Goal: Task Accomplishment & Management: Manage account settings

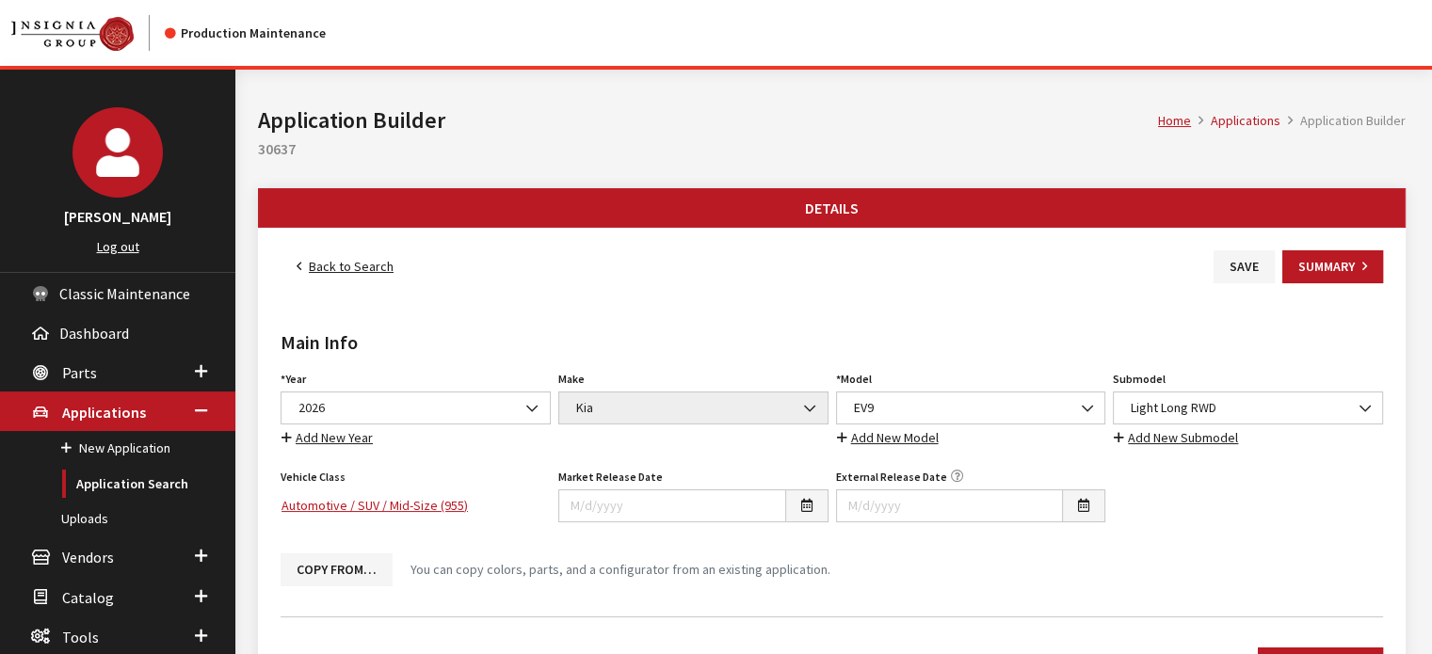
click at [293, 266] on link "Back to Search" at bounding box center [344, 266] width 129 height 33
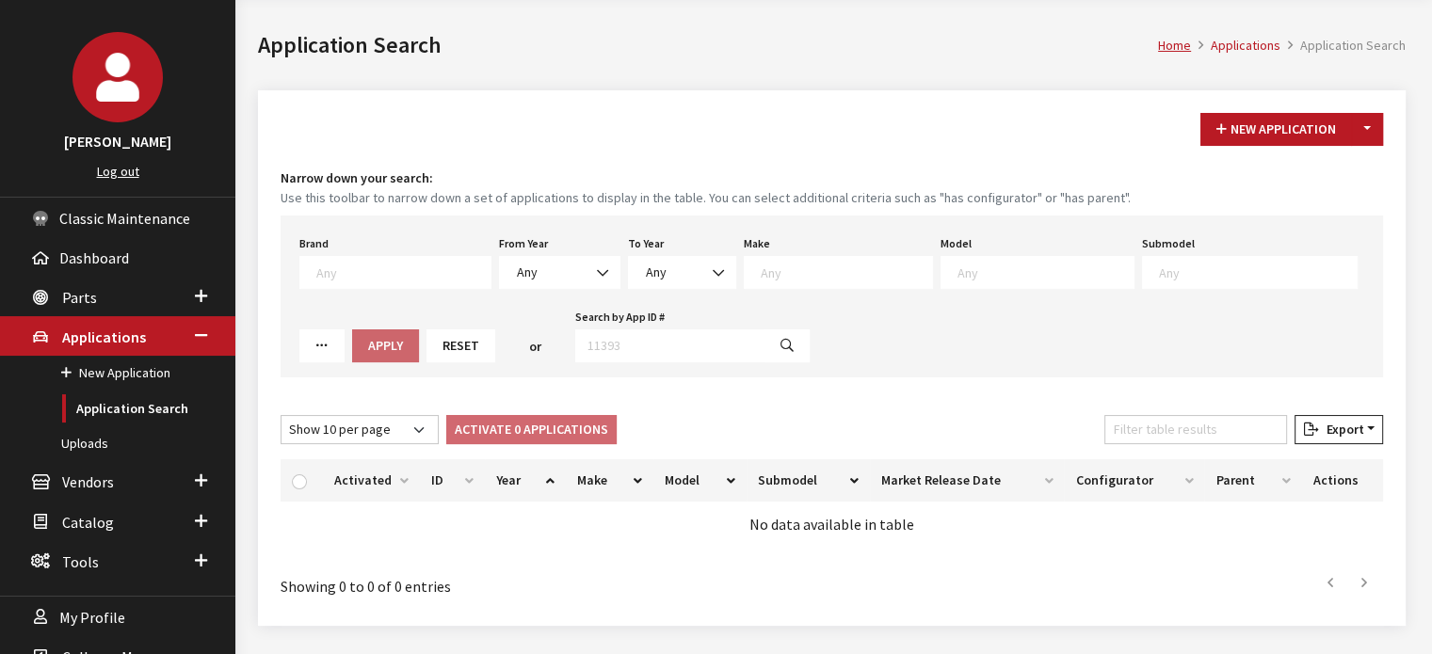
scroll to position [124, 0]
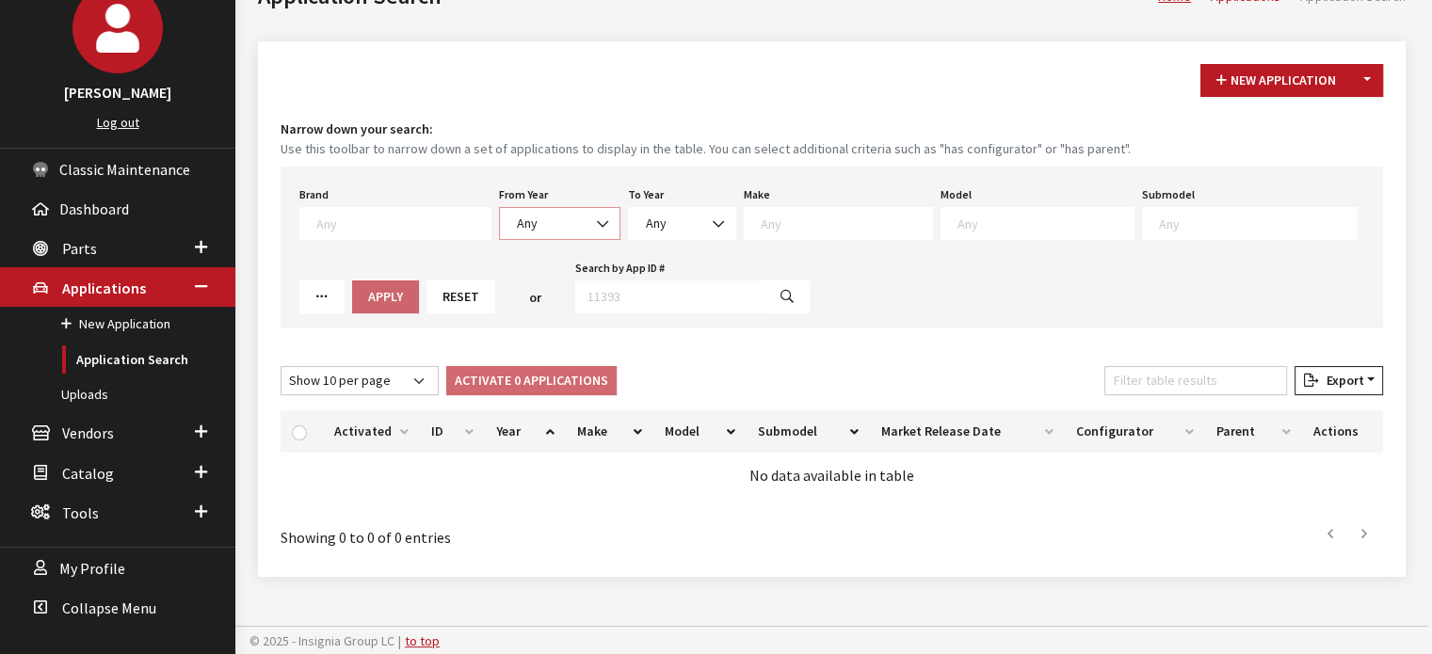
click at [510, 210] on span "Any" at bounding box center [559, 223] width 121 height 33
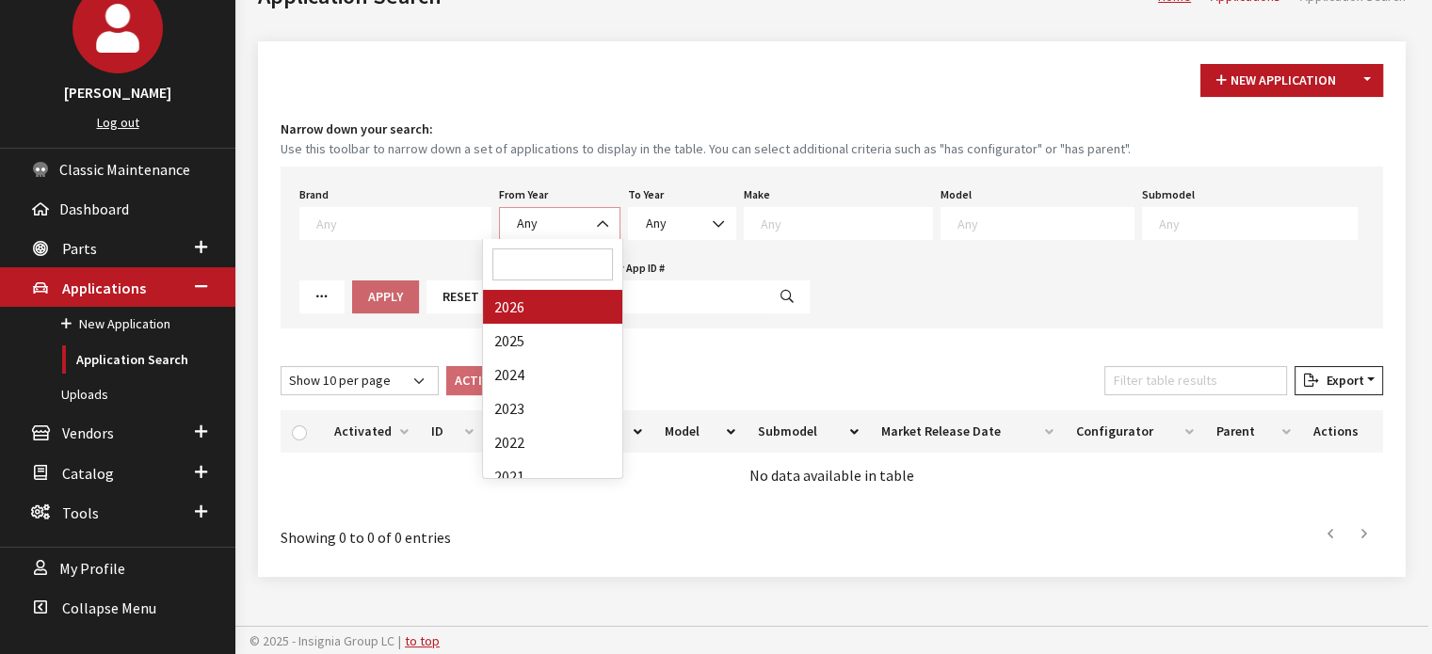
select select "2026"
select select
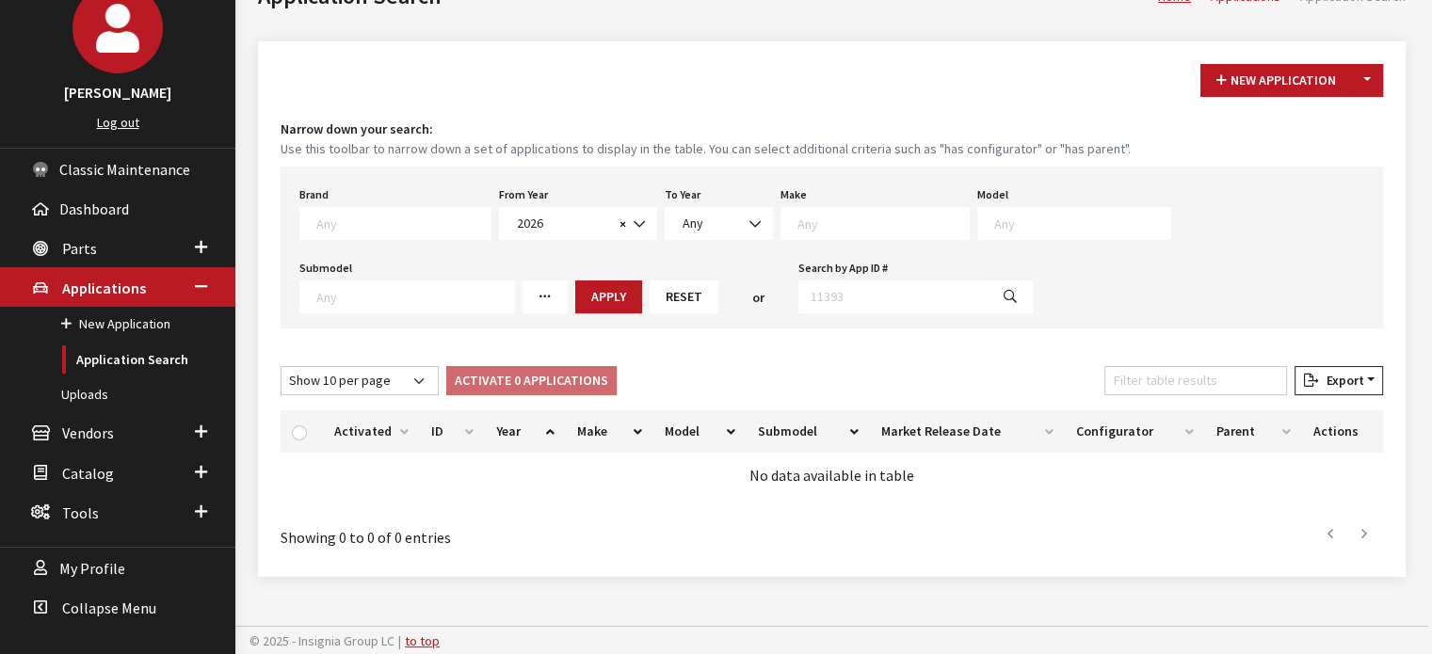
click at [797, 224] on textarea "Search" at bounding box center [882, 223] width 171 height 17
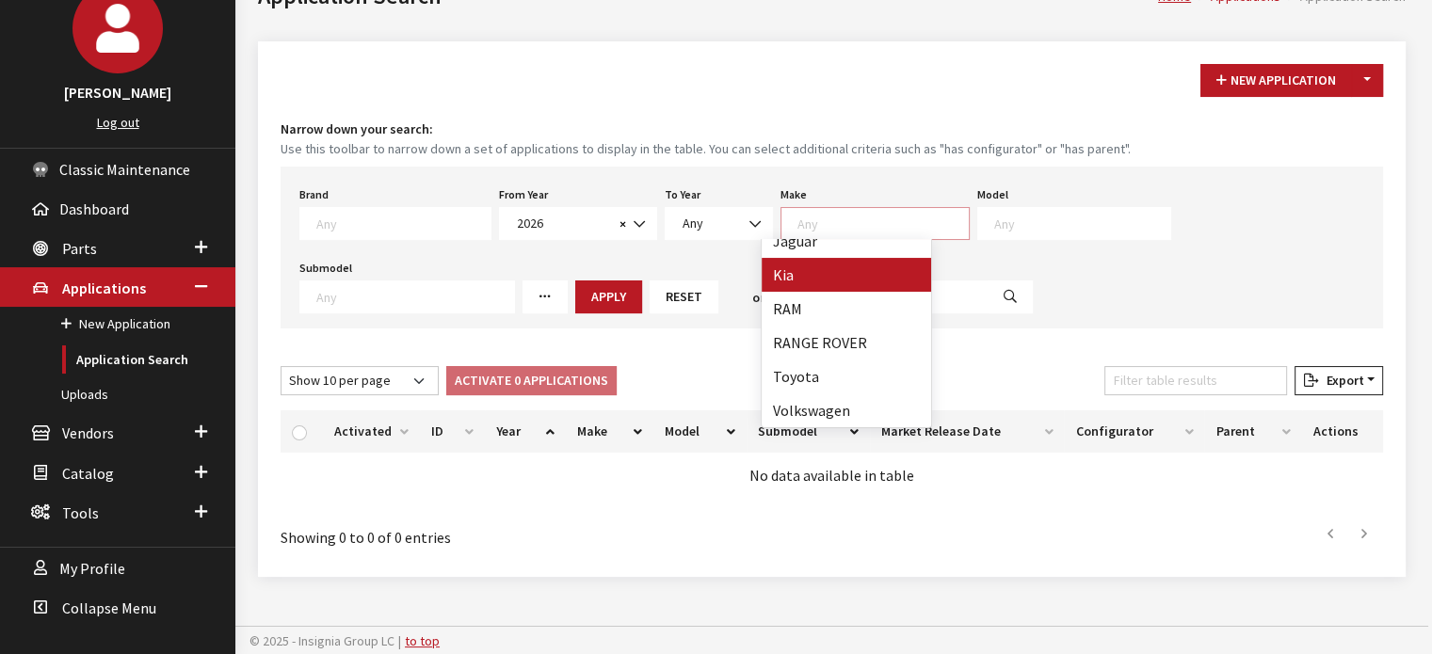
select select "31"
select select
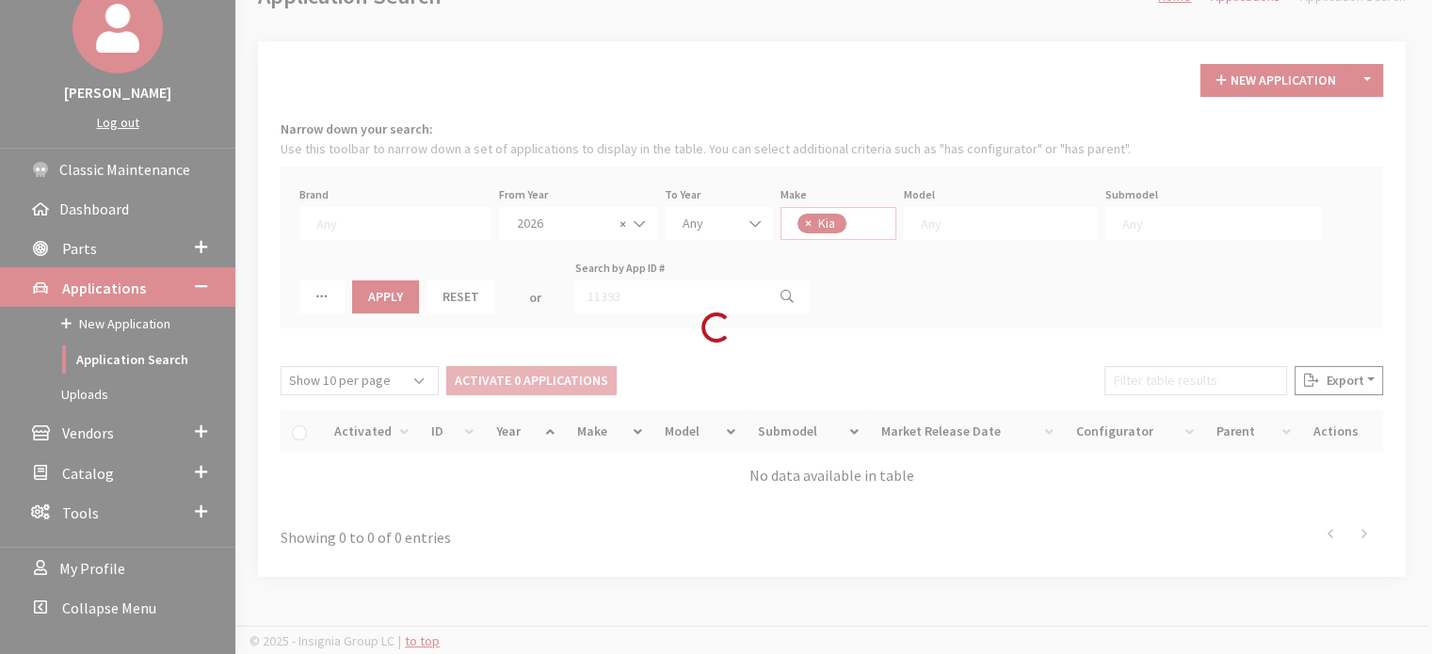
scroll to position [192, 0]
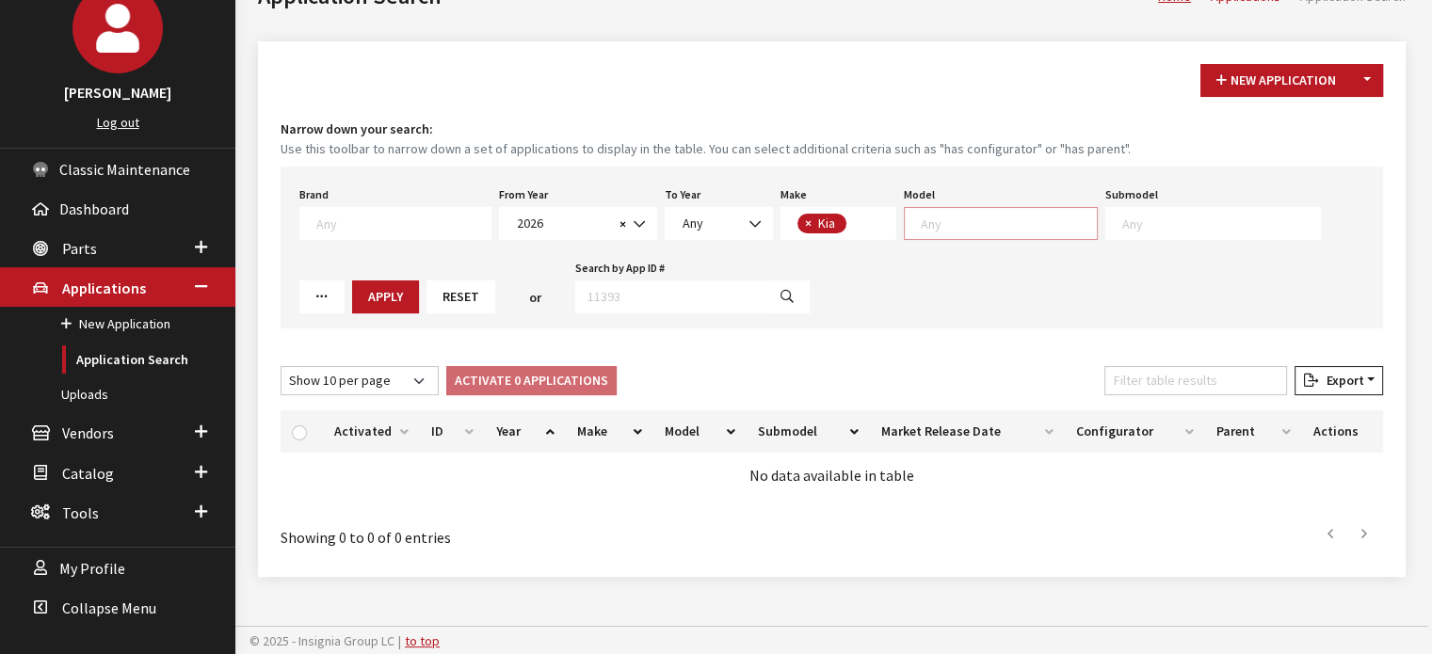
click at [972, 223] on textarea "Search" at bounding box center [1009, 223] width 176 height 17
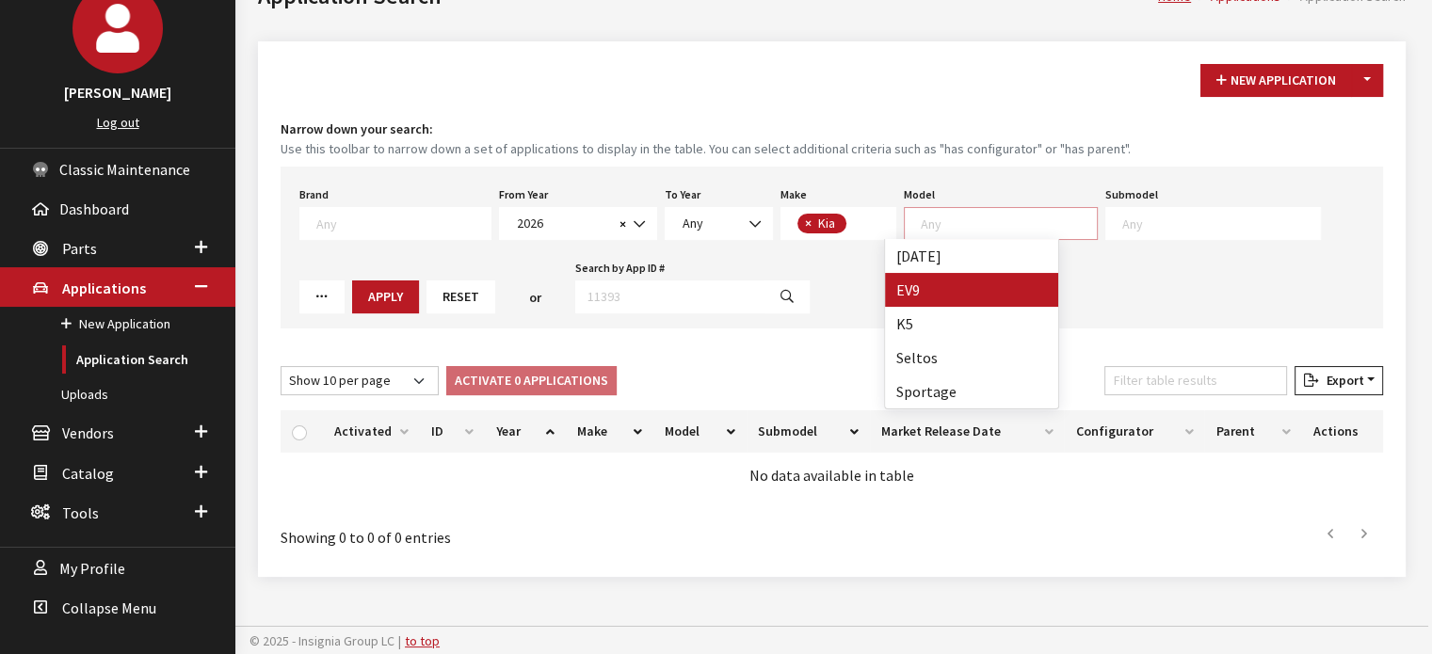
drag, startPoint x: 928, startPoint y: 295, endPoint x: 537, endPoint y: 360, distance: 397.1
select select "1383"
select select
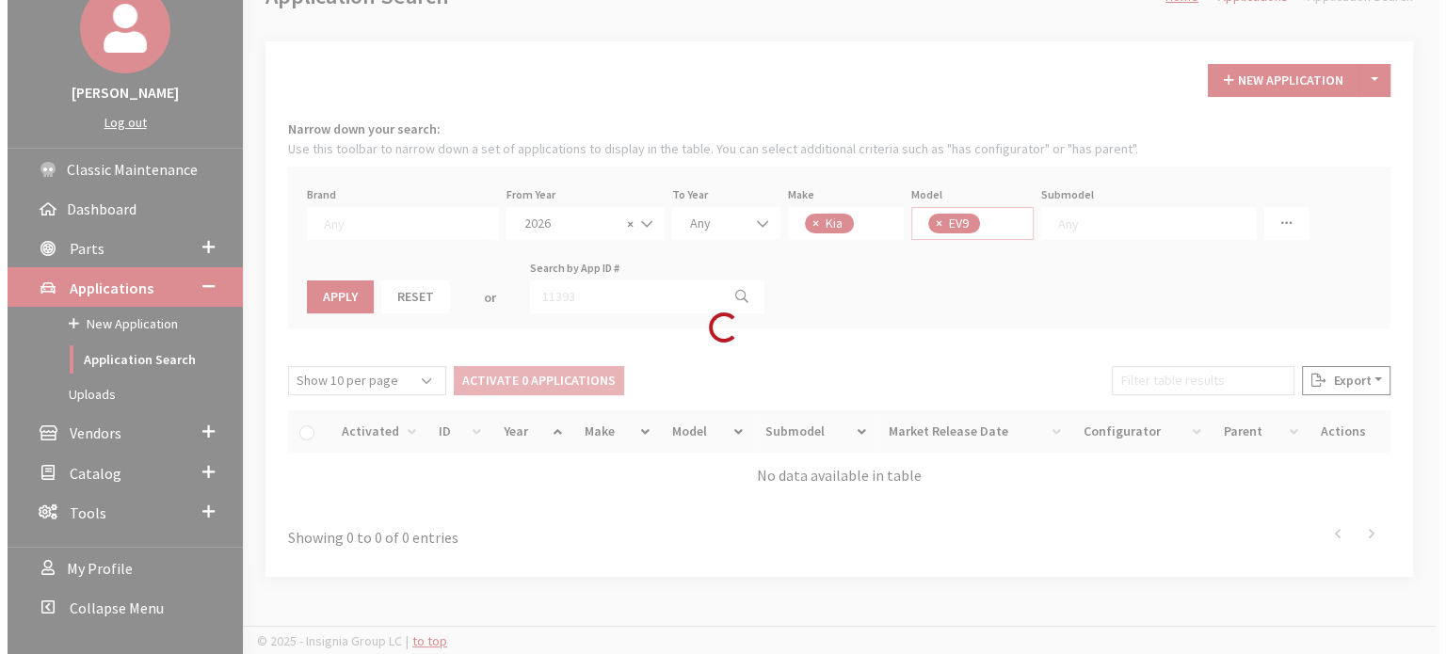
scroll to position [35, 0]
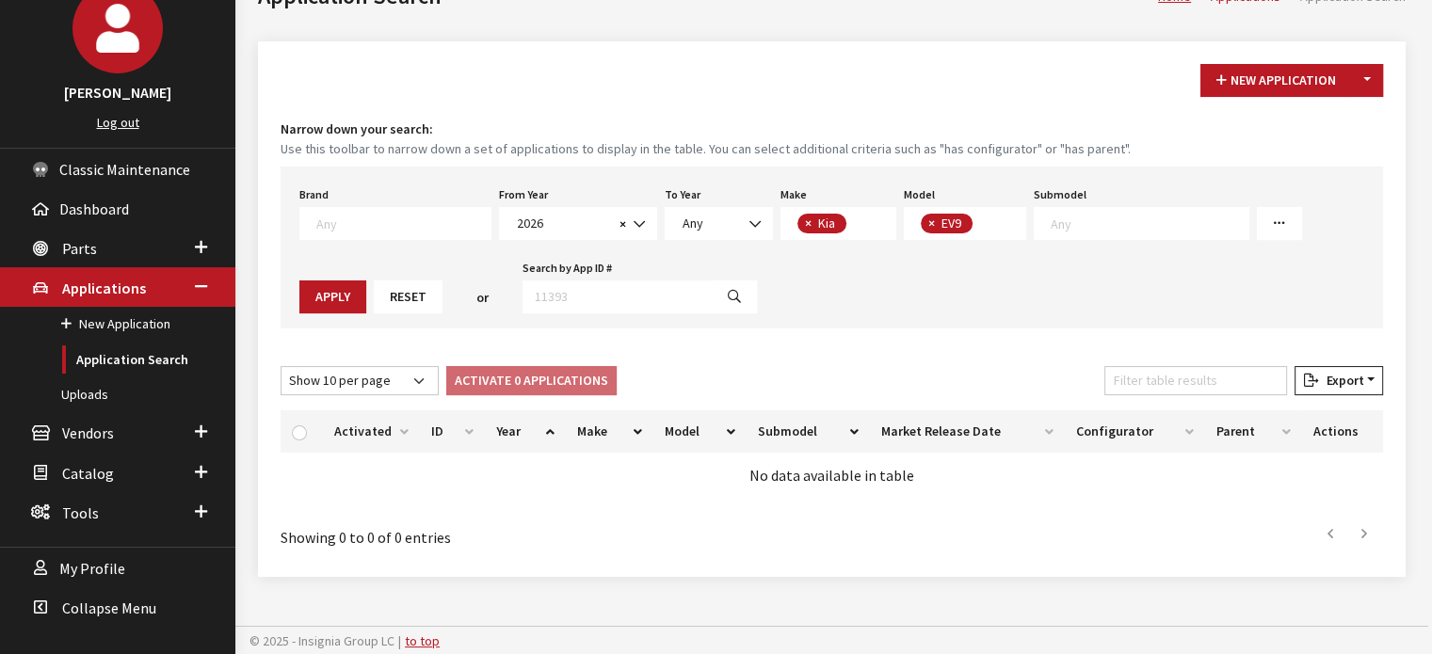
drag, startPoint x: 1301, startPoint y: 224, endPoint x: 1281, endPoint y: 229, distance: 20.3
click at [366, 280] on button "Apply" at bounding box center [332, 296] width 67 height 33
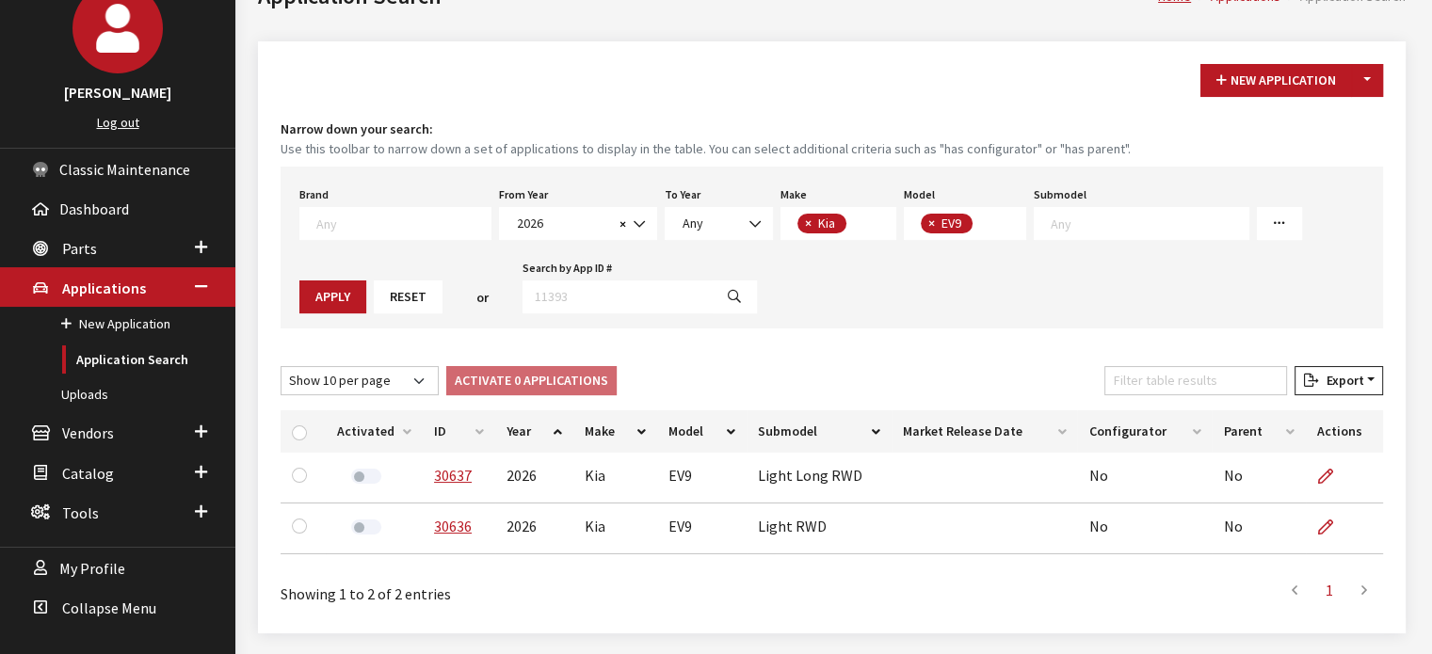
click at [459, 426] on th "ID" at bounding box center [459, 431] width 72 height 42
click at [1376, 61] on div "New Application Toggle Dropdown New From Existing... Narrow down your search: U…" at bounding box center [831, 337] width 1147 height 592
click at [1380, 78] on button "Toggle Dropdown" at bounding box center [1367, 80] width 32 height 33
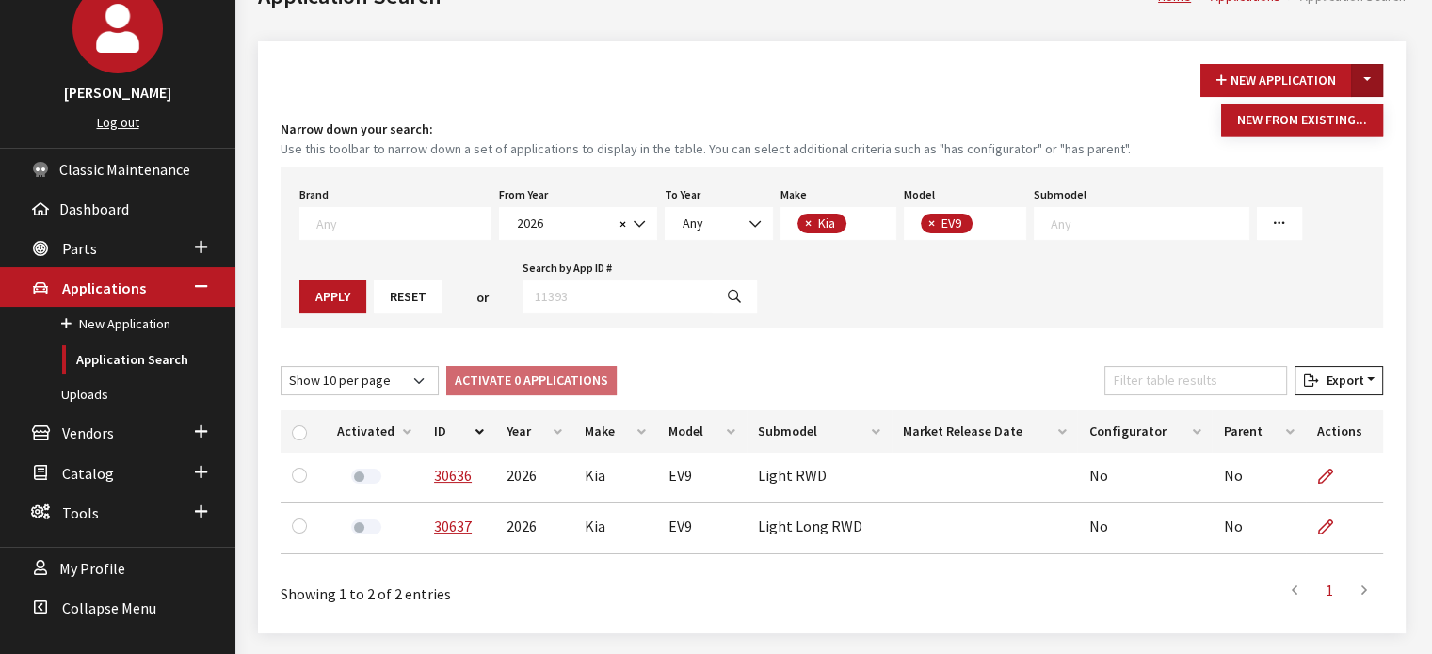
click at [1332, 145] on small "Use this toolbar to narrow down a set of applications to display in the table. …" at bounding box center [831, 149] width 1102 height 20
click at [1318, 126] on h4 "Narrow down your search:" at bounding box center [831, 130] width 1102 height 20
click at [1357, 86] on button "Toggle Dropdown" at bounding box center [1367, 80] width 32 height 33
click at [1329, 102] on div "New Application Toggle Dropdown New From Existing... Narrow down your search: U…" at bounding box center [831, 337] width 1147 height 592
click at [1390, 75] on div "New Application Toggle Dropdown New From Existing... Narrow down your search: U…" at bounding box center [831, 337] width 1147 height 592
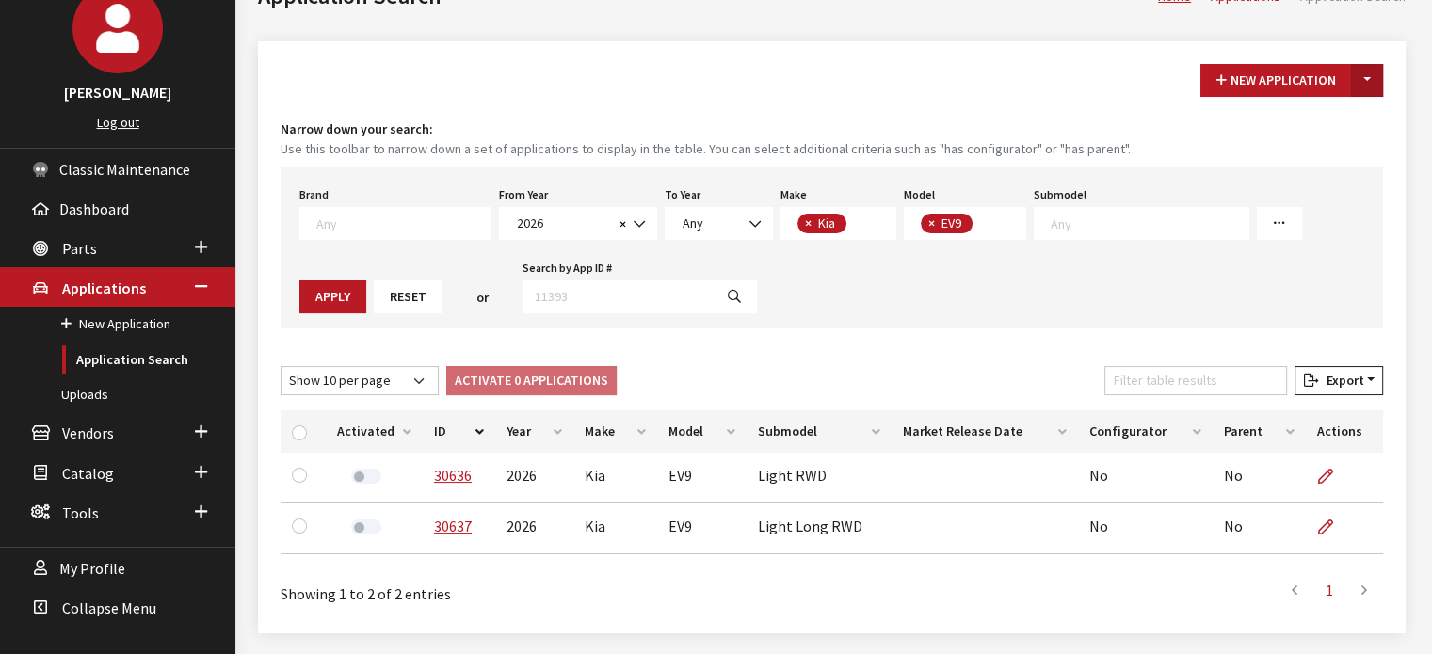
click at [1374, 82] on button "Toggle Dropdown" at bounding box center [1367, 80] width 32 height 33
click at [1346, 128] on button "New From Existing..." at bounding box center [1302, 120] width 162 height 33
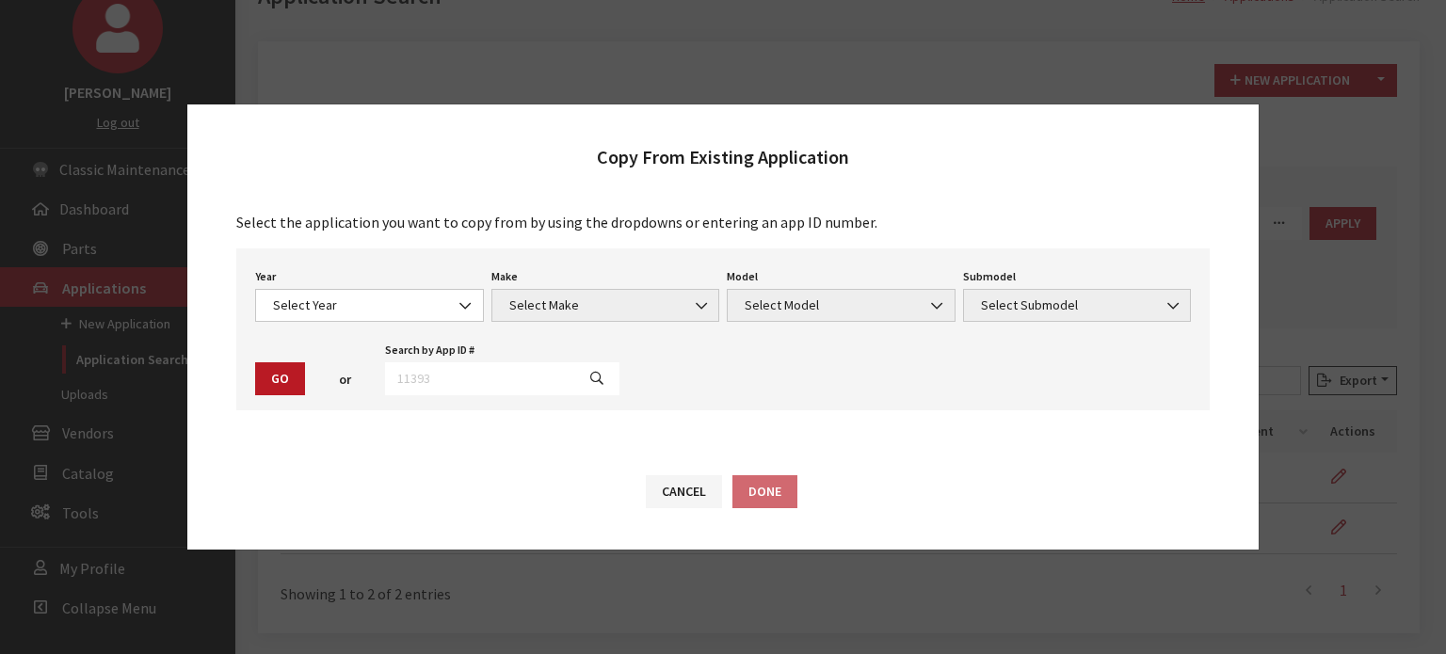
click at [345, 289] on div "Year Select Year 2026 2025 2024 2023 2022 2021 2020 2019 2018 2017 2016 2015 20…" at bounding box center [369, 293] width 236 height 58
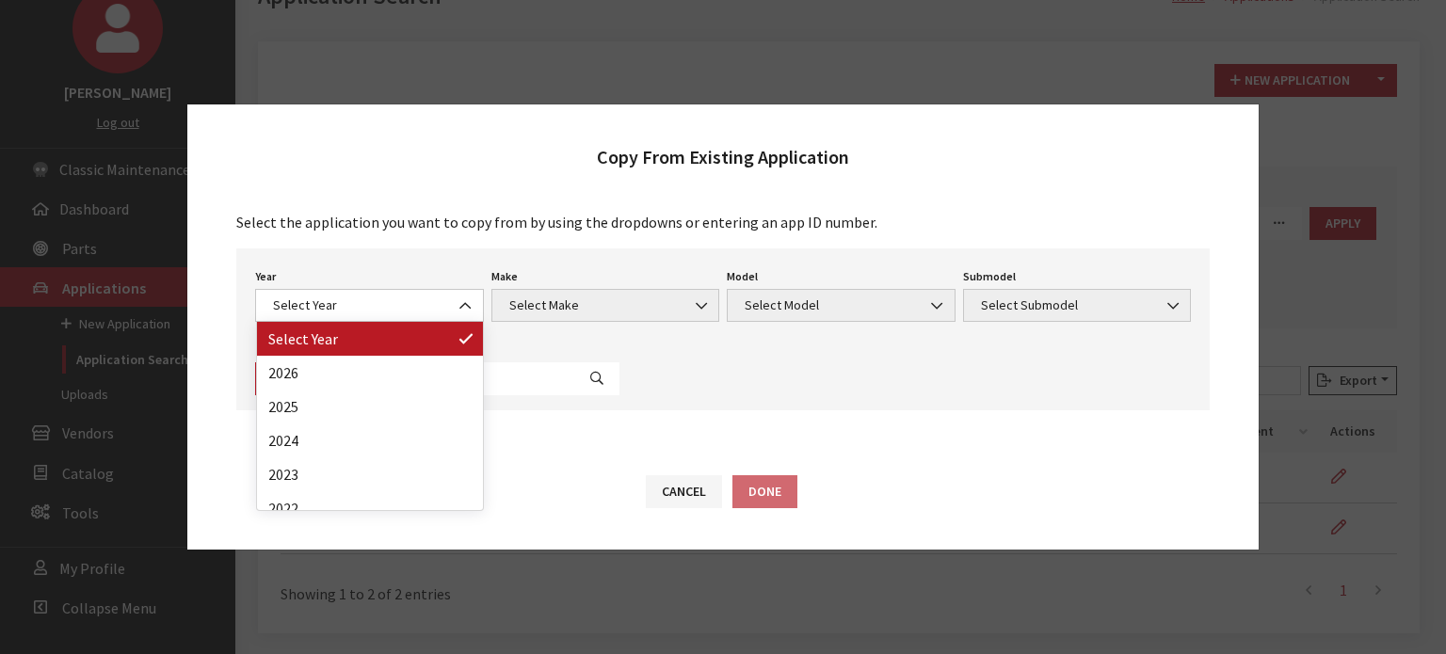
click at [340, 315] on span "Select Year" at bounding box center [369, 305] width 229 height 33
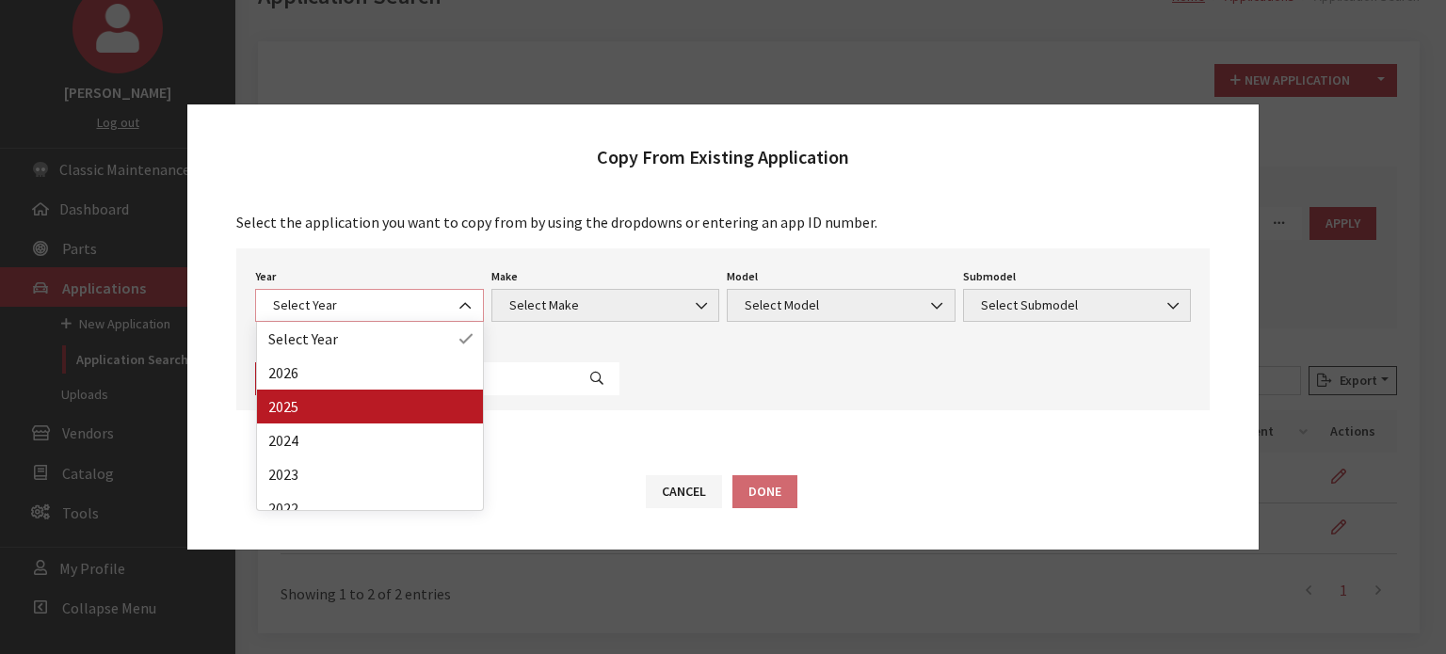
select select "43"
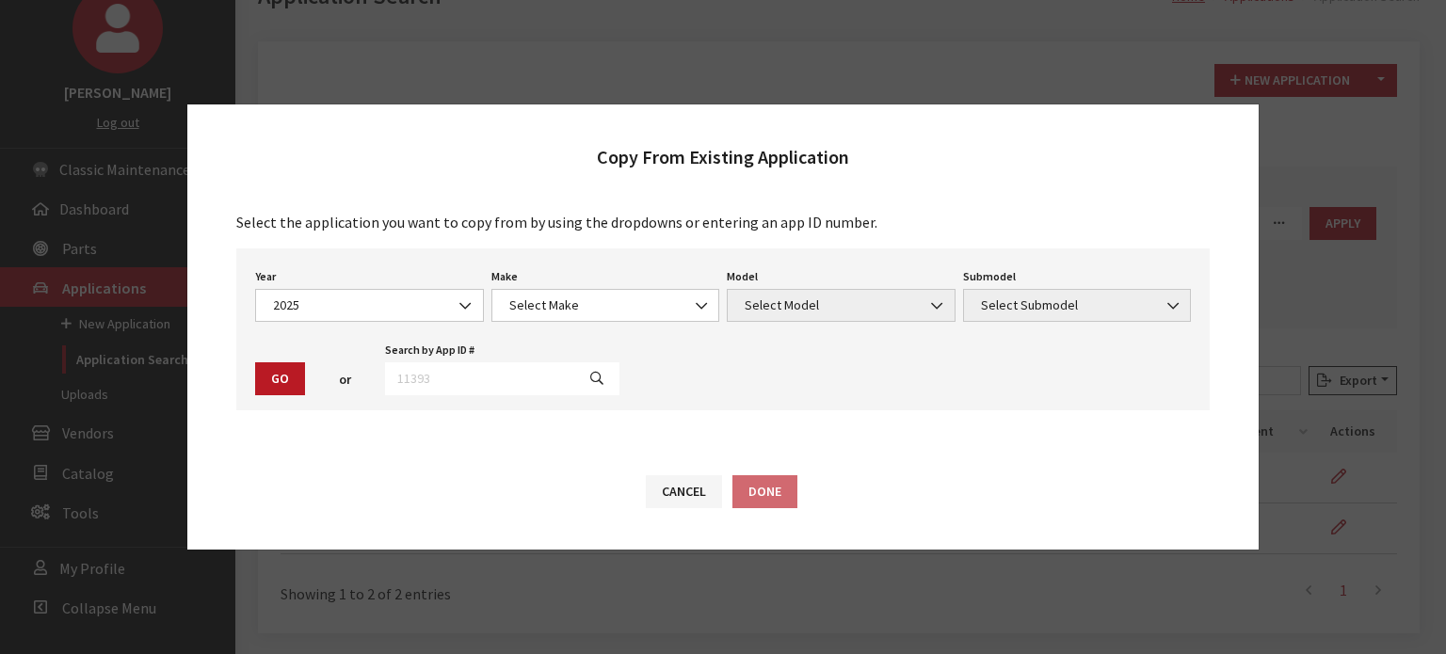
drag, startPoint x: 599, startPoint y: 285, endPoint x: 600, endPoint y: 303, distance: 17.9
click at [598, 285] on div "Make Select Make Acura Alfa Romeo ATV Audi BMW Buick Cadillac Chevrolet Chrysle…" at bounding box center [606, 293] width 236 height 58
click at [601, 303] on span "Select Make" at bounding box center [606, 306] width 204 height 20
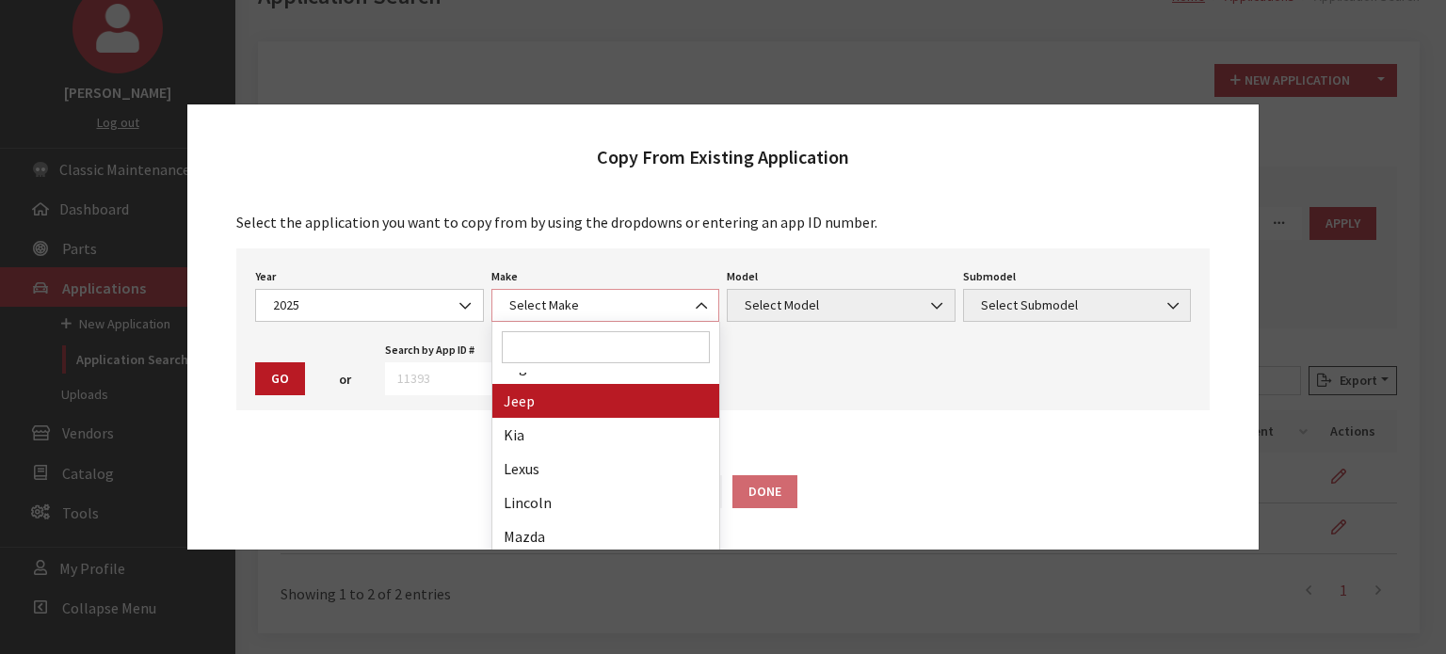
scroll to position [659, 0]
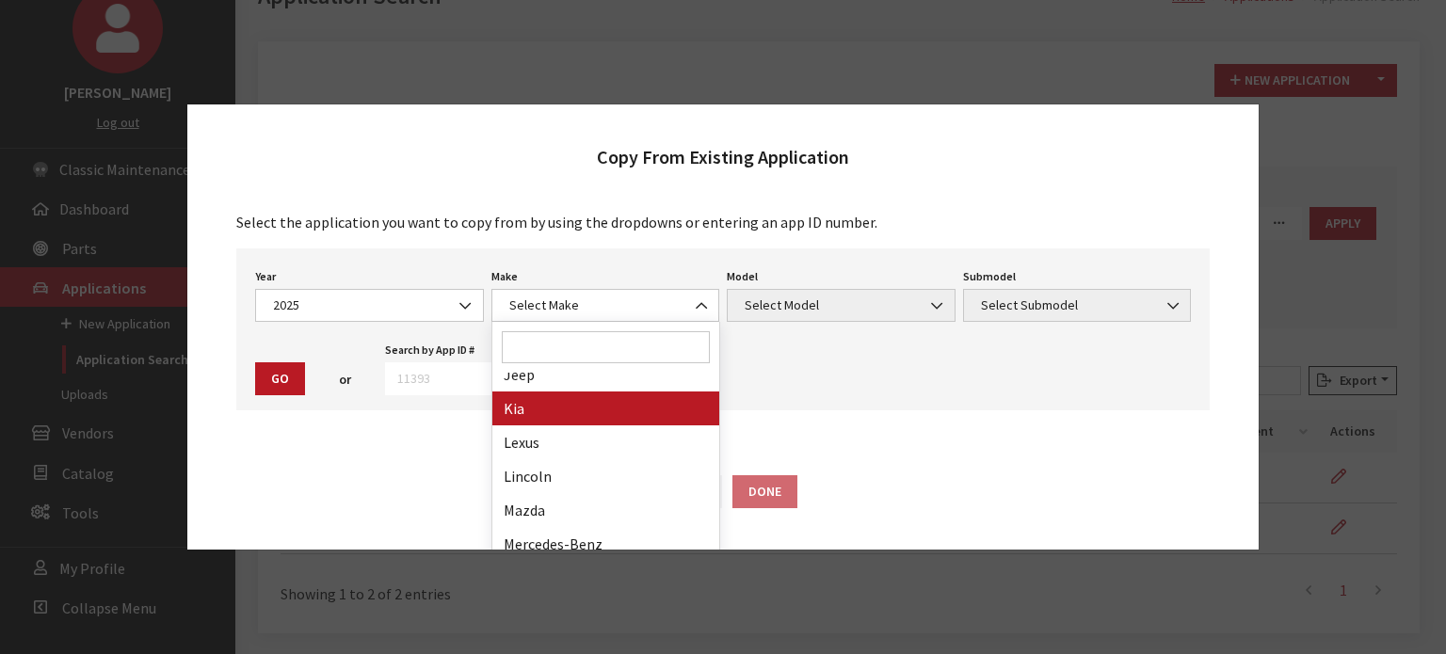
drag, startPoint x: 580, startPoint y: 421, endPoint x: 602, endPoint y: 406, distance: 27.1
select select "31"
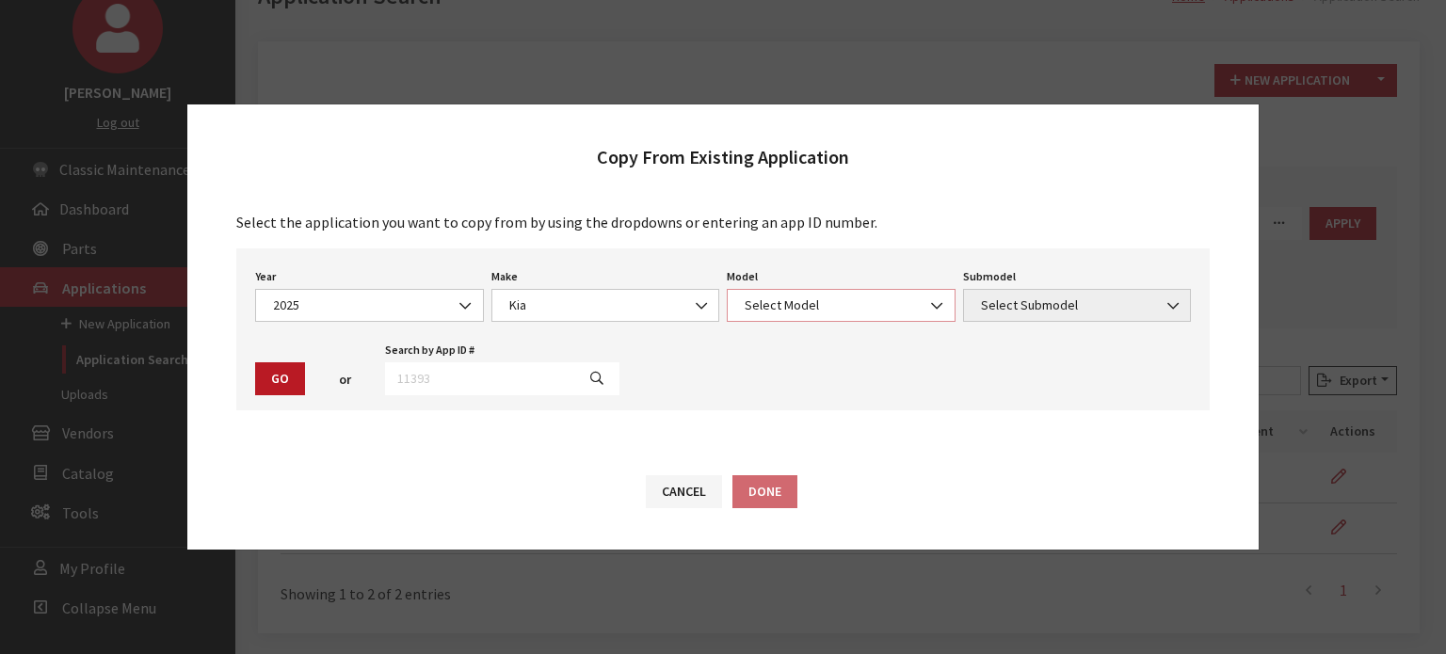
click at [789, 296] on span "Select Model" at bounding box center [841, 306] width 204 height 20
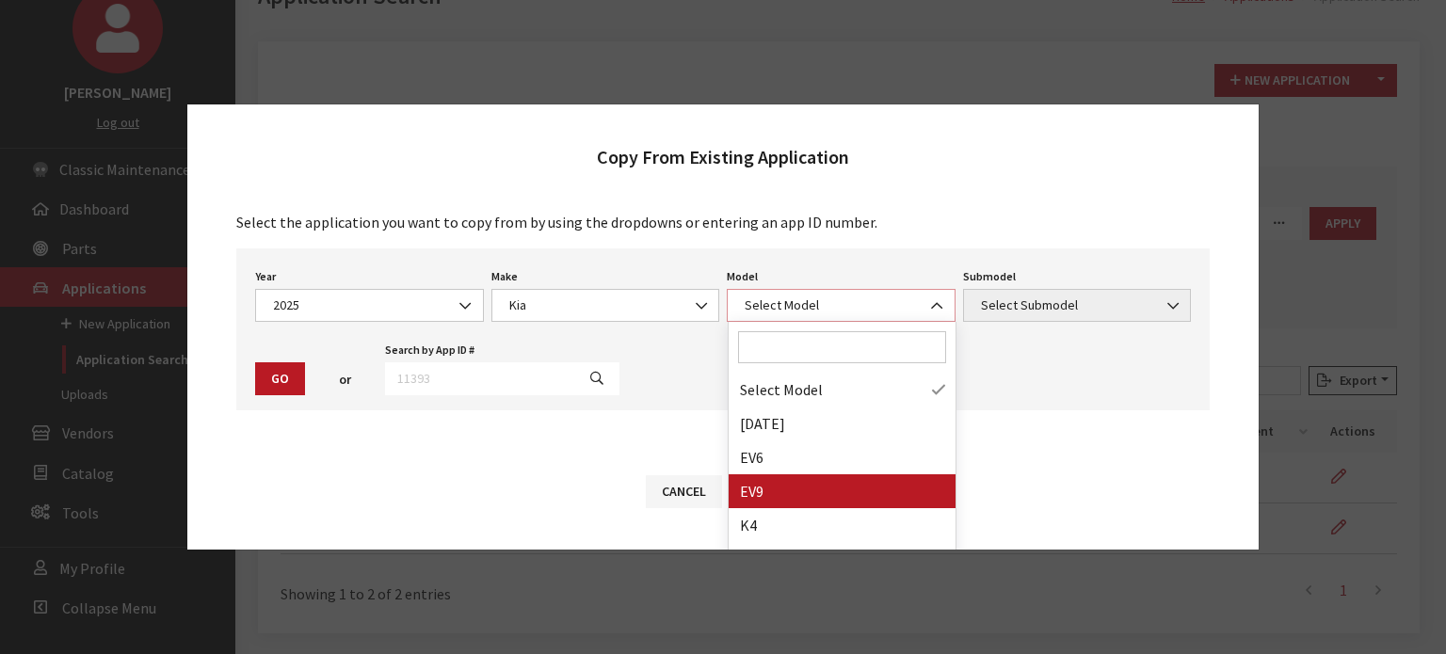
select select "1383"
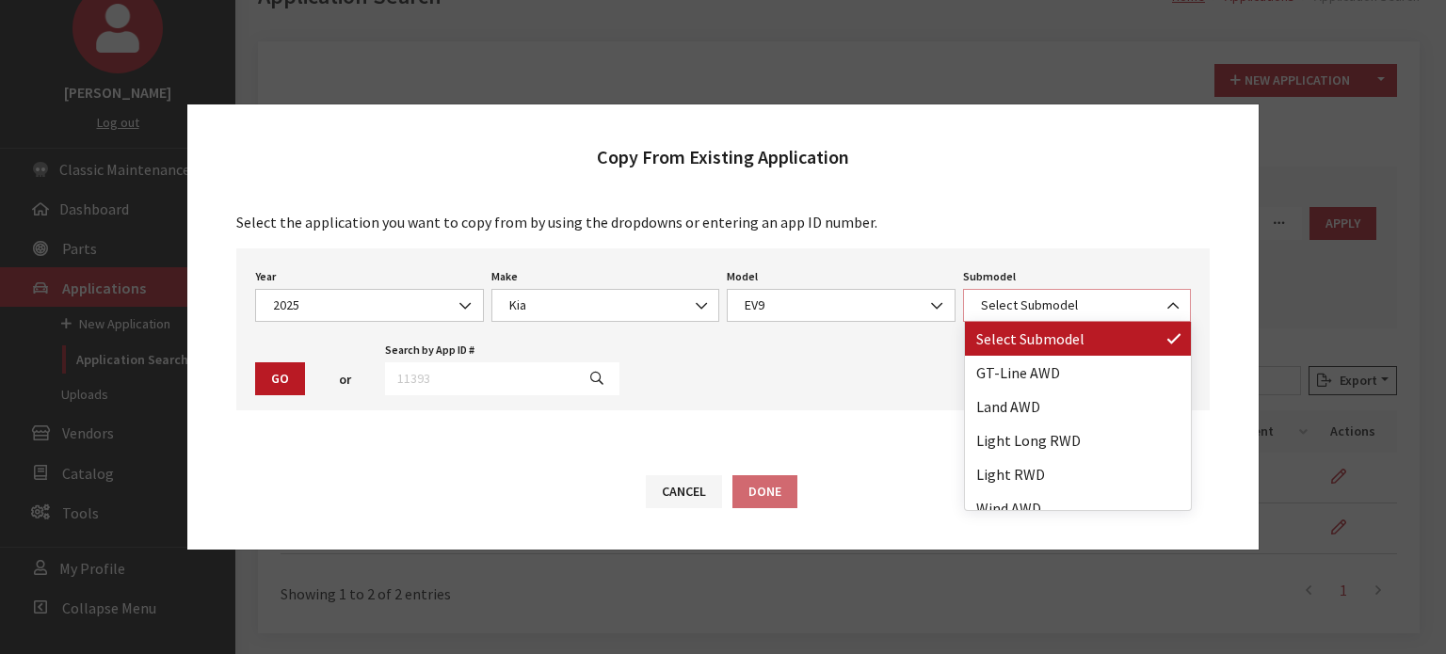
click at [1024, 319] on span "Select Submodel" at bounding box center [1077, 305] width 229 height 33
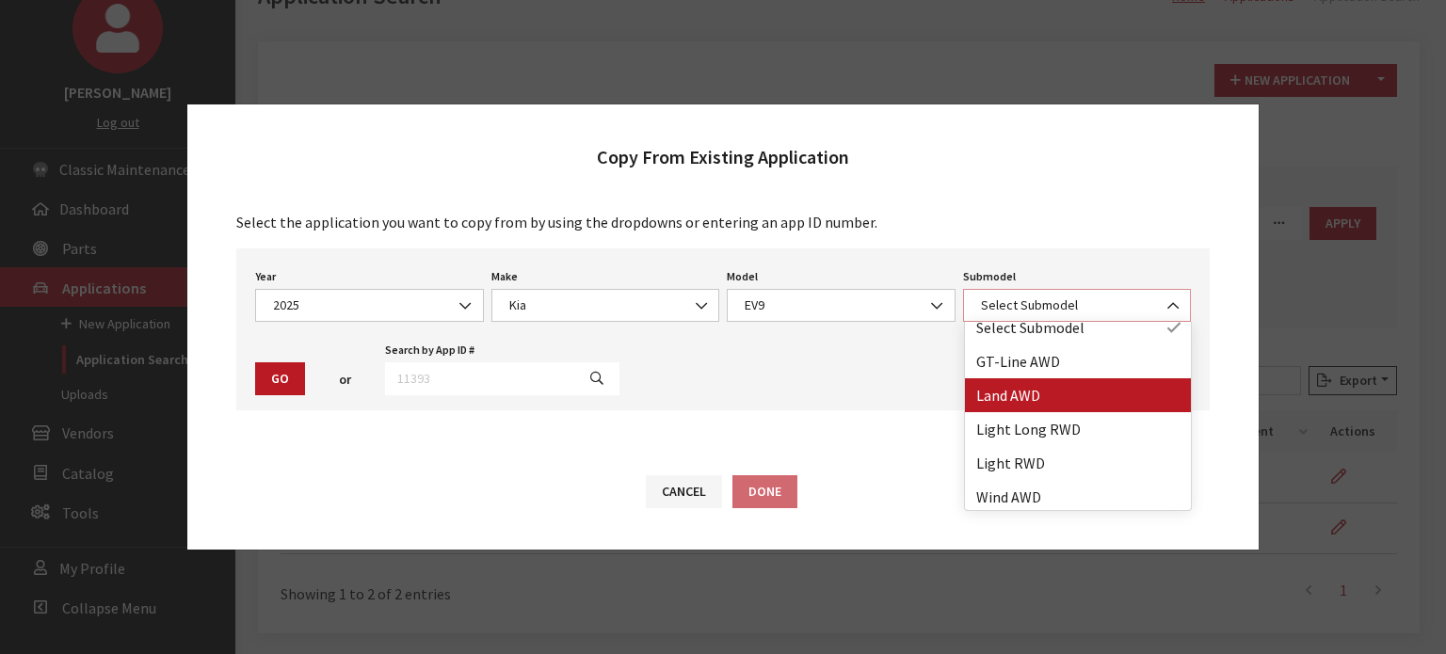
scroll to position [15, 0]
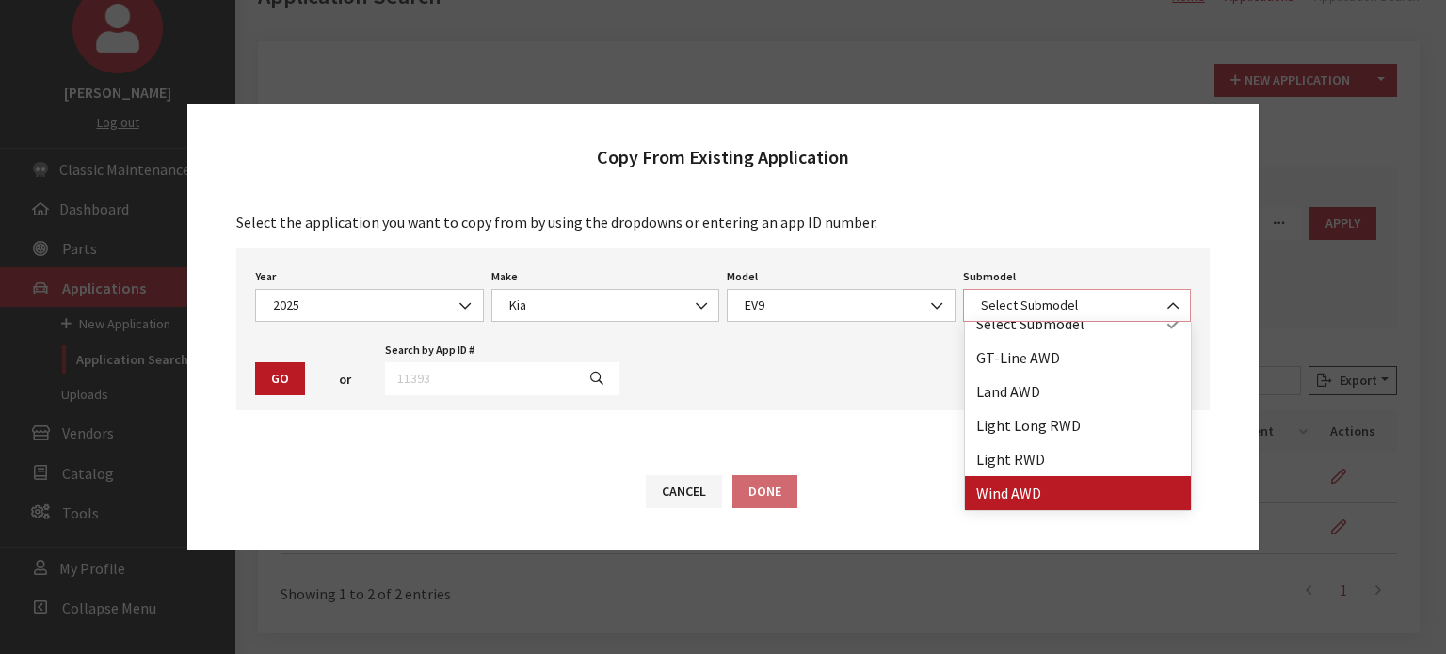
select select "4440"
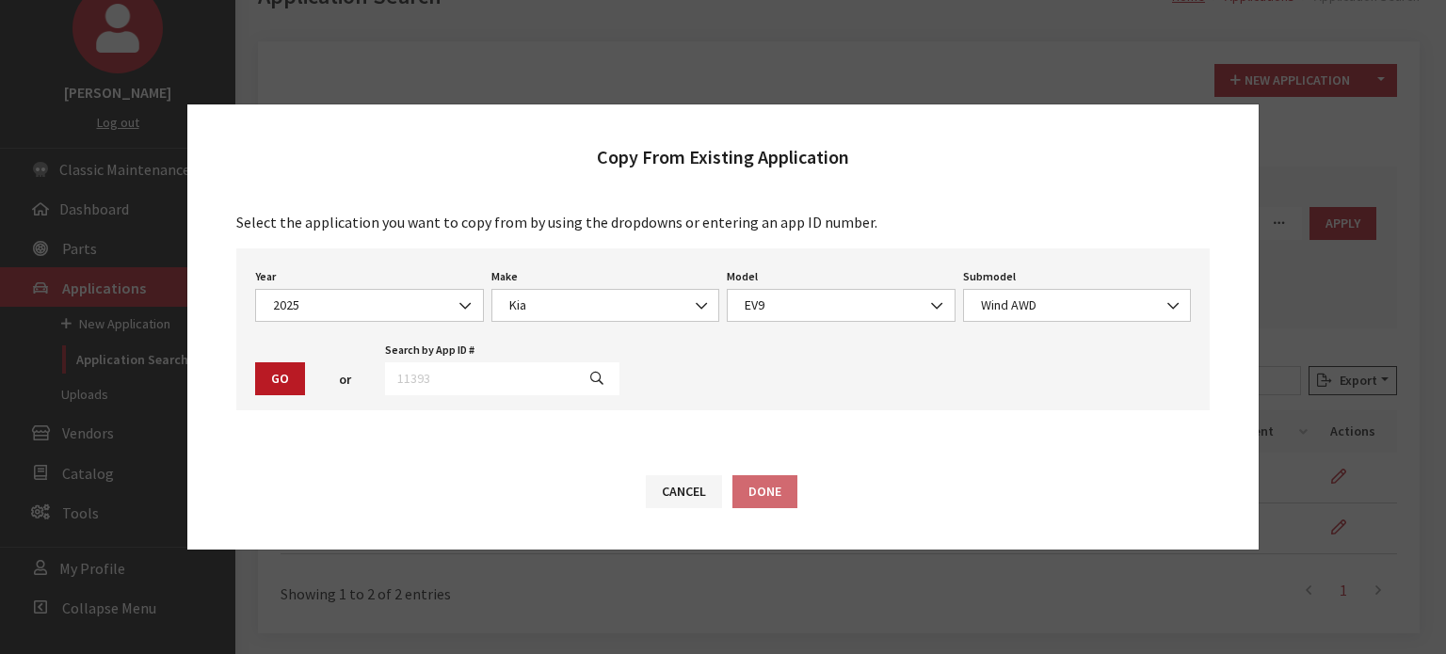
click at [298, 407] on div "Year Select Year 2026 2025 2024 2023 2022 2021 2020 2019 2018 2017 2016 2015 20…" at bounding box center [722, 329] width 973 height 162
click at [290, 384] on button "Go" at bounding box center [280, 378] width 50 height 33
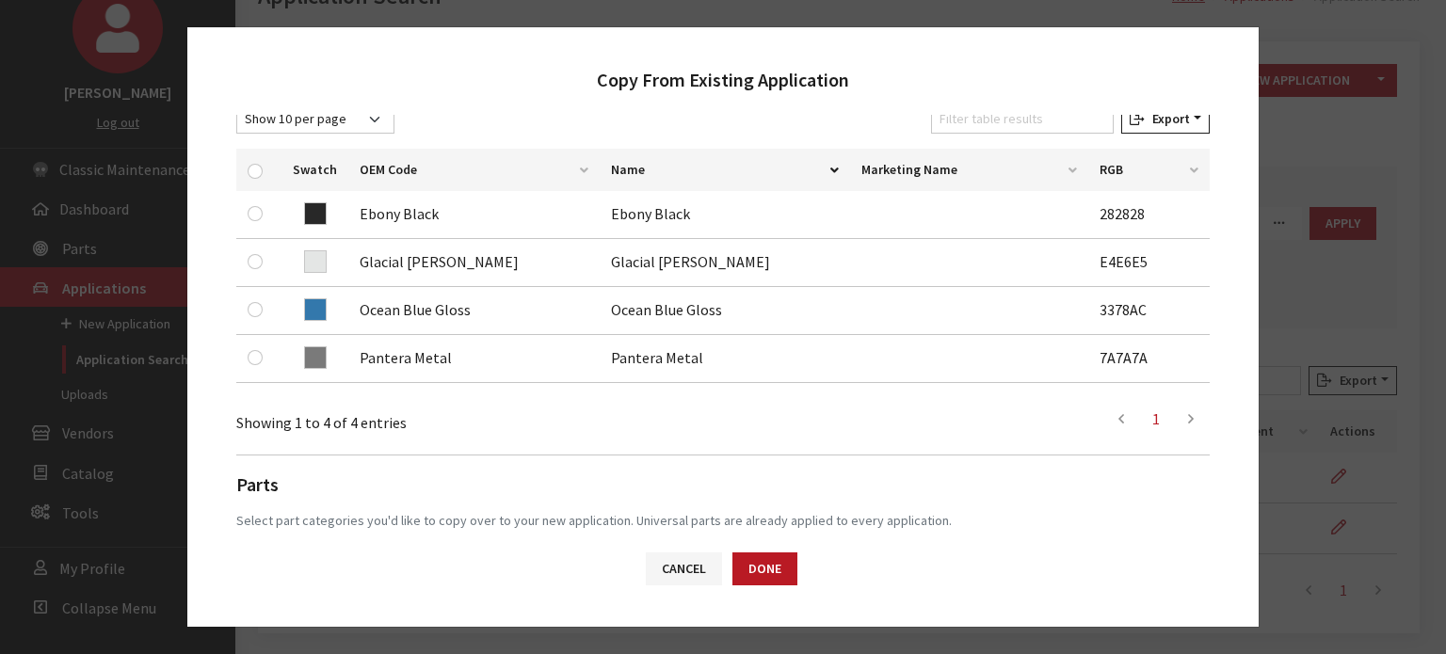
scroll to position [282, 0]
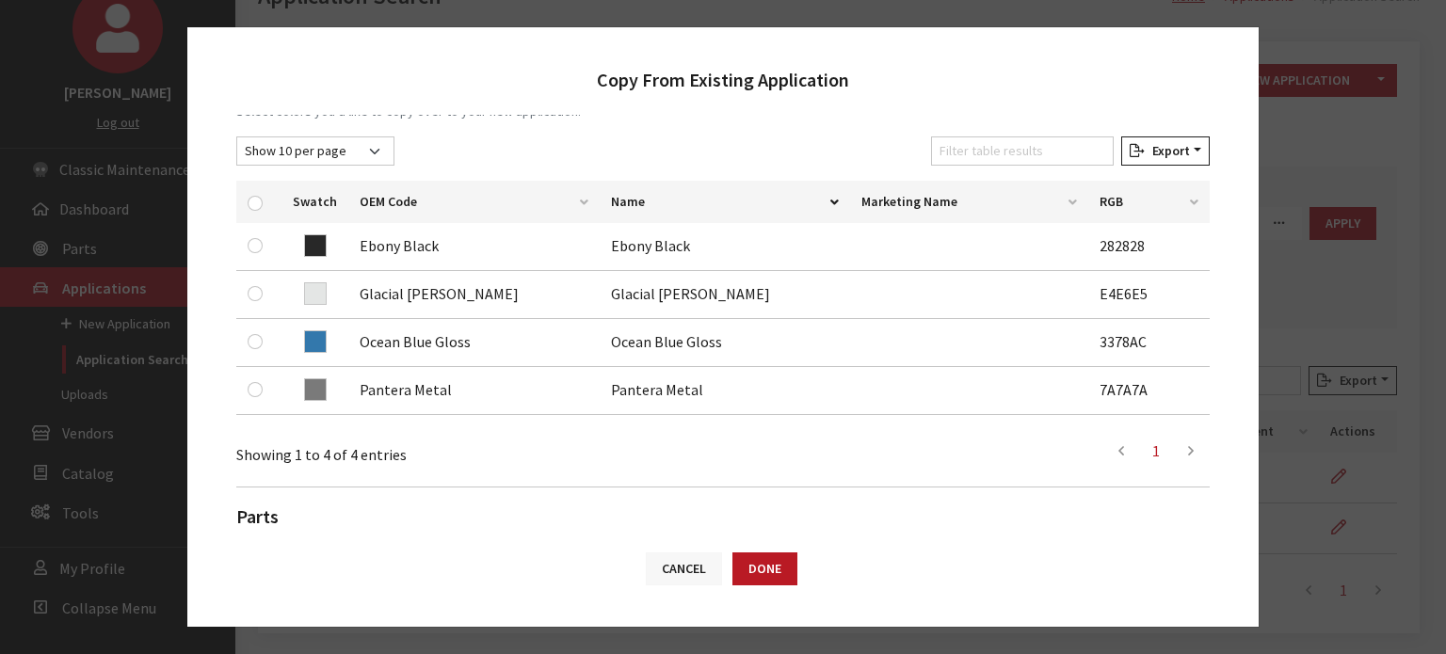
click at [694, 569] on button "Cancel" at bounding box center [684, 569] width 76 height 33
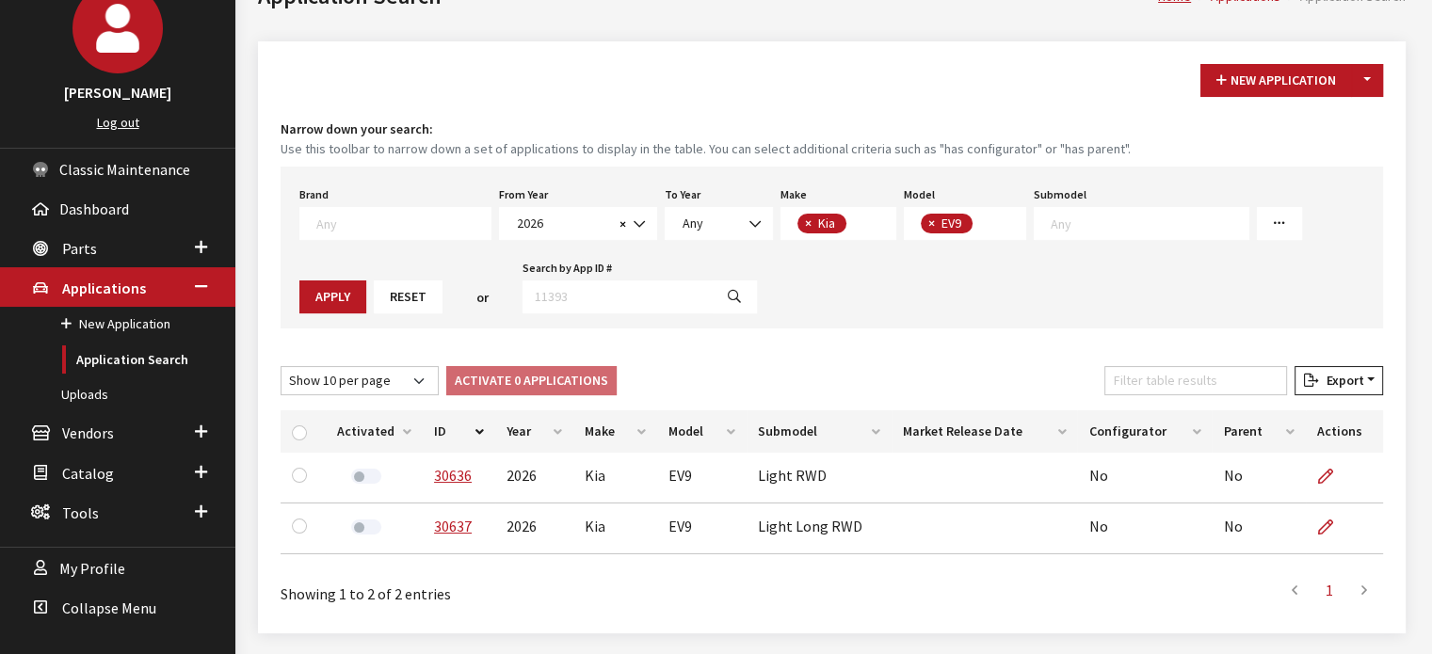
click at [1387, 74] on div "New Application Toggle Dropdown New From Existing... Narrow down your search: U…" at bounding box center [831, 337] width 1147 height 592
drag, startPoint x: 1383, startPoint y: 74, endPoint x: 1362, endPoint y: 82, distance: 22.0
click at [1382, 74] on div "New Application Toggle Dropdown New From Existing..." at bounding box center [1291, 80] width 190 height 33
click at [1362, 82] on button "Toggle Dropdown" at bounding box center [1367, 80] width 32 height 33
click at [1318, 127] on button "New From Existing..." at bounding box center [1302, 120] width 162 height 33
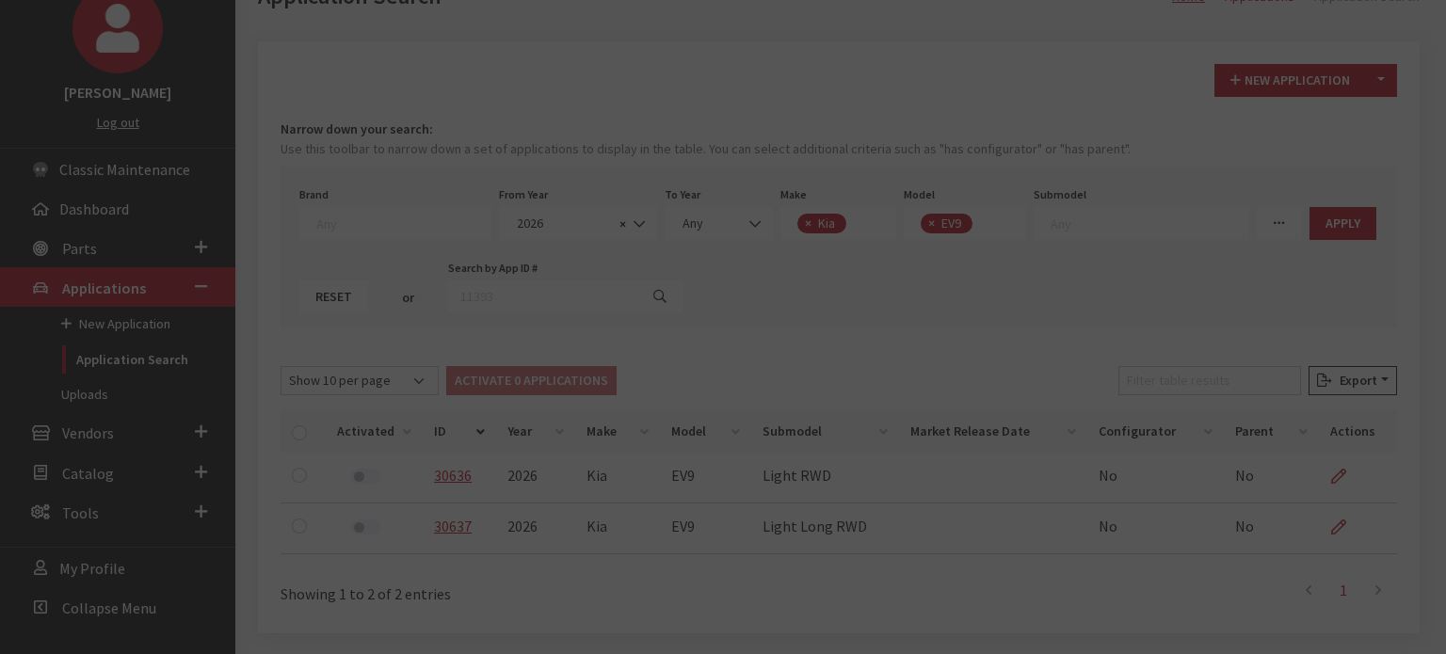
scroll to position [0, 0]
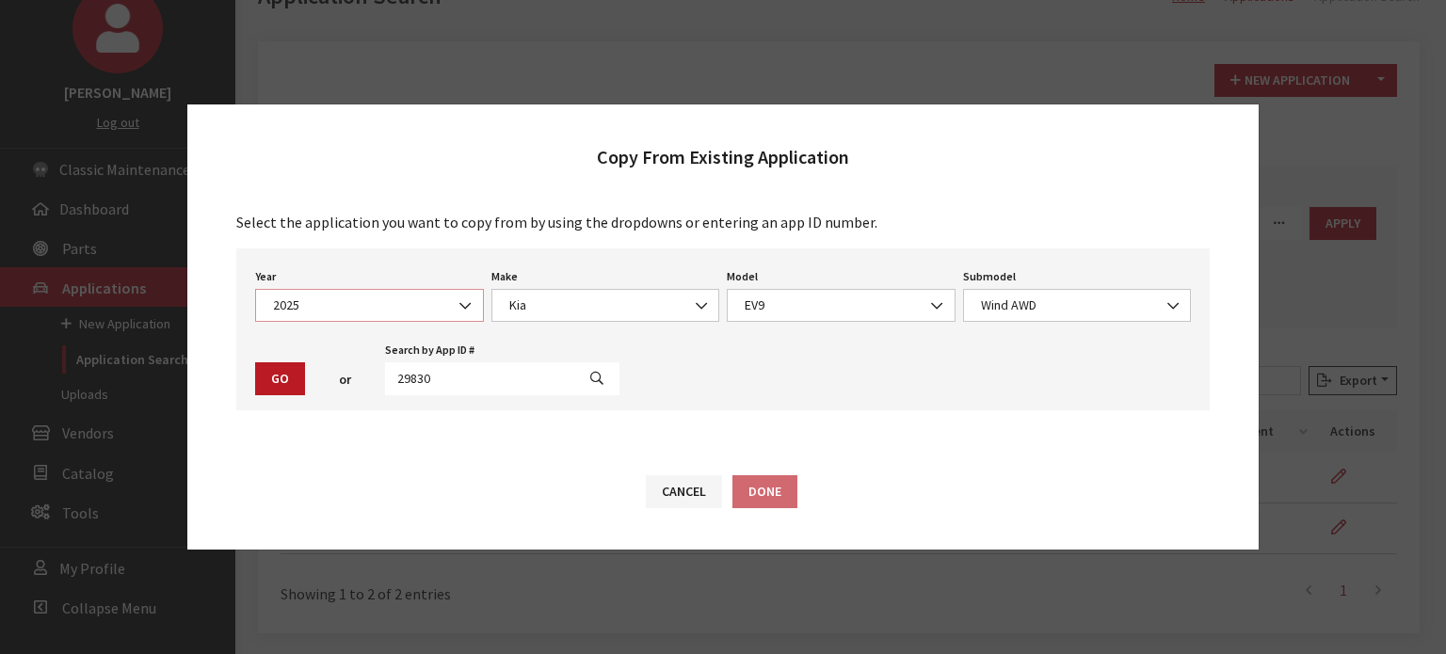
click at [458, 298] on span at bounding box center [467, 306] width 32 height 32
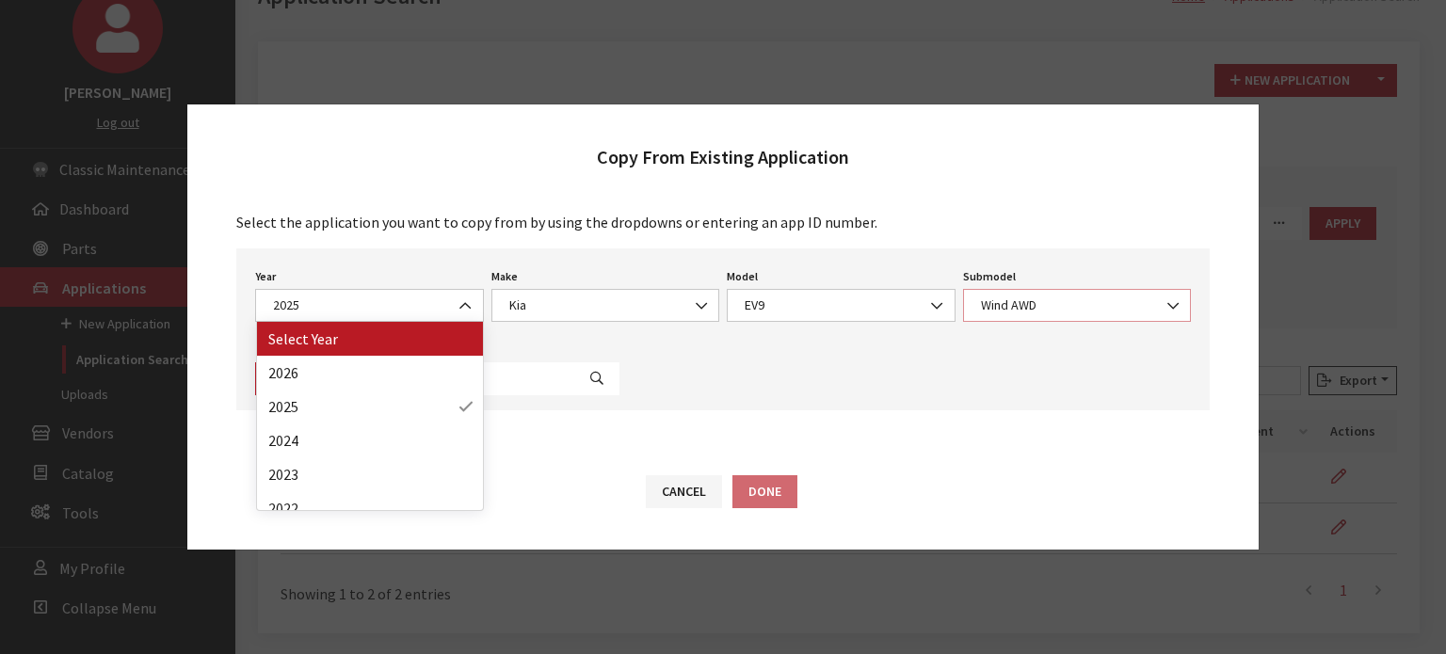
click at [980, 300] on span "Wind AWD" at bounding box center [1077, 306] width 204 height 20
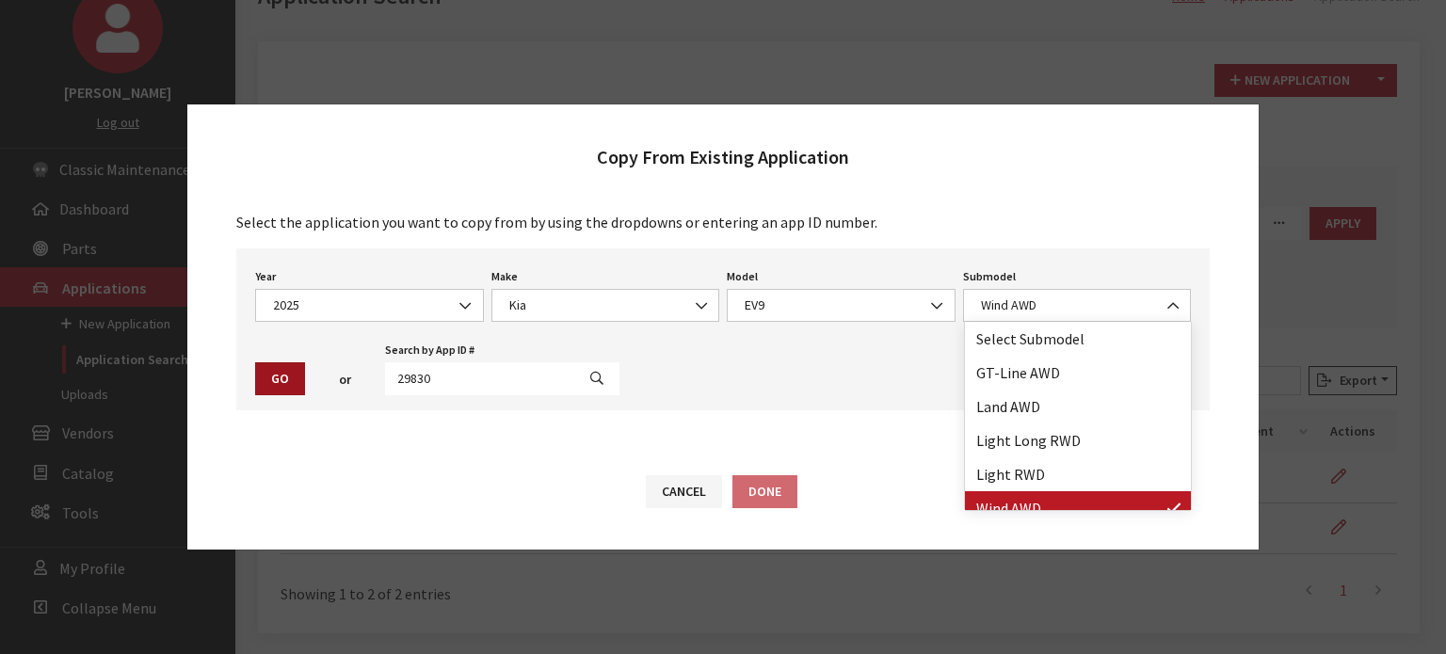
click at [286, 378] on button "Go" at bounding box center [280, 378] width 50 height 33
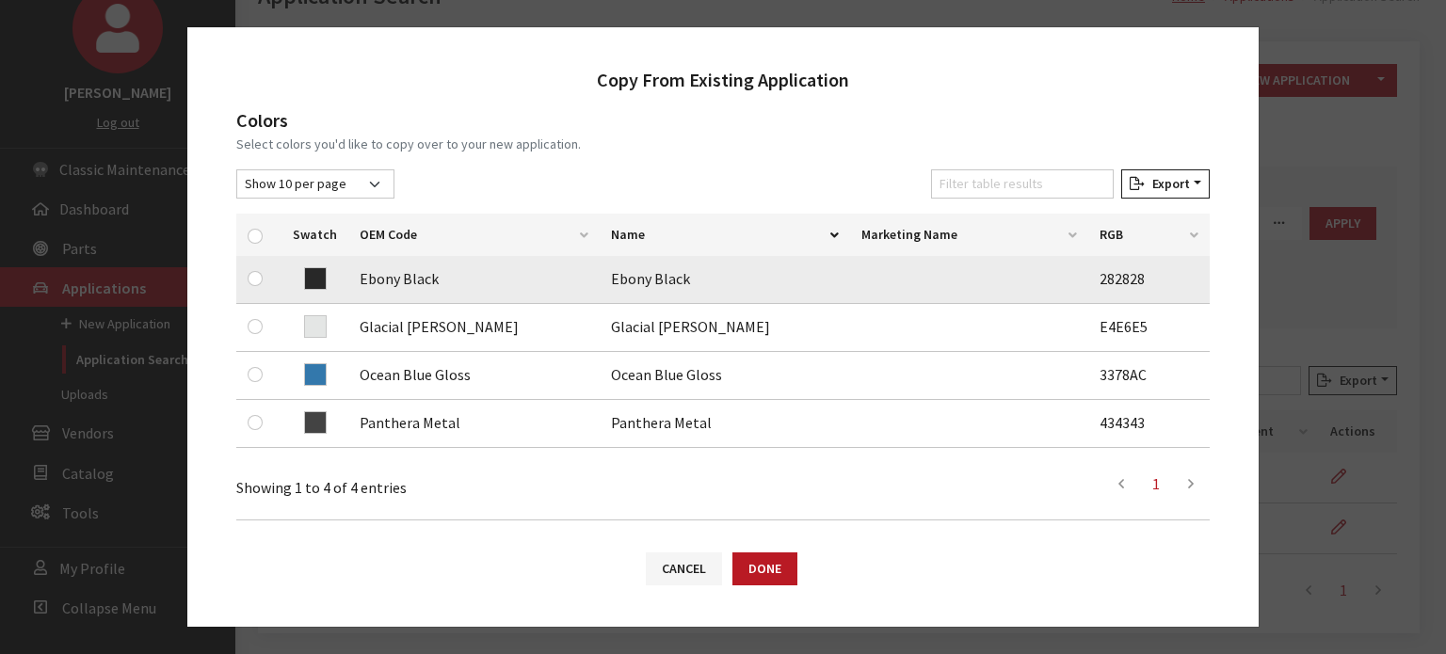
scroll to position [282, 0]
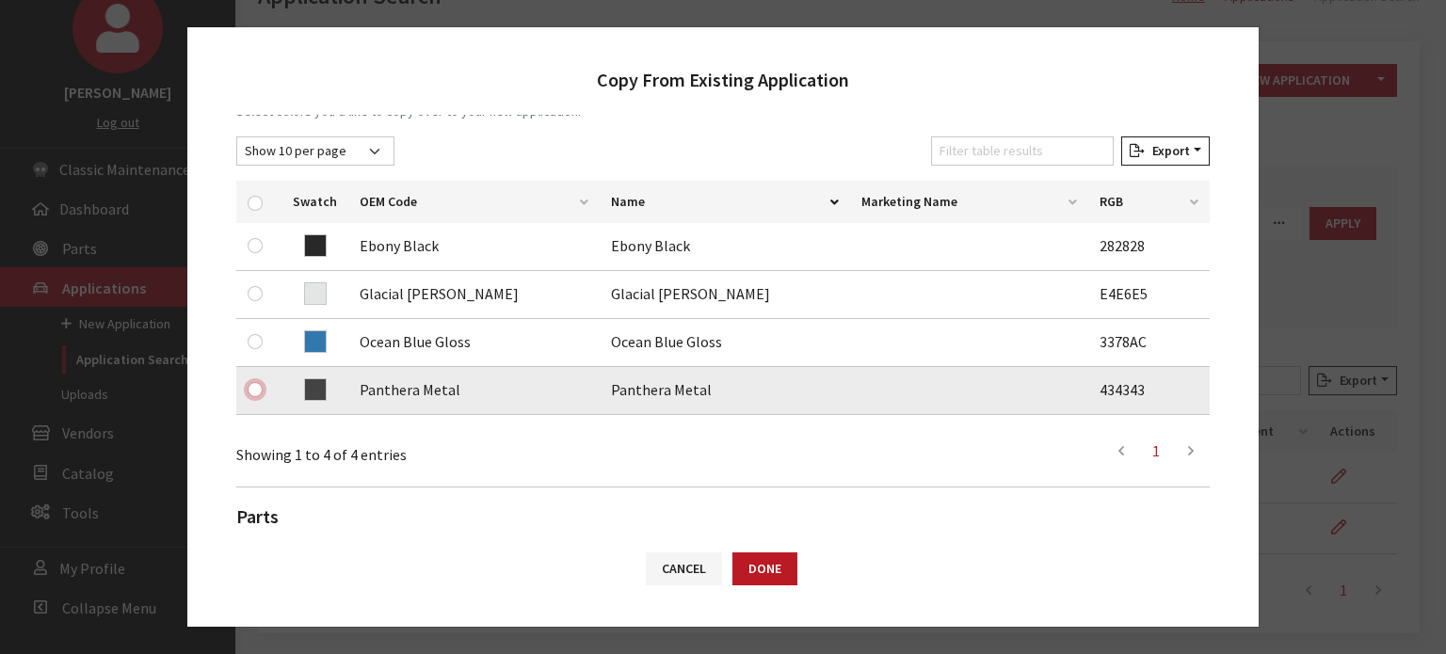
click at [252, 391] on input "checkbox" at bounding box center [255, 389] width 15 height 15
checkbox input "true"
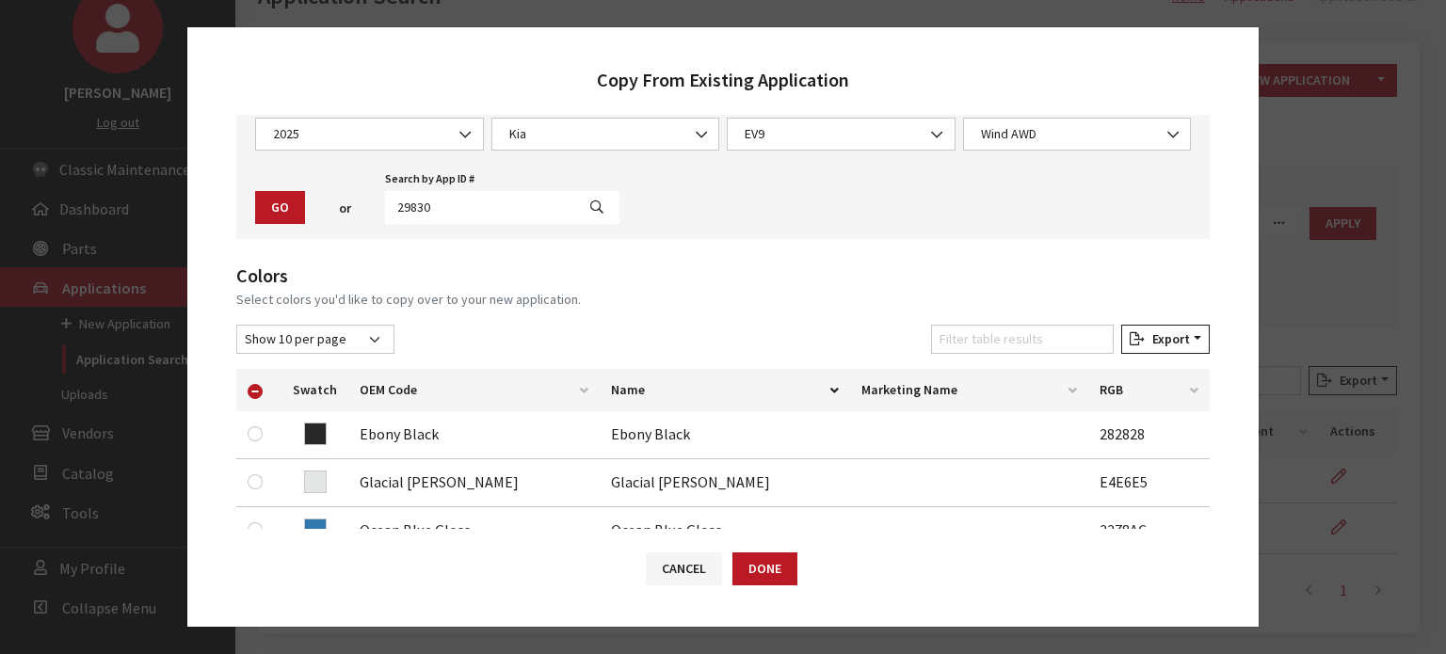
scroll to position [188, 0]
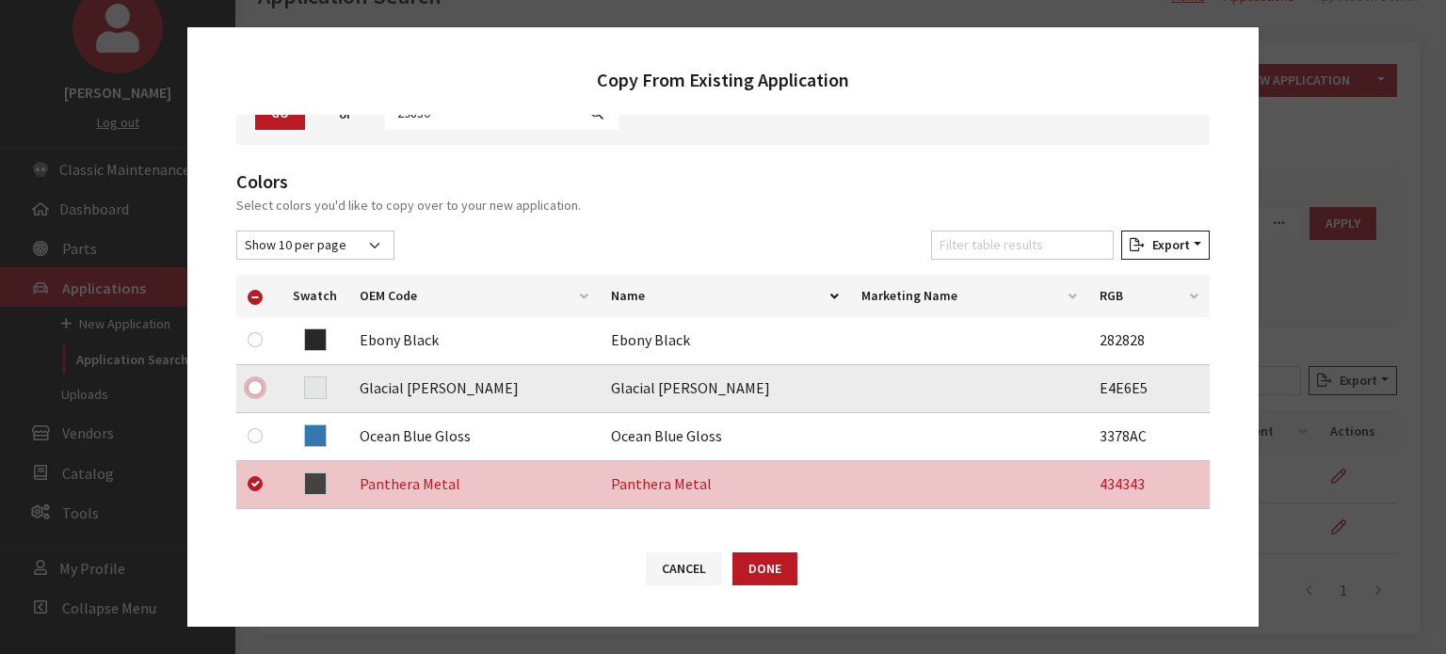
click at [255, 383] on input "checkbox" at bounding box center [255, 387] width 15 height 15
checkbox input "true"
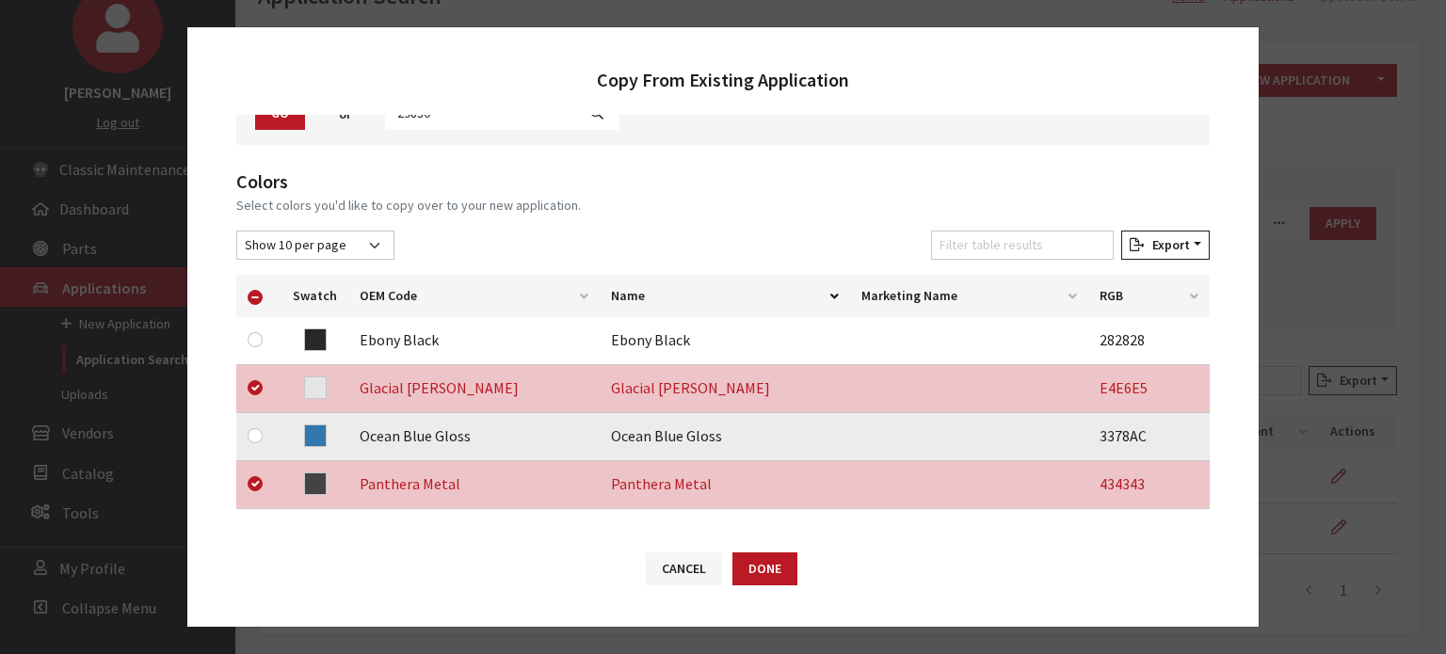
click at [264, 437] on div at bounding box center [259, 436] width 23 height 23
click at [246, 440] on td at bounding box center [258, 437] width 45 height 48
click at [251, 436] on input "checkbox" at bounding box center [255, 435] width 15 height 15
checkbox input "true"
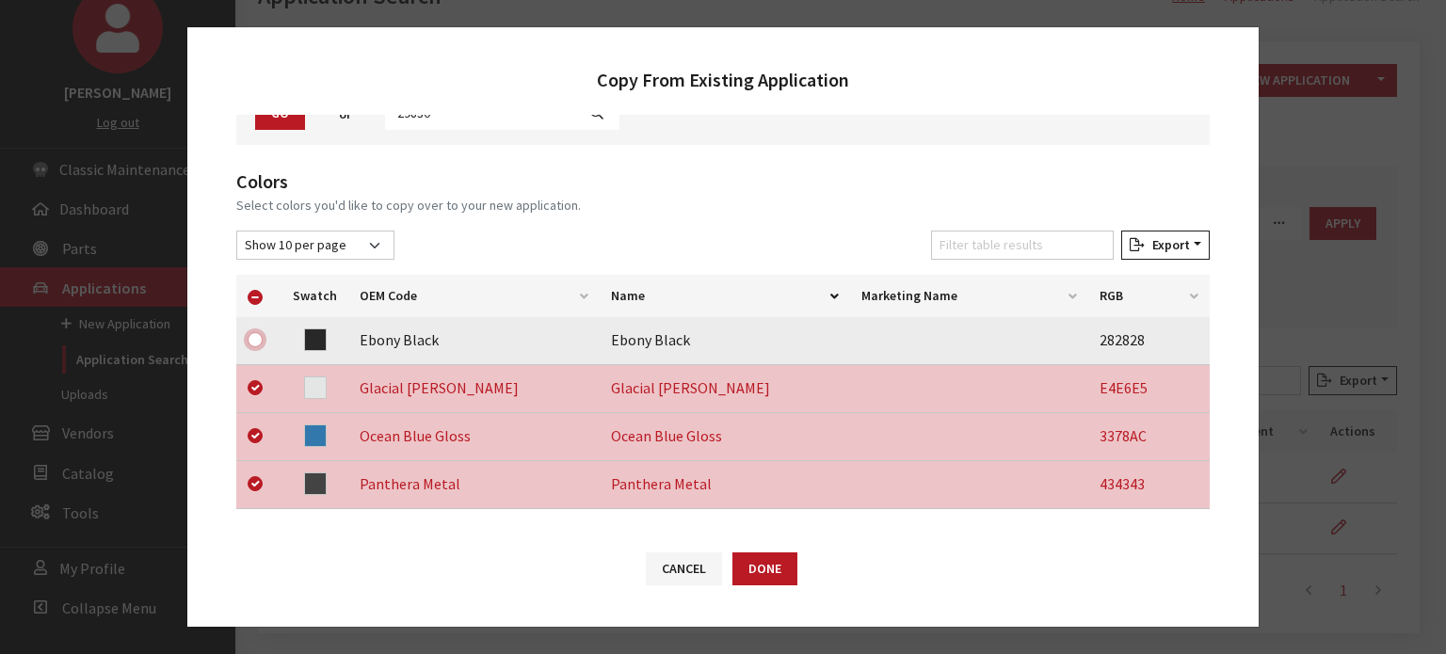
click at [253, 334] on input "checkbox" at bounding box center [255, 339] width 15 height 15
checkbox input "true"
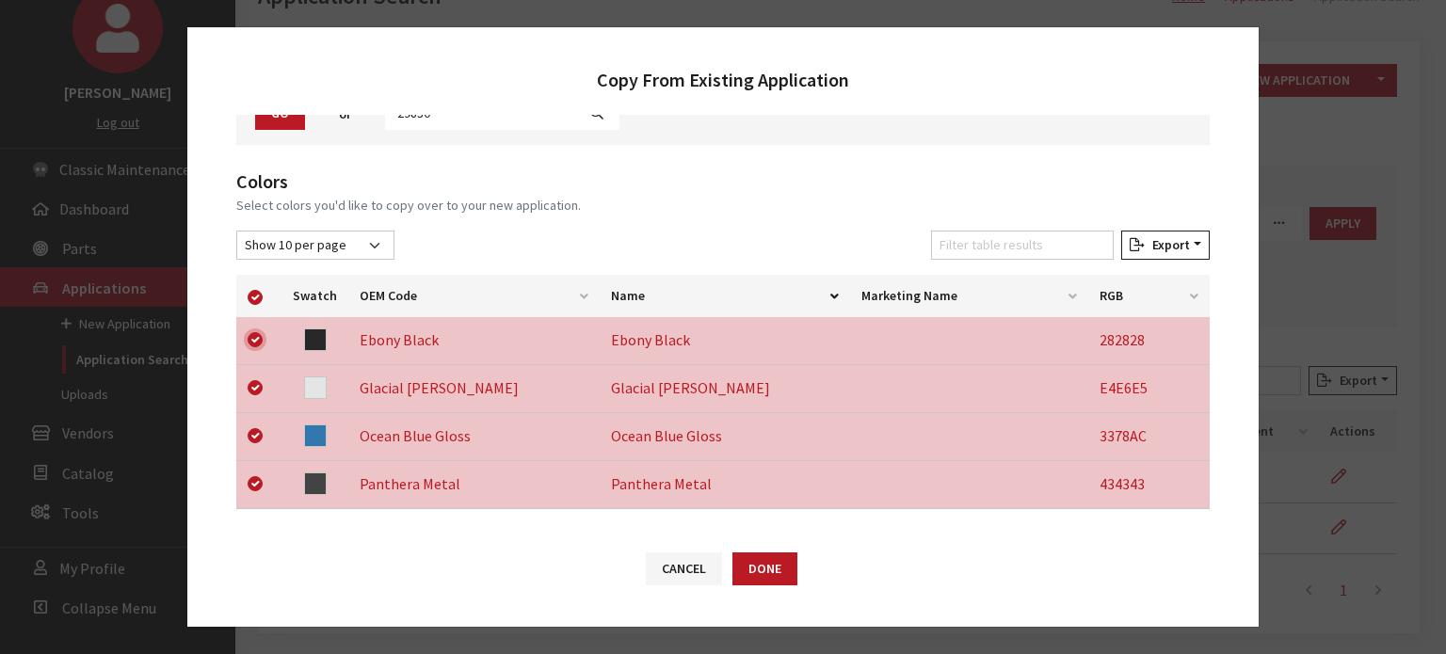
checkbox input "true"
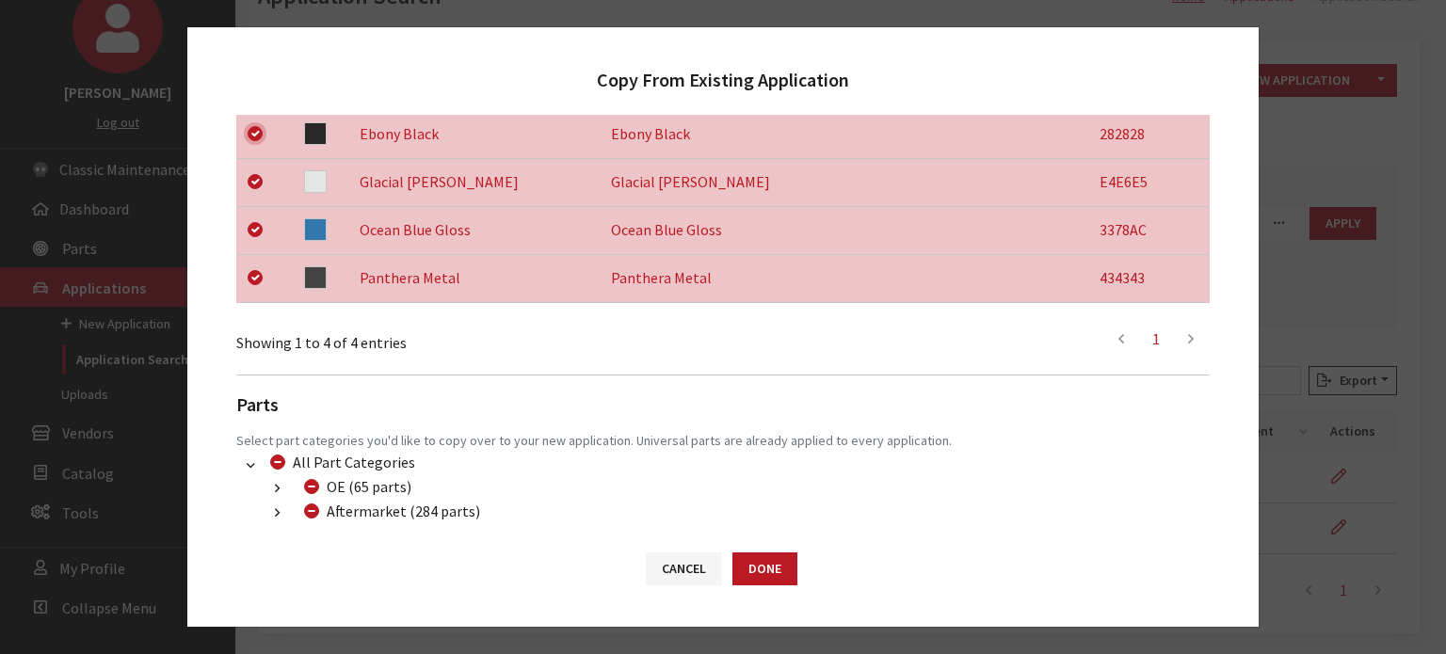
scroll to position [406, 0]
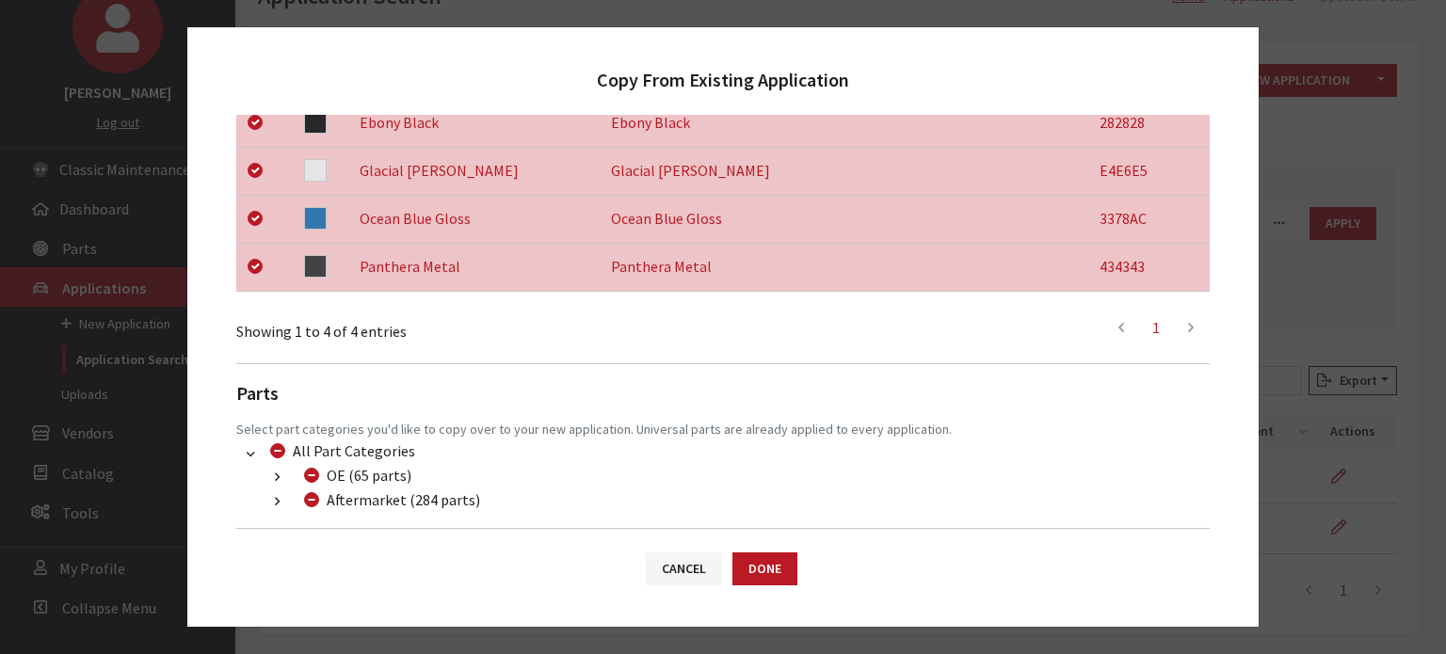
click at [324, 499] on div "Aftermarket (284 parts)" at bounding box center [389, 500] width 182 height 23
click at [318, 502] on input "Aftermarket (284 parts)" at bounding box center [311, 499] width 15 height 15
click at [316, 502] on input "Aftermarket (284 parts)" at bounding box center [311, 499] width 15 height 15
checkbox input "false"
click at [266, 489] on li "Aftermarket (284 parts) Dealer (97 parts) (300) Additional Products (97 parts) …" at bounding box center [734, 501] width 951 height 24
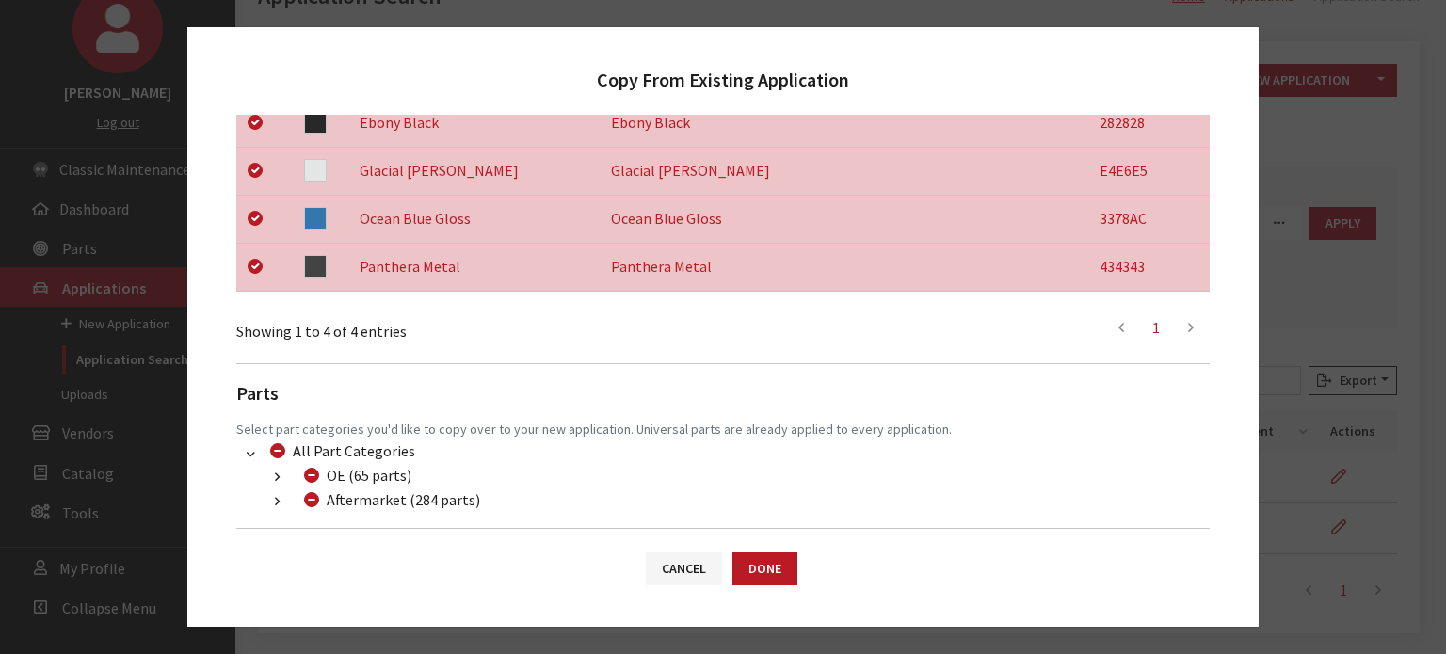
click at [277, 500] on icon "button" at bounding box center [277, 502] width 5 height 13
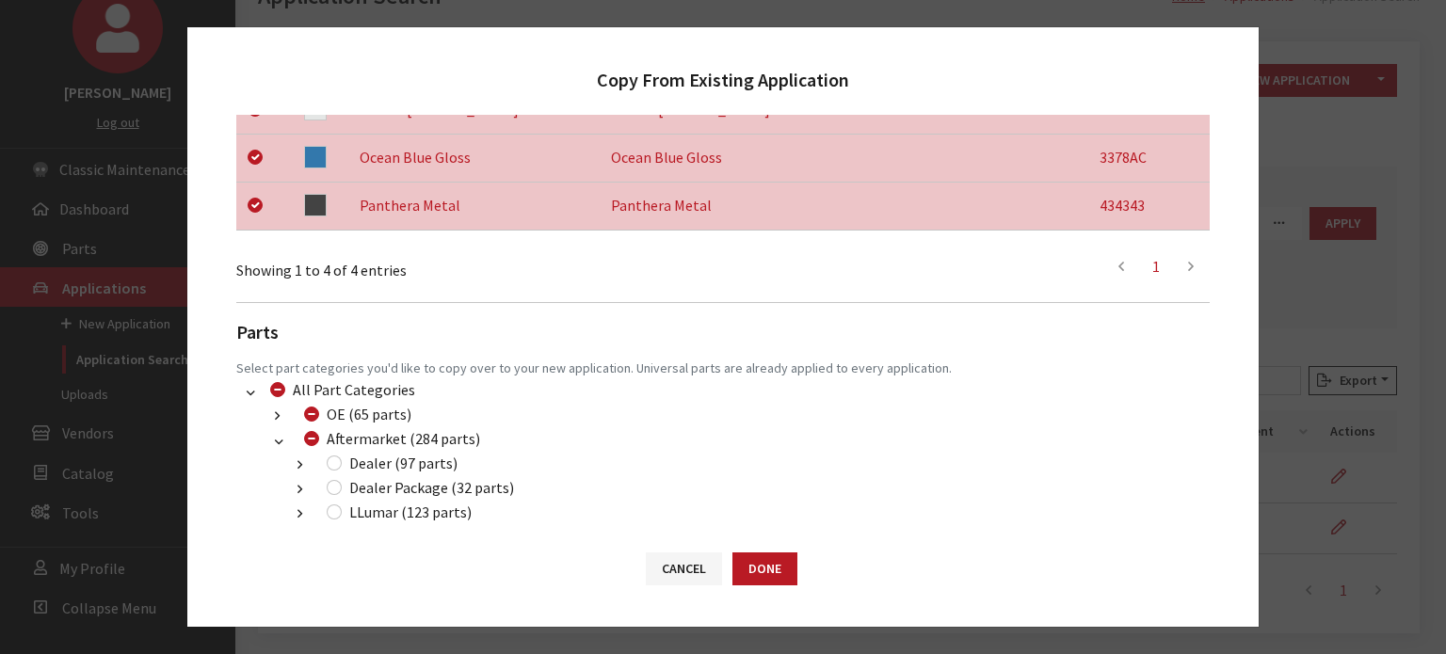
scroll to position [500, 0]
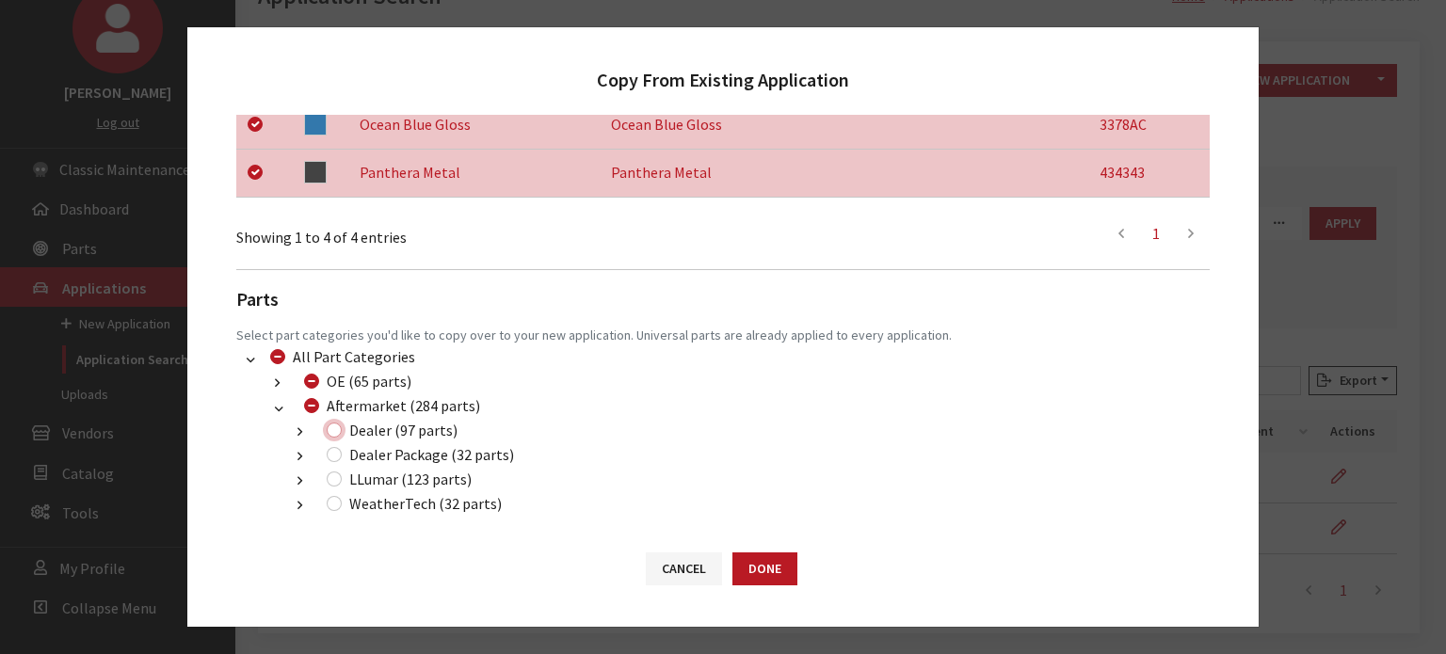
click at [336, 434] on input "Dealer (97 parts)" at bounding box center [334, 430] width 15 height 15
checkbox input "true"
click at [337, 465] on li "Dealer Package (32 parts) (200) Dealer 2019 Packages (28 parts) (222) Dealer 24…" at bounding box center [745, 455] width 928 height 24
click at [334, 455] on input "Dealer Package (32 parts)" at bounding box center [334, 454] width 15 height 15
checkbox input "true"
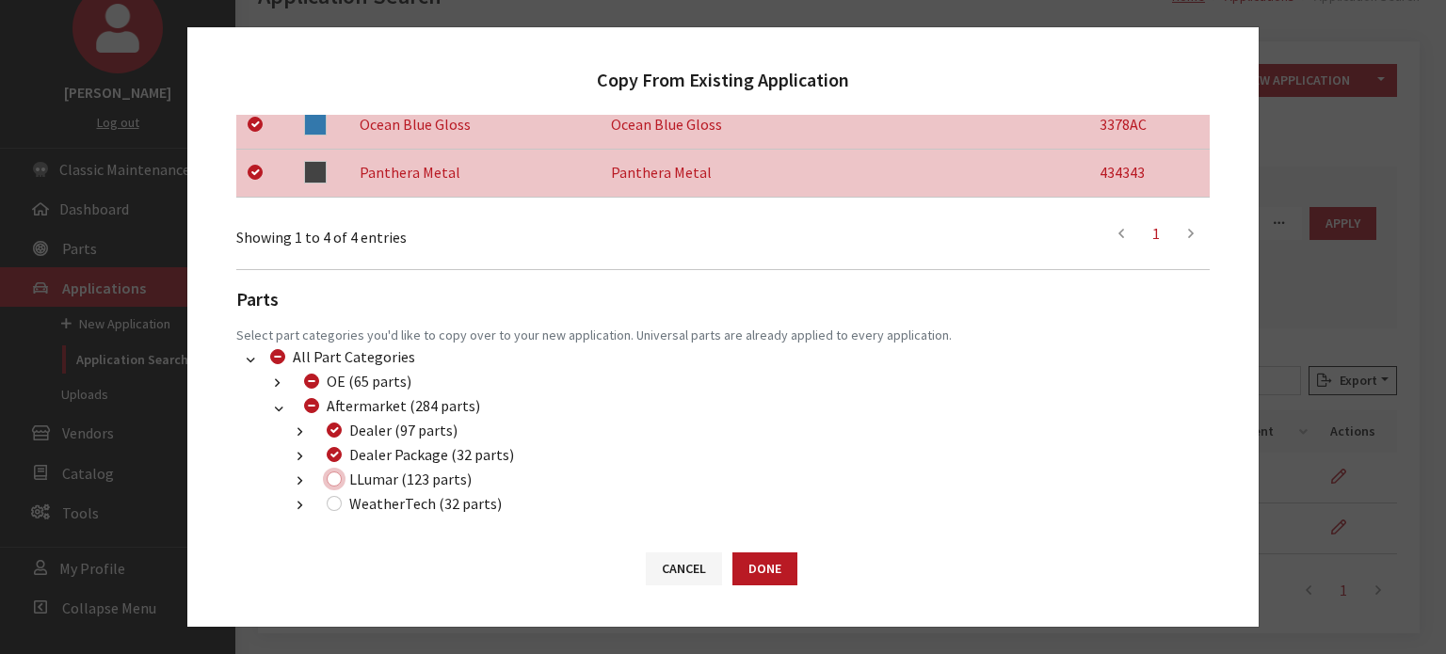
click at [334, 479] on input "LLumar (123 parts)" at bounding box center [334, 479] width 15 height 15
checkbox input "true"
click at [748, 564] on button "Done" at bounding box center [764, 569] width 65 height 33
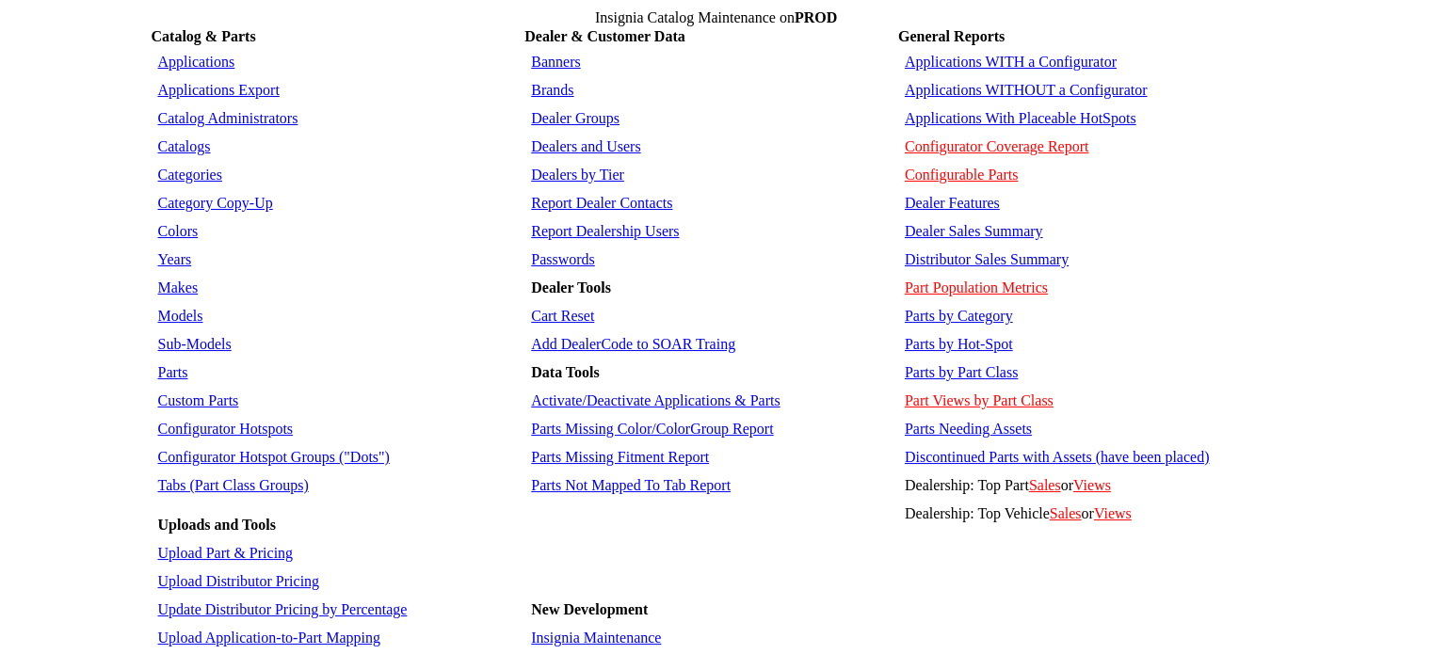
click at [172, 218] on td "Colors" at bounding box center [337, 231] width 368 height 26
click at [172, 223] on link "Colors" at bounding box center [178, 231] width 40 height 16
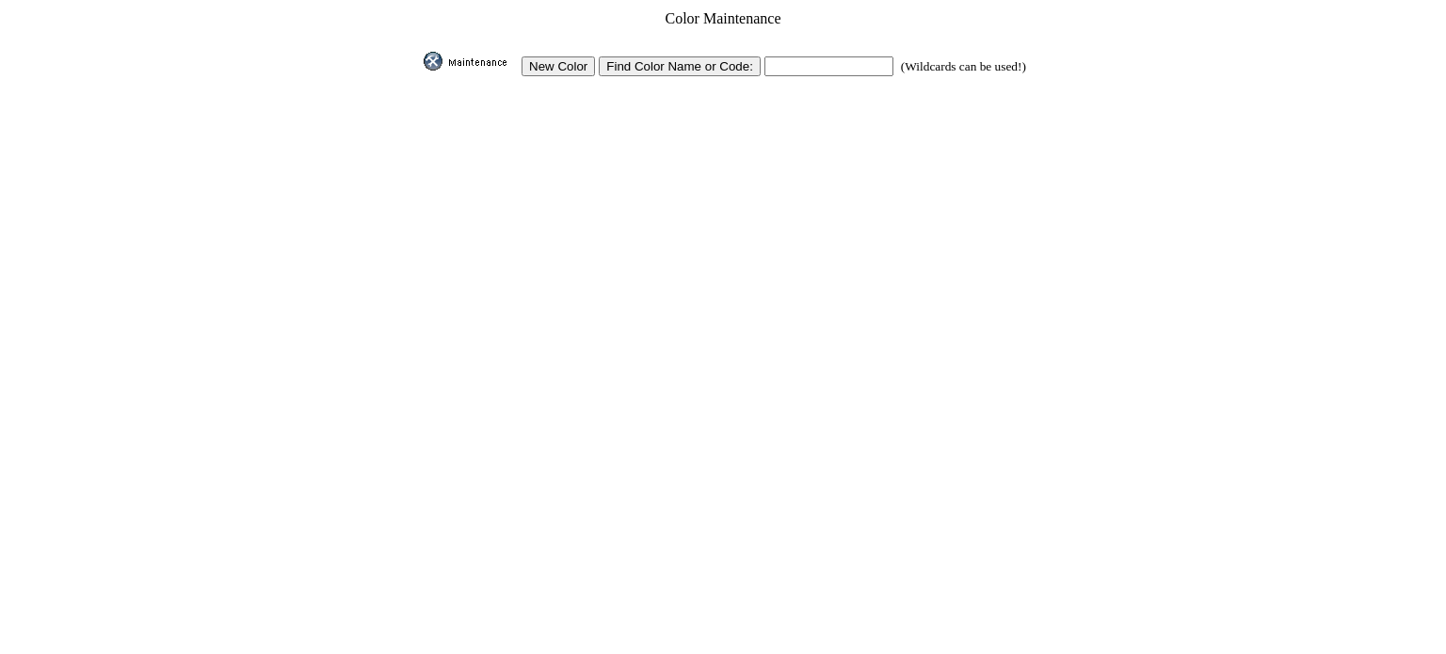
click at [495, 56] on img at bounding box center [471, 61] width 94 height 19
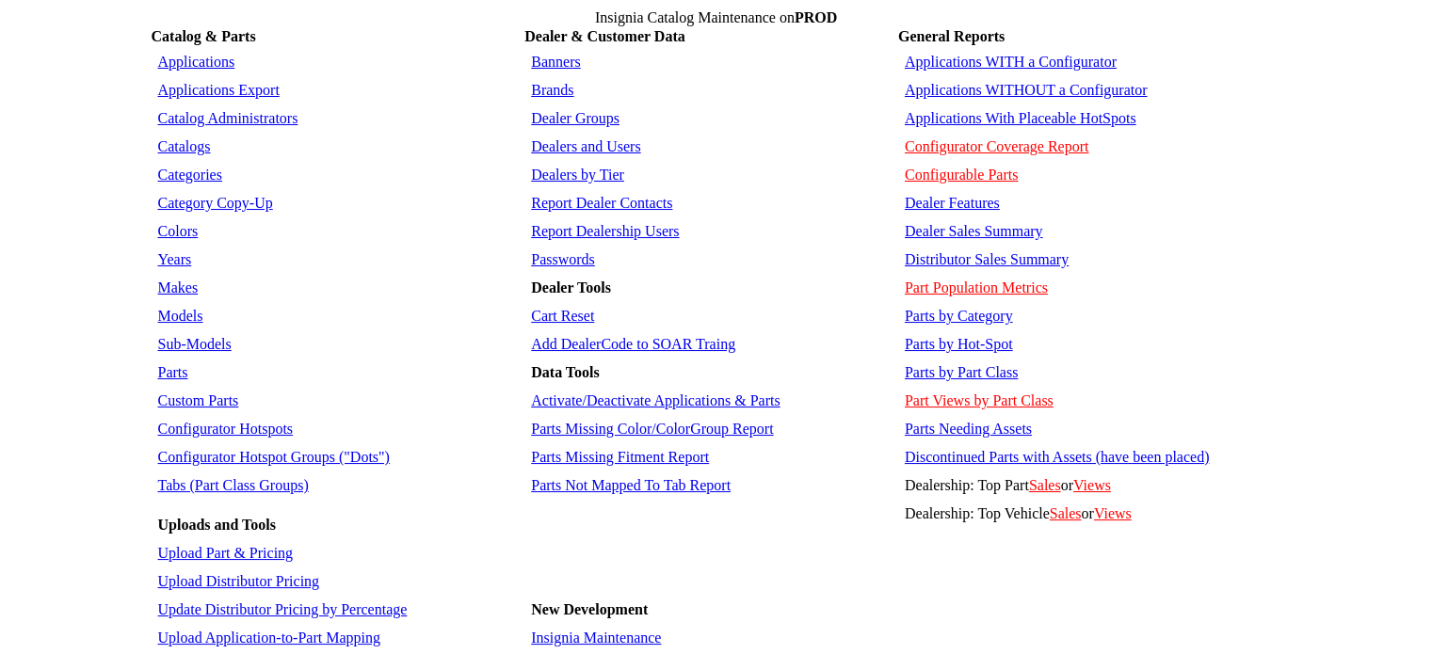
click at [197, 54] on link "Applications" at bounding box center [196, 62] width 77 height 16
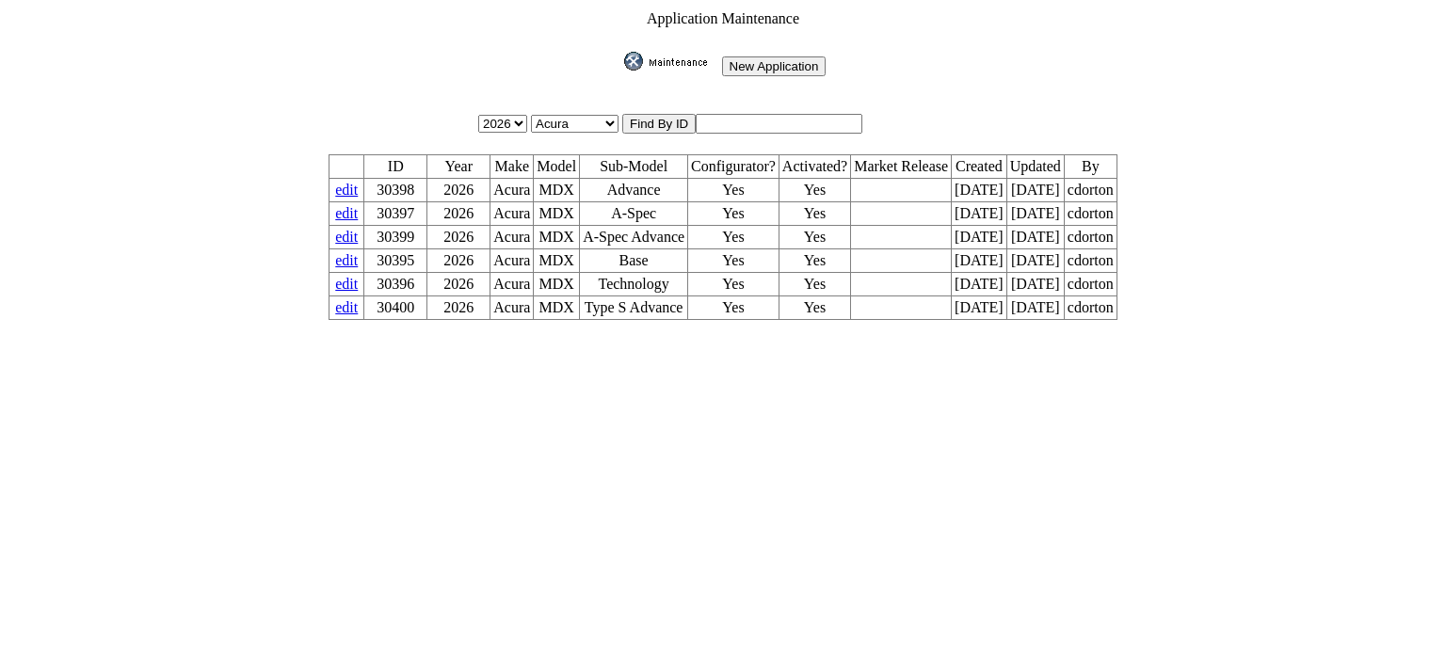
click at [511, 115] on select "2026 2025 2024 2023 2022 2021 2020 2019 2018 2017 2016 2015 2014 2013 2012 2011…" at bounding box center [502, 124] width 49 height 18
select select "43"
click at [487, 115] on select "2026 2025 2024 2023 2022 2021 2020 2019 2018 2017 2016 2015 2014 2013 2012 2011…" at bounding box center [502, 124] width 49 height 18
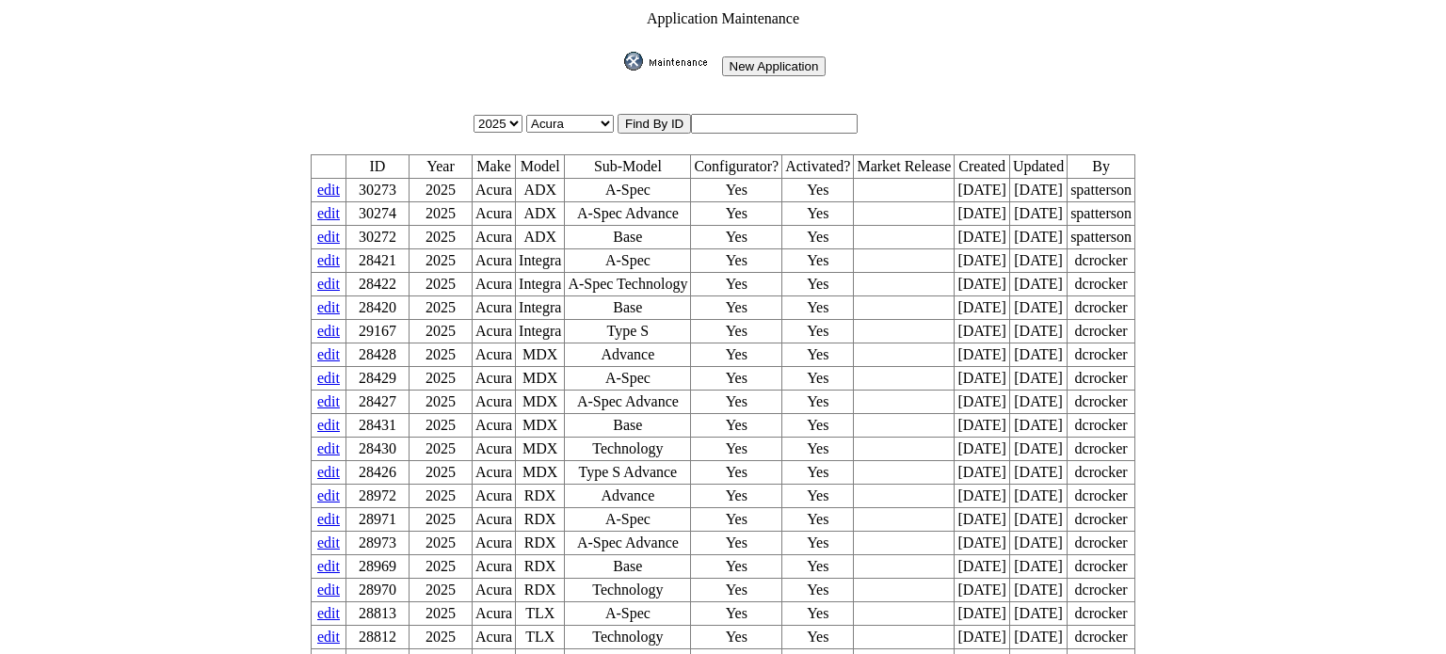
click at [599, 115] on select "Acura Alfa Romeo Audi Bentley BMW DoubleTake Ford GM Honda Hyundai Infiniti Jag…" at bounding box center [570, 124] width 88 height 18
select select "58"
click at [536, 115] on select "Acura Alfa Romeo Audi Bentley BMW DoubleTake Ford GM Honda Hyundai Infiniti Jag…" at bounding box center [570, 124] width 88 height 18
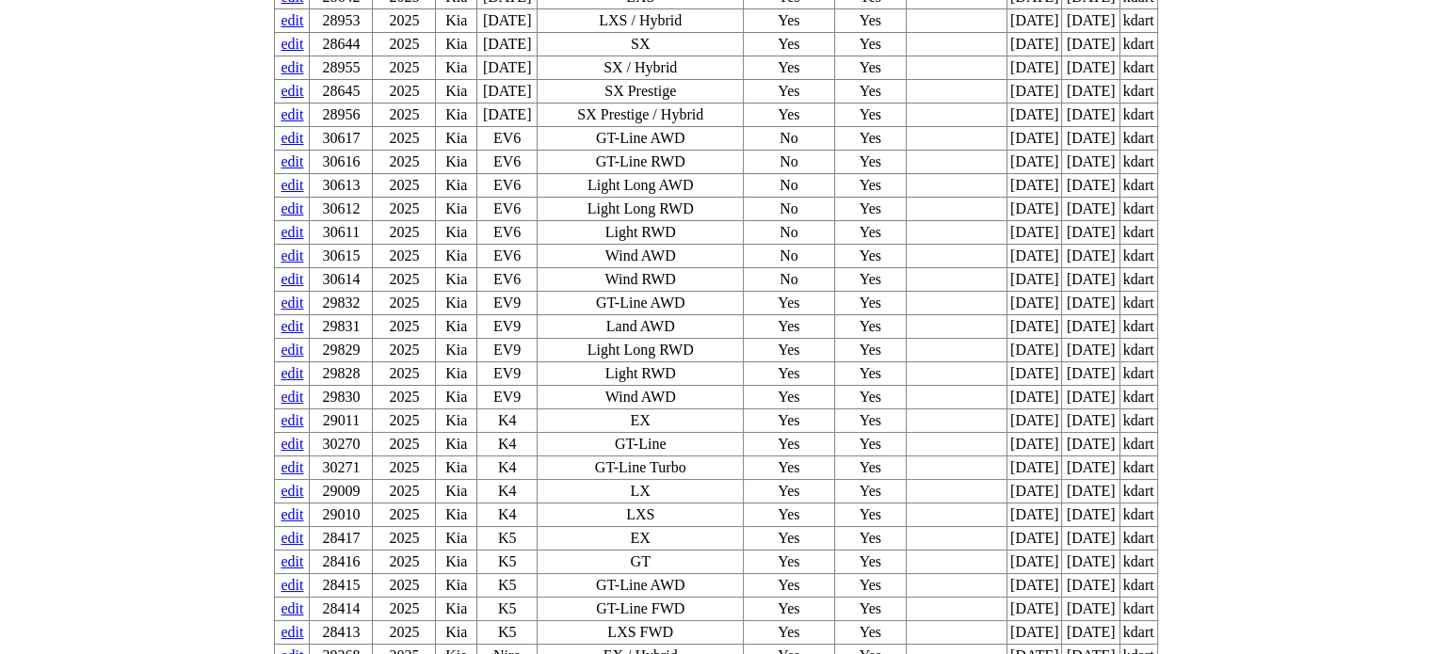
scroll to position [282, 0]
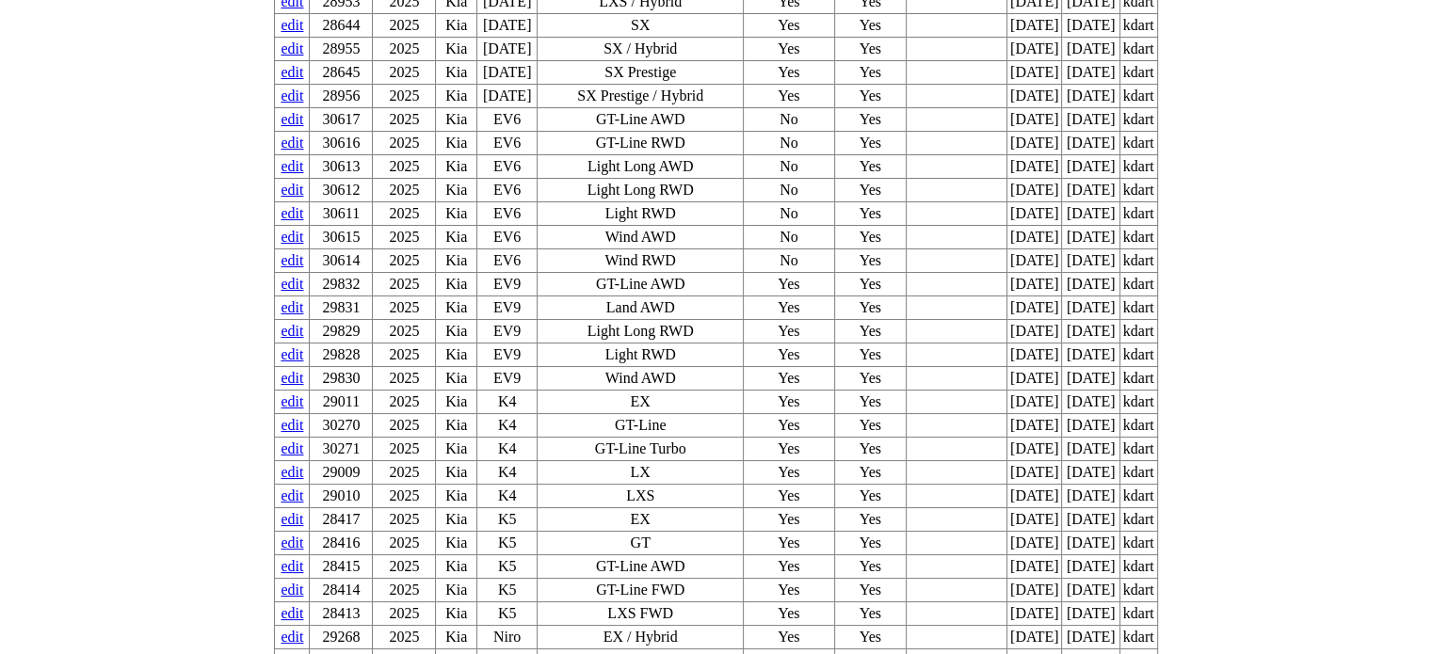
click at [302, 226] on td "edit" at bounding box center [292, 238] width 35 height 24
click at [303, 229] on link "edit" at bounding box center [291, 237] width 23 height 16
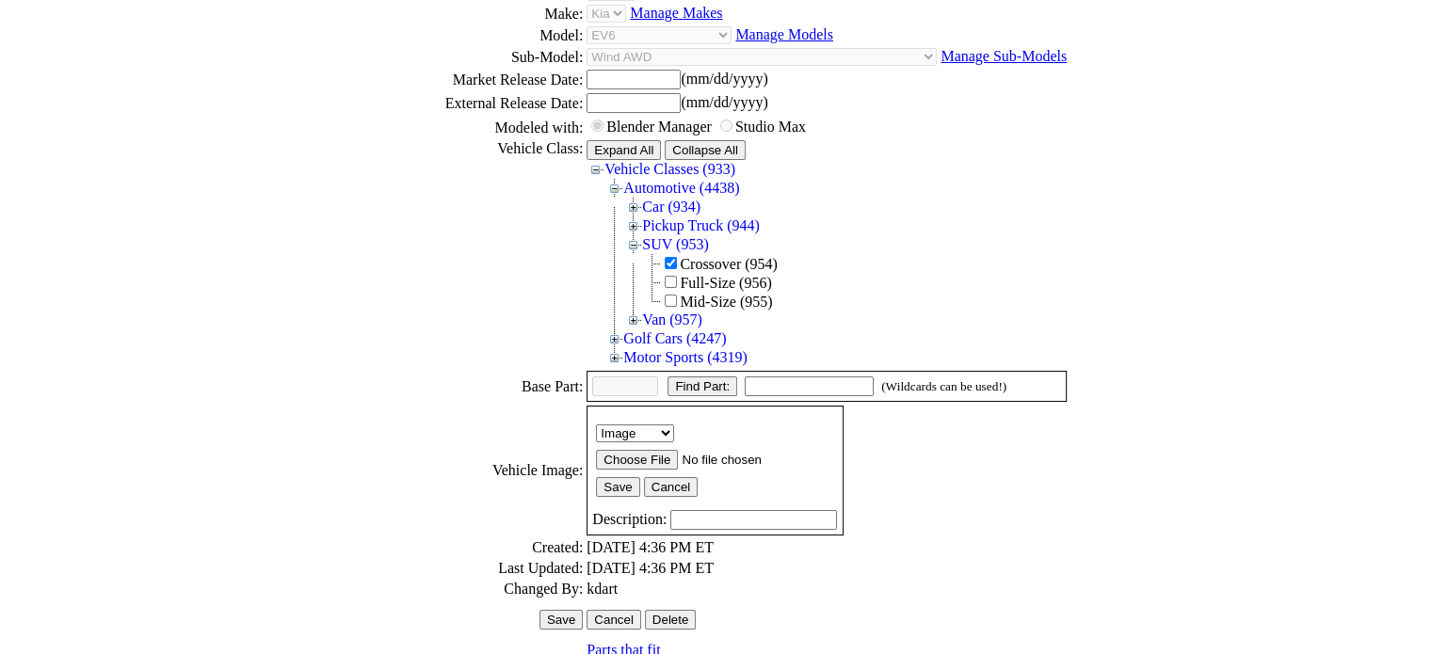
scroll to position [437, 0]
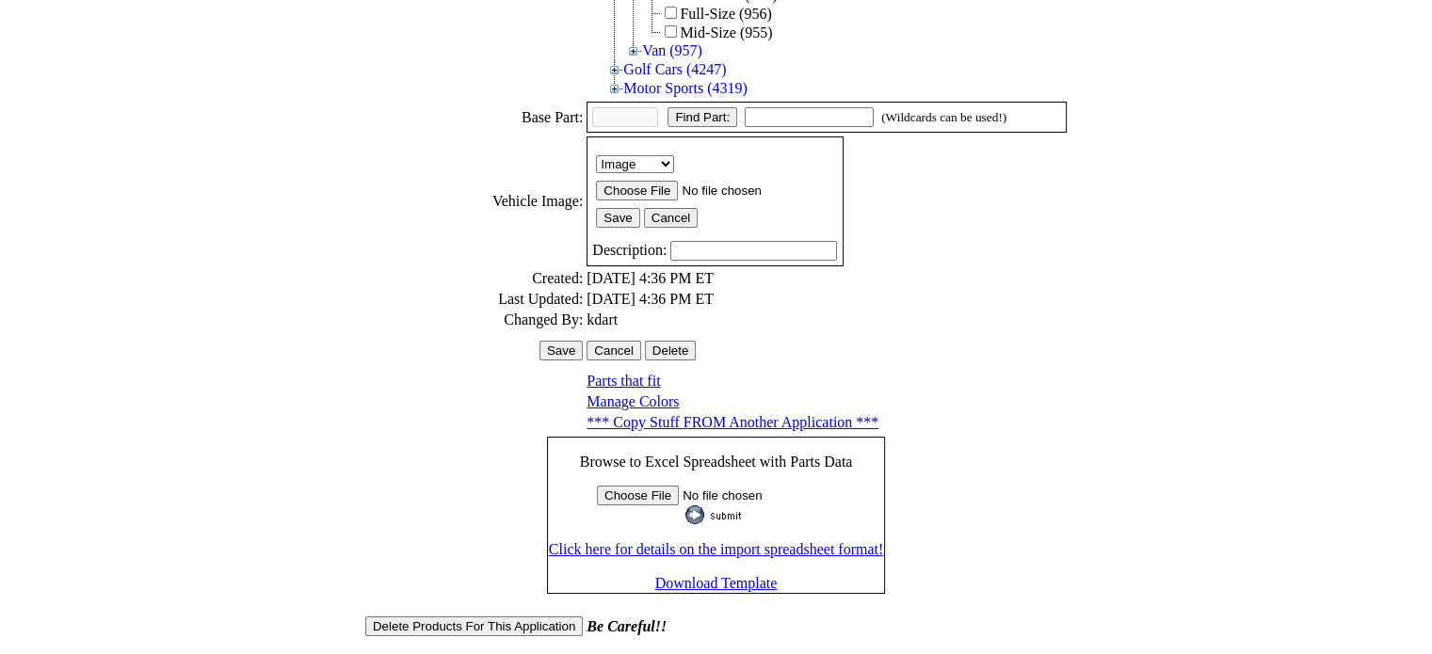
click at [633, 393] on link "Manage Colors" at bounding box center [632, 401] width 92 height 16
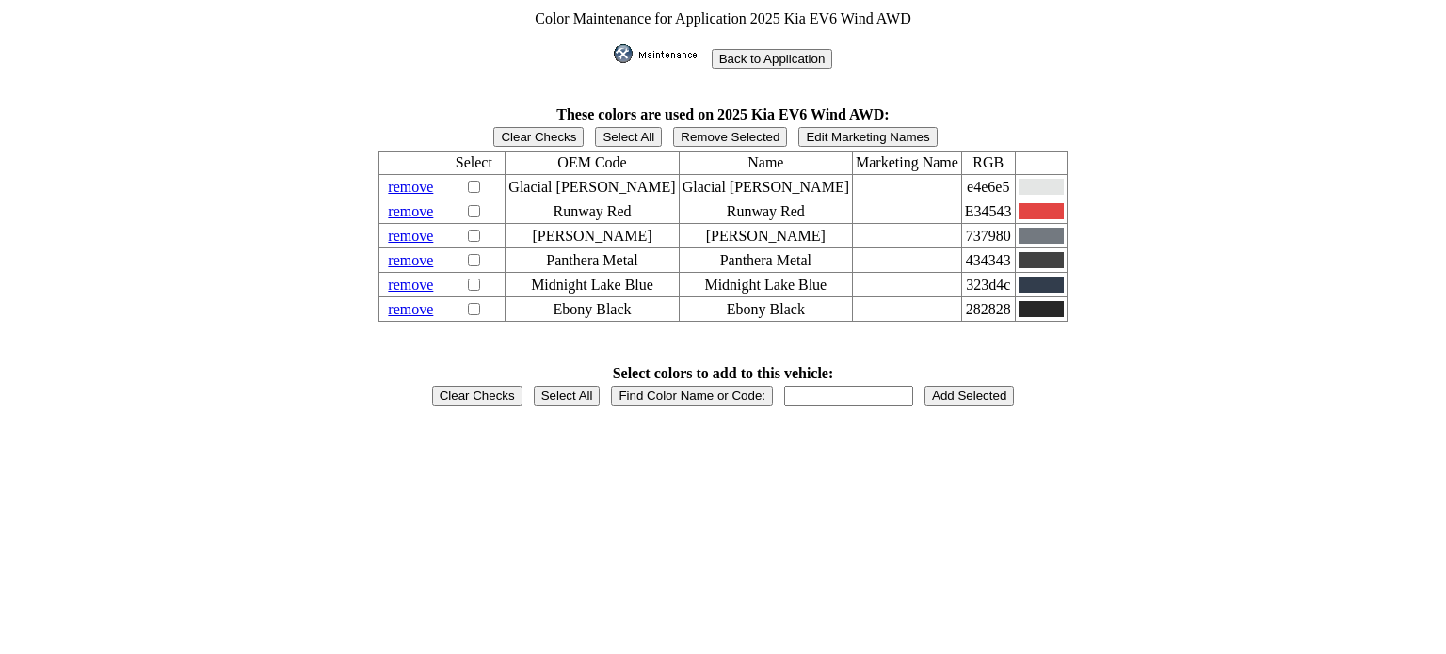
click at [760, 56] on input "Back to Application" at bounding box center [772, 59] width 121 height 20
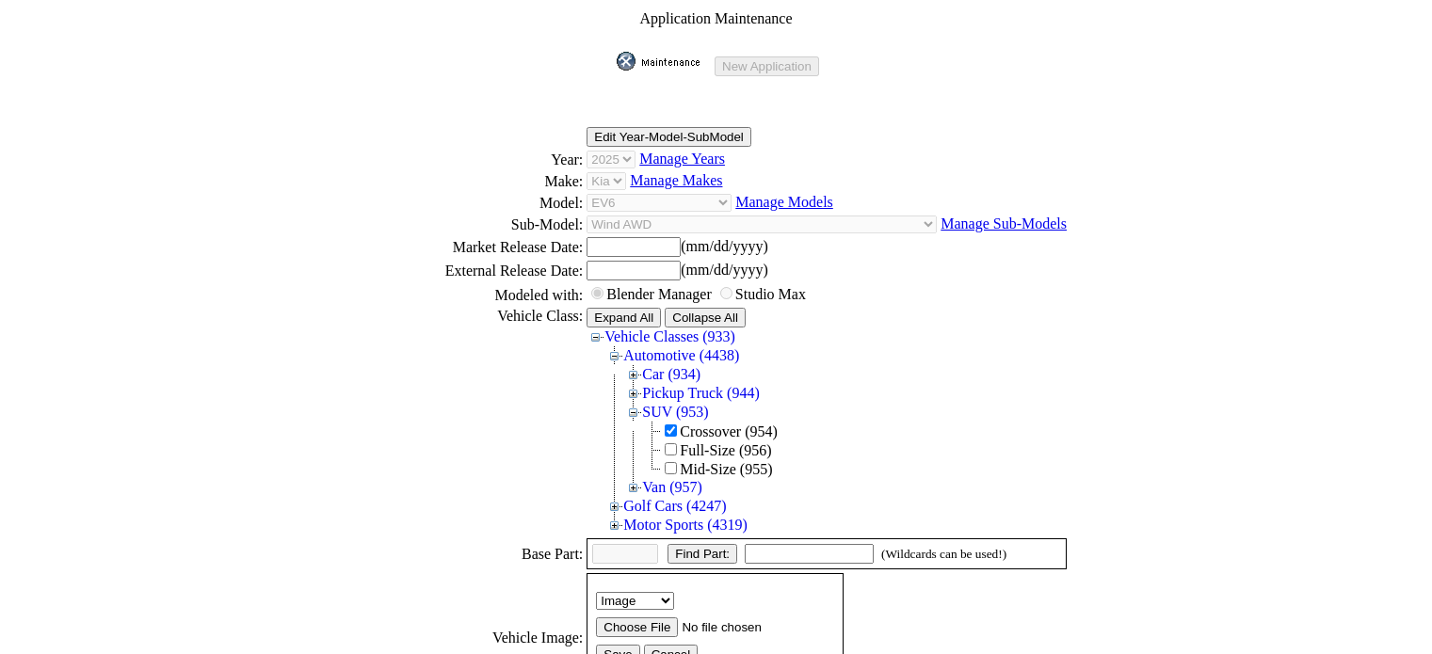
scroll to position [437, 0]
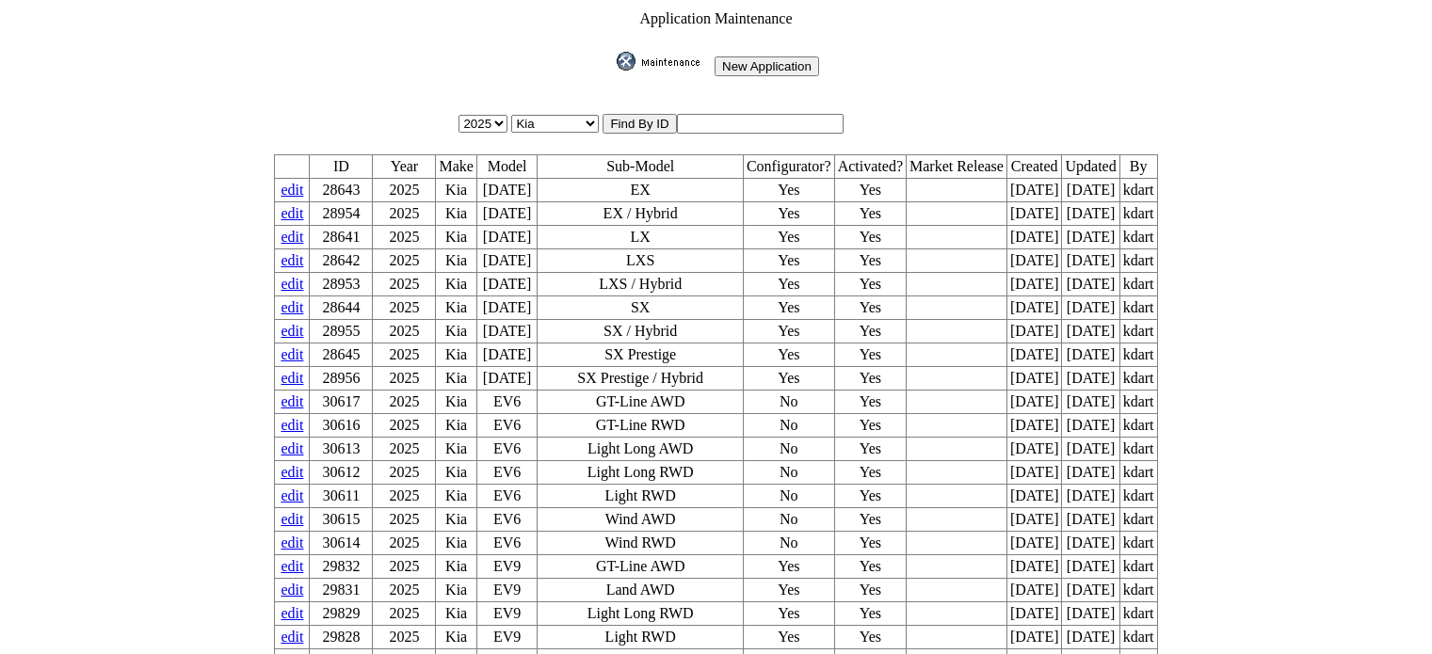
scroll to position [282, 0]
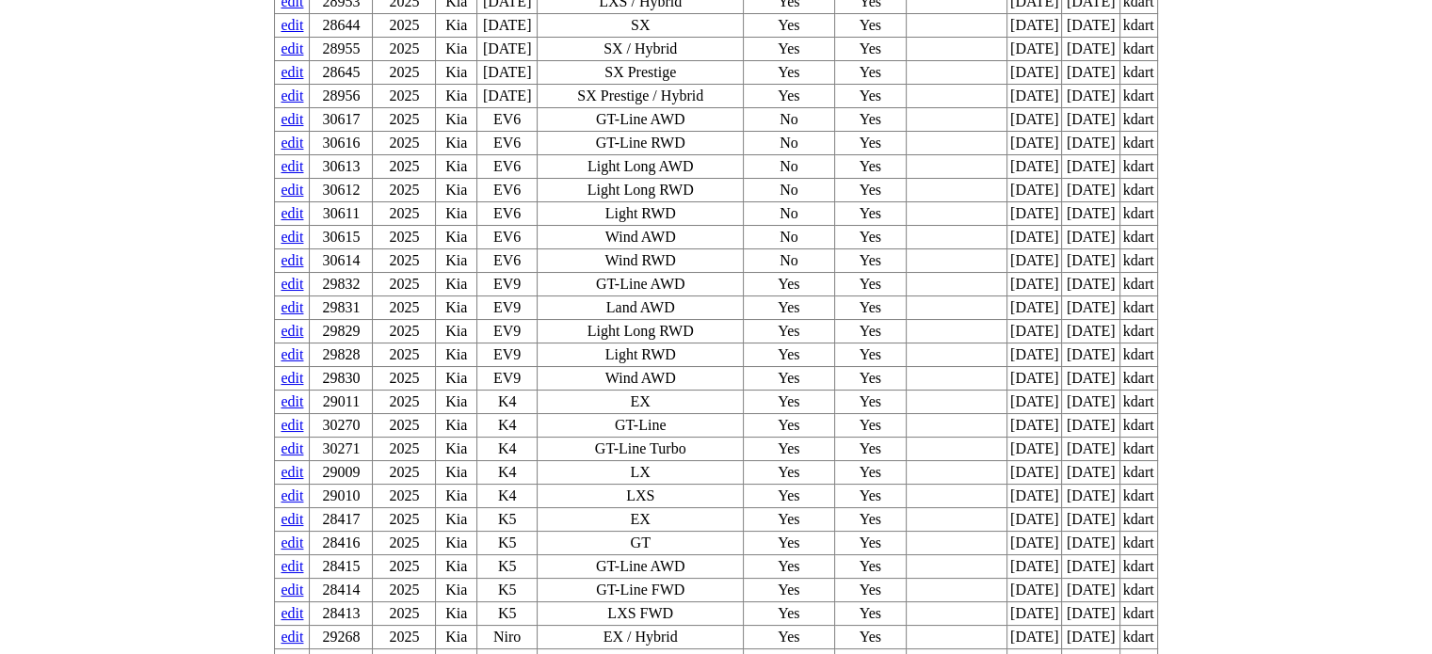
click at [303, 370] on link "edit" at bounding box center [291, 378] width 23 height 16
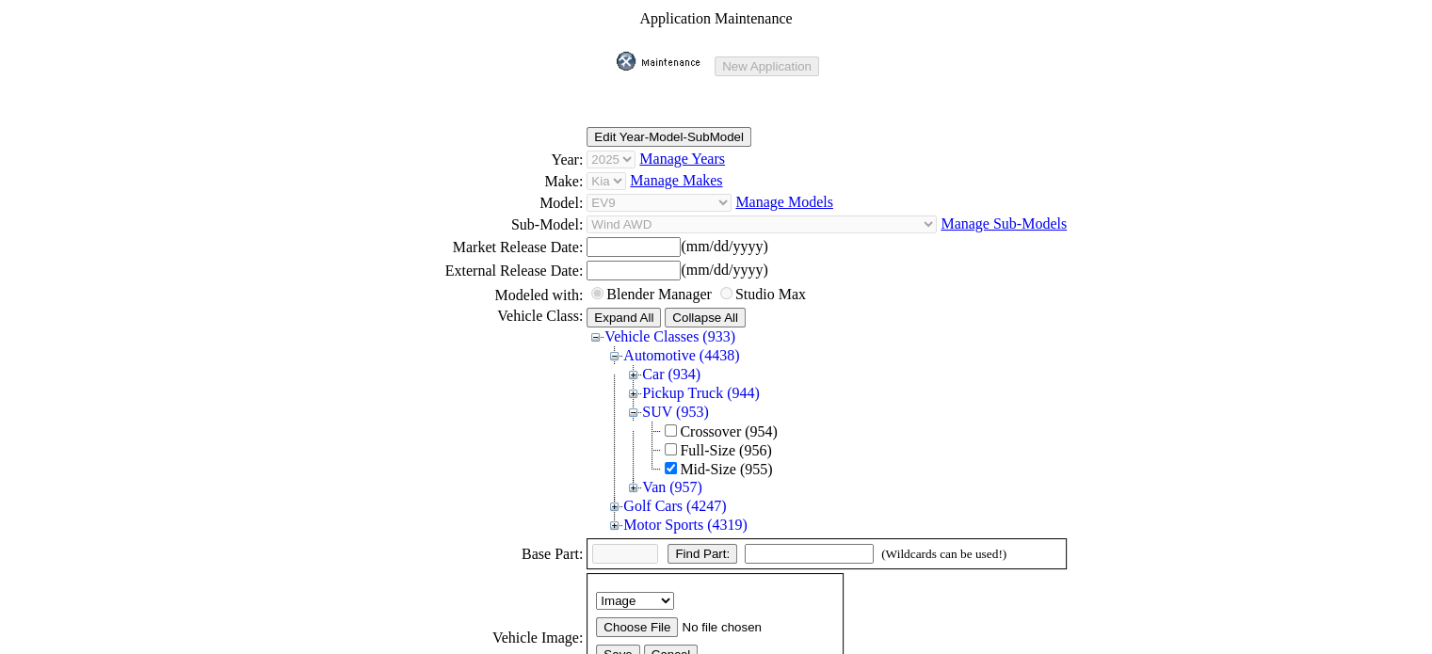
scroll to position [471, 0]
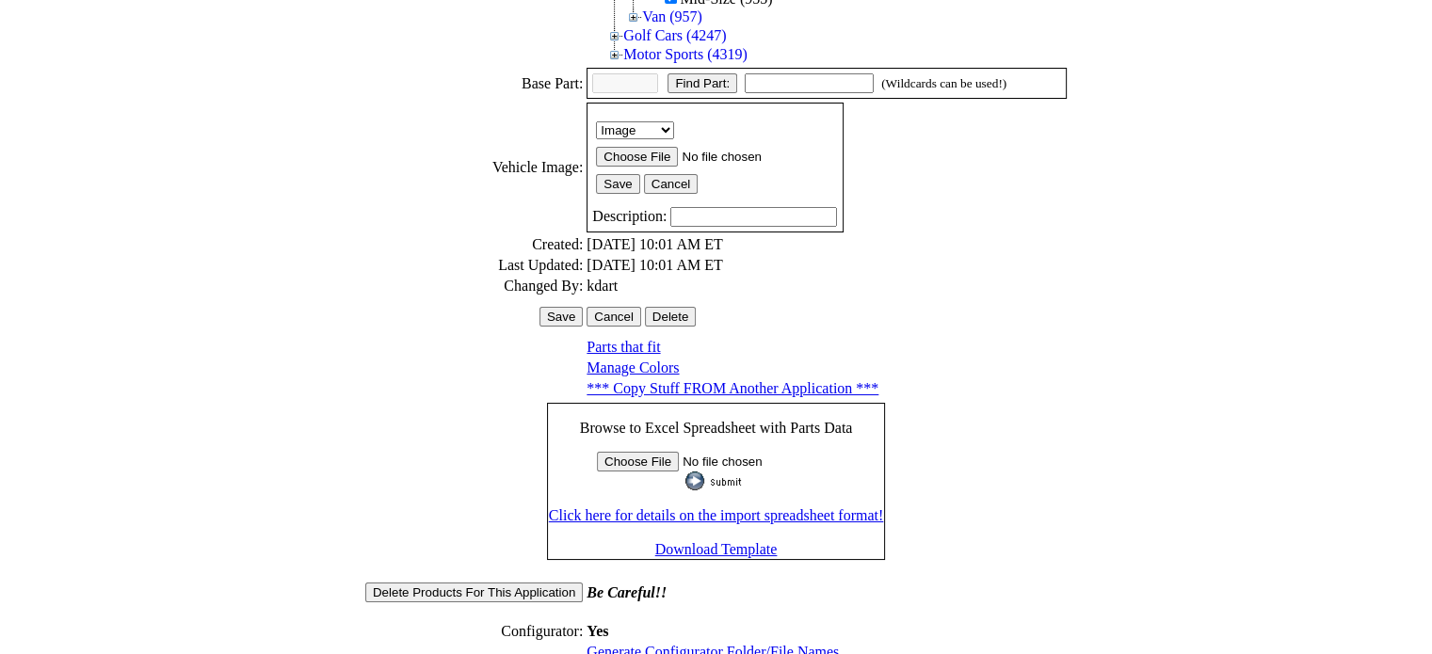
click at [634, 360] on link "Manage Colors" at bounding box center [632, 368] width 92 height 16
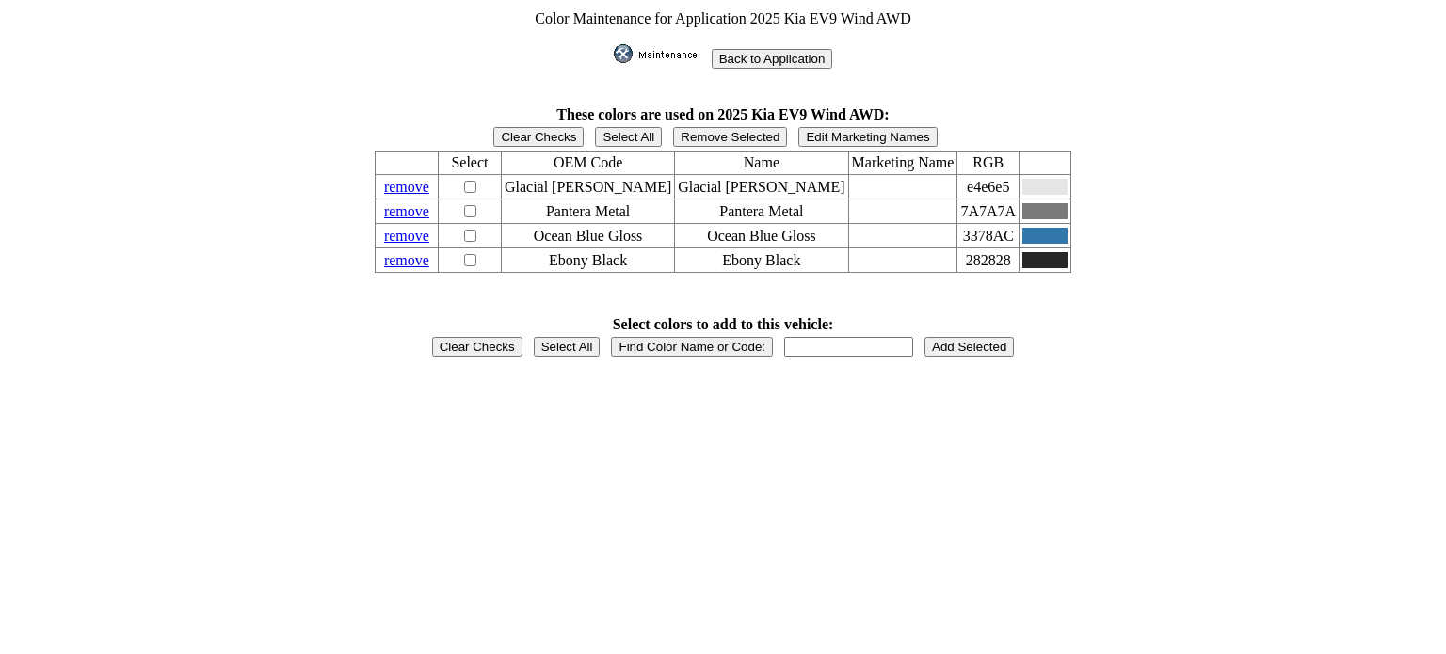
click at [476, 205] on input "checkbox" at bounding box center [470, 211] width 12 height 12
checkbox input "true"
click at [429, 203] on link "remove" at bounding box center [406, 211] width 45 height 16
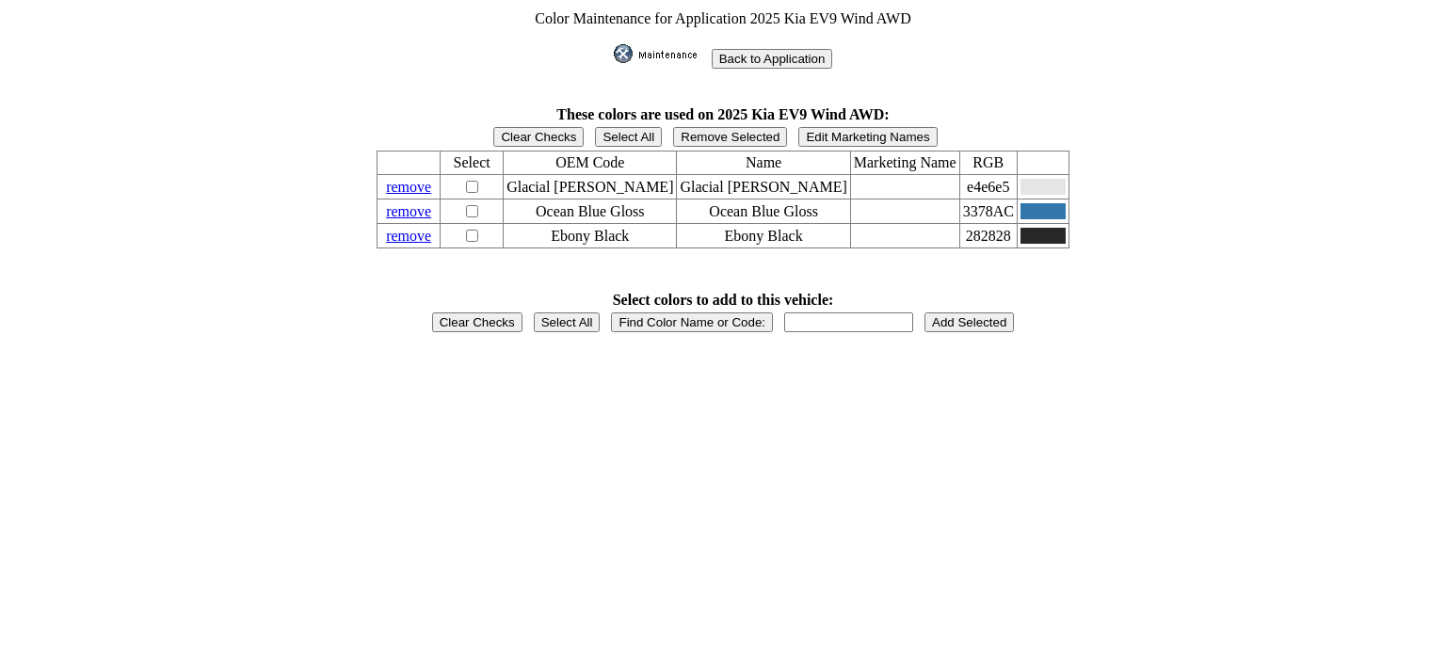
drag, startPoint x: 906, startPoint y: 290, endPoint x: 887, endPoint y: 293, distance: 20.0
click at [904, 291] on td "Select colors to add to this vehicle:" at bounding box center [723, 300] width 695 height 19
click at [852, 312] on input "text" at bounding box center [848, 322] width 129 height 20
type input "panthera"
click at [712, 49] on input "Back to Application" at bounding box center [772, 59] width 121 height 20
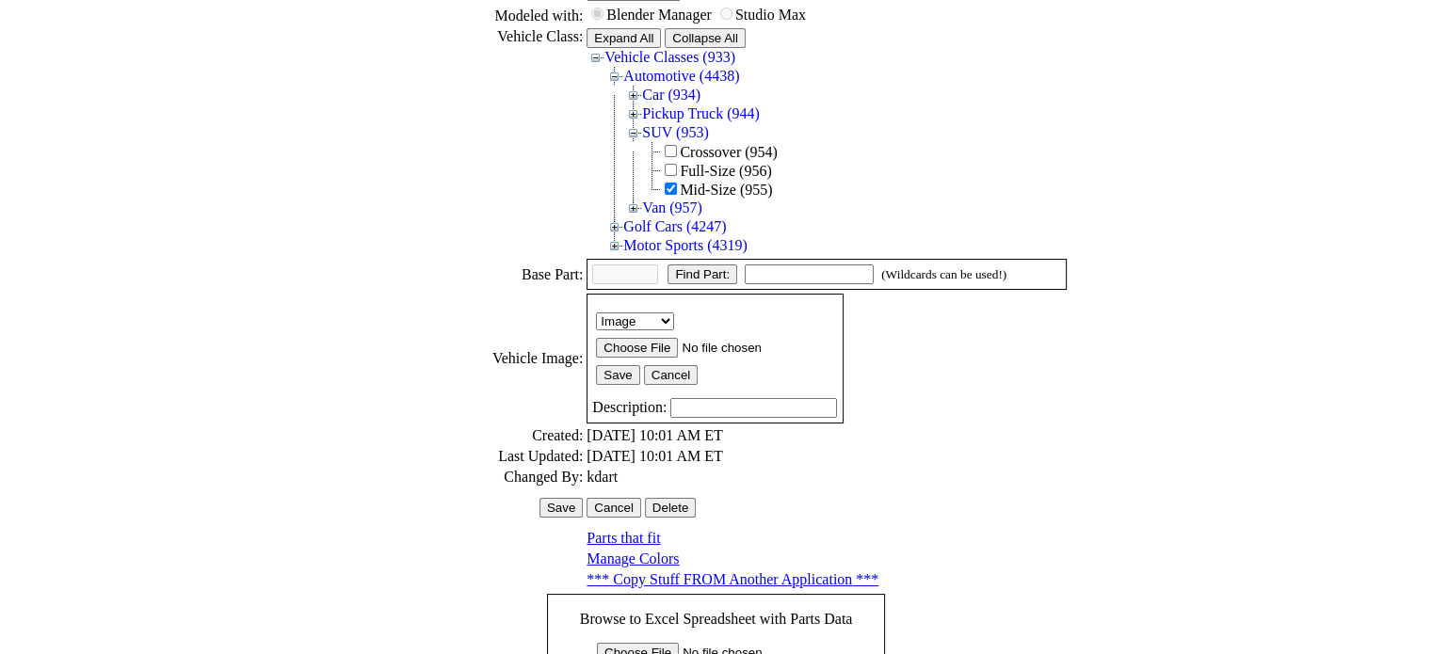
scroll to position [282, 0]
click at [642, 547] on td "Manage Colors" at bounding box center [826, 556] width 482 height 19
click at [643, 548] on link "Manage Colors" at bounding box center [632, 556] width 92 height 16
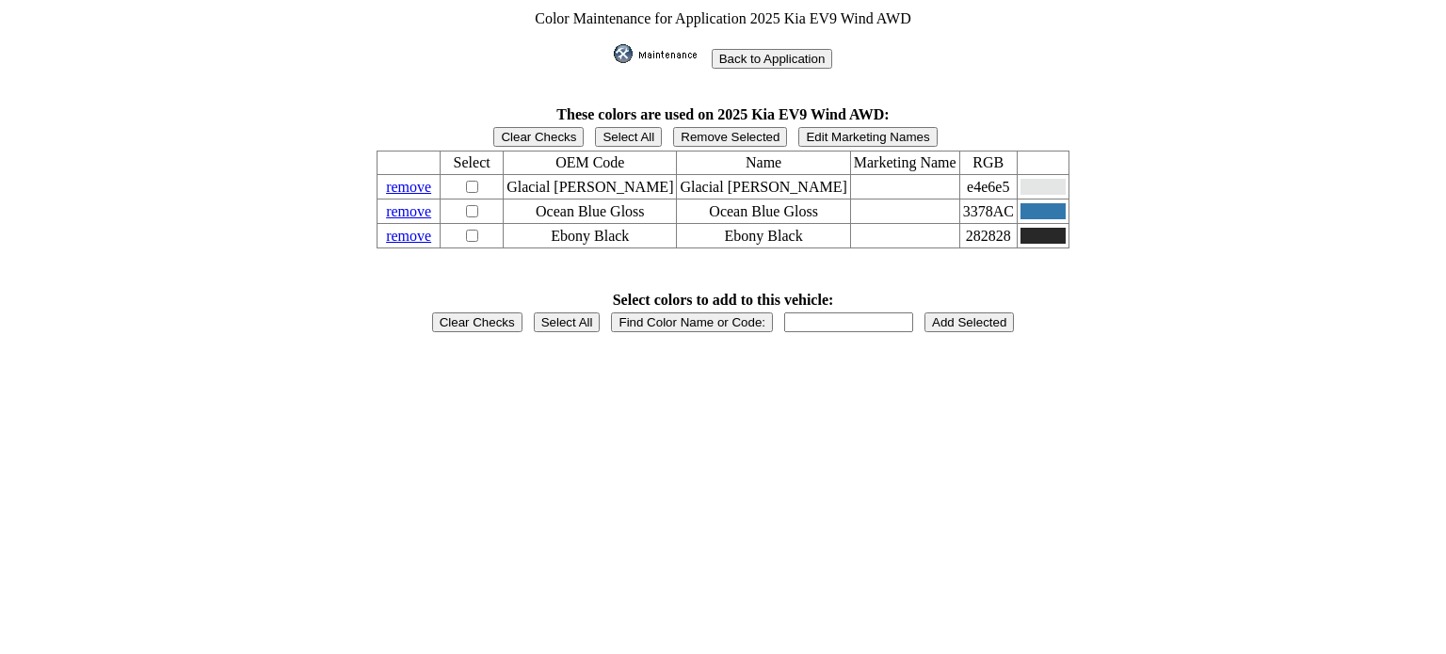
click at [835, 312] on input "text" at bounding box center [848, 322] width 129 height 20
type input "panthera"
click at [770, 312] on input "Find Color Name or Code:" at bounding box center [692, 322] width 162 height 20
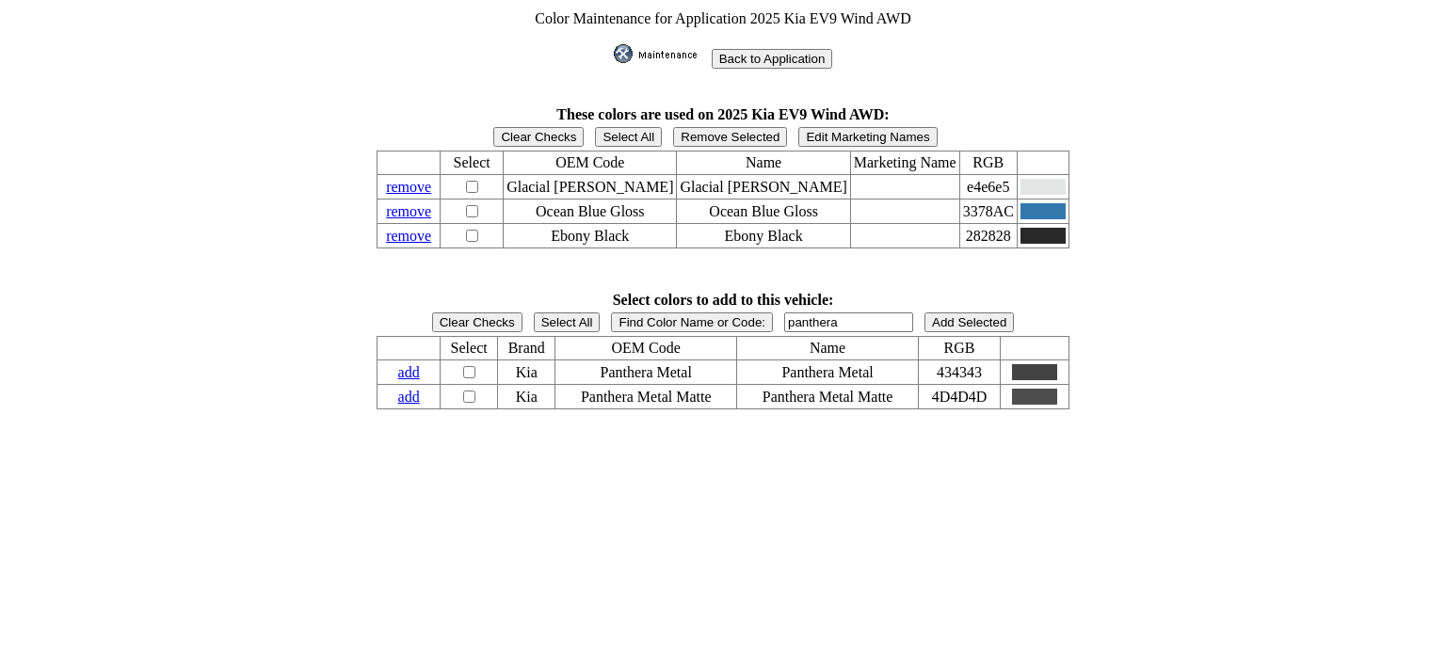
click at [478, 365] on span at bounding box center [468, 373] width 19 height 16
click at [475, 366] on input "checkbox" at bounding box center [469, 372] width 12 height 12
checkbox input "true"
click at [943, 312] on input "Add Selected" at bounding box center [968, 322] width 89 height 20
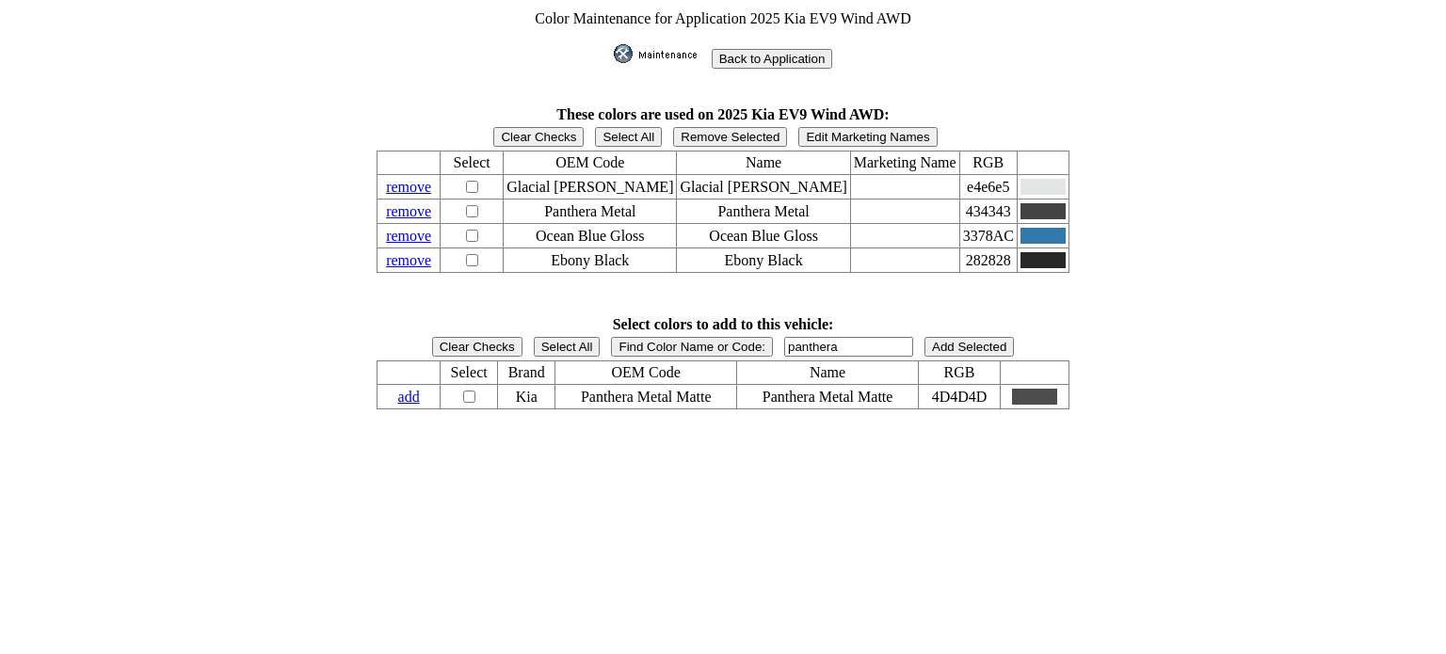
click at [753, 59] on input "Back to Application" at bounding box center [772, 59] width 121 height 20
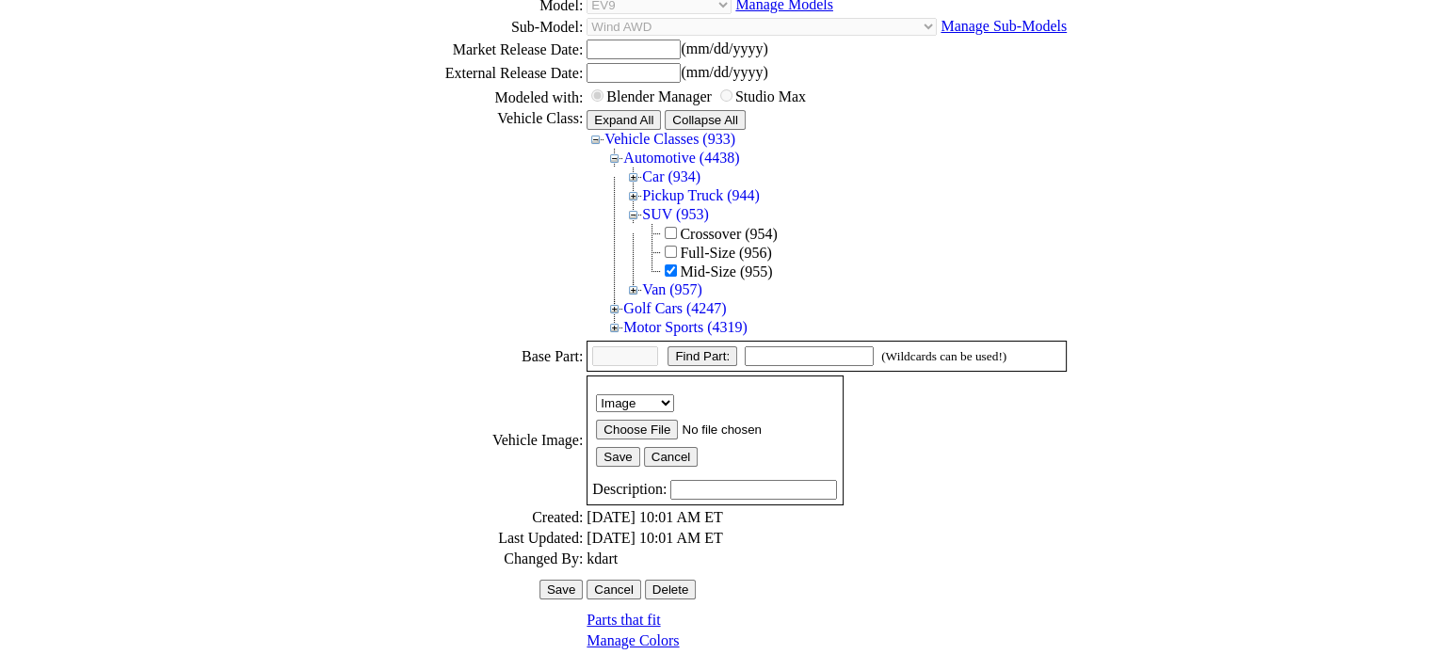
scroll to position [512, 0]
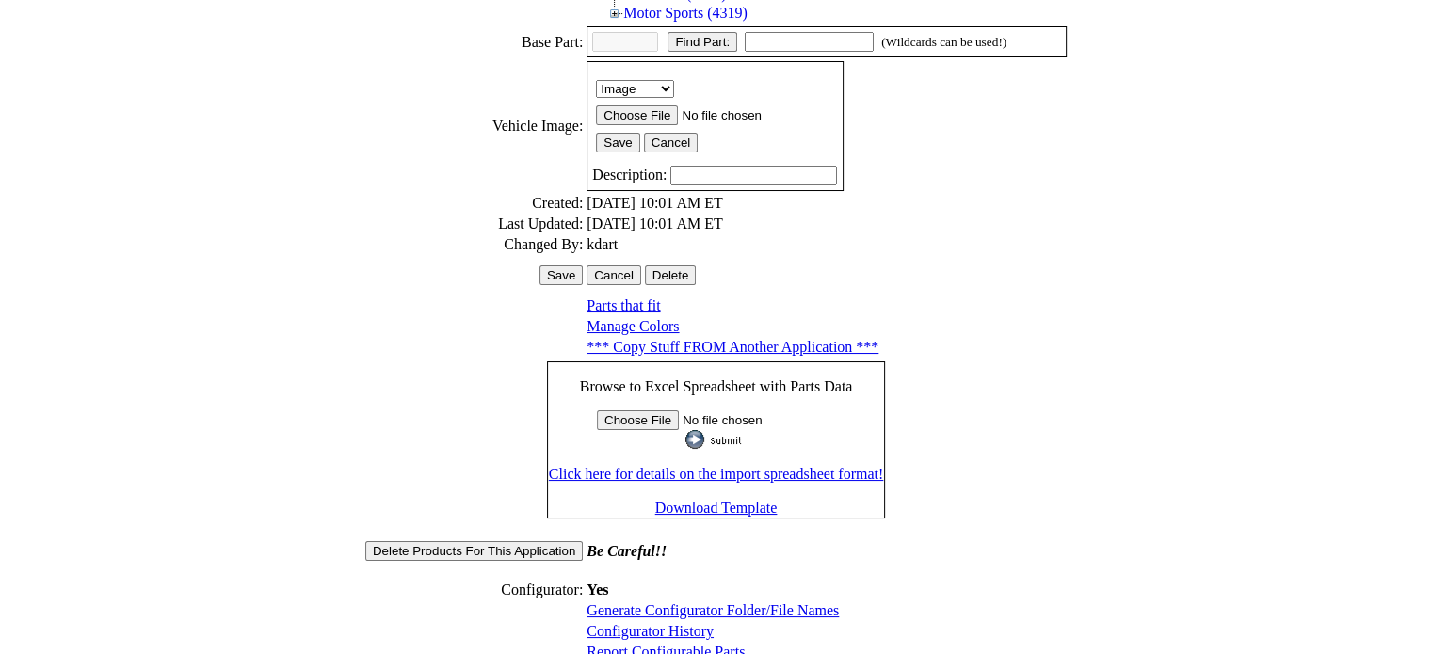
click at [572, 265] on input "Save" at bounding box center [560, 275] width 43 height 20
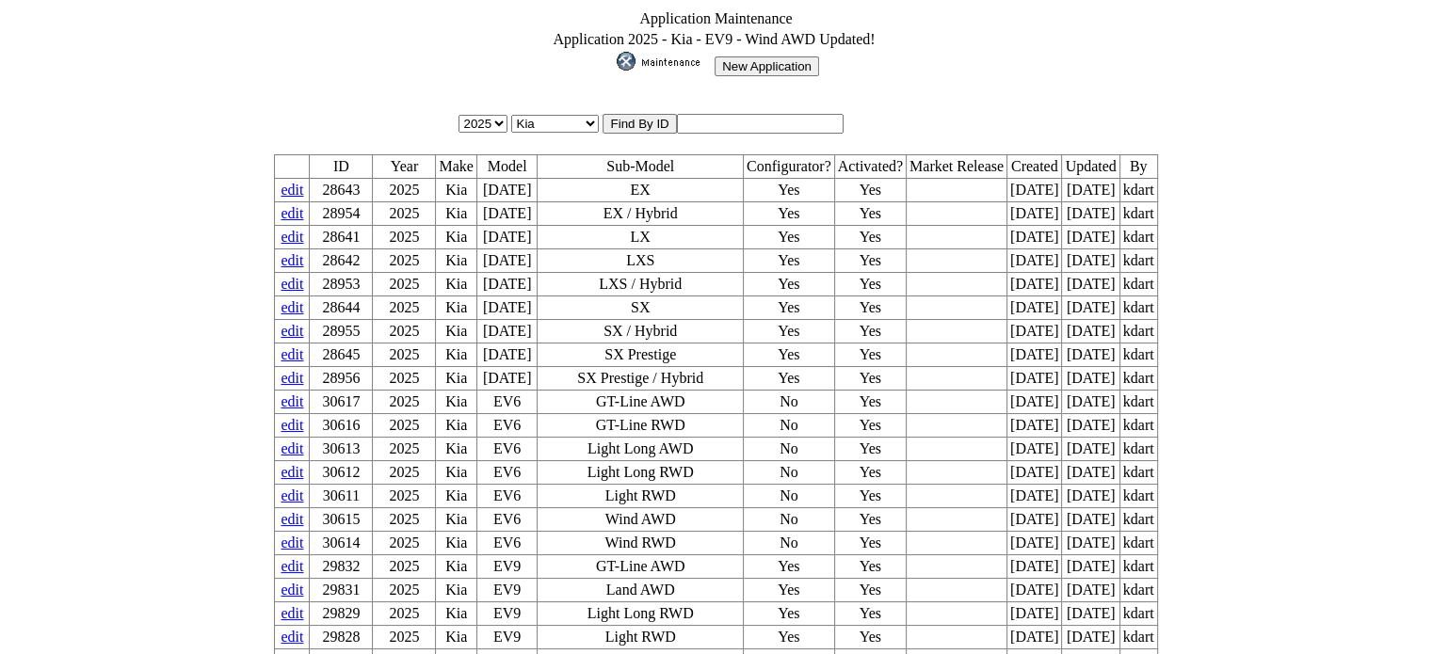
click at [625, 52] on img at bounding box center [664, 61] width 94 height 19
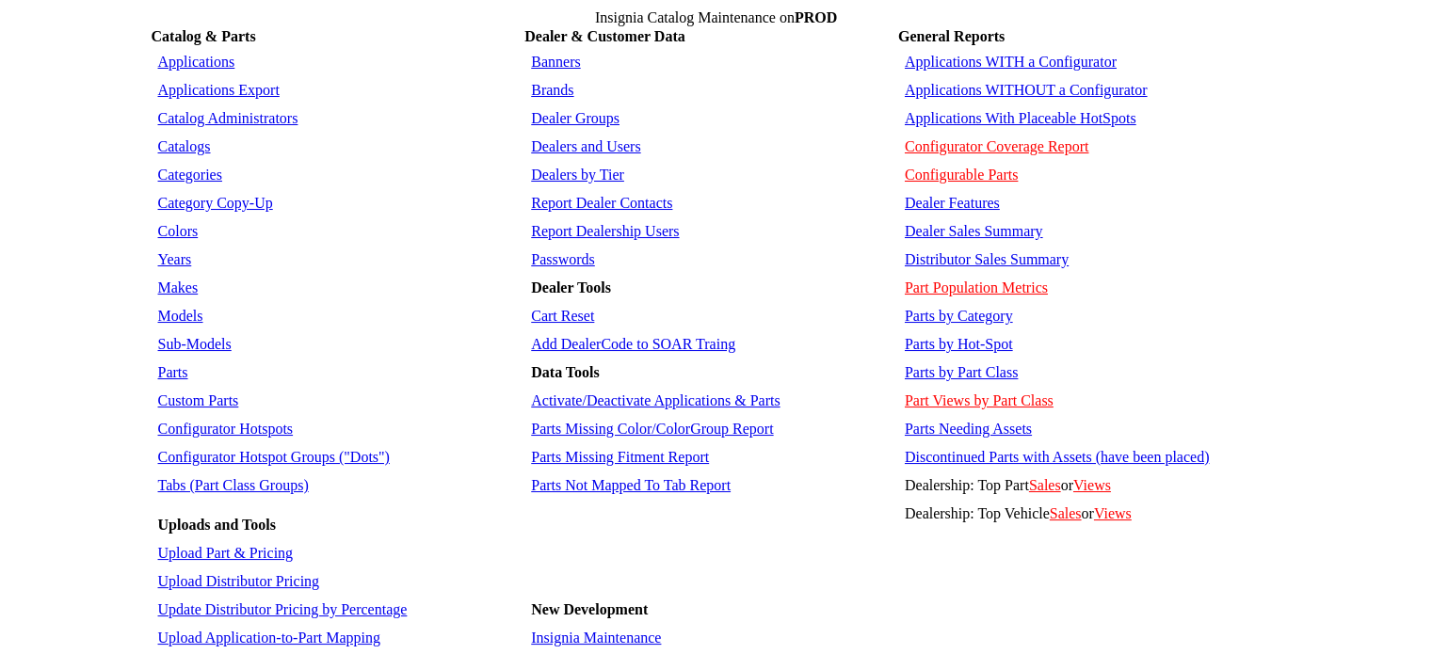
click at [186, 223] on link "Colors" at bounding box center [178, 231] width 40 height 16
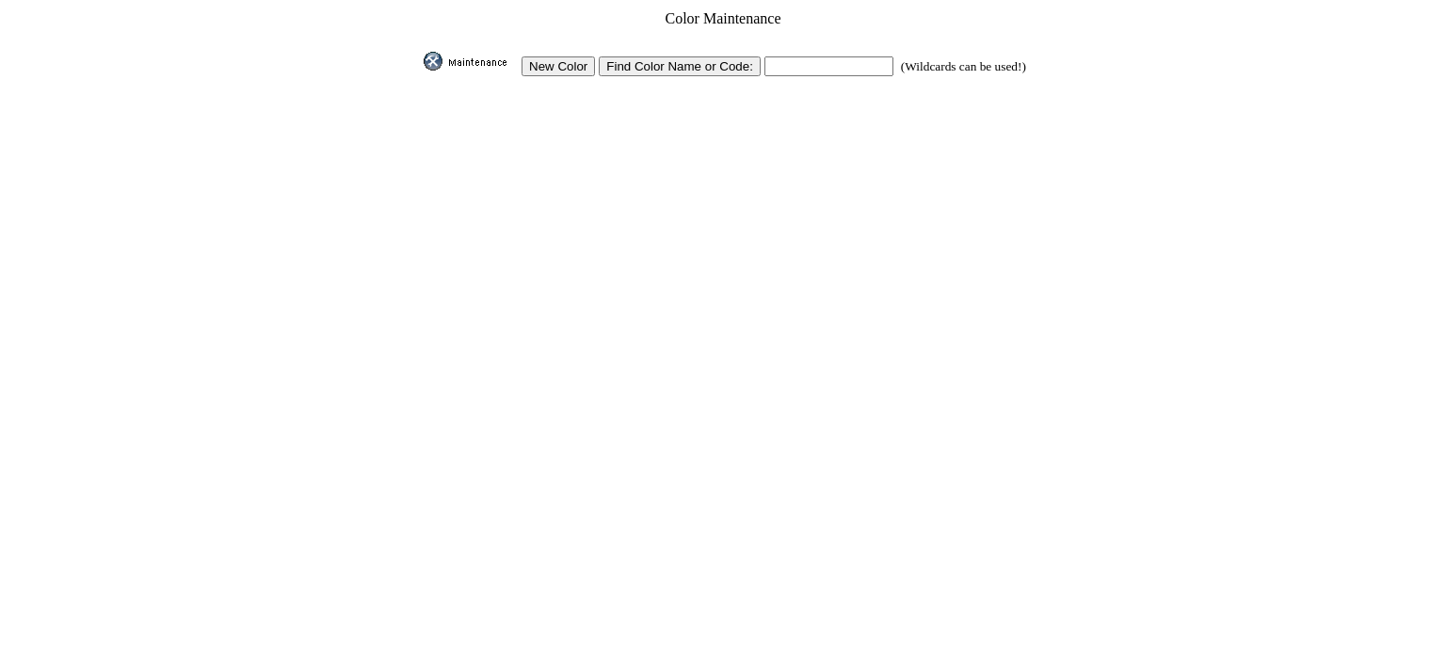
drag, startPoint x: 745, startPoint y: 60, endPoint x: 797, endPoint y: 59, distance: 52.7
click at [746, 60] on input "Find Color Name or Code:" at bounding box center [680, 66] width 162 height 20
click at [856, 59] on input "text" at bounding box center [828, 66] width 129 height 20
type input "pantera"
click at [420, 71] on input "image" at bounding box center [420, 71] width 0 height 0
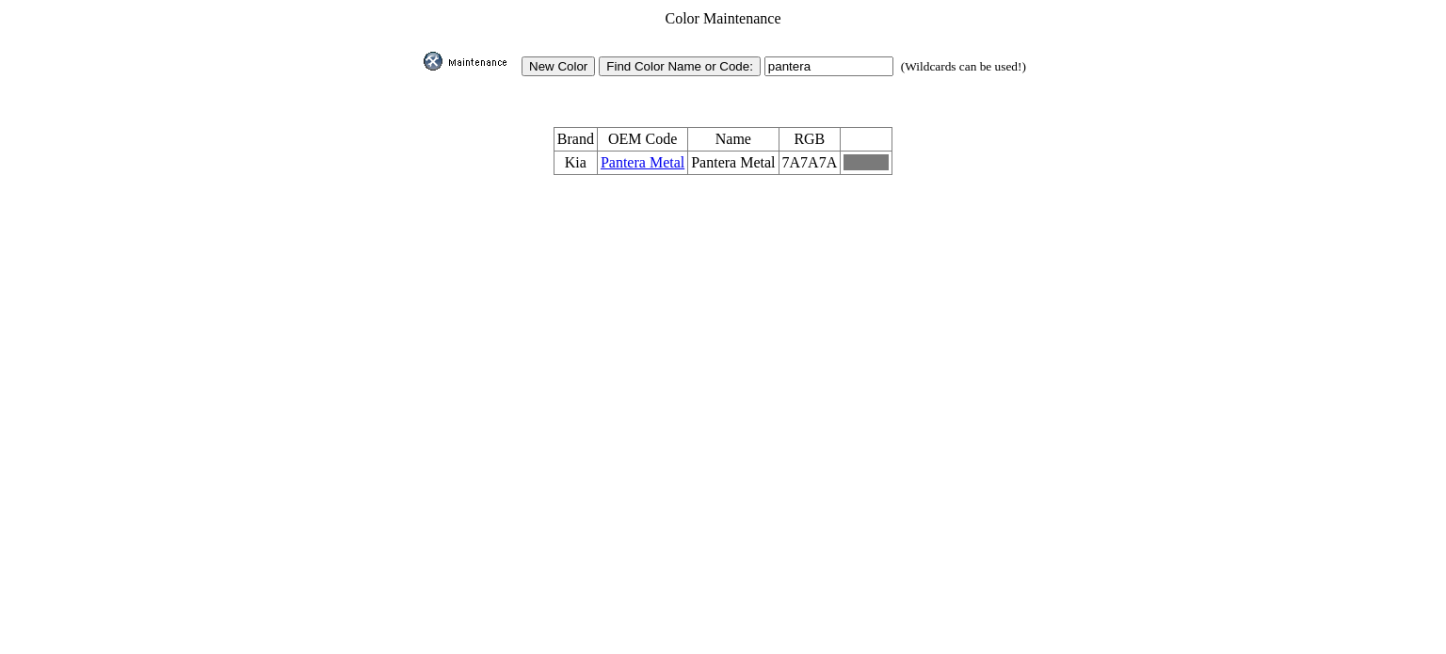
click at [646, 154] on link "Pantera Metal" at bounding box center [643, 162] width 84 height 16
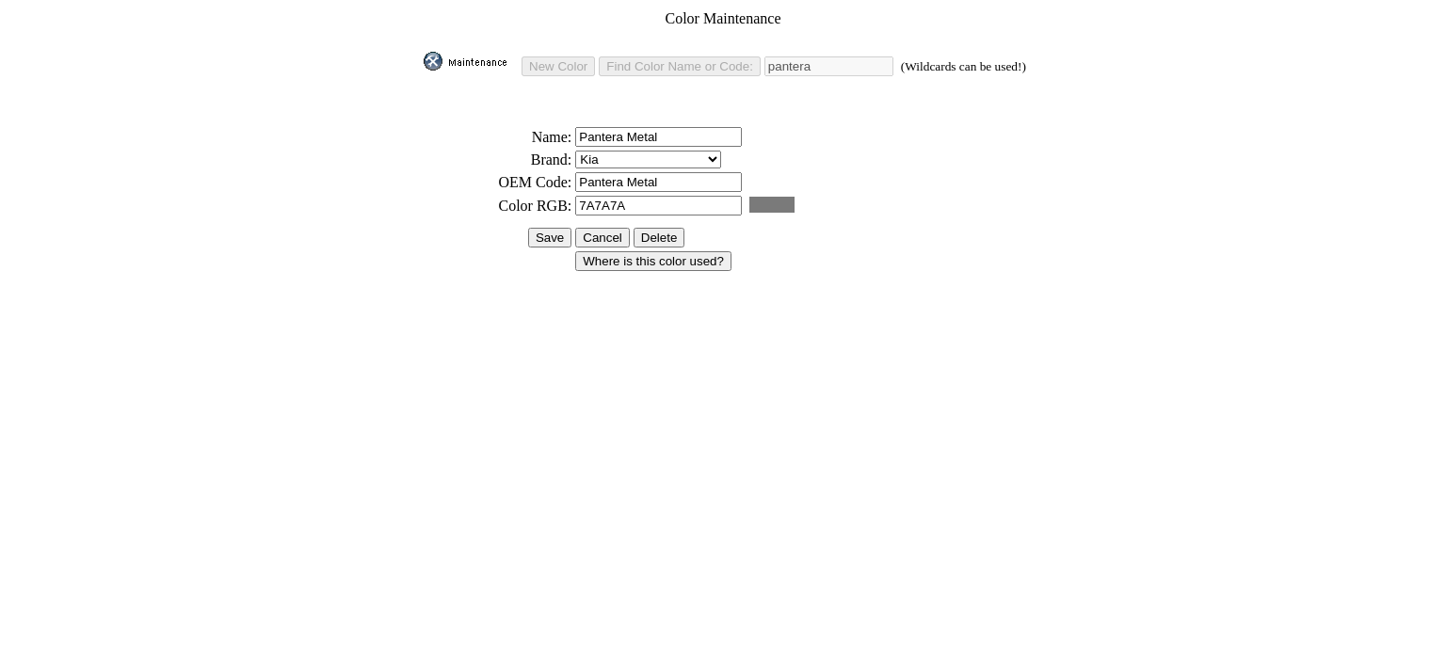
click at [667, 228] on input "Delete" at bounding box center [659, 238] width 52 height 20
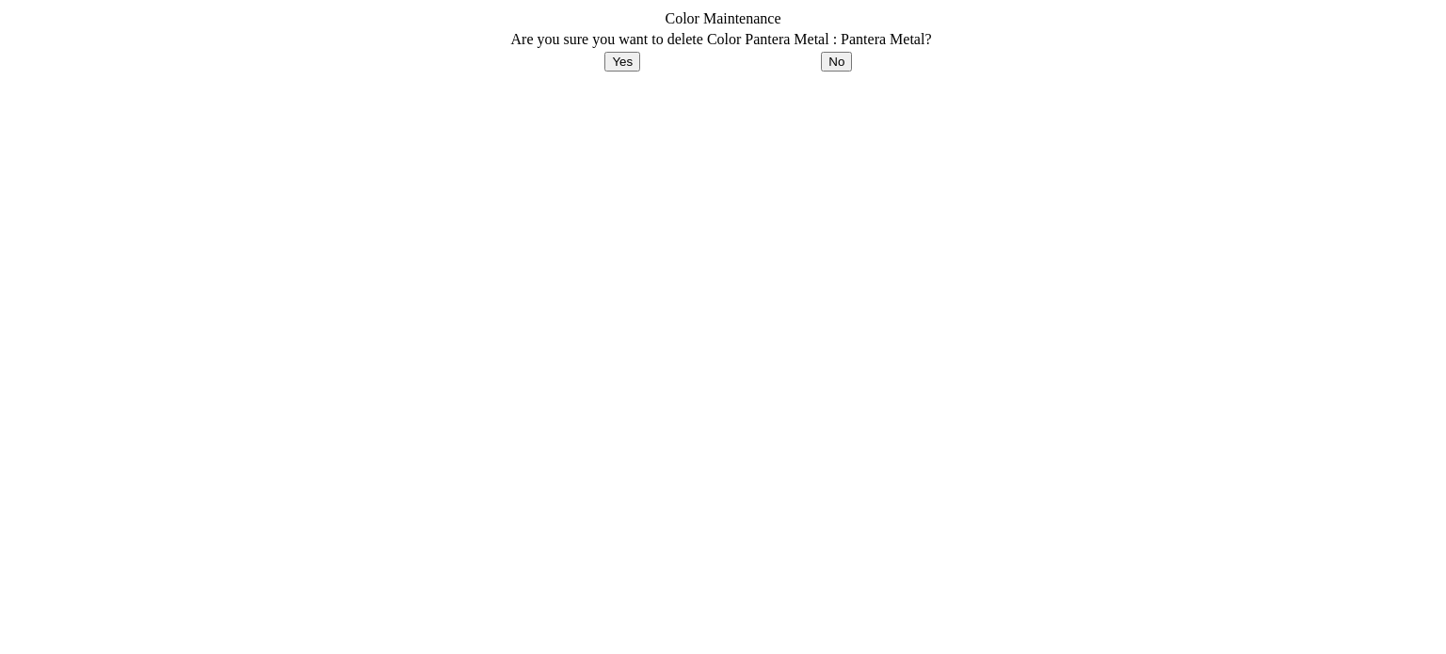
click at [825, 54] on input "No" at bounding box center [836, 62] width 31 height 20
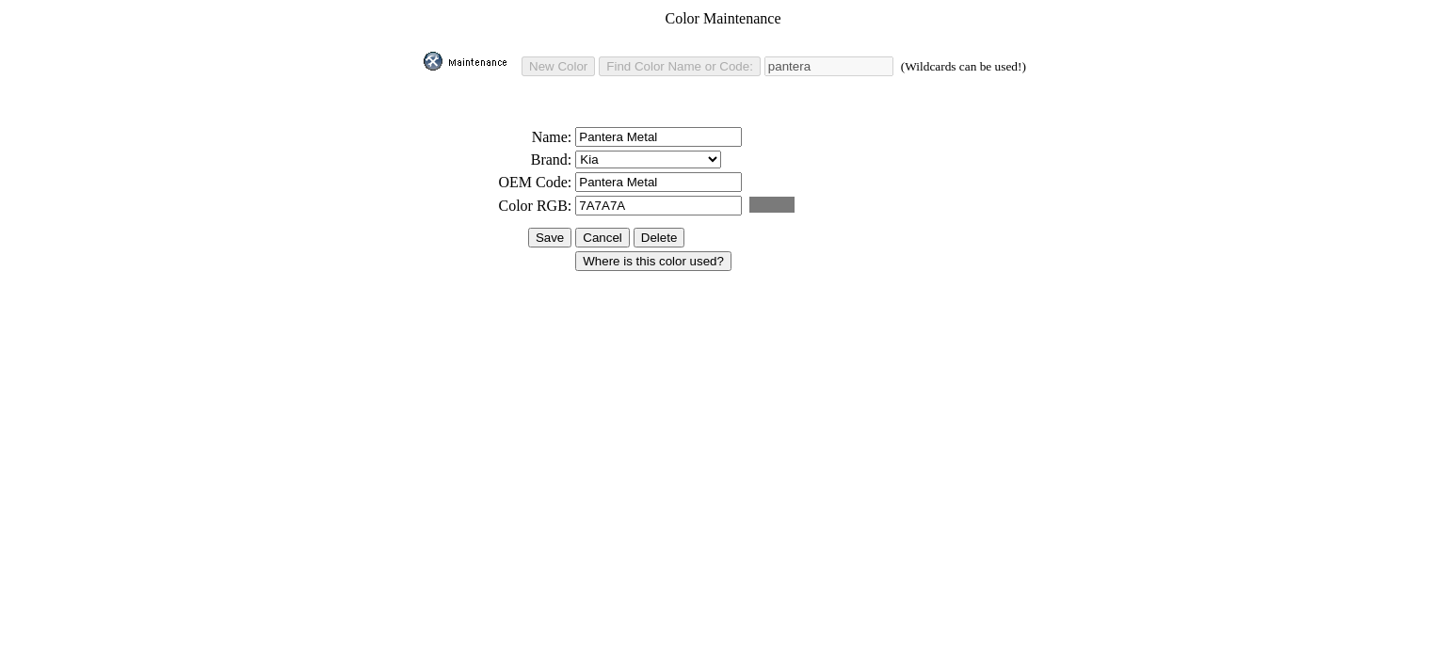
click at [697, 251] on input "Where is this color used?" at bounding box center [653, 261] width 156 height 20
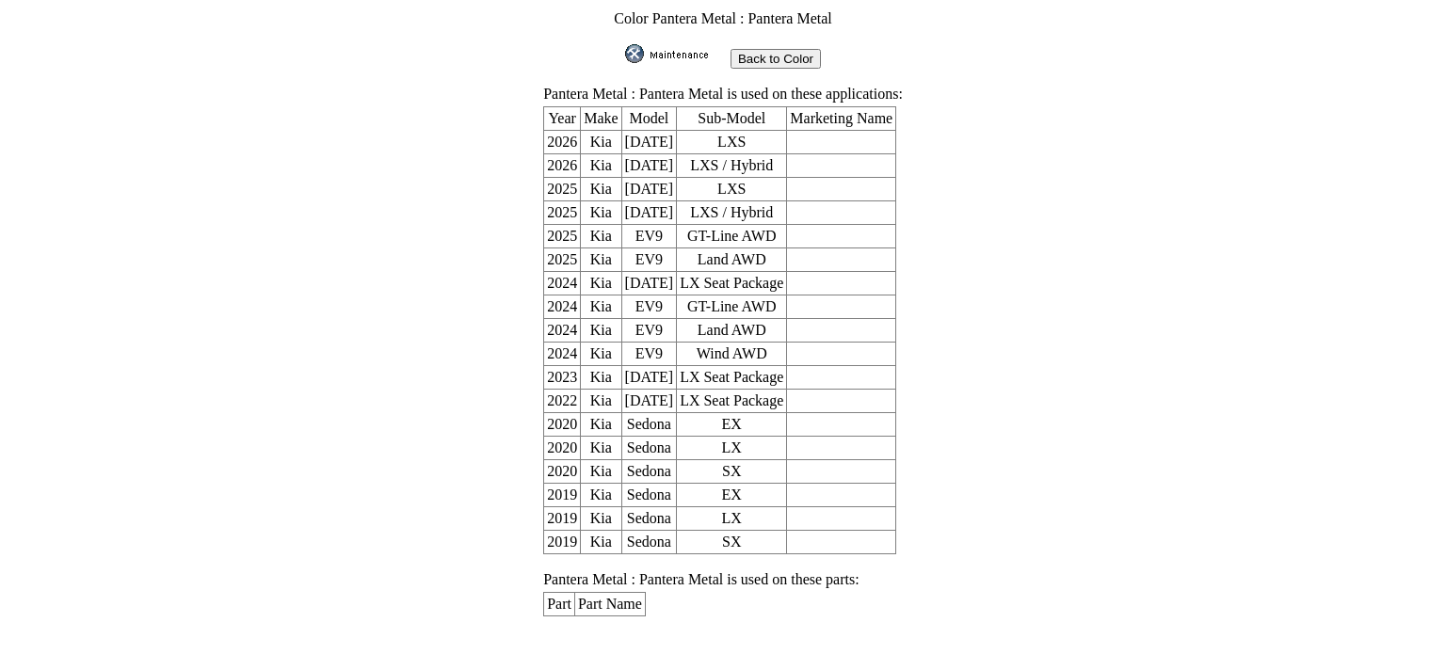
click at [768, 49] on input "Back to Color" at bounding box center [775, 59] width 90 height 20
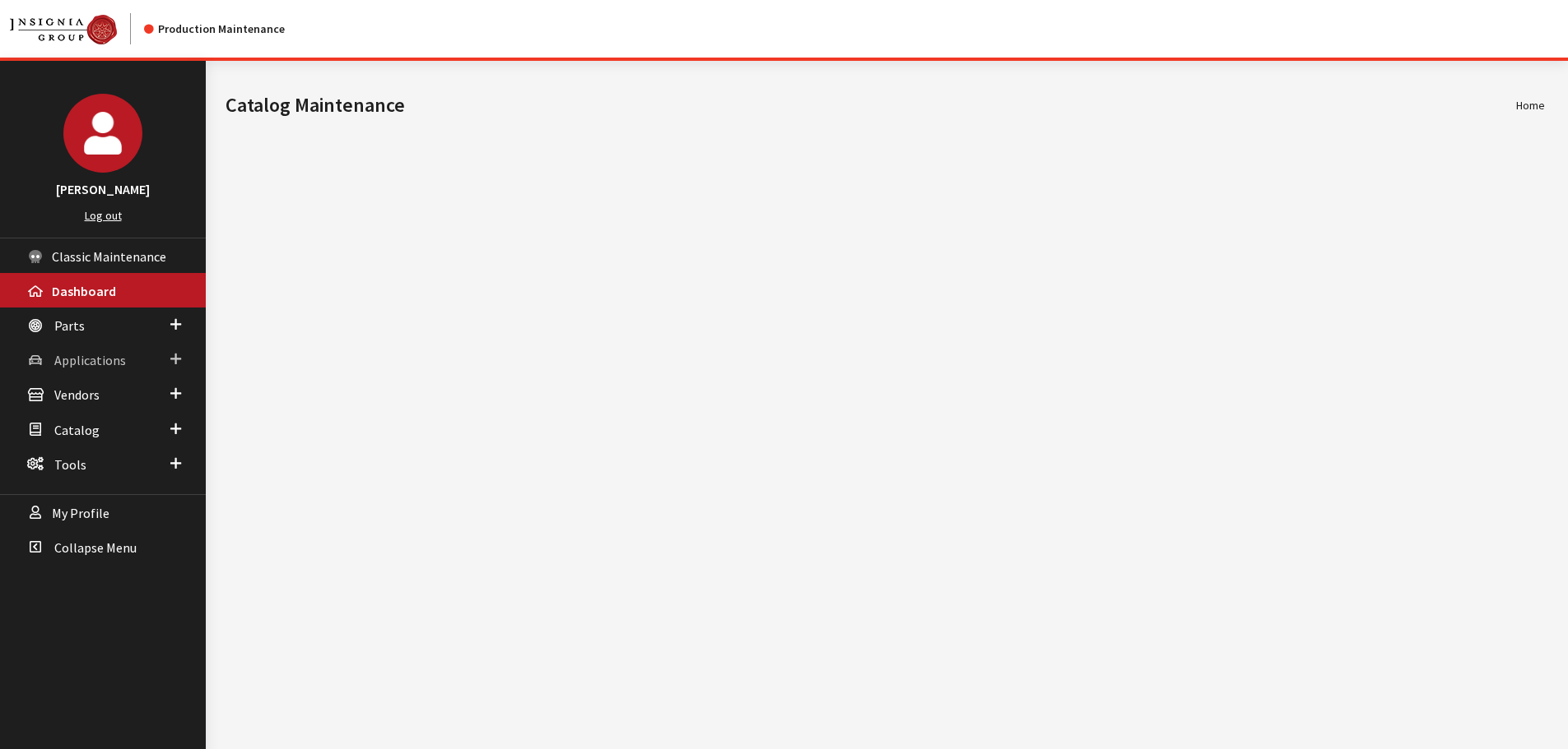
click at [131, 364] on link "Applications" at bounding box center [102, 360] width 206 height 35
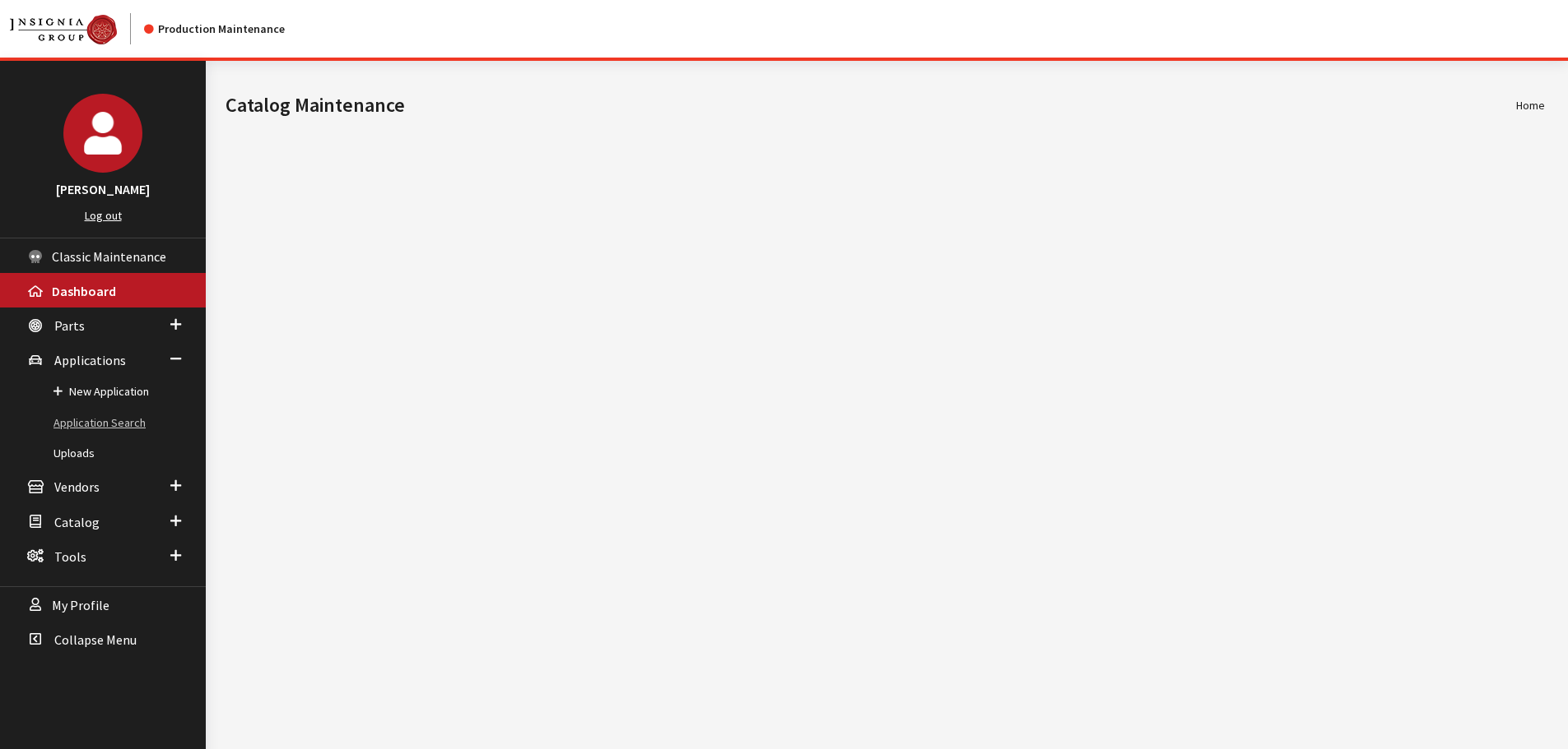
click at [117, 414] on link "Application Search" at bounding box center [102, 423] width 206 height 31
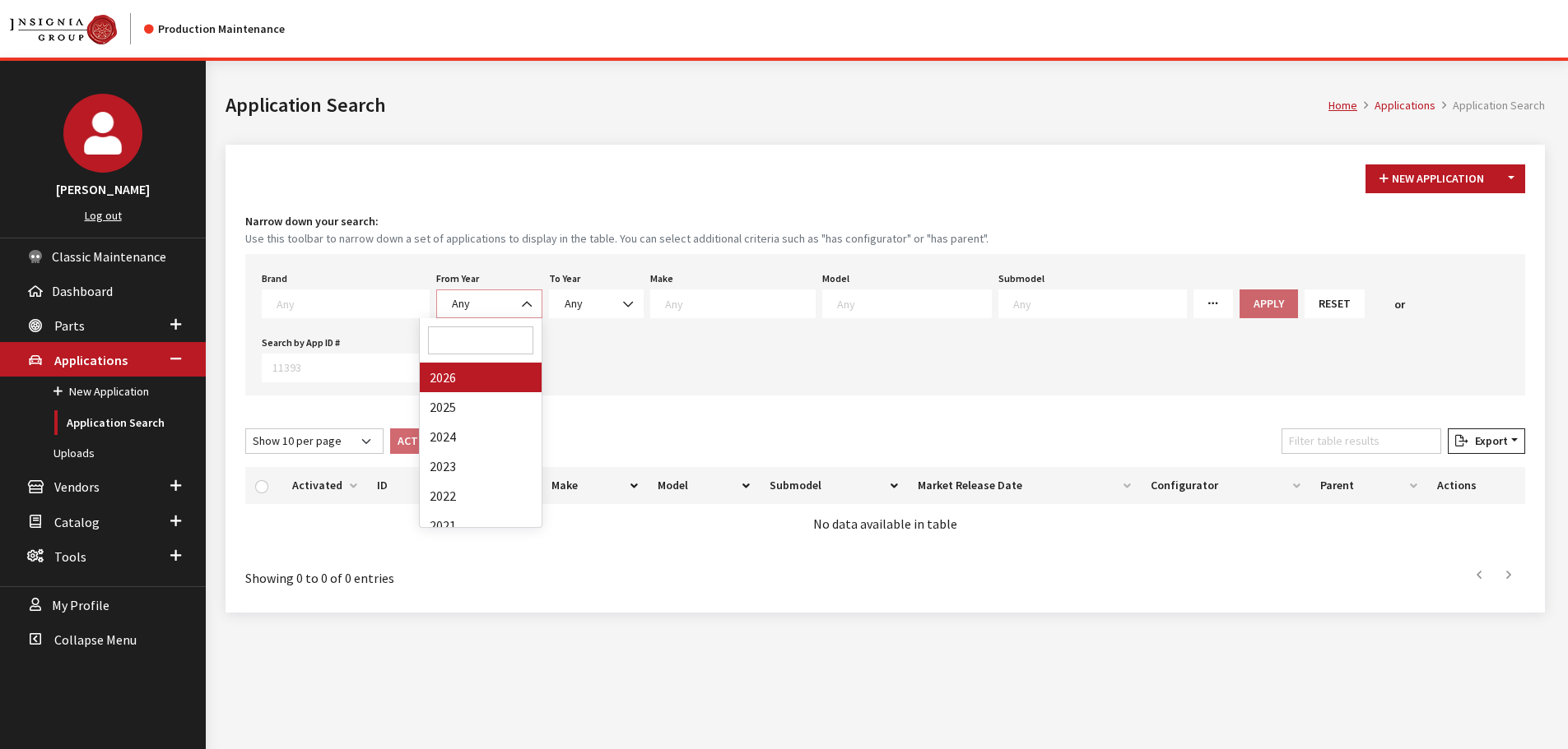
click at [522, 296] on b at bounding box center [522, 296] width 0 height 0
select select "2026"
select select
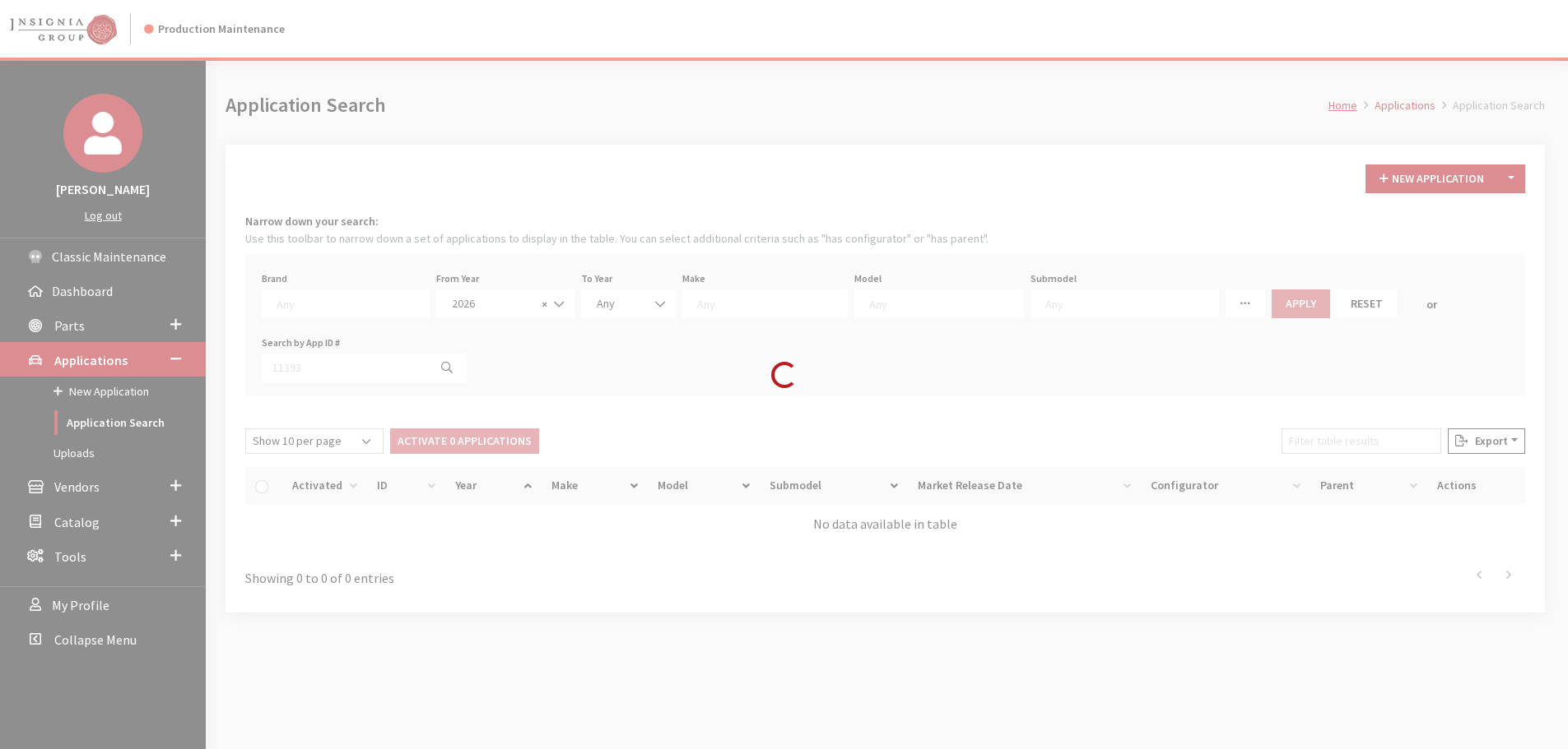
click at [707, 316] on div "Modal title Cancel Yes OK Modal title OK Modal title Cancel Apply Copy From Exi…" at bounding box center [885, 435] width 1359 height 749
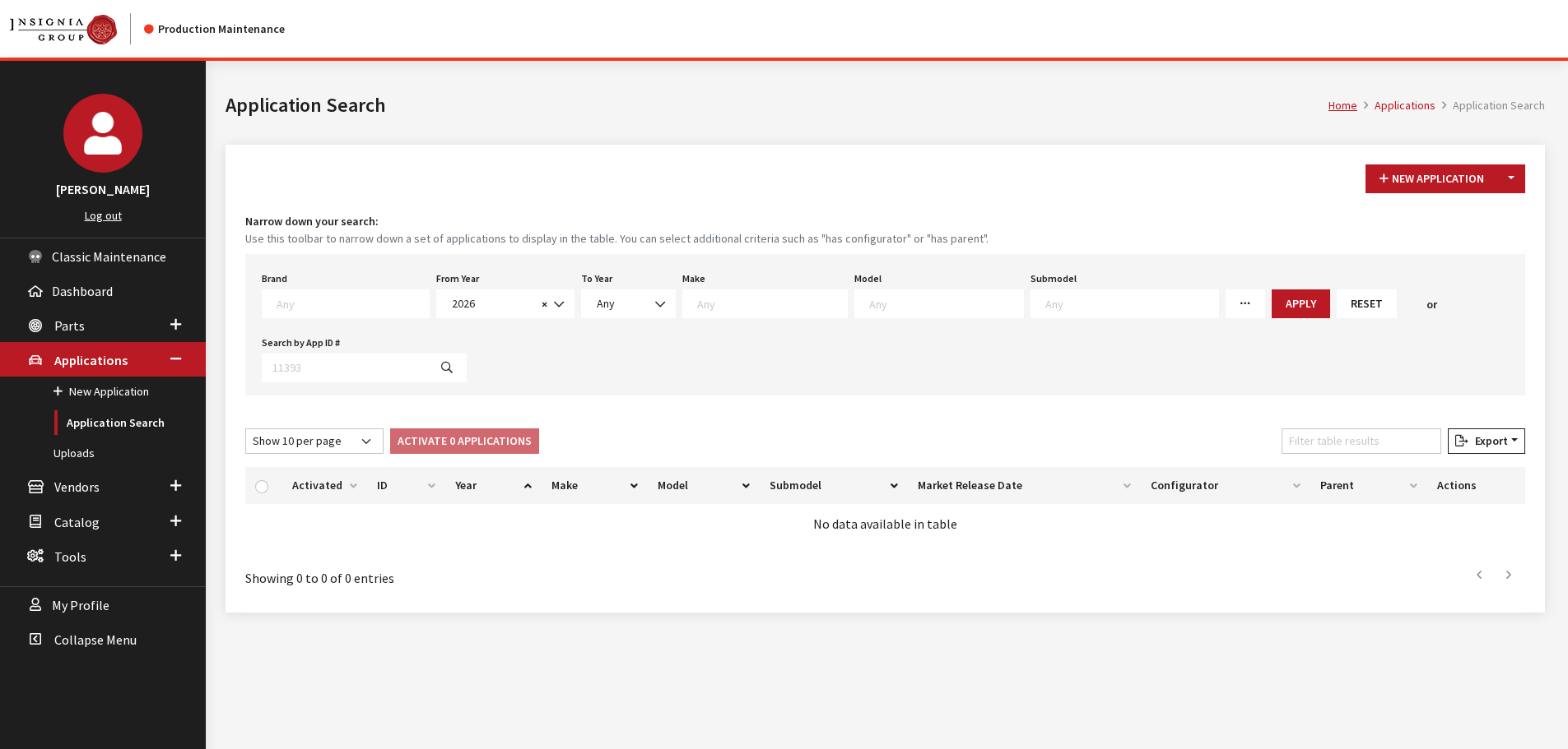
click at [707, 313] on span at bounding box center [764, 303] width 165 height 29
select select "31"
select select
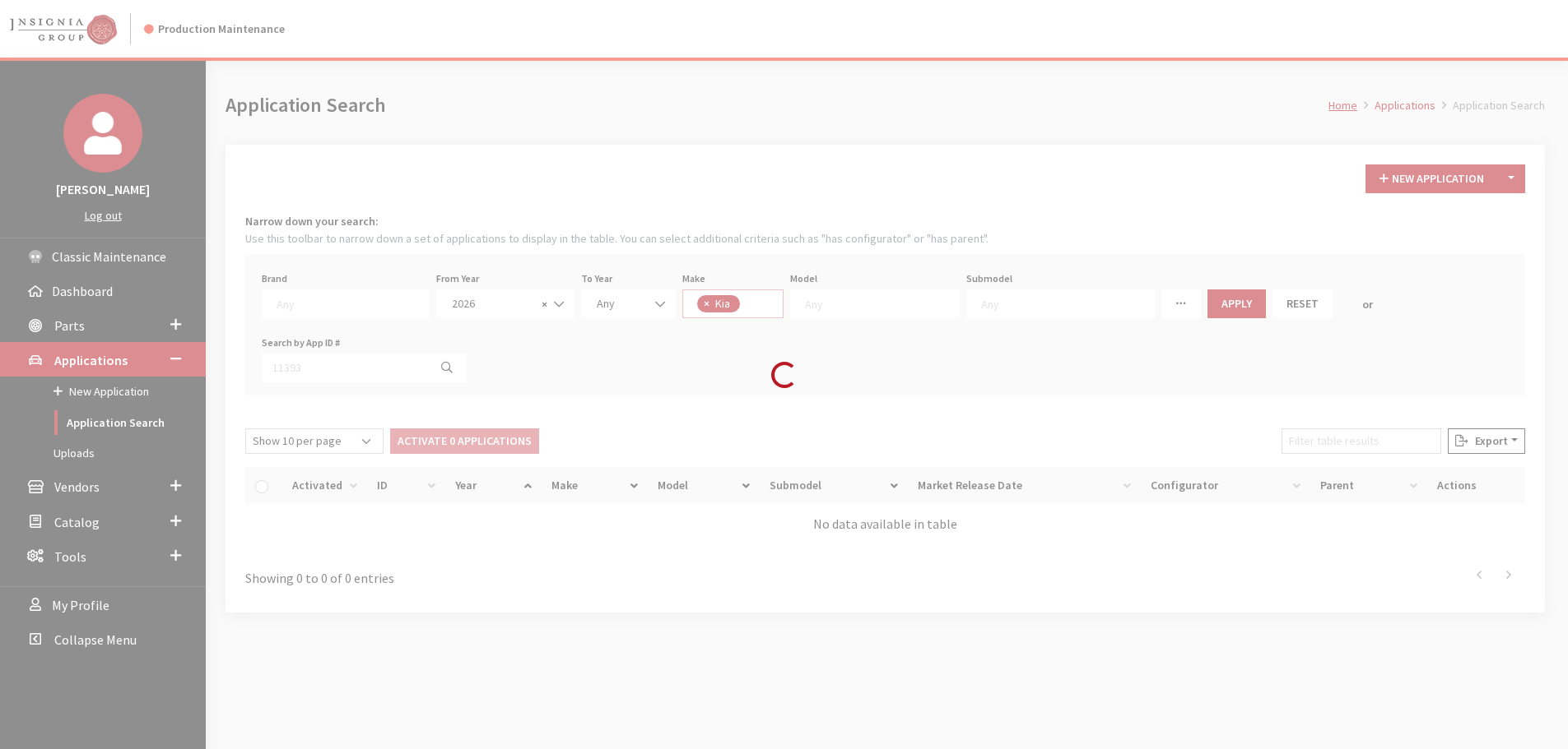
scroll to position [172, 0]
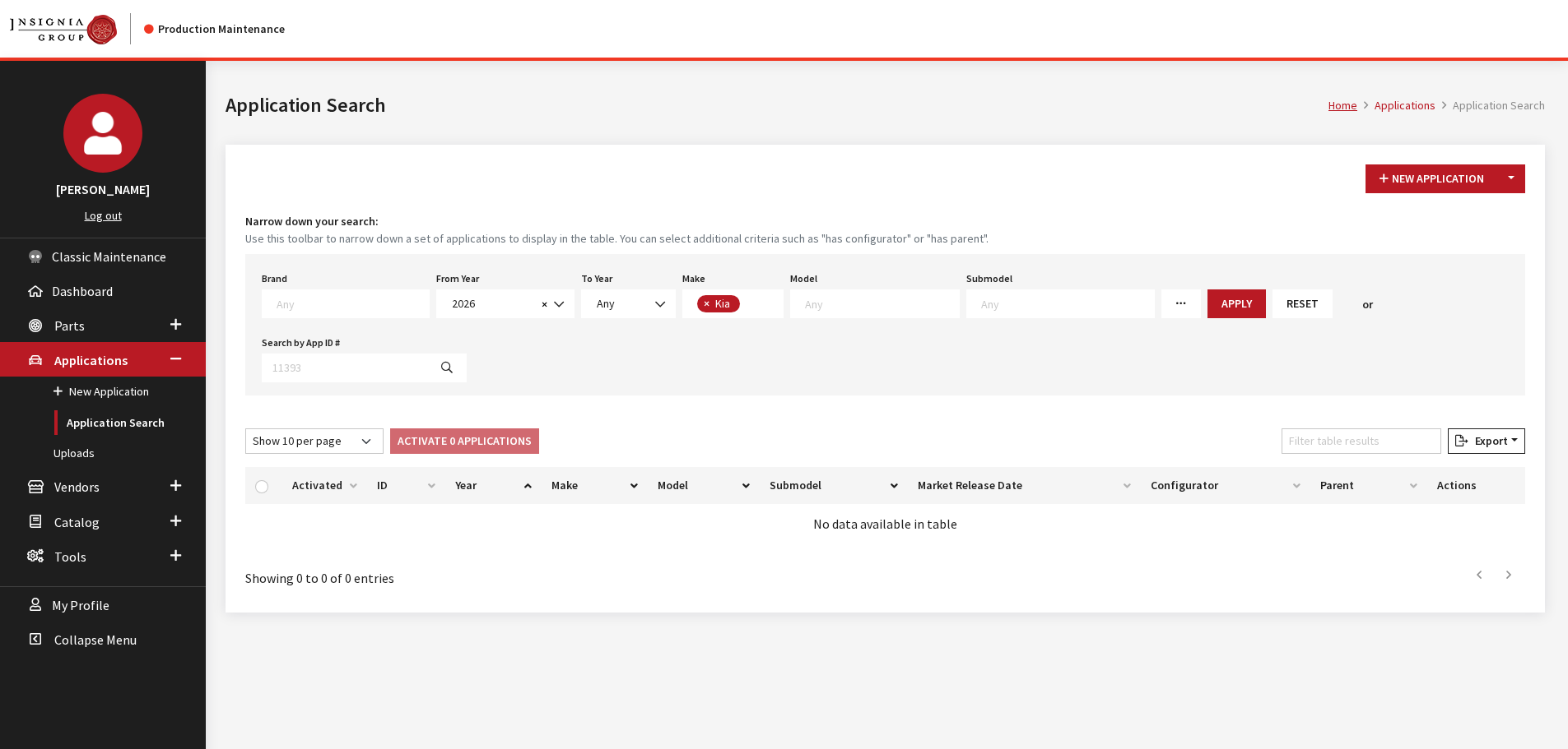
drag, startPoint x: 863, startPoint y: 279, endPoint x: 860, endPoint y: 288, distance: 9.5
click at [864, 281] on div "Model Any" at bounding box center [875, 293] width 176 height 51
drag, startPoint x: 851, startPoint y: 300, endPoint x: 845, endPoint y: 309, distance: 10.8
click at [847, 300] on textarea "Search" at bounding box center [882, 303] width 154 height 15
select select "1133"
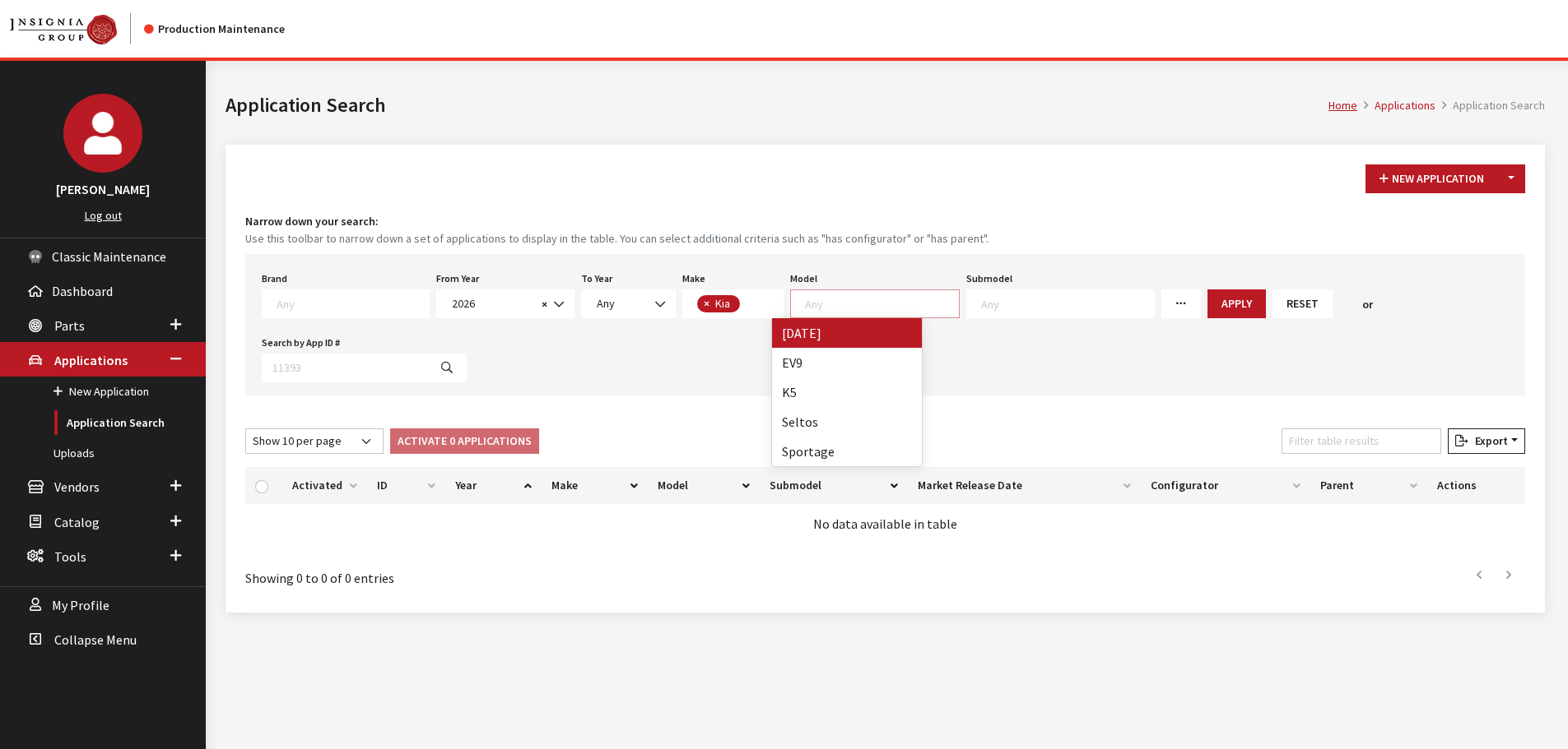
select select
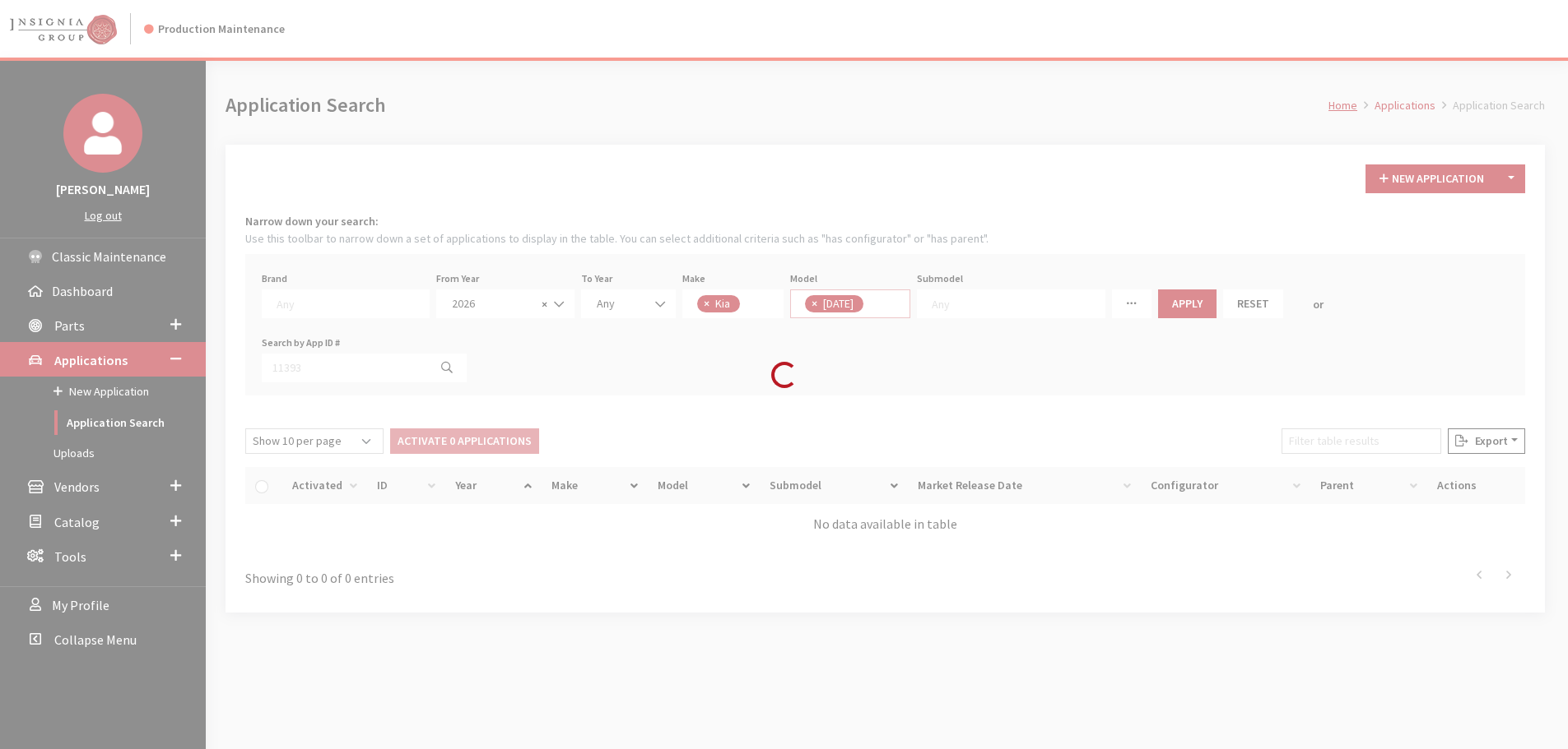
scroll to position [16, 0]
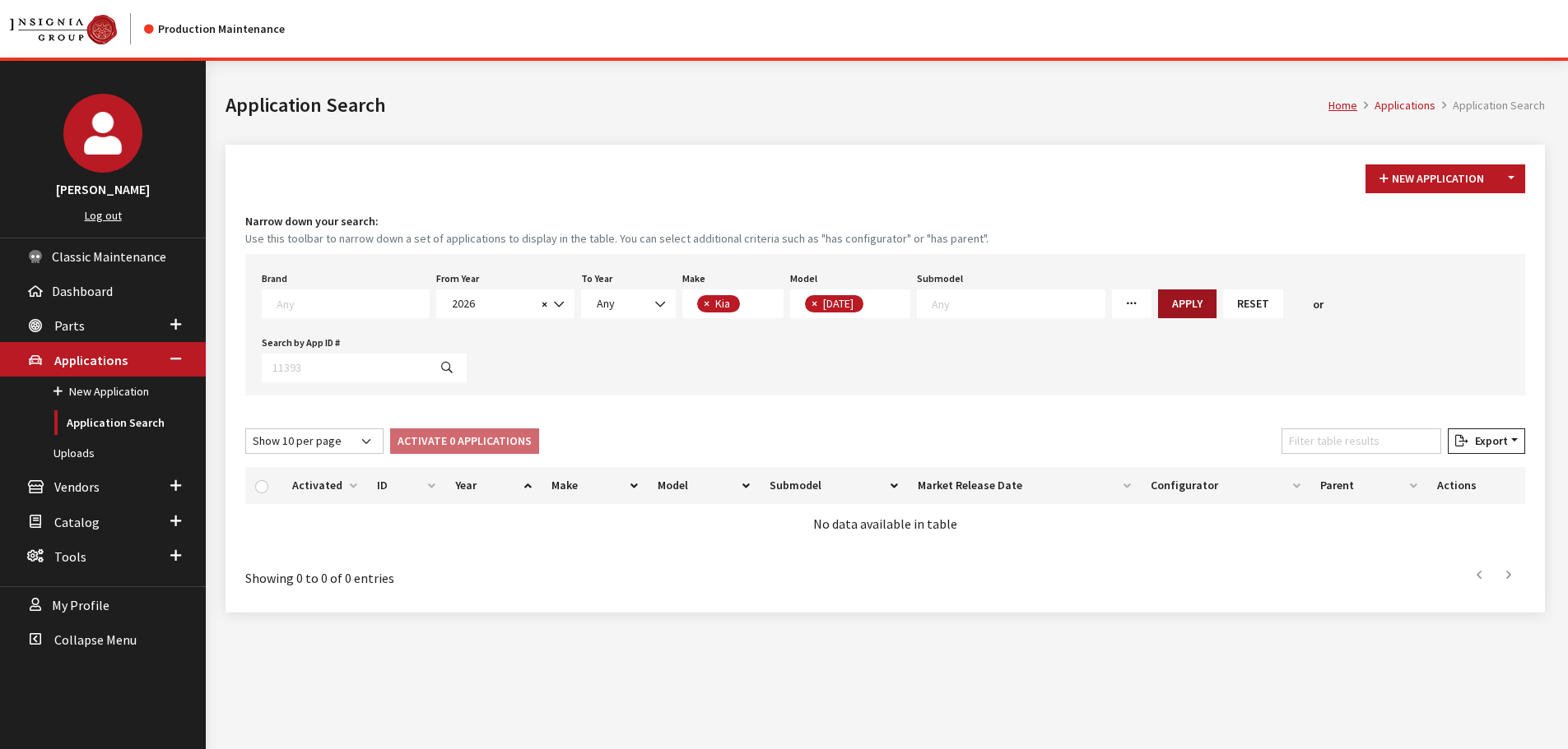
click at [1158, 292] on button "Apply" at bounding box center [1187, 303] width 59 height 29
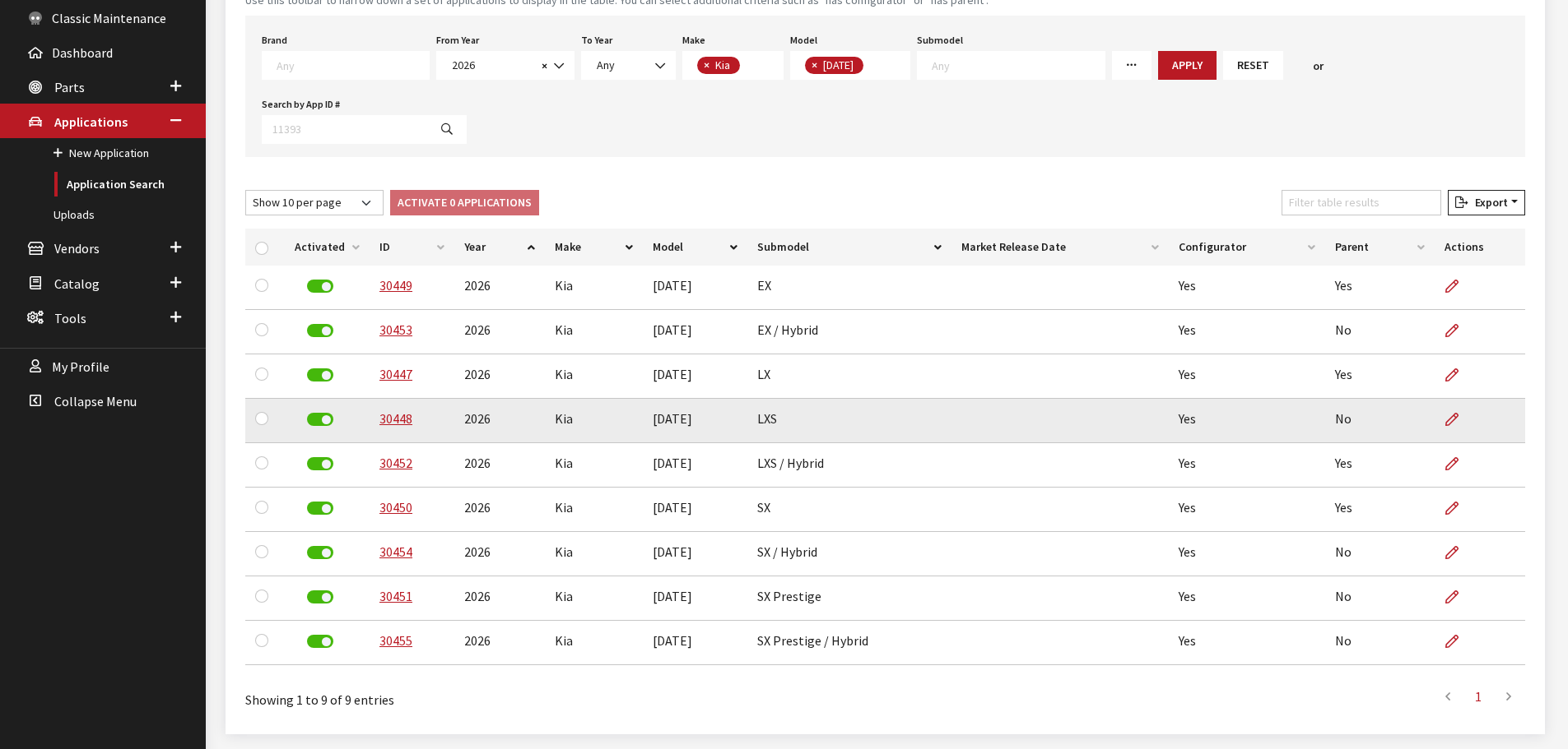
scroll to position [246, 0]
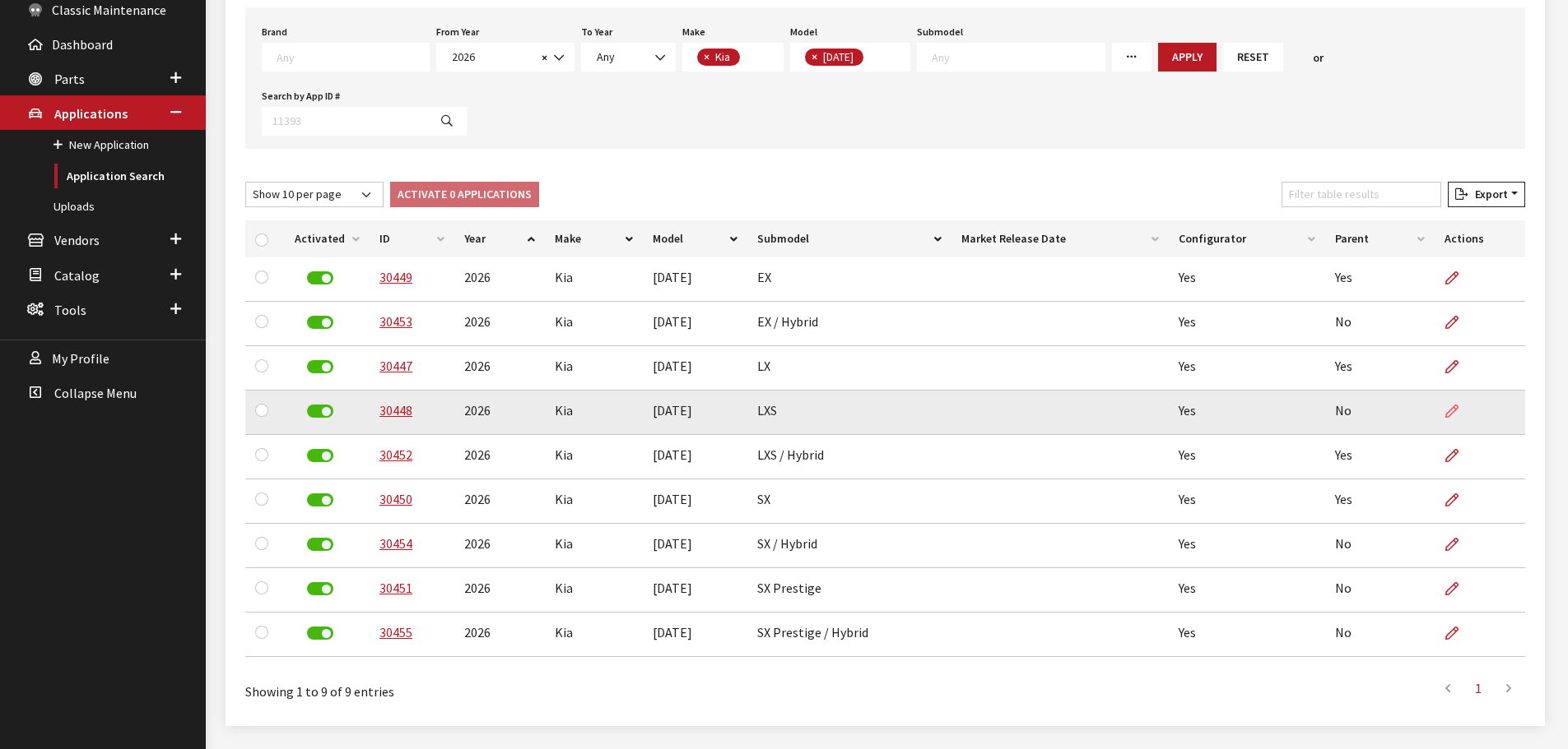
click at [1454, 406] on icon at bounding box center [1452, 412] width 13 height 13
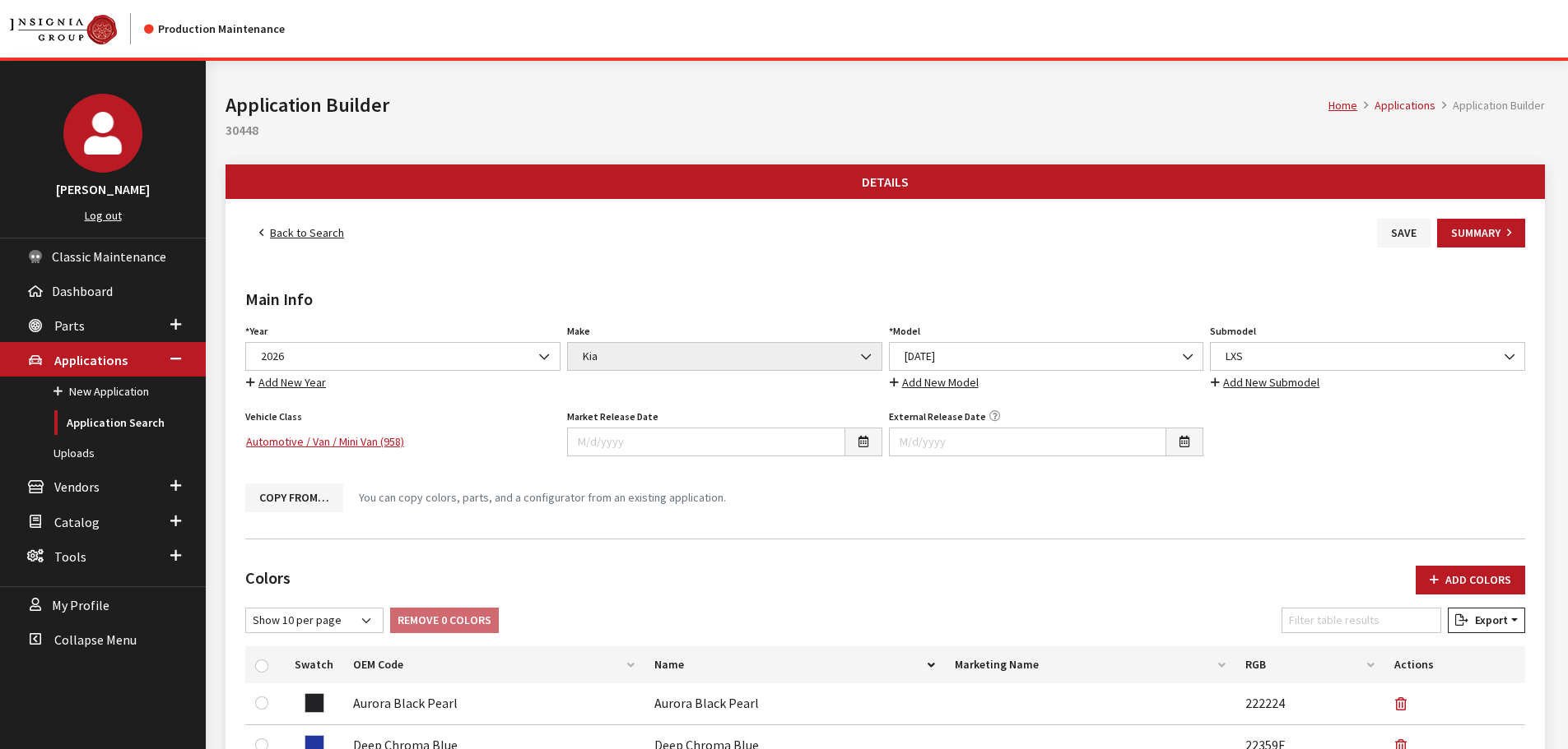
scroll to position [496, 0]
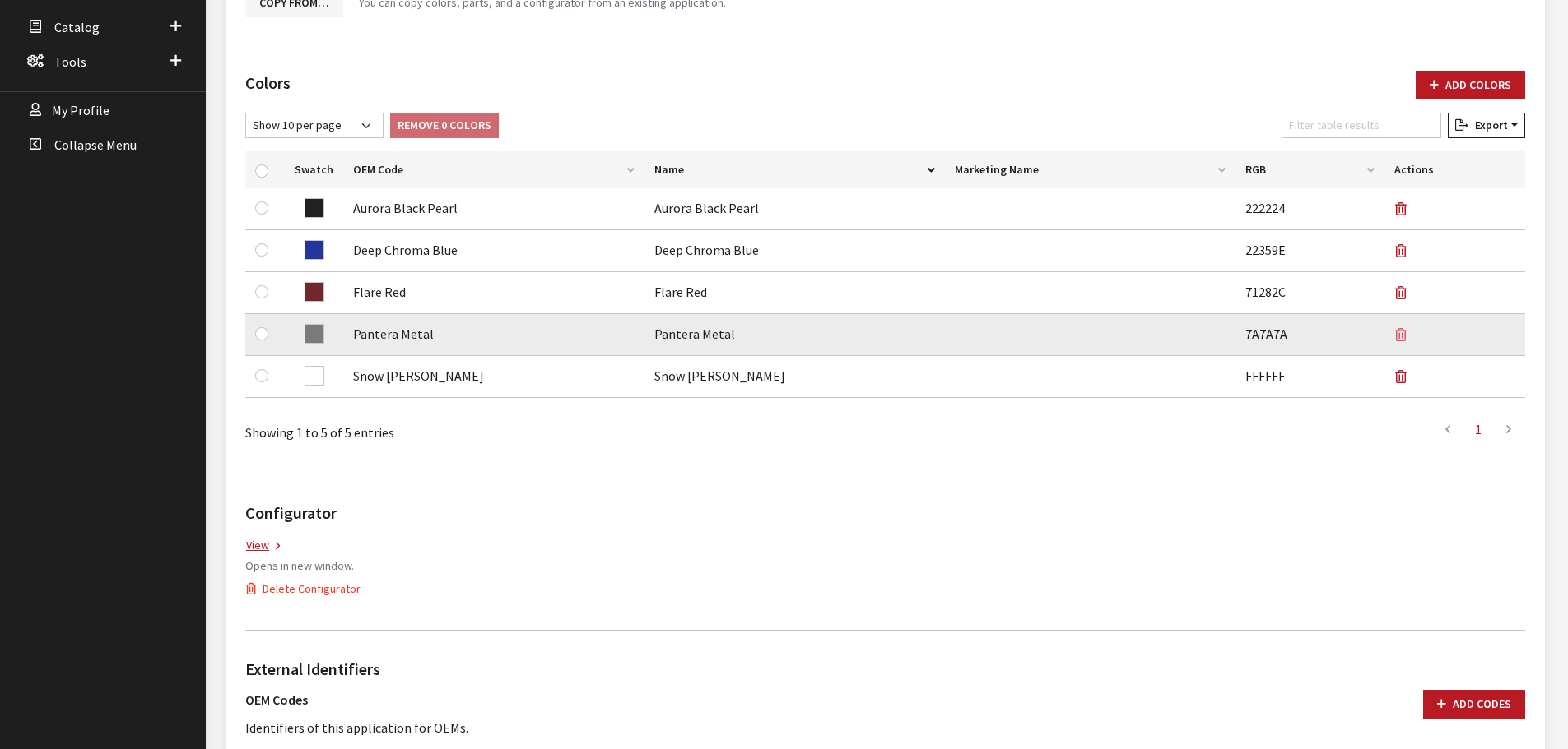
click at [1403, 334] on icon "button" at bounding box center [1400, 335] width 11 height 13
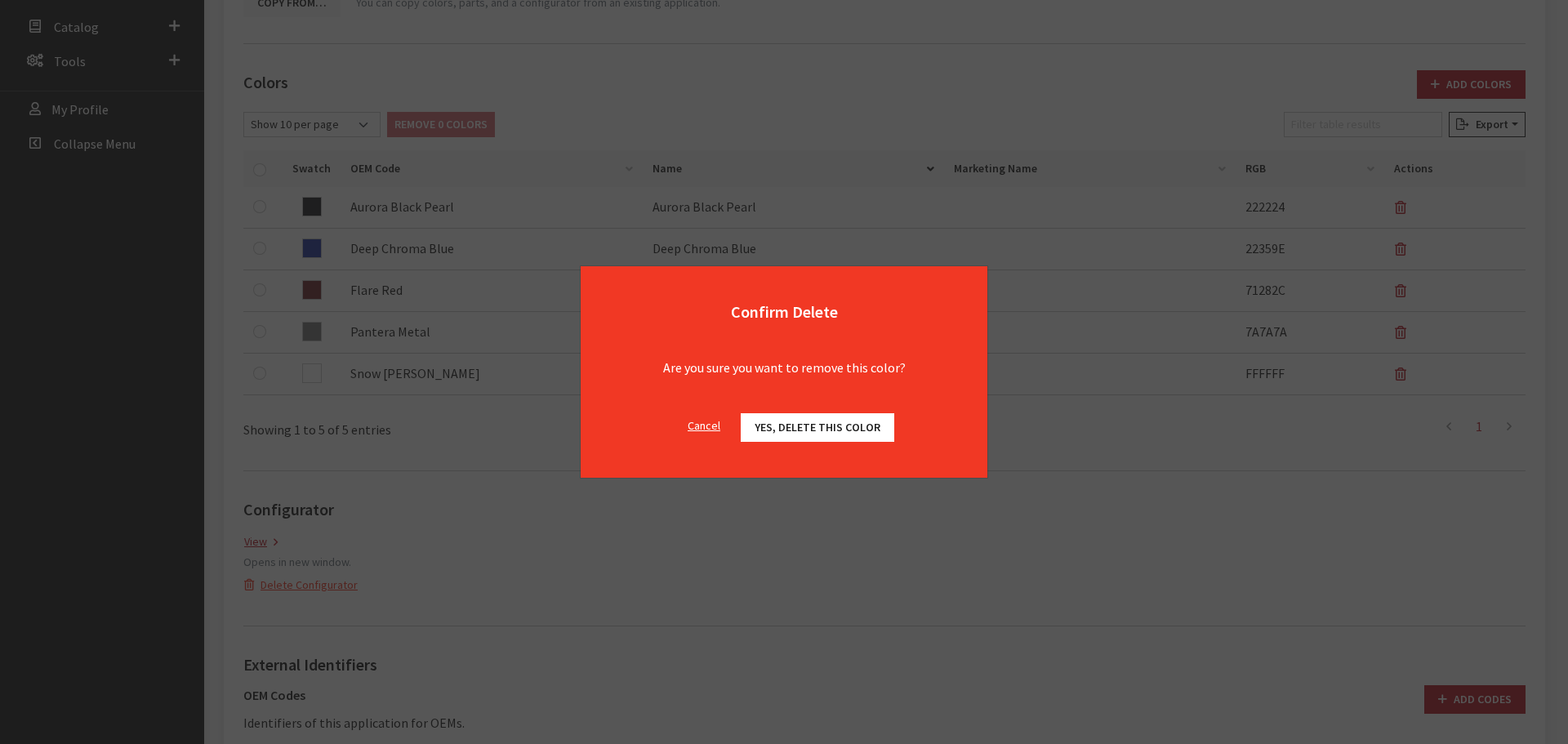
click at [809, 428] on span "Yes, delete this color" at bounding box center [817, 427] width 126 height 15
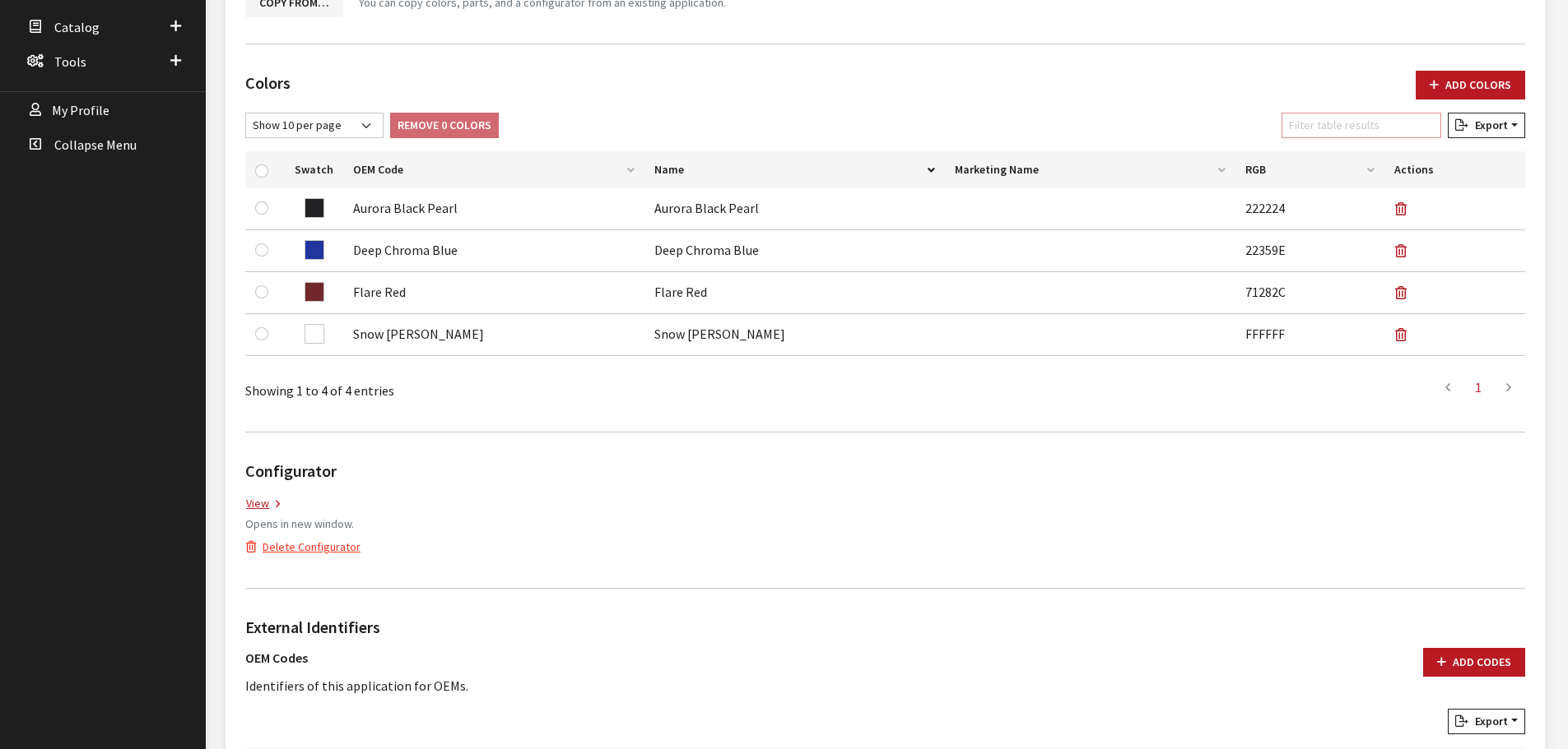
click at [1411, 128] on input "Filter table results" at bounding box center [1362, 125] width 160 height 25
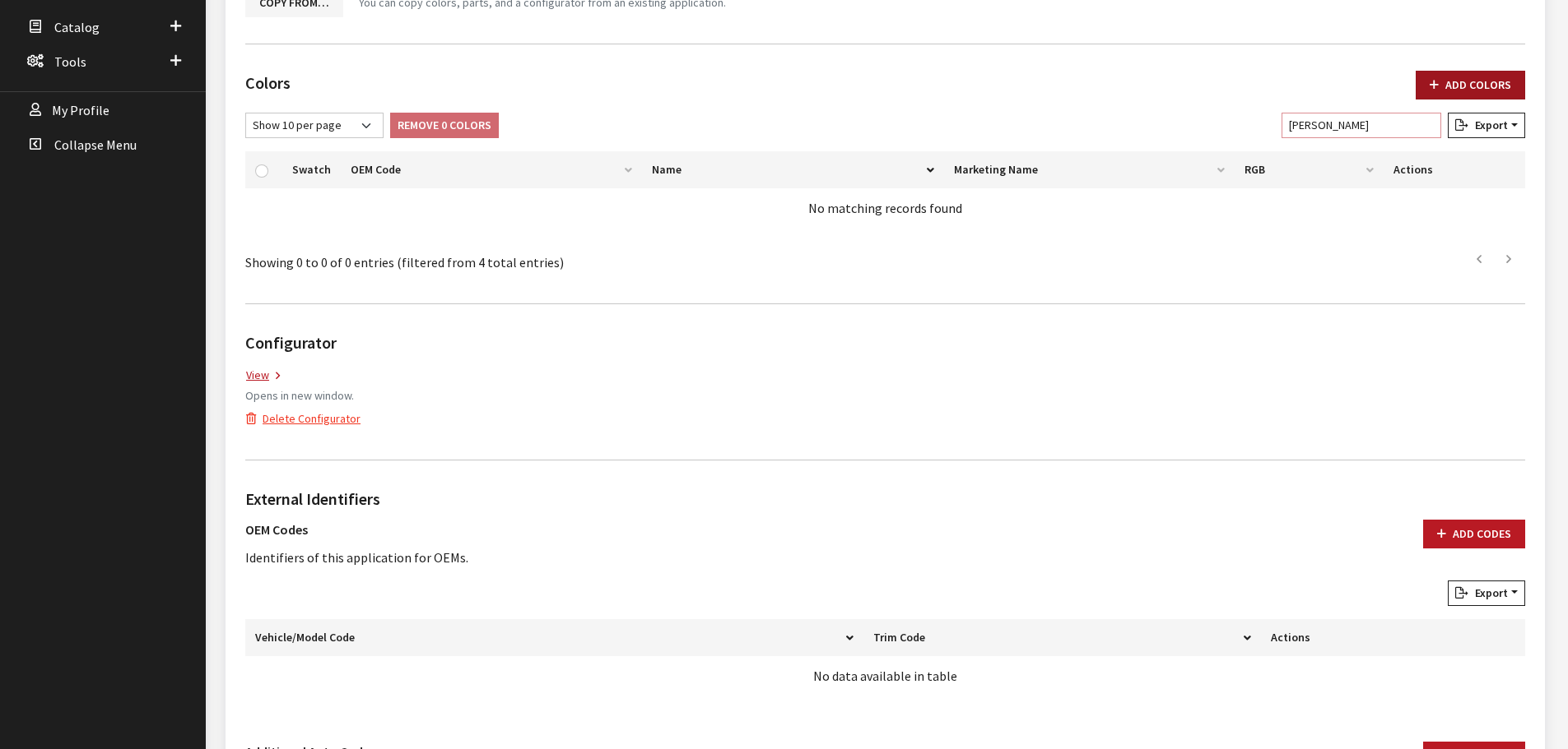
type input "panter"
click at [1437, 97] on button "Add Colors" at bounding box center [1470, 85] width 109 height 29
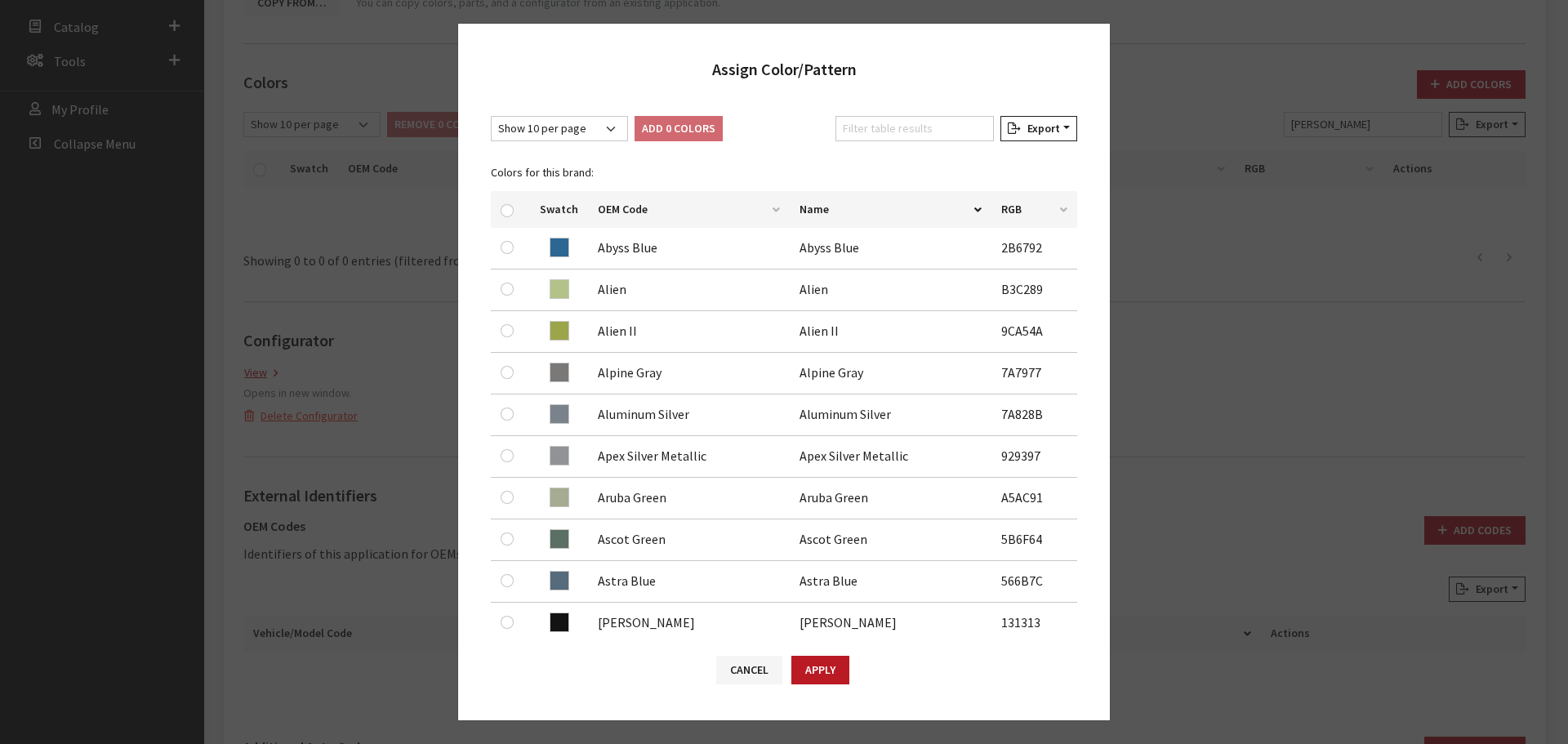
click at [894, 142] on div "Filter table results" at bounding box center [915, 132] width 165 height 32
click at [890, 131] on input "Filter table results" at bounding box center [915, 128] width 159 height 25
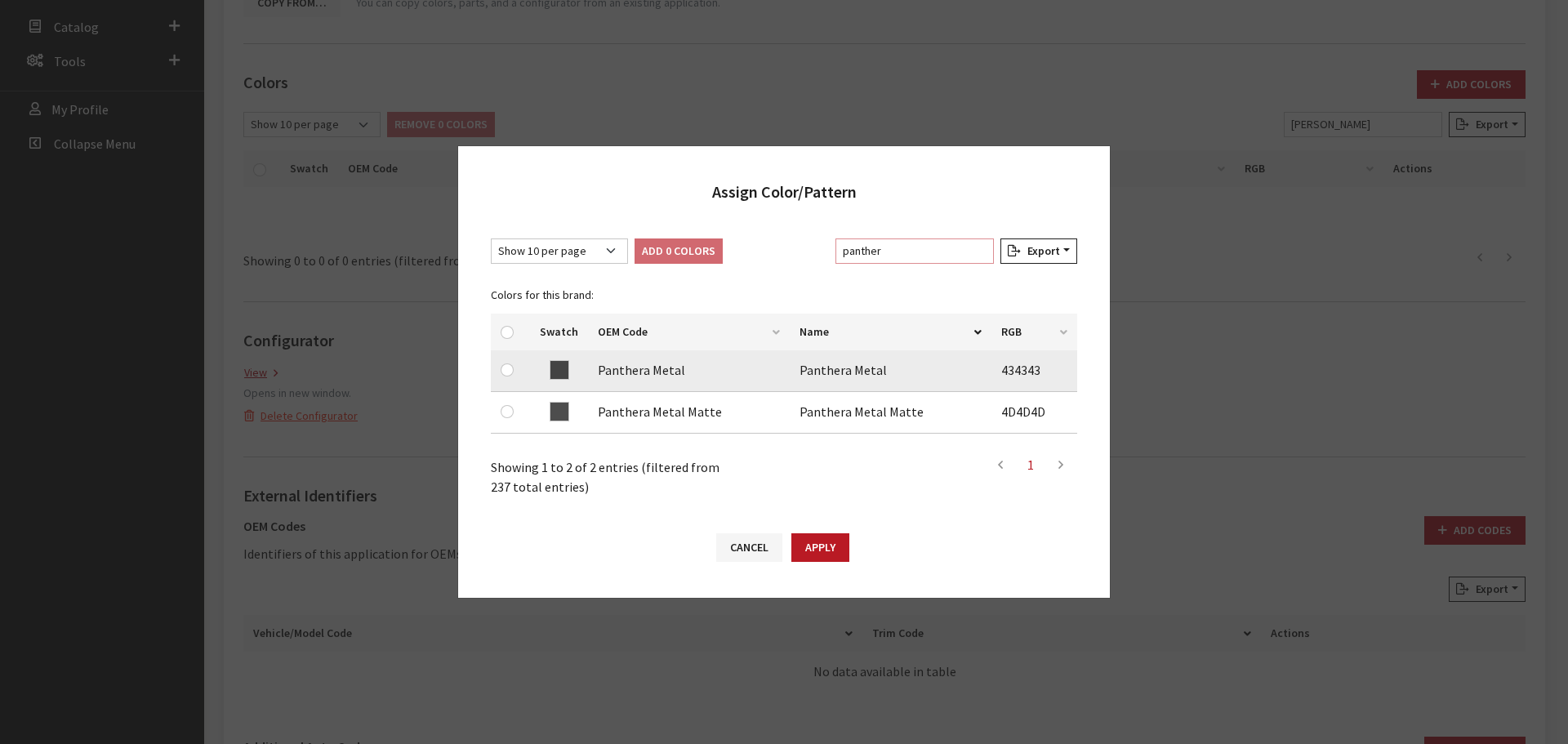
type input "panther"
click at [508, 373] on input "checkbox" at bounding box center [507, 370] width 13 height 13
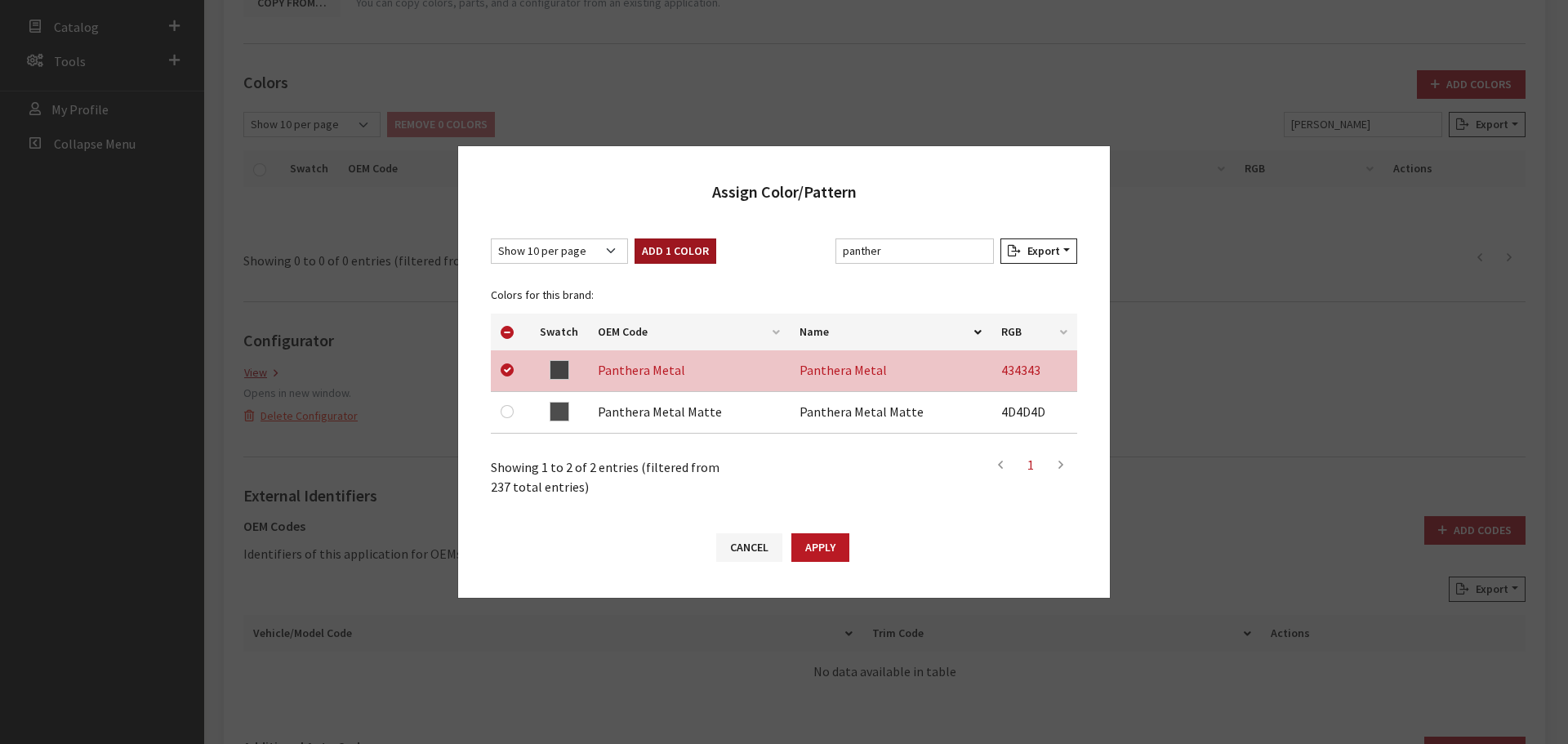
click at [689, 256] on button "Add 1 Color" at bounding box center [675, 251] width 82 height 25
checkbox input "false"
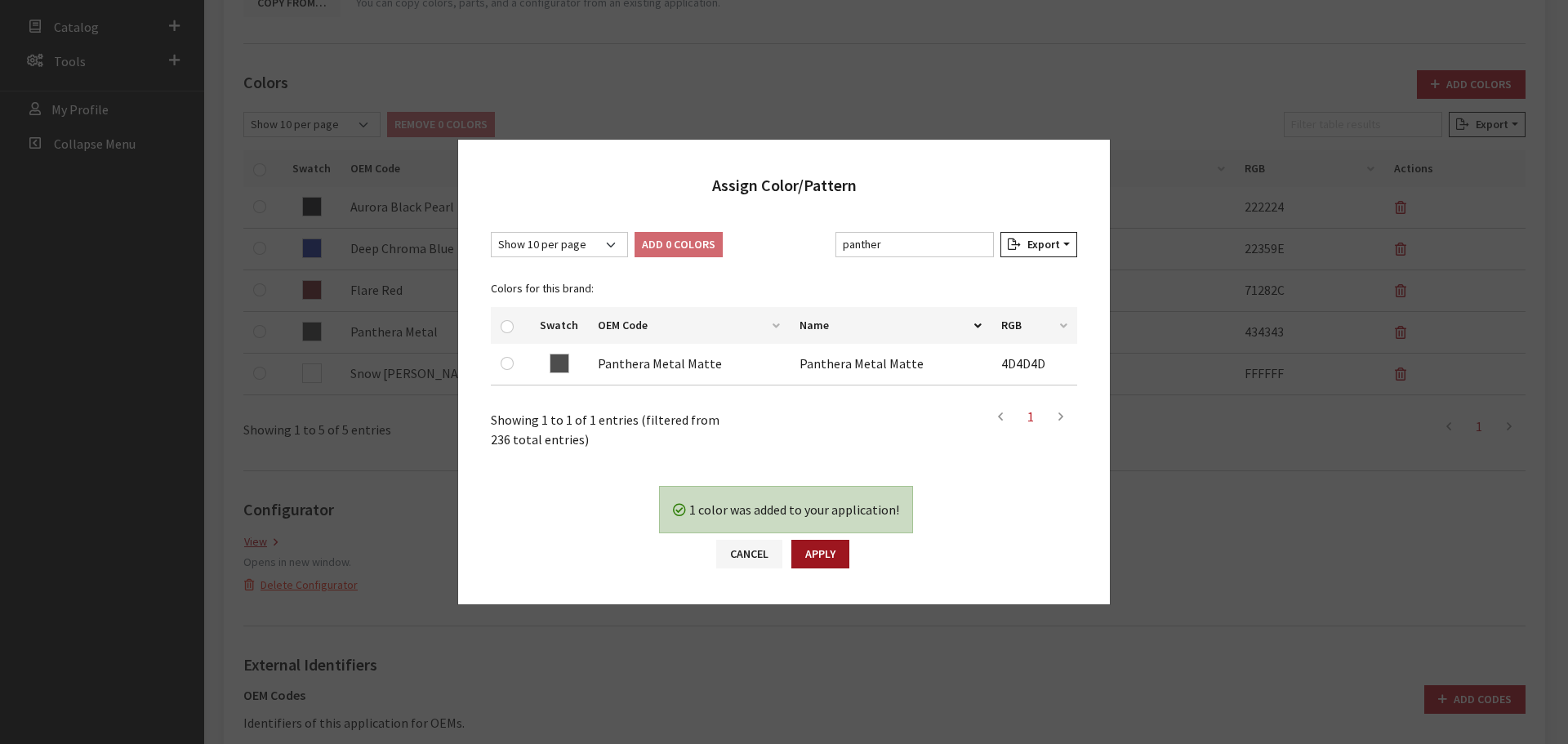
click at [841, 553] on button "Apply" at bounding box center [820, 554] width 58 height 29
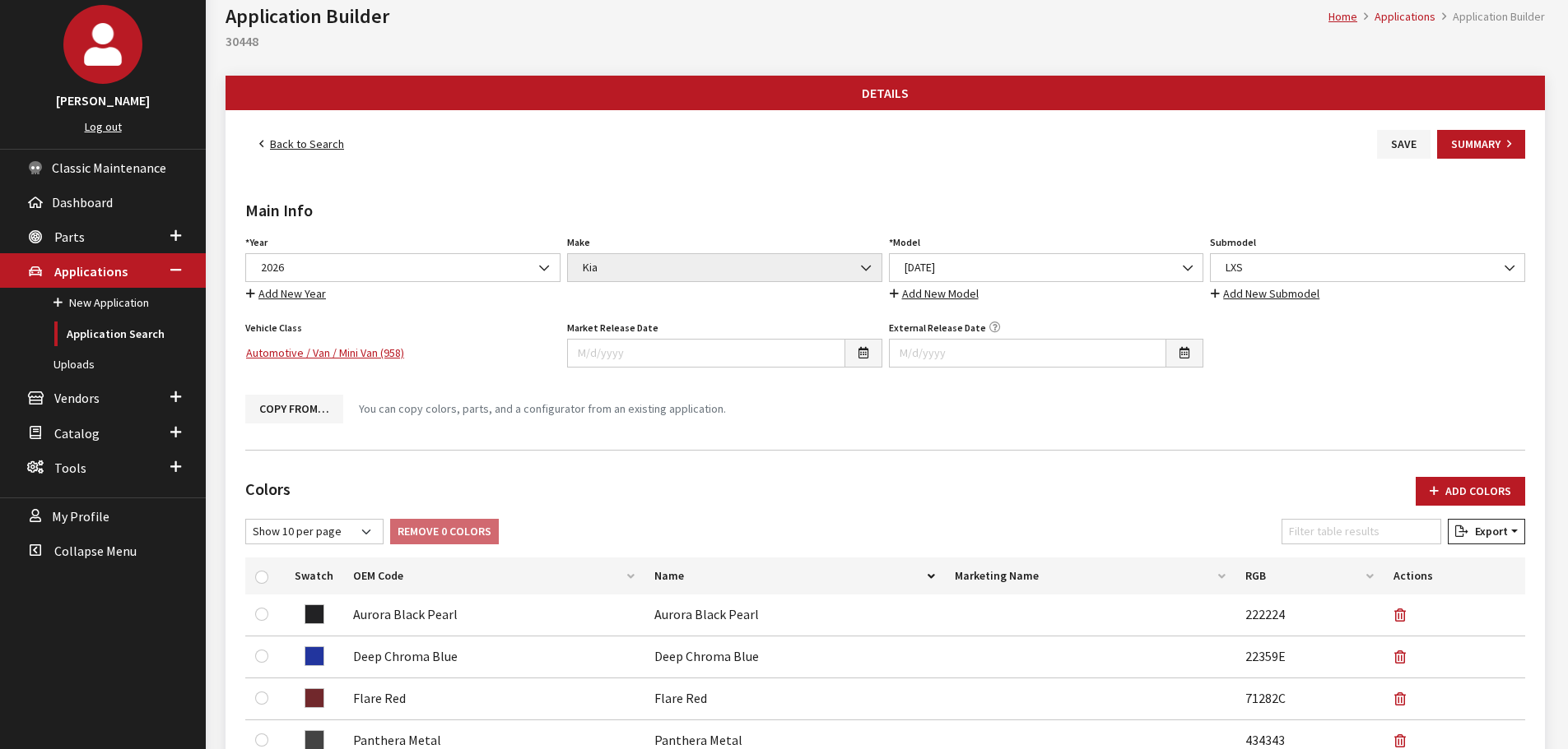
scroll to position [0, 0]
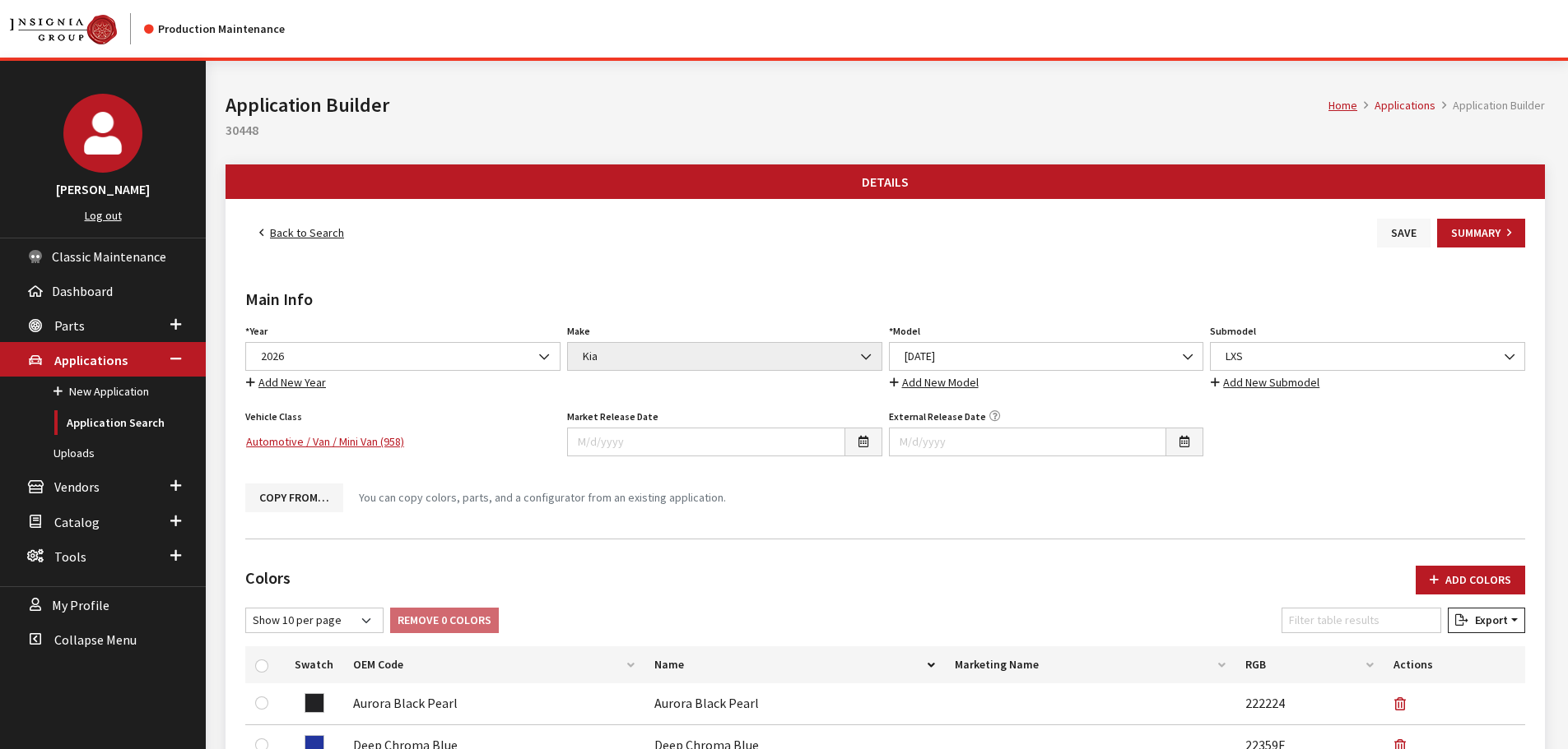
click at [1399, 233] on button "Save" at bounding box center [1404, 232] width 53 height 29
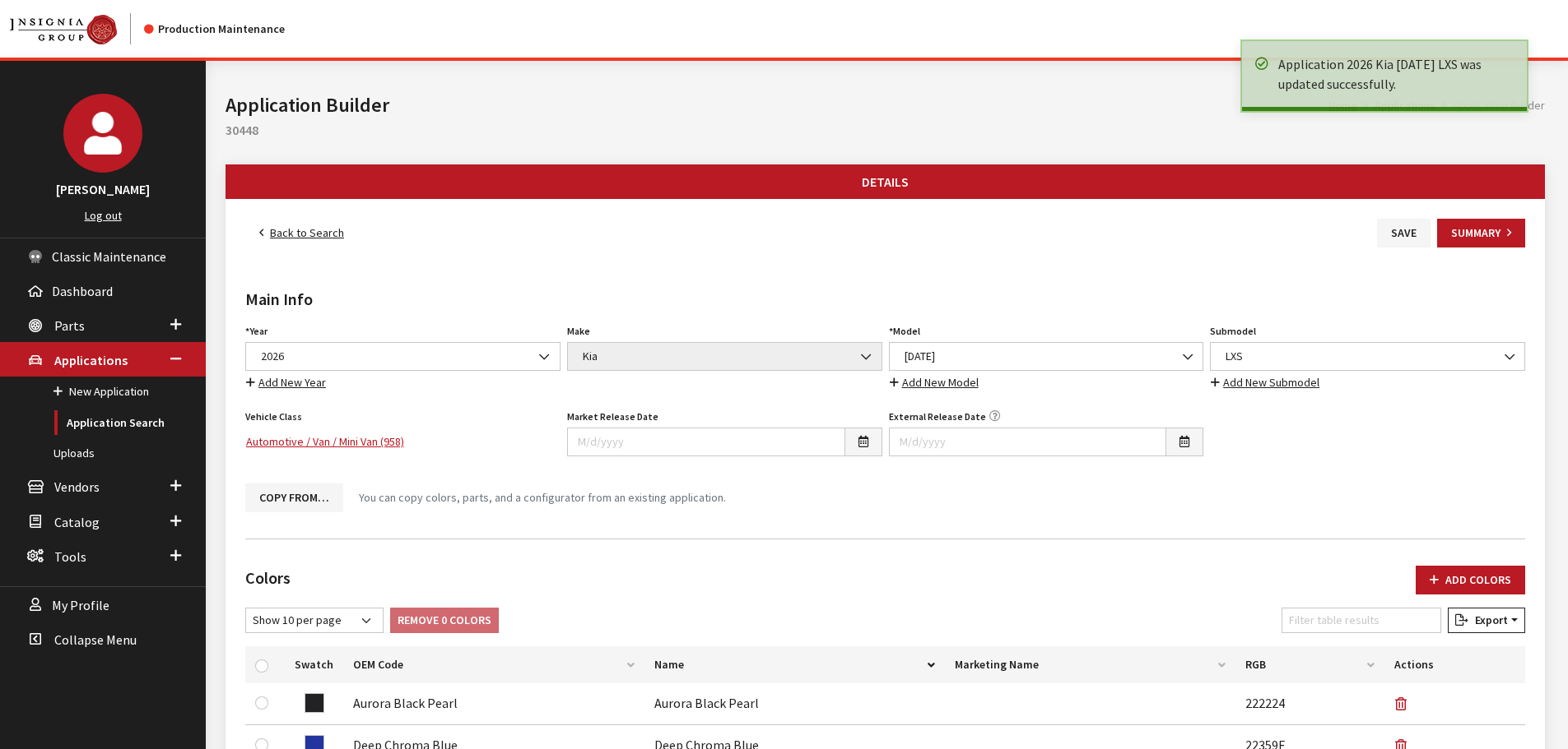
click at [296, 226] on link "Back to Search" at bounding box center [301, 232] width 113 height 29
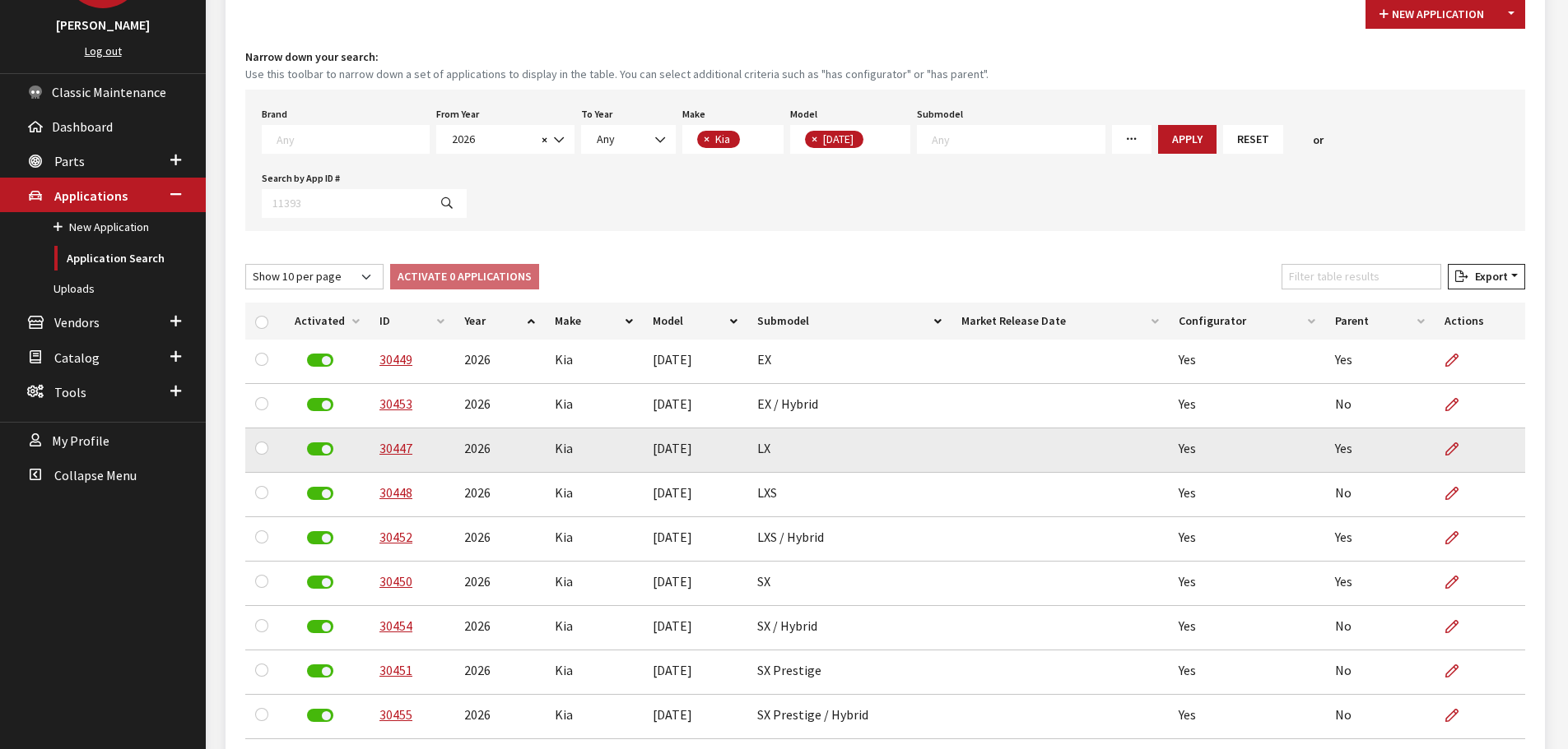
scroll to position [246, 0]
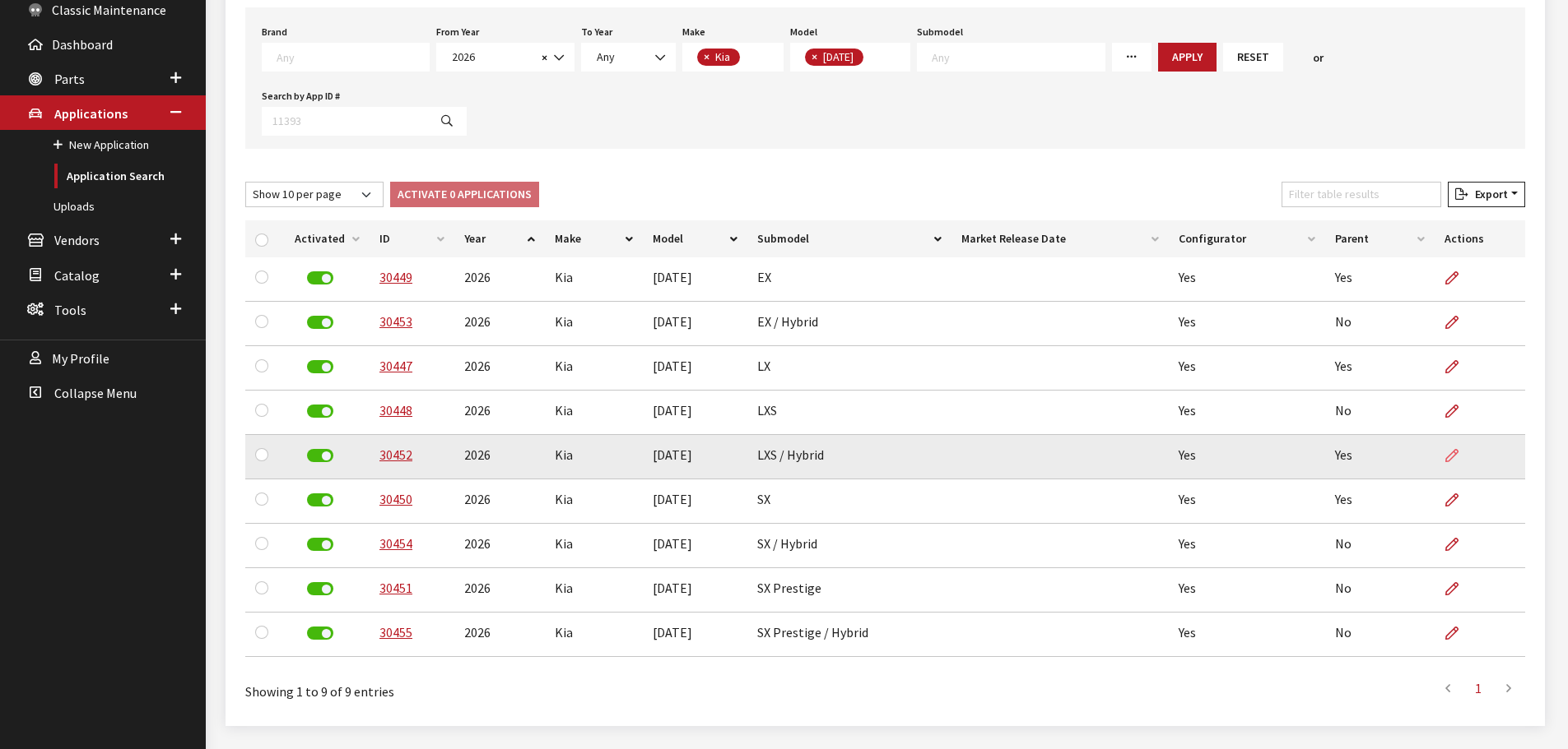
click at [1445, 460] on link at bounding box center [1459, 455] width 28 height 41
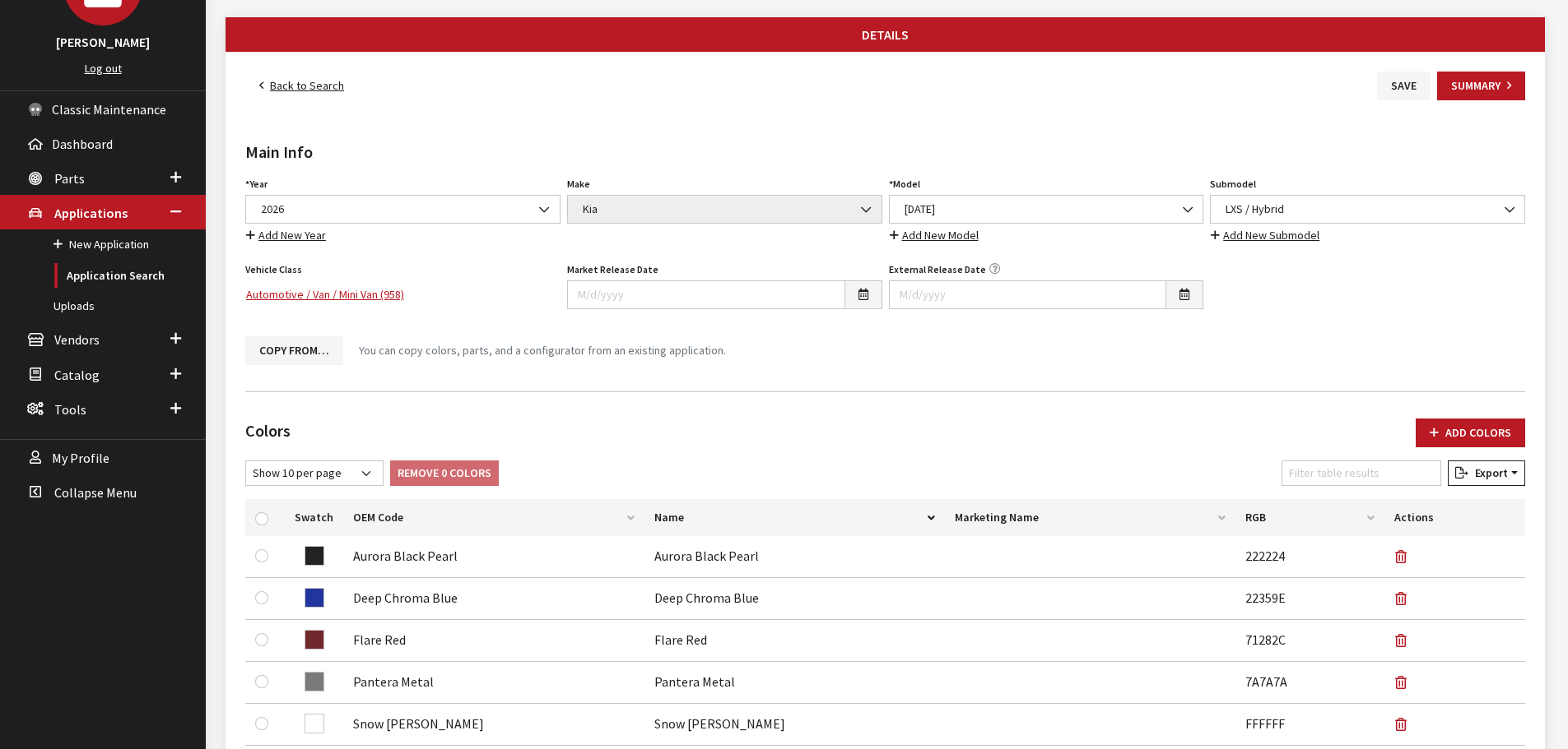
scroll to position [329, 0]
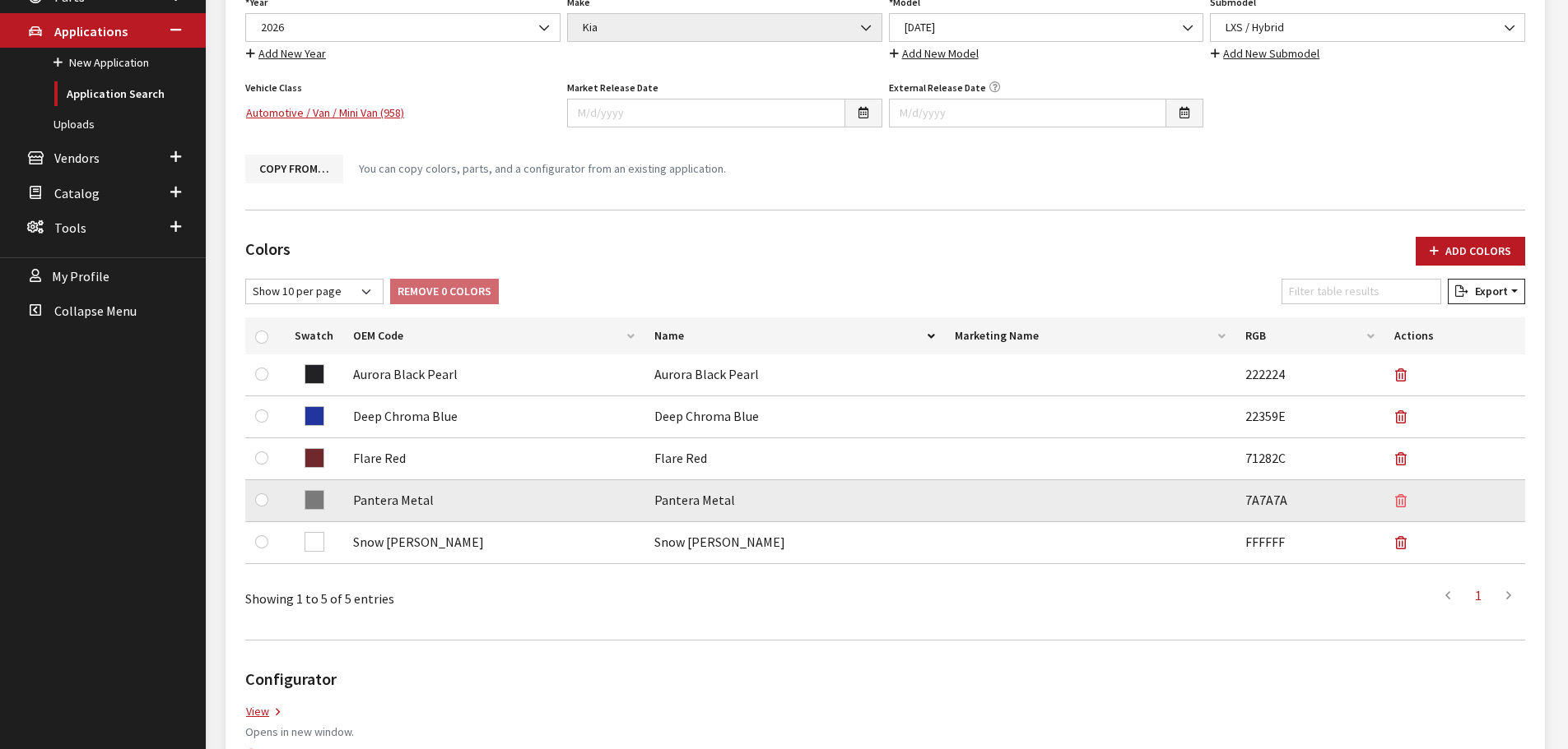
click at [1404, 498] on icon "button" at bounding box center [1400, 502] width 11 height 13
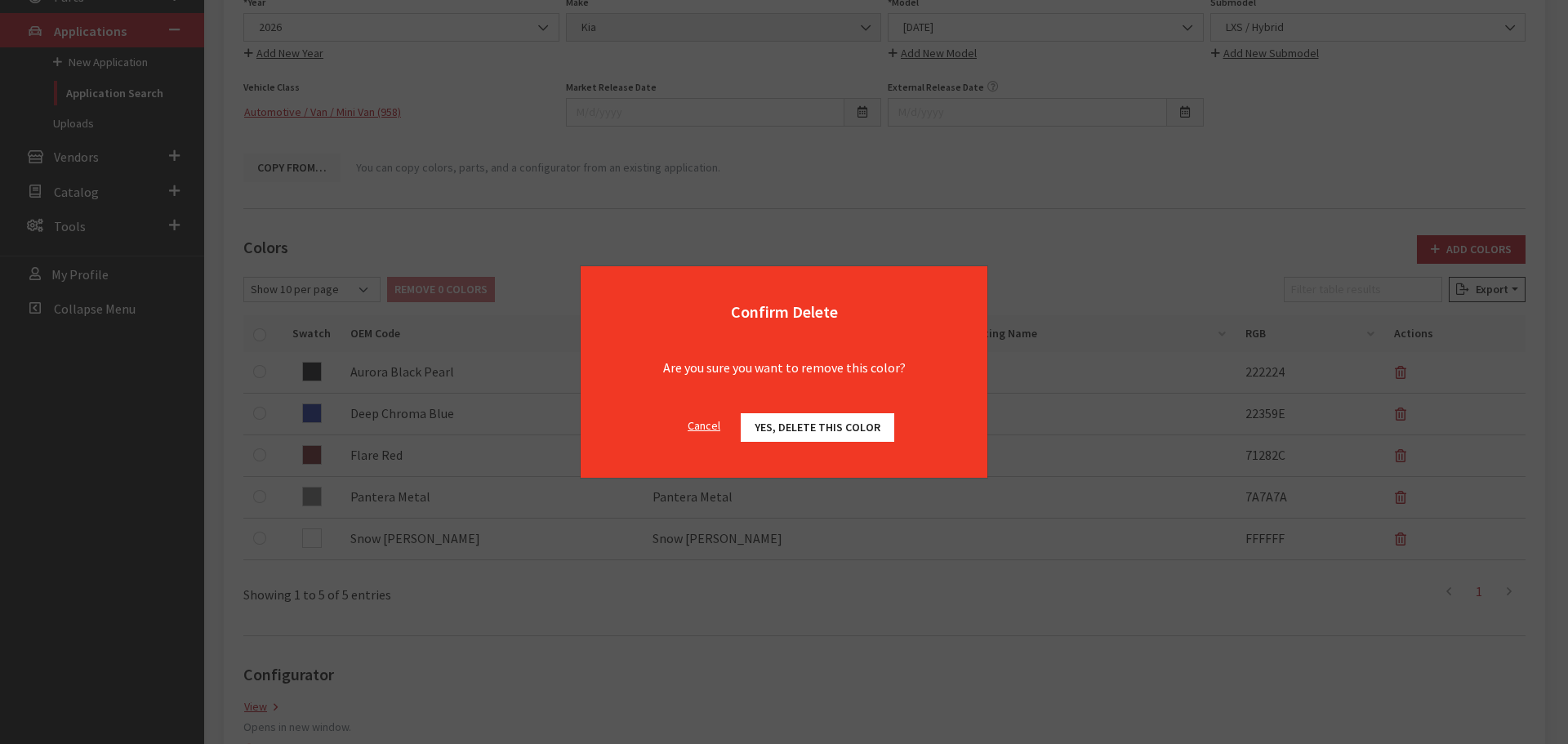
click at [781, 423] on span "Yes, delete this color" at bounding box center [817, 427] width 126 height 15
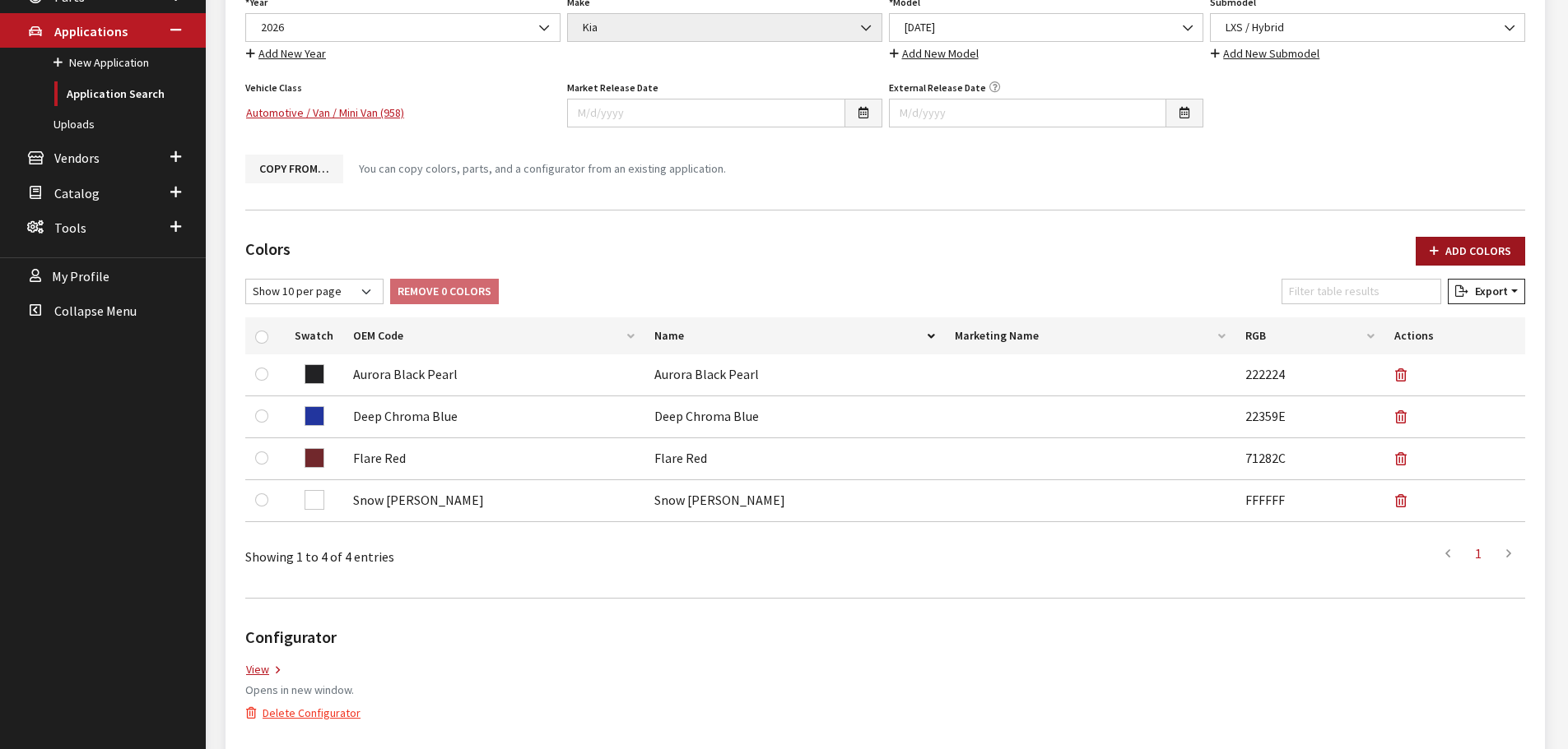
click at [1442, 248] on button "Add Colors" at bounding box center [1470, 251] width 109 height 29
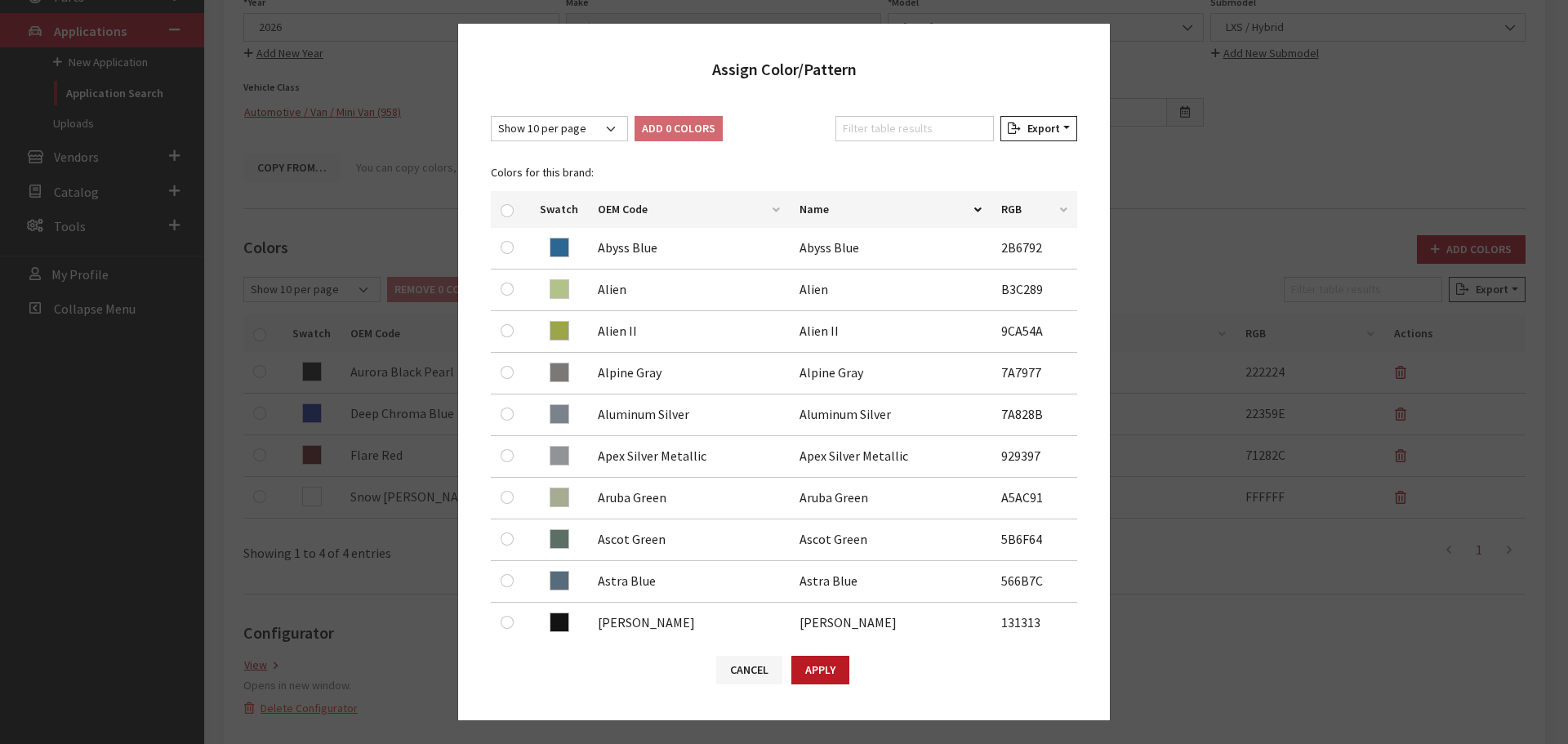
click at [914, 101] on div "Show 10 per page Show 25 per page Show 50 per page Show 100 per page Show 1000 …" at bounding box center [784, 367] width 652 height 536
click at [879, 139] on input "Filter table results" at bounding box center [915, 128] width 159 height 25
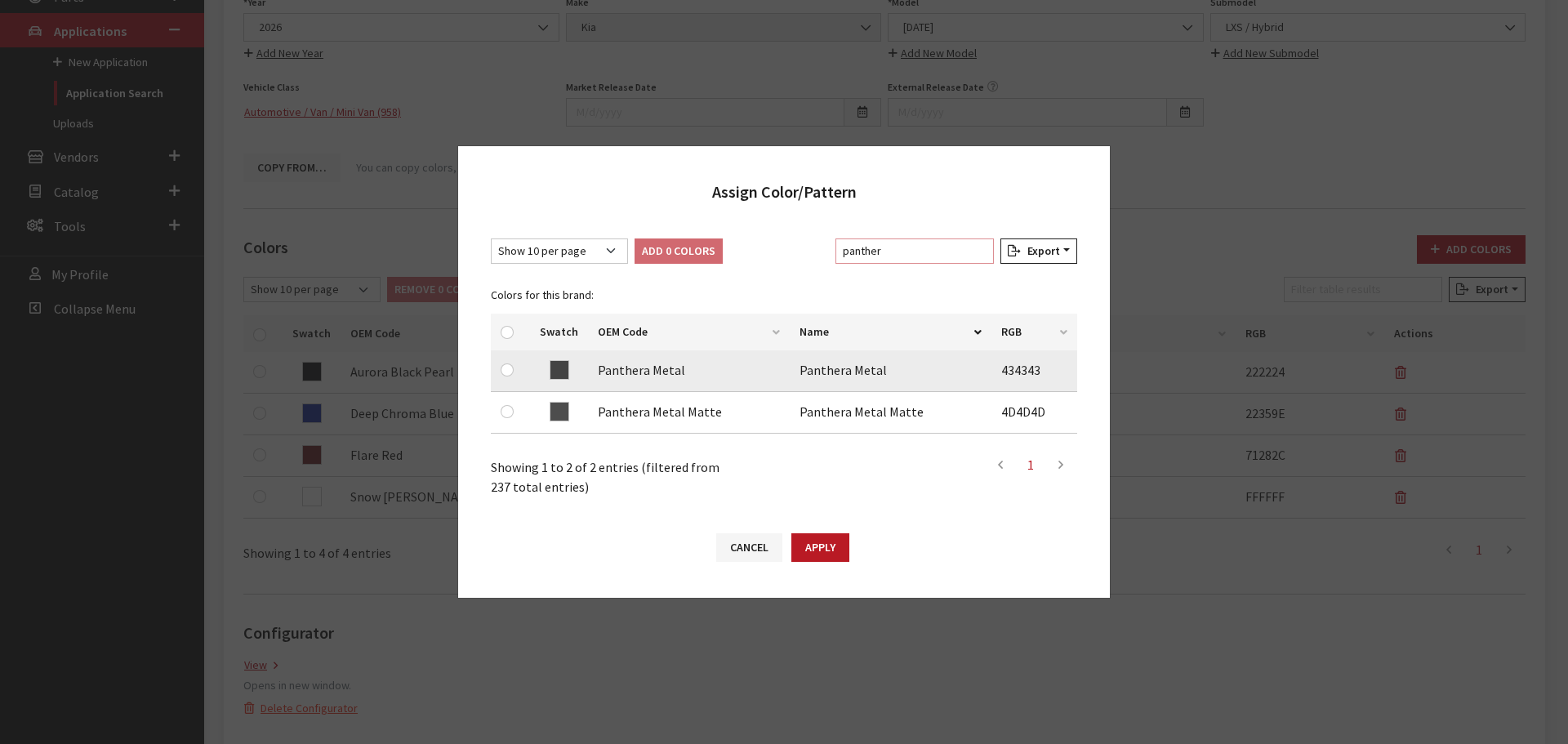
type input "panther"
click at [506, 370] on input "checkbox" at bounding box center [507, 370] width 13 height 13
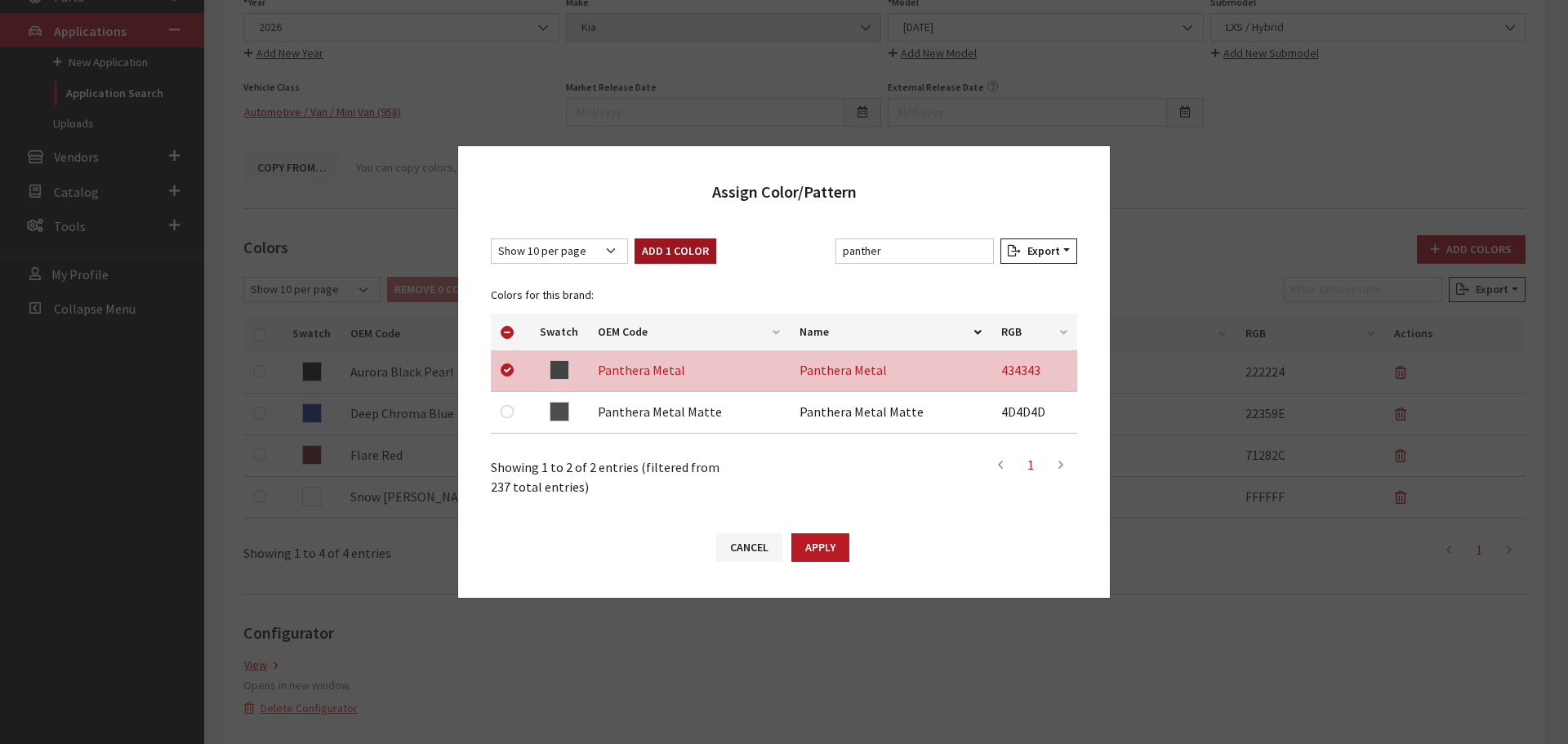
click at [687, 247] on button "Add 1 Color" at bounding box center [675, 251] width 82 height 25
checkbox input "false"
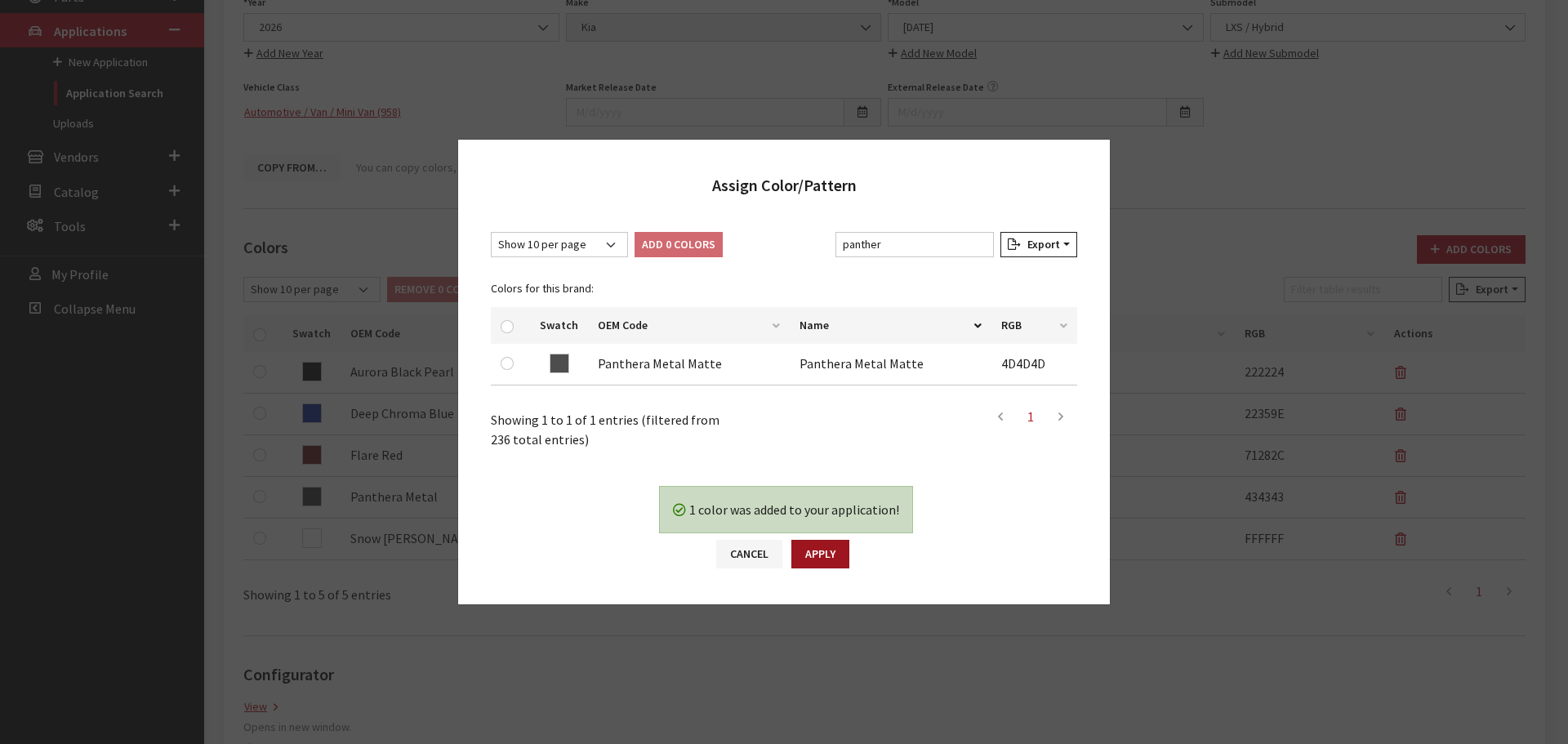
click at [842, 554] on button "Apply" at bounding box center [820, 554] width 58 height 29
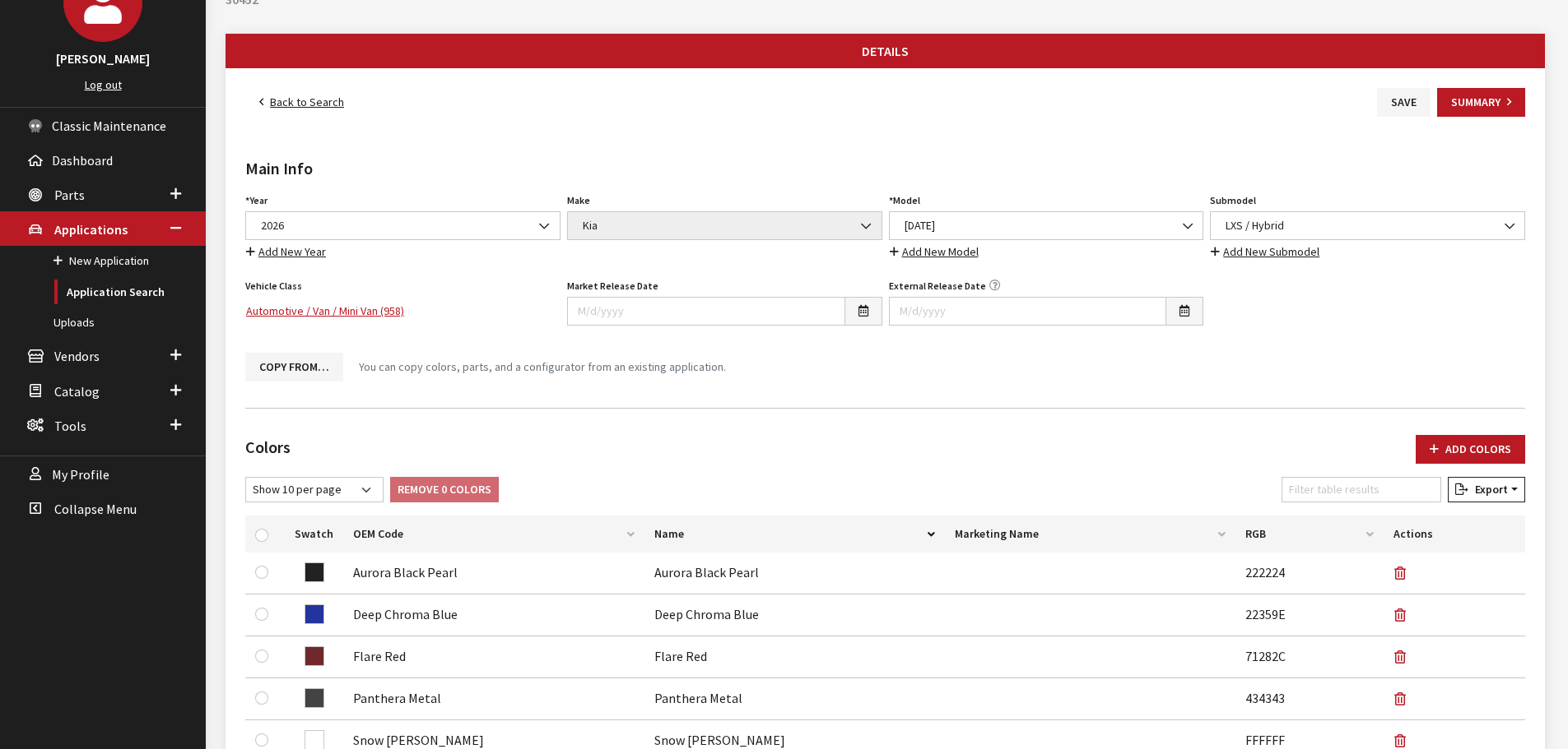
scroll to position [0, 0]
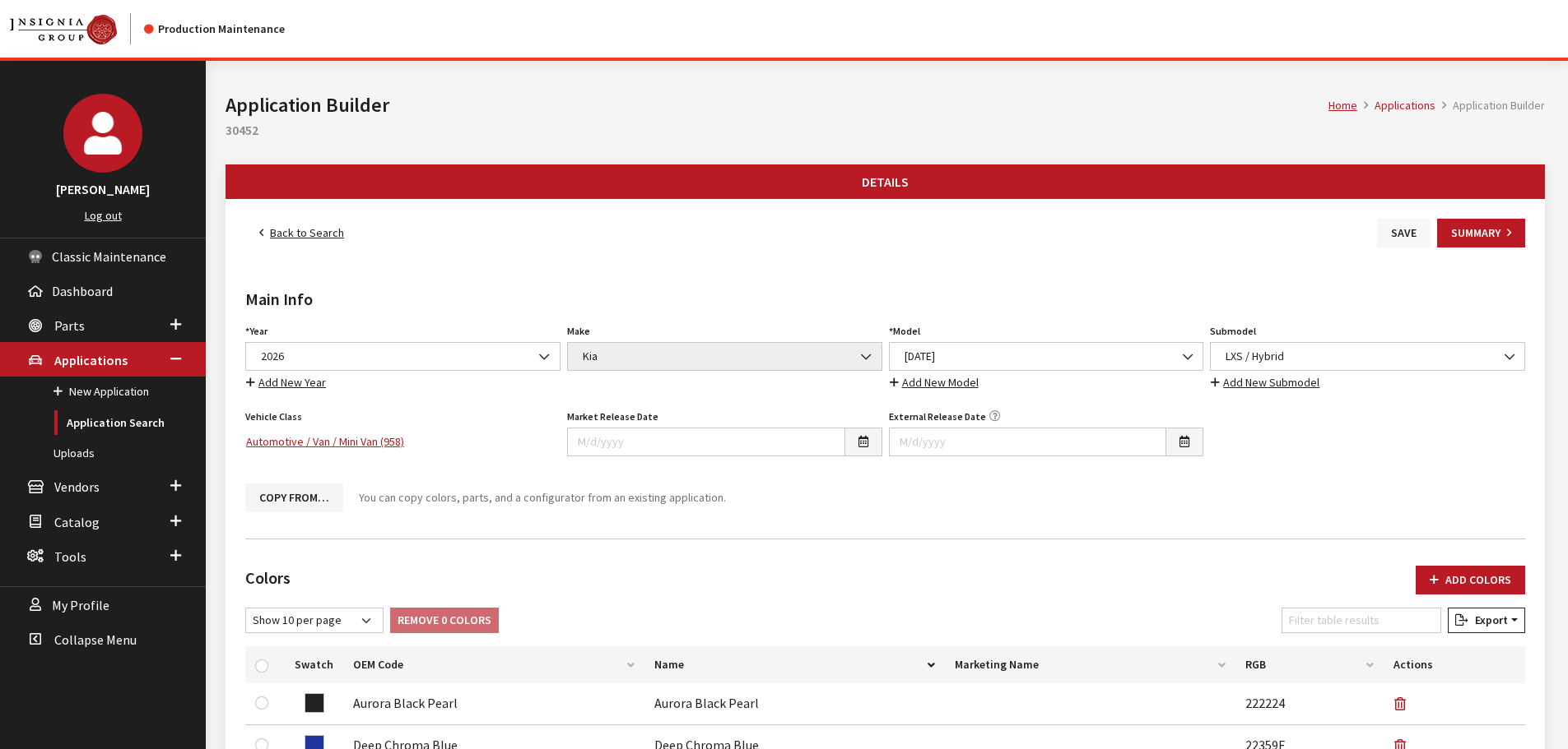
click at [1421, 228] on button "Save" at bounding box center [1404, 232] width 53 height 29
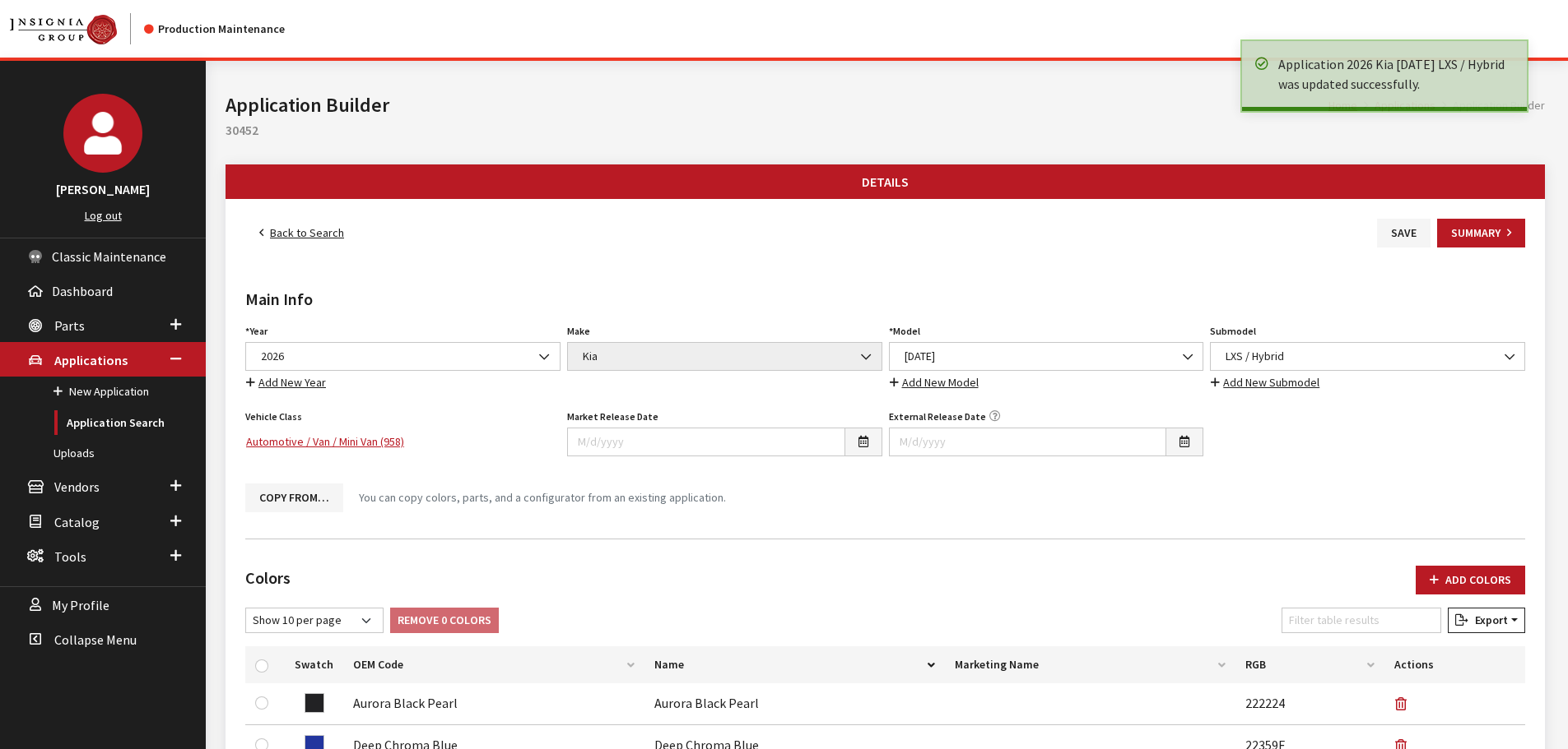
click at [296, 228] on link "Back to Search" at bounding box center [301, 232] width 113 height 29
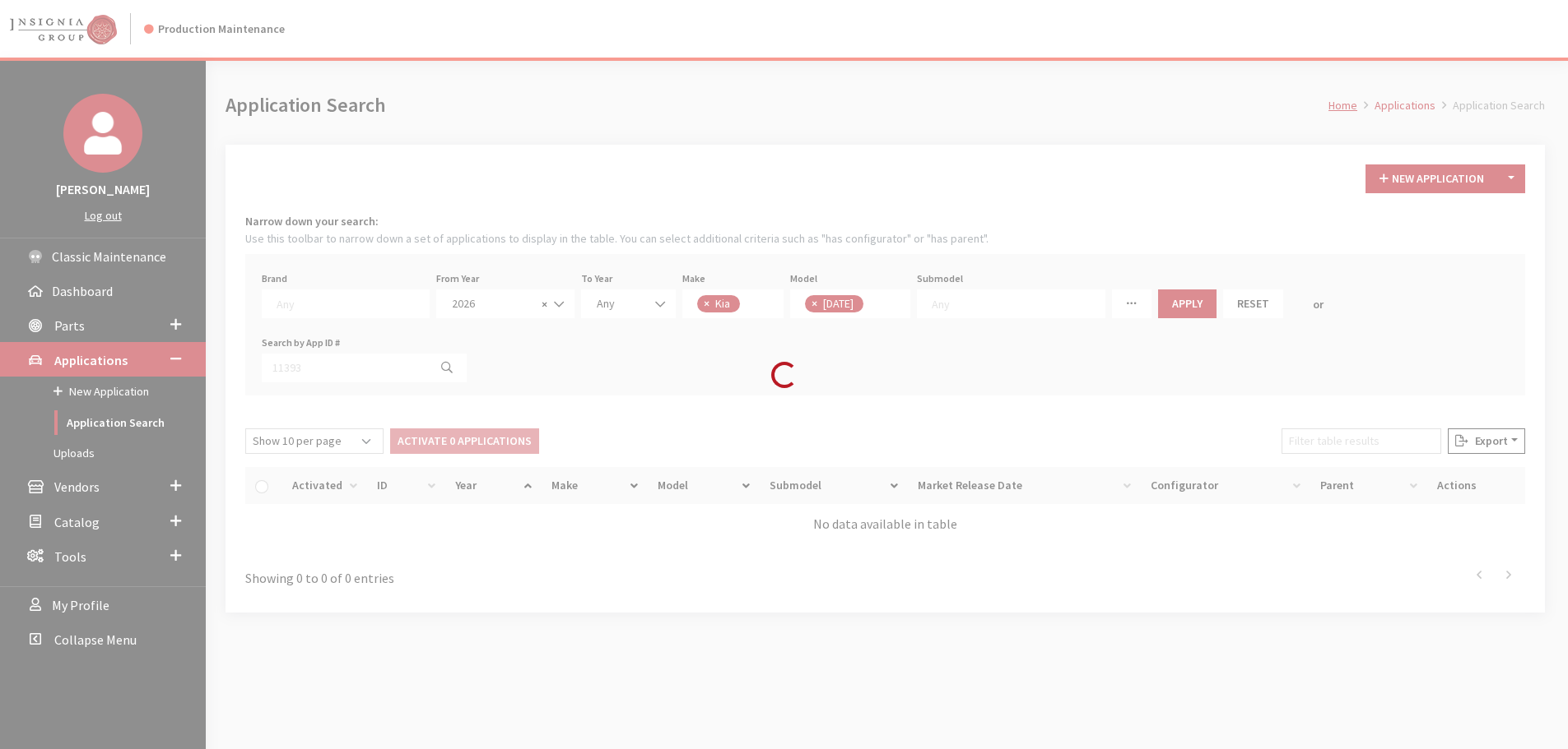
scroll to position [120, 0]
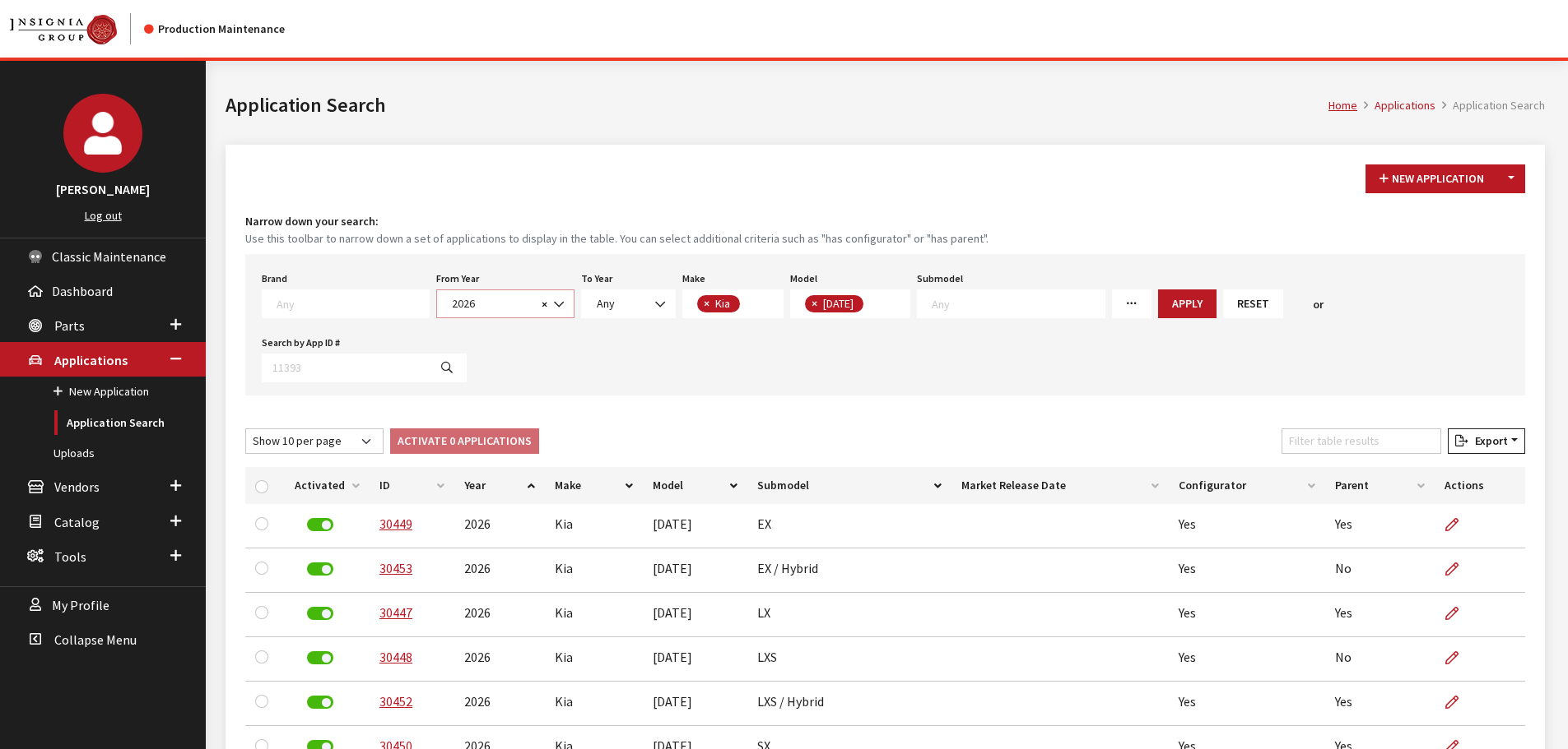
click at [447, 296] on span "2026" at bounding box center [491, 304] width 90 height 17
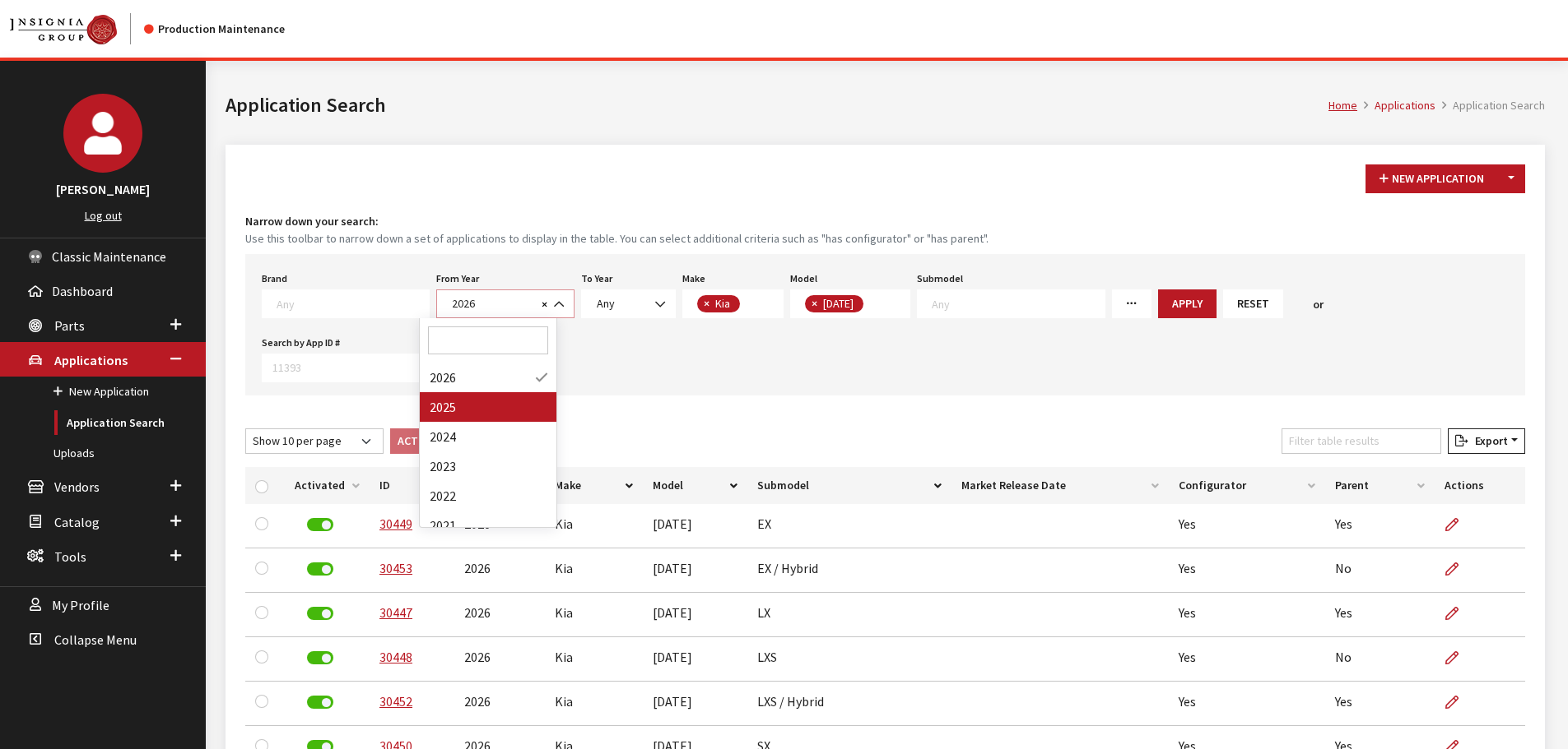
select select "2025"
select select
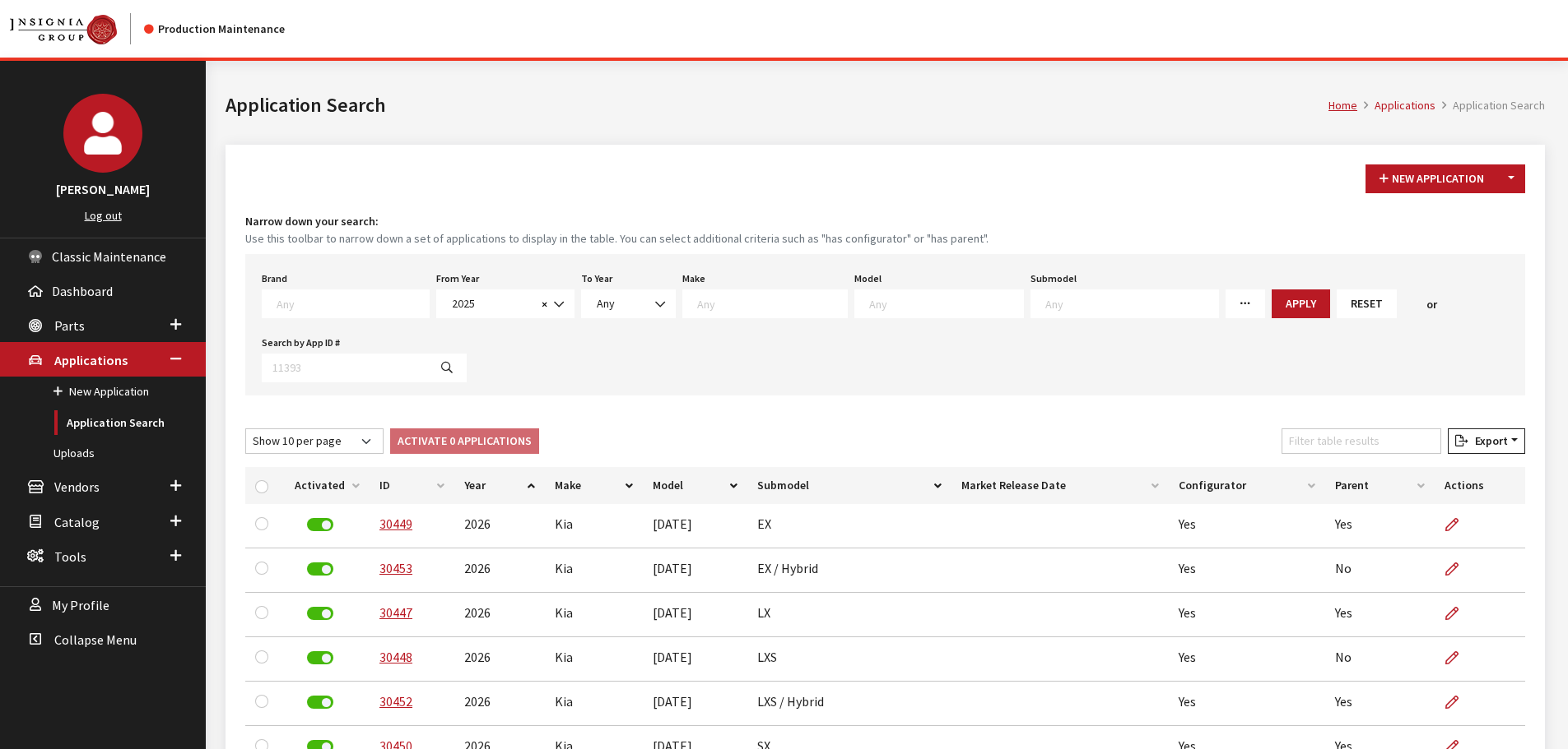
click at [705, 302] on textarea "Search" at bounding box center [771, 303] width 150 height 15
click at [582, 304] on span "Any" at bounding box center [629, 303] width 94 height 29
drag, startPoint x: 614, startPoint y: 403, endPoint x: 763, endPoint y: 281, distance: 192.6
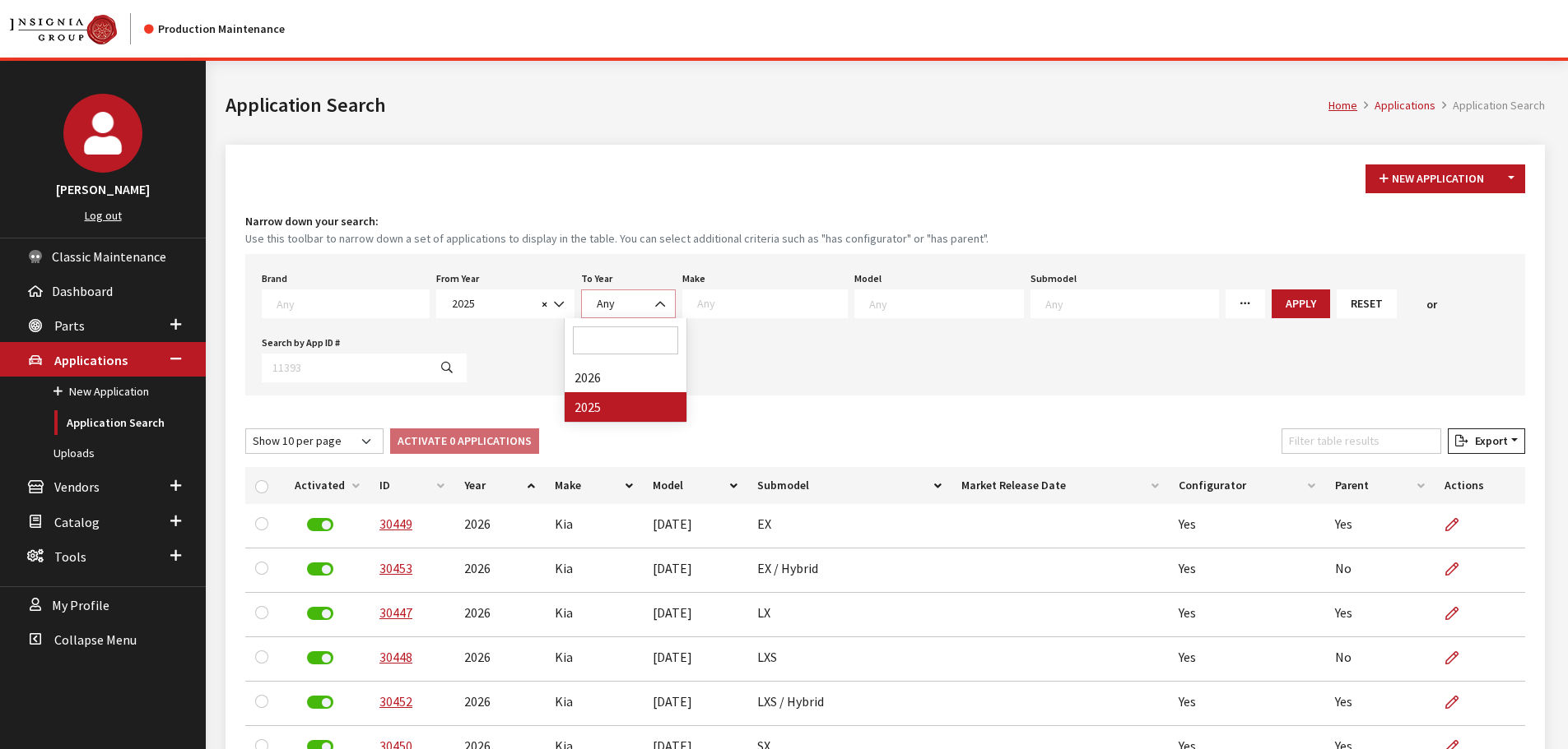
select select "2025"
select select
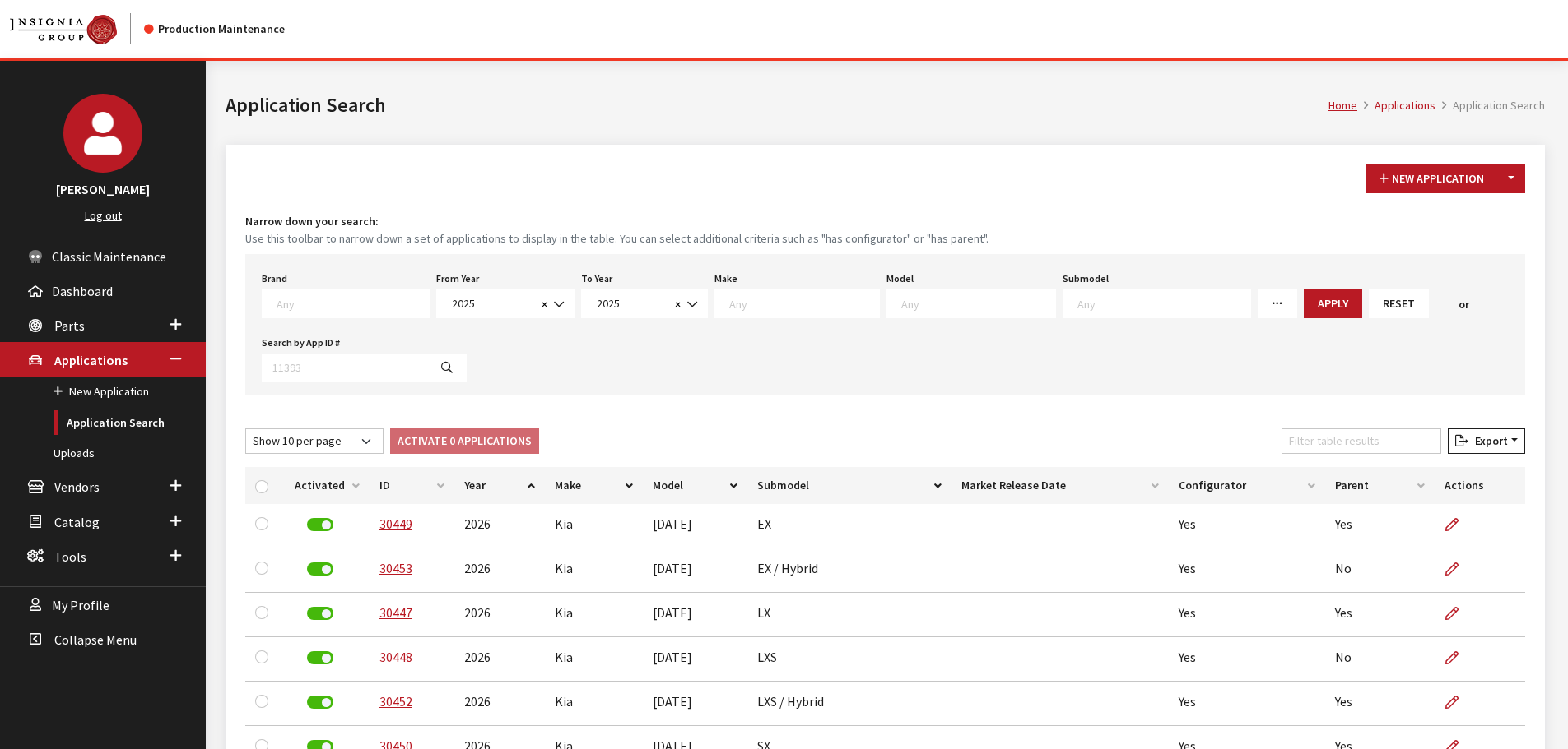
drag, startPoint x: 720, startPoint y: 299, endPoint x: 711, endPoint y: 300, distance: 9.1
click at [729, 299] on textarea "Search" at bounding box center [804, 303] width 150 height 15
select select "31"
select select
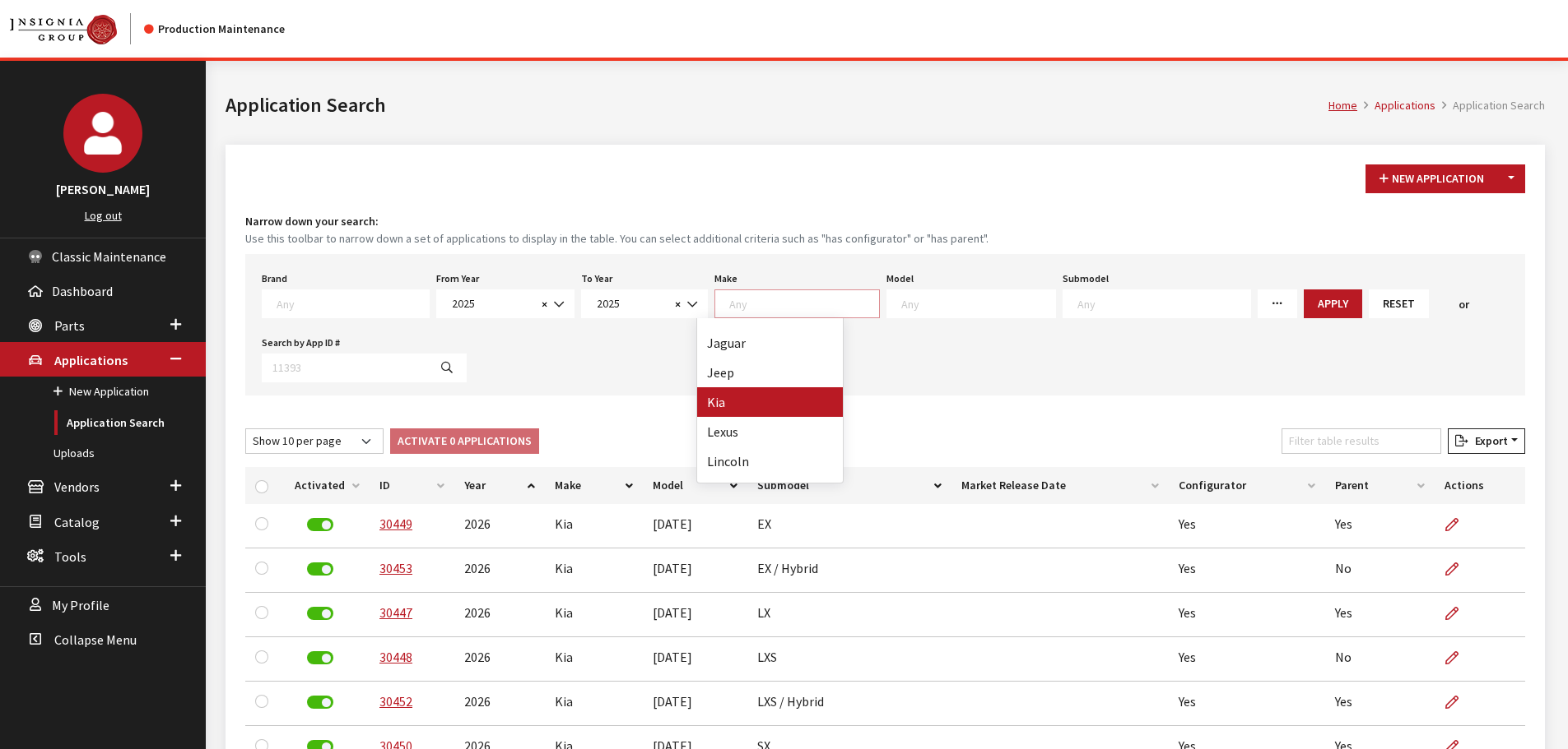
select select
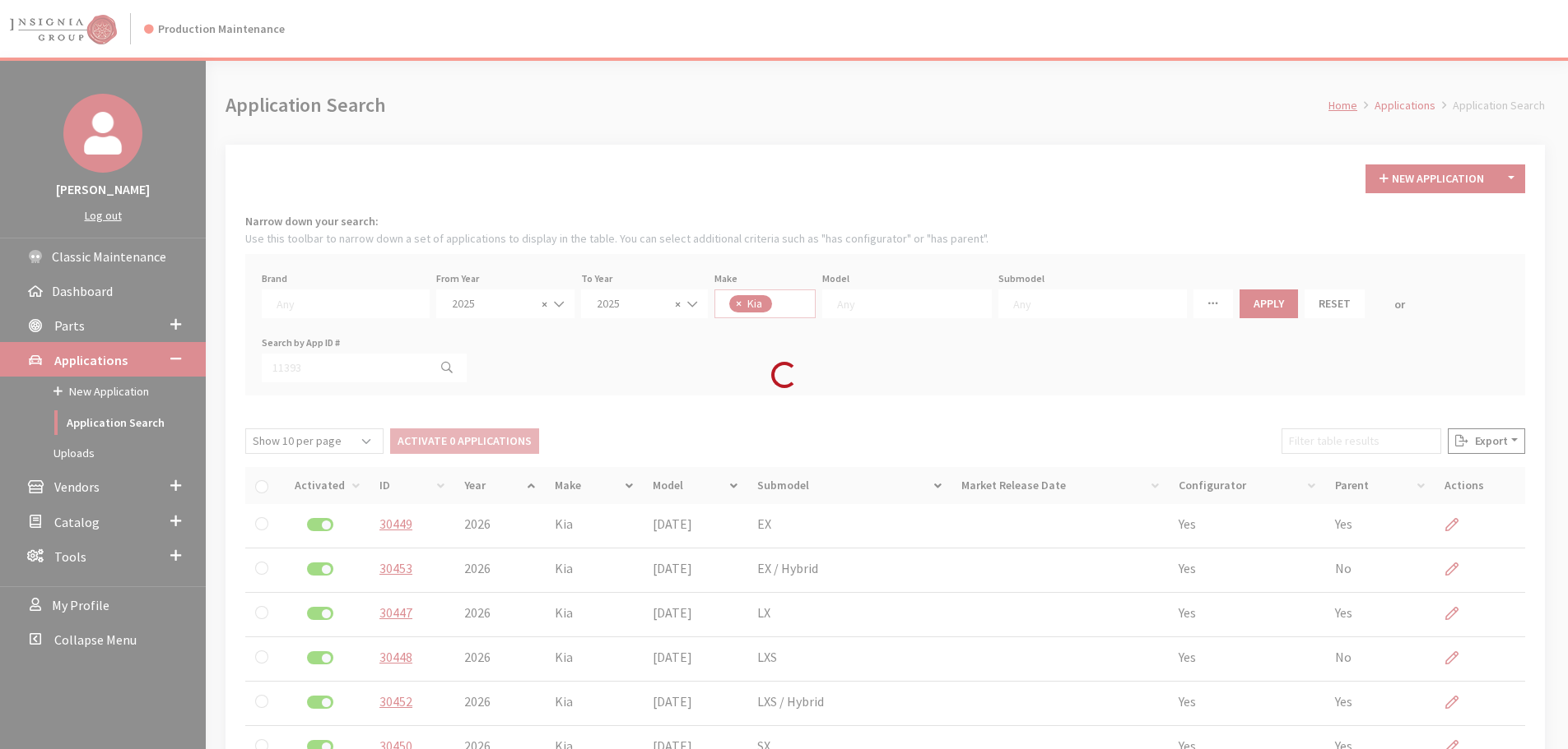
scroll to position [313, 0]
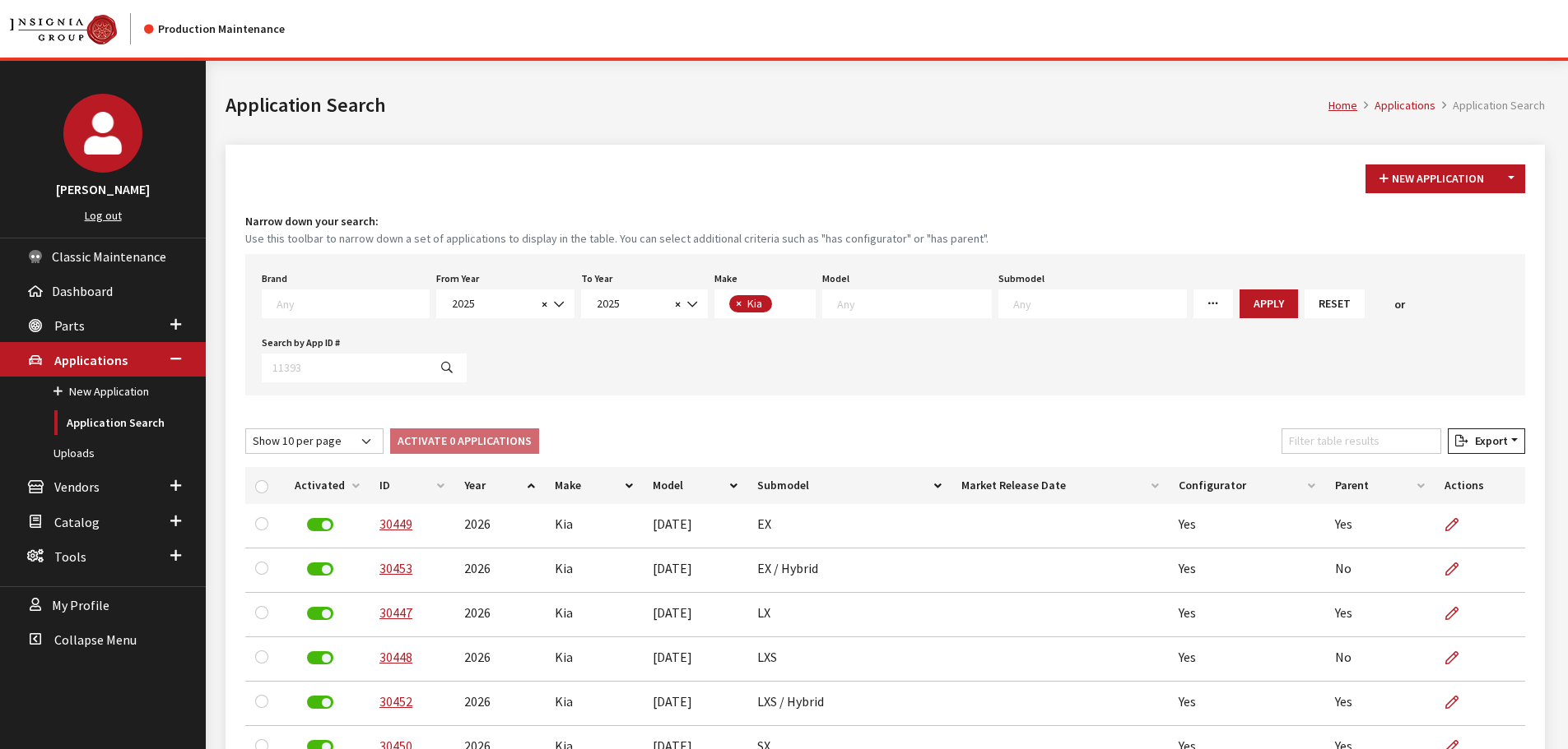
click at [857, 302] on textarea "Search" at bounding box center [914, 303] width 154 height 15
drag, startPoint x: 854, startPoint y: 314, endPoint x: 854, endPoint y: 297, distance: 17.0
click at [854, 297] on textarea "Search" at bounding box center [914, 303] width 154 height 15
click at [857, 299] on textarea "Search" at bounding box center [914, 303] width 154 height 15
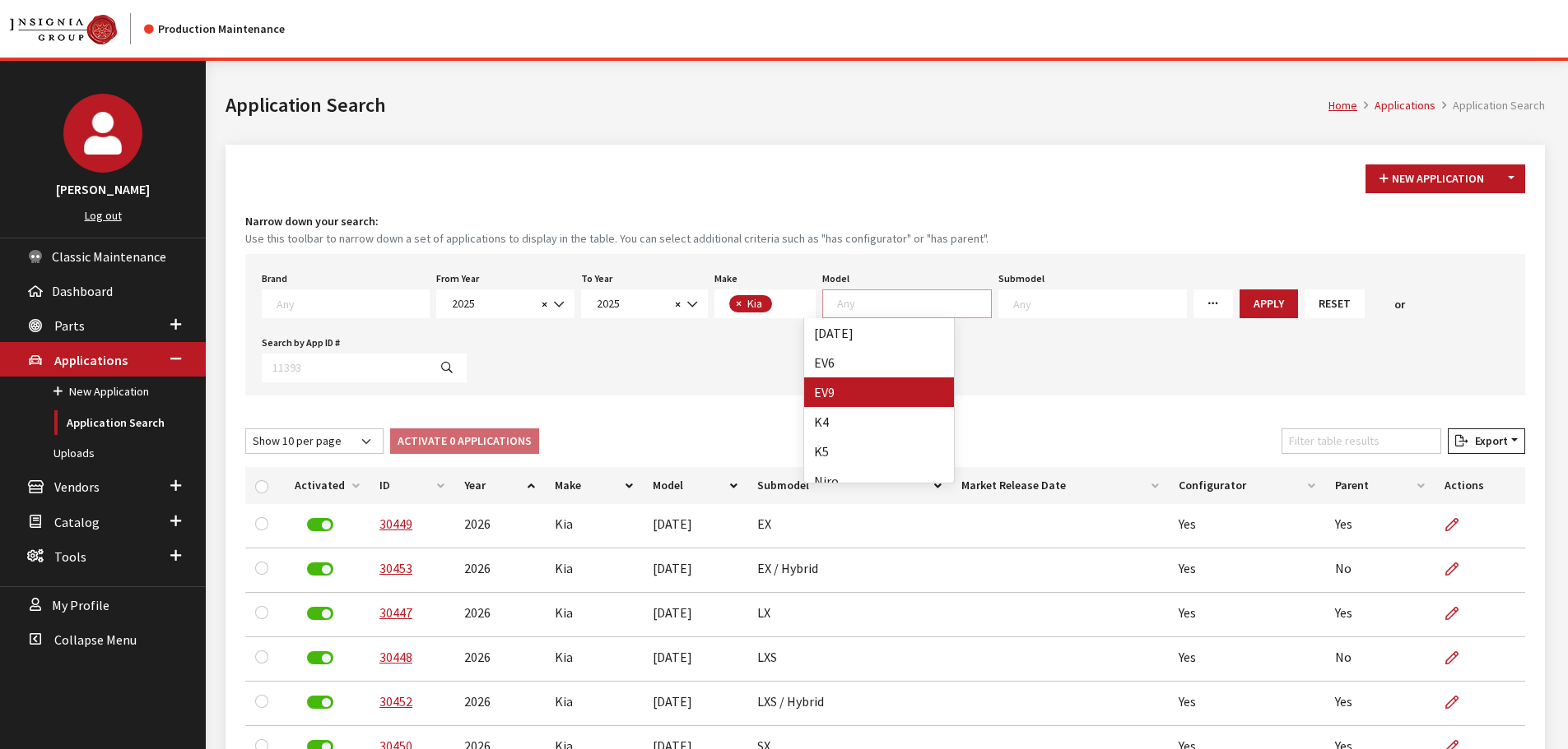
select select "1383"
select select
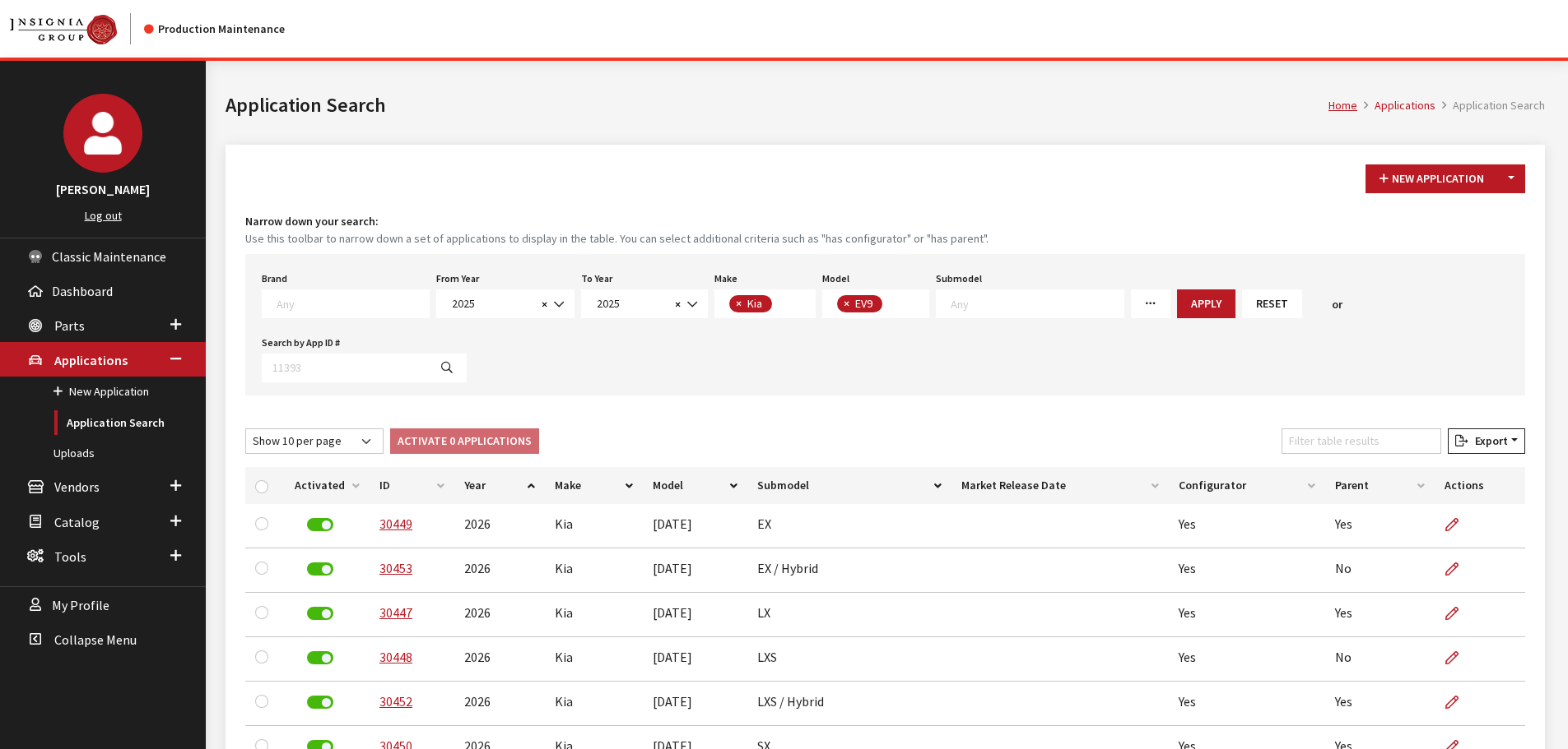
click at [897, 303] on span "× EV9" at bounding box center [875, 303] width 108 height 29
select select "1133"
select select
click at [1230, 320] on div "Brand Any Acura Alfa Romeo Audi Bentley BMW DoubleTake Ford GM Honda Hyundai In…" at bounding box center [885, 325] width 1280 height 142
click at [1240, 310] on button "Apply" at bounding box center [1269, 303] width 59 height 29
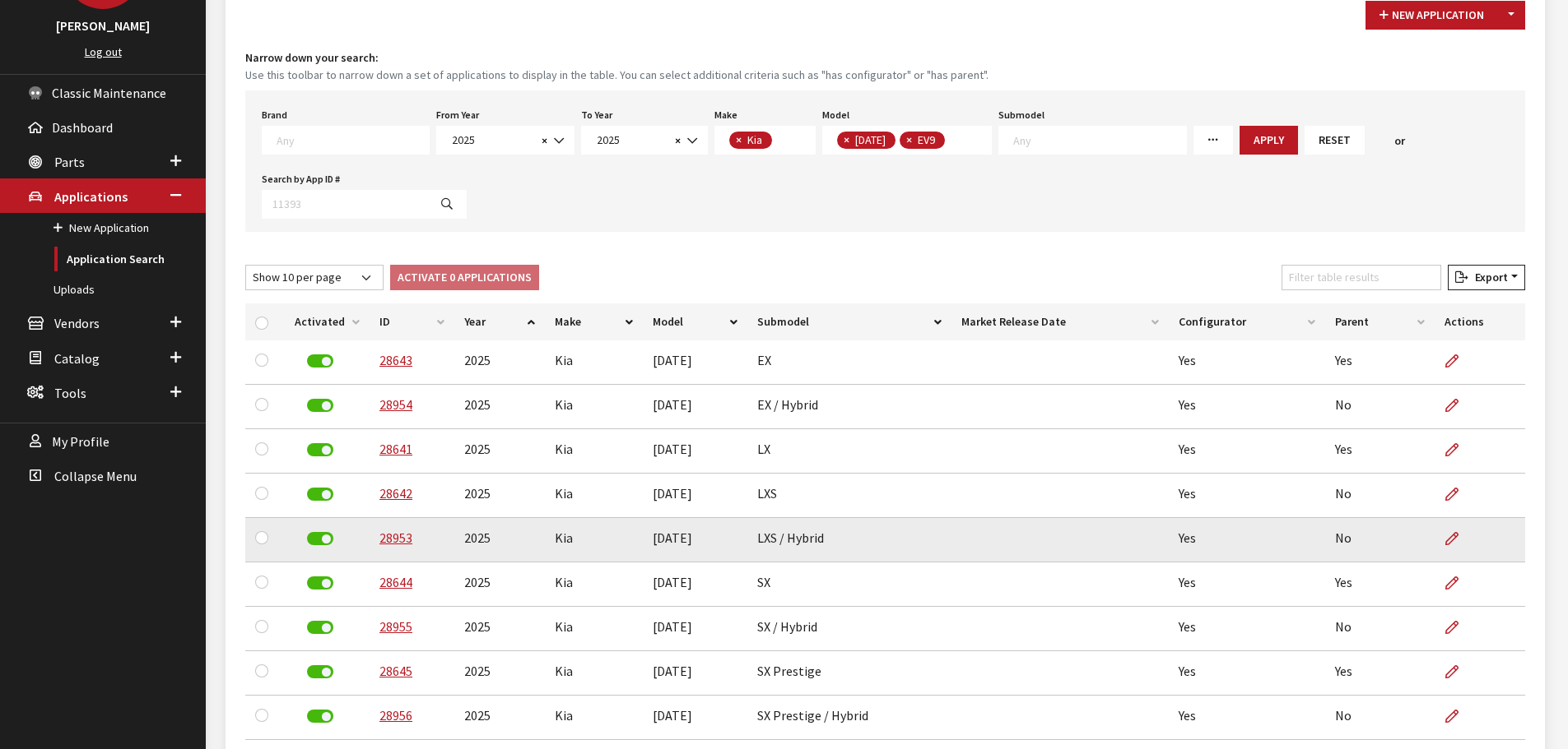
scroll to position [164, 0]
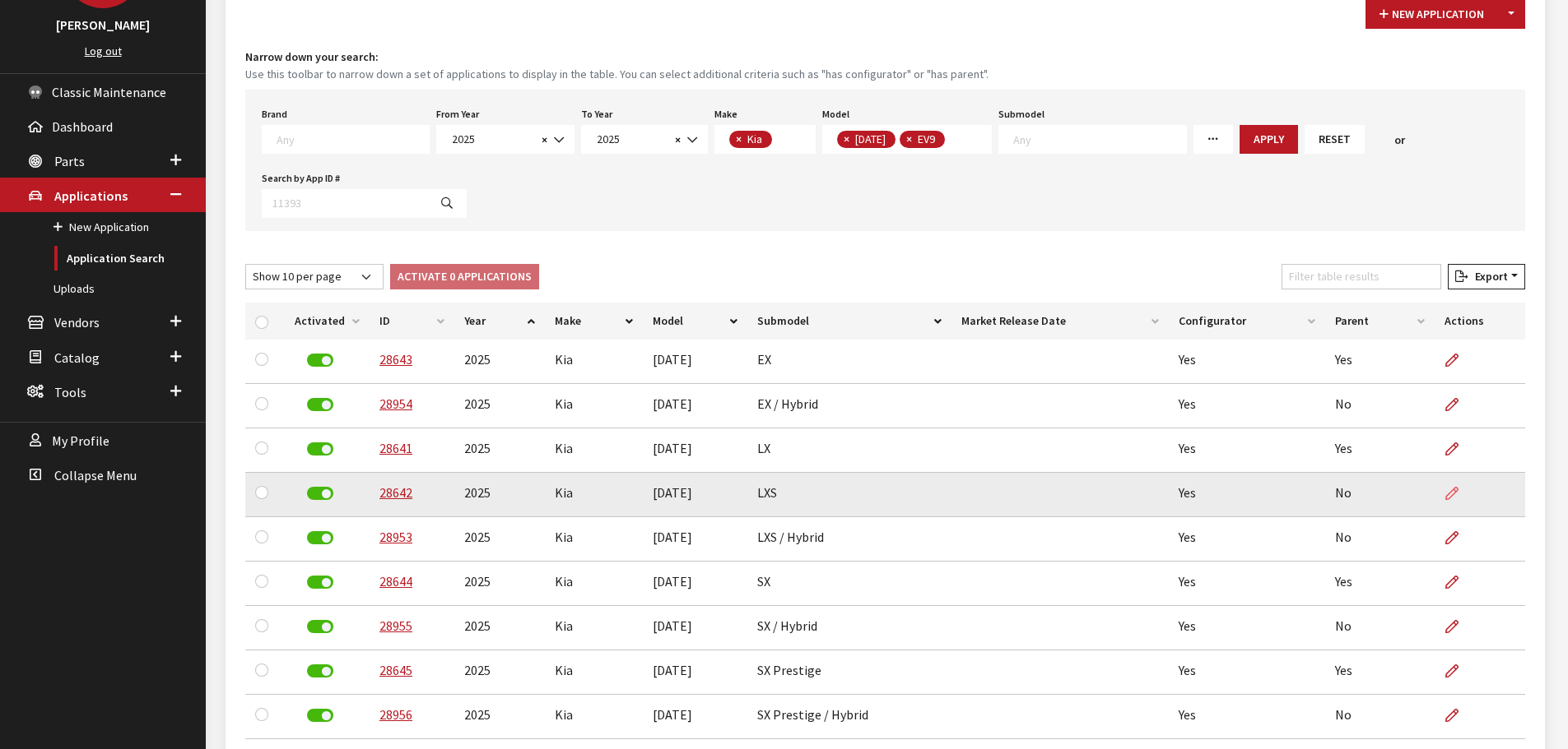
click at [1450, 494] on icon at bounding box center [1452, 494] width 13 height 13
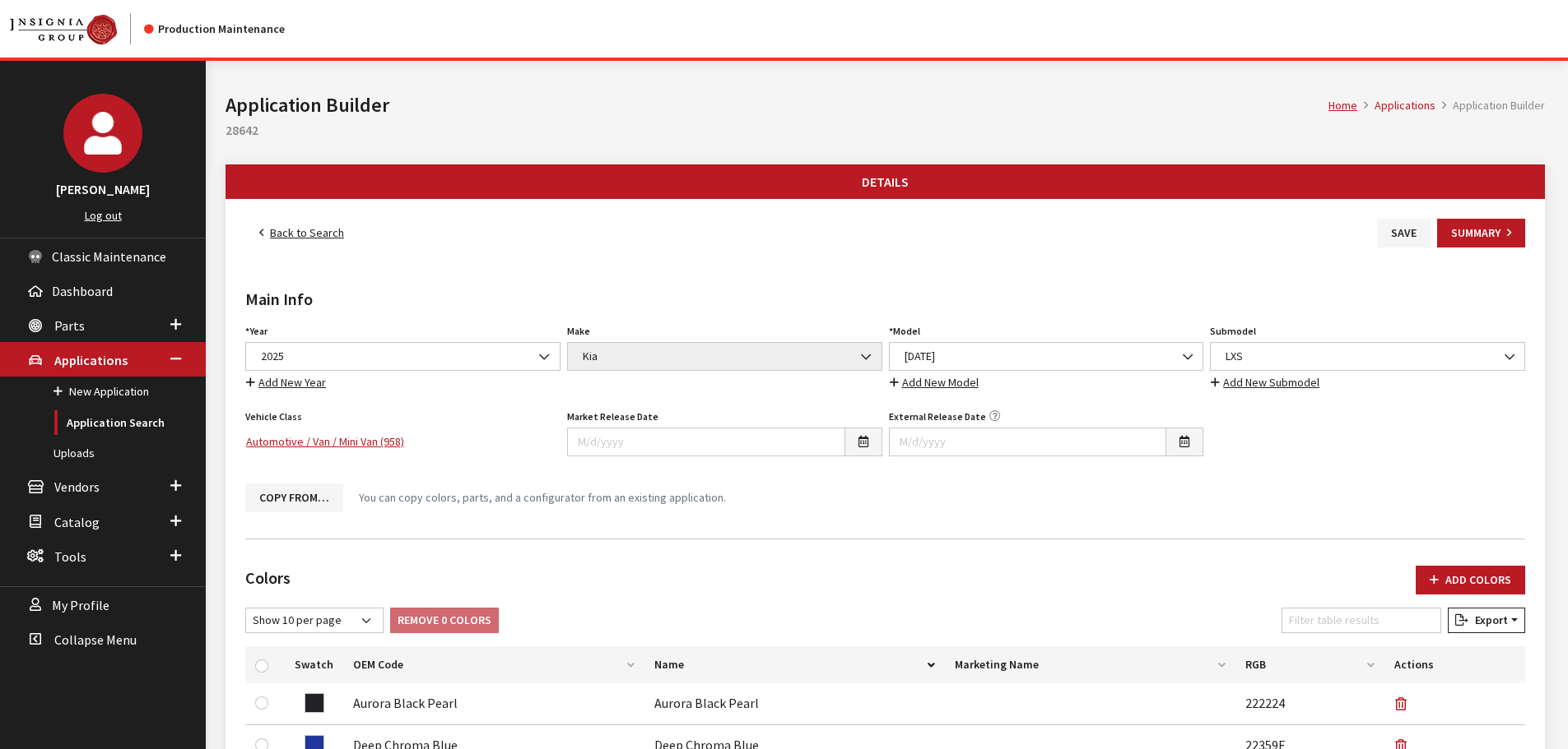
scroll to position [496, 0]
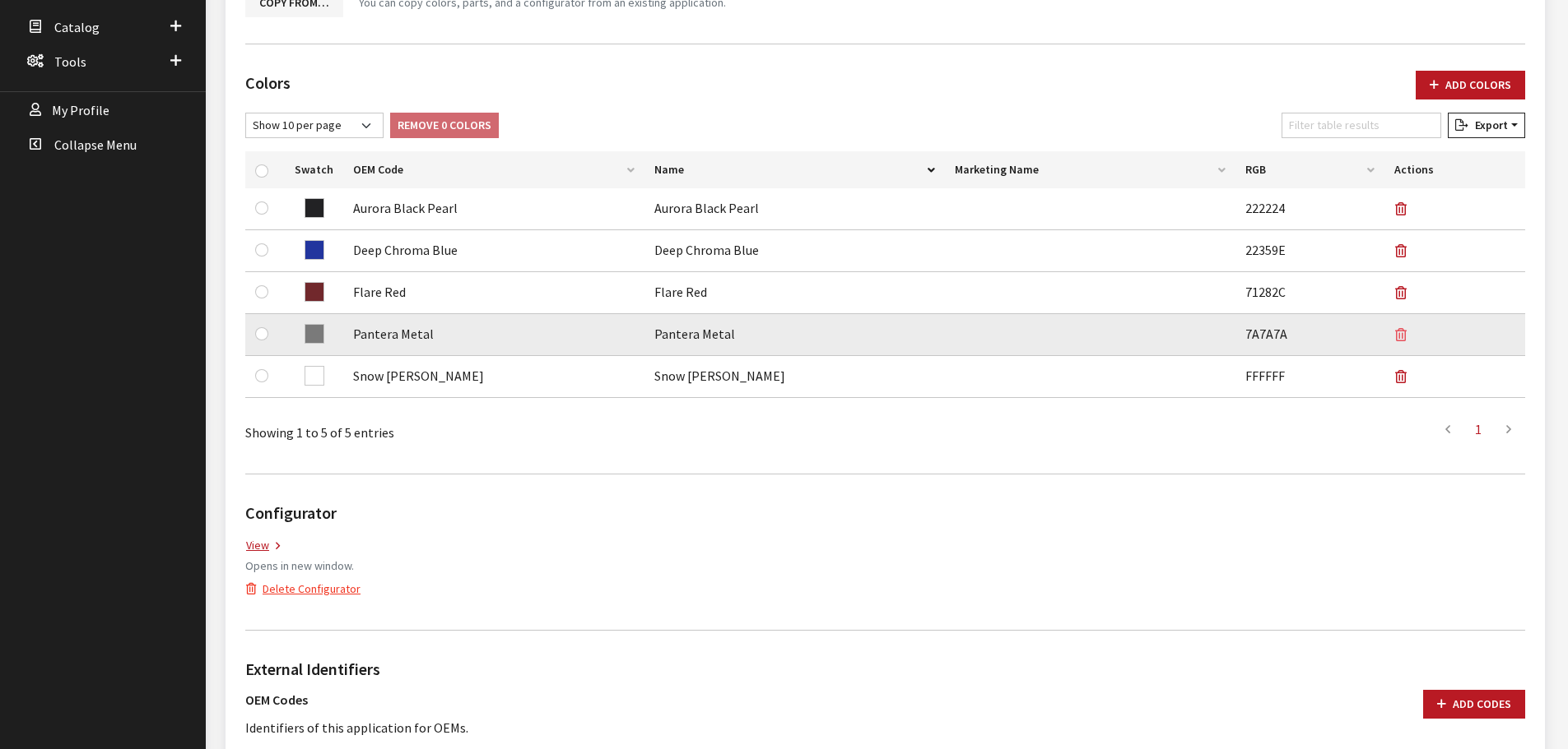
click at [1397, 333] on icon "button" at bounding box center [1400, 335] width 11 height 13
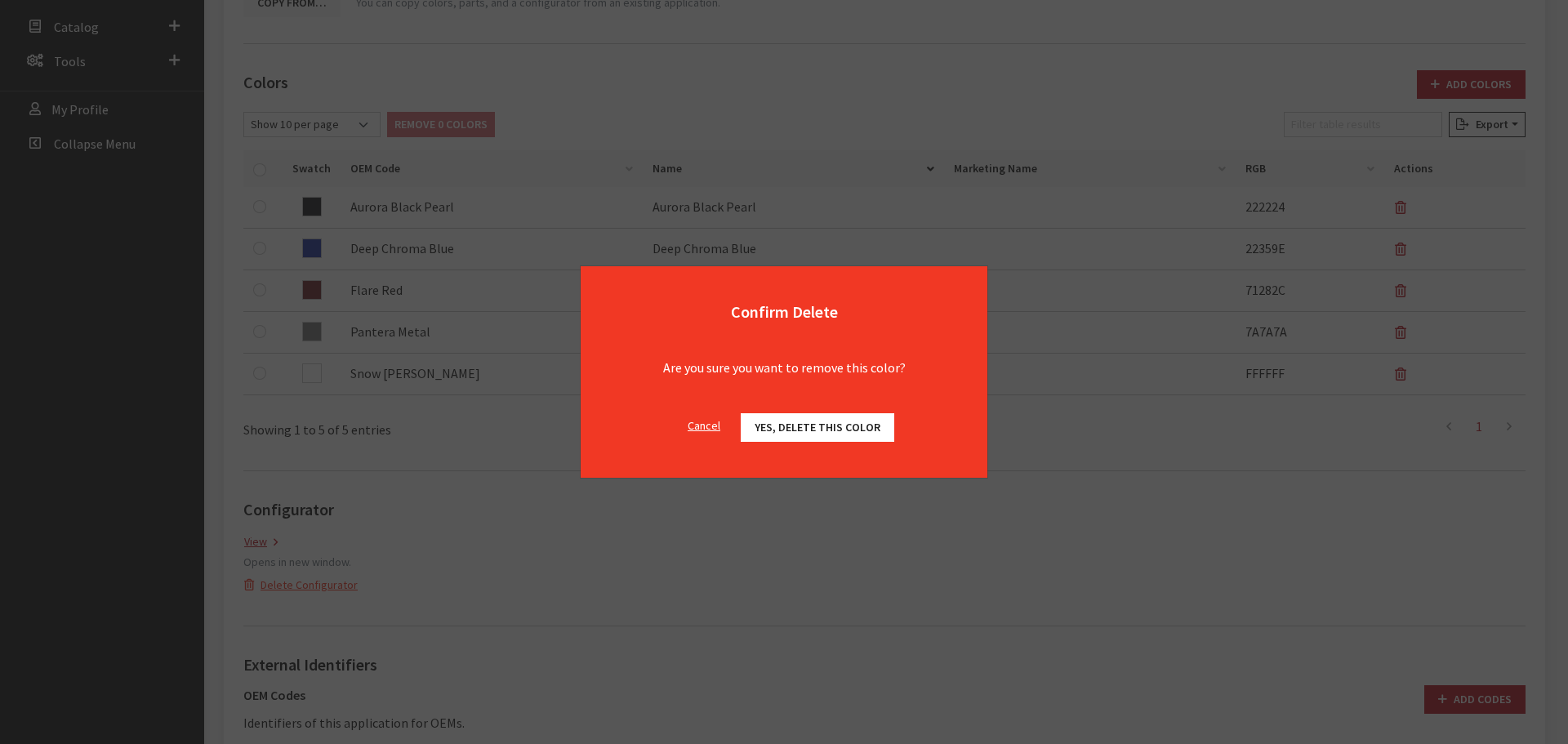
click at [771, 426] on span "Yes, delete this color" at bounding box center [817, 427] width 126 height 15
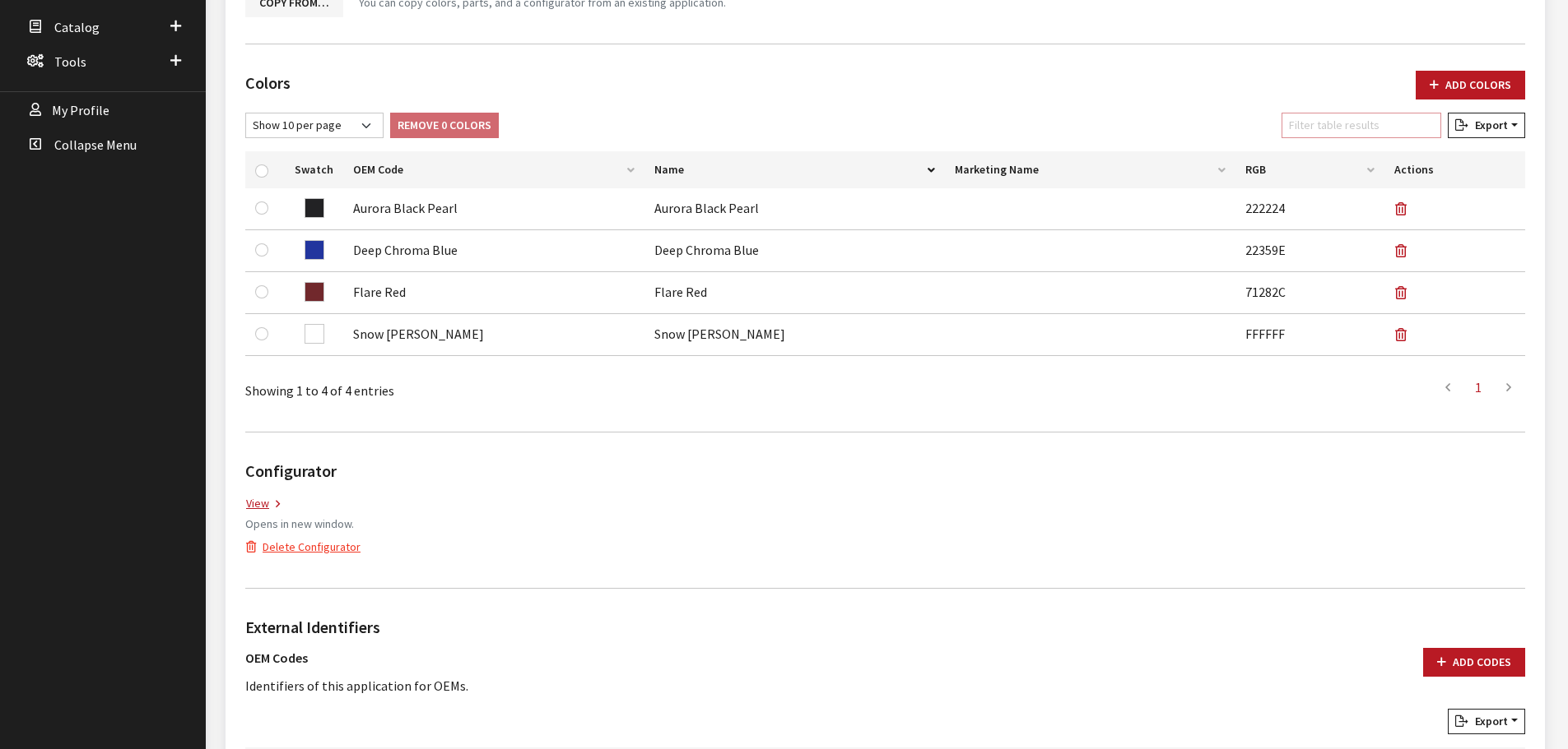
click at [1362, 128] on input "Filter table results" at bounding box center [1362, 125] width 160 height 25
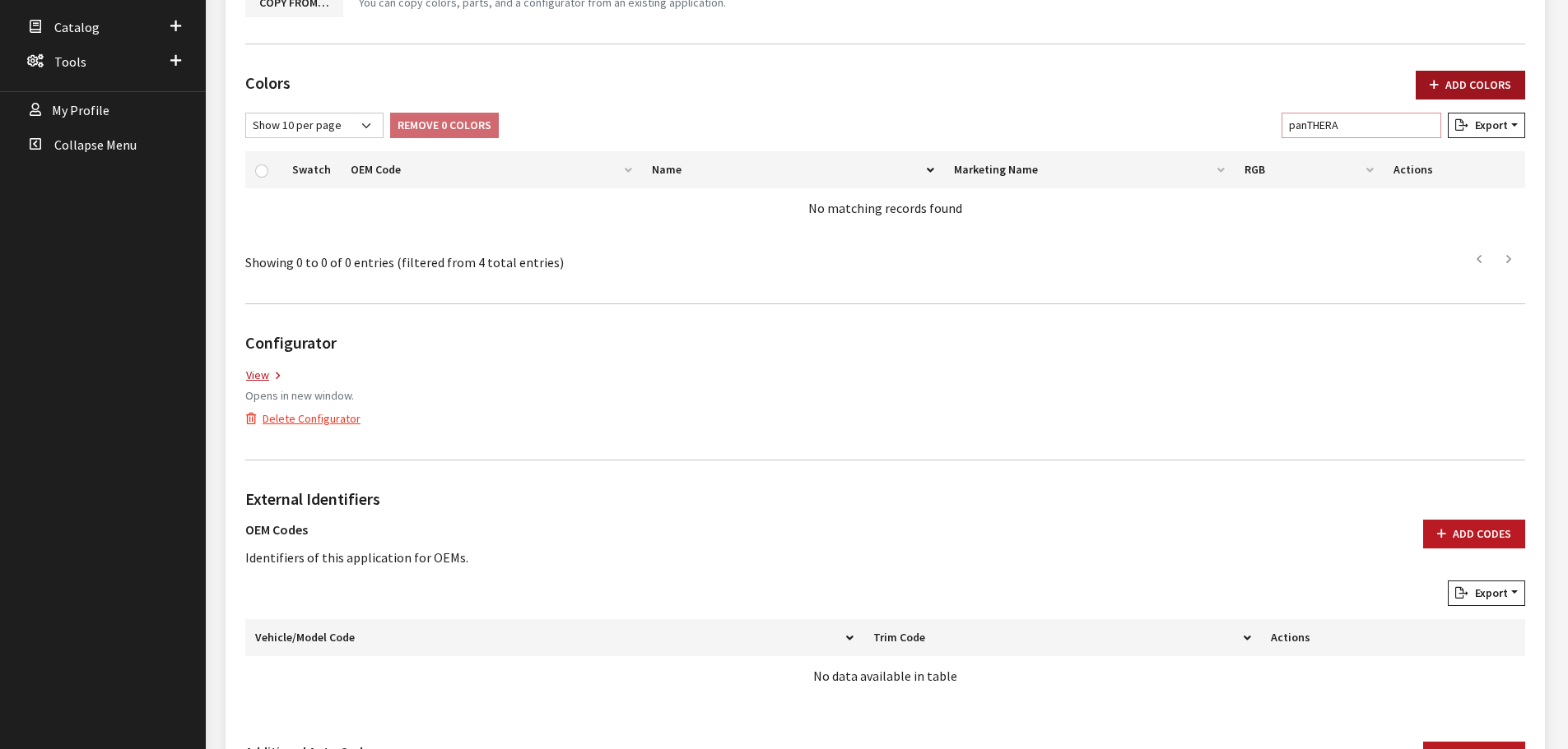
type input "panTHERA"
click at [1476, 81] on button "Add Colors" at bounding box center [1470, 85] width 109 height 29
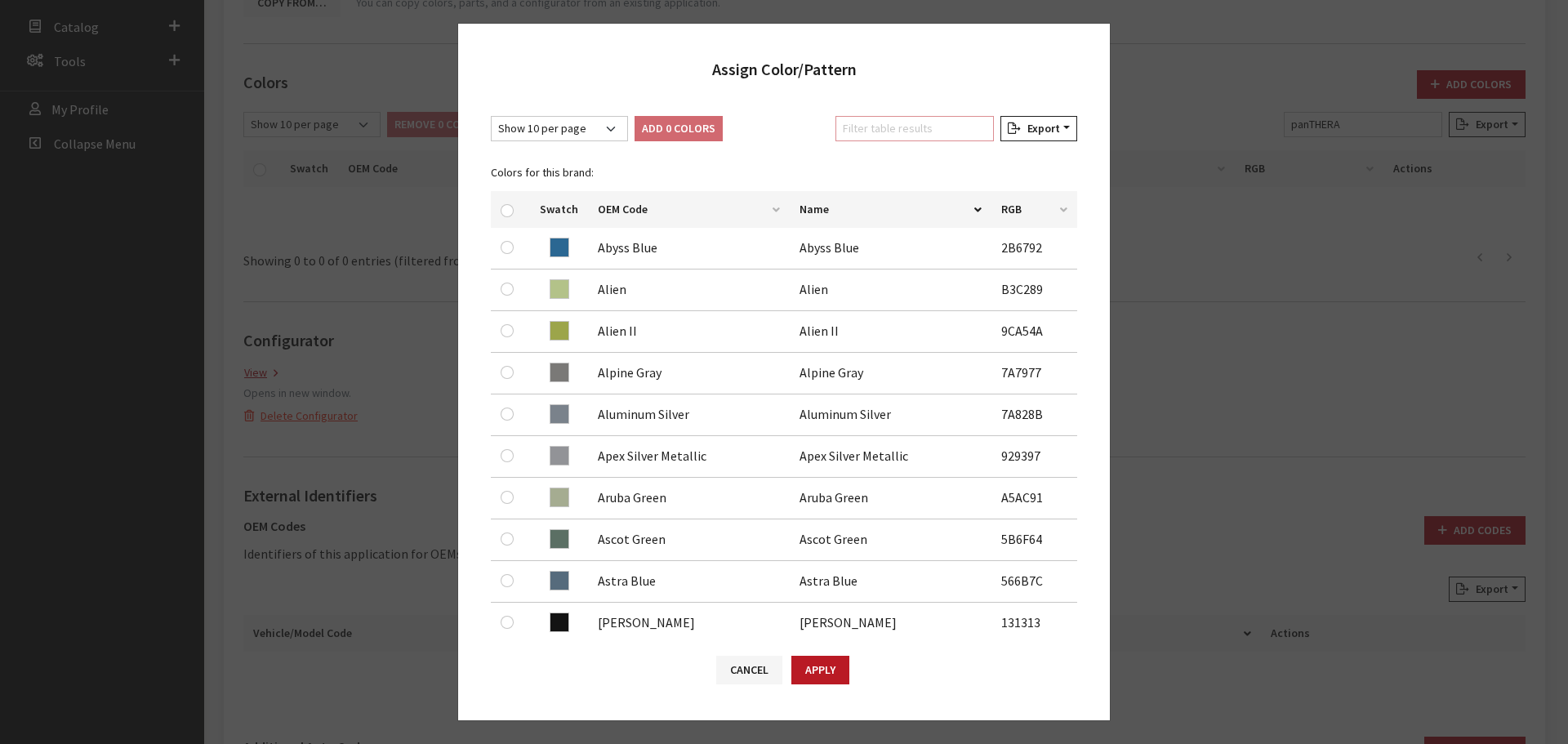
click at [931, 133] on input "Filter table results" at bounding box center [915, 128] width 159 height 25
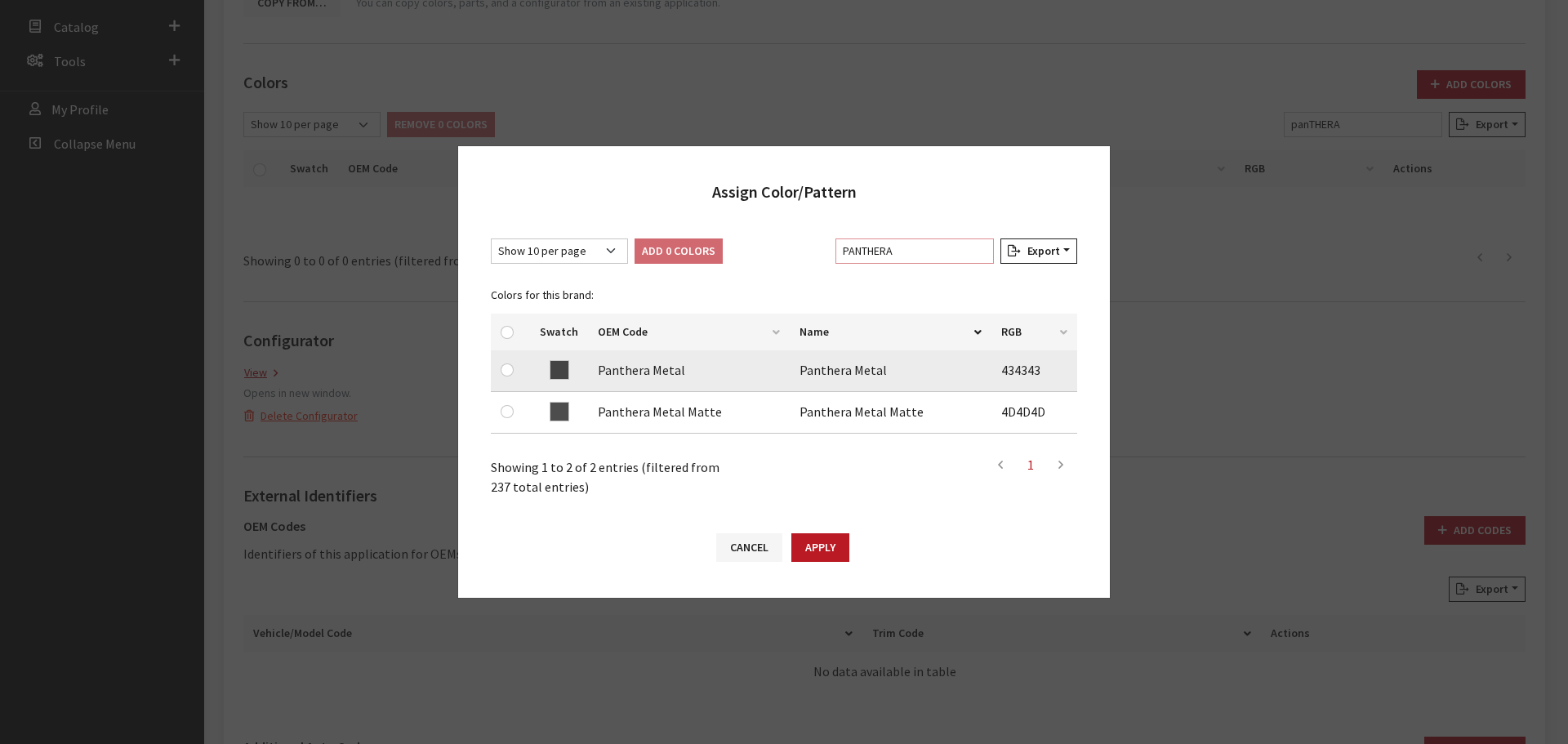
type input "PANTHERA"
click at [508, 373] on input "checkbox" at bounding box center [507, 370] width 13 height 13
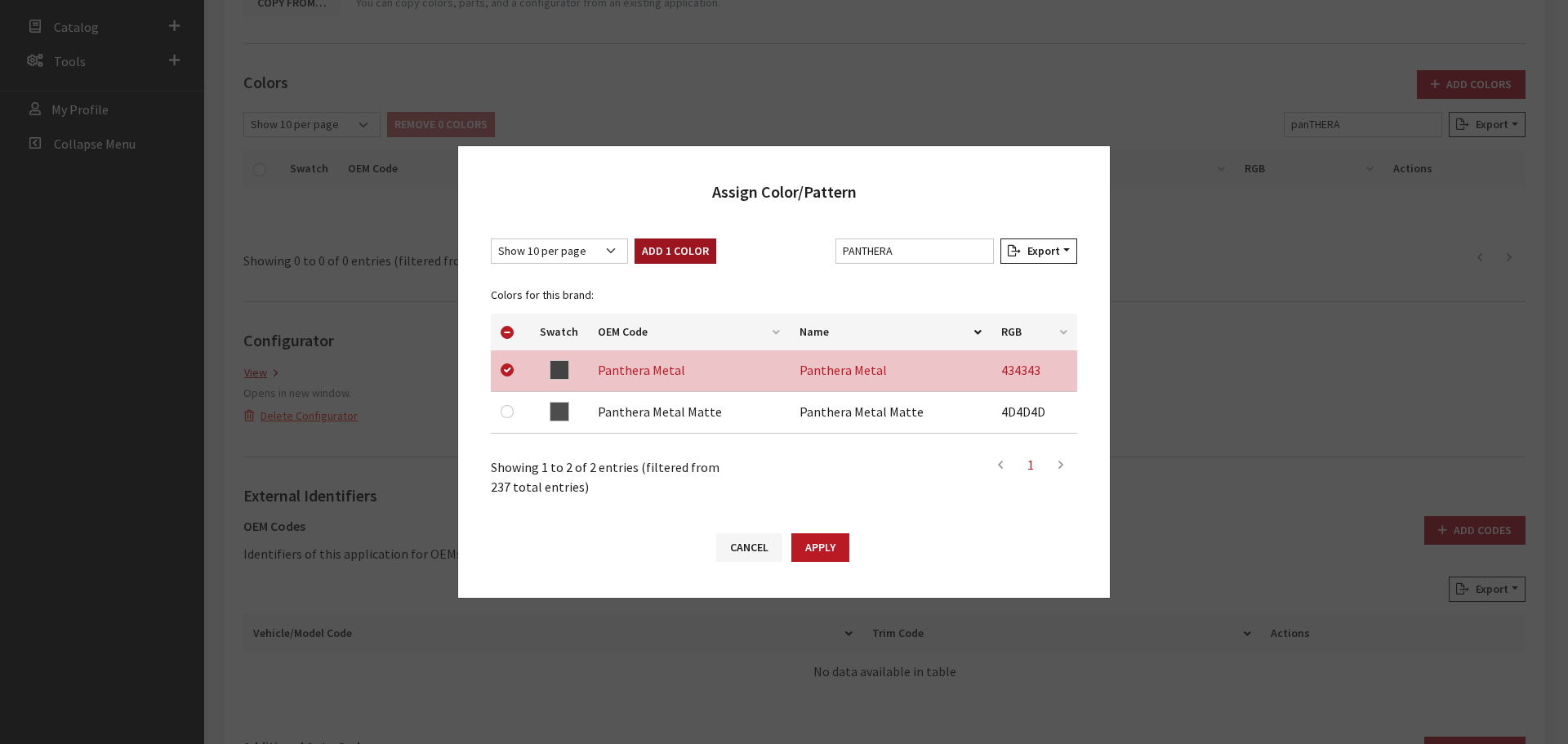
click at [697, 251] on button "Add 1 Color" at bounding box center [675, 251] width 82 height 25
checkbox input "false"
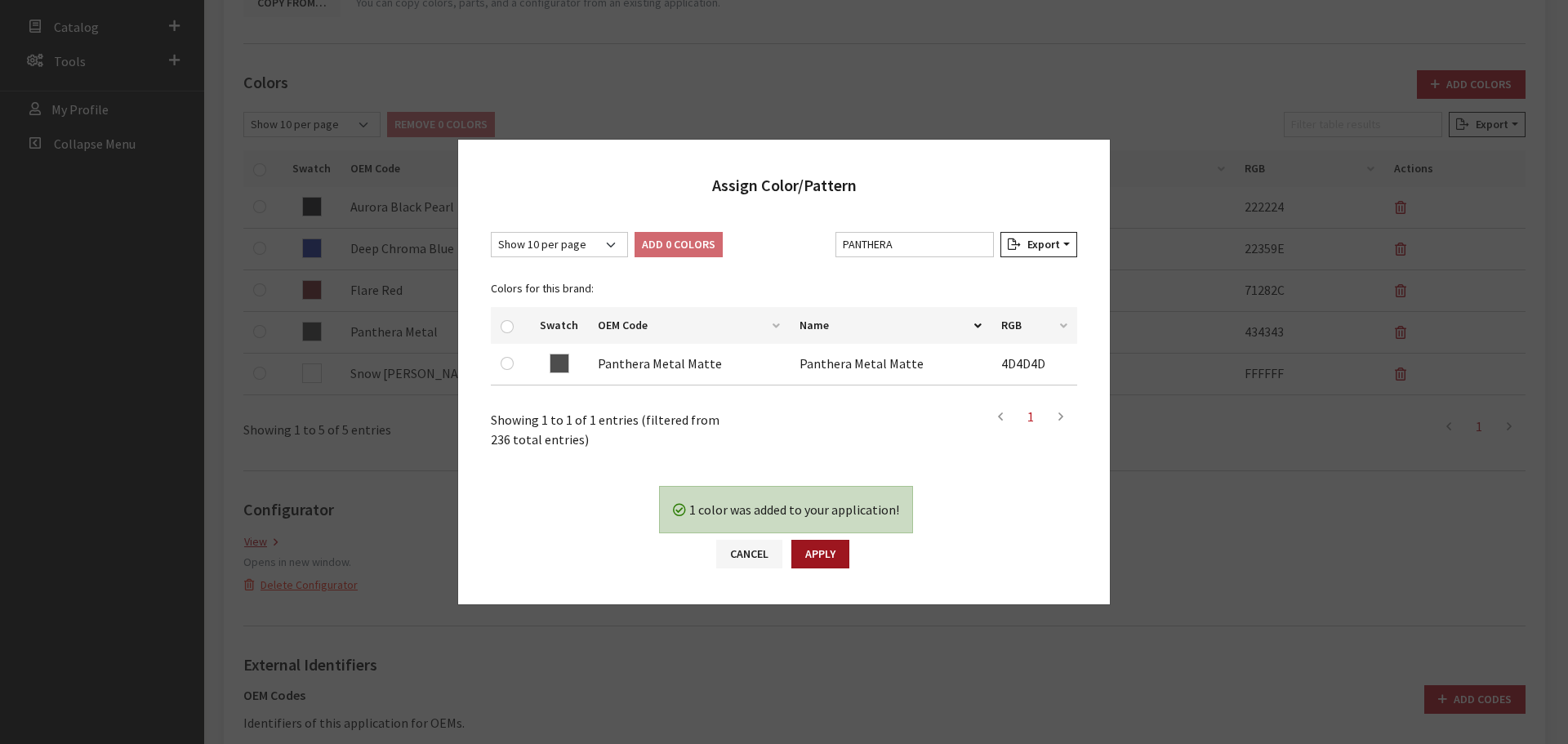
click at [830, 552] on button "Apply" at bounding box center [820, 554] width 58 height 29
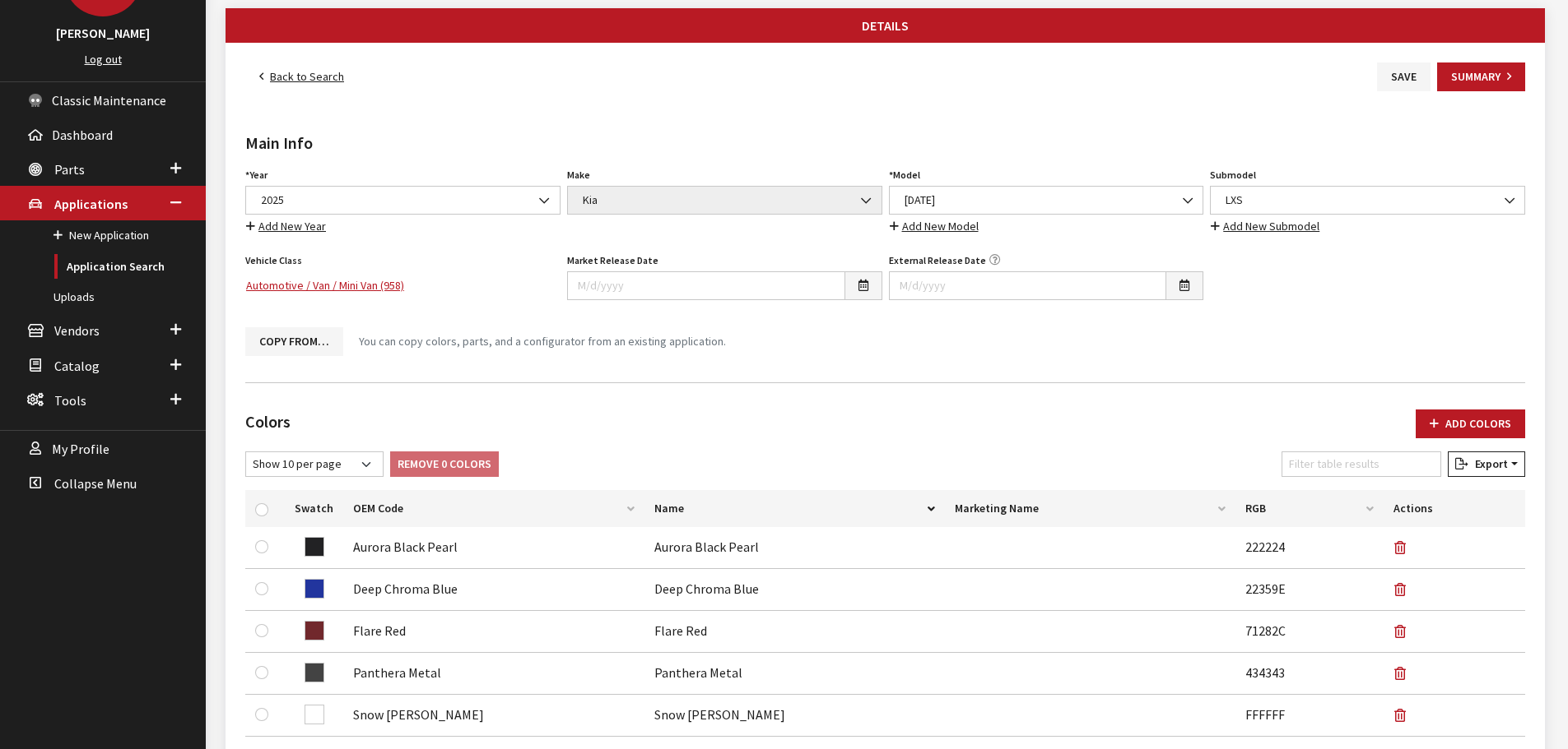
scroll to position [0, 0]
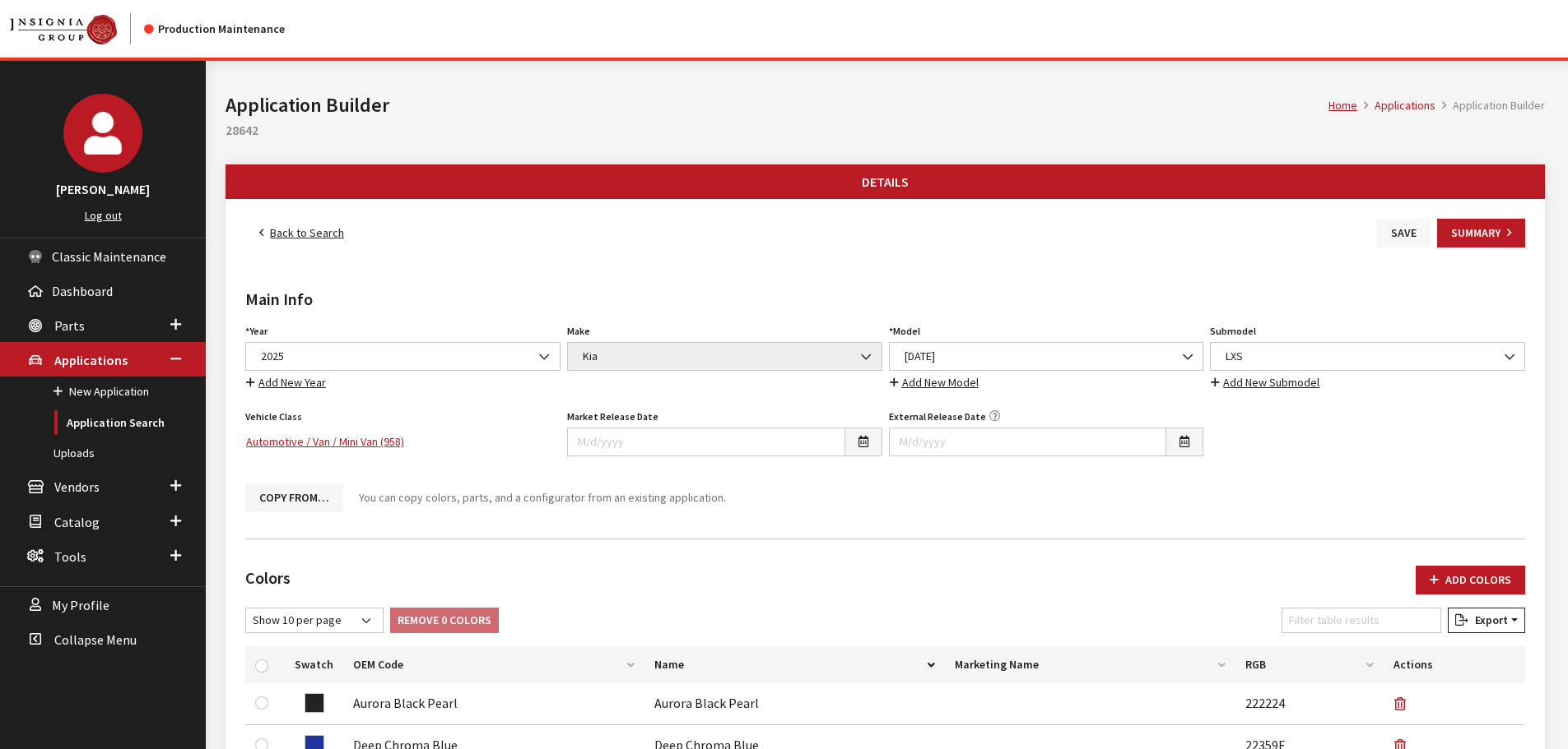
drag, startPoint x: 1376, startPoint y: 228, endPoint x: 1394, endPoint y: 224, distance: 18.4
click at [1377, 228] on button "Save" at bounding box center [1404, 232] width 53 height 29
click at [1394, 224] on button "Save" at bounding box center [1404, 232] width 53 height 29
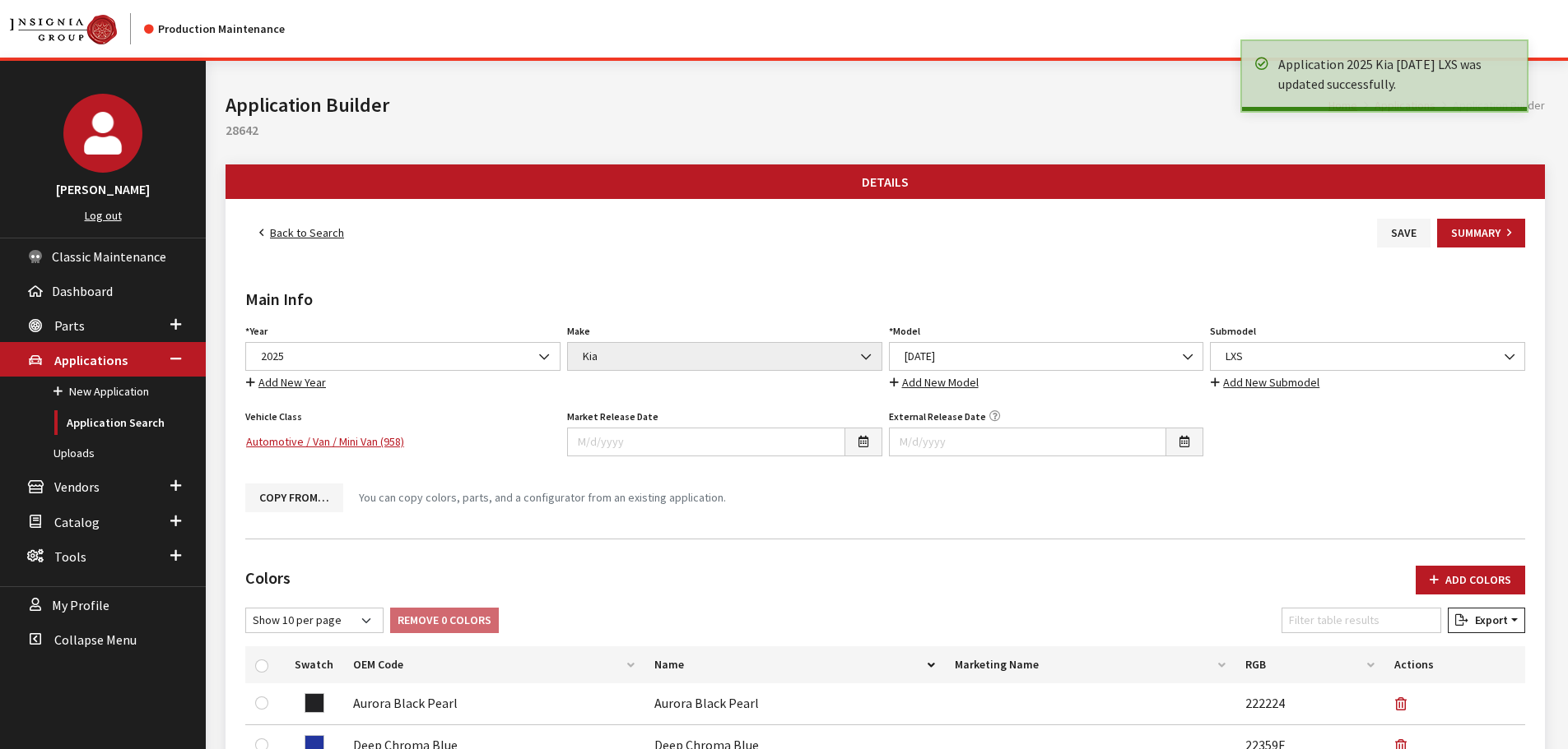
click at [330, 225] on link "Back to Search" at bounding box center [301, 232] width 113 height 29
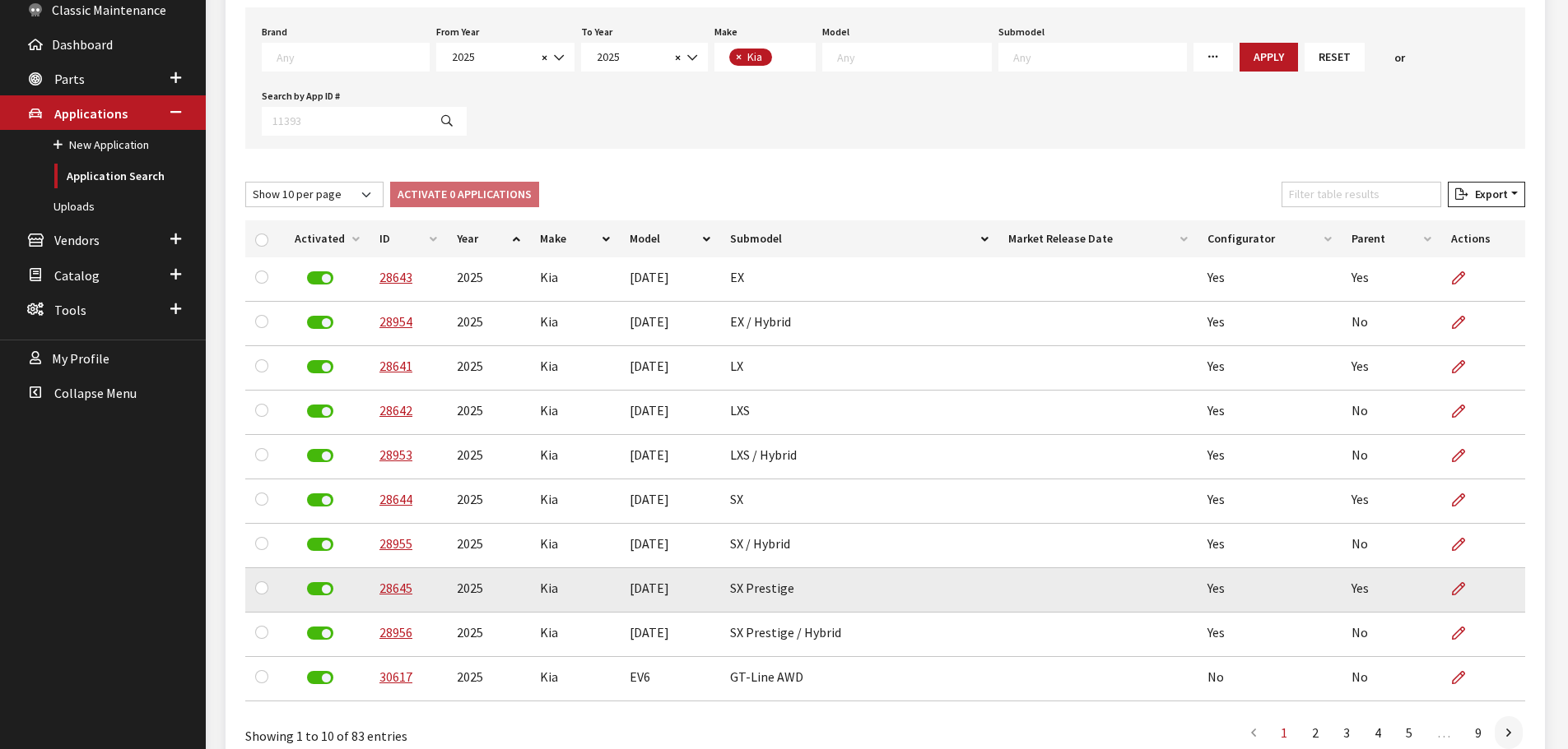
scroll to position [337, 0]
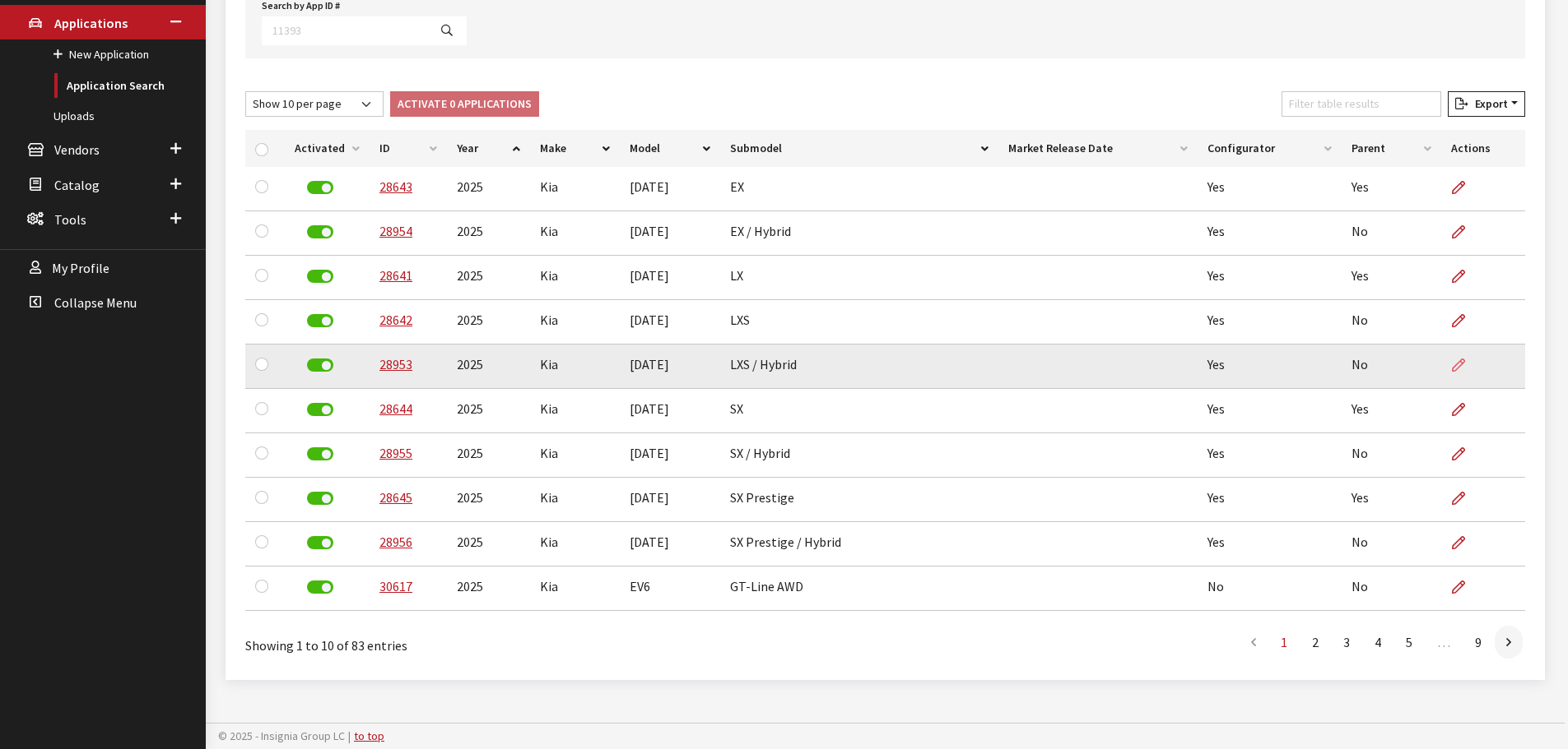
click at [1455, 364] on icon at bounding box center [1458, 365] width 13 height 13
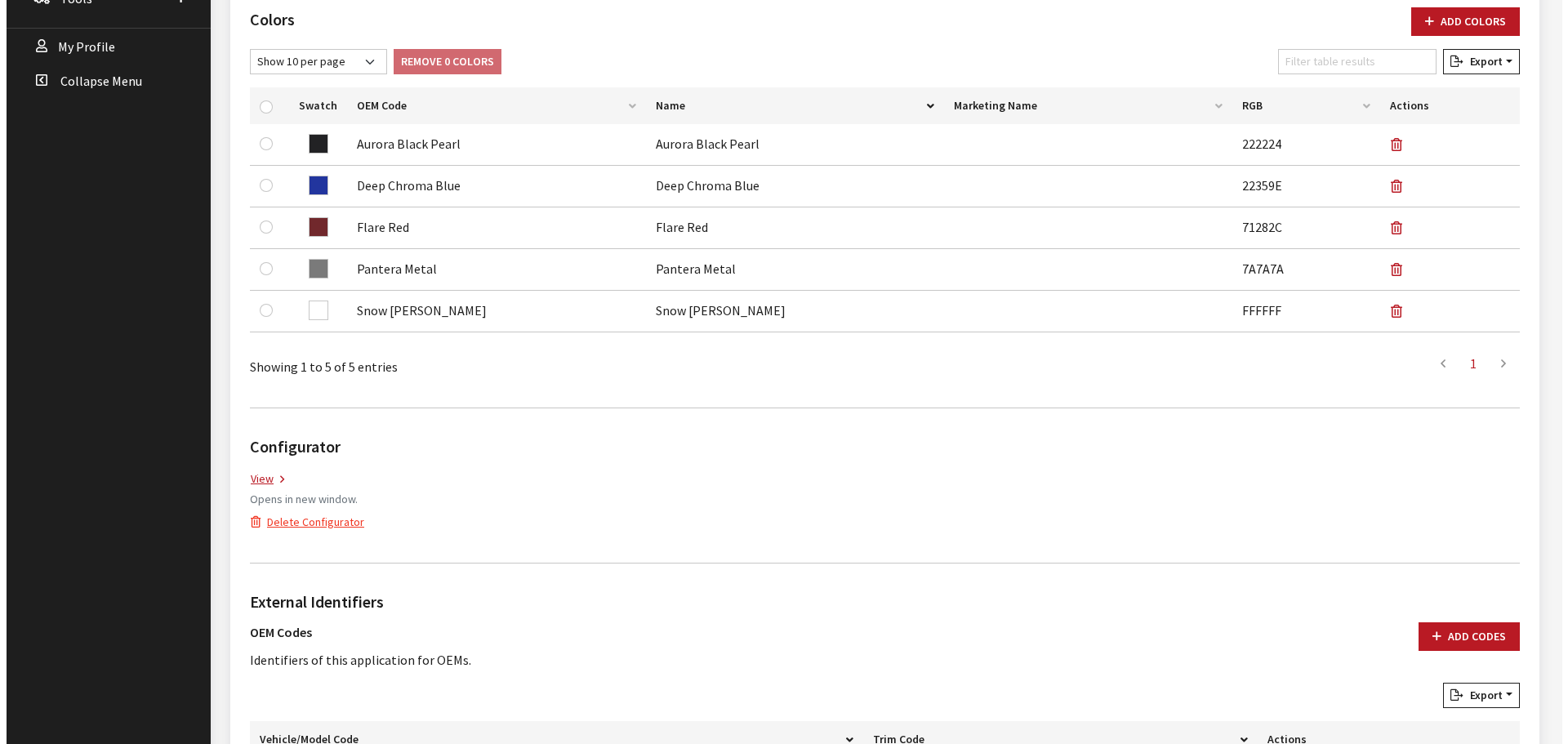
scroll to position [574, 0]
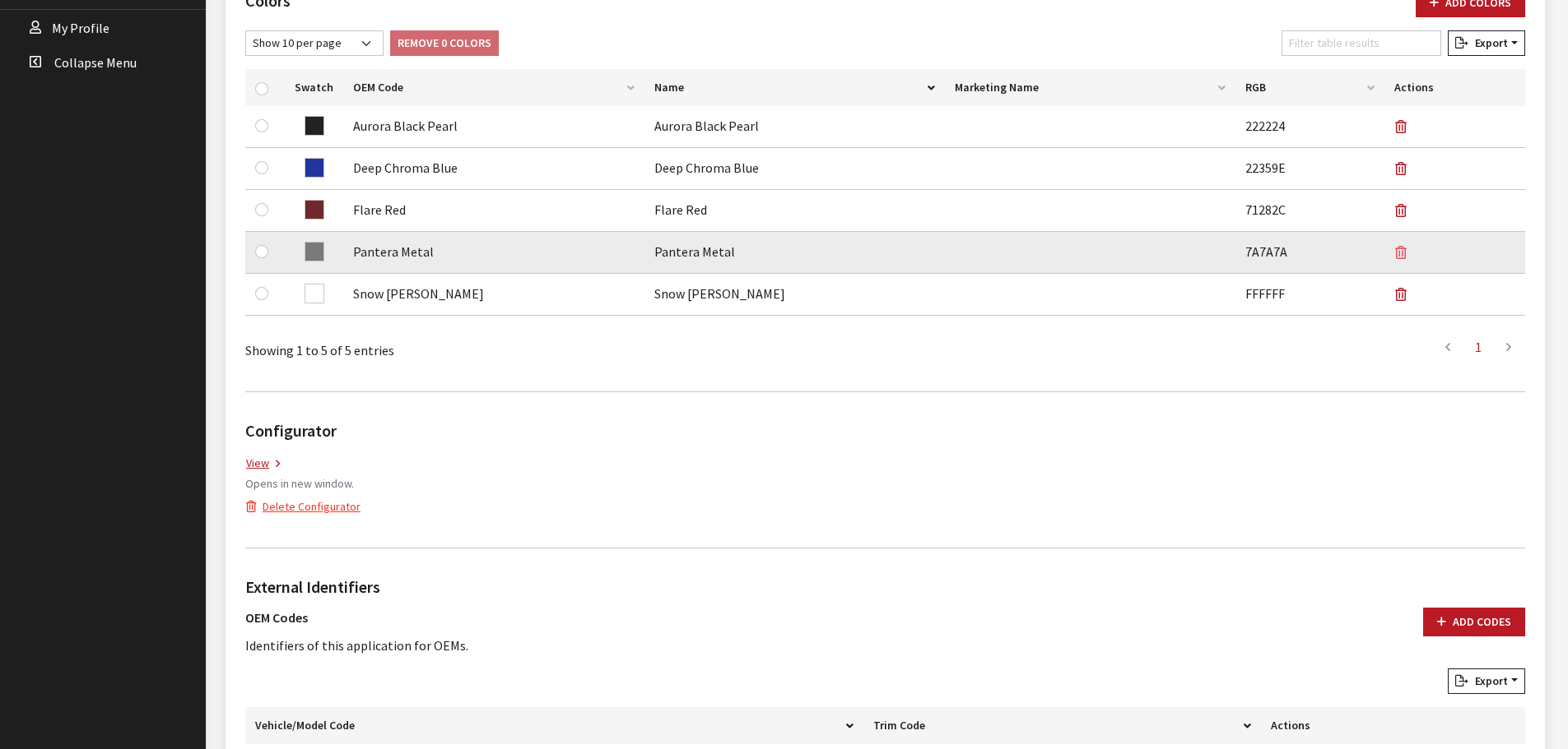
click at [1395, 253] on icon "button" at bounding box center [1400, 253] width 11 height 13
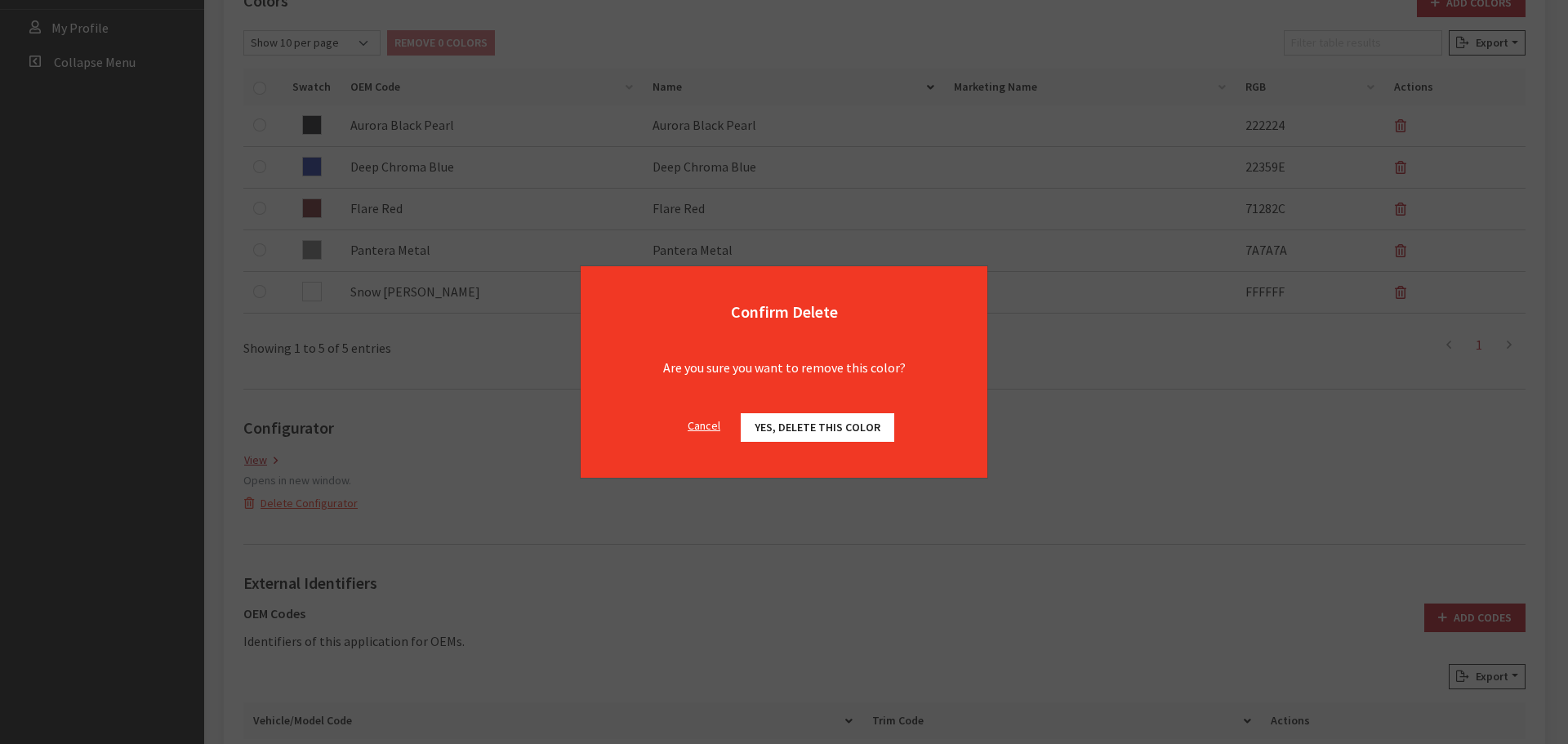
click at [872, 424] on span "Yes, delete this color" at bounding box center [817, 427] width 126 height 15
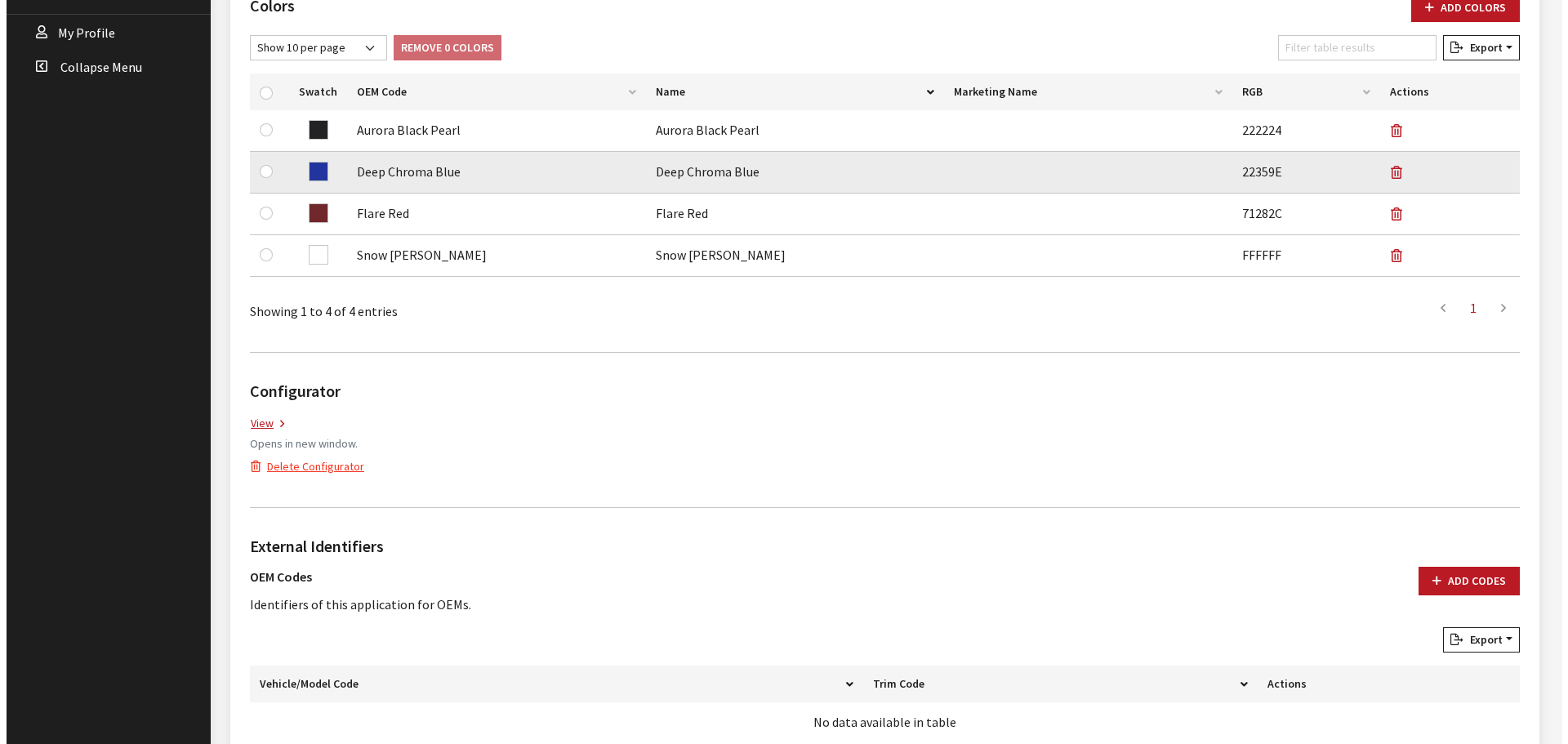
scroll to position [492, 0]
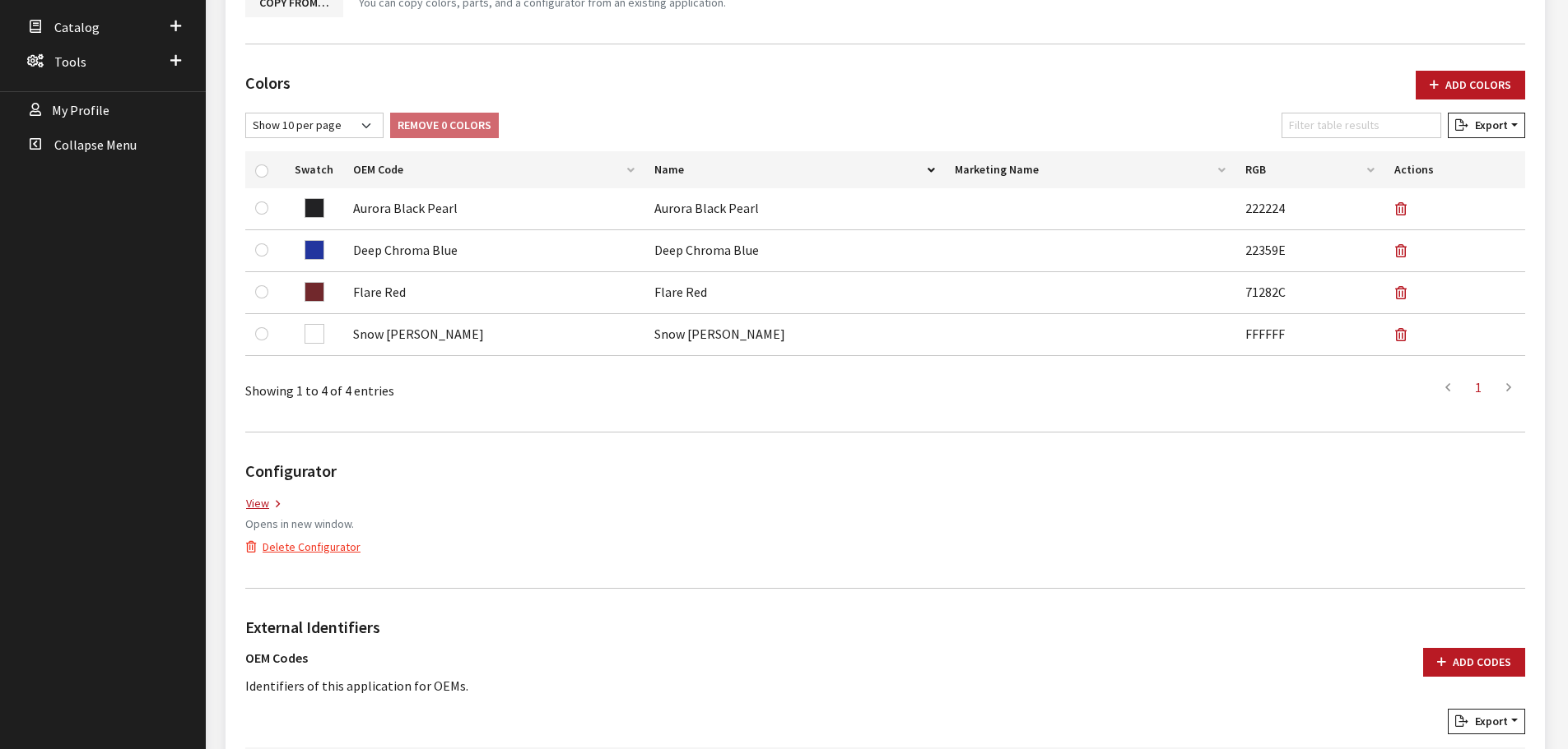
click at [1461, 65] on div "Colors Add Colors No colors have been added! You can add colors from an existin…" at bounding box center [885, 238] width 1286 height 361
click at [1460, 77] on button "Add Colors" at bounding box center [1470, 85] width 109 height 29
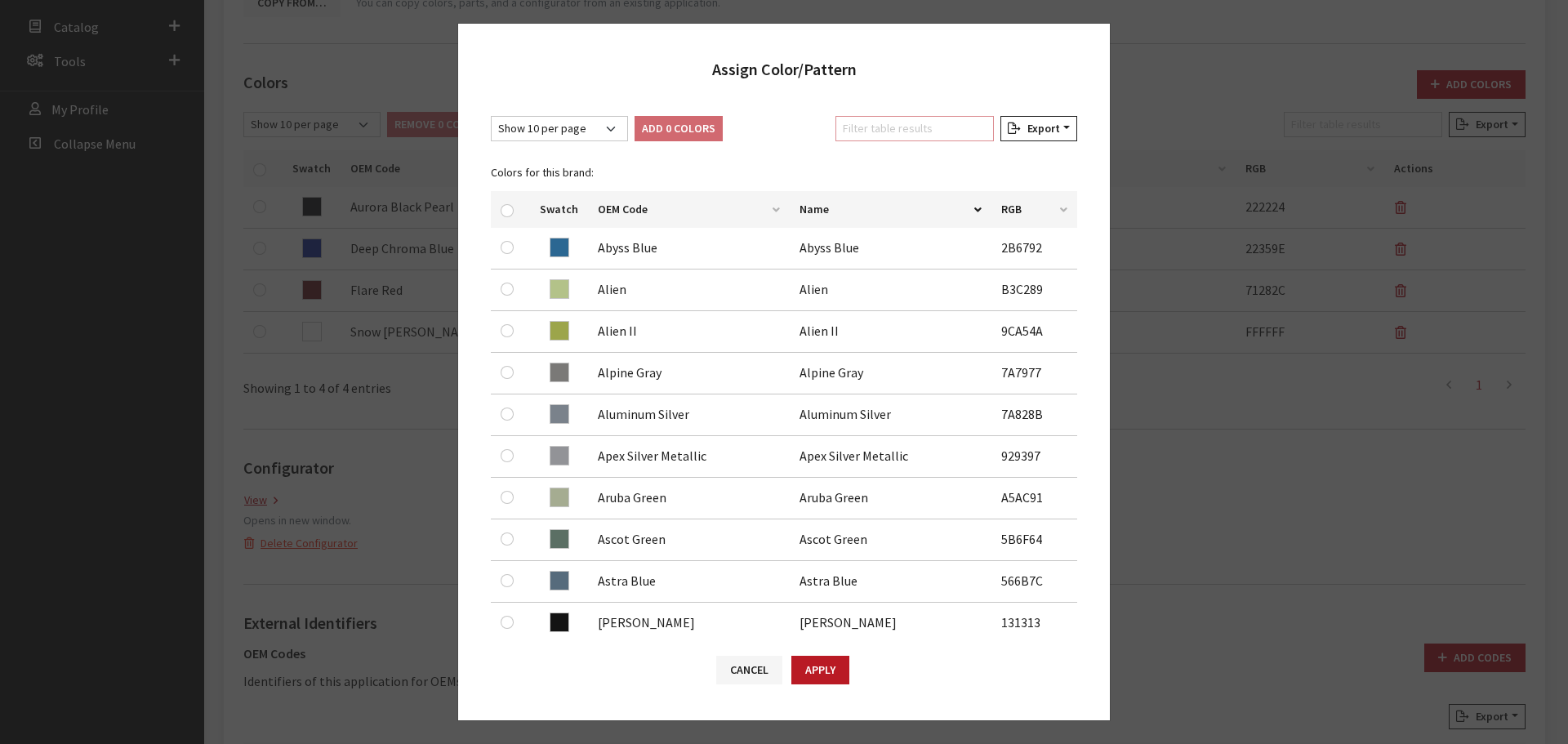
click at [904, 136] on input "Filter table results" at bounding box center [915, 128] width 159 height 25
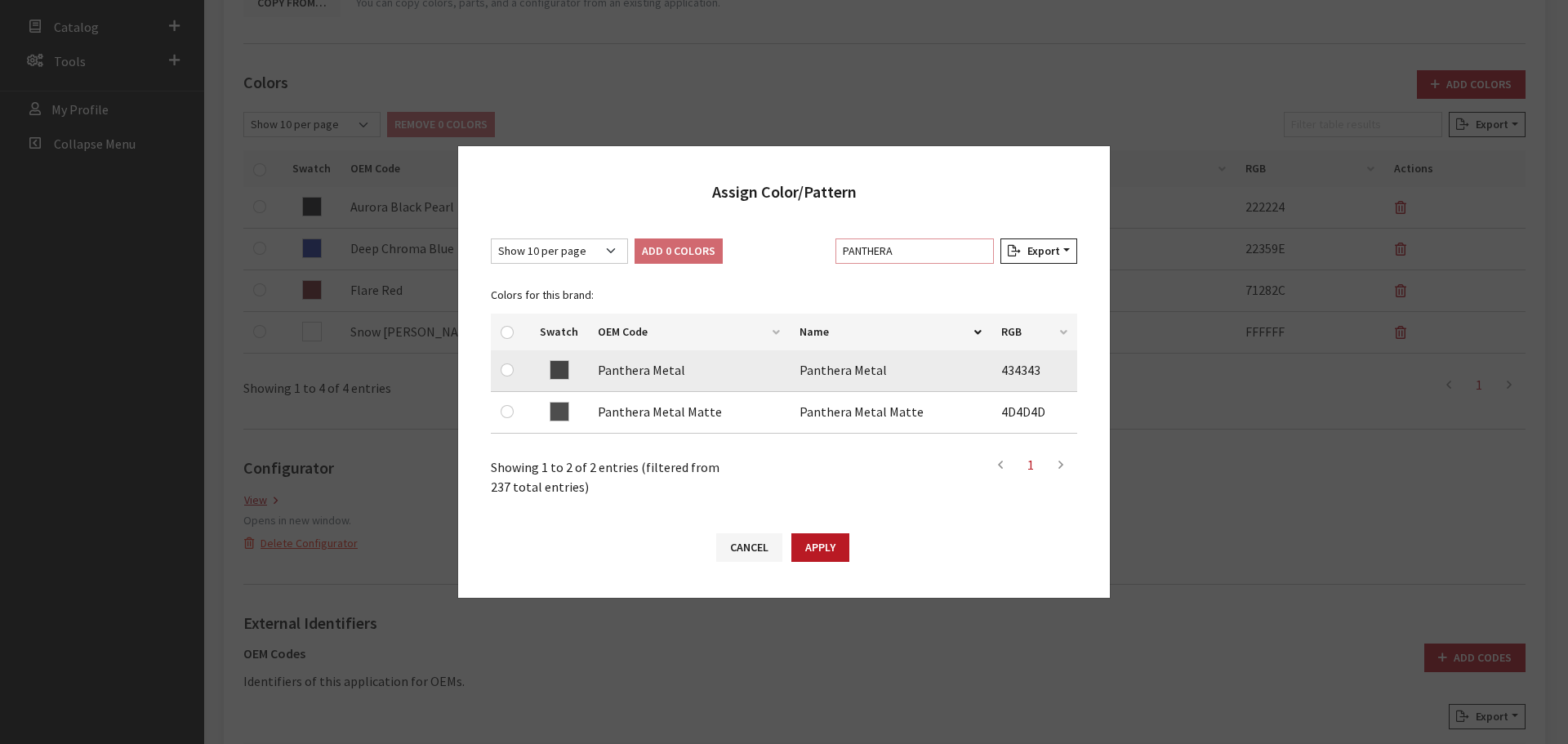
type input "PANTHERA"
click at [505, 373] on input "checkbox" at bounding box center [507, 370] width 13 height 13
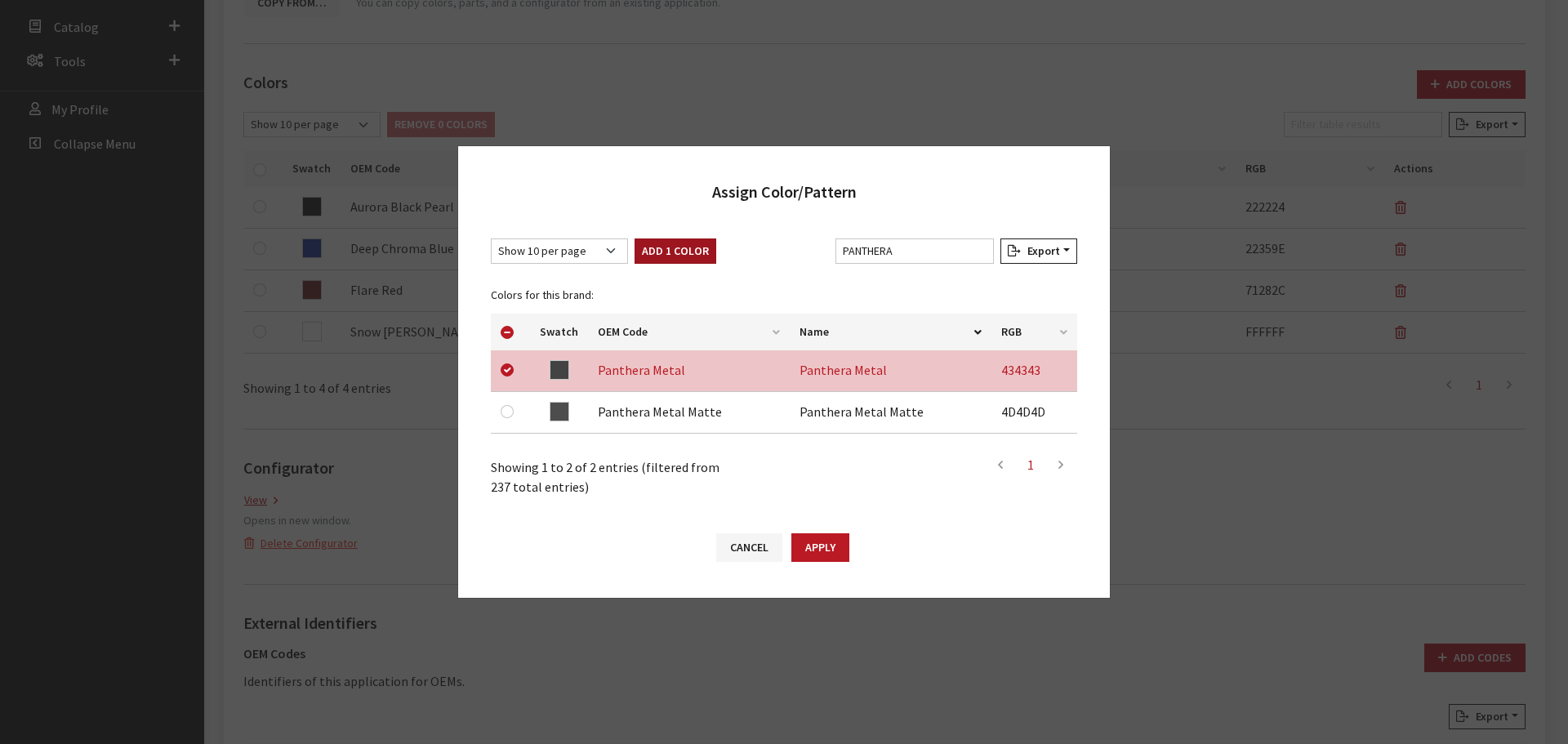
click at [693, 239] on button "Add 1 Color" at bounding box center [675, 251] width 82 height 25
checkbox input "false"
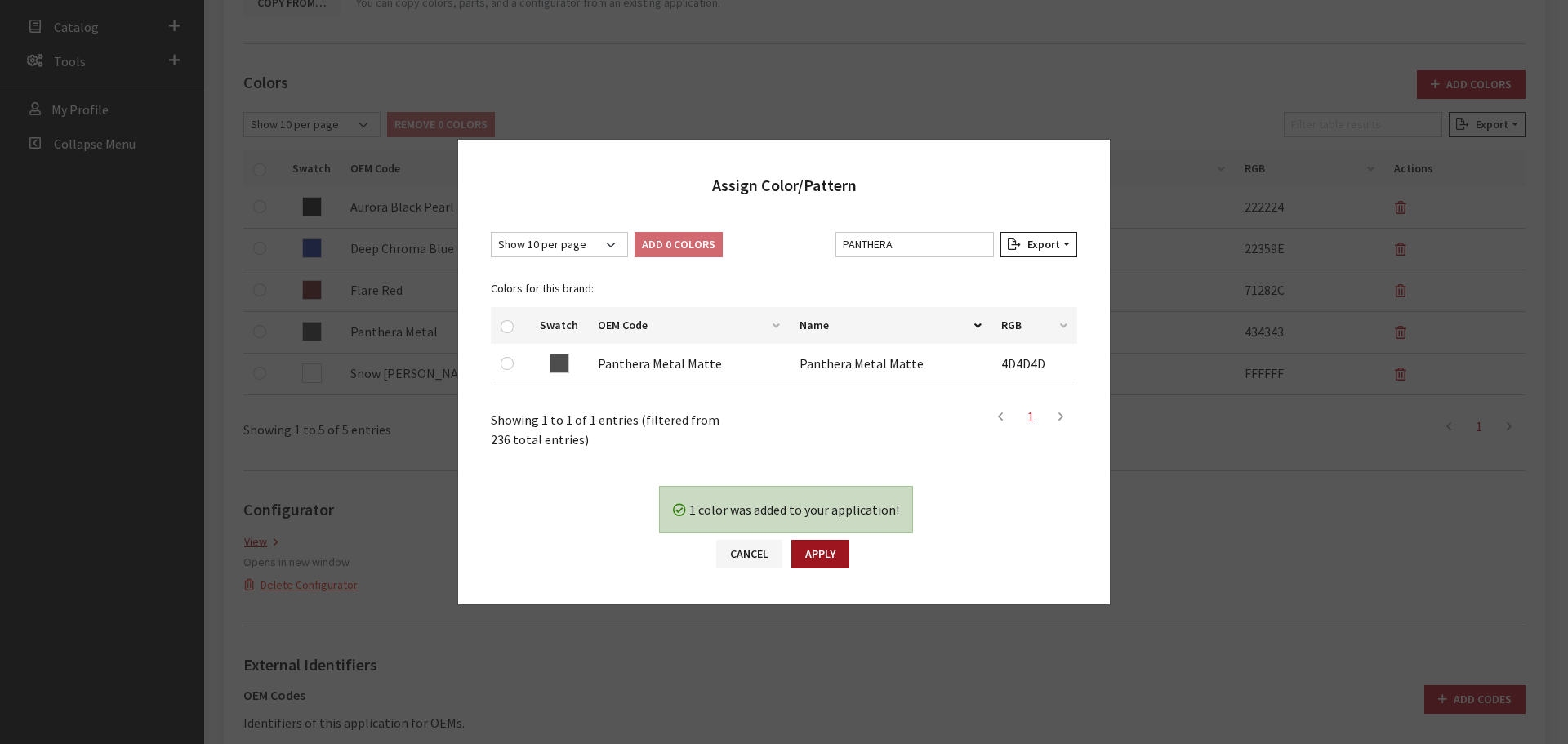
click at [829, 550] on button "Apply" at bounding box center [820, 554] width 58 height 29
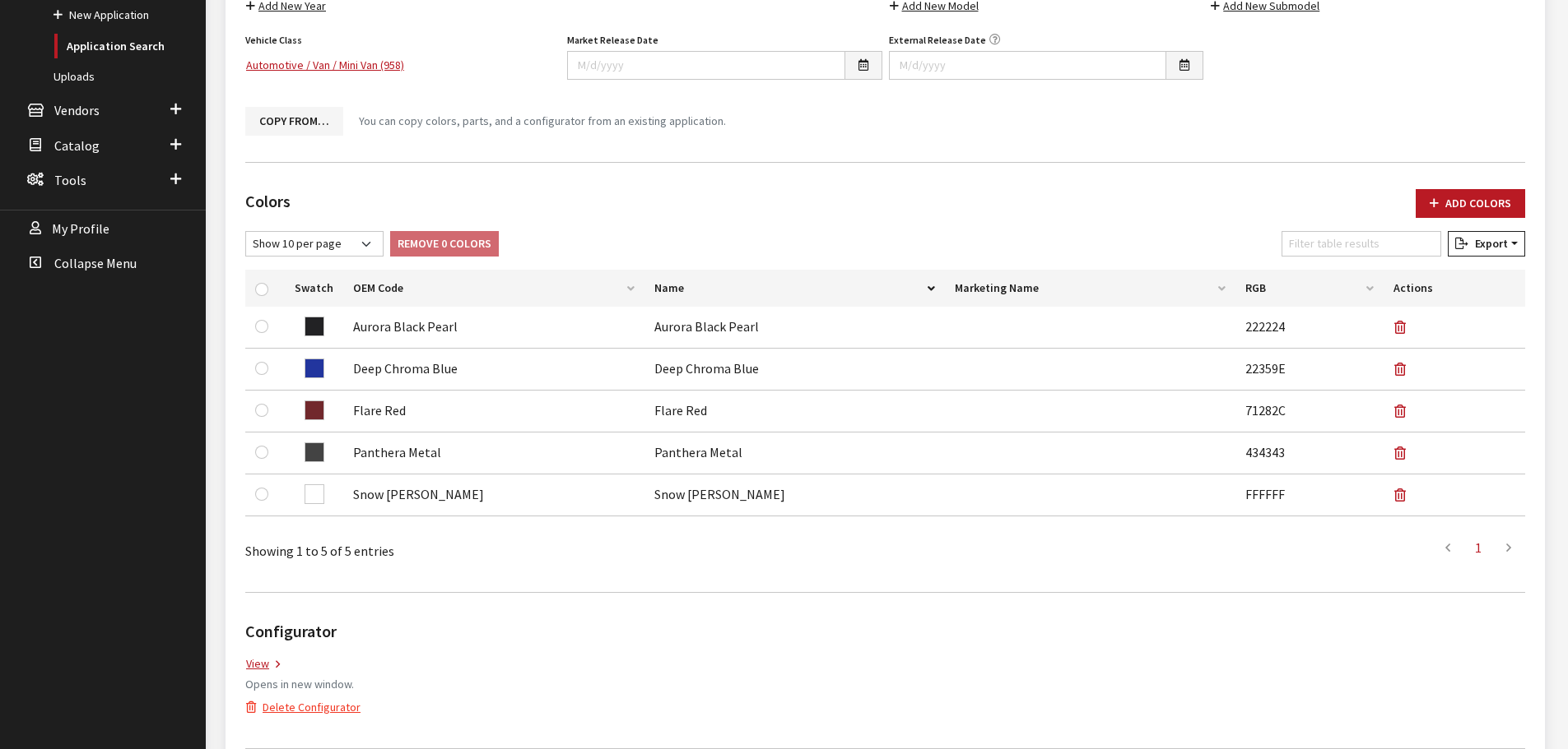
scroll to position [0, 0]
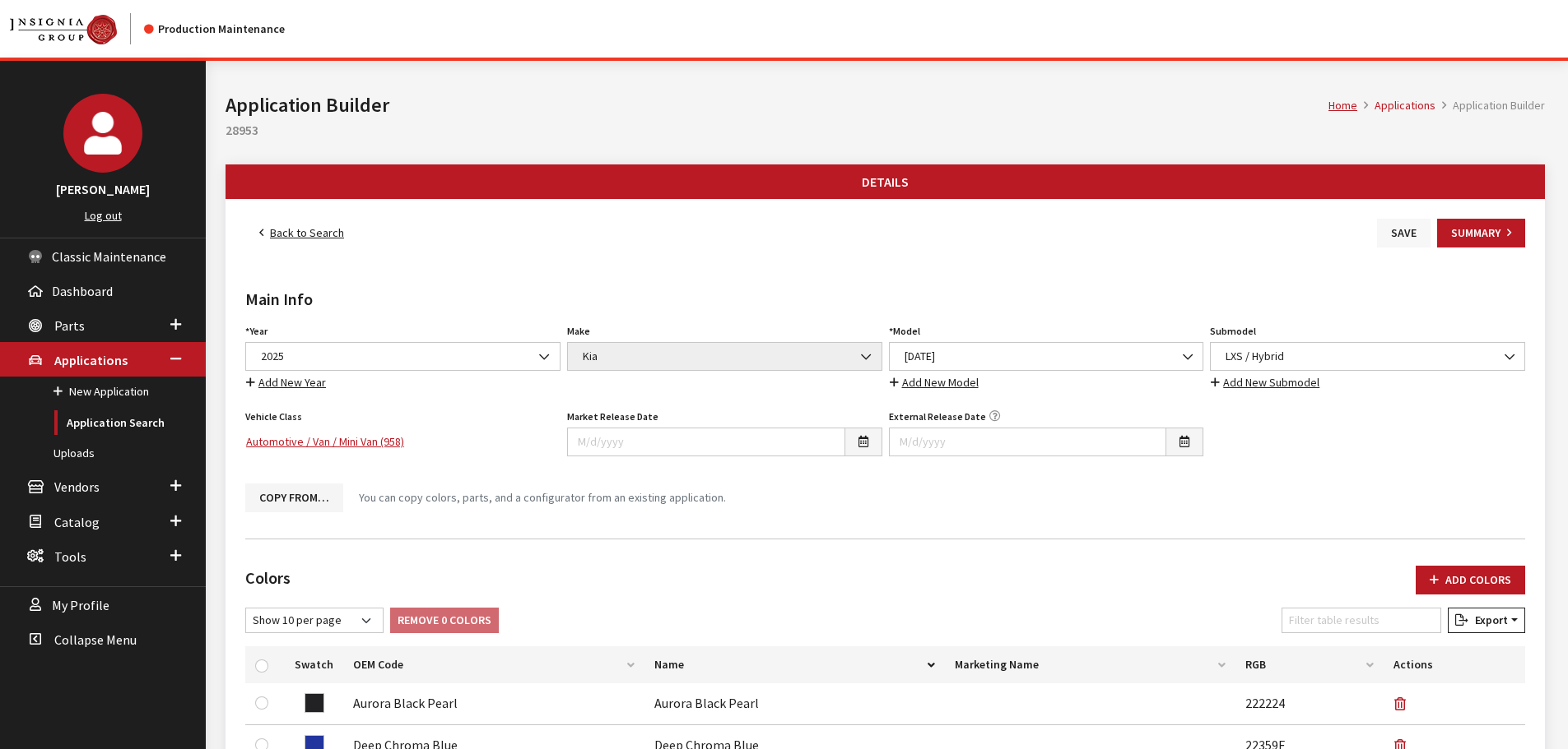
click at [1401, 227] on button "Save" at bounding box center [1404, 232] width 53 height 29
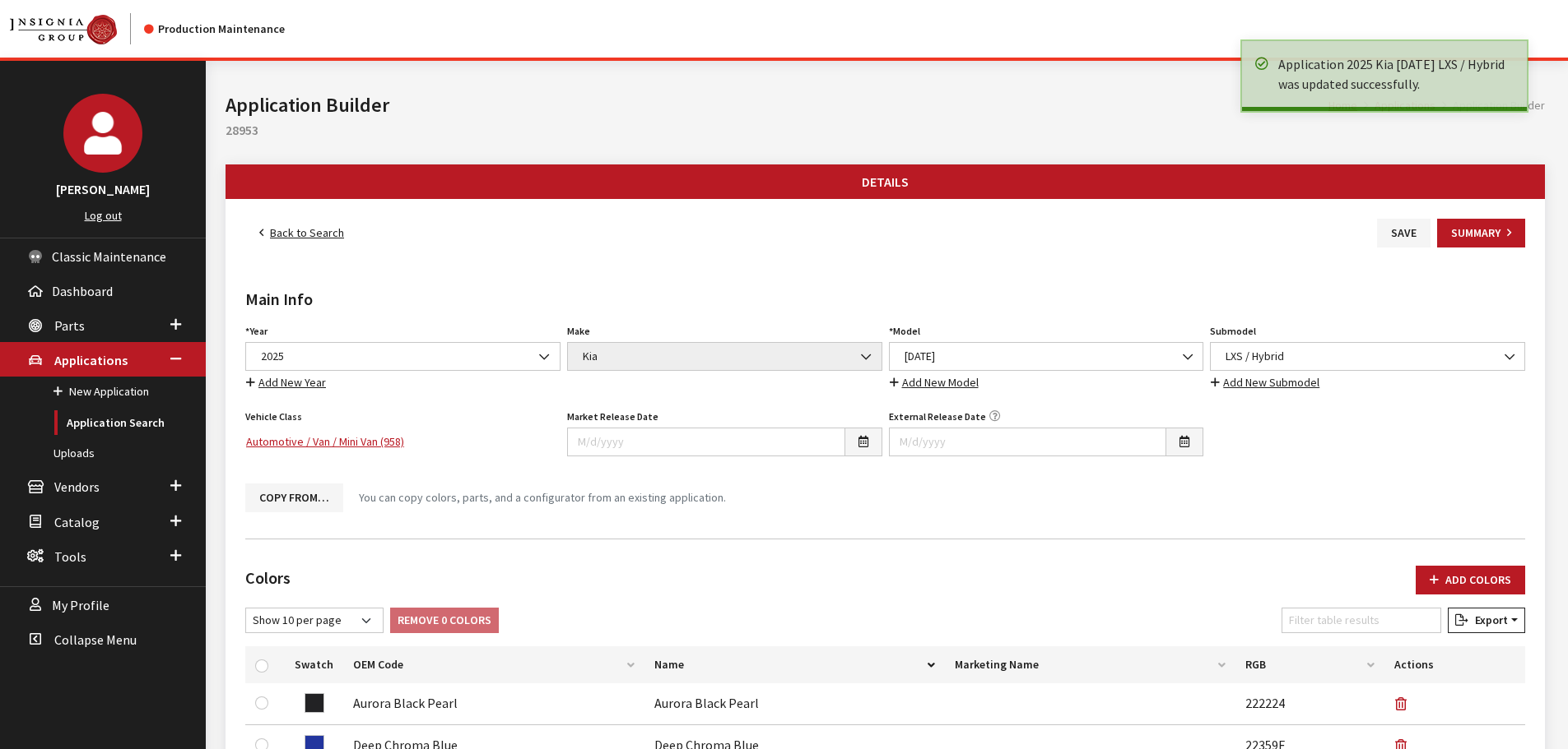
click at [331, 239] on link "Back to Search" at bounding box center [301, 232] width 113 height 29
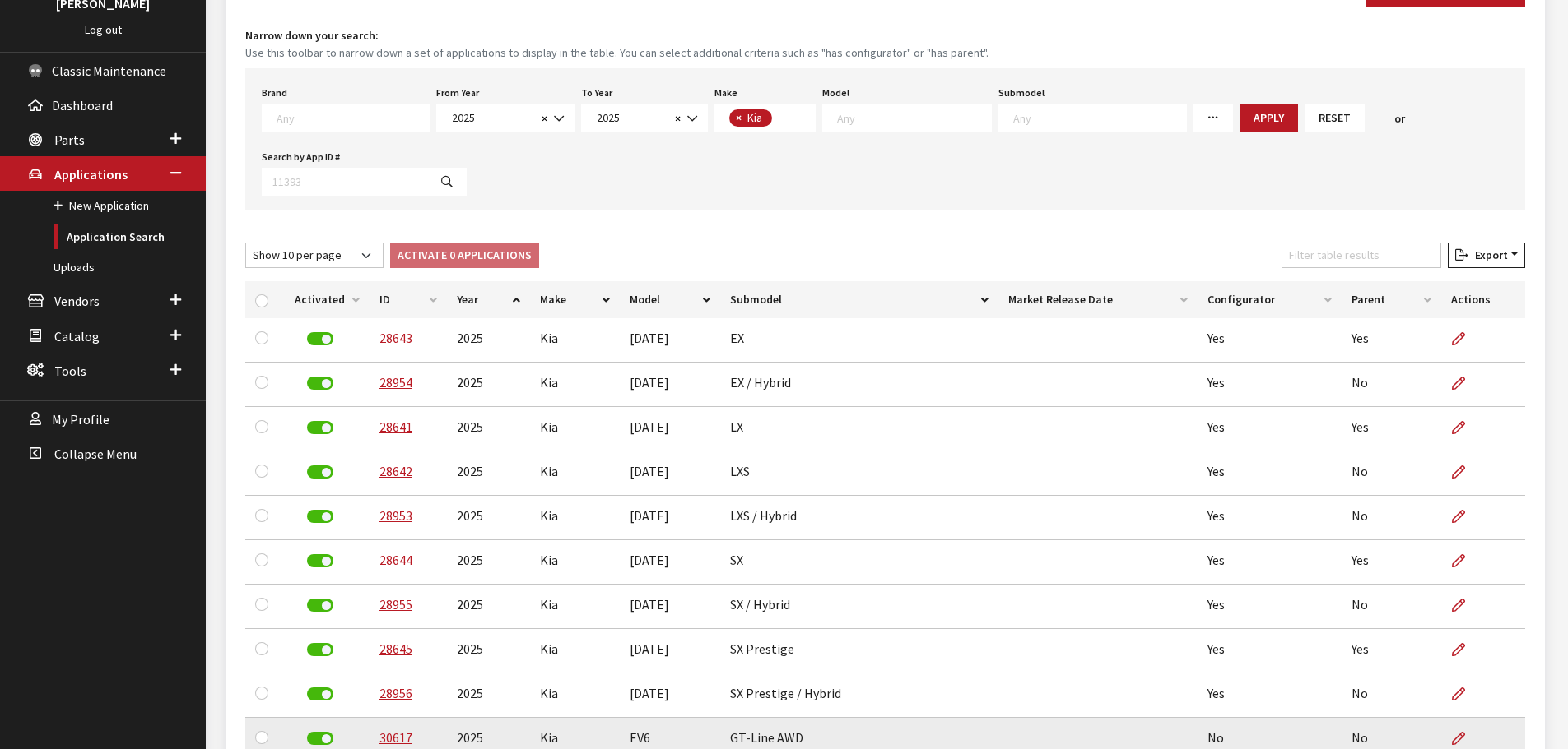
scroll to position [337, 0]
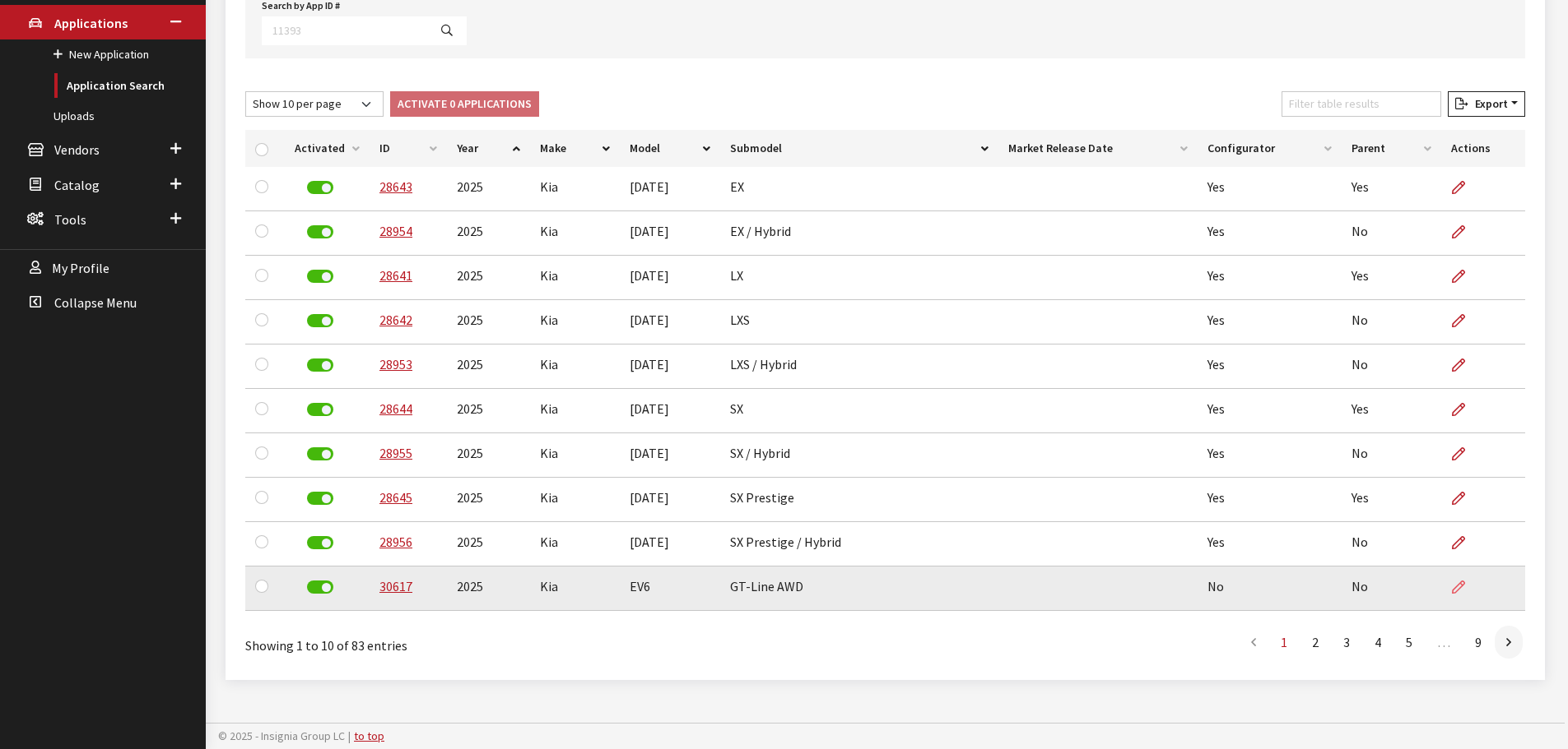
click at [1454, 586] on icon at bounding box center [1458, 587] width 13 height 13
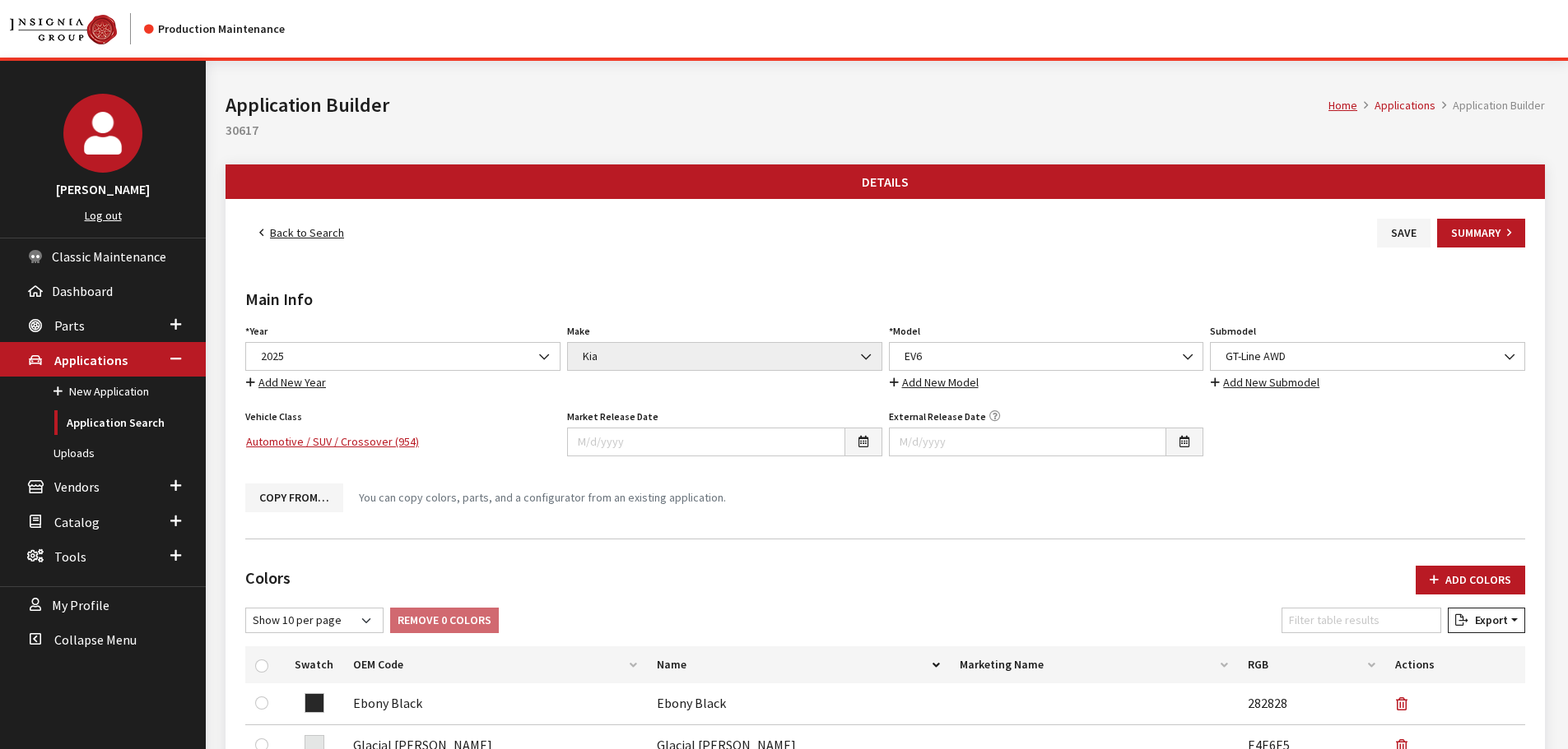
click at [315, 240] on link "Back to Search" at bounding box center [301, 232] width 113 height 29
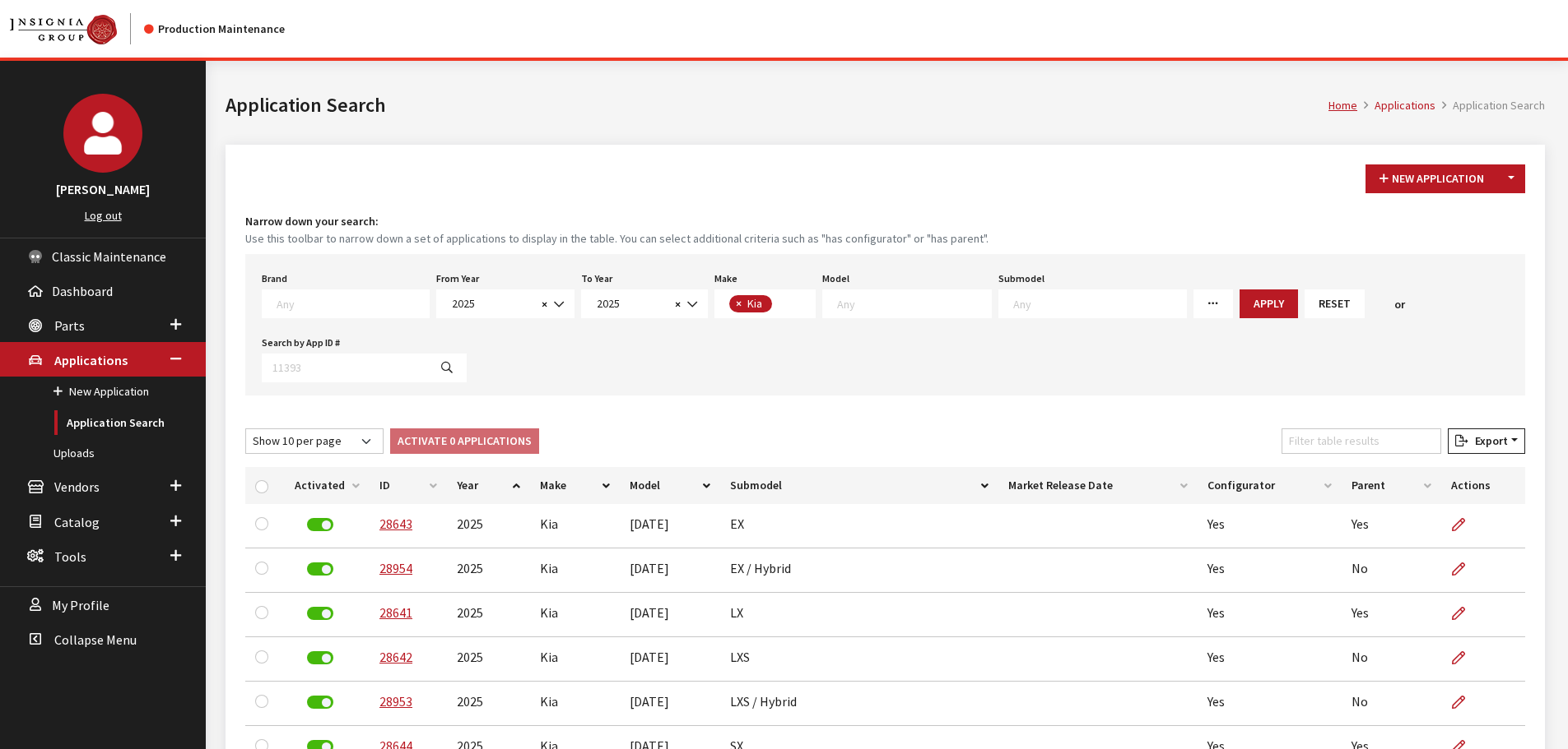
click at [849, 309] on textarea "Search" at bounding box center [914, 303] width 154 height 15
drag, startPoint x: 860, startPoint y: 385, endPoint x: 1160, endPoint y: 330, distance: 305.0
select select "1383"
select select
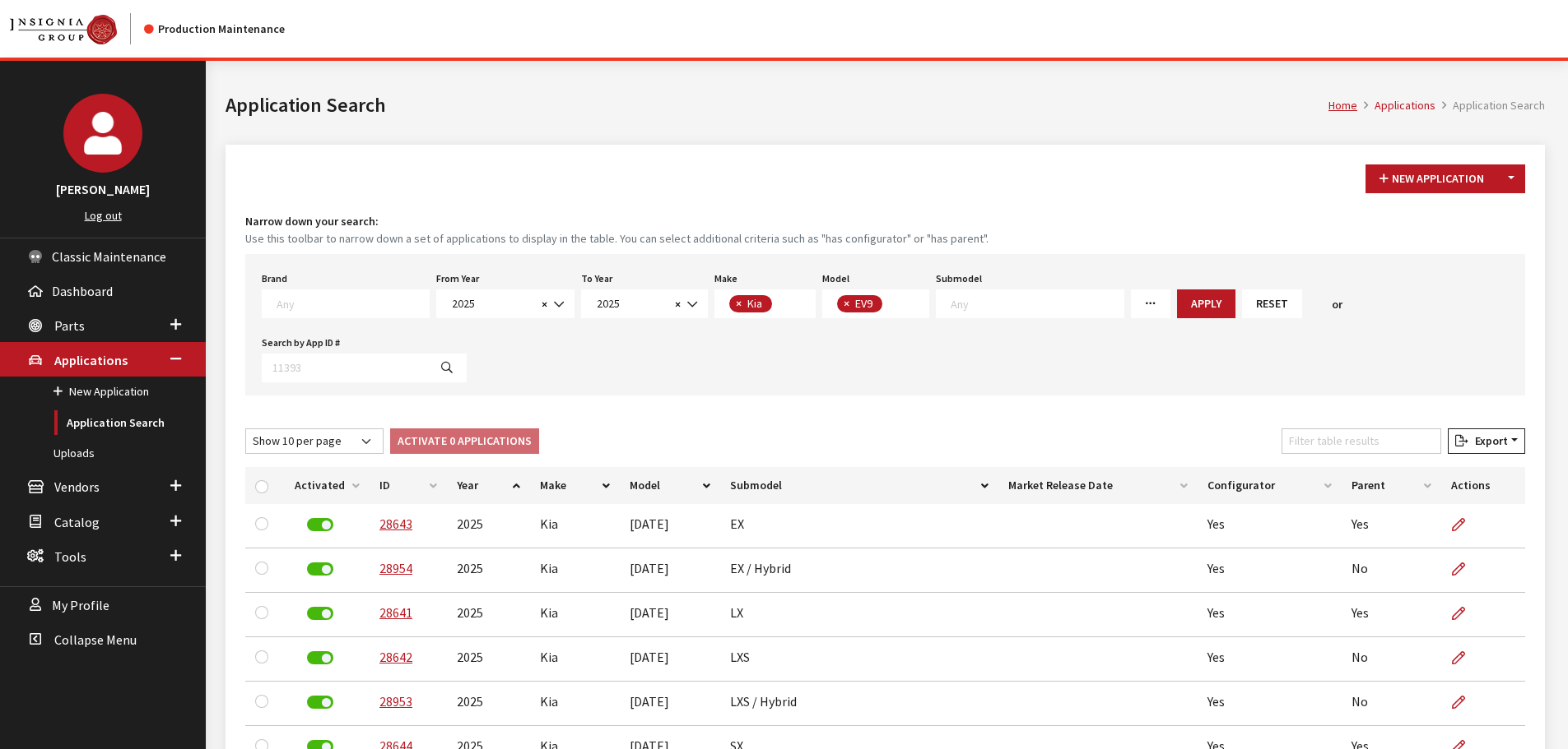
click at [1177, 294] on button "Apply" at bounding box center [1206, 303] width 59 height 29
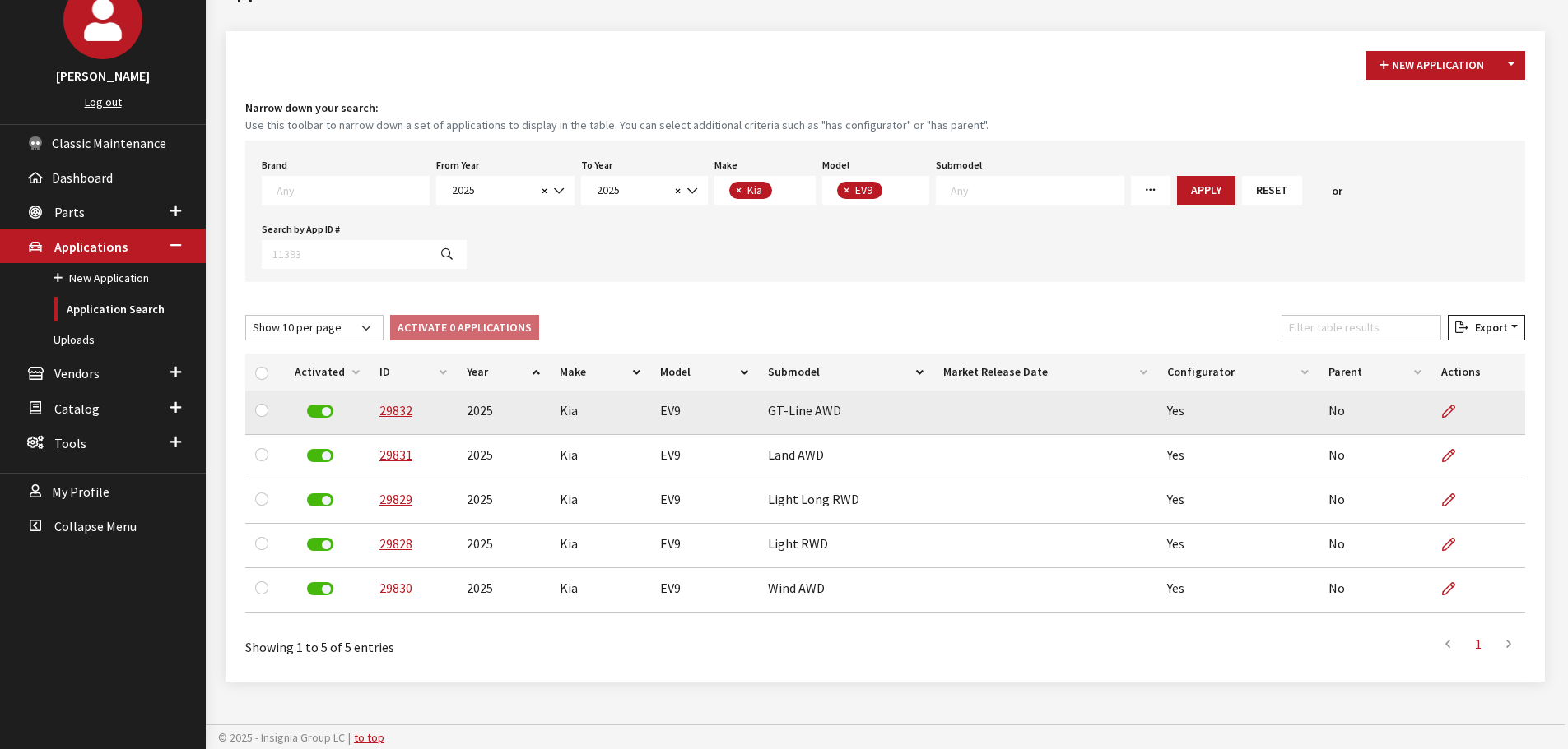
scroll to position [115, 0]
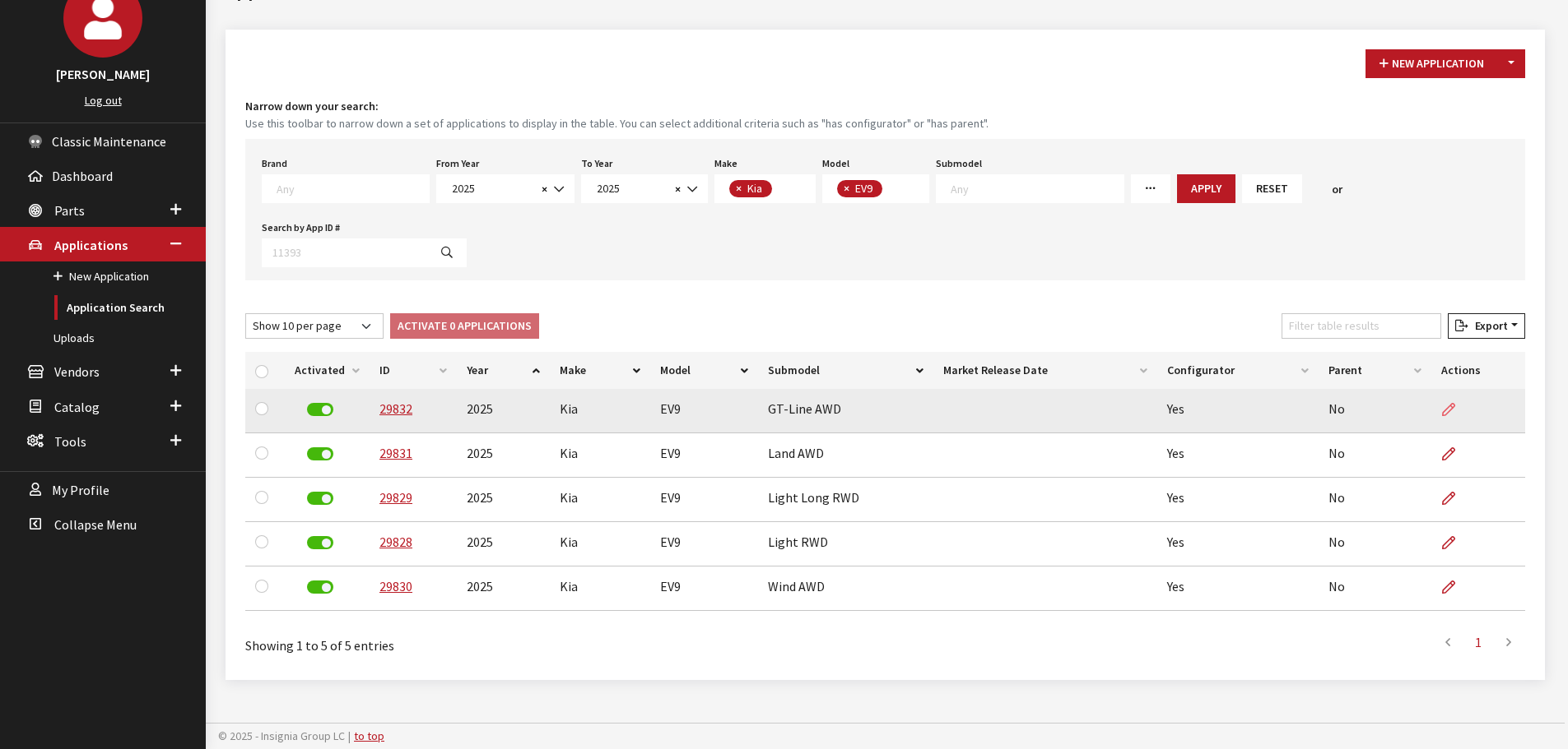
click at [1451, 407] on icon at bounding box center [1448, 410] width 13 height 13
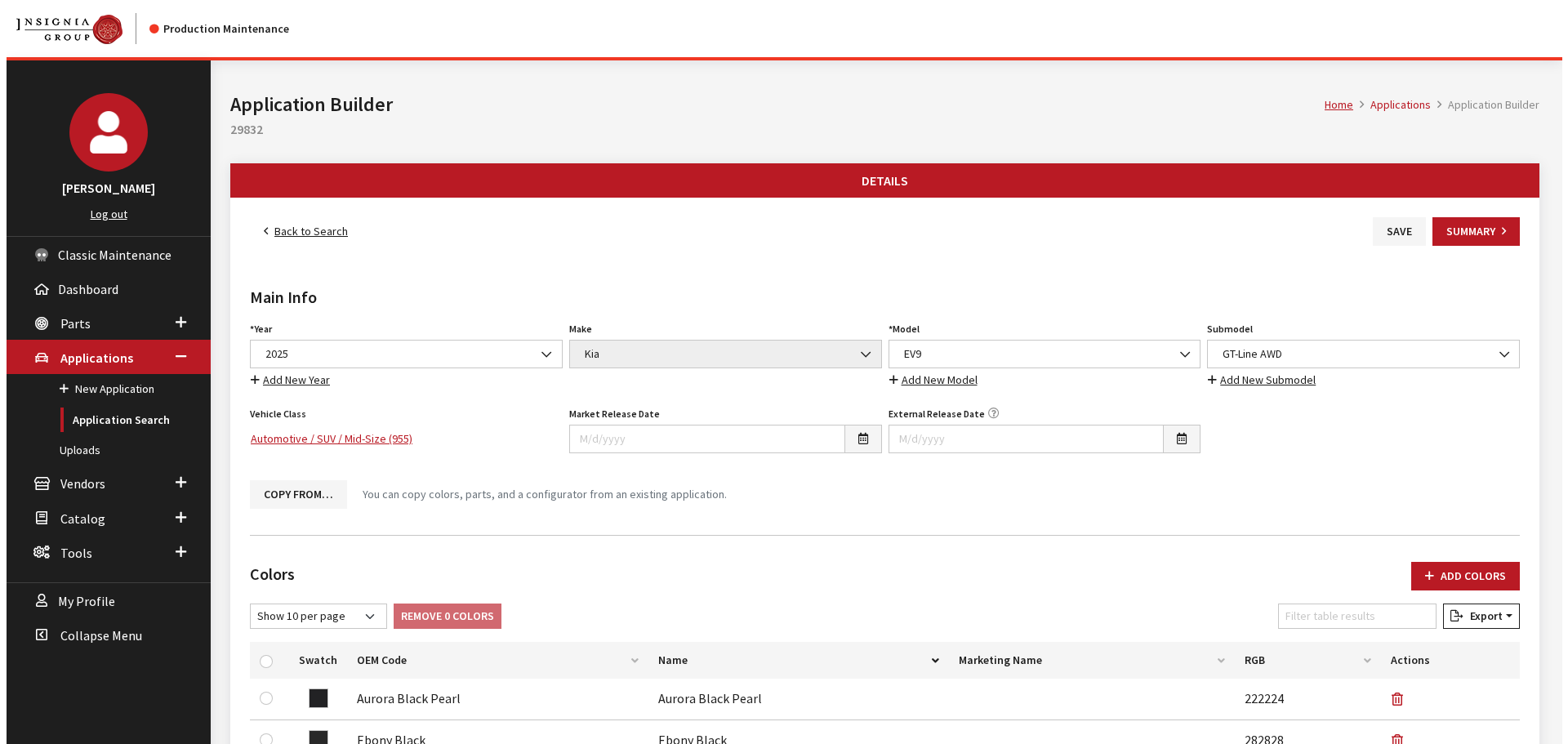
scroll to position [492, 0]
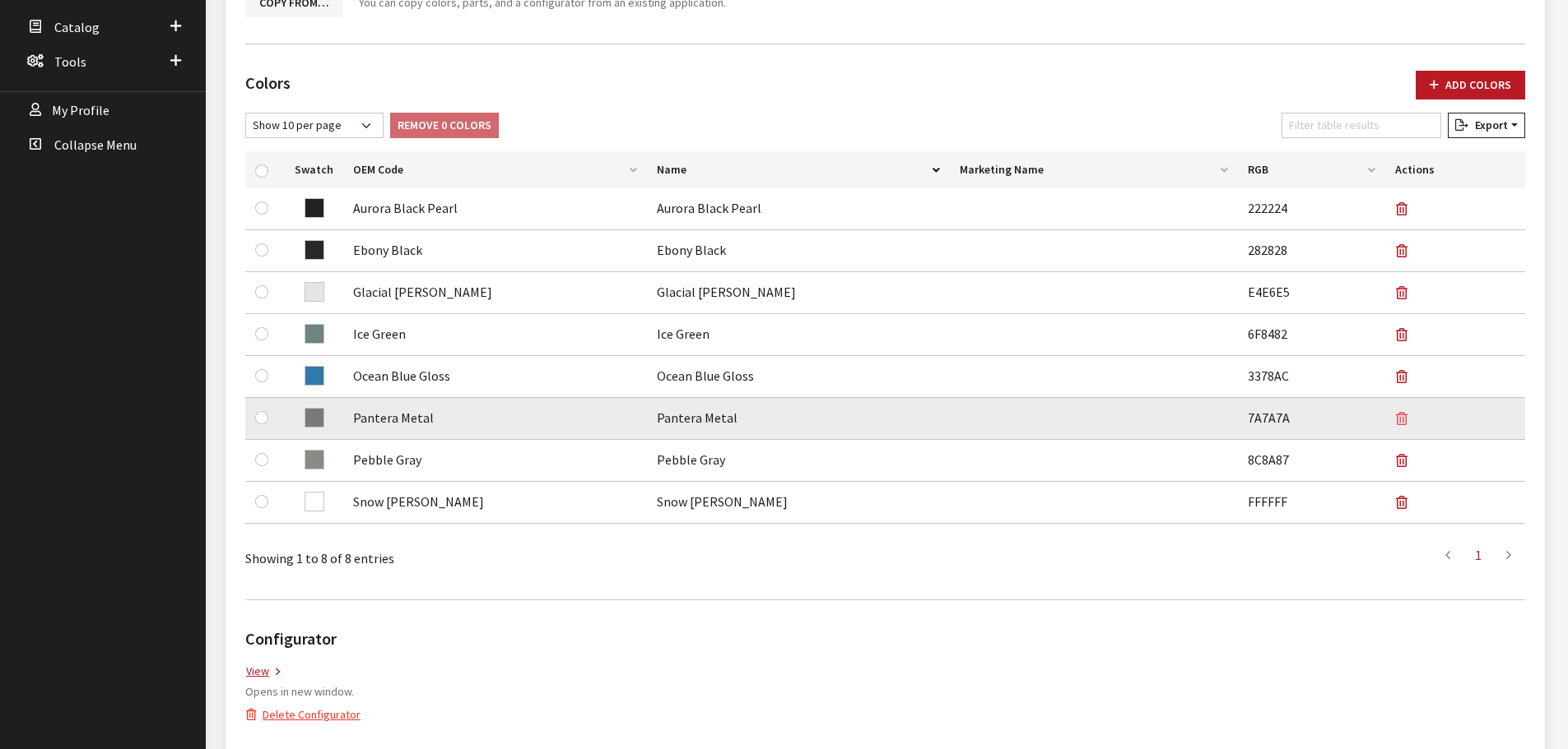
click at [1404, 415] on icon "button" at bounding box center [1401, 420] width 11 height 13
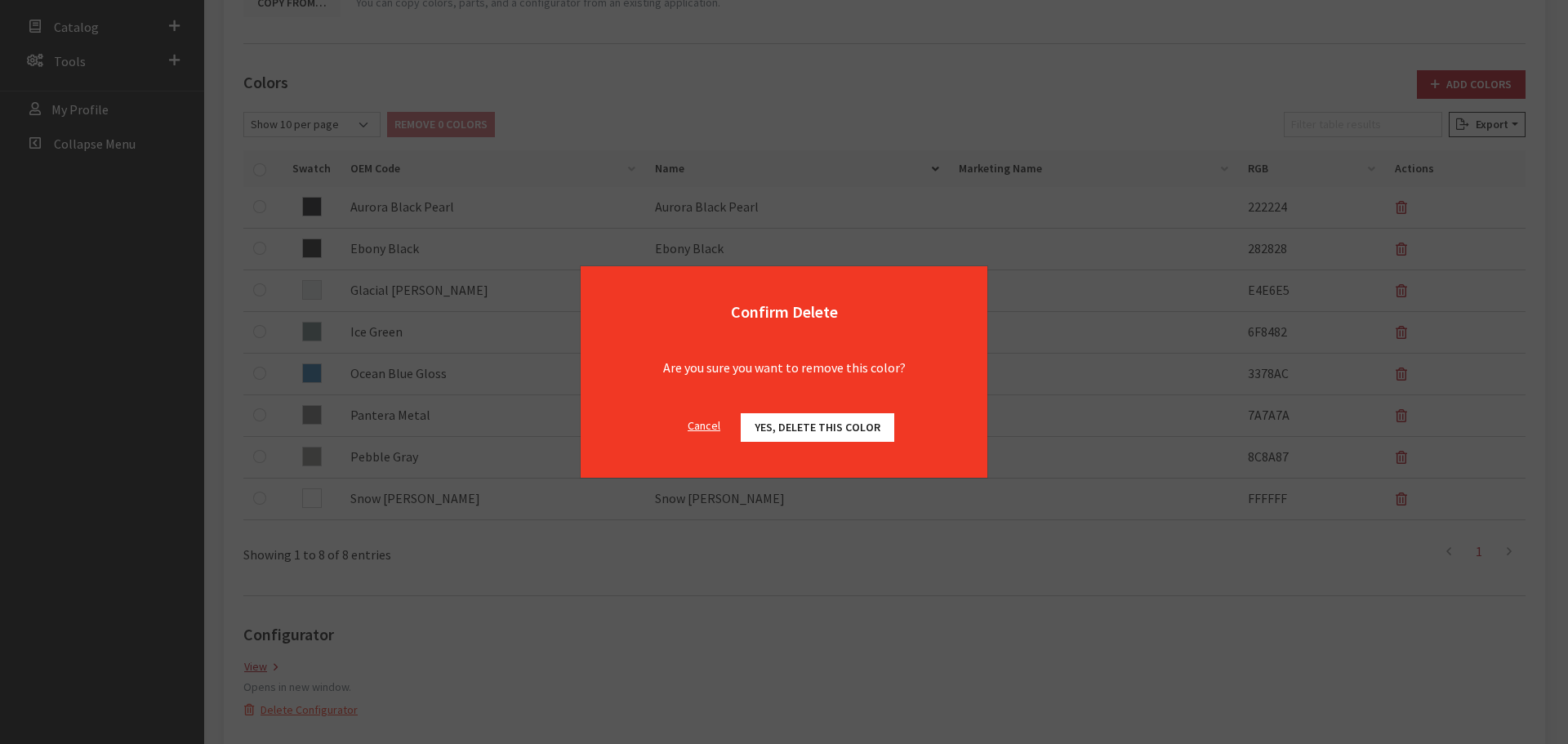
click at [822, 415] on button "Yes, delete this color" at bounding box center [817, 427] width 154 height 29
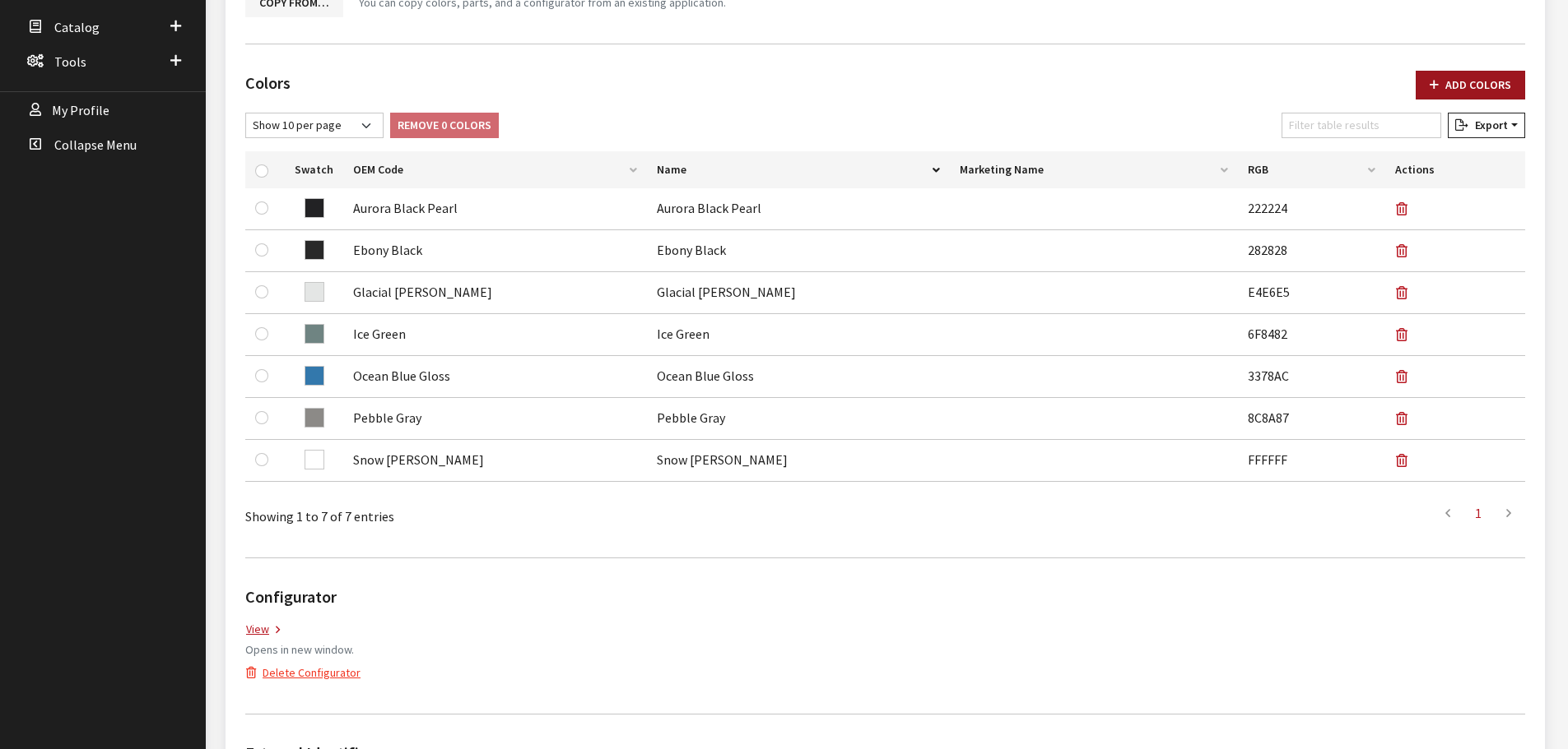
click at [1461, 71] on button "Add Colors" at bounding box center [1470, 85] width 109 height 29
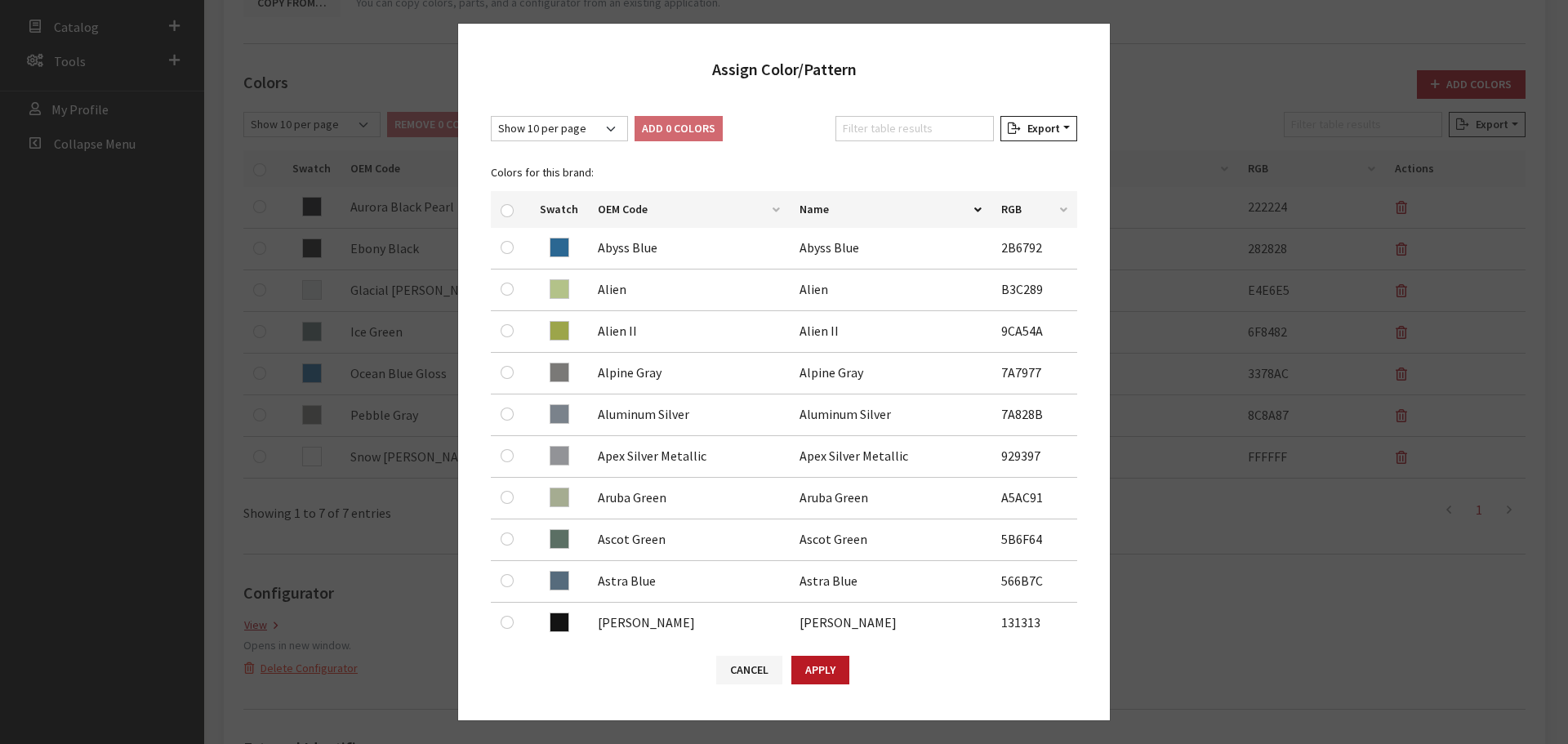
click at [890, 115] on div "Show 10 per page Show 25 per page Show 50 per page Show 100 per page Show 1000 …" at bounding box center [784, 367] width 652 height 536
click at [892, 118] on input "Filter table results" at bounding box center [915, 128] width 159 height 25
type input "O"
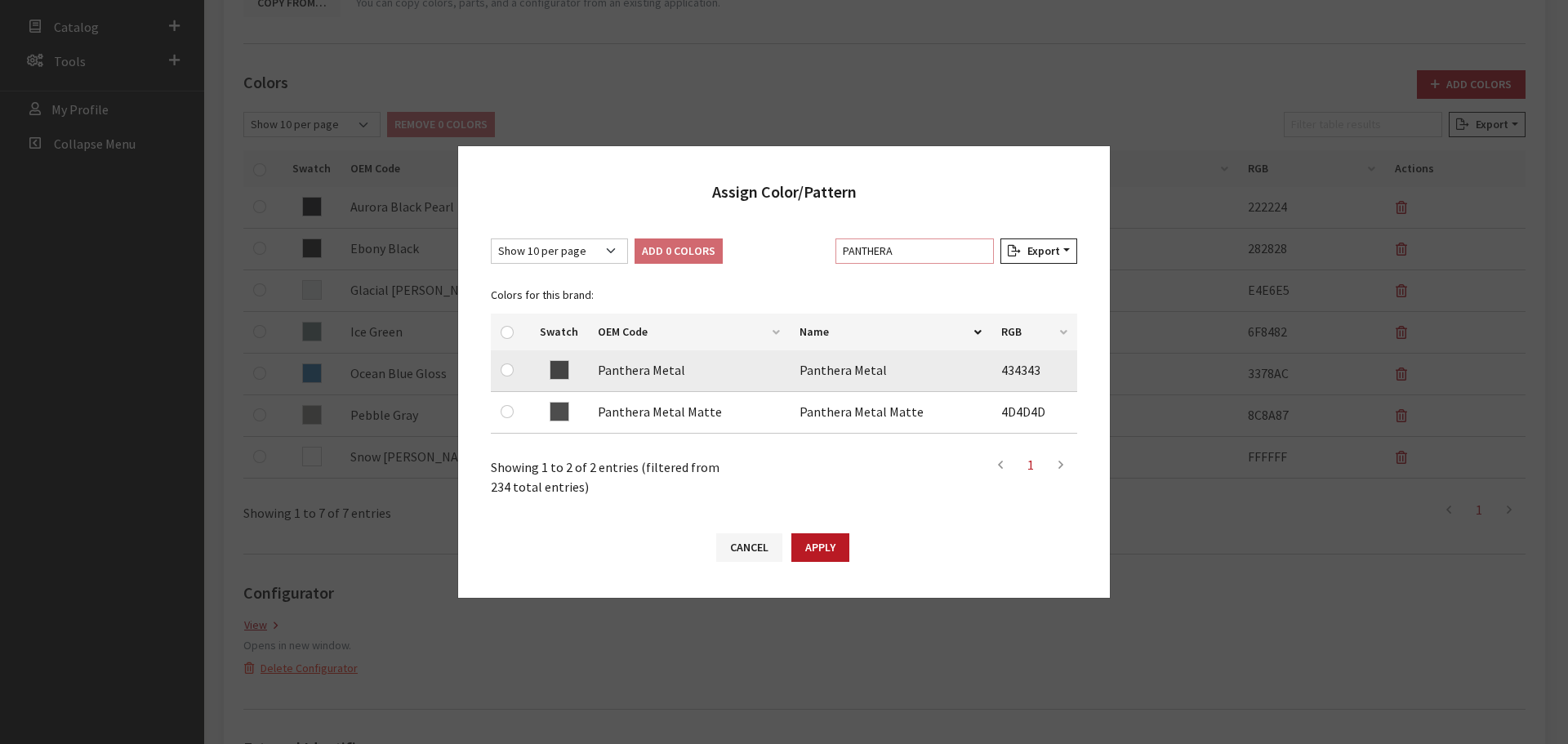
type input "PANTHERA"
click at [517, 370] on div at bounding box center [510, 370] width 20 height 20
click at [508, 371] on input "checkbox" at bounding box center [507, 370] width 13 height 13
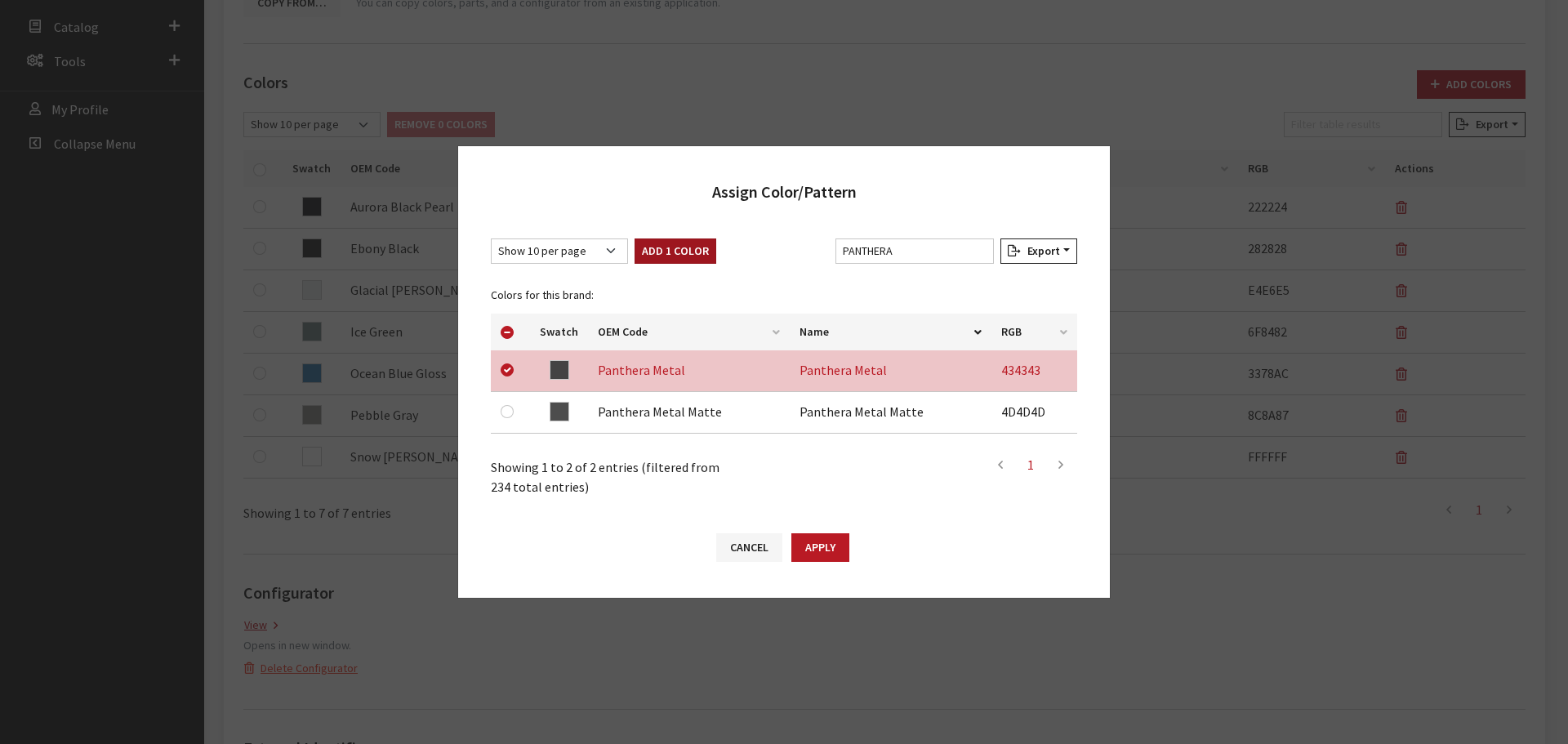
drag, startPoint x: 711, startPoint y: 231, endPoint x: 690, endPoint y: 246, distance: 25.8
click at [710, 232] on div "Show 10 per page Show 25 per page Show 50 per page Show 100 per page Show 1000 …" at bounding box center [784, 368] width 652 height 292
click at [690, 246] on button "Add 1 Color" at bounding box center [675, 251] width 82 height 25
checkbox input "false"
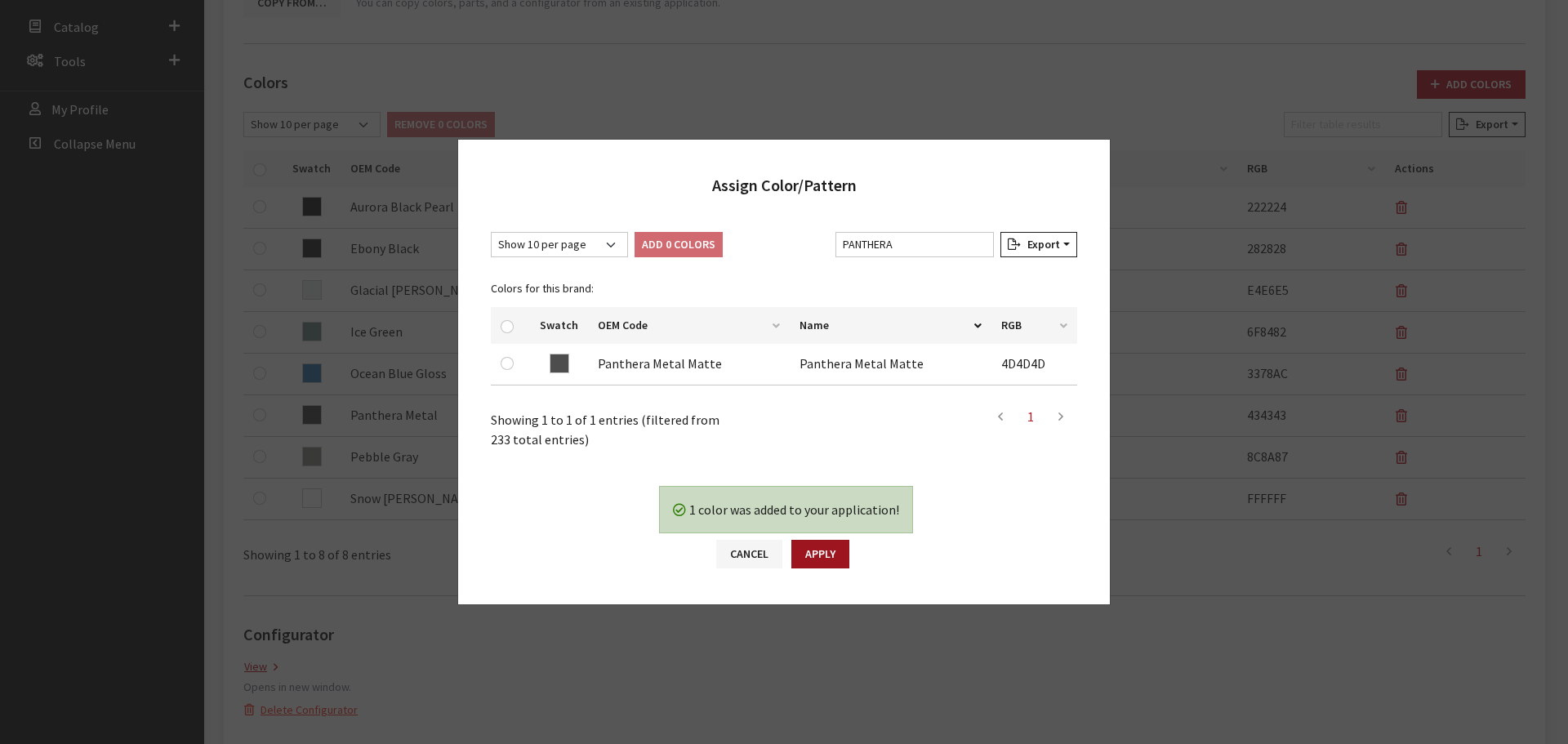
click at [823, 551] on button "Apply" at bounding box center [820, 554] width 58 height 29
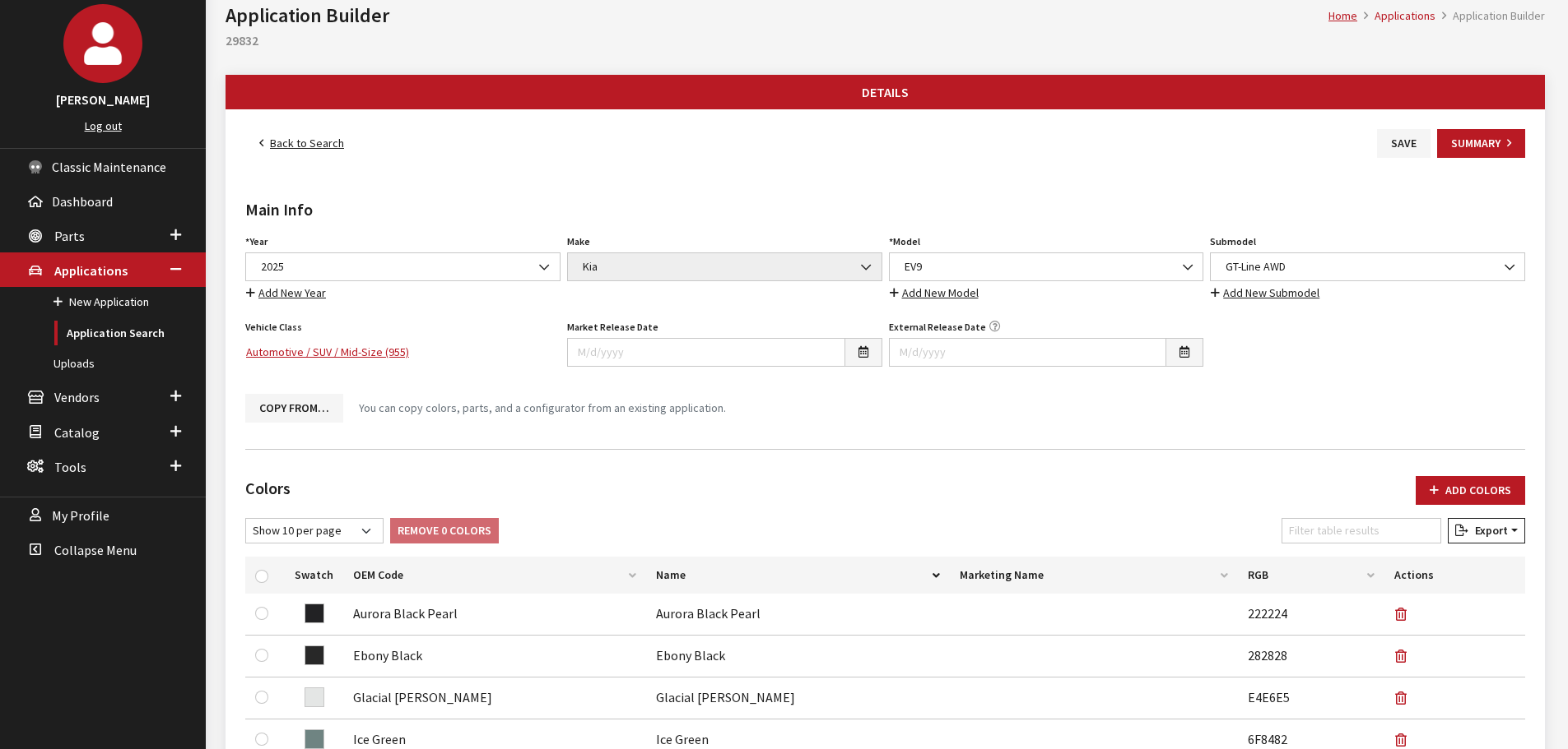
scroll to position [0, 0]
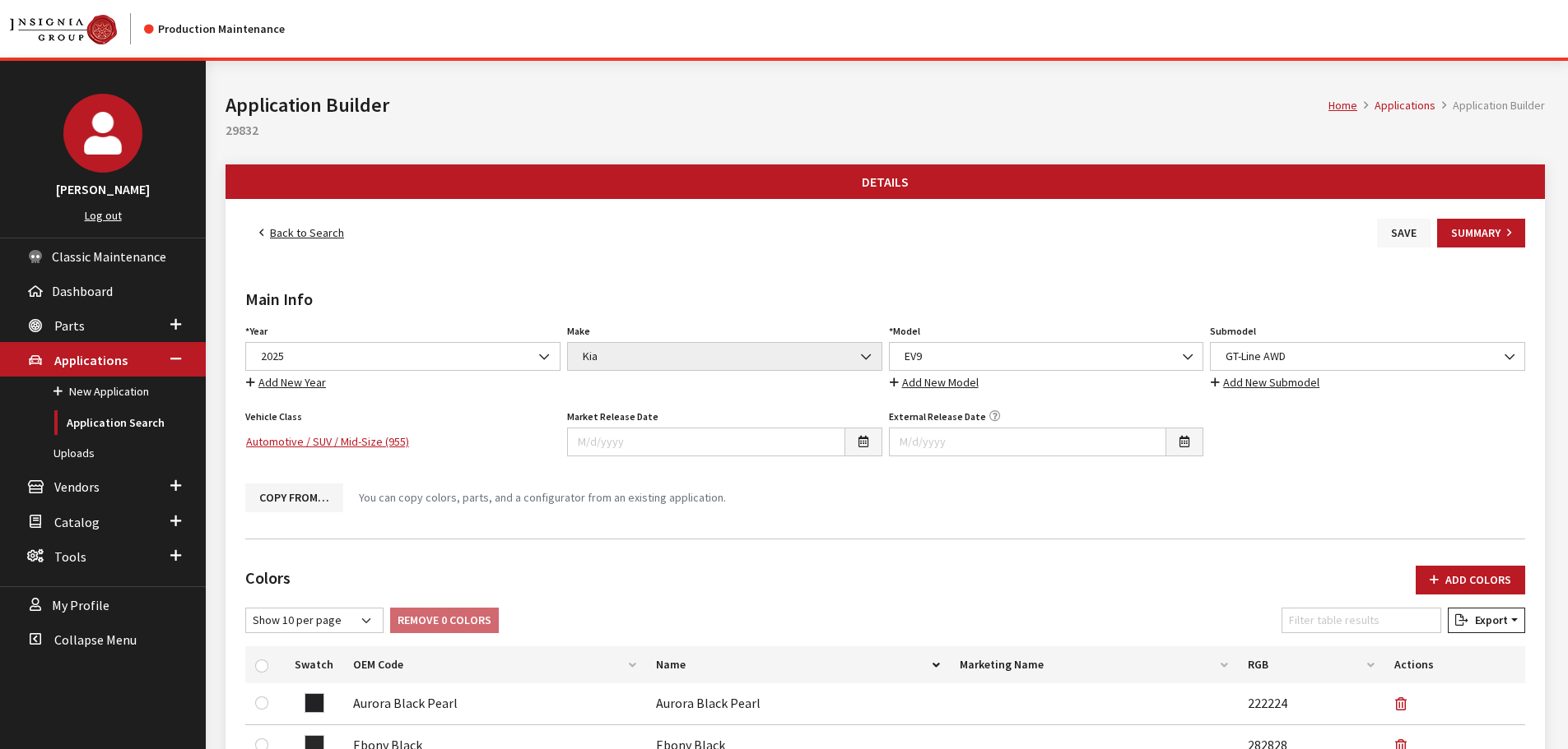
click at [1417, 220] on button "Save" at bounding box center [1404, 232] width 53 height 29
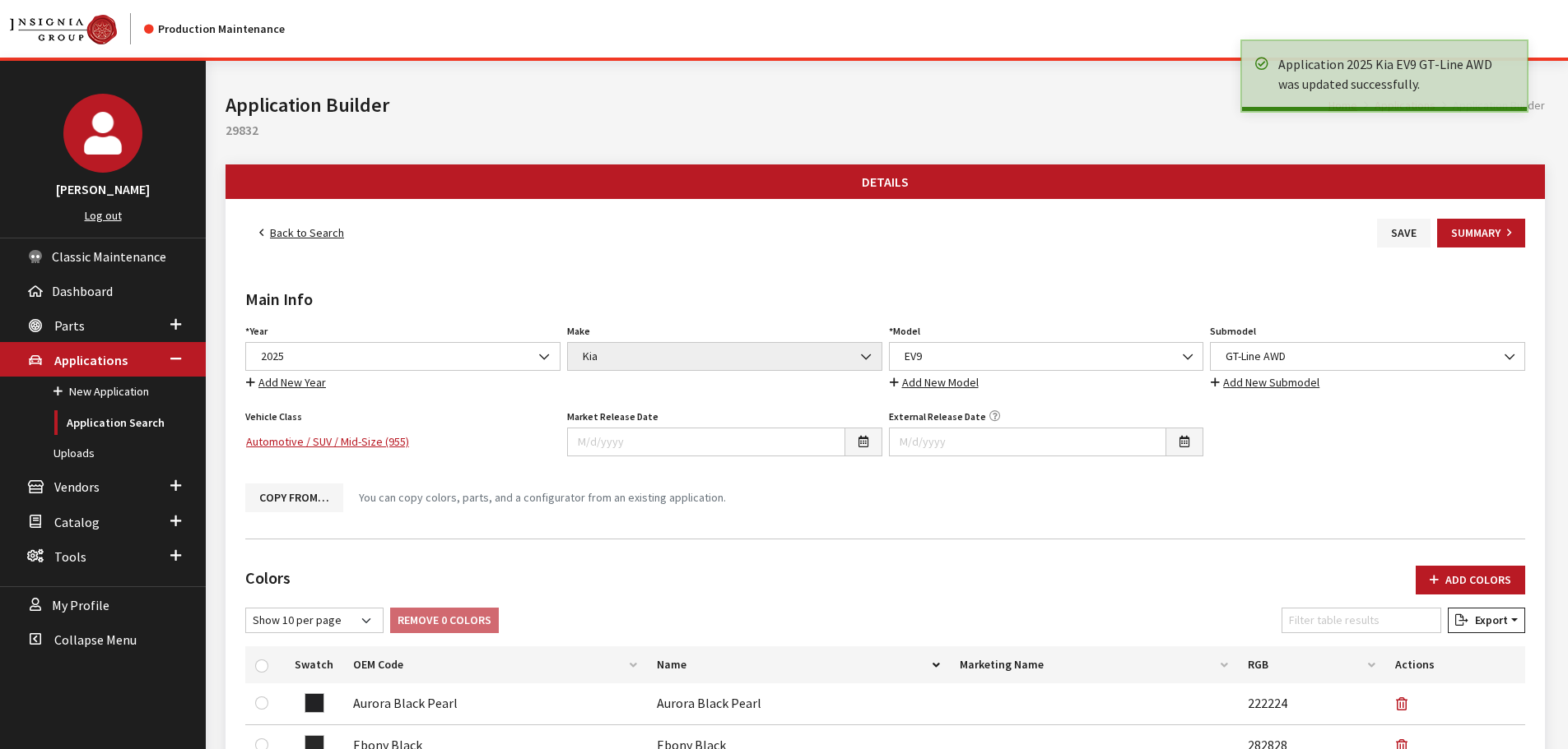
drag, startPoint x: 287, startPoint y: 247, endPoint x: 298, endPoint y: 222, distance: 27.3
click at [318, 236] on link "Back to Search" at bounding box center [301, 232] width 113 height 29
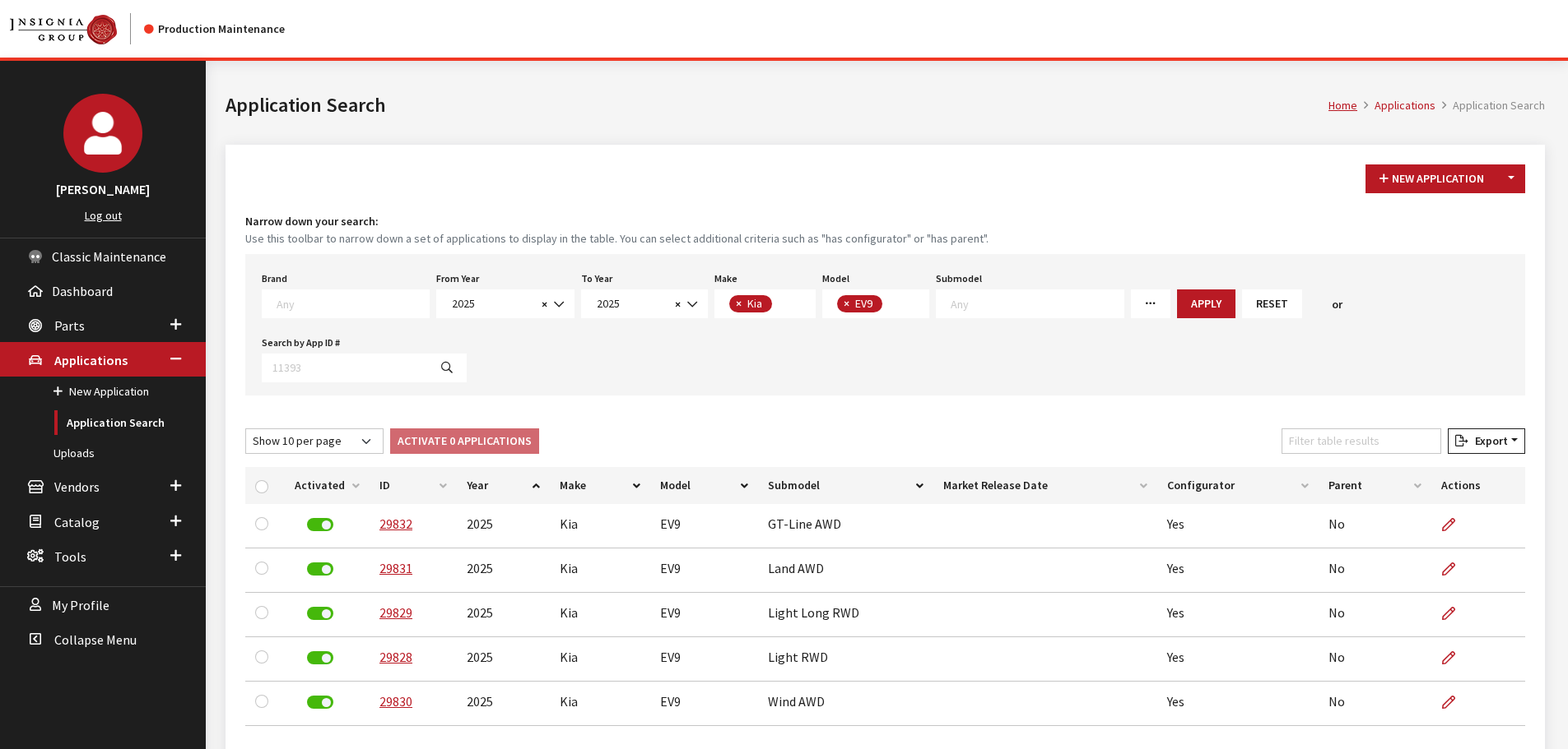
scroll to position [115, 0]
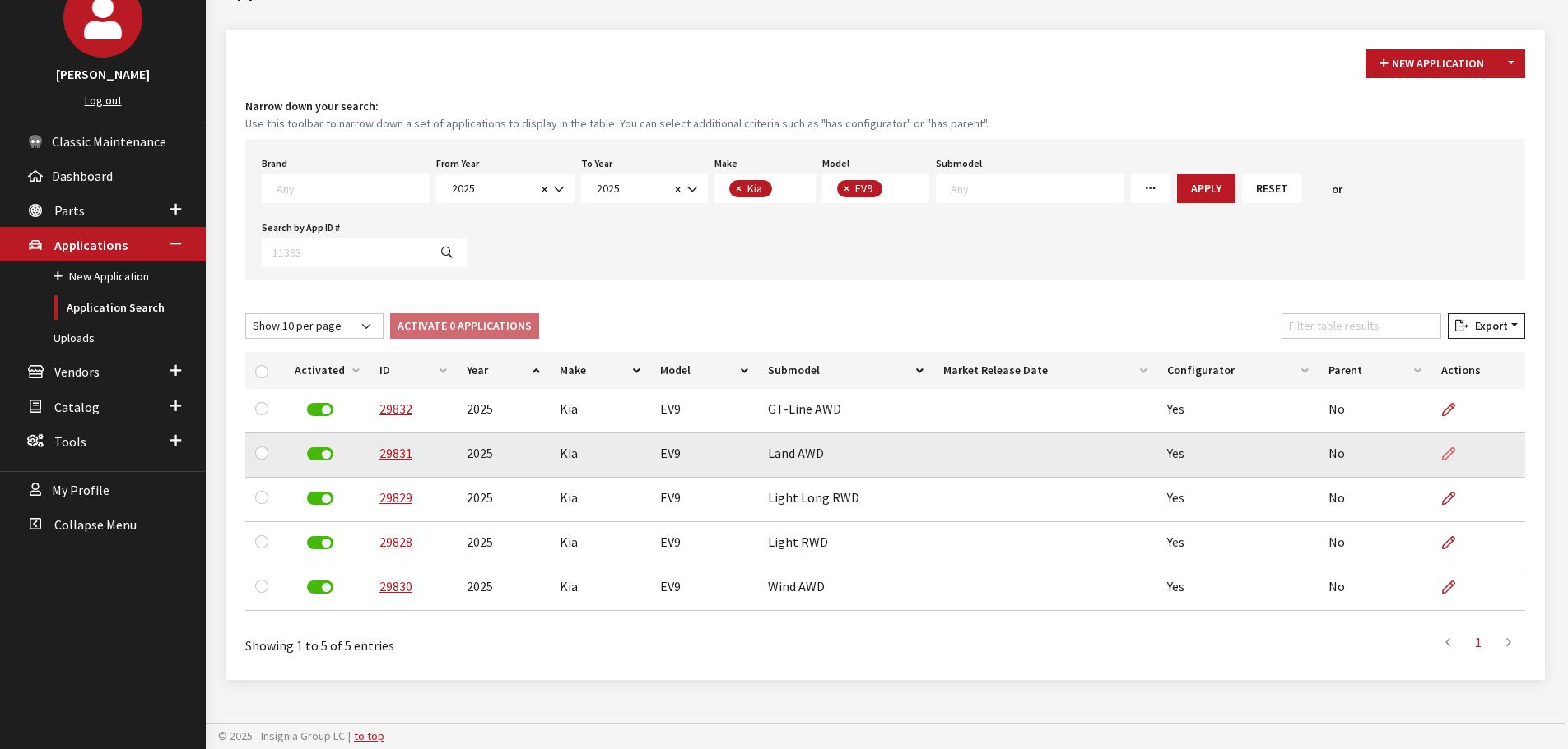
click at [1453, 450] on icon at bounding box center [1448, 454] width 13 height 13
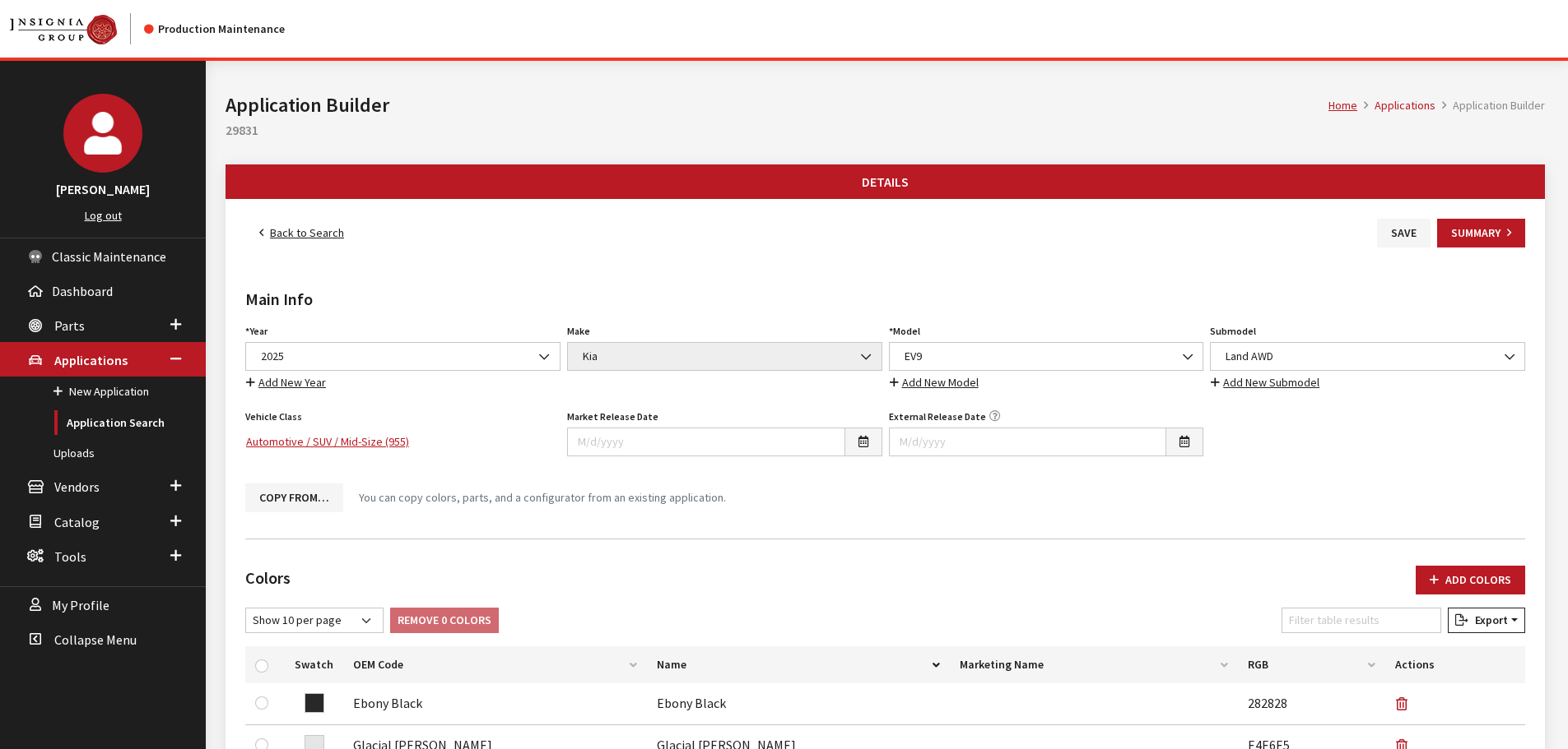
scroll to position [412, 0]
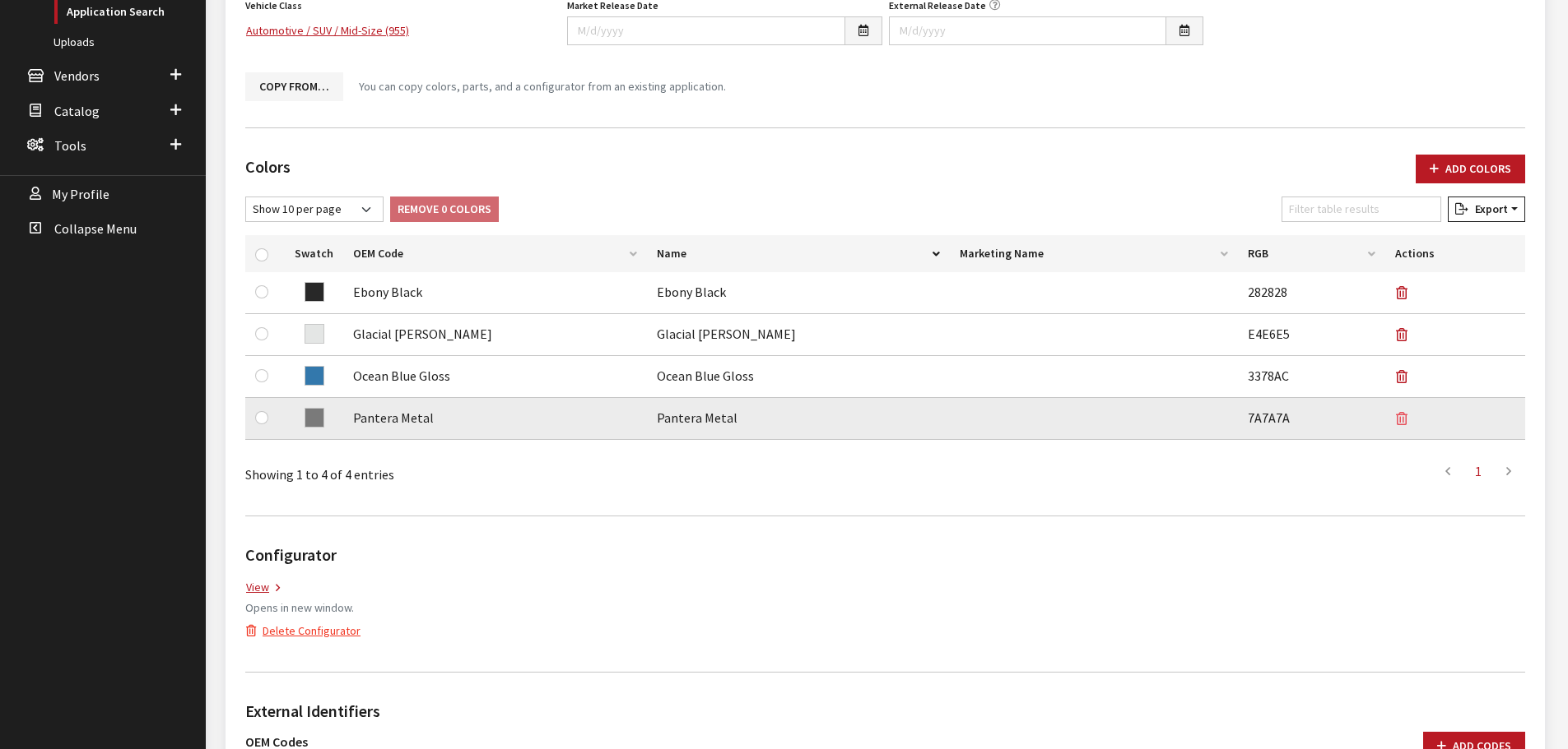
click at [1405, 424] on icon "button" at bounding box center [1401, 420] width 11 height 13
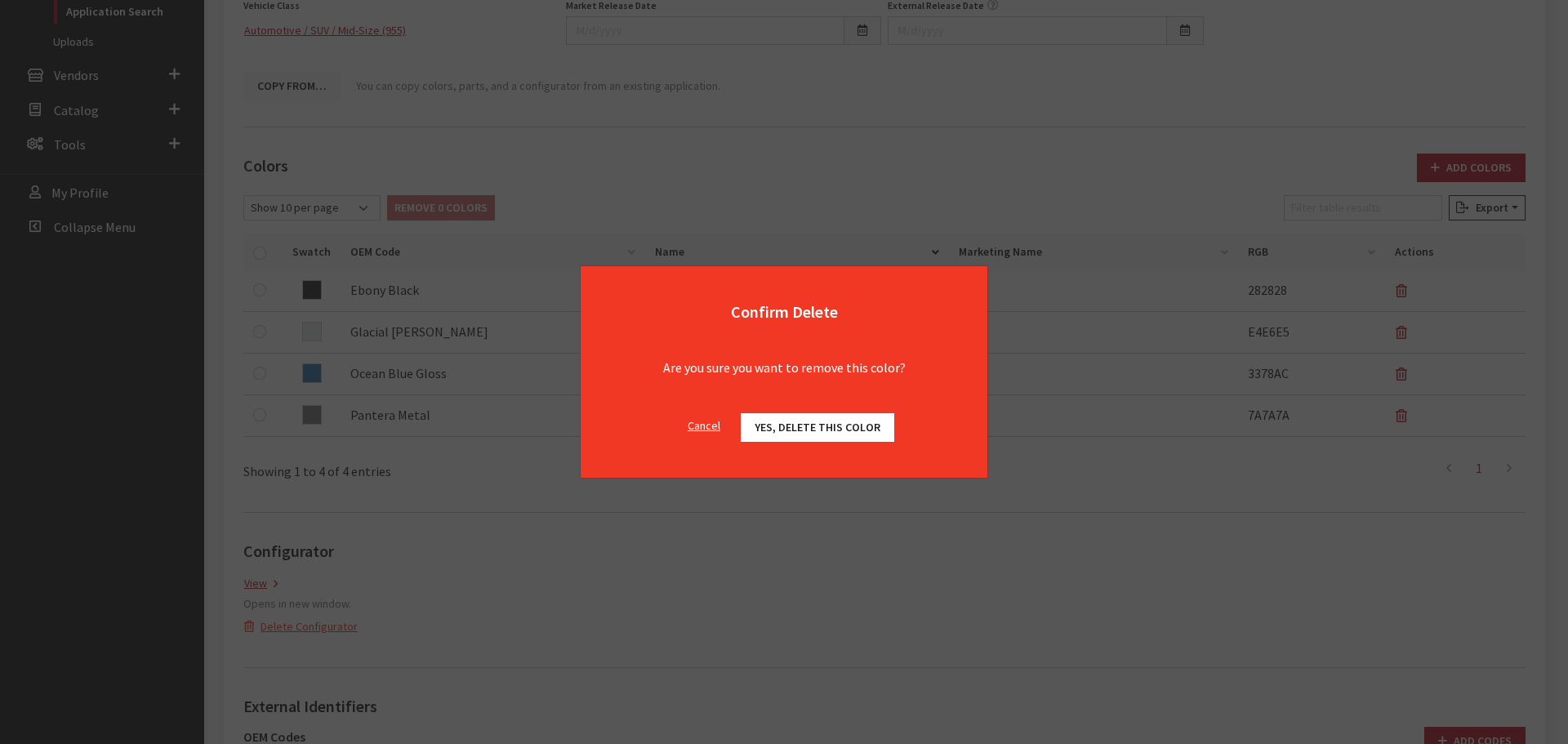
click at [829, 421] on span "Yes, delete this color" at bounding box center [817, 427] width 126 height 15
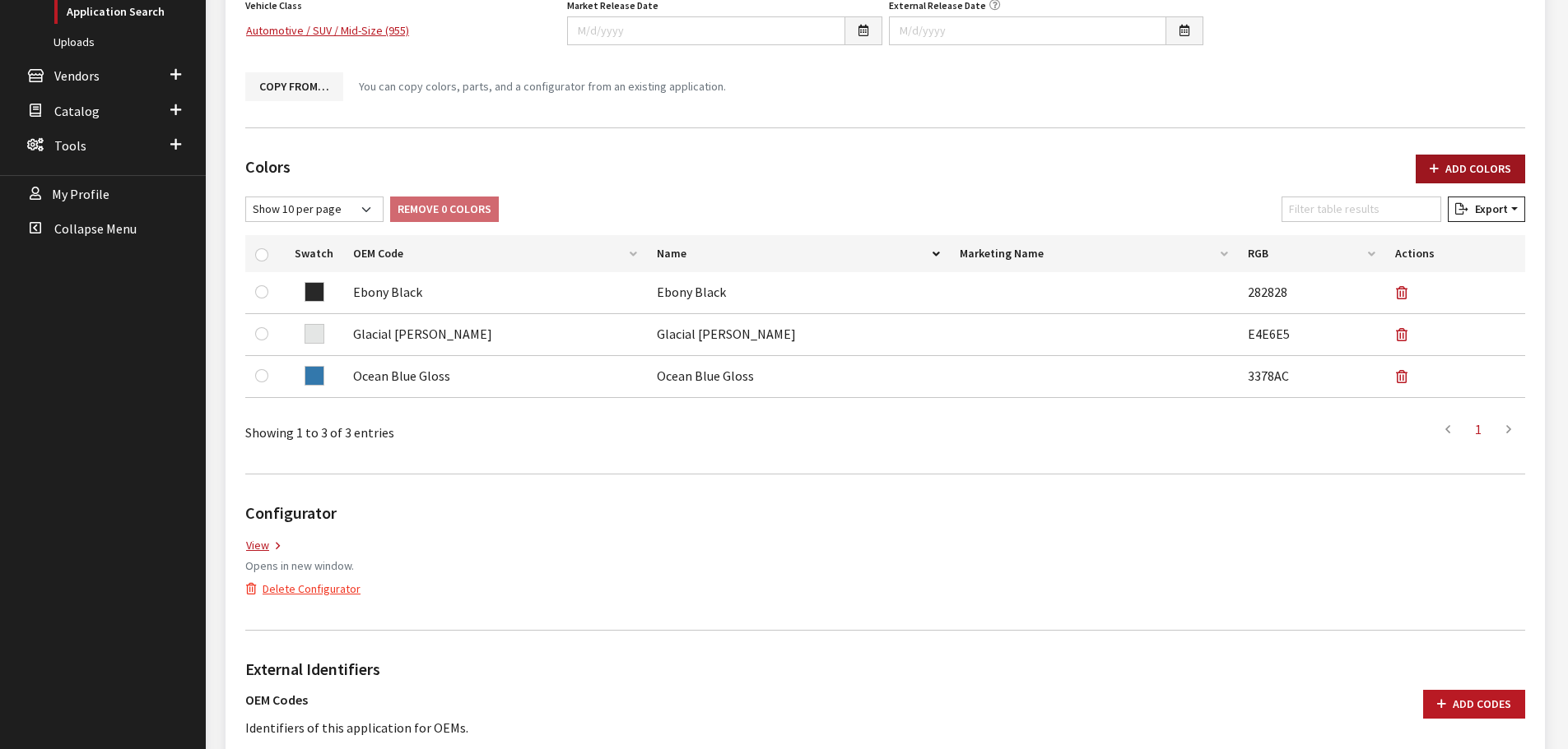
click at [1492, 161] on button "Add Colors" at bounding box center [1470, 169] width 109 height 29
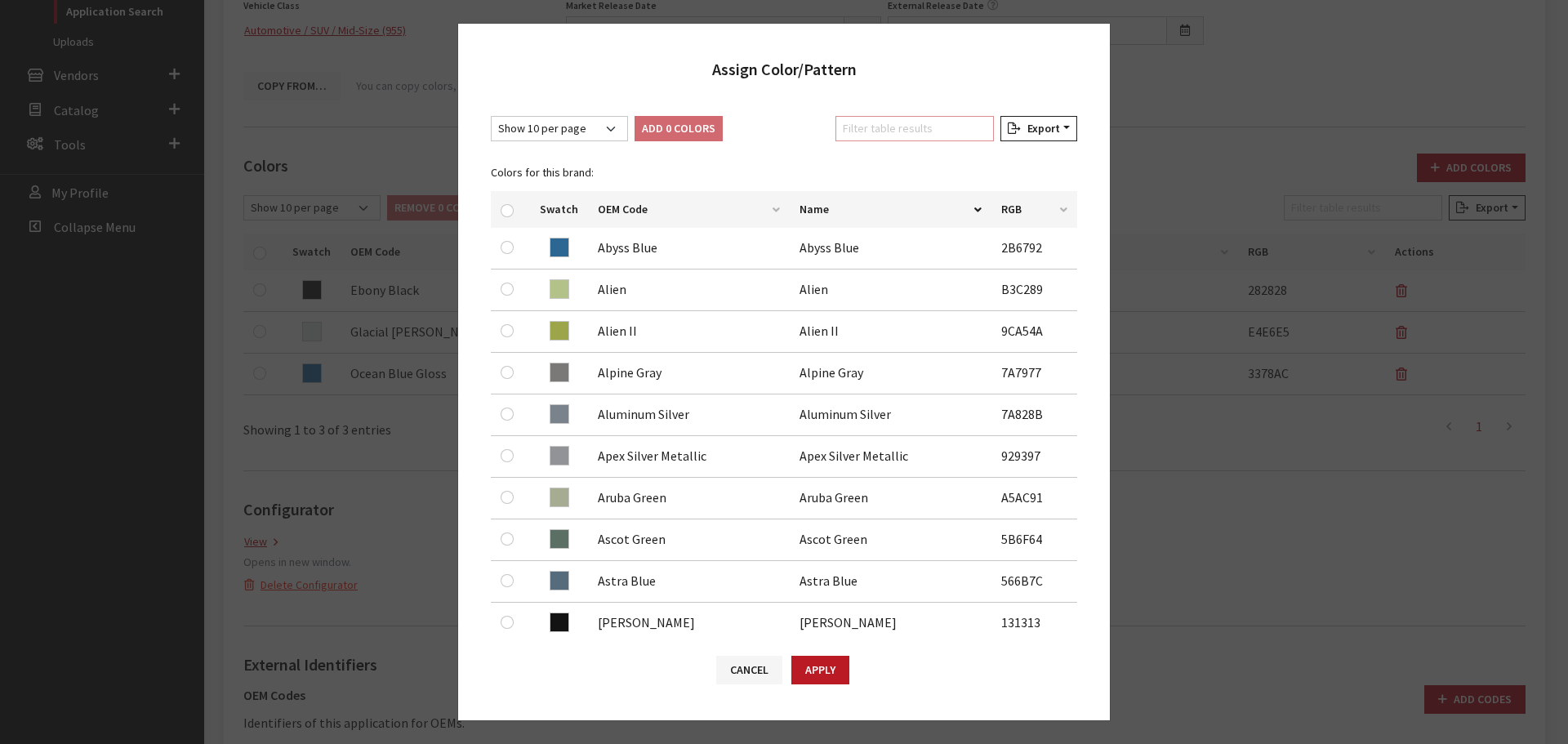
click at [896, 125] on input "Filter table results" at bounding box center [915, 128] width 159 height 25
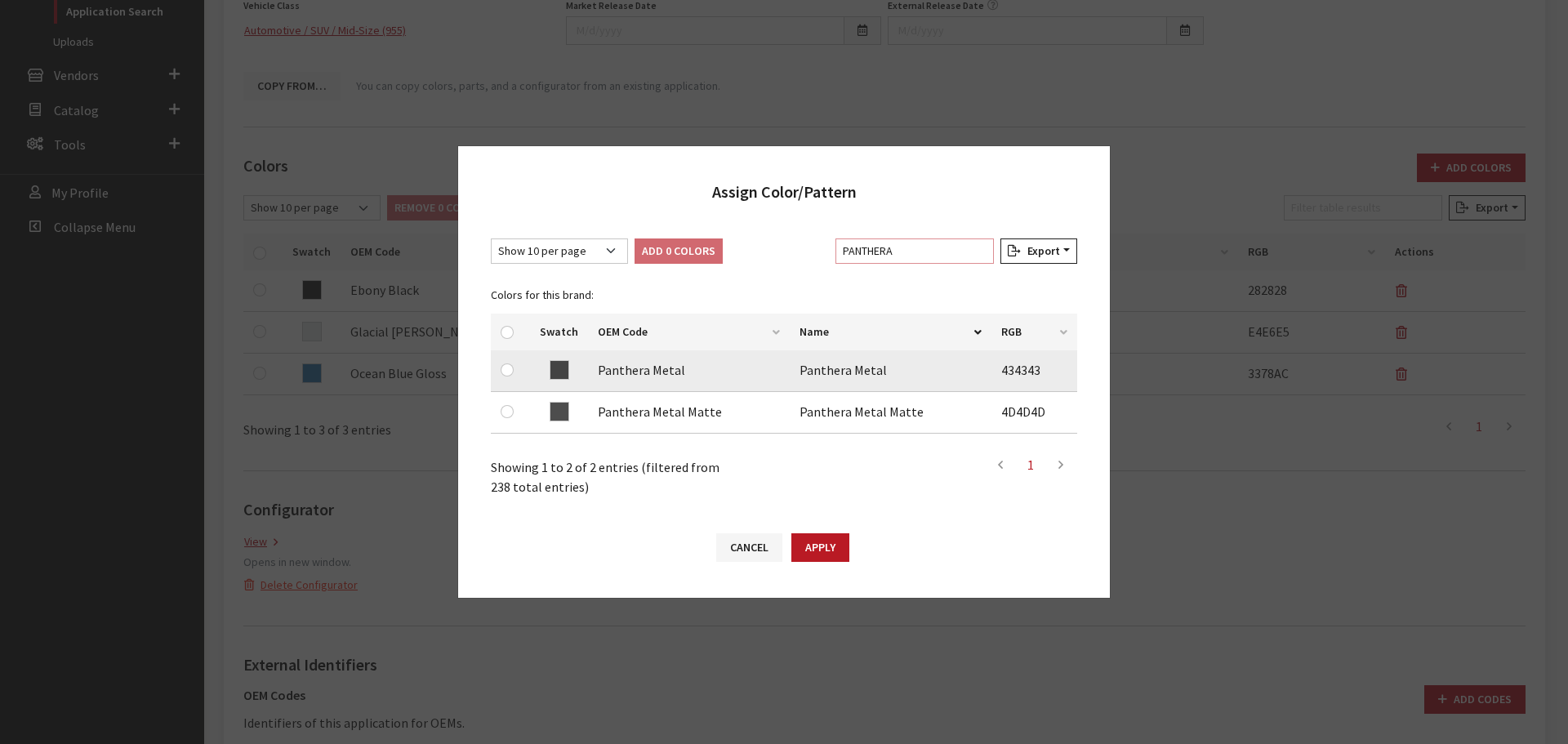
type input "PANTHERA"
click at [499, 372] on td at bounding box center [510, 372] width 39 height 42
click at [500, 372] on td at bounding box center [510, 372] width 39 height 42
click at [507, 369] on input "checkbox" at bounding box center [507, 370] width 13 height 13
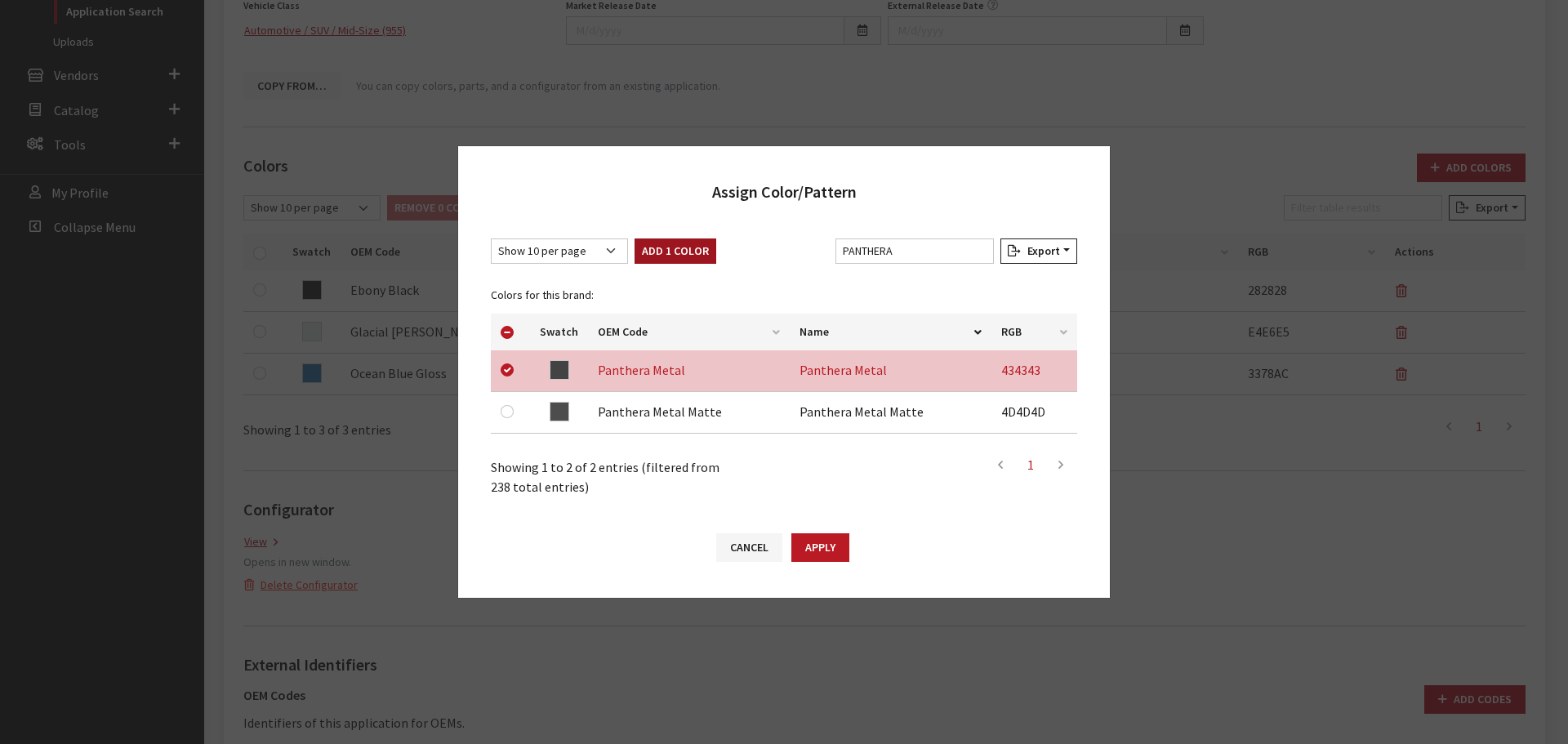
click at [655, 247] on button "Add 1 Color" at bounding box center [675, 251] width 82 height 25
checkbox input "false"
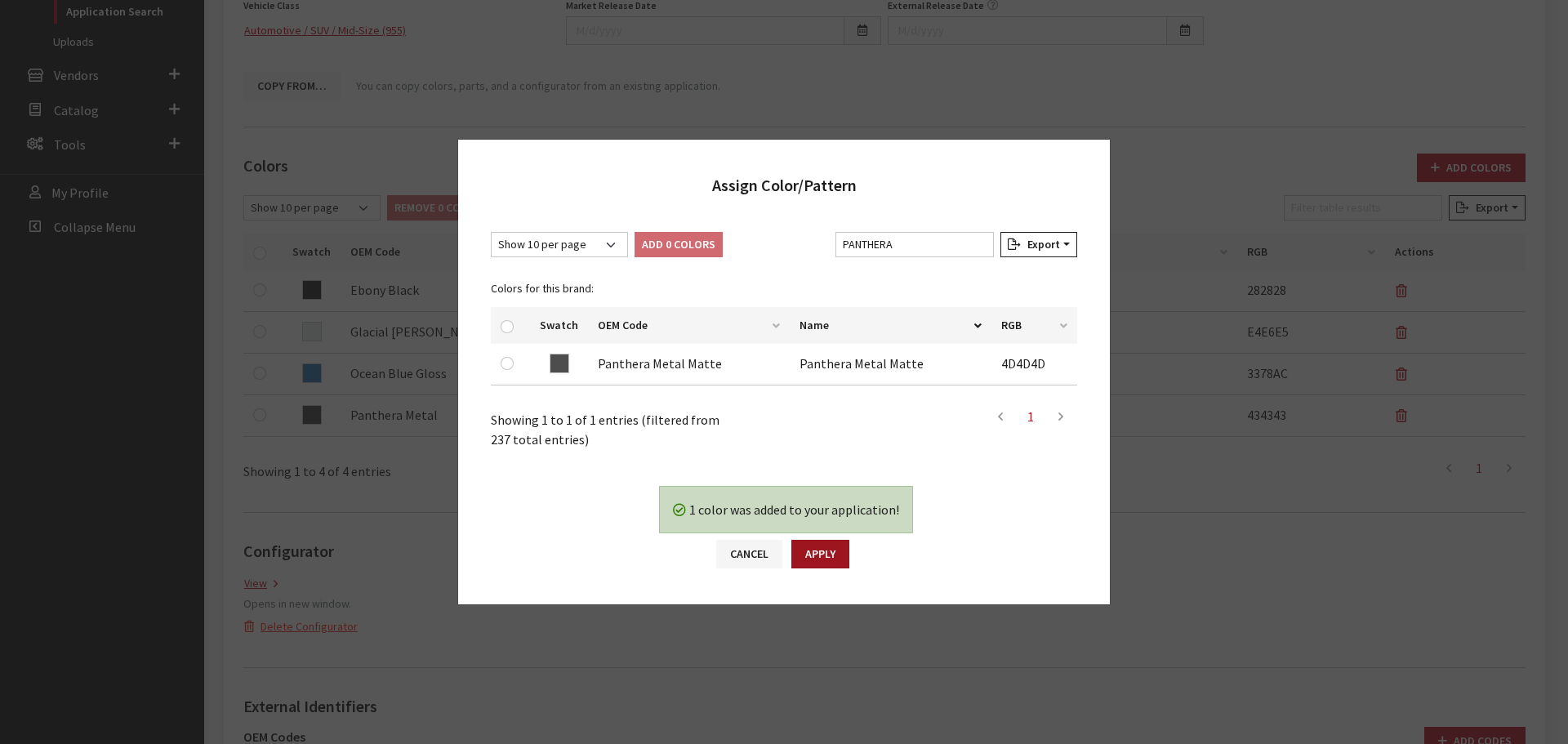
click at [838, 559] on button "Apply" at bounding box center [820, 554] width 58 height 29
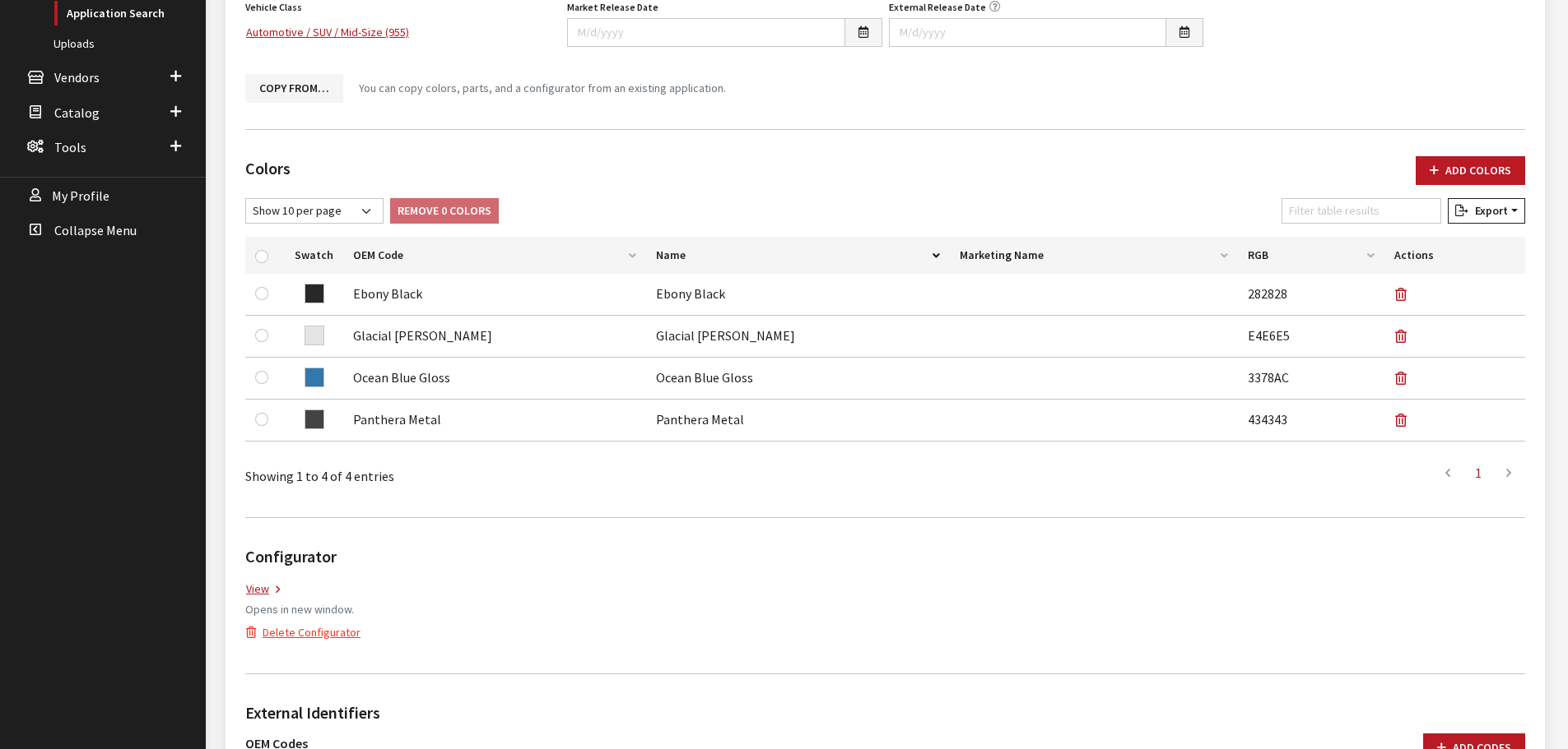
scroll to position [0, 0]
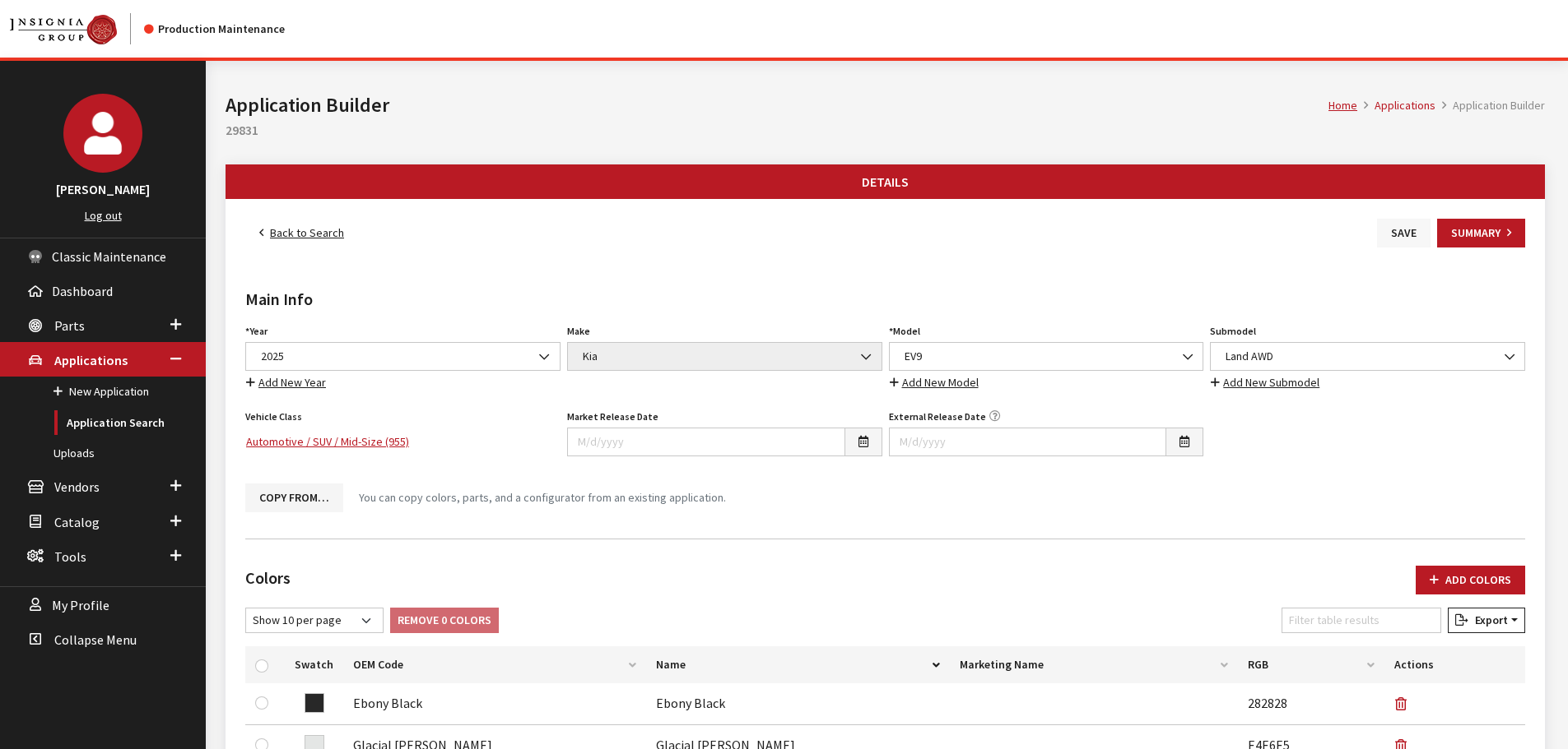
click at [1398, 231] on button "Save" at bounding box center [1404, 232] width 53 height 29
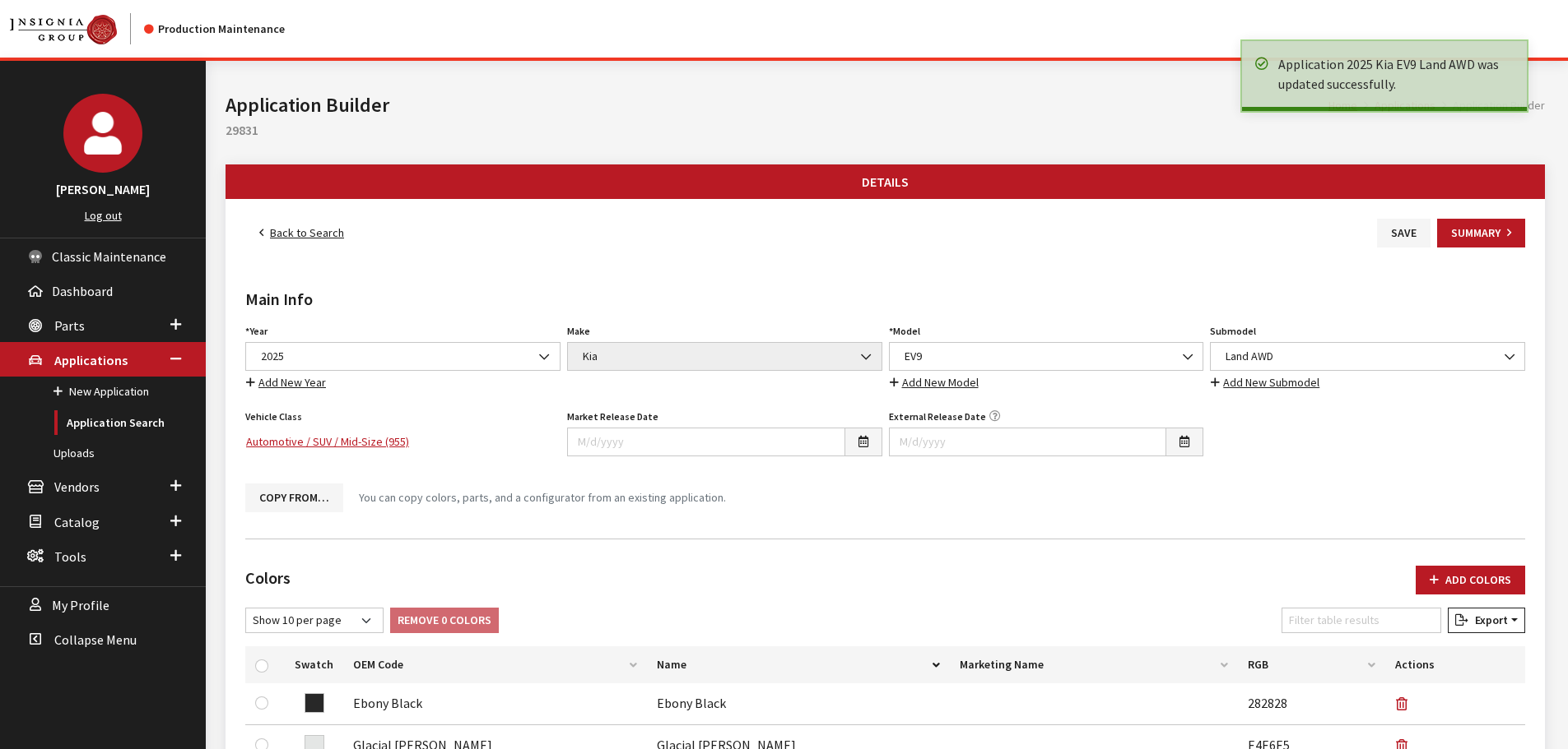
click at [313, 231] on link "Back to Search" at bounding box center [301, 232] width 113 height 29
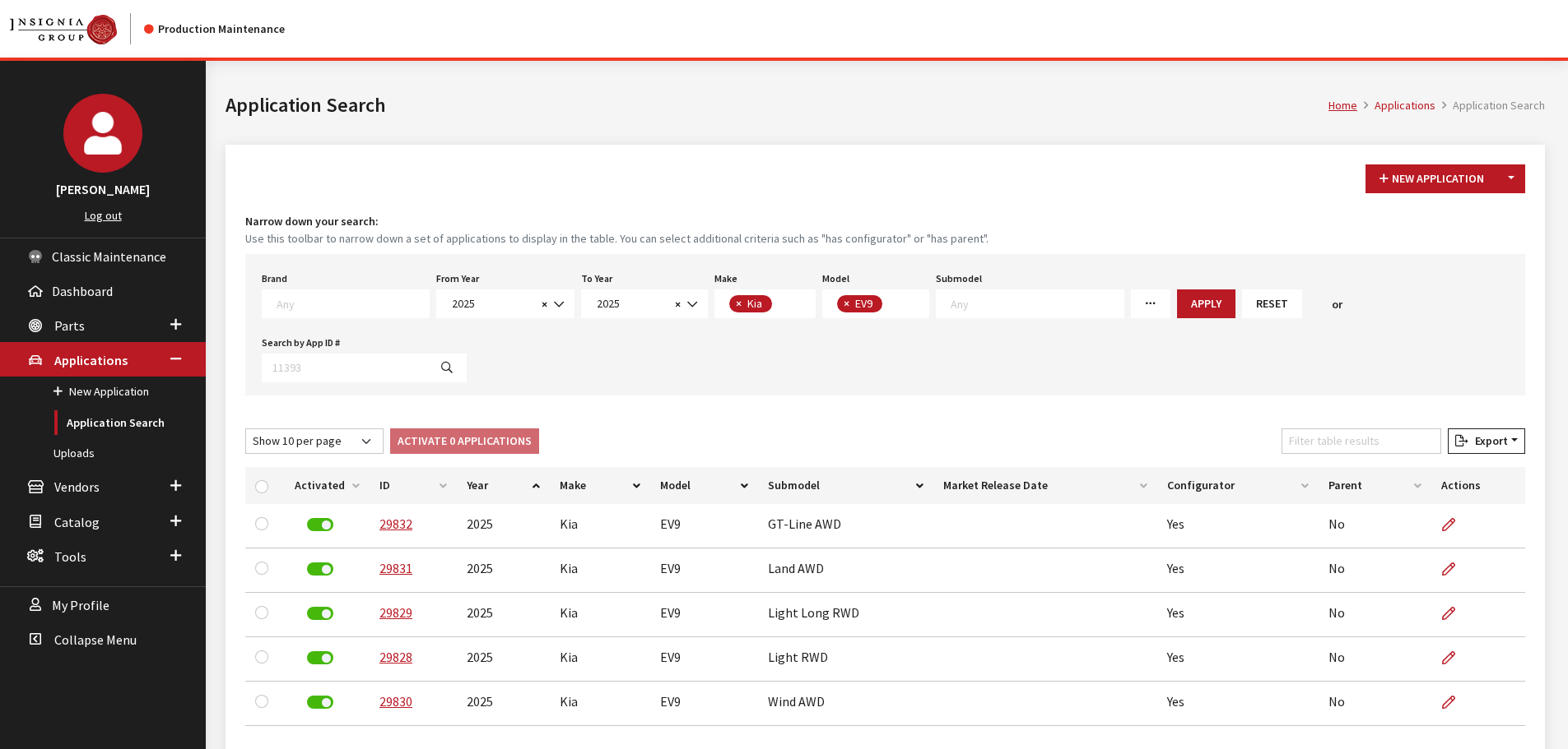
scroll to position [260, 0]
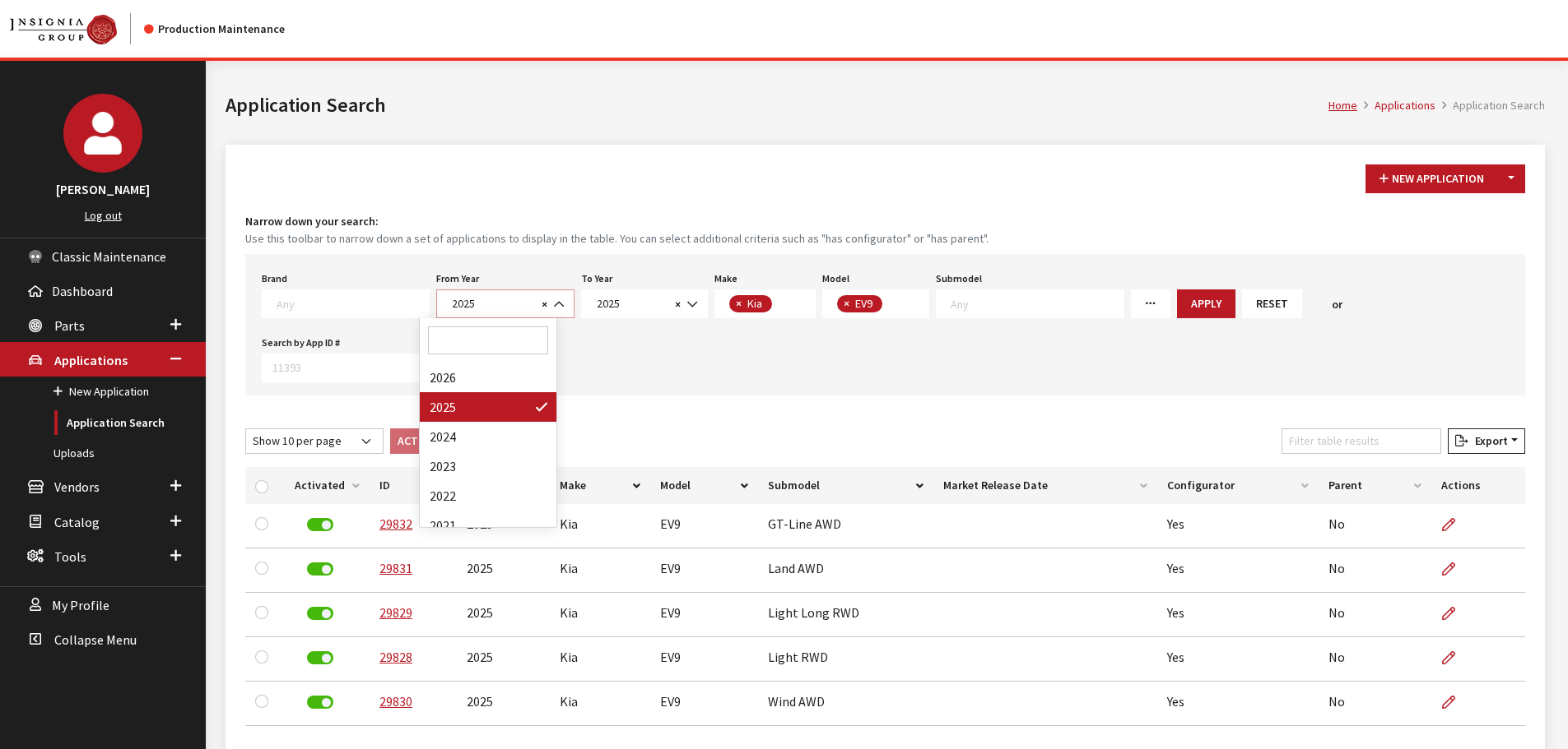
click at [467, 291] on span "× 2025" at bounding box center [505, 303] width 138 height 29
drag, startPoint x: 471, startPoint y: 439, endPoint x: 549, endPoint y: 393, distance: 90.6
select select "2024"
select select
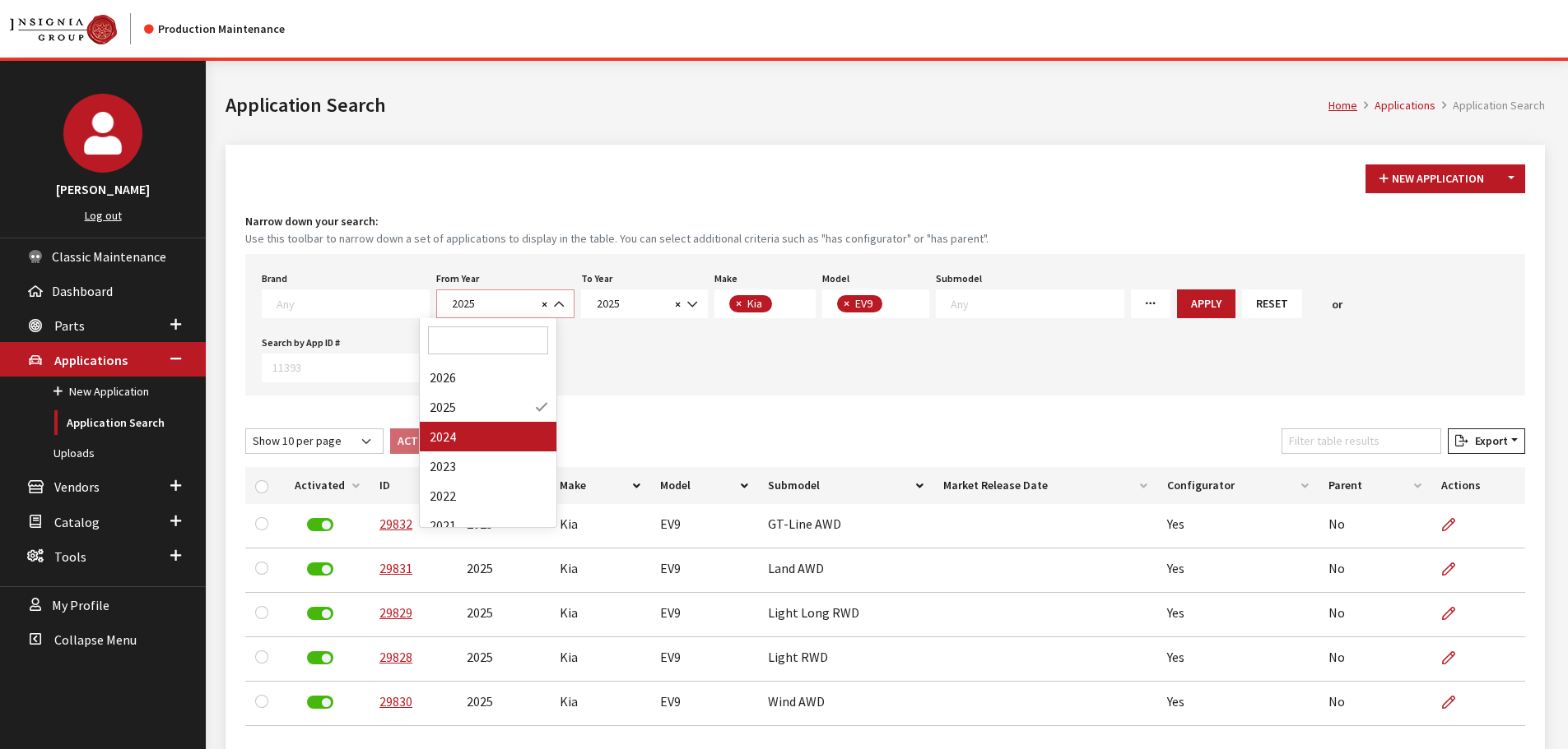
select select
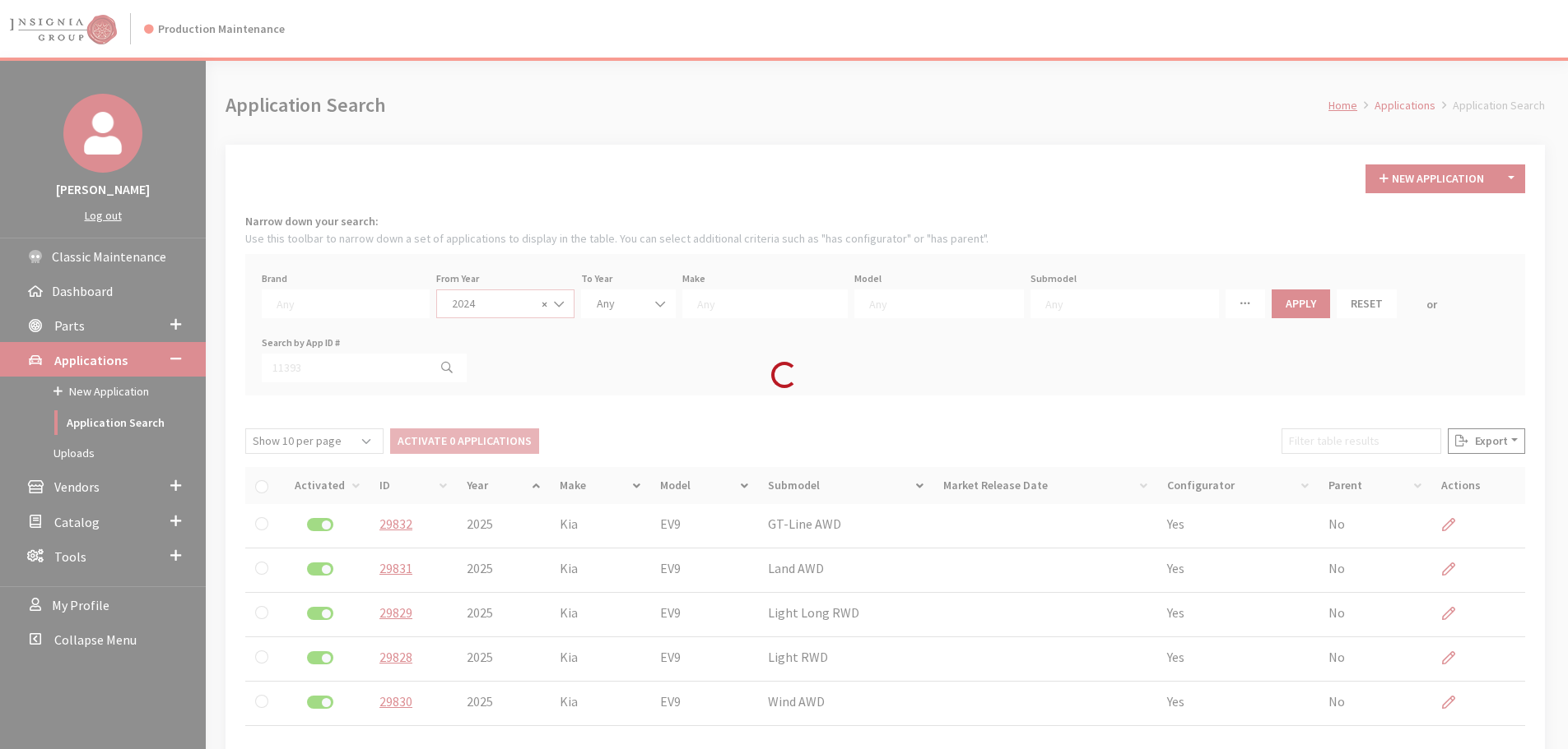
scroll to position [47, 0]
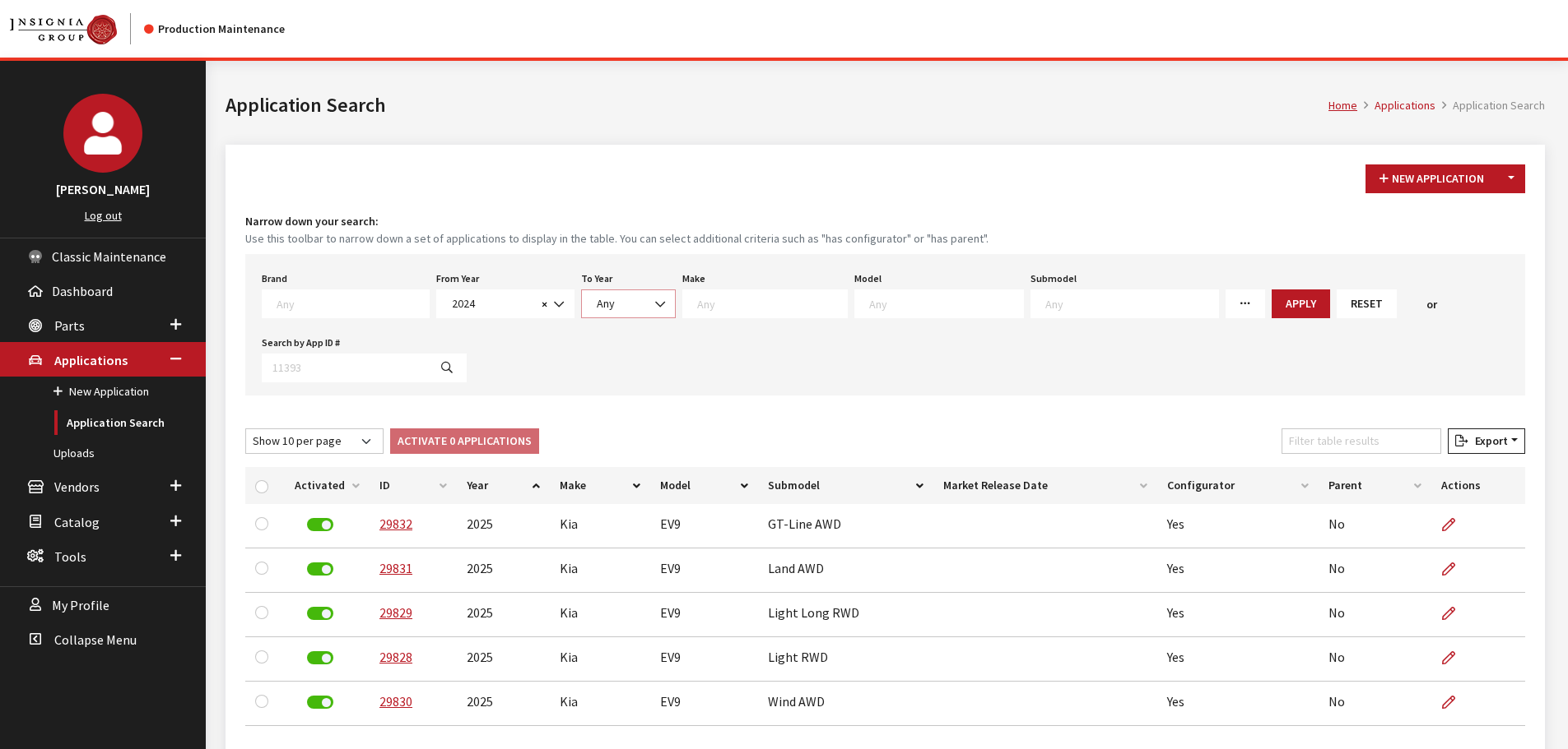
click at [596, 301] on span "Any" at bounding box center [605, 303] width 18 height 15
drag, startPoint x: 603, startPoint y: 420, endPoint x: 605, endPoint y: 441, distance: 21.1
select select "2024"
select select
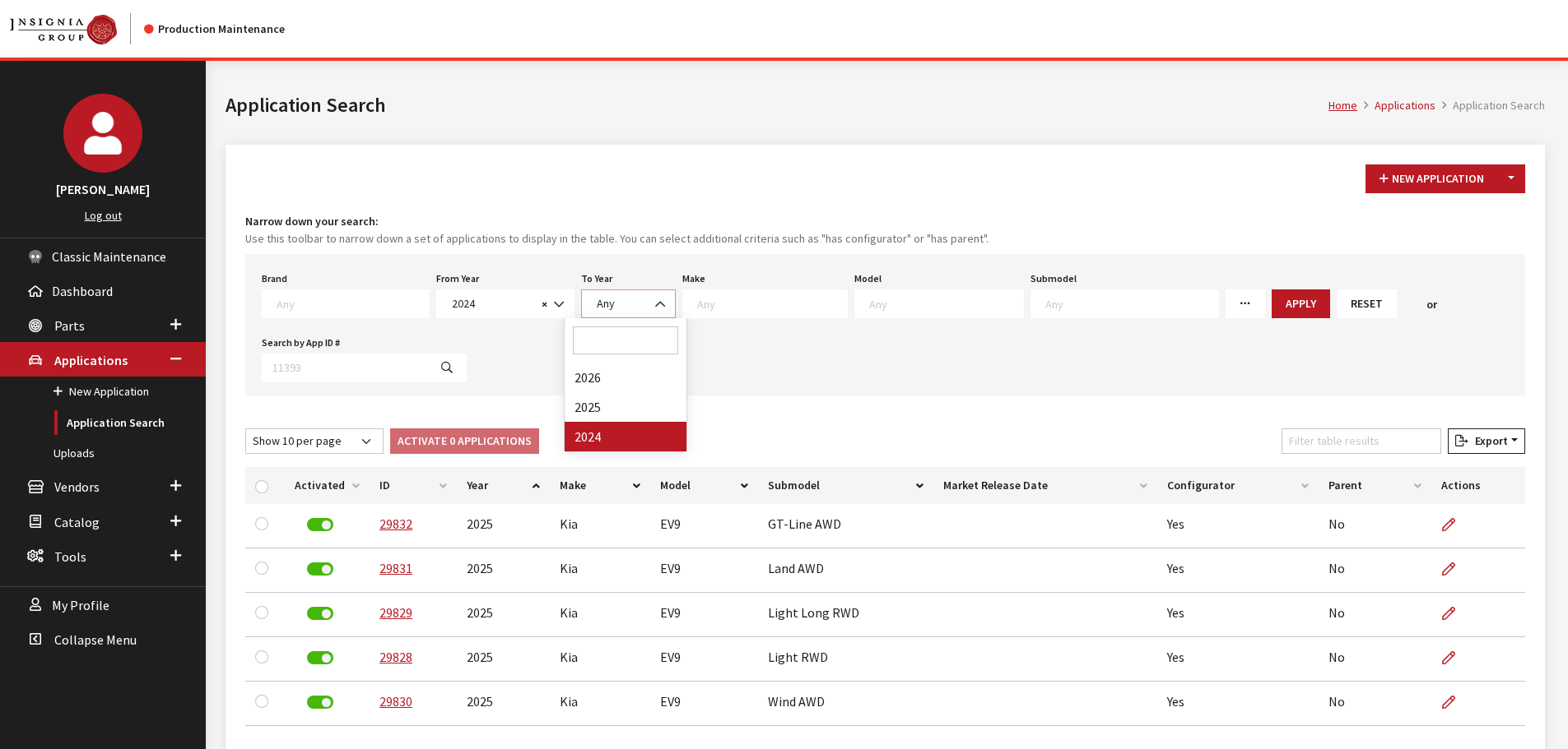
select select
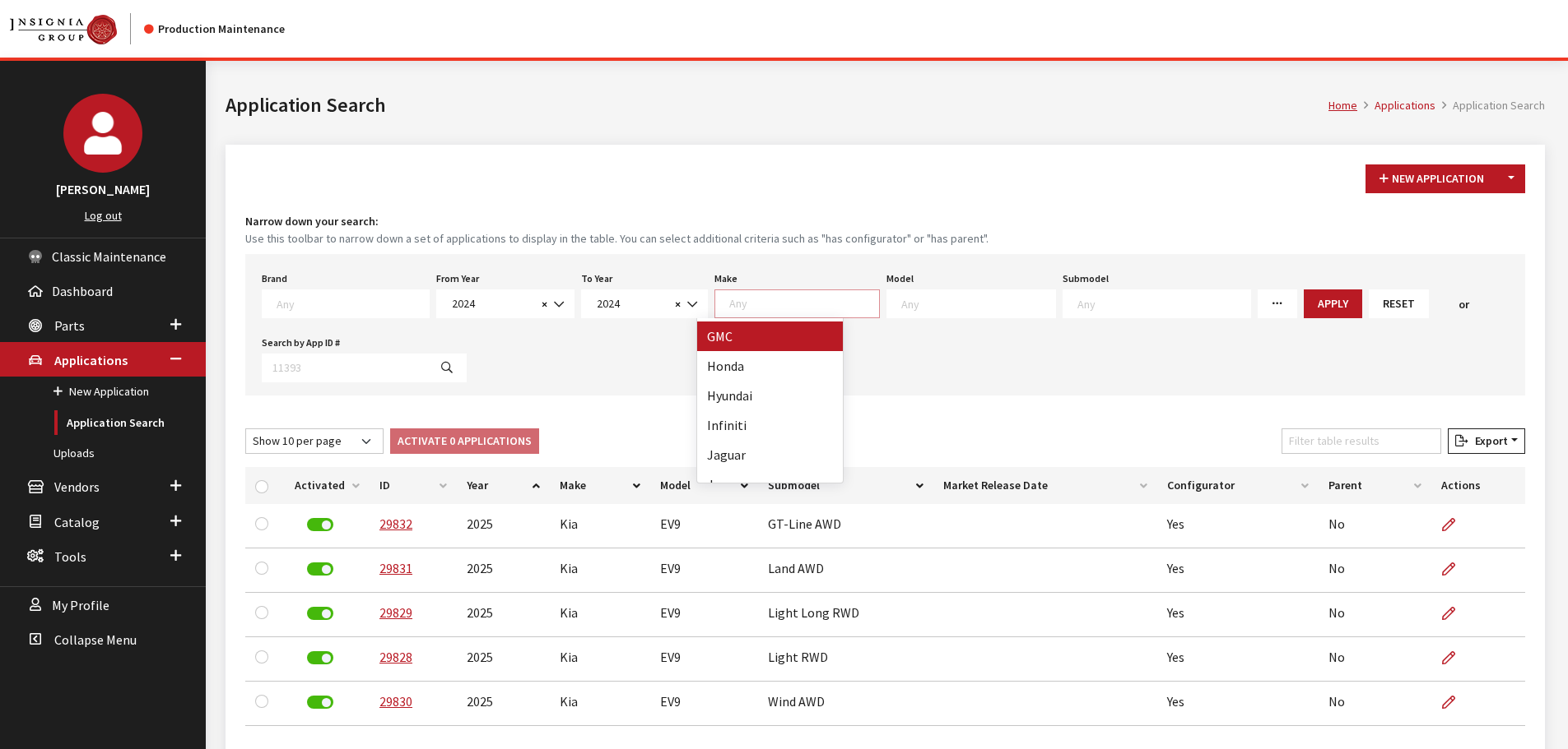
scroll to position [494, 0]
select select "31"
select select
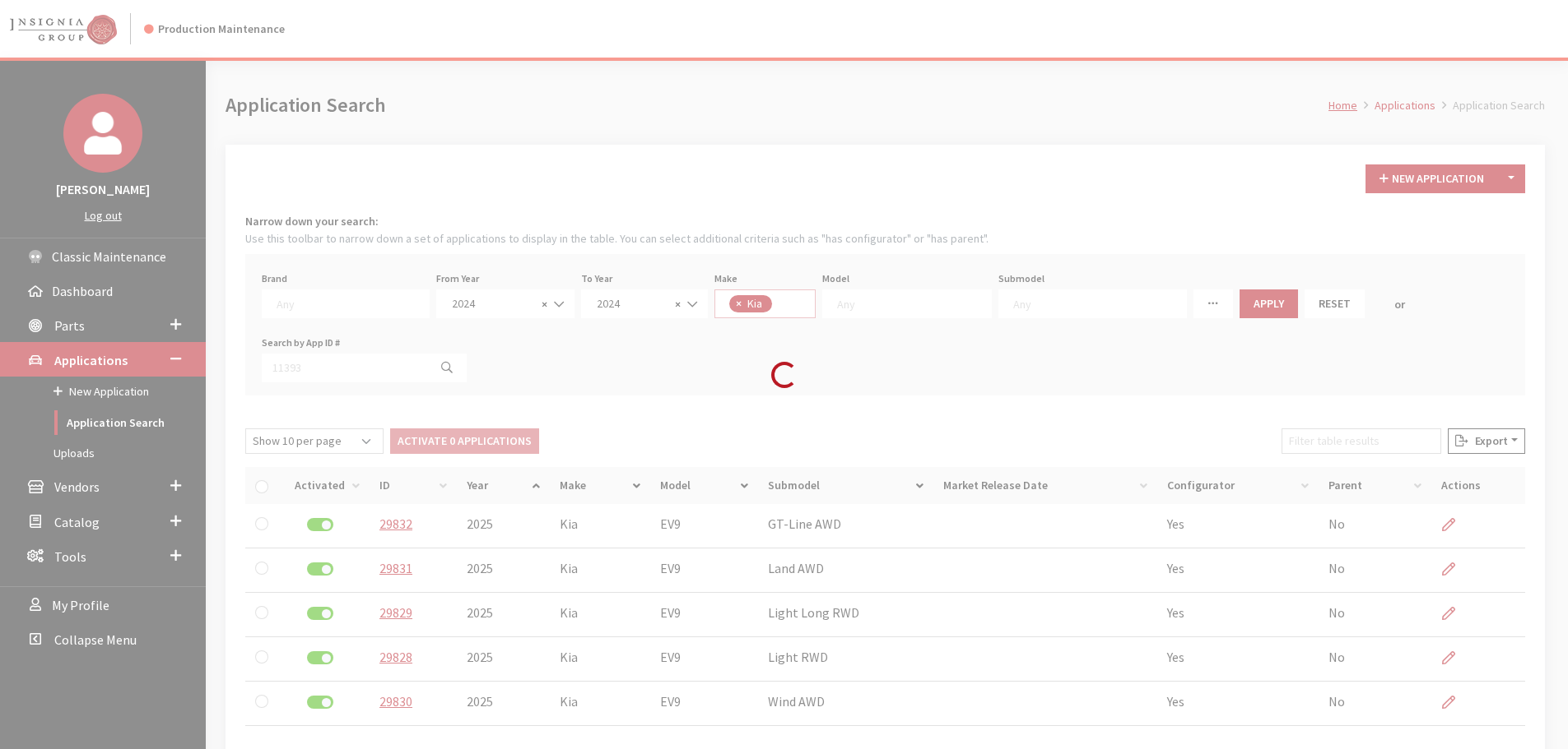
scroll to position [329, 0]
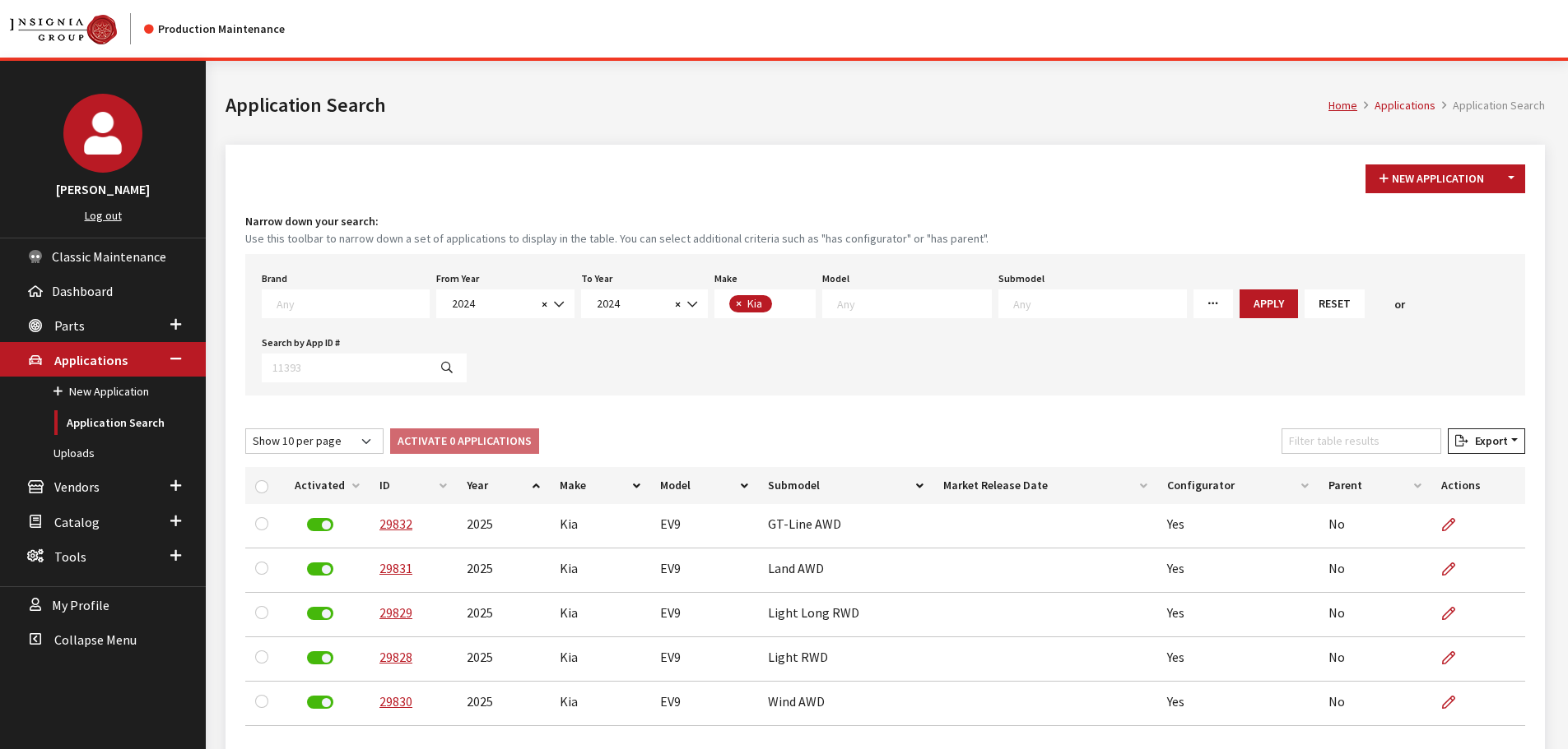
click at [892, 307] on textarea "Search" at bounding box center [914, 303] width 154 height 15
select select "1133"
click at [902, 301] on span "× Carnival" at bounding box center [882, 303] width 121 height 29
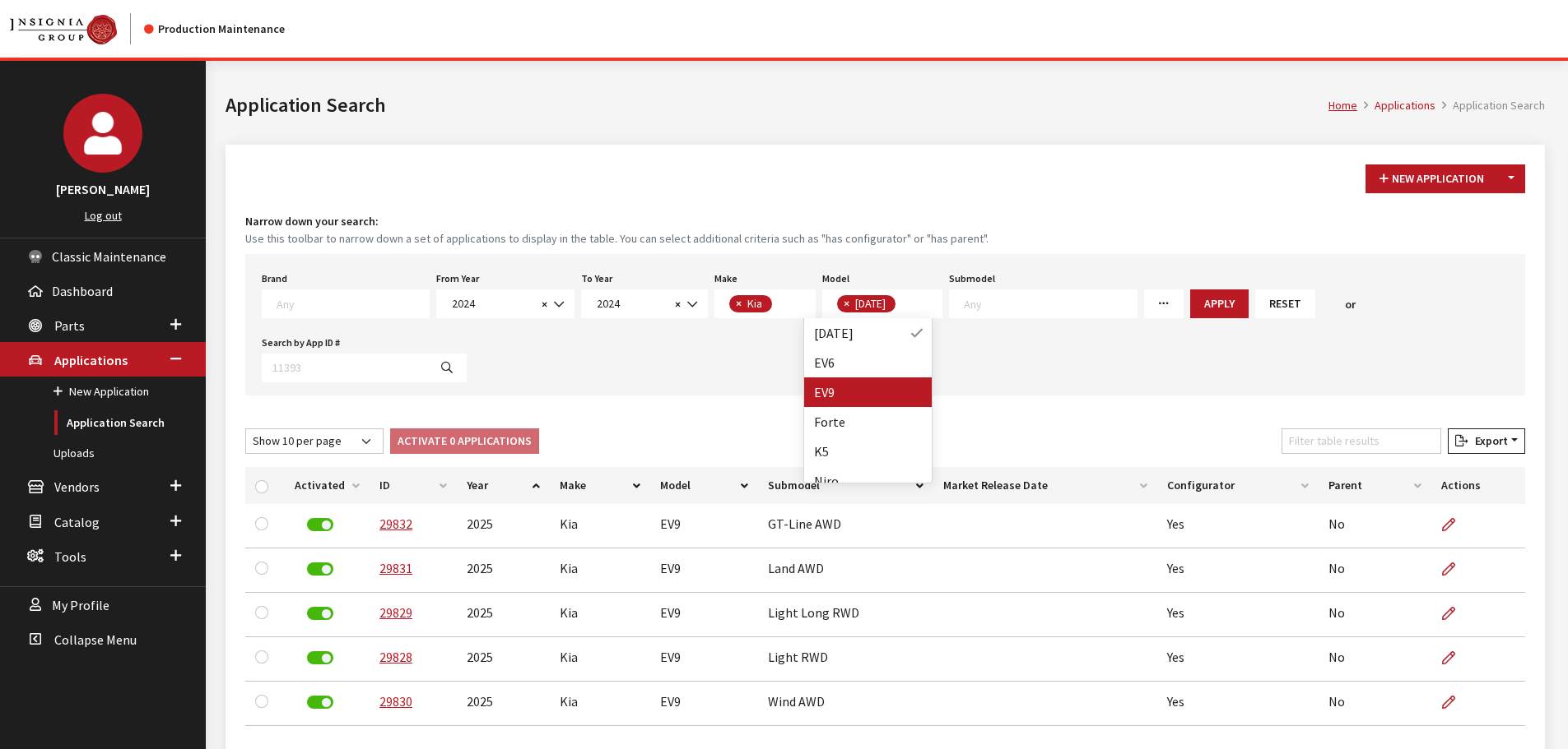
select select
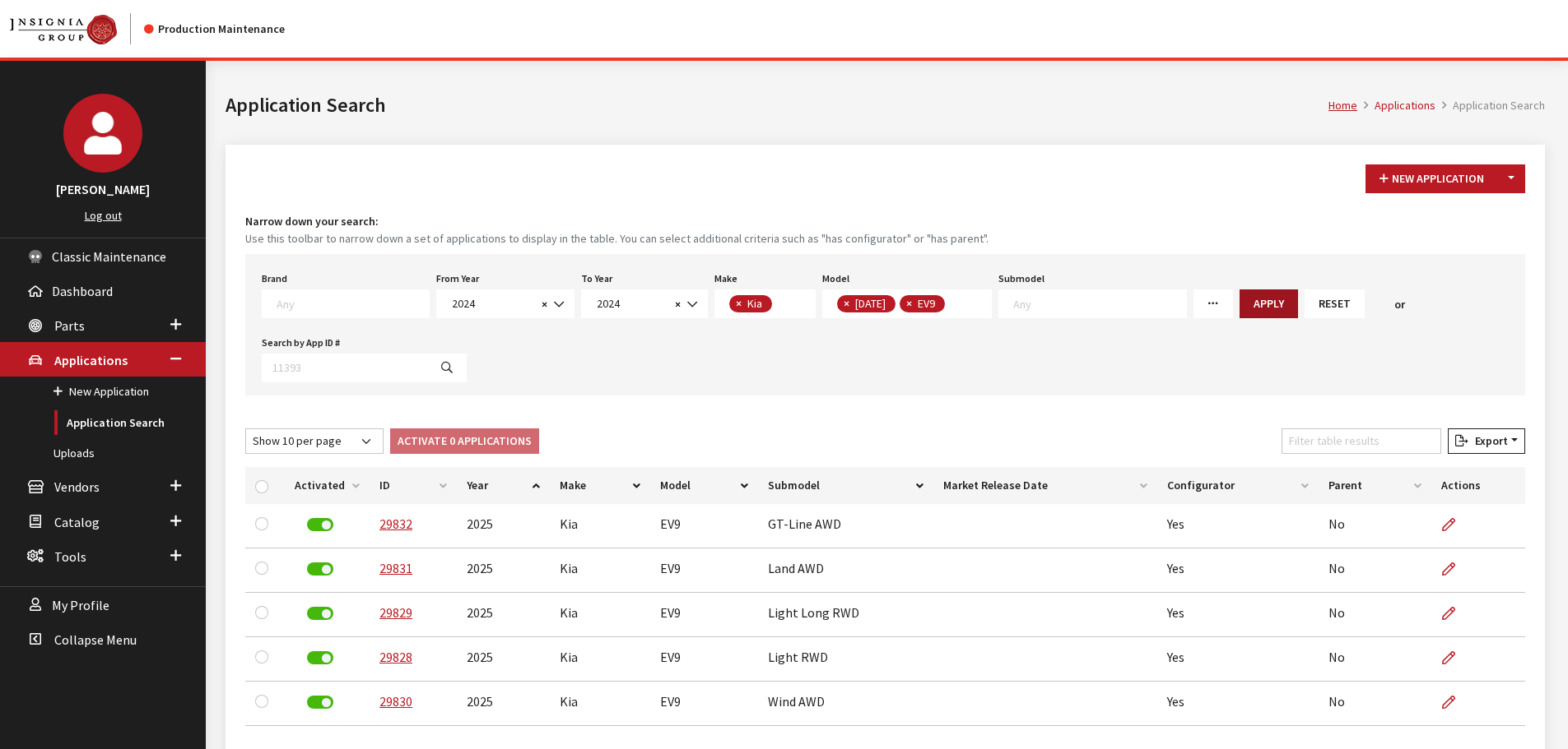
click at [1240, 304] on button "Apply" at bounding box center [1269, 303] width 59 height 29
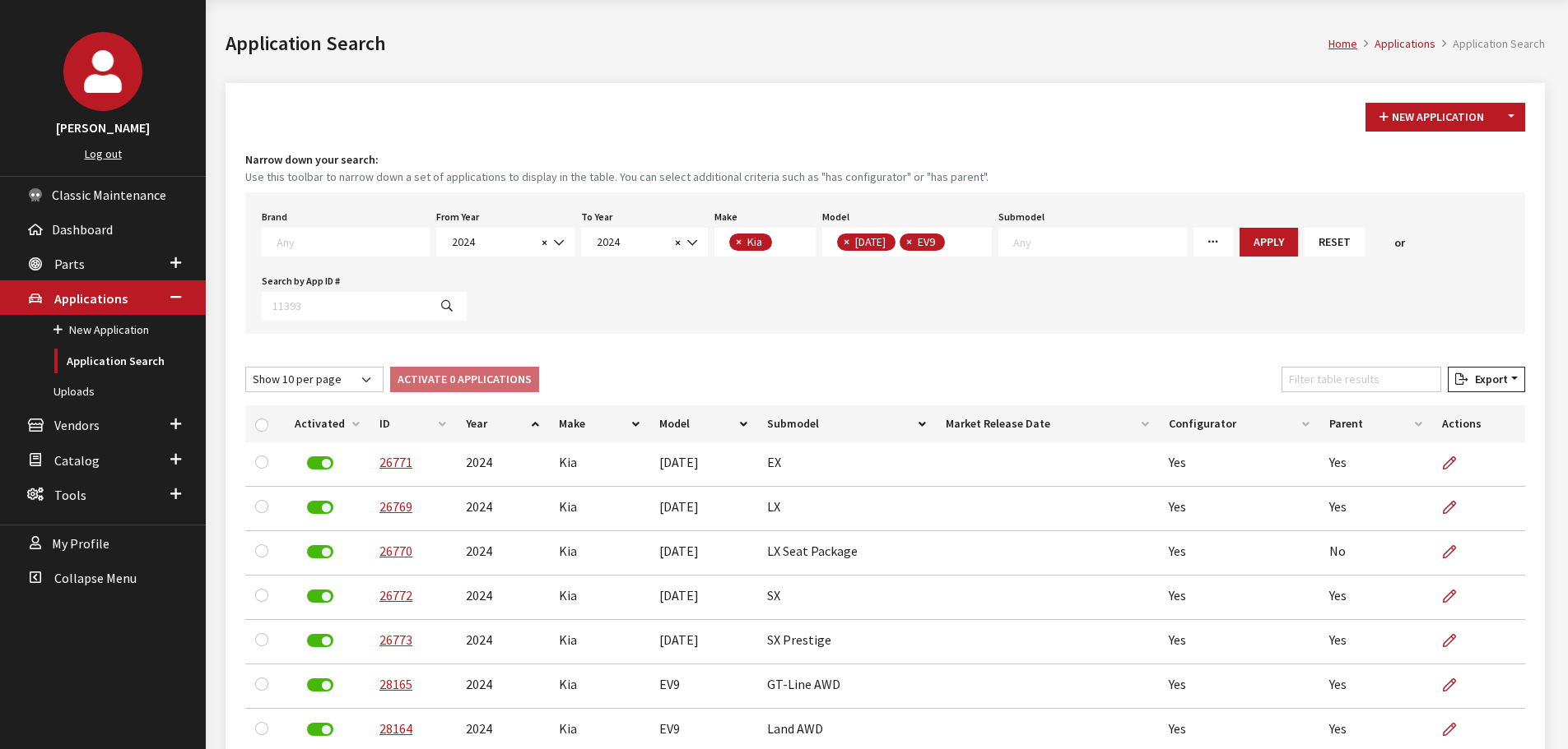
scroll to position [246, 0]
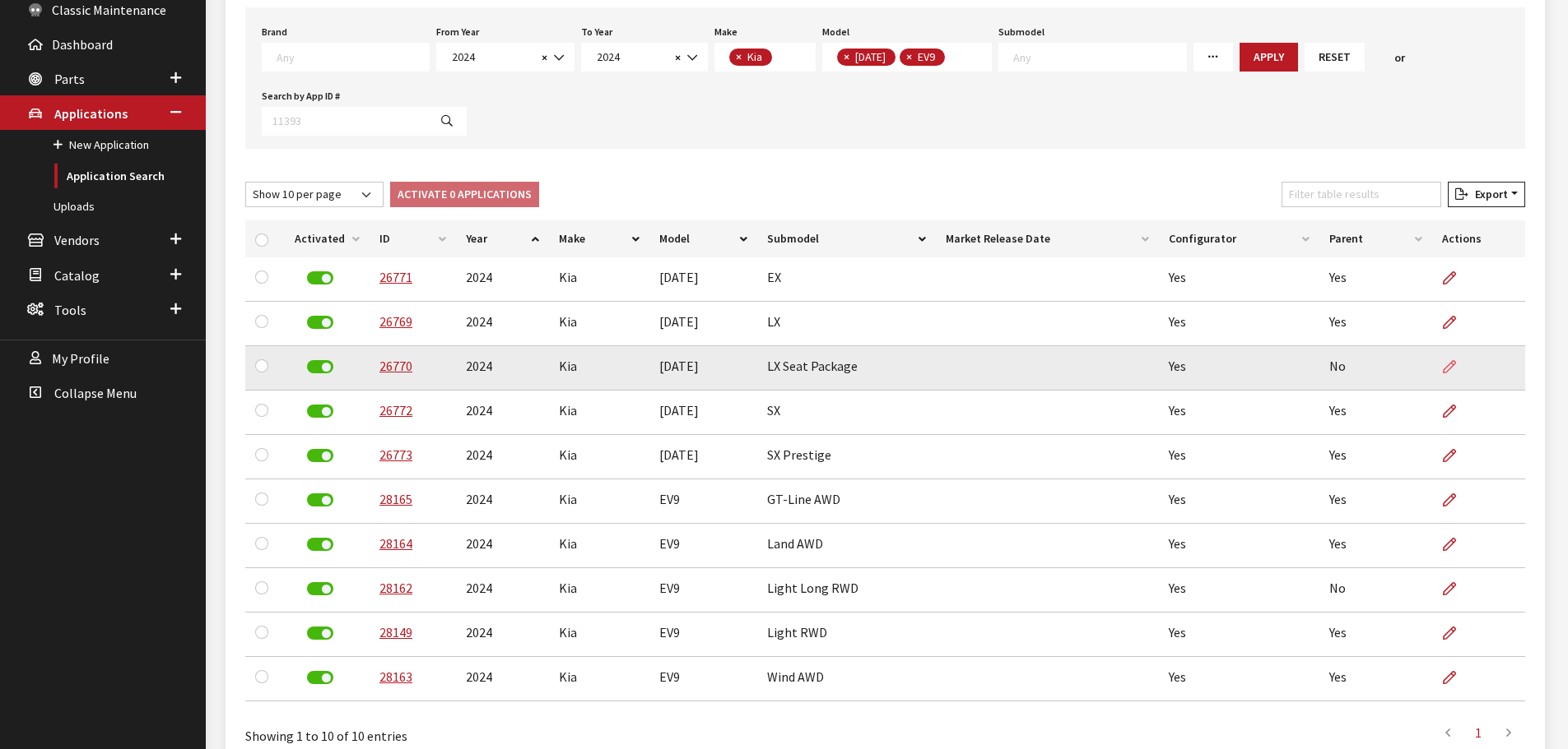
click at [1446, 370] on icon at bounding box center [1449, 367] width 13 height 13
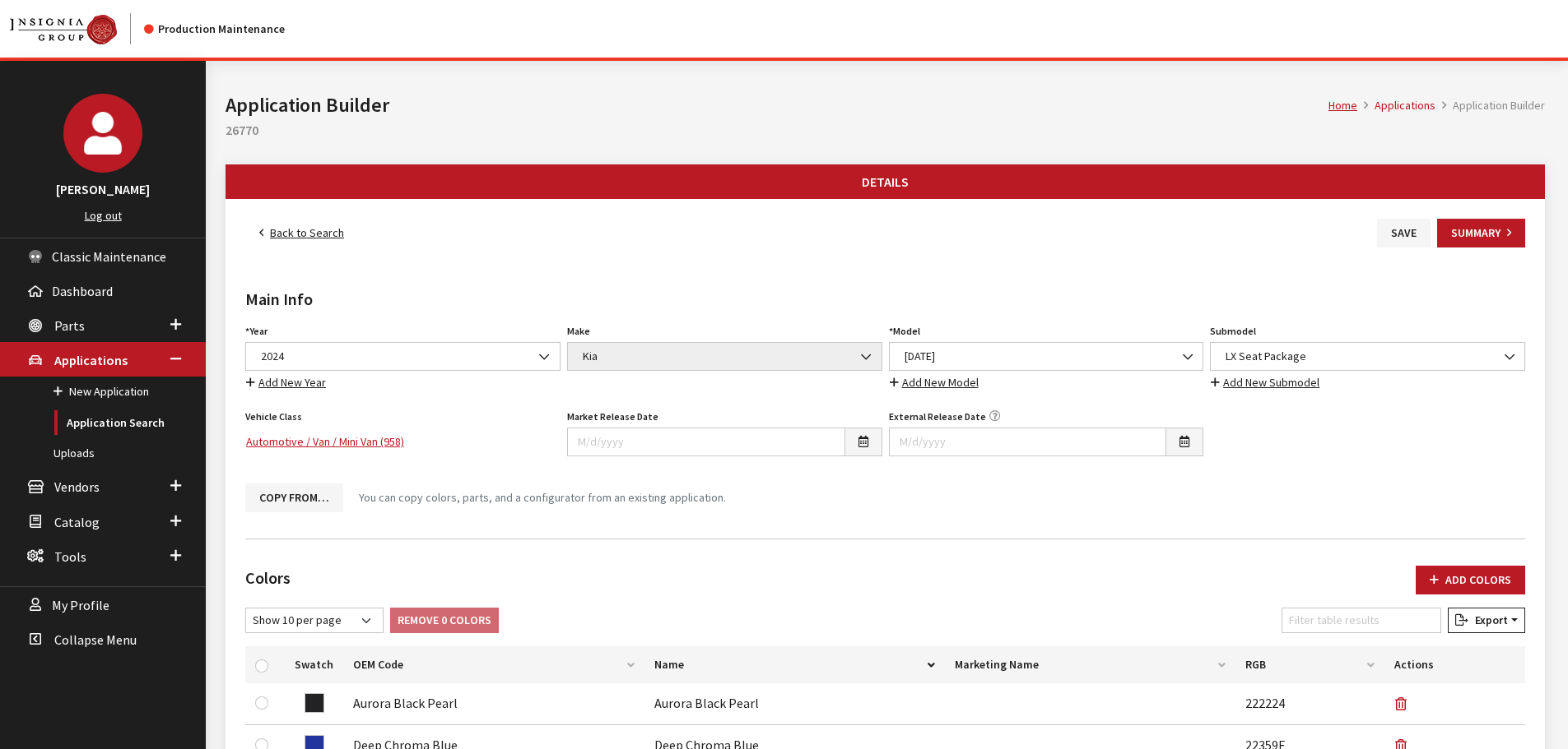
scroll to position [494, 0]
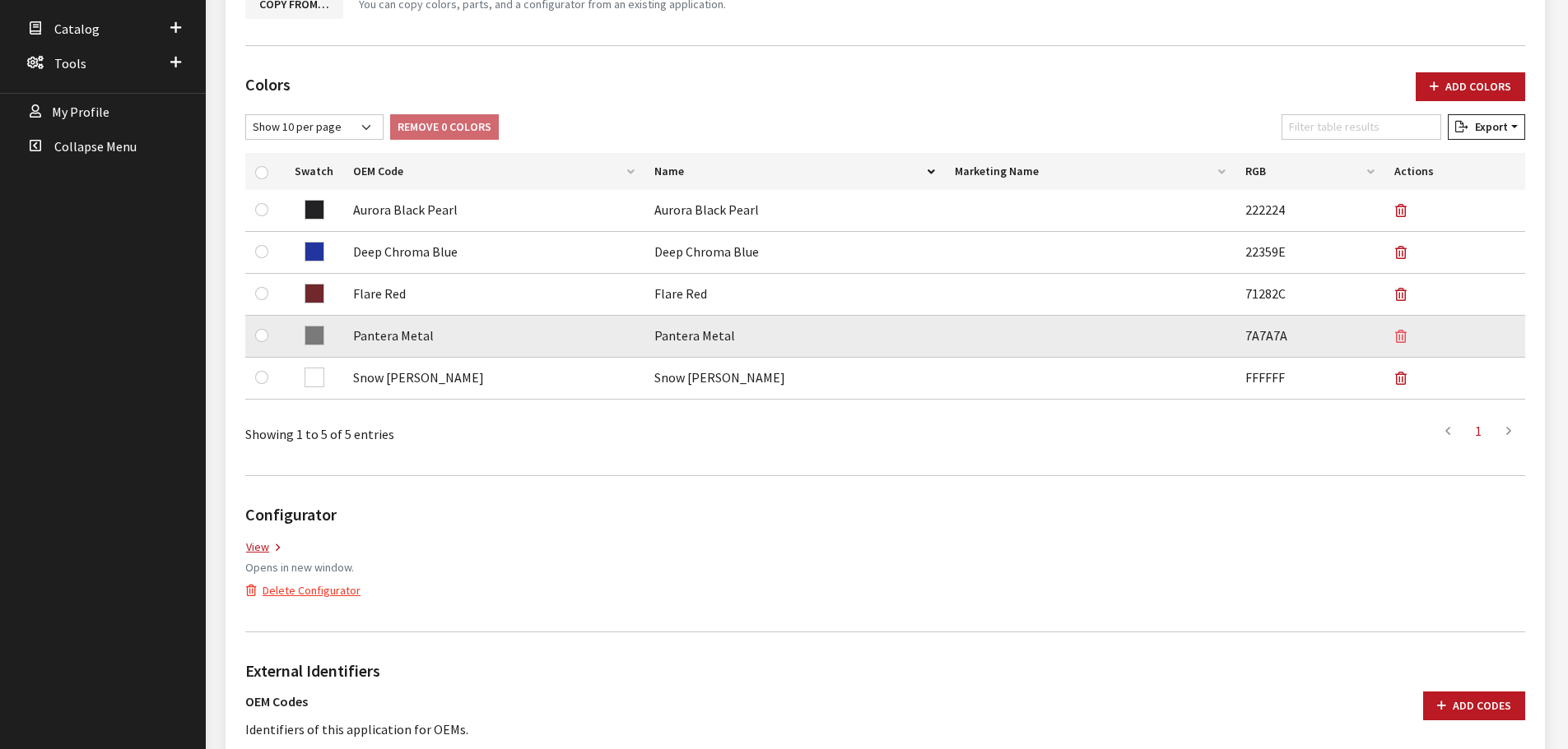
click at [1404, 337] on icon "button" at bounding box center [1400, 336] width 11 height 13
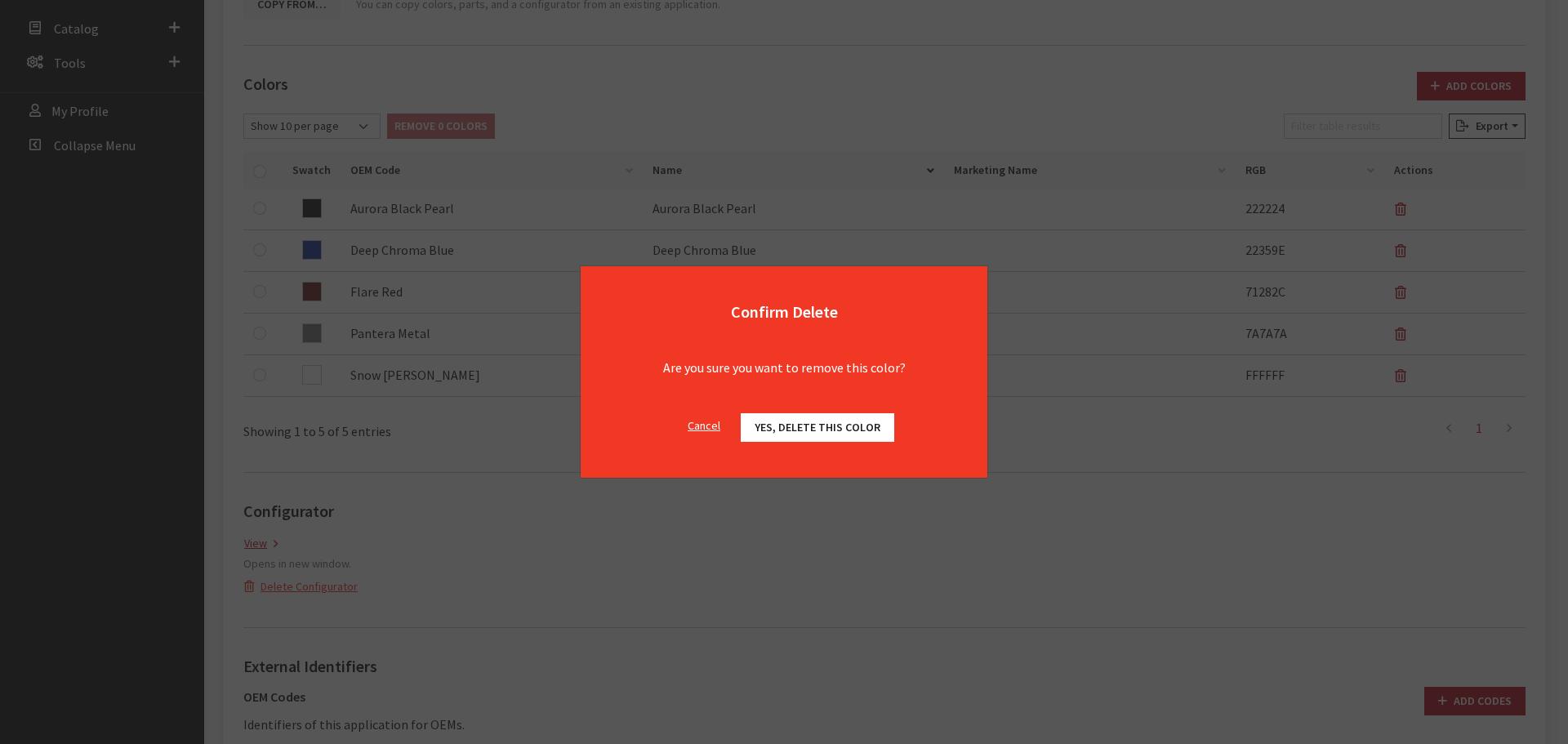
click at [870, 425] on span "Yes, delete this color" at bounding box center [817, 427] width 126 height 15
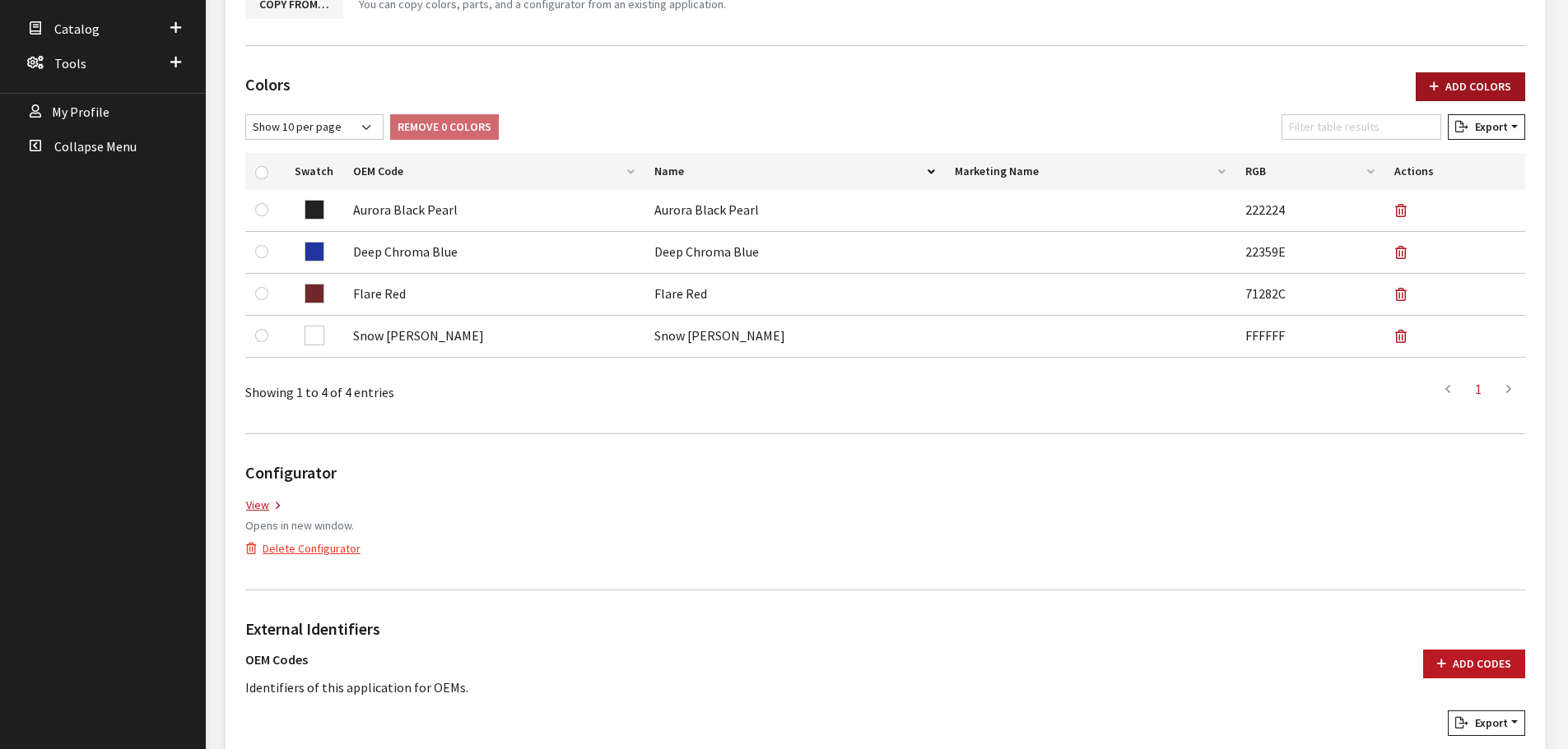
click at [1517, 91] on button "Add Colors" at bounding box center [1470, 87] width 109 height 29
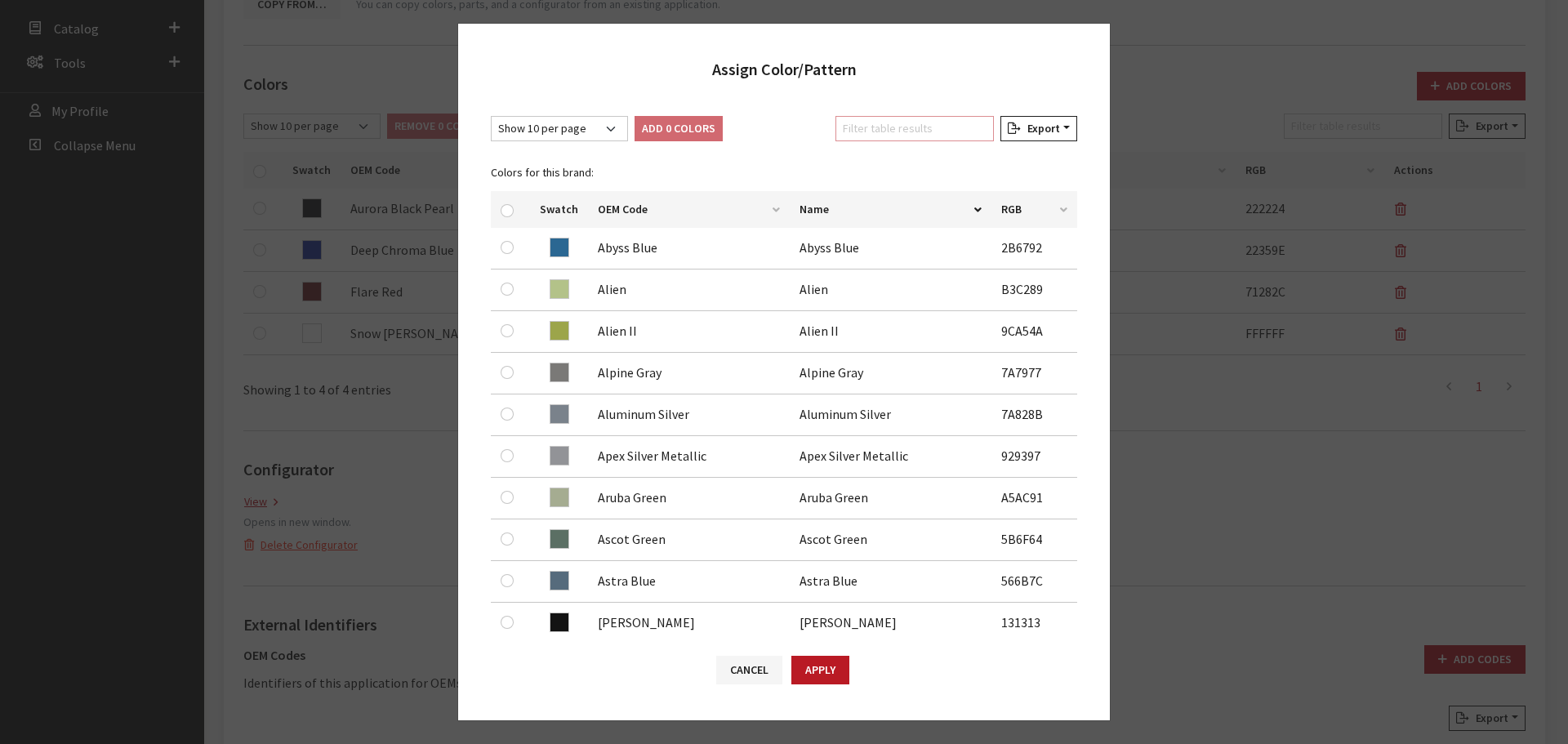
click at [931, 129] on input "Filter table results" at bounding box center [915, 128] width 159 height 25
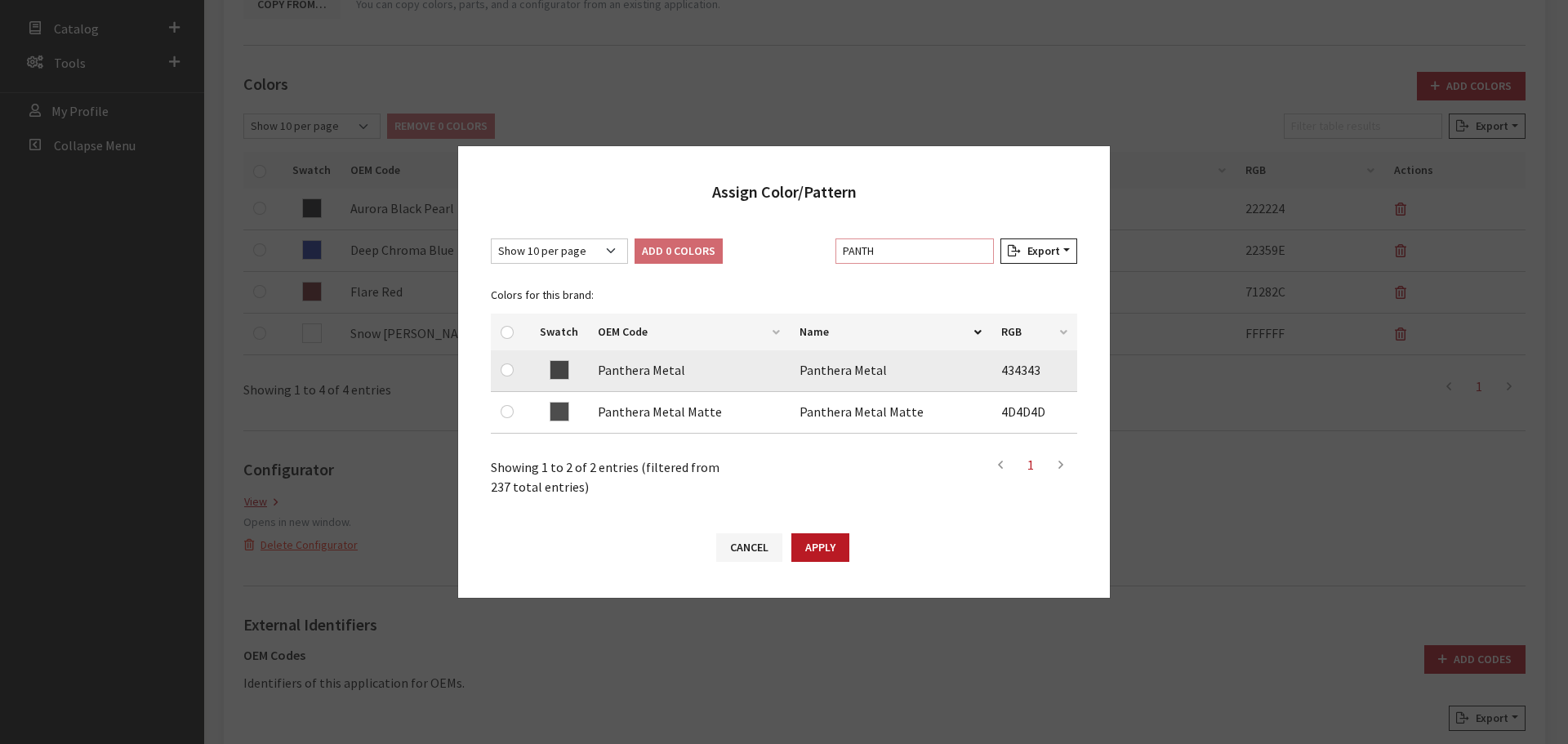
type input "PANTH"
click at [508, 368] on input "checkbox" at bounding box center [507, 370] width 13 height 13
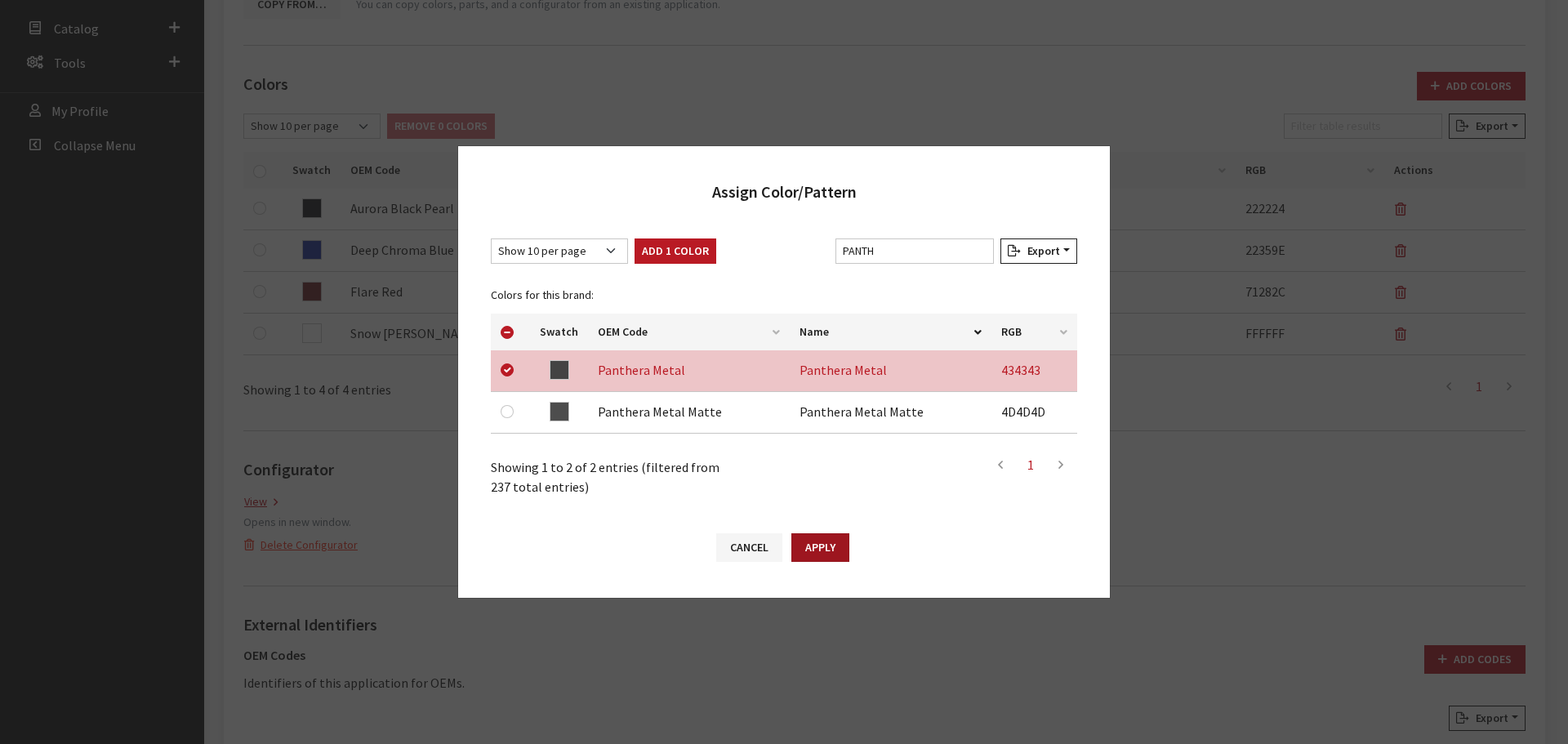
click at [841, 551] on button "Apply" at bounding box center [820, 548] width 58 height 29
checkbox input "false"
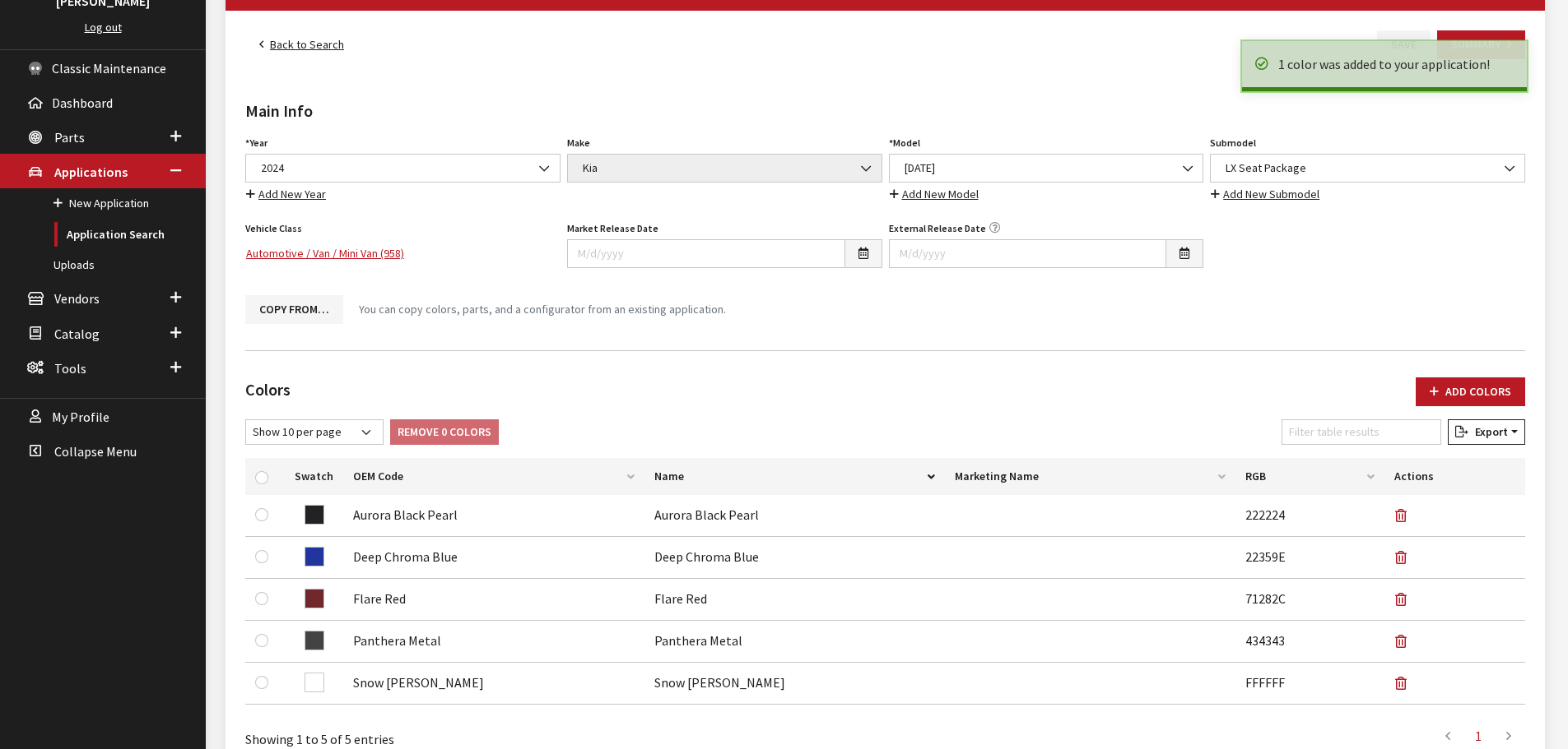
scroll to position [0, 0]
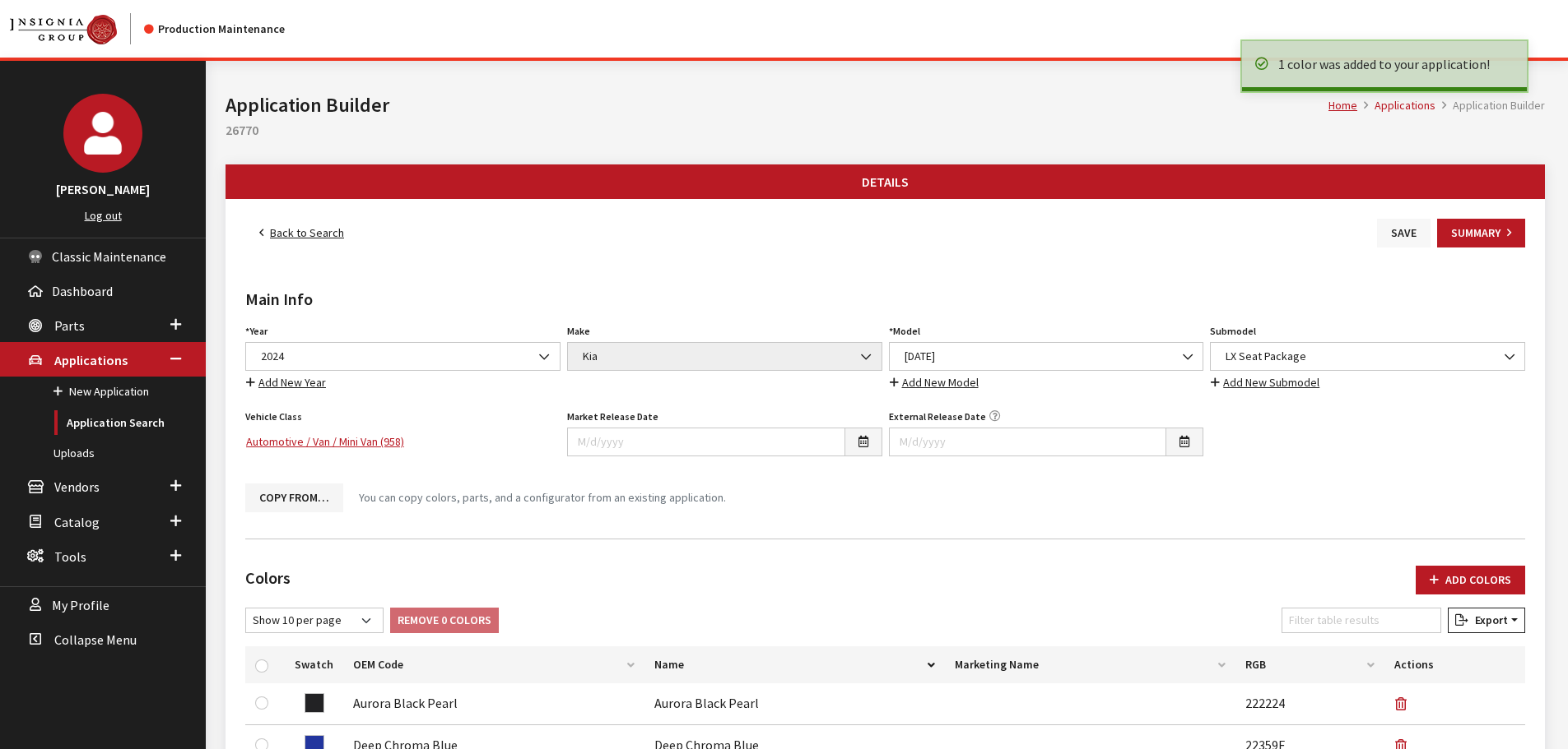
click at [1393, 227] on button "Save" at bounding box center [1404, 232] width 53 height 29
click at [1397, 232] on button "Save" at bounding box center [1404, 232] width 53 height 29
click at [329, 231] on link "Back to Search" at bounding box center [301, 232] width 113 height 29
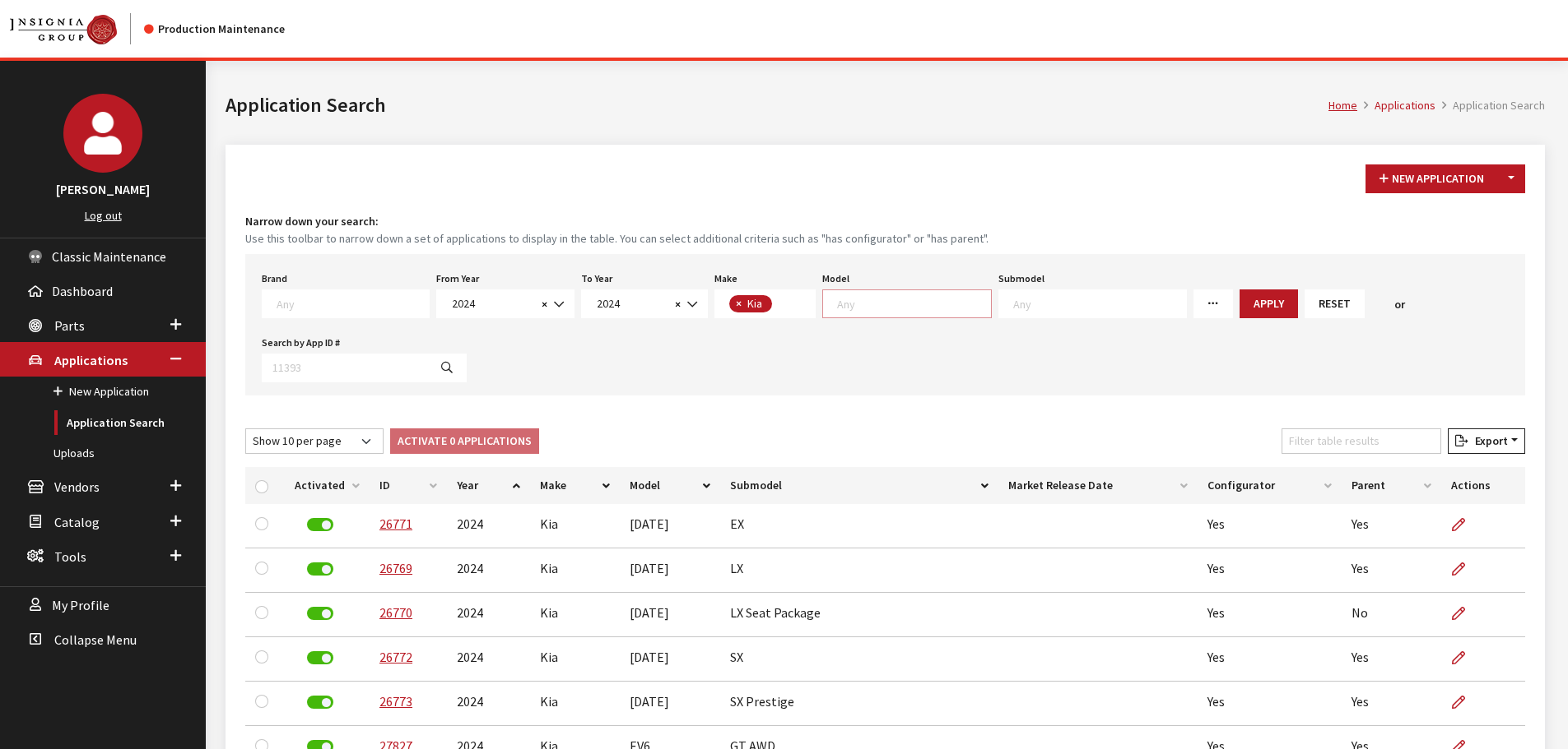
click at [837, 299] on textarea "Search" at bounding box center [914, 303] width 154 height 15
select select "1383"
select select
click at [1177, 302] on button "Apply" at bounding box center [1206, 303] width 59 height 29
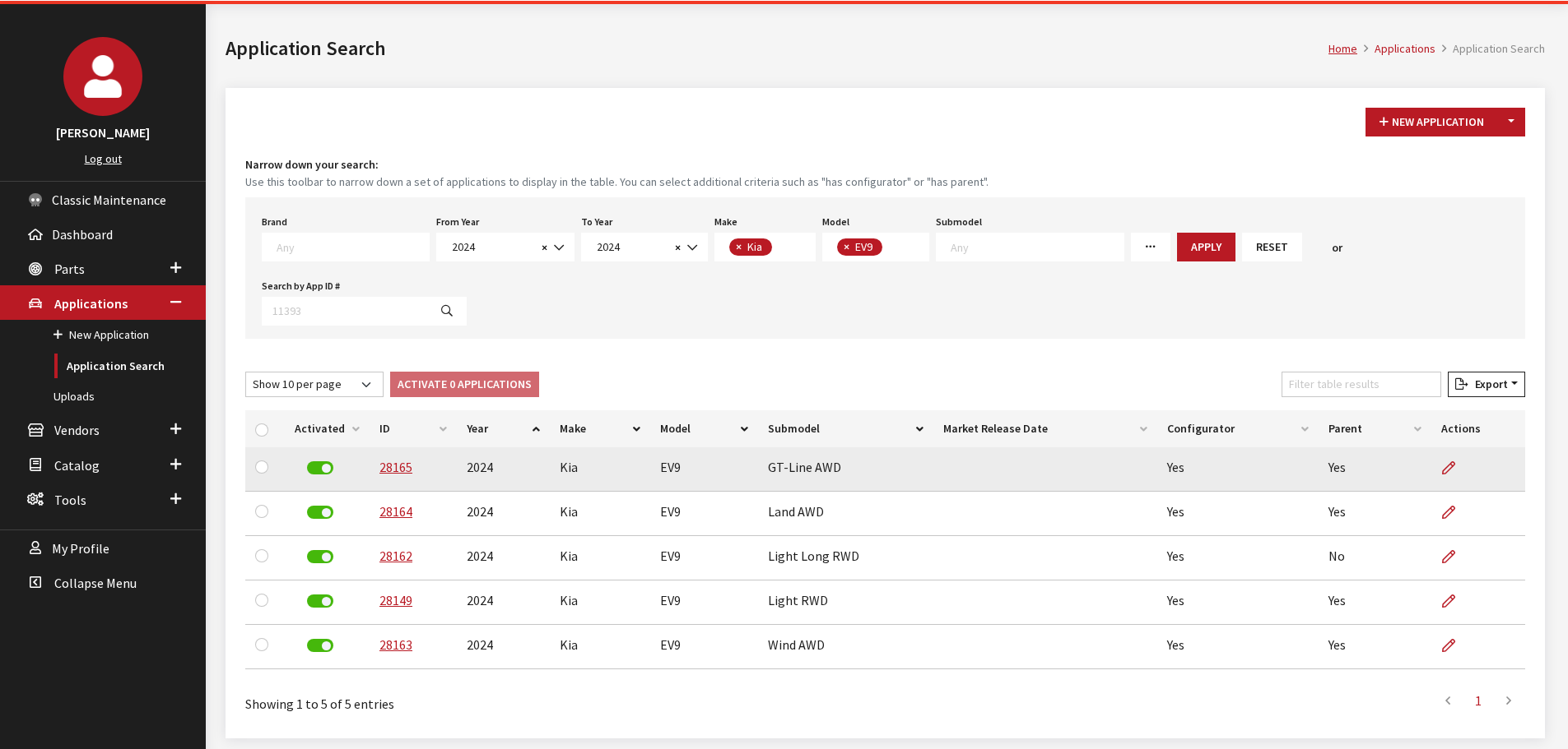
scroll to position [115, 0]
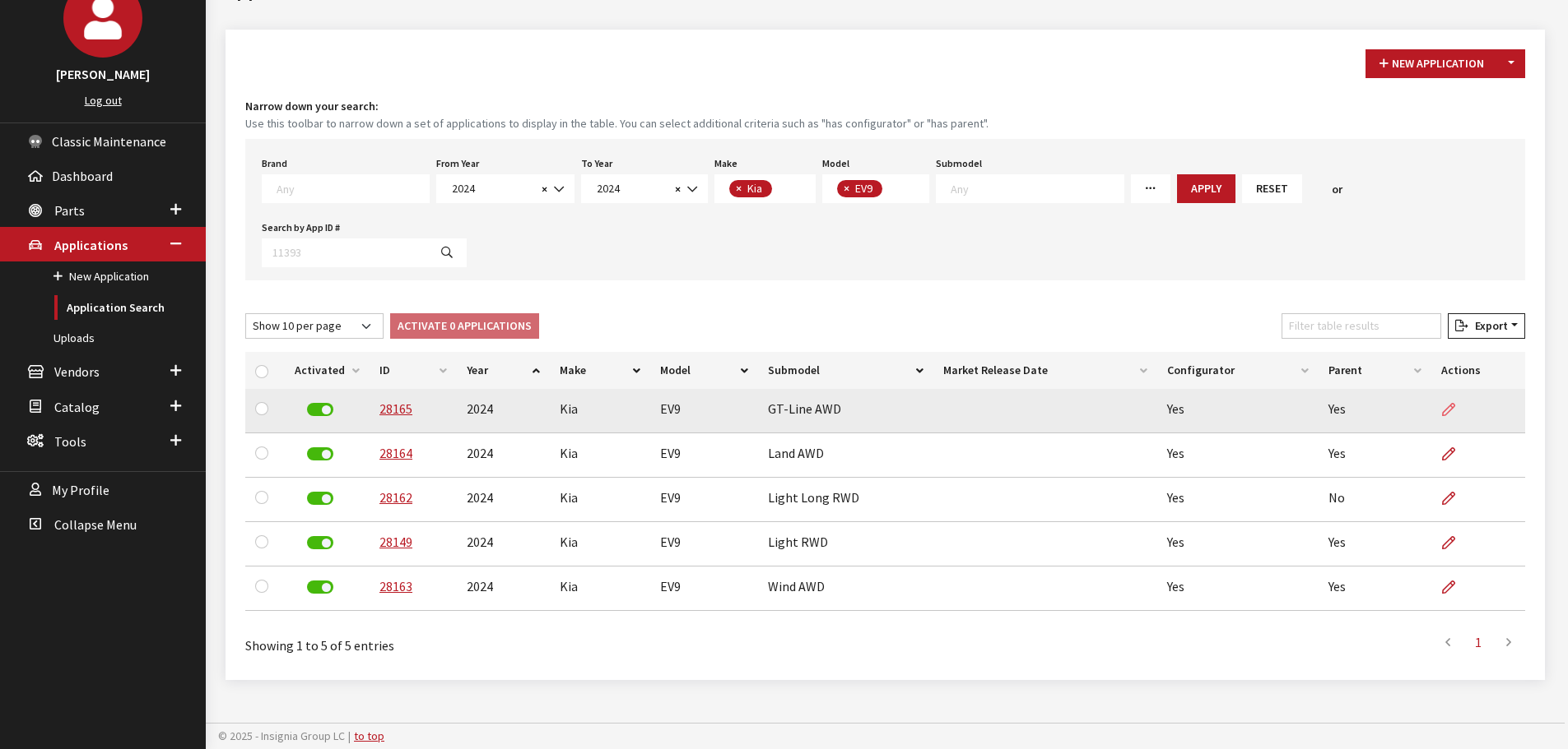
click at [1463, 402] on link at bounding box center [1455, 409] width 28 height 41
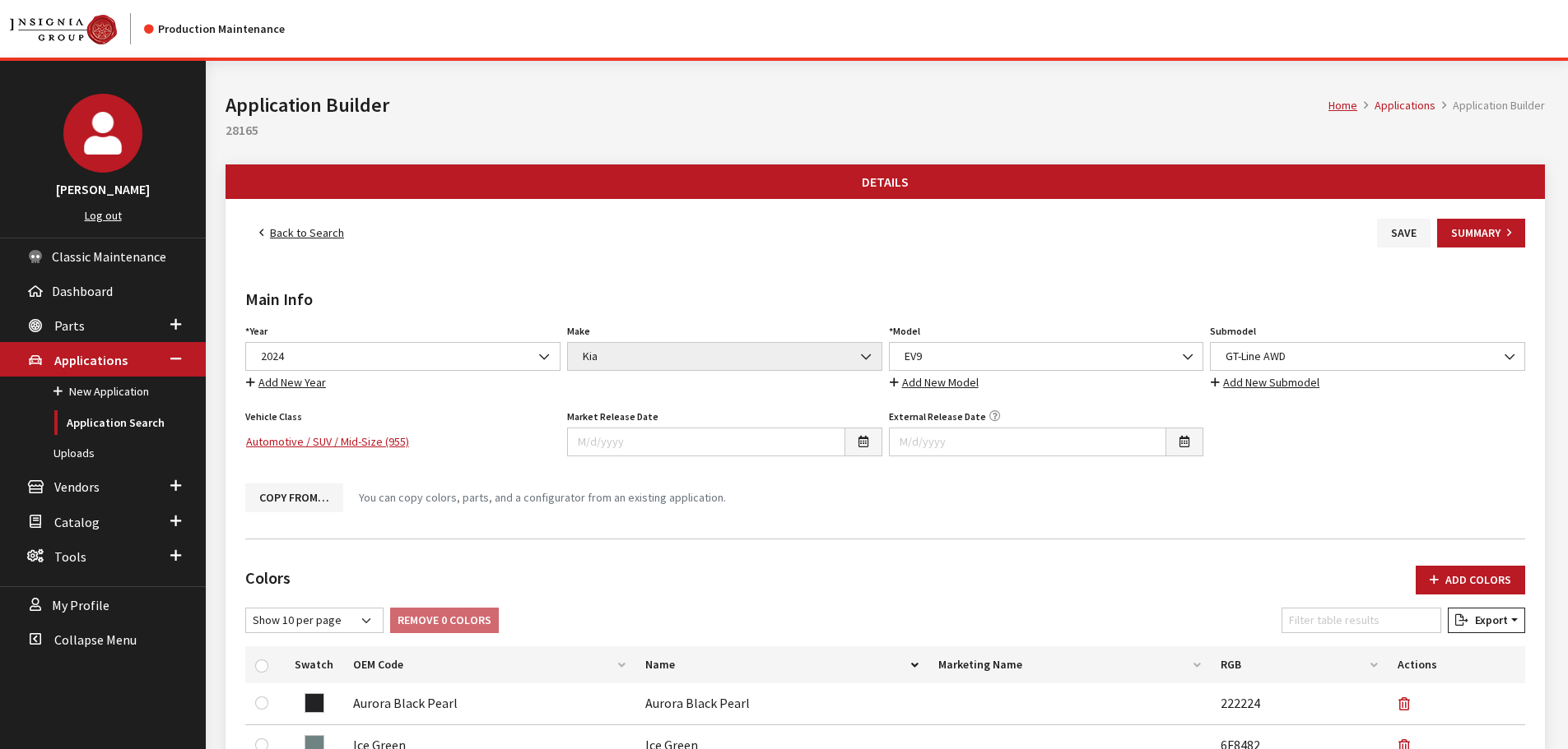
scroll to position [494, 0]
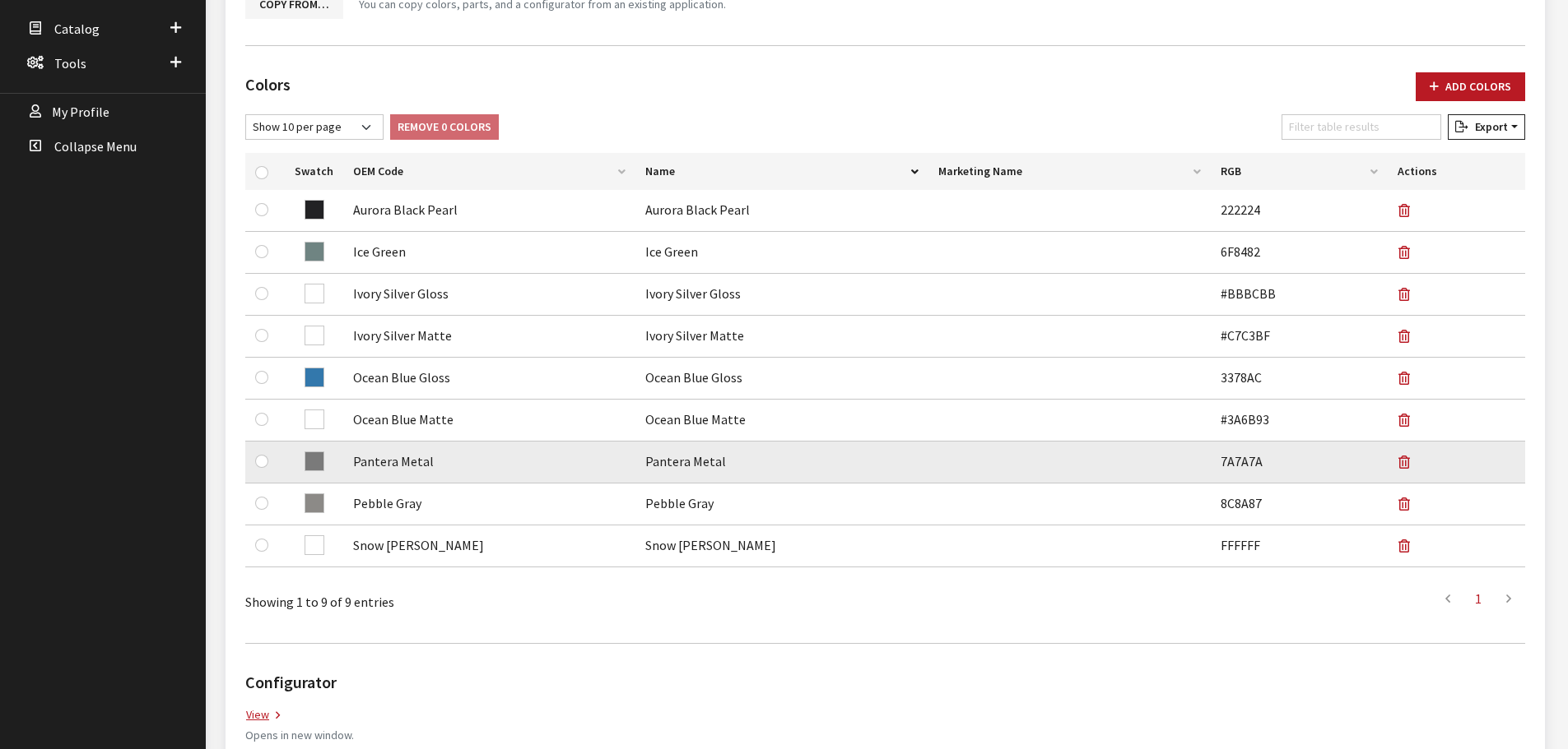
click at [1396, 468] on td at bounding box center [1456, 462] width 137 height 42
click at [1400, 465] on icon "button" at bounding box center [1404, 462] width 11 height 13
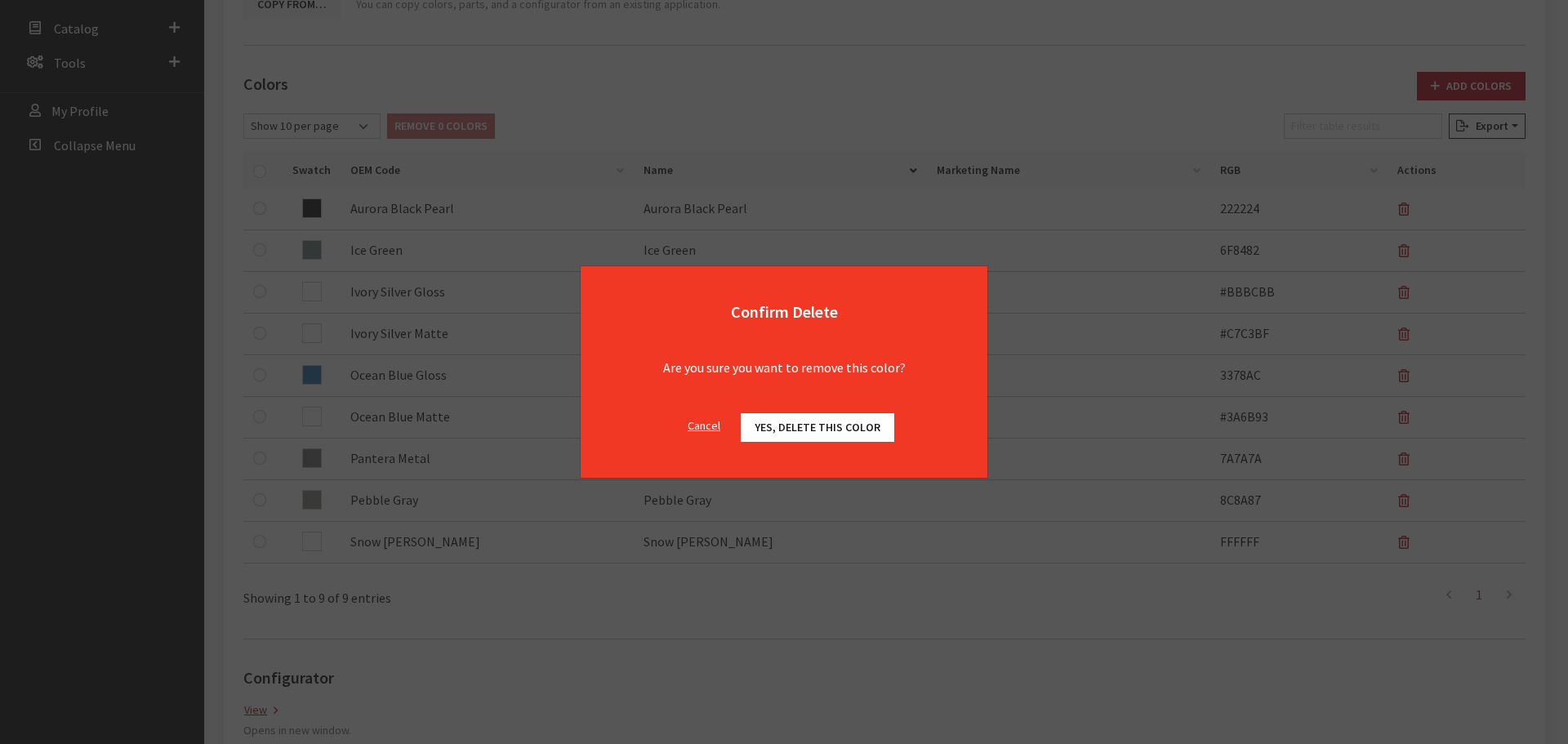
click at [817, 419] on button "Yes, delete this color" at bounding box center [817, 427] width 154 height 29
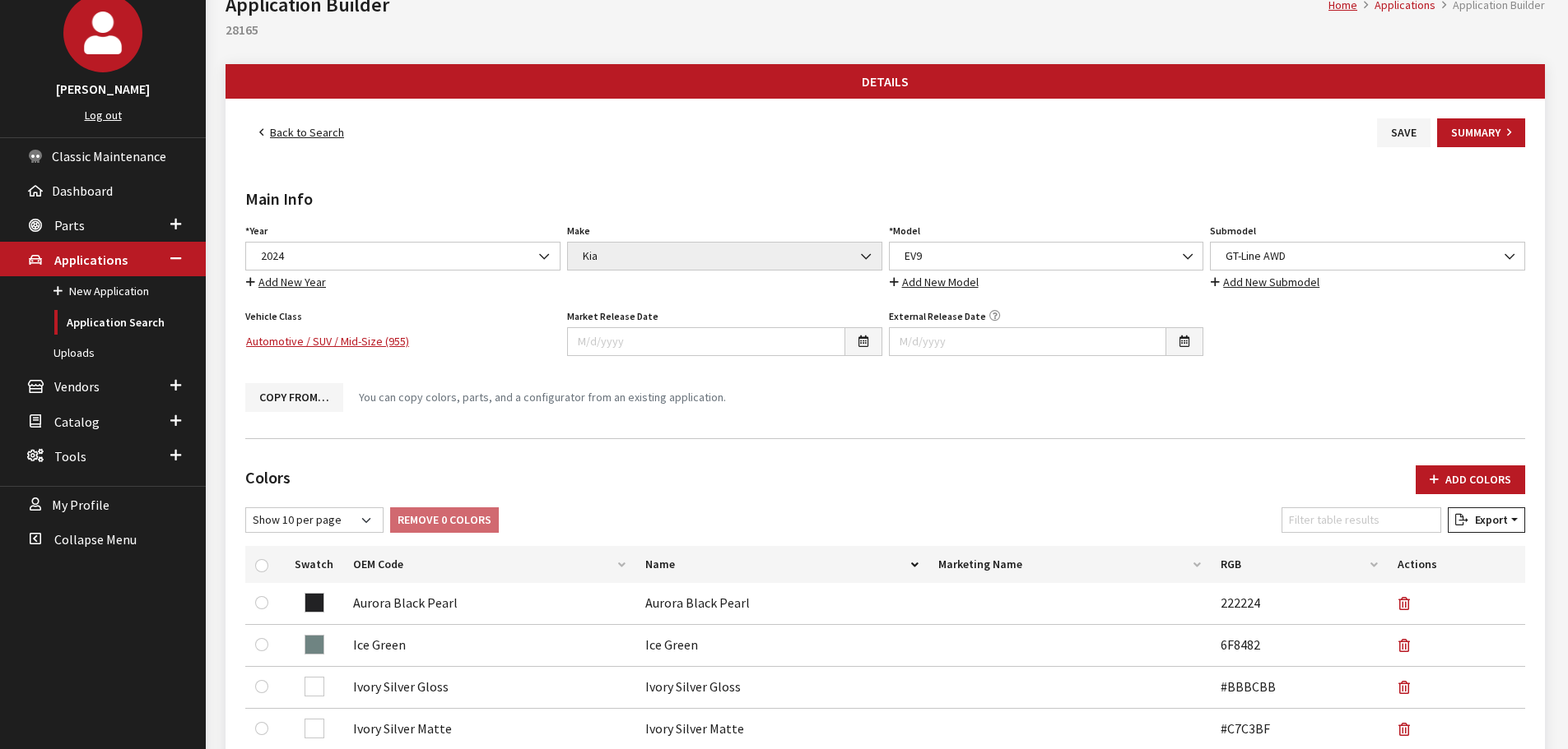
scroll to position [82, 0]
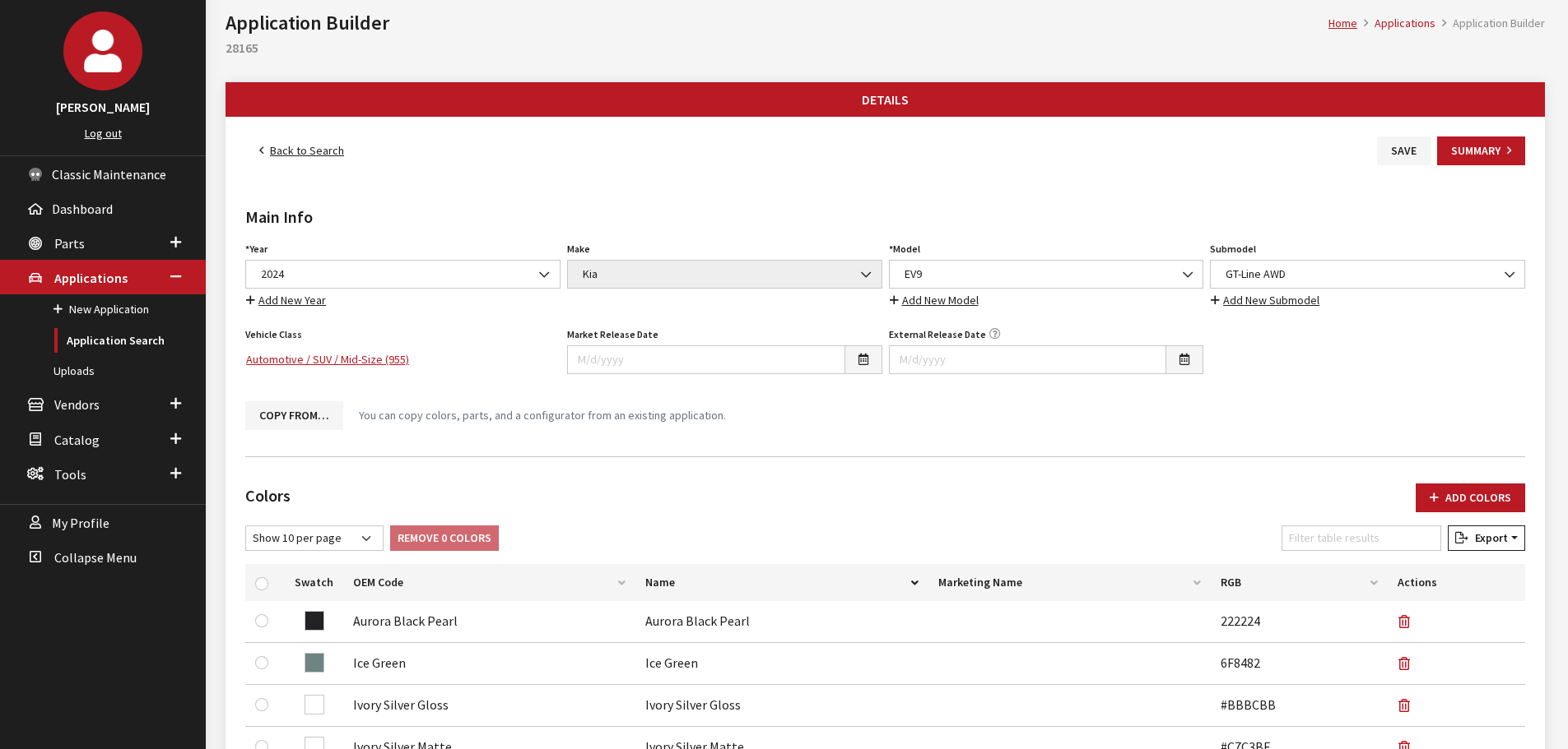
click at [1477, 483] on div "Colors Add Colors No colors have been added! You can add colors from an existin…" at bounding box center [885, 734] width 1286 height 529
click at [1475, 489] on button "Add Colors" at bounding box center [1470, 497] width 109 height 29
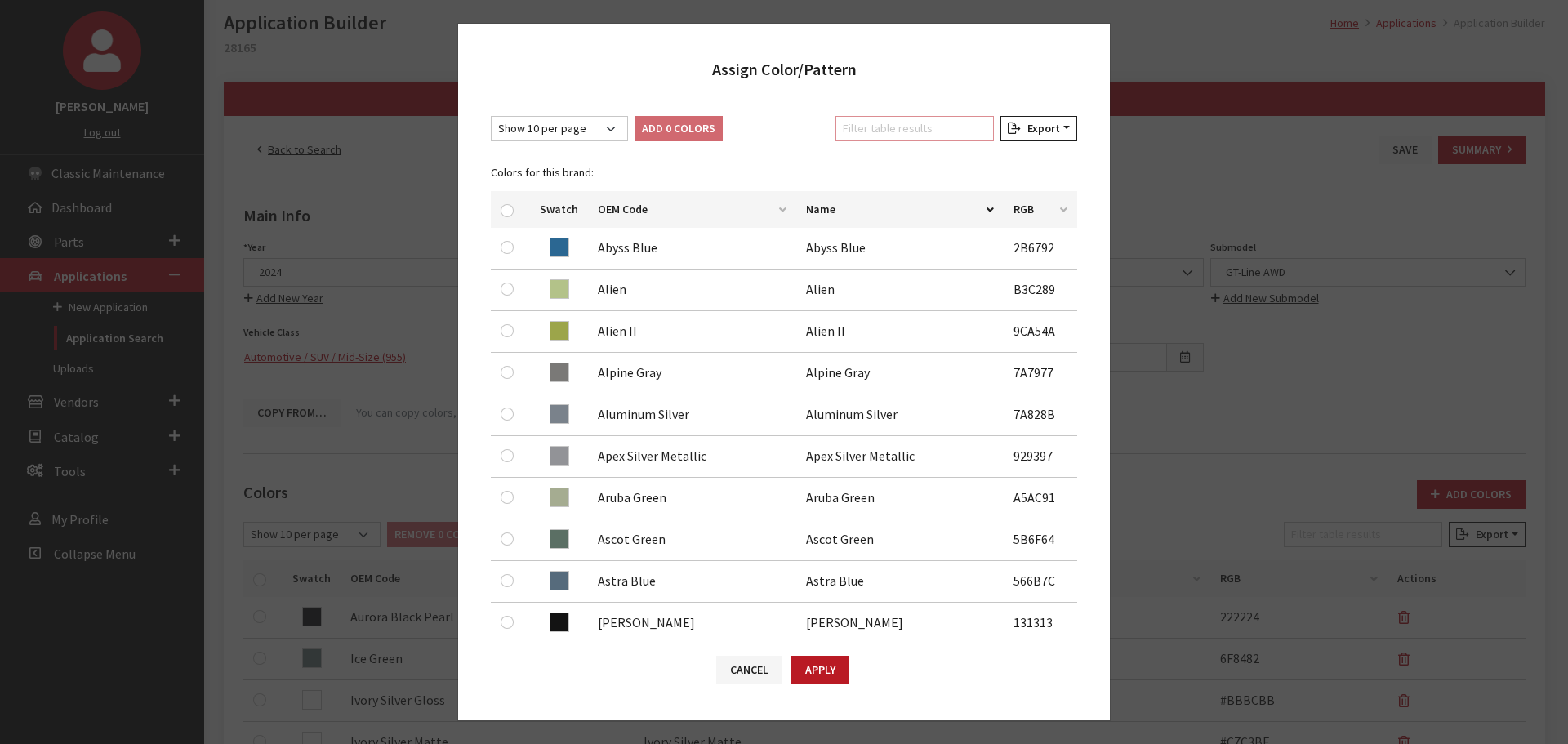
click at [945, 131] on input "Filter table results" at bounding box center [915, 128] width 159 height 25
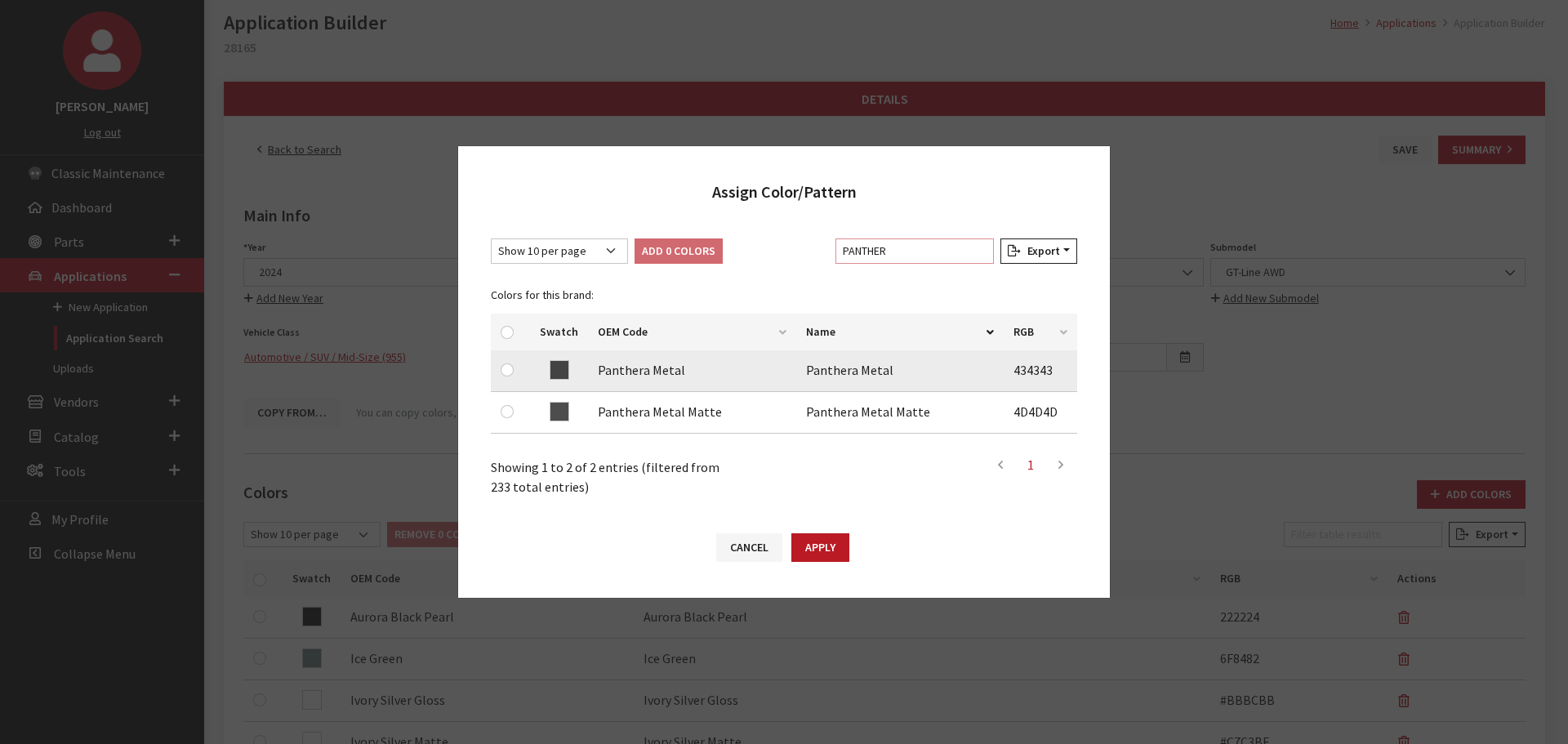
type input "PANTHER"
click at [510, 367] on input "checkbox" at bounding box center [507, 370] width 13 height 13
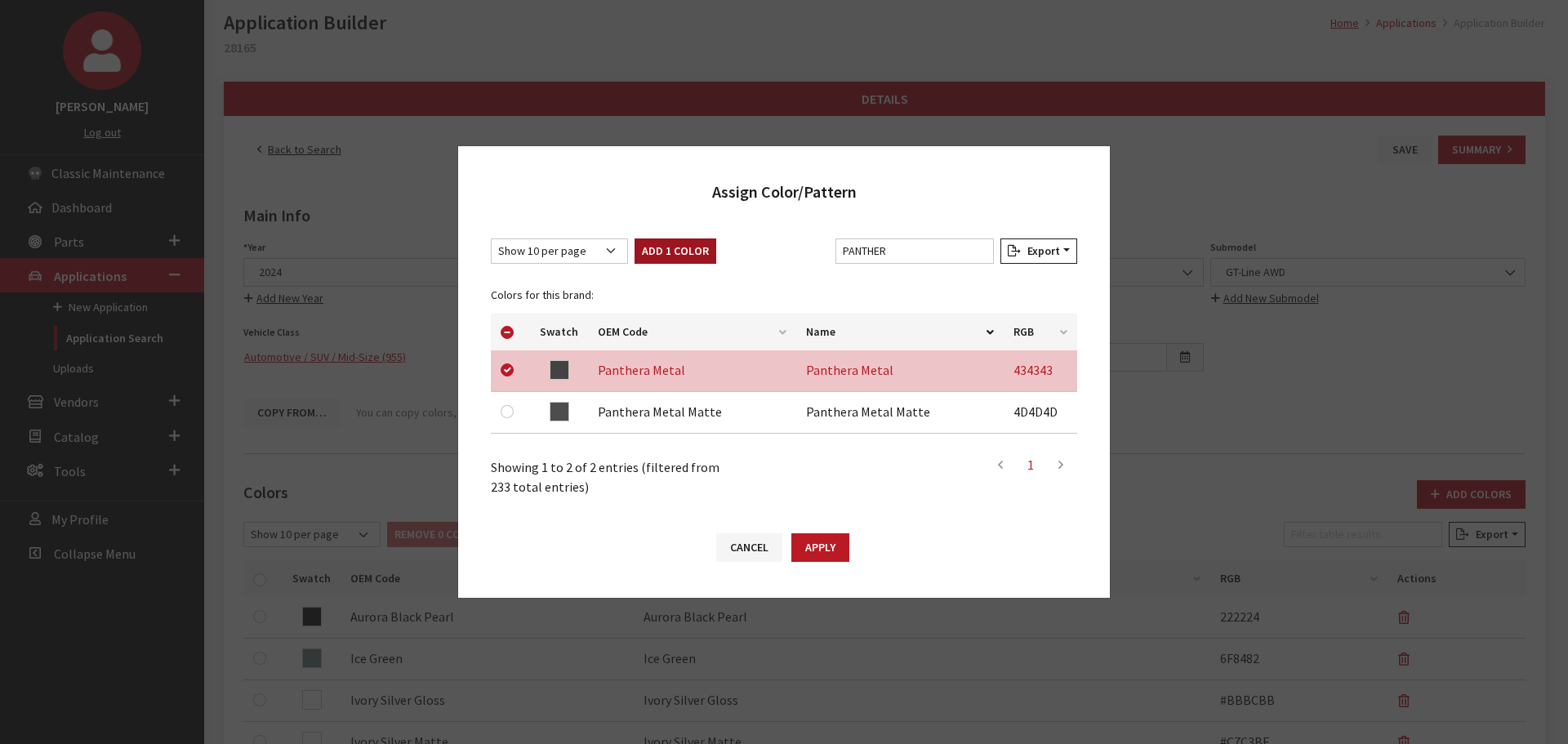
click at [666, 243] on button "Add 1 Color" at bounding box center [675, 251] width 82 height 25
checkbox input "false"
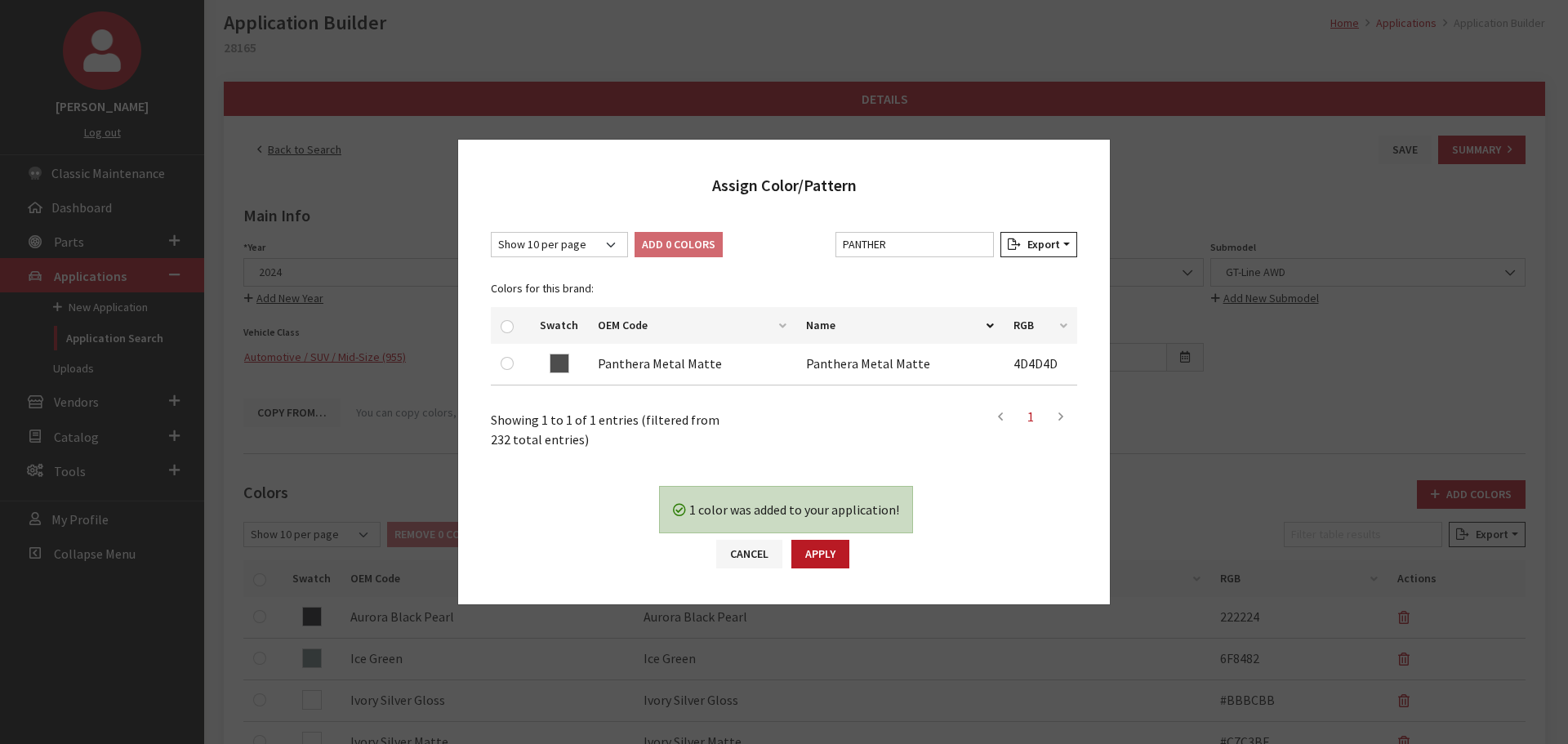
drag, startPoint x: 804, startPoint y: 560, endPoint x: 818, endPoint y: 563, distance: 14.3
click at [805, 560] on button "Apply" at bounding box center [820, 554] width 58 height 29
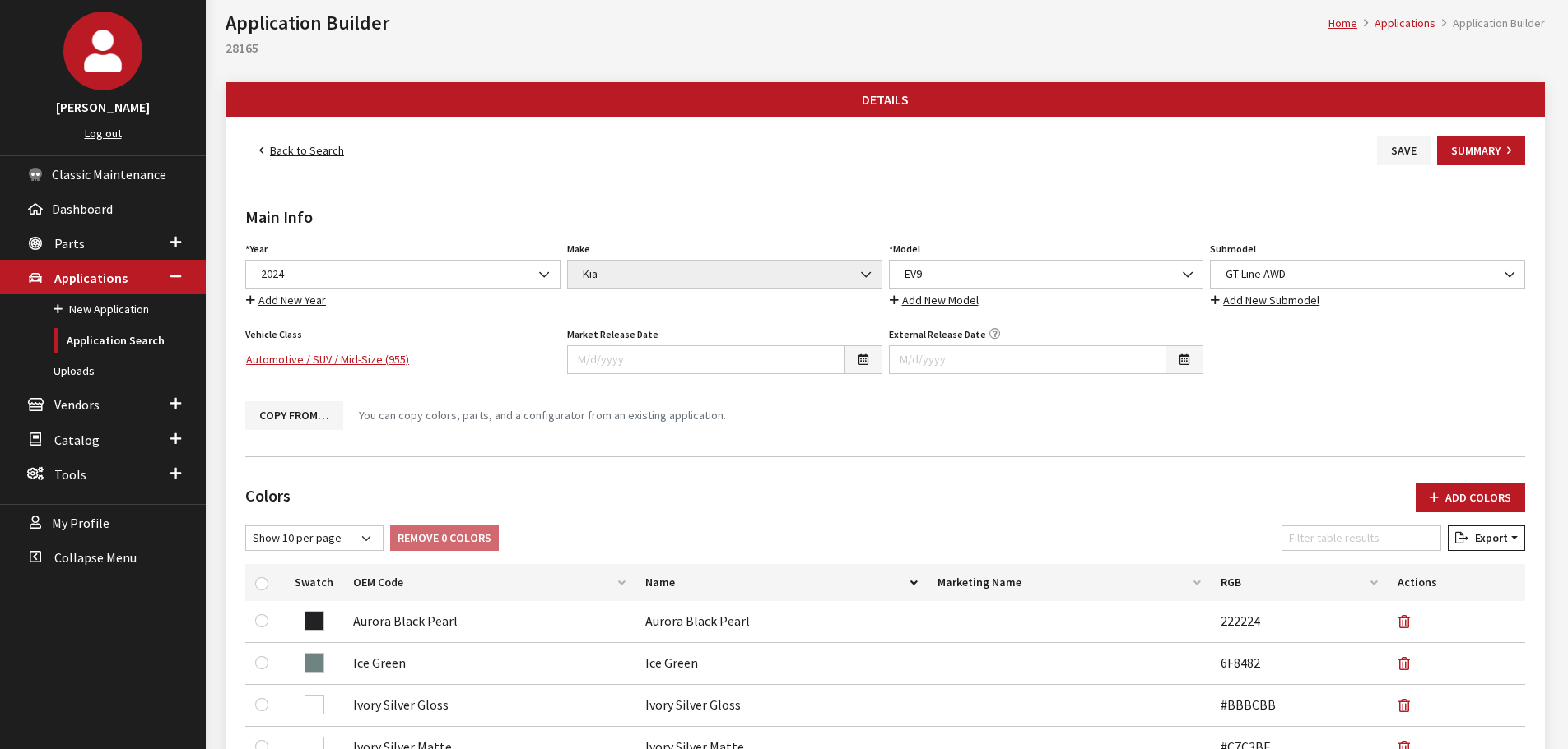
click at [1374, 146] on div "Save" at bounding box center [1404, 150] width 60 height 29
click at [1385, 146] on button "Save" at bounding box center [1404, 150] width 53 height 29
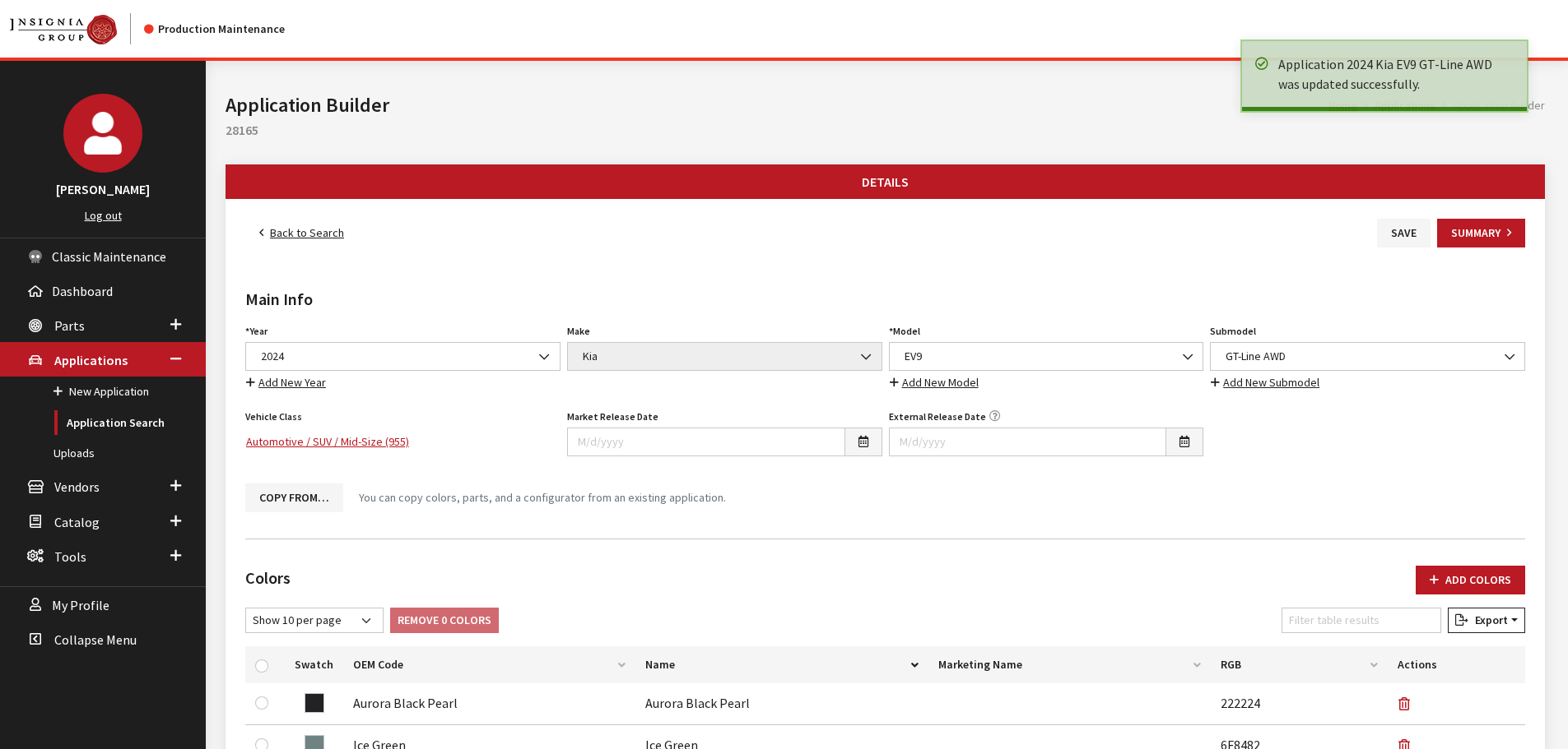
click at [322, 236] on link "Back to Search" at bounding box center [301, 232] width 113 height 29
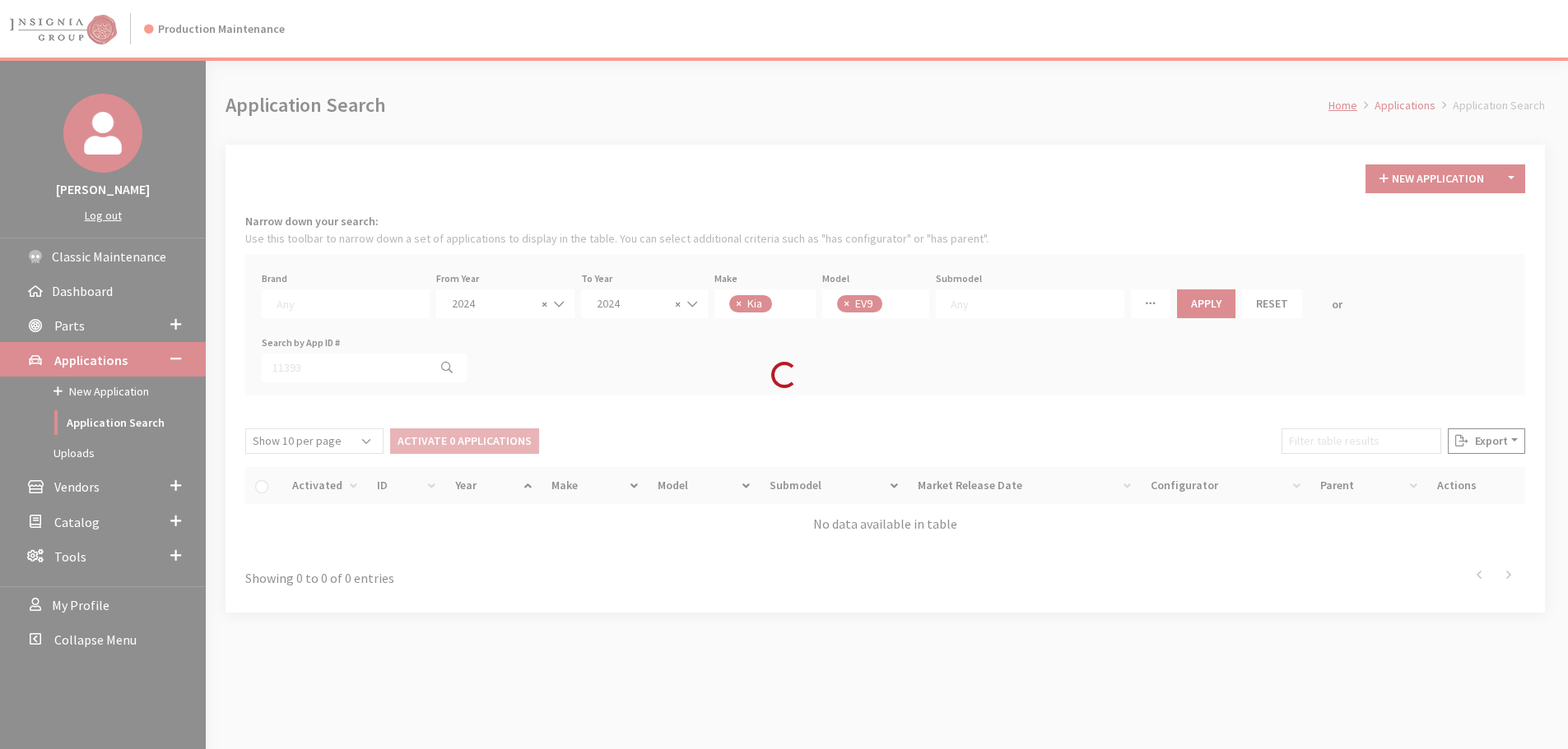
scroll to position [276, 0]
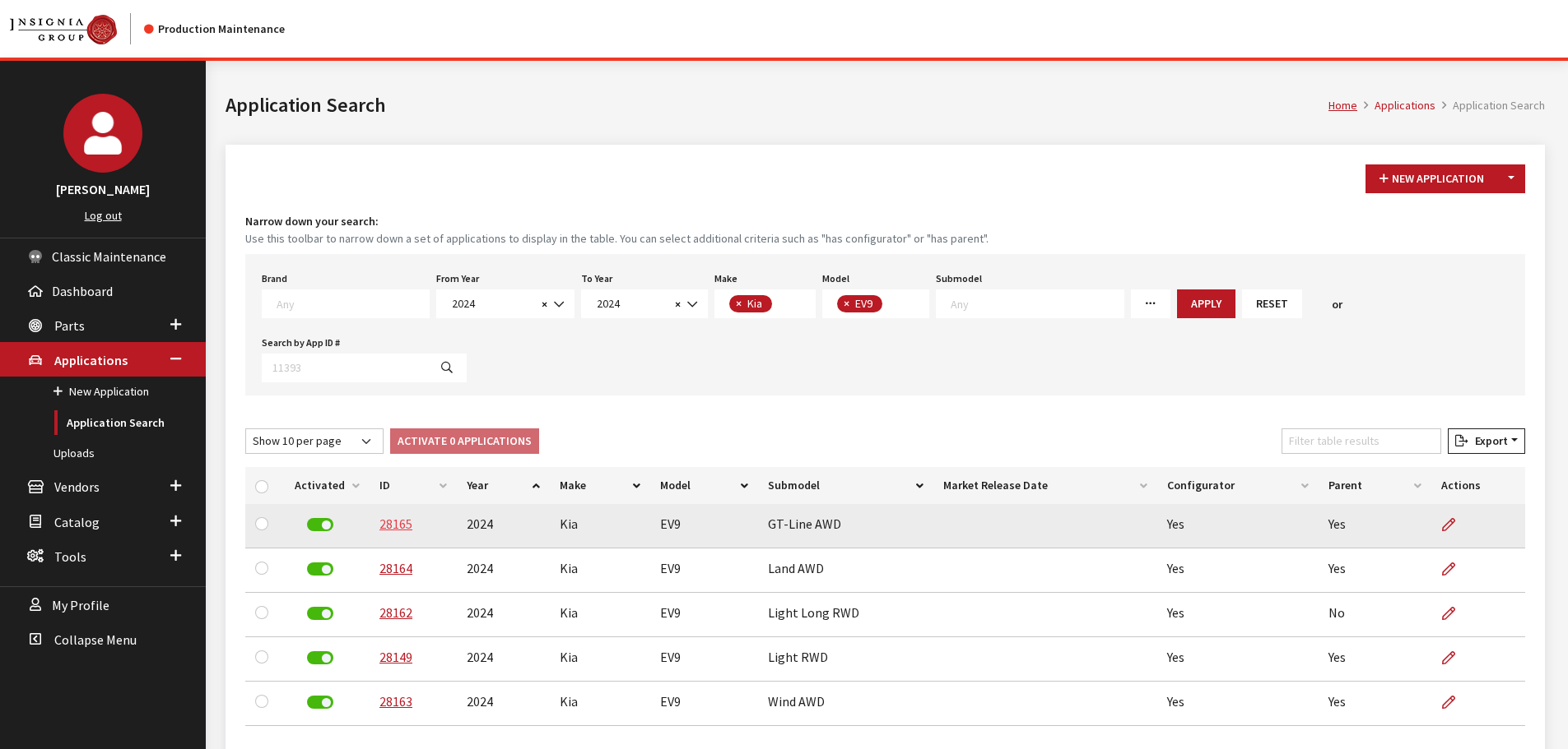
click at [383, 525] on link "28165" at bounding box center [396, 524] width 33 height 17
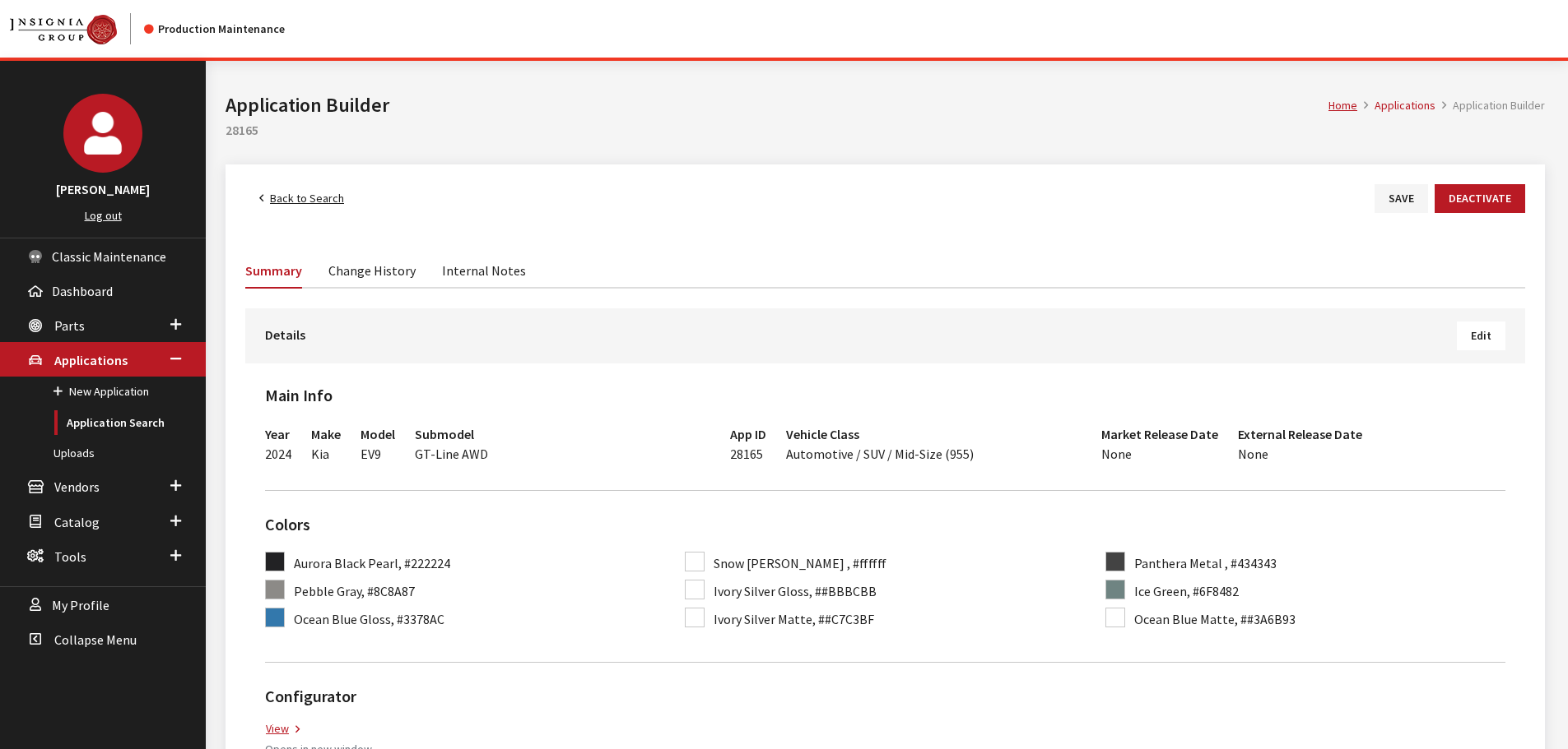
click at [324, 200] on link "Back to Search" at bounding box center [301, 198] width 113 height 29
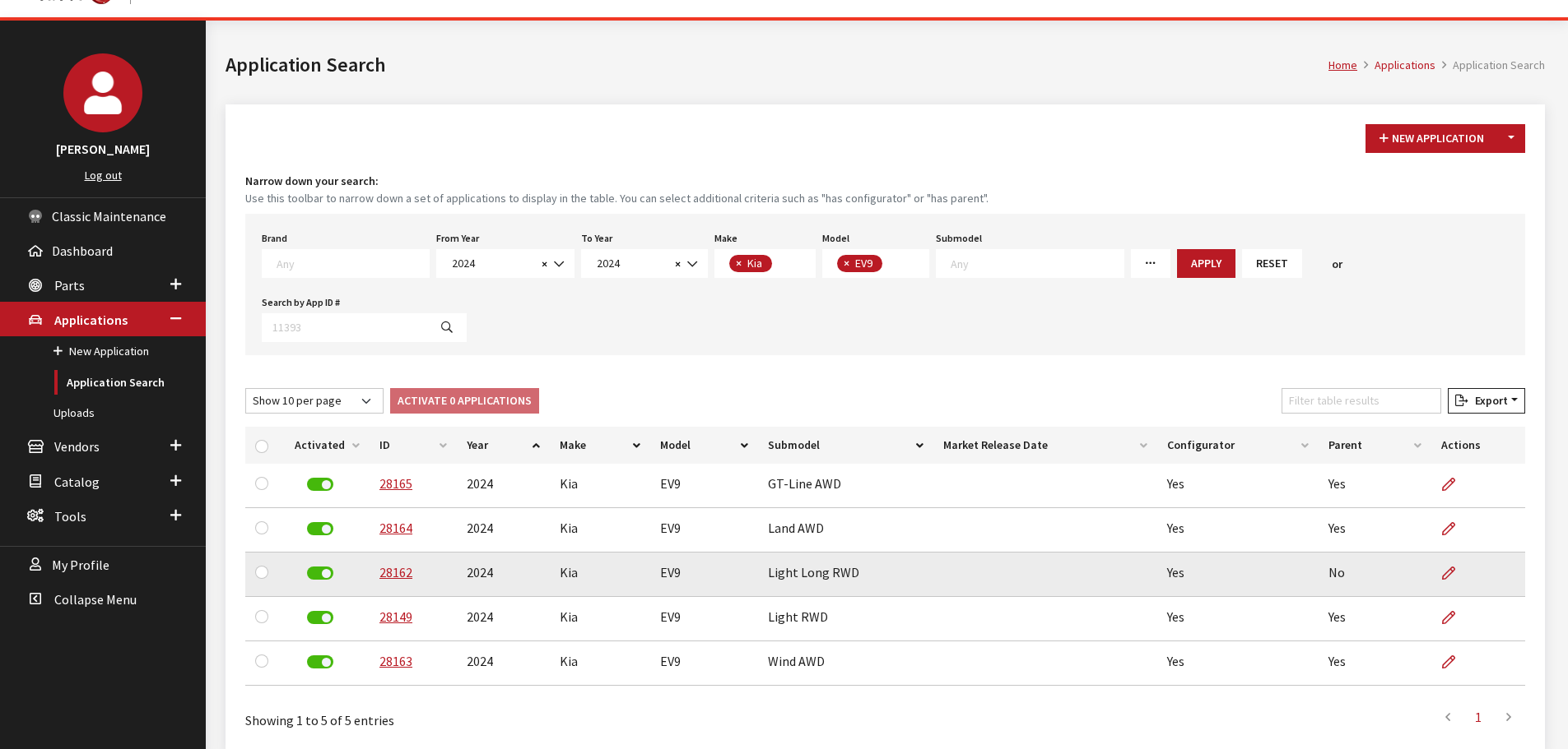
scroll to position [115, 0]
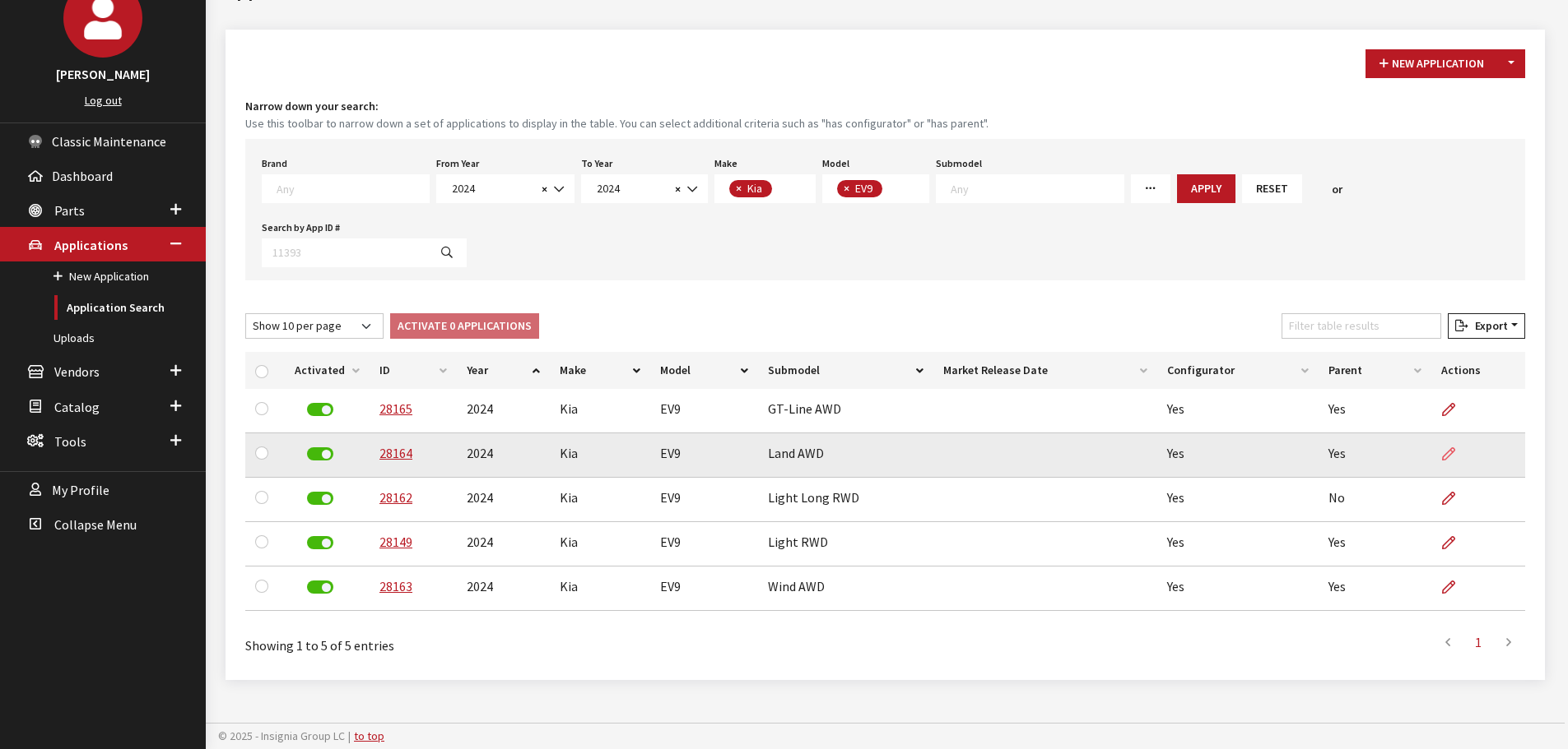
click at [1452, 450] on icon at bounding box center [1448, 454] width 13 height 13
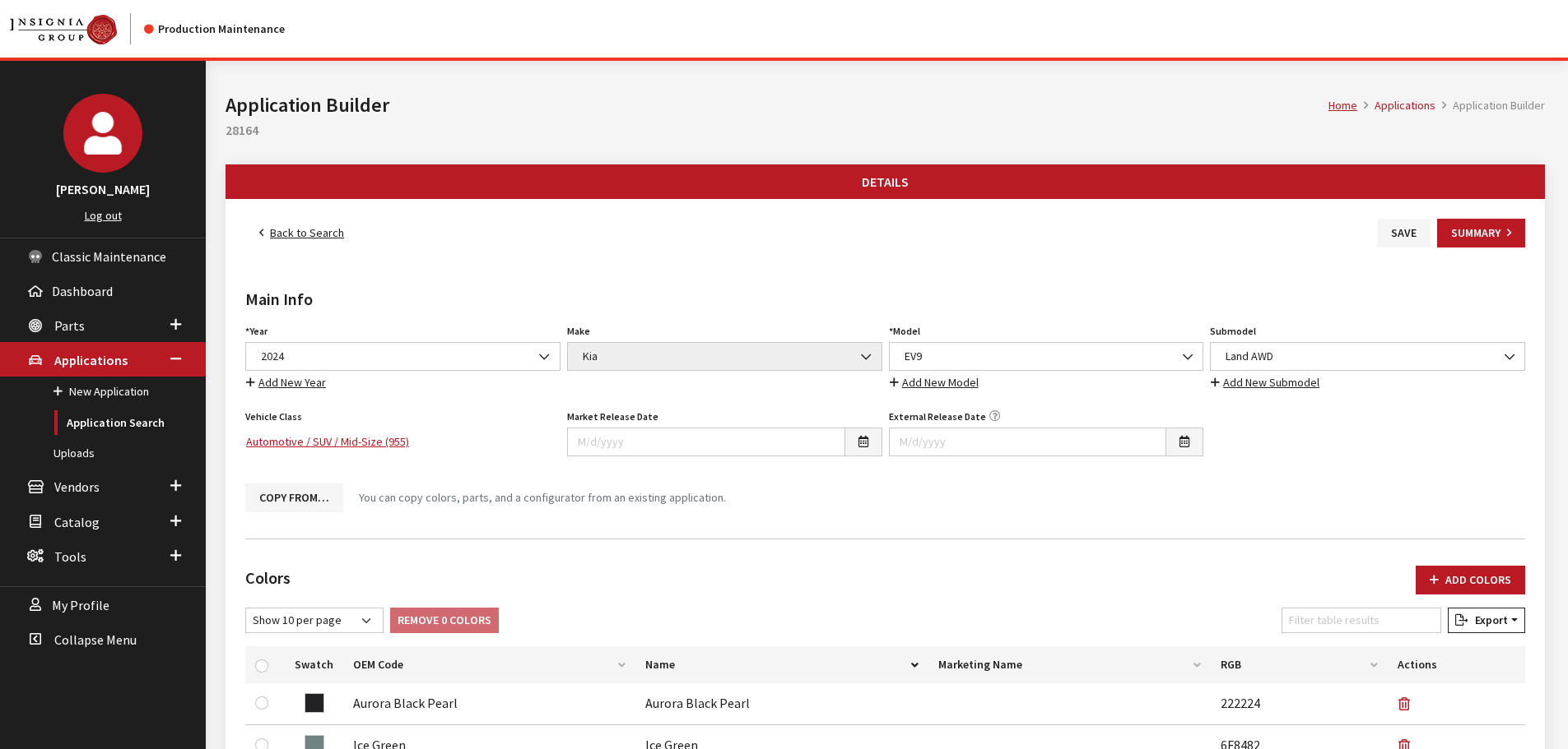
scroll to position [329, 0]
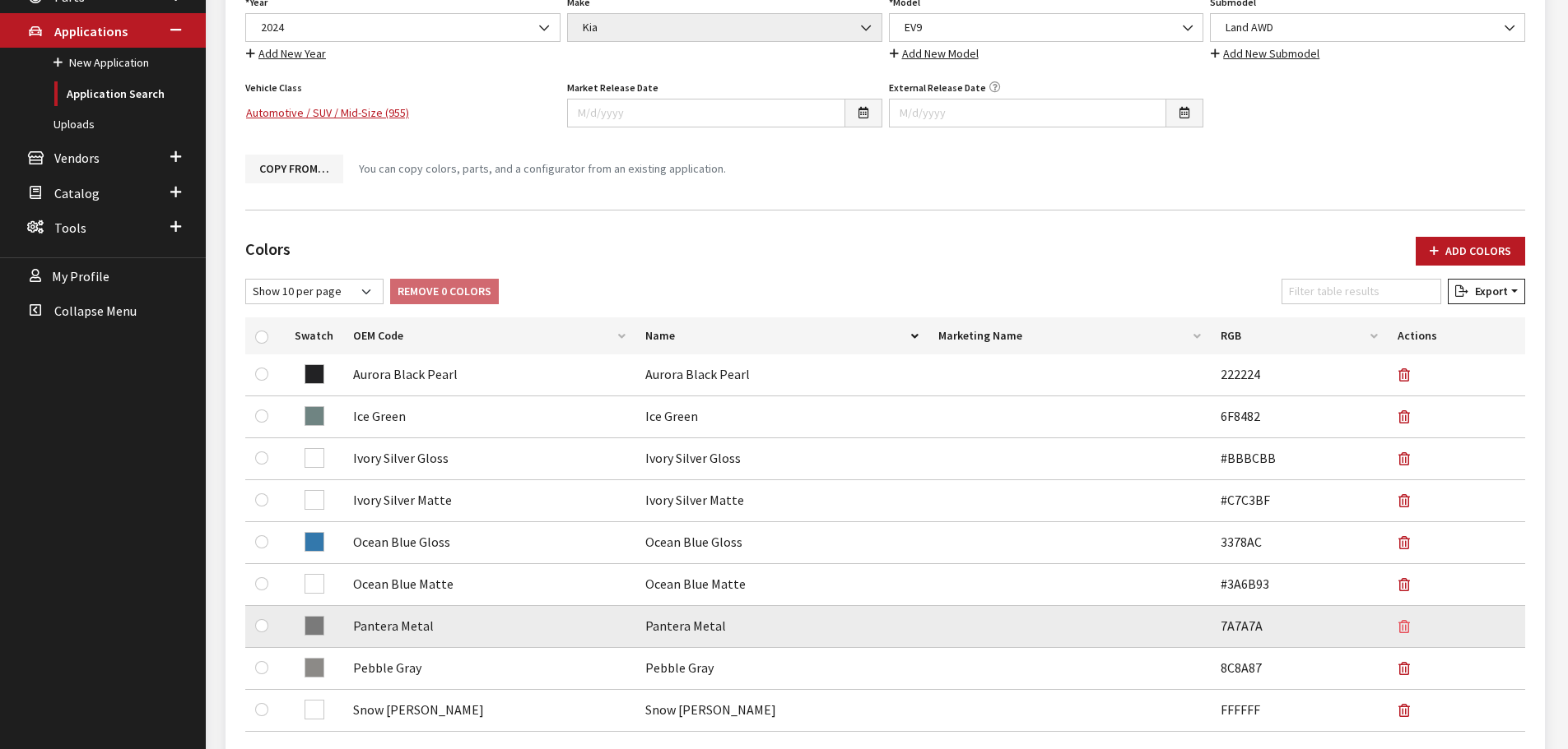
click at [1404, 622] on icon "button" at bounding box center [1404, 628] width 11 height 13
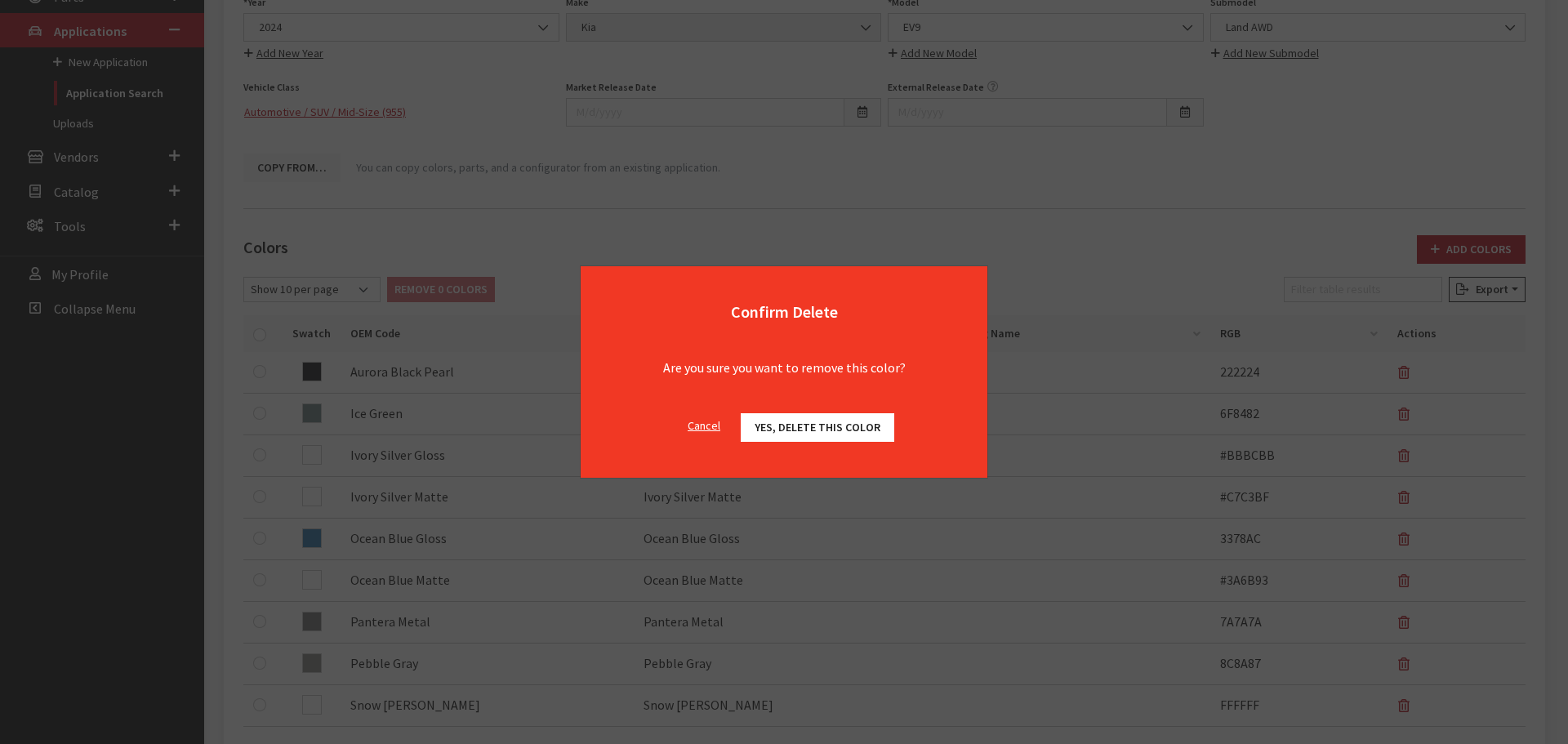
click at [836, 430] on span "Yes, delete this color" at bounding box center [817, 427] width 126 height 15
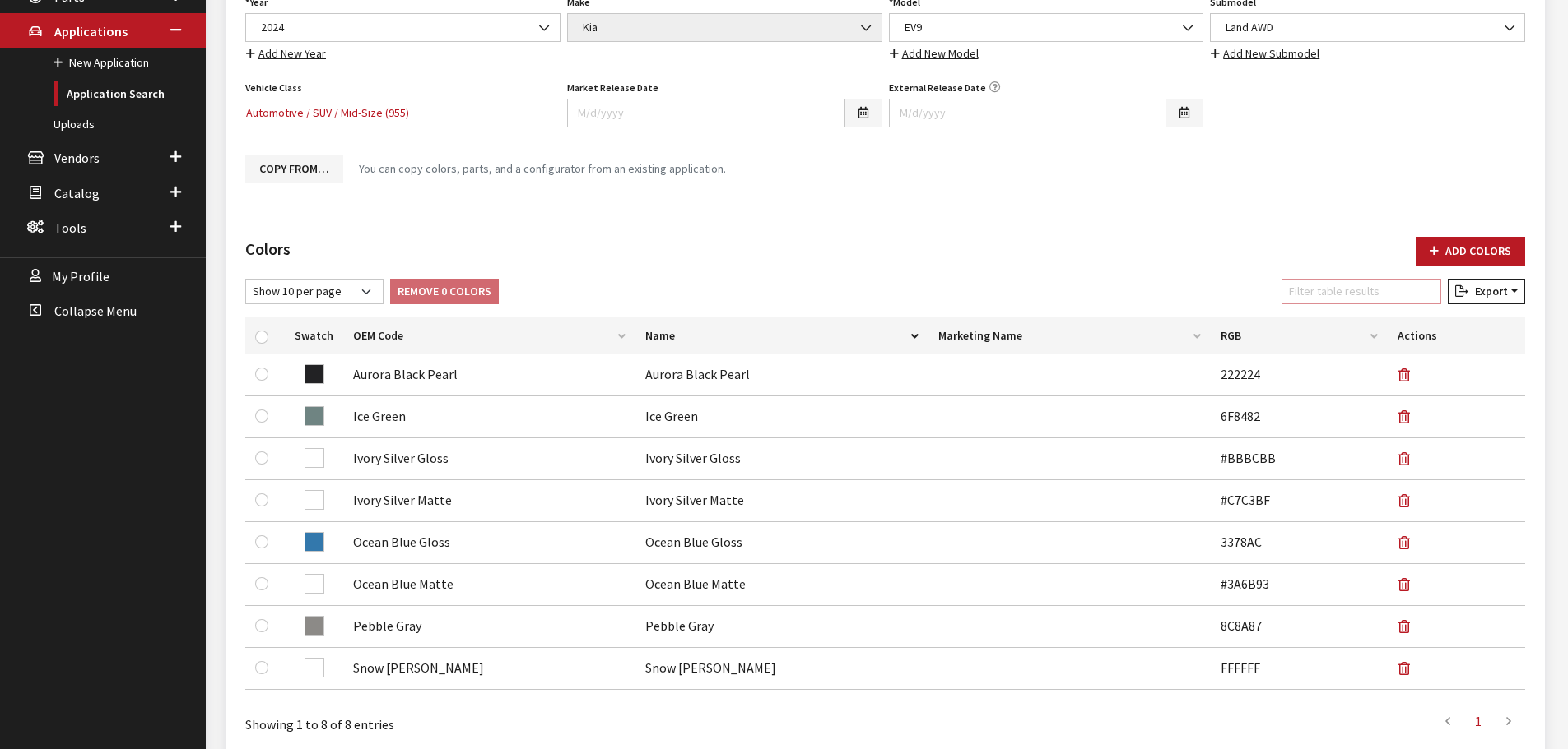
click at [1365, 300] on input "Filter table results" at bounding box center [1362, 291] width 160 height 25
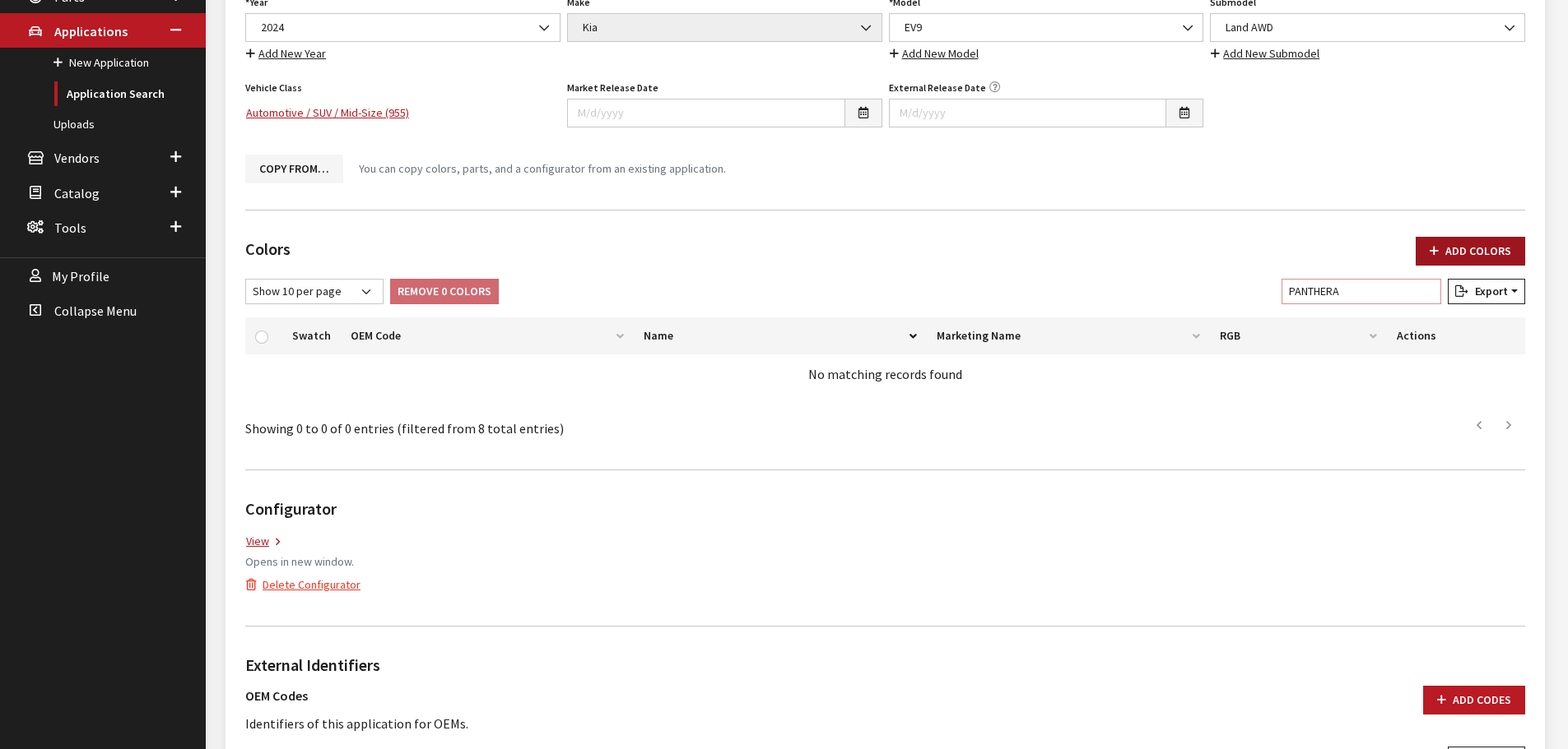
type input "PANTHERA"
click at [1475, 253] on button "Add Colors" at bounding box center [1470, 251] width 109 height 29
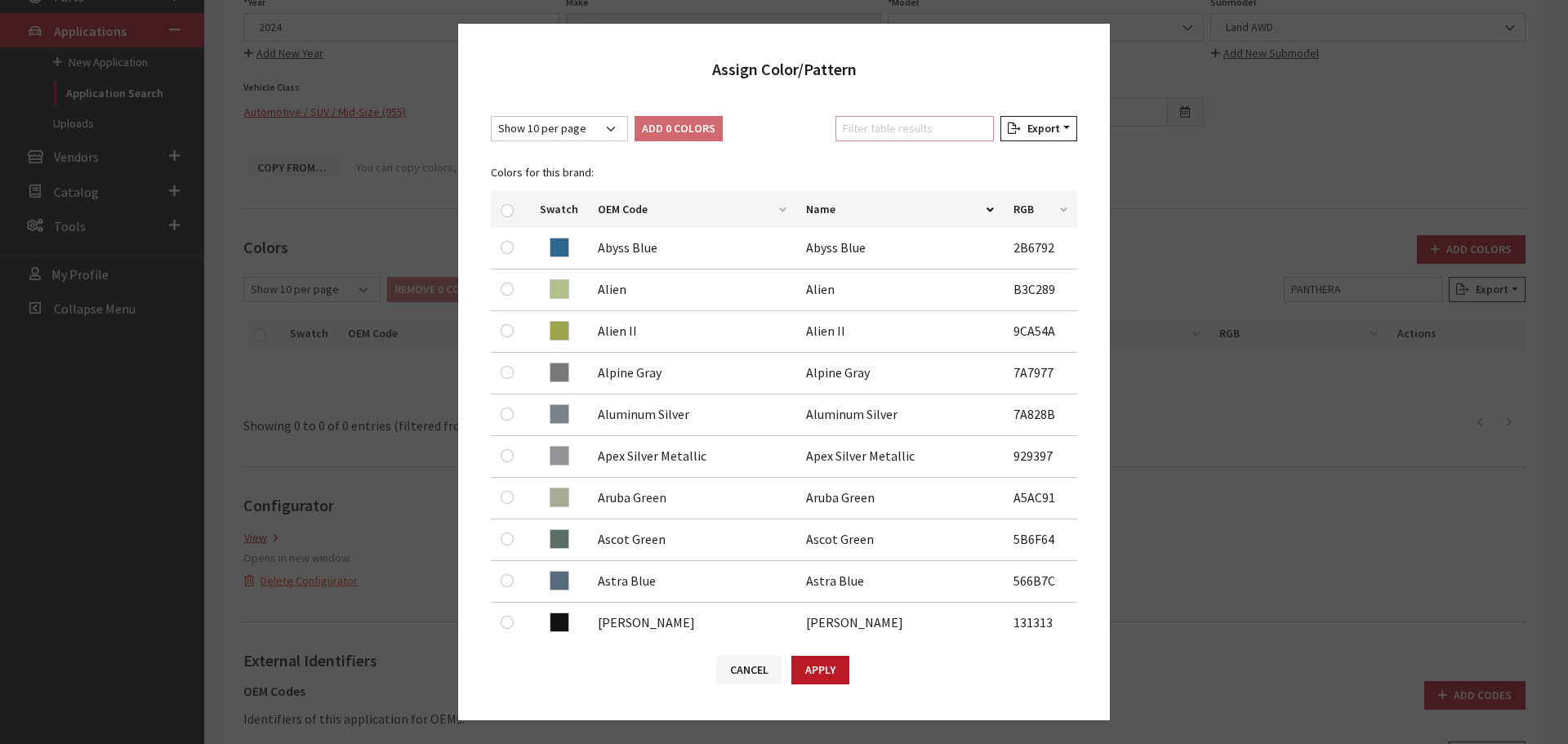
click at [911, 131] on input "Filter table results" at bounding box center [915, 128] width 159 height 25
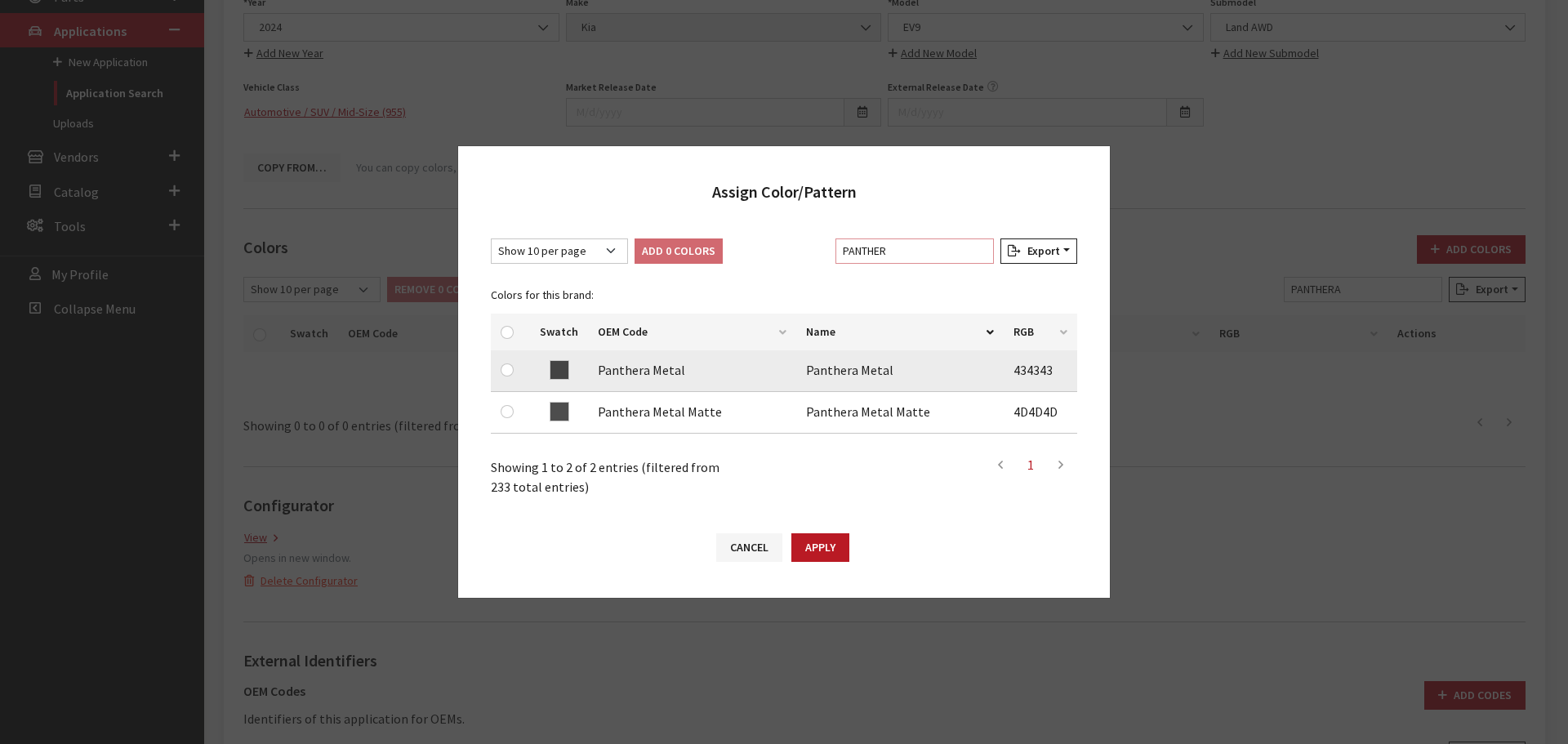
type input "PANTHER"
click at [507, 373] on input "checkbox" at bounding box center [507, 370] width 13 height 13
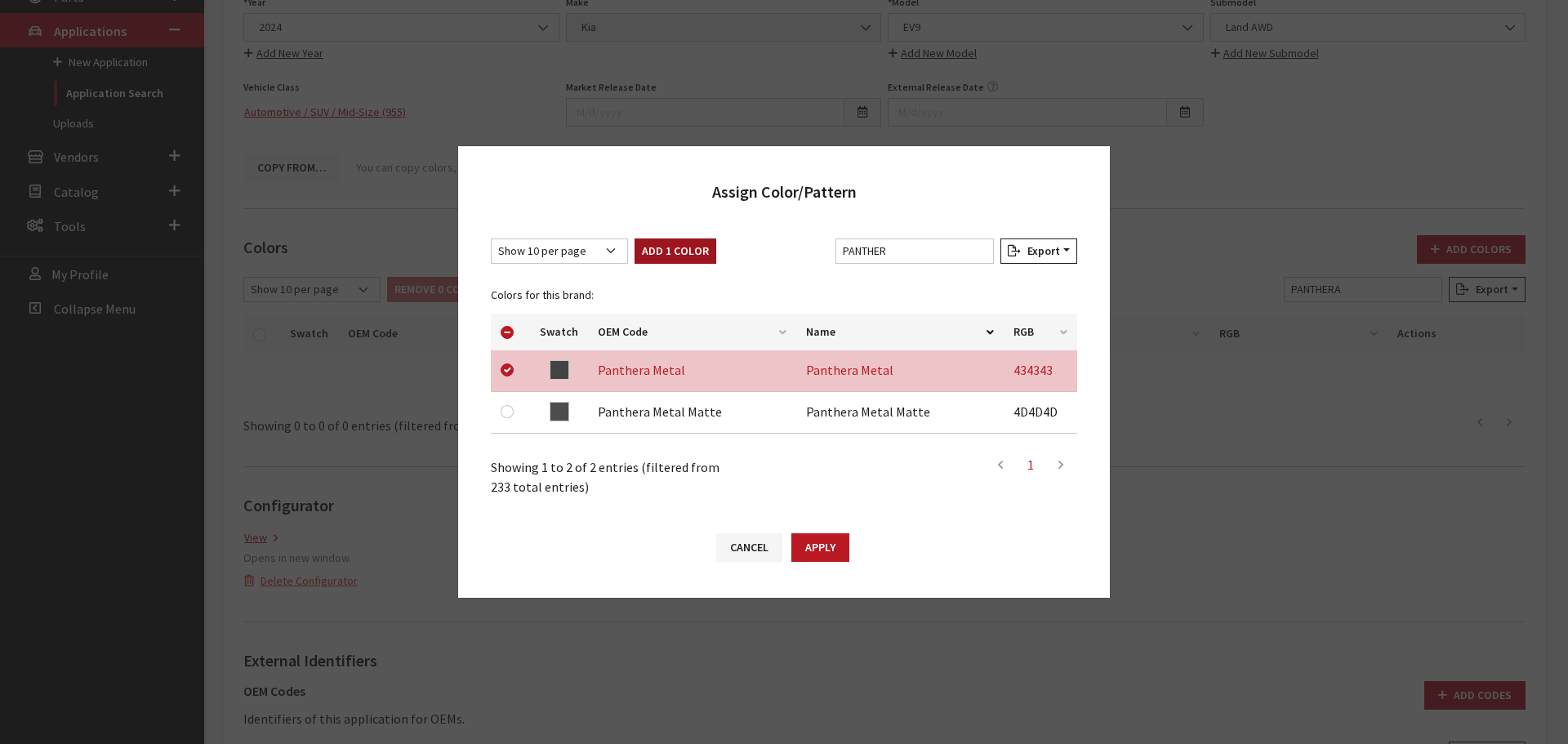
click at [670, 228] on div "Show 10 per page Show 25 per page Show 50 per page Show 100 per page Show 1000 …" at bounding box center [784, 368] width 652 height 292
click at [668, 247] on button "Add 1 Color" at bounding box center [675, 251] width 82 height 25
checkbox input "false"
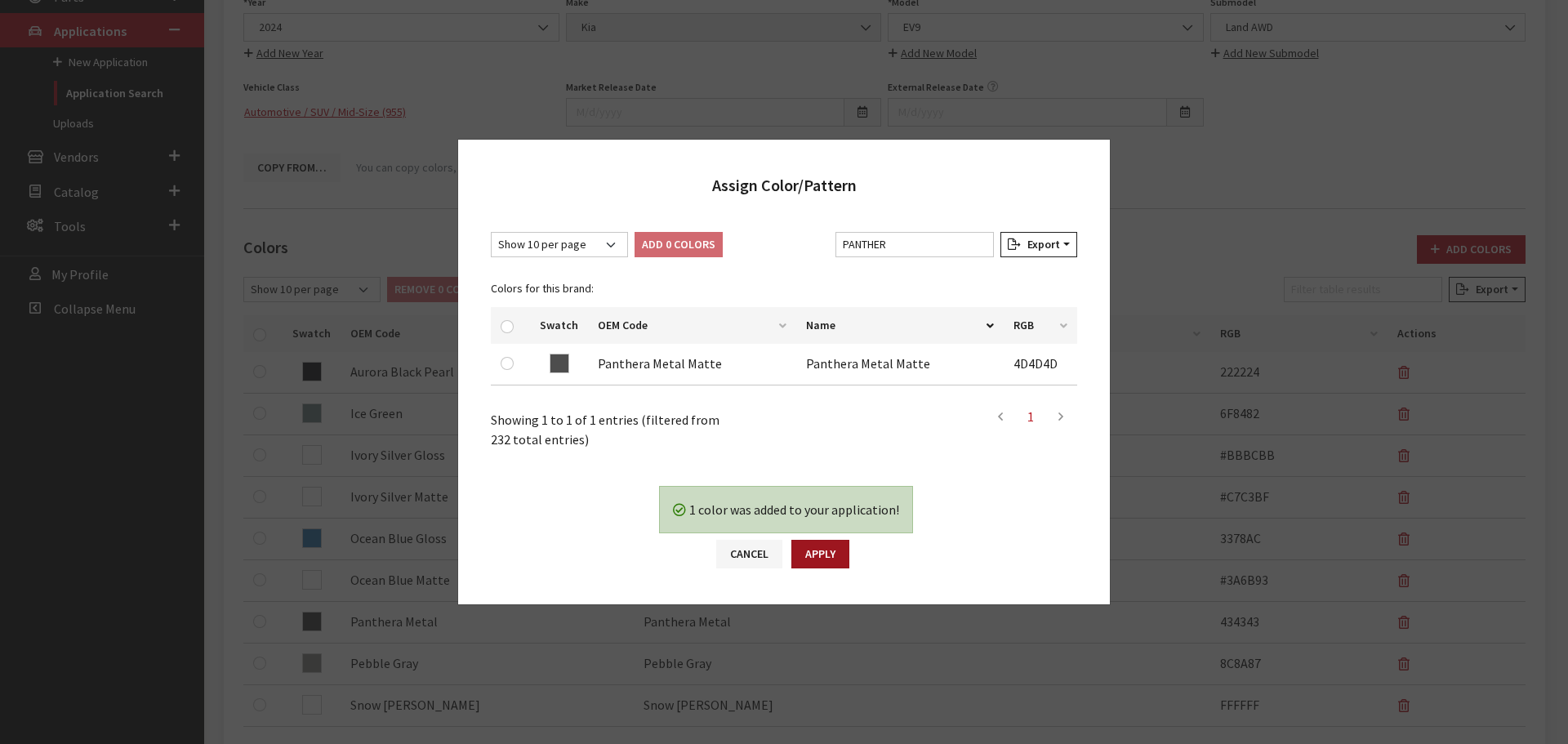
click at [847, 546] on button "Apply" at bounding box center [820, 554] width 58 height 29
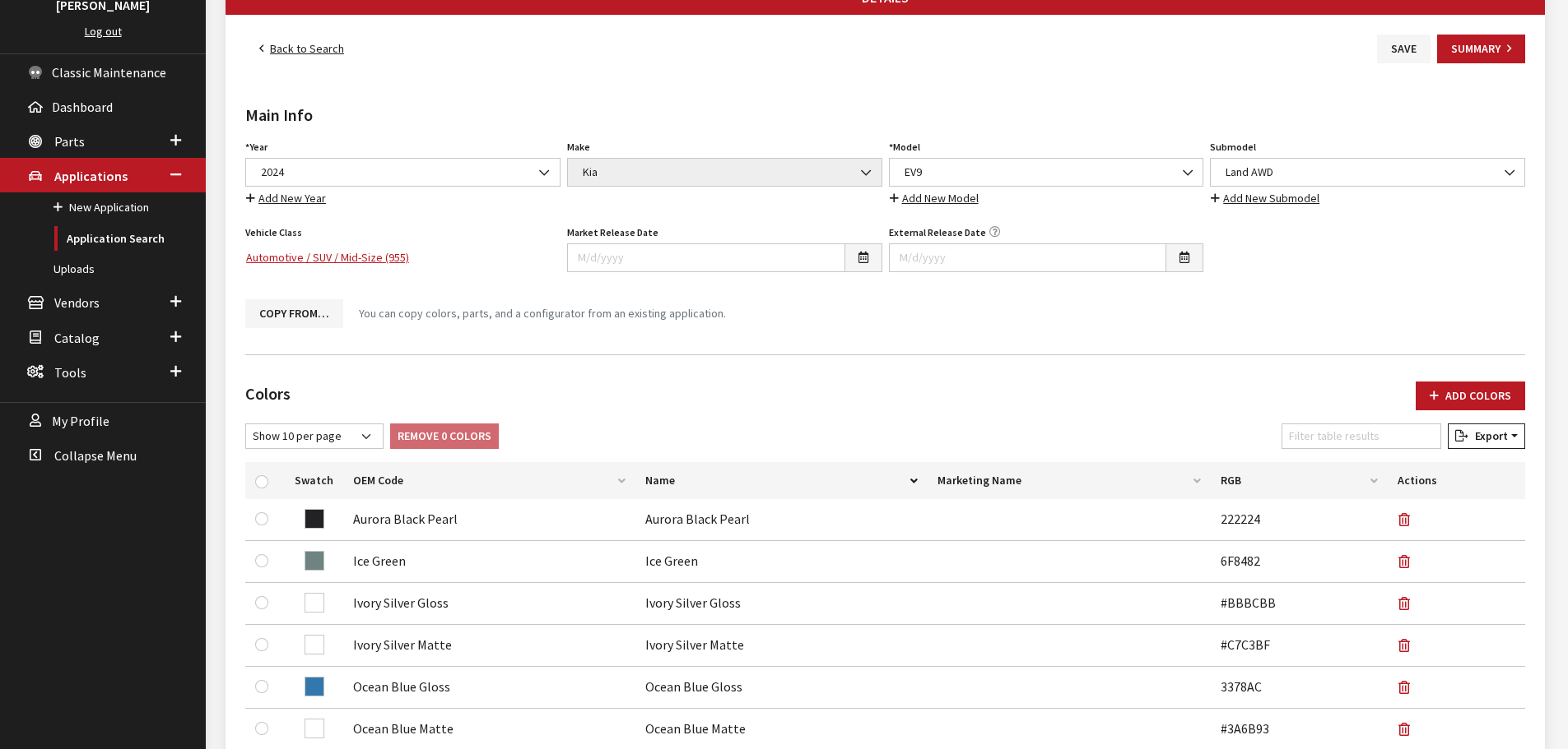
scroll to position [0, 0]
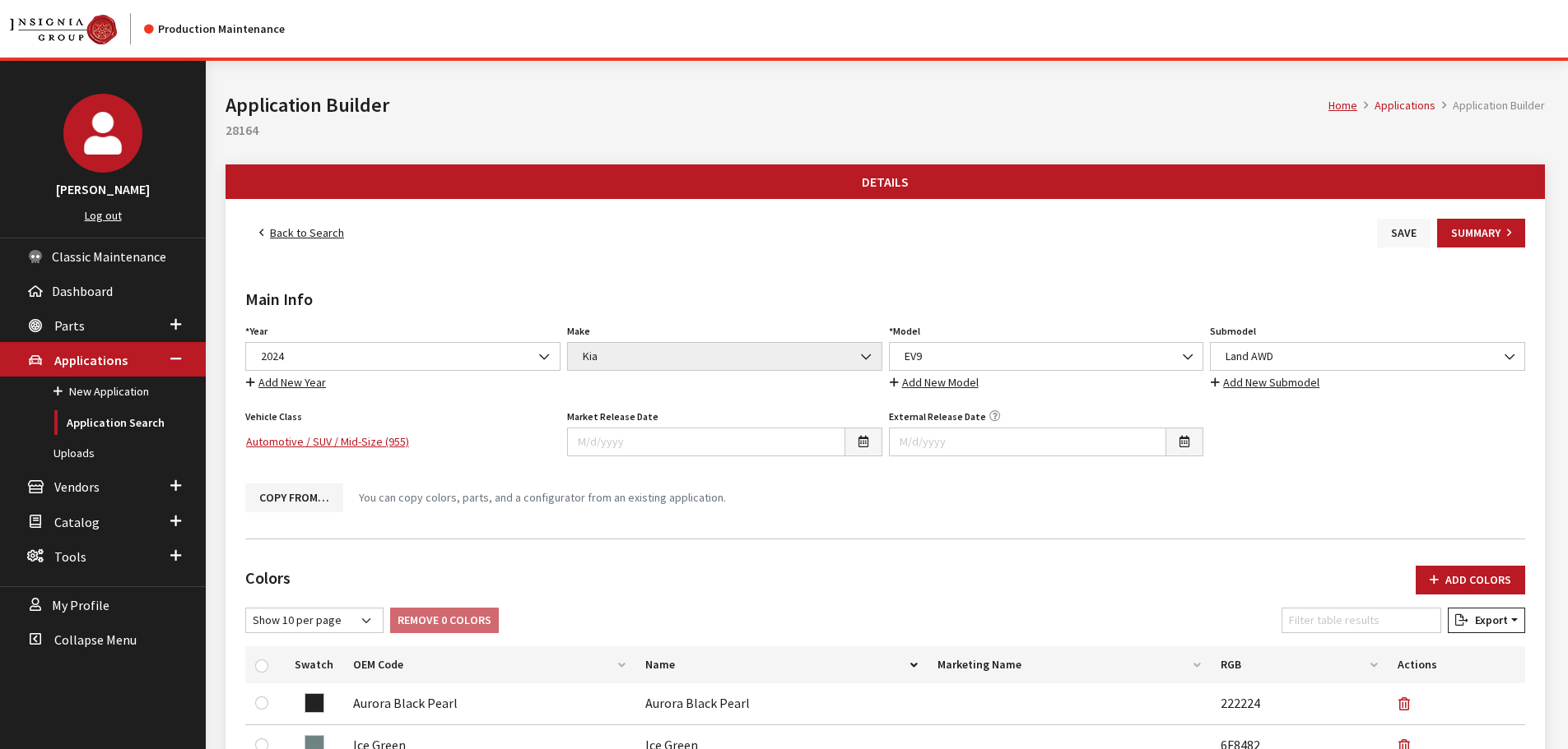
click at [1424, 224] on button "Save" at bounding box center [1404, 232] width 53 height 29
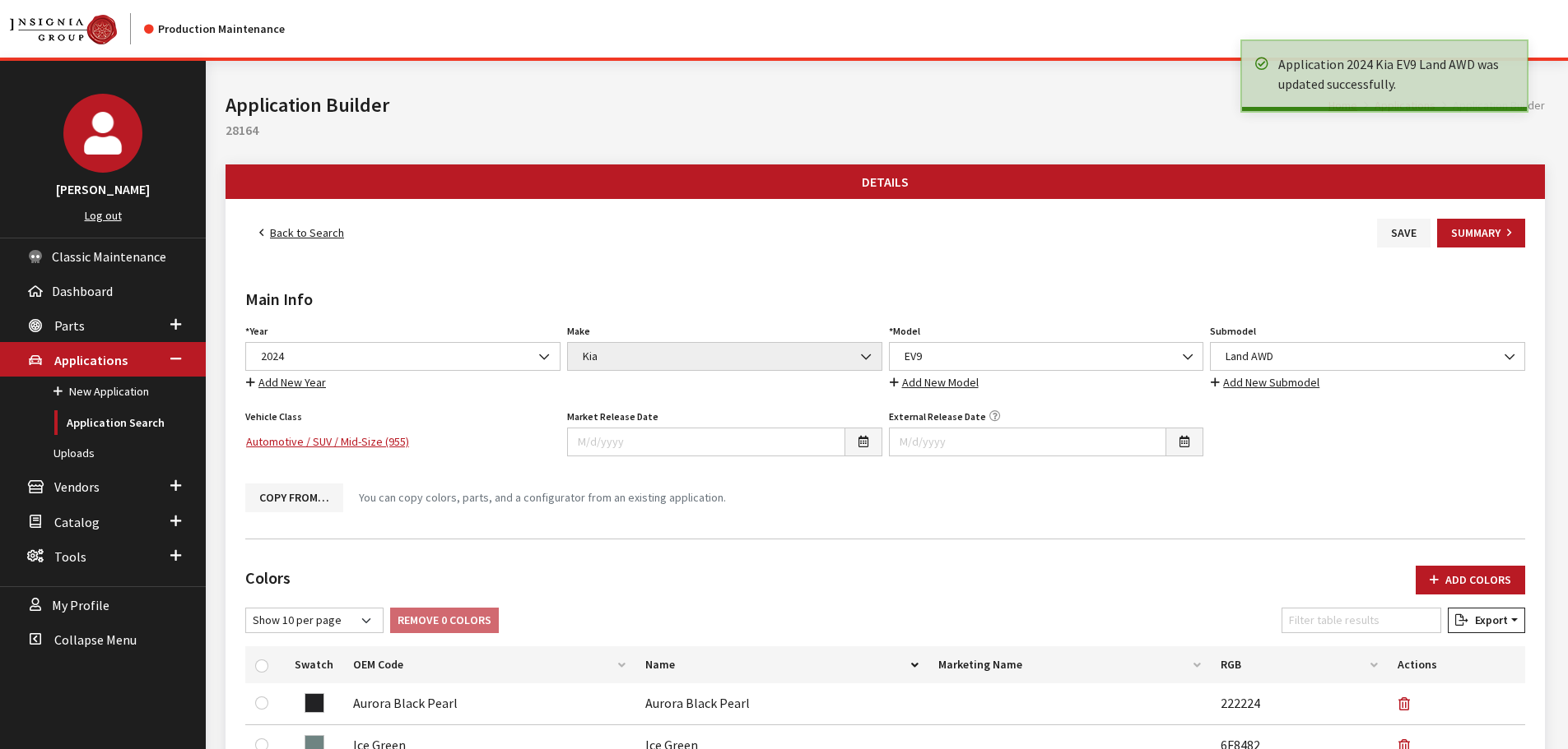
click at [327, 227] on link "Back to Search" at bounding box center [301, 232] width 113 height 29
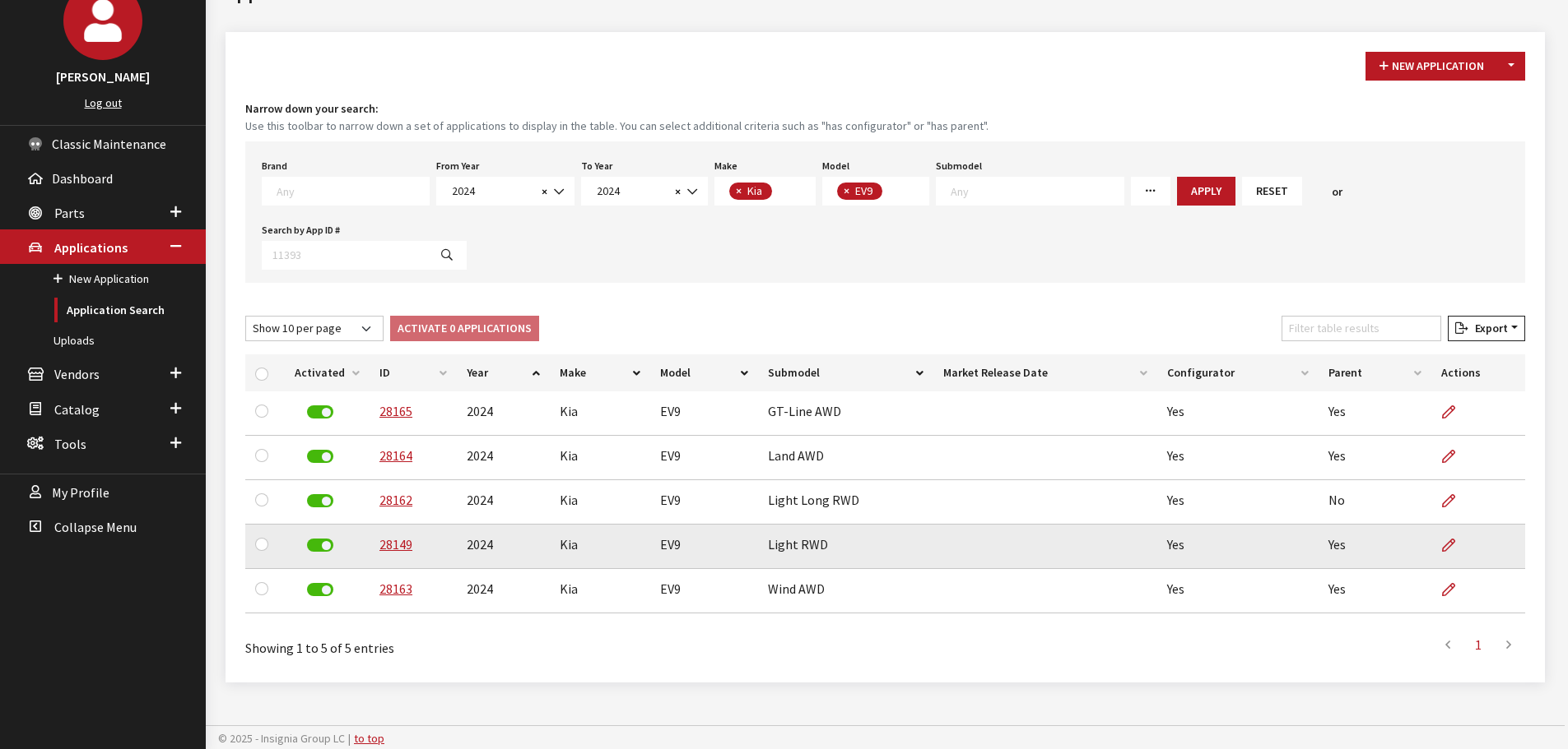
scroll to position [115, 0]
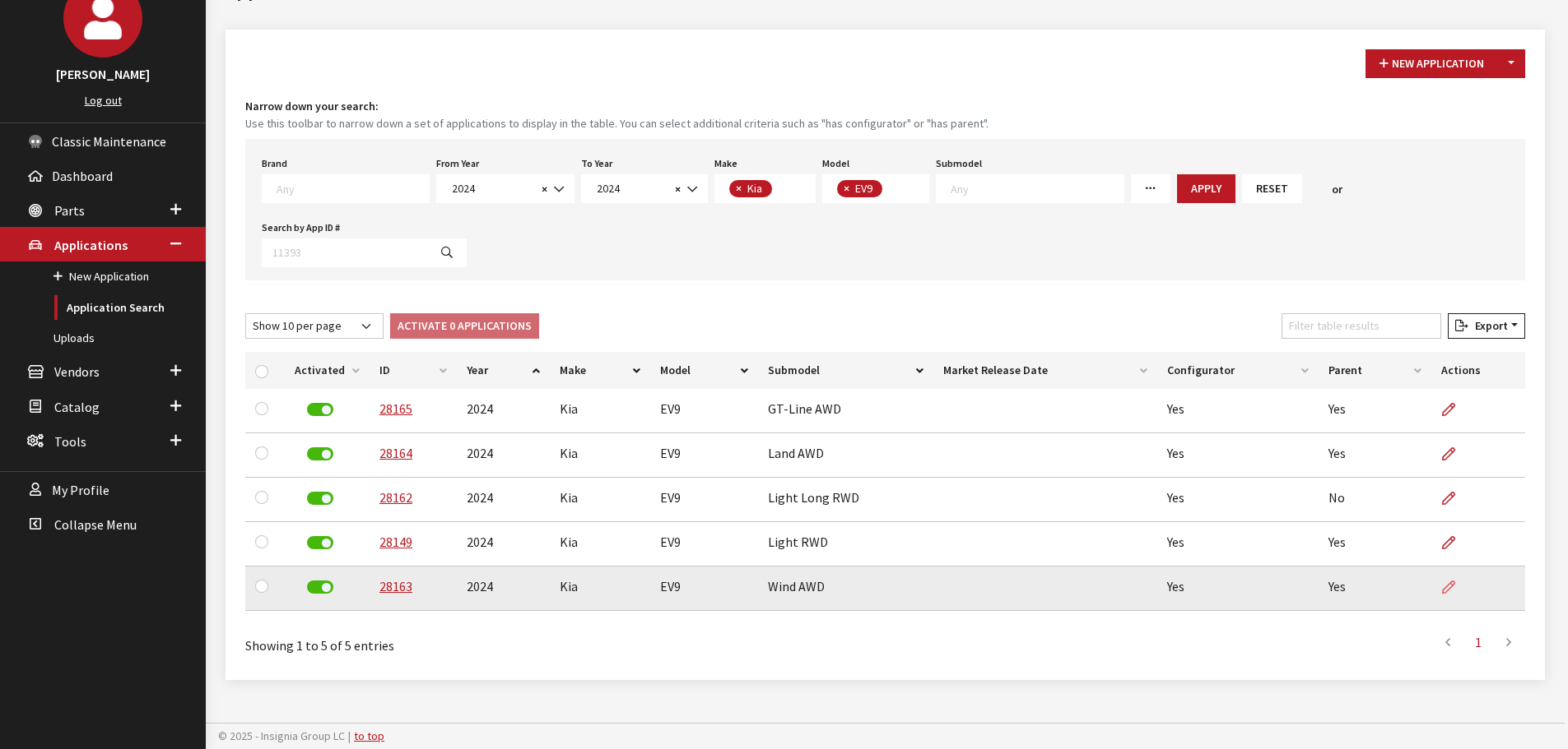
click at [1441, 581] on link at bounding box center [1455, 587] width 28 height 41
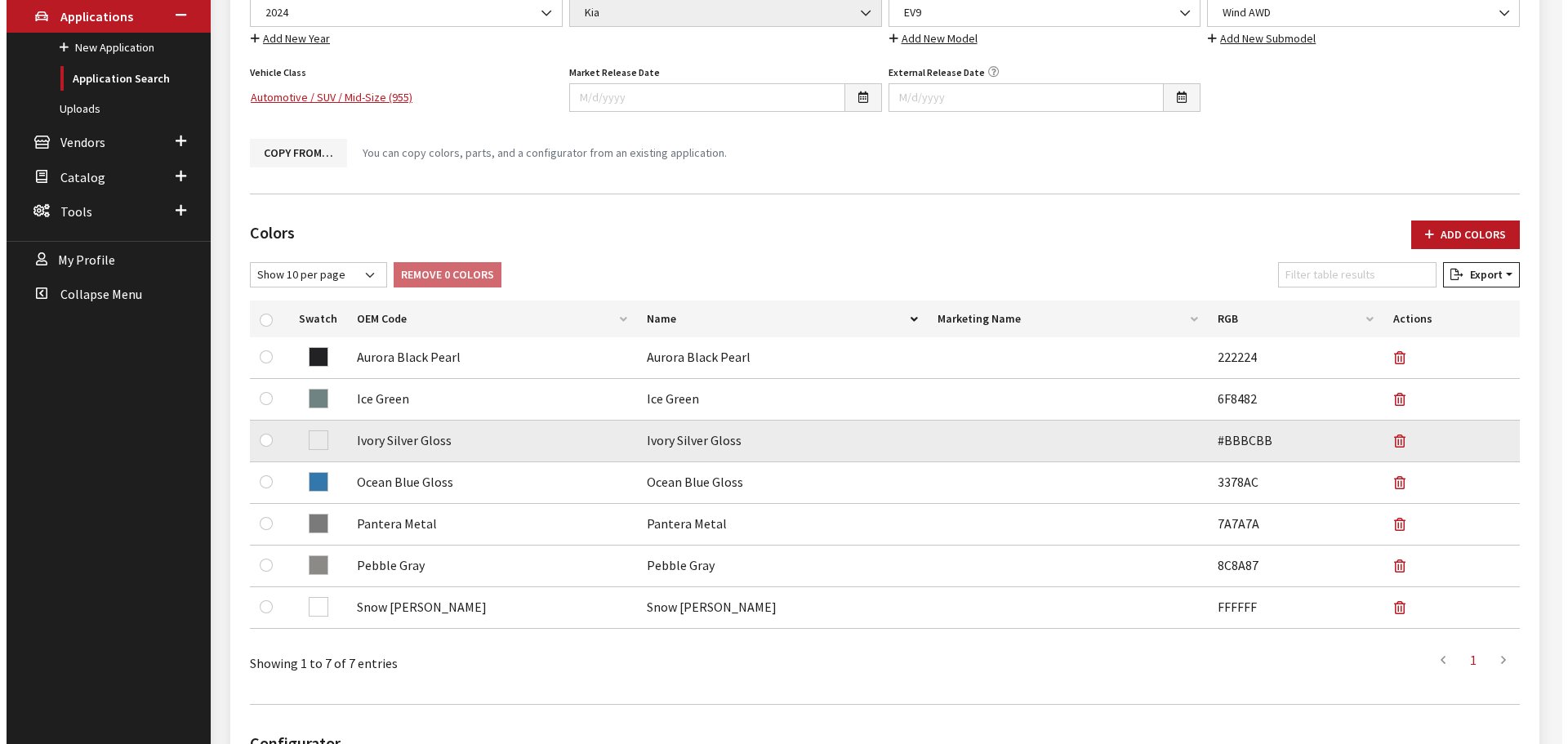
scroll to position [409, 0]
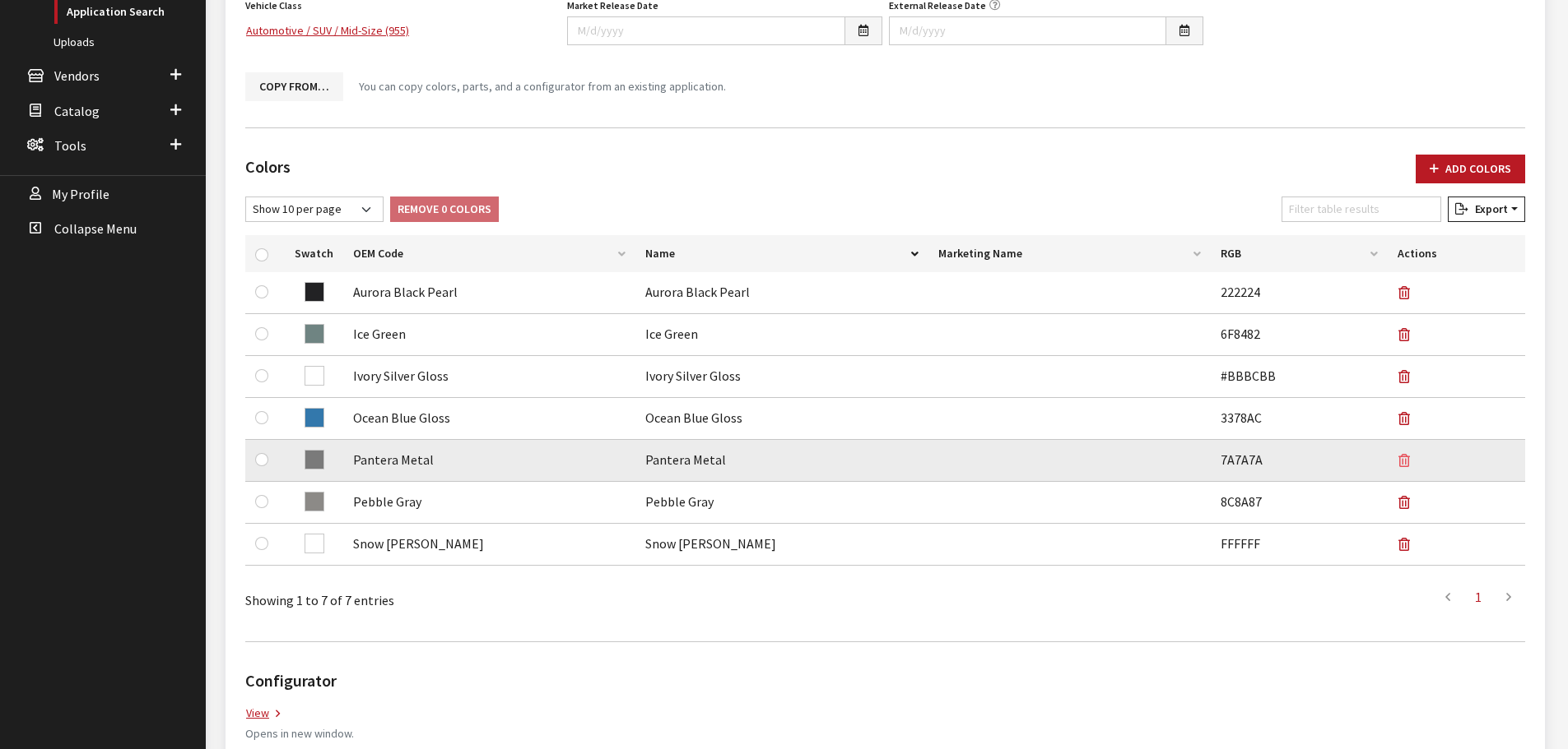
click at [1414, 459] on button "button" at bounding box center [1411, 461] width 26 height 41
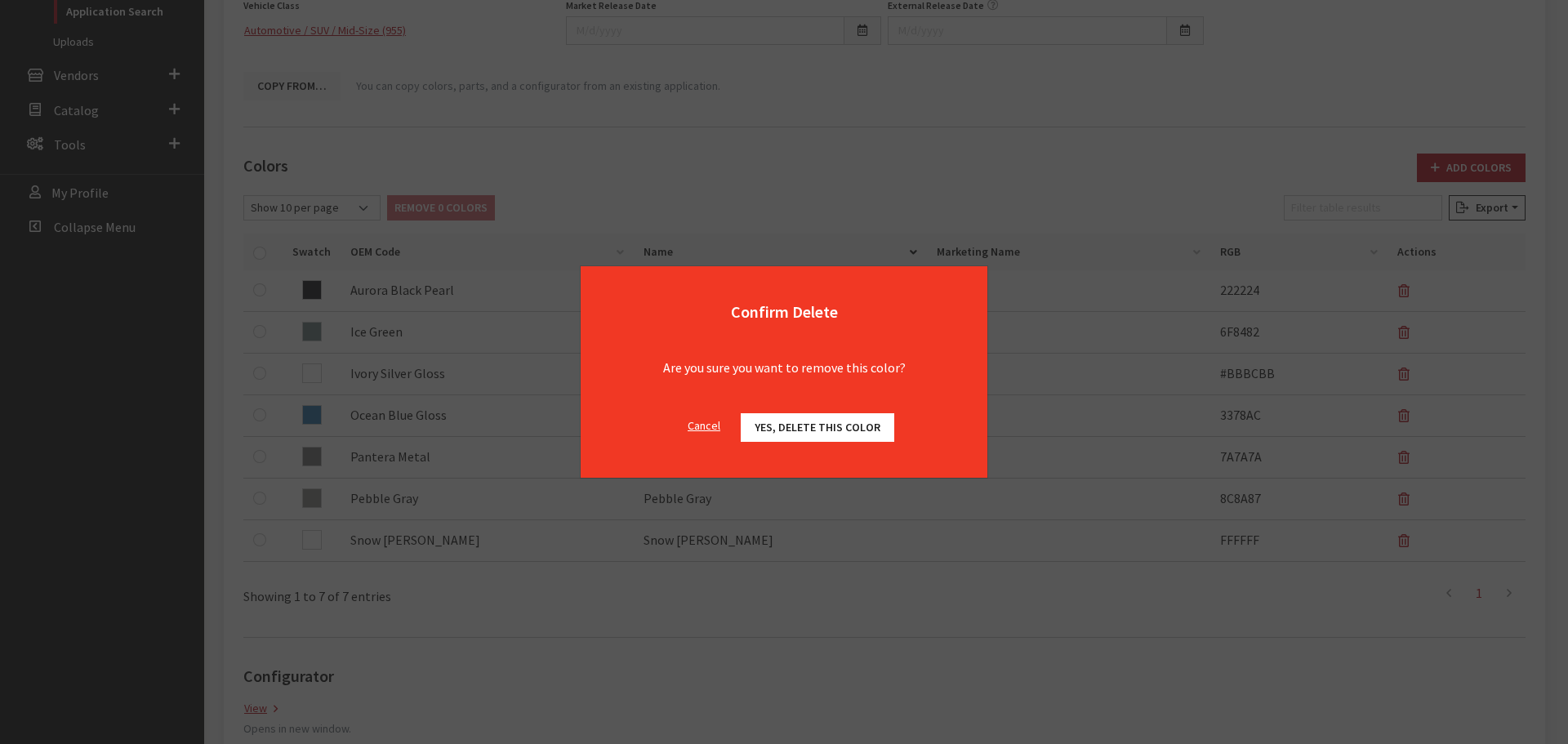
click at [853, 412] on div "Cancel Yes, delete this color OK" at bounding box center [784, 436] width 407 height 84
click at [841, 426] on span "Yes, delete this color" at bounding box center [817, 427] width 126 height 15
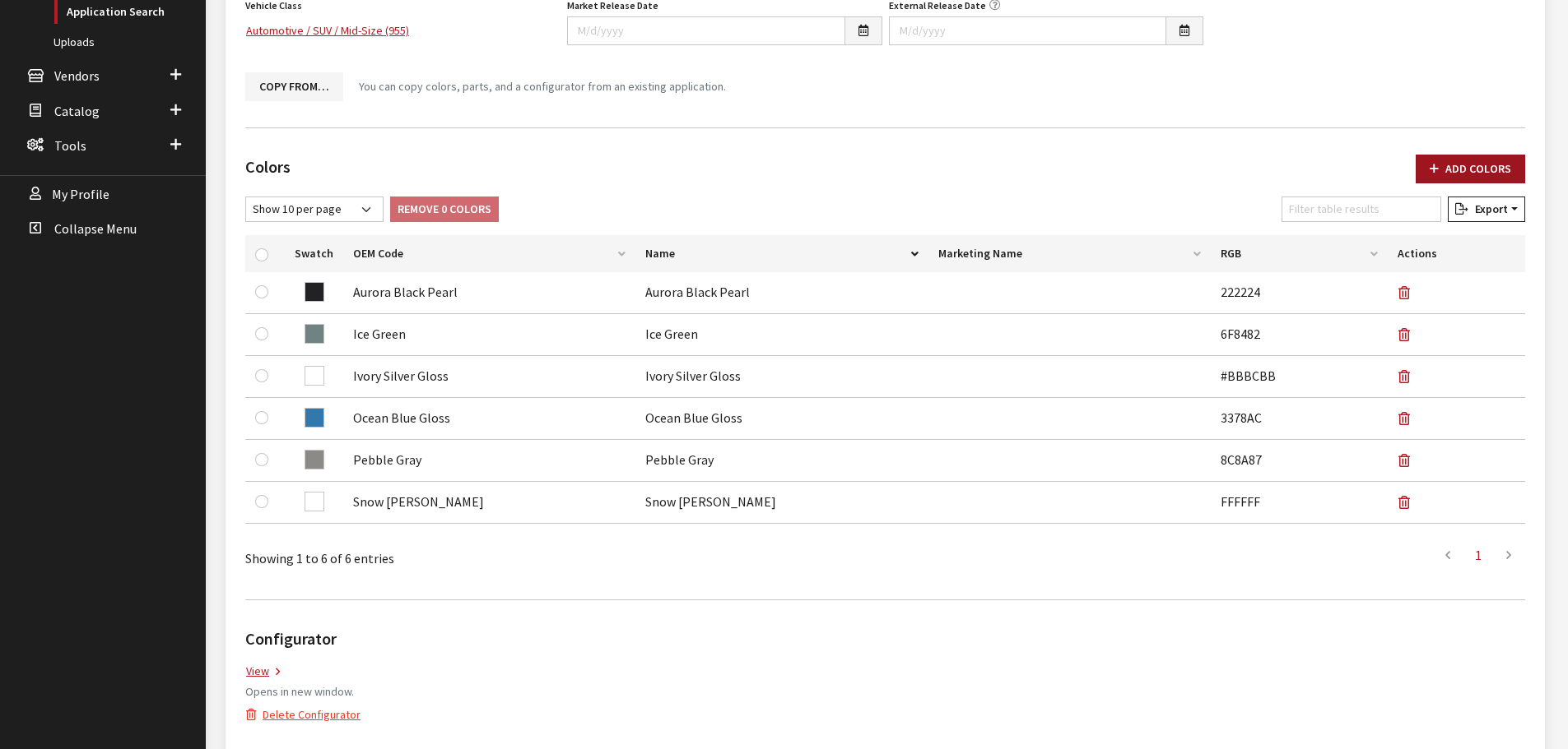
click at [1488, 156] on button "Add Colors" at bounding box center [1470, 169] width 109 height 29
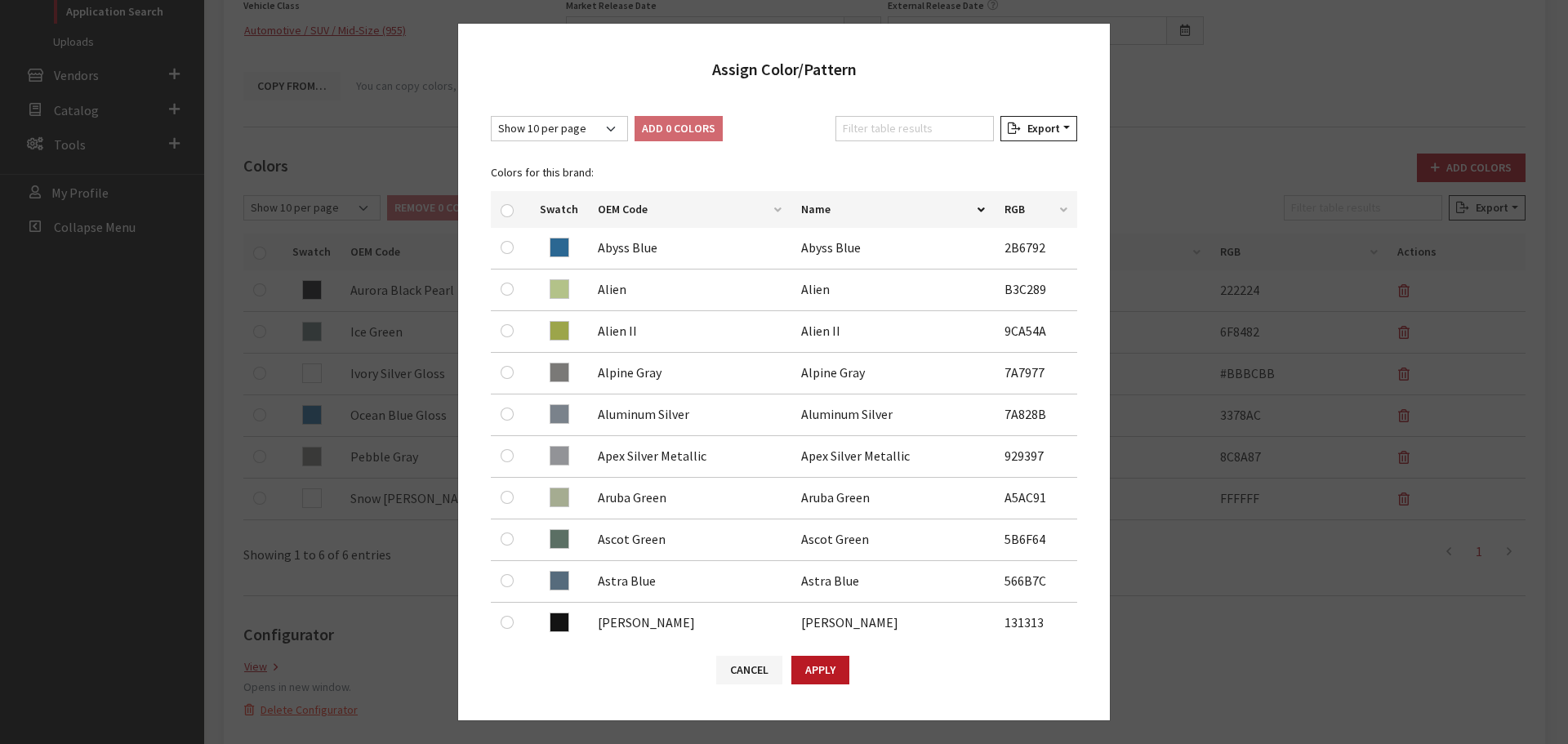
drag, startPoint x: 858, startPoint y: 109, endPoint x: 857, endPoint y: 128, distance: 19.0
click at [858, 109] on div "Show 10 per page Show 25 per page Show 50 per page Show 100 per page Show 1000 …" at bounding box center [784, 367] width 652 height 536
click at [856, 136] on input "Filter table results" at bounding box center [915, 128] width 159 height 25
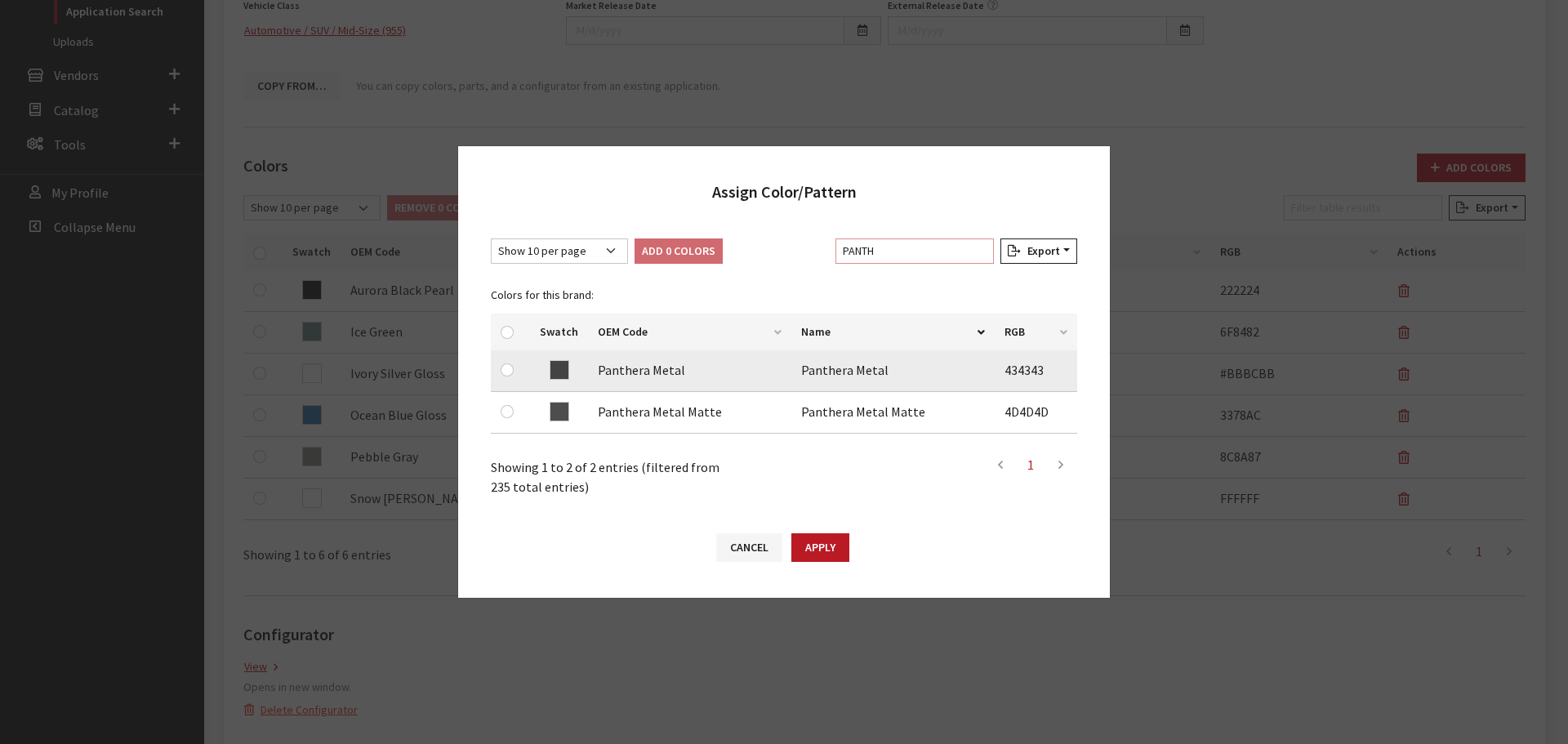
type input "PANTH"
click at [511, 365] on input "checkbox" at bounding box center [507, 370] width 13 height 13
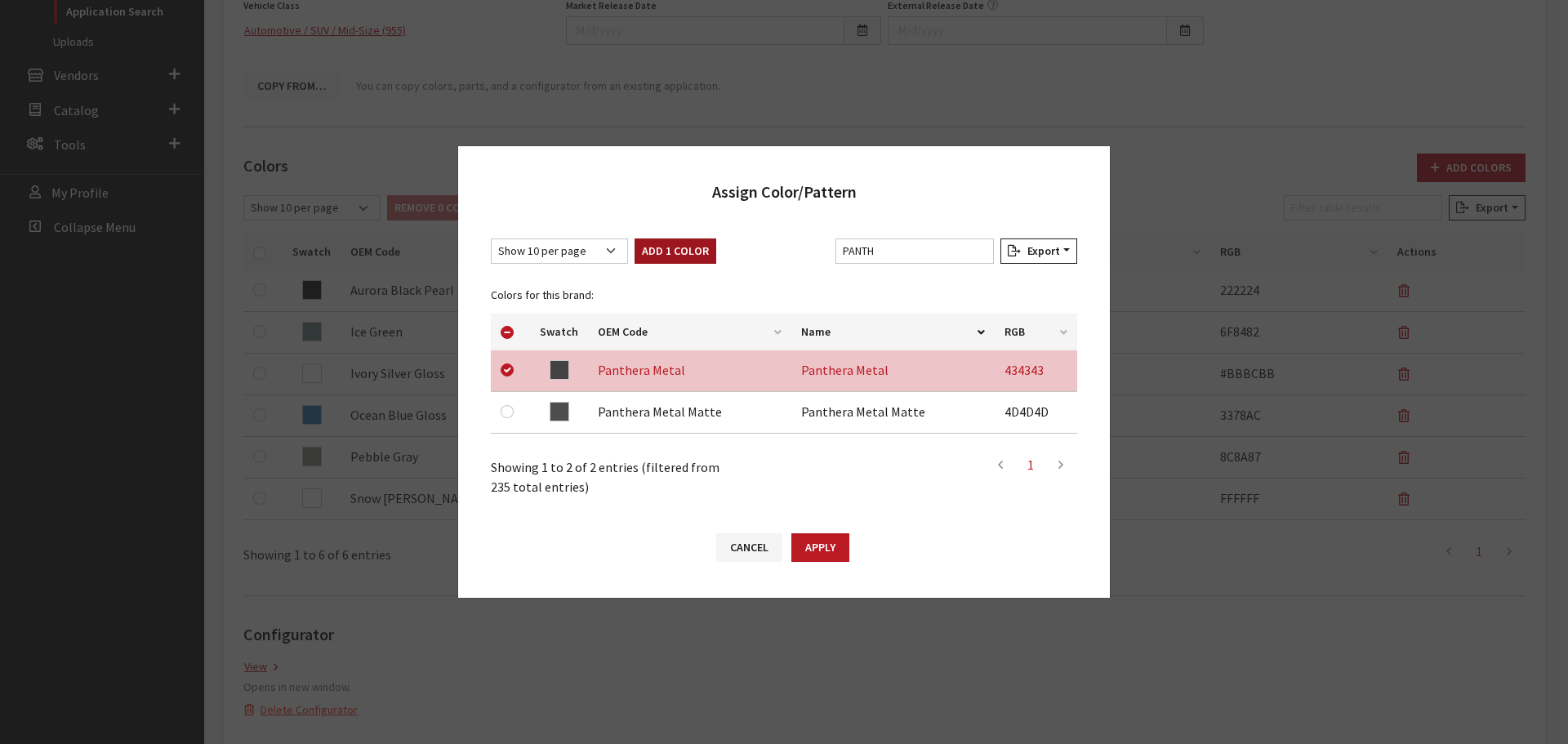
click at [674, 246] on button "Add 1 Color" at bounding box center [675, 251] width 82 height 25
checkbox input "false"
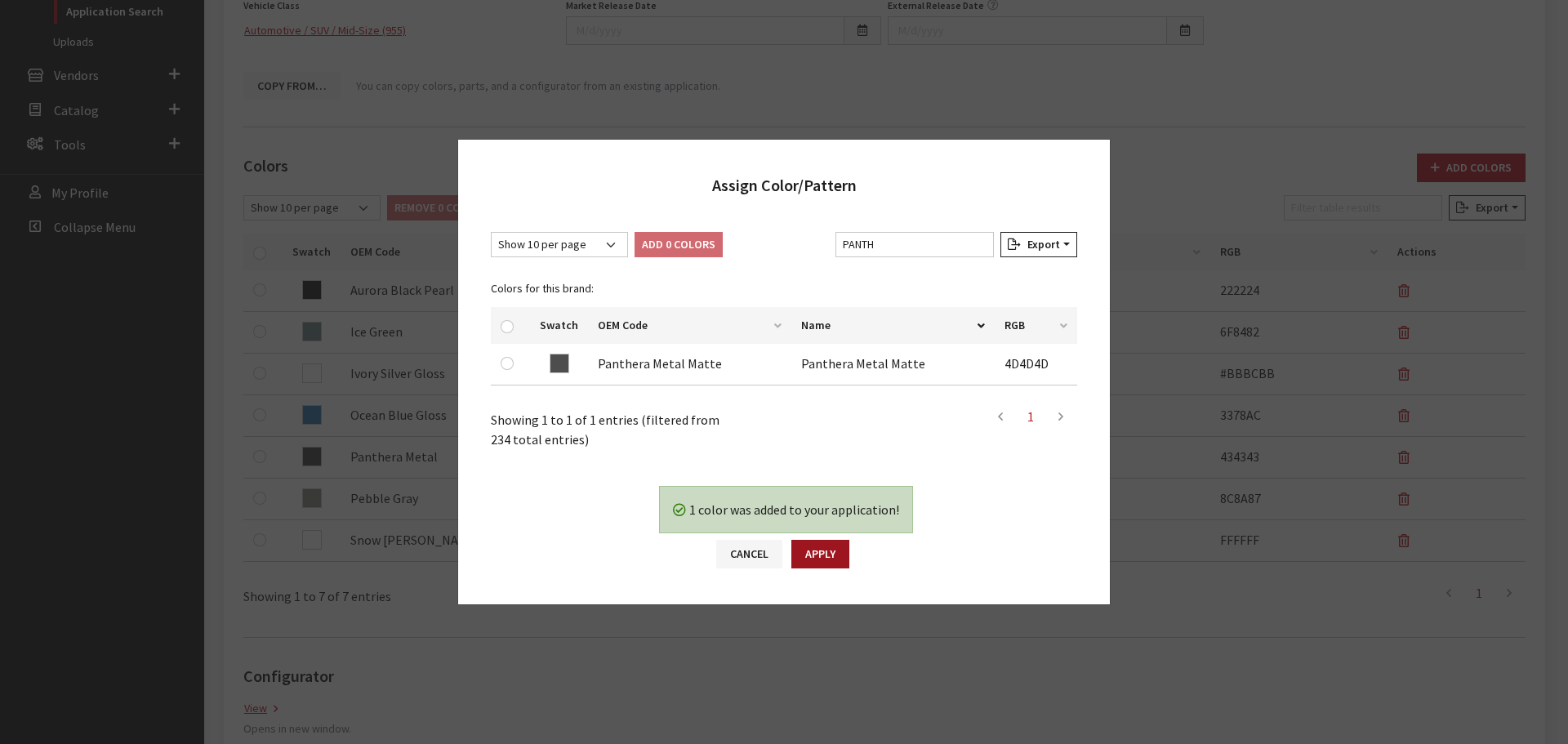
click at [821, 537] on div "1 color was added to your application! Yes No Cancel Apply" at bounding box center [784, 536] width 652 height 139
click at [823, 556] on button "Apply" at bounding box center [820, 554] width 58 height 29
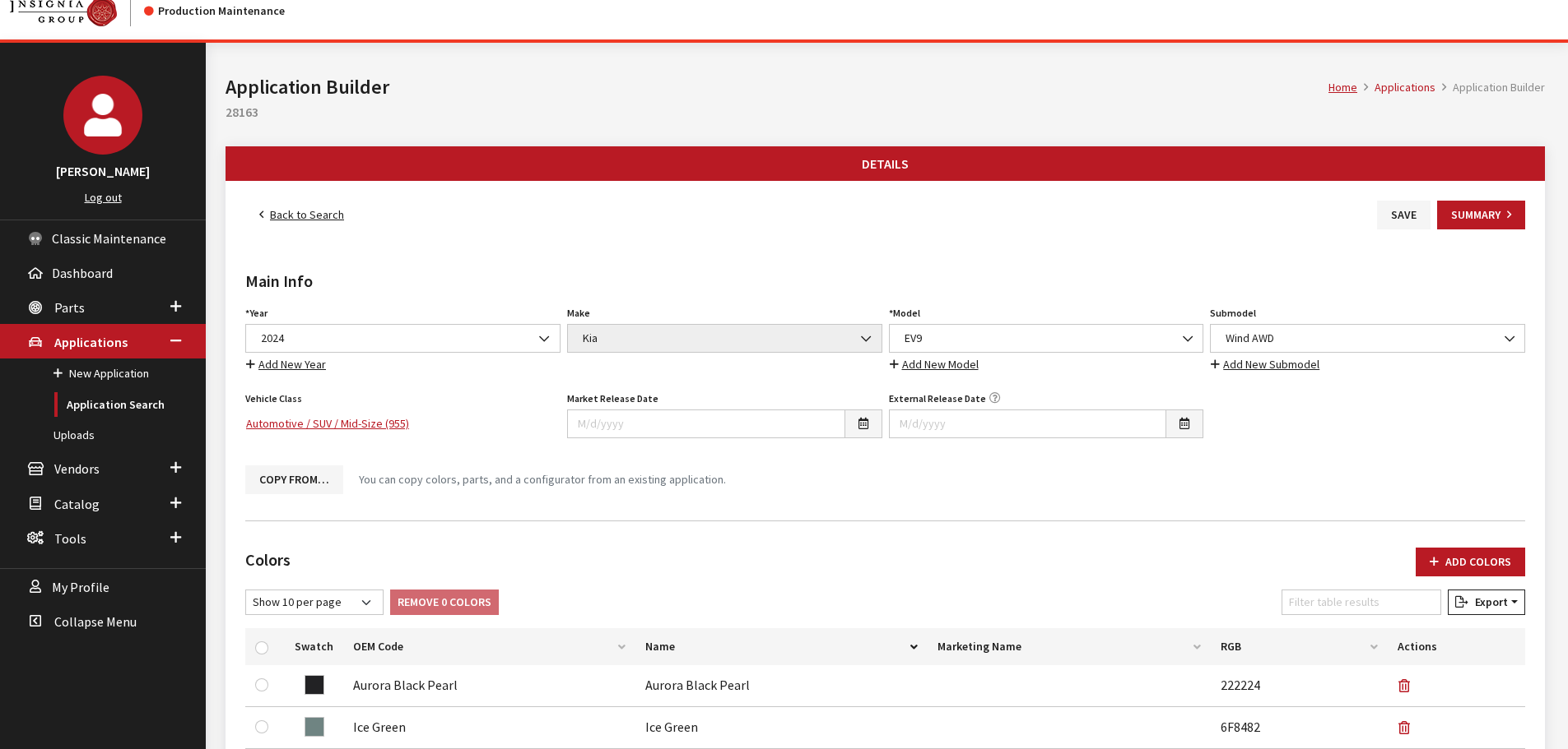
scroll to position [0, 0]
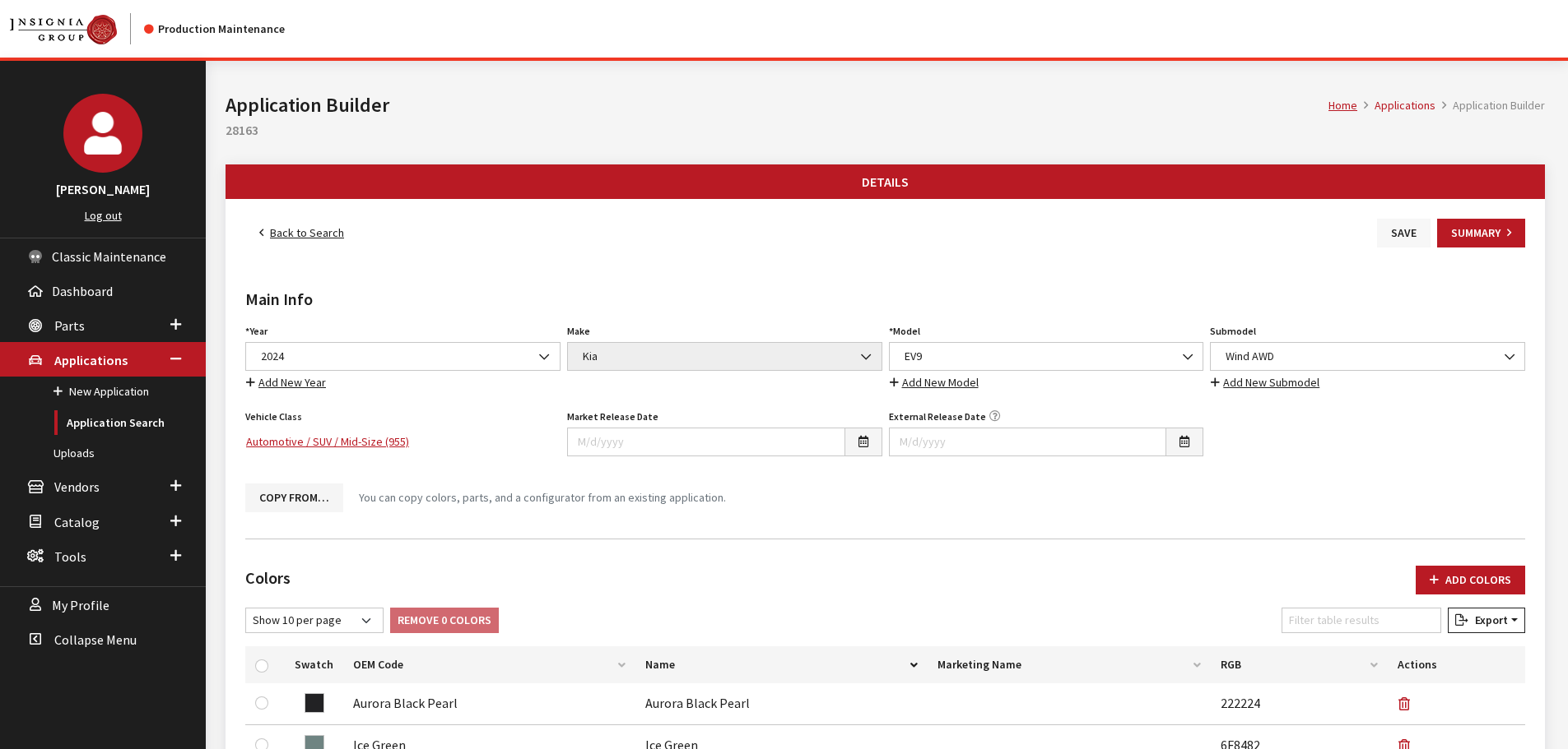
click at [1410, 229] on button "Save" at bounding box center [1404, 232] width 53 height 29
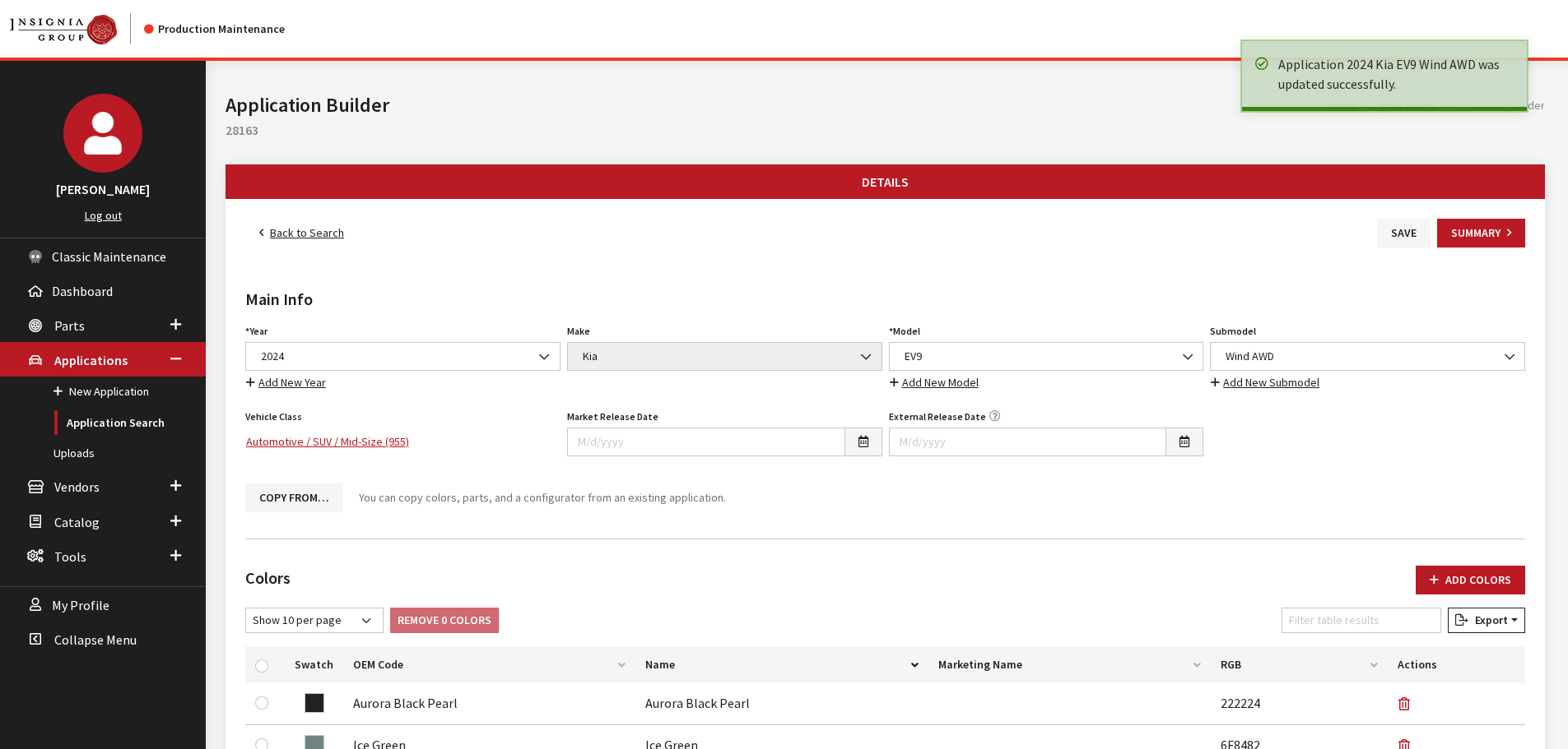
click at [310, 231] on link "Back to Search" at bounding box center [301, 232] width 113 height 29
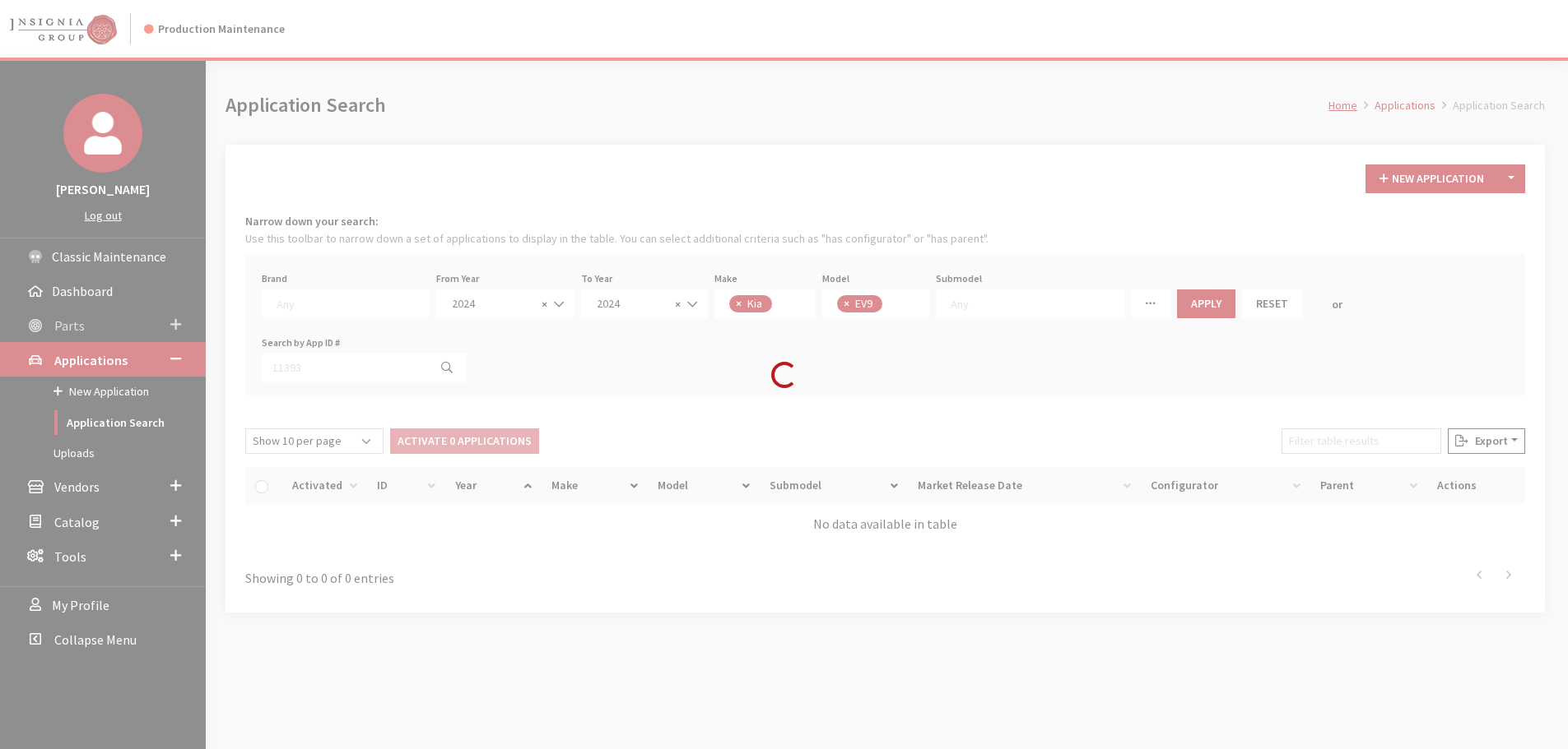
scroll to position [276, 0]
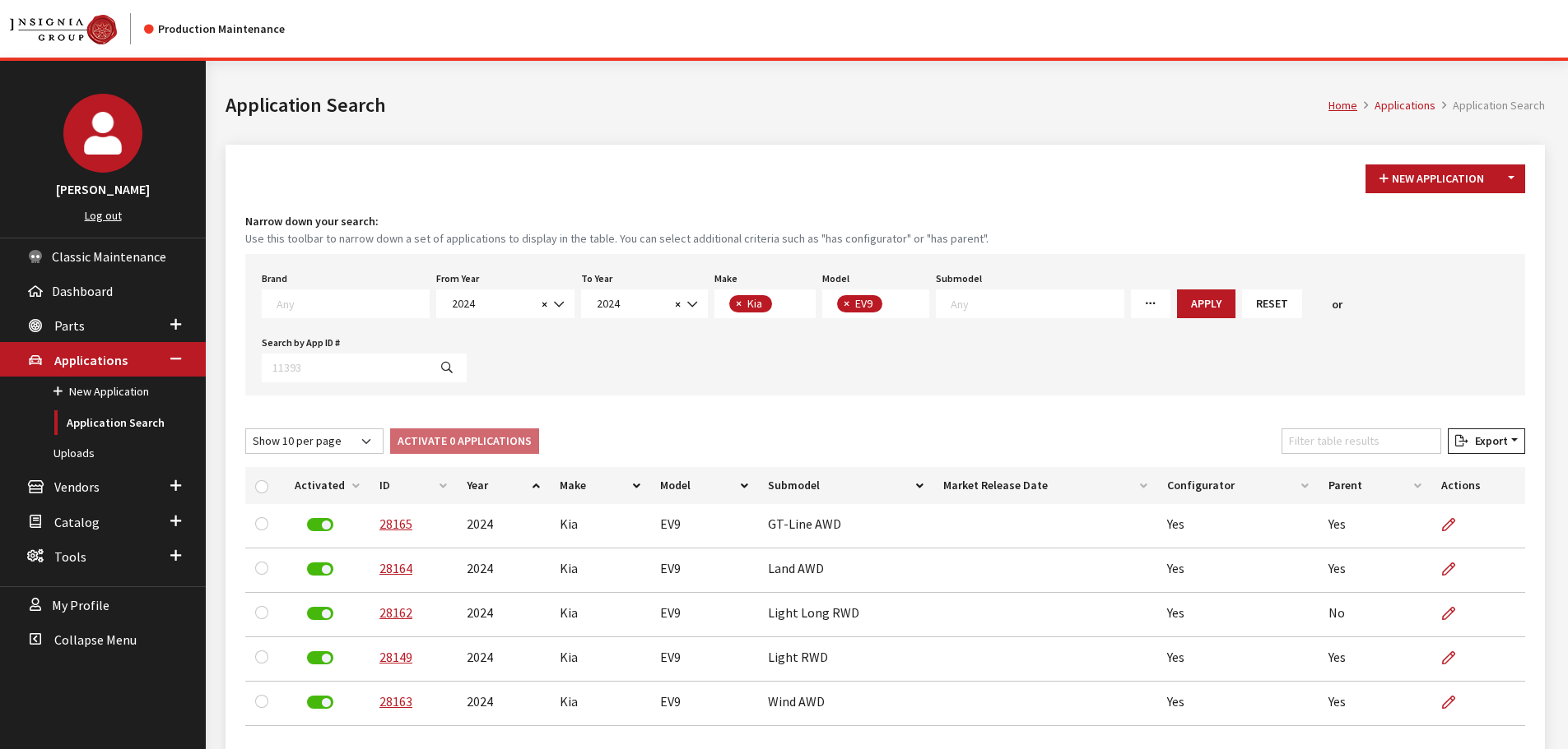
click at [443, 326] on div "Brand Any Acura Alfa Romeo Audi Bentley BMW DoubleTake [PERSON_NAME] Honda Hyun…" at bounding box center [885, 325] width 1280 height 142
click at [463, 300] on span "2024" at bounding box center [491, 304] width 90 height 17
drag, startPoint x: 463, startPoint y: 462, endPoint x: 552, endPoint y: 426, distance: 96.0
select select "2023"
select select
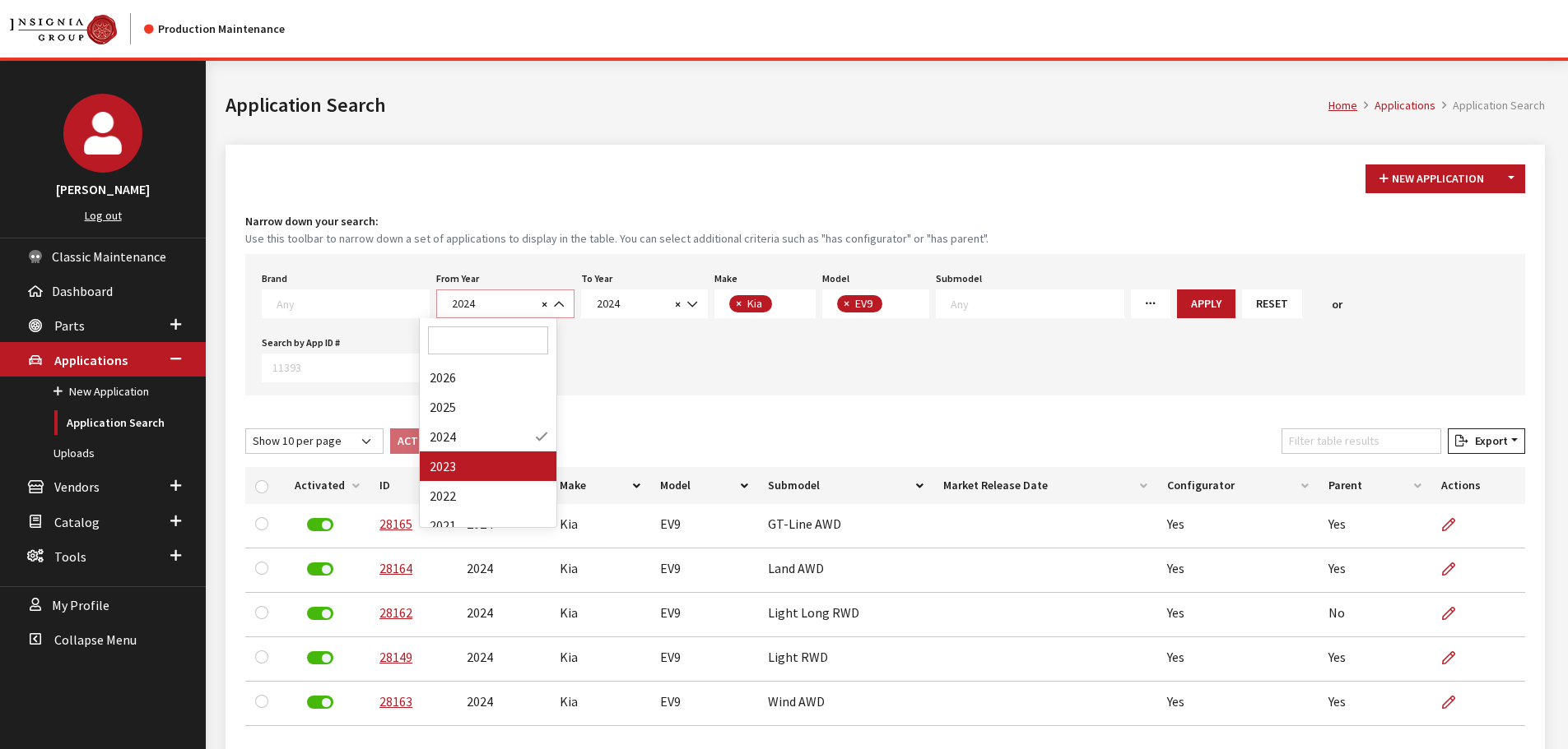
select select
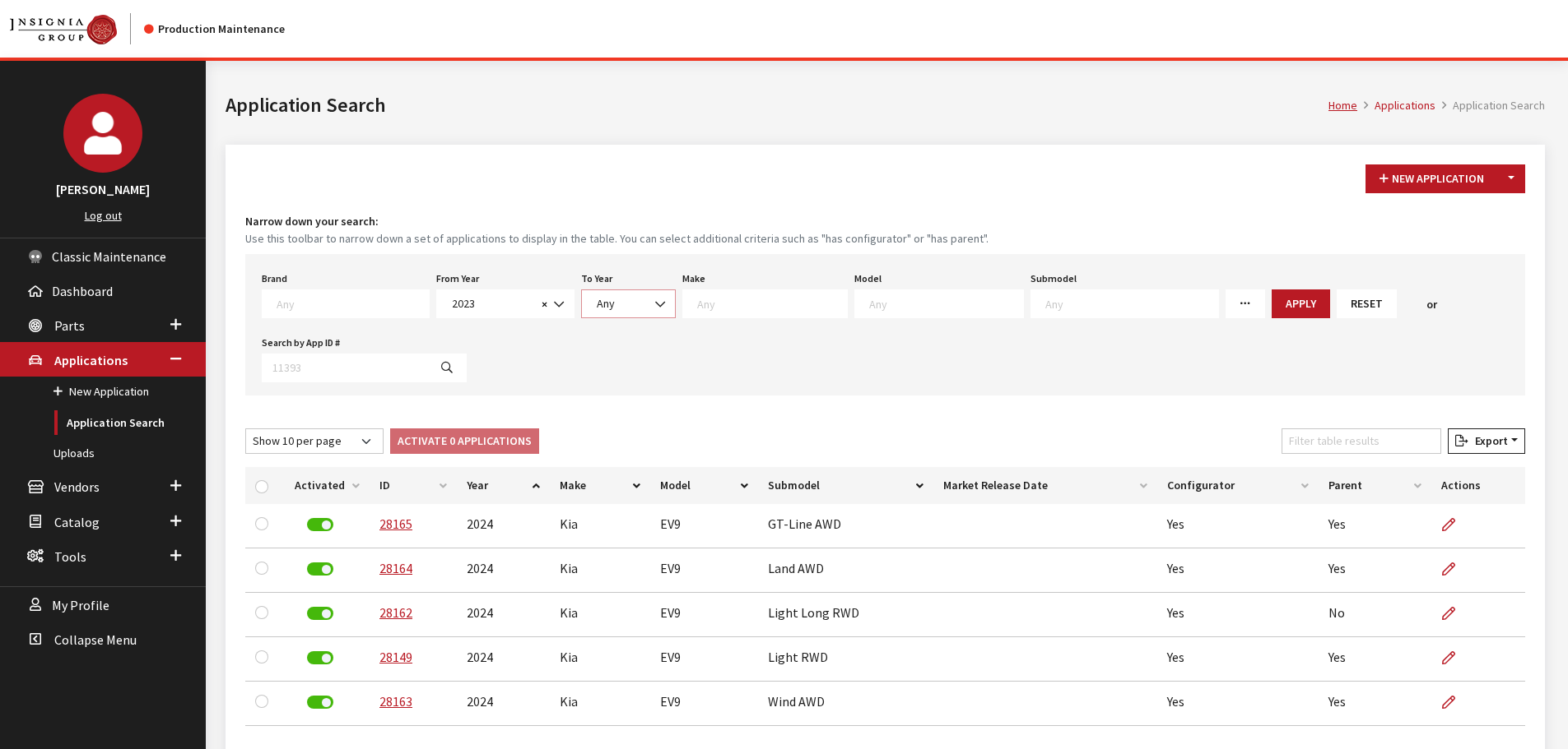
click at [610, 289] on span "Any" at bounding box center [629, 303] width 94 height 29
select select "2023"
select select
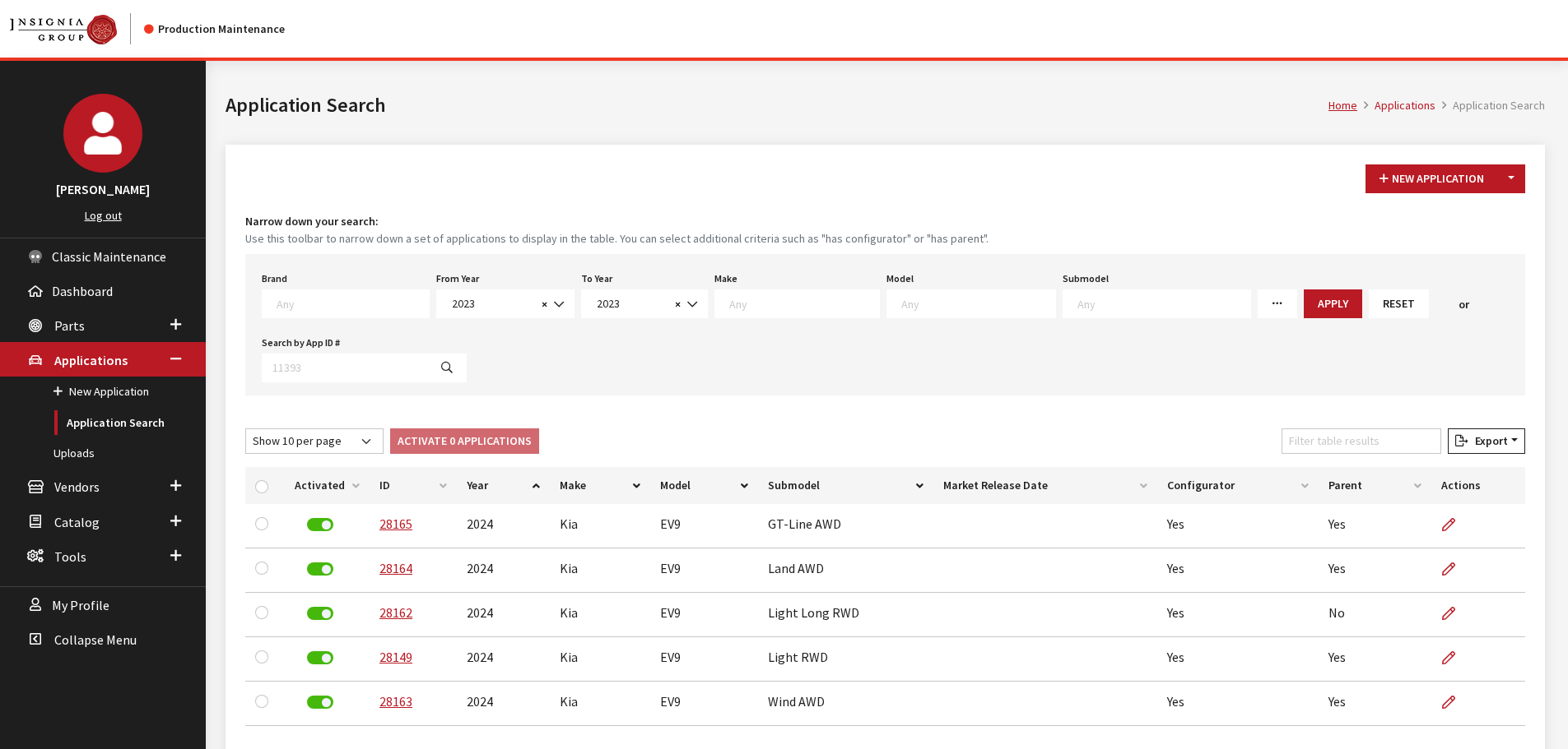
click at [730, 300] on textarea "Search" at bounding box center [804, 303] width 150 height 15
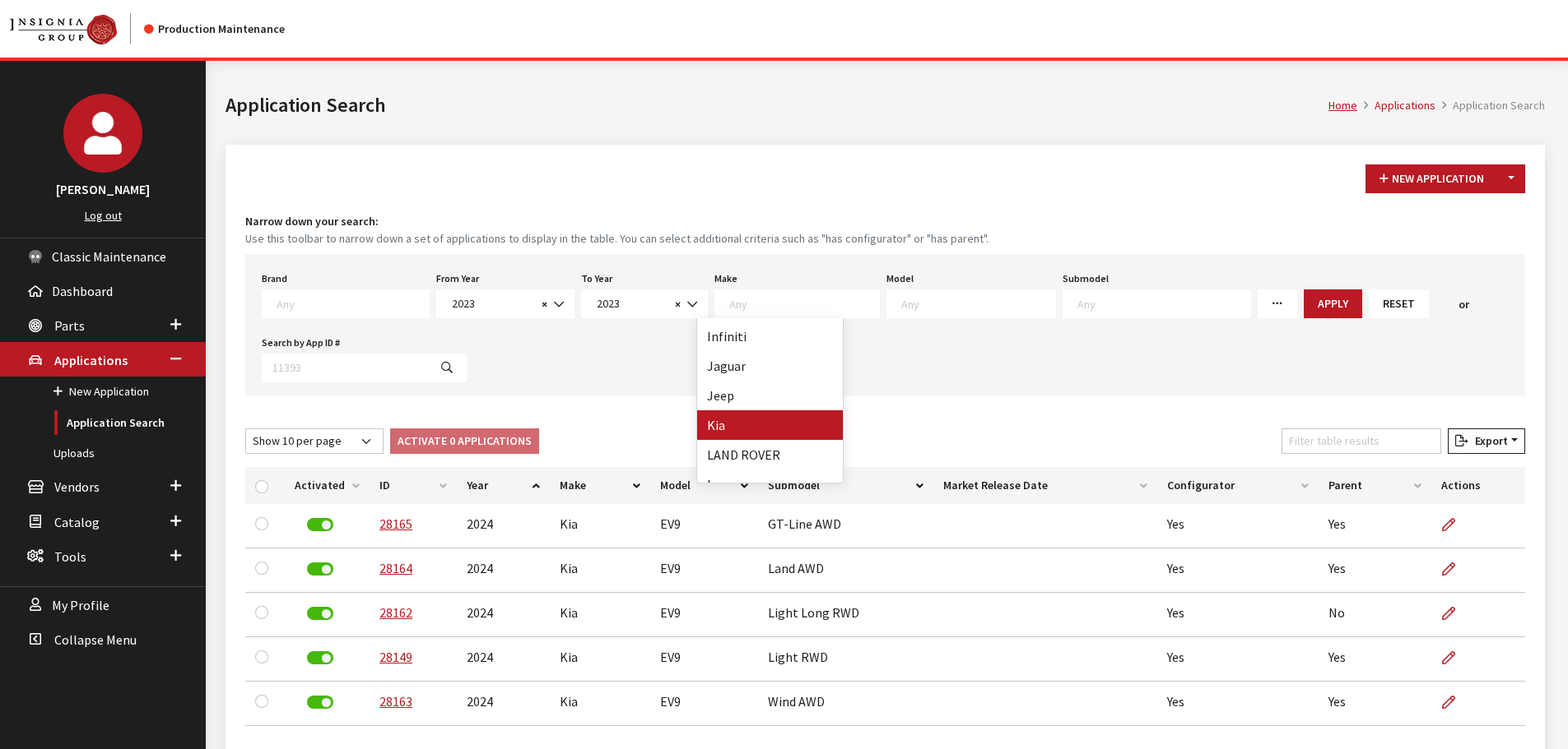
select select "31"
select select
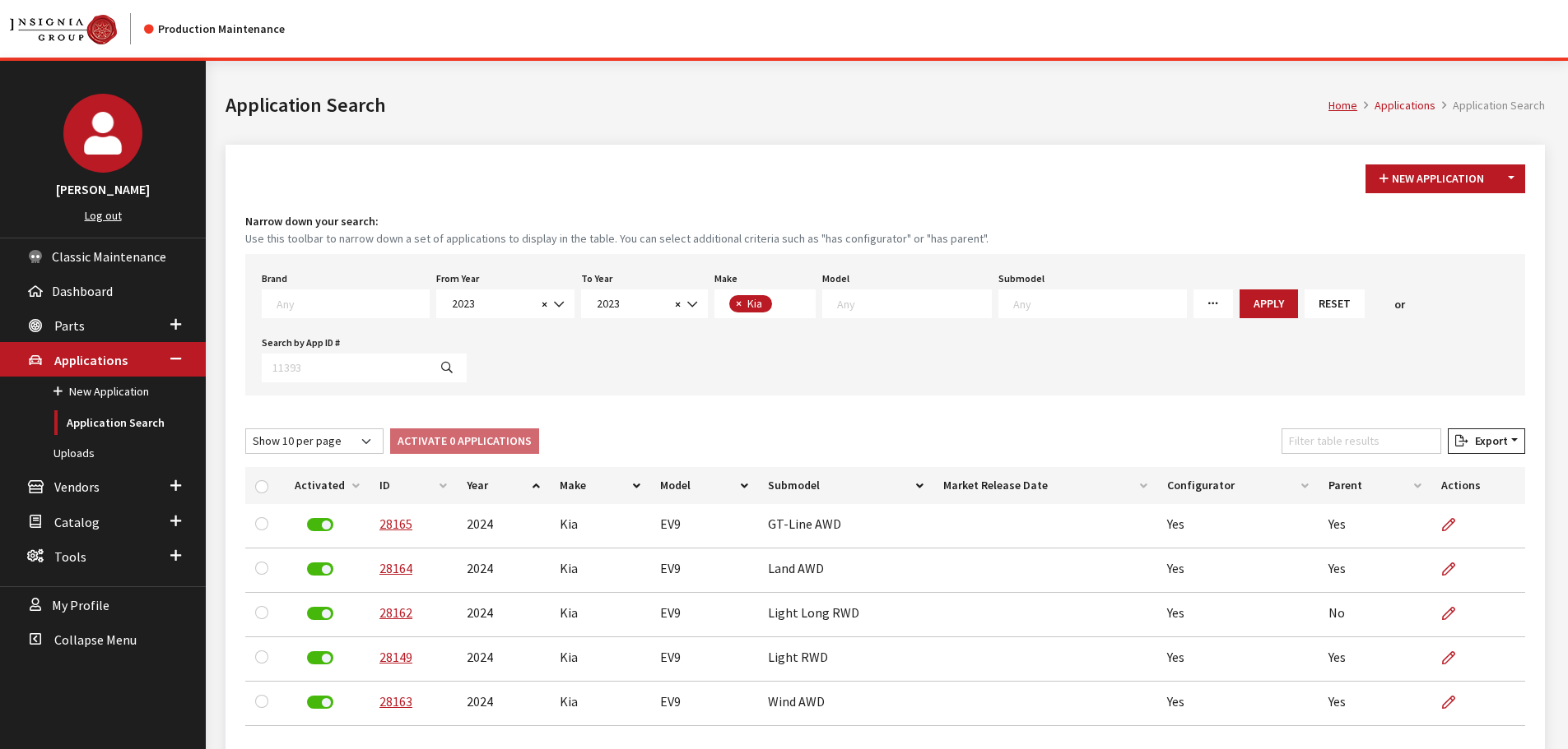
click at [879, 295] on span at bounding box center [912, 302] width 158 height 15
click at [494, 304] on span "2023" at bounding box center [491, 304] width 90 height 17
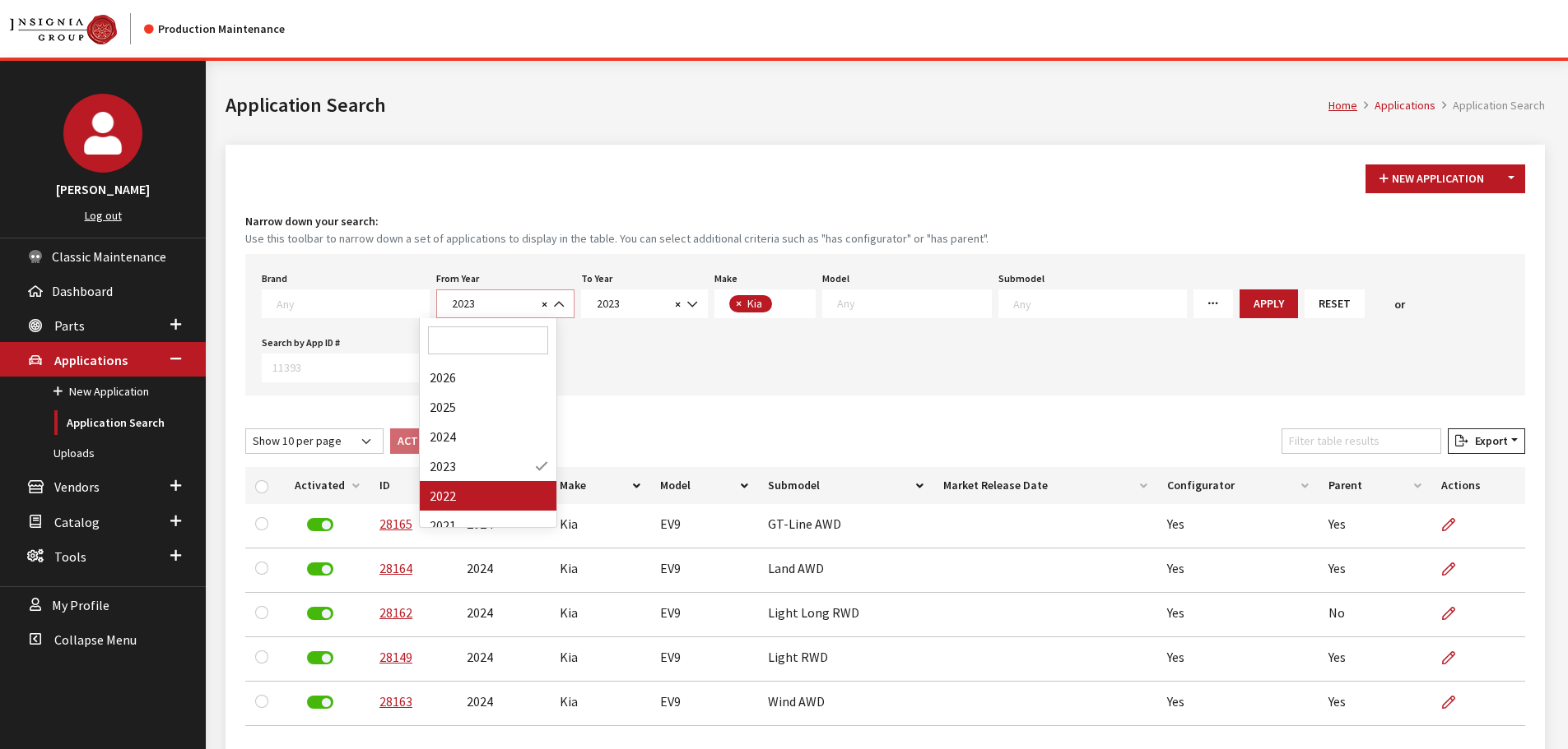
select select "2022"
select select
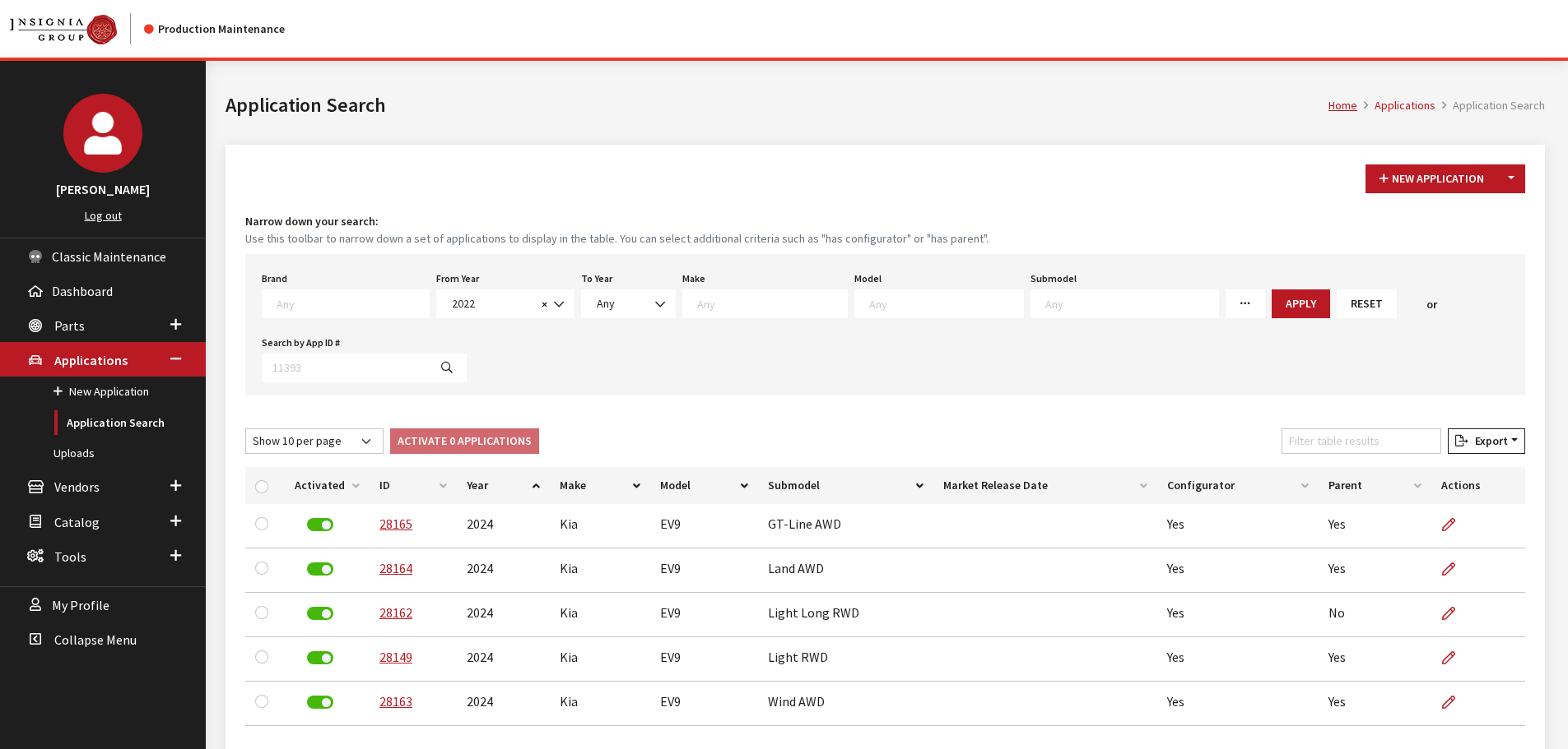
click at [614, 288] on div "To Year Any 2026 2025 2024 2023 2022 Any" at bounding box center [629, 293] width 101 height 51
click at [614, 297] on span "Any" at bounding box center [629, 304] width 73 height 17
select select "2023"
select select
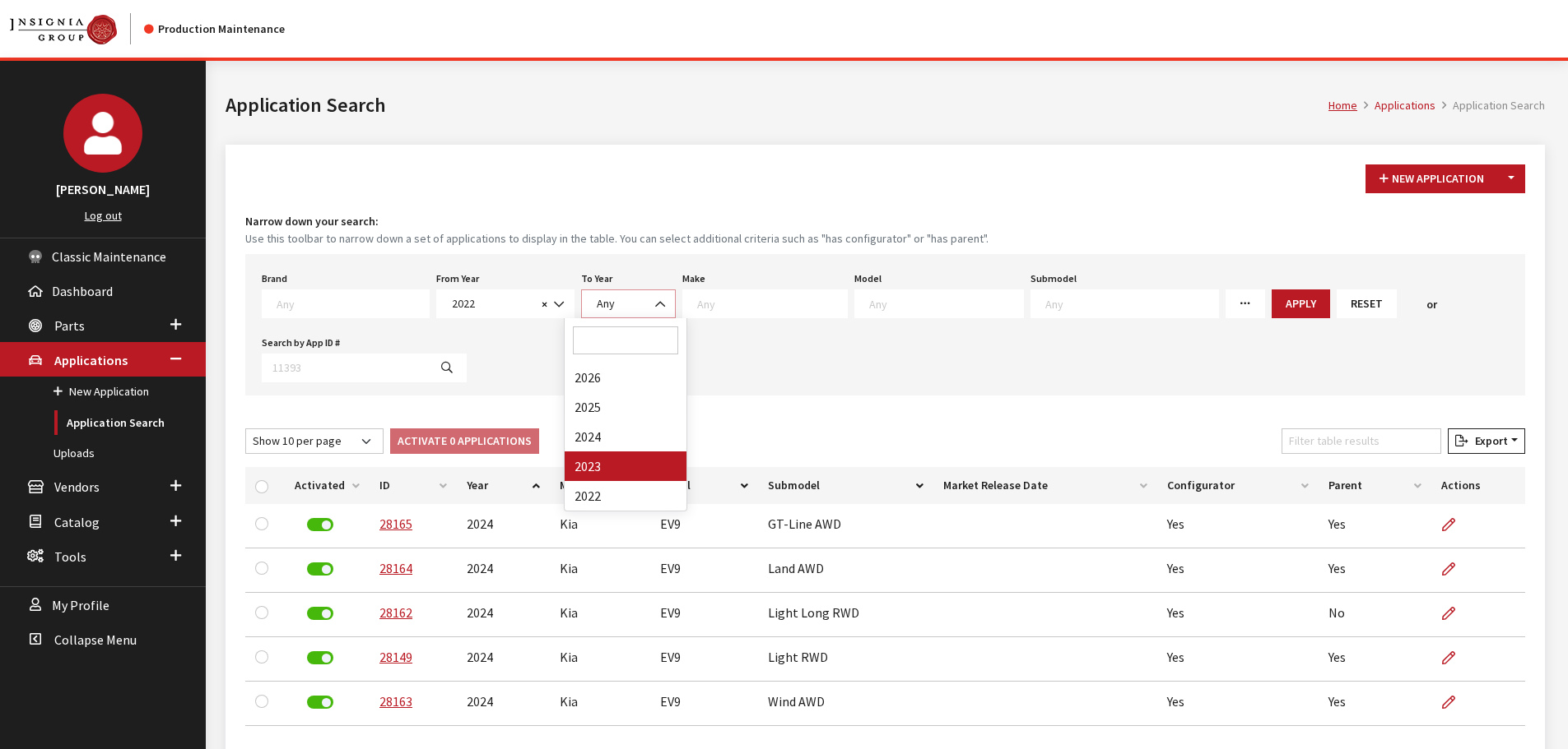
select select
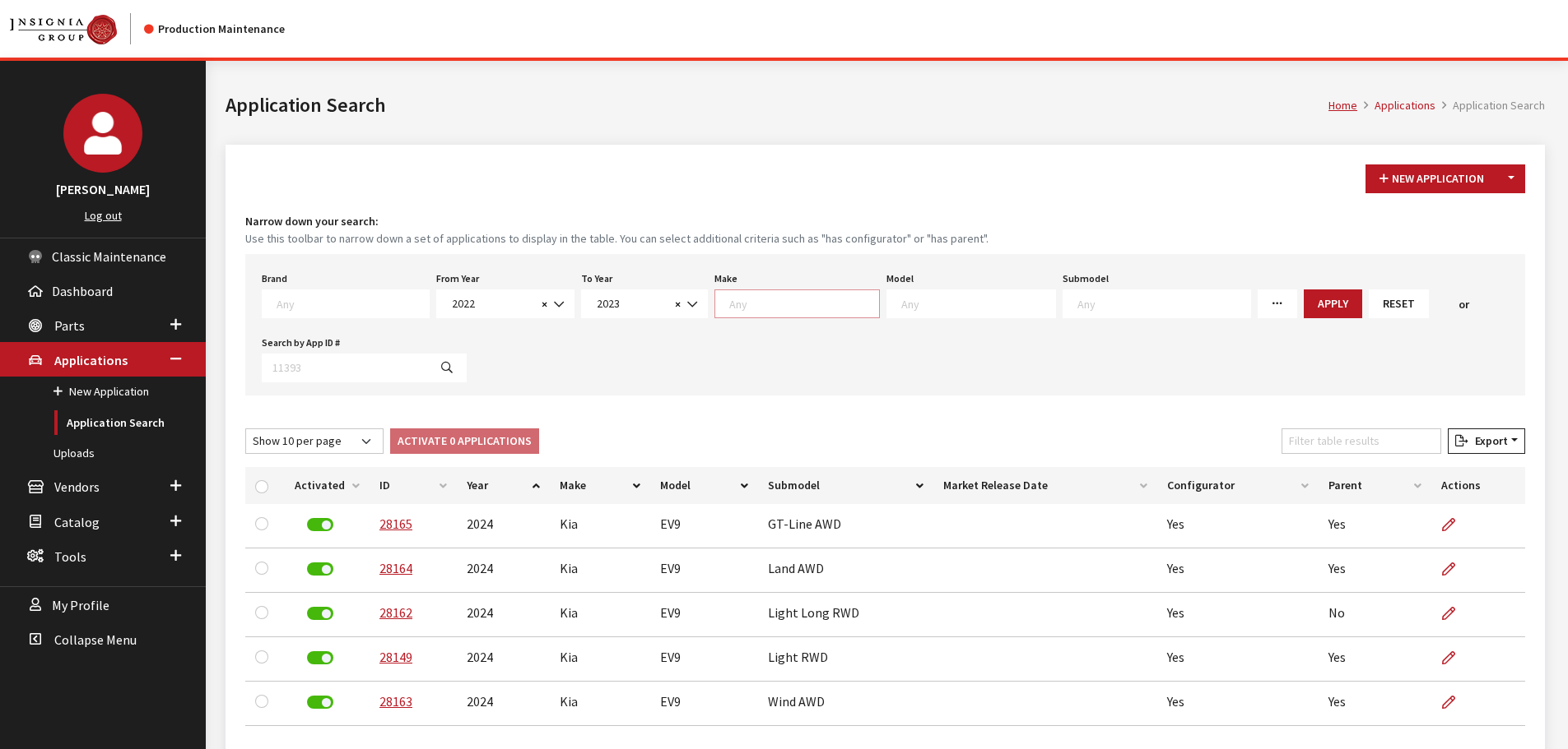
click at [763, 308] on textarea "Search" at bounding box center [804, 303] width 150 height 15
select select "31"
select select
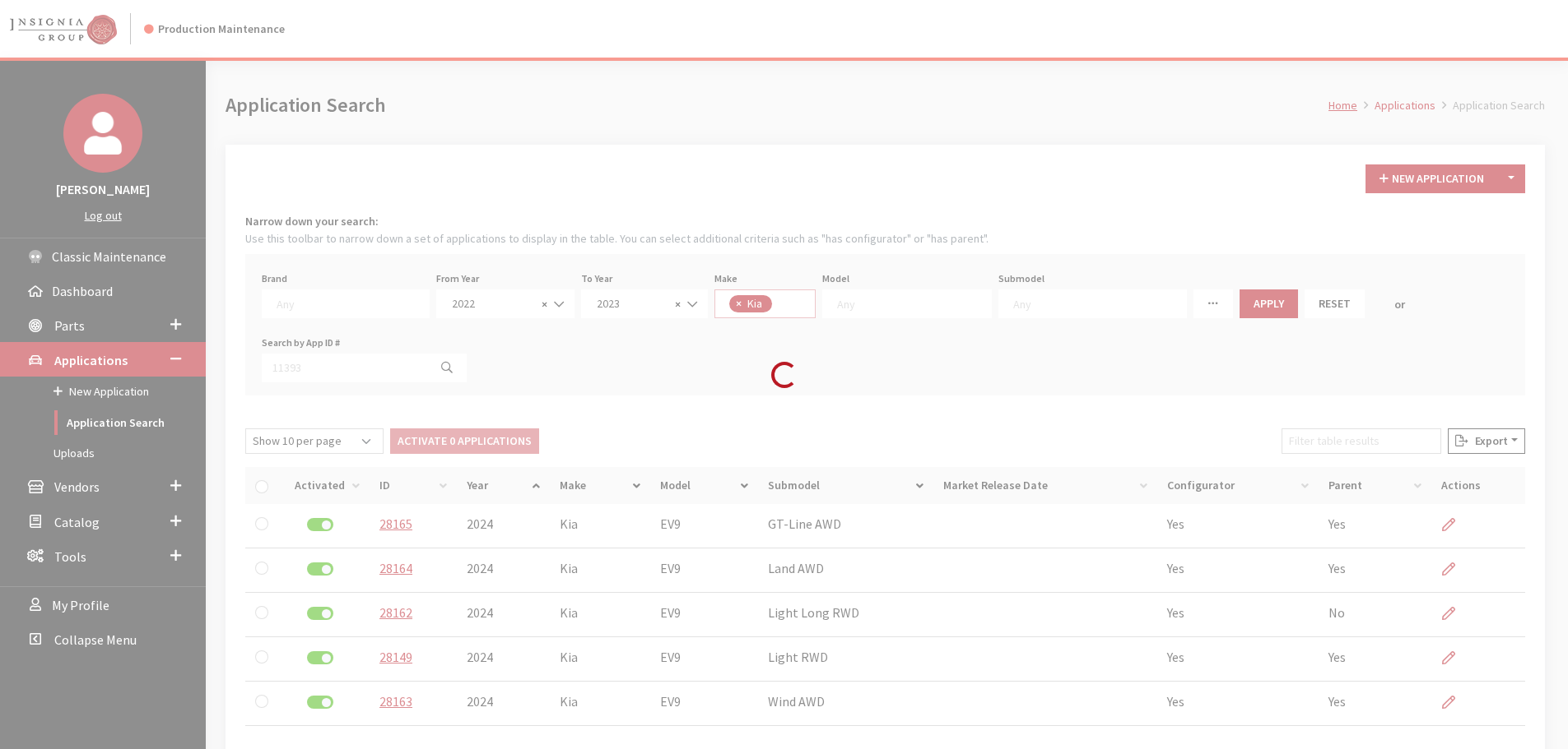
scroll to position [297, 0]
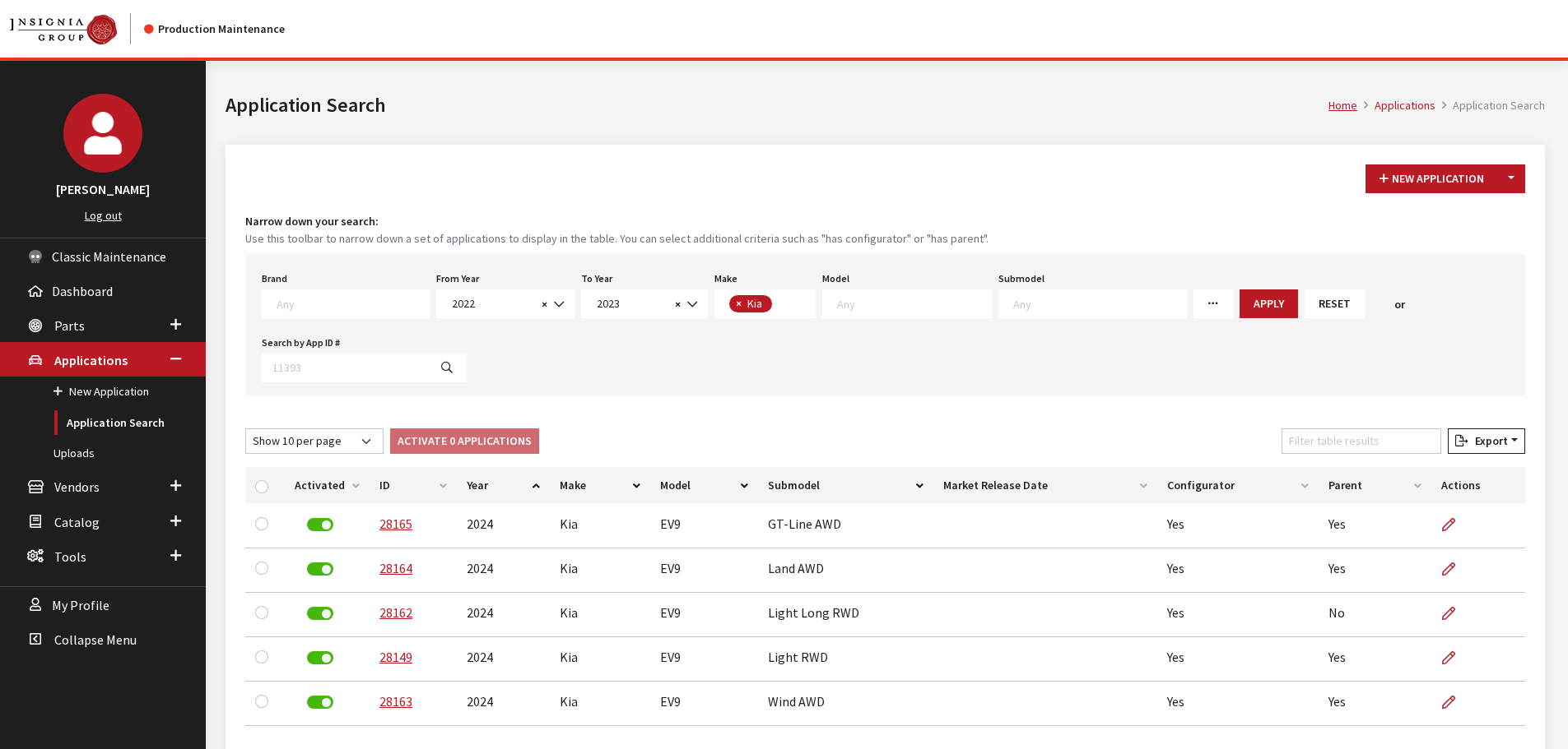
click at [879, 302] on textarea "Search" at bounding box center [914, 303] width 154 height 15
select select "1133"
select select
click at [1190, 314] on button "Apply" at bounding box center [1219, 303] width 59 height 29
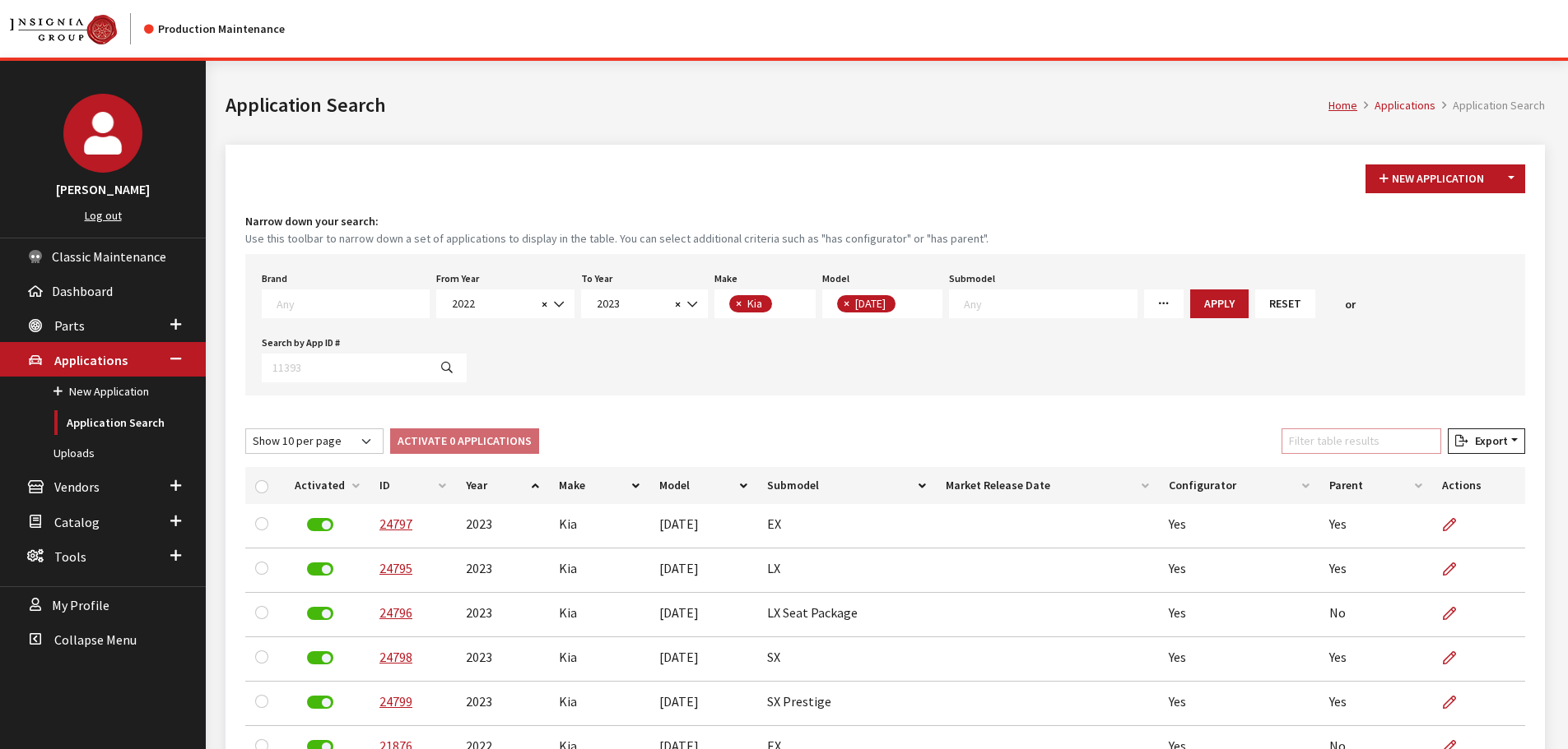
click at [1358, 441] on input "Filter table results" at bounding box center [1362, 440] width 160 height 25
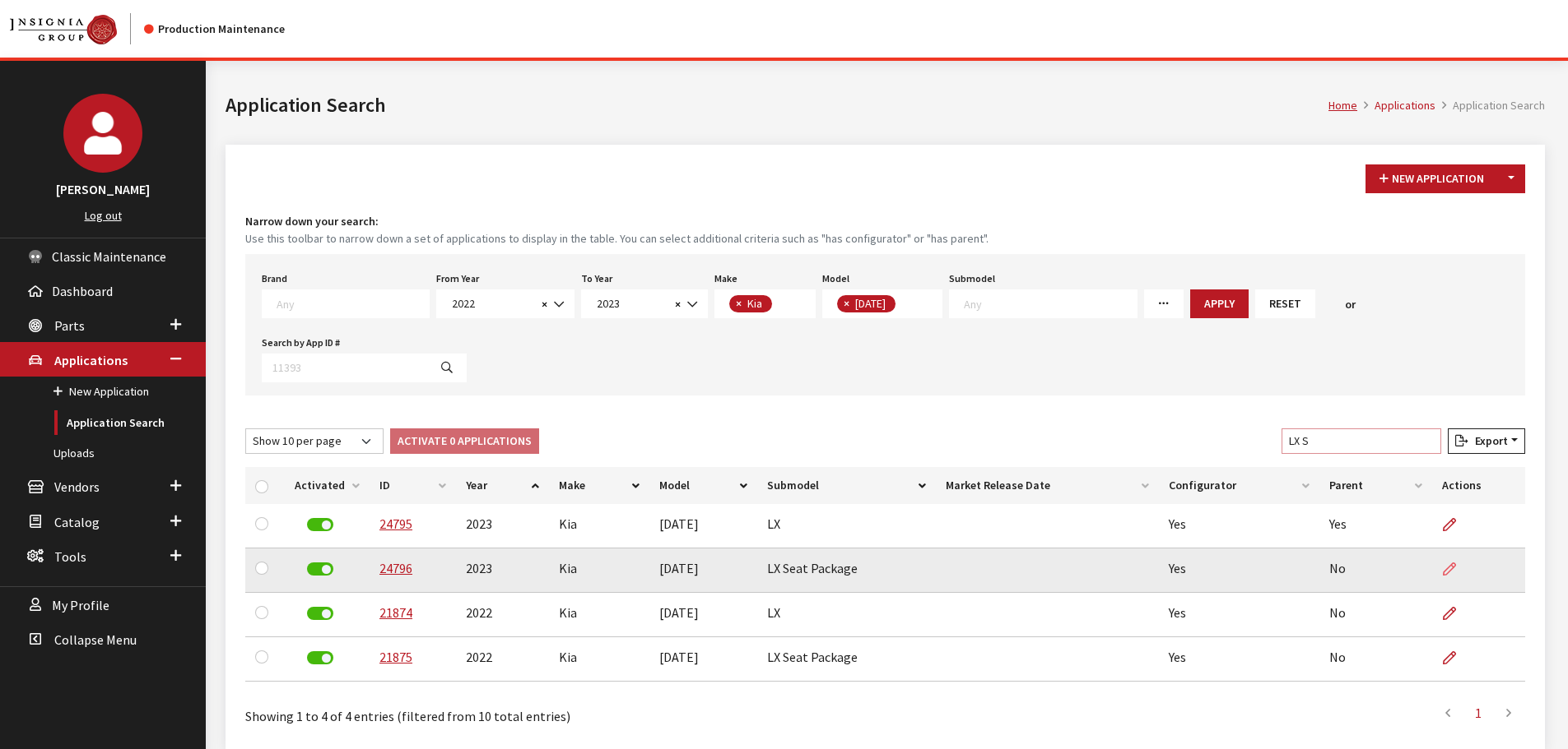
type input "LX S"
click at [1451, 568] on icon at bounding box center [1449, 570] width 13 height 13
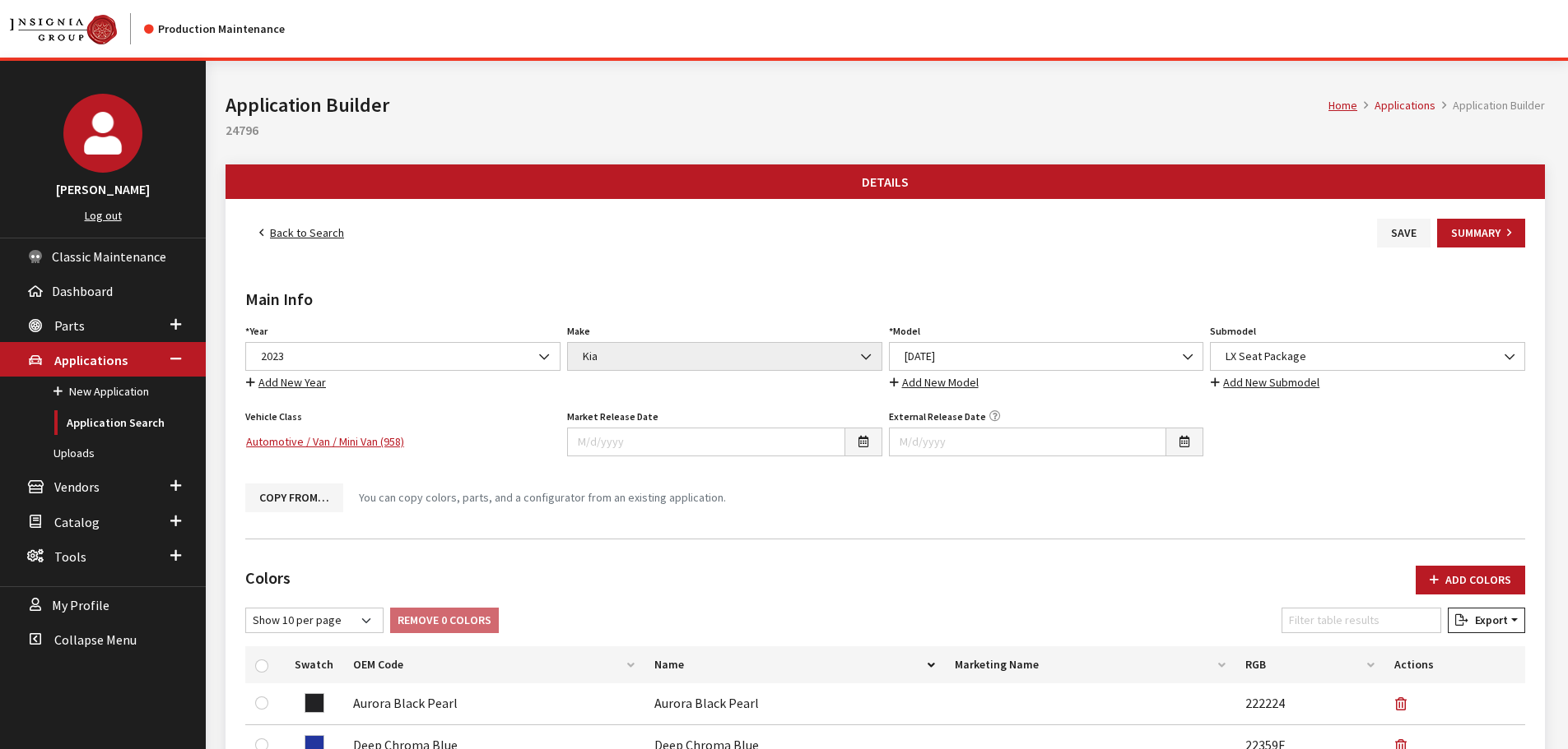
scroll to position [494, 0]
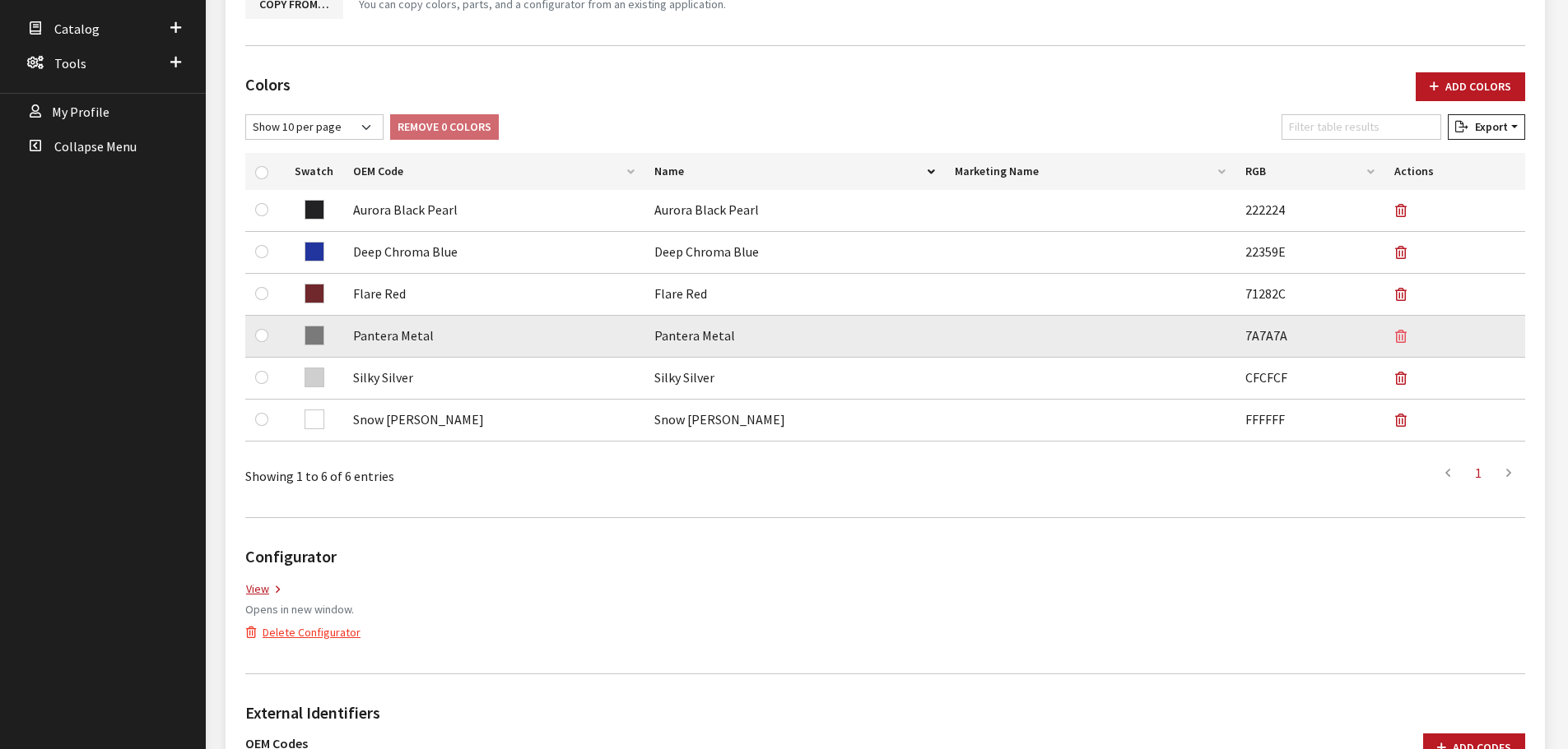
click at [1399, 330] on icon "button" at bounding box center [1400, 336] width 11 height 13
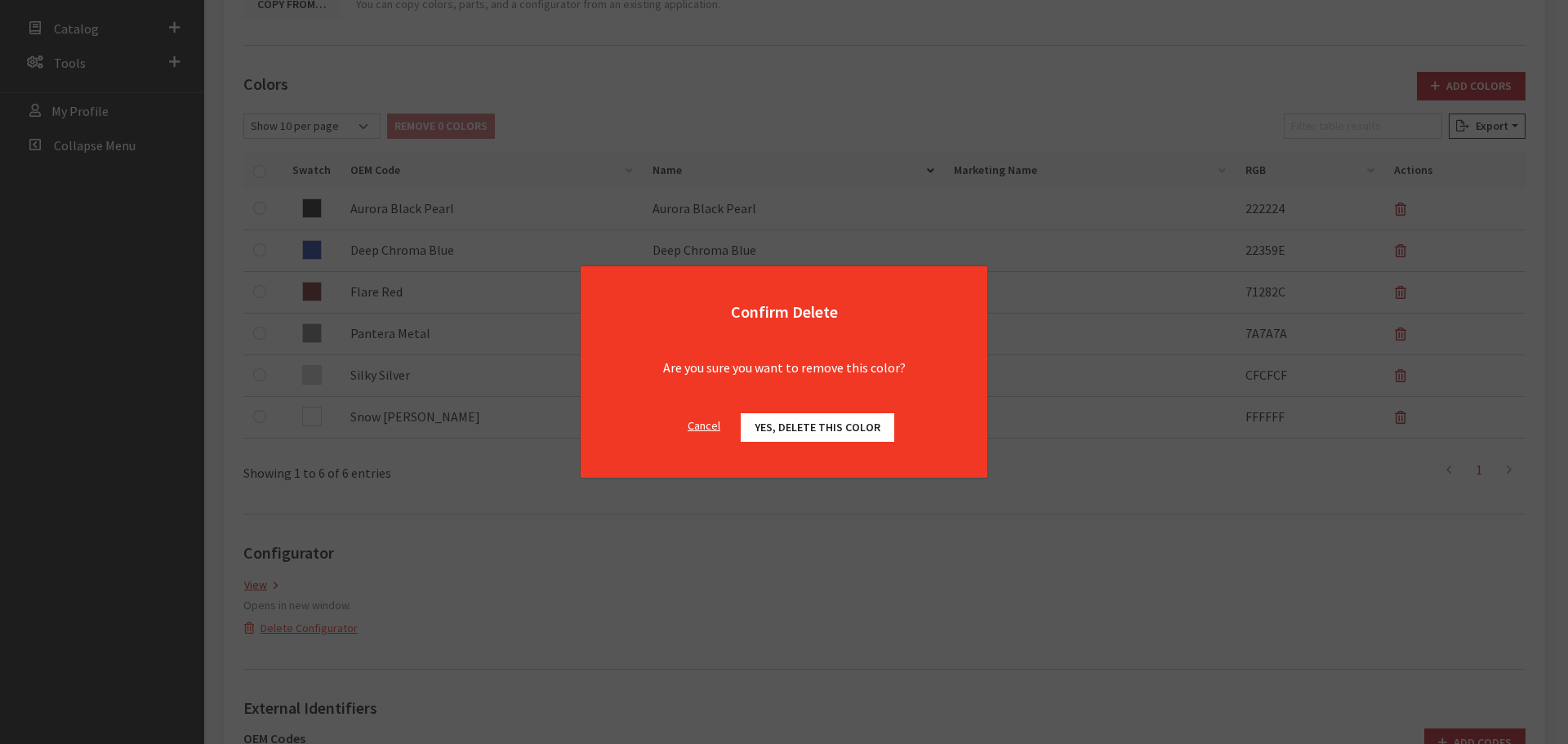
click at [850, 420] on span "Yes, delete this color" at bounding box center [817, 427] width 126 height 15
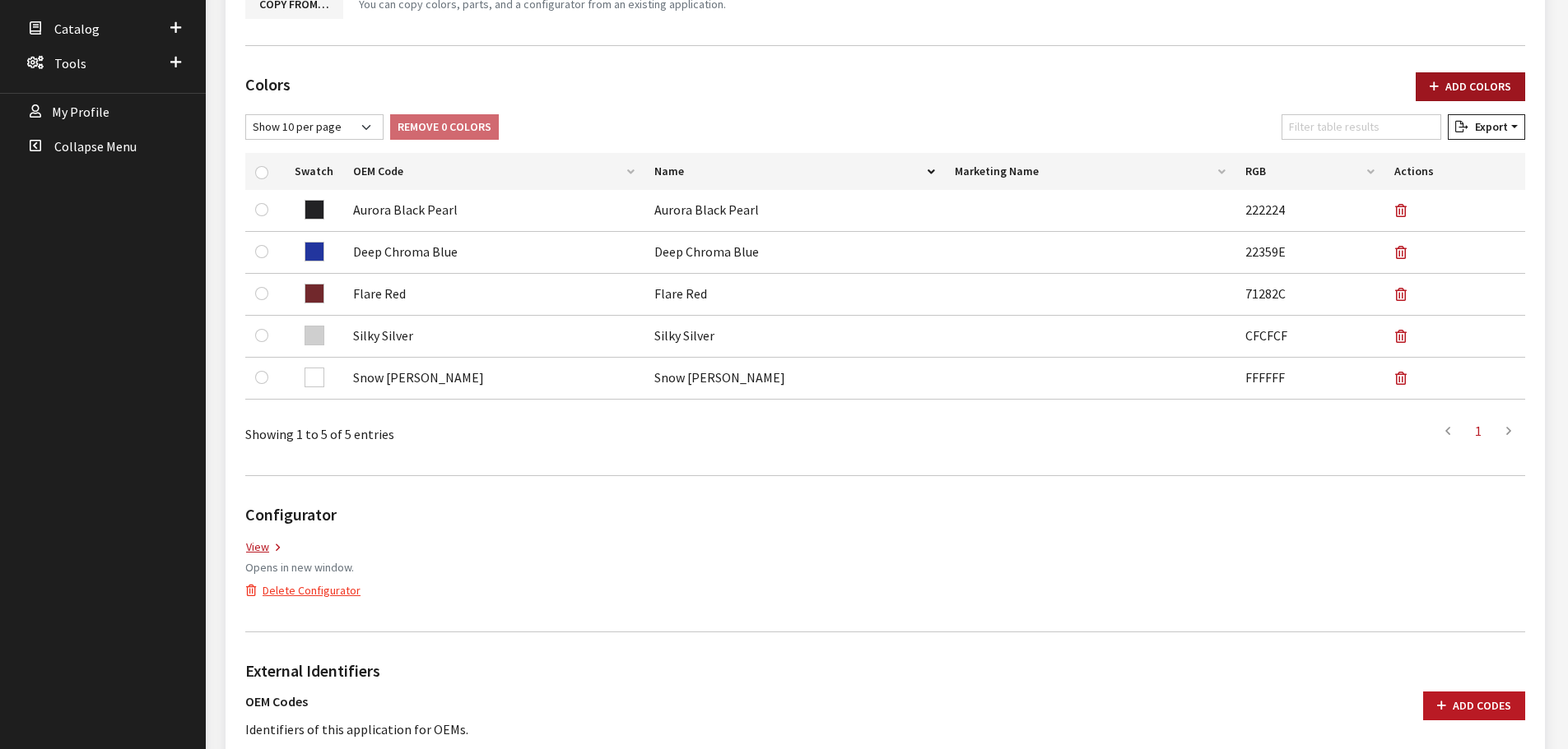
click at [1493, 95] on button "Add Colors" at bounding box center [1470, 87] width 109 height 29
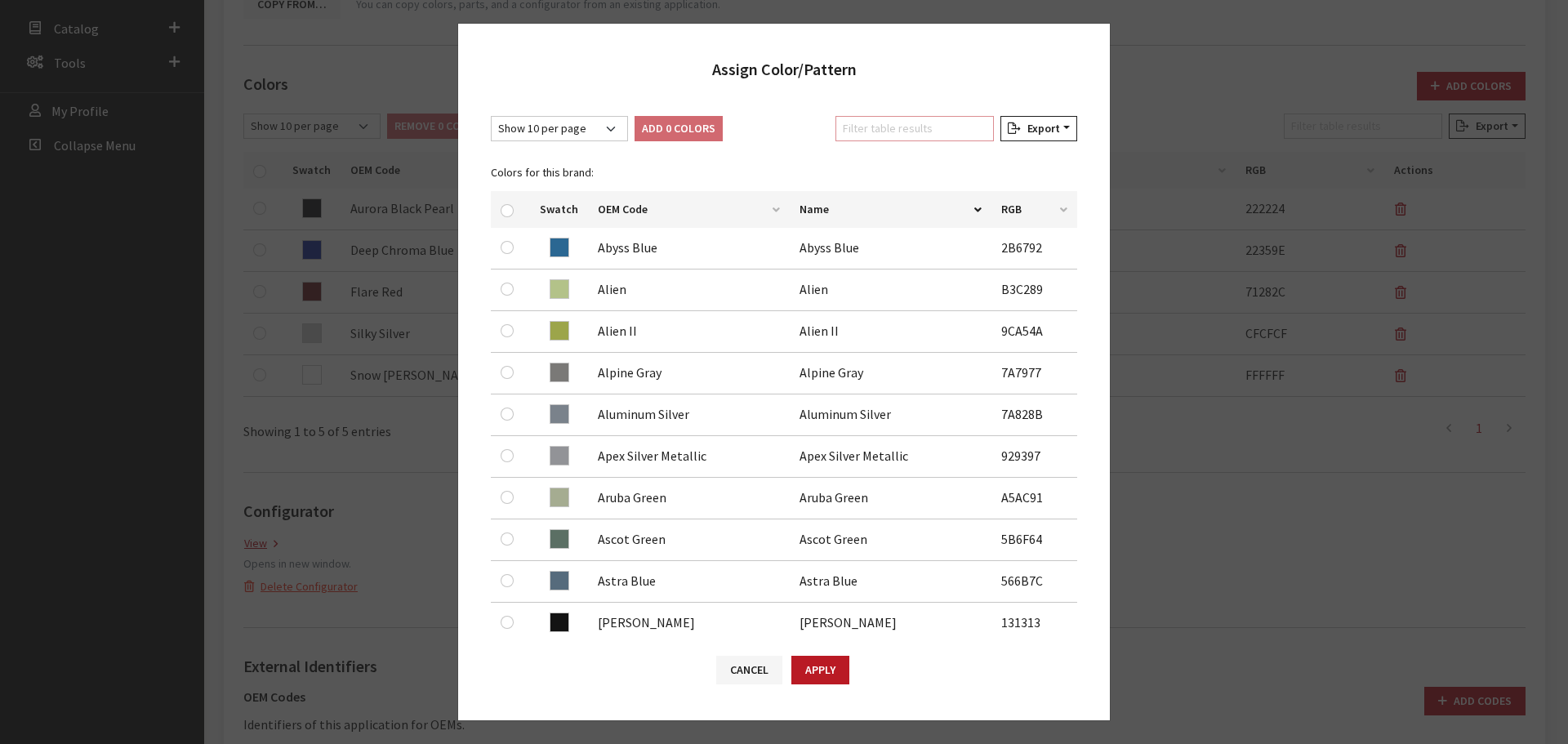
click at [891, 121] on input "Filter table results" at bounding box center [915, 128] width 159 height 25
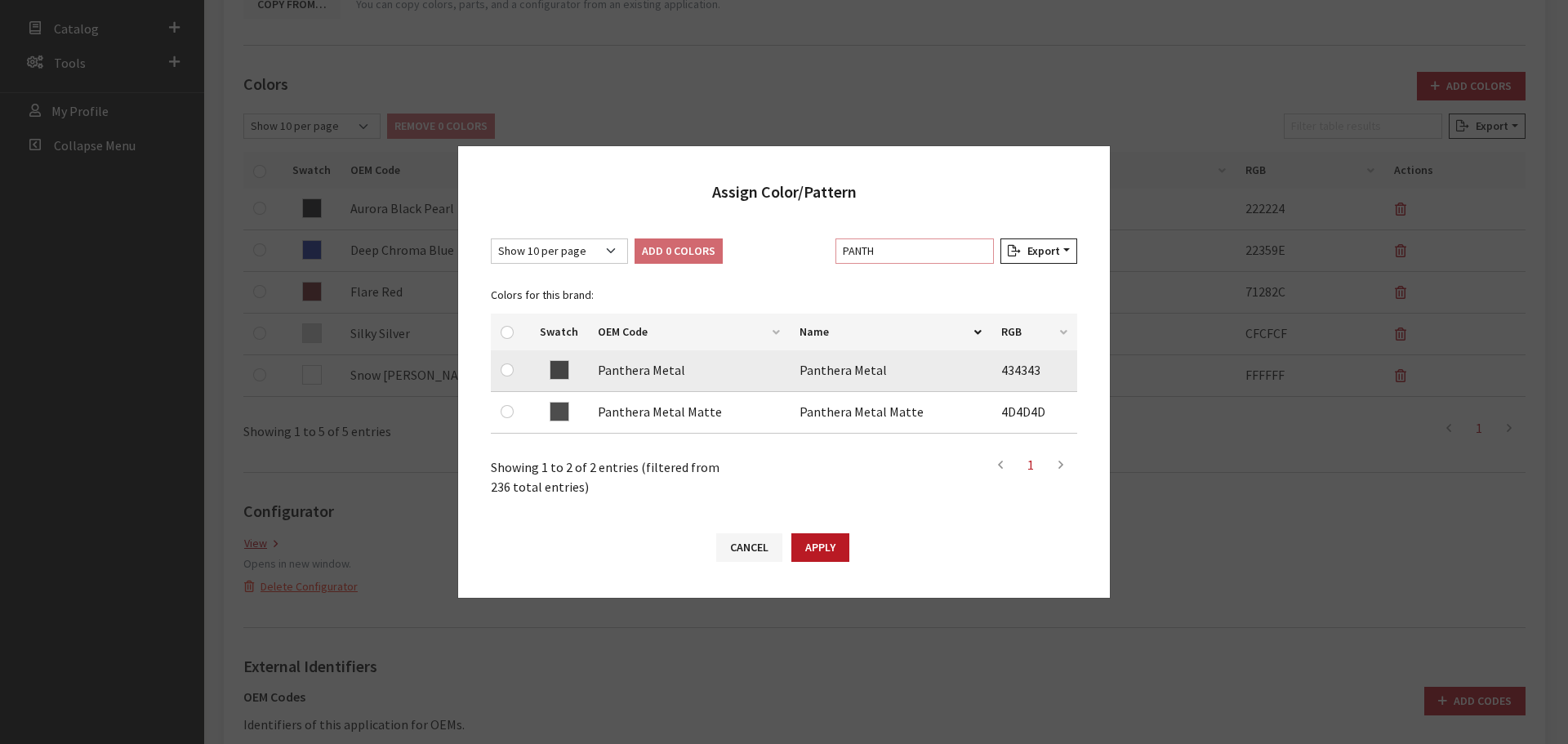
type input "PANTH"
click at [515, 370] on div at bounding box center [510, 370] width 20 height 20
click at [508, 371] on input "checkbox" at bounding box center [507, 370] width 13 height 13
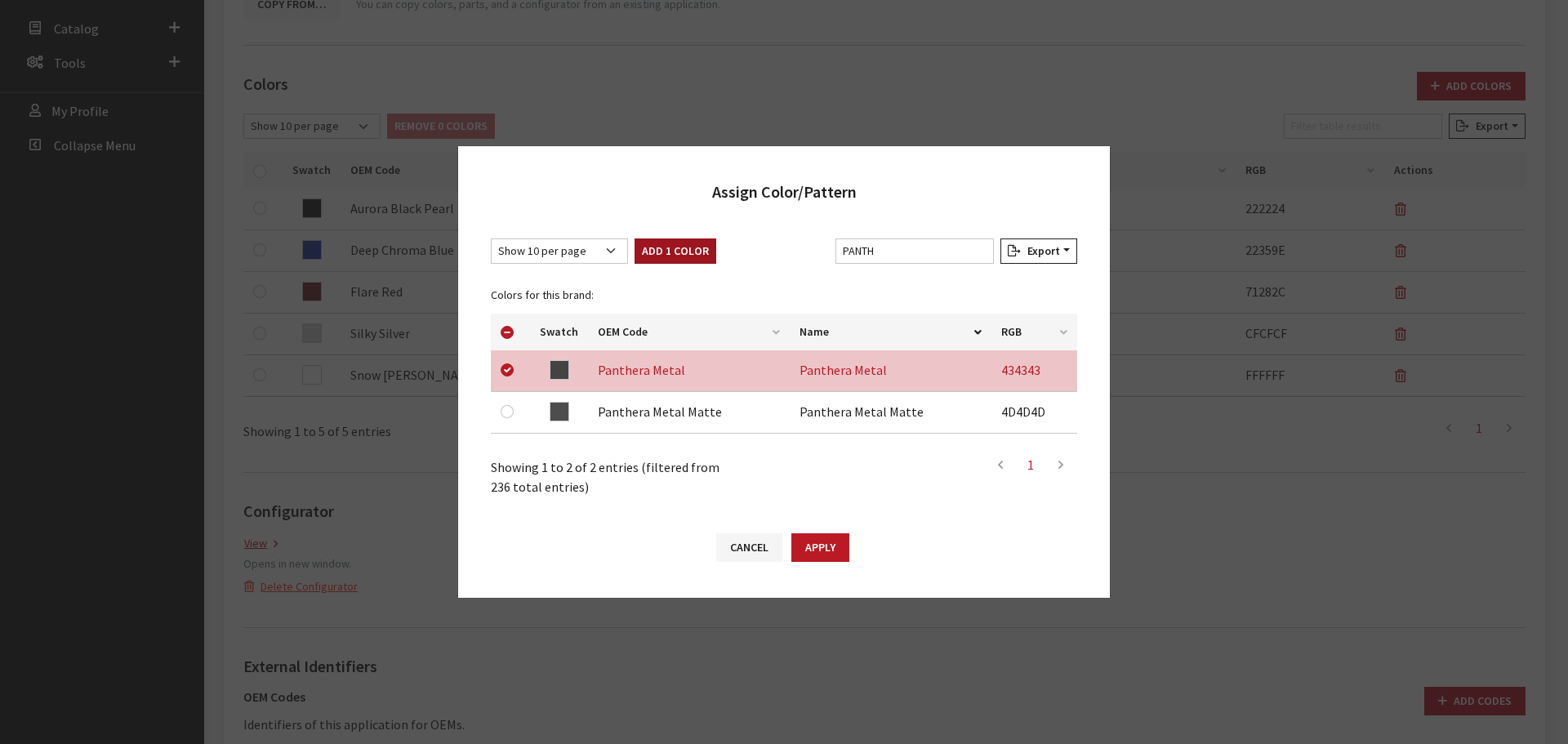
click at [679, 239] on button "Add 1 Color" at bounding box center [675, 251] width 82 height 25
checkbox input "false"
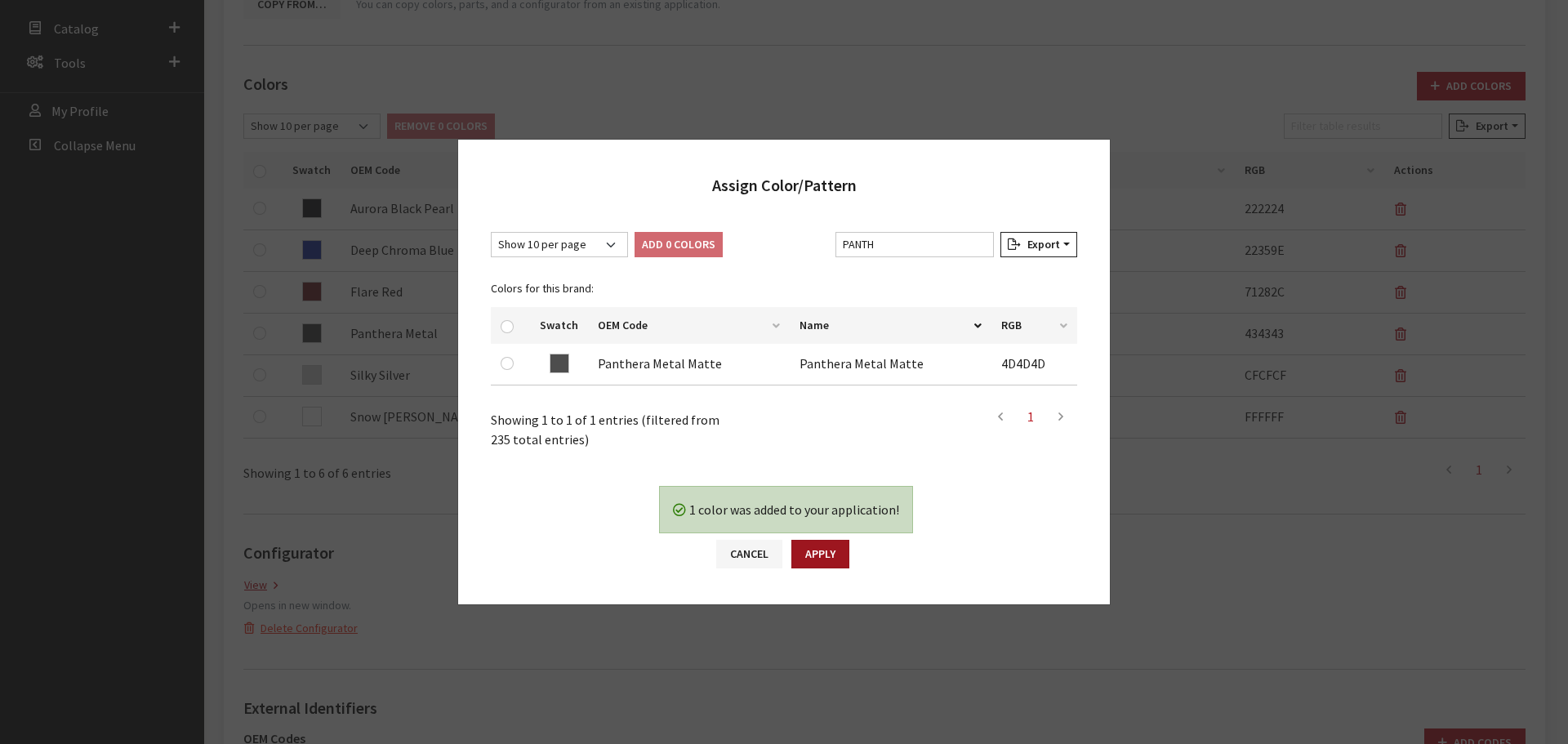
click at [822, 558] on button "Apply" at bounding box center [820, 554] width 58 height 29
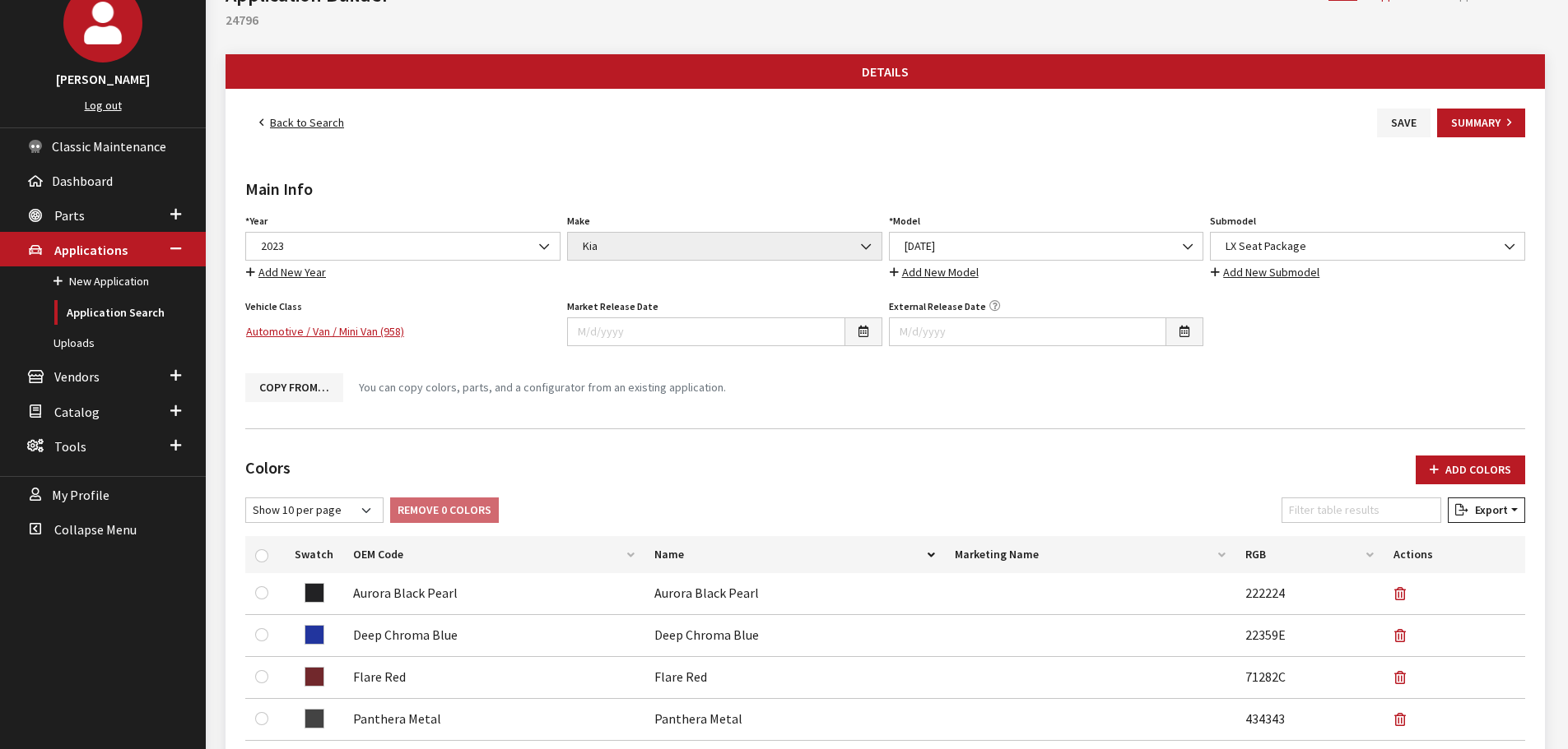
scroll to position [0, 0]
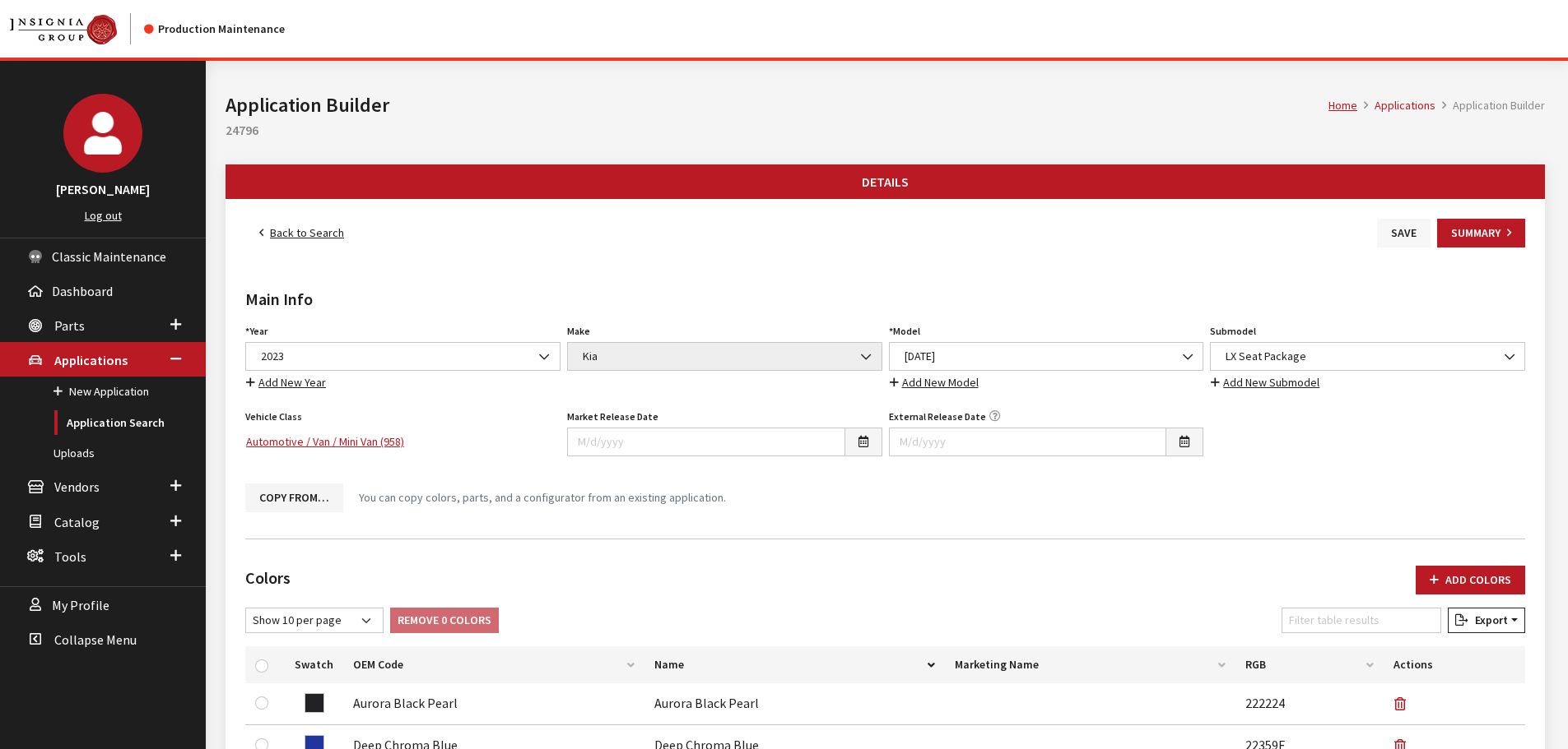
click at [1407, 239] on button "Save" at bounding box center [1404, 232] width 53 height 29
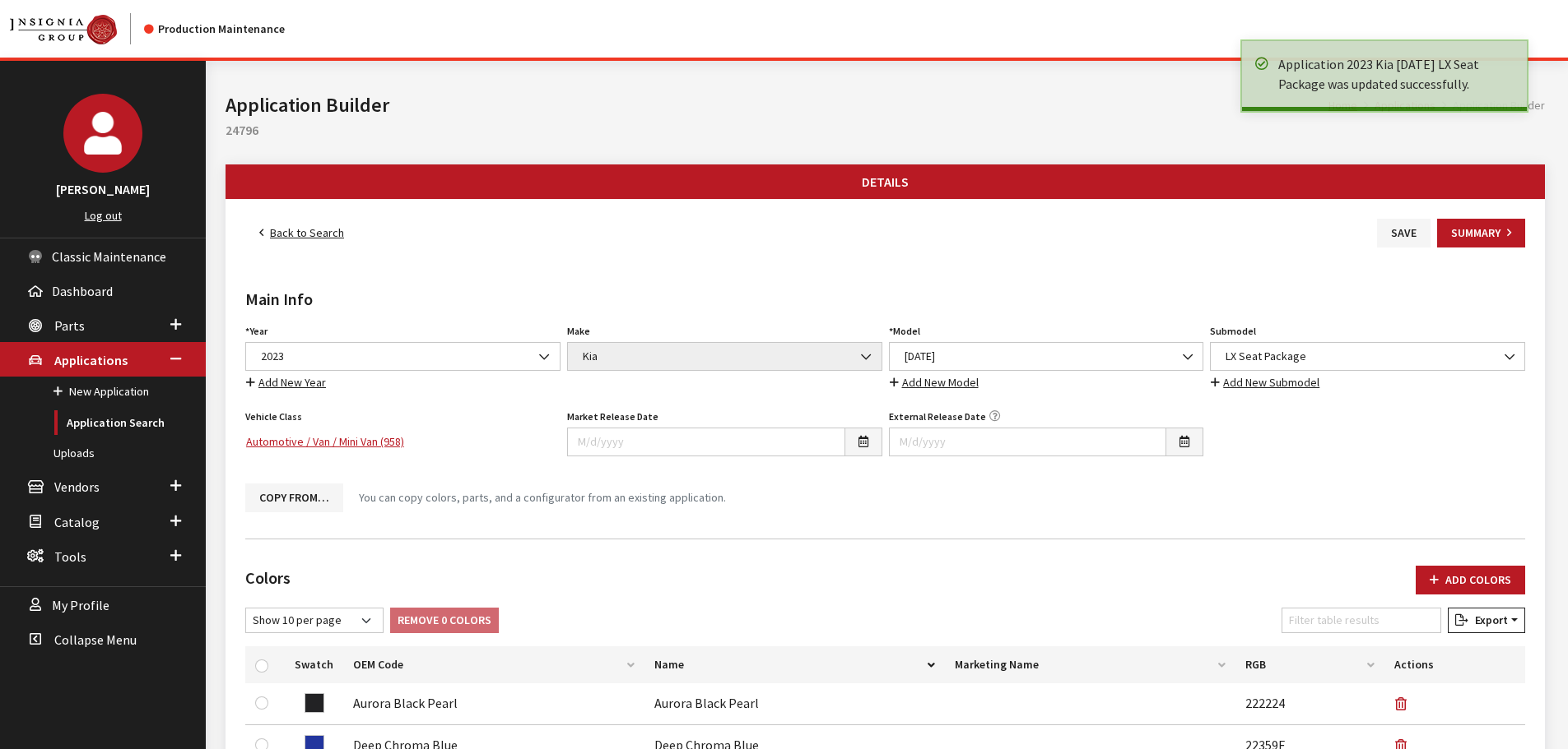
drag, startPoint x: 0, startPoint y: 0, endPoint x: 322, endPoint y: 239, distance: 401.0
click at [322, 233] on link "Back to Search" at bounding box center [301, 232] width 113 height 29
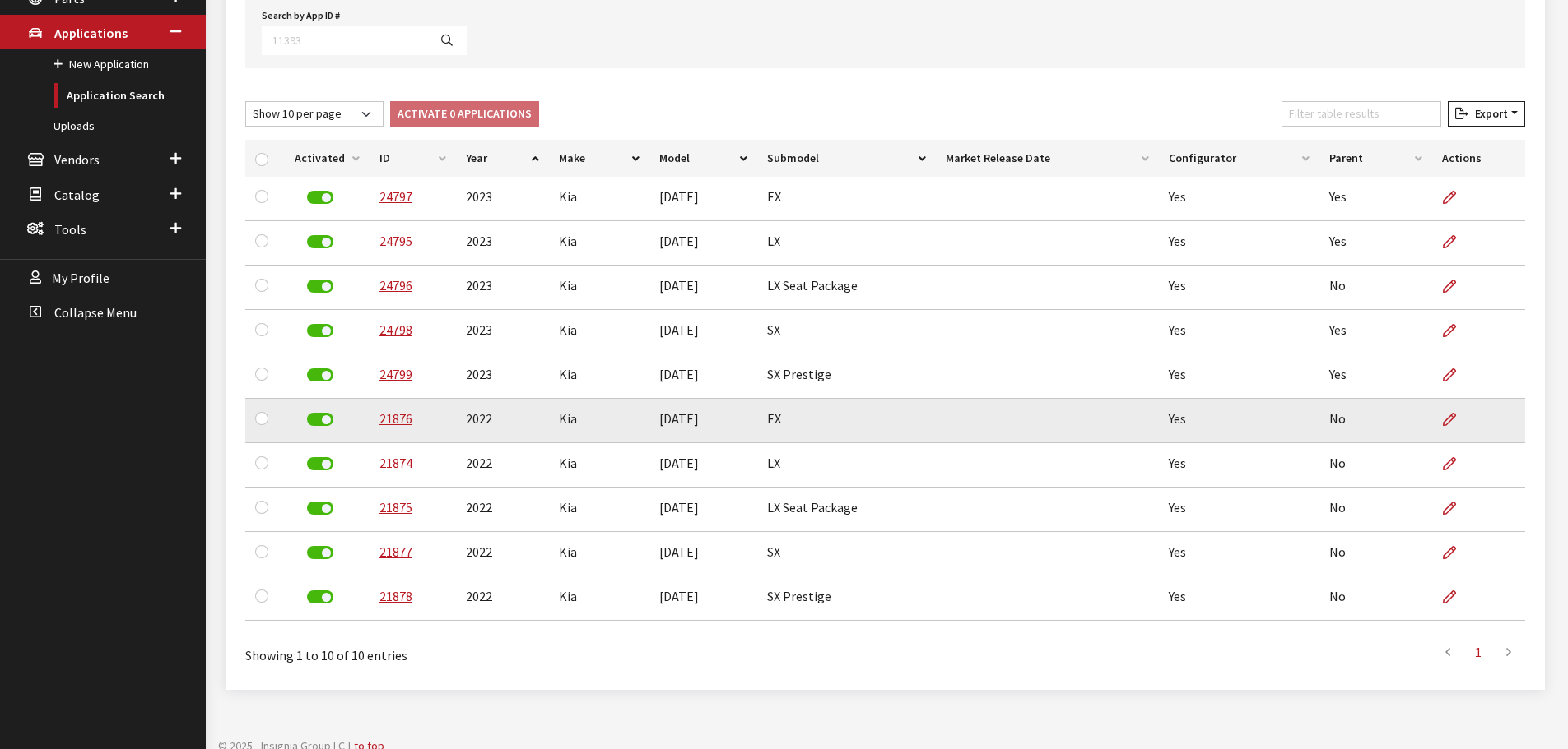
scroll to position [337, 0]
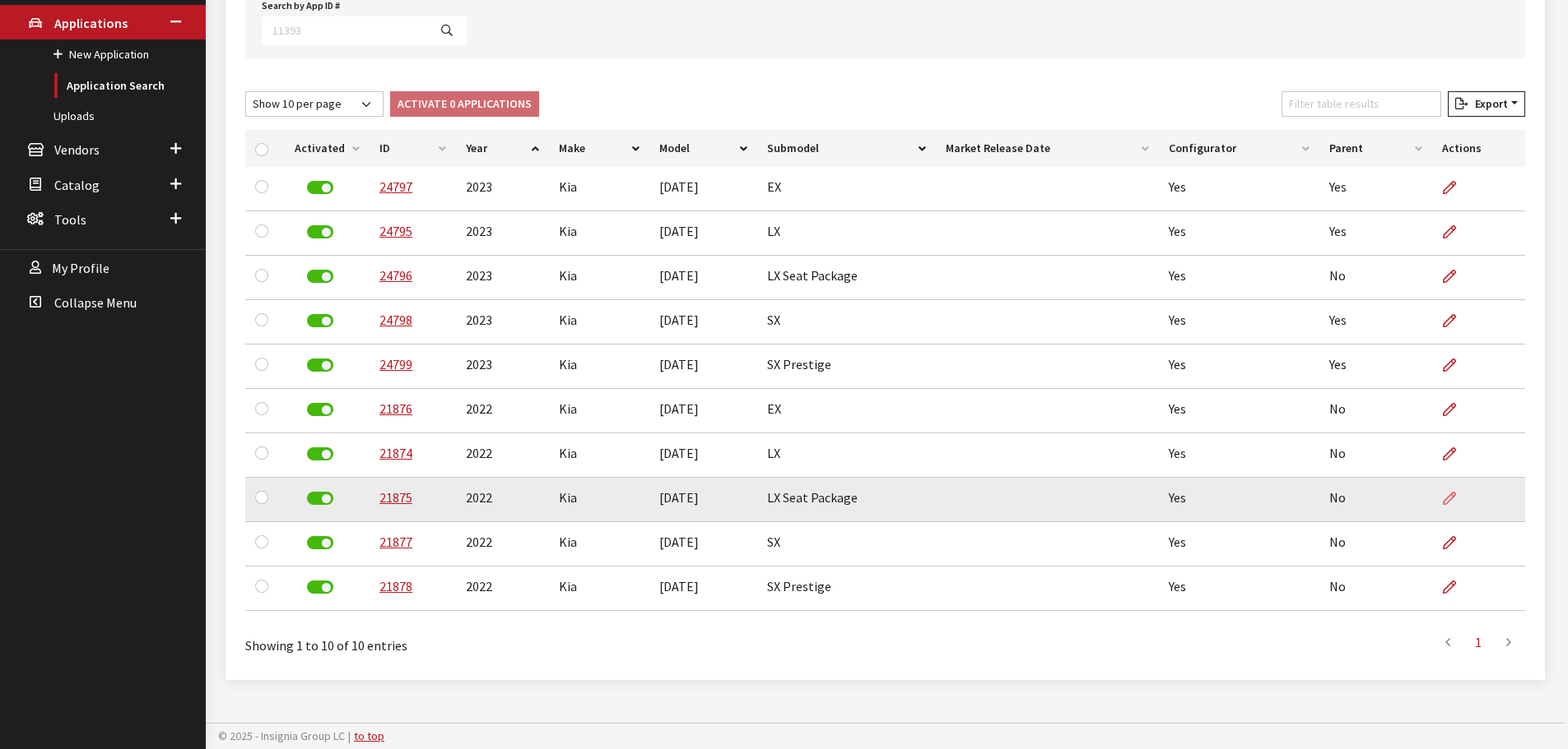
click at [1451, 499] on icon at bounding box center [1449, 499] width 13 height 13
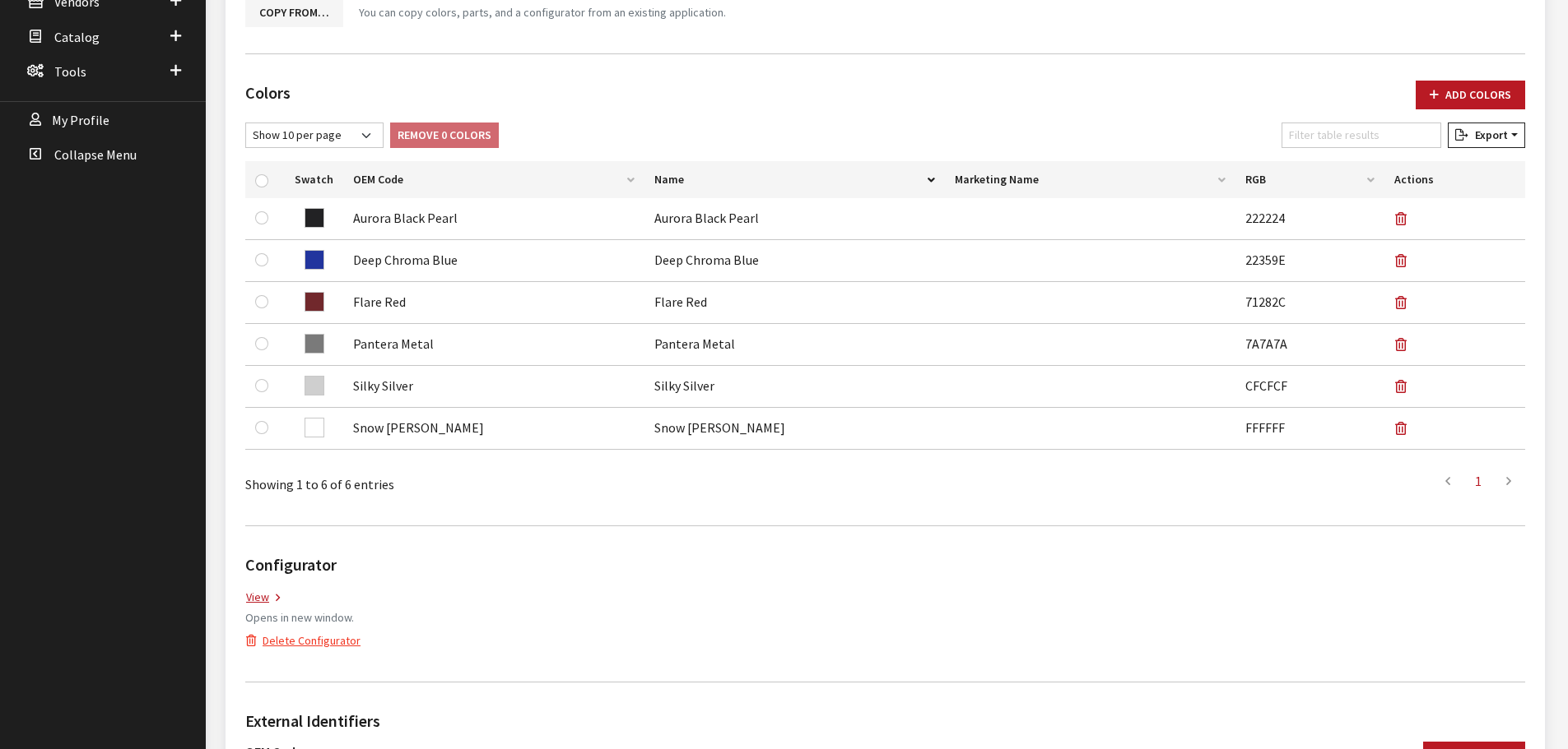
scroll to position [494, 0]
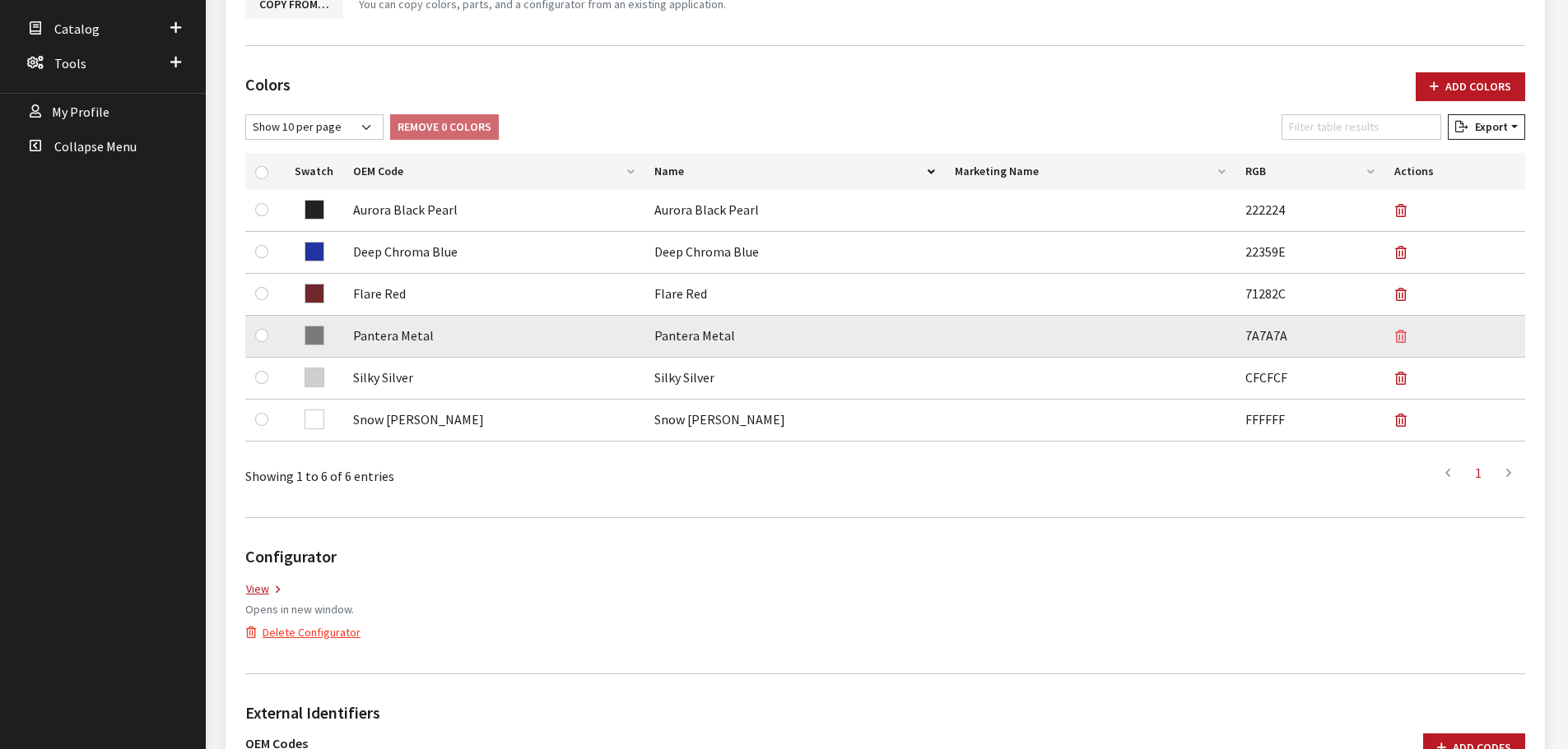
click at [1400, 333] on icon "button" at bounding box center [1400, 336] width 11 height 13
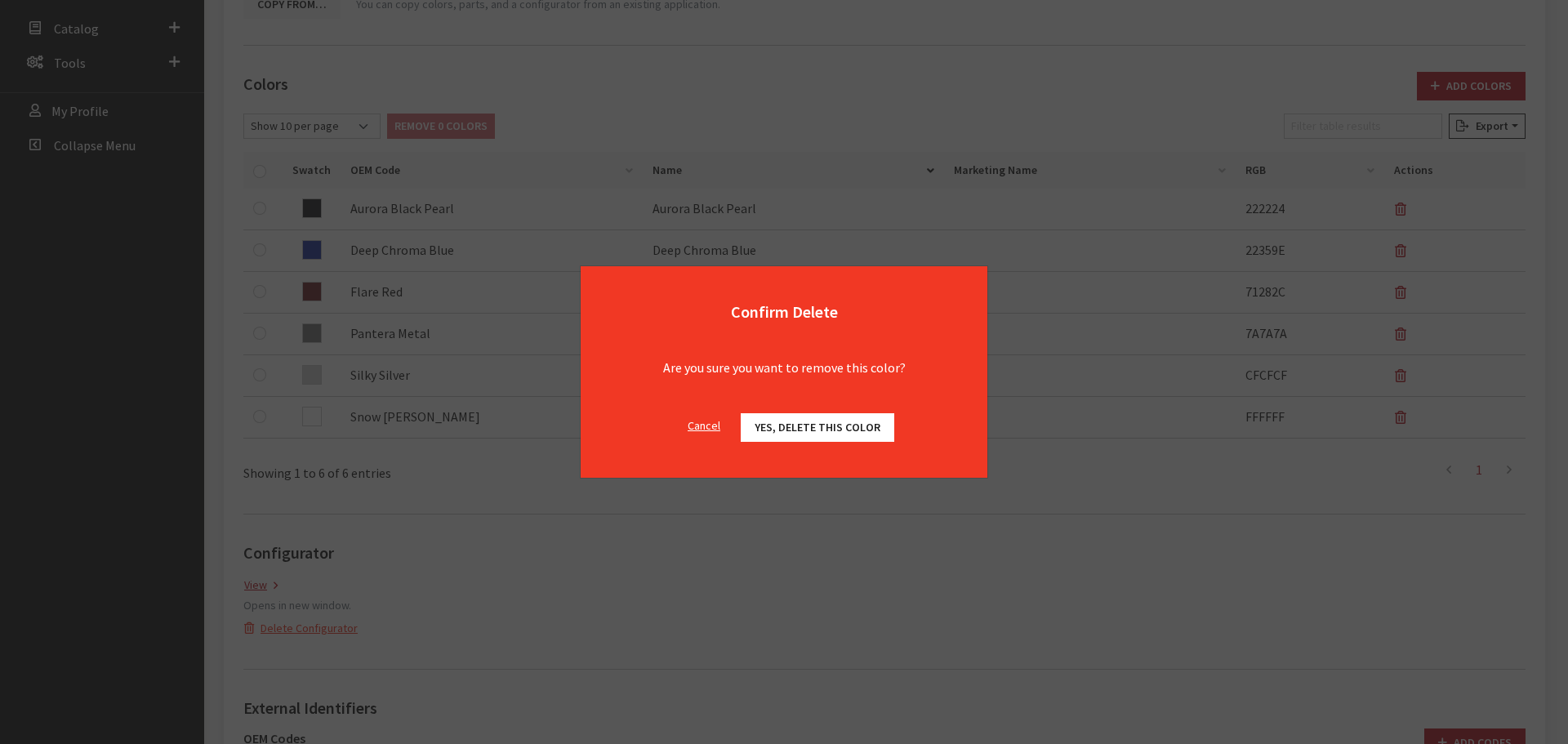
click at [817, 425] on span "Yes, delete this color" at bounding box center [817, 427] width 126 height 15
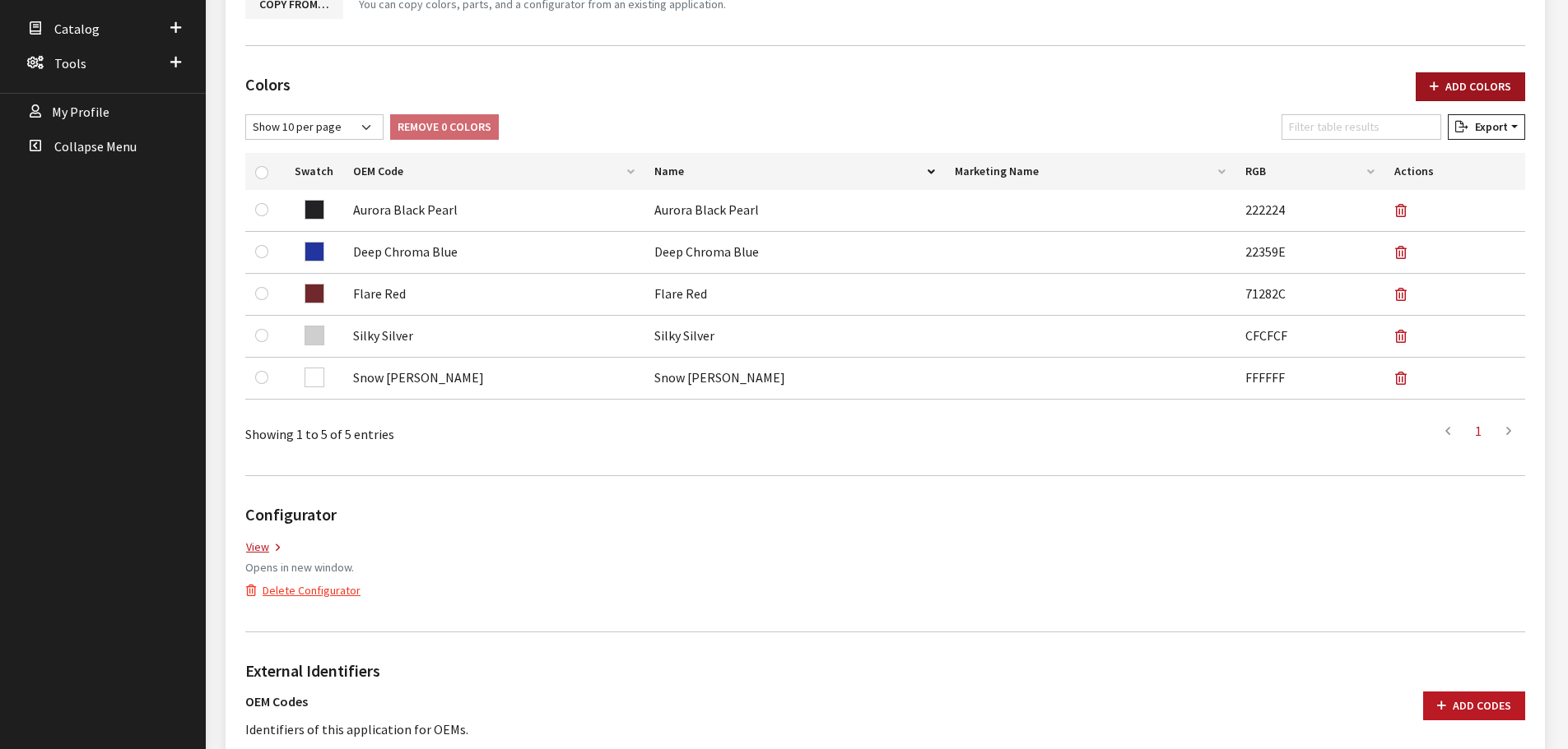
click at [1506, 91] on button "Add Colors" at bounding box center [1470, 87] width 109 height 29
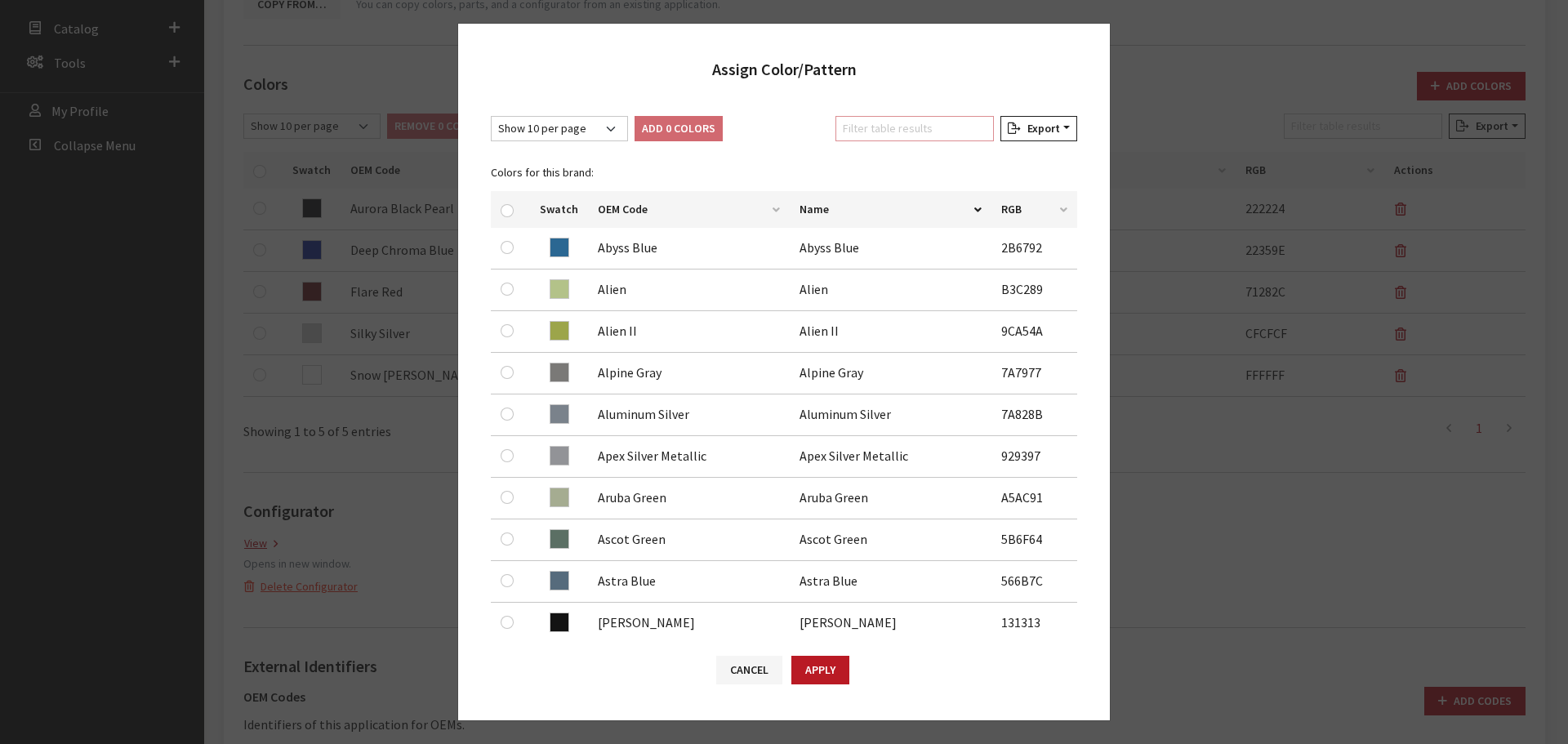
click at [928, 130] on input "Filter table results" at bounding box center [915, 128] width 159 height 25
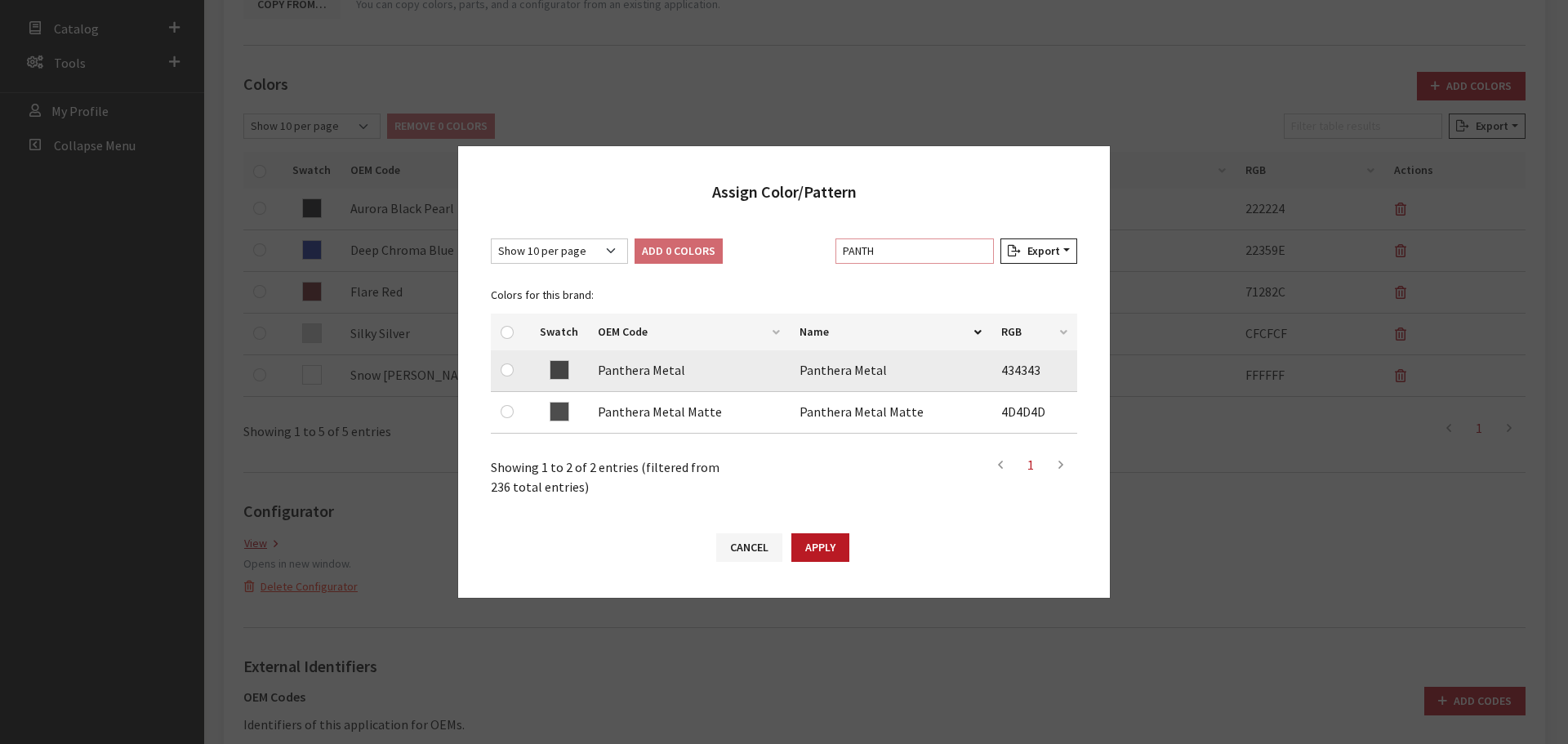
type input "PANTH"
click at [498, 365] on td at bounding box center [510, 372] width 39 height 42
click at [508, 368] on input "checkbox" at bounding box center [507, 370] width 13 height 13
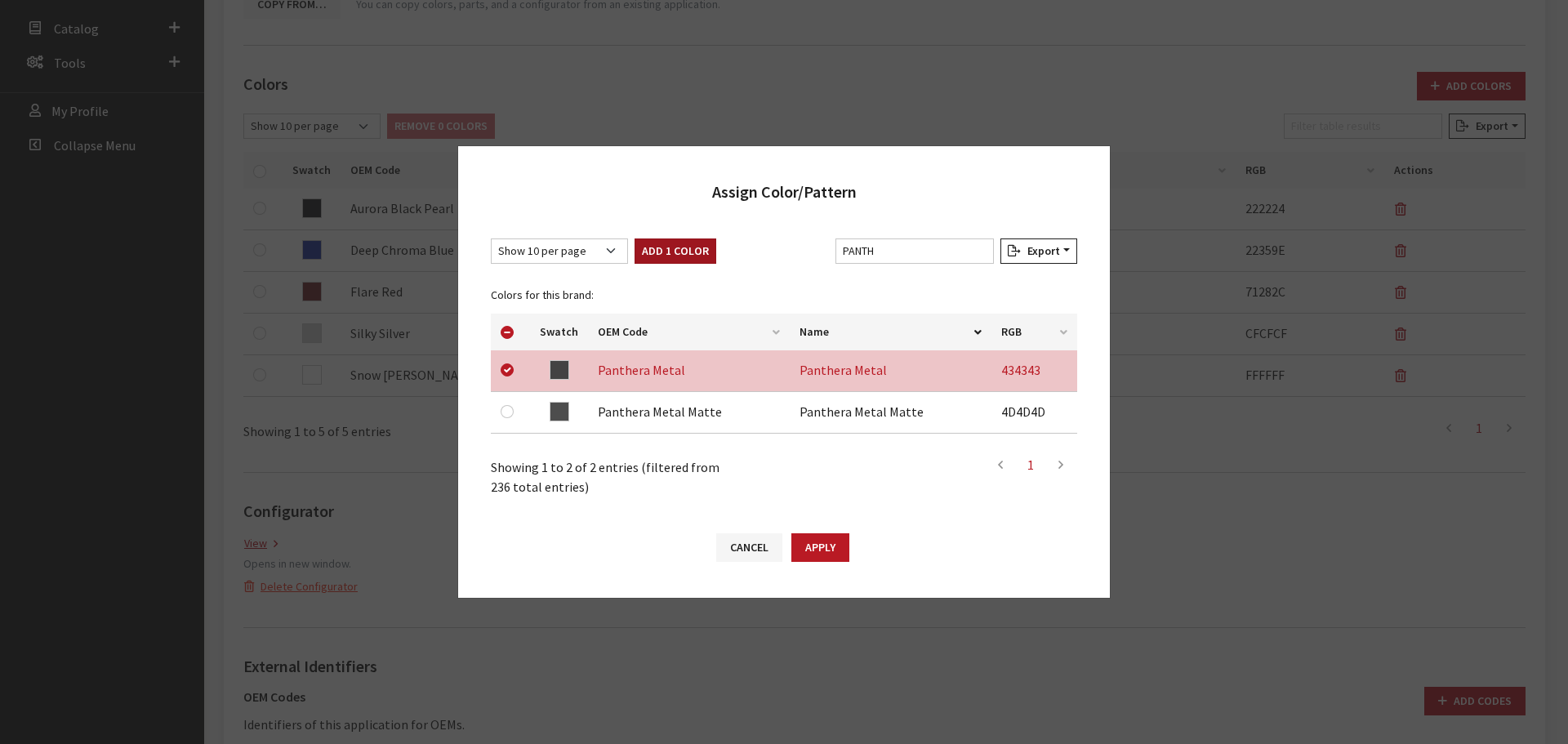
click at [675, 256] on button "Add 1 Color" at bounding box center [675, 251] width 82 height 25
checkbox input "false"
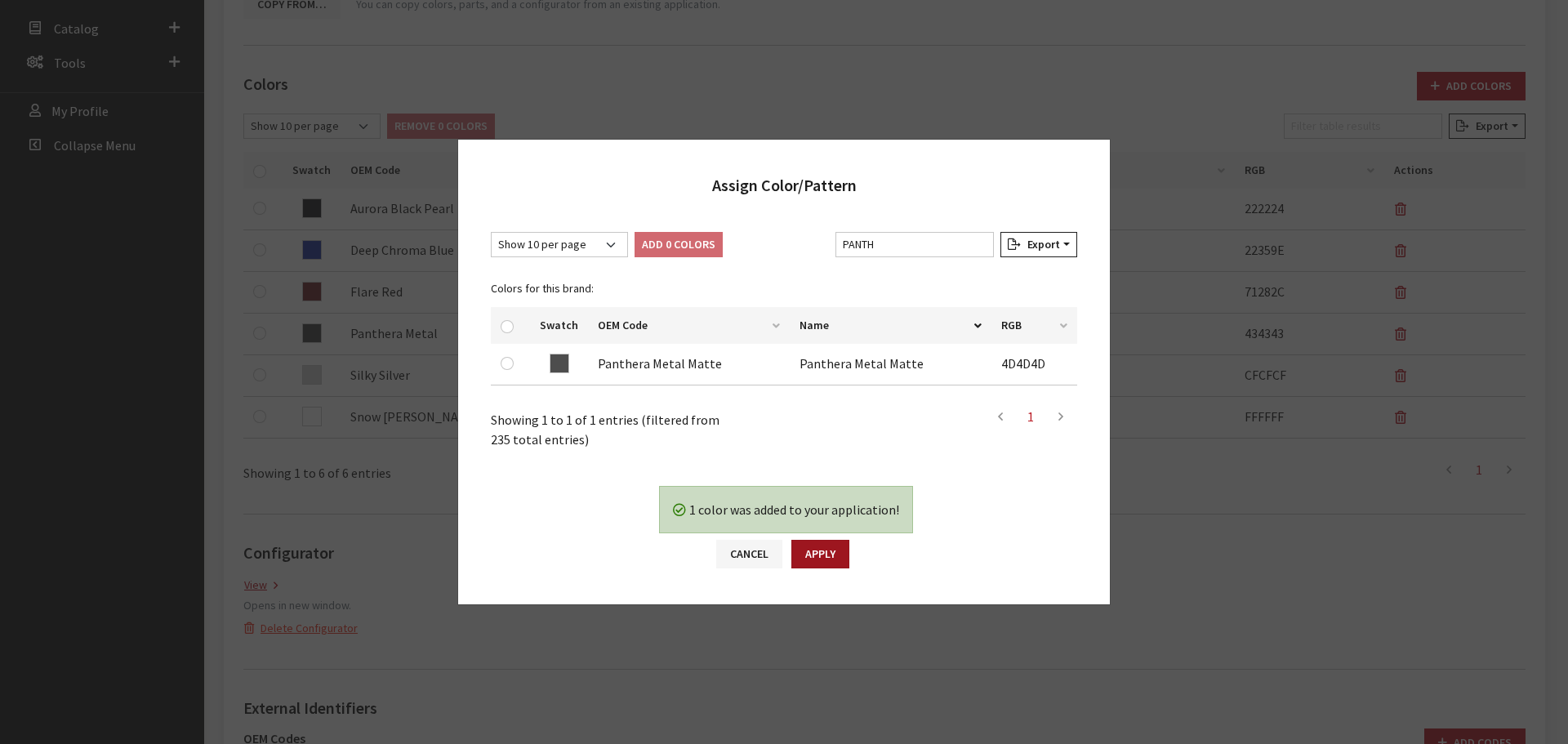
click at [848, 558] on div "1 color was added to your application! Yes No Cancel Apply" at bounding box center [784, 536] width 652 height 139
click at [824, 564] on button "Apply" at bounding box center [820, 554] width 58 height 29
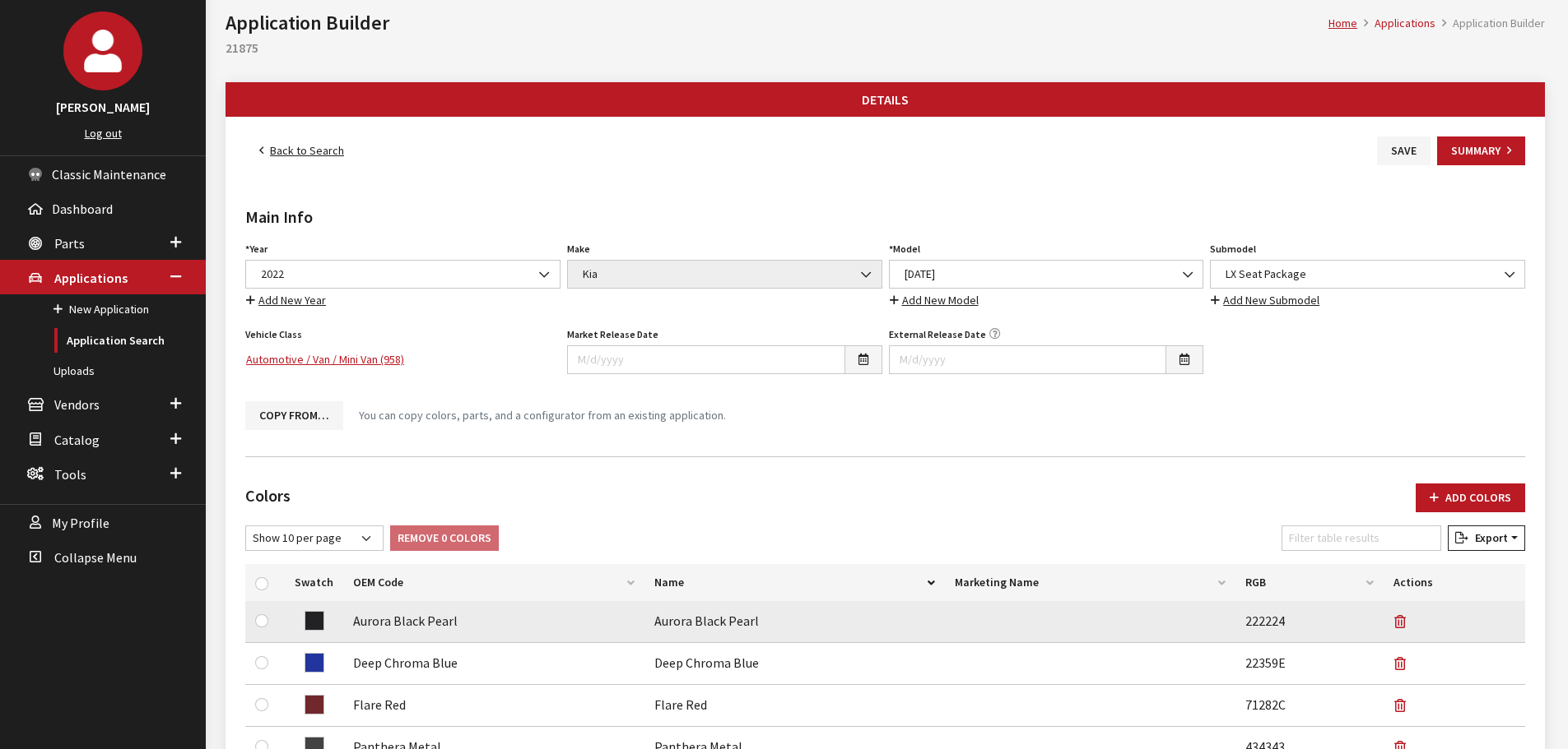
scroll to position [0, 0]
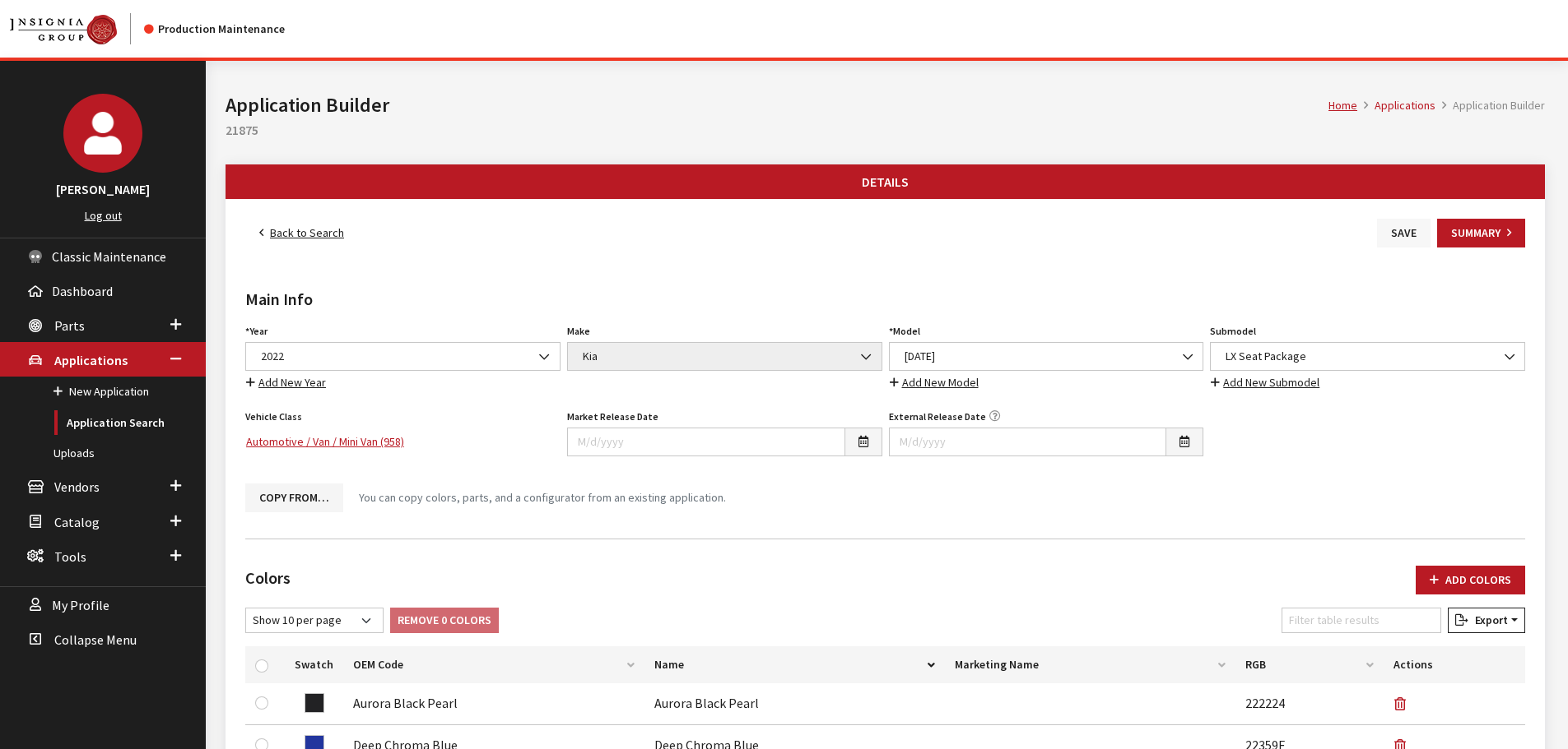
click at [1391, 227] on button "Save" at bounding box center [1404, 232] width 53 height 29
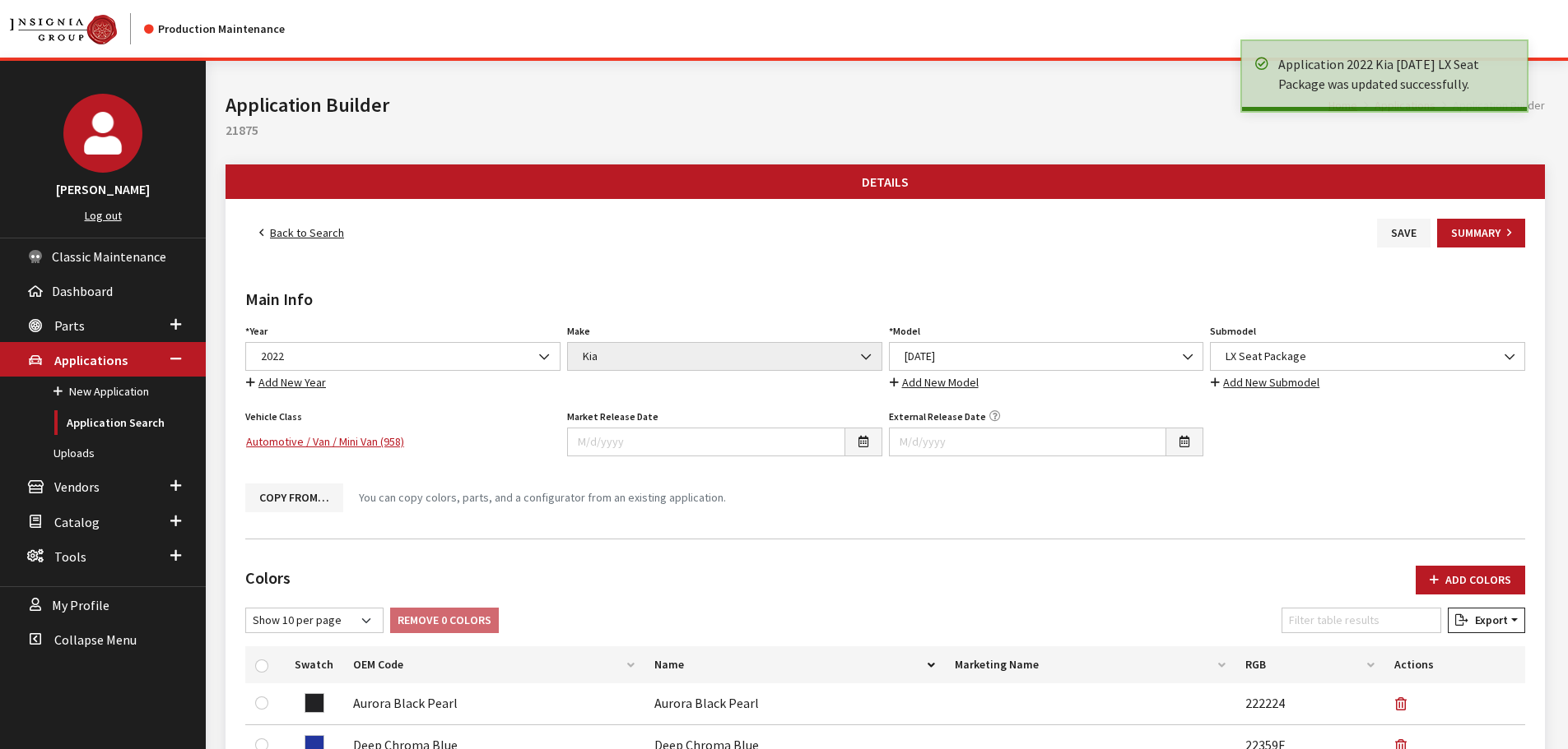
click at [342, 229] on link "Back to Search" at bounding box center [301, 232] width 113 height 29
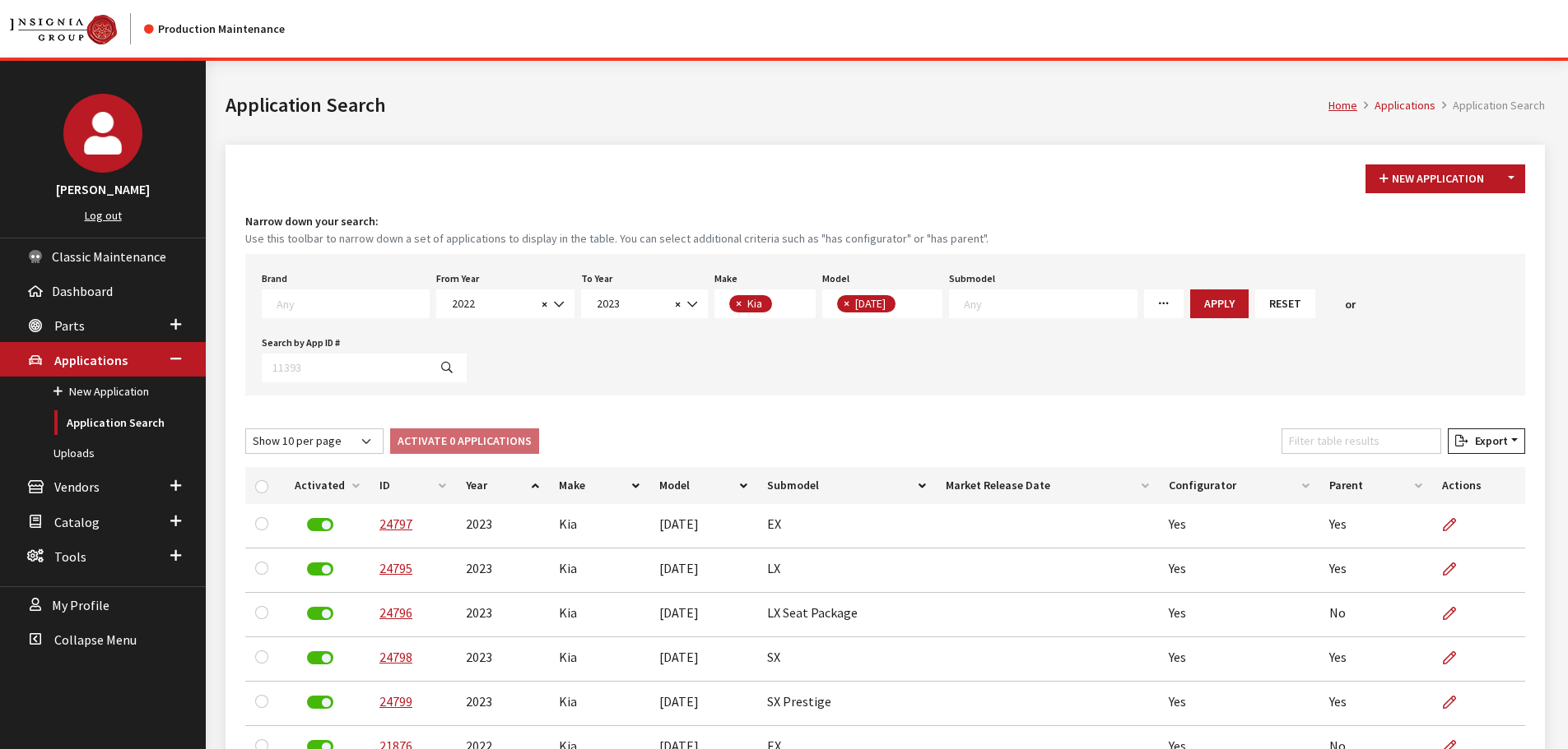
scroll to position [245, 0]
click at [498, 323] on div "Brand Any Acura Alfa Romeo Audi Bentley BMW DoubleTake [PERSON_NAME] Honda Hyun…" at bounding box center [885, 325] width 1280 height 142
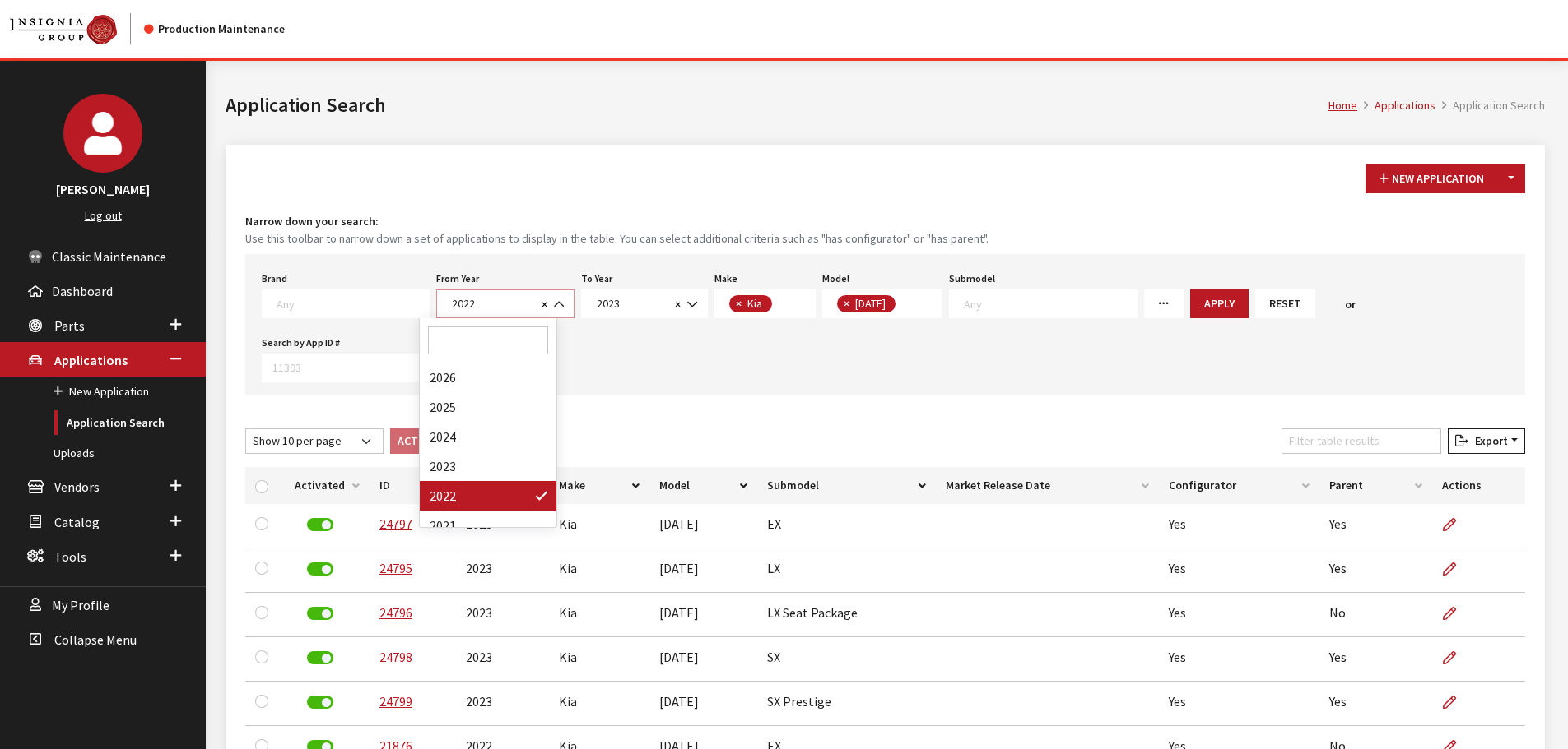
click at [498, 313] on span "× 2022" at bounding box center [505, 303] width 138 height 29
select select "2019"
select select
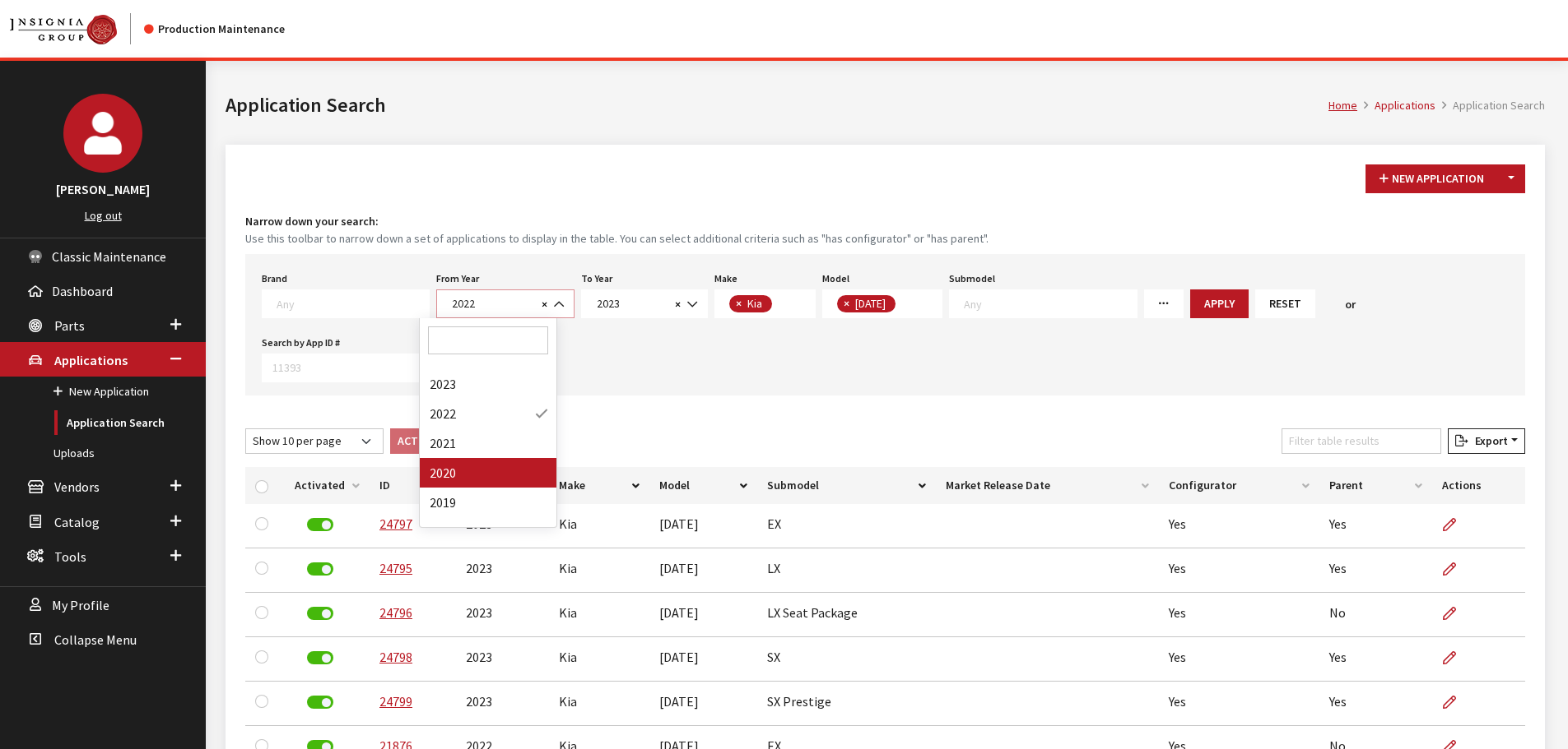
select select
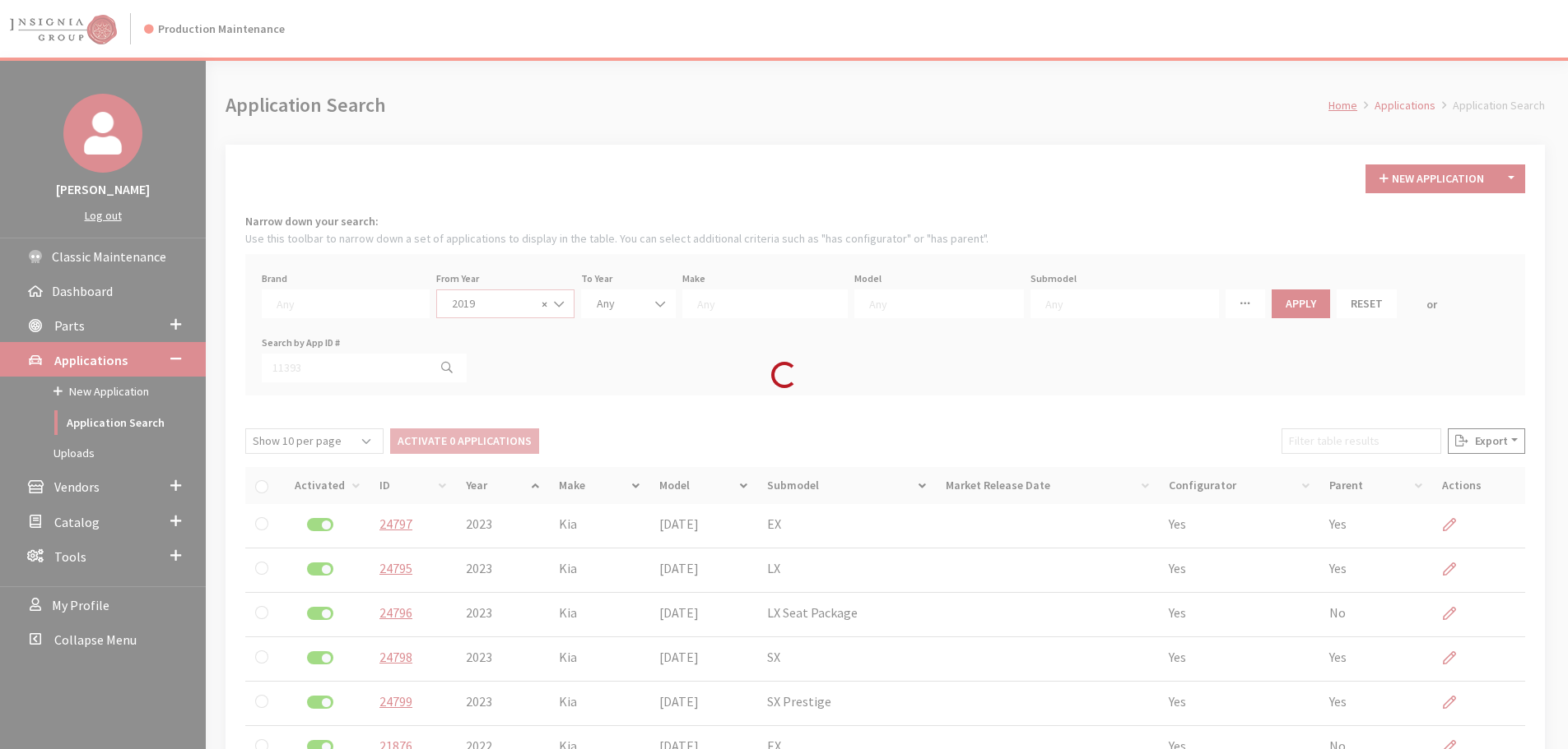
scroll to position [16, 0]
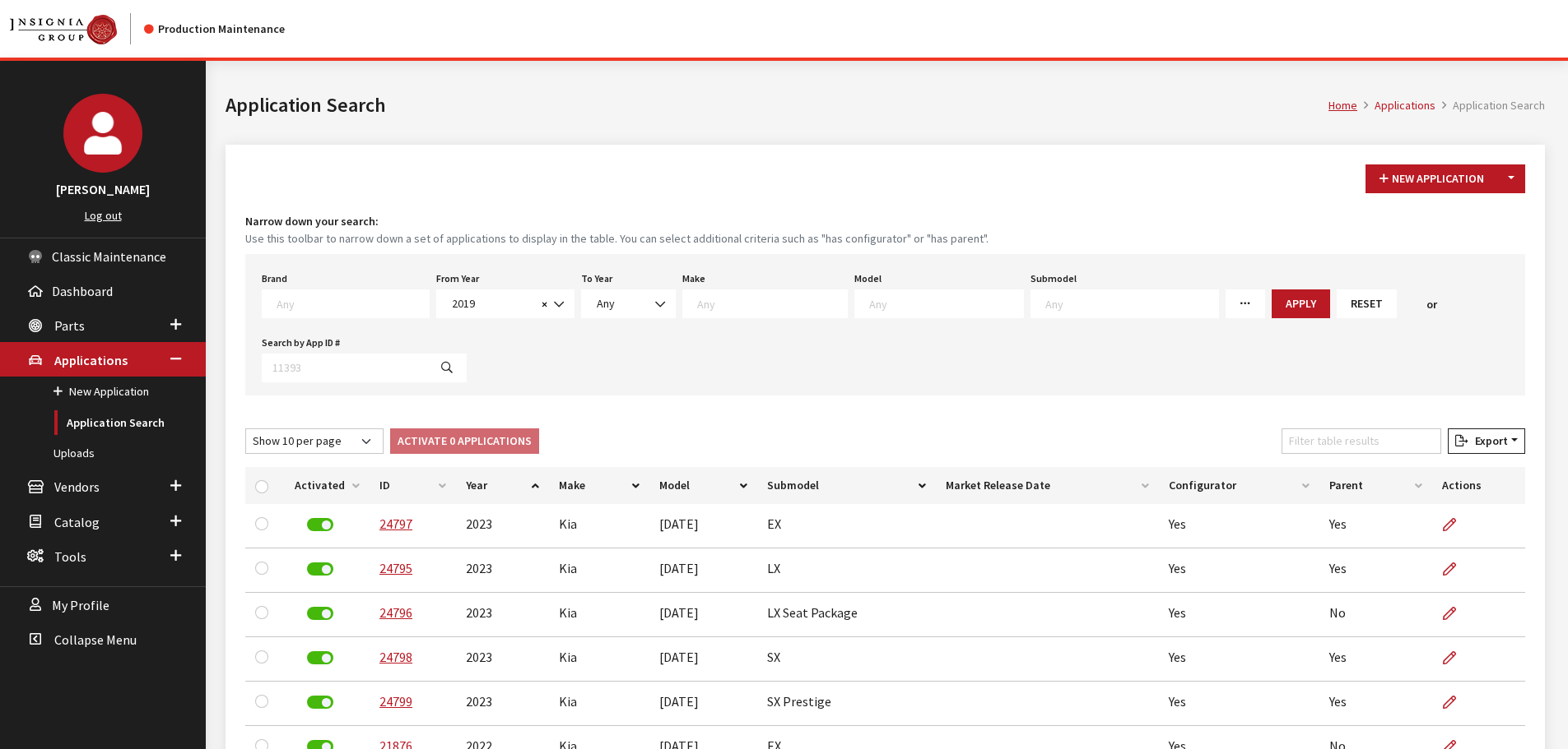
click at [559, 303] on div "From Year Any 2026 2025 2024 2023 2022 2021 2020 2019 2018 2017 2016 2015 2014 …" at bounding box center [505, 293] width 145 height 51
click at [596, 302] on span "Any" at bounding box center [605, 303] width 18 height 15
select select "2020"
select select
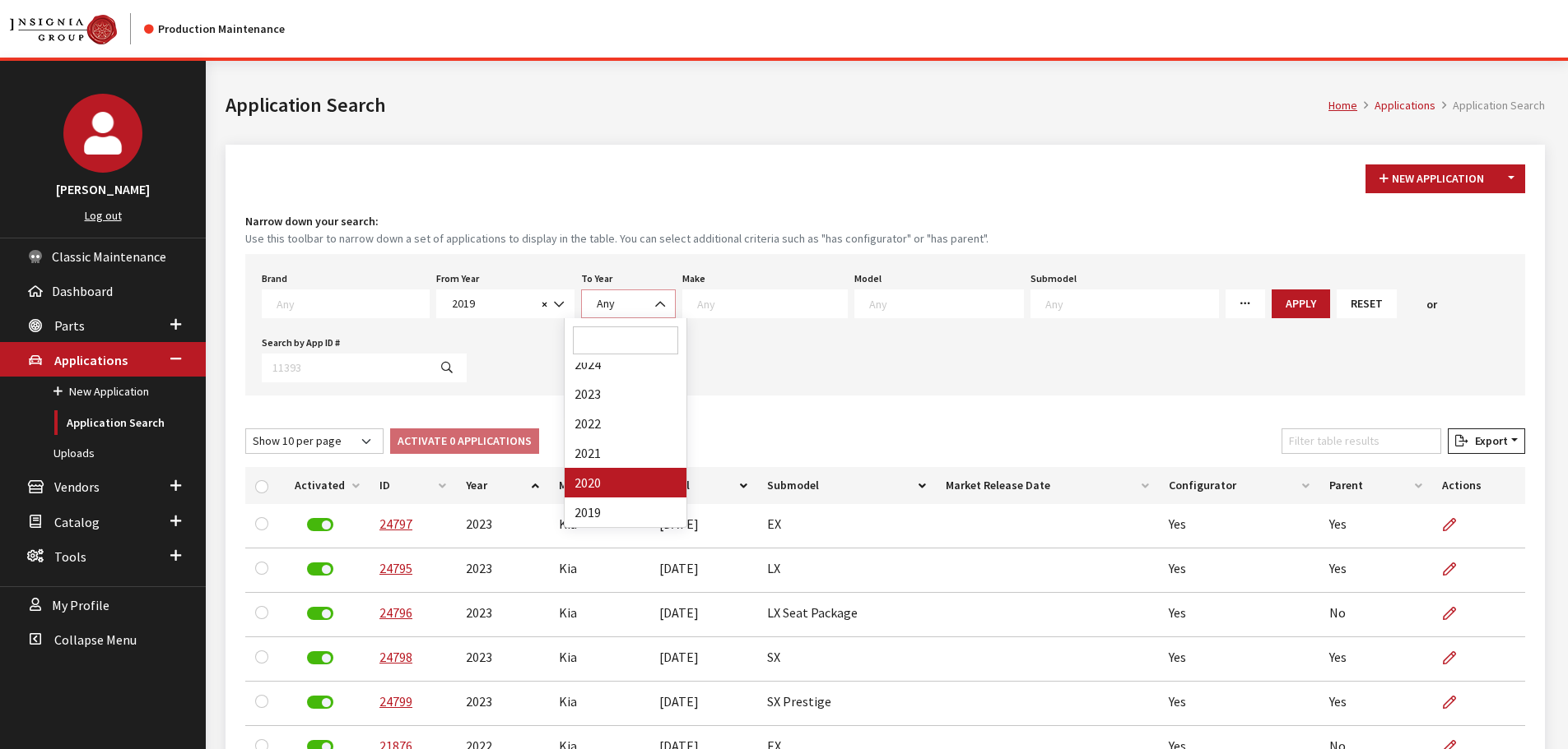
select select
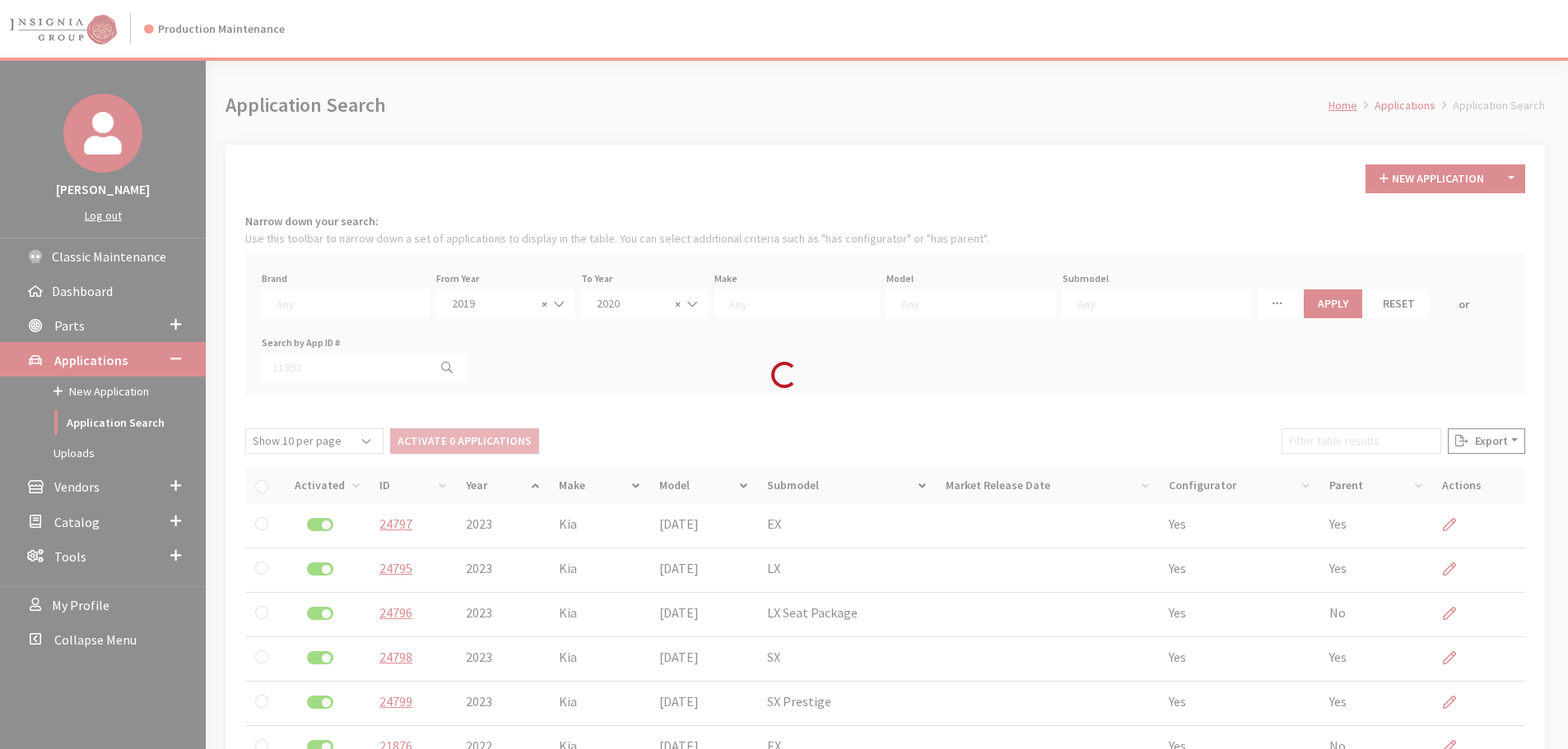
click at [737, 274] on div "Make Any Acura Alfa Romeo ATV Audi BMW Buick Cadillac Chevrolet Chrysler Club C…" at bounding box center [797, 293] width 172 height 51
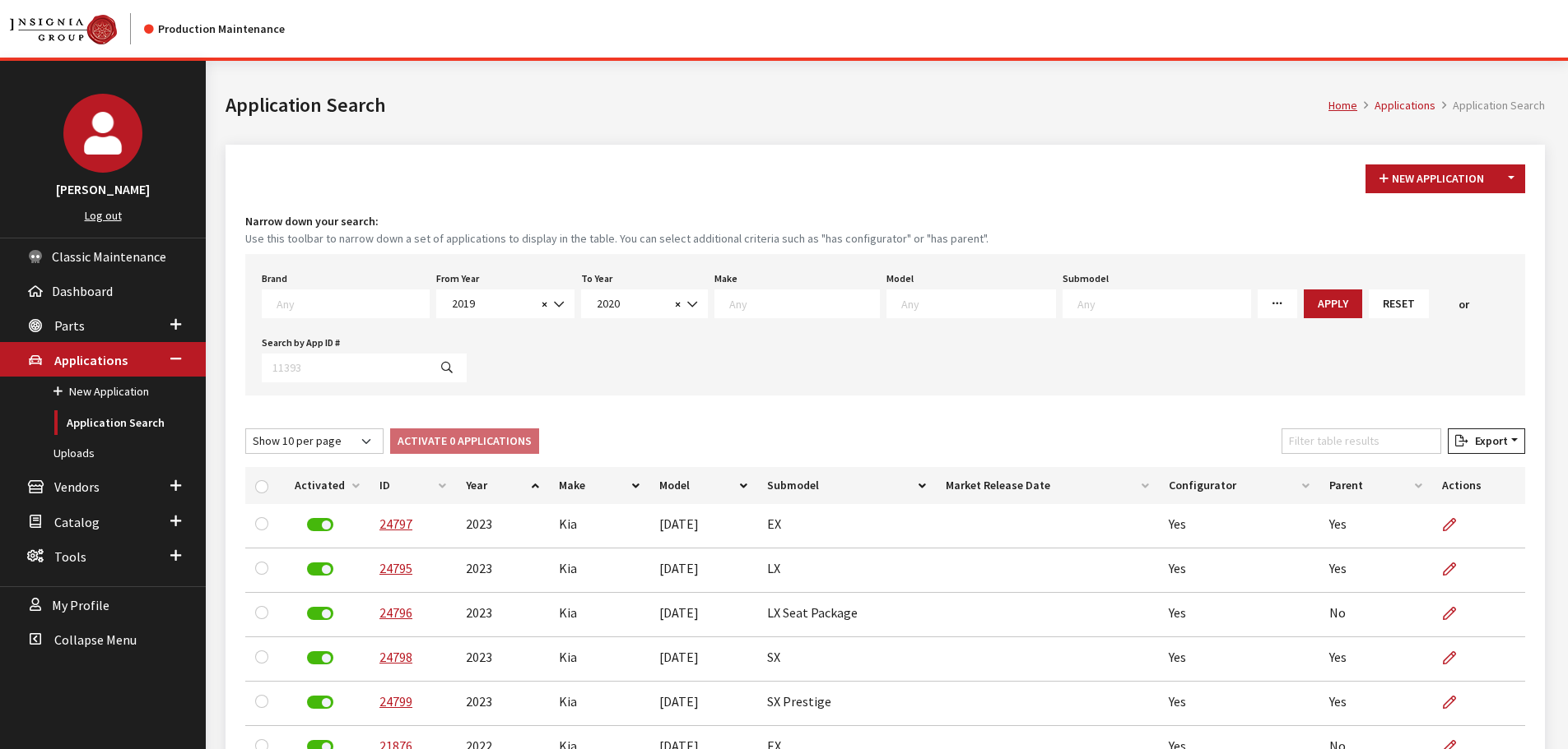
click at [735, 292] on span at bounding box center [797, 303] width 165 height 29
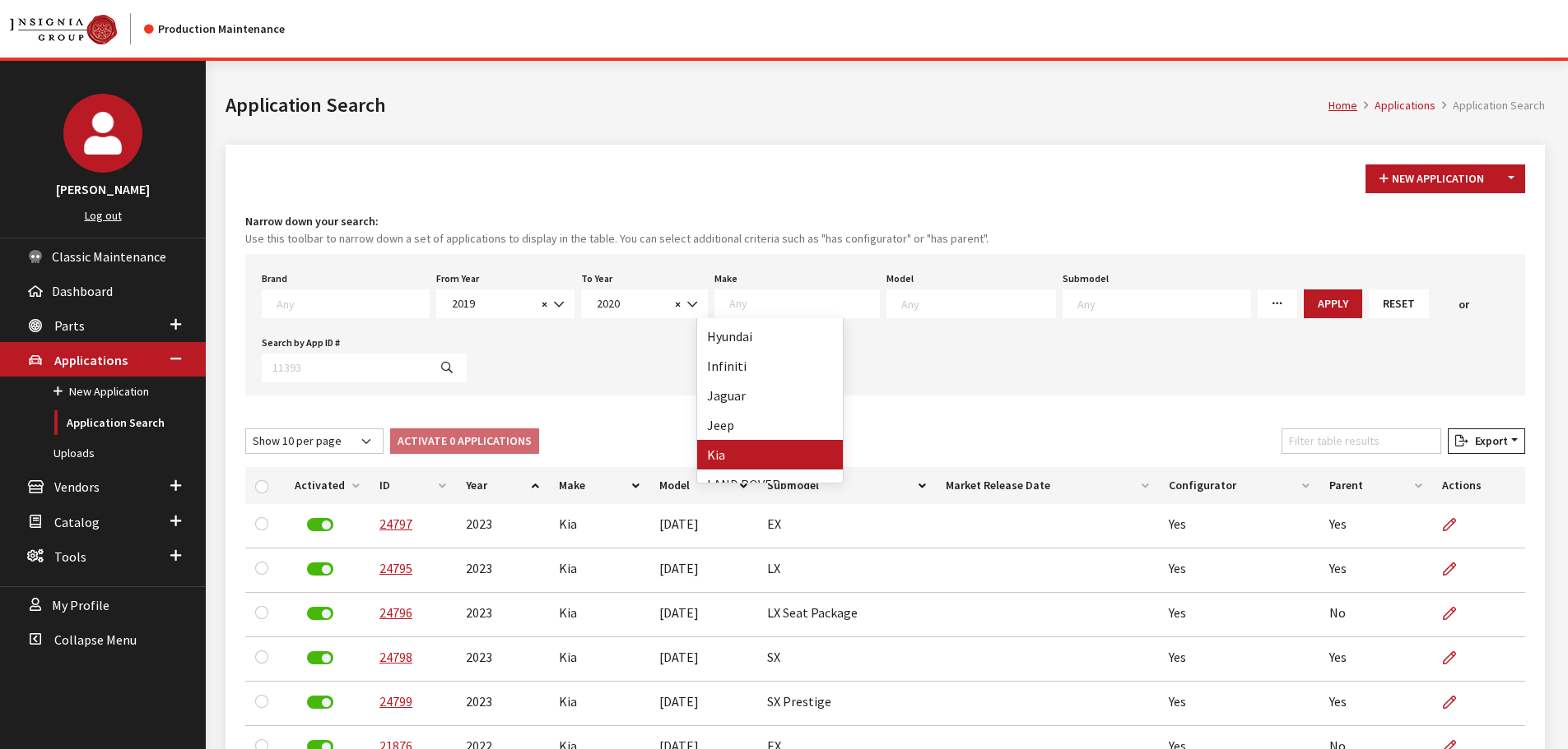
select select "31"
select select
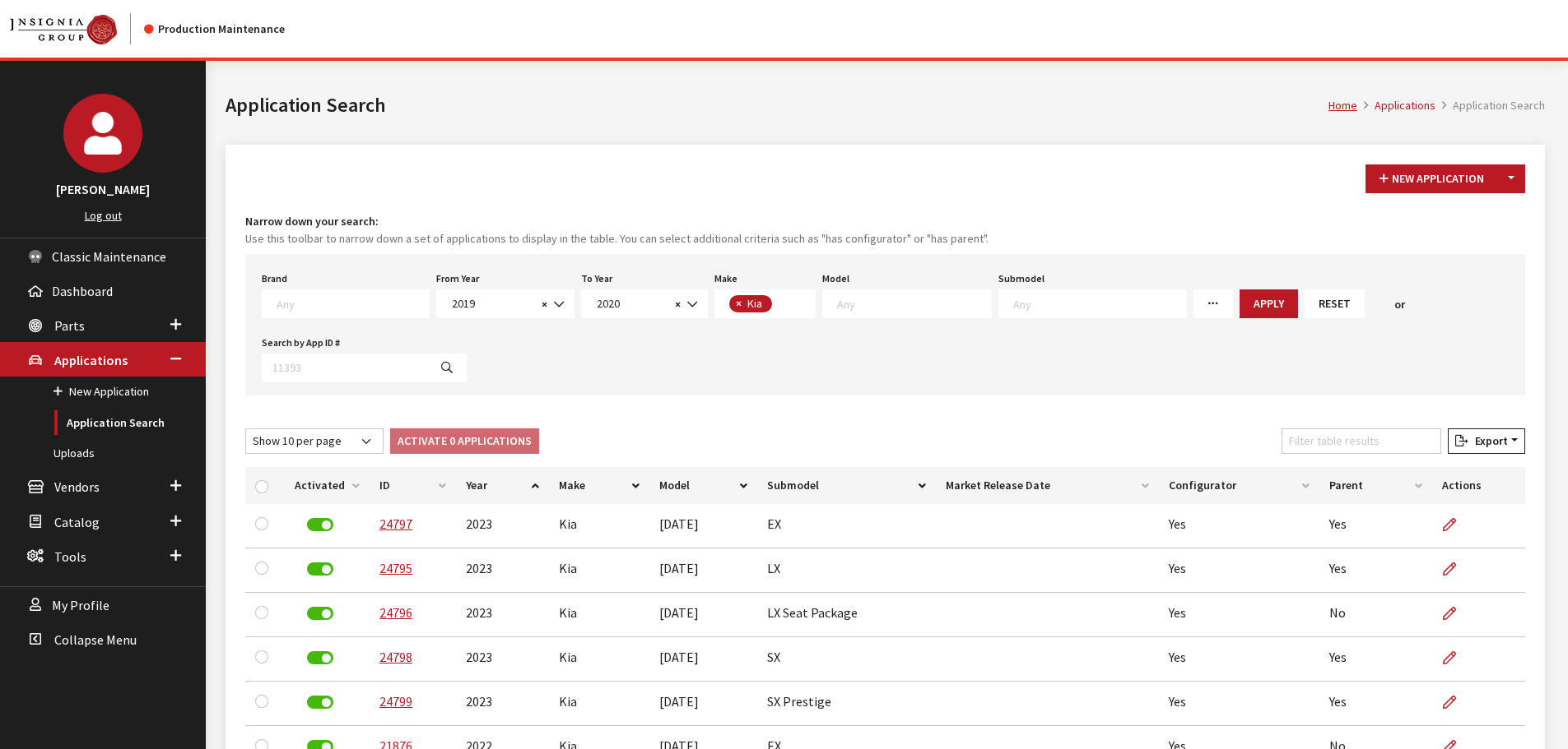
click at [837, 303] on textarea "Search" at bounding box center [914, 303] width 154 height 15
select select "388"
select select
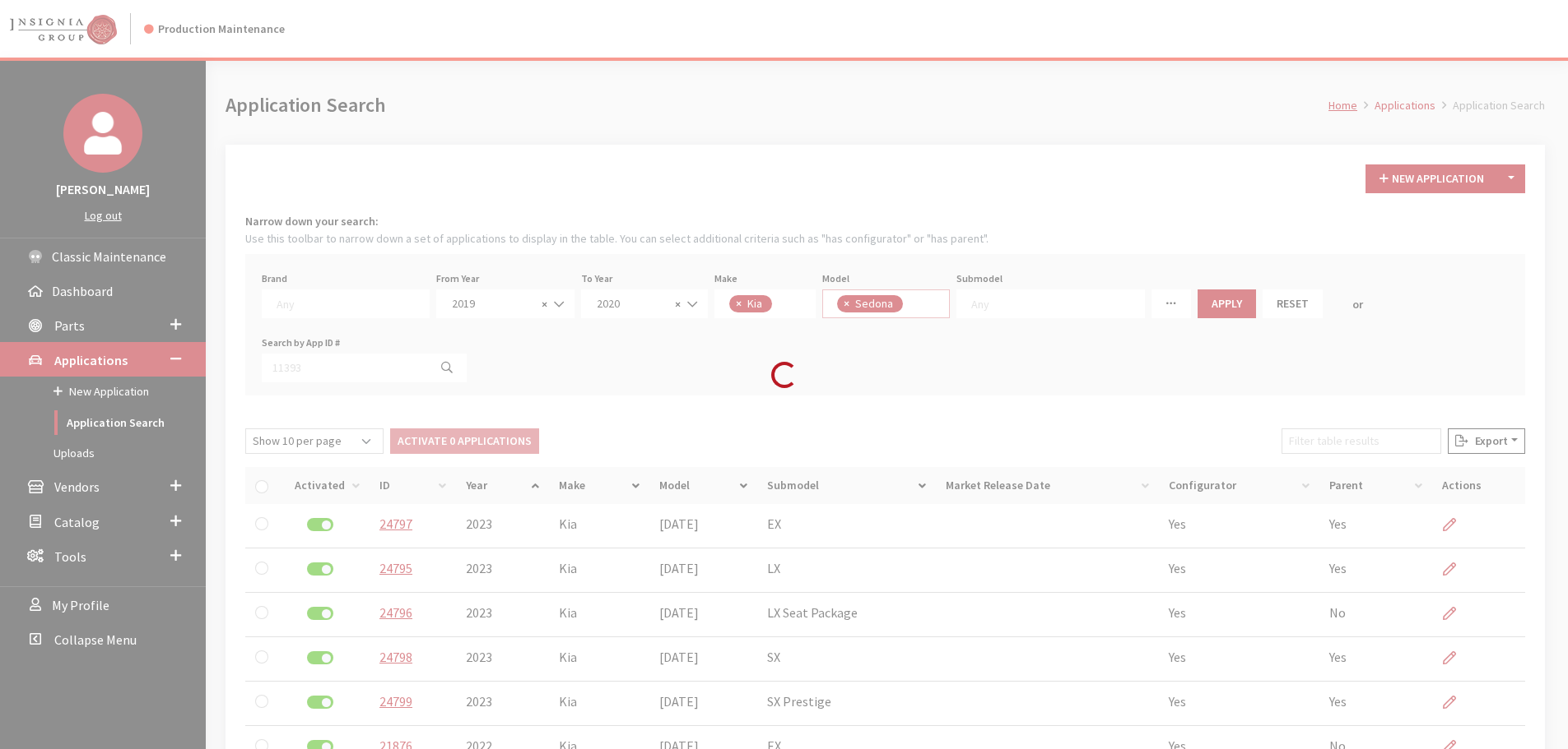
scroll to position [188, 0]
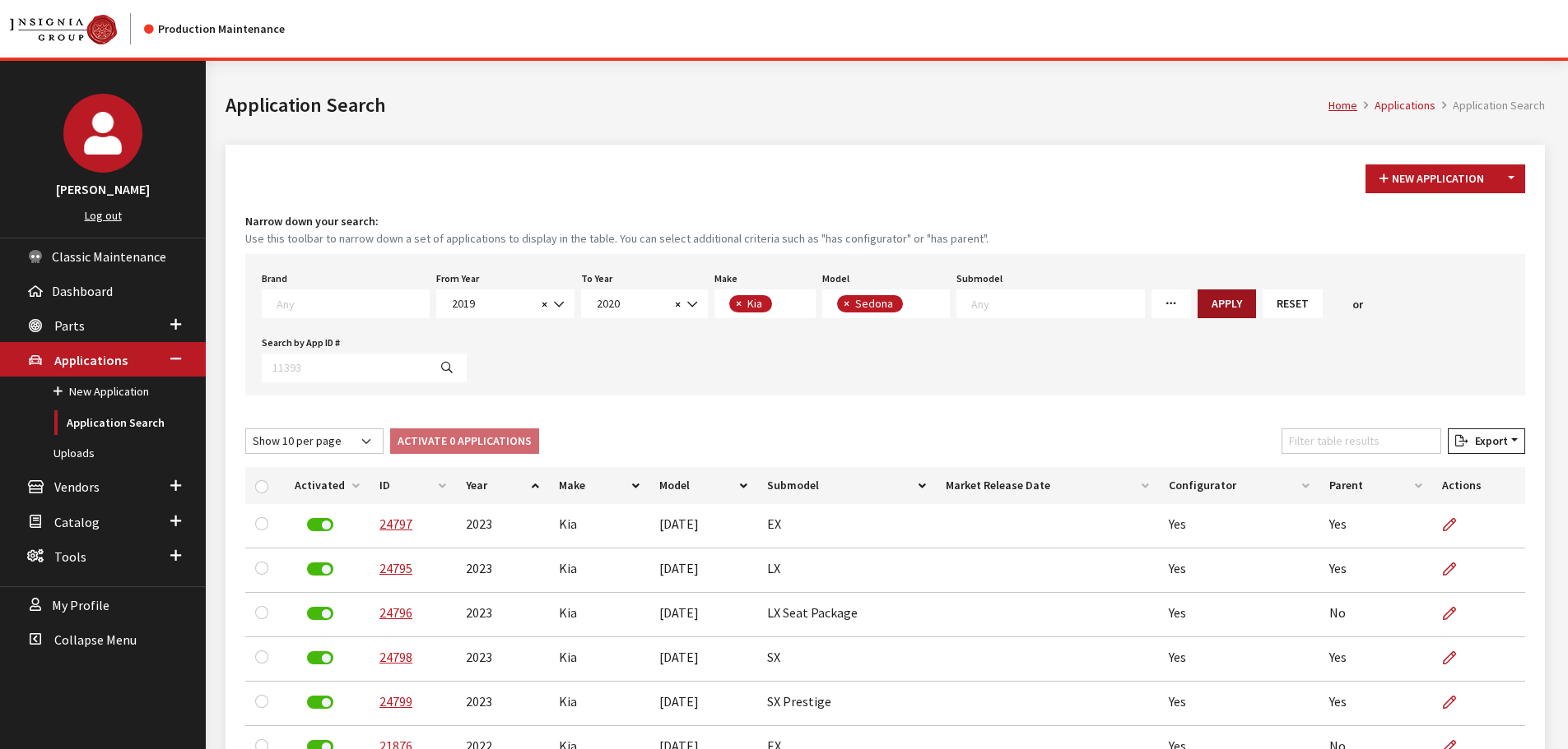
click at [1198, 307] on button "Apply" at bounding box center [1227, 303] width 59 height 29
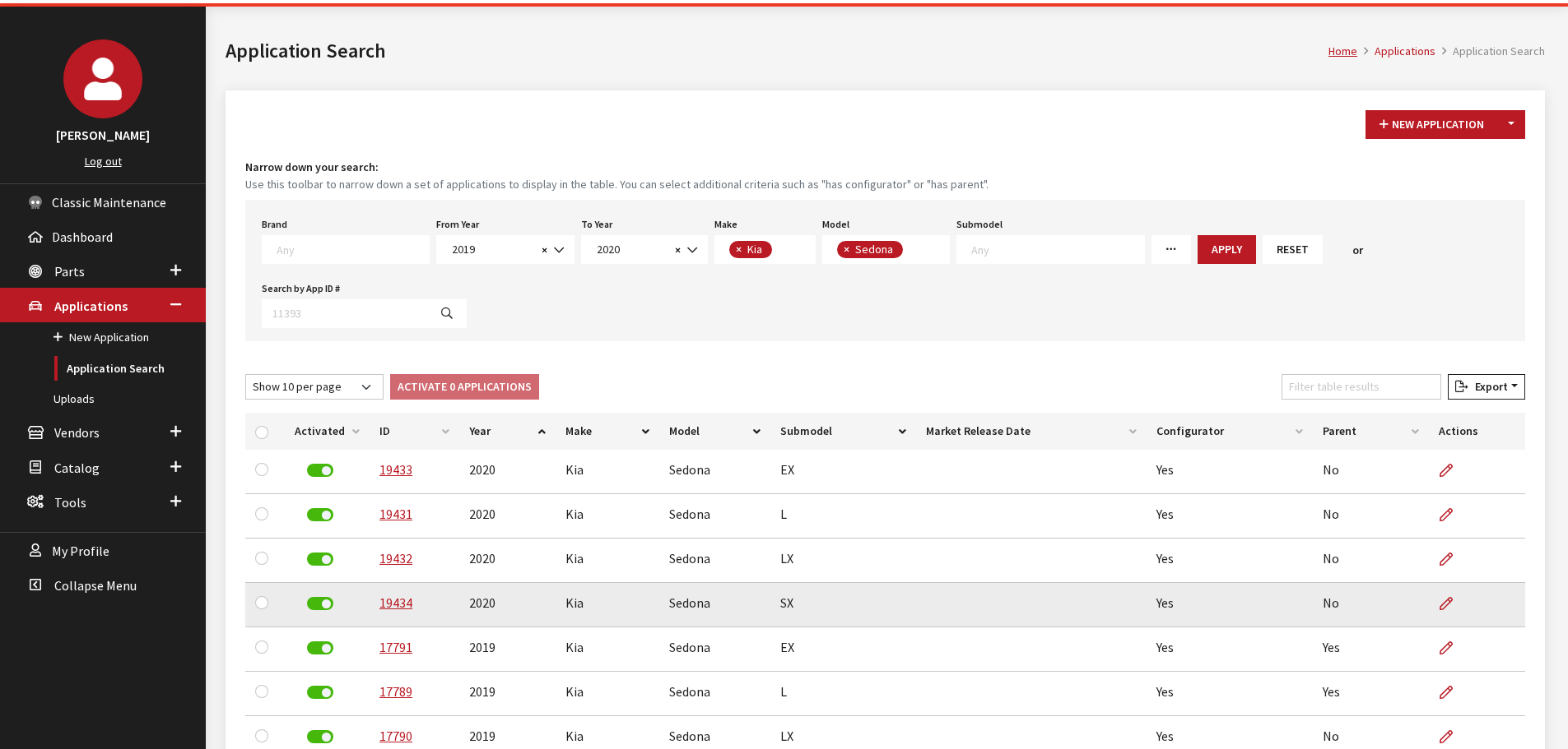
scroll to position [164, 0]
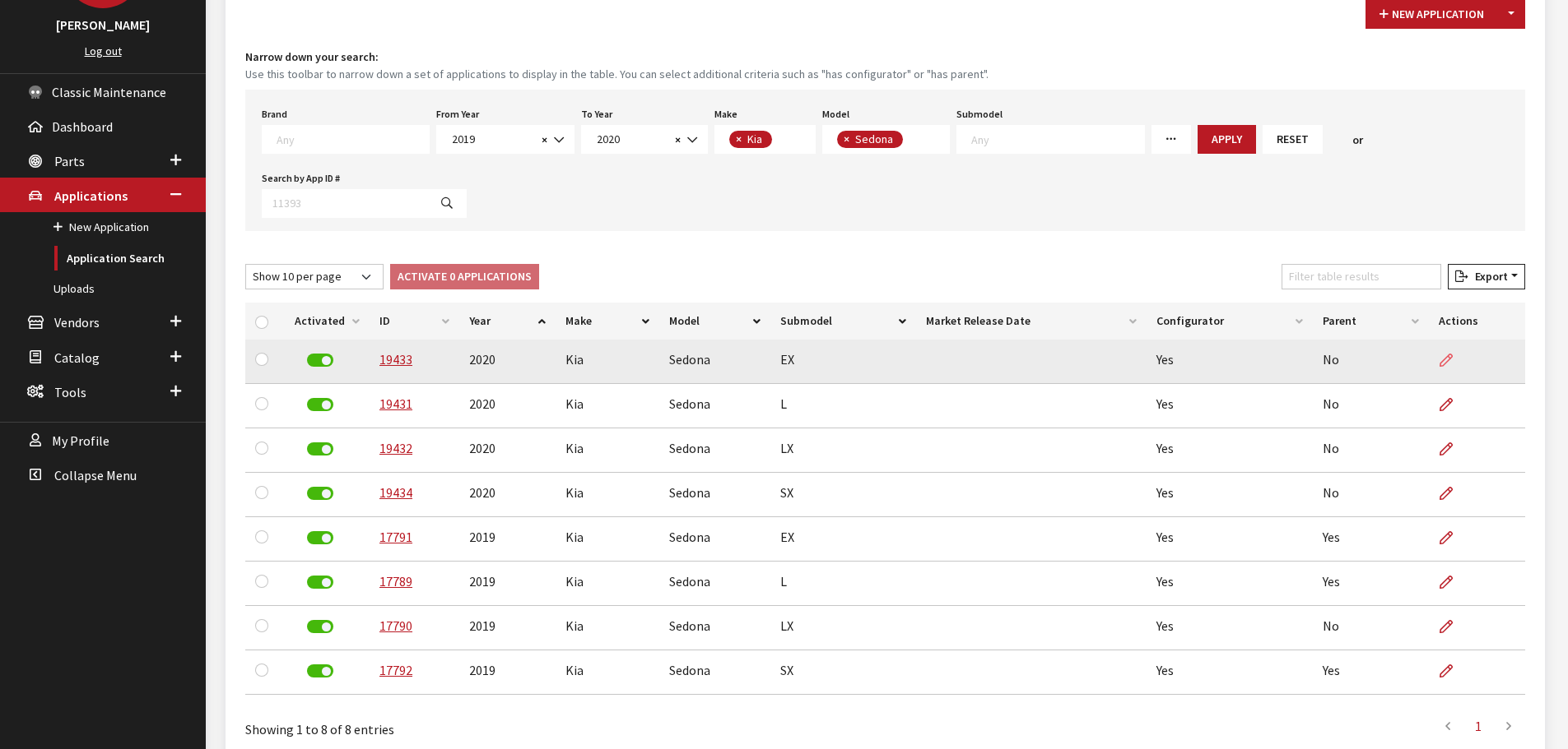
click at [1440, 357] on icon at bounding box center [1446, 361] width 13 height 13
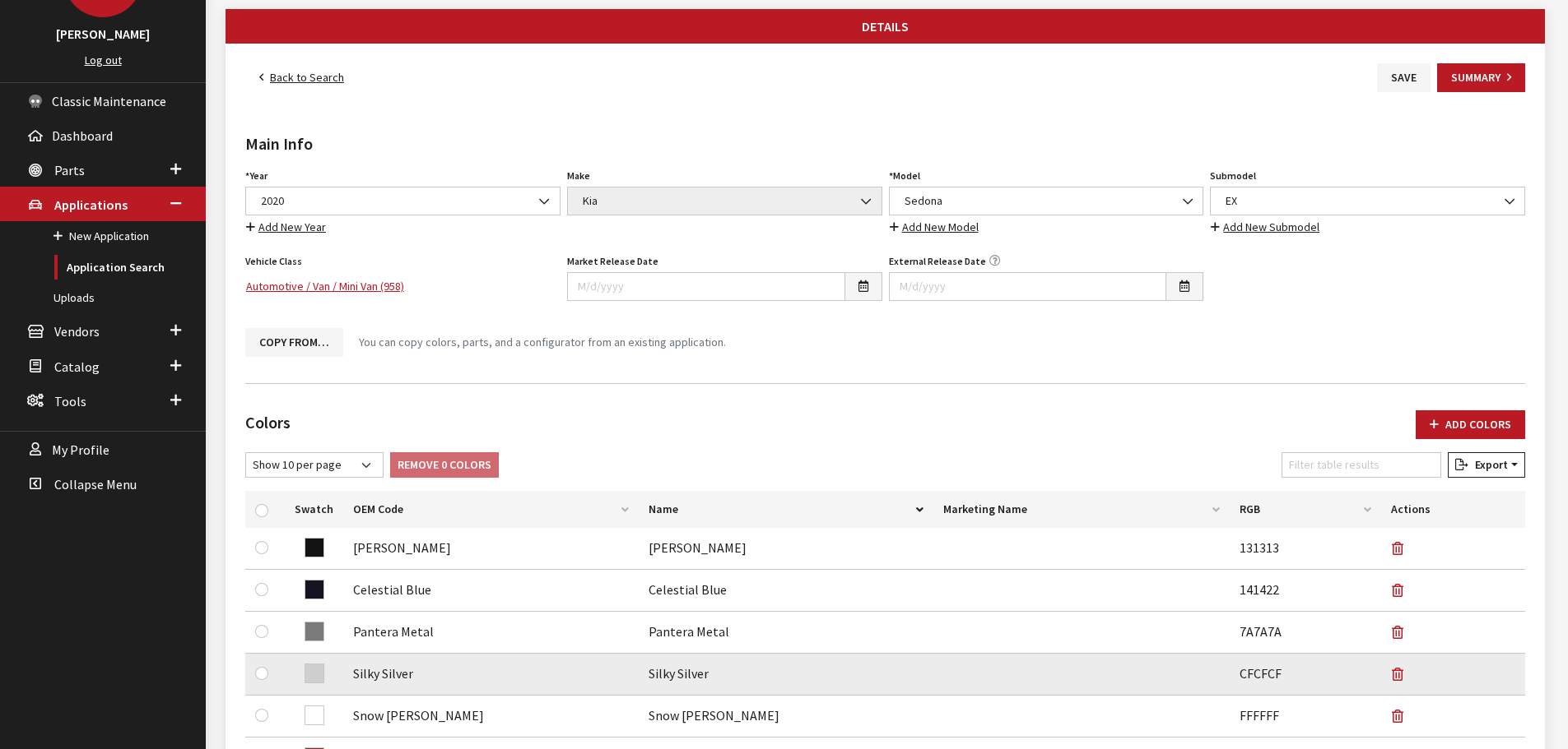
scroll to position [329, 0]
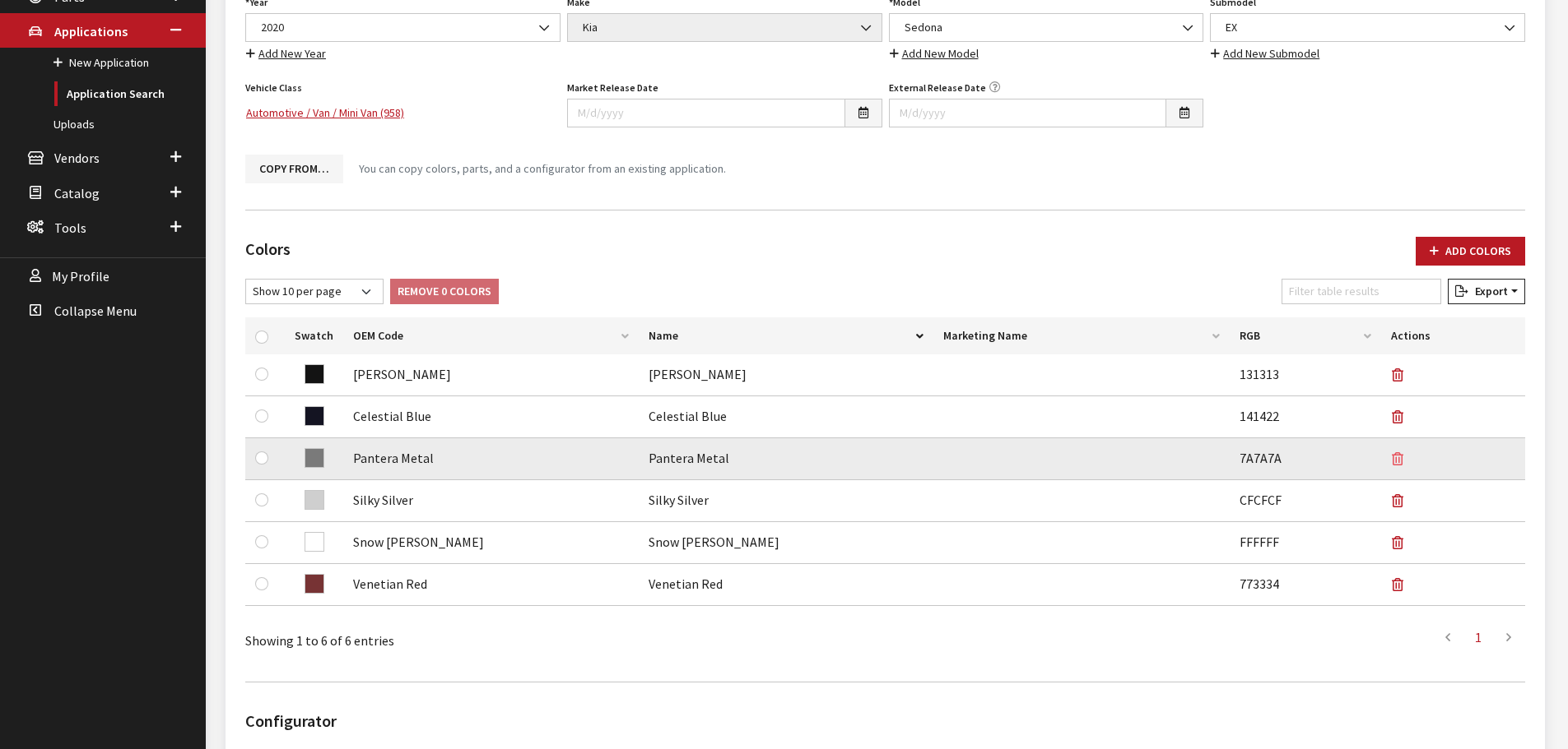
click at [1392, 461] on icon "button" at bounding box center [1397, 460] width 11 height 13
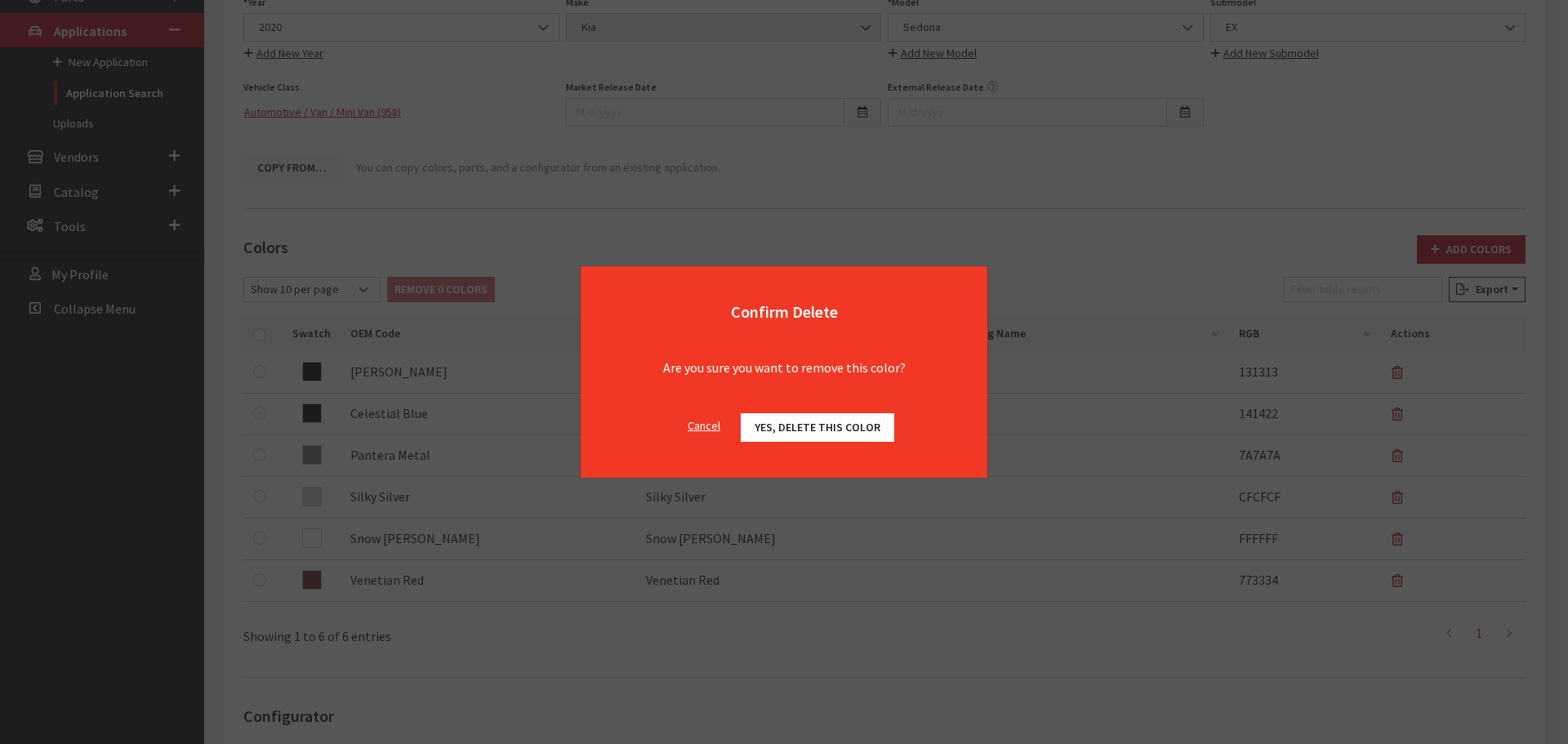
click at [828, 425] on span "Yes, delete this color" at bounding box center [817, 427] width 126 height 15
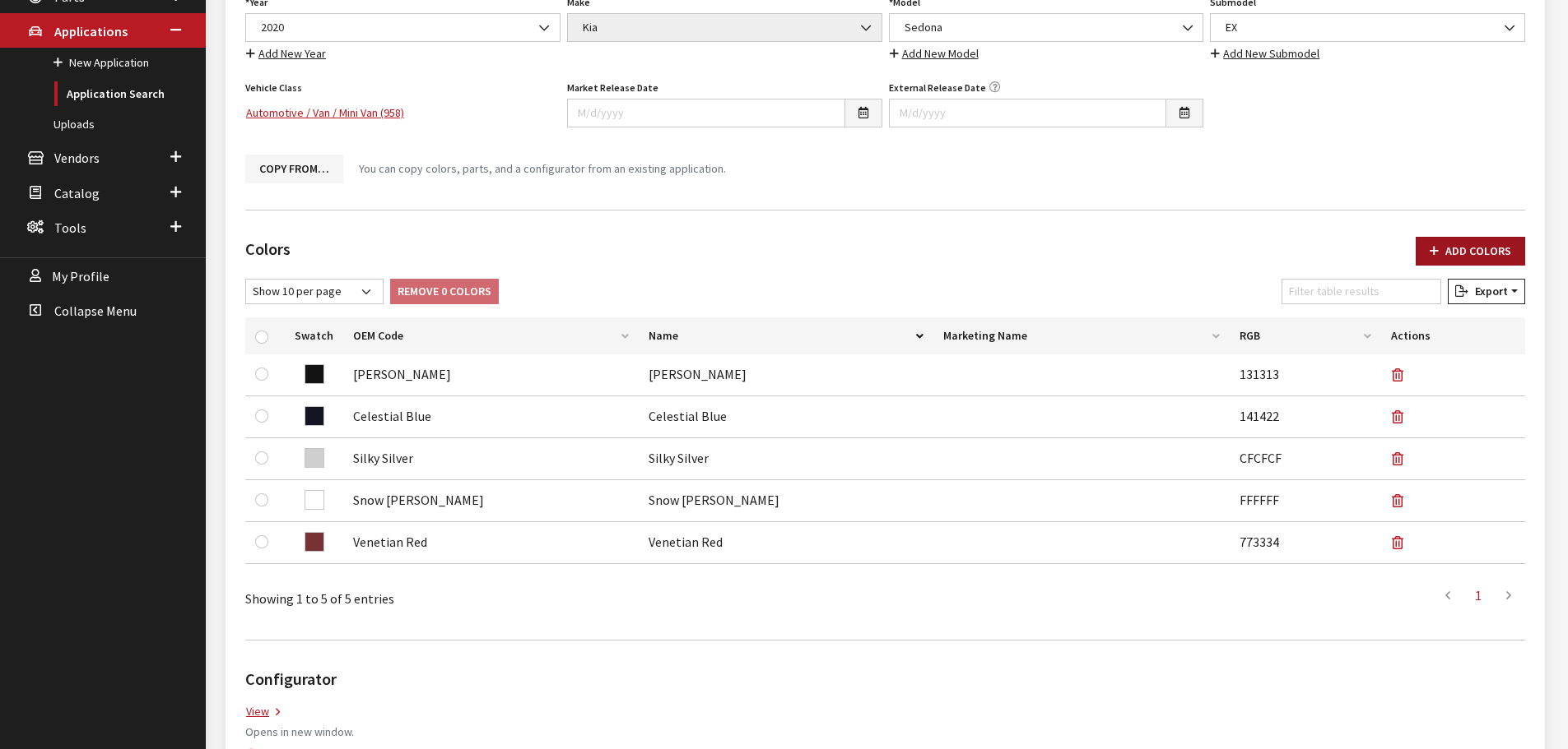
click at [1460, 247] on button "Add Colors" at bounding box center [1470, 251] width 109 height 29
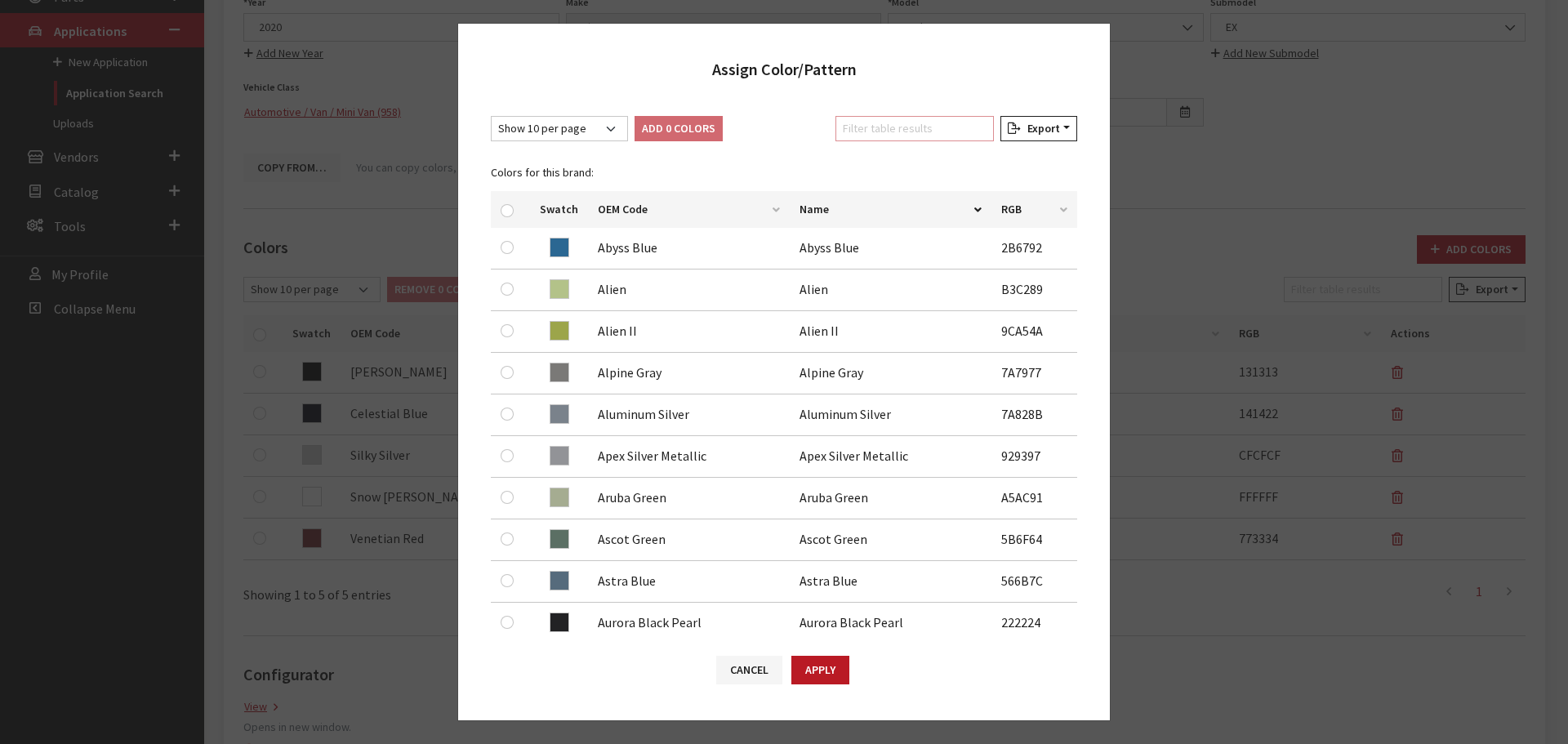
click at [882, 126] on input "Filter table results" at bounding box center [915, 128] width 159 height 25
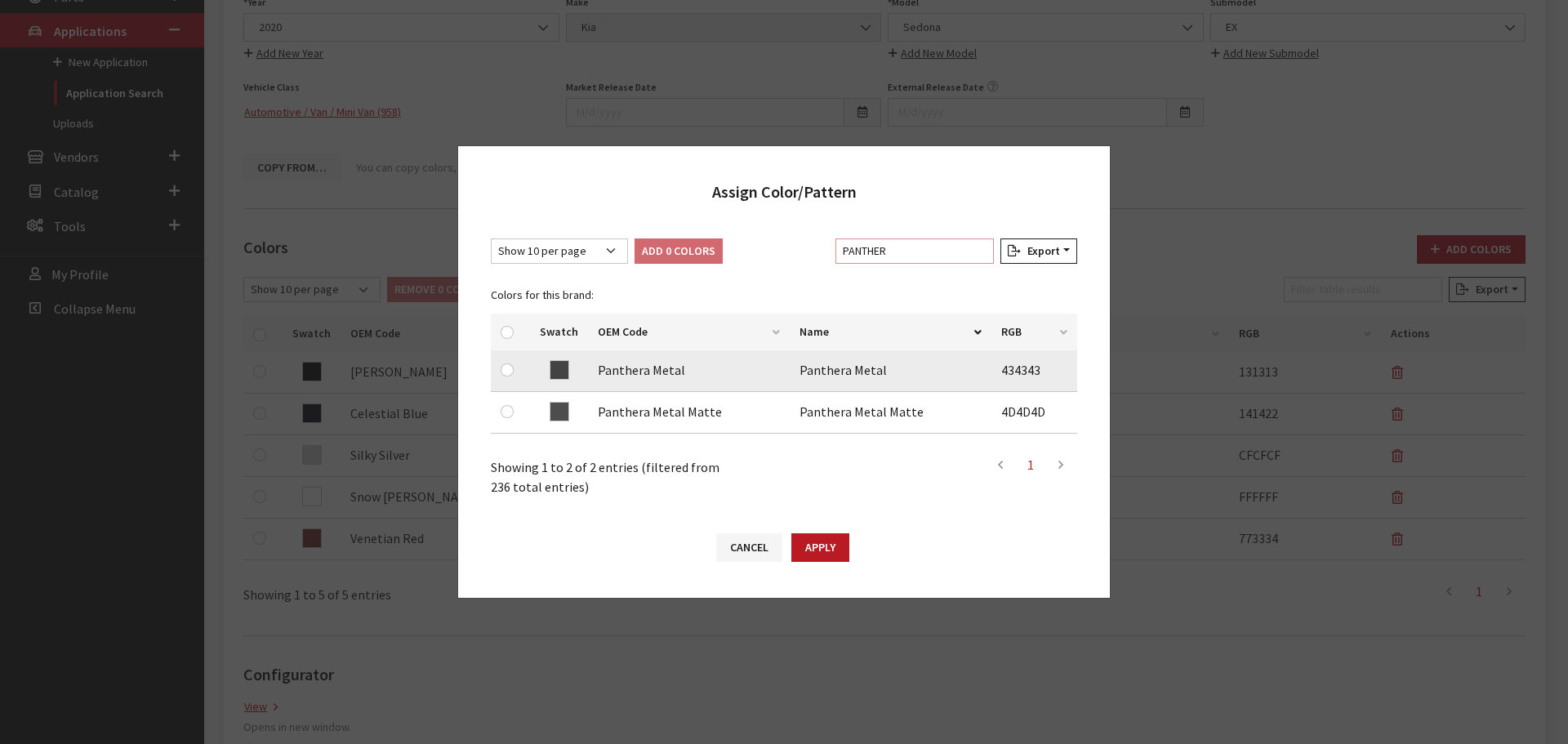
type input "PANTHER"
click at [508, 368] on input "checkbox" at bounding box center [507, 370] width 13 height 13
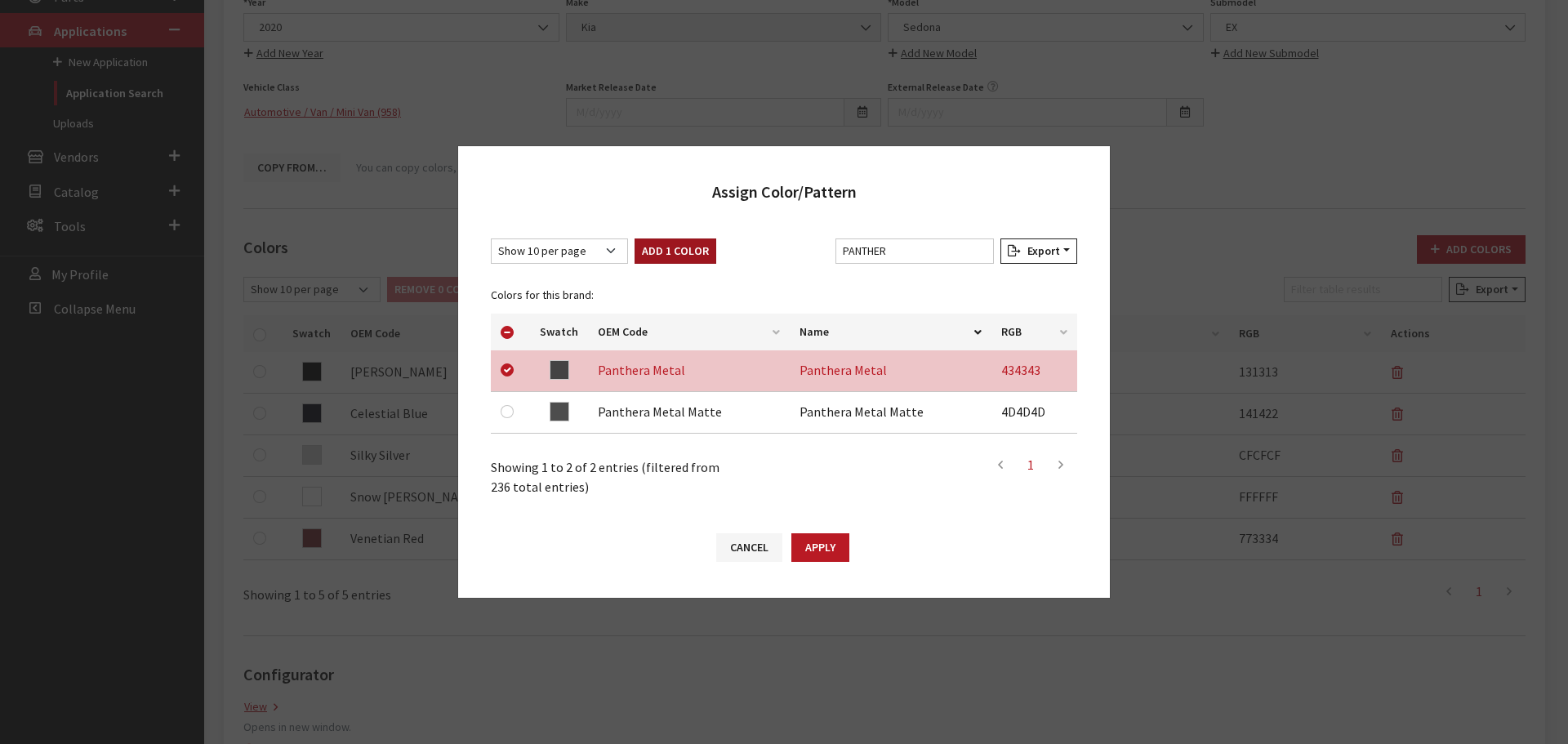
click at [670, 243] on button "Add 1 Color" at bounding box center [675, 251] width 82 height 25
checkbox input "false"
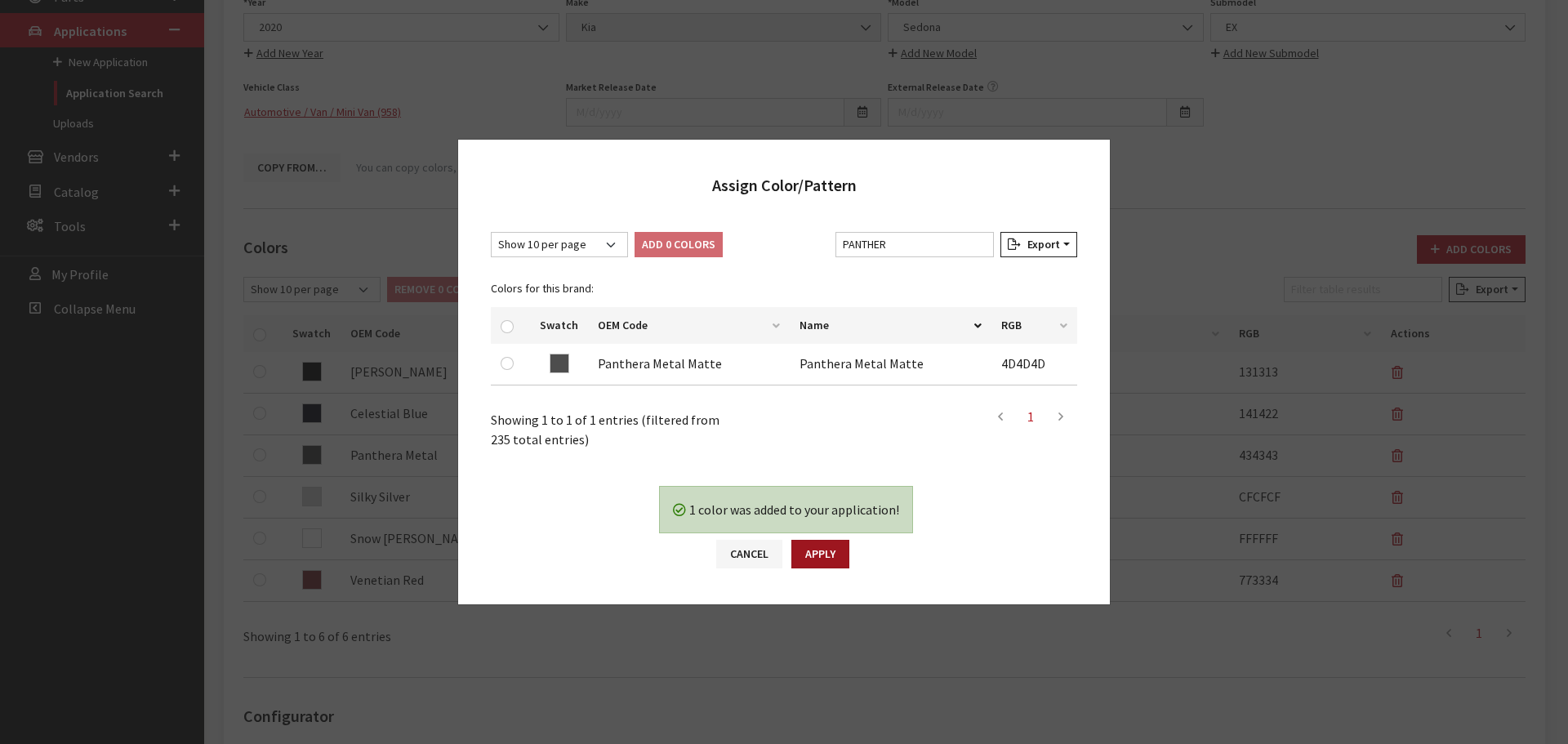
click at [827, 546] on button "Apply" at bounding box center [820, 554] width 58 height 29
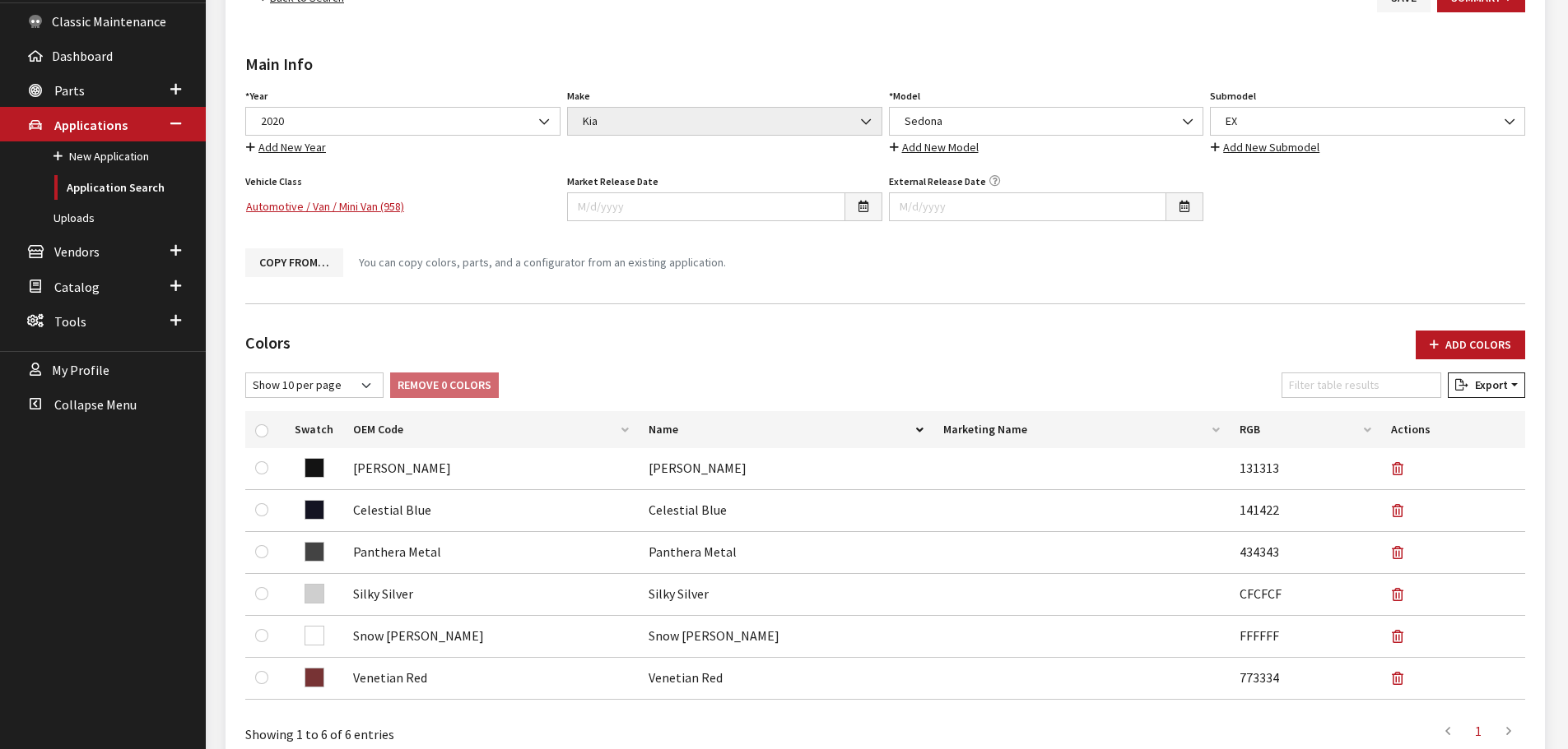
scroll to position [0, 0]
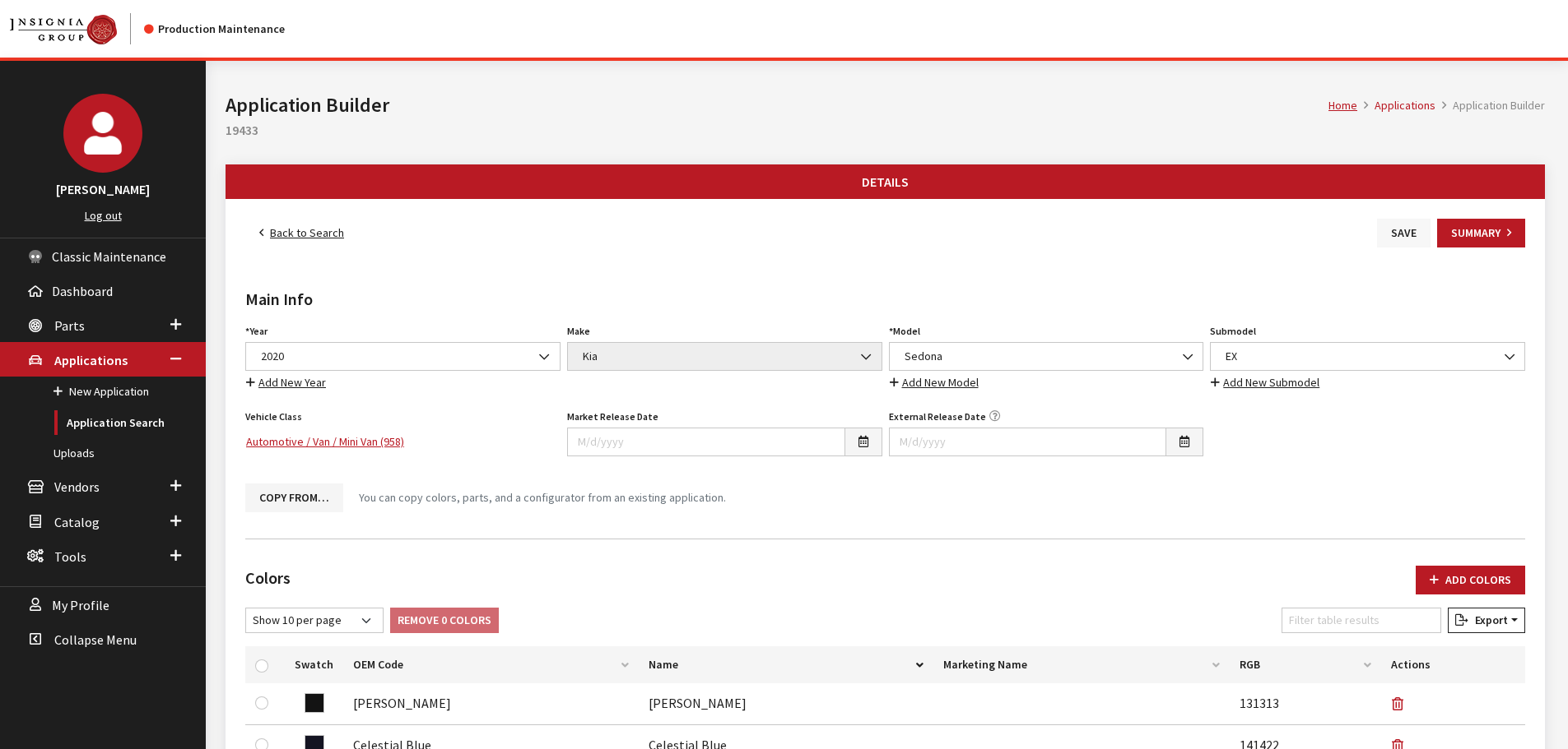
click at [1411, 218] on button "Save" at bounding box center [1404, 232] width 53 height 29
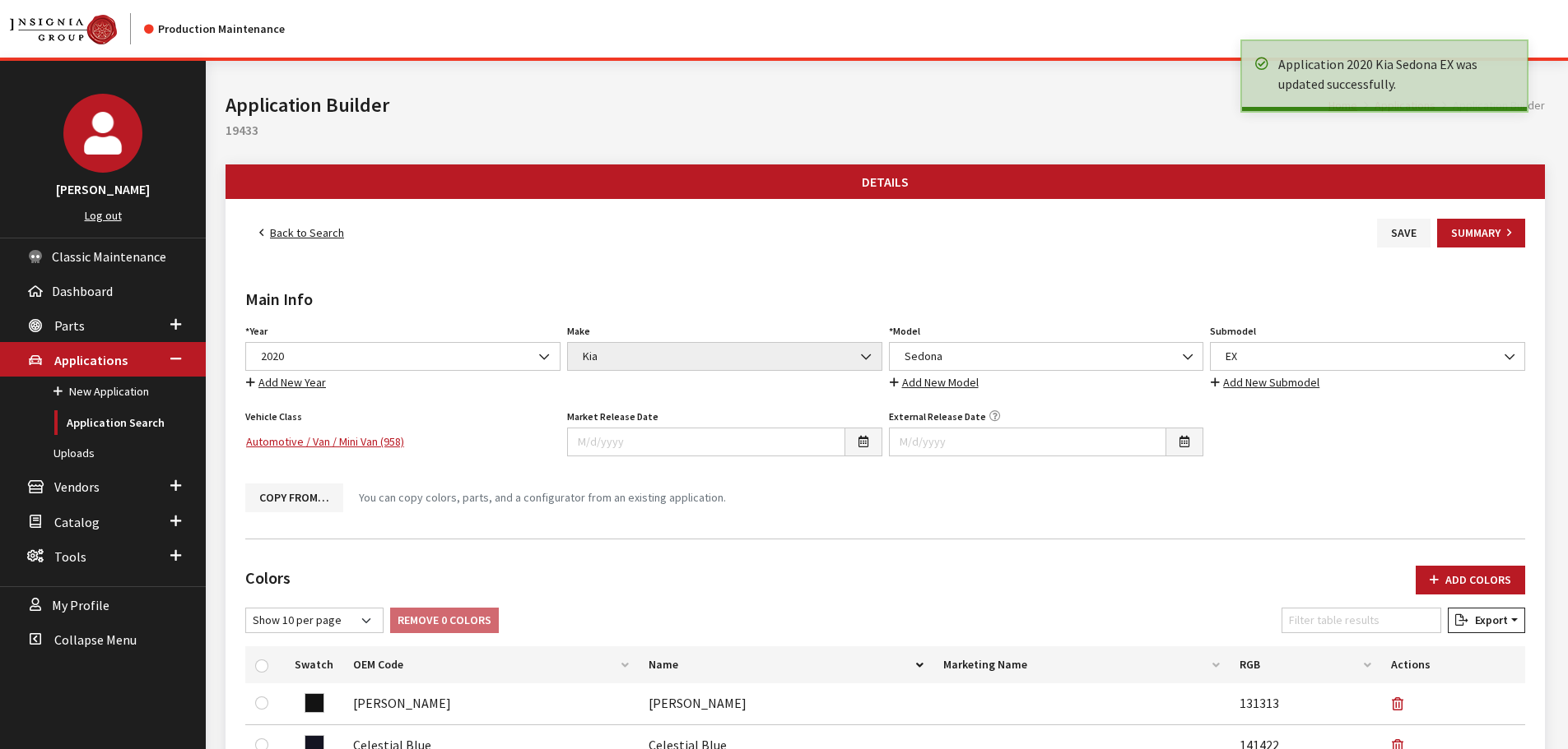
click at [310, 224] on link "Back to Search" at bounding box center [301, 232] width 113 height 29
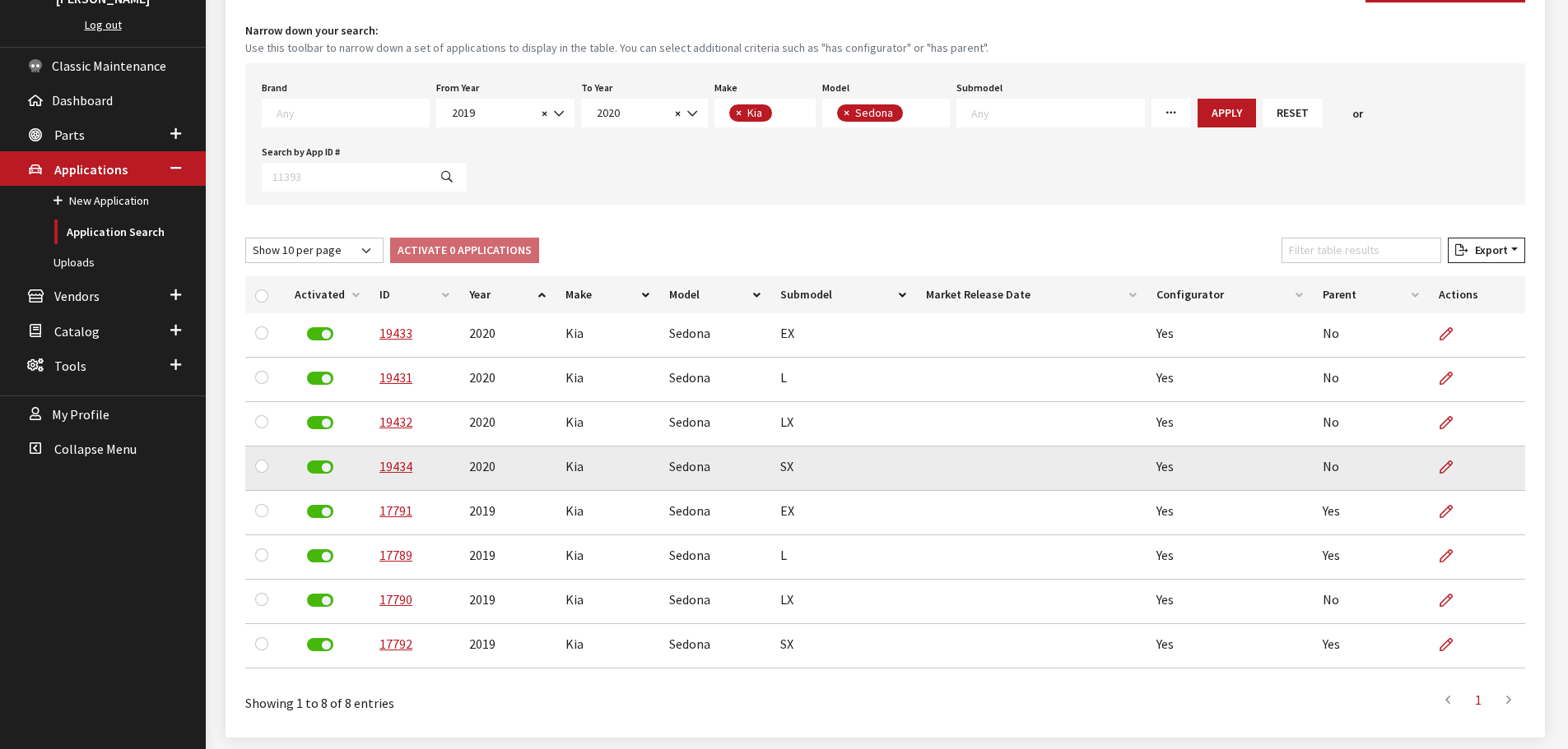
scroll to position [246, 0]
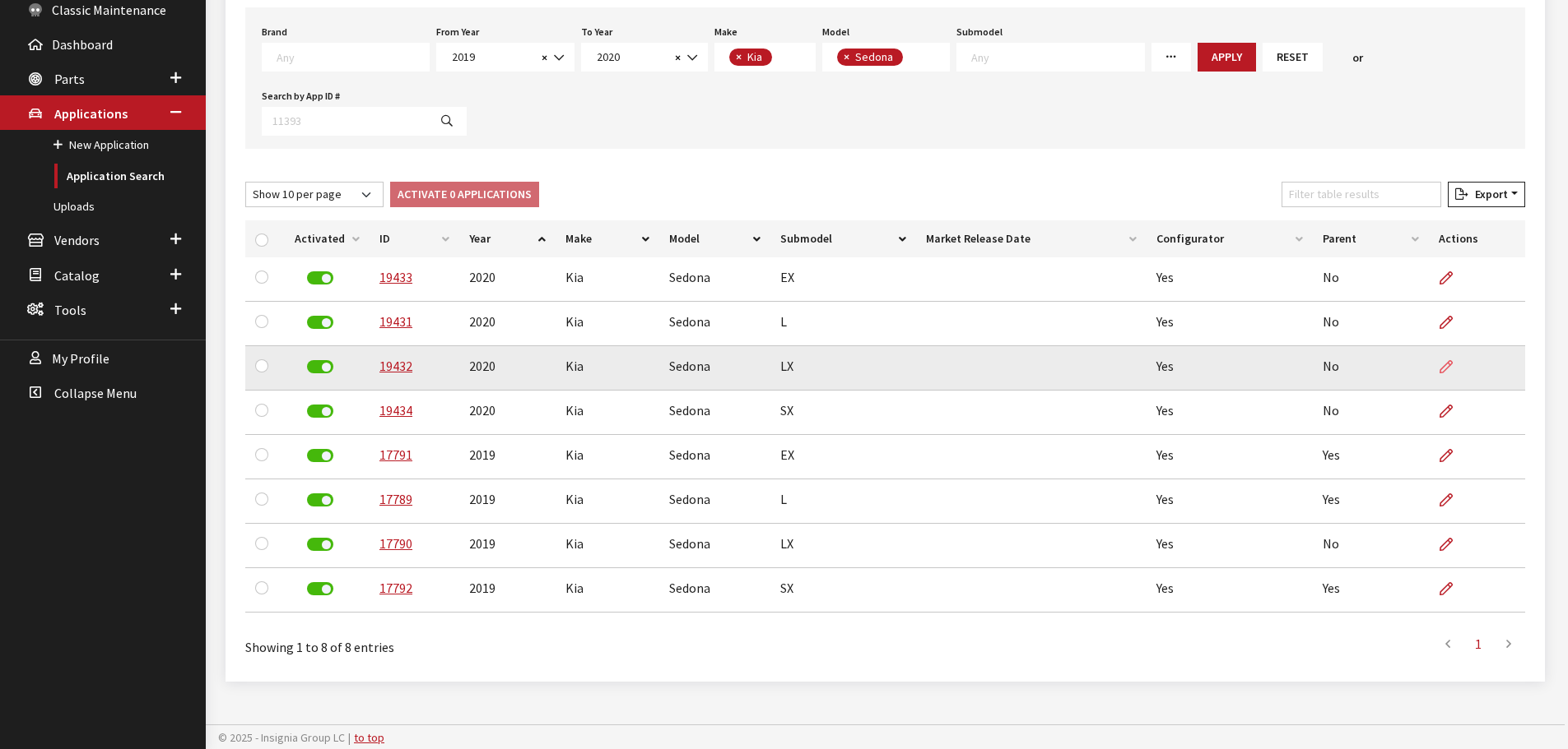
click at [1450, 370] on icon at bounding box center [1446, 367] width 13 height 13
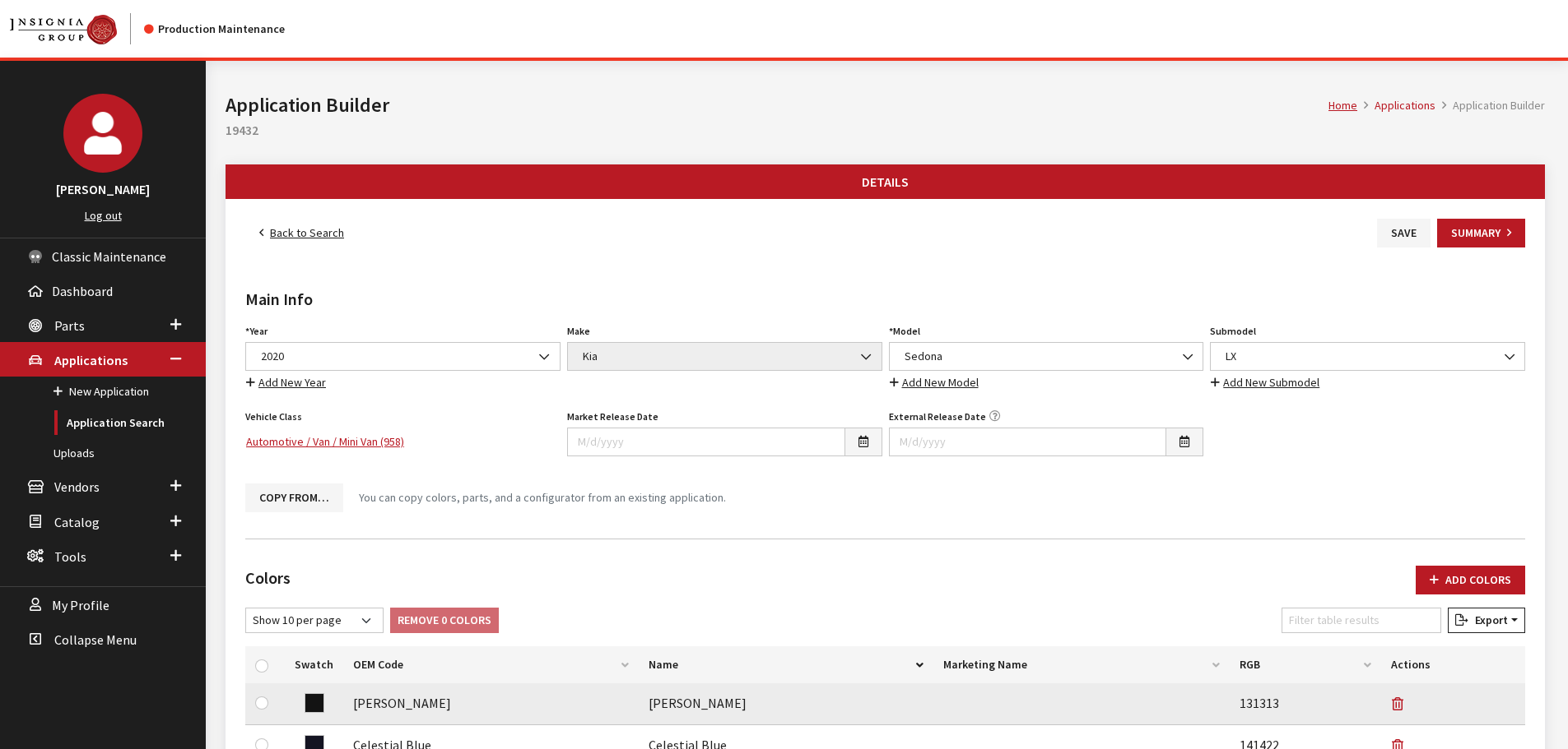
scroll to position [412, 0]
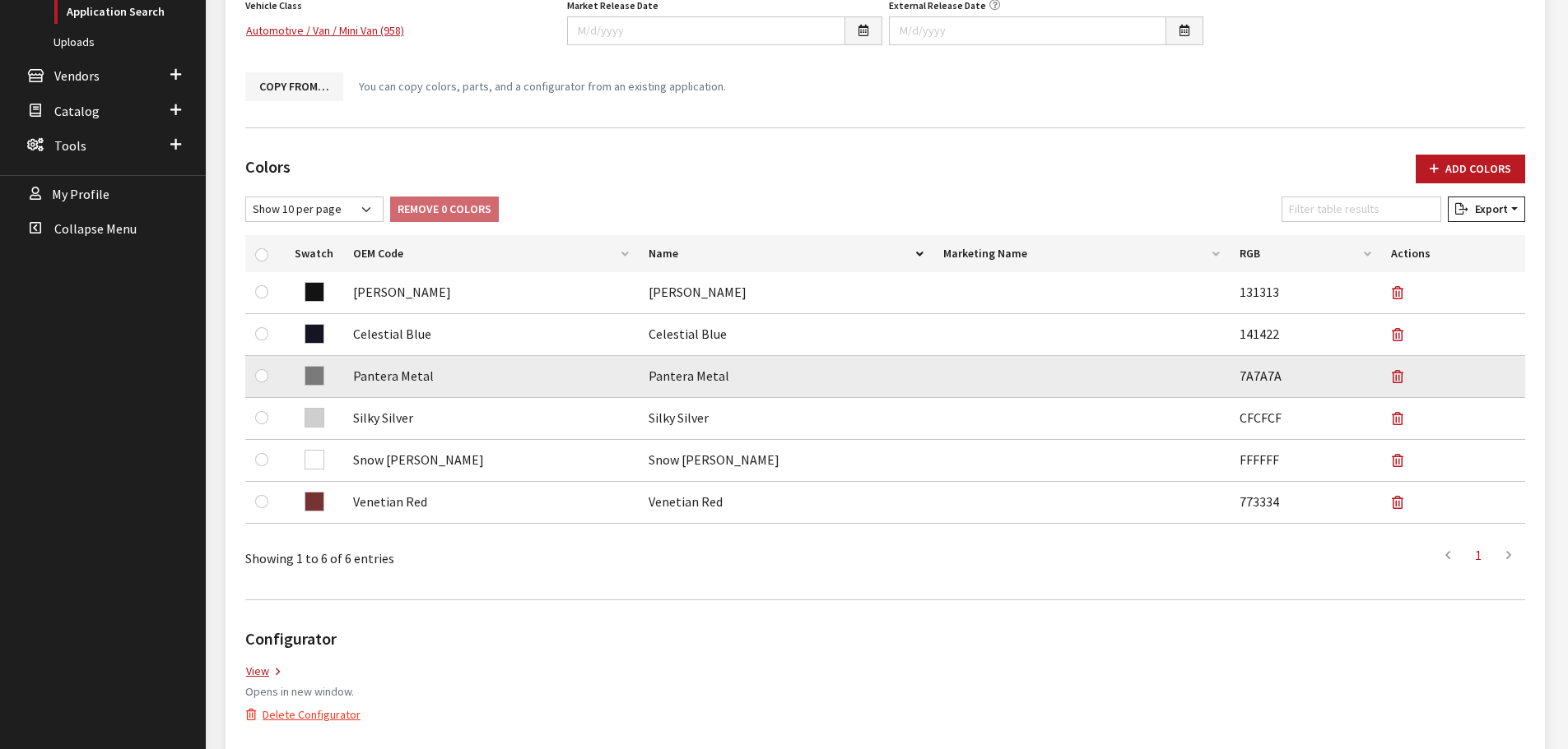
click at [253, 375] on td at bounding box center [264, 378] width 39 height 42
click at [261, 372] on input "checkbox" at bounding box center [261, 376] width 13 height 13
checkbox input "true"
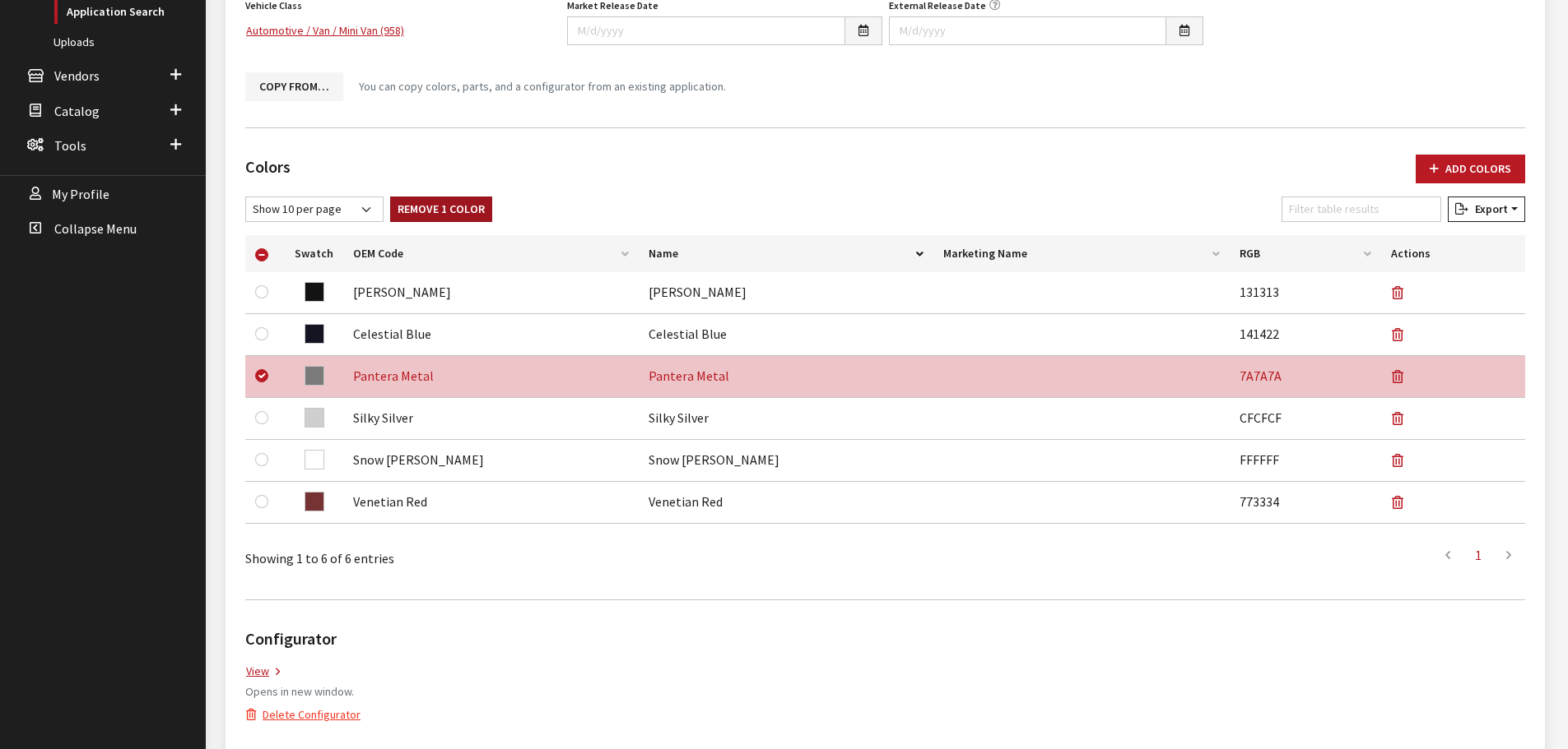
click at [454, 210] on button "Remove 1 Color" at bounding box center [441, 209] width 102 height 25
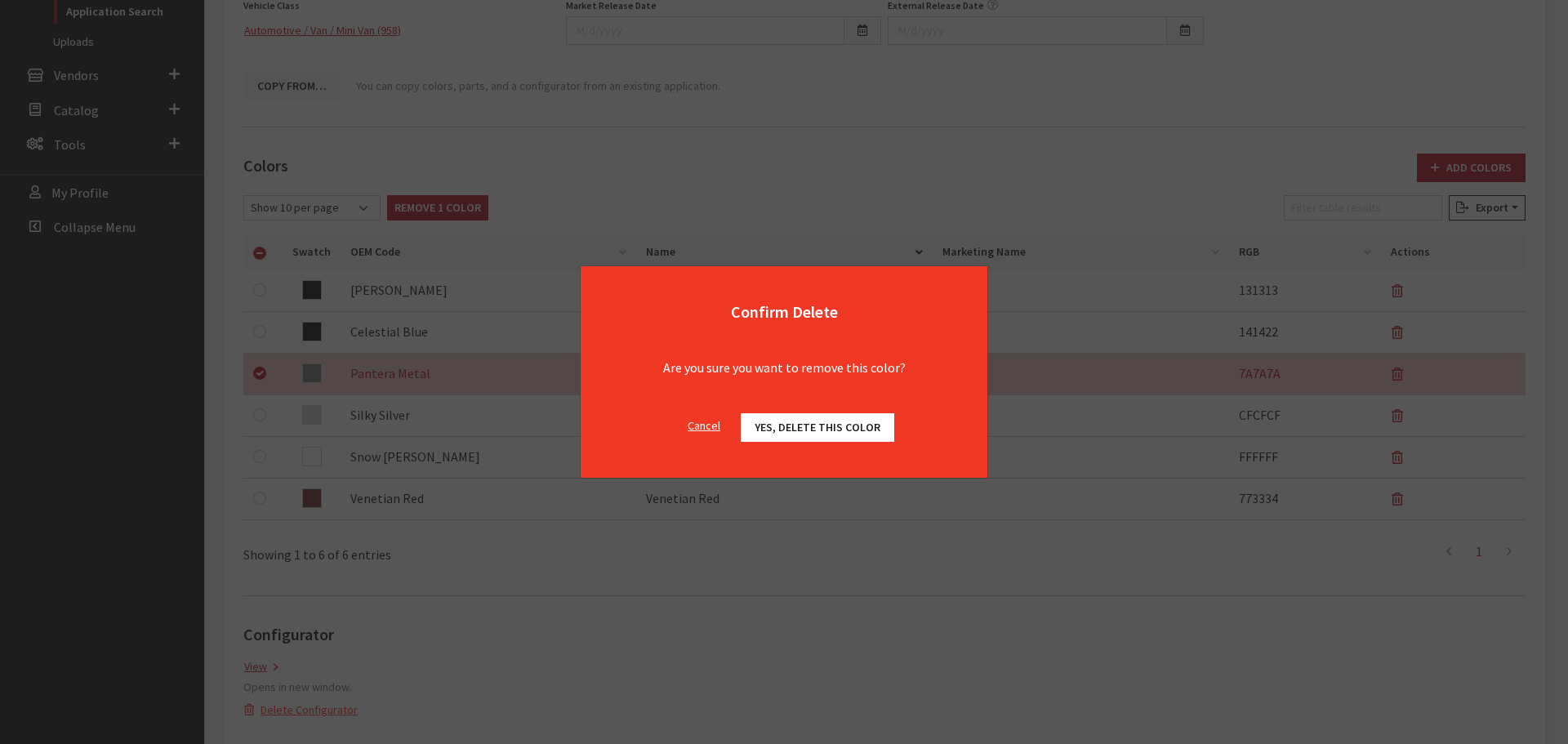
click at [868, 412] on div "Cancel Yes, delete this color OK" at bounding box center [784, 436] width 407 height 84
click at [863, 425] on span "Yes, delete this color" at bounding box center [817, 427] width 126 height 15
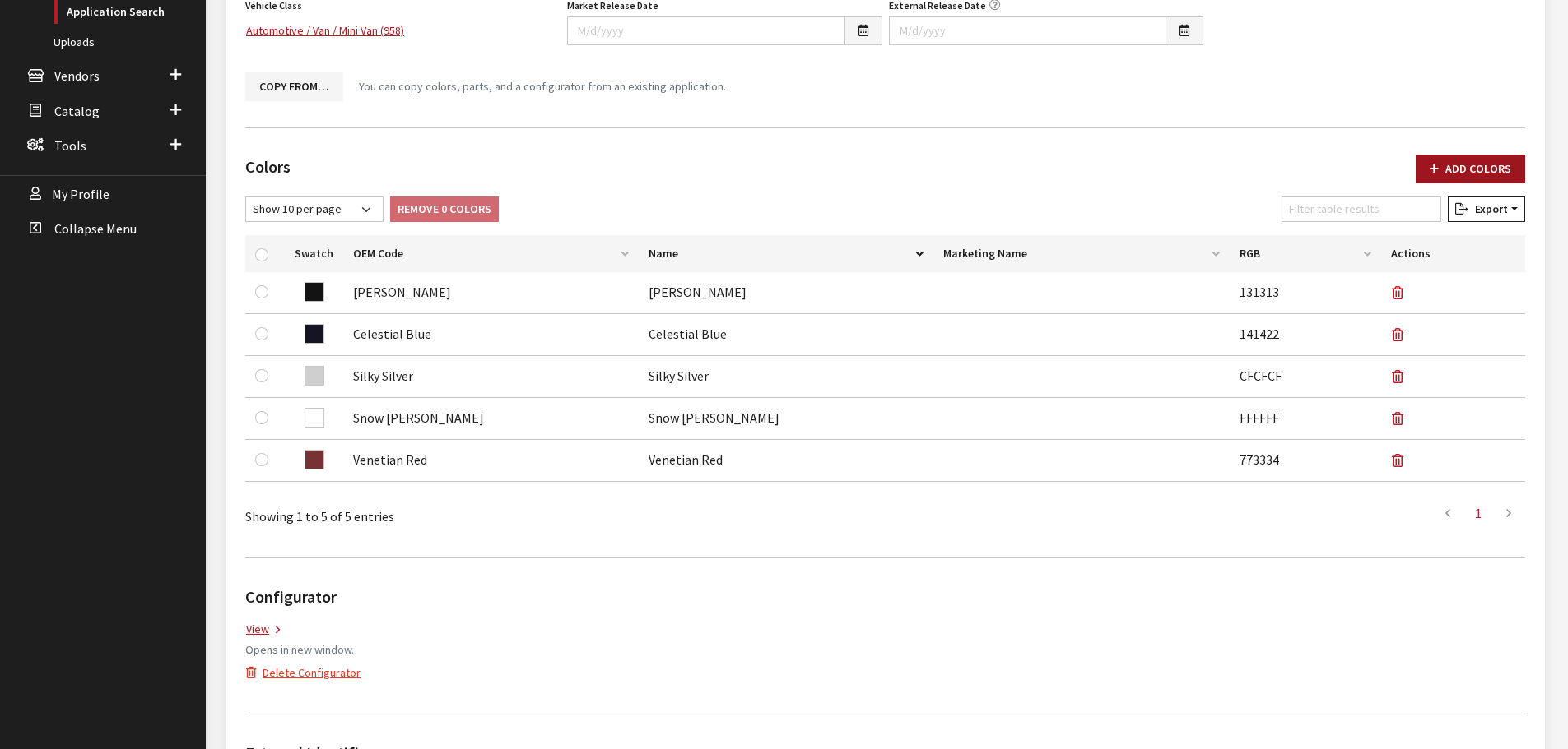
click at [1504, 160] on button "Add Colors" at bounding box center [1470, 169] width 109 height 29
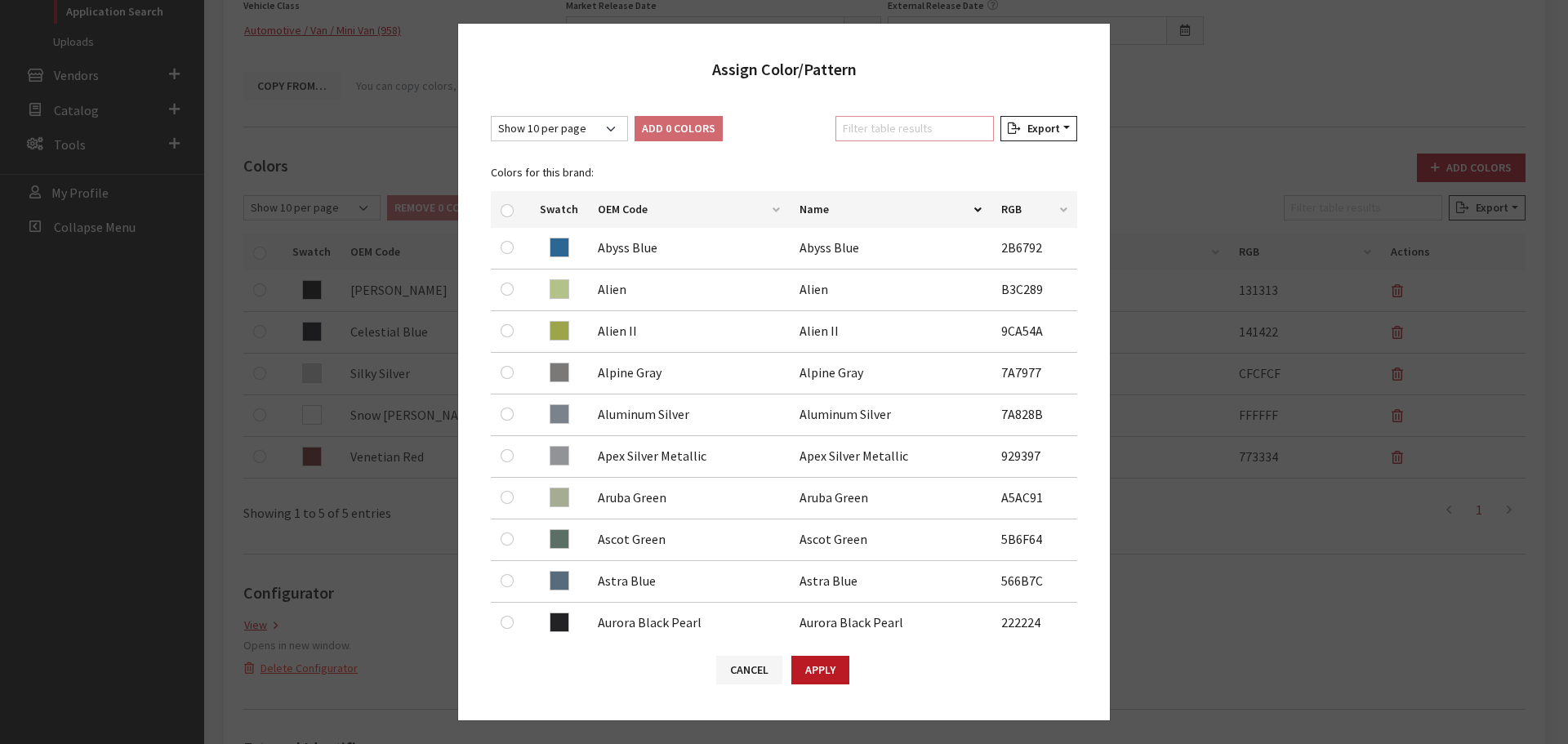
click at [951, 130] on input "Filter table results" at bounding box center [915, 128] width 159 height 25
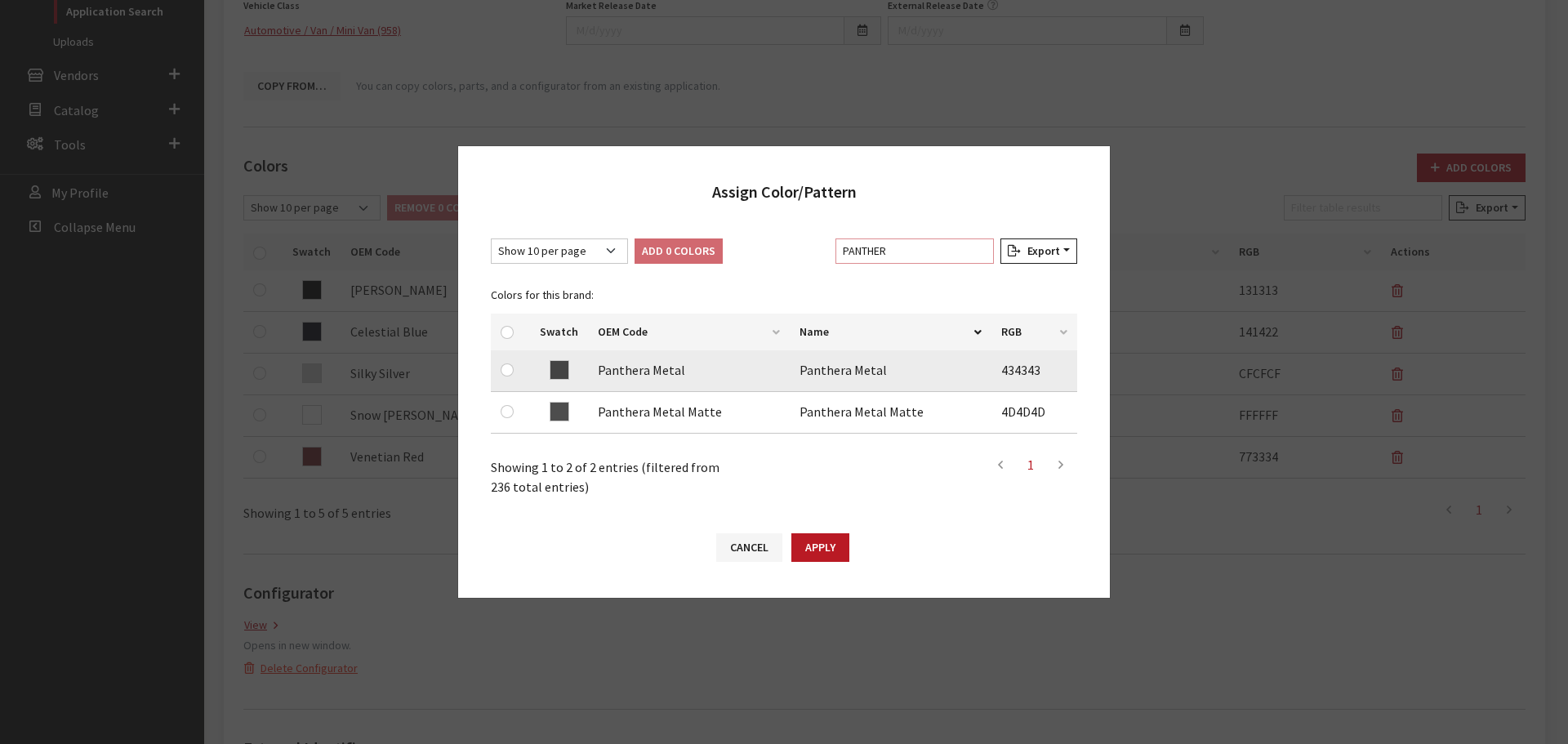
type input "PANTHER"
click at [508, 375] on input "checkbox" at bounding box center [507, 370] width 13 height 13
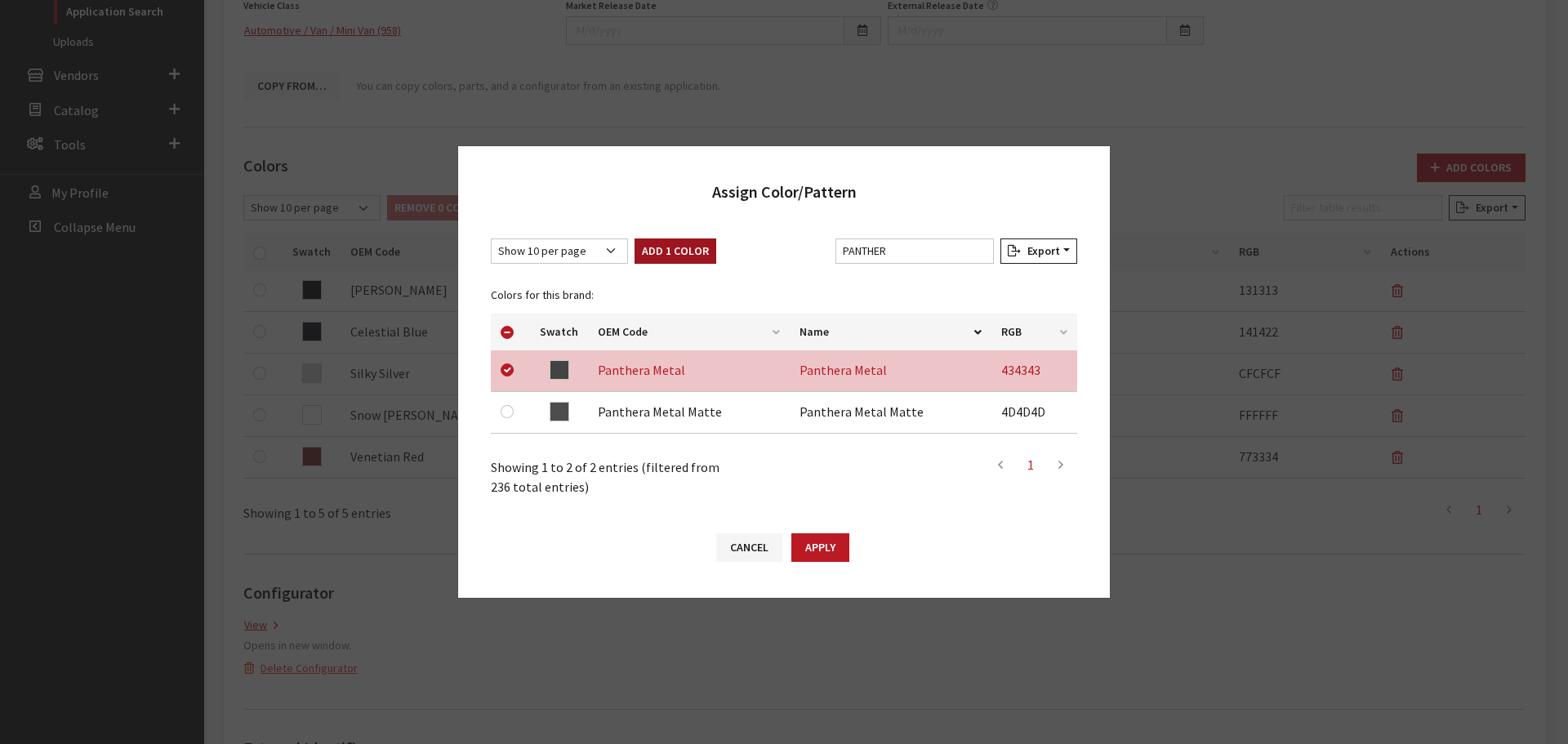
click at [666, 247] on button "Add 1 Color" at bounding box center [675, 251] width 82 height 25
checkbox input "false"
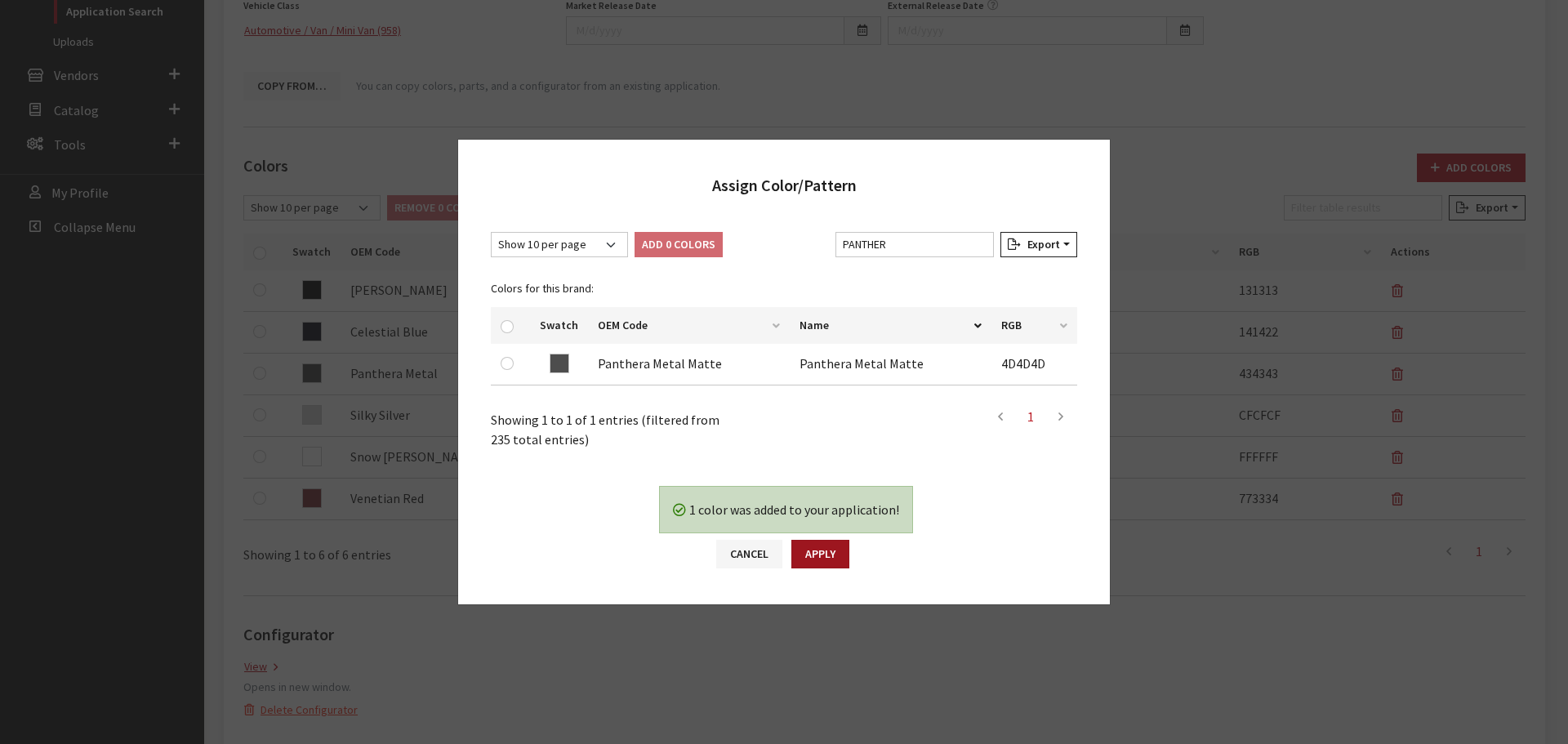
click at [817, 554] on button "Apply" at bounding box center [820, 554] width 58 height 29
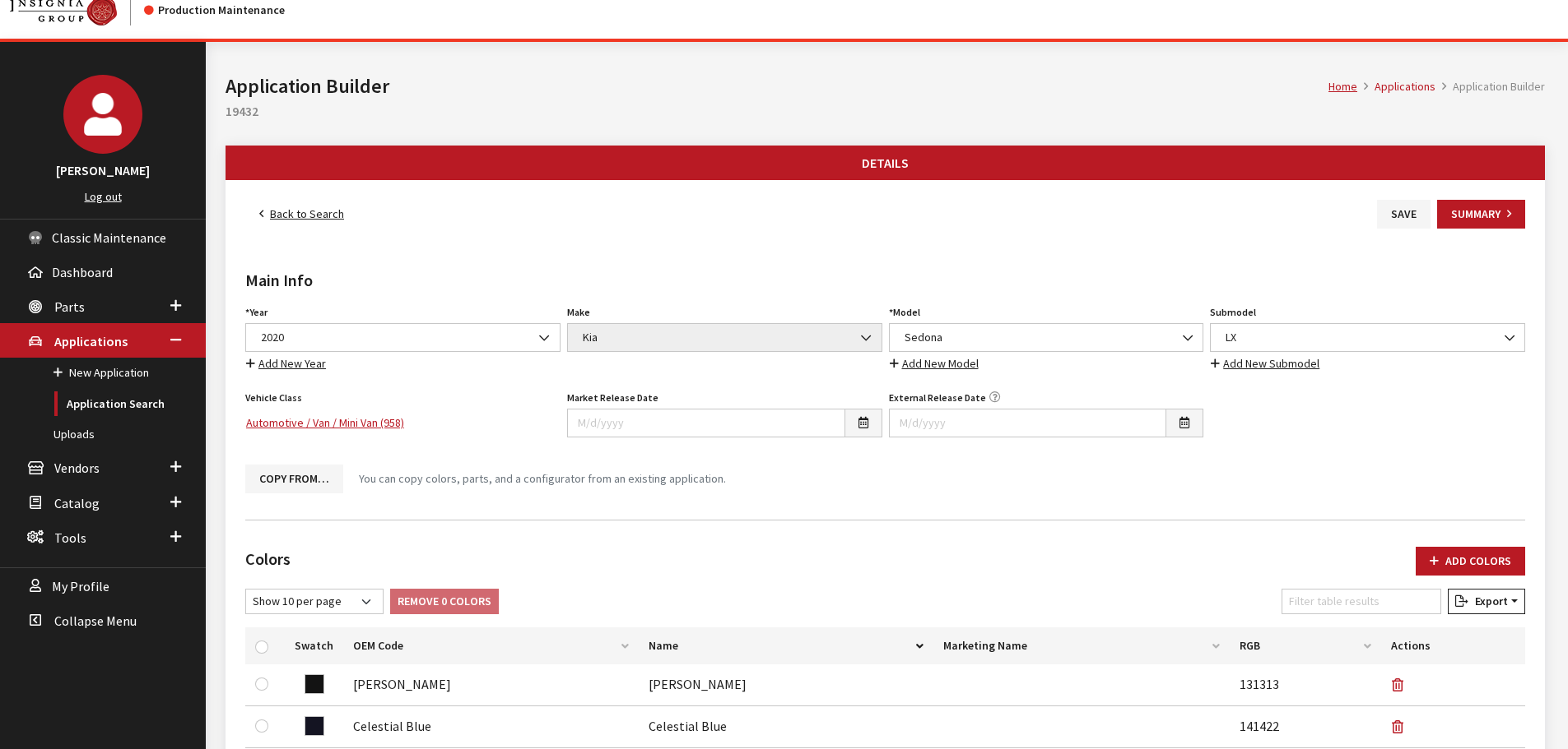
scroll to position [0, 0]
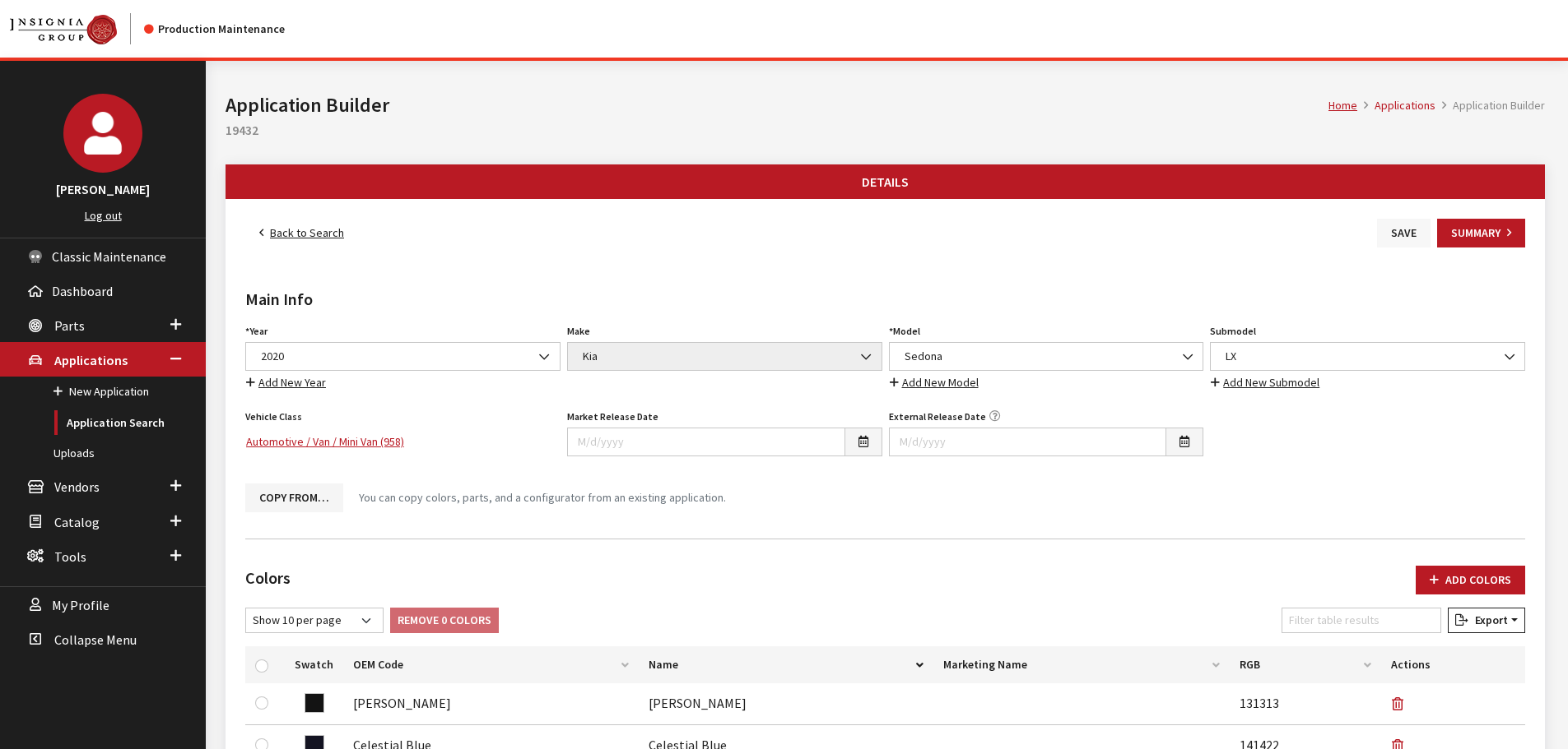
click at [1402, 239] on button "Save" at bounding box center [1404, 232] width 53 height 29
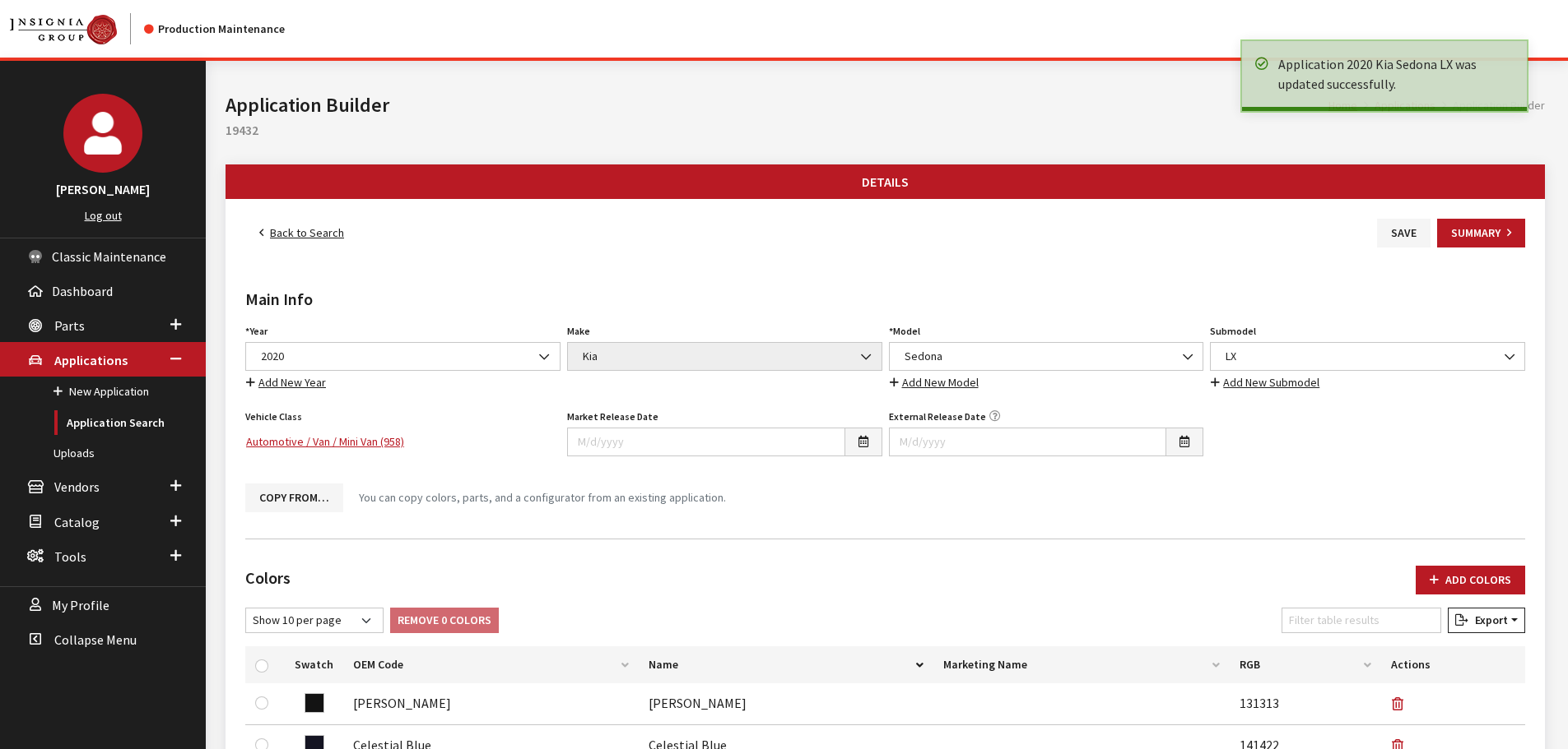
click at [291, 230] on link "Back to Search" at bounding box center [301, 232] width 113 height 29
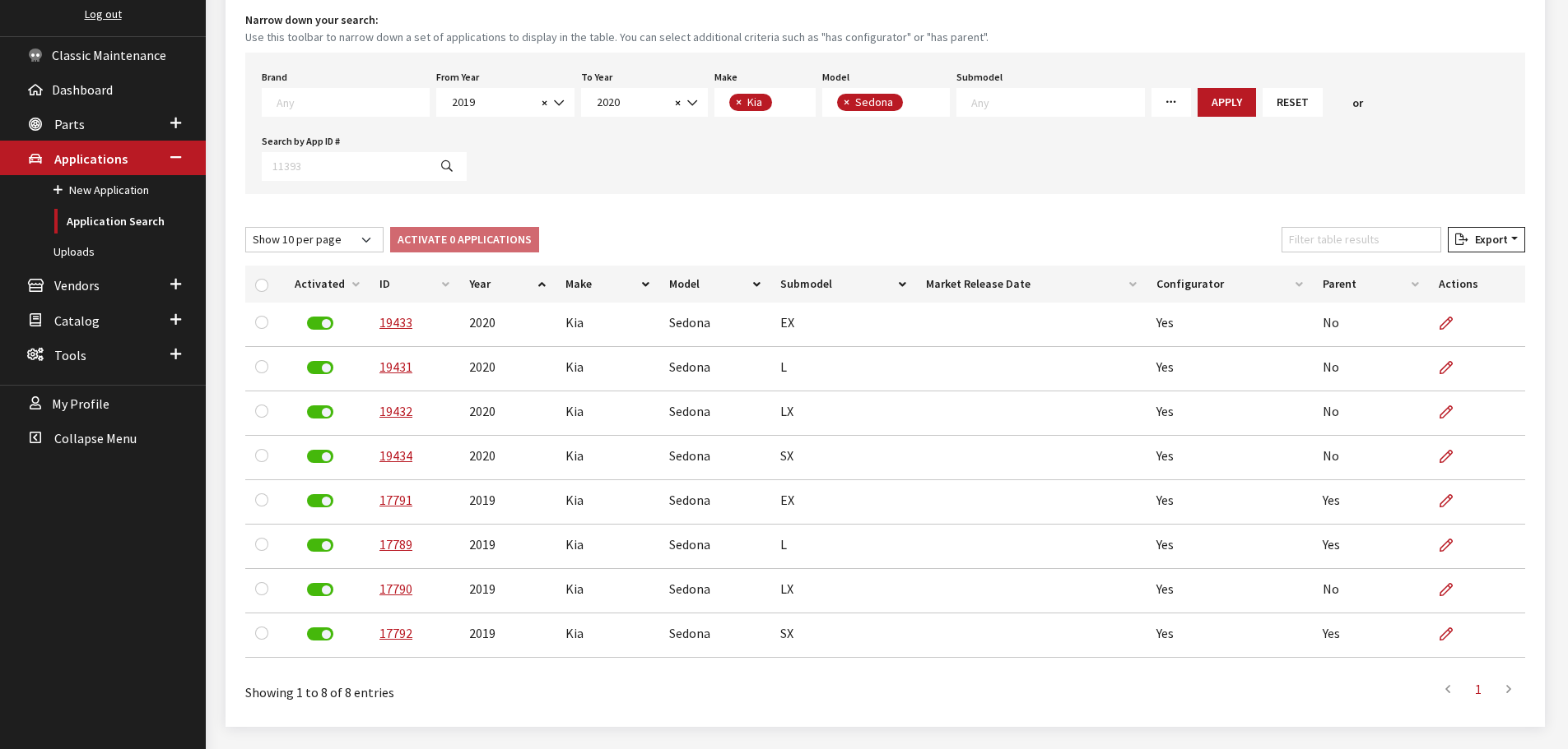
scroll to position [246, 0]
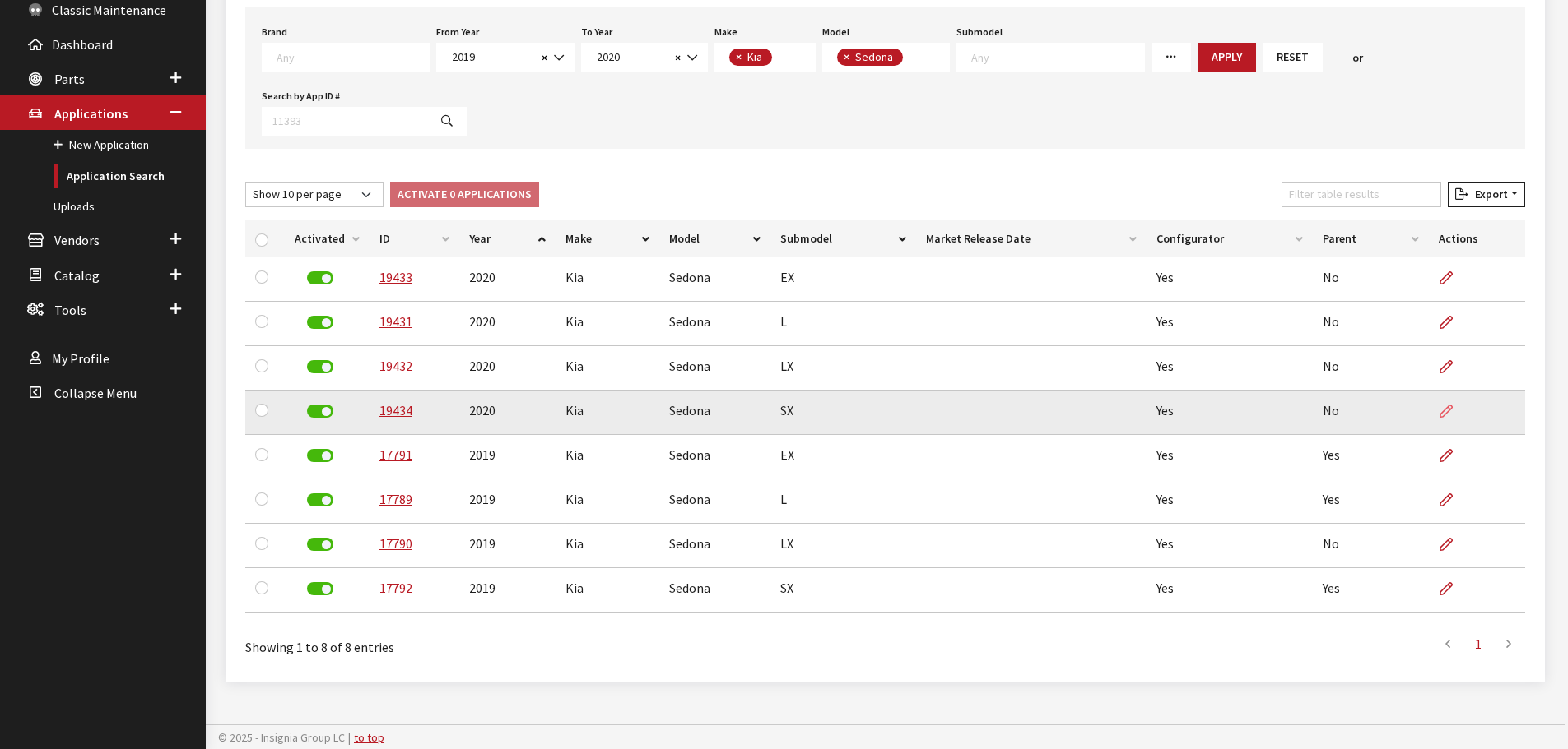
click at [1447, 406] on icon at bounding box center [1446, 412] width 13 height 13
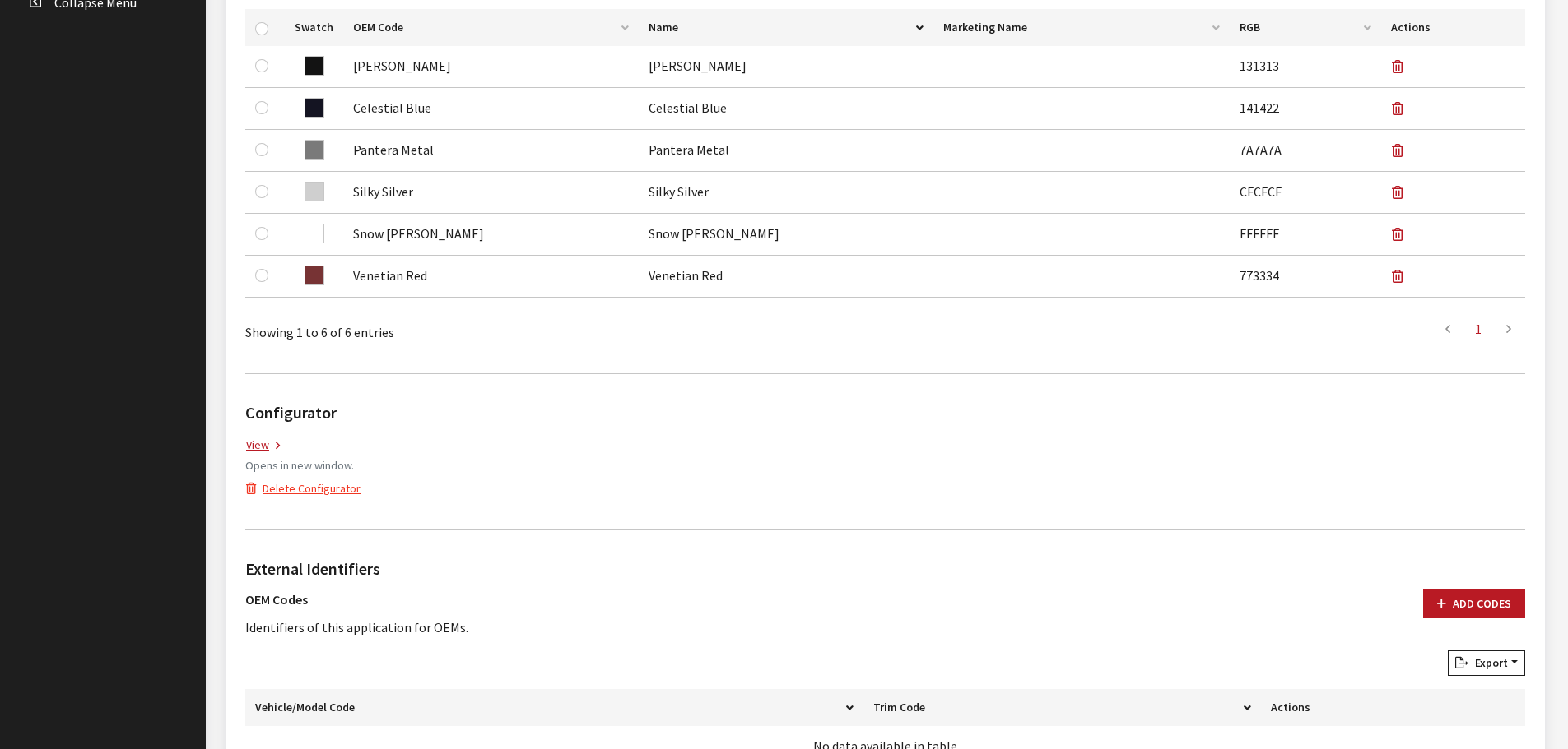
scroll to position [658, 0]
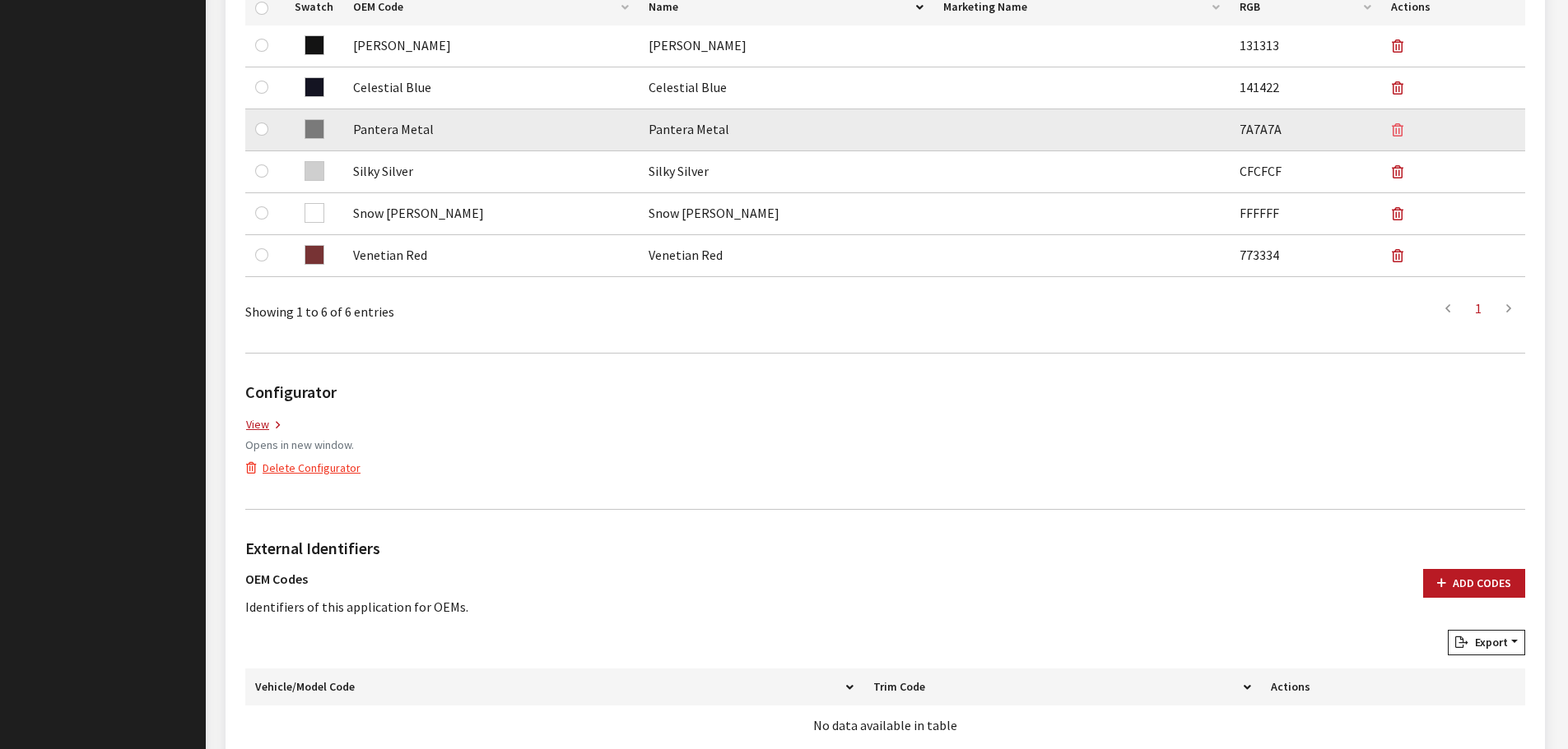
click at [1395, 127] on icon "button" at bounding box center [1397, 130] width 11 height 13
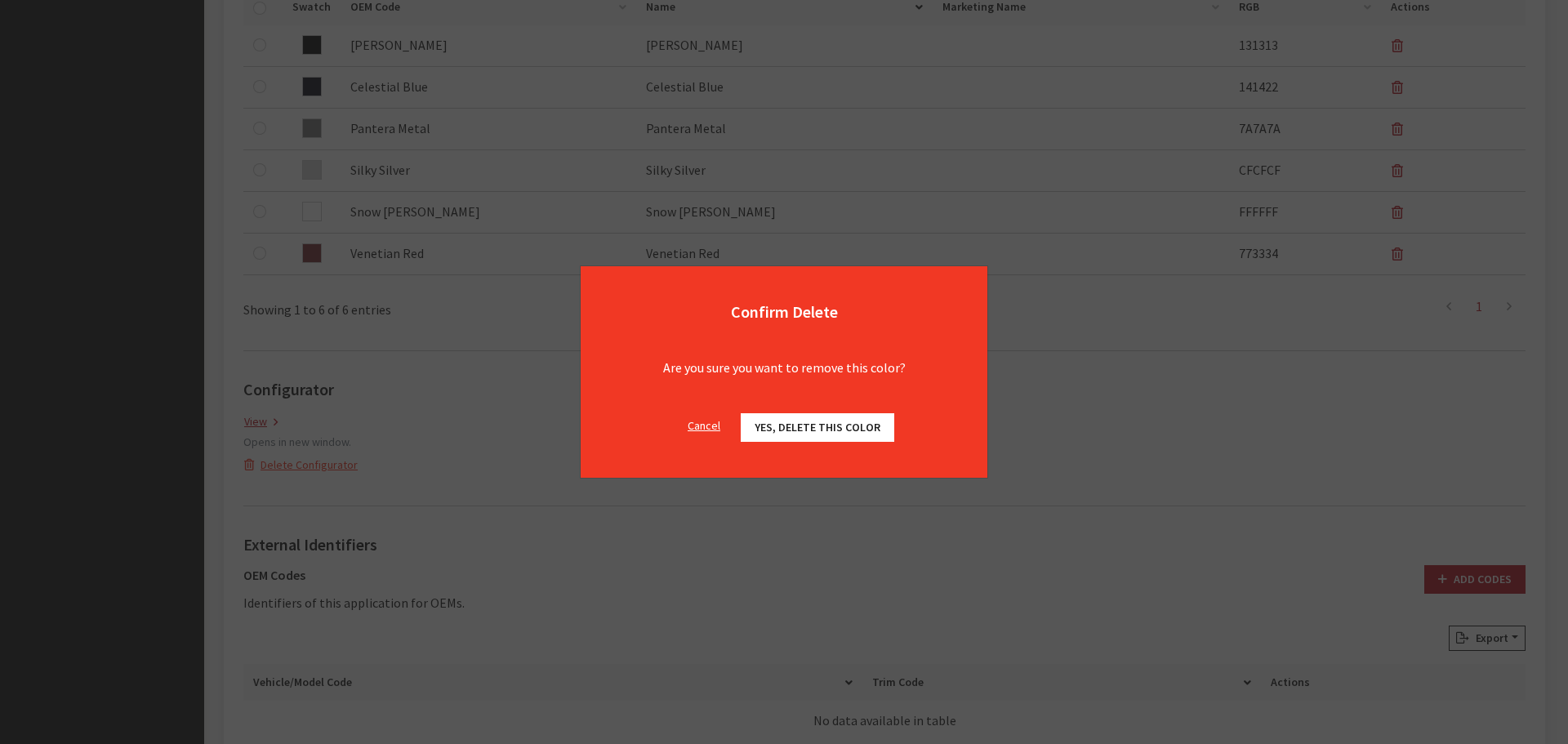
click at [785, 424] on span "Yes, delete this color" at bounding box center [817, 427] width 126 height 15
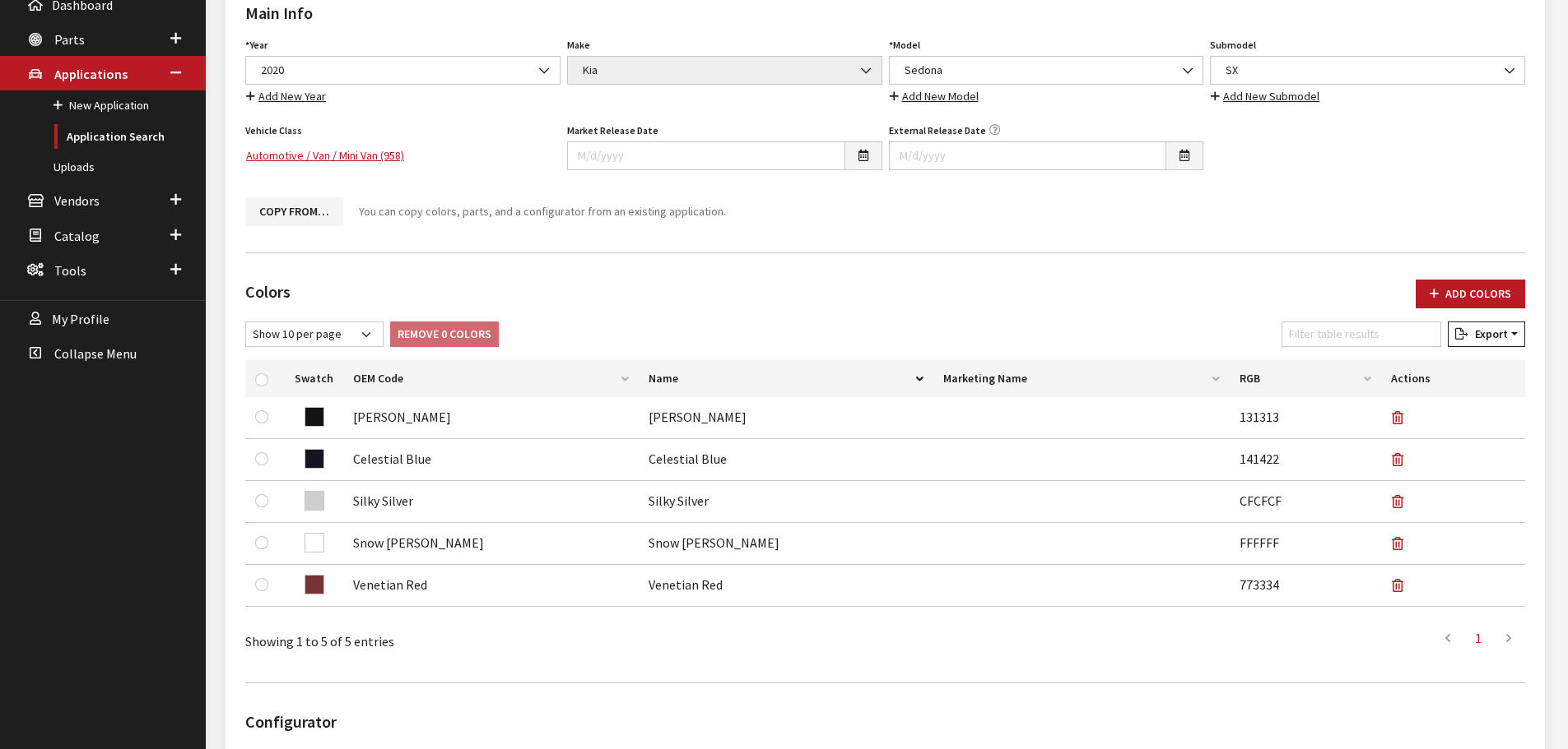
scroll to position [246, 0]
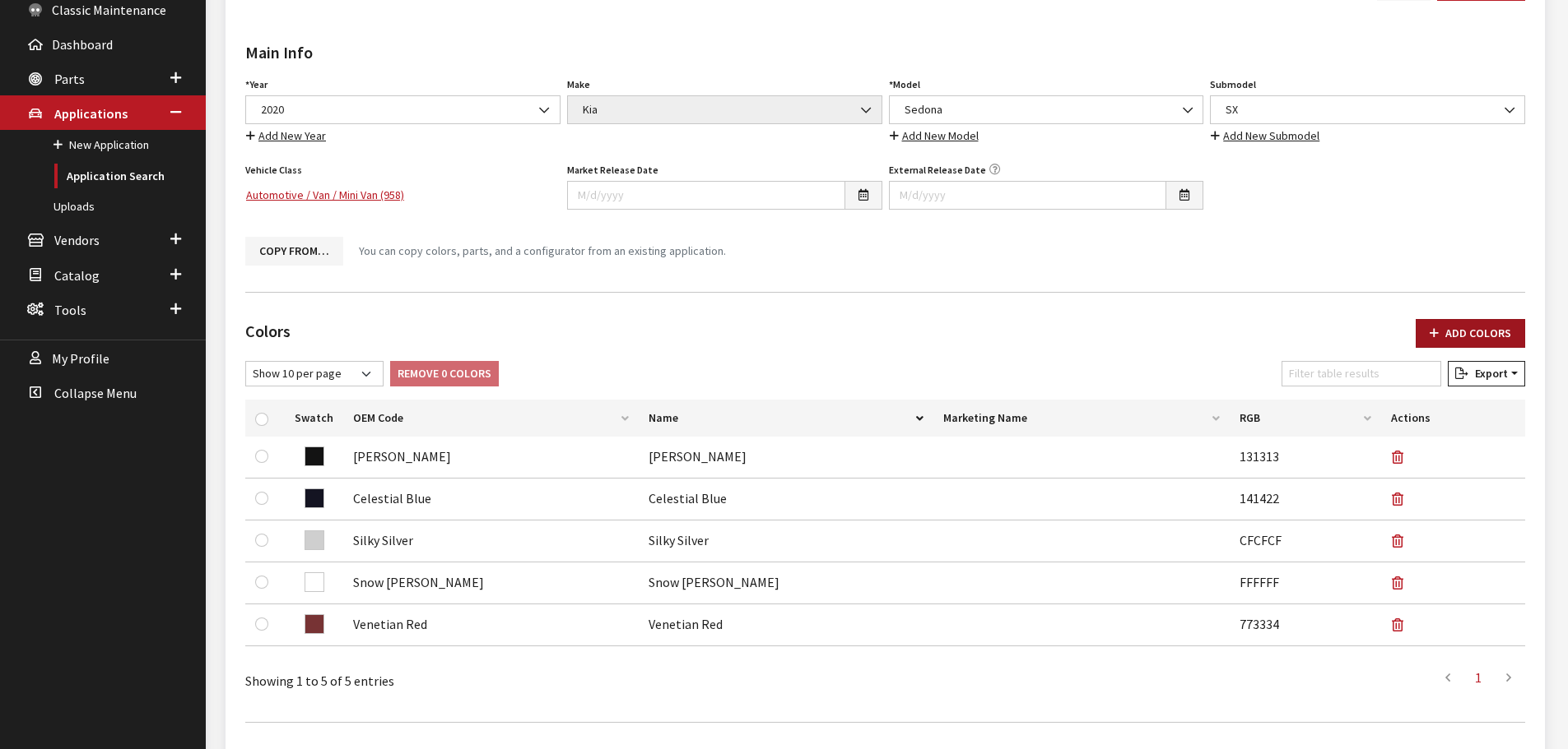
click at [1465, 321] on button "Add Colors" at bounding box center [1470, 333] width 109 height 29
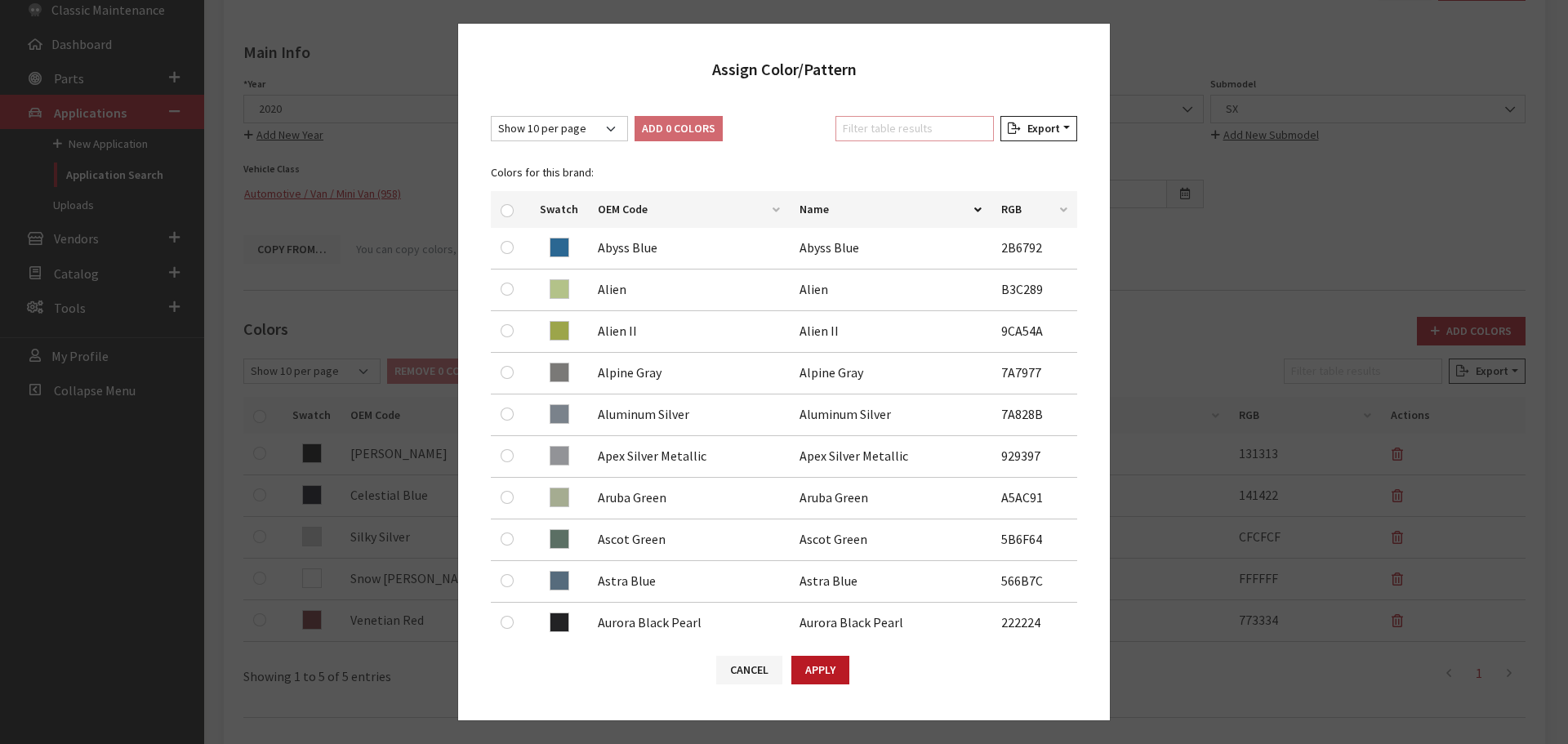
click at [903, 128] on input "Filter table results" at bounding box center [915, 128] width 159 height 25
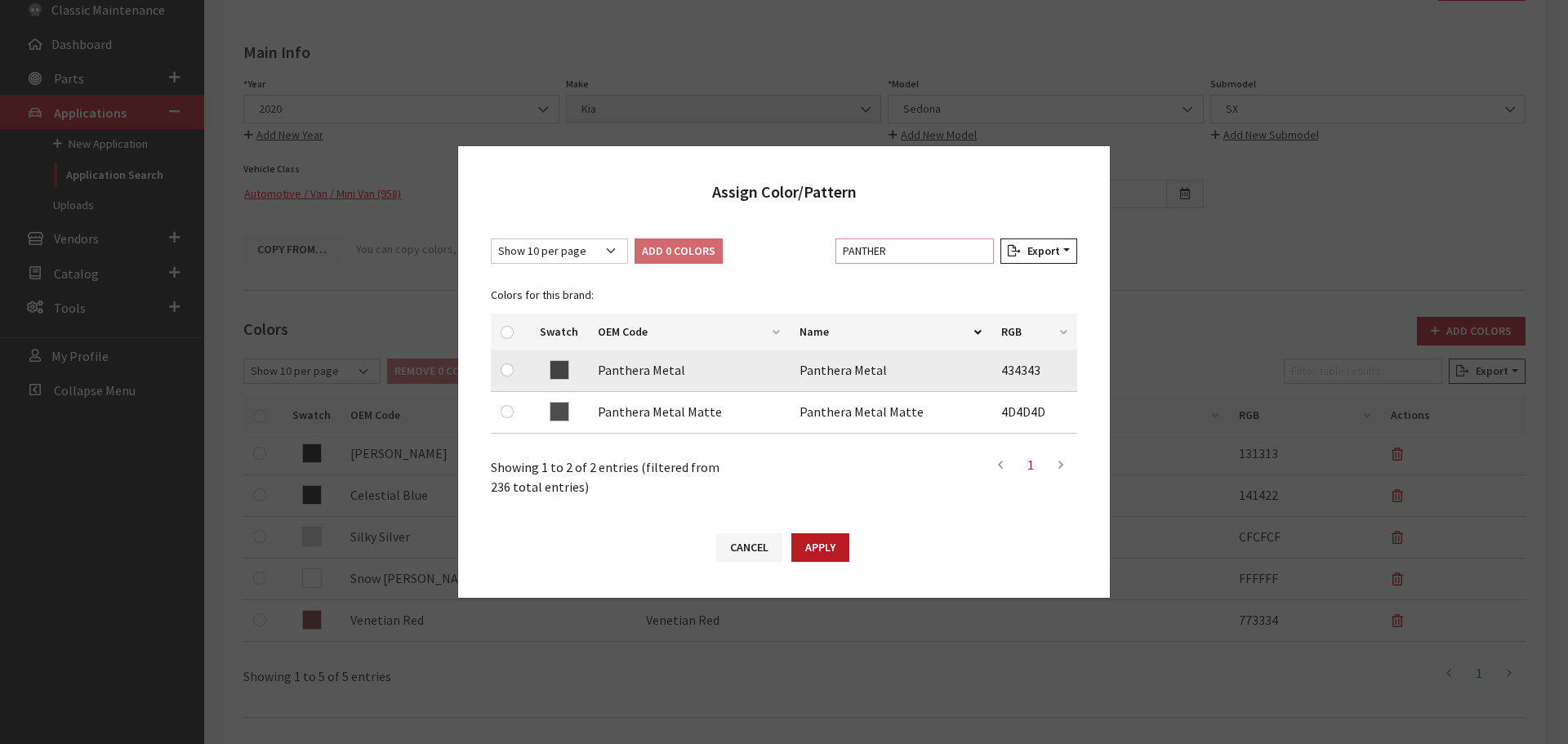
type input "PANTHER"
click at [513, 365] on div at bounding box center [510, 370] width 20 height 20
click at [507, 374] on input "checkbox" at bounding box center [507, 370] width 13 height 13
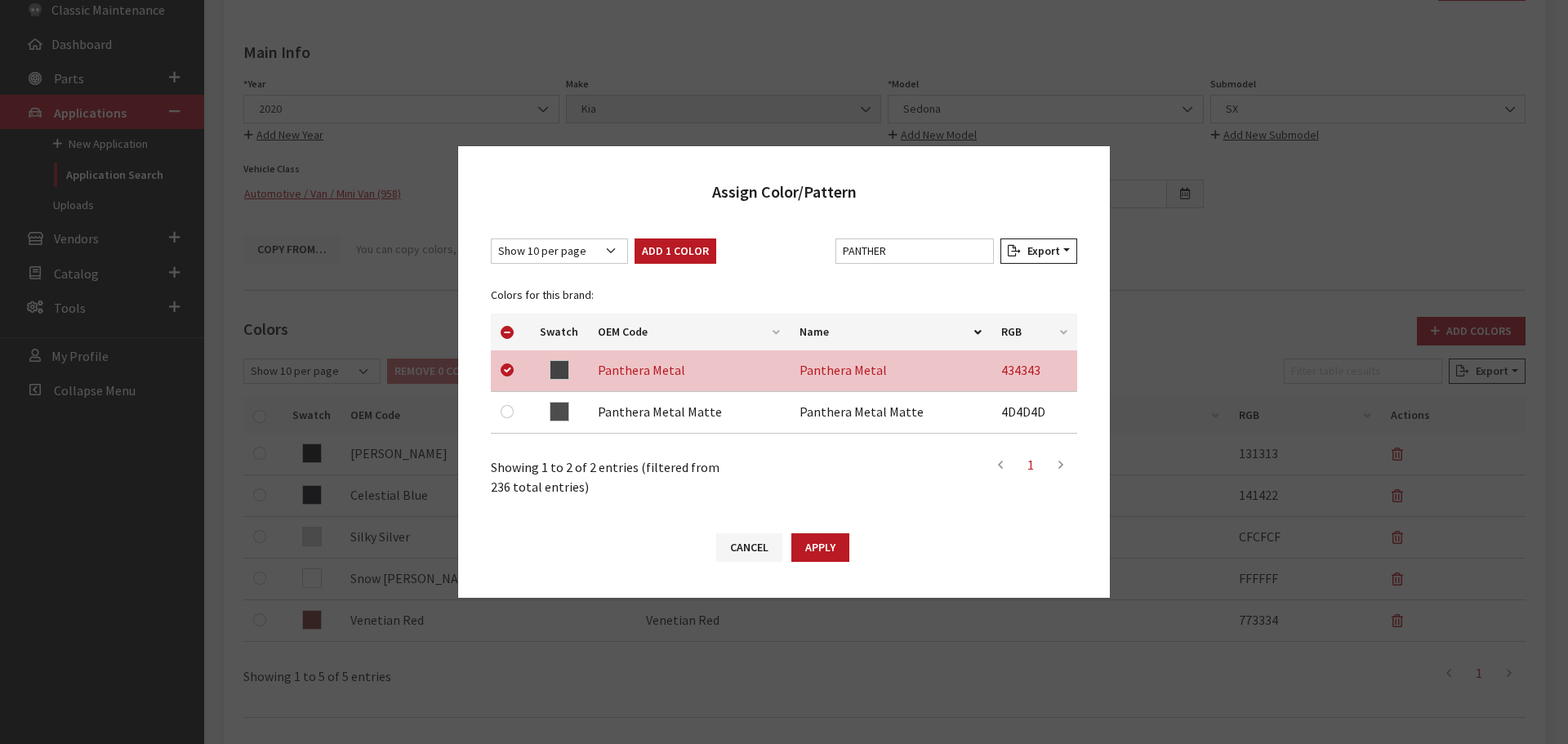
click at [688, 257] on button "Add 1 Color" at bounding box center [675, 251] width 82 height 25
checkbox input "false"
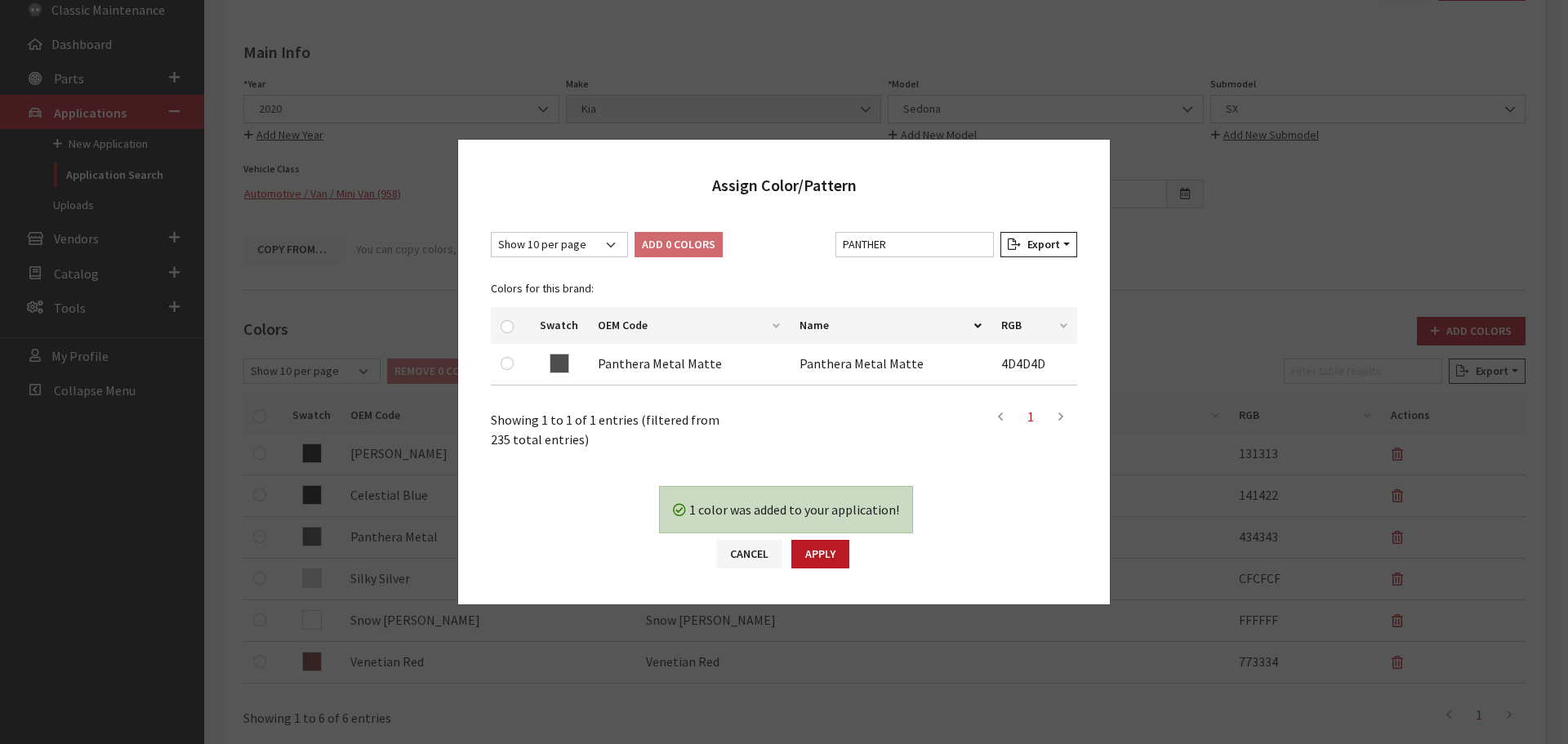
drag, startPoint x: 810, startPoint y: 576, endPoint x: 815, endPoint y: 567, distance: 10.3
click at [811, 575] on div "1 color was added to your application! Yes No Cancel Apply" at bounding box center [784, 536] width 652 height 139
click at [815, 567] on button "Apply" at bounding box center [820, 554] width 58 height 29
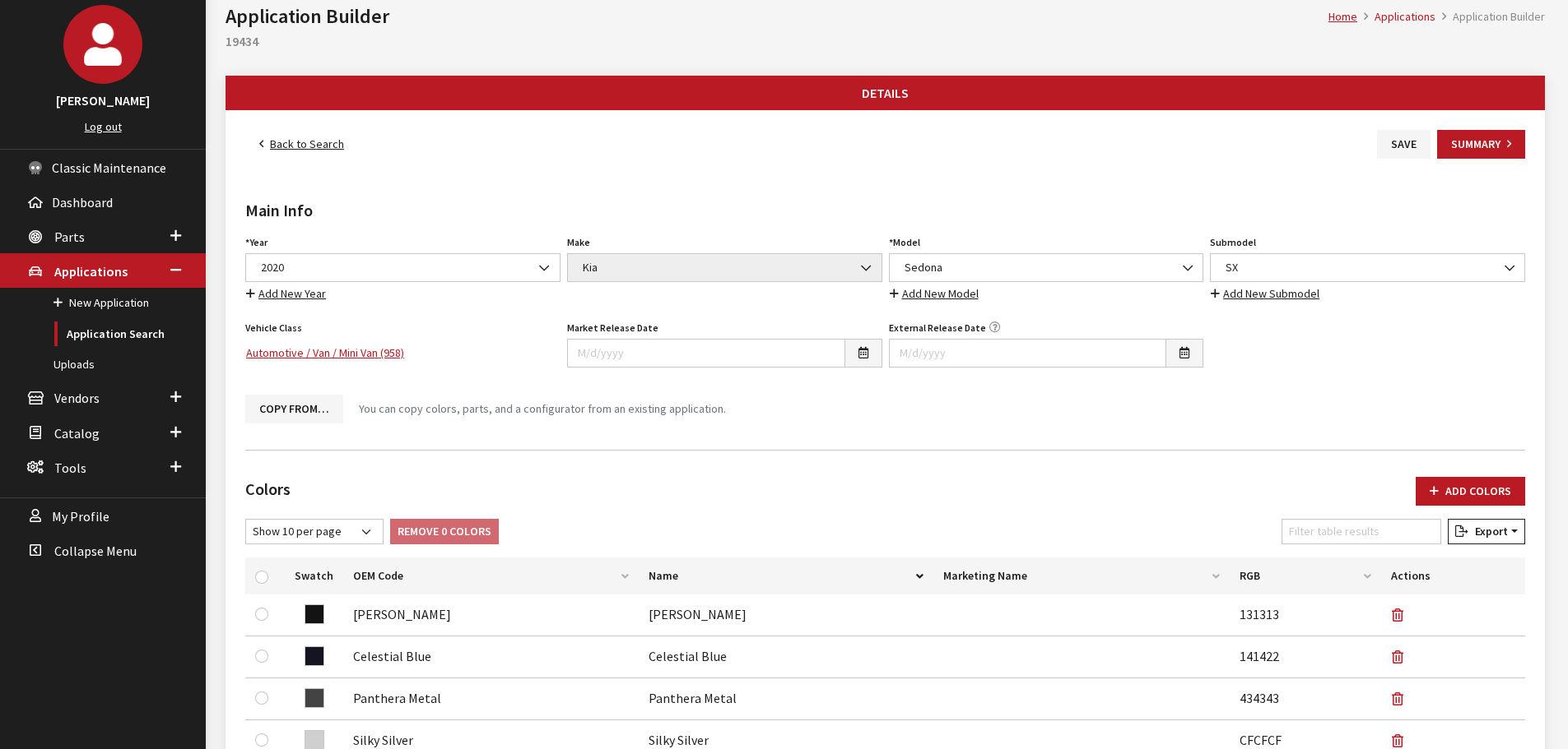
scroll to position [0, 0]
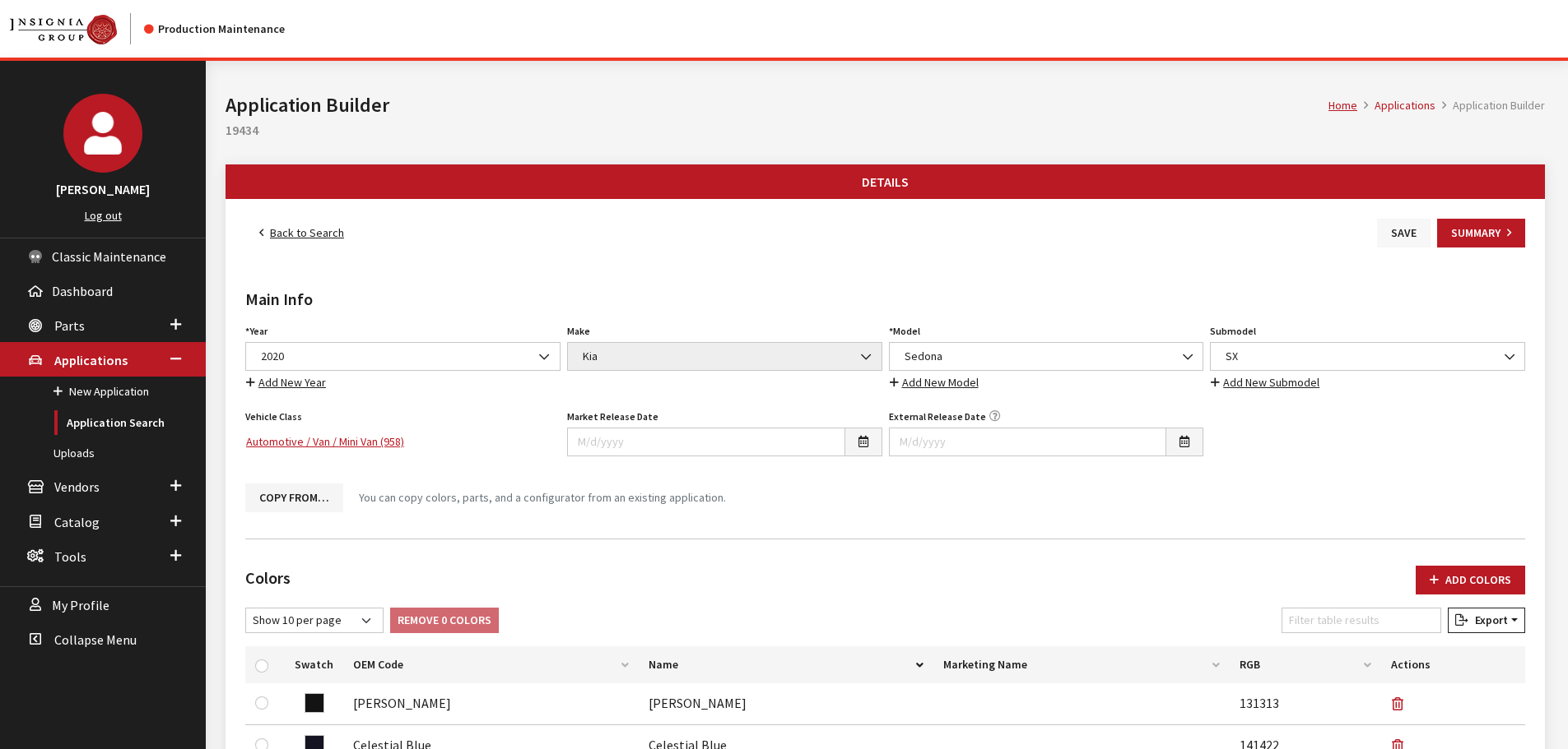
click at [1391, 220] on button "Save" at bounding box center [1404, 232] width 53 height 29
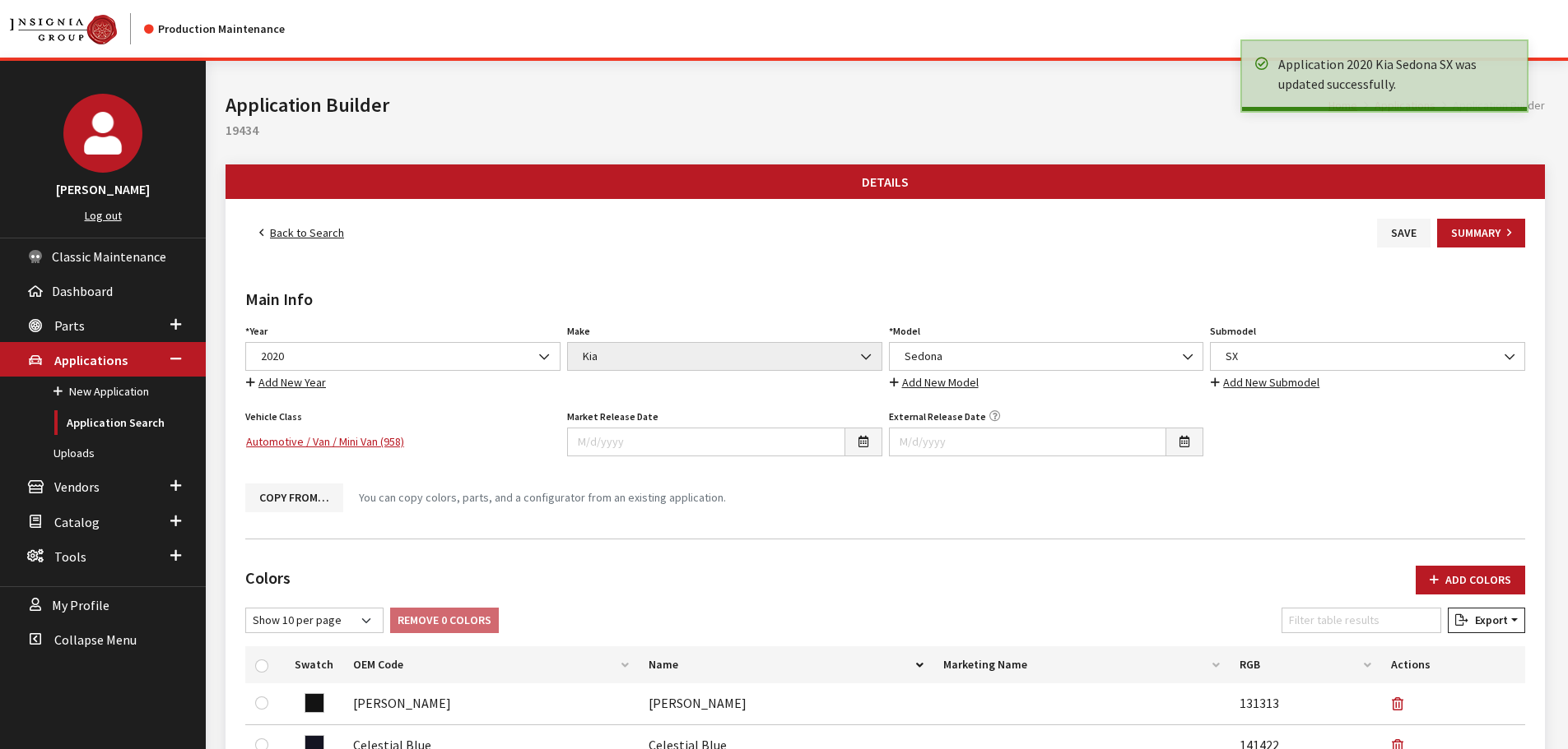
click at [269, 240] on link "Back to Search" at bounding box center [301, 232] width 113 height 29
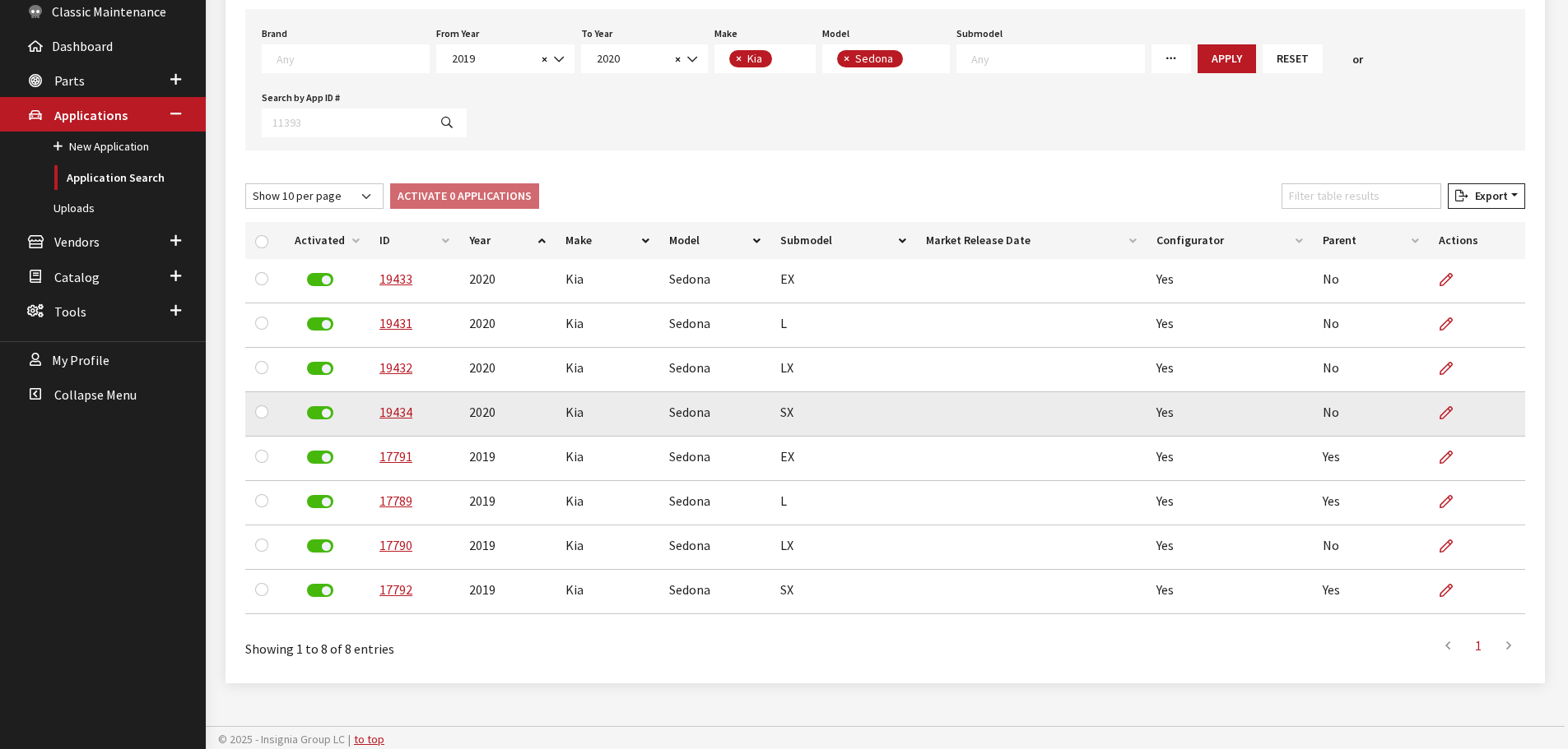
scroll to position [248, 0]
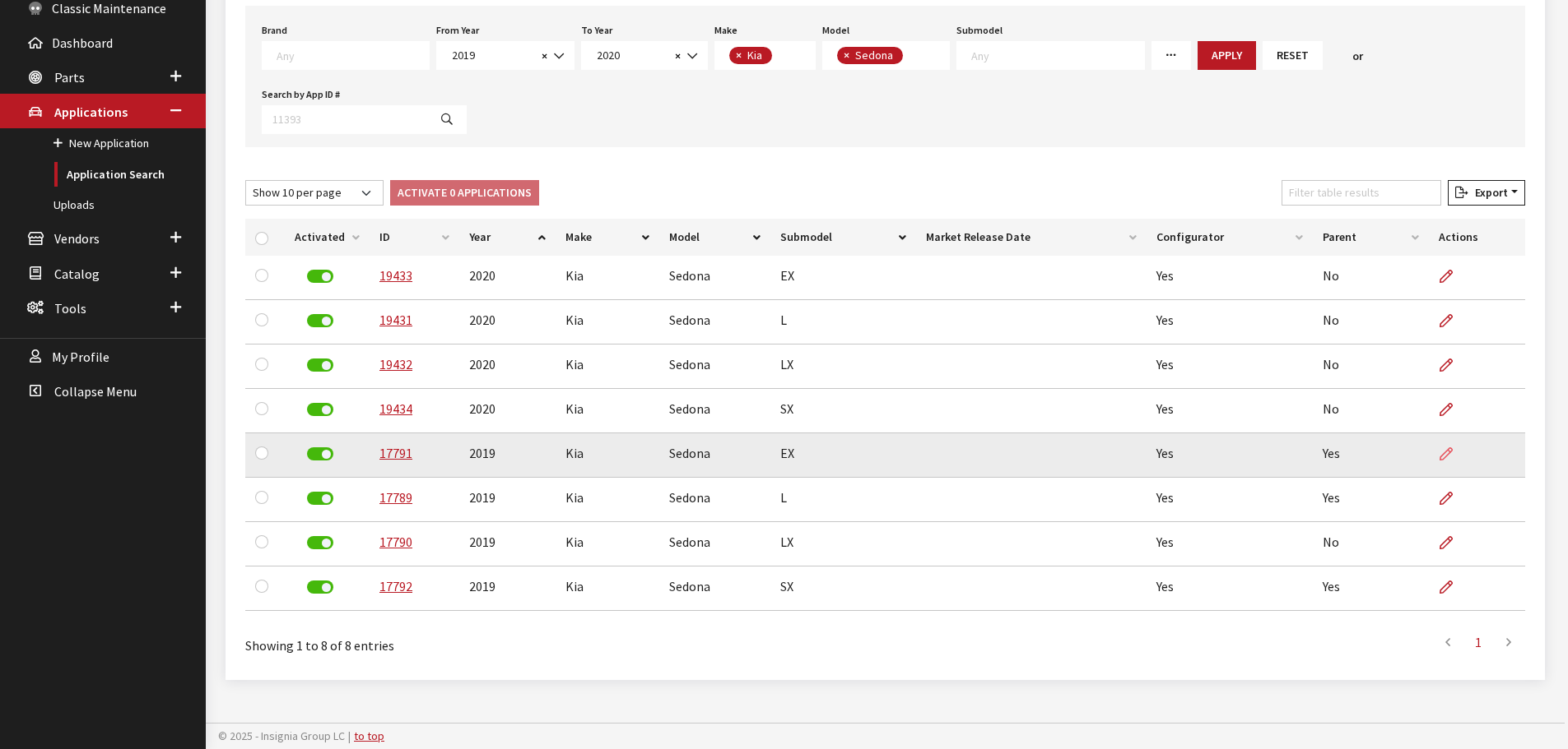
click at [1442, 460] on icon at bounding box center [1446, 454] width 13 height 13
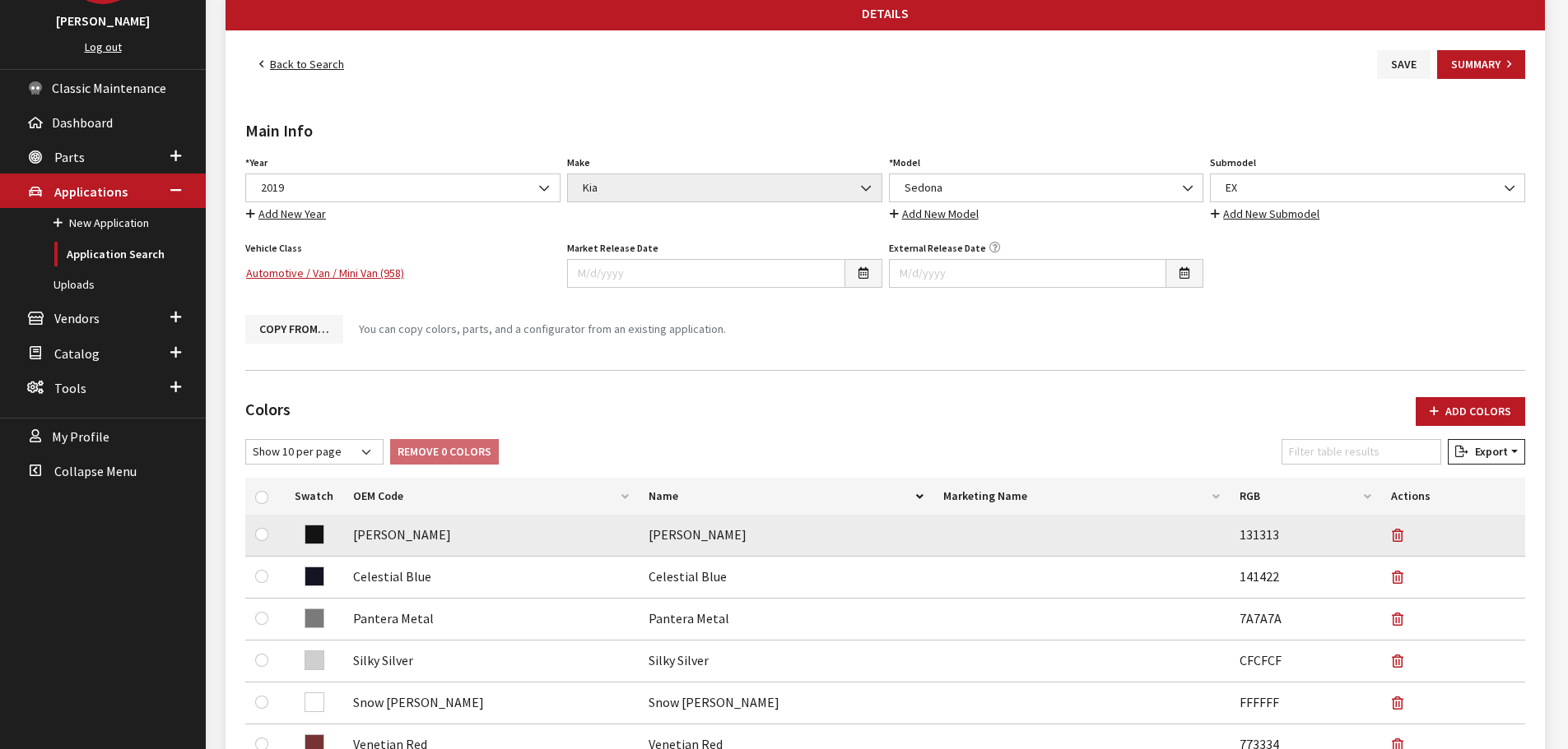
scroll to position [329, 0]
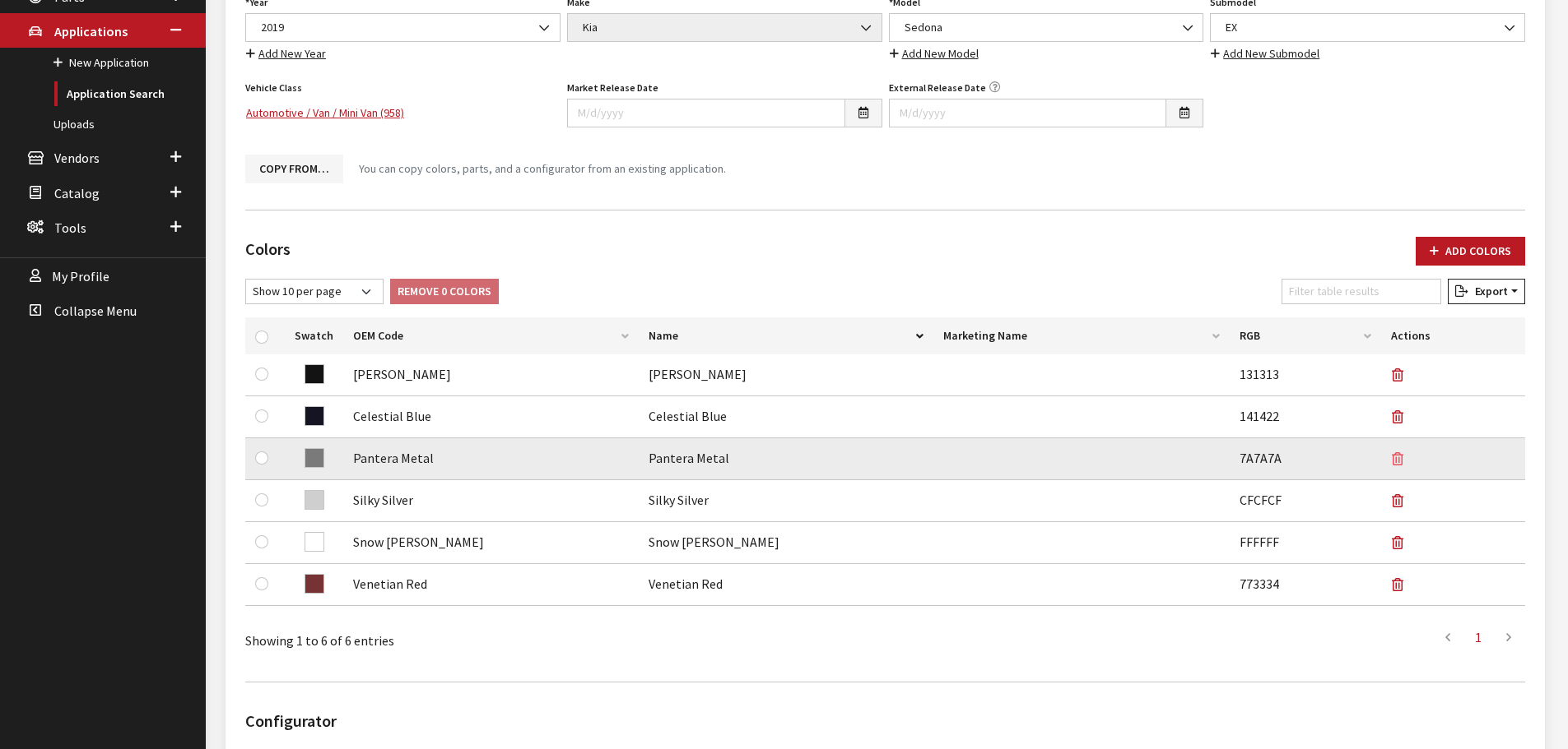
click at [1398, 460] on icon "button" at bounding box center [1397, 460] width 11 height 13
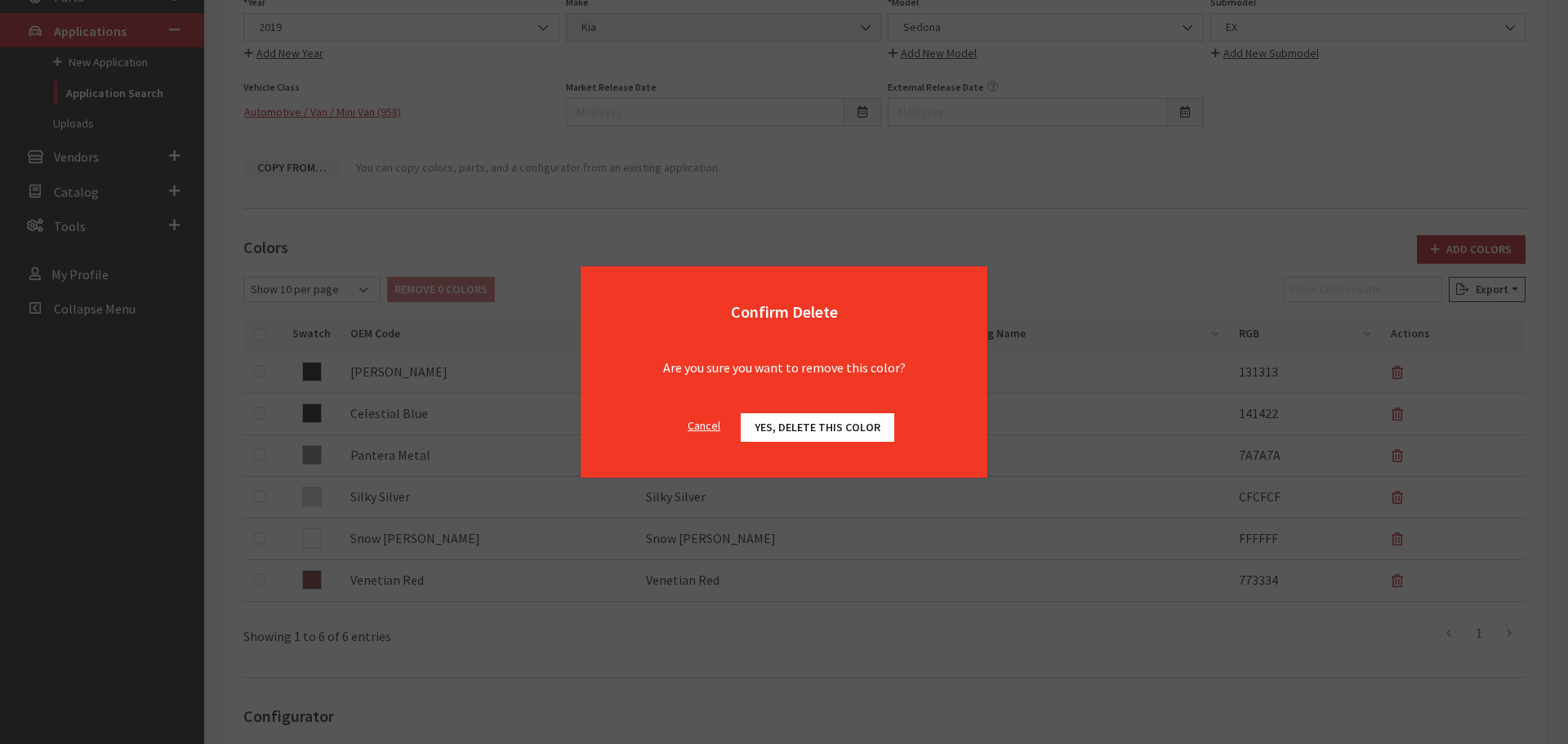
click at [810, 444] on div "Cancel Yes, delete this color OK" at bounding box center [784, 436] width 407 height 84
click at [808, 431] on span "Yes, delete this color" at bounding box center [817, 427] width 126 height 15
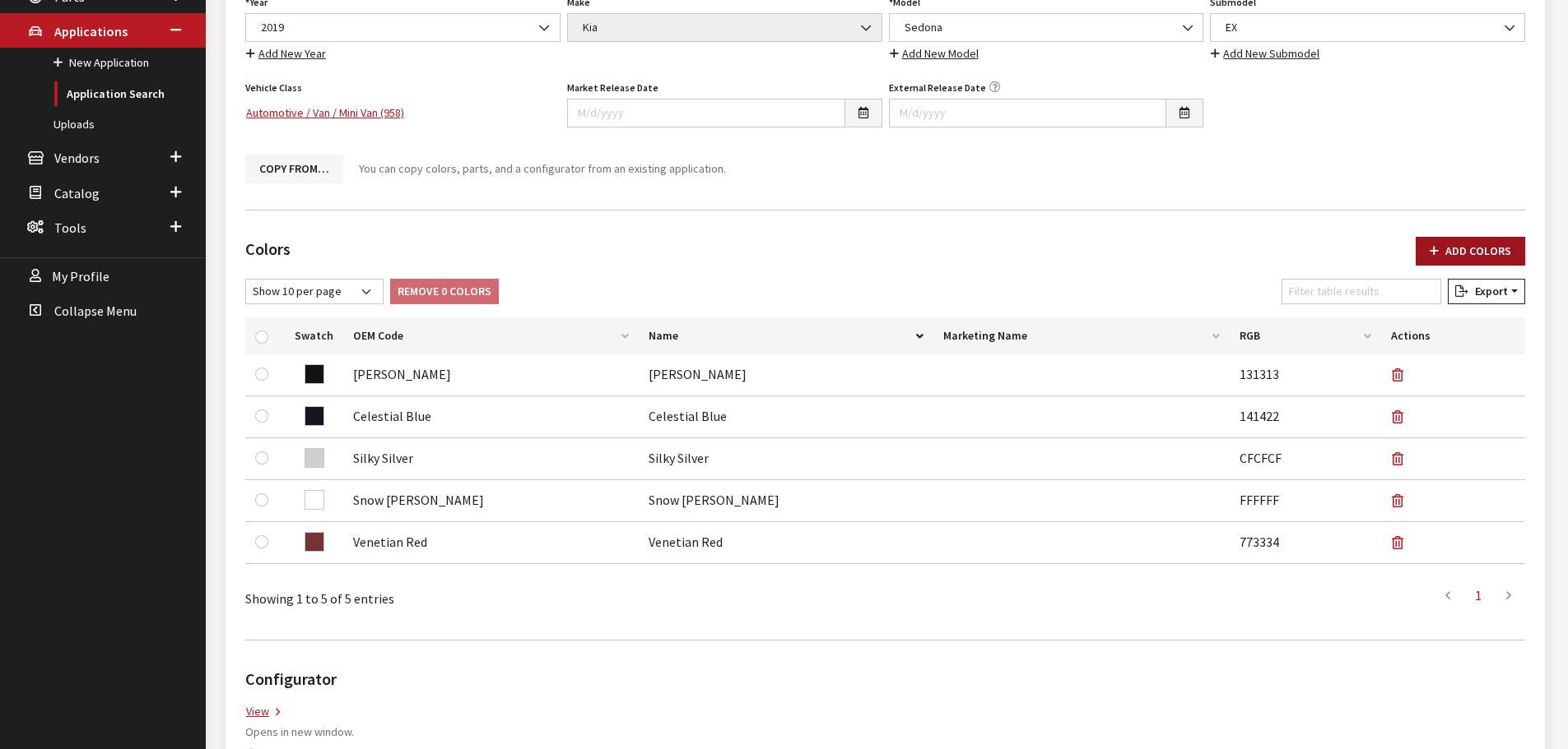
drag, startPoint x: 1402, startPoint y: 259, endPoint x: 1439, endPoint y: 246, distance: 39.2
click at [1410, 253] on div "Colors Add Colors" at bounding box center [885, 258] width 1300 height 42
click at [1439, 246] on icon "button" at bounding box center [1434, 251] width 9 height 11
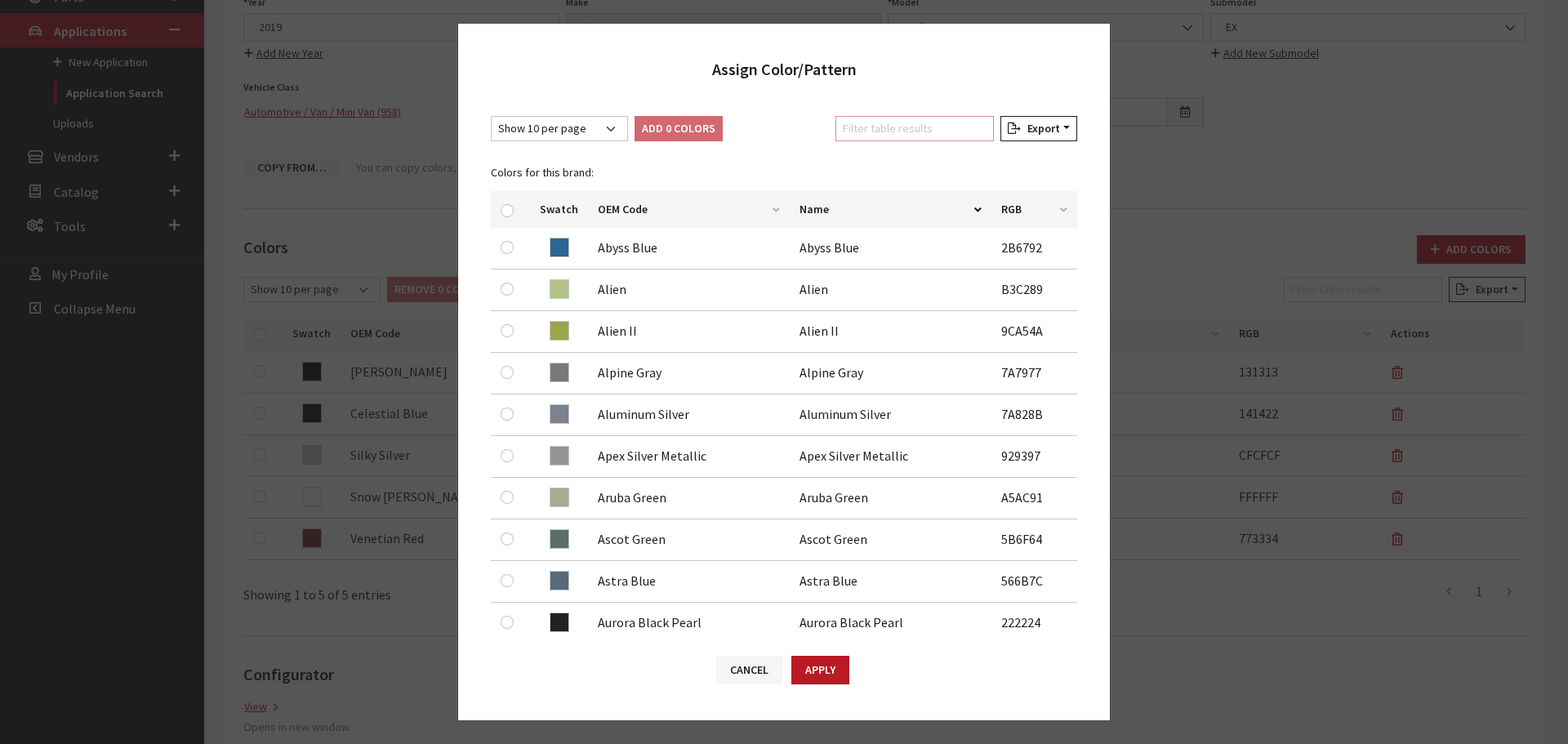
click at [850, 132] on input "Filter table results" at bounding box center [915, 128] width 159 height 25
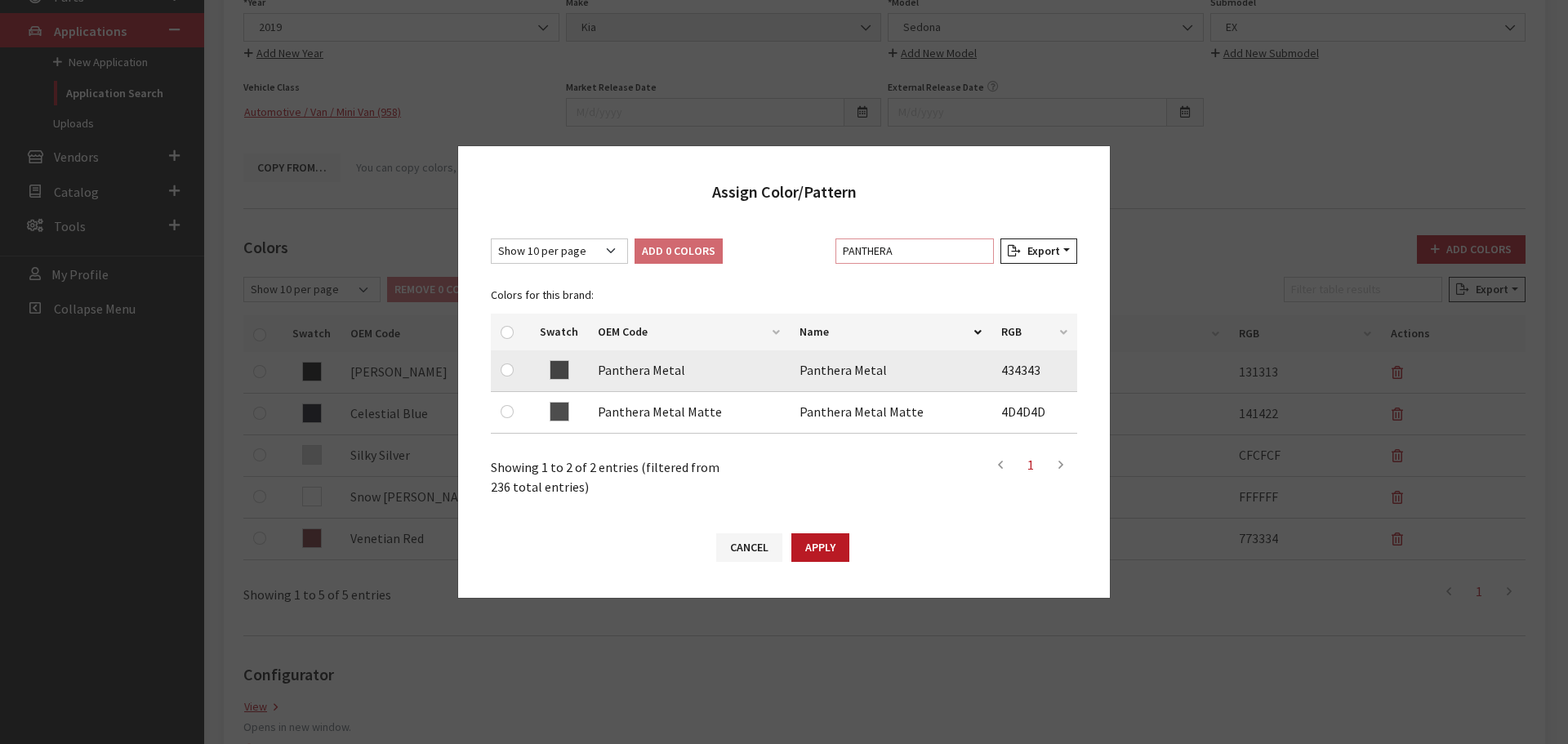
type input "PANTHERA"
click at [508, 367] on input "checkbox" at bounding box center [507, 370] width 13 height 13
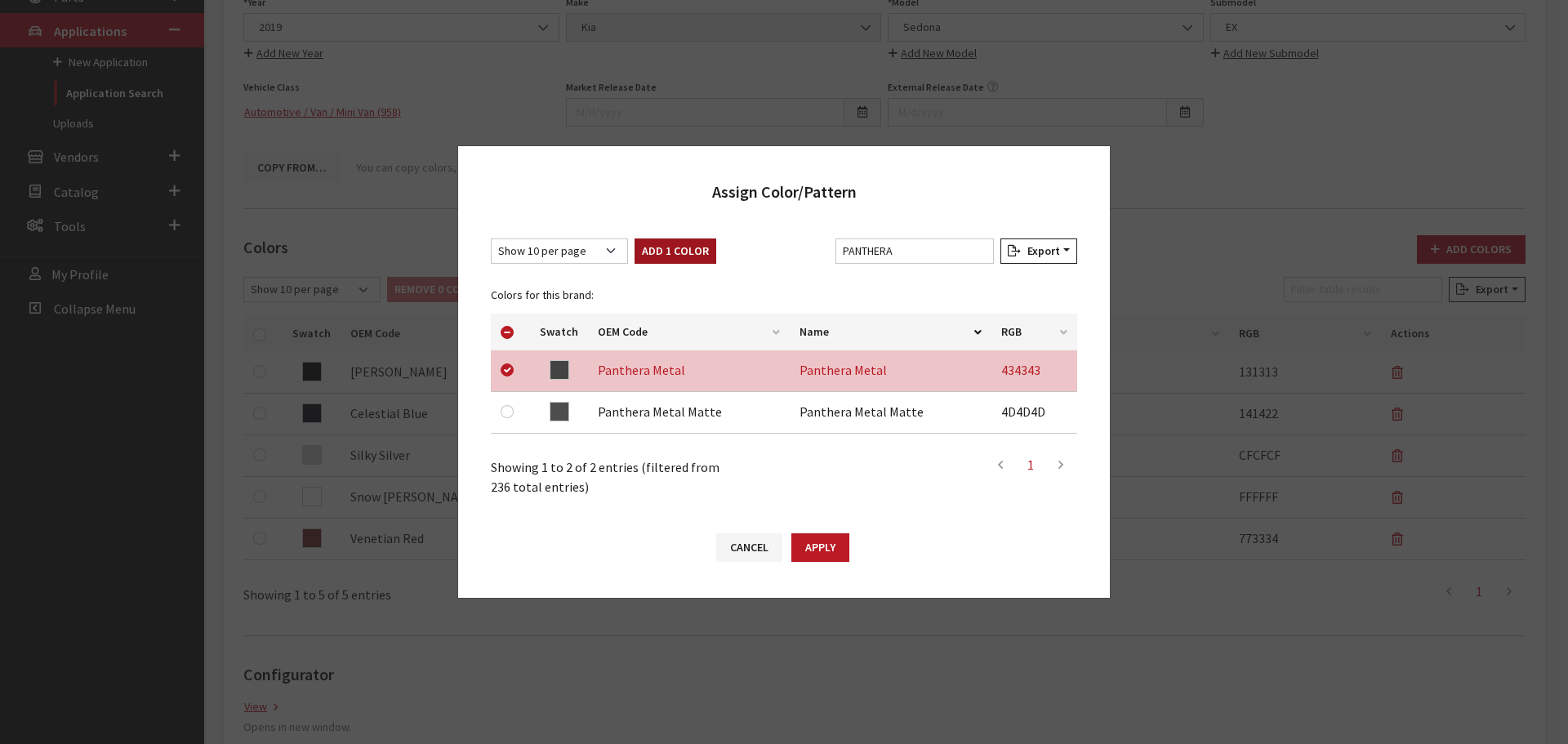
click at [666, 260] on button "Add 1 Color" at bounding box center [675, 251] width 82 height 25
checkbox input "false"
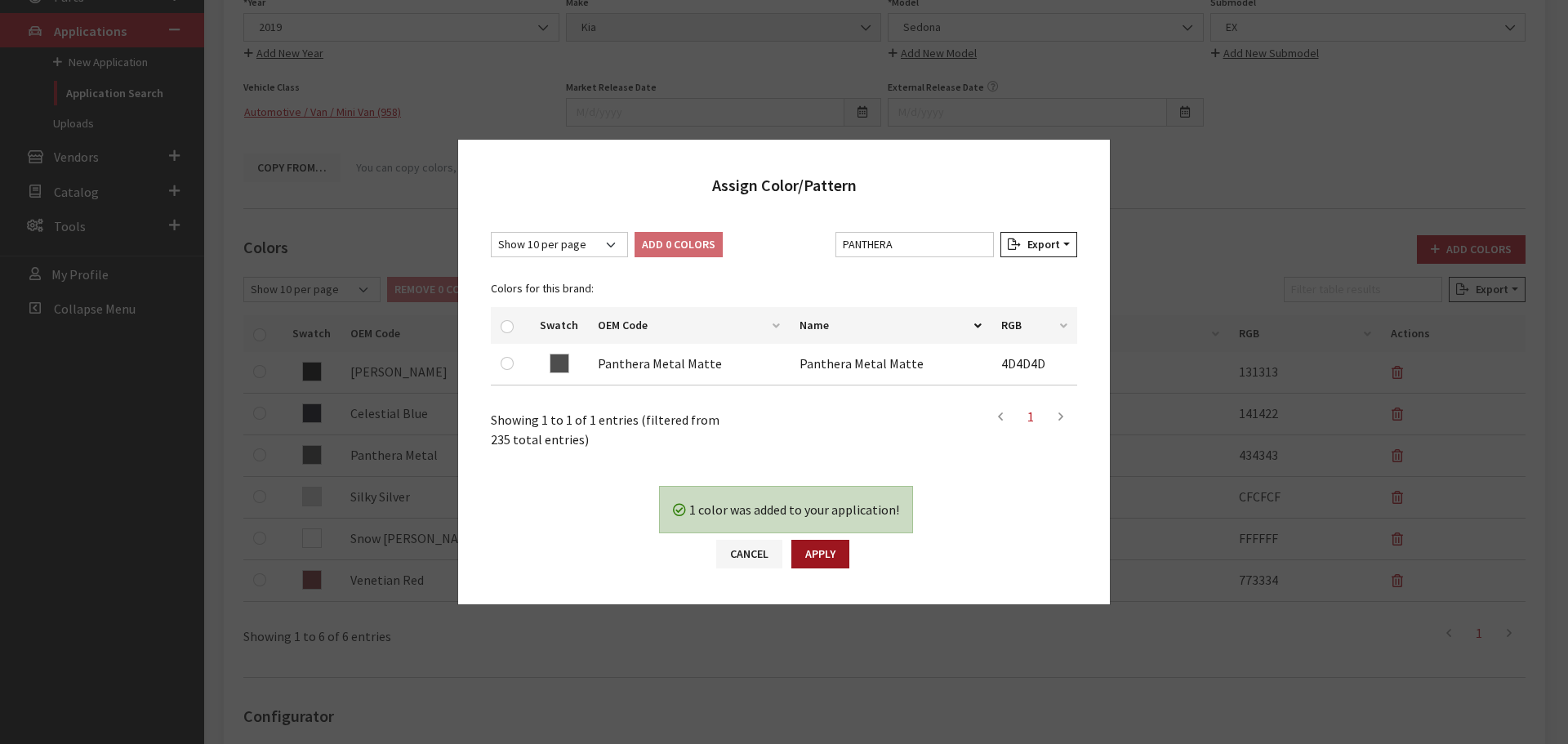
click at [843, 552] on button "Apply" at bounding box center [820, 554] width 58 height 29
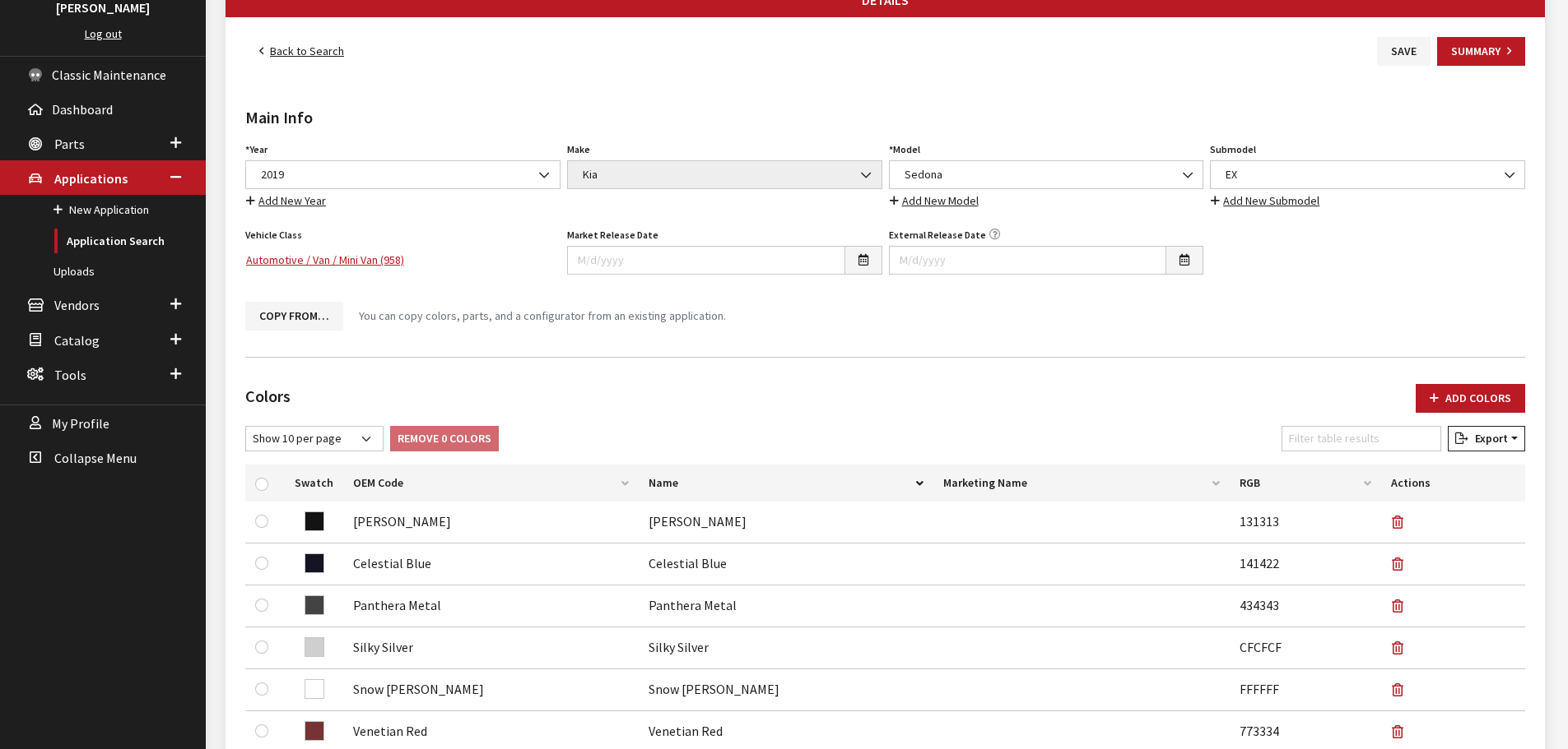
scroll to position [0, 0]
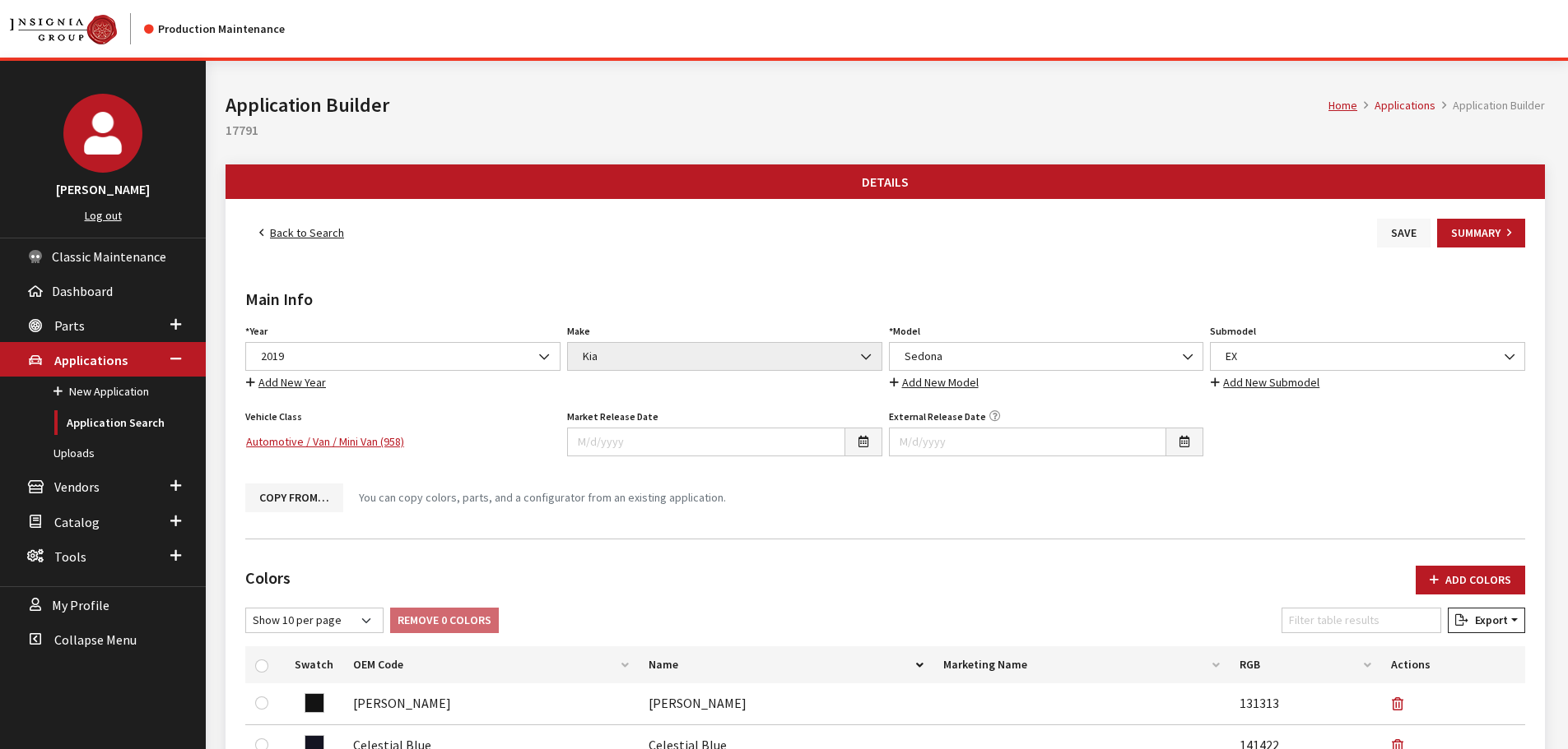
click at [1393, 237] on button "Save" at bounding box center [1404, 232] width 53 height 29
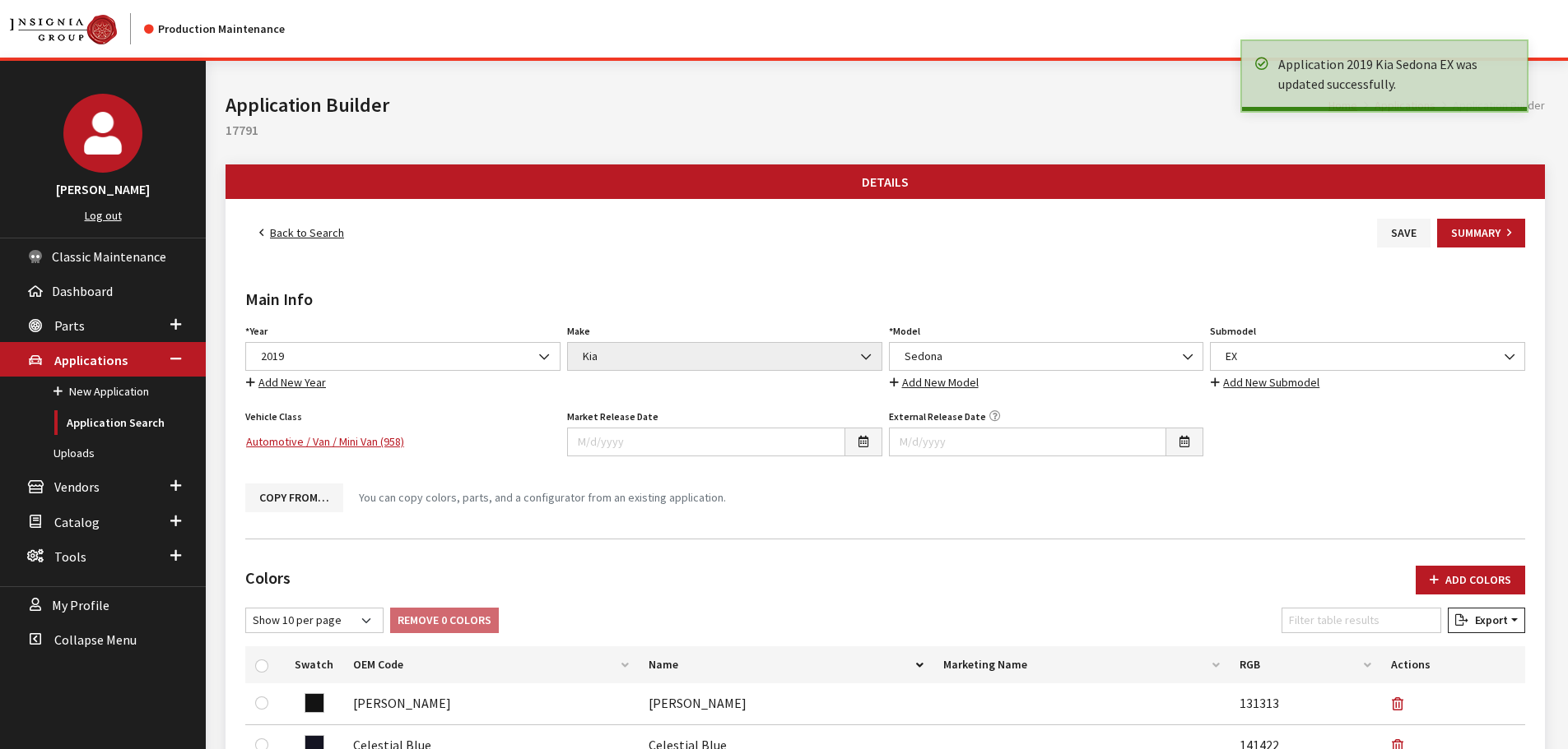
drag, startPoint x: 0, startPoint y: 0, endPoint x: 317, endPoint y: 234, distance: 394.0
click at [317, 234] on link "Back to Search" at bounding box center [301, 232] width 113 height 29
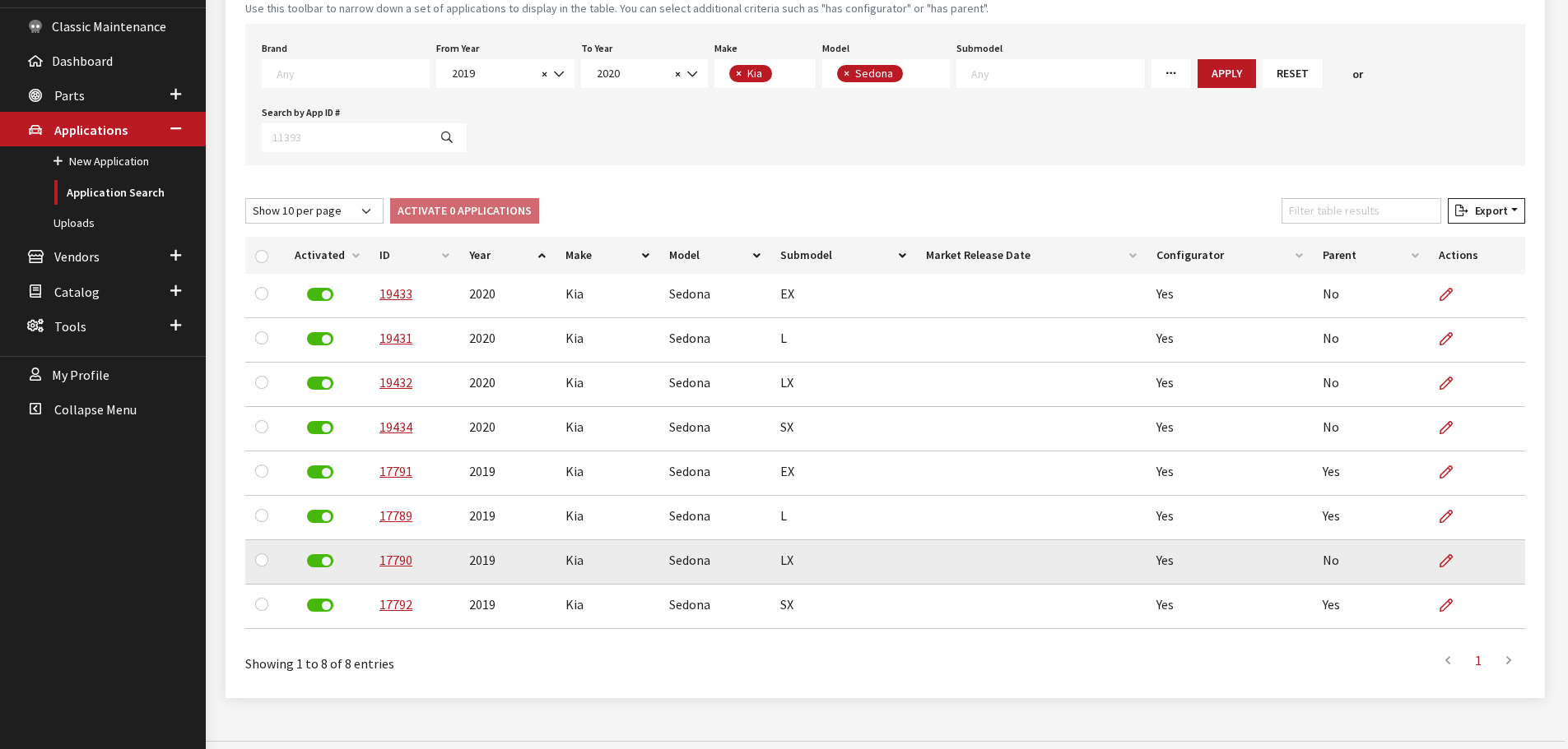
scroll to position [248, 0]
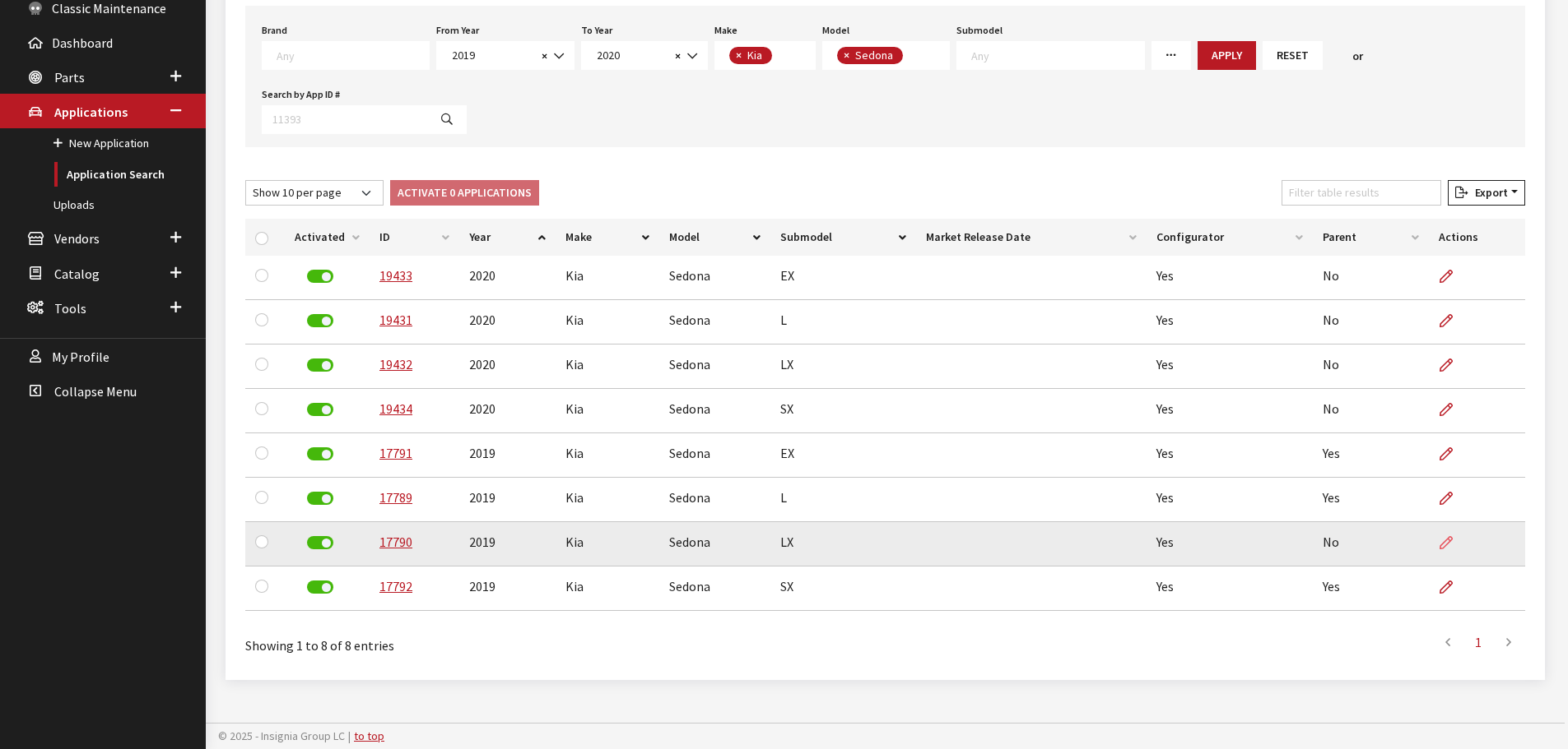
click at [1443, 542] on icon at bounding box center [1446, 544] width 13 height 13
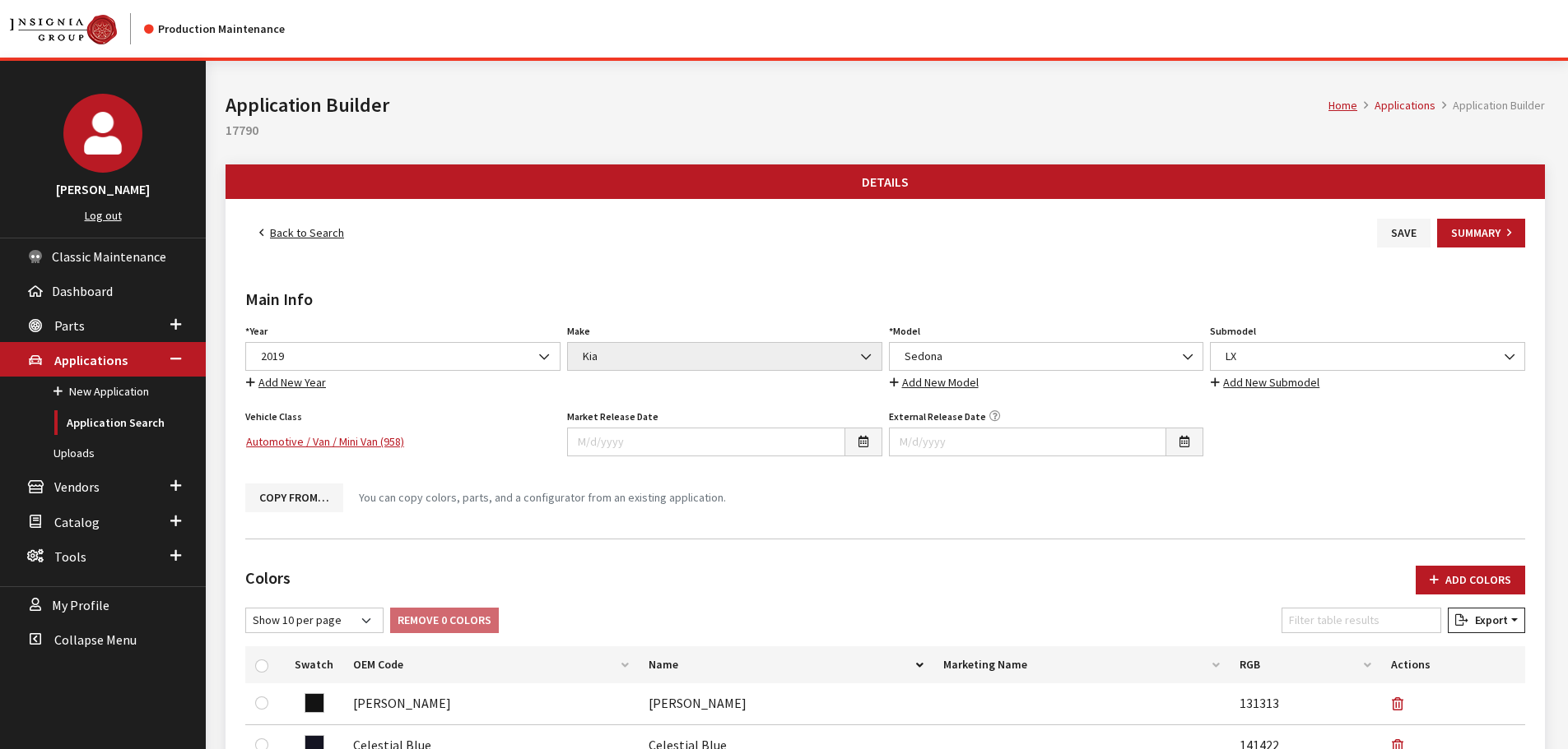
scroll to position [412, 0]
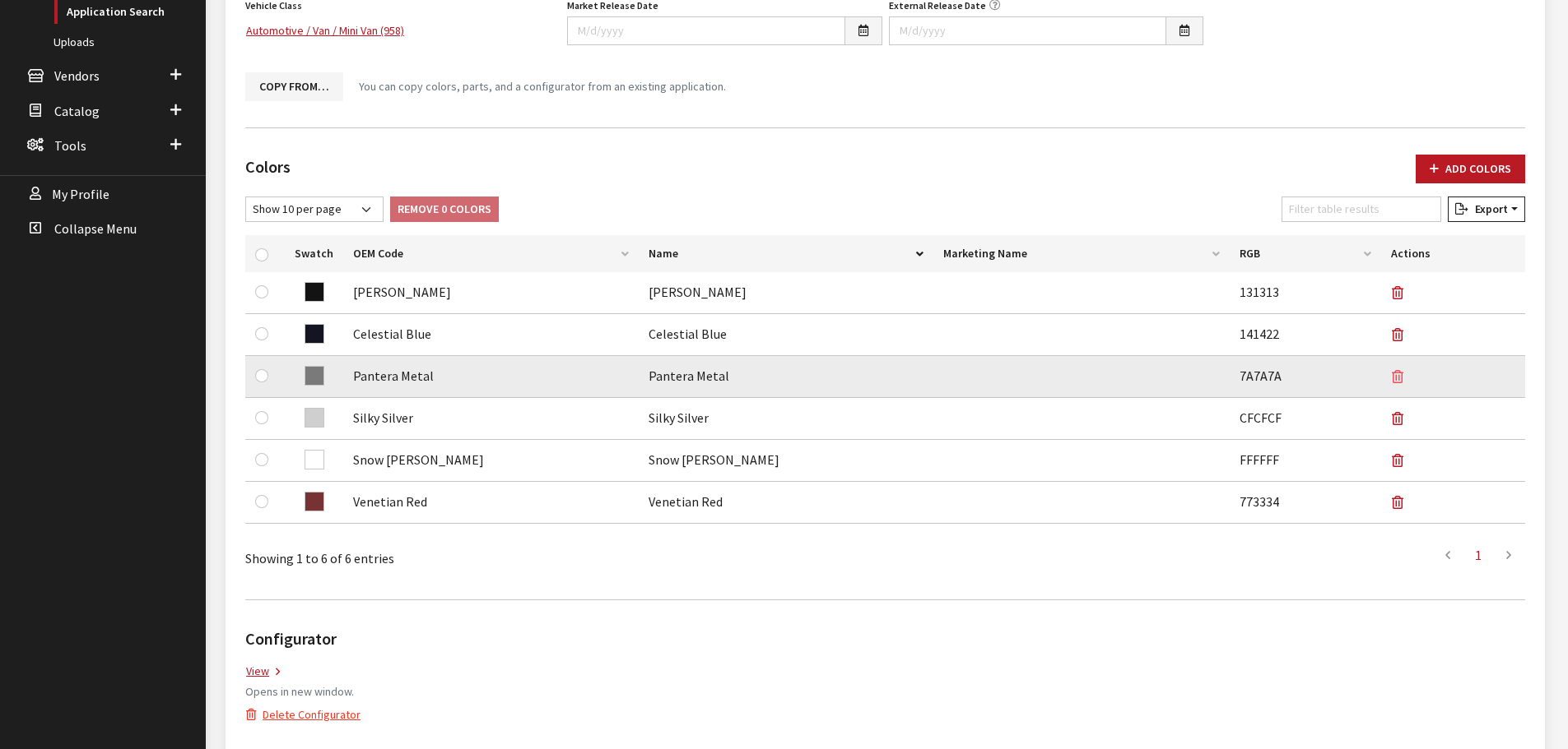
click at [1397, 374] on icon "button" at bounding box center [1397, 378] width 11 height 13
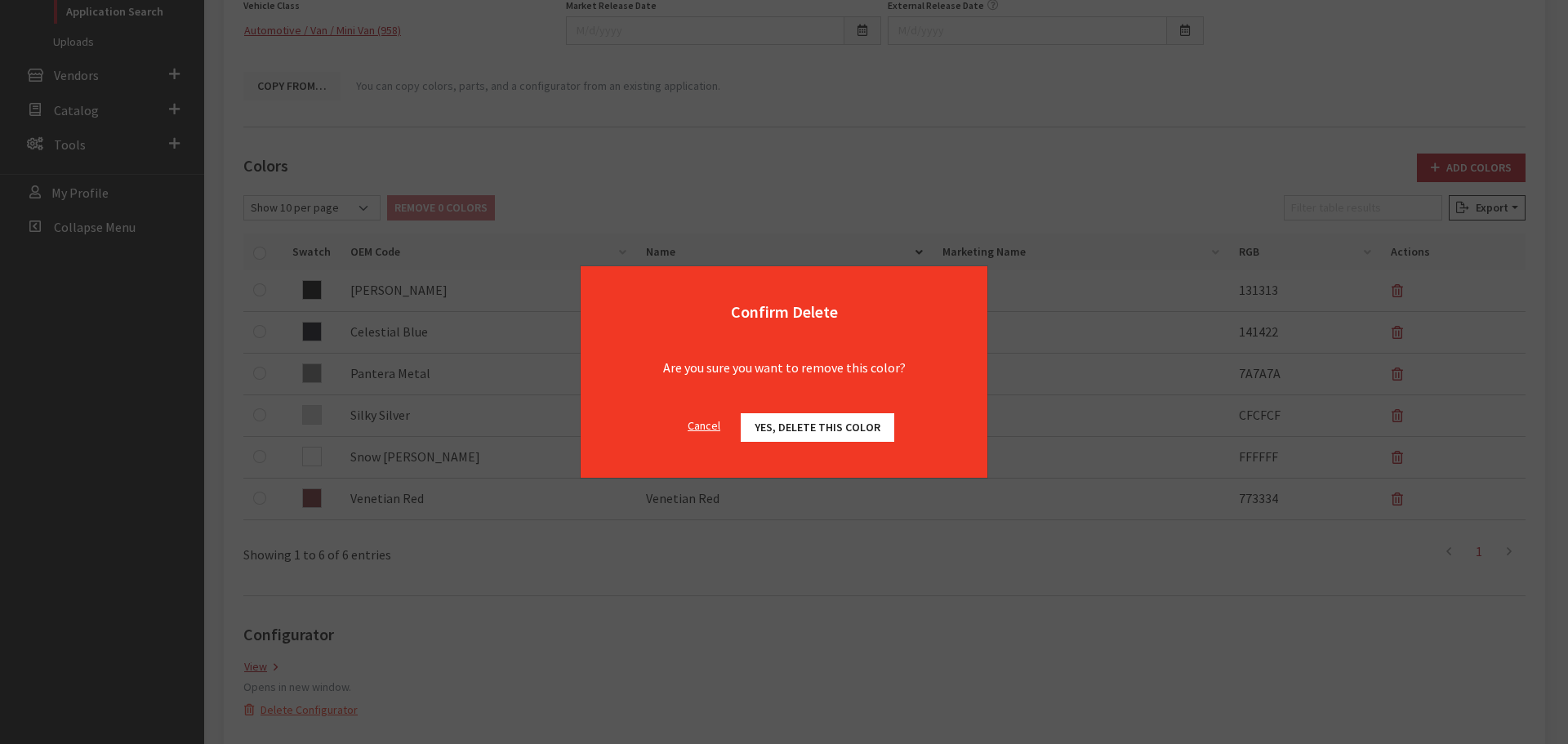
click at [834, 435] on button "Yes, delete this color" at bounding box center [817, 427] width 154 height 29
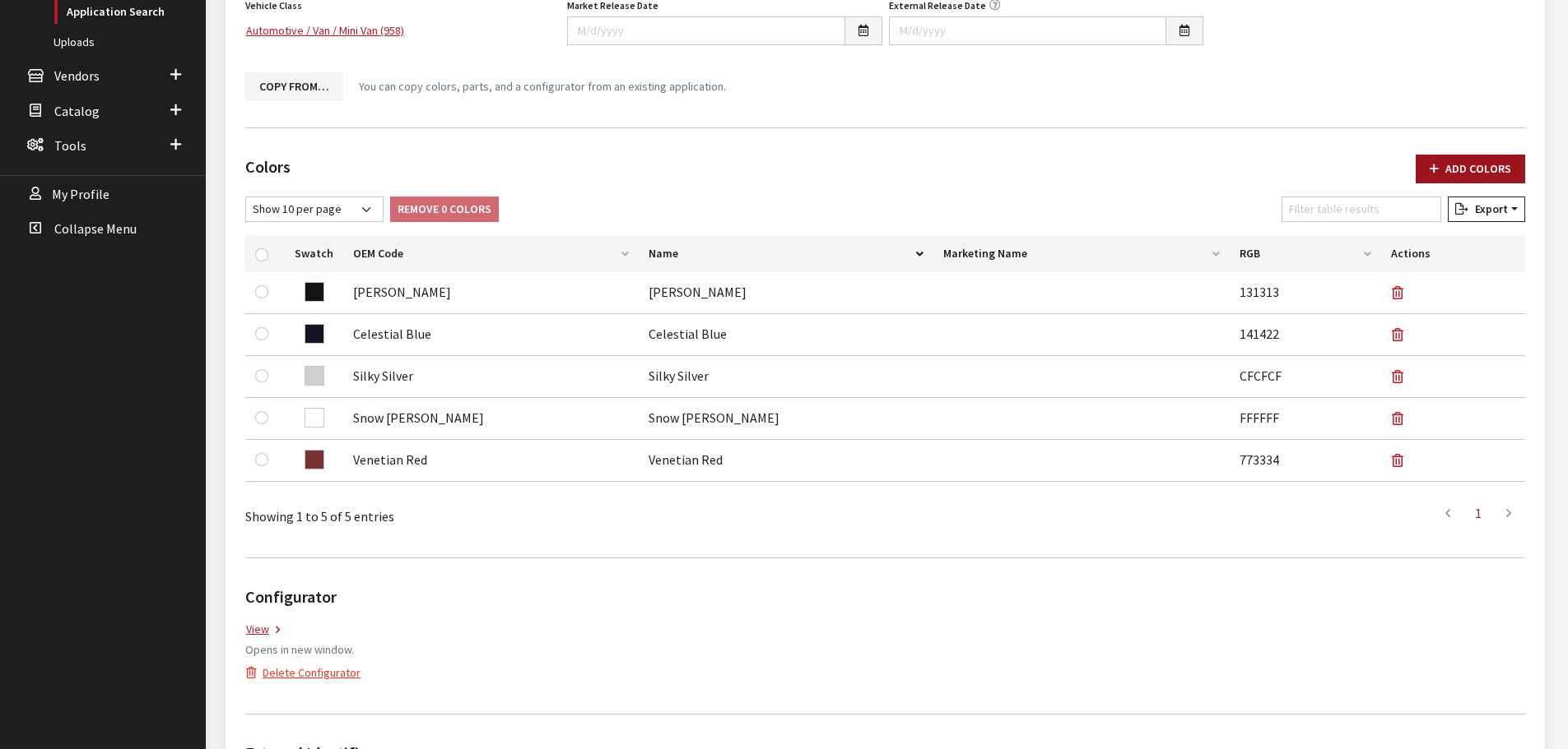
click at [1439, 177] on button "Add Colors" at bounding box center [1470, 169] width 109 height 29
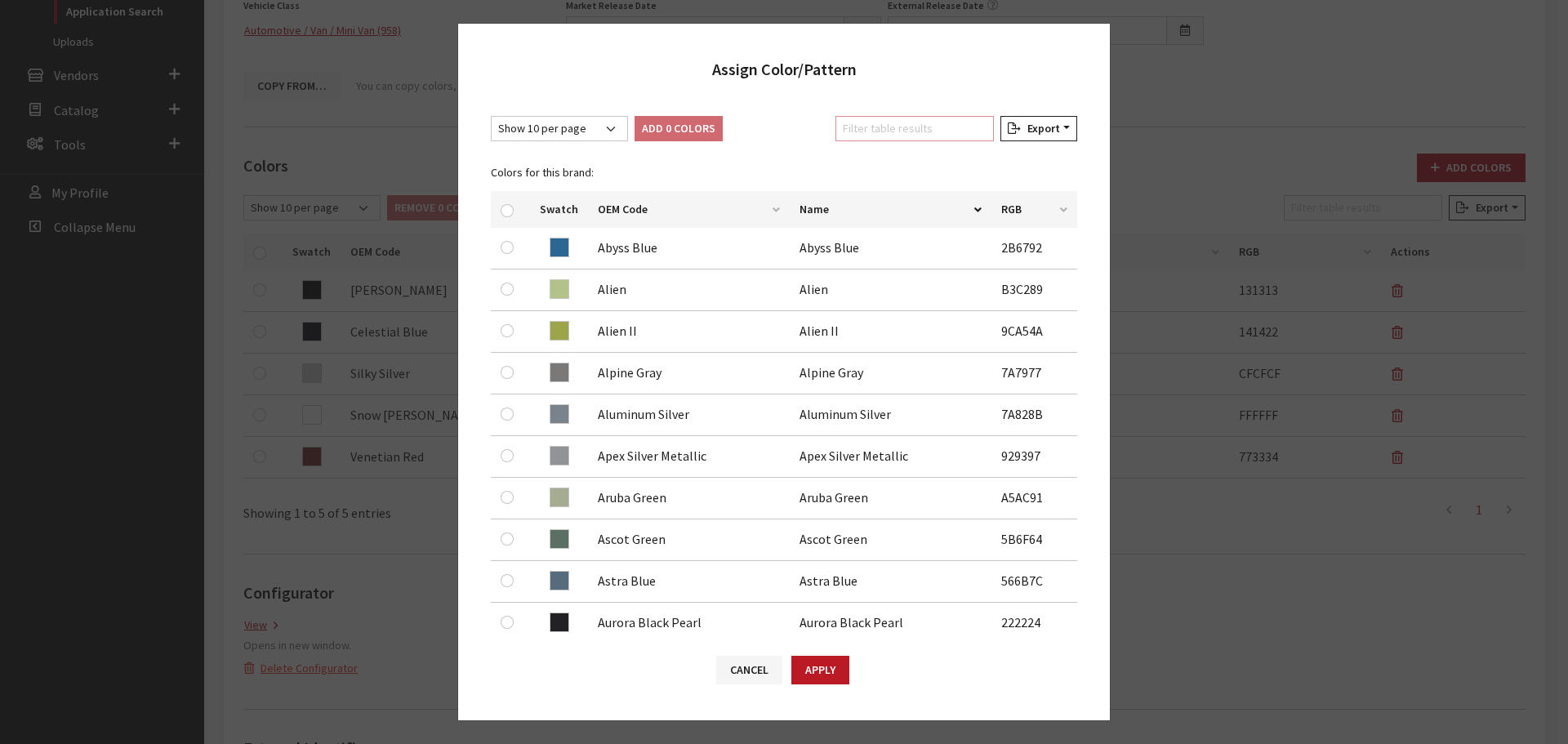
click at [935, 141] on input "Filter table results" at bounding box center [915, 128] width 159 height 25
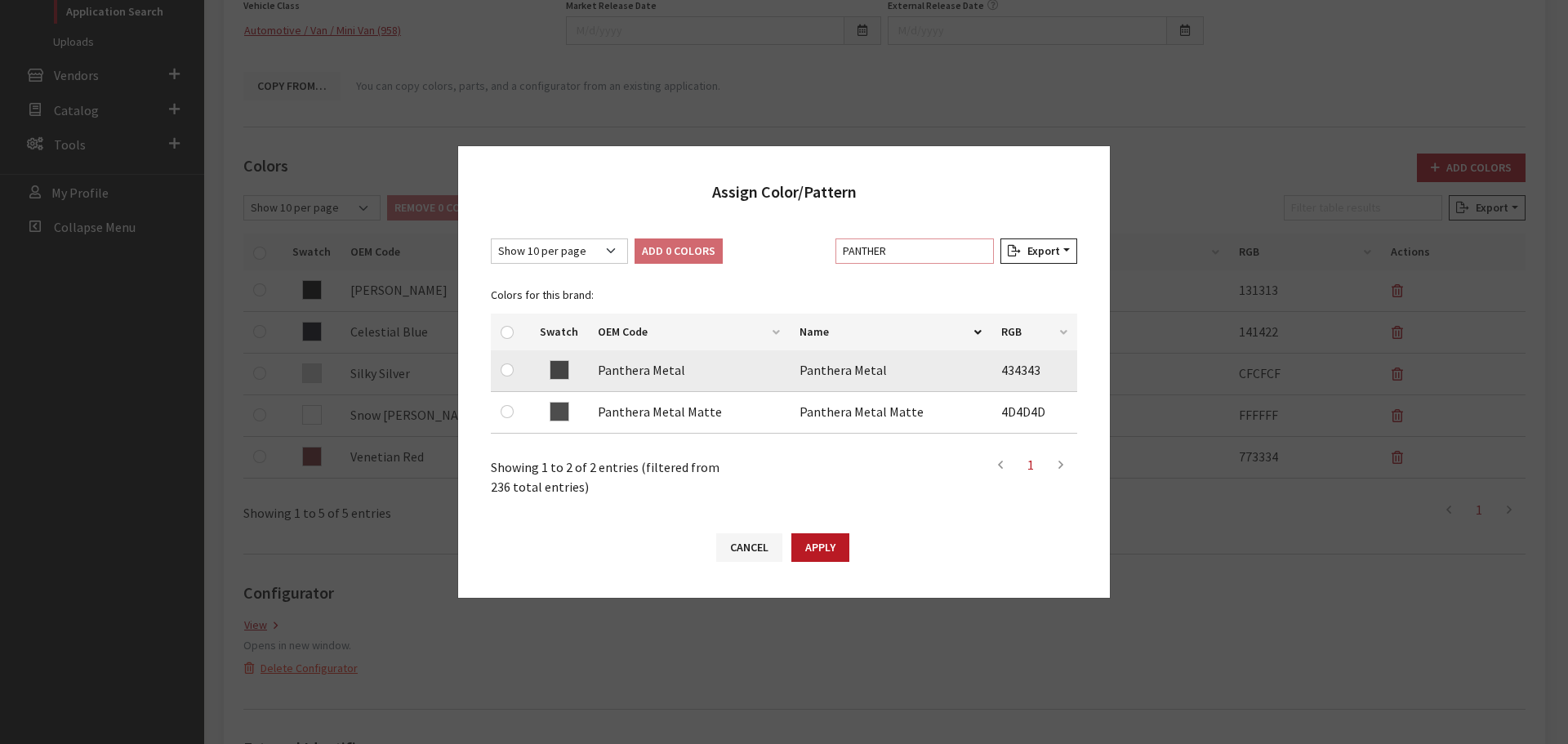
type input "PANTHER"
click at [508, 369] on input "checkbox" at bounding box center [507, 370] width 13 height 13
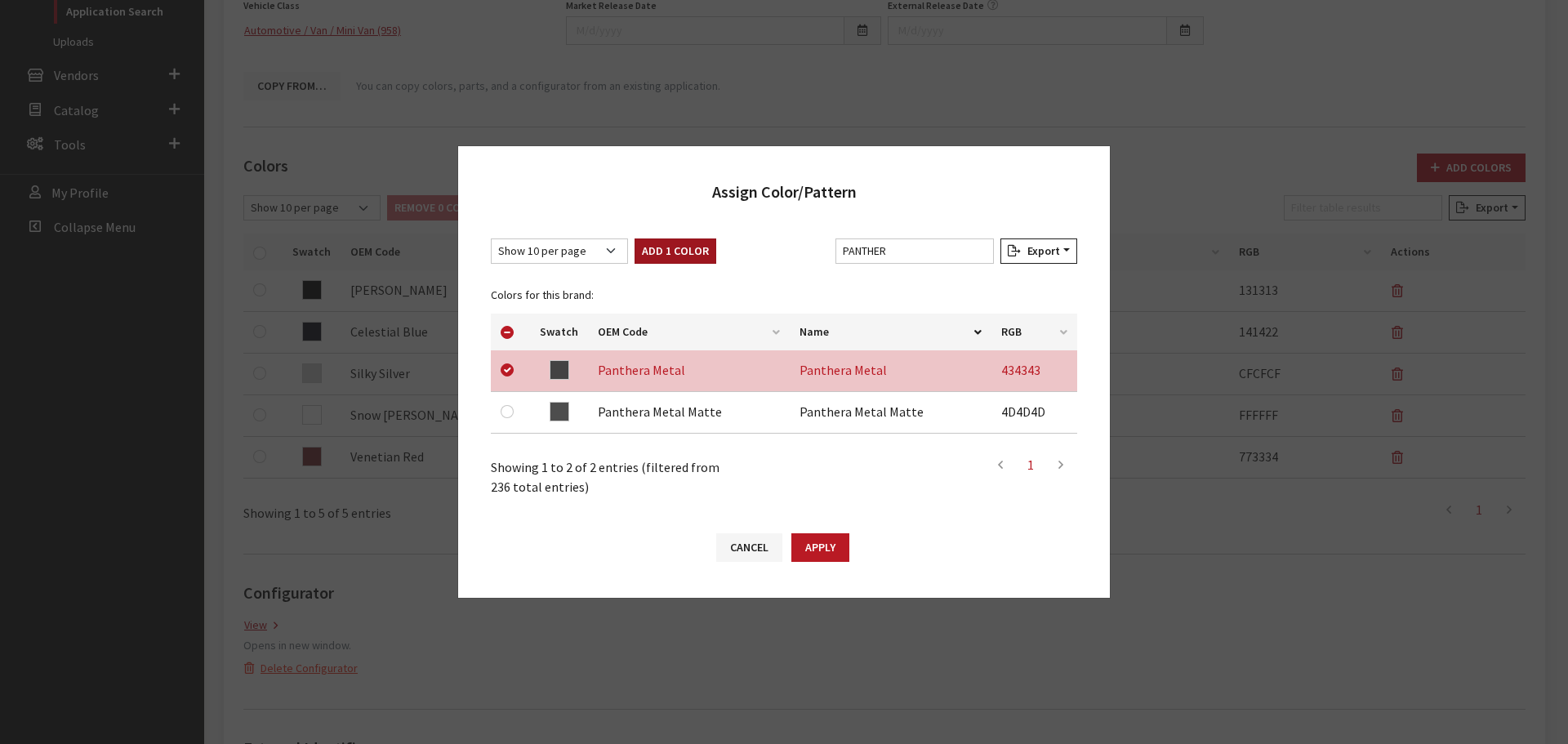
click at [685, 247] on button "Add 1 Color" at bounding box center [675, 251] width 82 height 25
checkbox input "false"
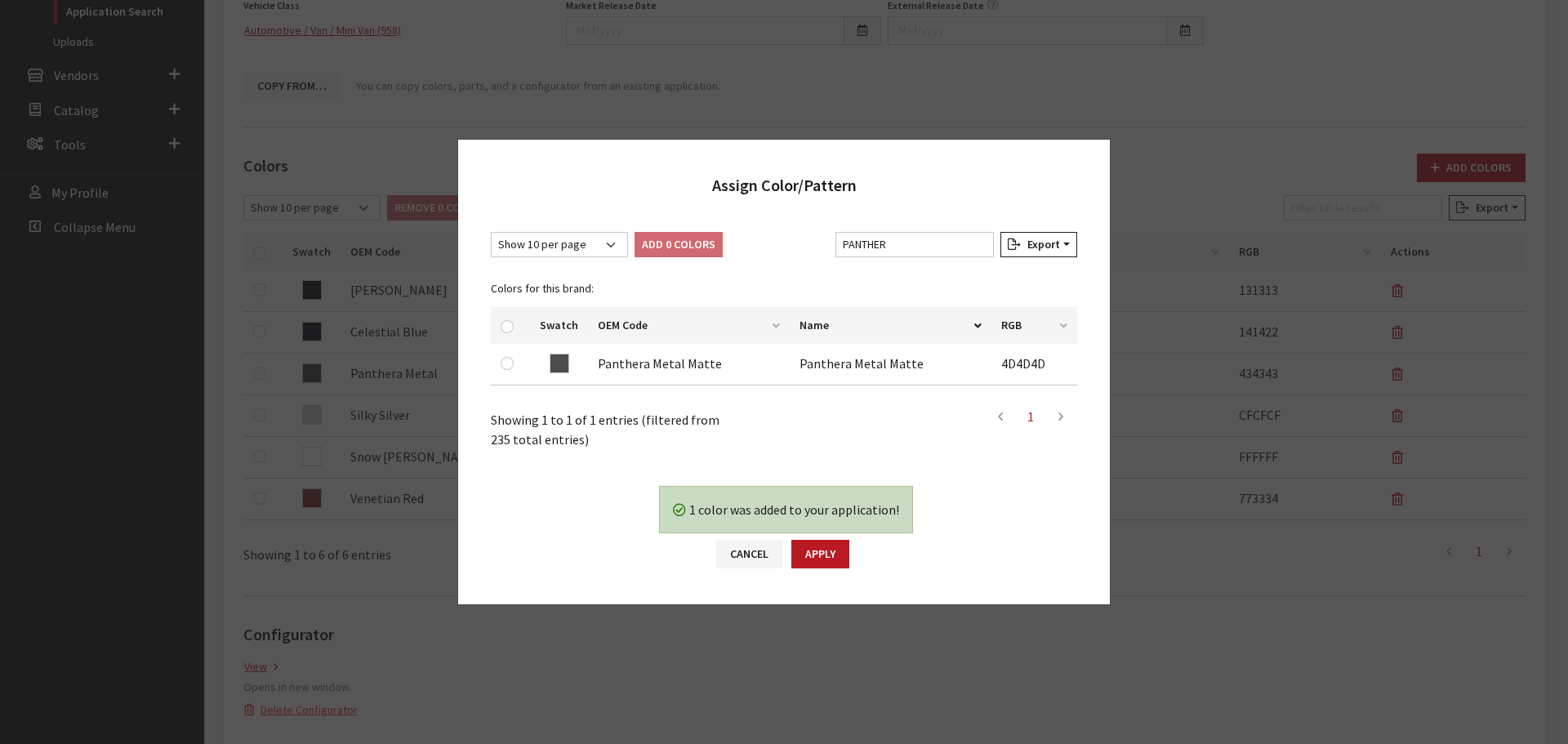
click at [840, 571] on div "1 color was added to your application! Yes No Cancel Apply" at bounding box center [784, 536] width 652 height 139
click at [845, 556] on button "Apply" at bounding box center [820, 554] width 58 height 29
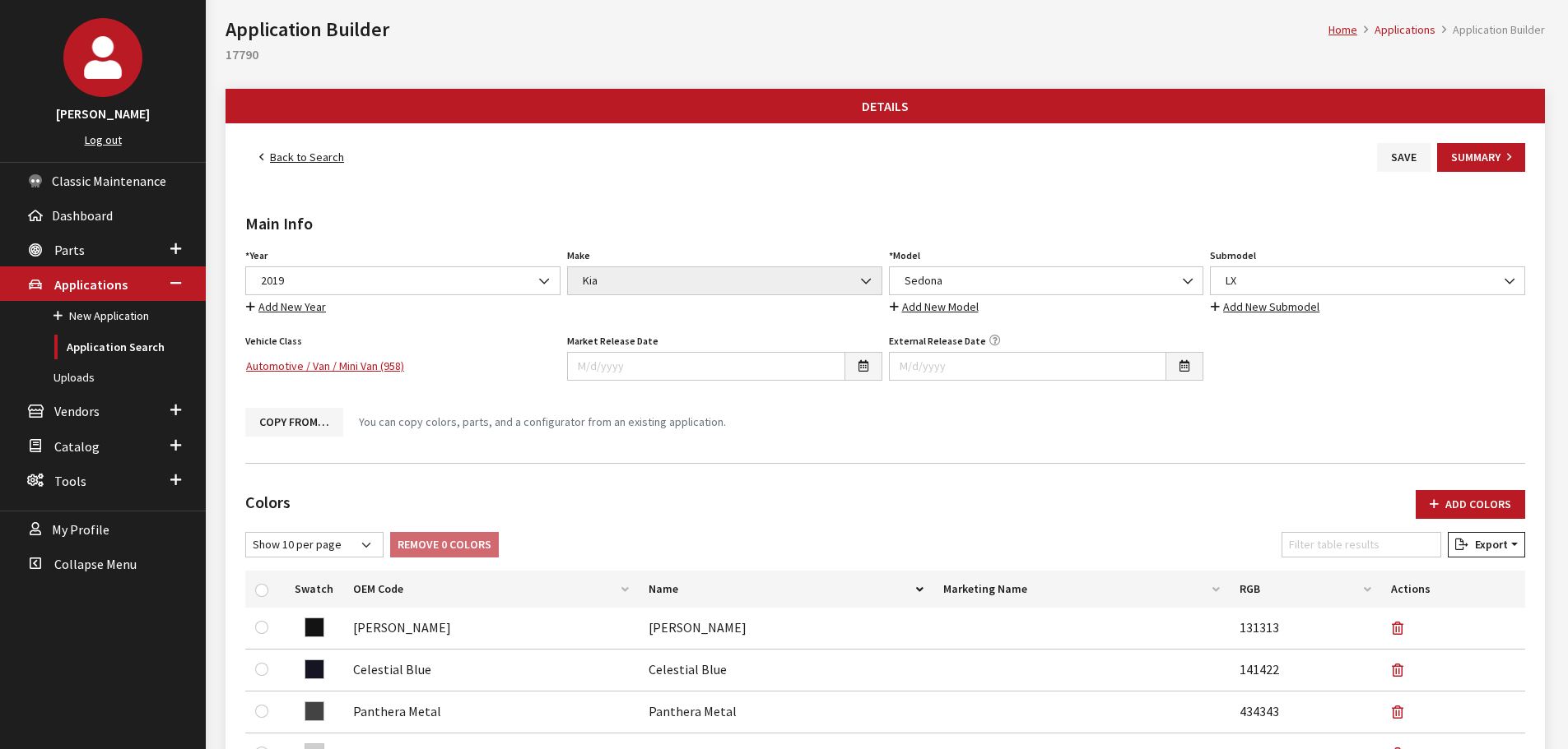
scroll to position [0, 0]
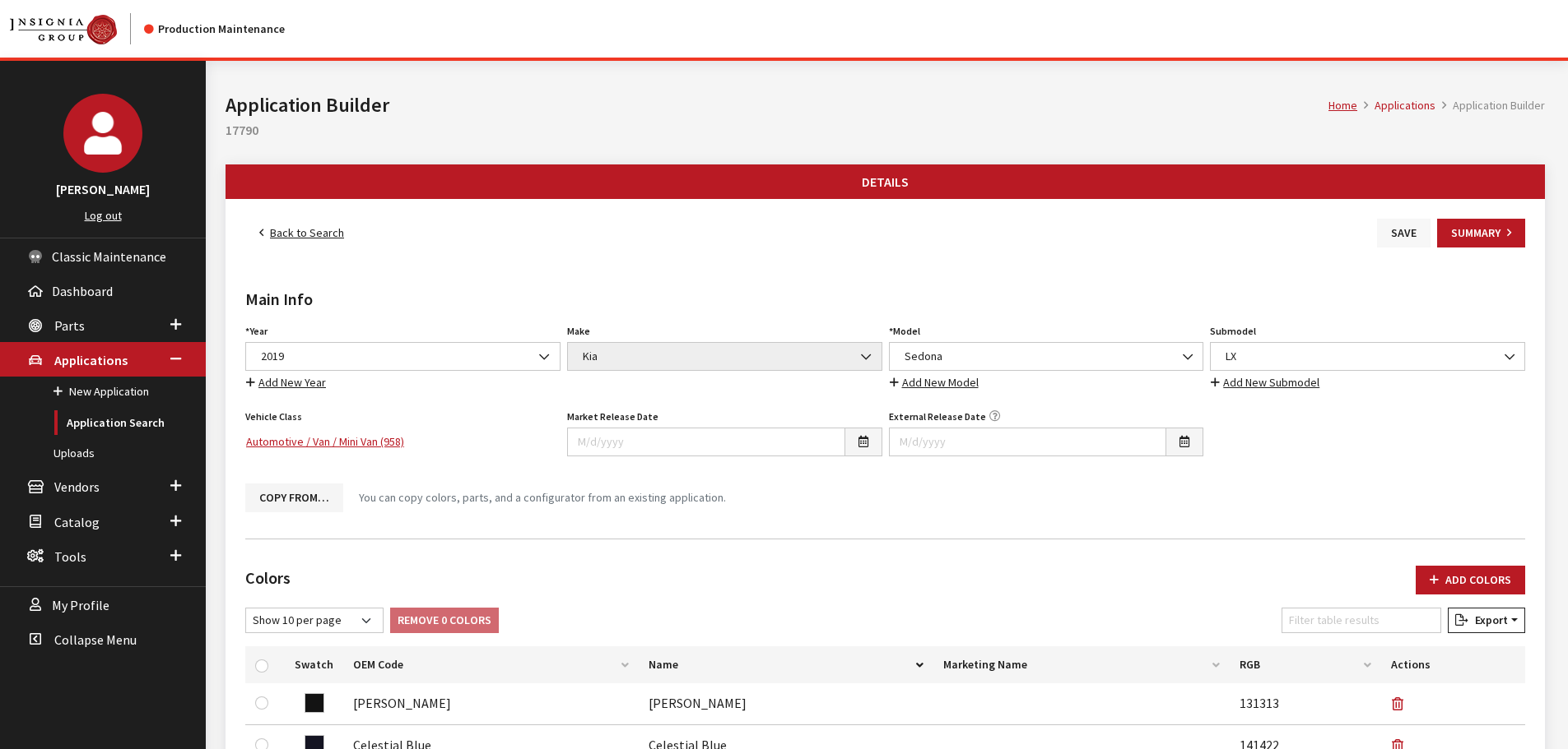
click at [1390, 228] on button "Save" at bounding box center [1404, 232] width 53 height 29
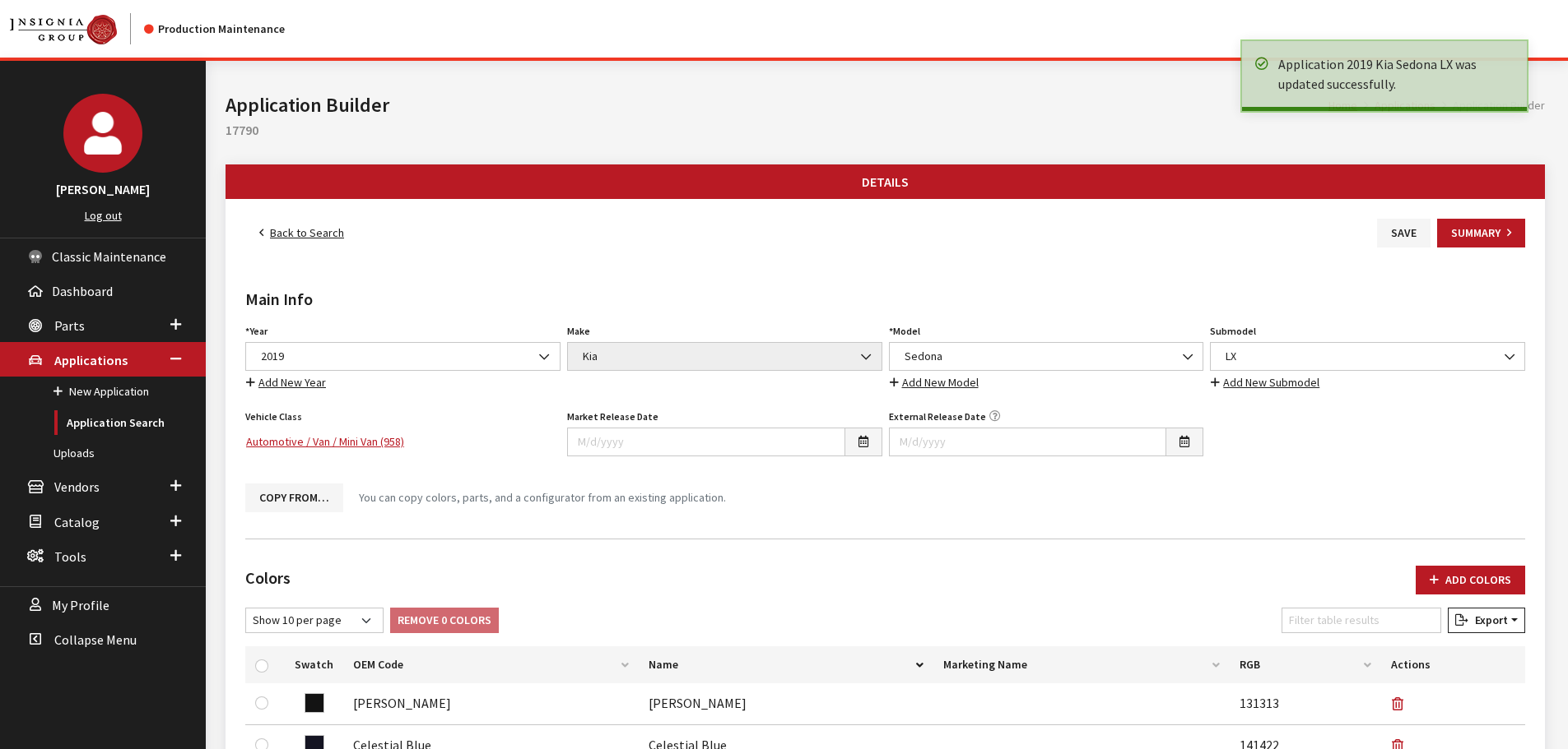
click at [296, 227] on link "Back to Search" at bounding box center [301, 232] width 113 height 29
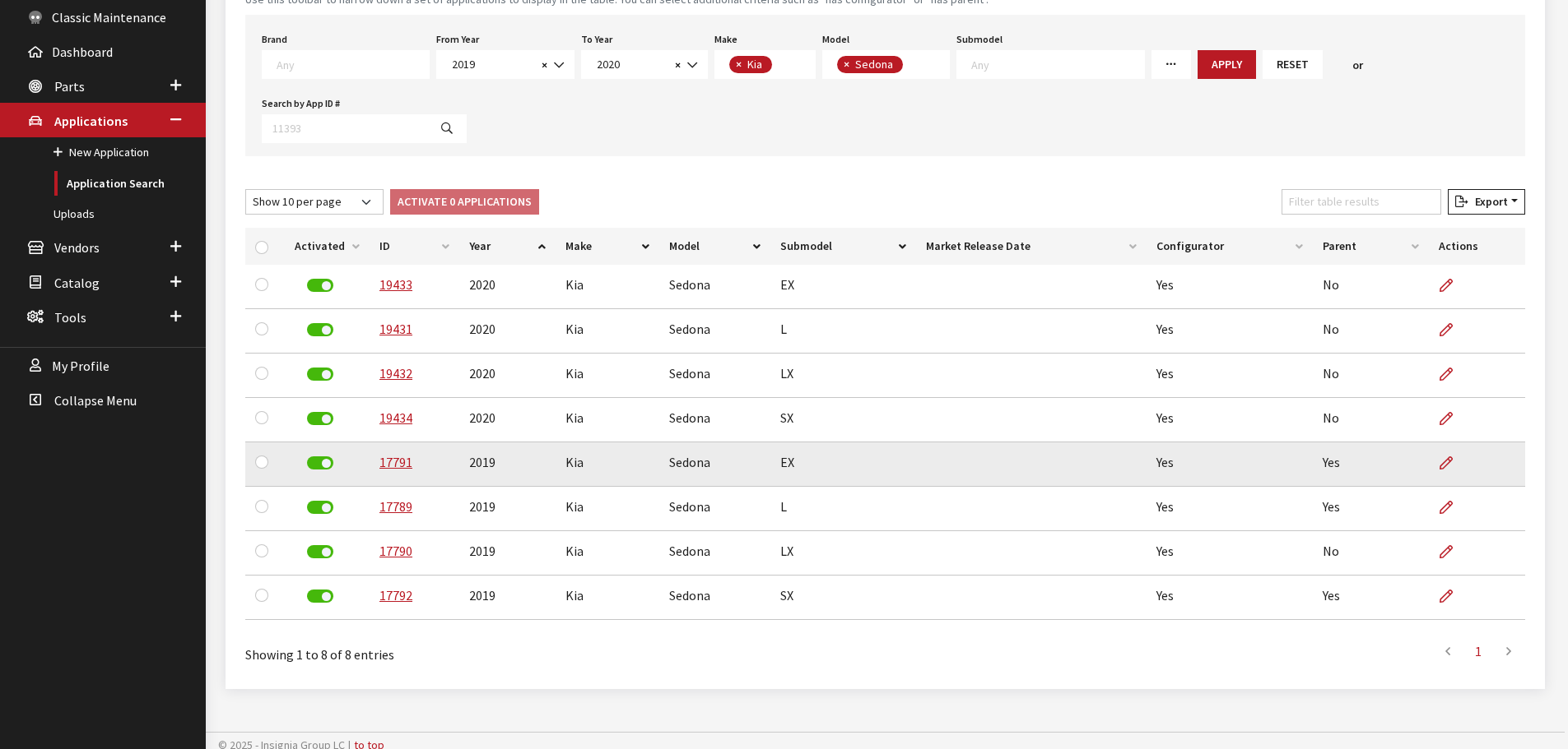
scroll to position [248, 0]
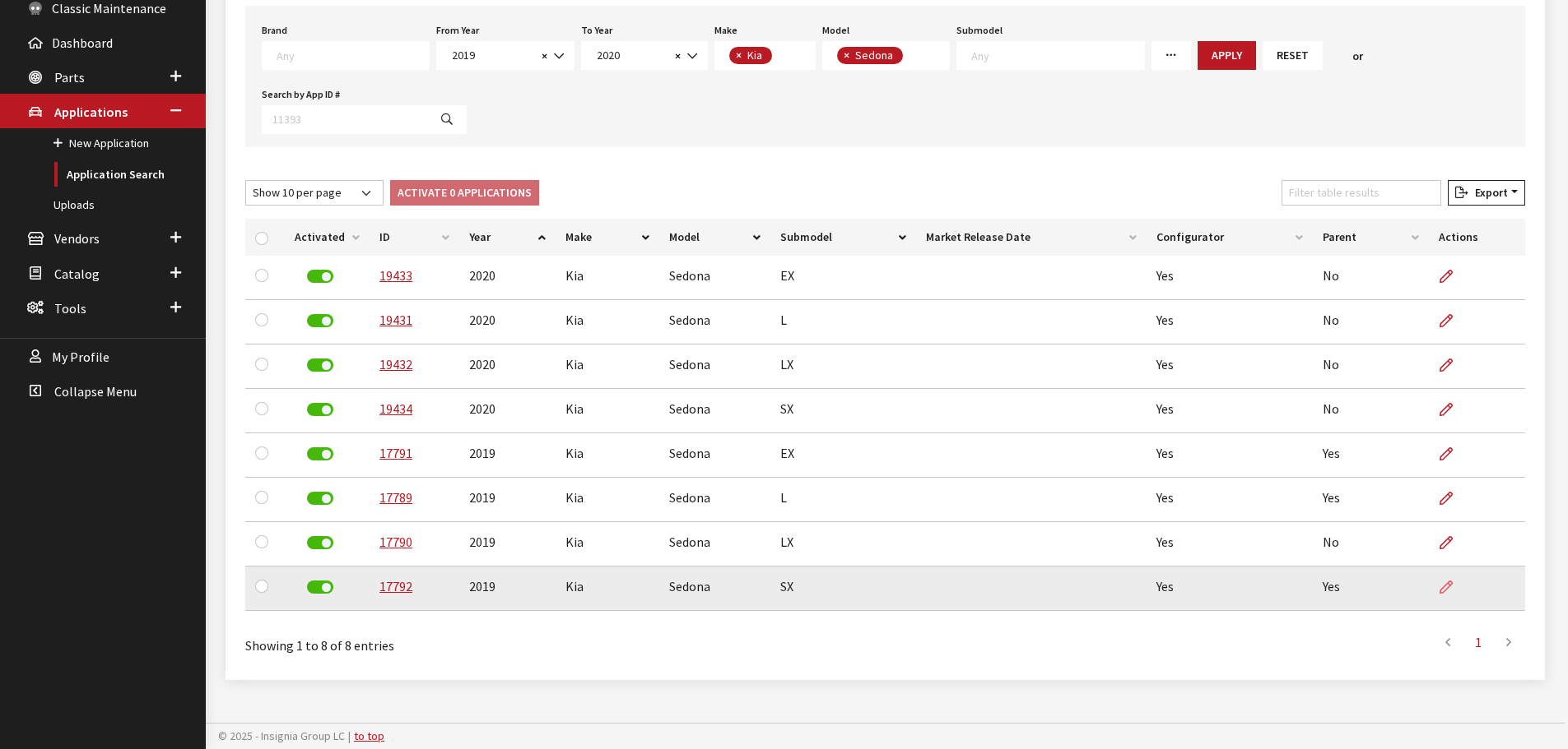
click at [1443, 595] on link at bounding box center [1453, 587] width 28 height 41
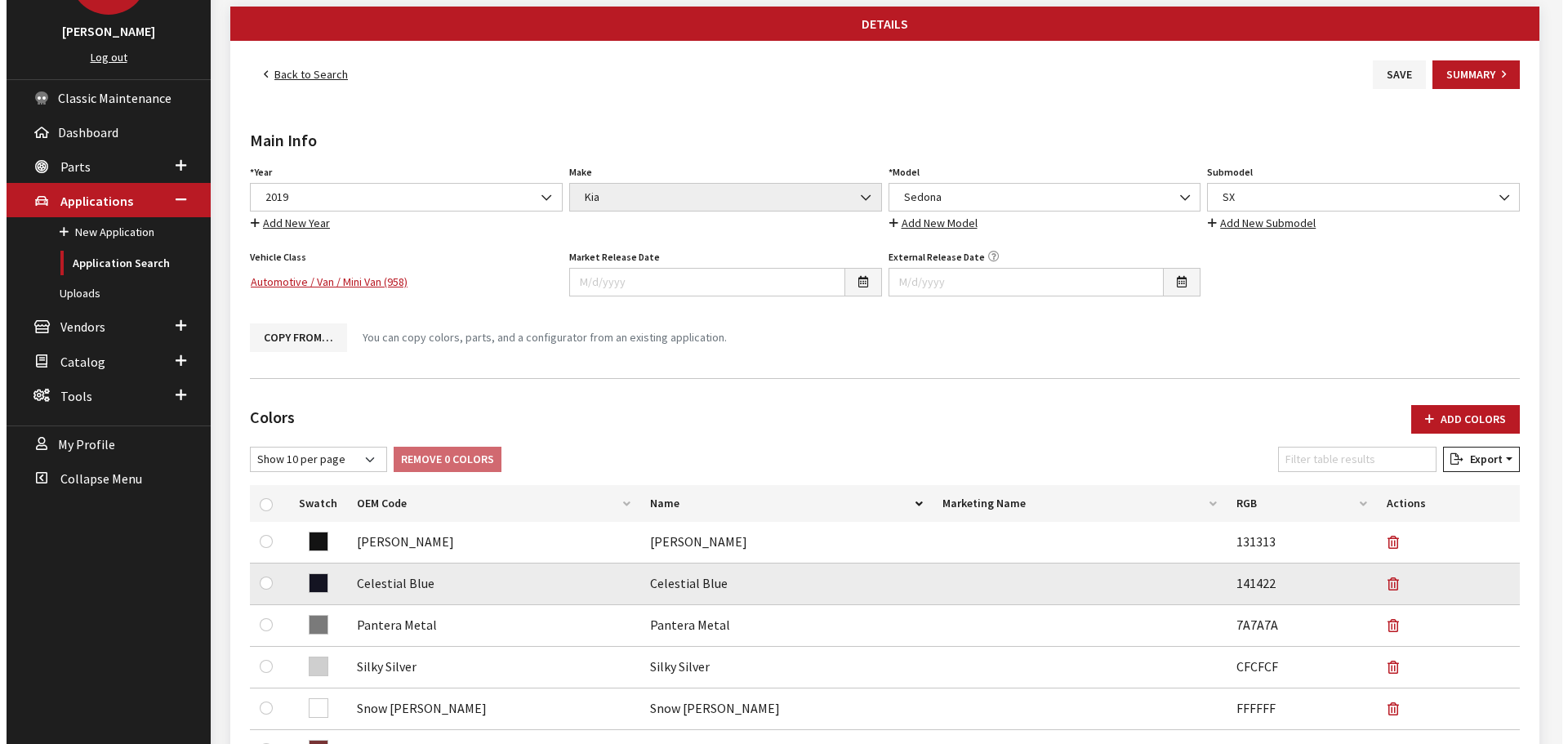
scroll to position [245, 0]
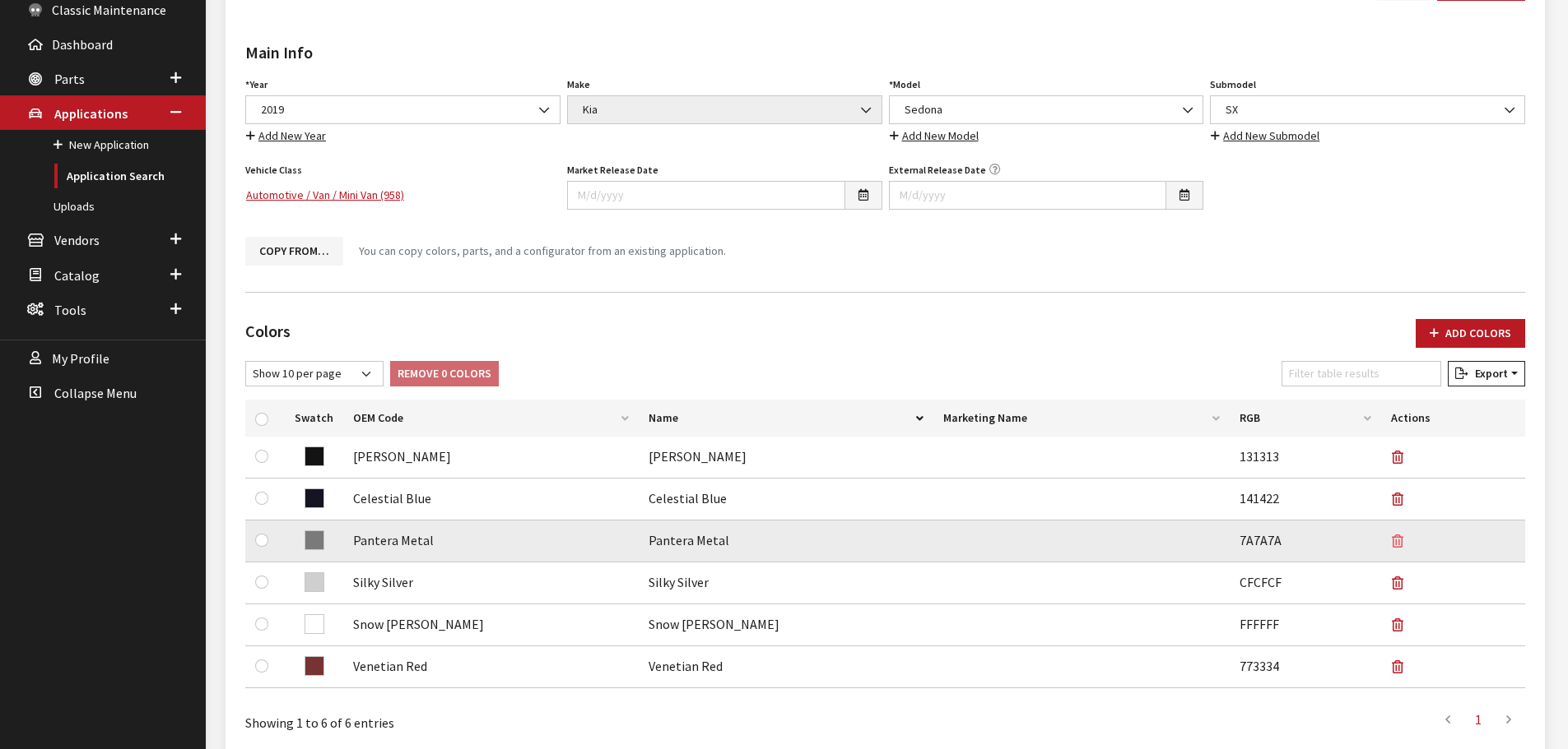
click at [1398, 548] on button "button" at bounding box center [1404, 541] width 26 height 41
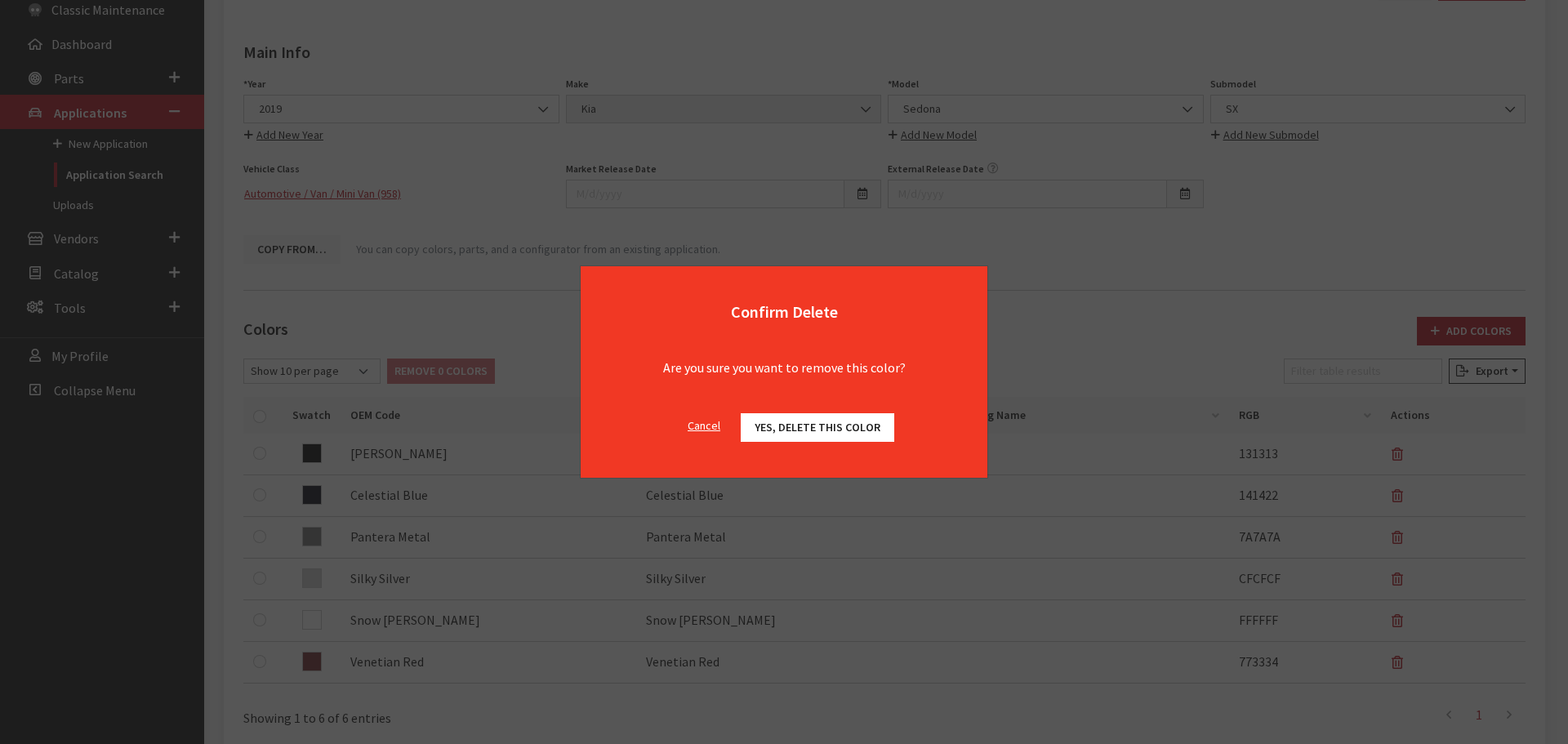
click at [785, 407] on div "Cancel Yes, delete this color OK" at bounding box center [784, 436] width 407 height 84
click at [785, 423] on span "Yes, delete this color" at bounding box center [817, 427] width 126 height 15
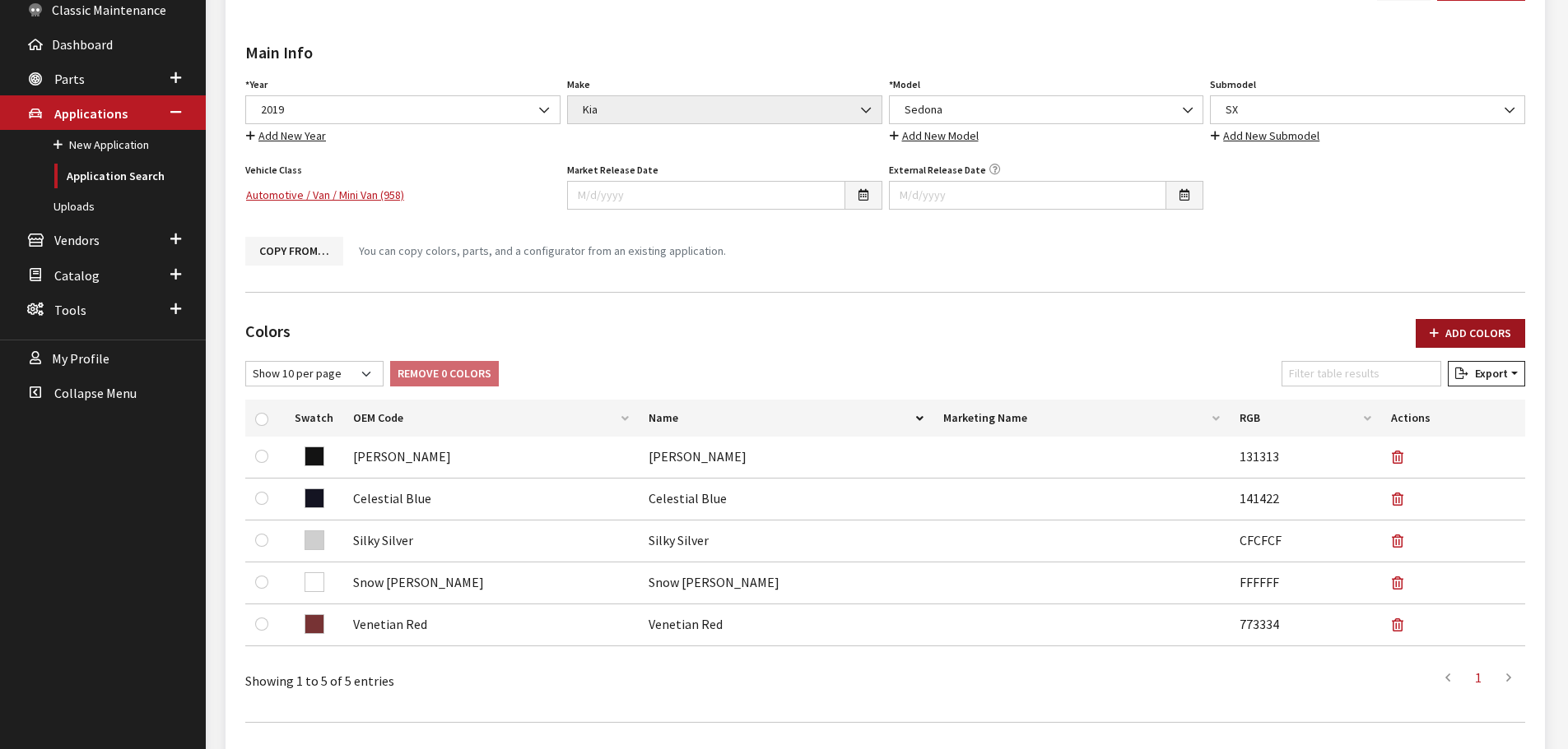
click at [1461, 324] on button "Add Colors" at bounding box center [1470, 333] width 109 height 29
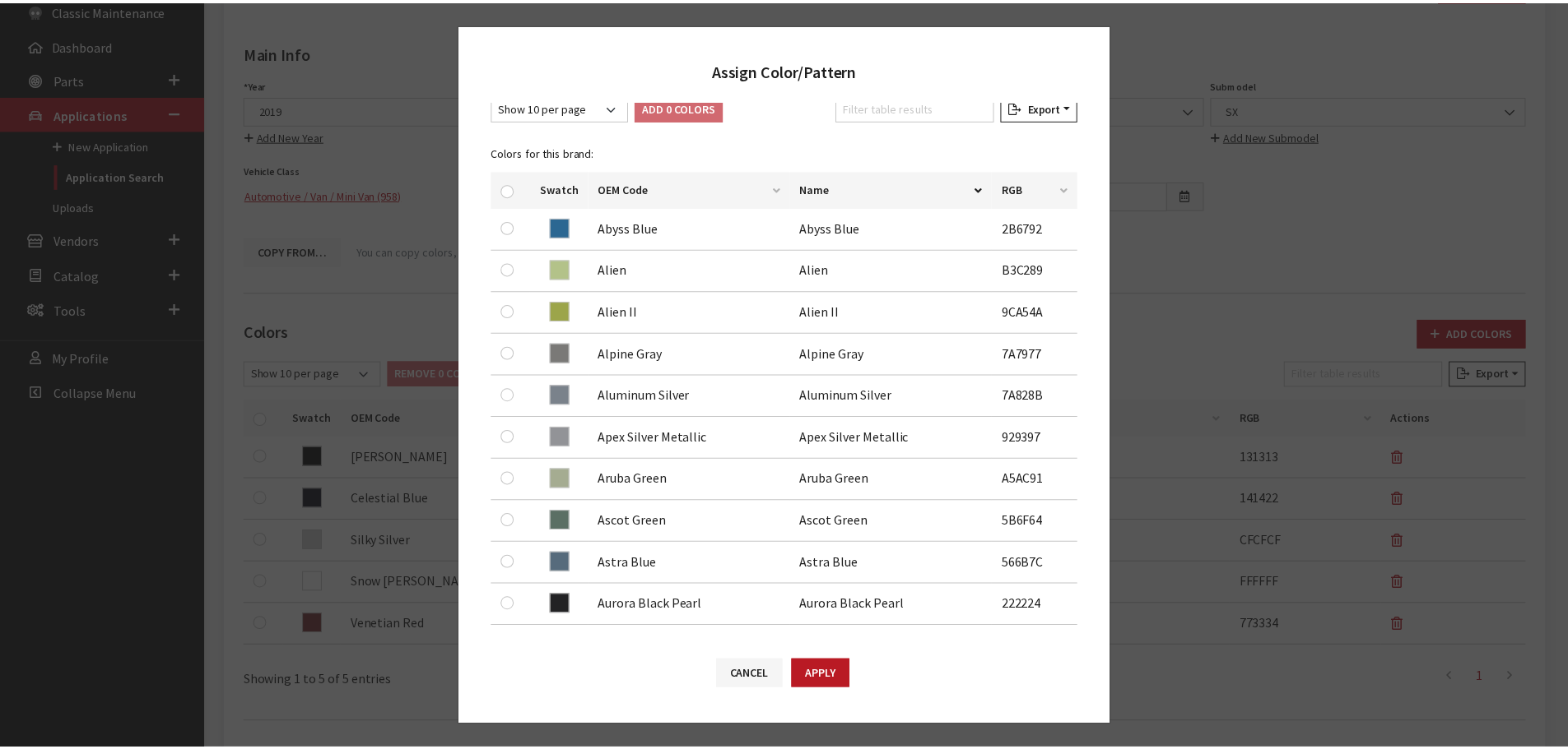
scroll to position [0, 0]
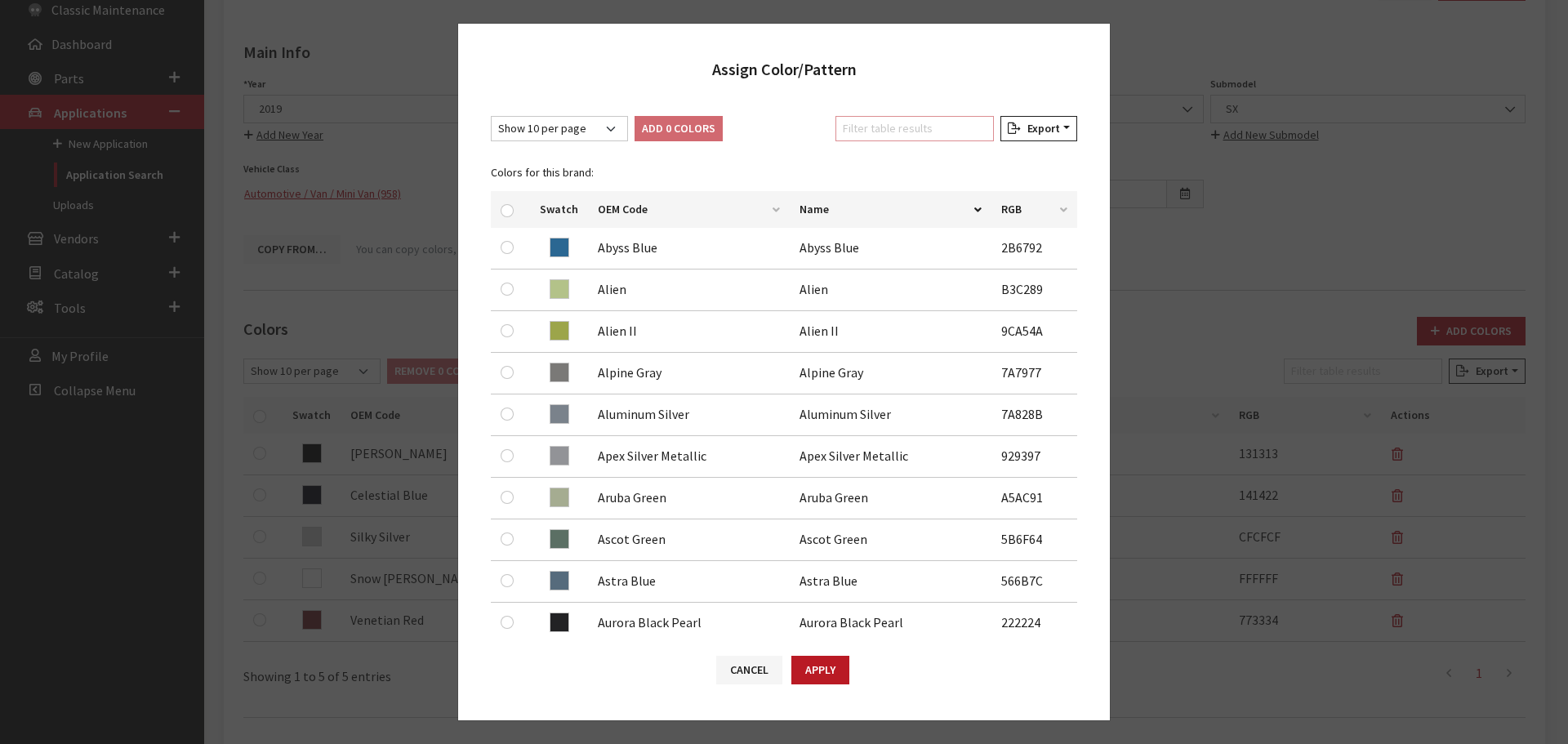
click at [889, 127] on input "Filter table results" at bounding box center [915, 128] width 159 height 25
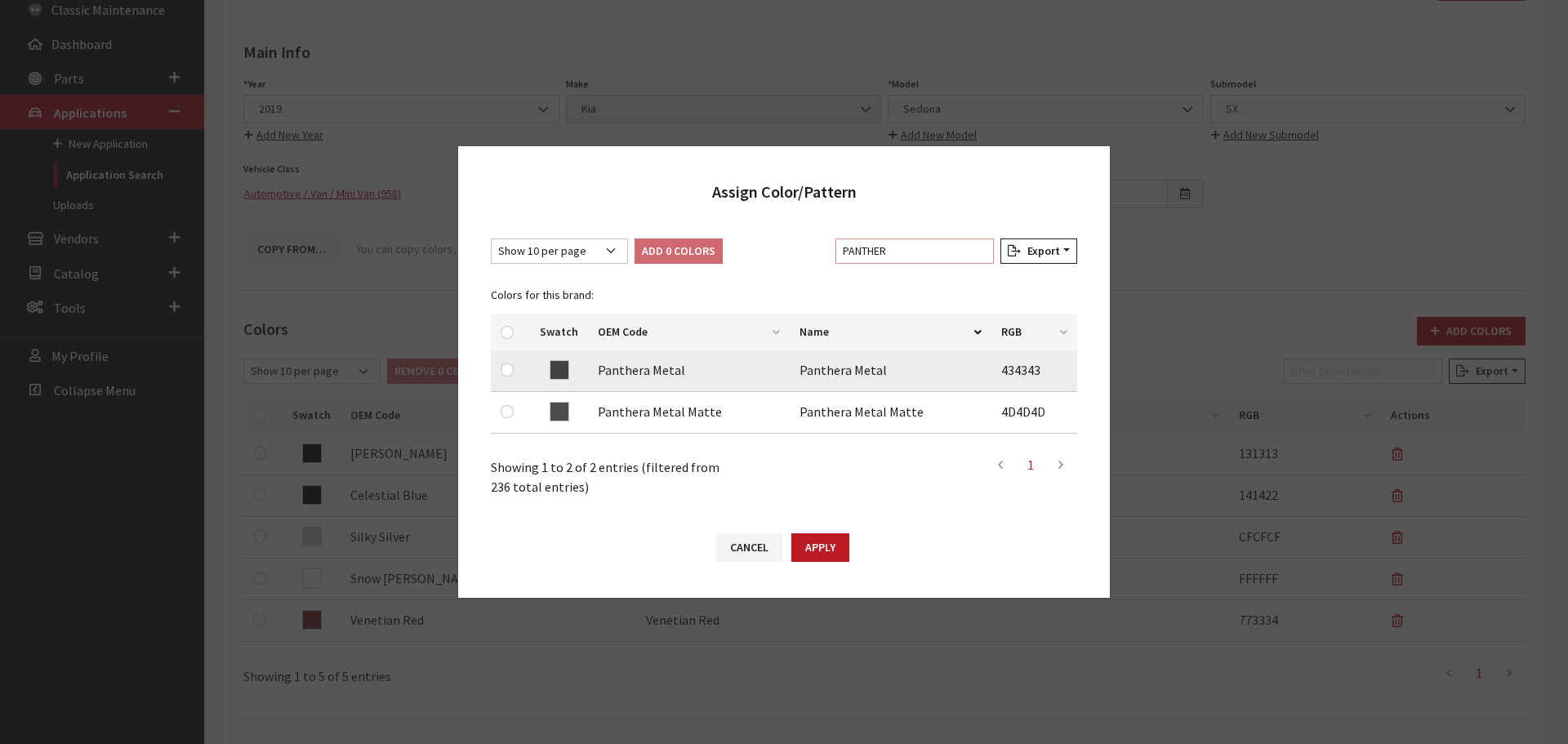
type input "PANTHER"
click at [520, 374] on div at bounding box center [510, 370] width 20 height 20
click at [510, 371] on input "checkbox" at bounding box center [507, 370] width 13 height 13
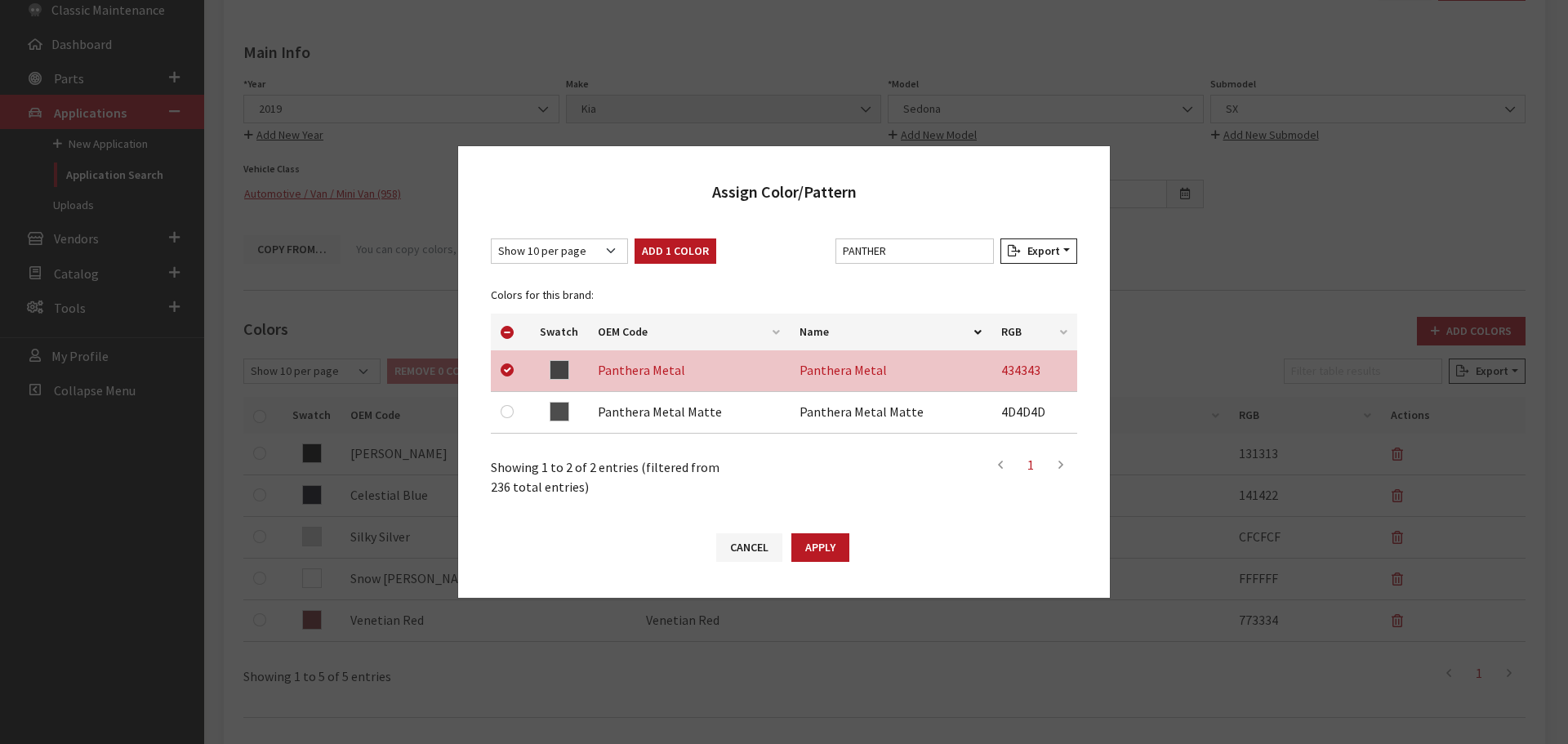
click at [682, 229] on div "Show 10 per page Show 25 per page Show 50 per page Show 100 per page Show 1000 …" at bounding box center [784, 368] width 652 height 292
click at [676, 255] on button "Add 1 Color" at bounding box center [675, 251] width 82 height 25
checkbox input "false"
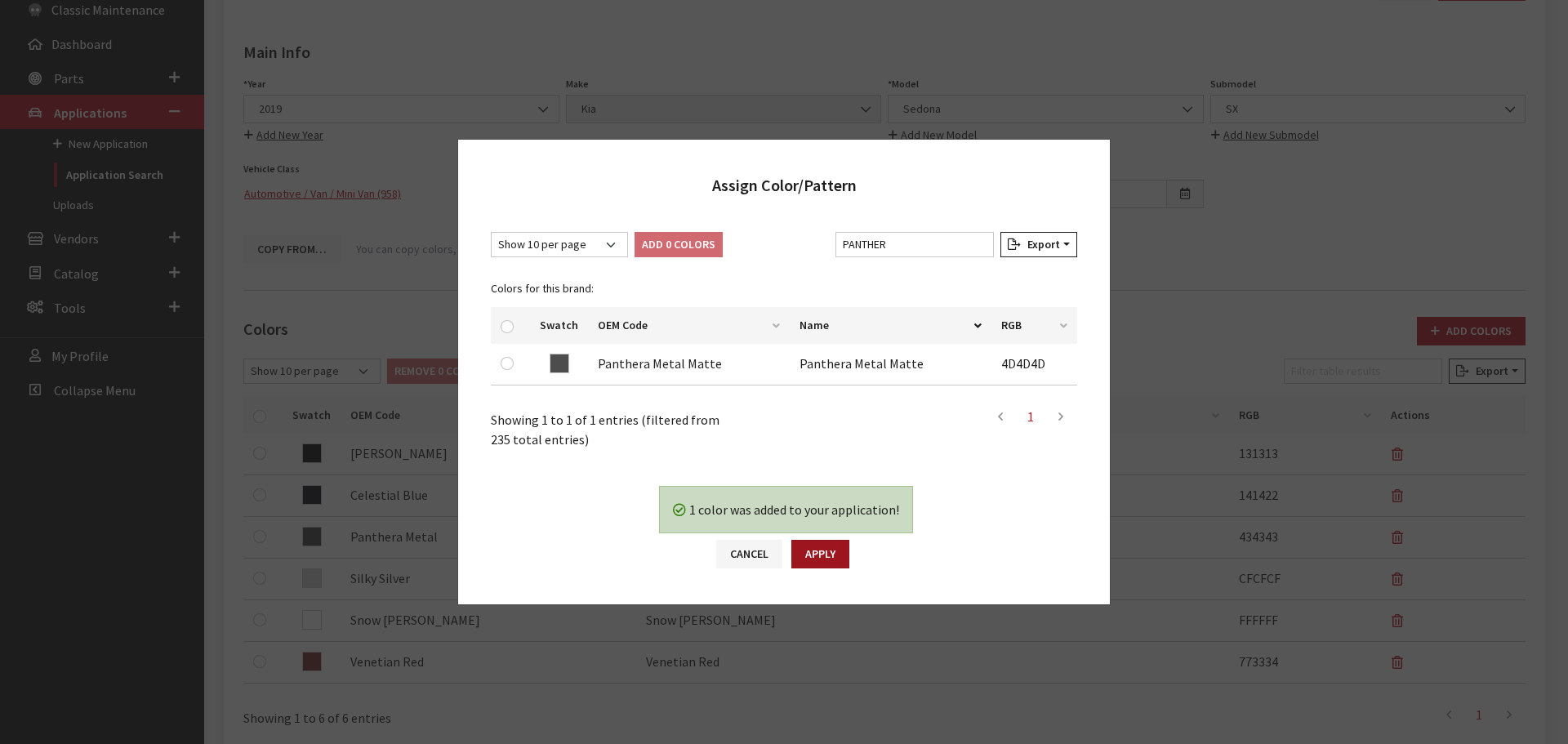
click at [831, 554] on button "Apply" at bounding box center [820, 554] width 58 height 29
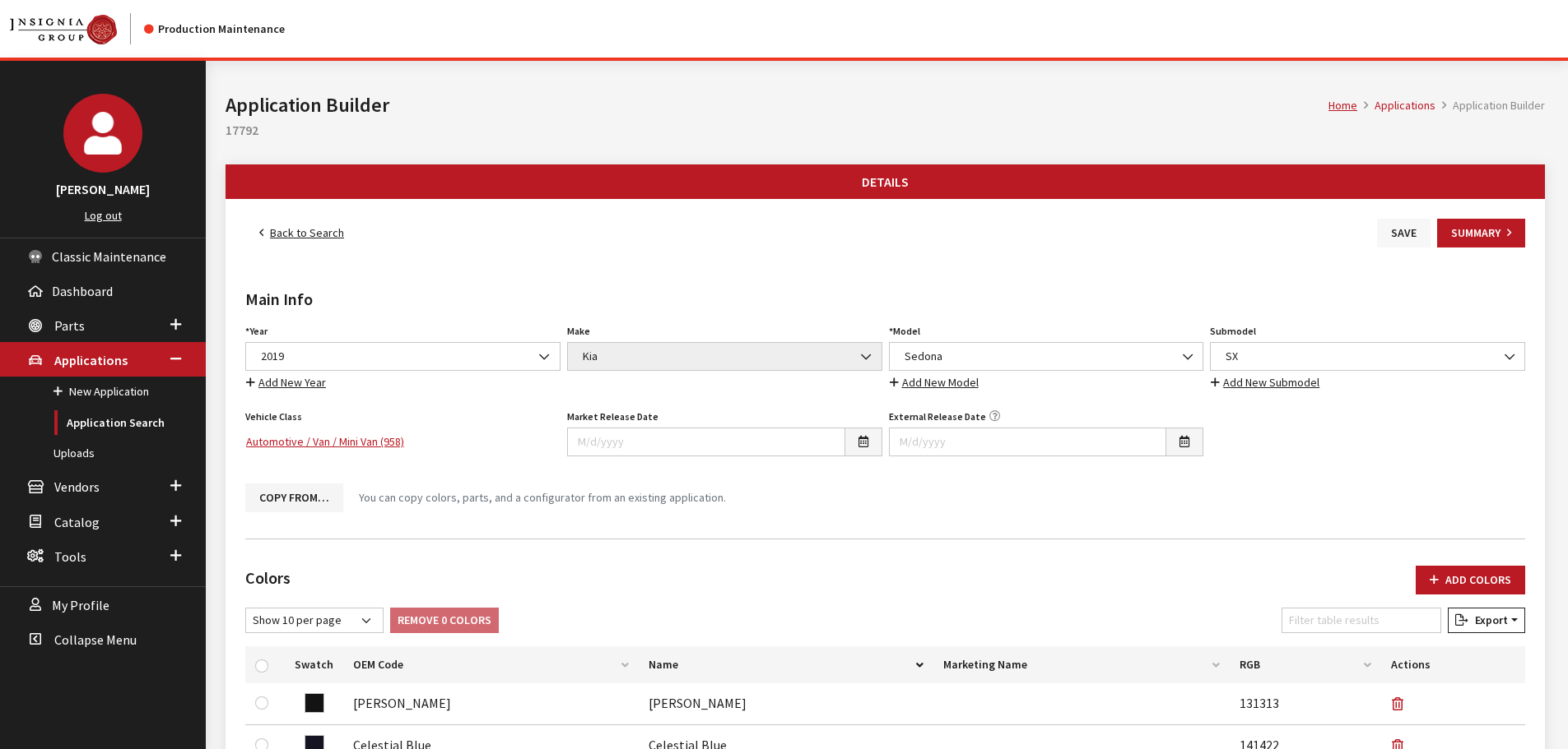
click at [1382, 227] on button "Save" at bounding box center [1404, 232] width 53 height 29
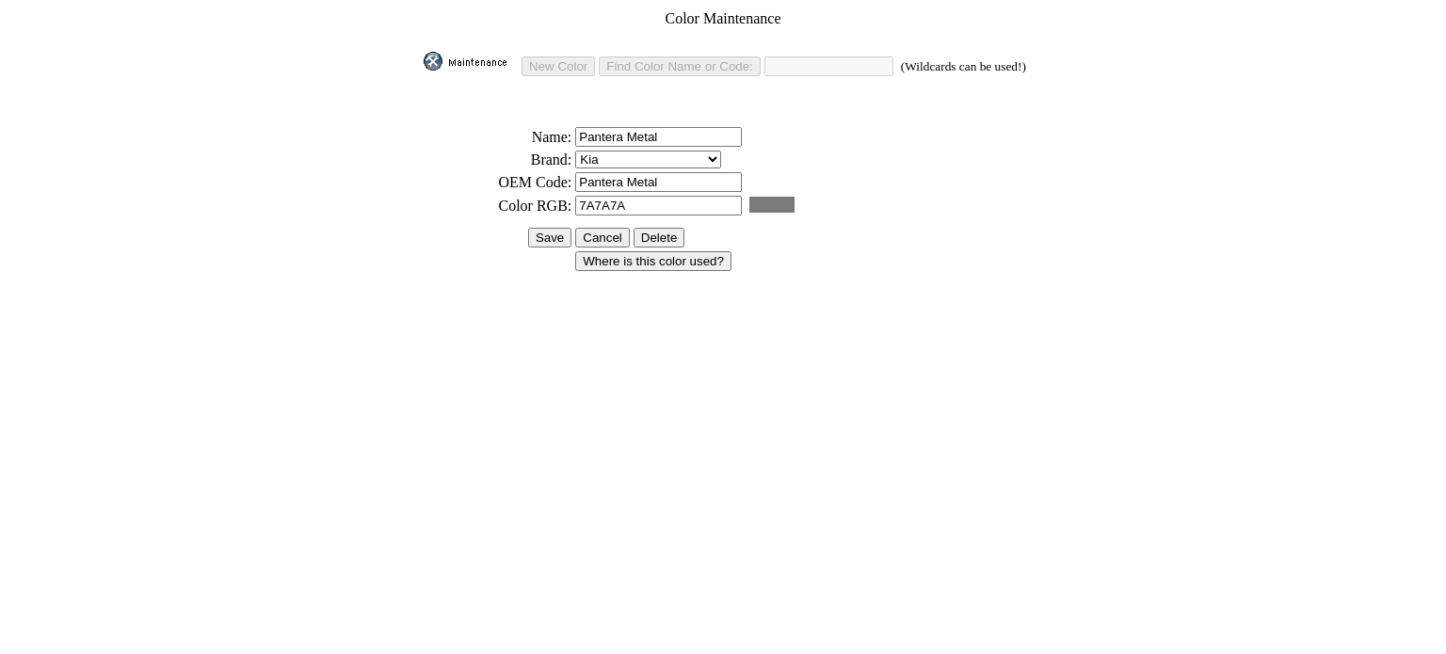
click at [653, 251] on input "Where is this color used?" at bounding box center [653, 261] width 156 height 20
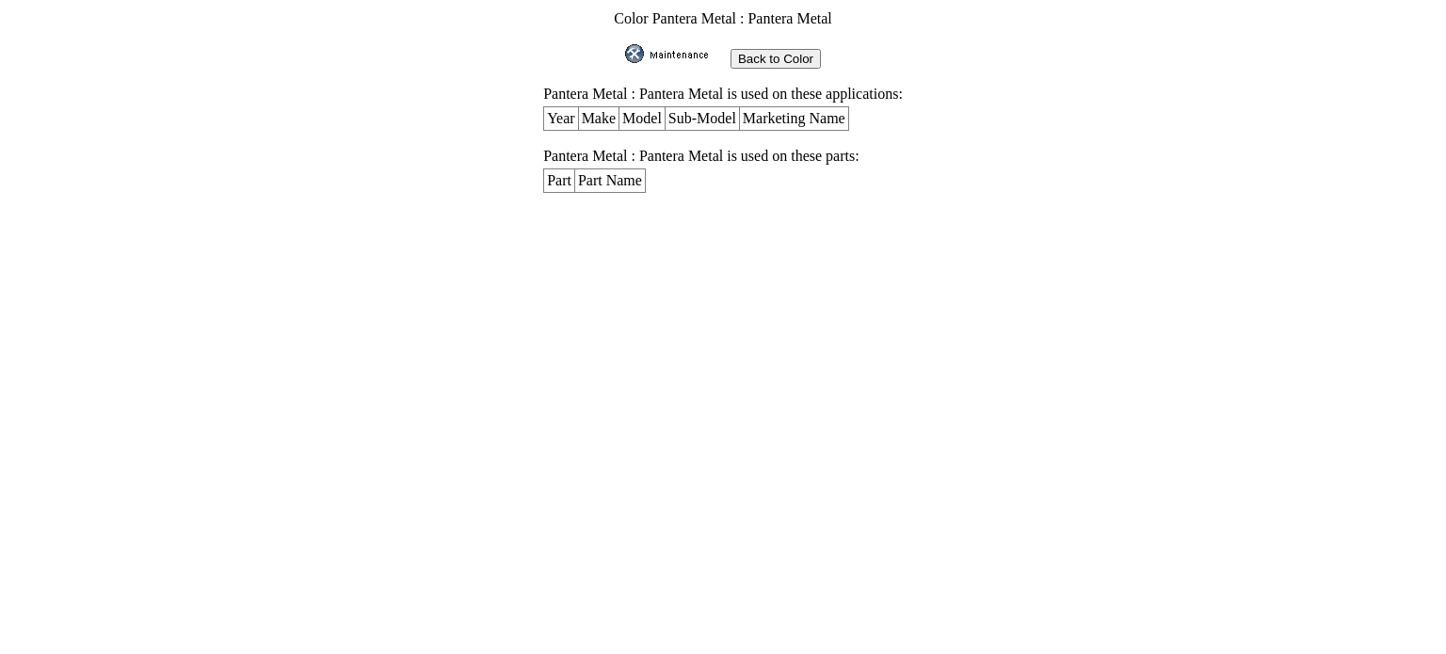
click at [787, 56] on input "Back to Color" at bounding box center [775, 59] width 90 height 20
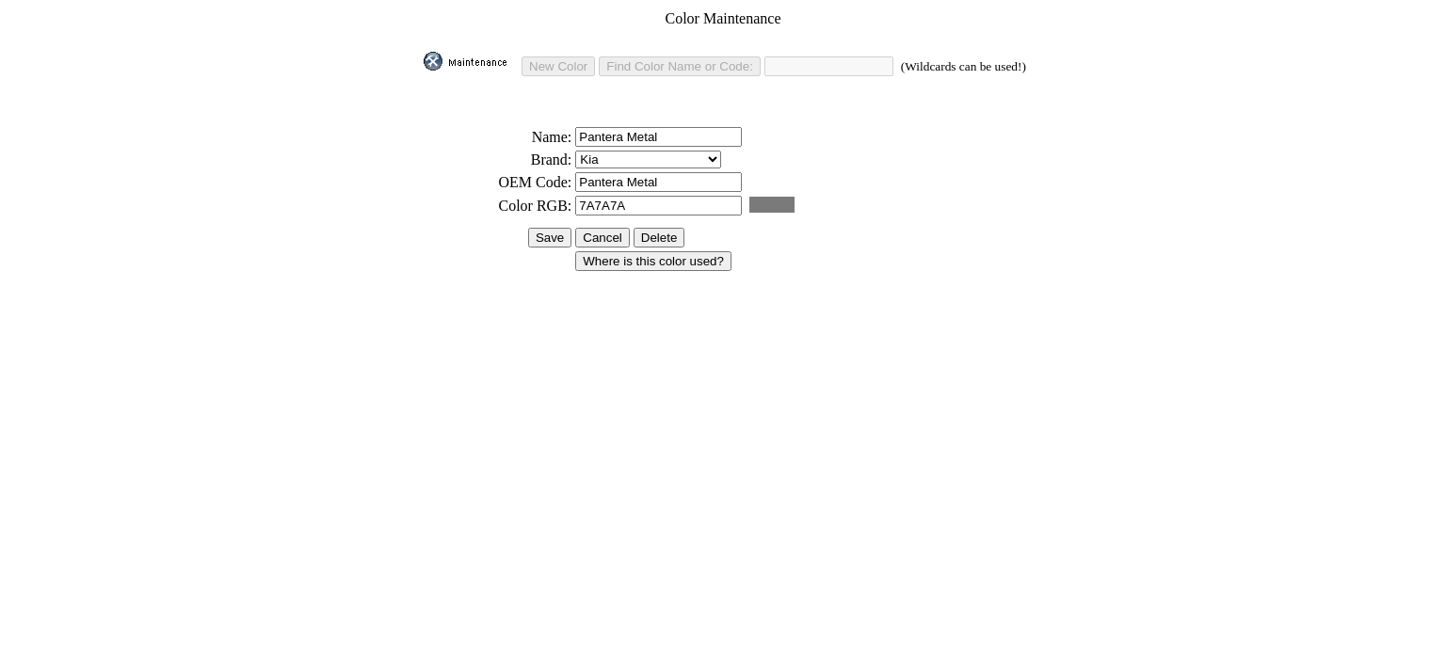
click at [644, 229] on input "Delete" at bounding box center [659, 238] width 52 height 20
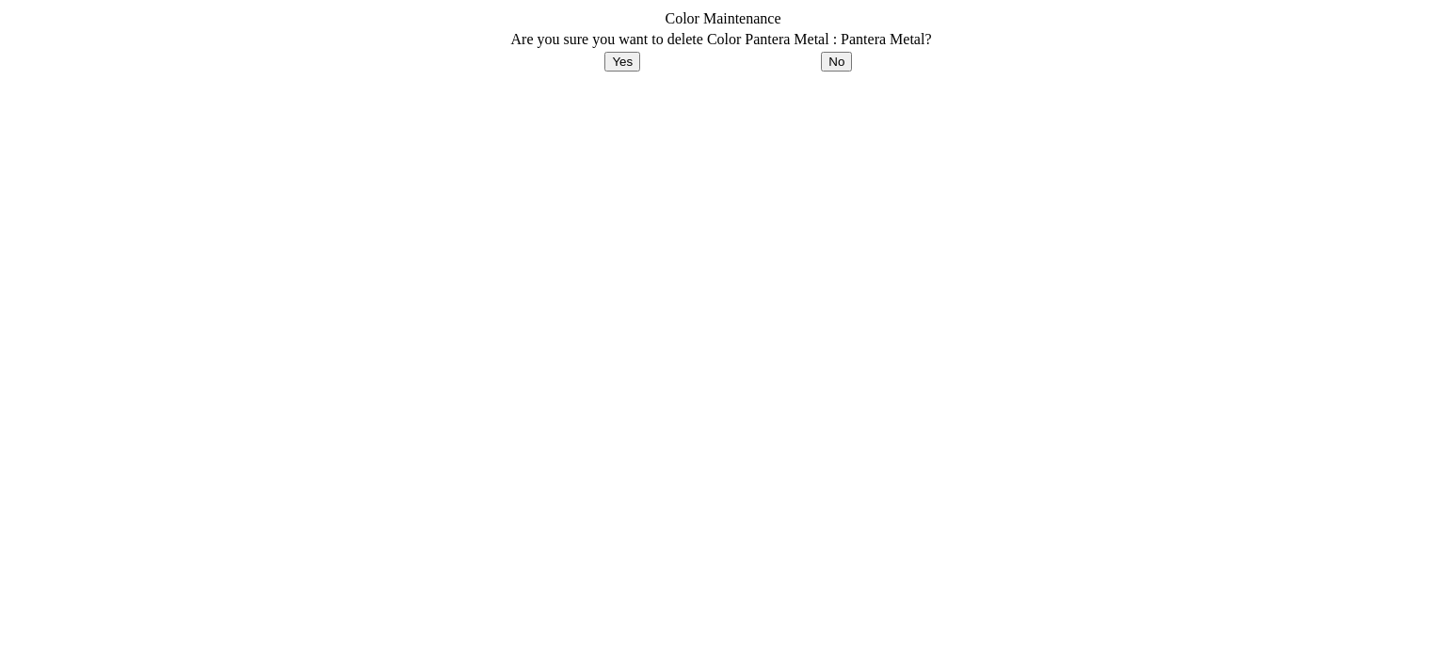
click at [622, 54] on input "Yes" at bounding box center [622, 62] width 36 height 20
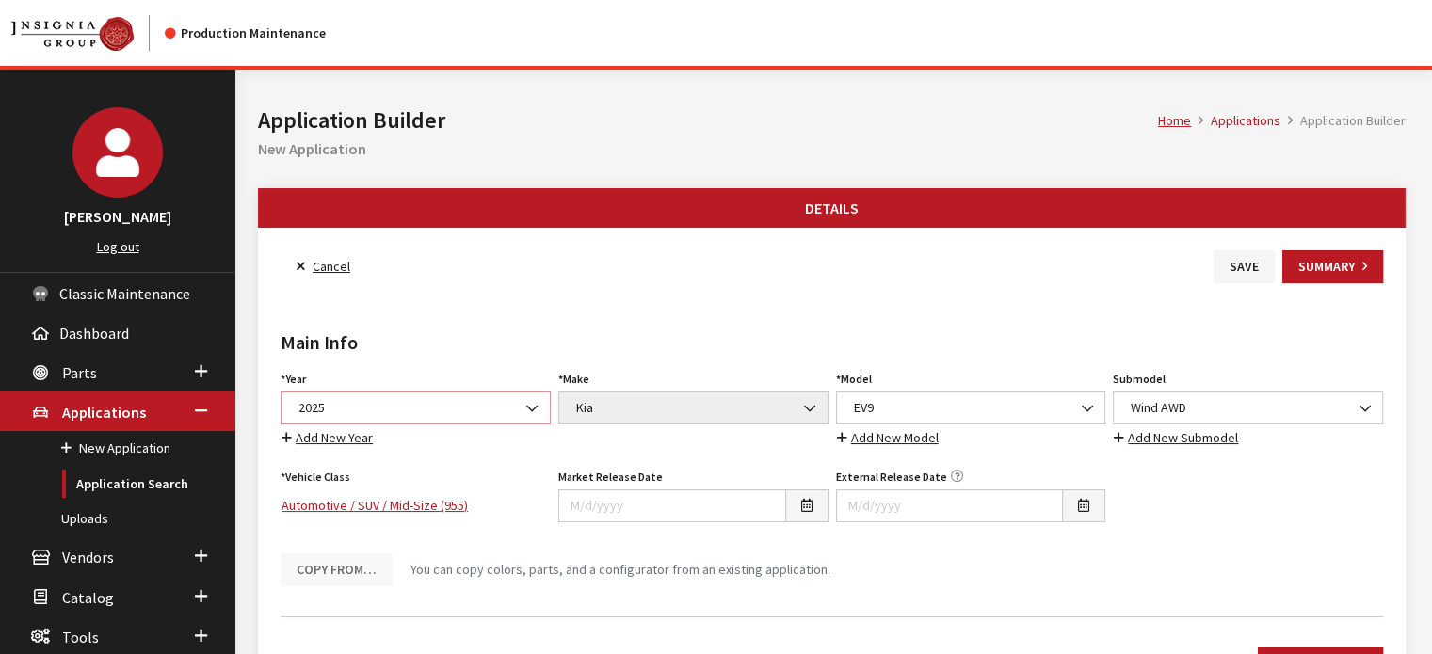
click at [465, 417] on span "2025" at bounding box center [415, 408] width 270 height 33
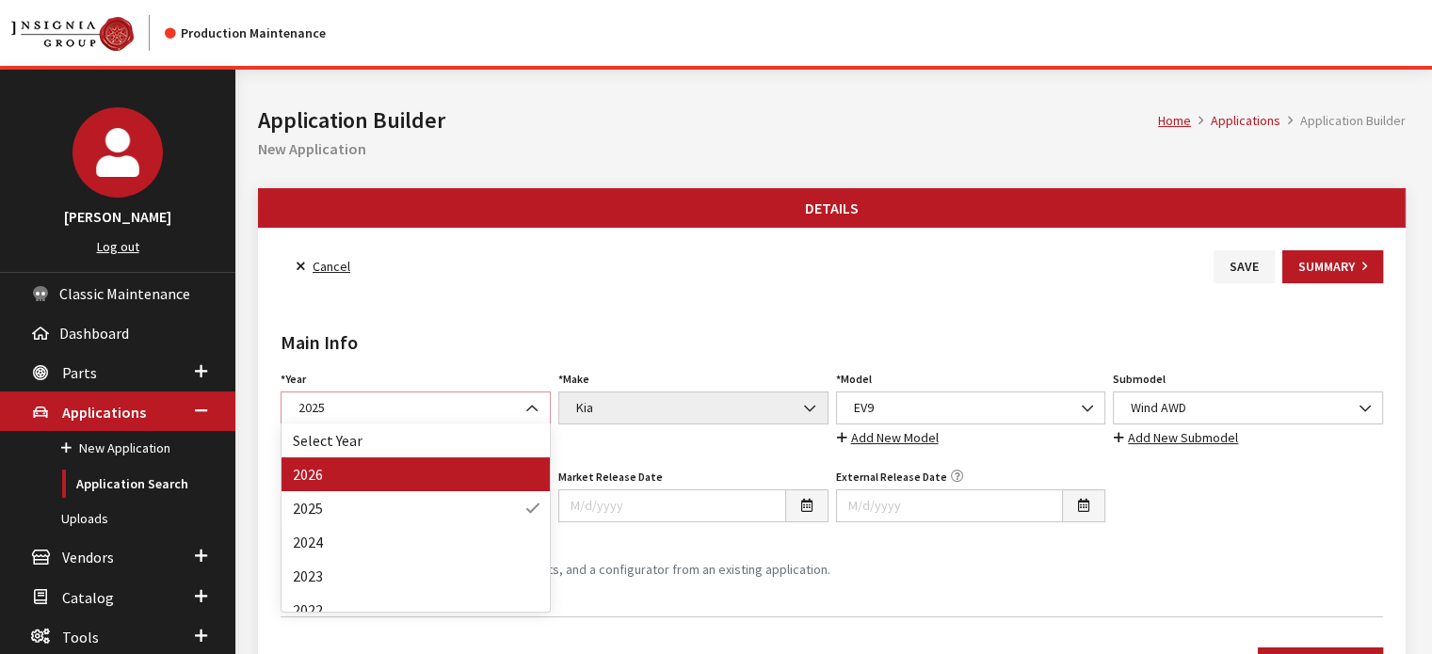
select select "44"
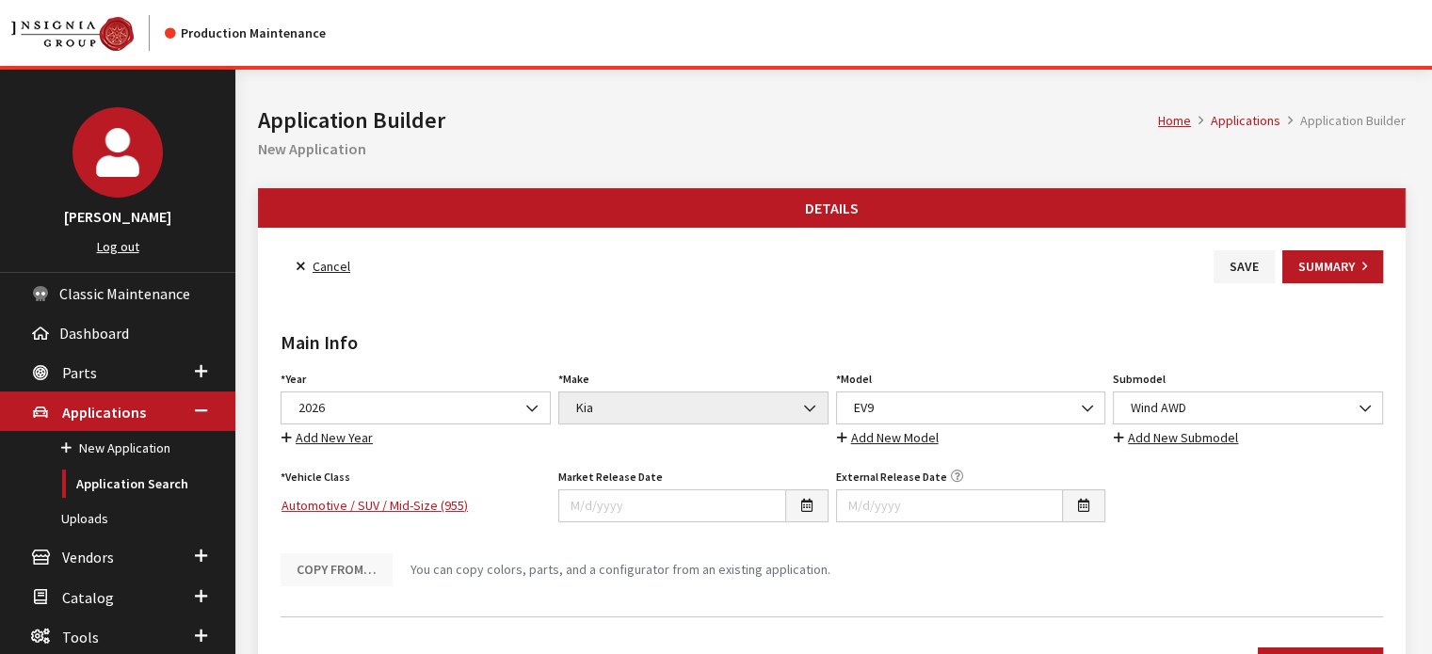
click at [603, 316] on div "Main Info Year Select Year [DATE] 2025 2024 2023 2022 2021 2020 2019 2018 2017 …" at bounding box center [832, 442] width 1110 height 318
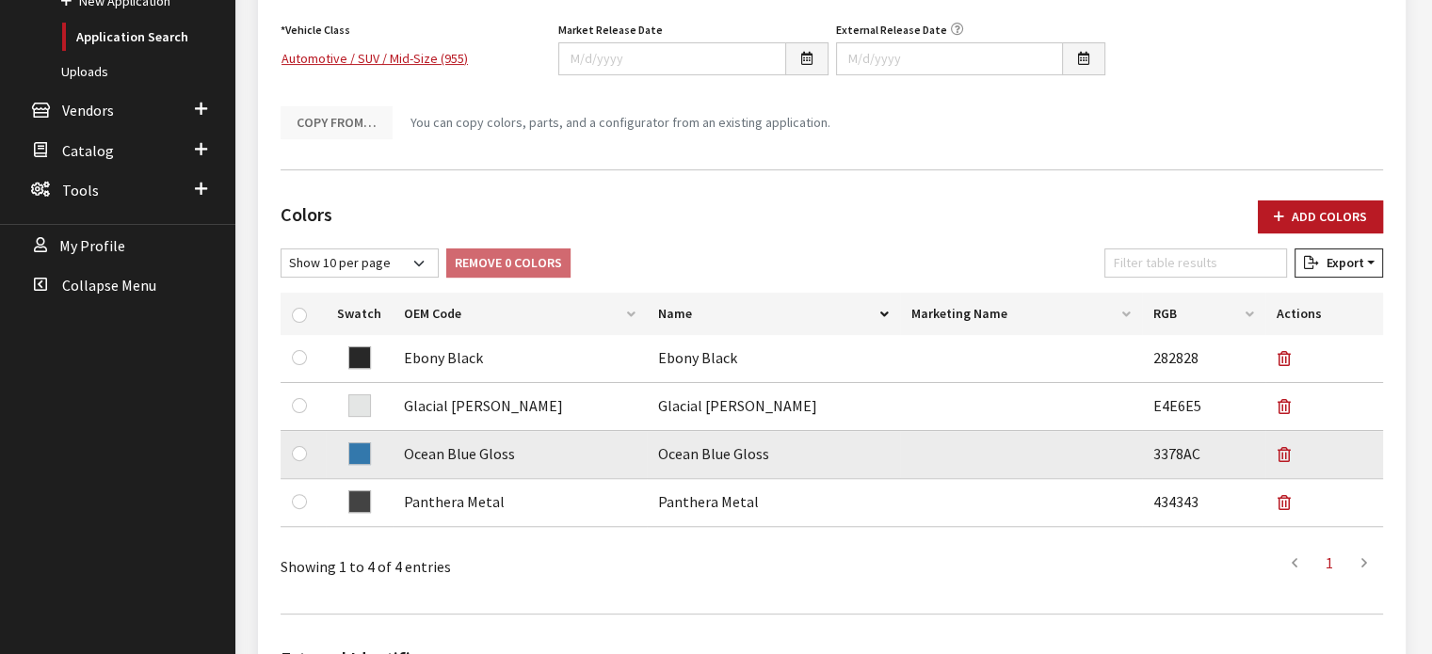
scroll to position [471, 0]
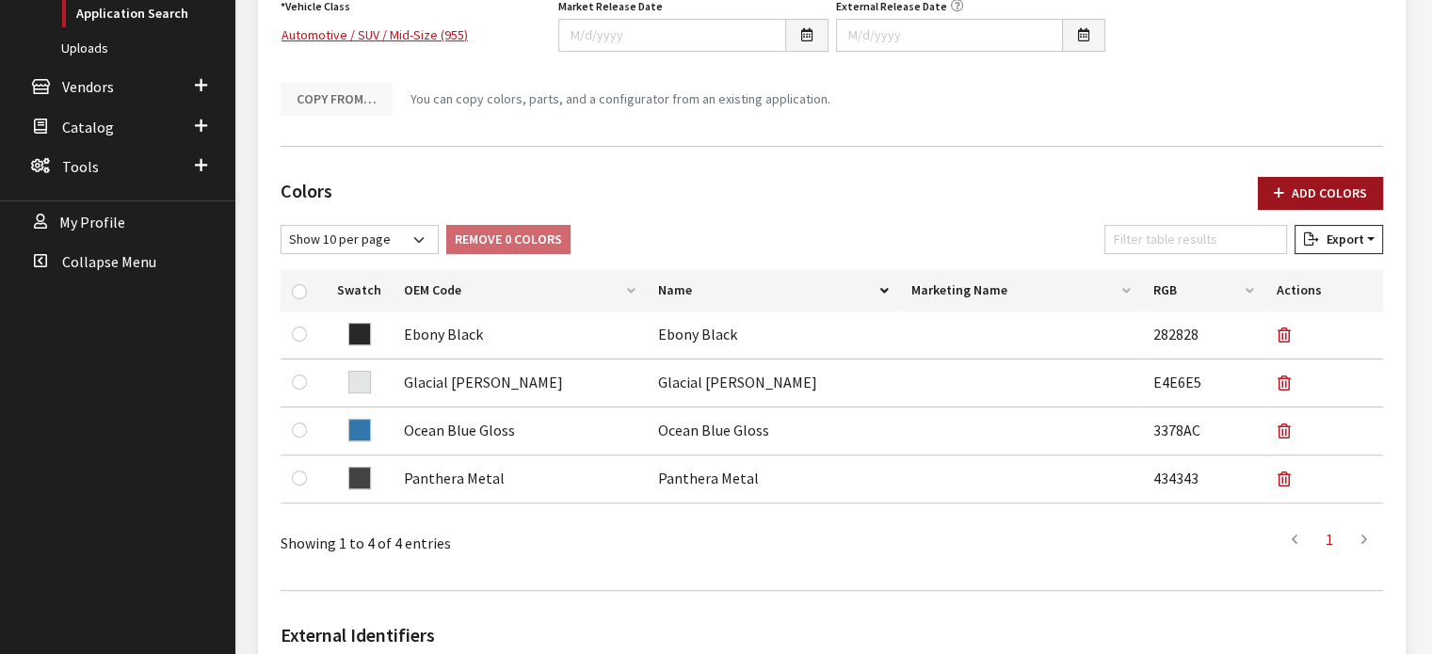
click at [1299, 202] on button "Add Colors" at bounding box center [1320, 193] width 125 height 33
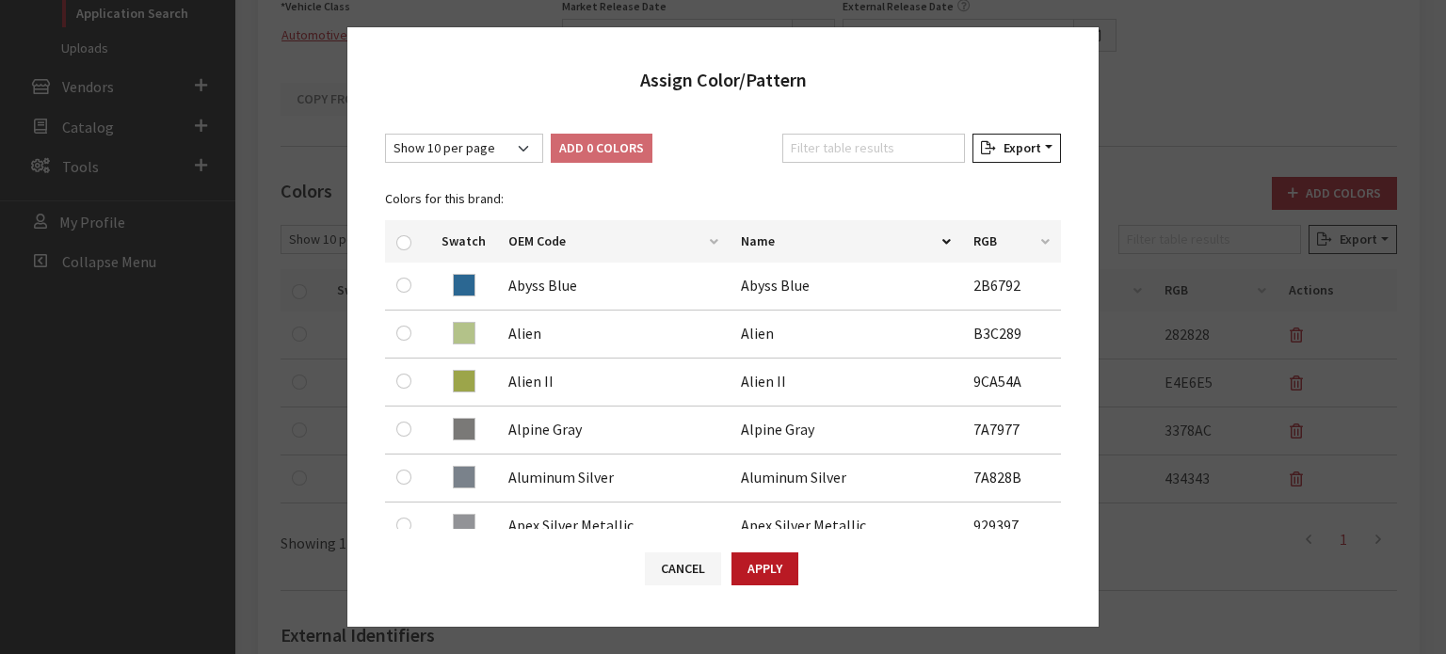
click at [862, 167] on div "Filter table results" at bounding box center [873, 152] width 190 height 37
click at [860, 152] on input "Filter table results" at bounding box center [873, 148] width 183 height 29
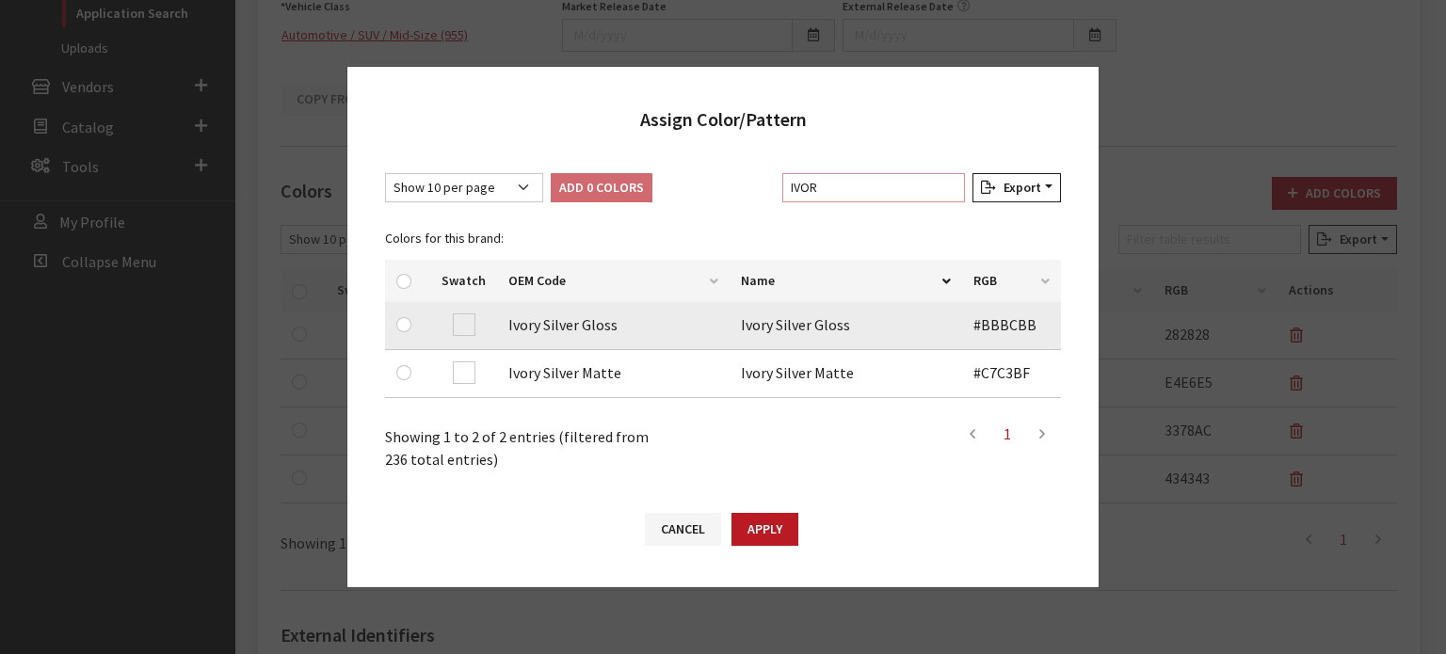
type input "IVOR"
click at [410, 314] on div at bounding box center [407, 324] width 23 height 23
click at [402, 323] on input "checkbox" at bounding box center [403, 324] width 15 height 15
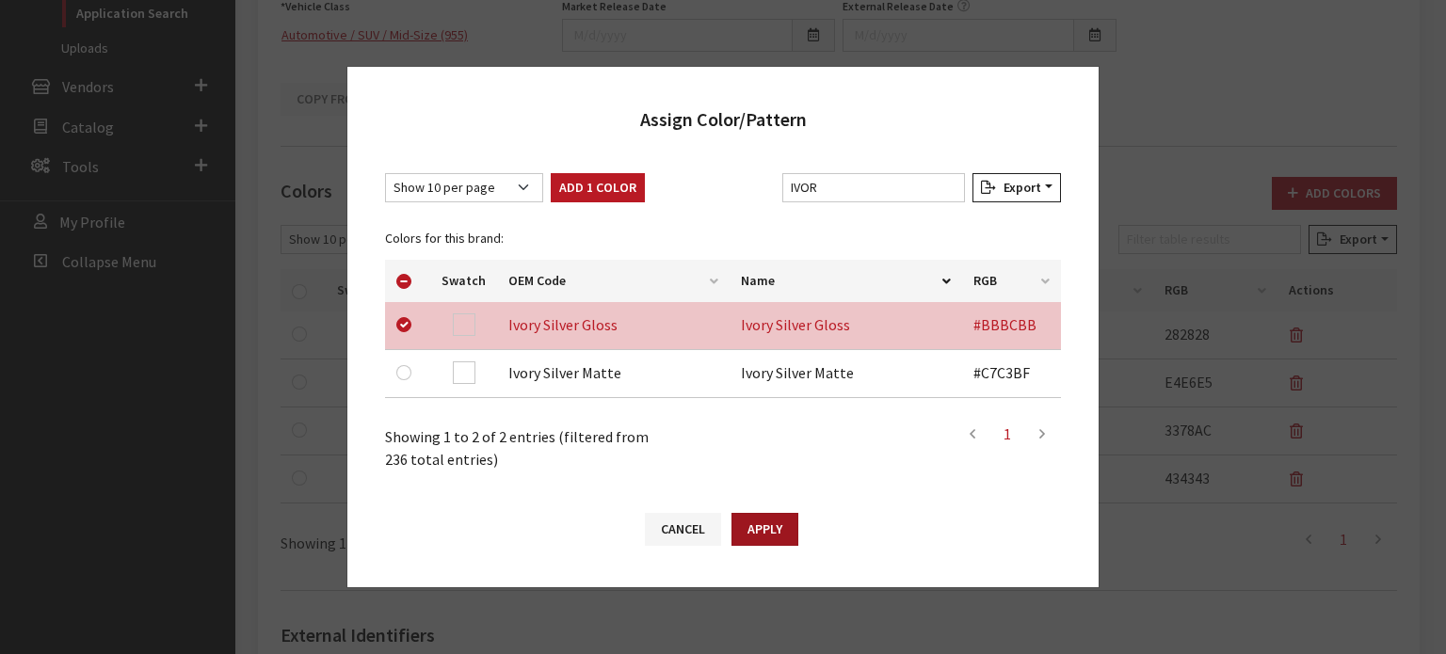
click at [795, 524] on button "Apply" at bounding box center [764, 529] width 67 height 33
checkbox input "false"
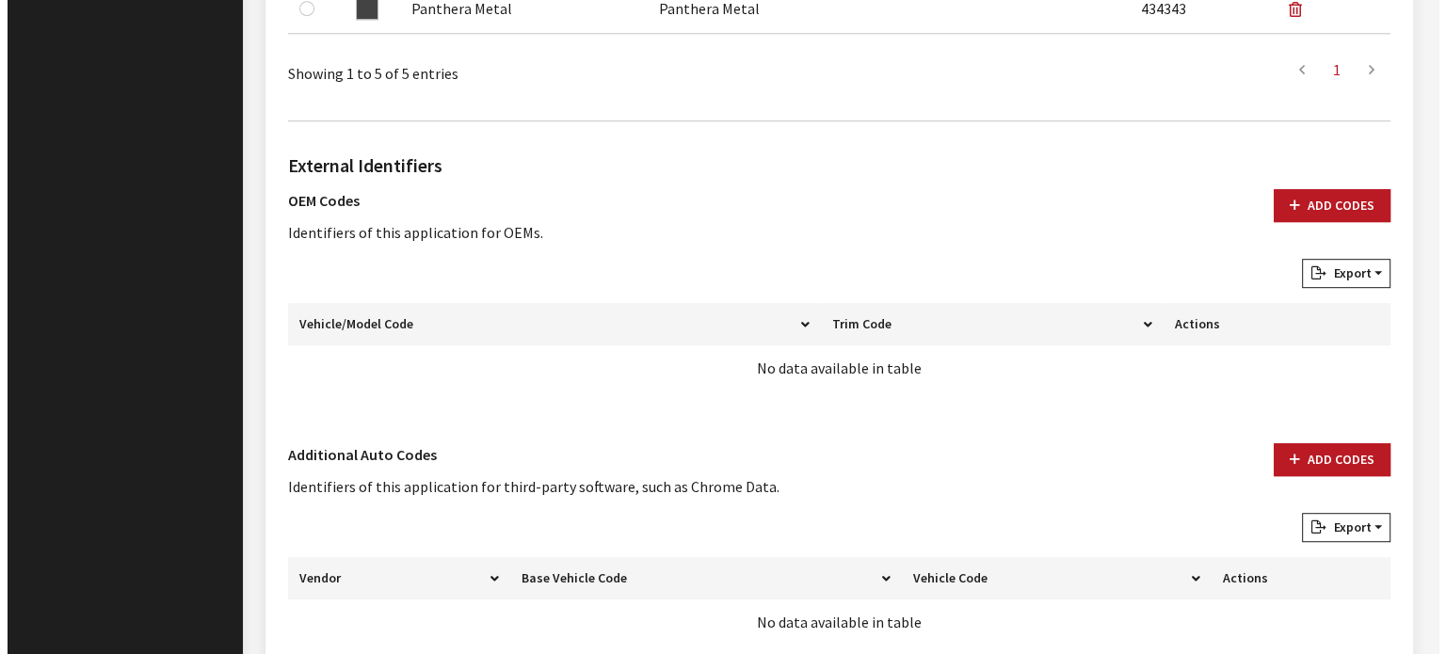
scroll to position [1093, 0]
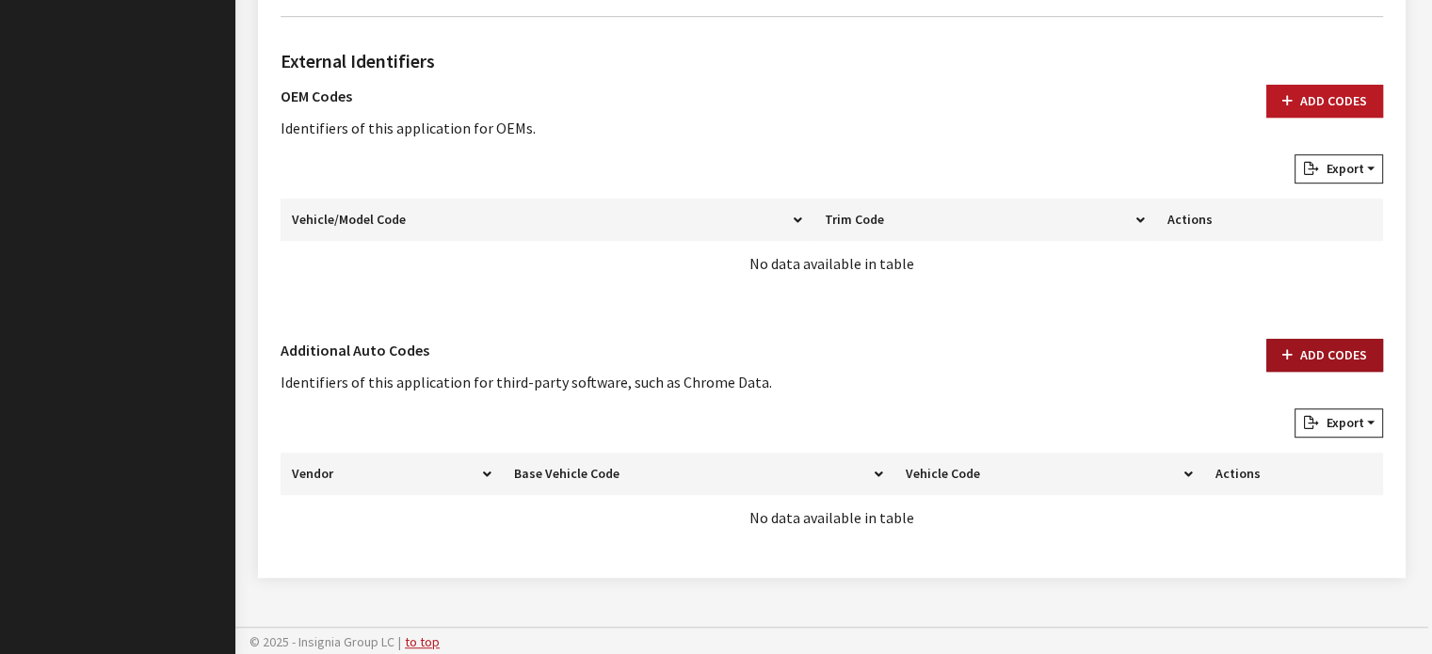
click at [1301, 360] on button "Add Codes" at bounding box center [1324, 355] width 117 height 33
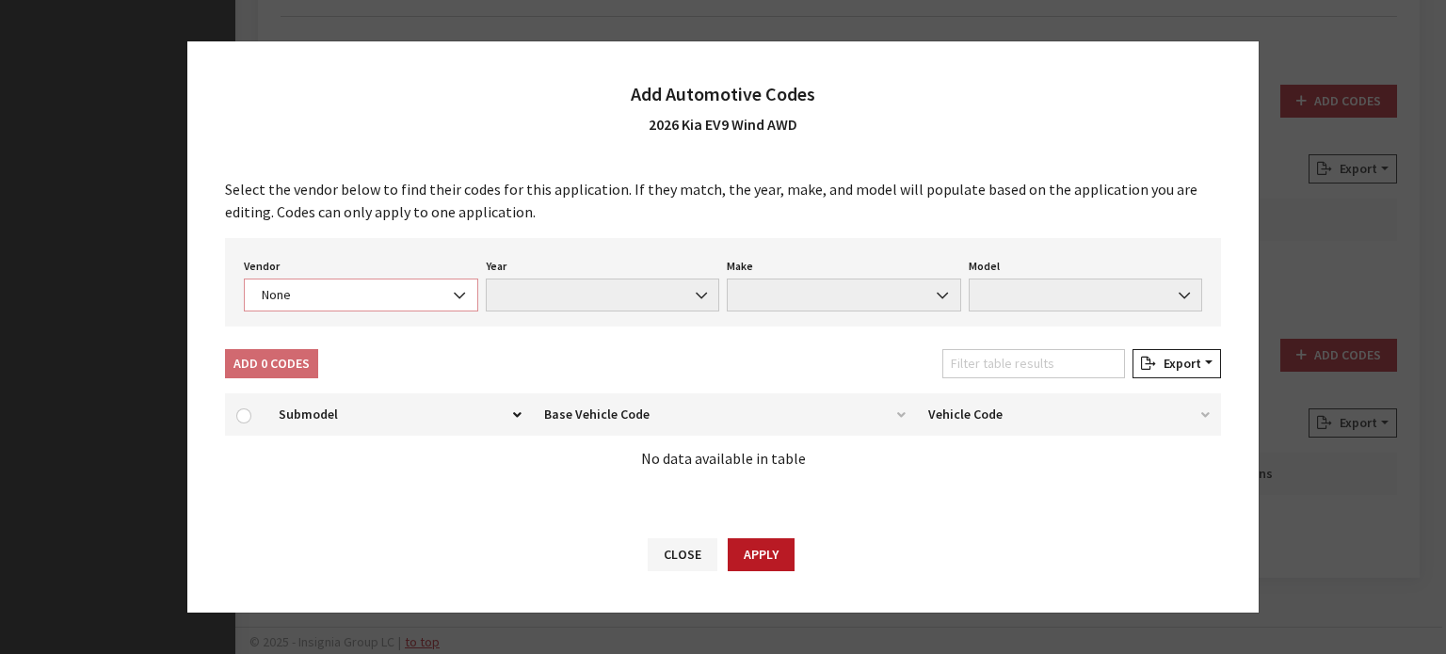
click at [343, 300] on span "None" at bounding box center [361, 295] width 210 height 20
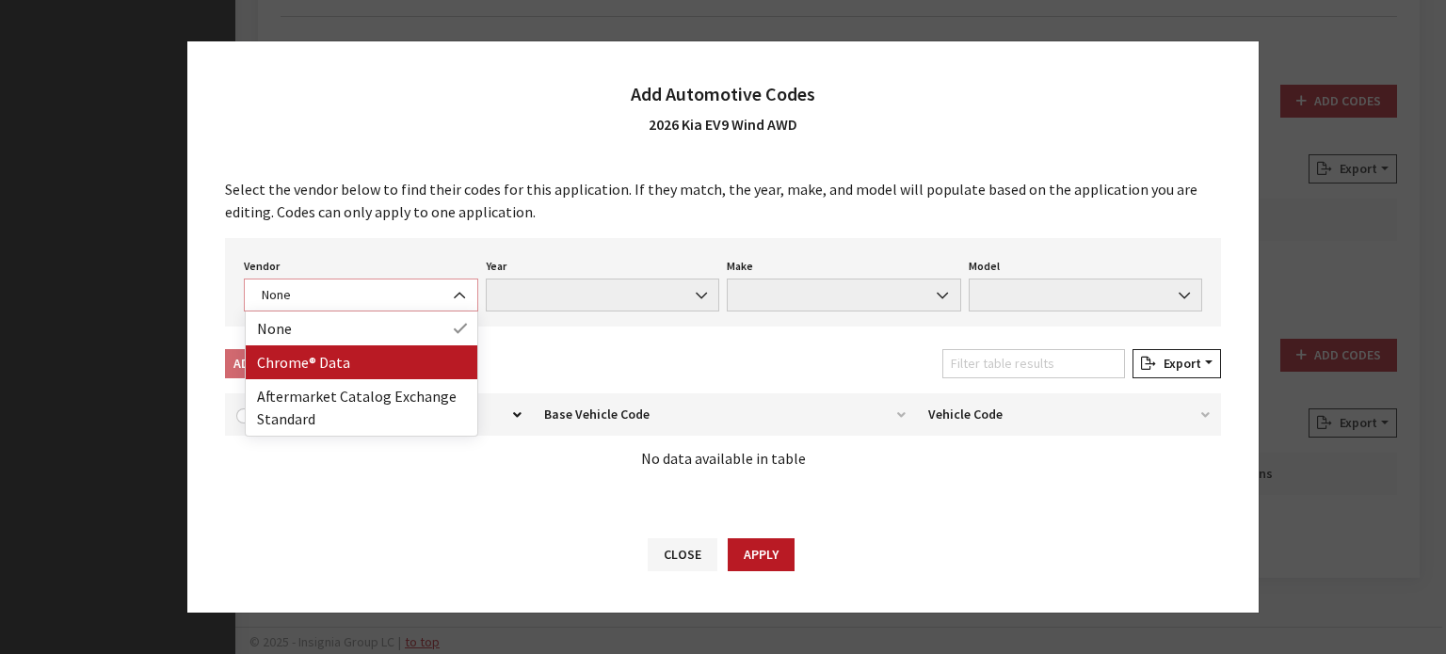
select select "4"
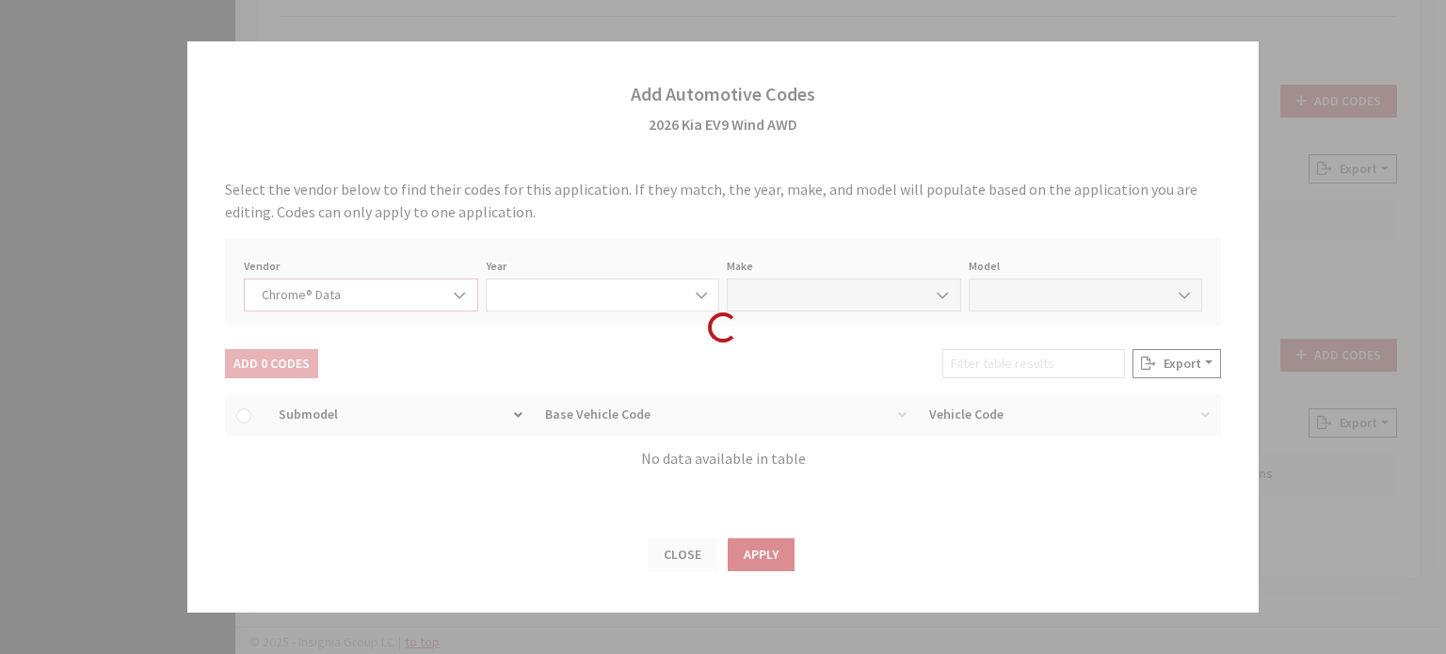
select select "2026"
select select "22"
select select "67598"
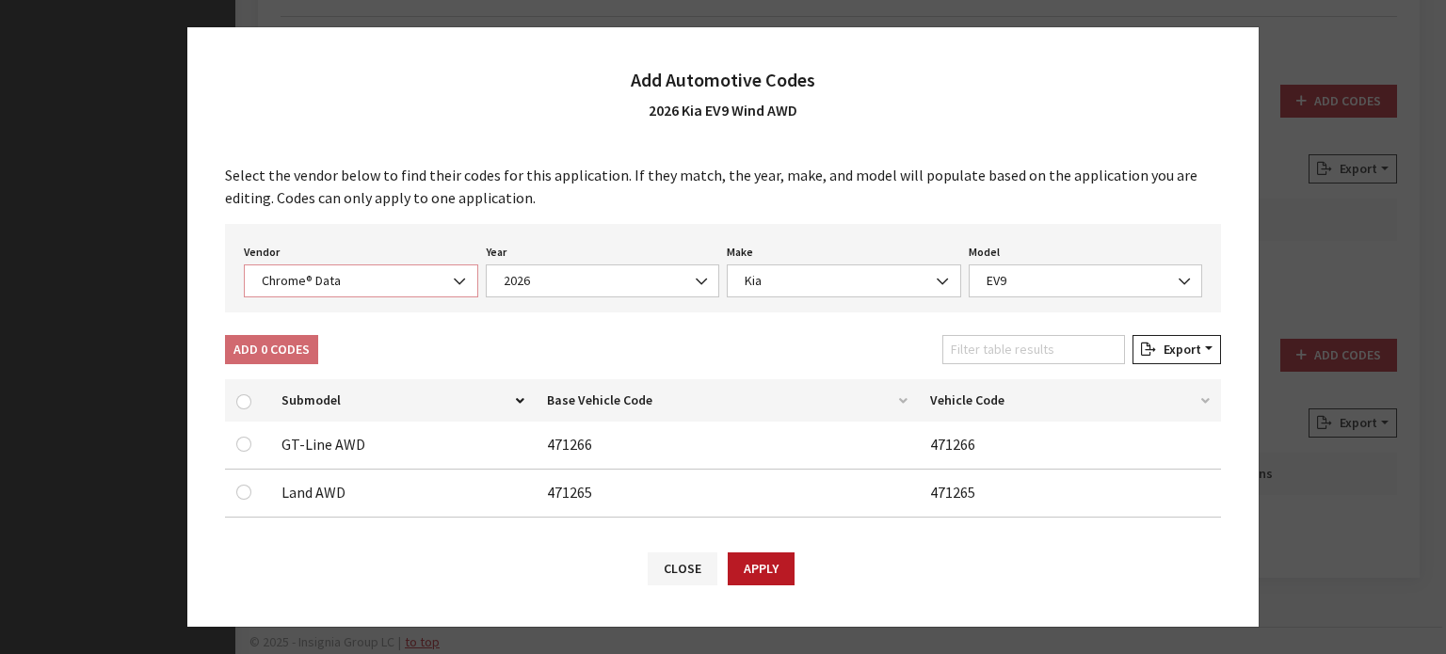
scroll to position [164, 0]
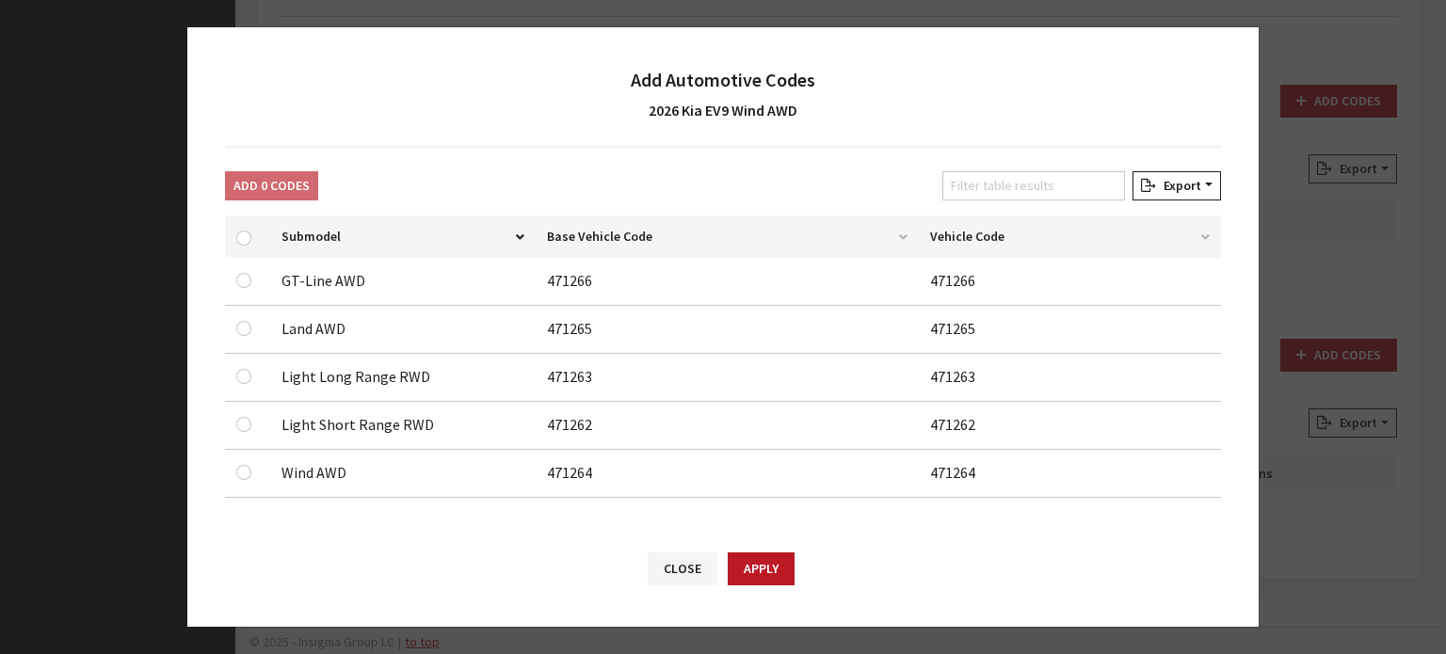
click at [248, 485] on td at bounding box center [247, 474] width 45 height 48
click at [247, 477] on div at bounding box center [247, 472] width 23 height 23
click at [245, 288] on input "checkbox" at bounding box center [243, 280] width 15 height 15
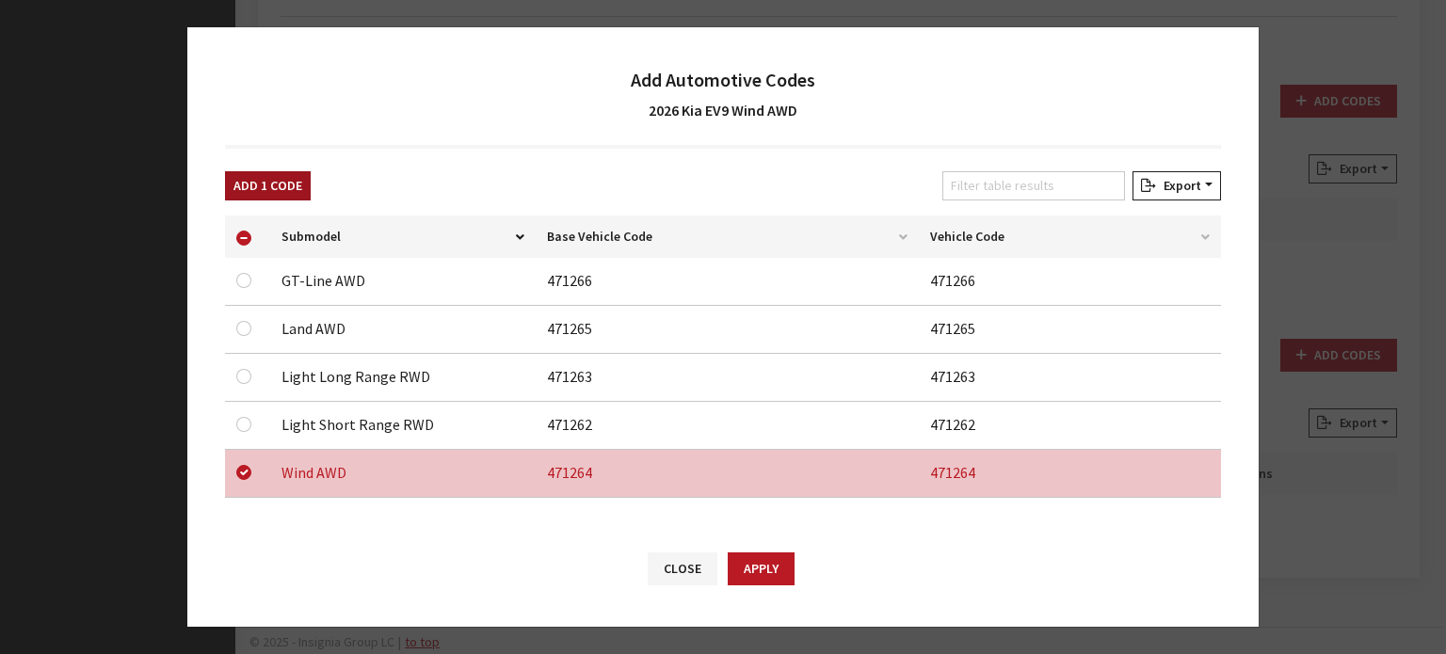
click at [284, 187] on button "Add 1 Code" at bounding box center [268, 185] width 86 height 29
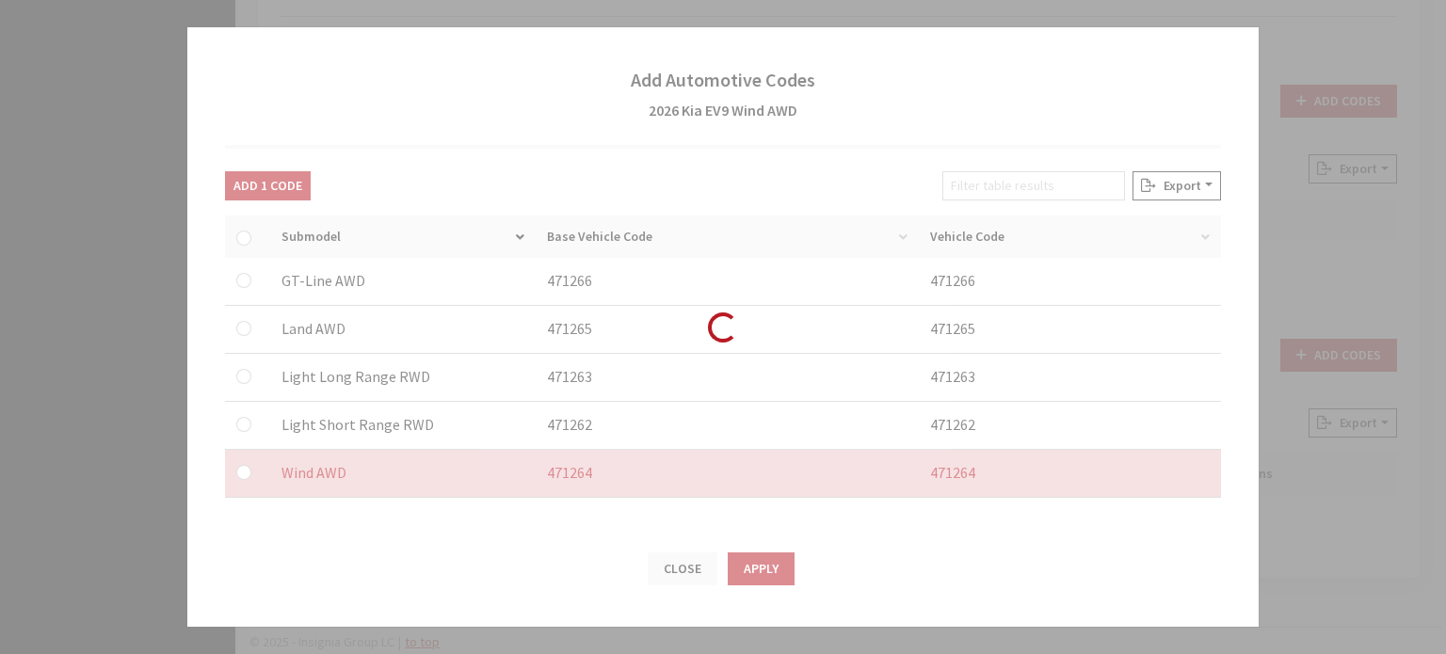
checkbox input "false"
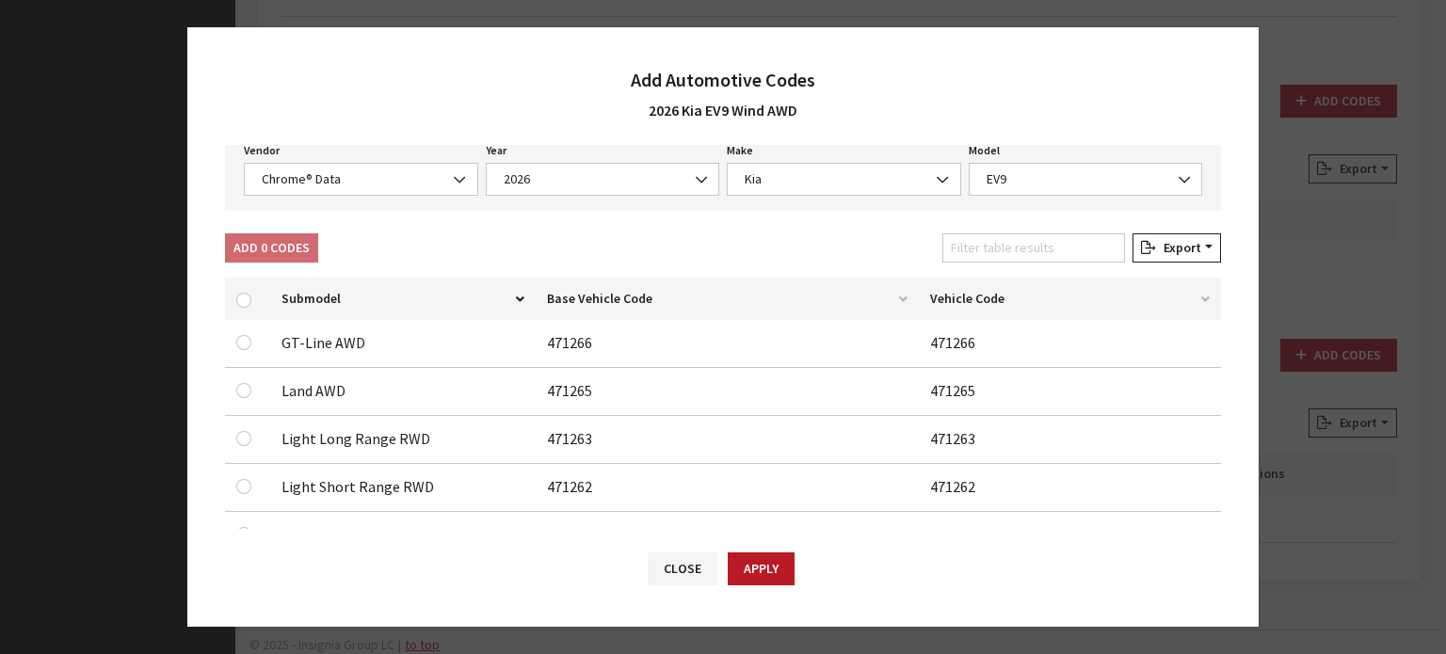
scroll to position [70, 0]
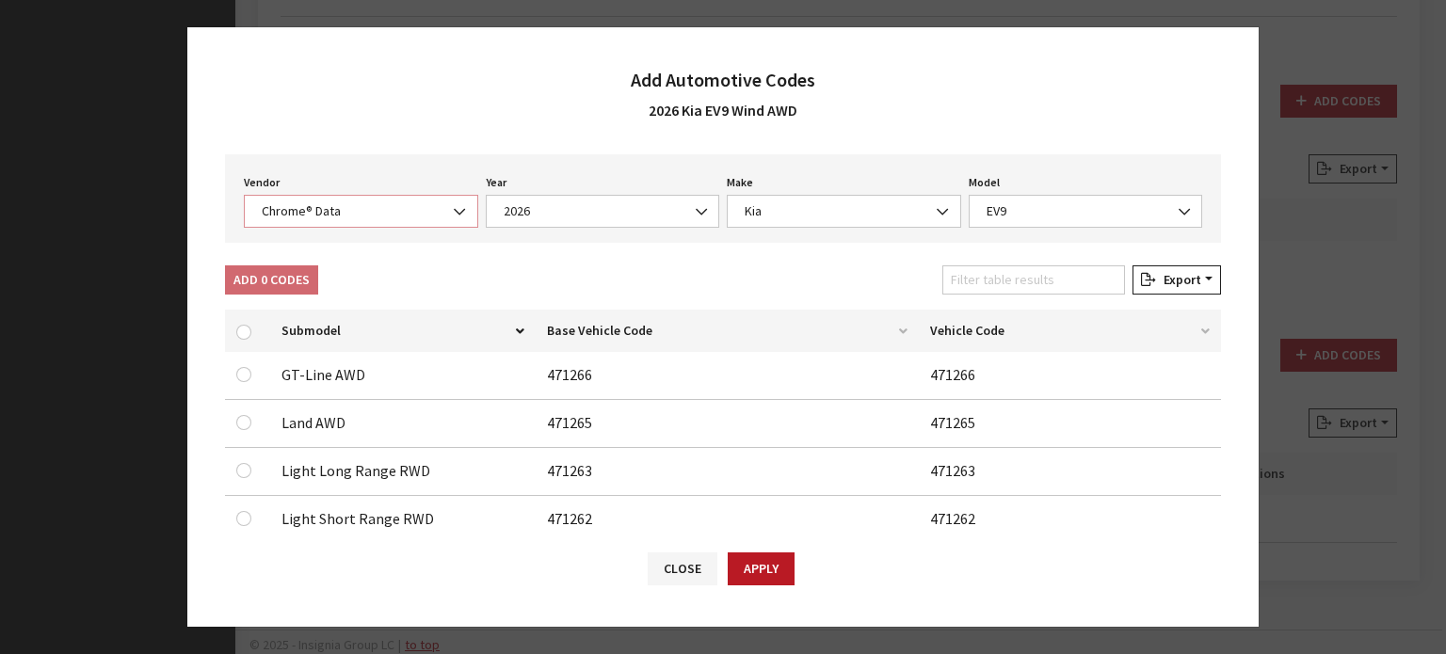
click at [378, 215] on span "Chrome® Data" at bounding box center [361, 211] width 210 height 20
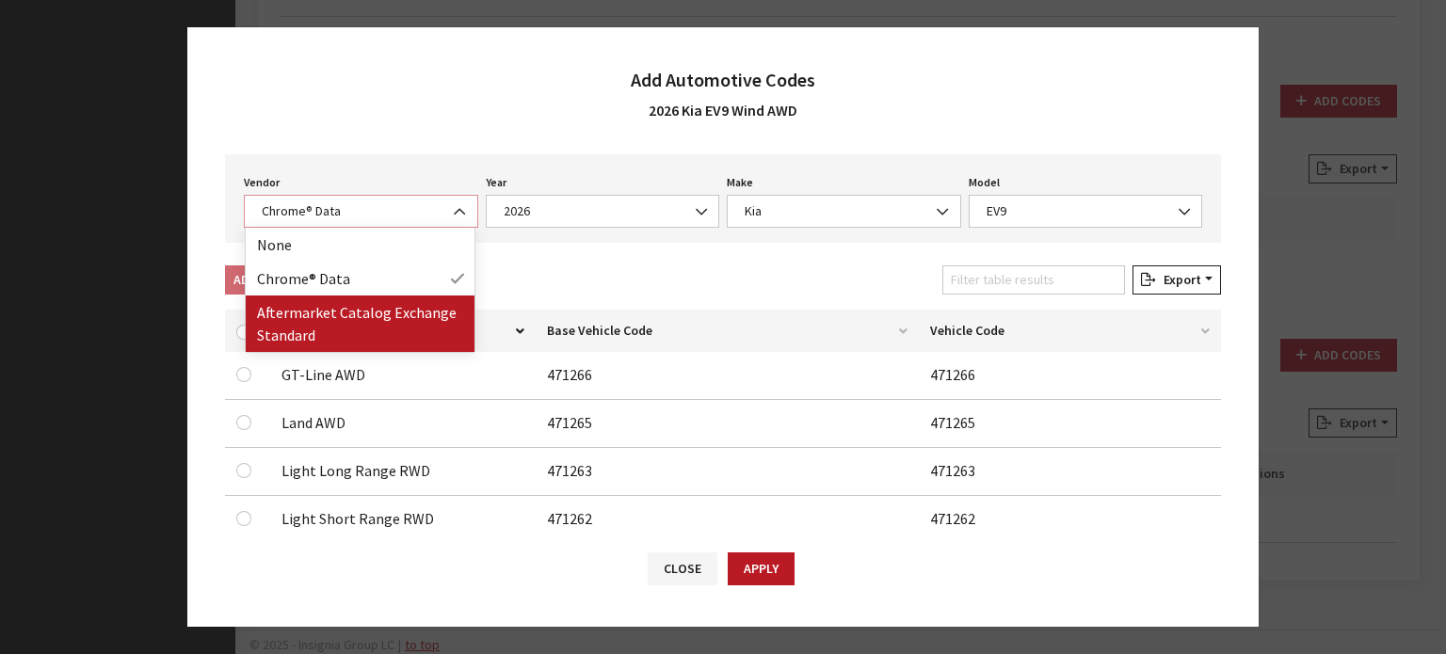
select select "2"
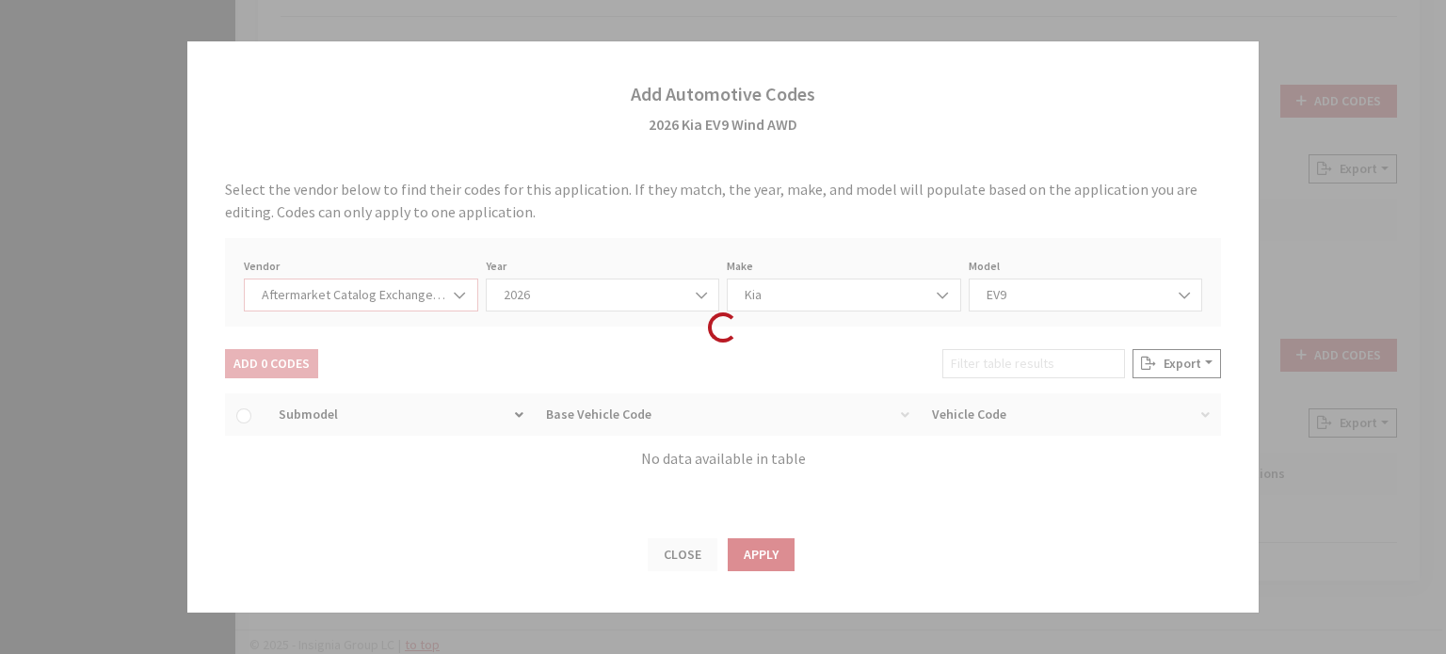
scroll to position [0, 0]
select select "2026"
select select "21"
select select "31568"
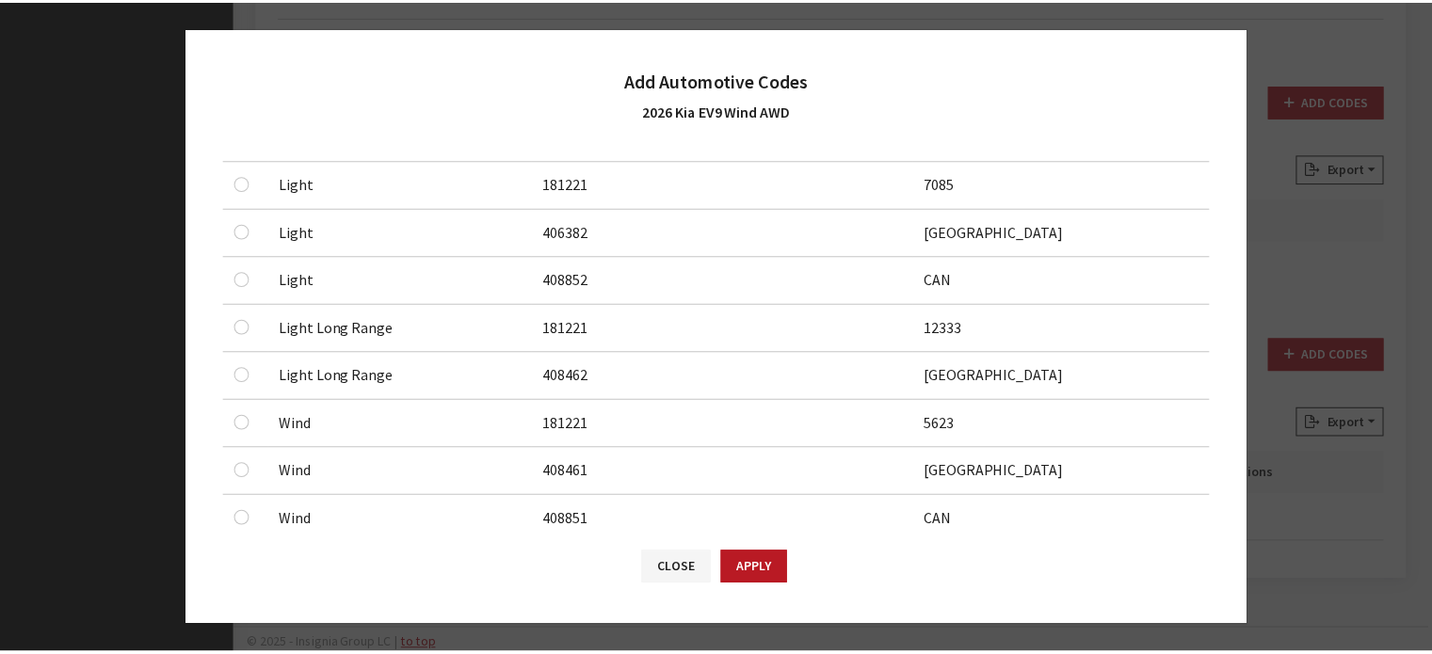
scroll to position [738, 0]
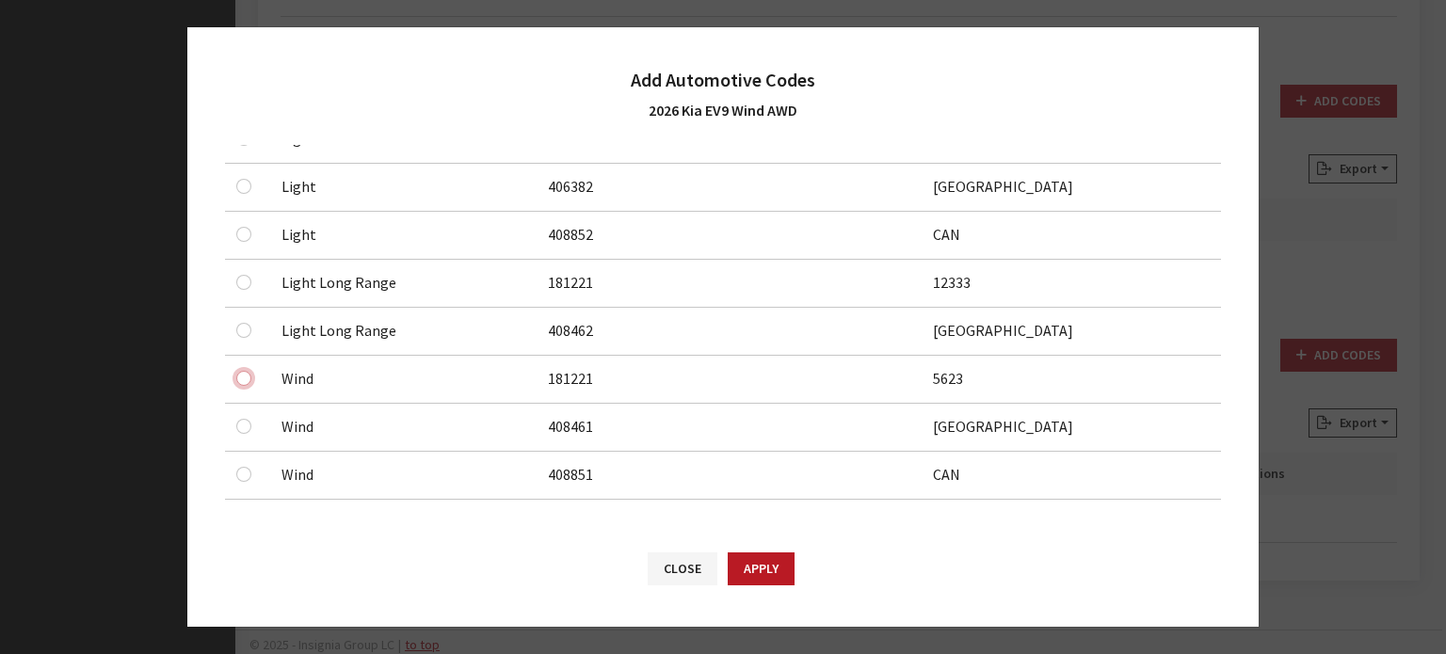
checkbox input "true"
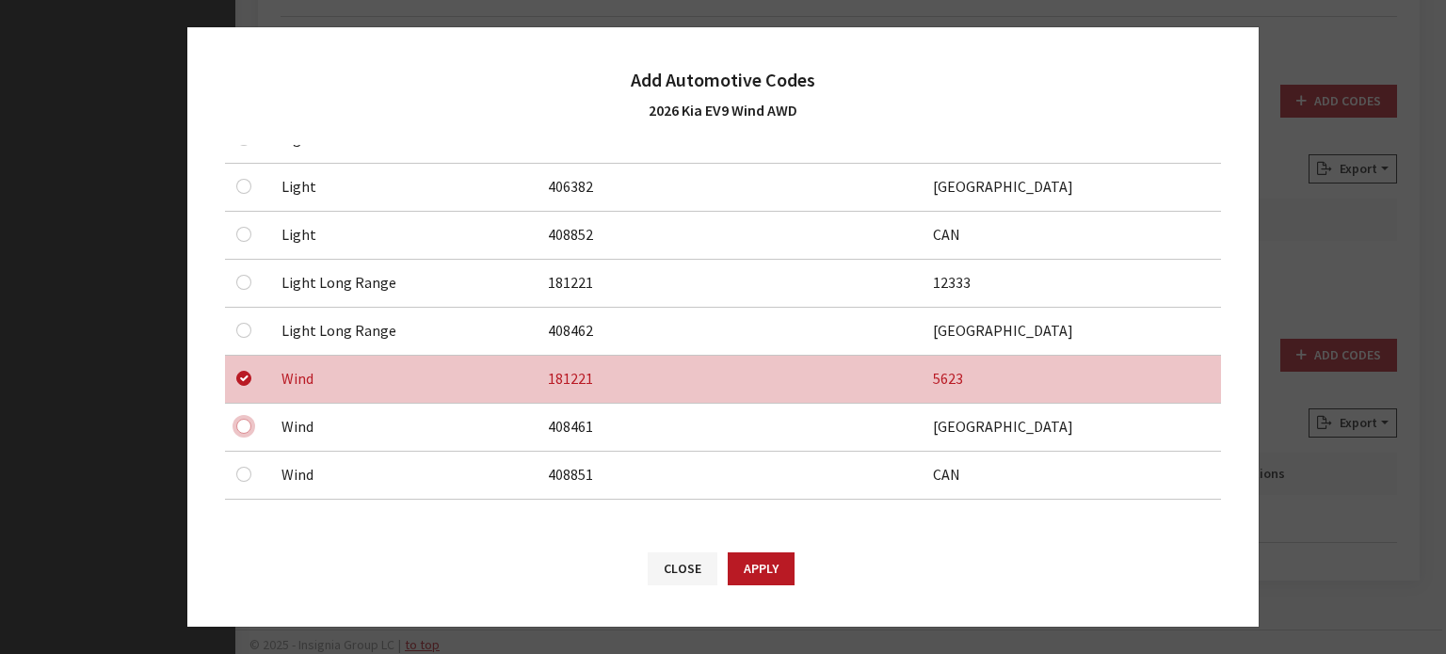
checkbox input "true"
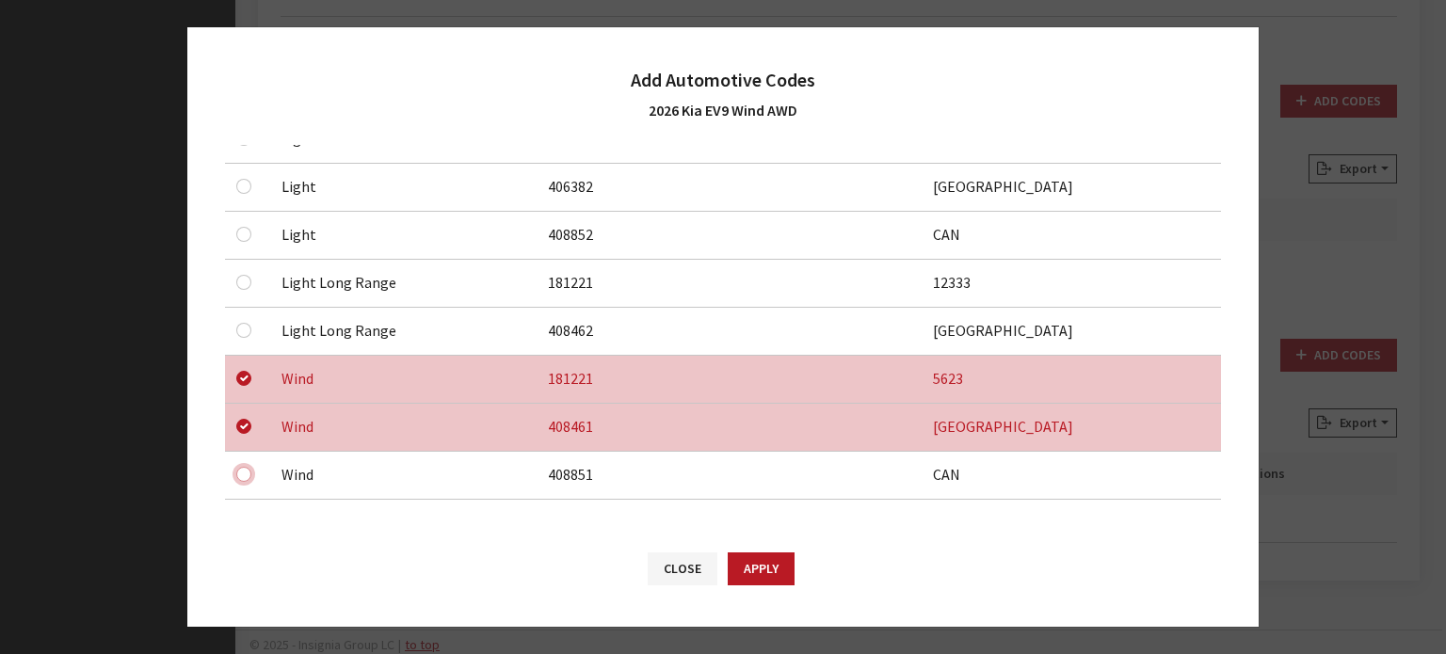
checkbox input "true"
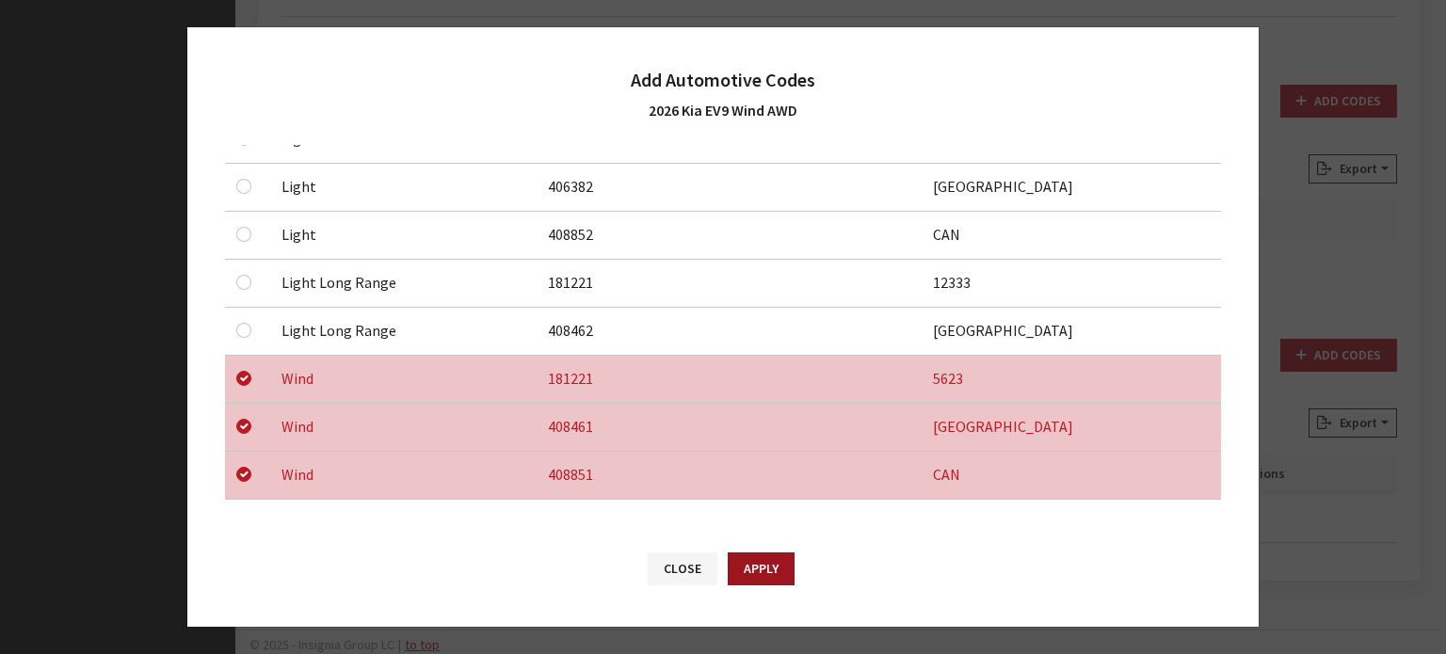
click at [761, 570] on button "Apply" at bounding box center [761, 569] width 67 height 33
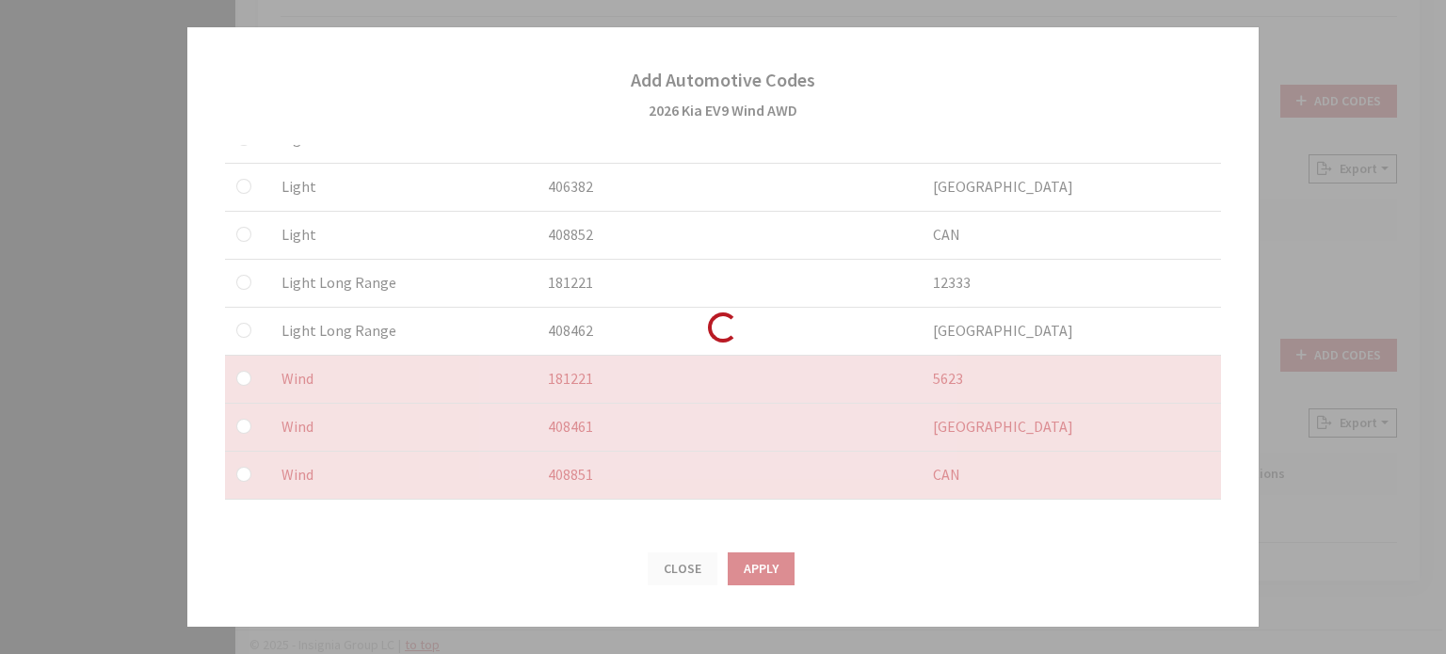
checkbox input "false"
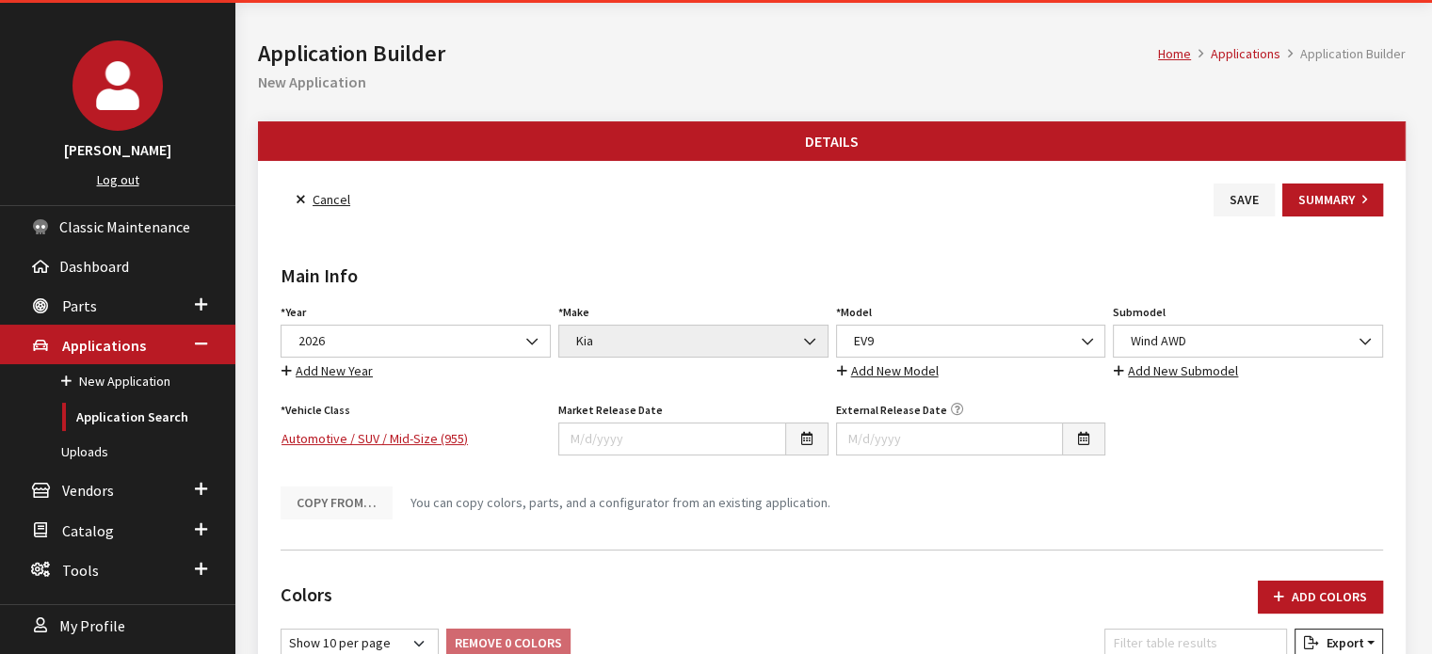
scroll to position [0, 0]
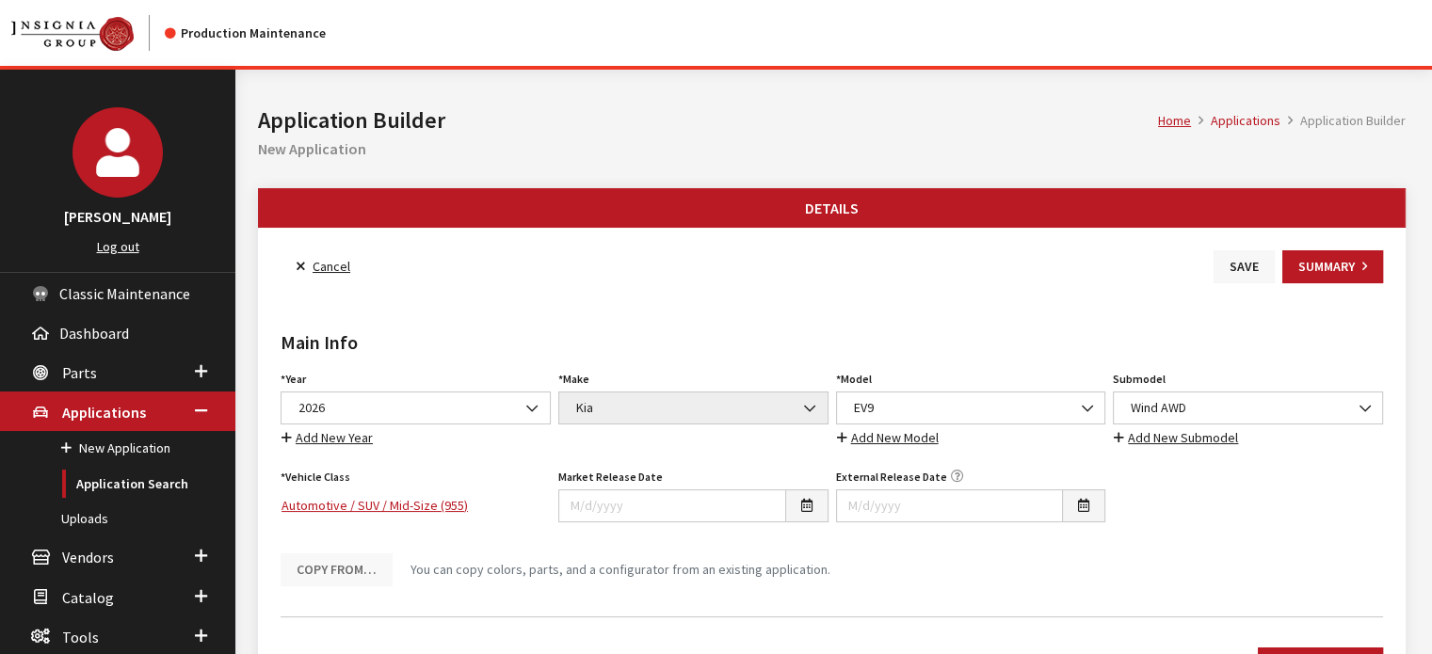
click at [1257, 270] on button "Save" at bounding box center [1243, 266] width 61 height 33
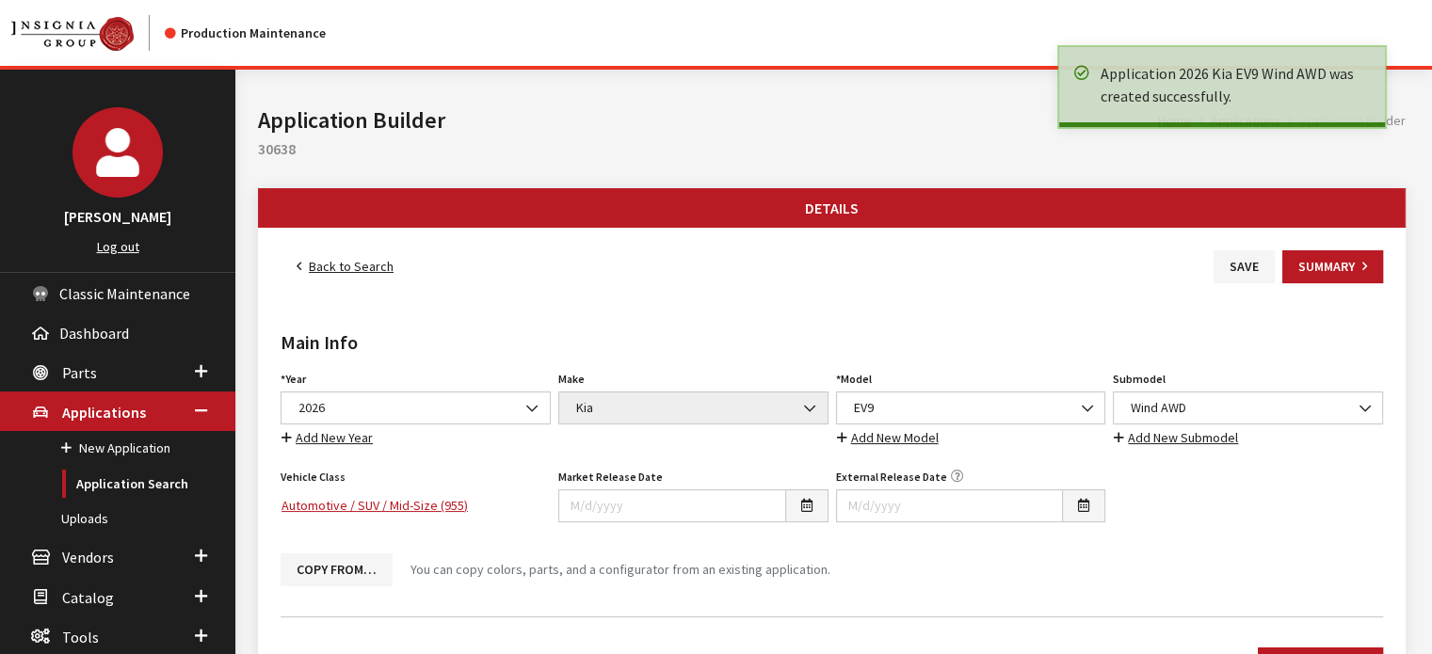
click at [342, 272] on link "Back to Search" at bounding box center [344, 266] width 129 height 33
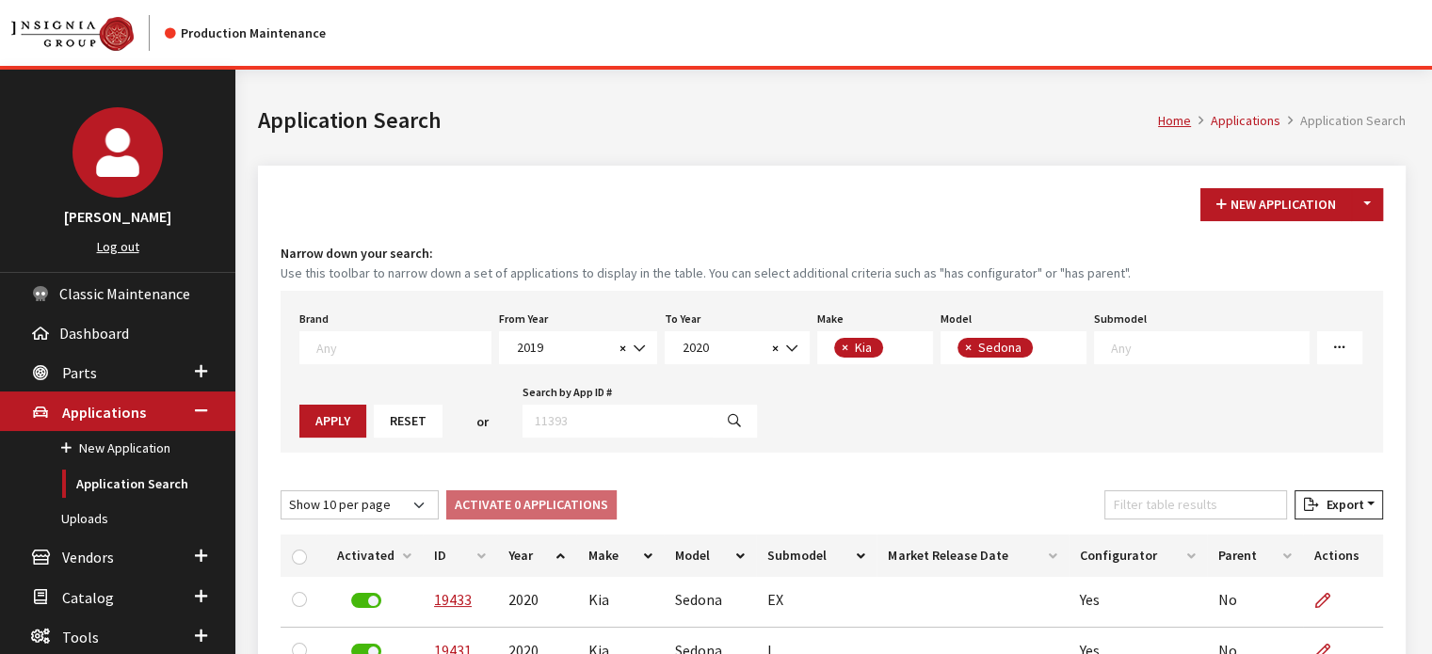
click at [408, 413] on button "Reset" at bounding box center [408, 421] width 69 height 33
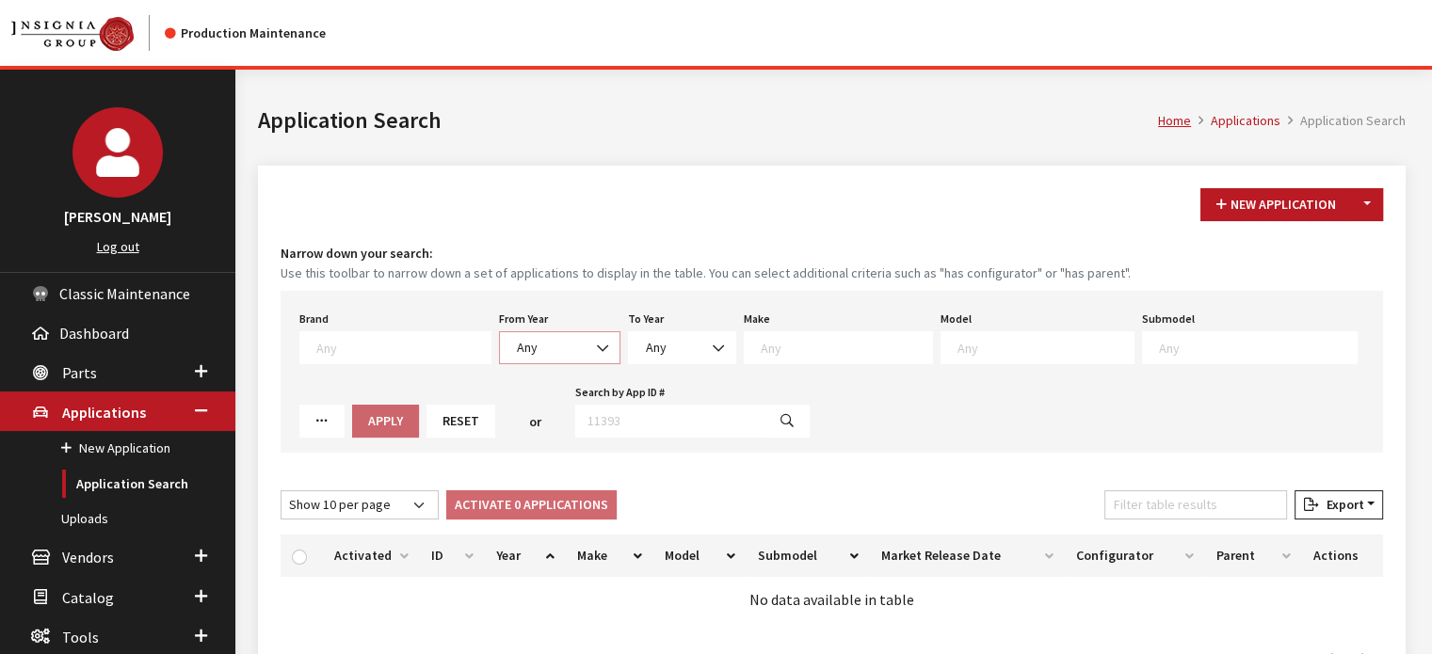
click at [587, 344] on span at bounding box center [603, 348] width 32 height 32
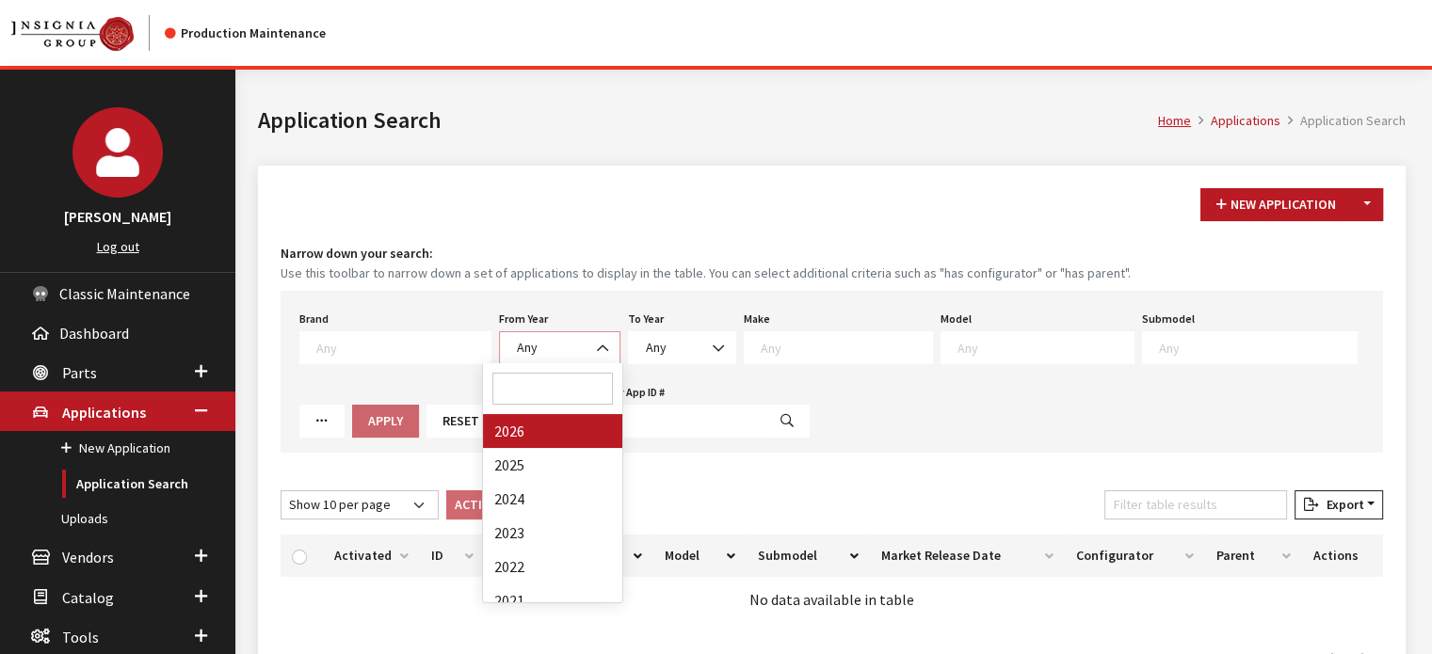
select select "2026"
select select
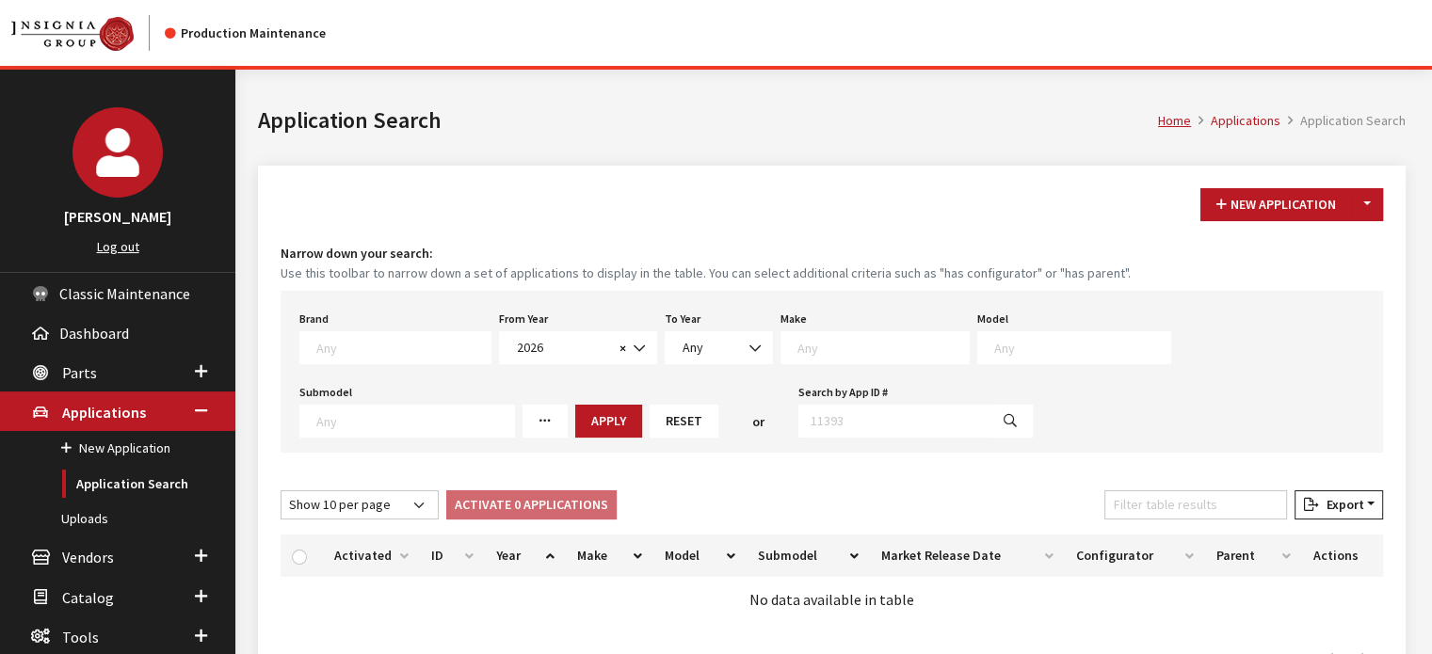
click at [818, 345] on textarea "Search" at bounding box center [882, 347] width 171 height 17
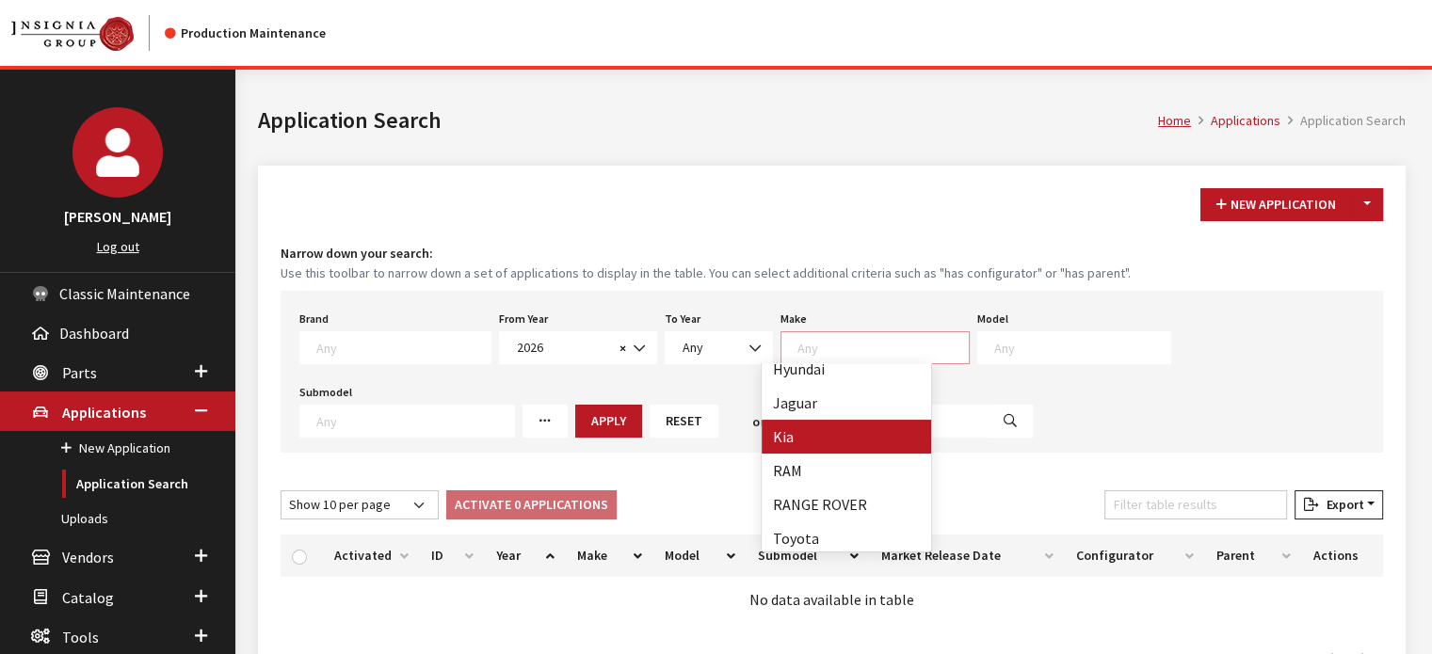
select select "31"
select select
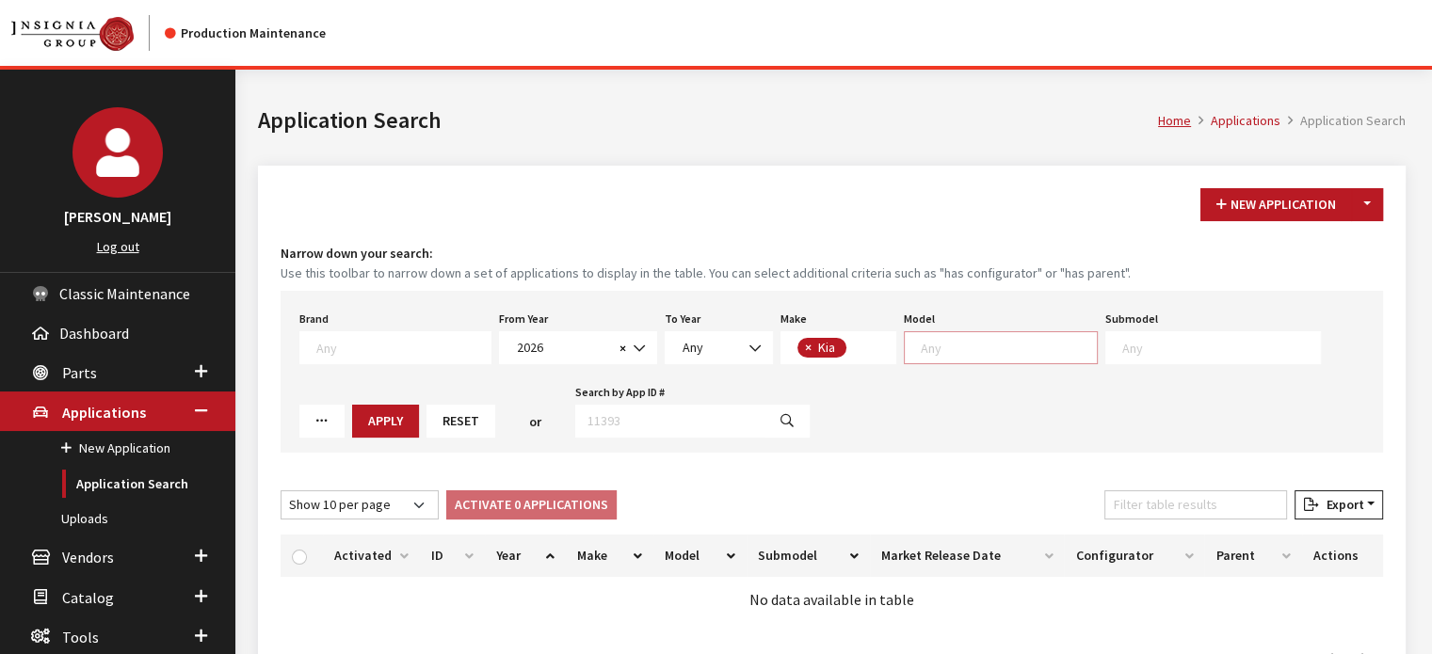
click at [925, 353] on textarea "Search" at bounding box center [1009, 347] width 176 height 17
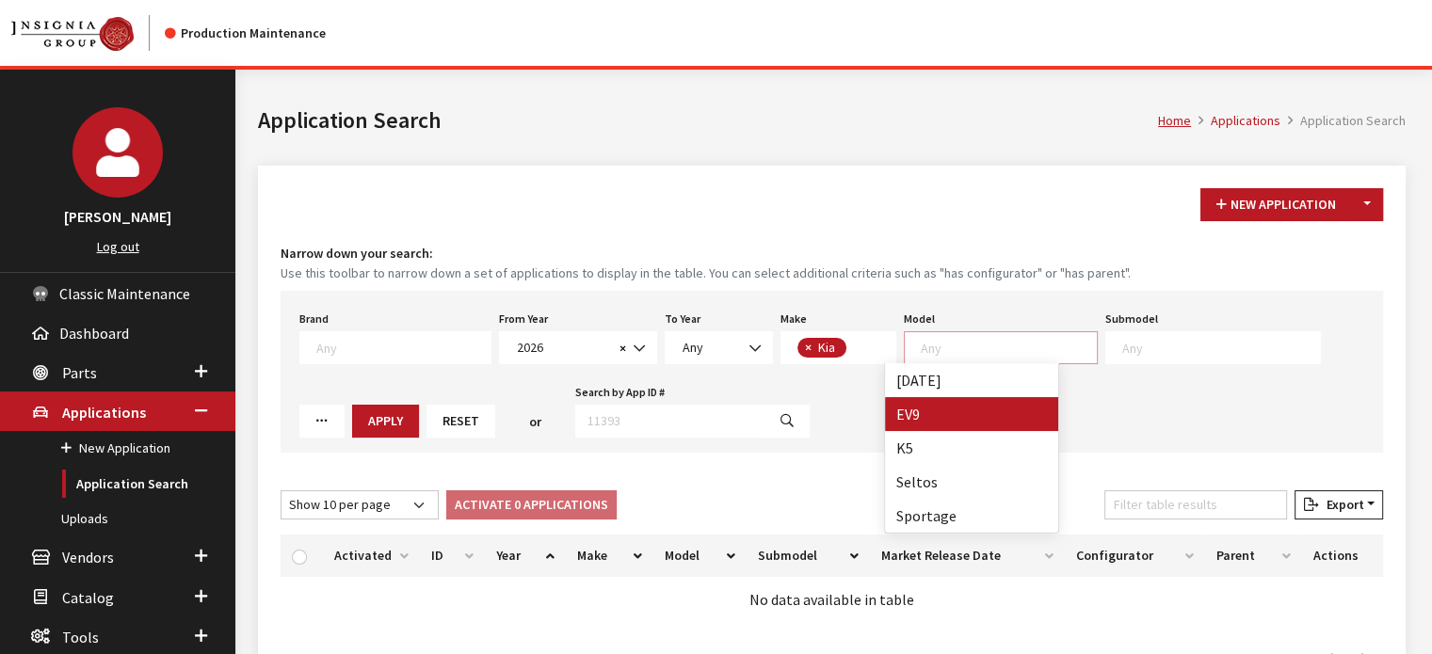
select select "1383"
select select
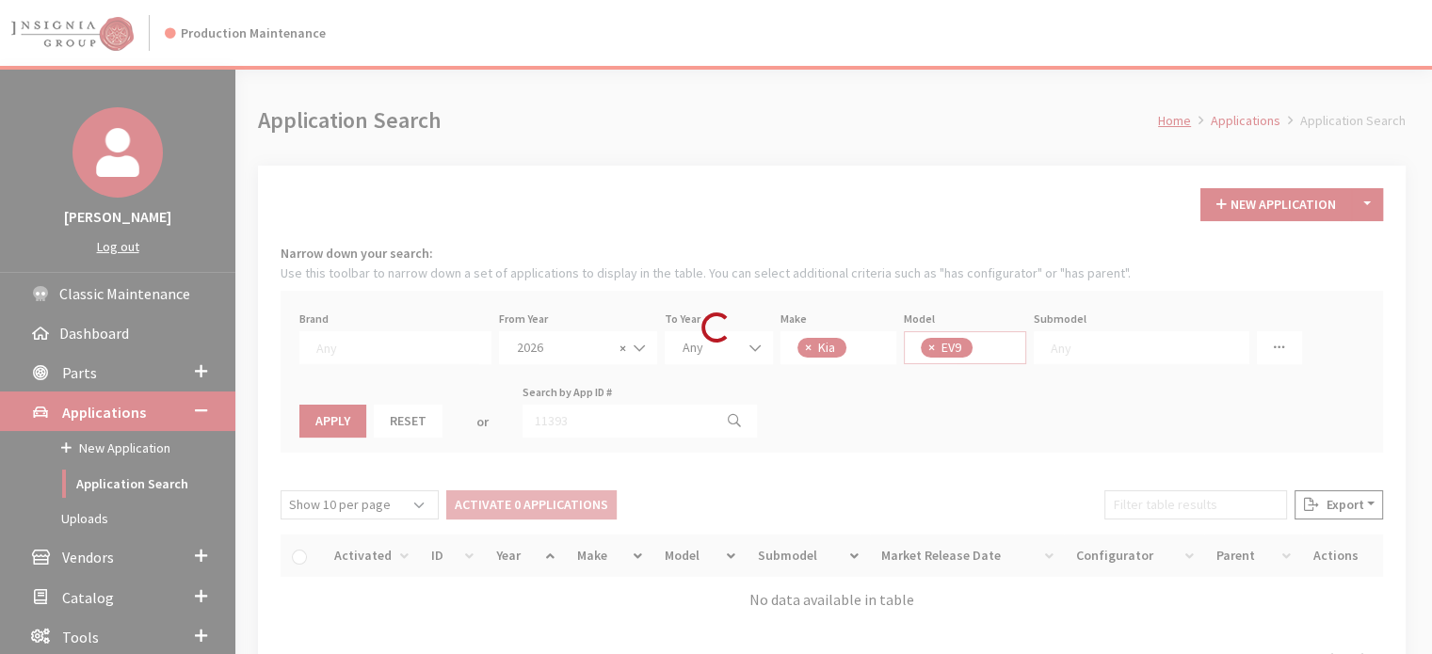
scroll to position [35, 0]
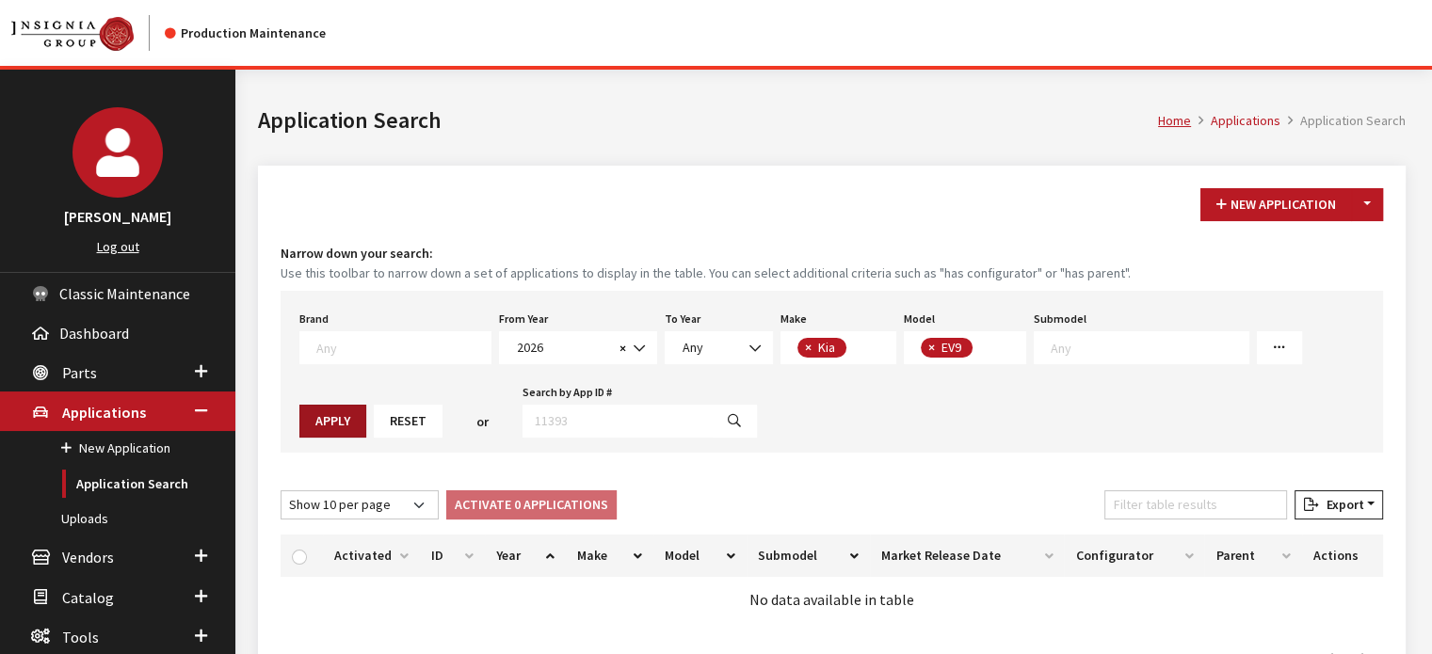
click at [366, 405] on button "Apply" at bounding box center [332, 421] width 67 height 33
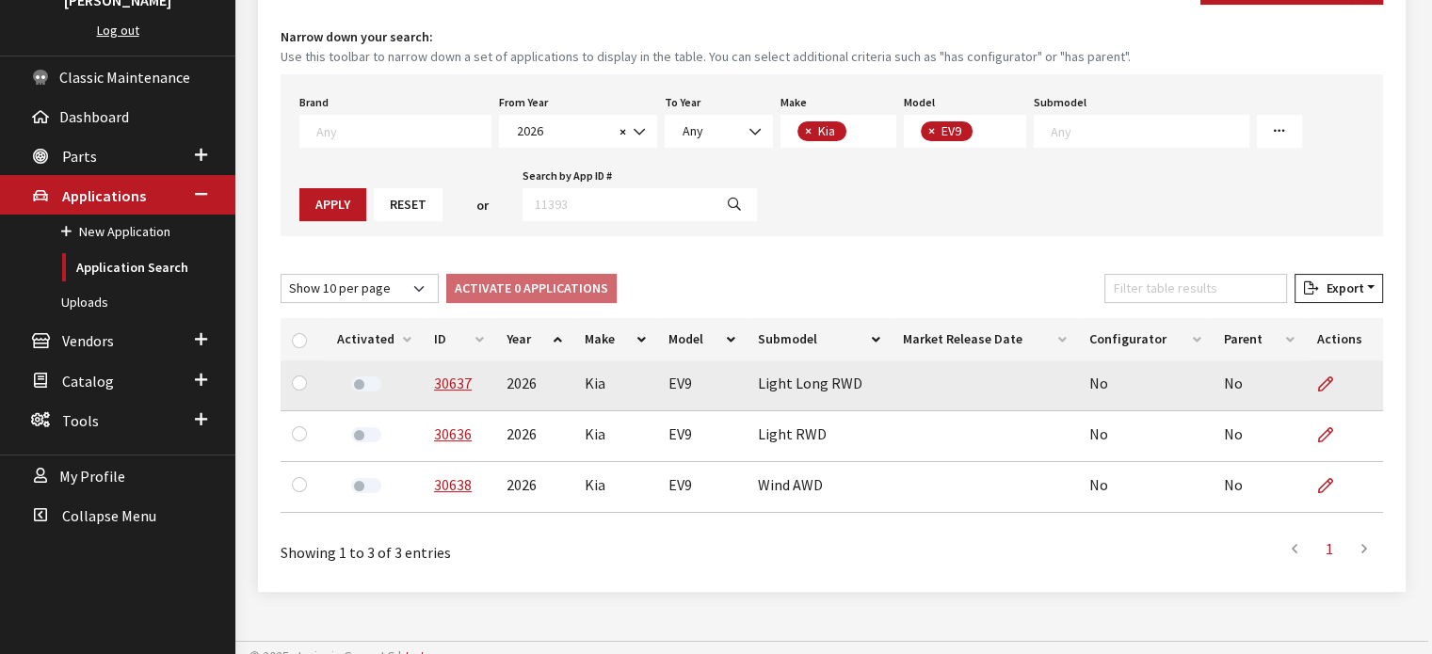
scroll to position [232, 0]
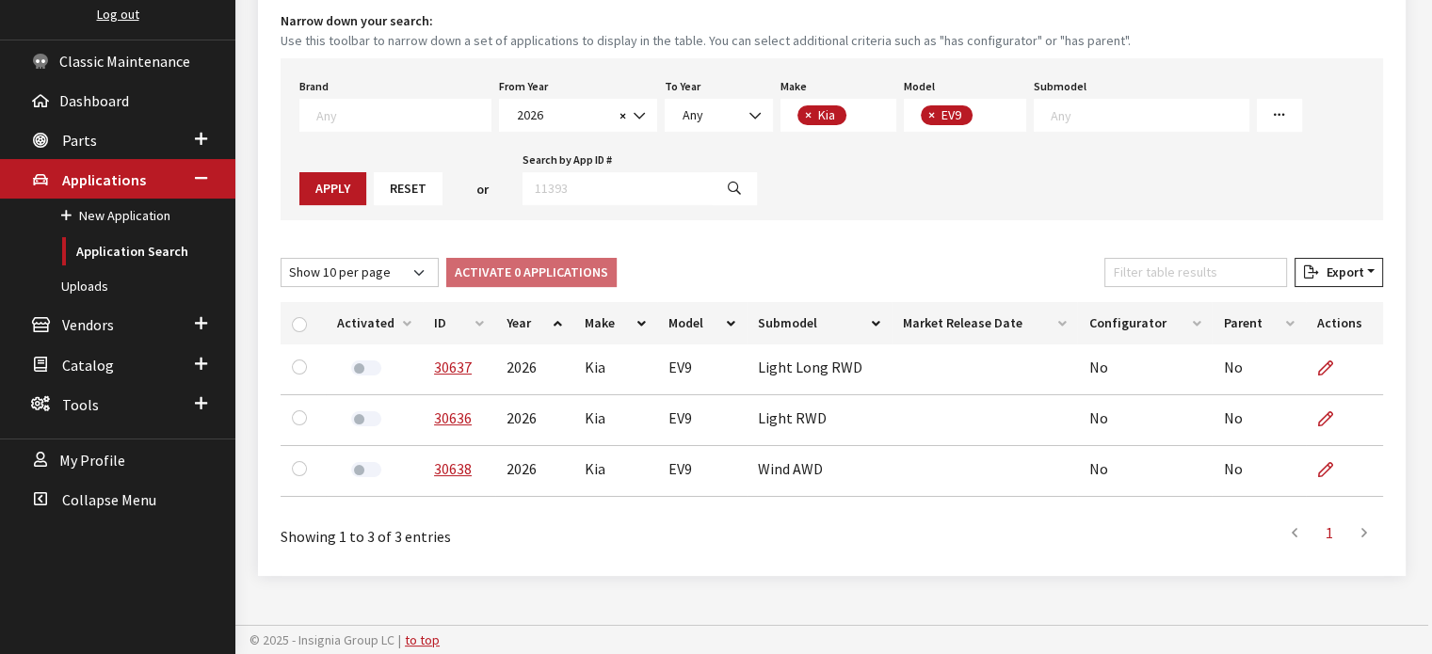
click at [442, 325] on th "ID" at bounding box center [459, 323] width 72 height 42
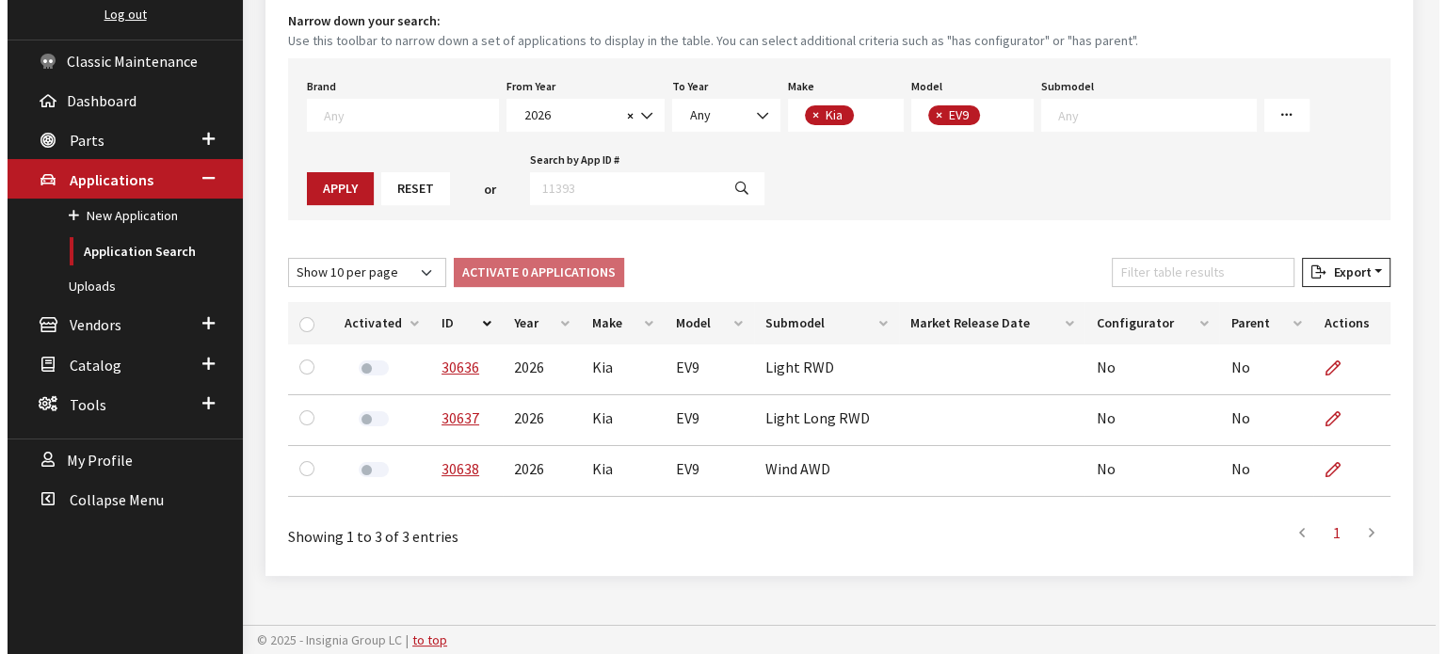
scroll to position [44, 0]
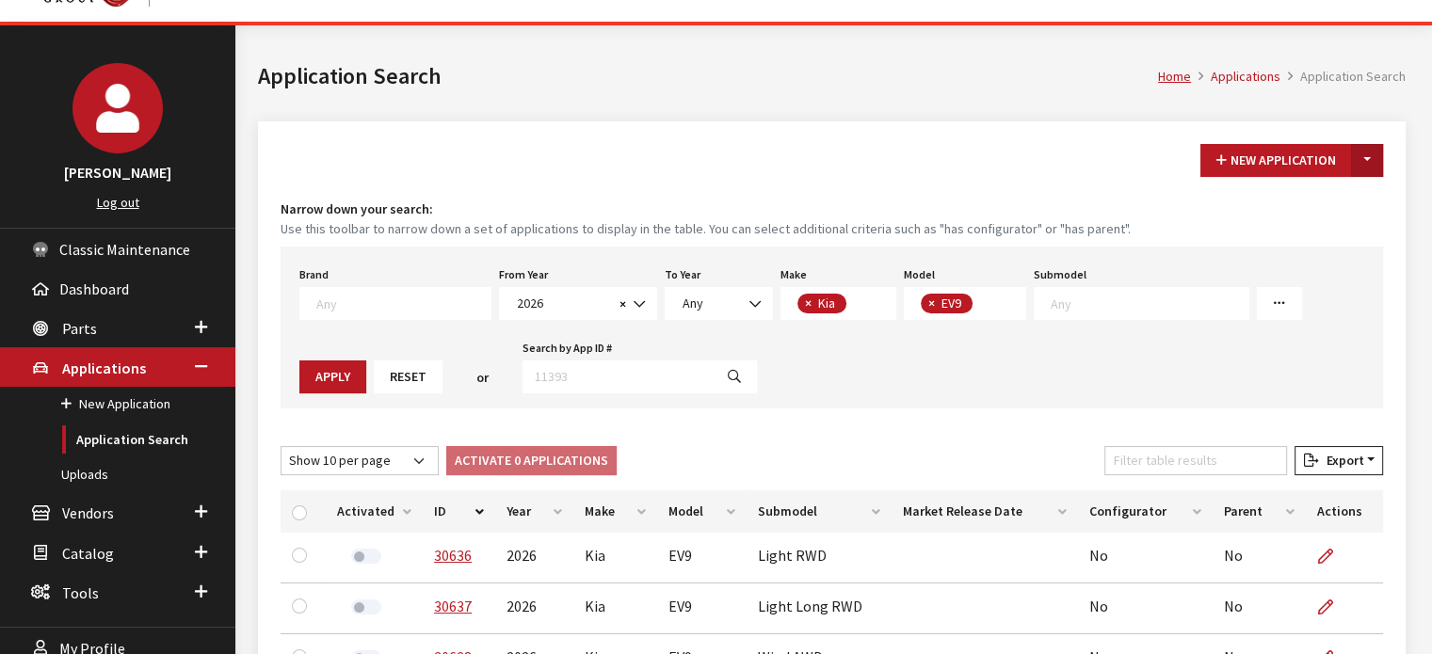
click at [1375, 152] on button "Toggle Dropdown" at bounding box center [1367, 160] width 32 height 33
click at [1321, 195] on button "New From Existing..." at bounding box center [1302, 200] width 162 height 33
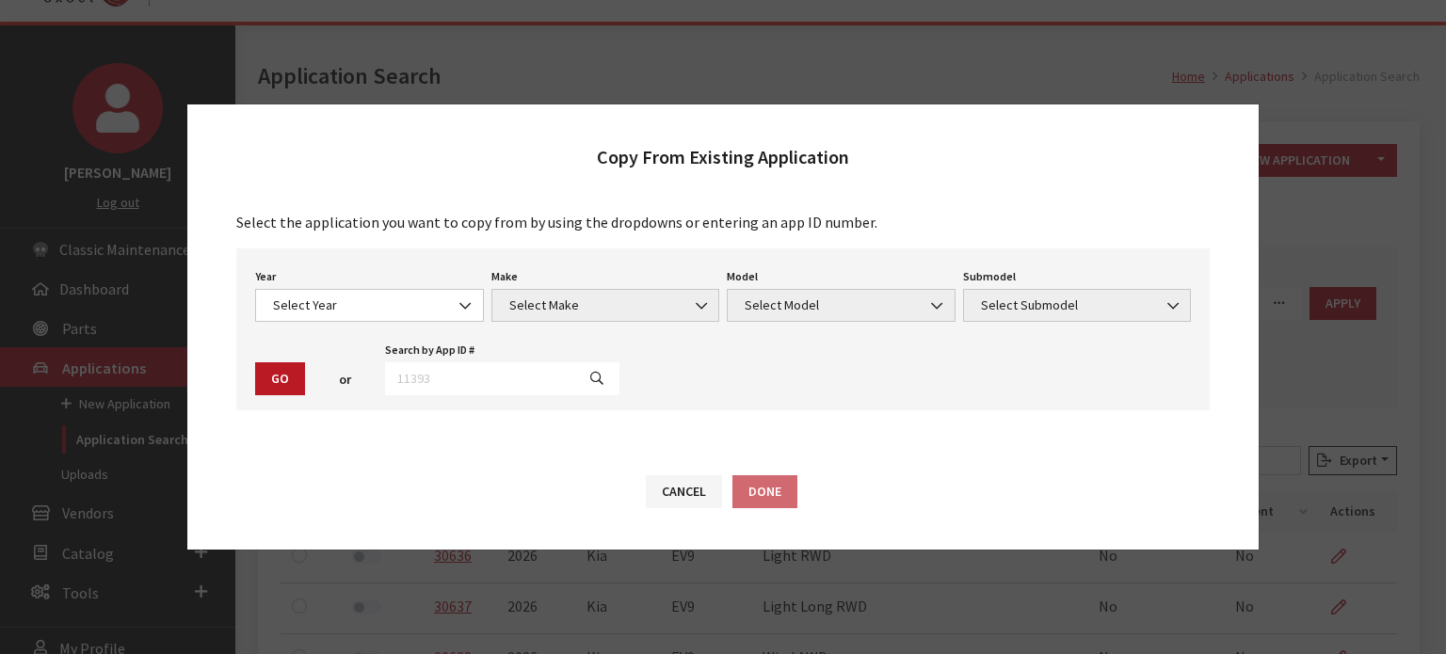
click at [398, 285] on div "Year Select Year 2026 2025 2024 2023 2022 2021 2020 2019 2018 2017 2016 2015 20…" at bounding box center [369, 293] width 236 height 58
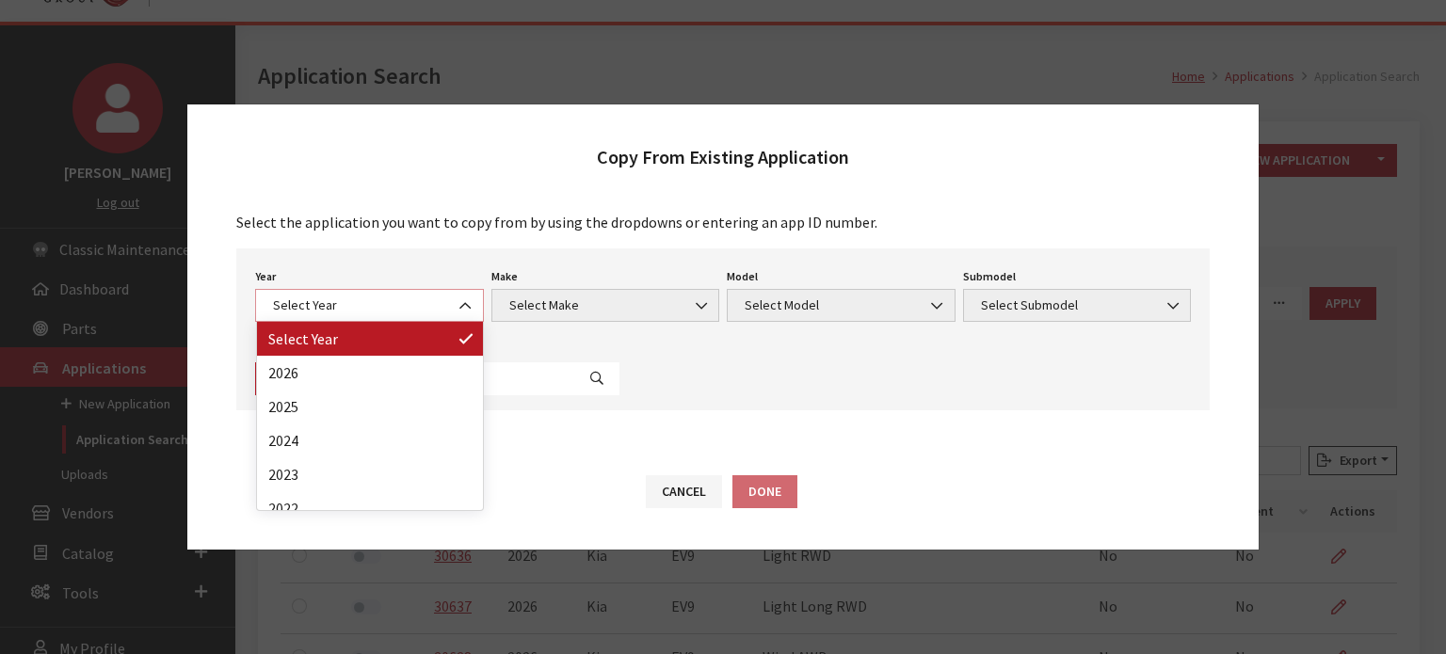
click at [384, 319] on span "Select Year" at bounding box center [369, 305] width 229 height 33
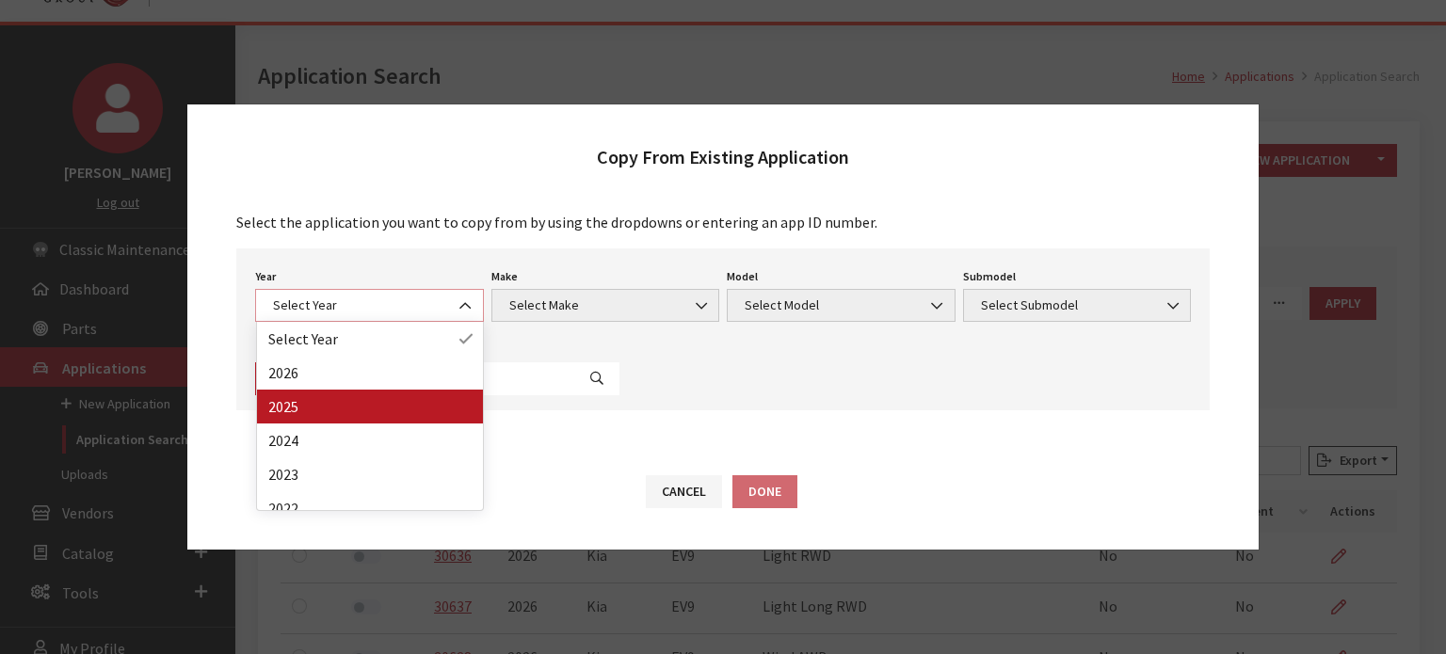
select select "43"
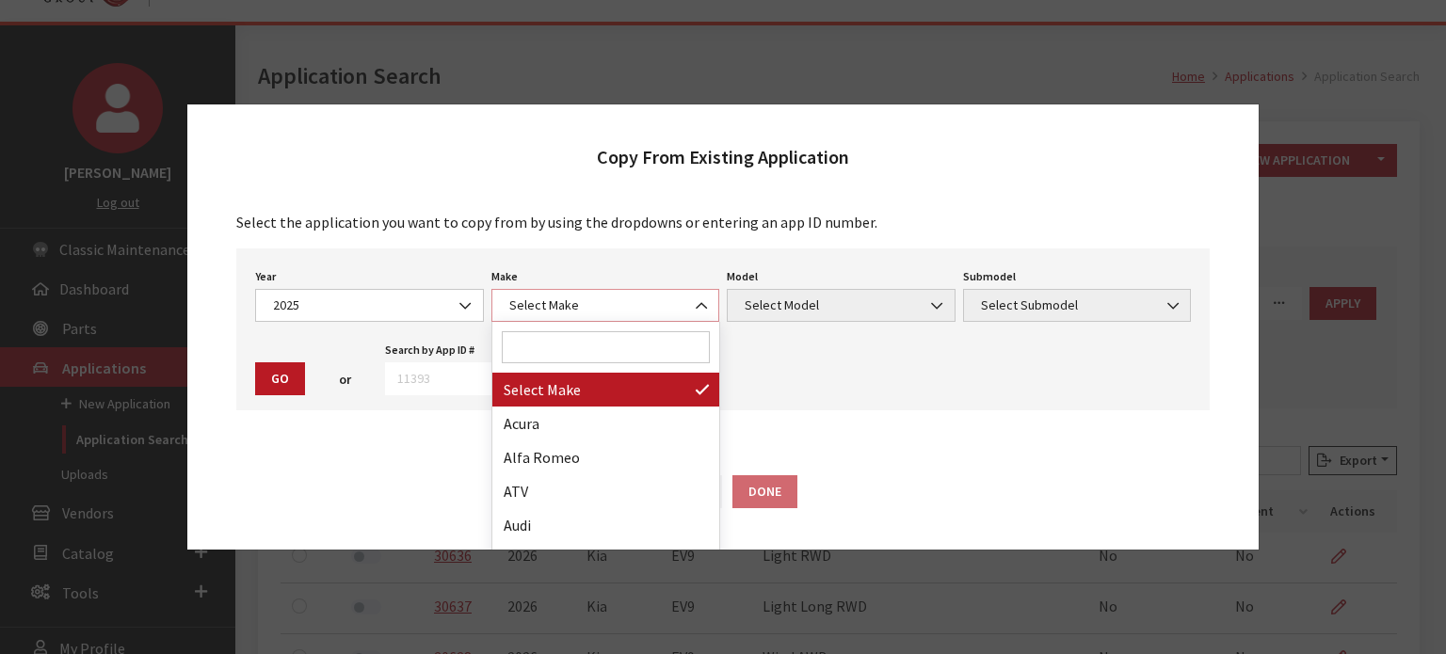
click at [566, 311] on span "Select Make" at bounding box center [606, 306] width 204 height 20
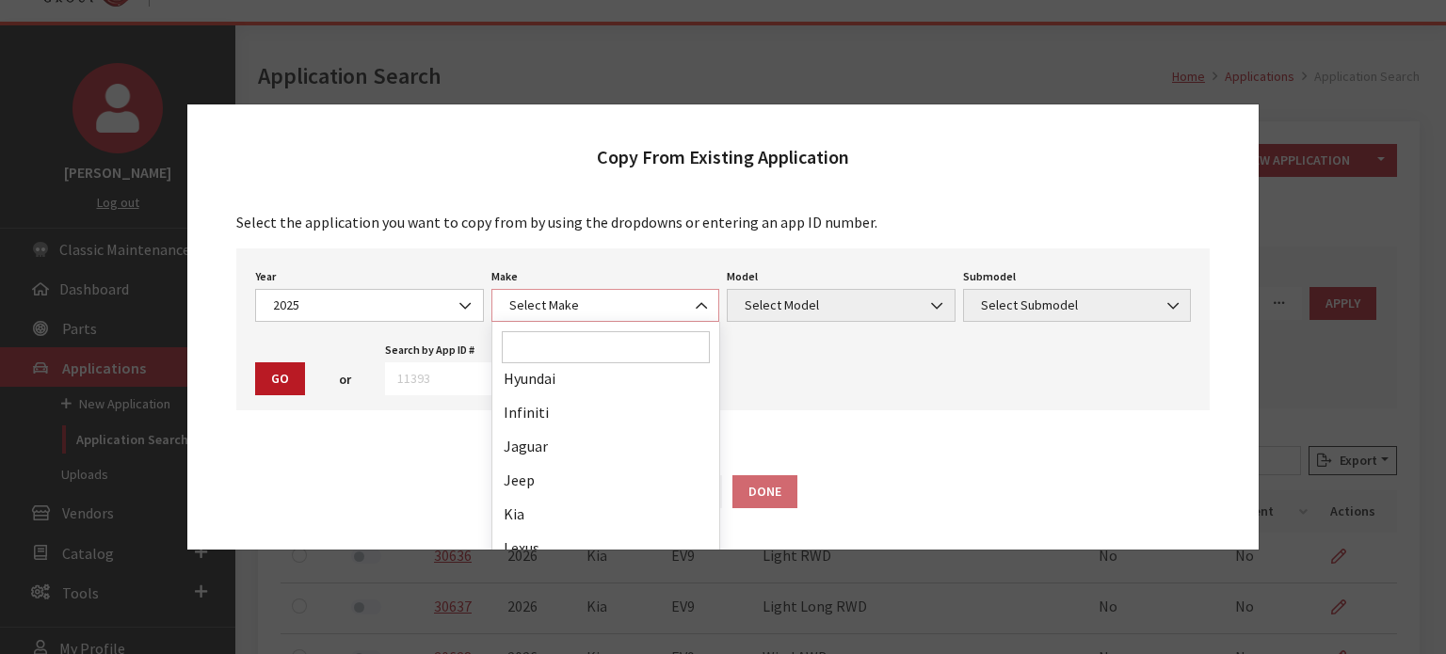
scroll to position [659, 0]
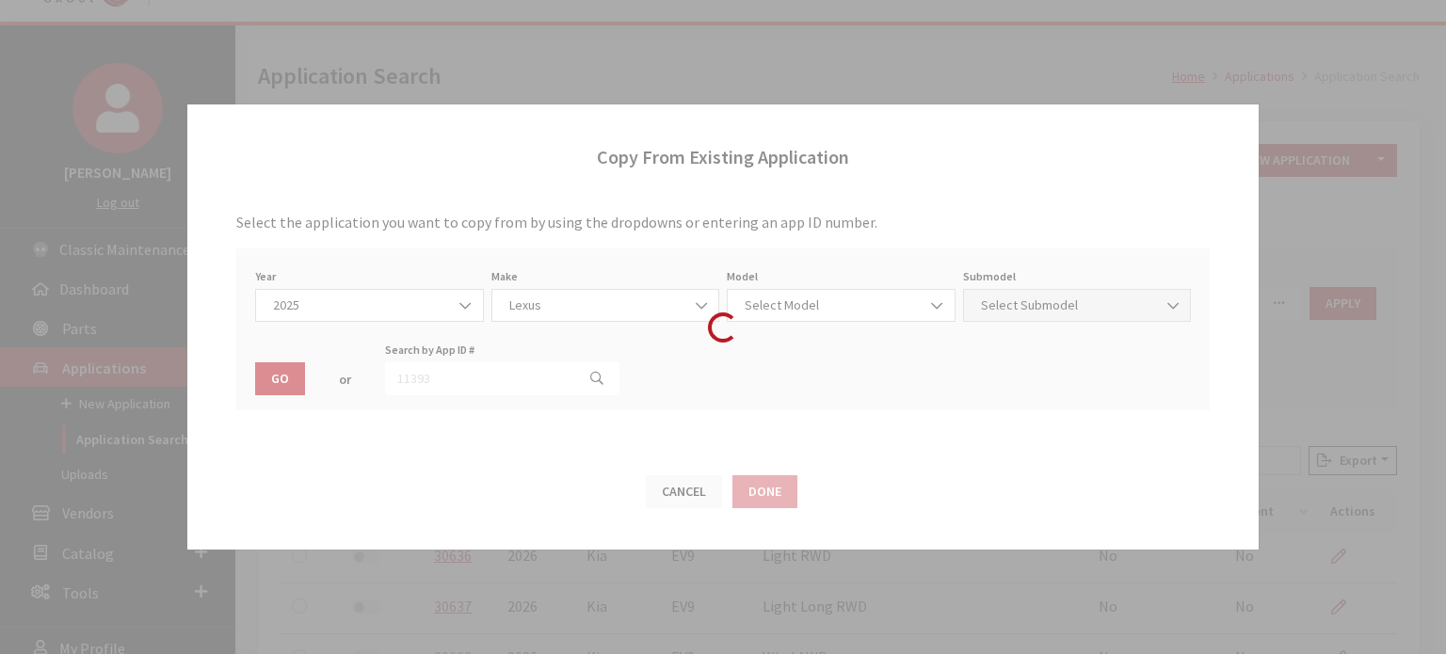
click at [571, 431] on div "Loading..." at bounding box center [723, 327] width 1446 height 654
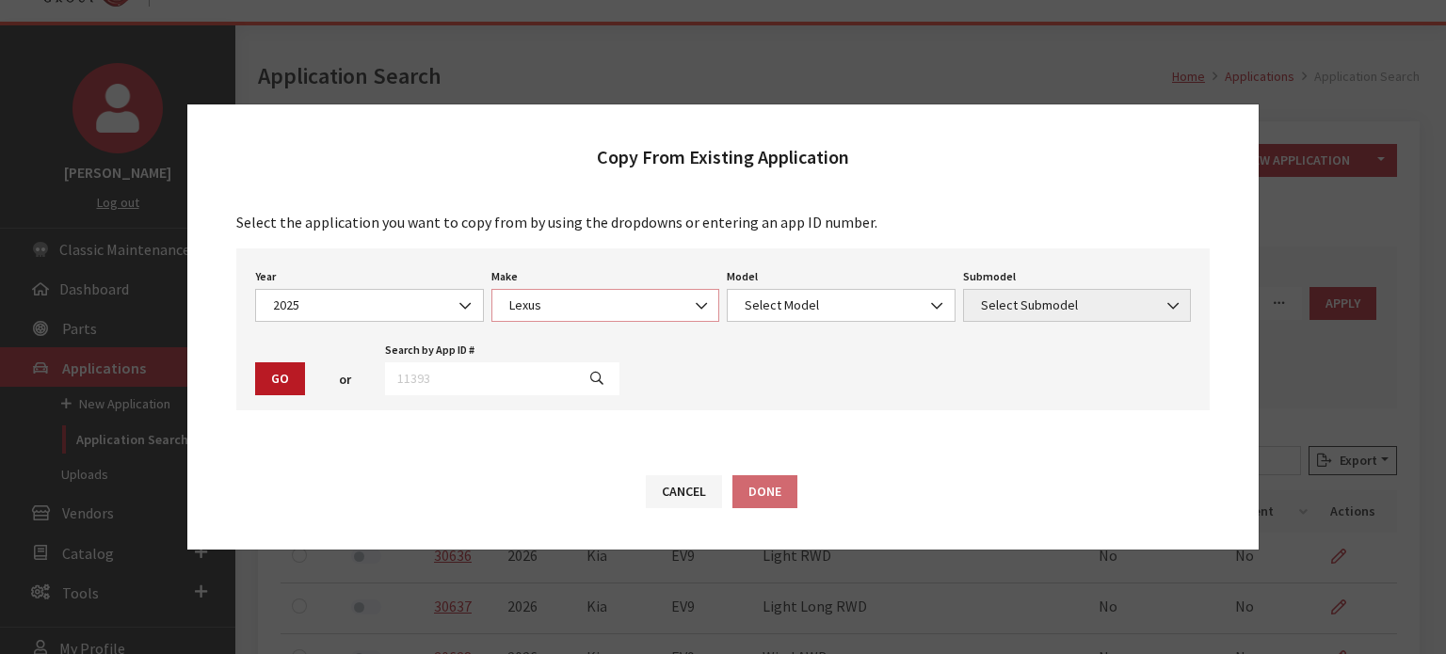
click at [566, 319] on span "Lexus" at bounding box center [605, 305] width 229 height 33
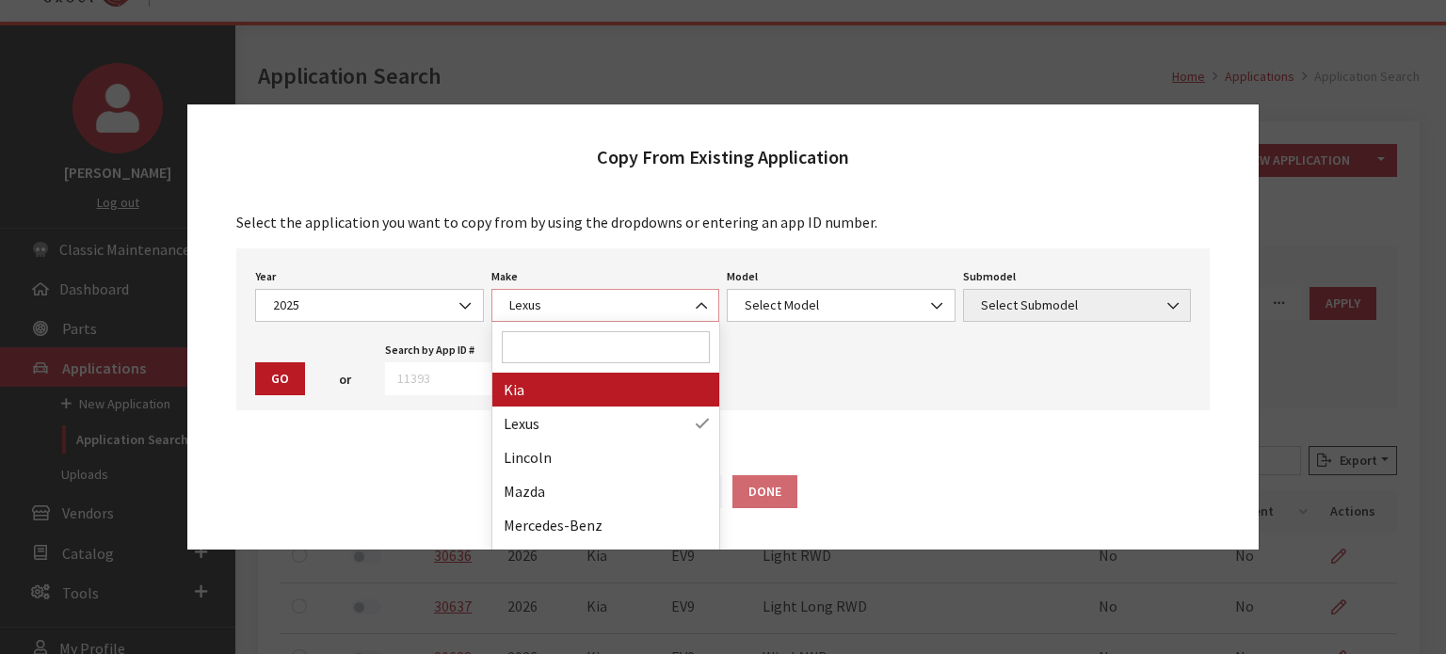
select select "31"
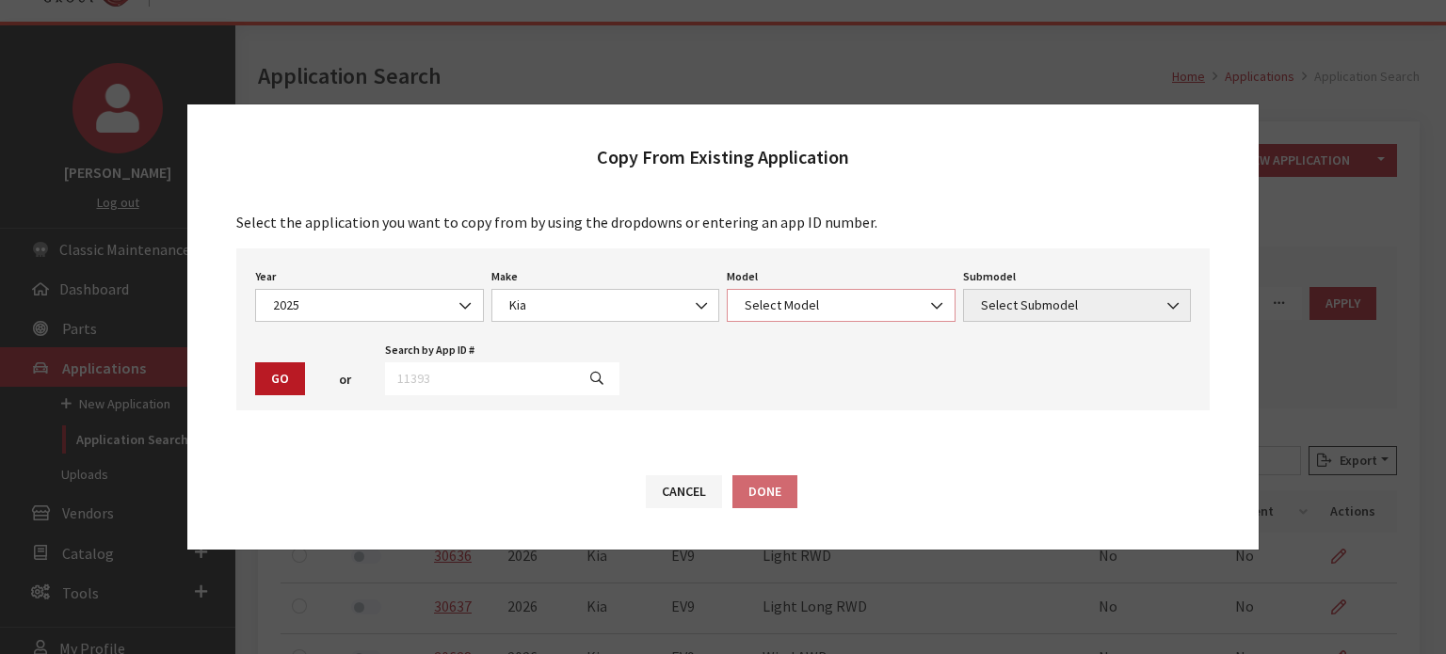
click at [783, 312] on span "Select Model" at bounding box center [841, 306] width 204 height 20
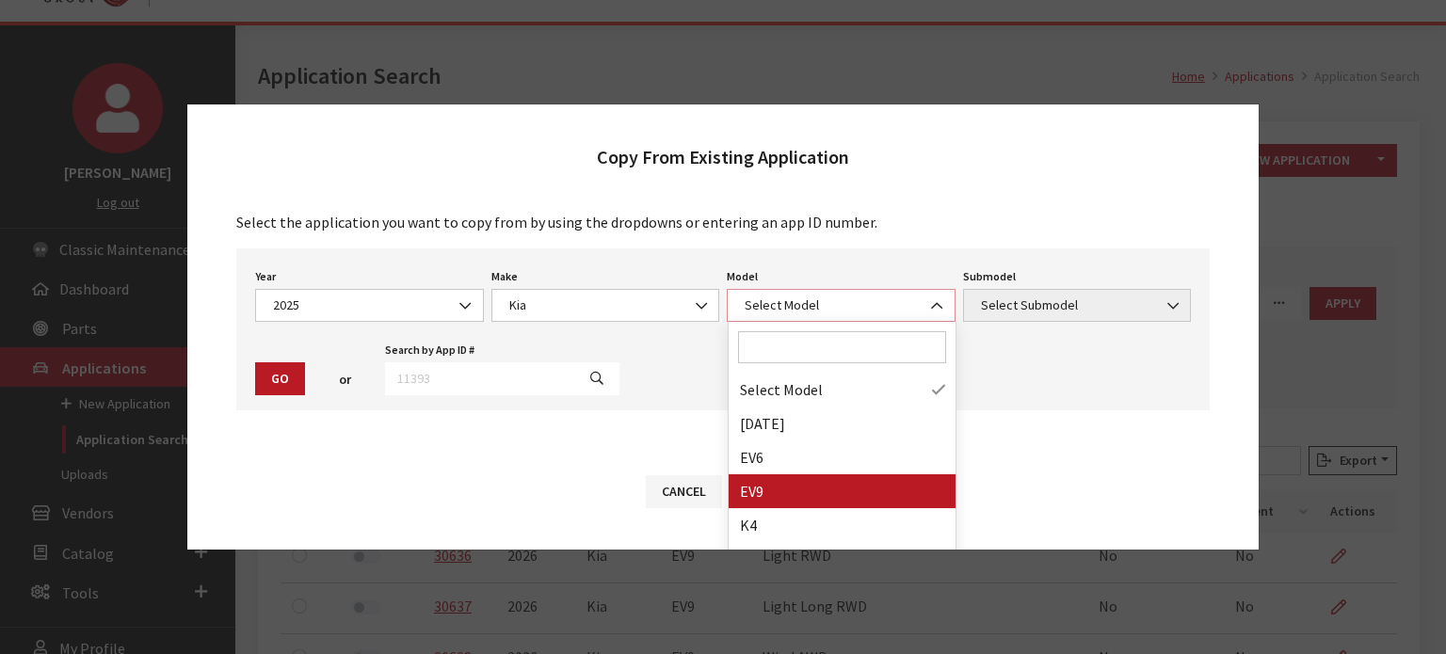
select select "1383"
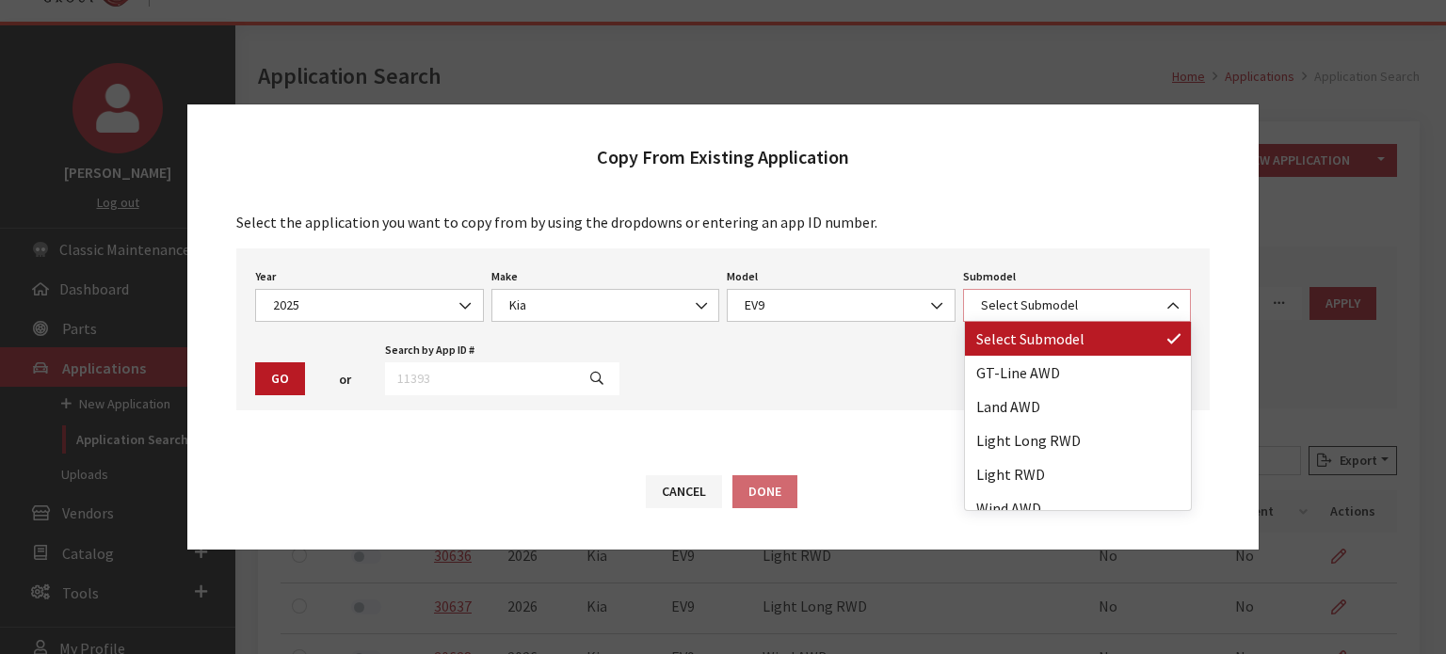
click at [1012, 304] on span "Select Submodel" at bounding box center [1077, 306] width 204 height 20
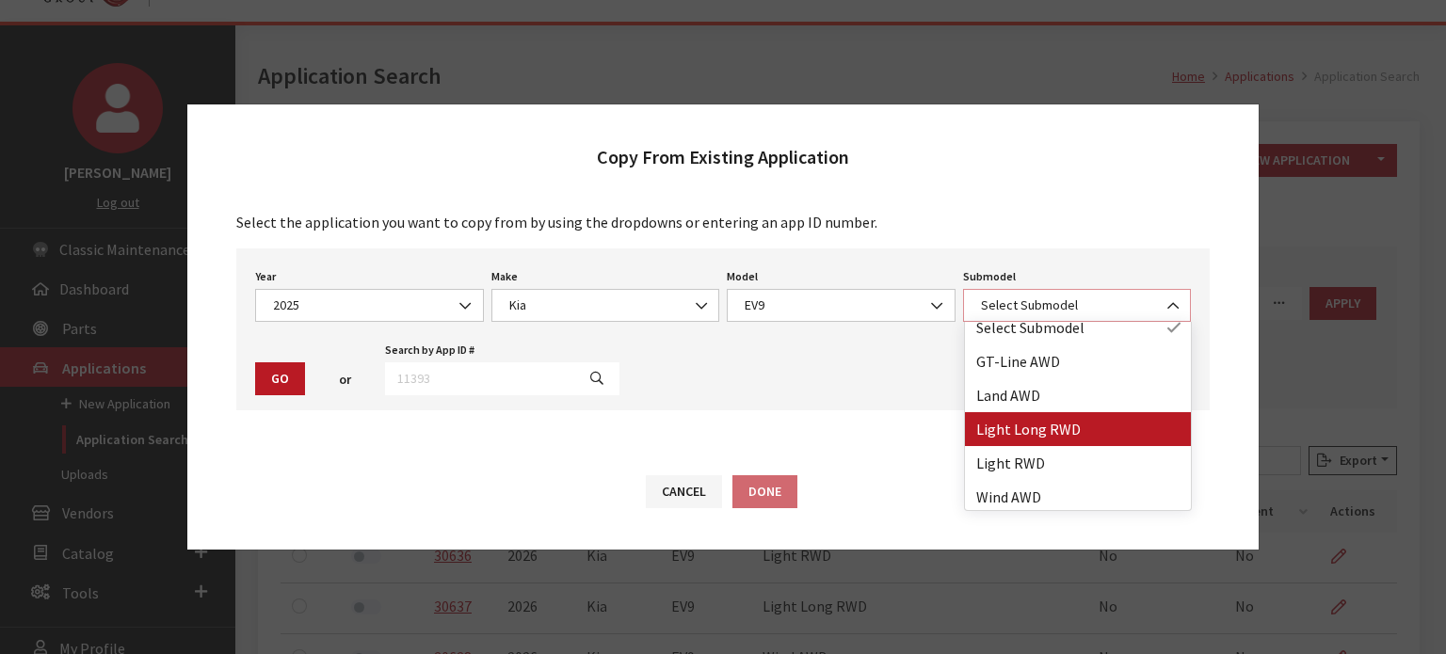
scroll to position [15, 0]
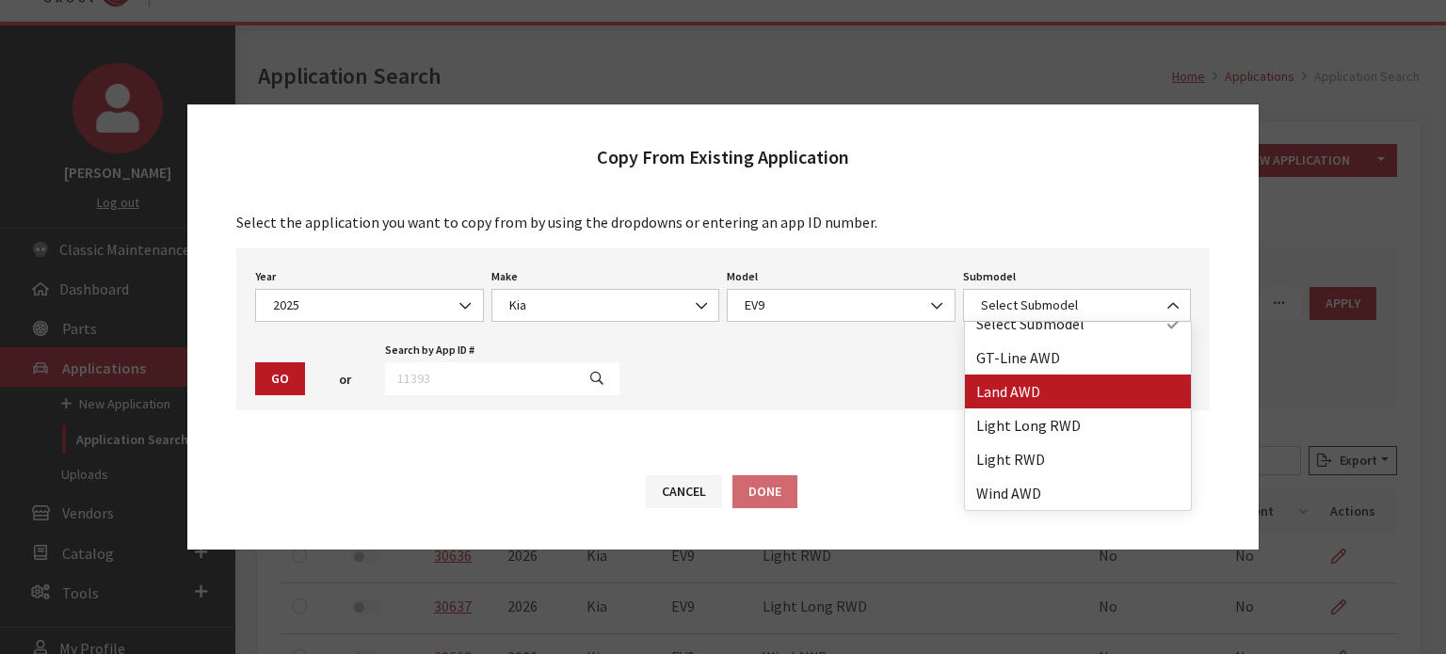
drag, startPoint x: 1046, startPoint y: 385, endPoint x: 952, endPoint y: 395, distance: 94.7
select select "4471"
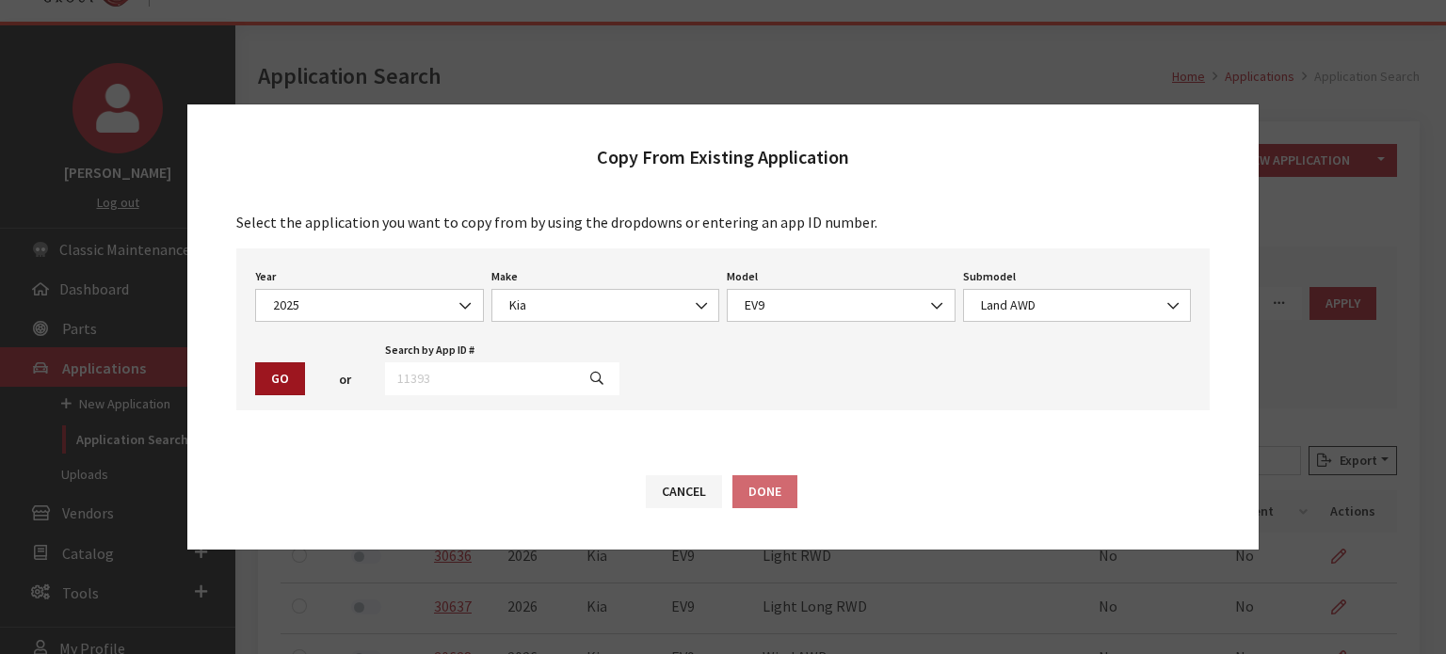
click at [283, 370] on button "Go" at bounding box center [280, 378] width 50 height 33
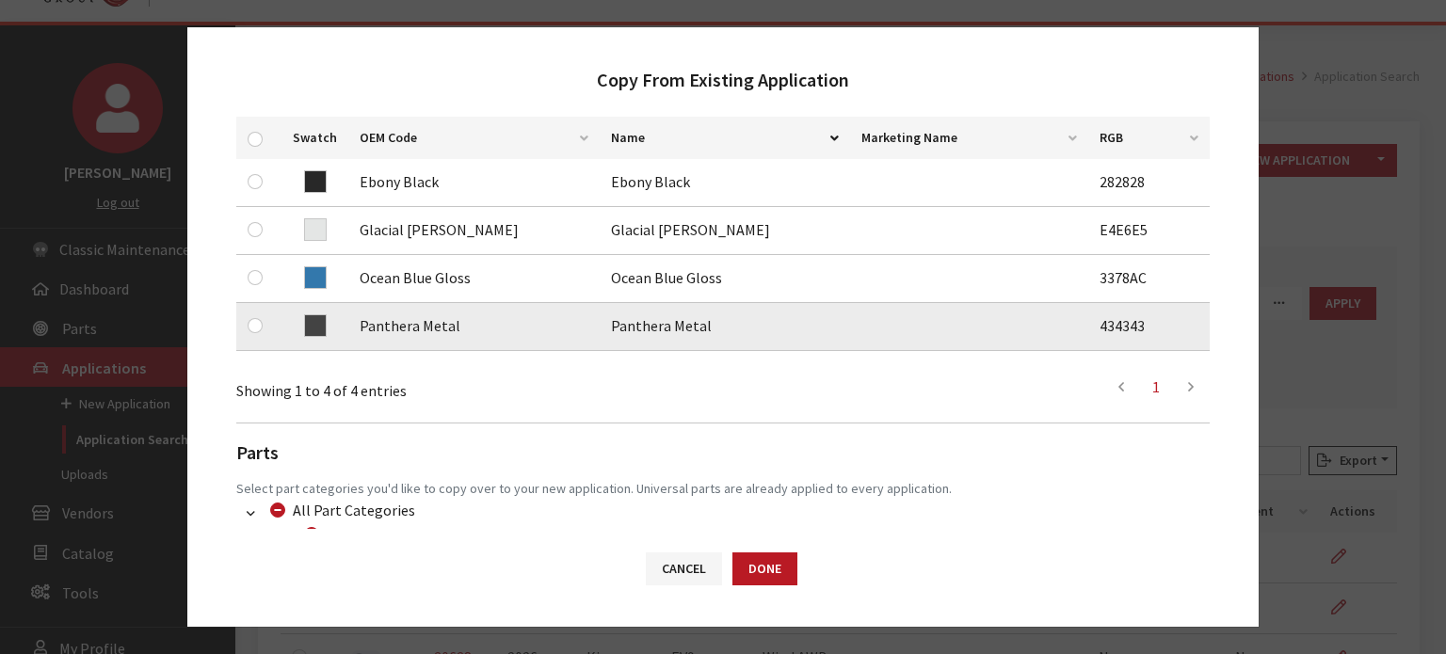
scroll to position [376, 0]
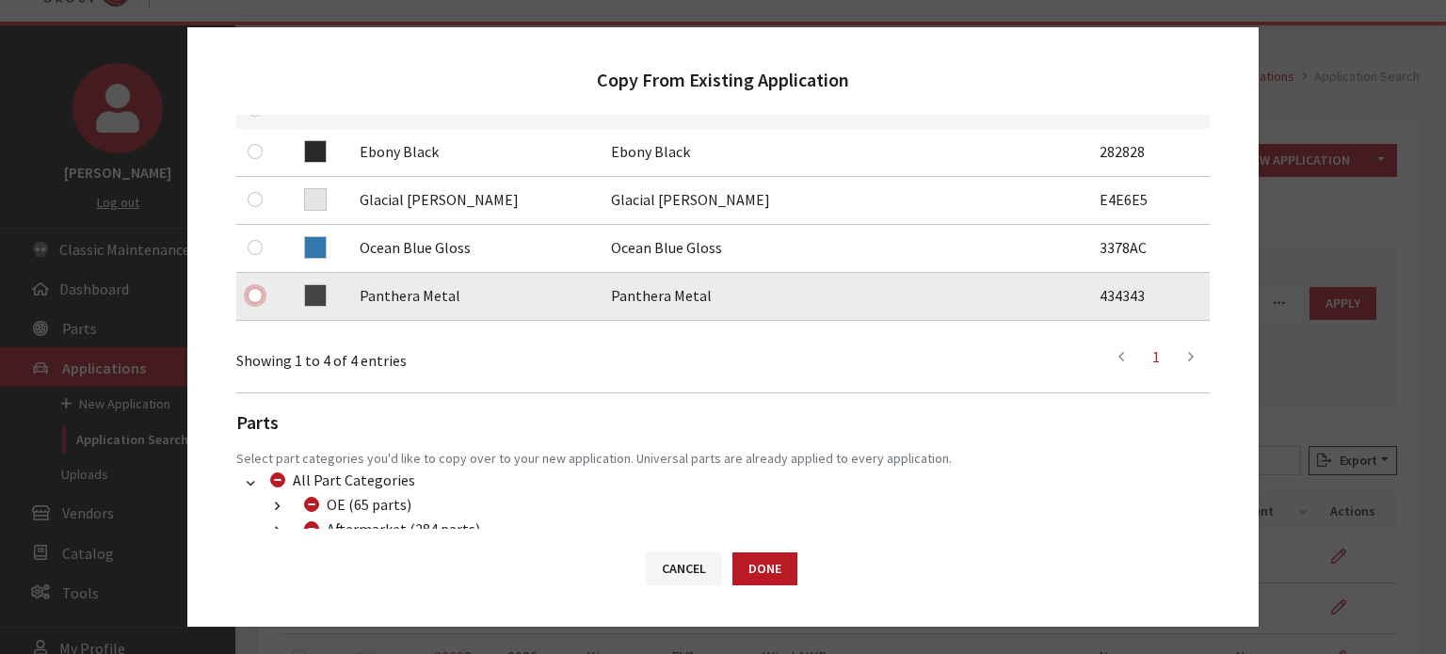
click at [260, 293] on input "checkbox" at bounding box center [255, 295] width 15 height 15
checkbox input "true"
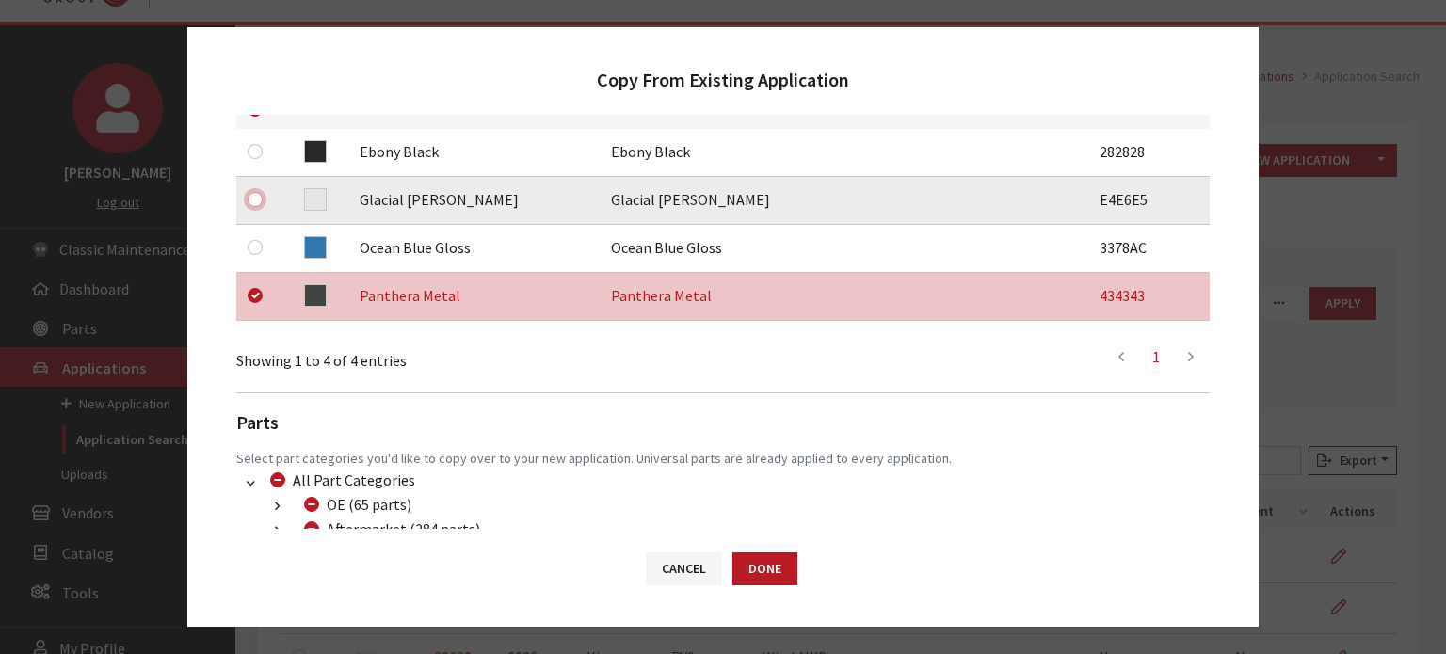
click at [249, 200] on input "checkbox" at bounding box center [255, 199] width 15 height 15
checkbox input "true"
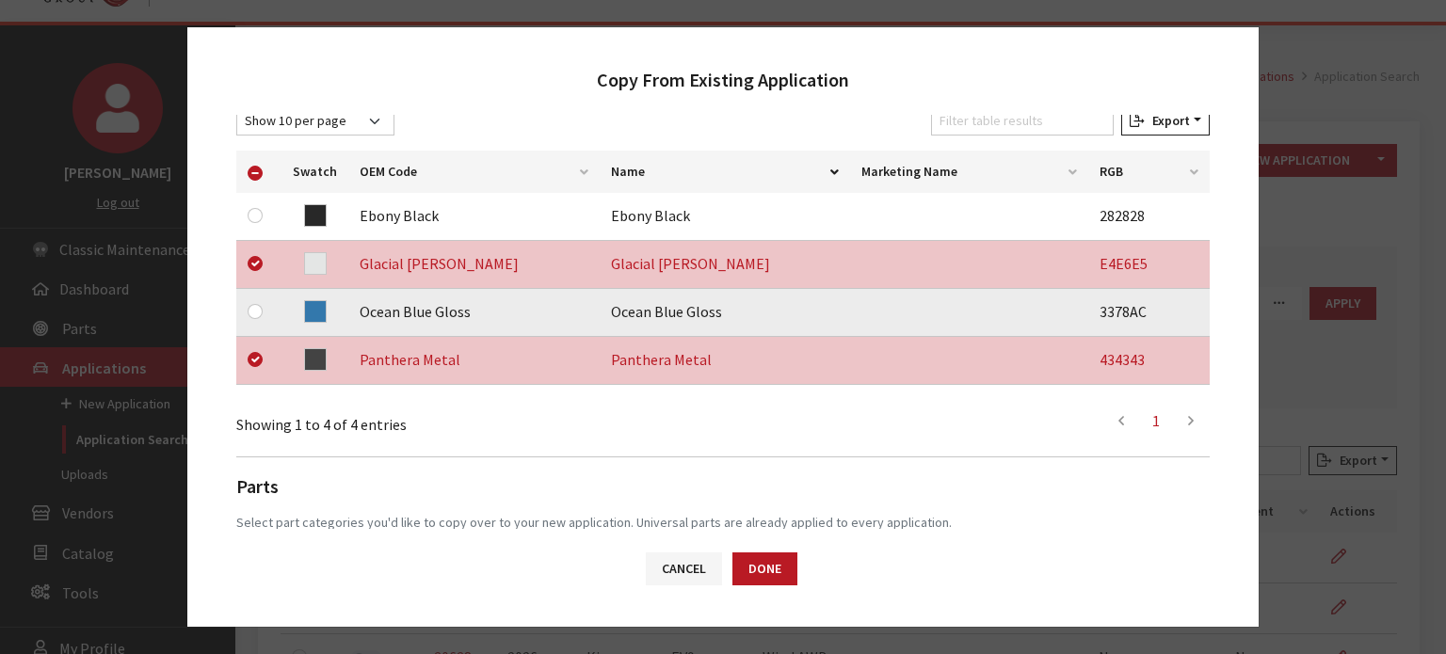
scroll to position [282, 0]
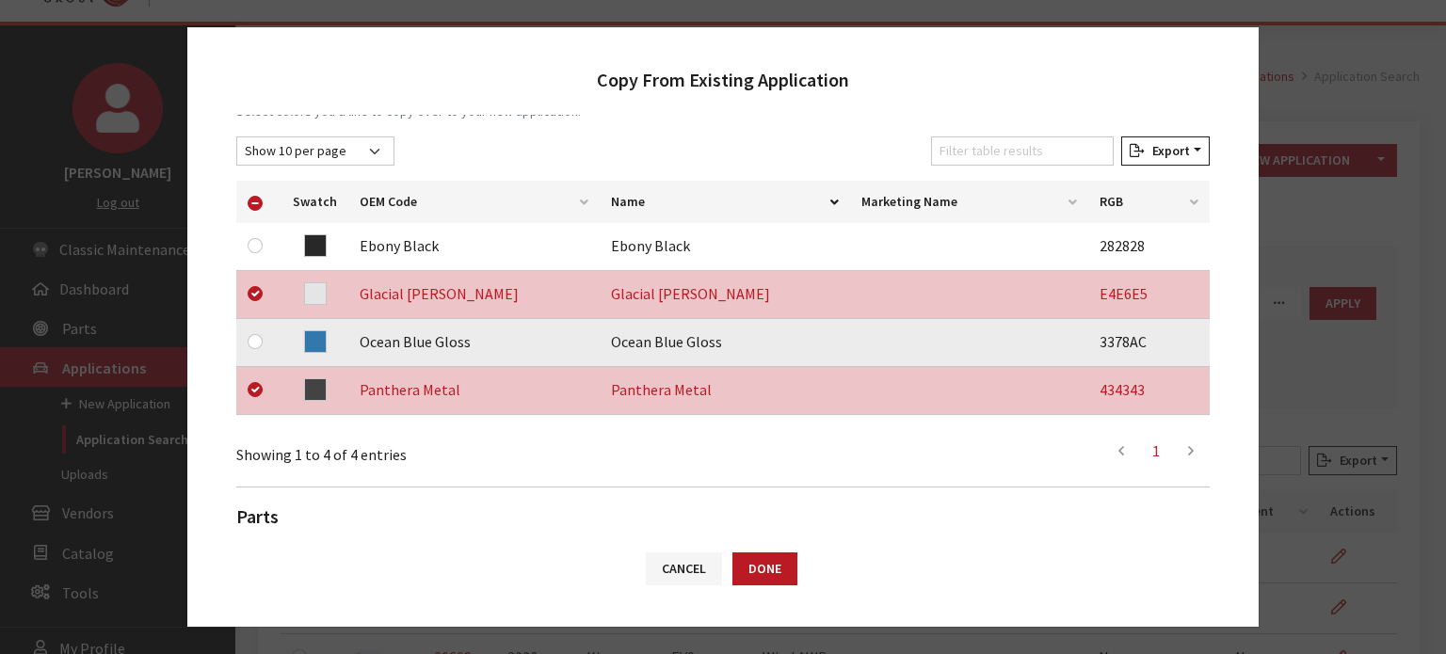
click at [263, 338] on div at bounding box center [259, 341] width 23 height 23
click at [260, 337] on input "checkbox" at bounding box center [255, 341] width 15 height 15
checkbox input "true"
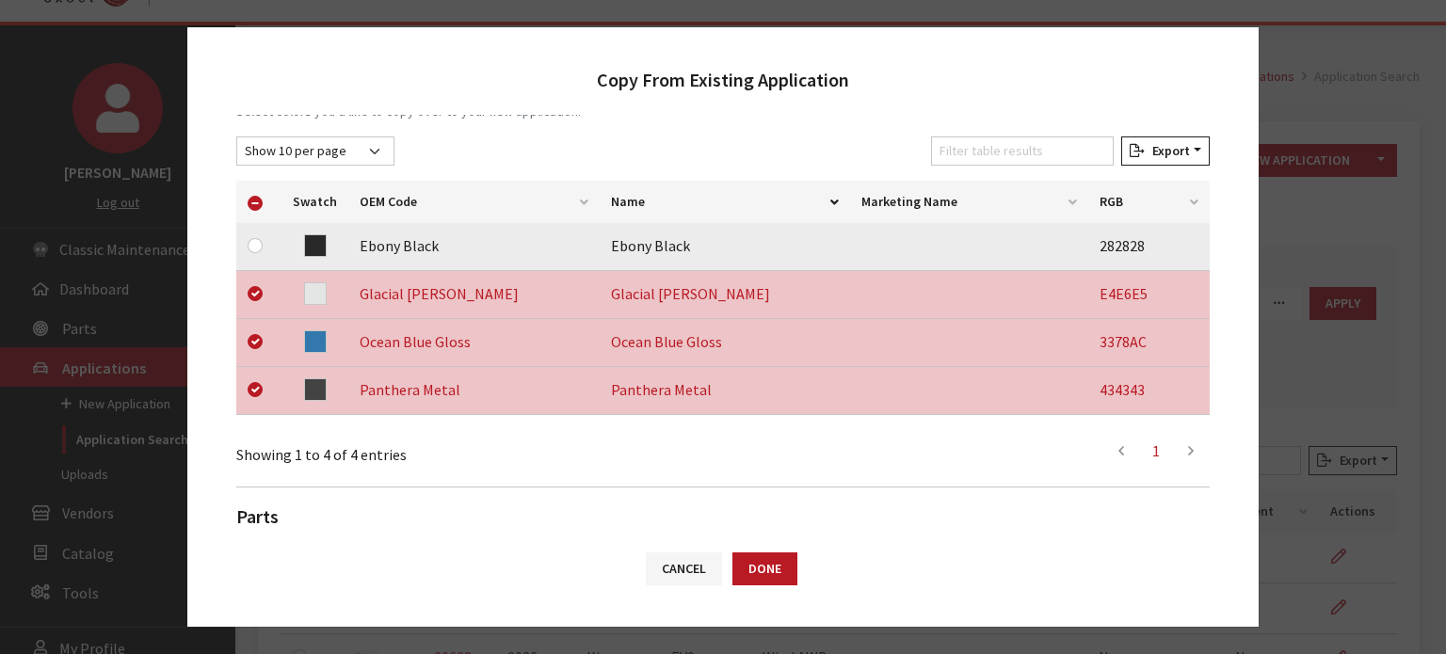
click at [266, 240] on div at bounding box center [259, 245] width 23 height 23
click at [248, 248] on input "checkbox" at bounding box center [255, 245] width 15 height 15
checkbox input "true"
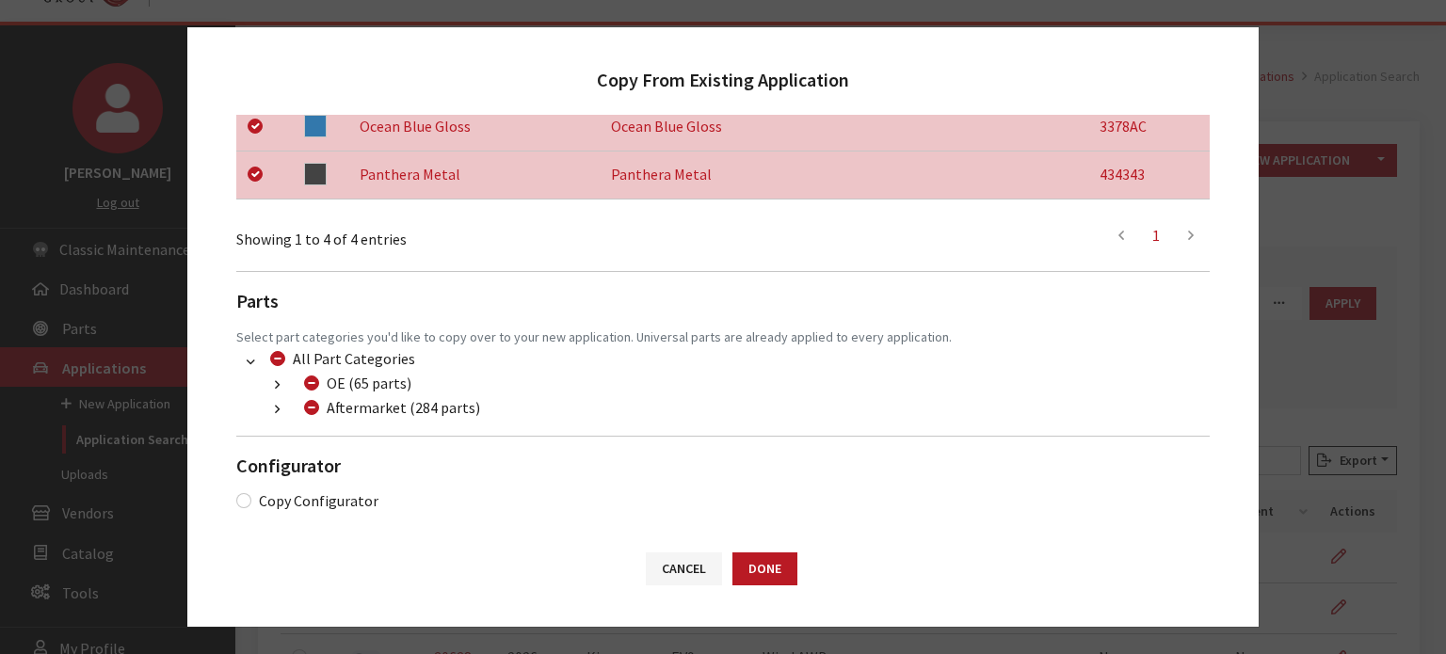
scroll to position [500, 0]
click at [311, 408] on input "Aftermarket (284 parts)" at bounding box center [311, 405] width 15 height 15
click at [309, 408] on input "Aftermarket (284 parts)" at bounding box center [311, 405] width 15 height 15
checkbox input "false"
click at [293, 408] on button "button" at bounding box center [277, 408] width 37 height 22
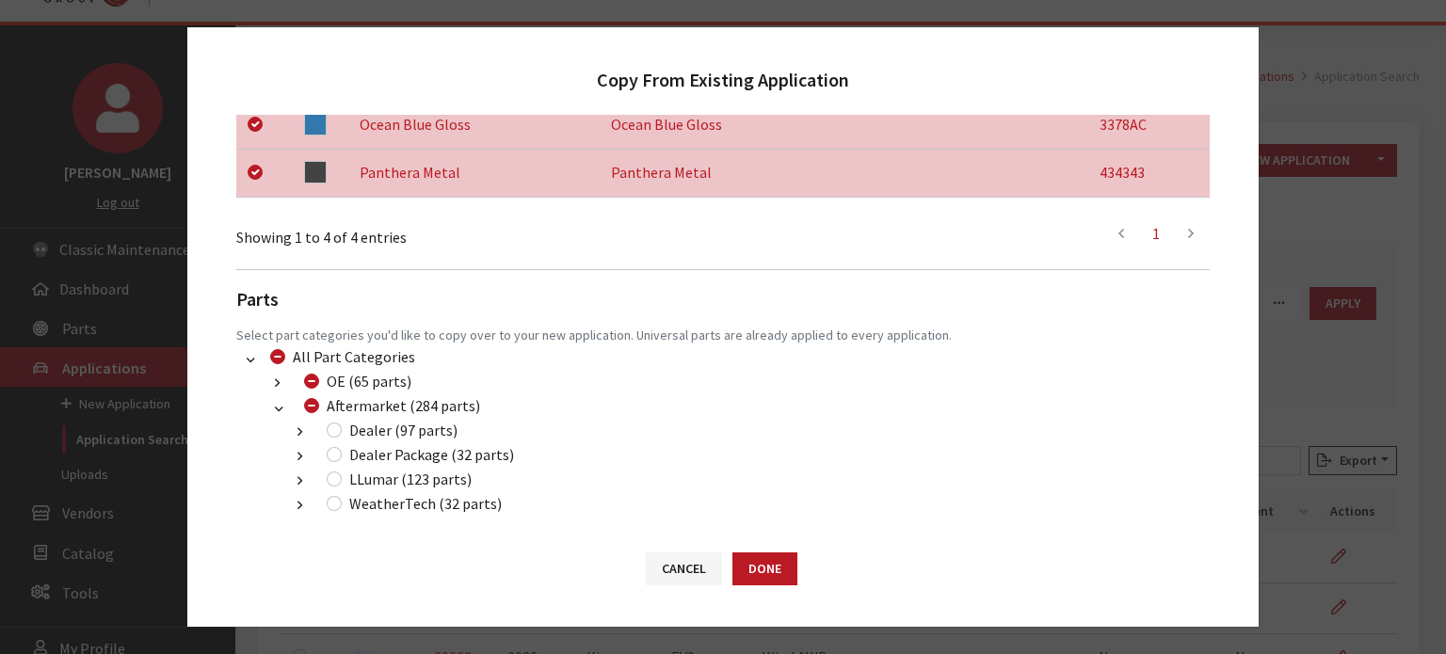
click at [328, 437] on div "Dealer (97 parts)" at bounding box center [389, 430] width 136 height 23
click at [327, 426] on input "Dealer (97 parts)" at bounding box center [334, 430] width 15 height 15
checkbox input "true"
click at [338, 460] on div "Dealer Package (32 parts)" at bounding box center [417, 454] width 193 height 23
click at [329, 478] on input "LLumar (123 parts)" at bounding box center [334, 479] width 15 height 15
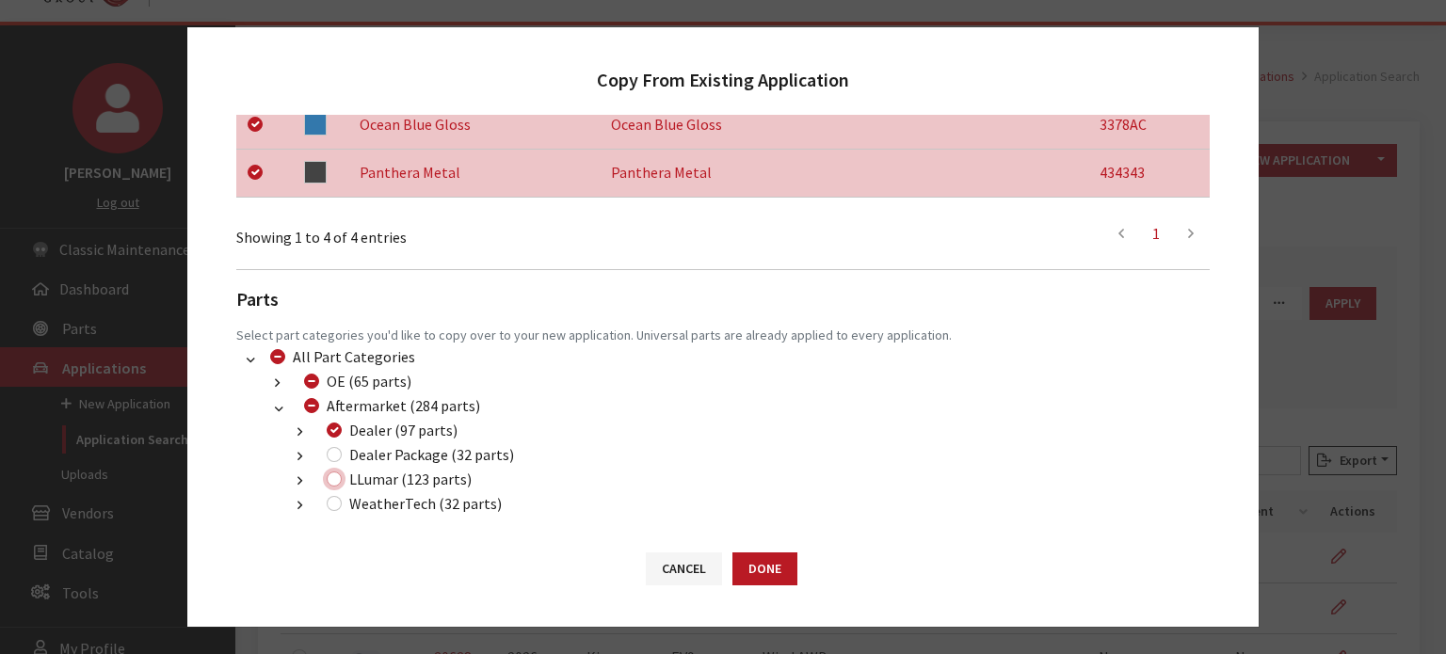
checkbox input "true"
click at [331, 445] on div "Dealer Package (32 parts)" at bounding box center [417, 454] width 193 height 23
click at [333, 456] on input "Dealer Package (32 parts)" at bounding box center [334, 454] width 15 height 15
checkbox input "true"
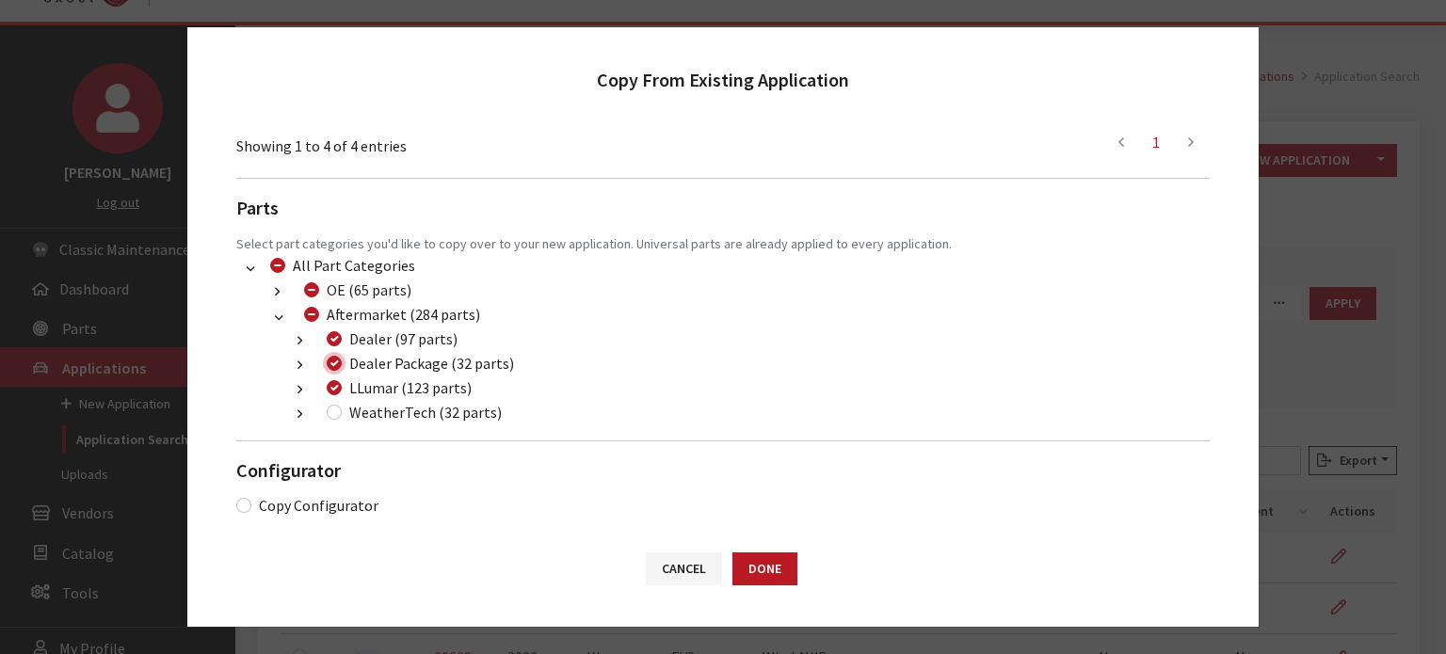
scroll to position [598, 0]
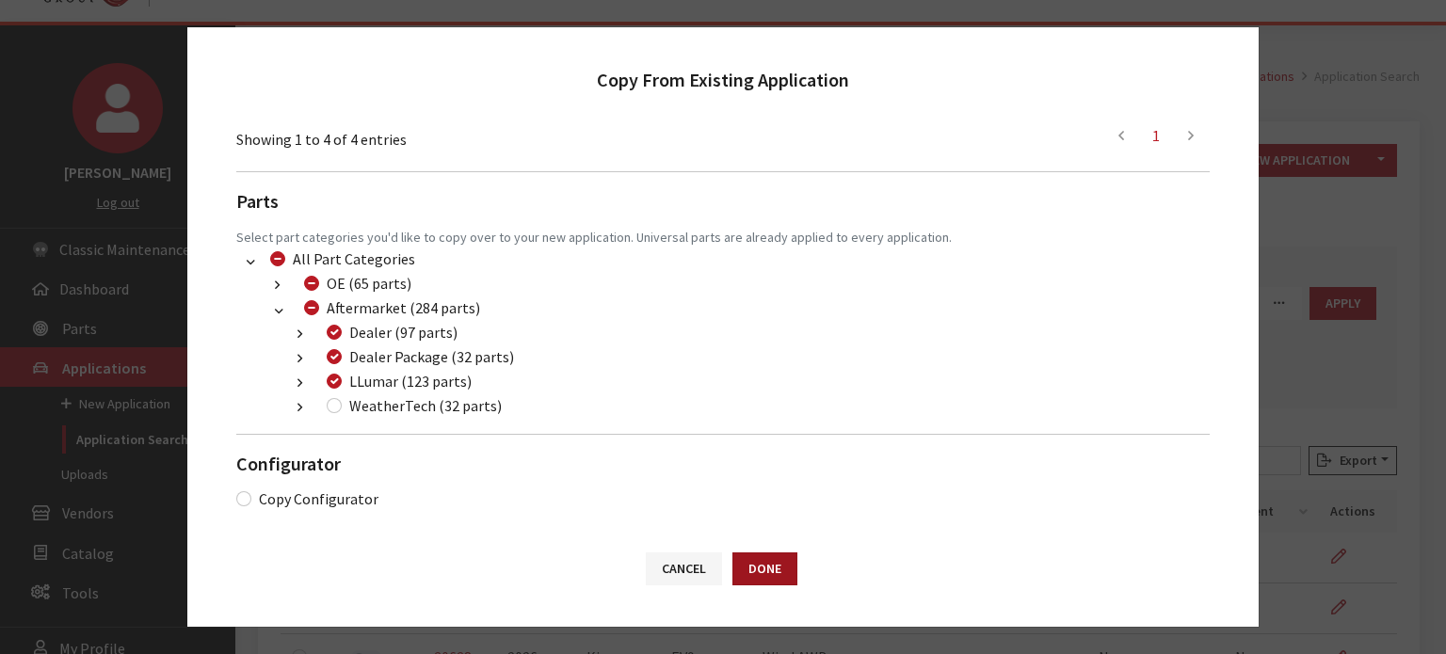
click at [744, 562] on button "Done" at bounding box center [764, 569] width 65 height 33
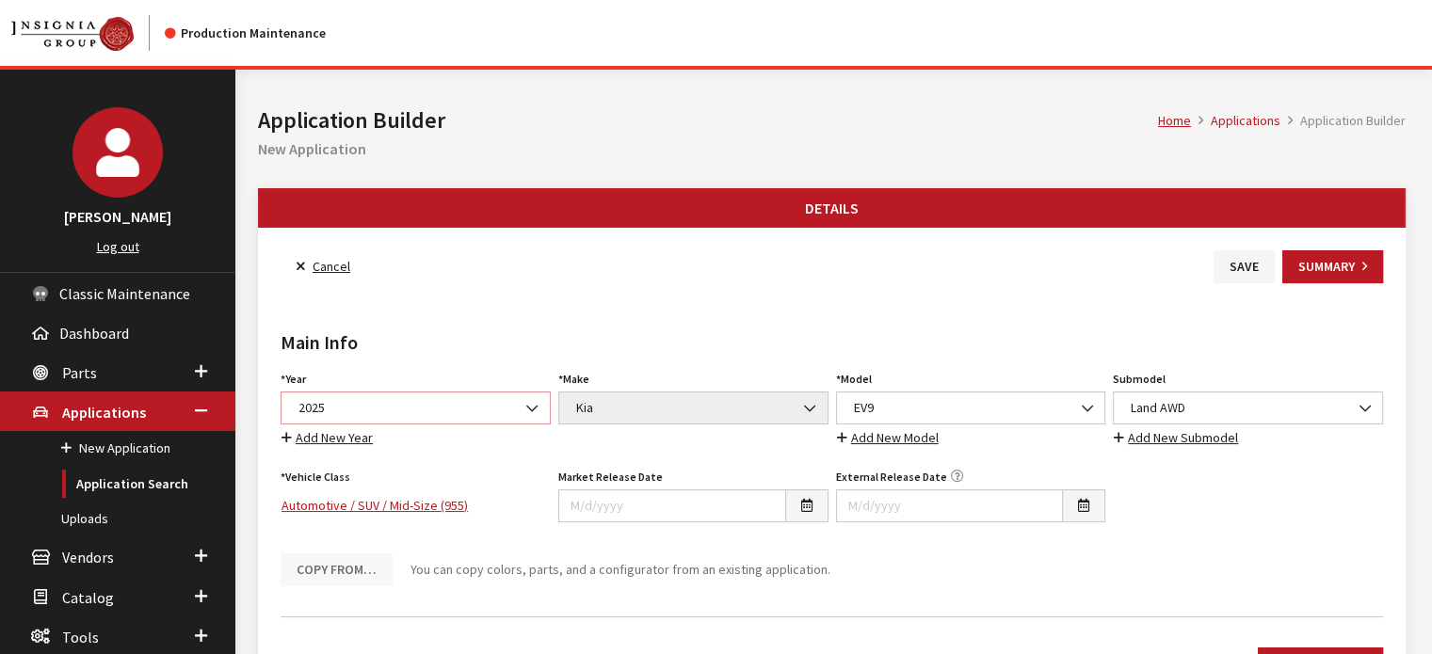
click at [431, 416] on span "2025" at bounding box center [416, 408] width 246 height 20
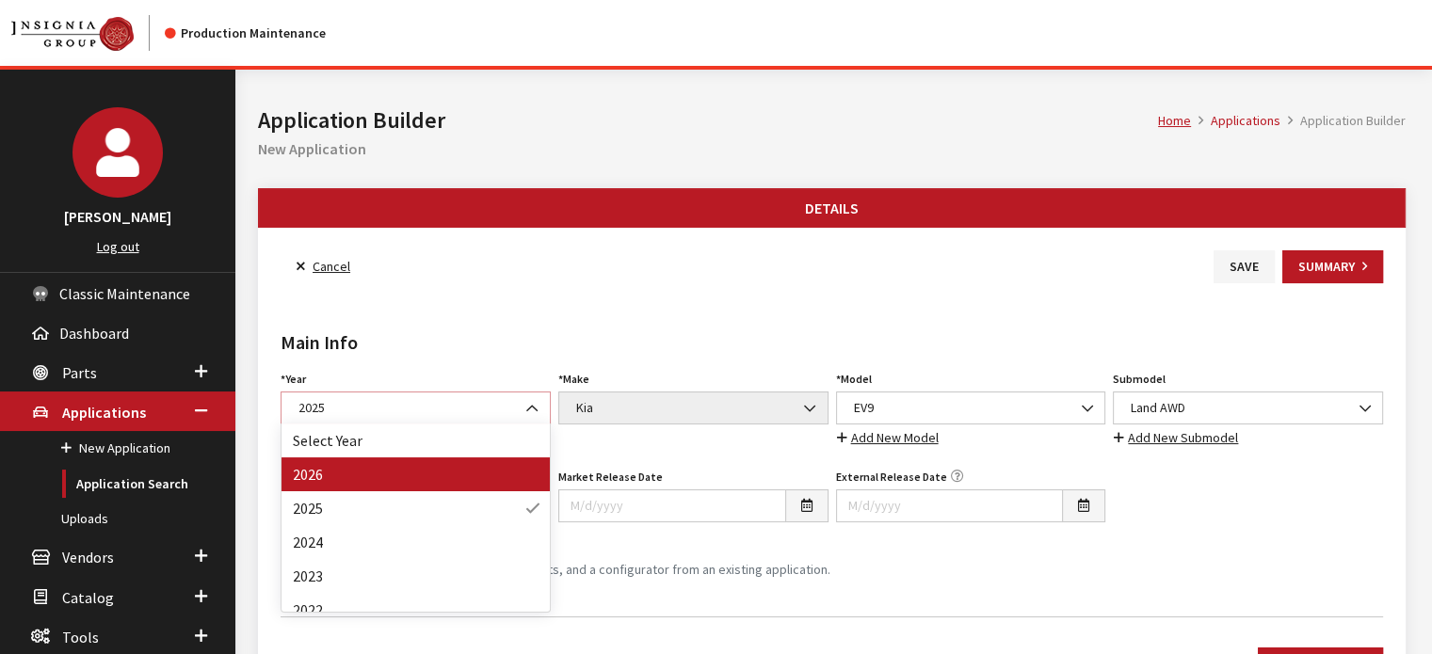
select select "44"
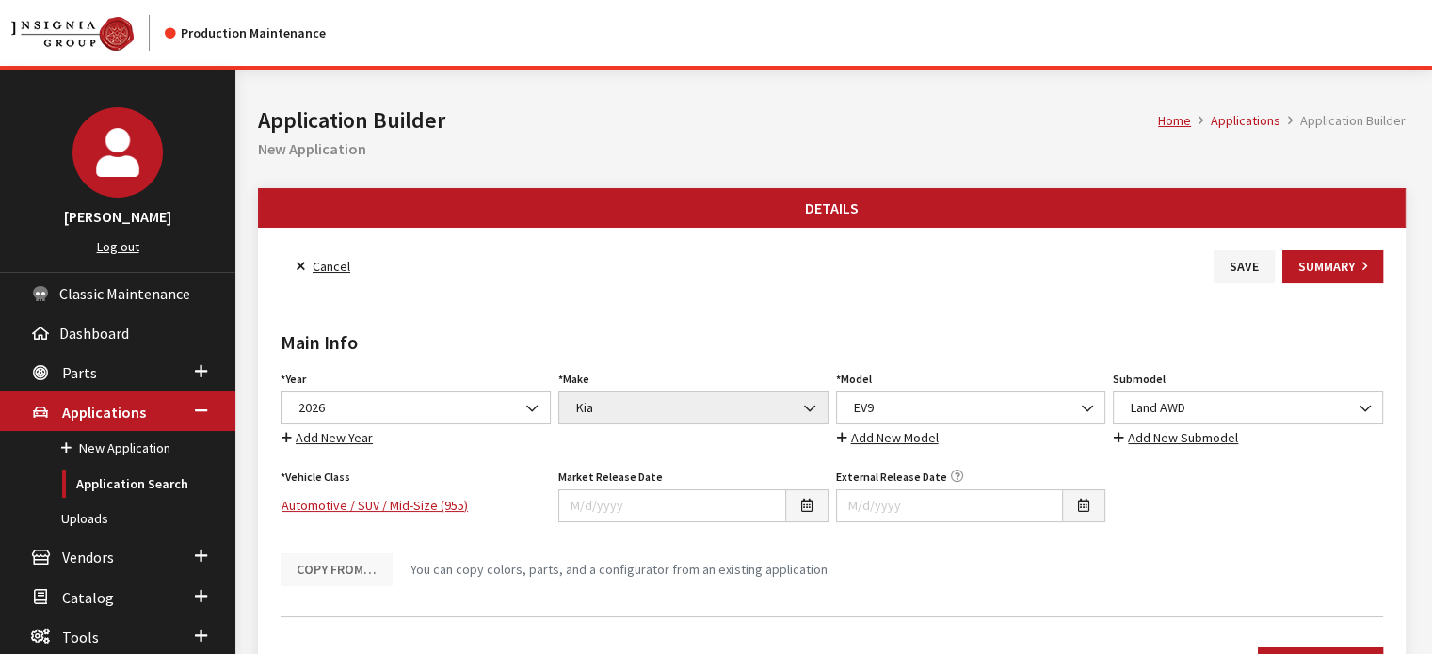
click at [420, 316] on div "Main Info Year Select Year [DATE] 2025 2024 2023 2022 2021 2020 2019 2018 2017 …" at bounding box center [832, 442] width 1110 height 318
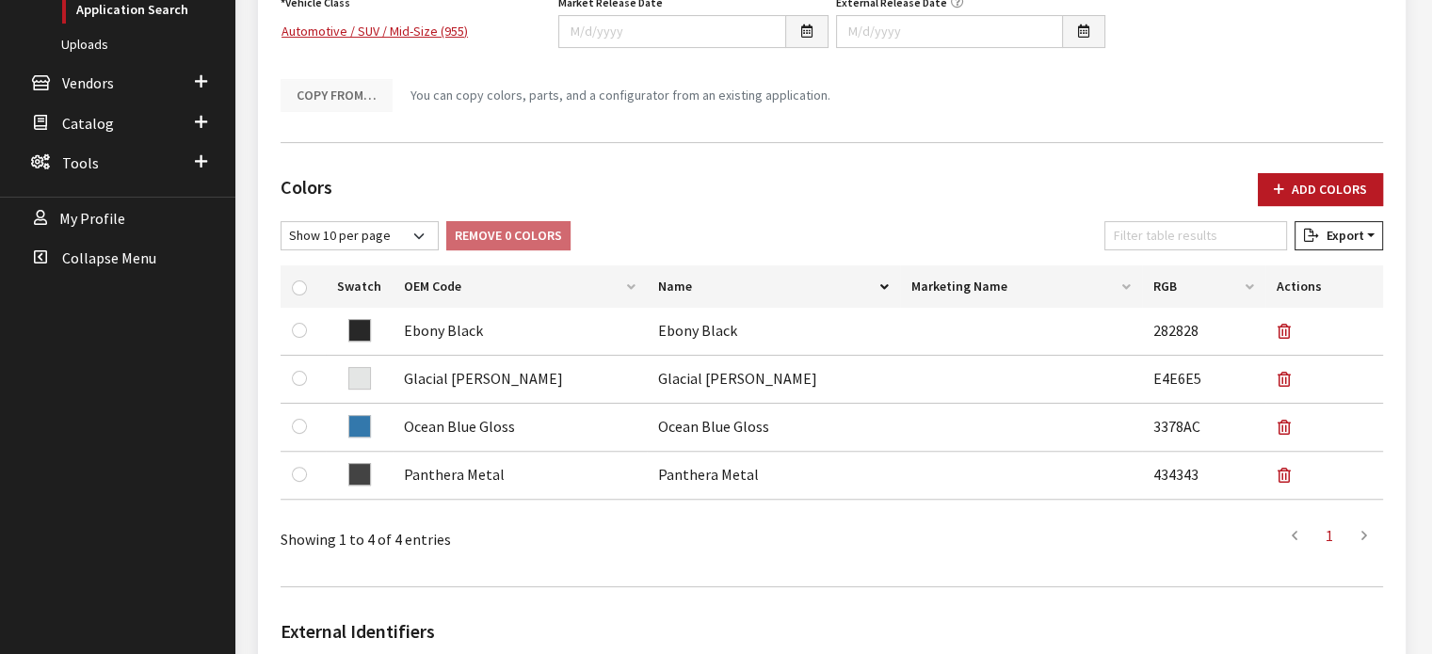
scroll to position [565, 0]
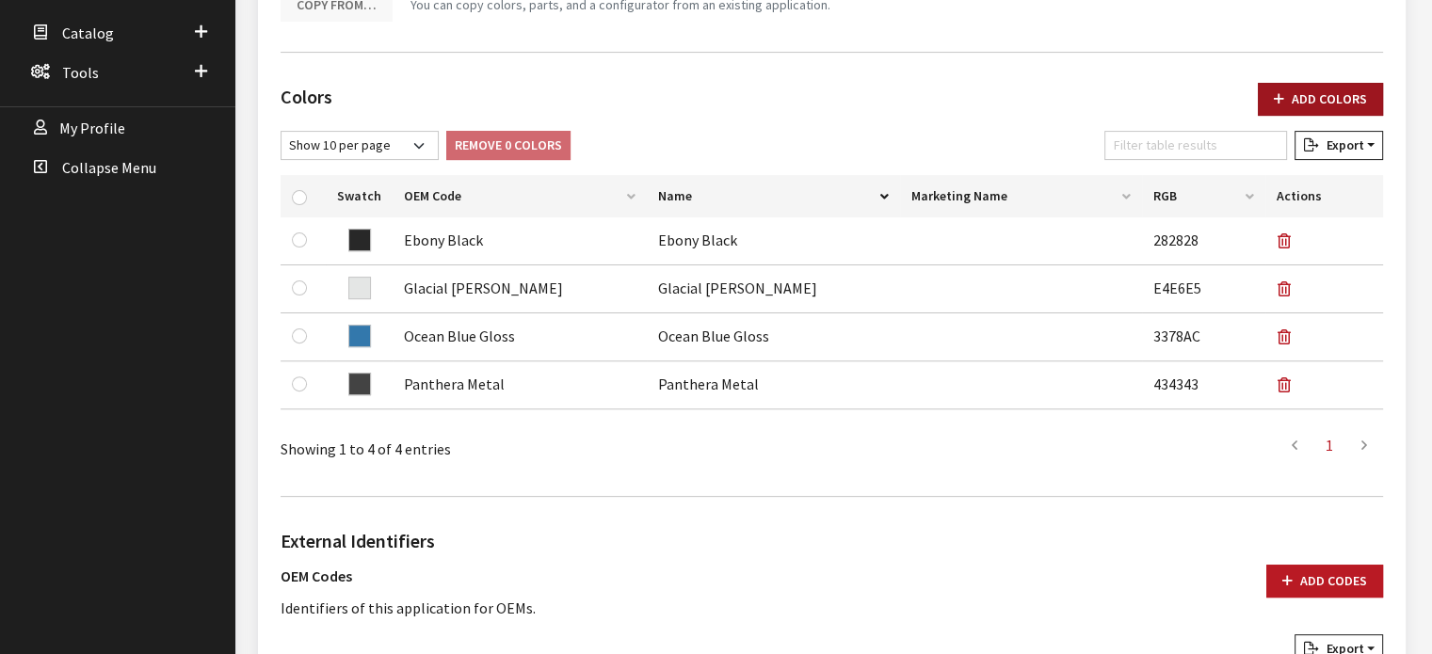
click at [1331, 101] on button "Add Colors" at bounding box center [1320, 99] width 125 height 33
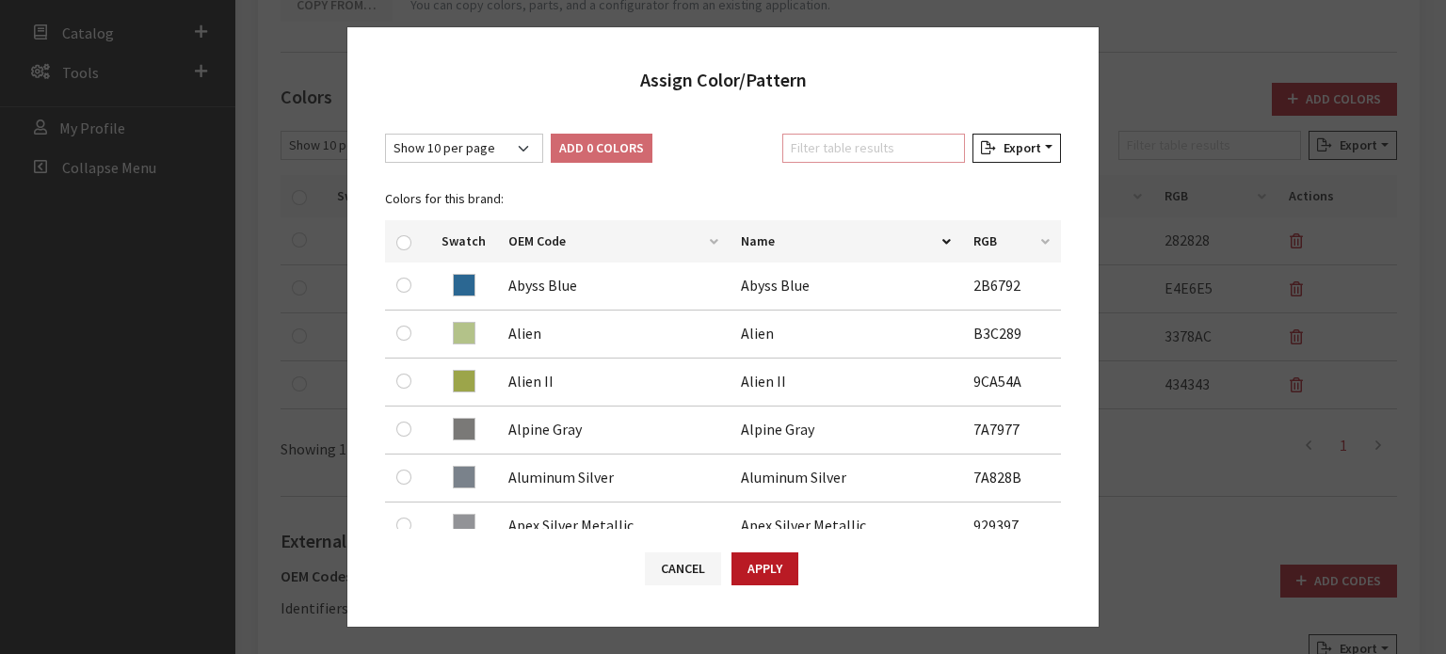
click at [913, 153] on input "Filter table results" at bounding box center [873, 148] width 183 height 29
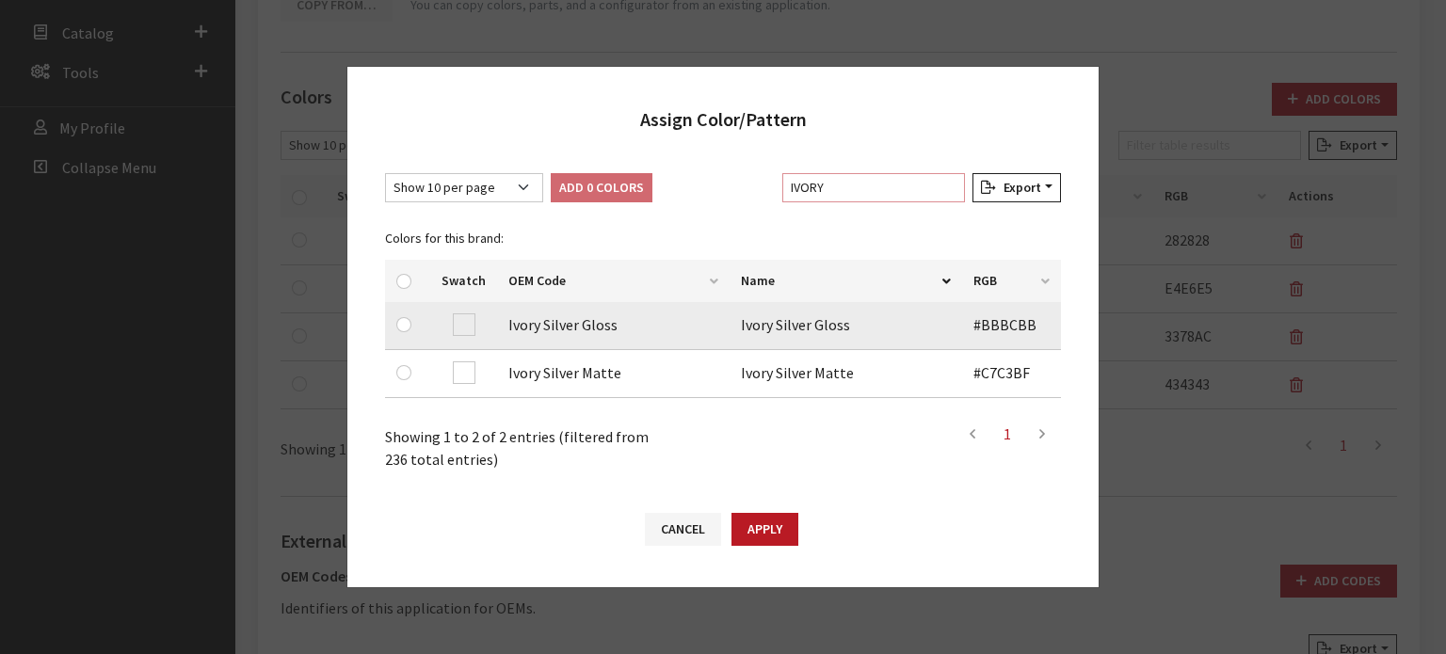
type input "IVORY"
click at [403, 339] on td at bounding box center [407, 326] width 45 height 48
click at [404, 326] on input "checkbox" at bounding box center [403, 324] width 15 height 15
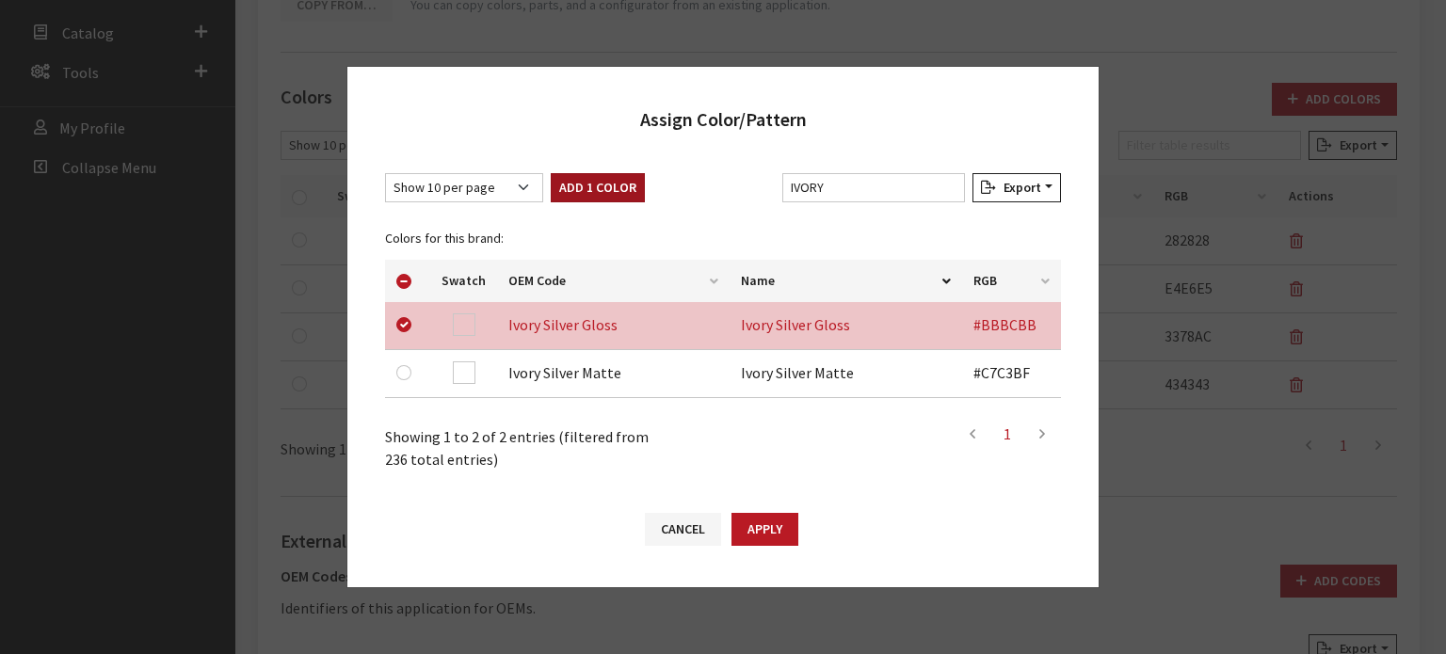
click at [609, 184] on button "Add 1 Color" at bounding box center [598, 187] width 94 height 29
checkbox input "false"
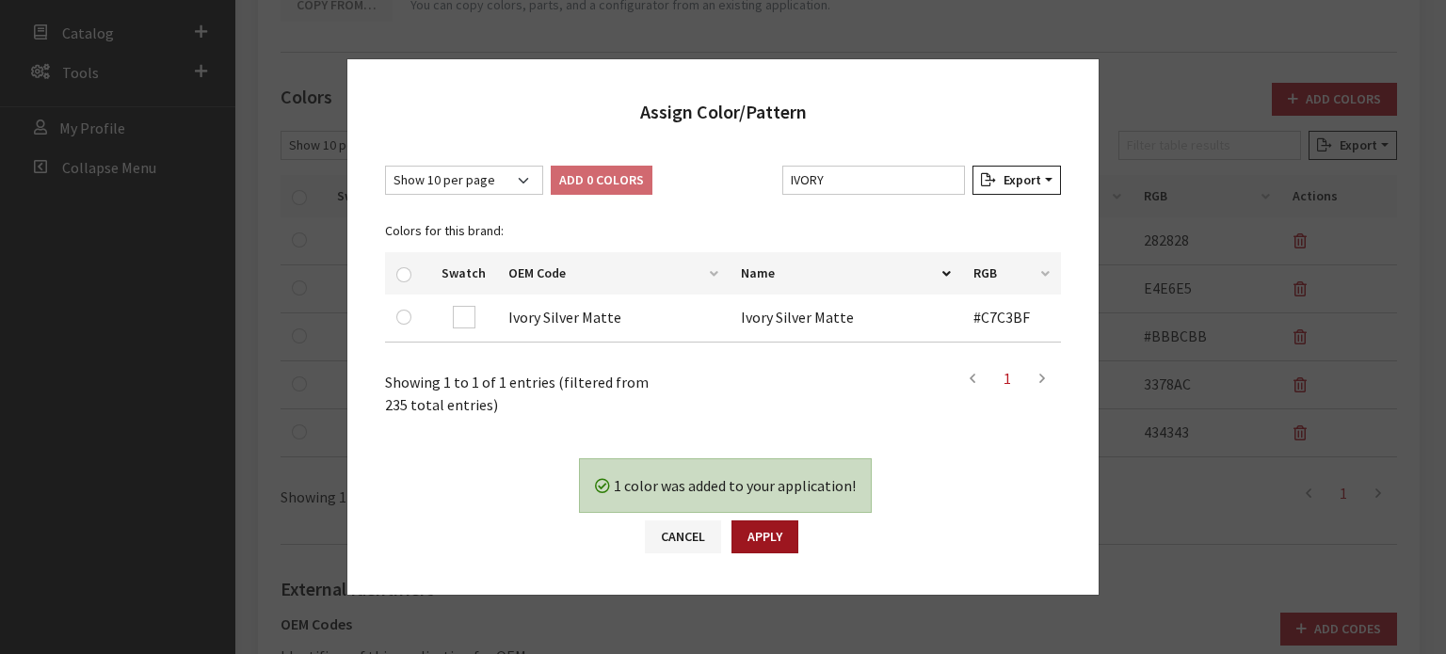
click at [778, 540] on button "Apply" at bounding box center [764, 537] width 67 height 33
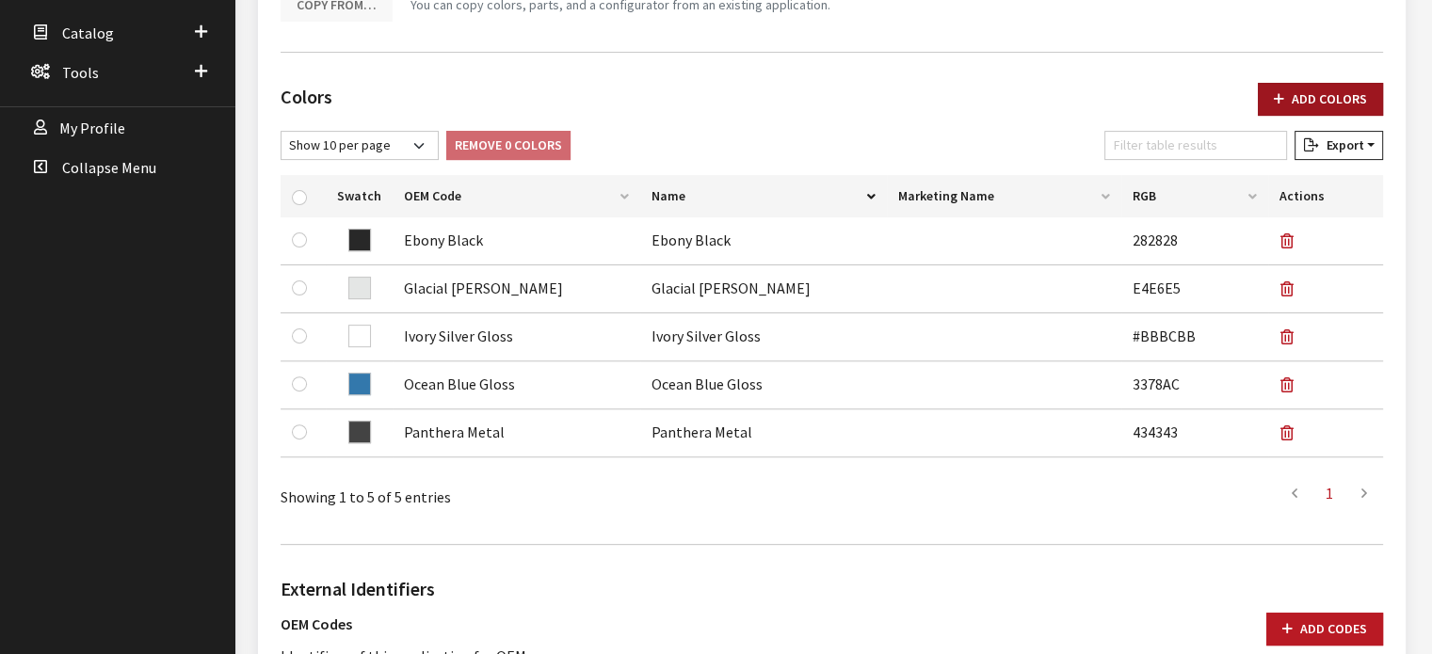
click at [1312, 109] on button "Add Colors" at bounding box center [1320, 99] width 125 height 33
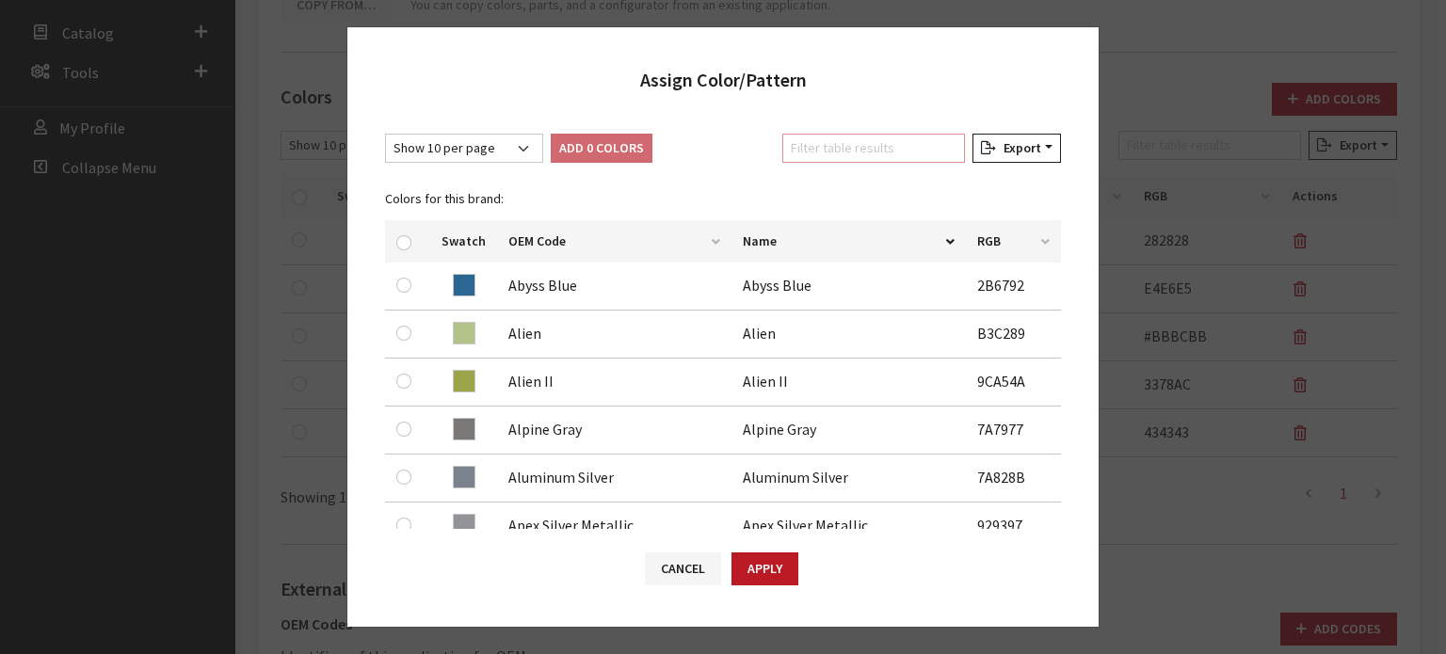
click at [877, 150] on input "Filter table results" at bounding box center [873, 148] width 183 height 29
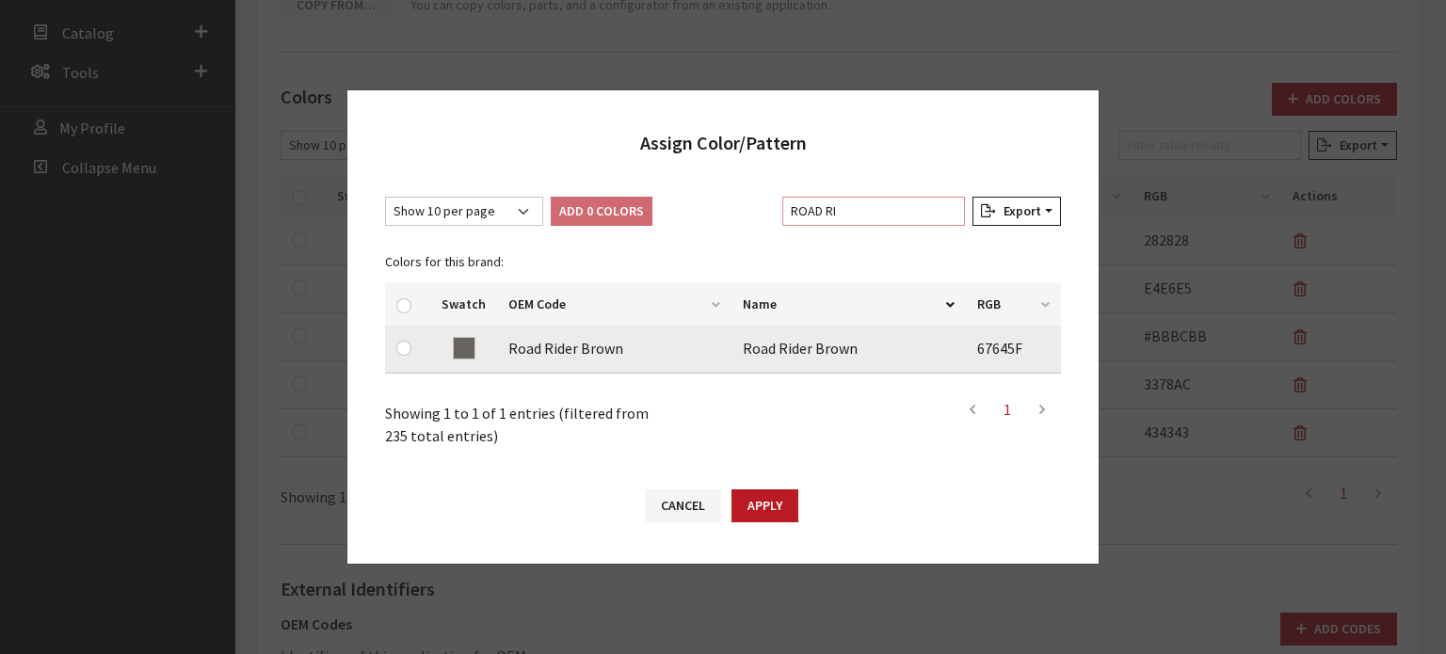
type input "ROAD RI"
drag, startPoint x: 416, startPoint y: 350, endPoint x: 401, endPoint y: 356, distance: 16.1
click at [414, 350] on div at bounding box center [407, 348] width 23 height 23
click at [402, 354] on input "checkbox" at bounding box center [403, 348] width 15 height 15
checkbox input "true"
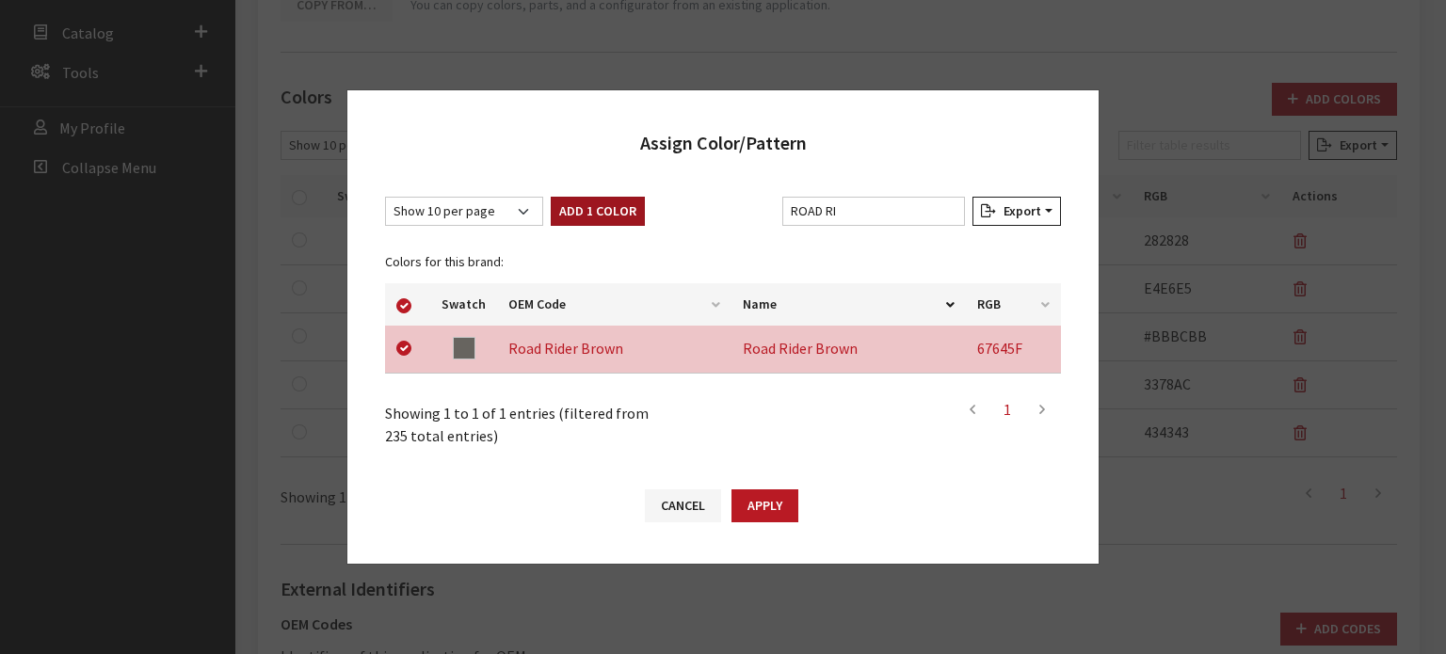
click at [582, 218] on button "Add 1 Color" at bounding box center [598, 211] width 94 height 29
checkbox input "false"
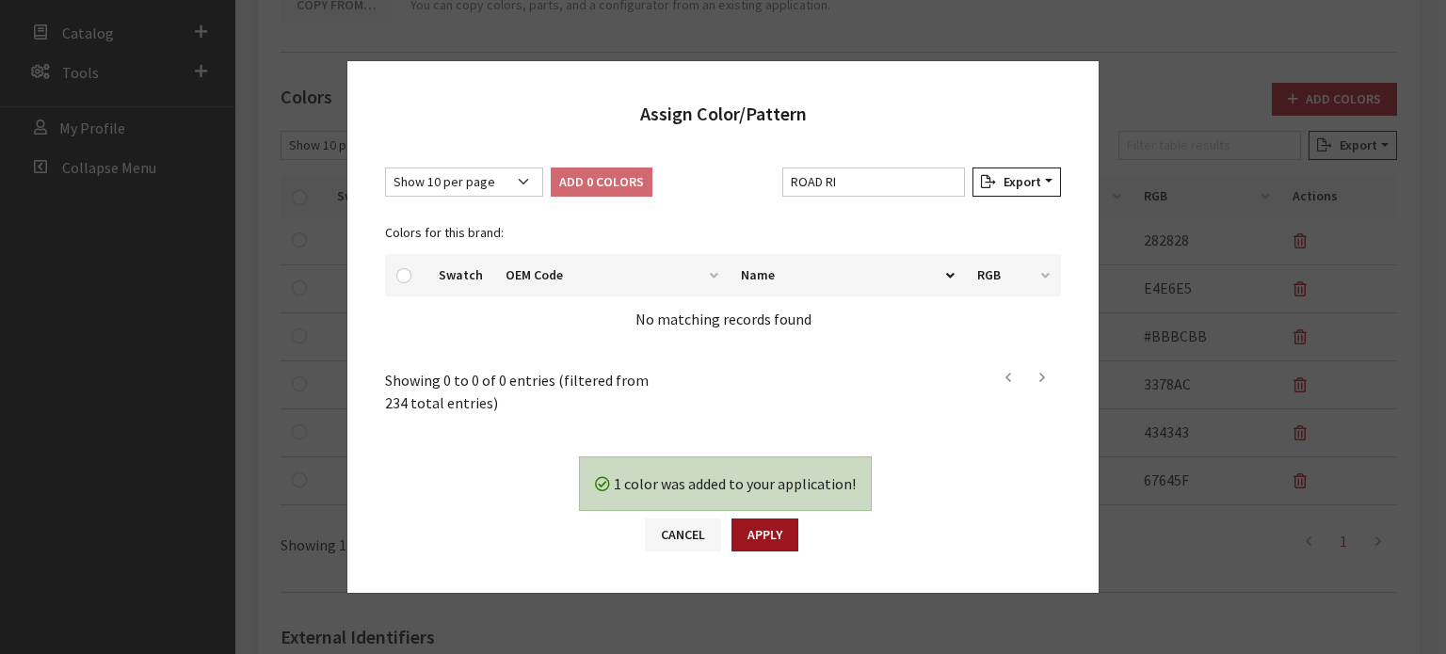
click at [781, 537] on button "Apply" at bounding box center [764, 535] width 67 height 33
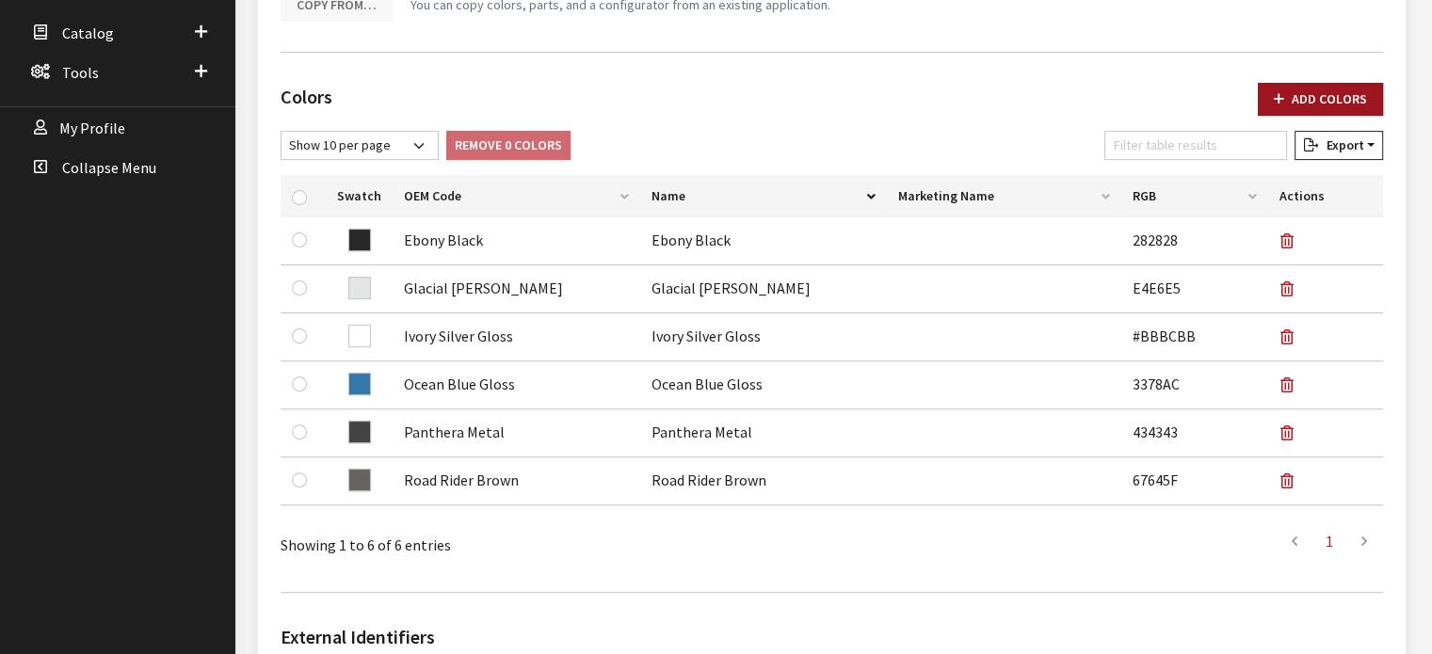
click at [1329, 85] on button "Add Colors" at bounding box center [1320, 99] width 125 height 33
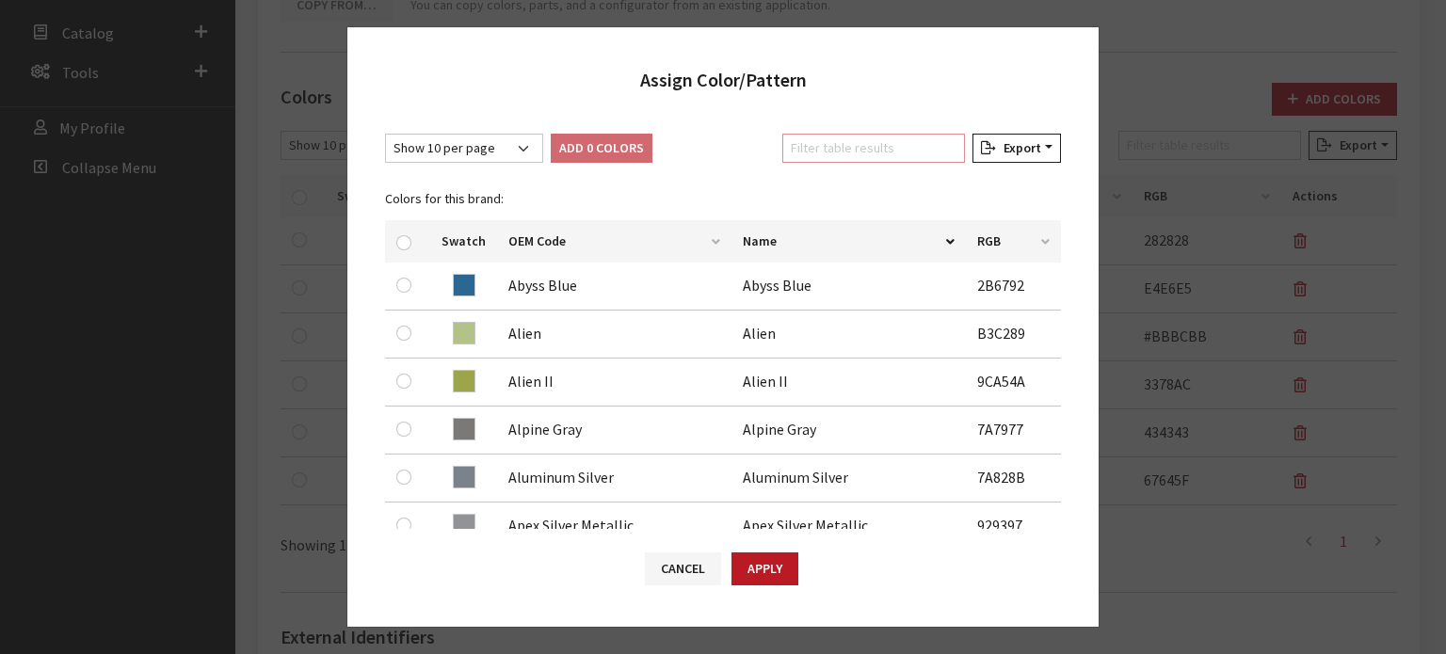
click at [904, 134] on input "Filter table results" at bounding box center [873, 148] width 183 height 29
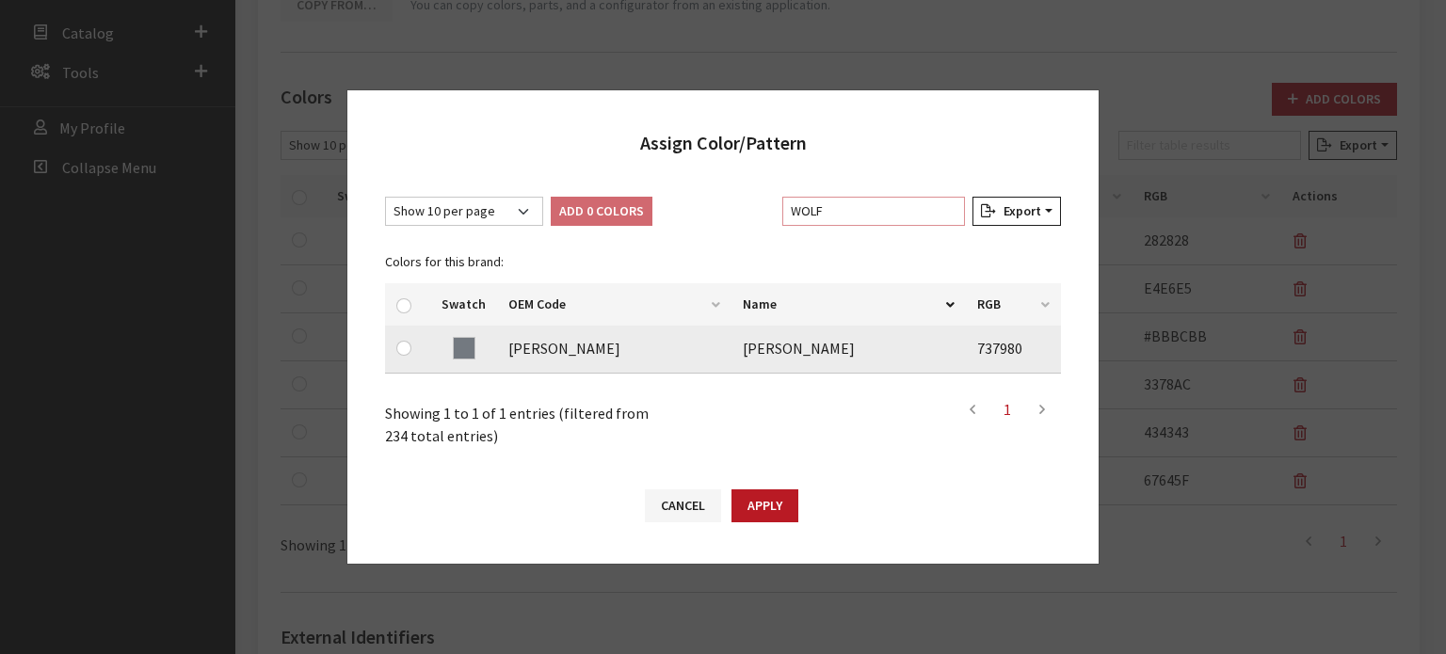
type input "WOLF"
click at [409, 353] on input "checkbox" at bounding box center [403, 348] width 15 height 15
checkbox input "true"
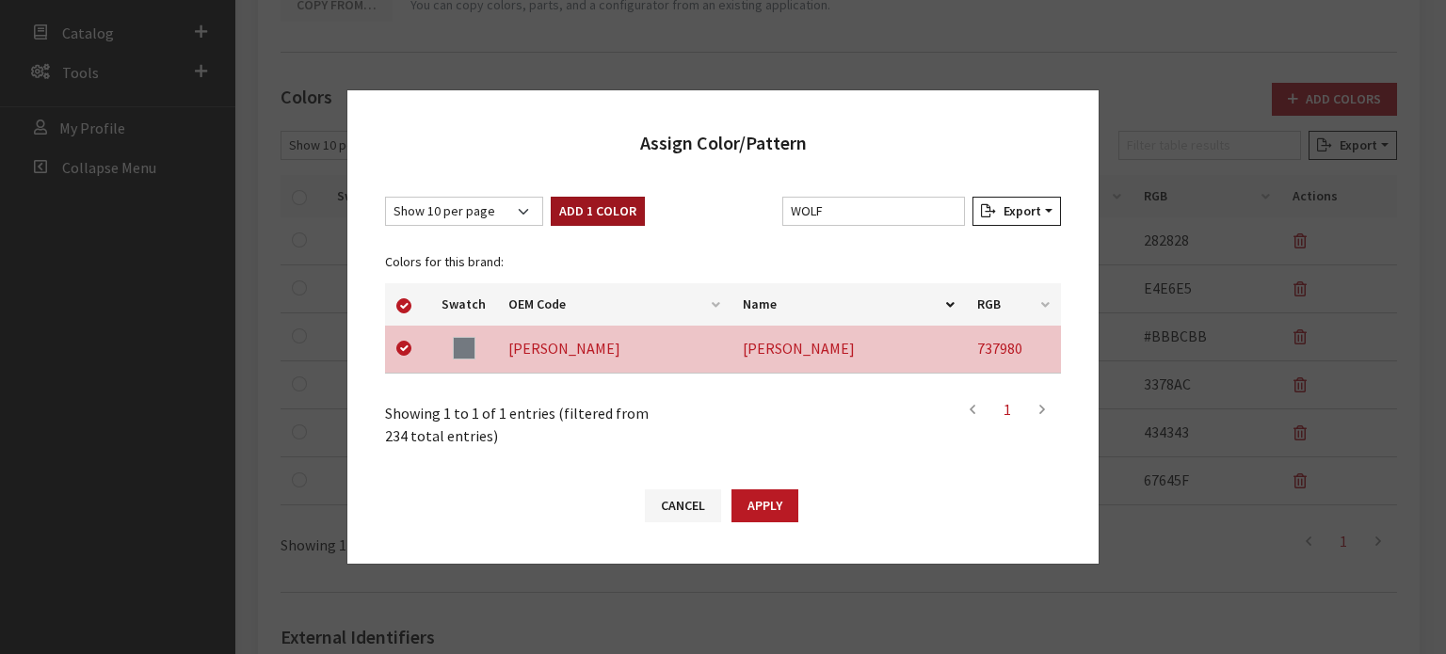
click at [610, 206] on button "Add 1 Color" at bounding box center [598, 211] width 94 height 29
checkbox input "false"
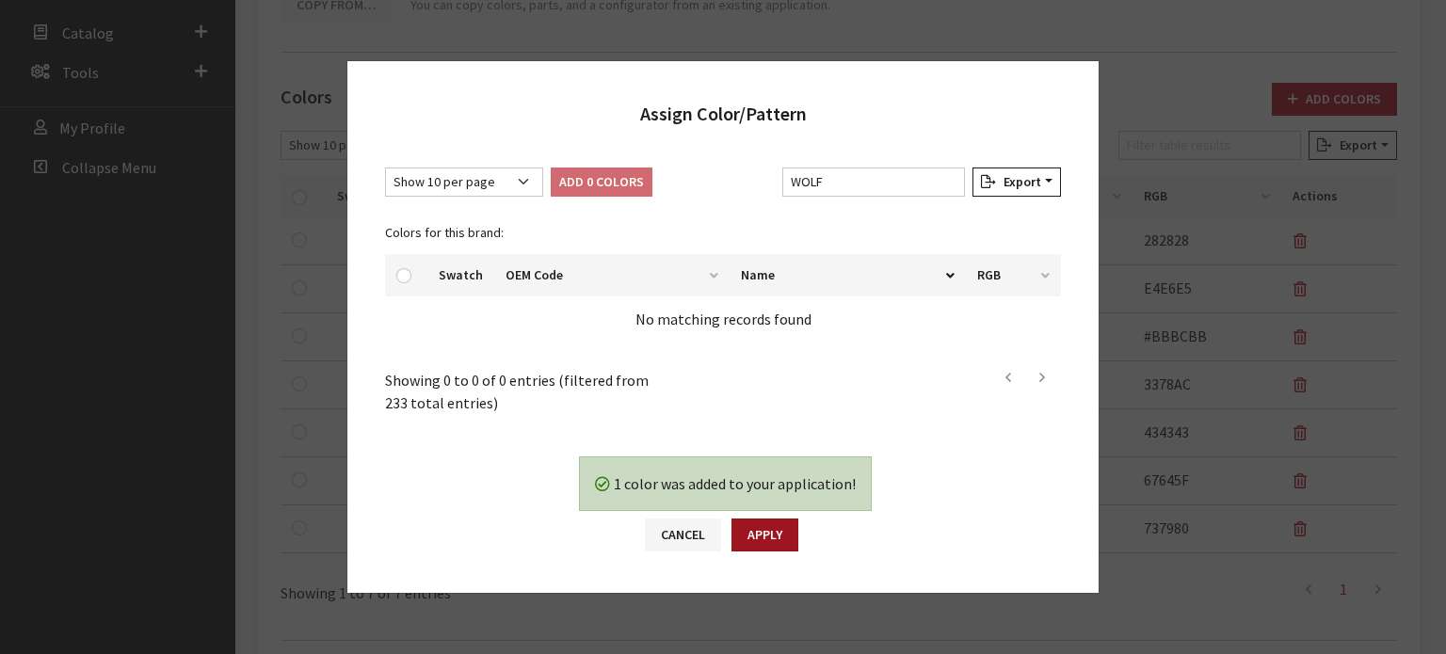
click at [766, 526] on button "Apply" at bounding box center [764, 535] width 67 height 33
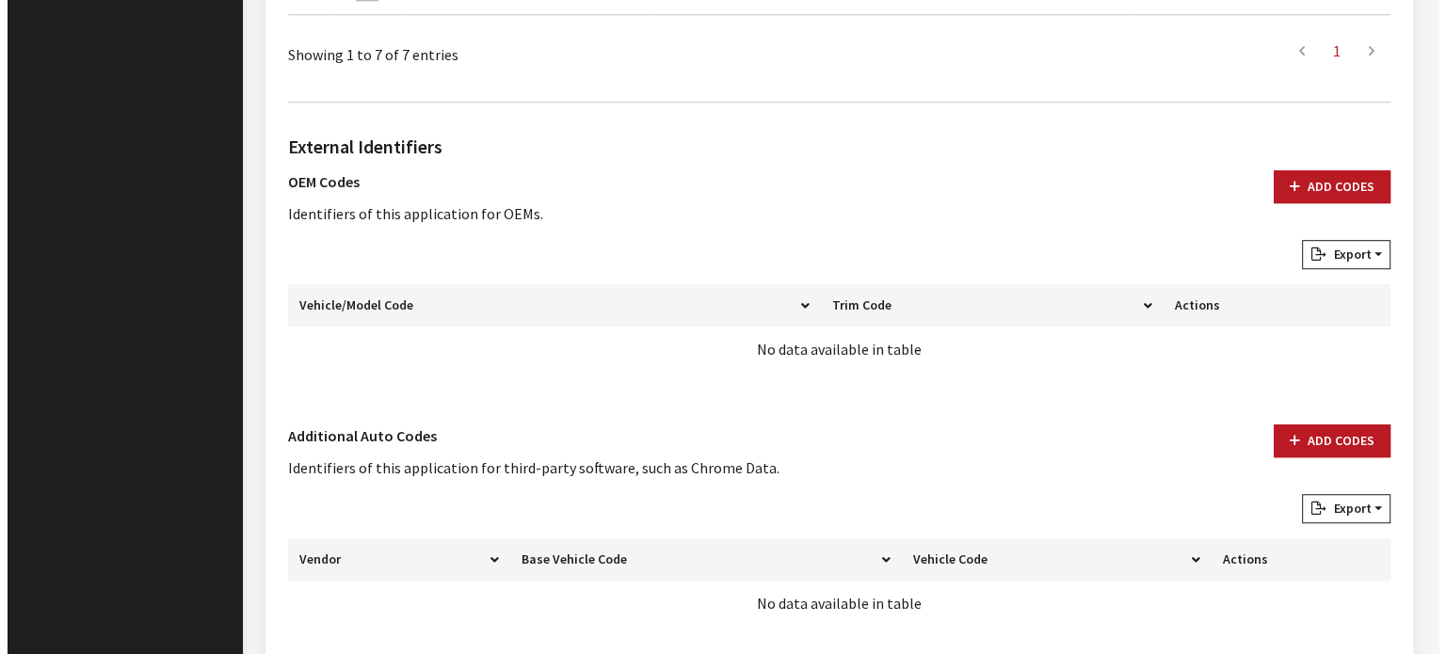
scroll to position [1129, 0]
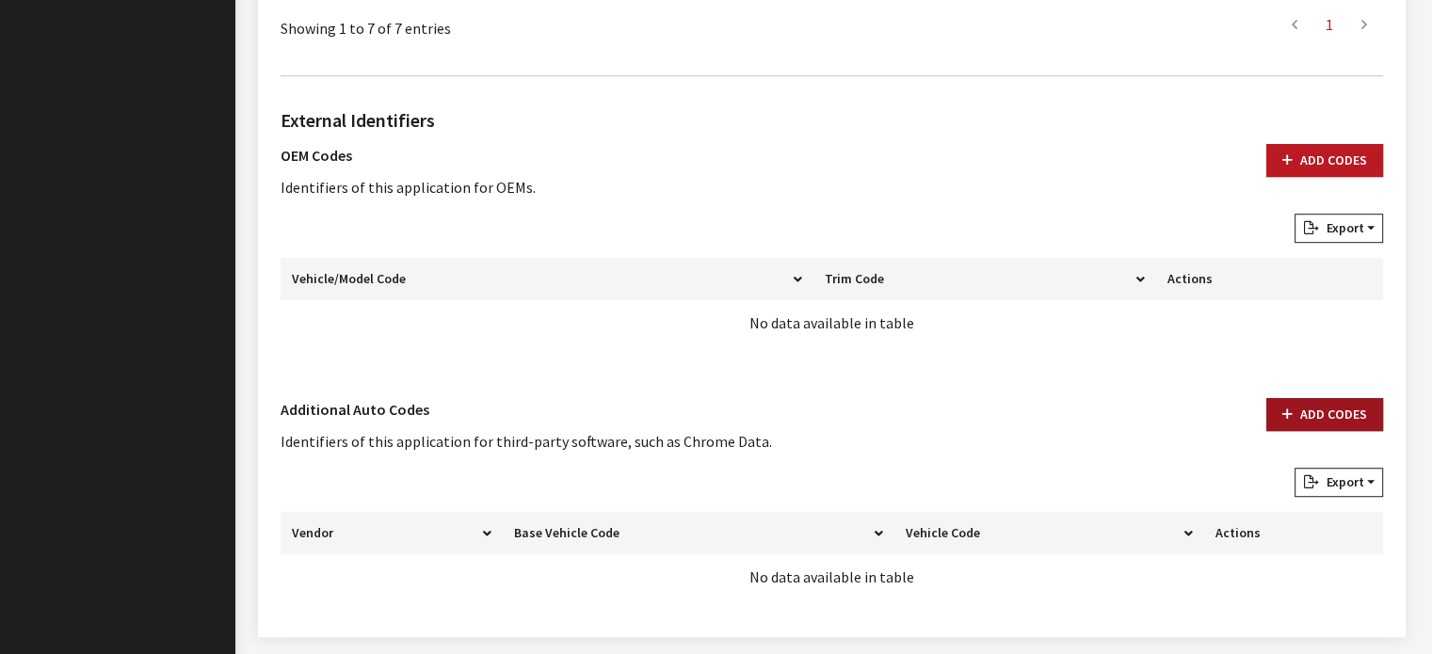
click at [1355, 402] on button "Add Codes" at bounding box center [1324, 414] width 117 height 33
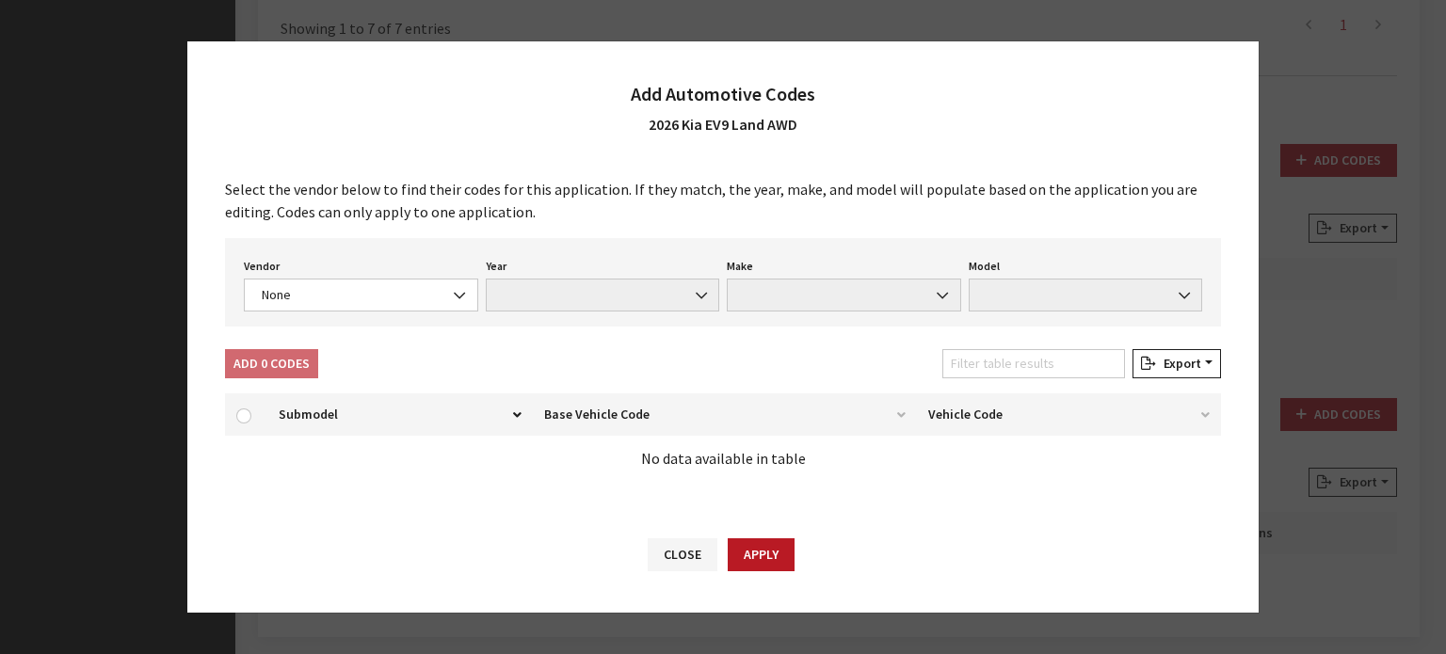
click at [430, 315] on div "Vendor None Chrome® Data Aftermarket Catalog Exchange Standard None Year None M…" at bounding box center [723, 282] width 996 height 88
click at [429, 296] on span "None" at bounding box center [361, 295] width 210 height 20
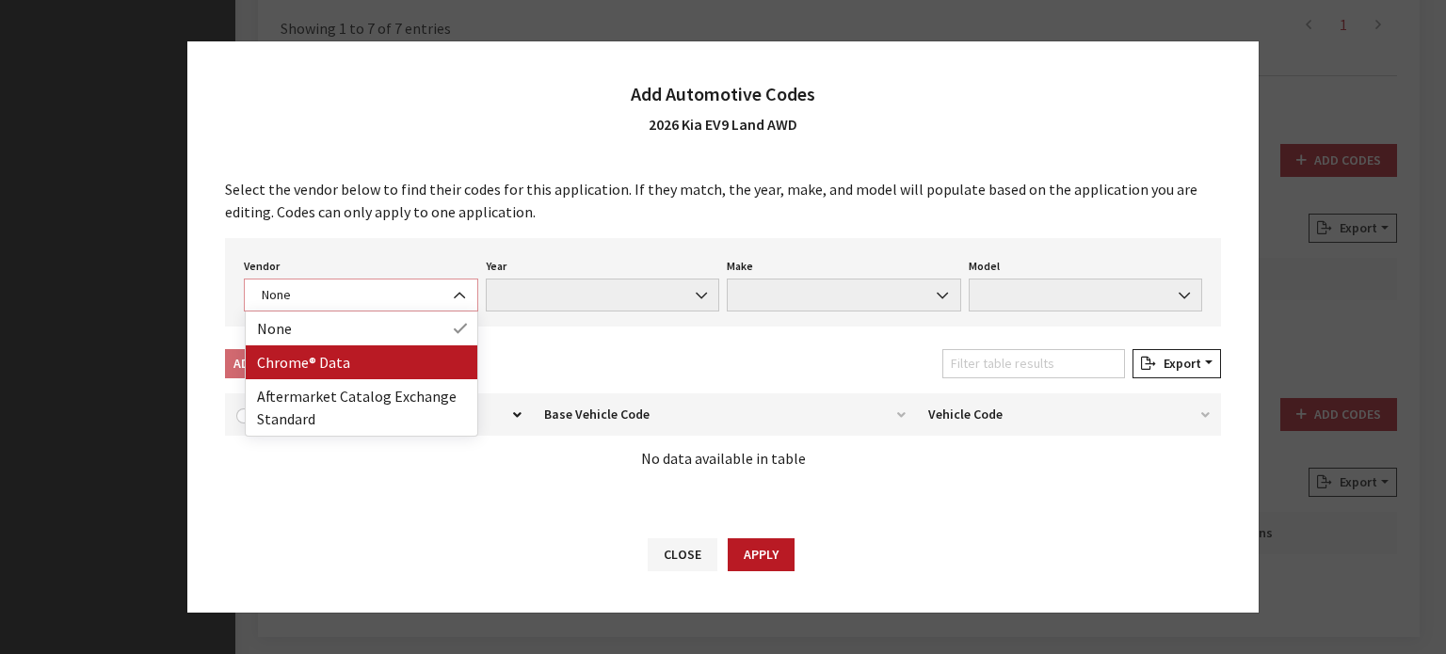
select select "4"
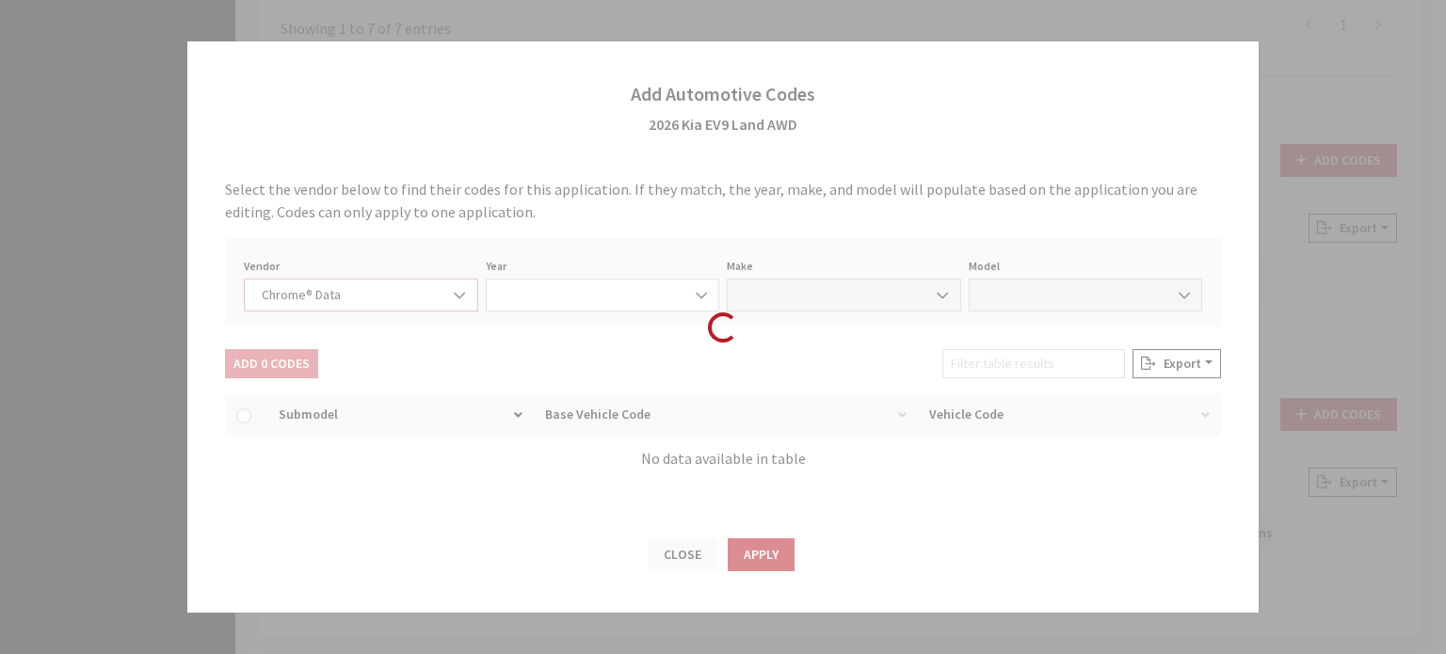
select select "2026"
select select "22"
select select "67598"
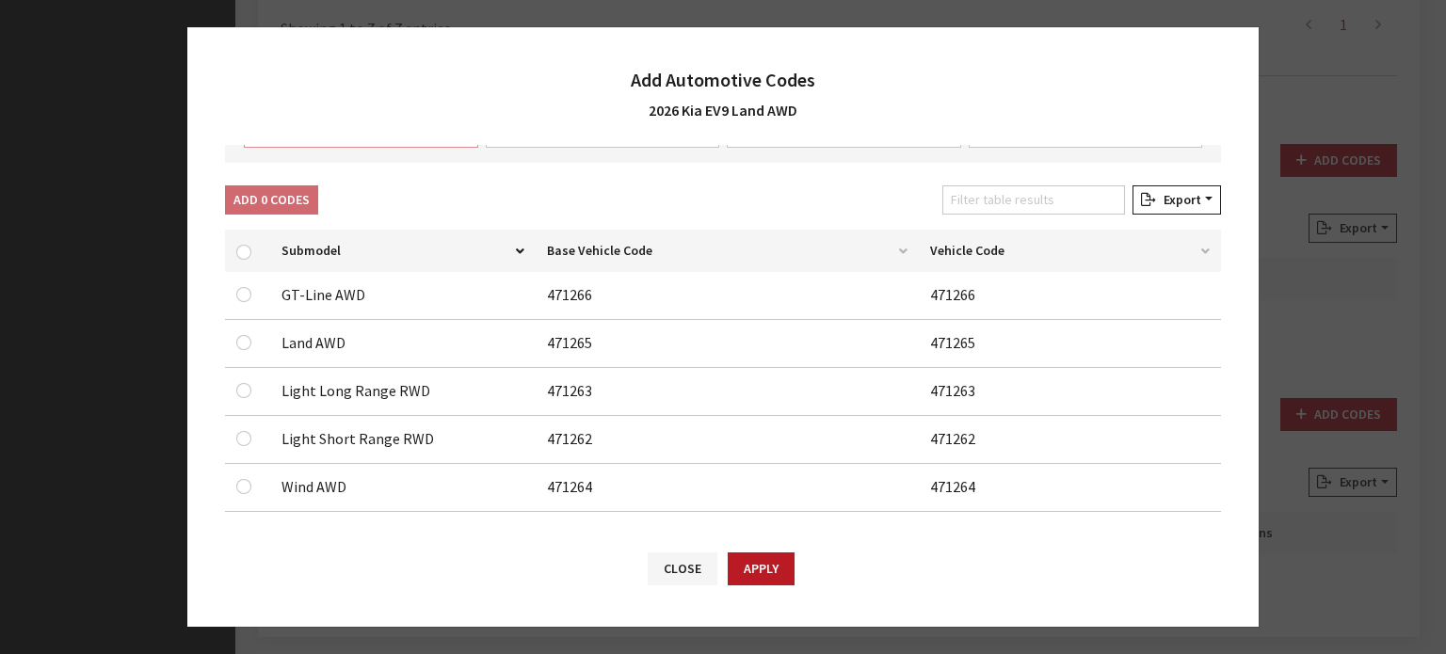
scroll to position [164, 0]
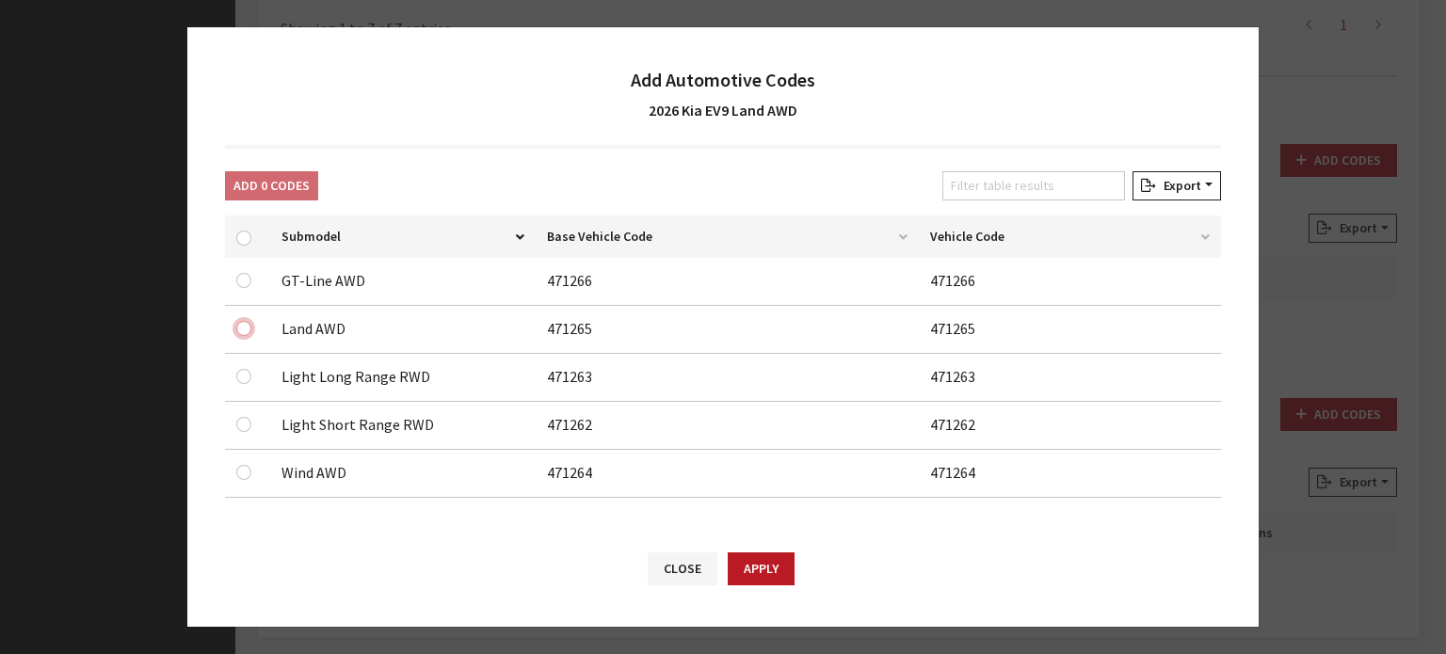
click at [248, 327] on input "checkbox" at bounding box center [243, 328] width 15 height 15
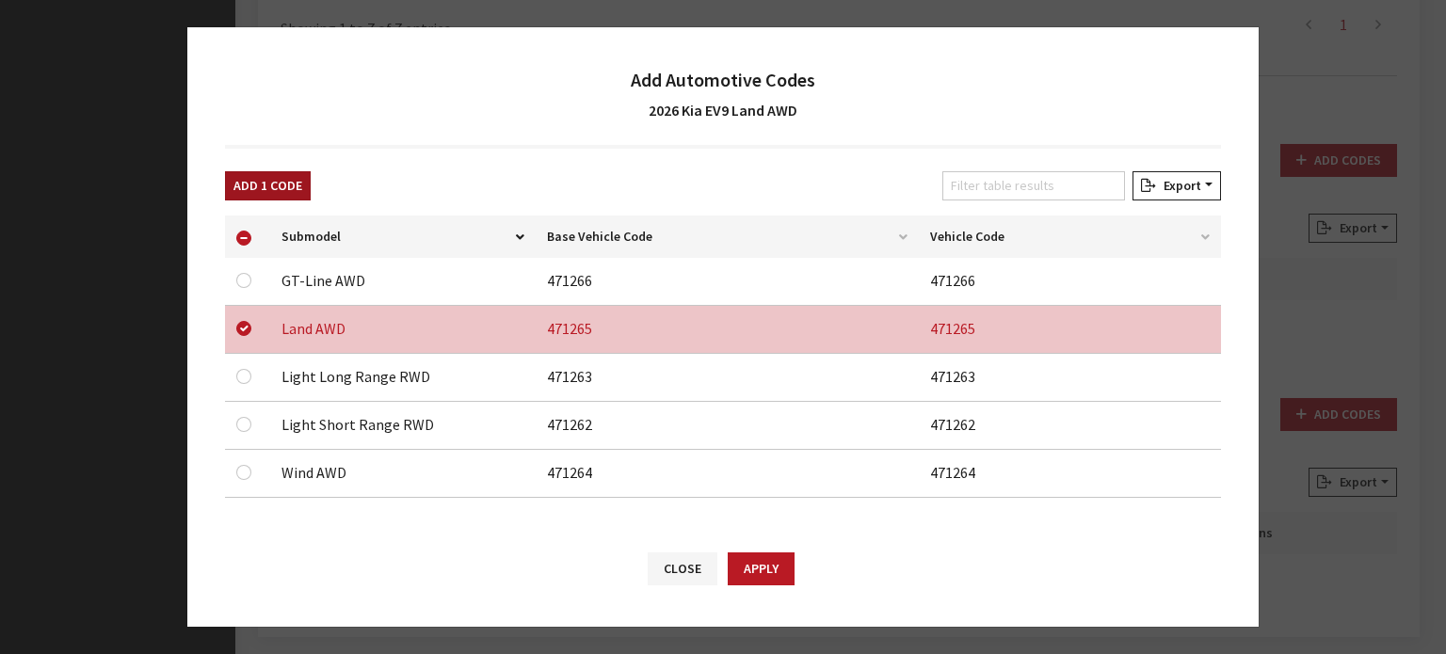
click at [302, 187] on button "Add 1 Code" at bounding box center [268, 185] width 86 height 29
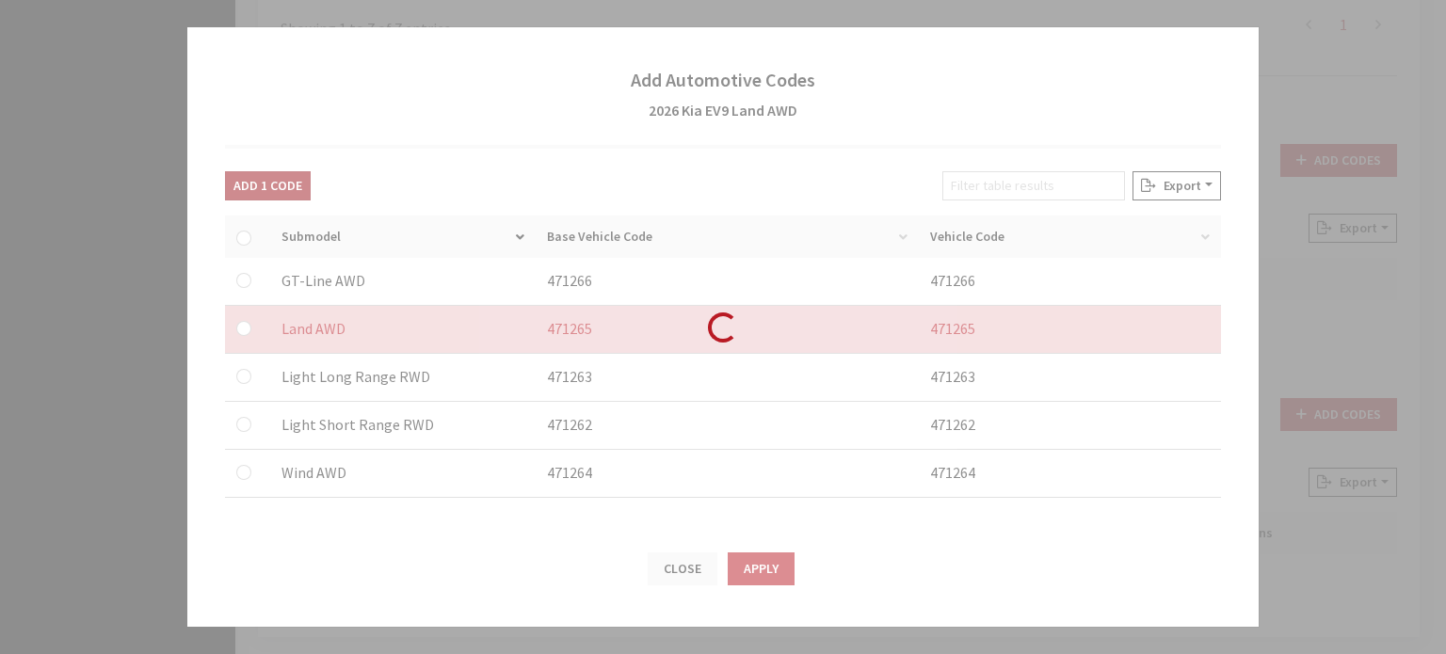
checkbox input "false"
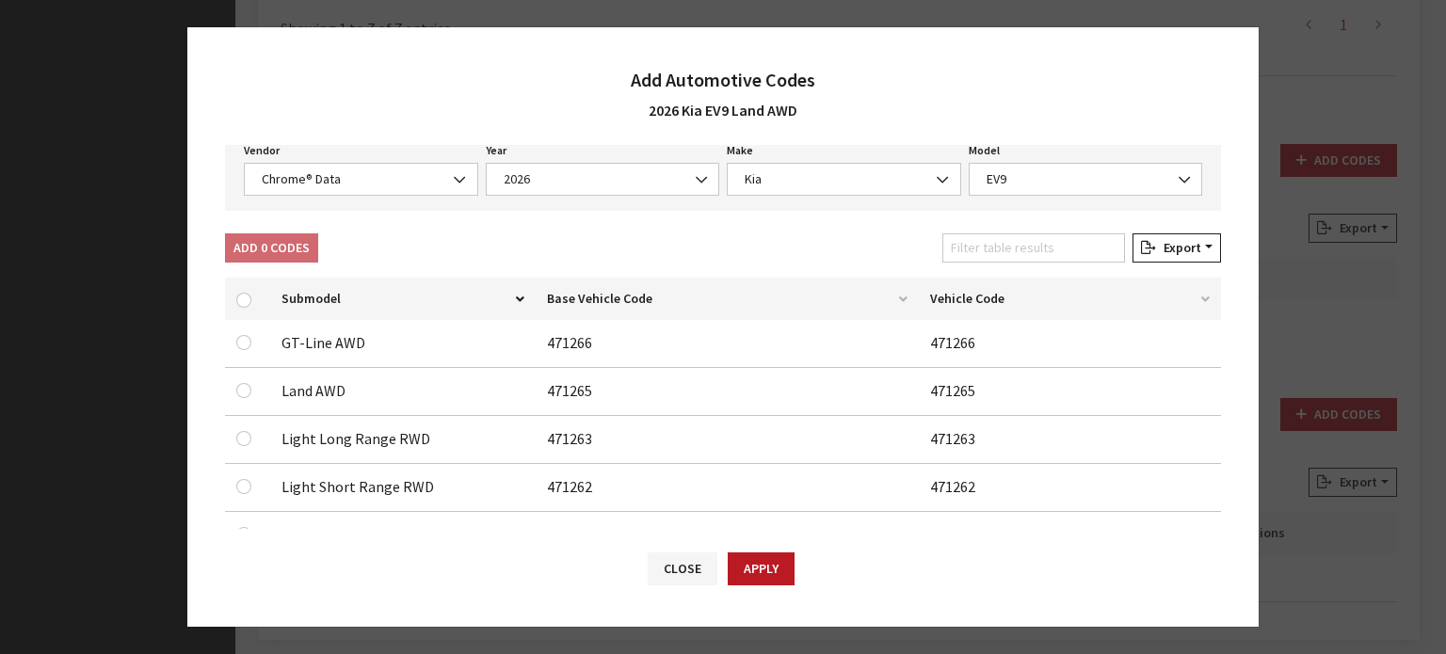
scroll to position [70, 0]
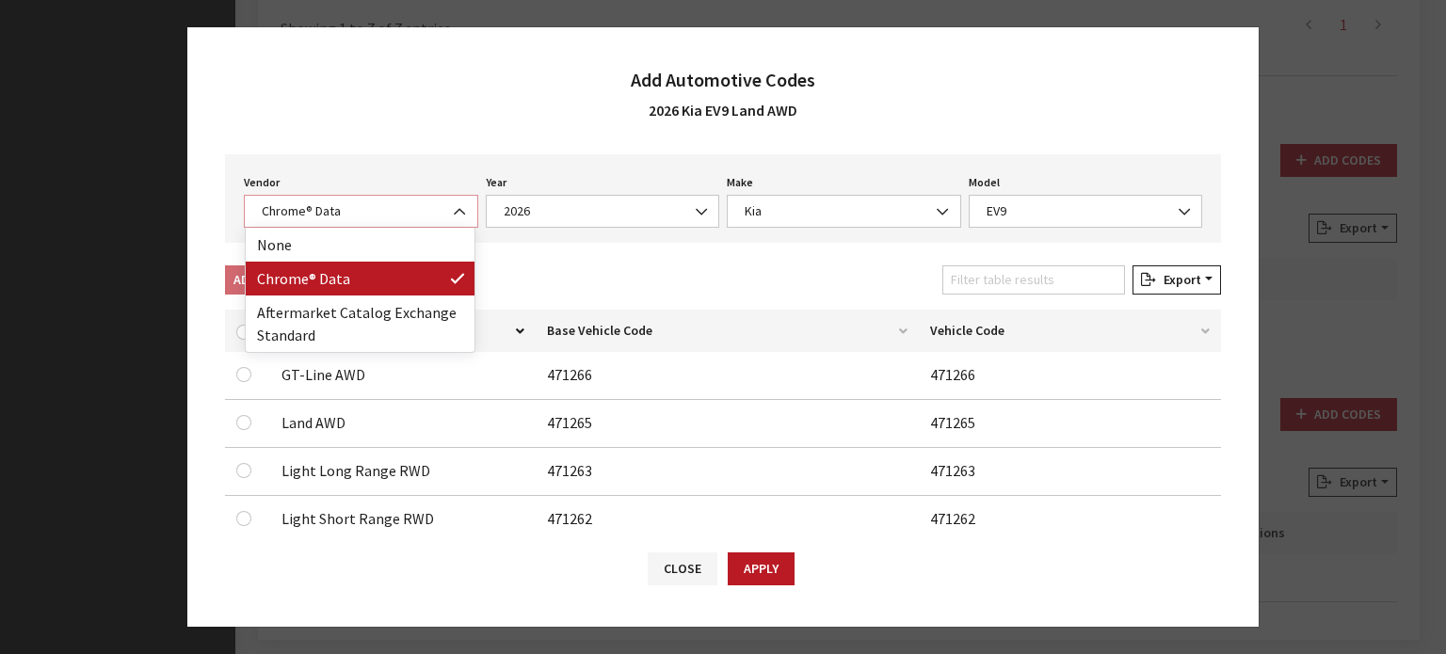
click at [376, 216] on span "Chrome® Data" at bounding box center [361, 211] width 210 height 20
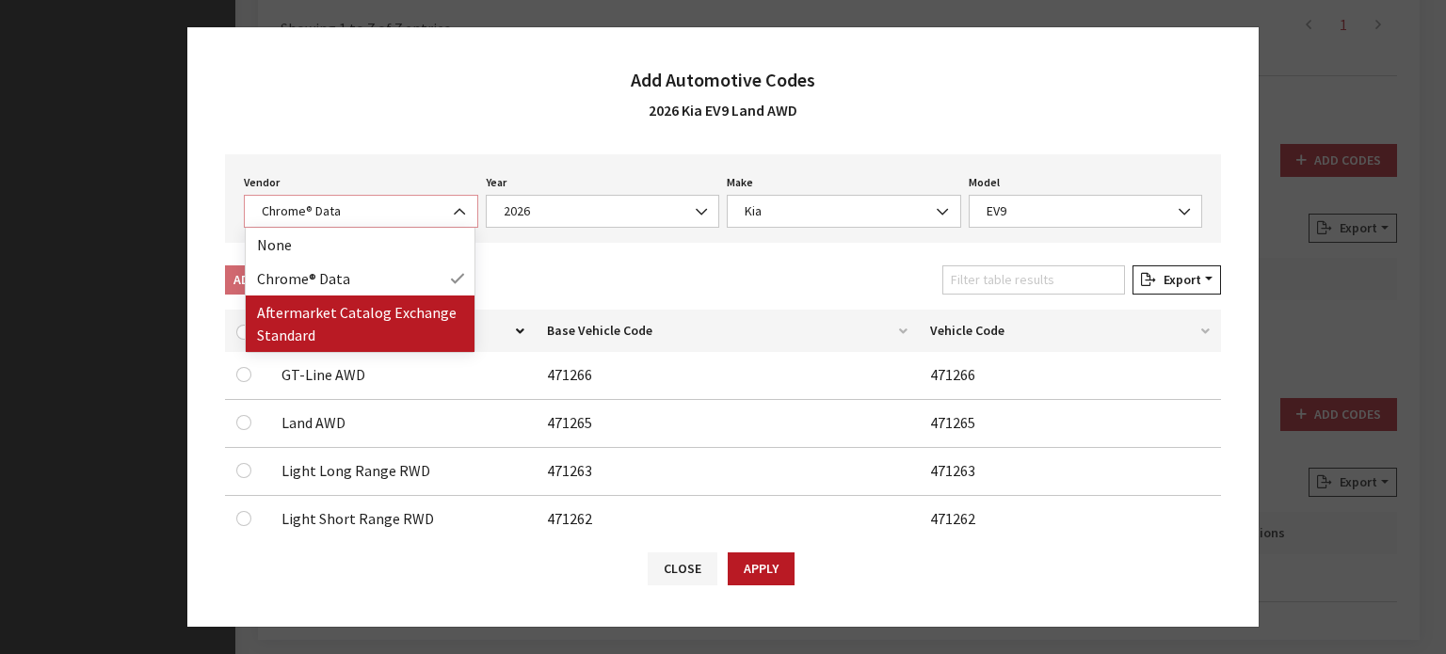
select select "2"
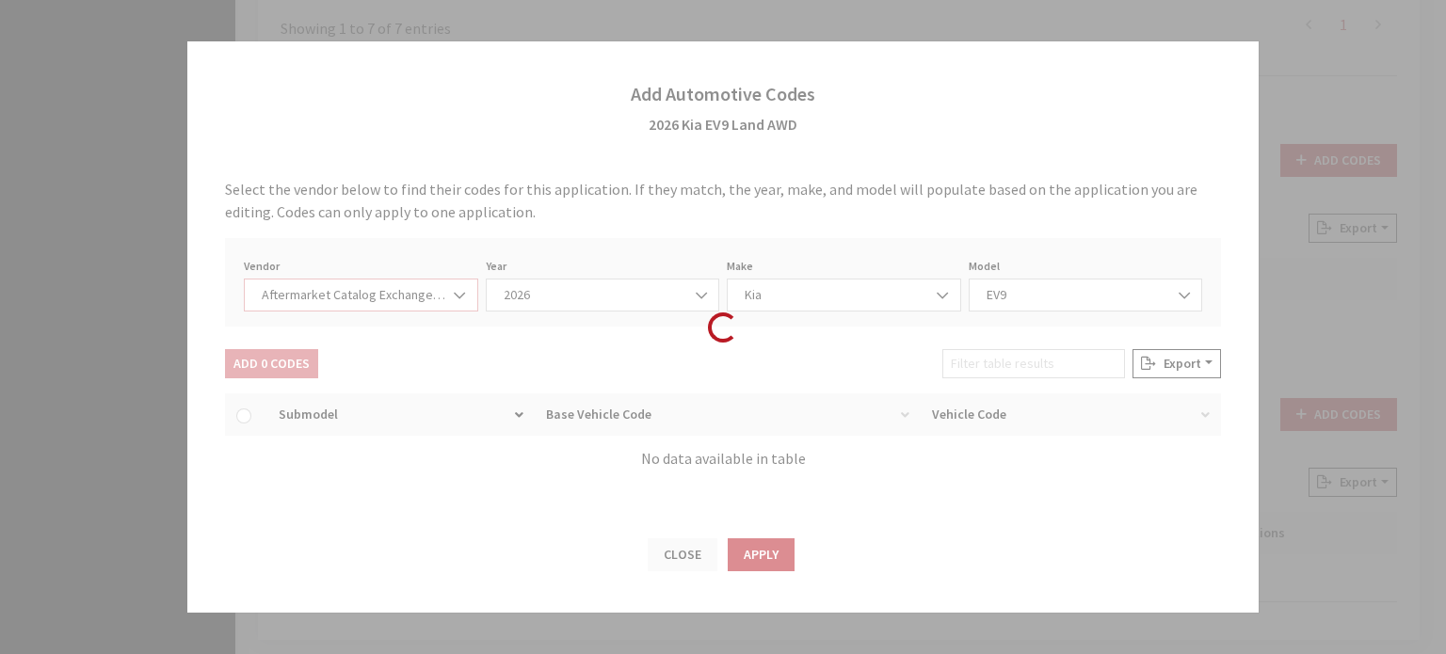
scroll to position [0, 0]
select select "2026"
select select "21"
select select "31568"
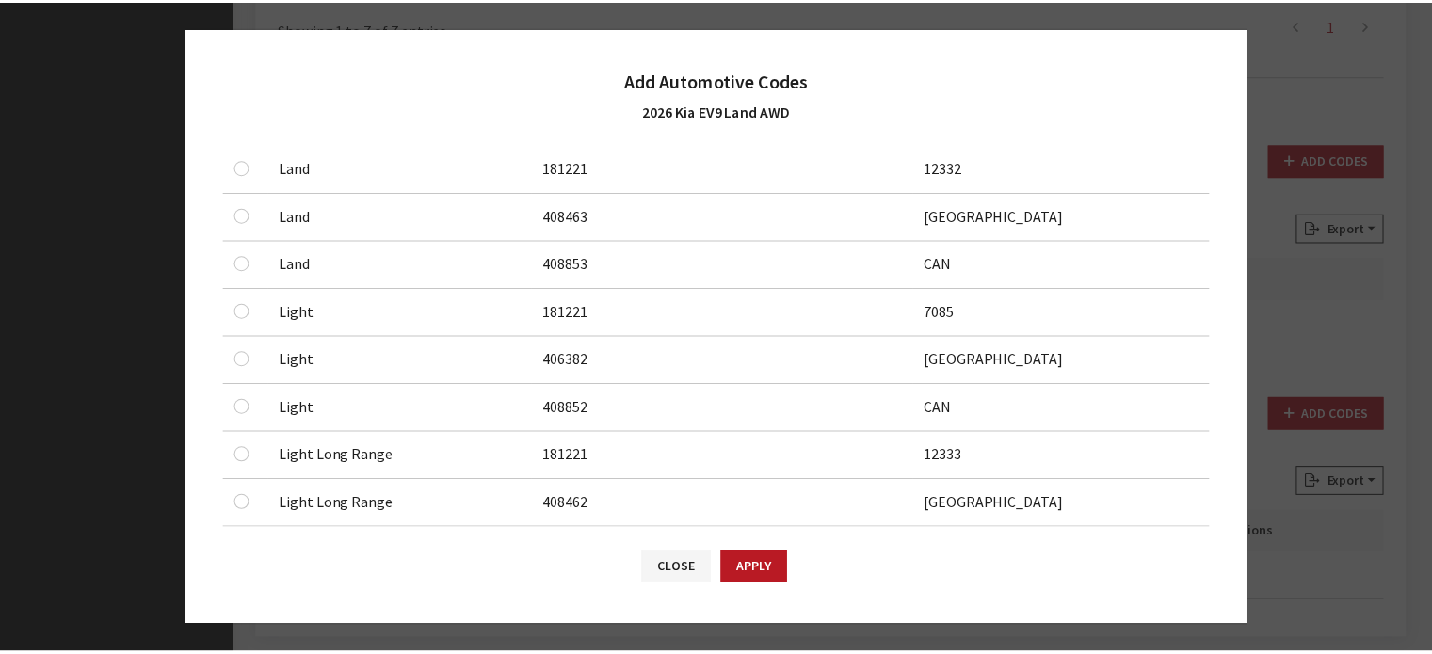
scroll to position [471, 0]
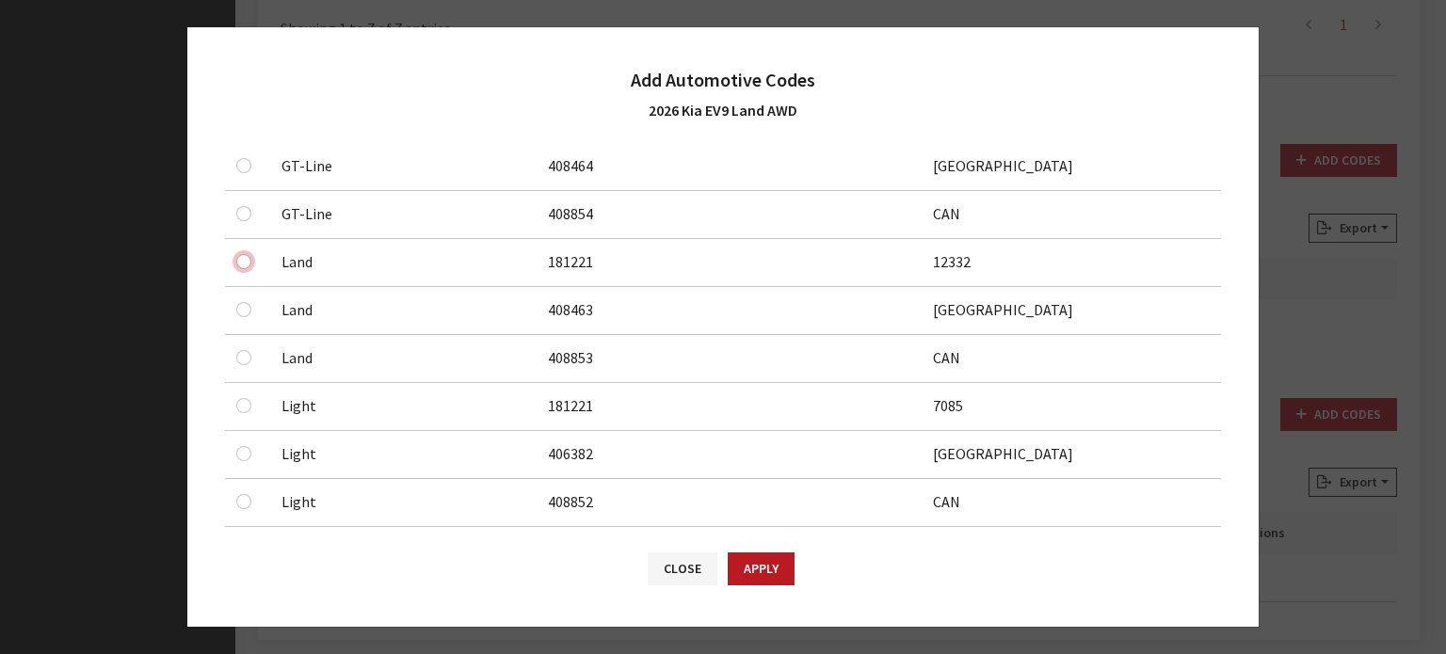
checkbox input "true"
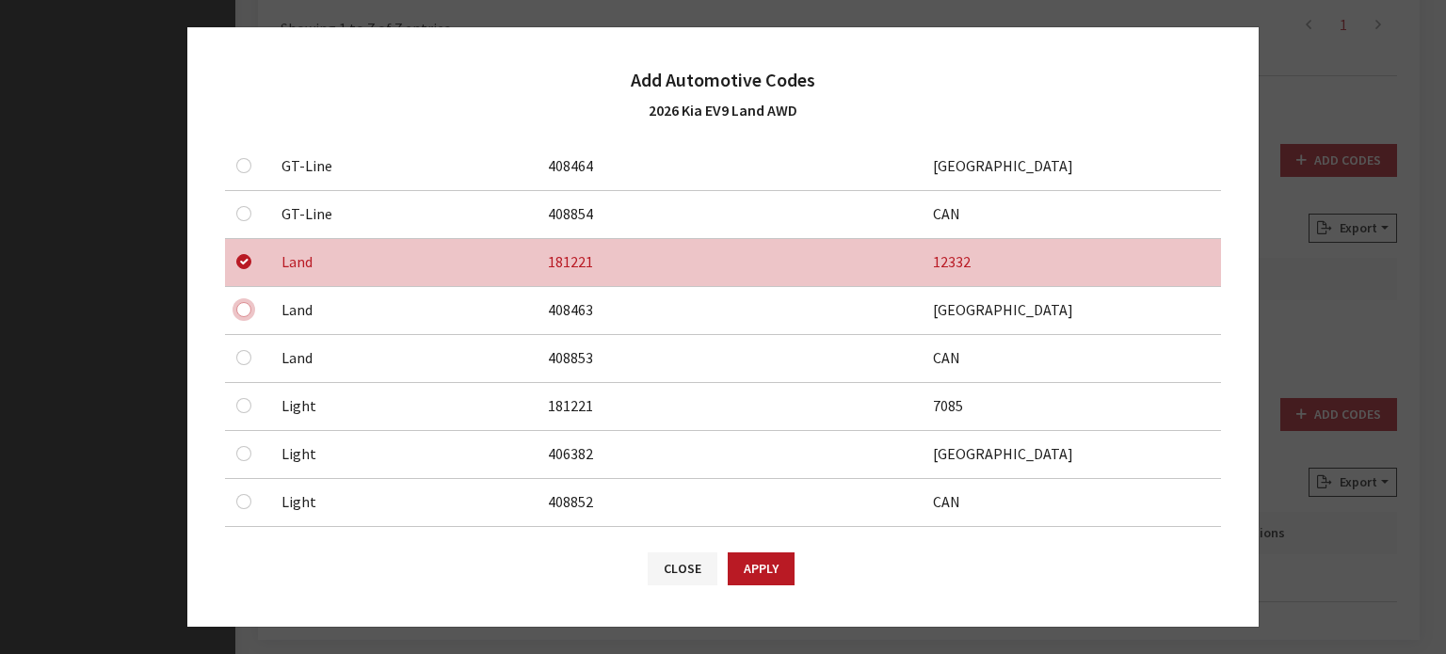
click at [242, 29] on input "checkbox" at bounding box center [243, 21] width 15 height 15
checkbox input "true"
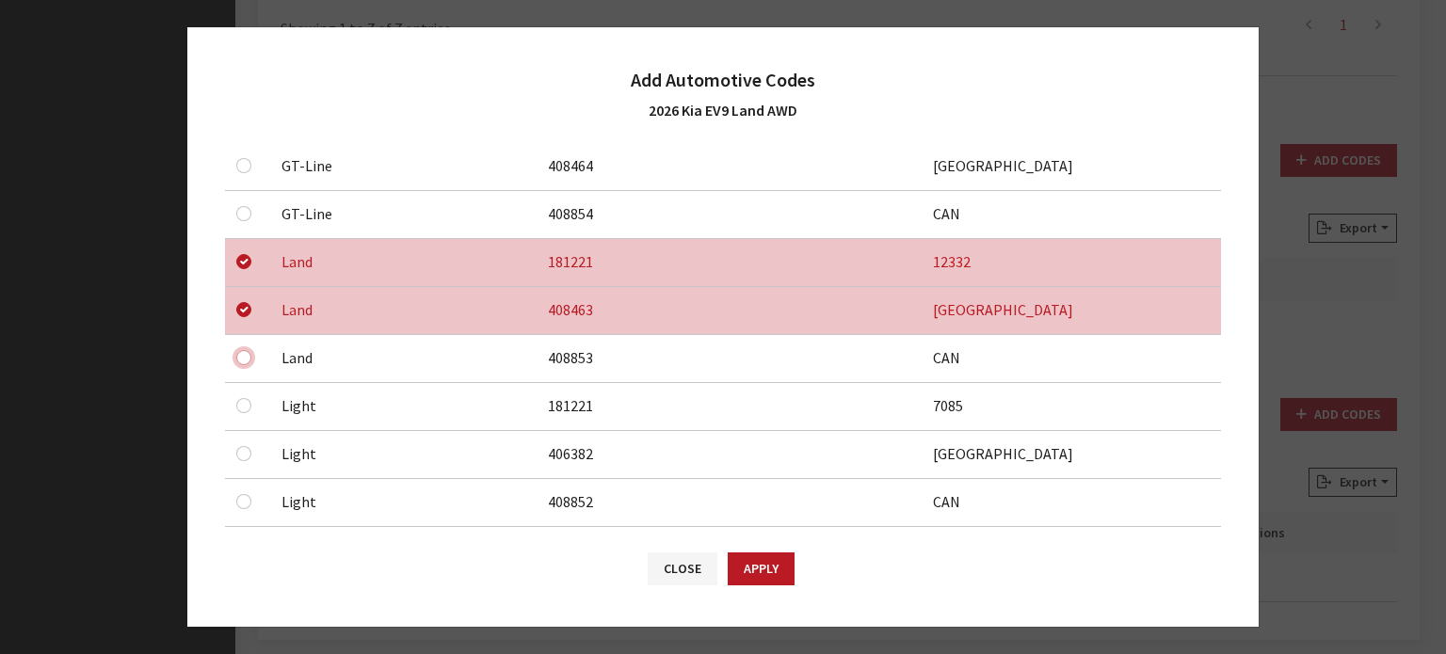
drag, startPoint x: 236, startPoint y: 353, endPoint x: 245, endPoint y: 362, distance: 12.7
checkbox input "true"
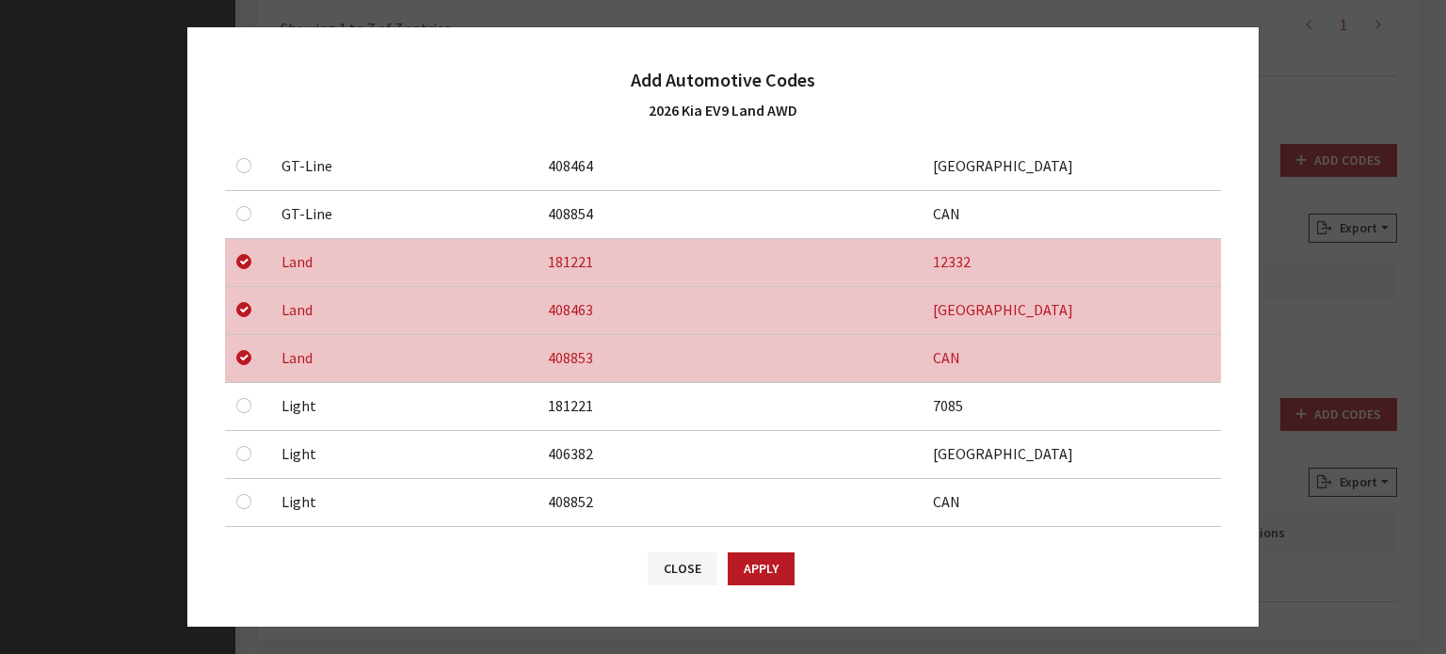
click at [741, 547] on div "Close Apply" at bounding box center [722, 578] width 1071 height 98
click at [749, 558] on button "Apply" at bounding box center [761, 569] width 67 height 33
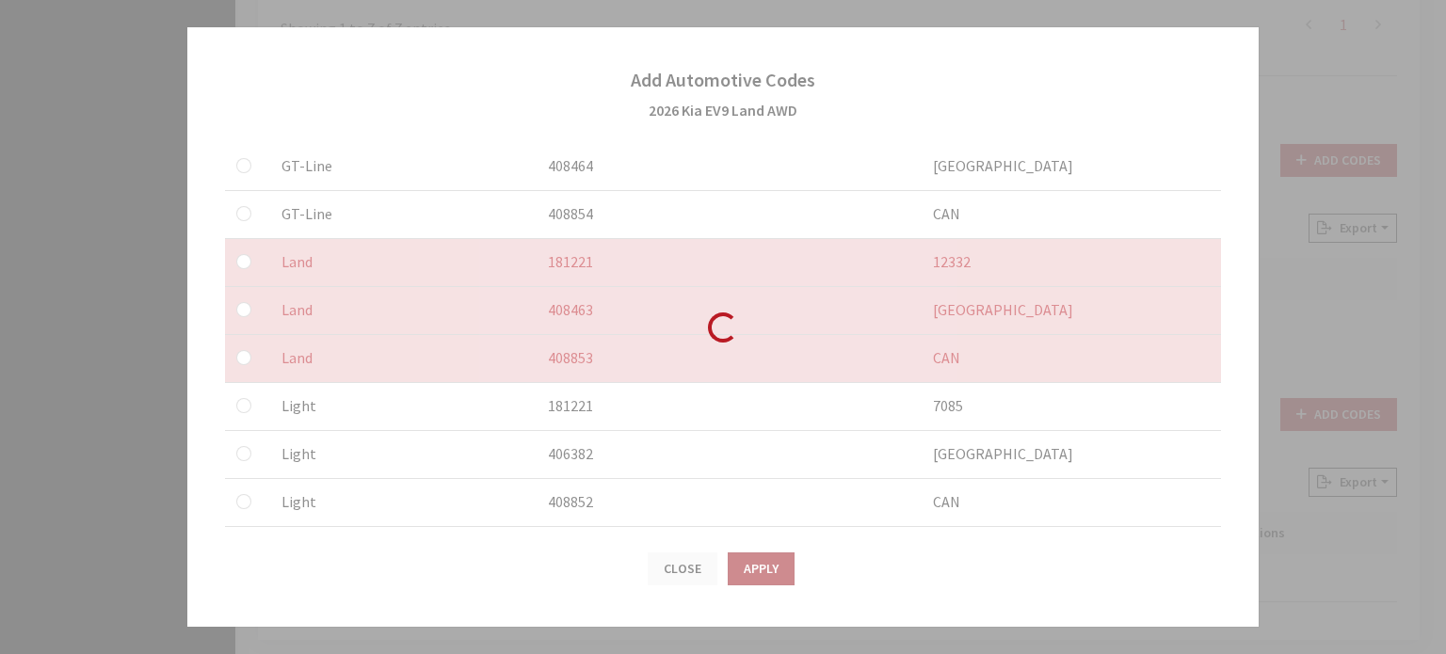
checkbox input "false"
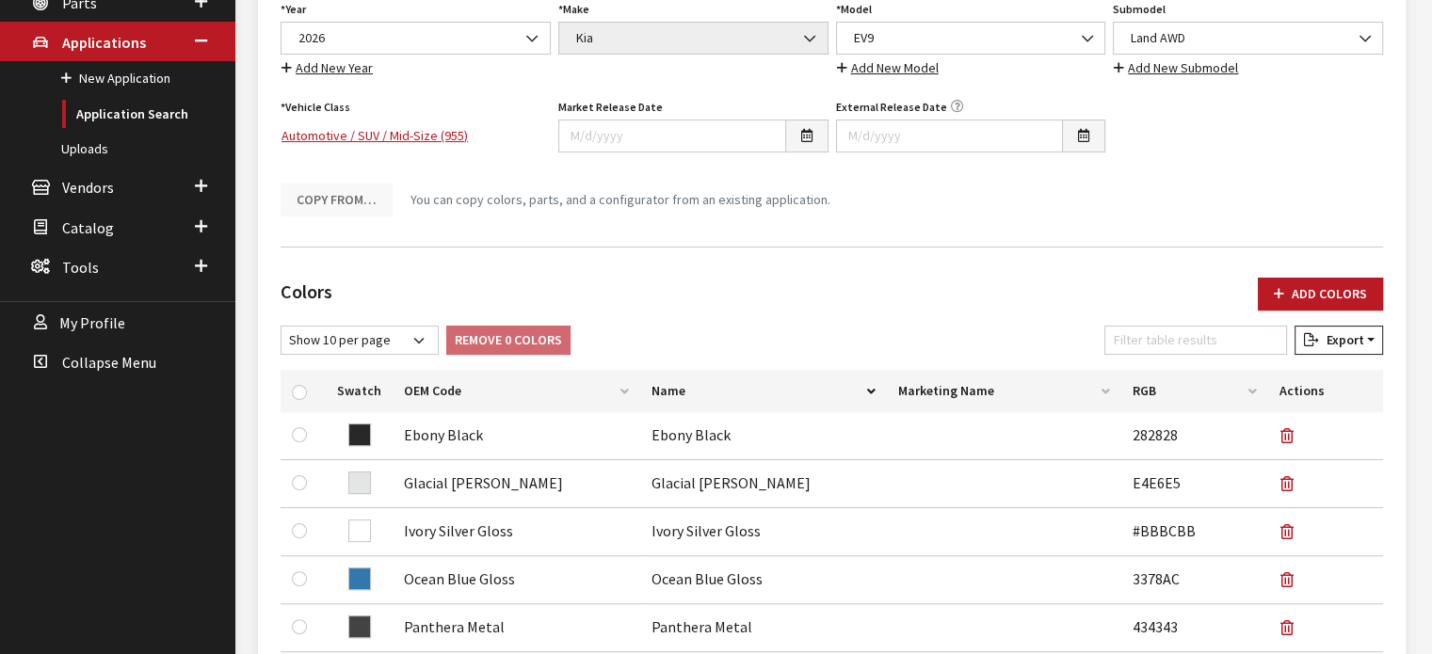
scroll to position [204, 0]
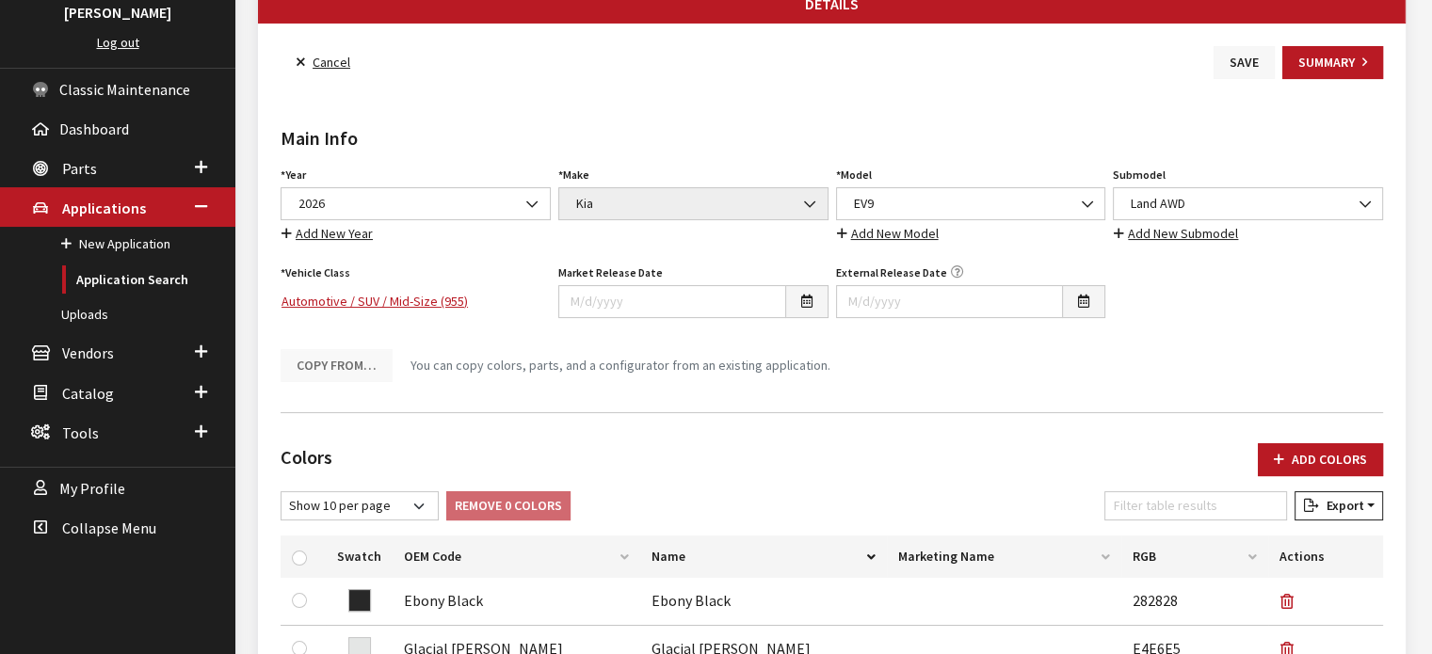
click at [1239, 66] on button "Save" at bounding box center [1243, 62] width 61 height 33
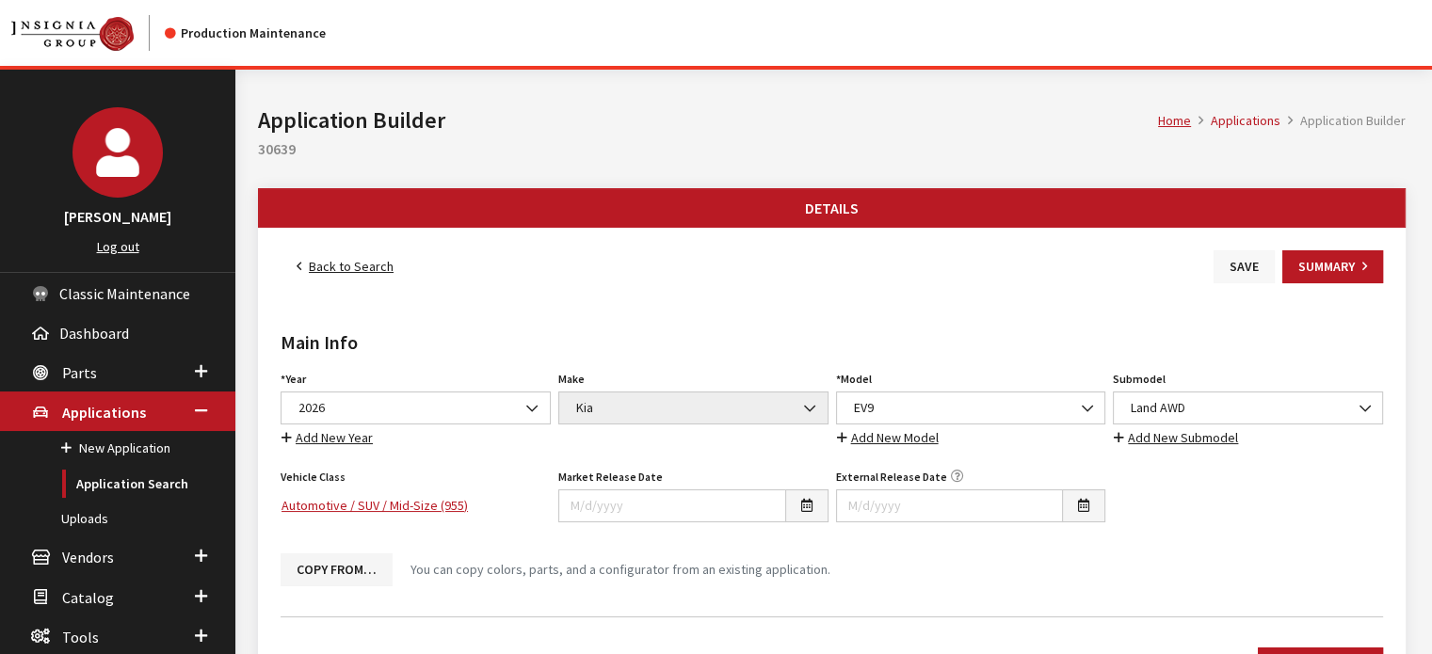
click at [1253, 259] on button "Save" at bounding box center [1243, 266] width 61 height 33
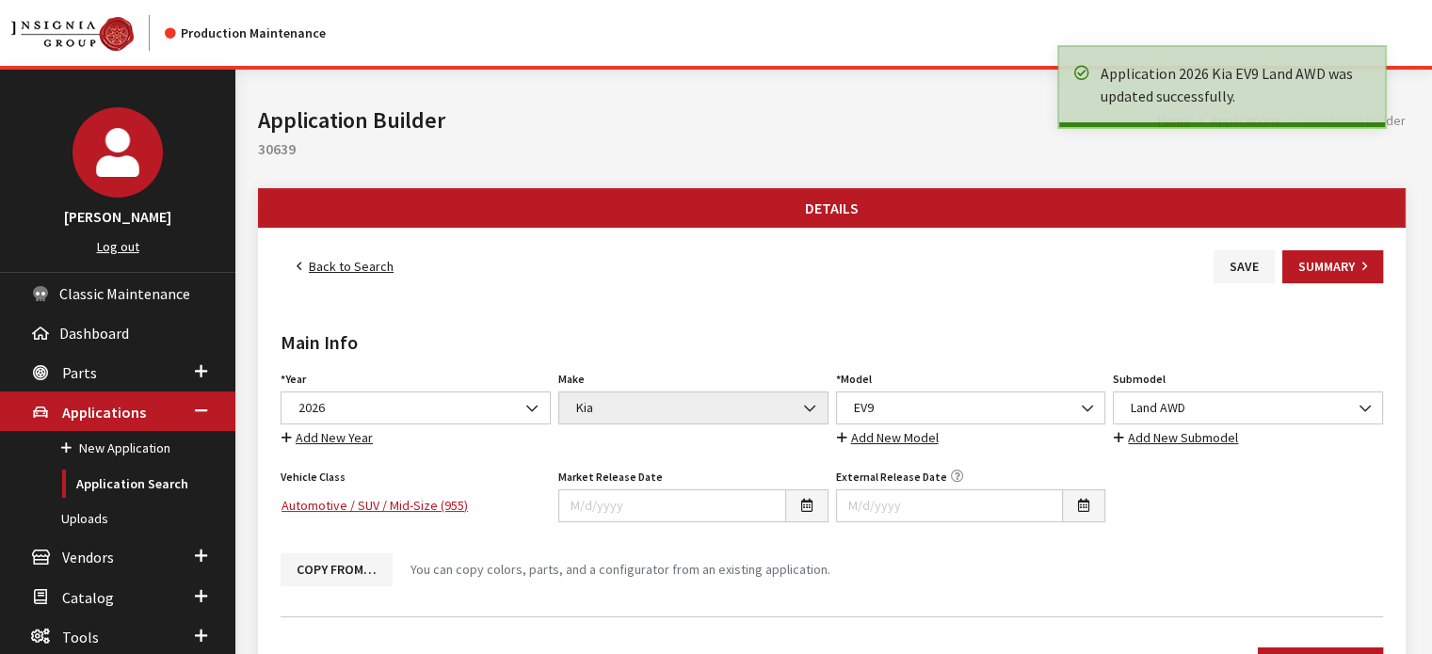
drag, startPoint x: 0, startPoint y: 0, endPoint x: 331, endPoint y: 270, distance: 427.5
click at [331, 270] on link "Back to Search" at bounding box center [344, 266] width 129 height 33
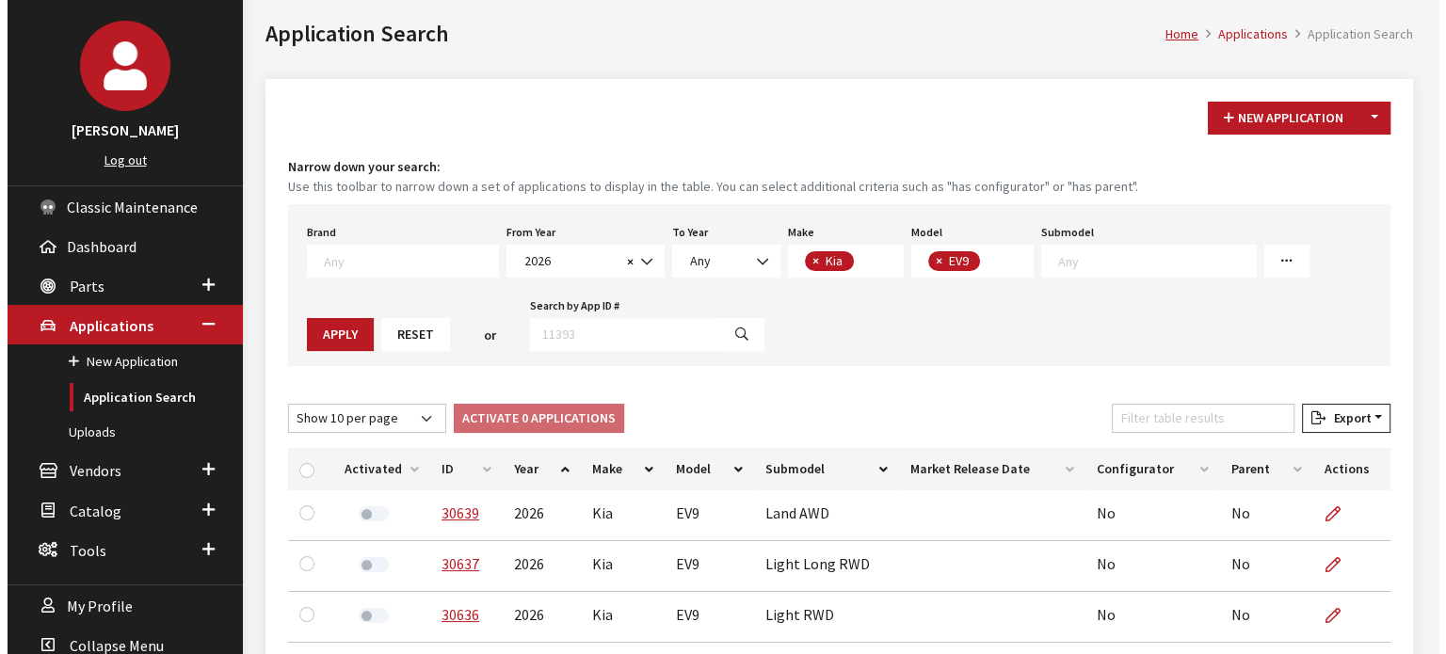
scroll to position [188, 0]
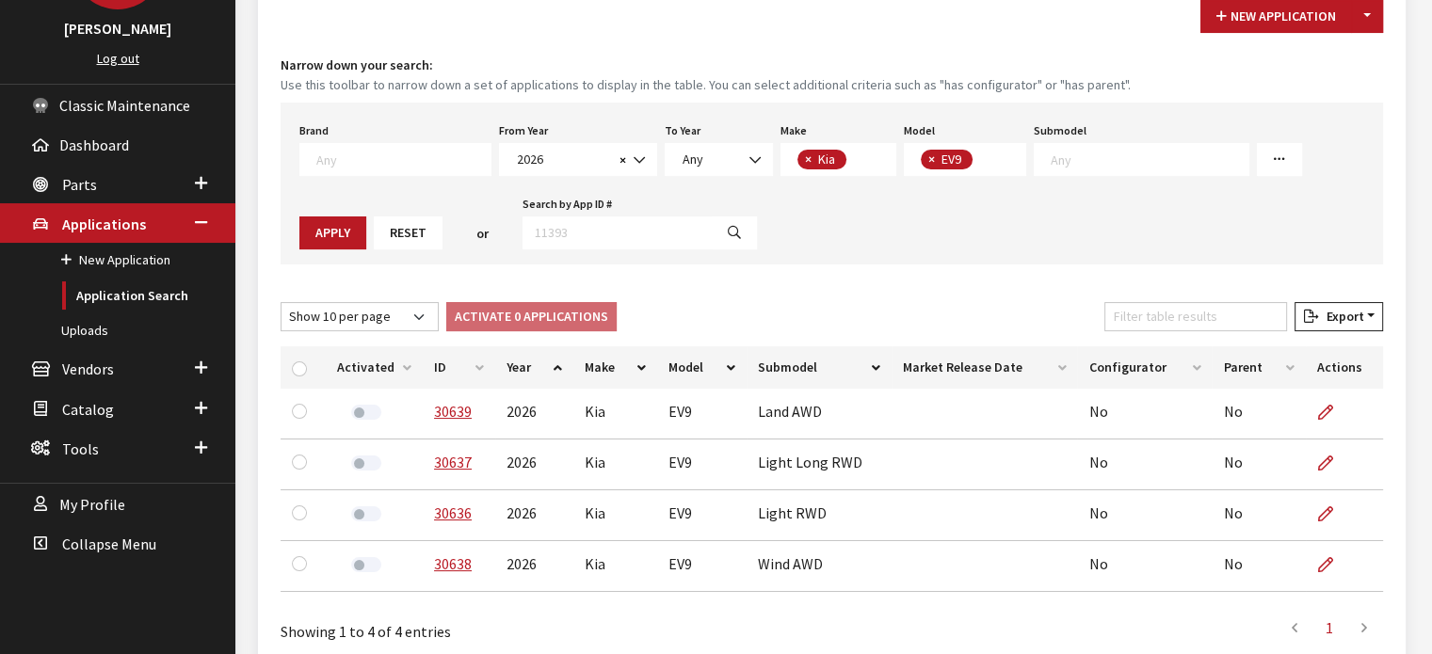
click at [447, 364] on th "ID" at bounding box center [459, 367] width 72 height 42
click at [1383, 10] on div "New Application Toggle Dropdown New From Existing..." at bounding box center [1291, 16] width 190 height 33
click at [1373, 18] on button "Toggle Dropdown" at bounding box center [1367, 16] width 32 height 33
click at [1345, 56] on button "New From Existing..." at bounding box center [1302, 56] width 162 height 33
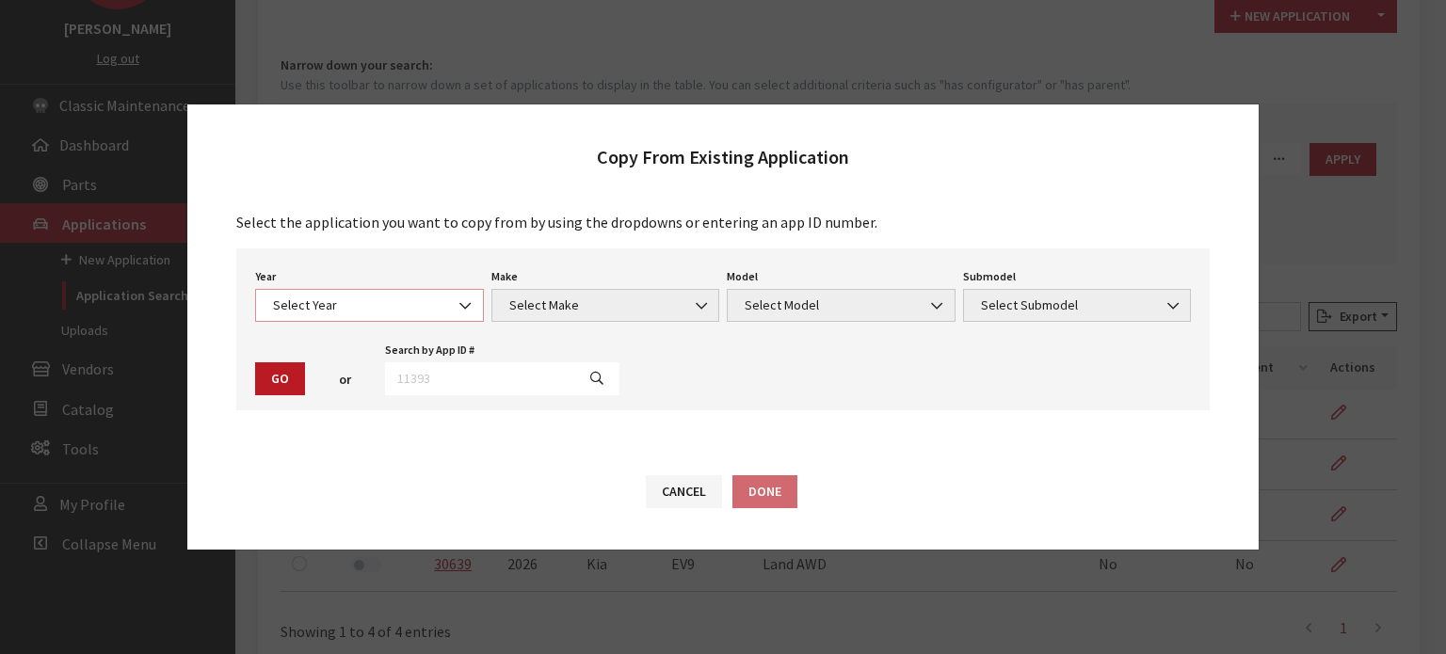
click at [369, 312] on span "Select Year" at bounding box center [369, 306] width 204 height 20
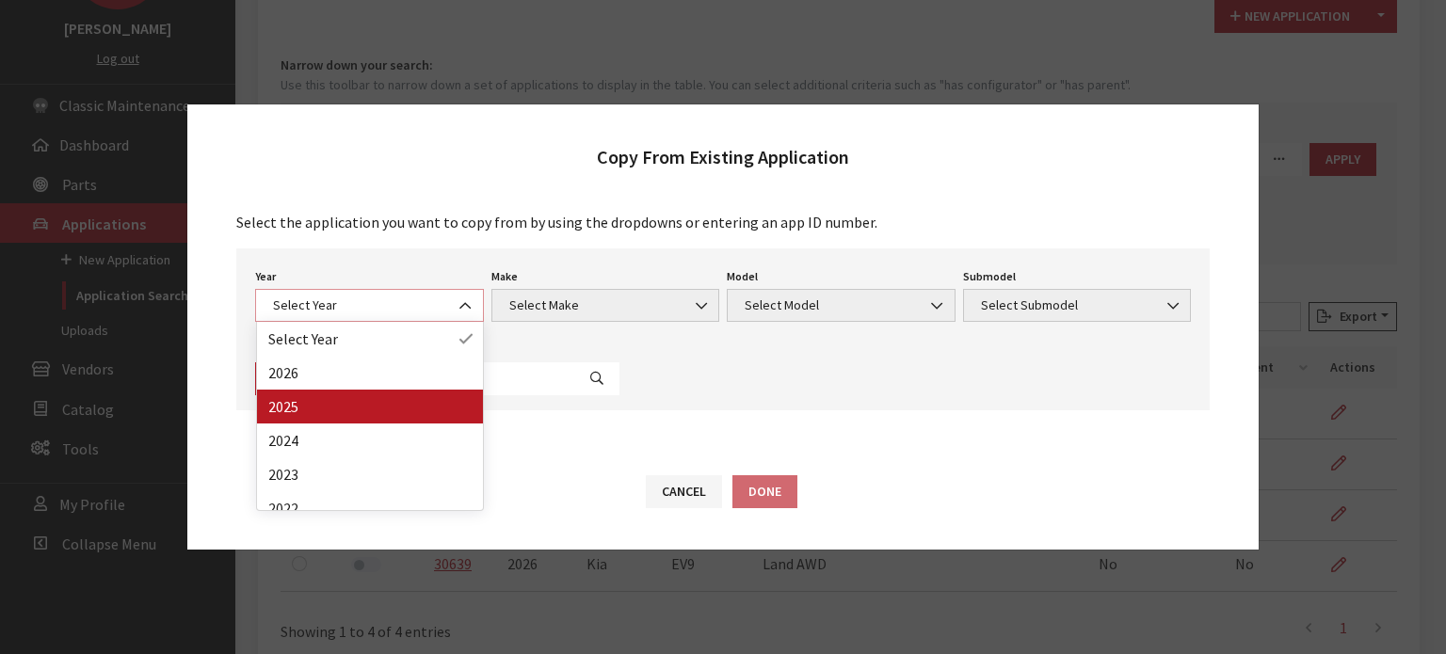
select select "43"
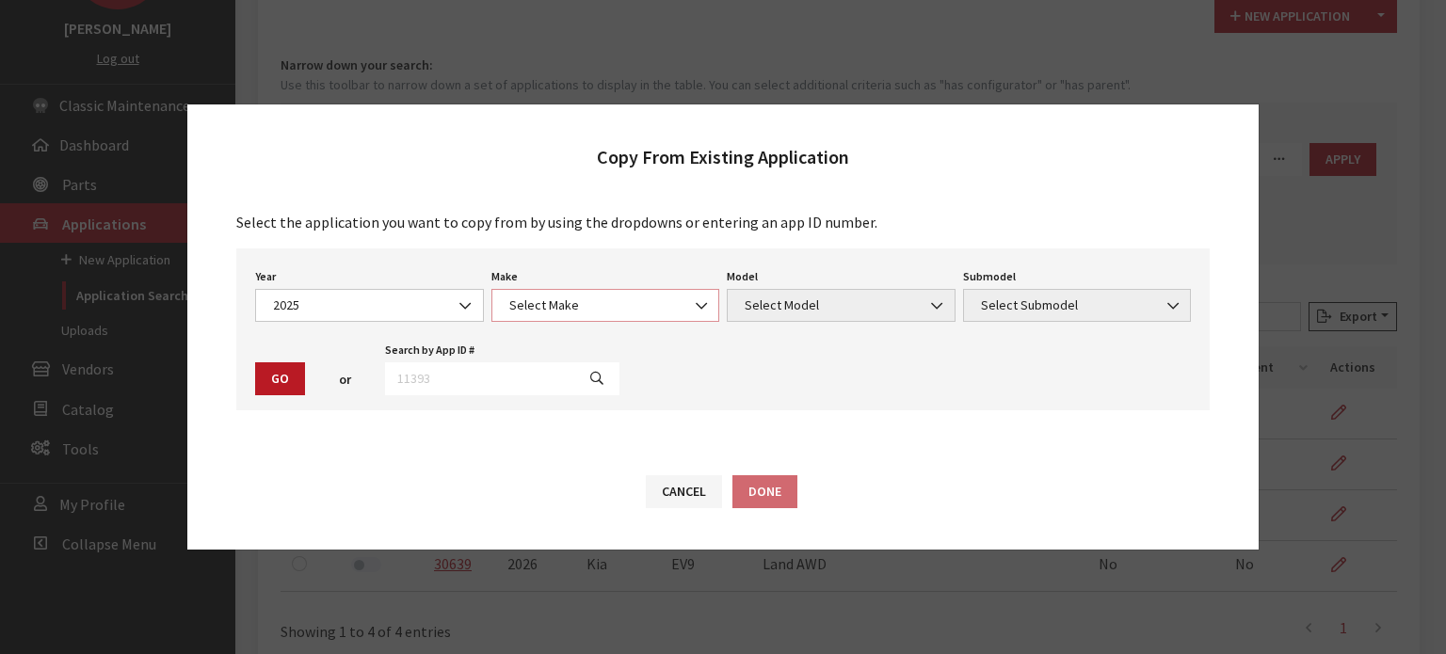
click at [574, 295] on span "Select Make" at bounding box center [605, 305] width 229 height 33
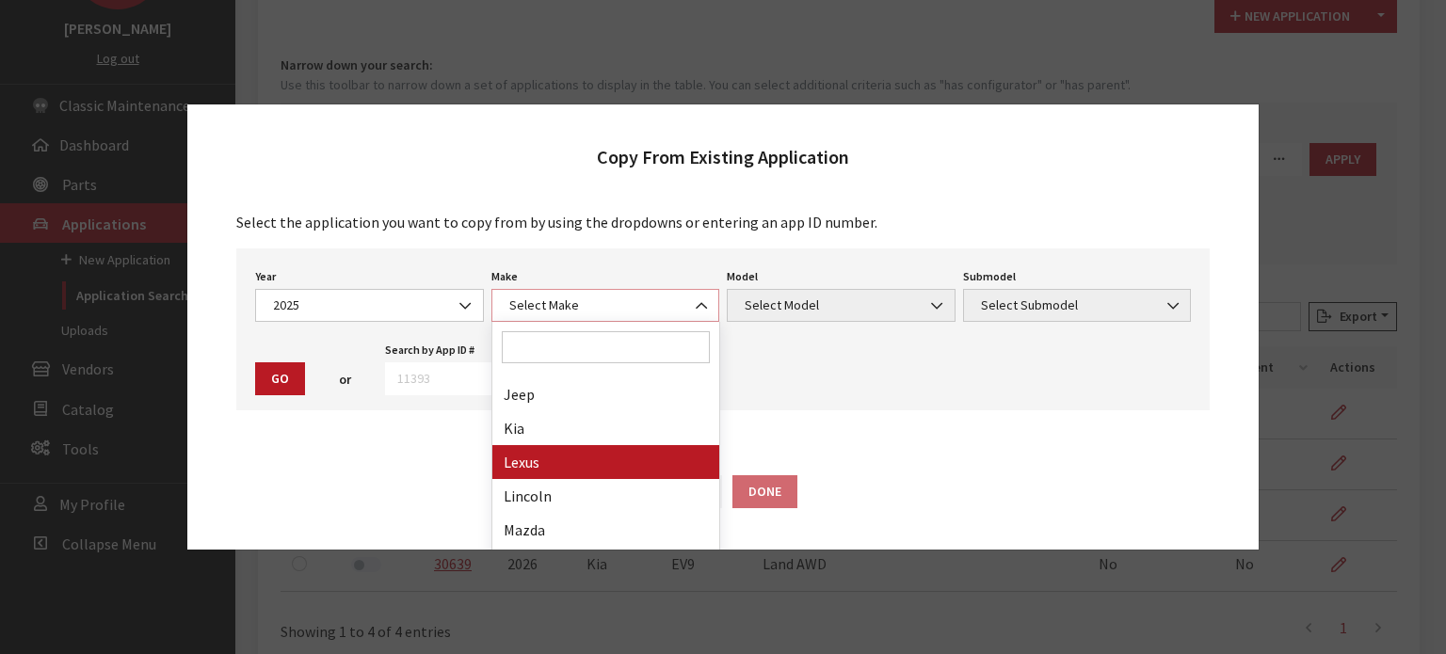
scroll to position [659, 0]
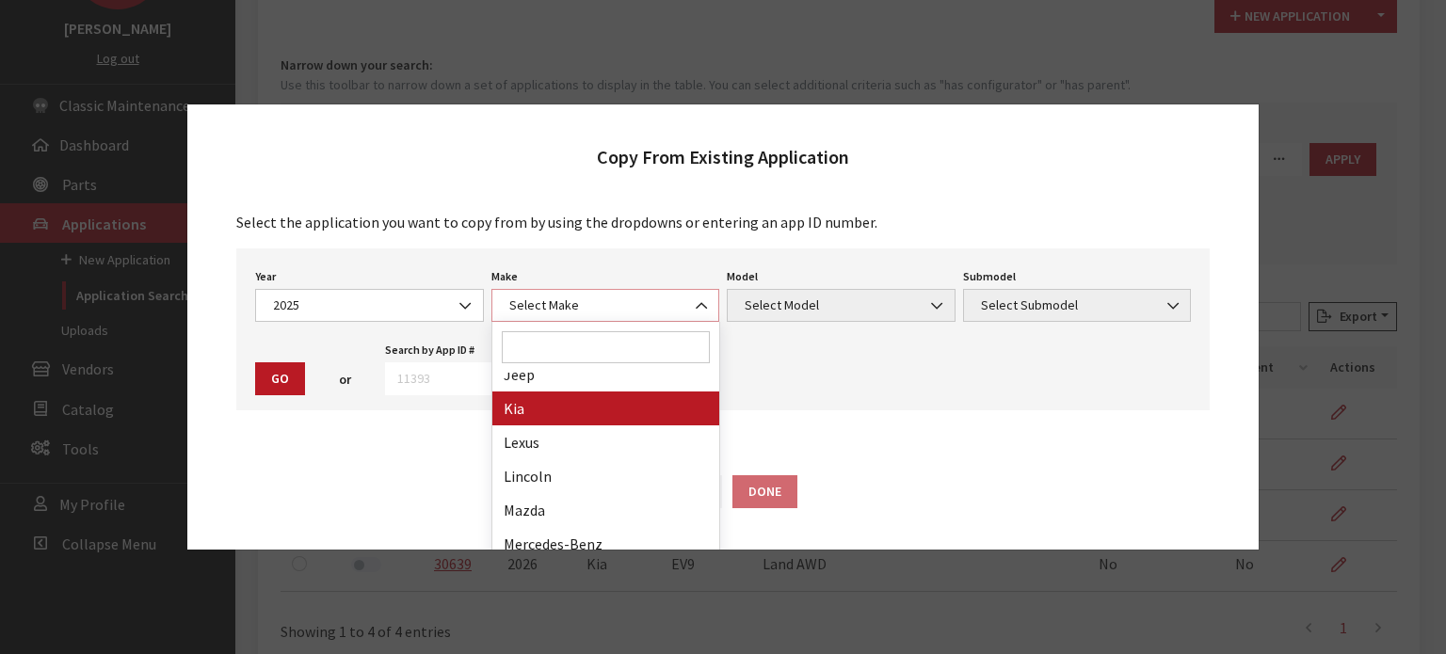
select select "31"
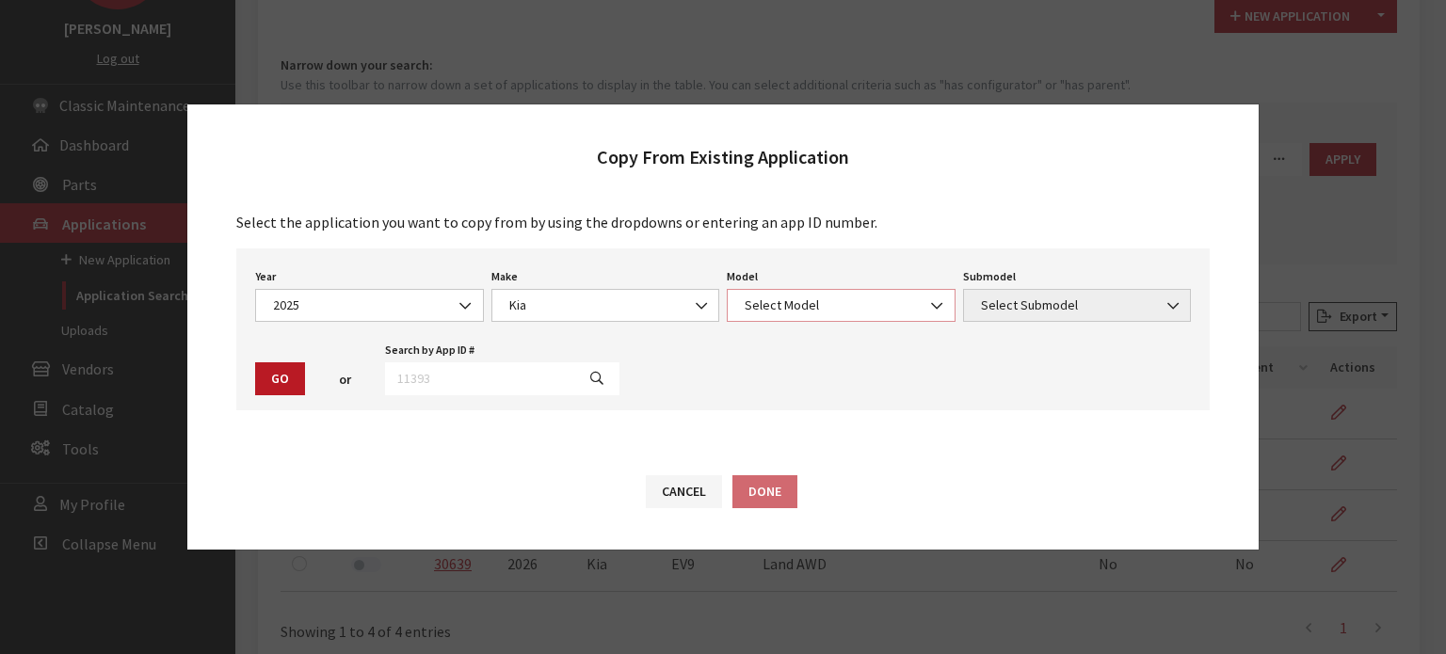
click at [745, 305] on span "Select Model" at bounding box center [841, 306] width 204 height 20
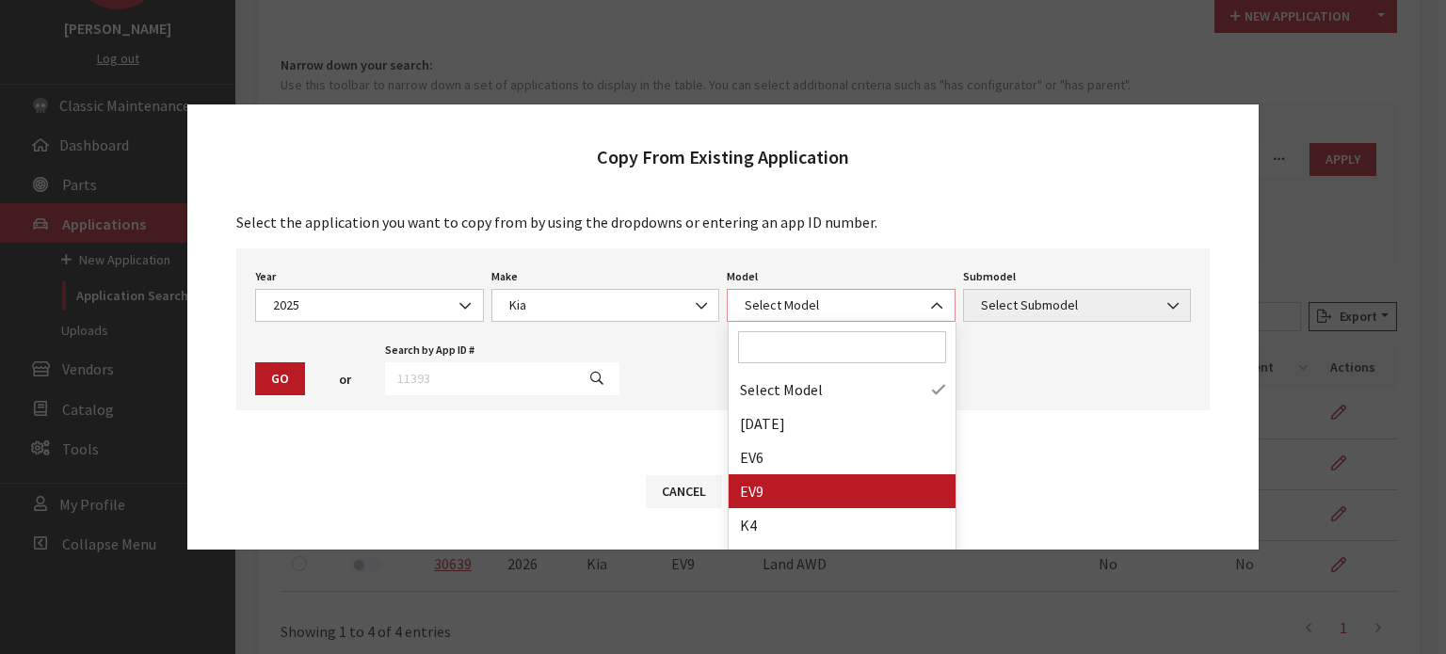
select select "1383"
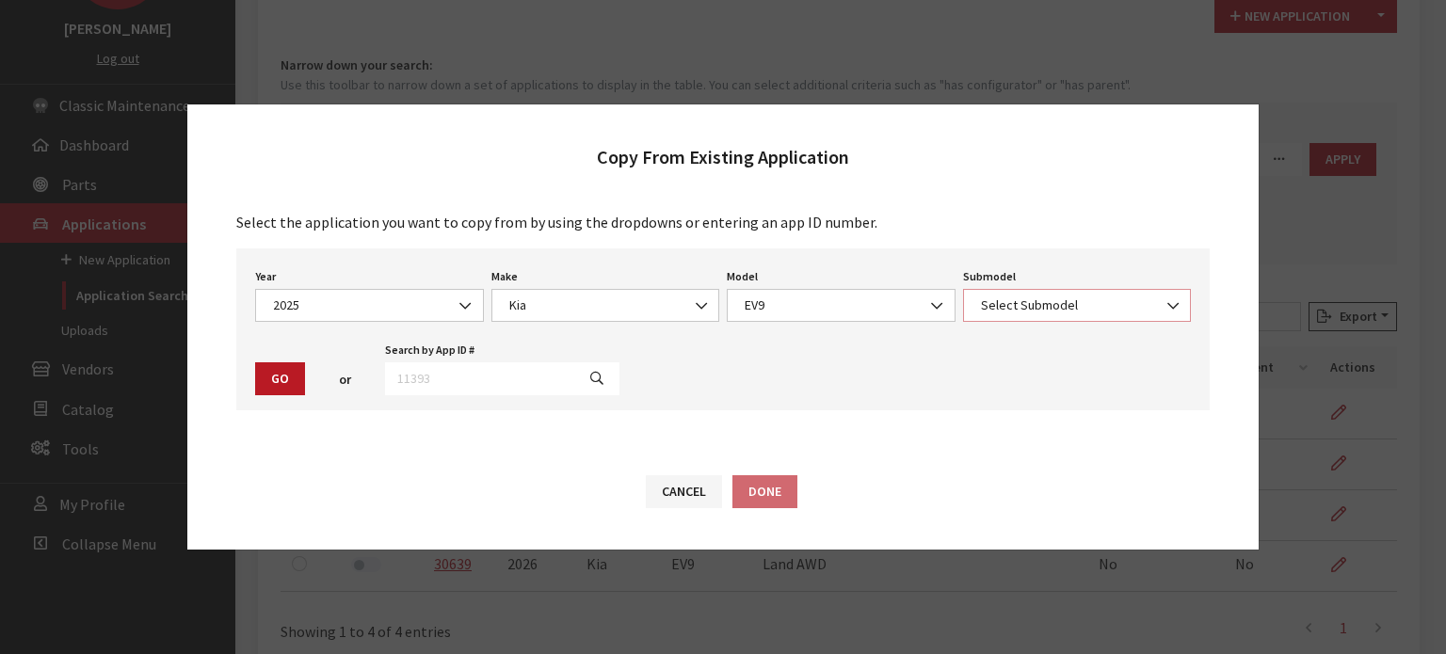
click at [1000, 316] on span "Select Submodel" at bounding box center [1077, 305] width 229 height 33
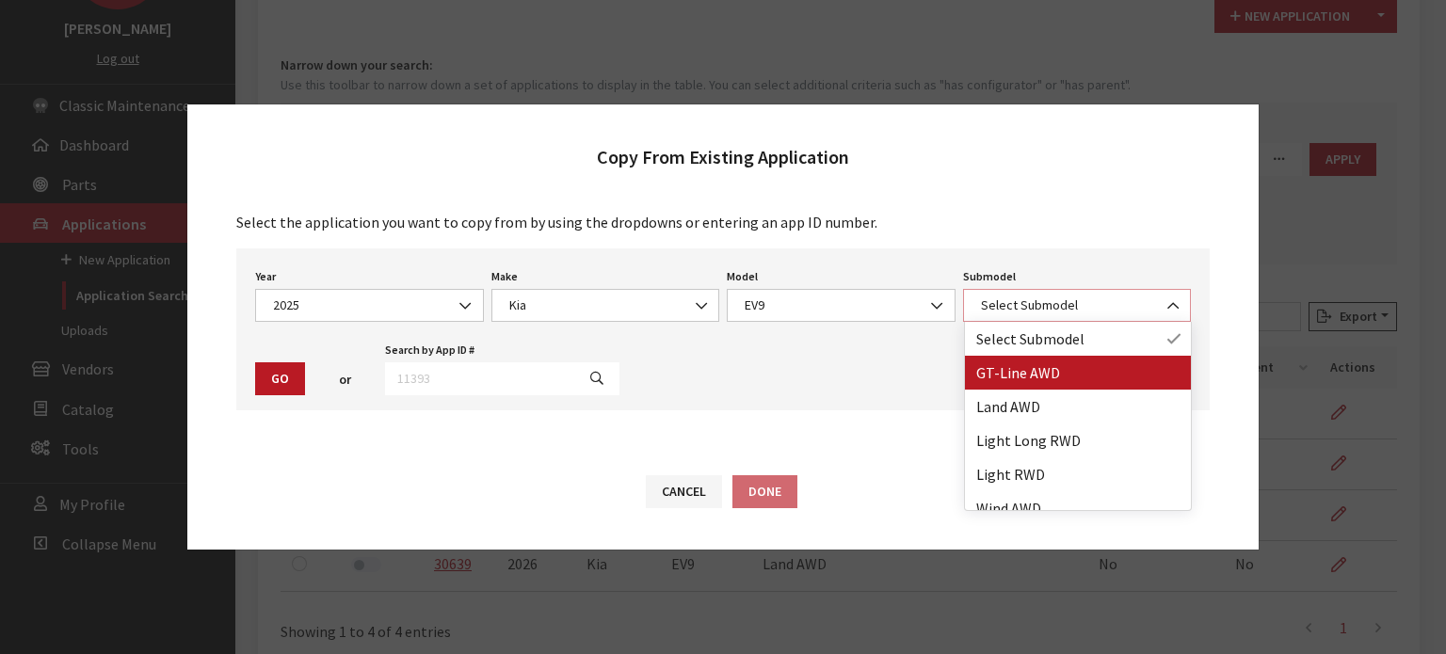
select select "3798"
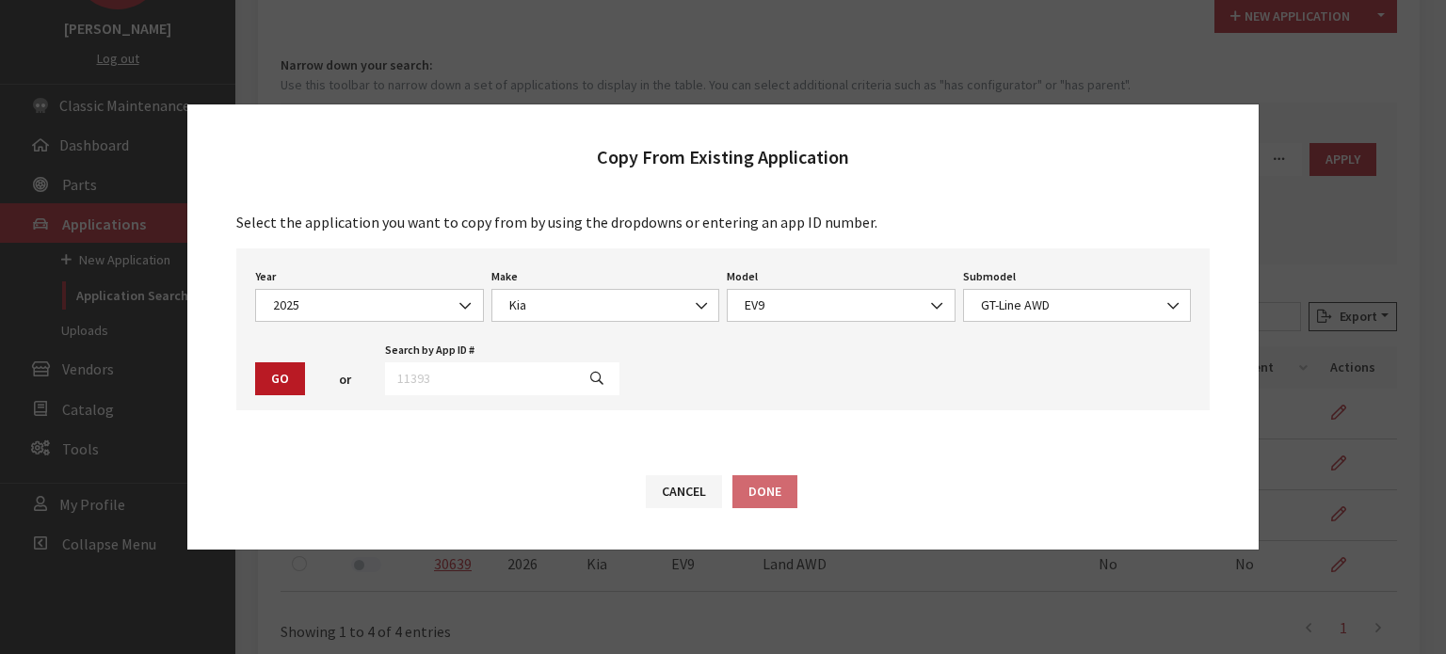
click at [267, 375] on button "Go" at bounding box center [280, 378] width 50 height 33
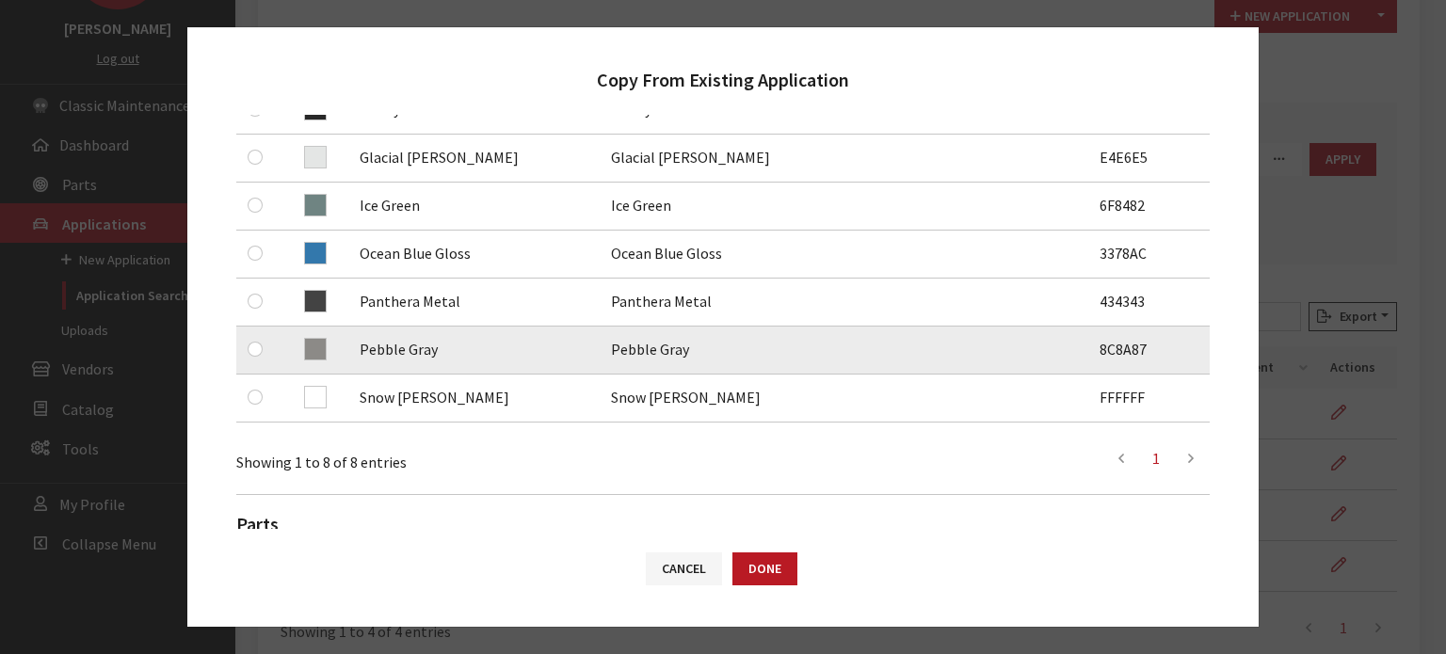
scroll to position [471, 0]
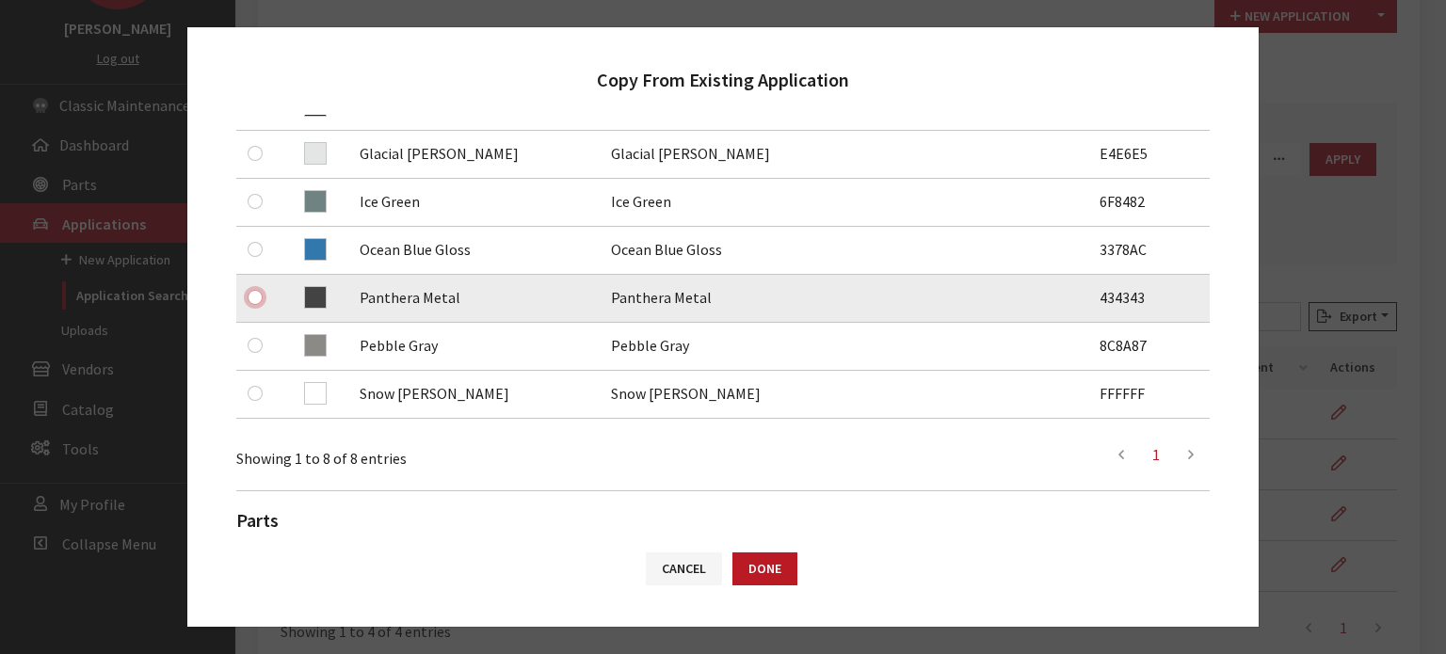
click at [259, 299] on input "checkbox" at bounding box center [255, 297] width 15 height 15
checkbox input "true"
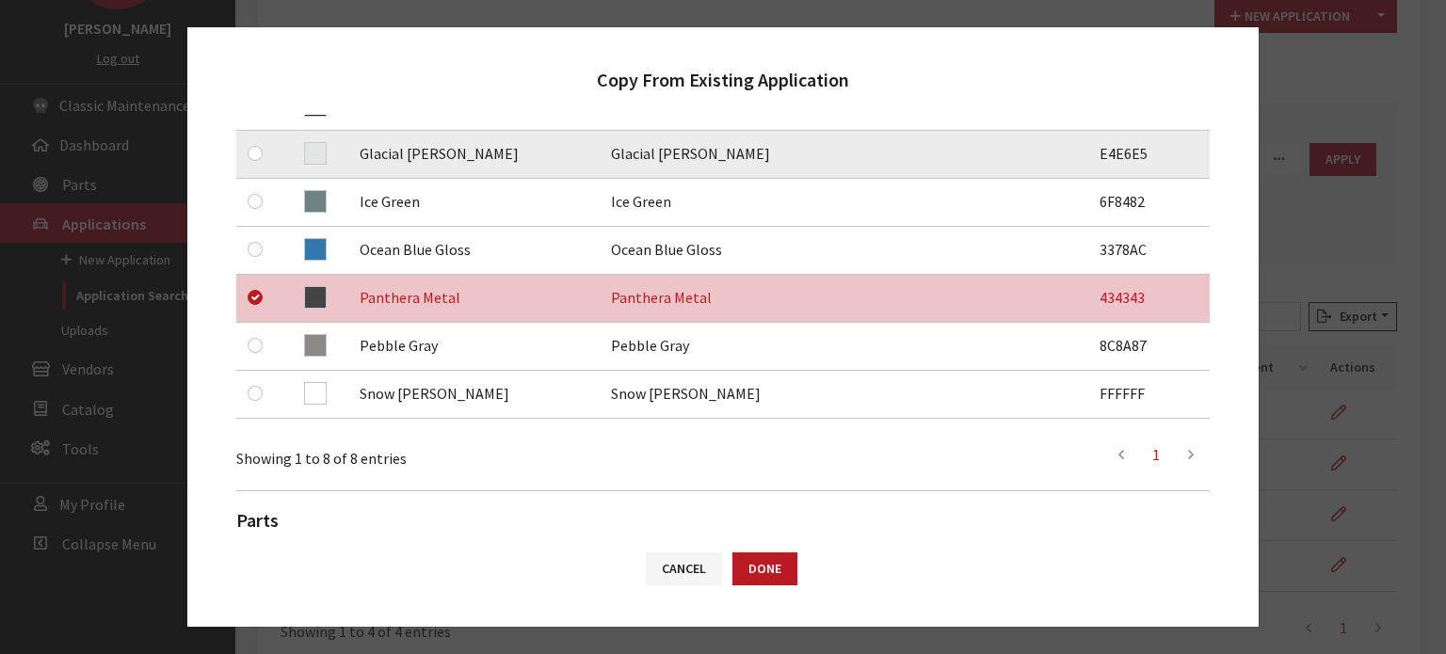
click at [258, 161] on div at bounding box center [259, 153] width 23 height 23
click at [256, 158] on input "checkbox" at bounding box center [255, 153] width 15 height 15
checkbox input "true"
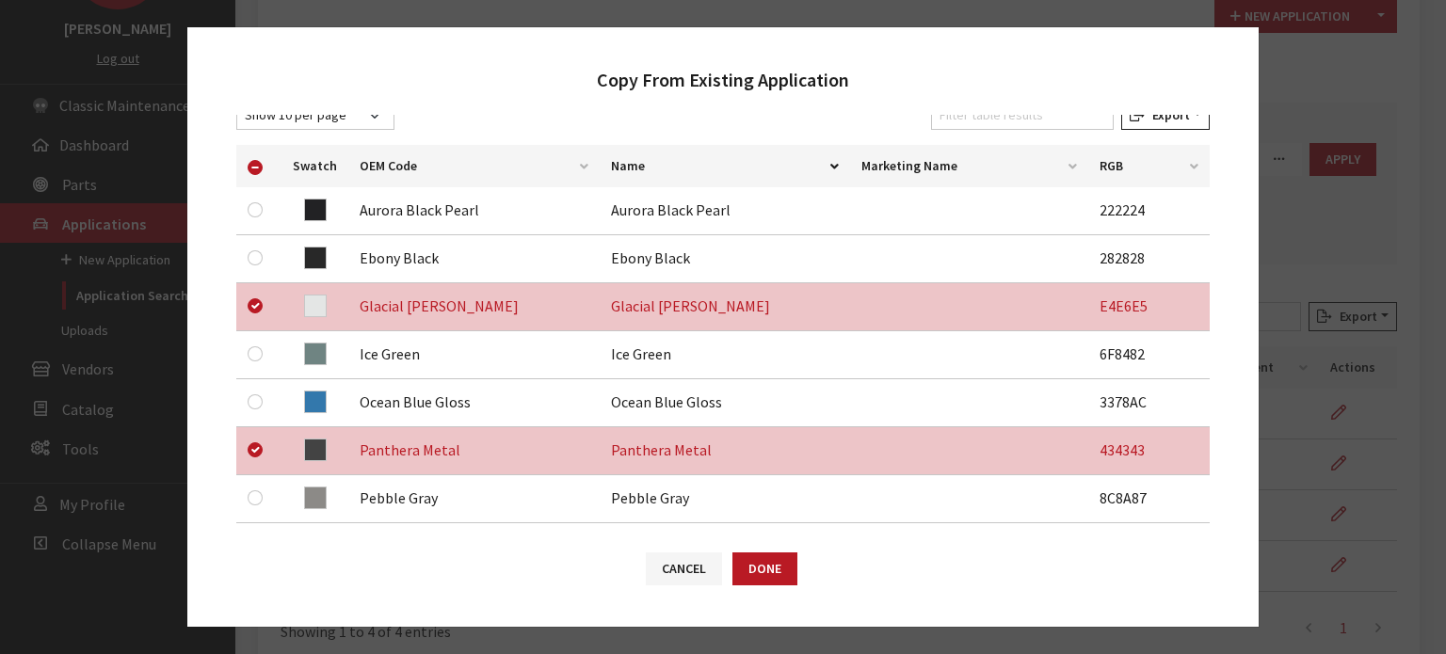
scroll to position [376, 0]
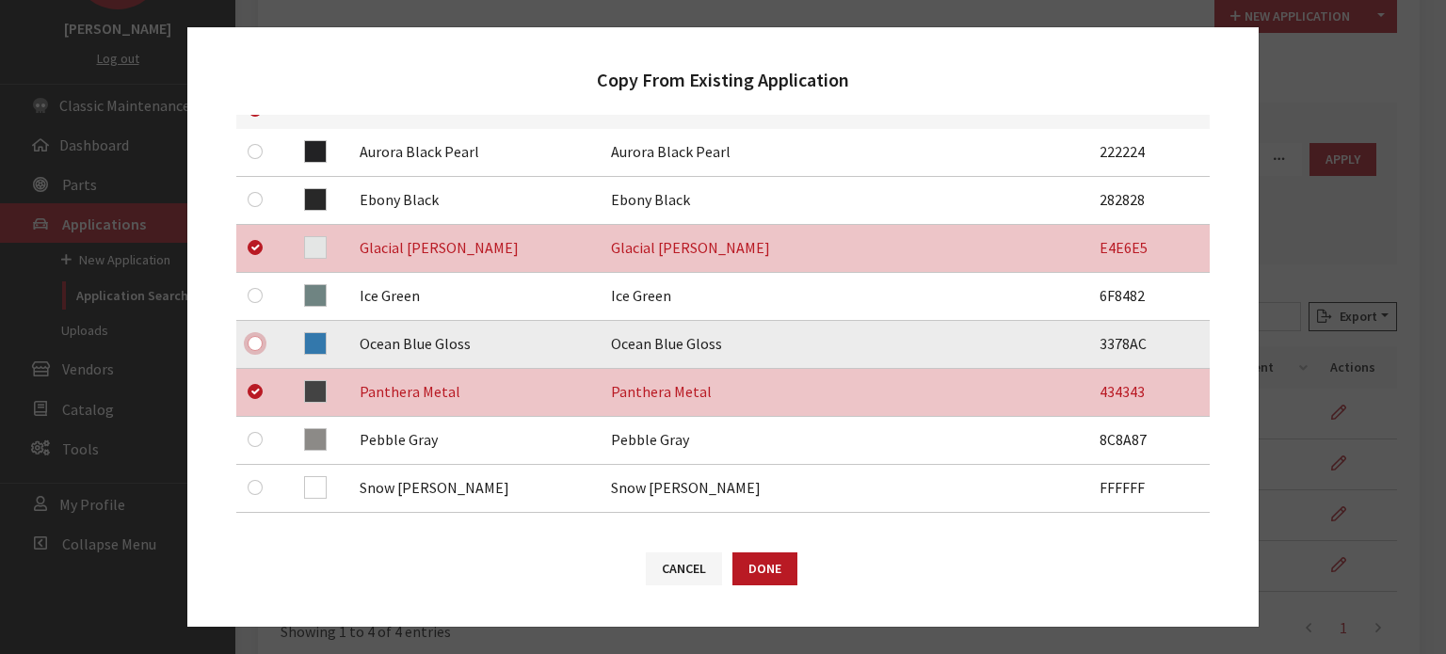
click at [249, 344] on input "checkbox" at bounding box center [255, 343] width 15 height 15
checkbox input "true"
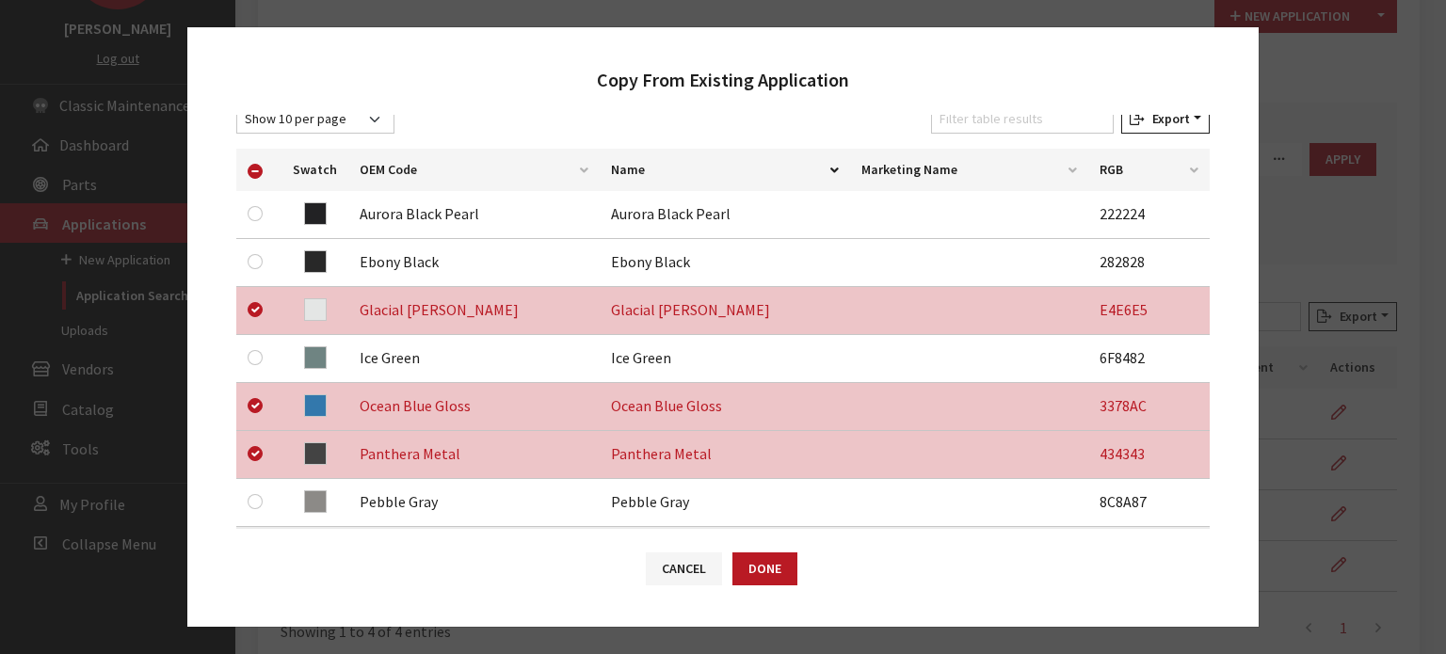
scroll to position [282, 0]
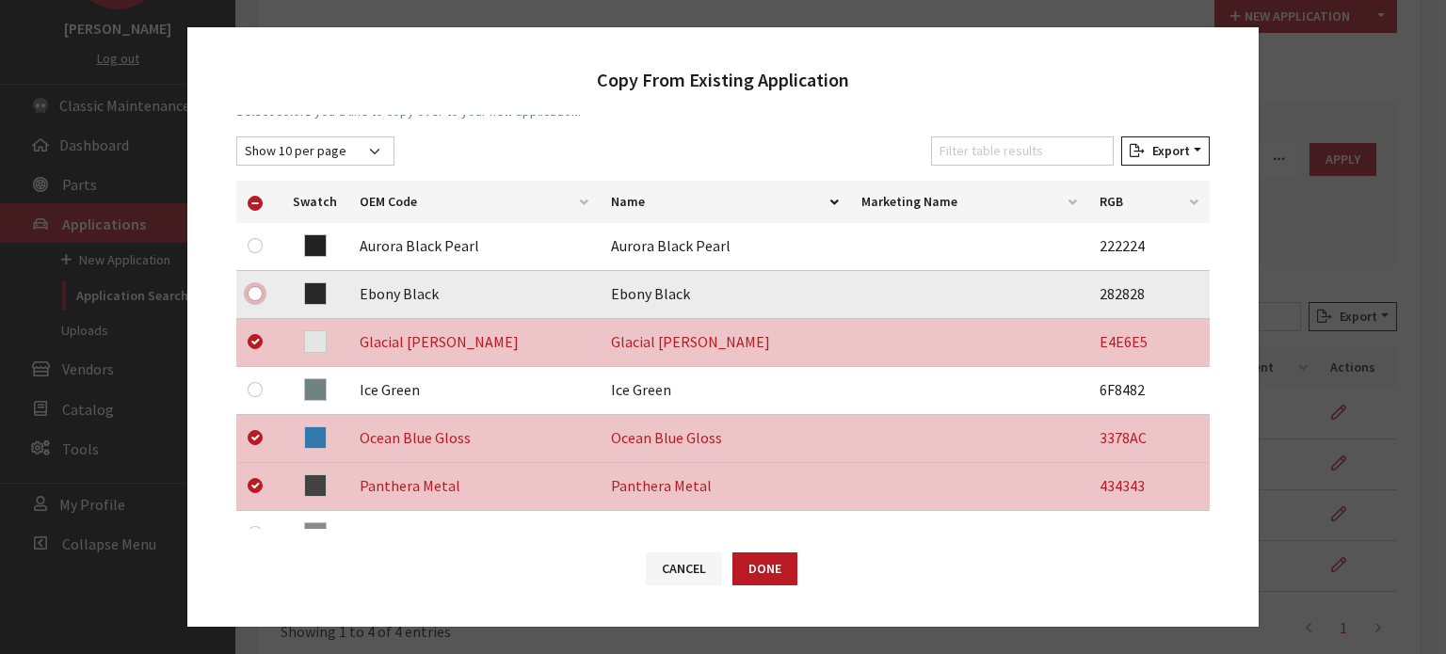
click at [256, 293] on input "checkbox" at bounding box center [255, 293] width 15 height 15
checkbox input "true"
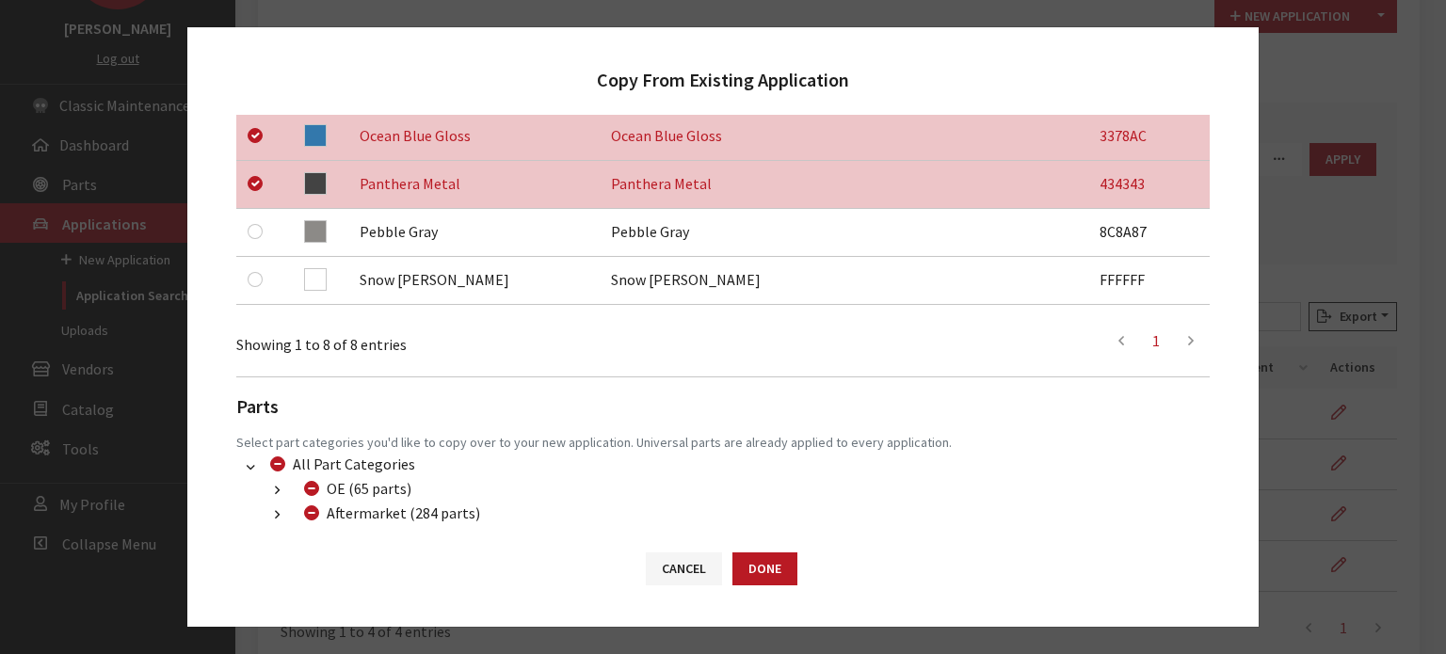
scroll to position [659, 0]
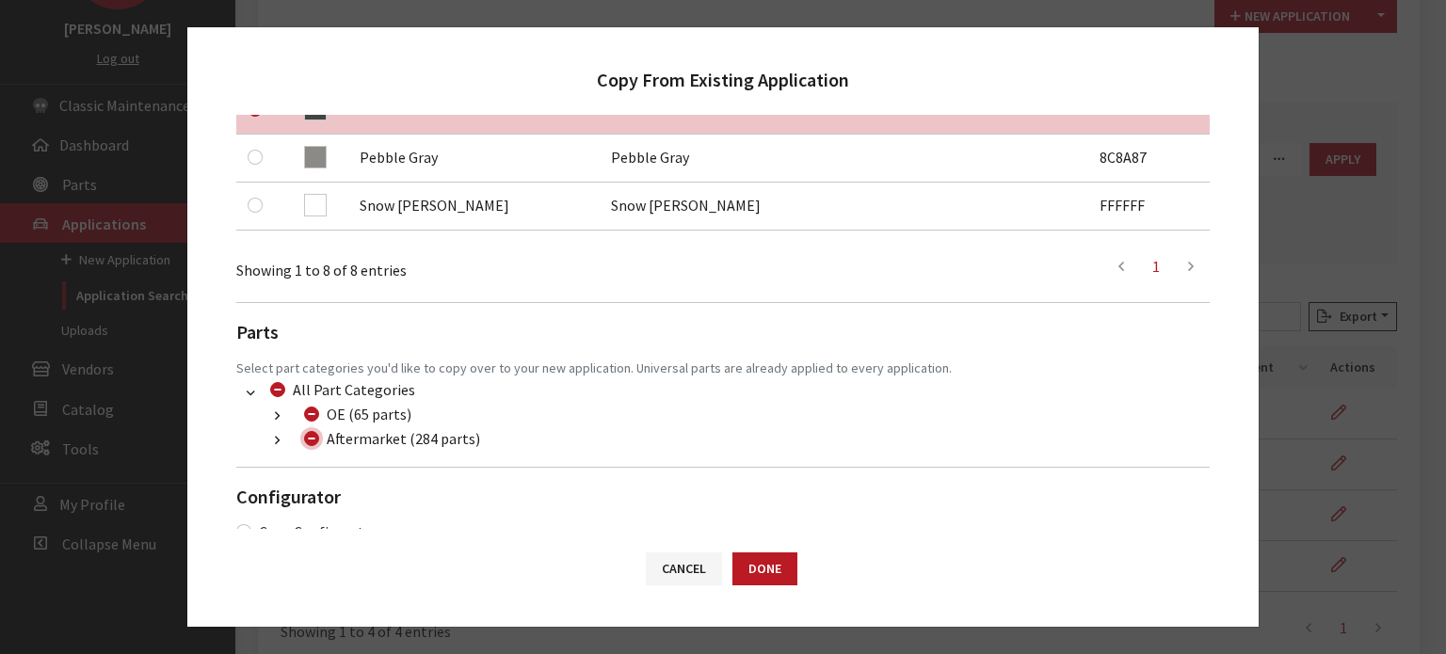
click at [308, 434] on input "Aftermarket (284 parts)" at bounding box center [311, 438] width 15 height 15
checkbox input "true"
click at [299, 440] on div "Aftermarket (284 parts)" at bounding box center [389, 438] width 182 height 23
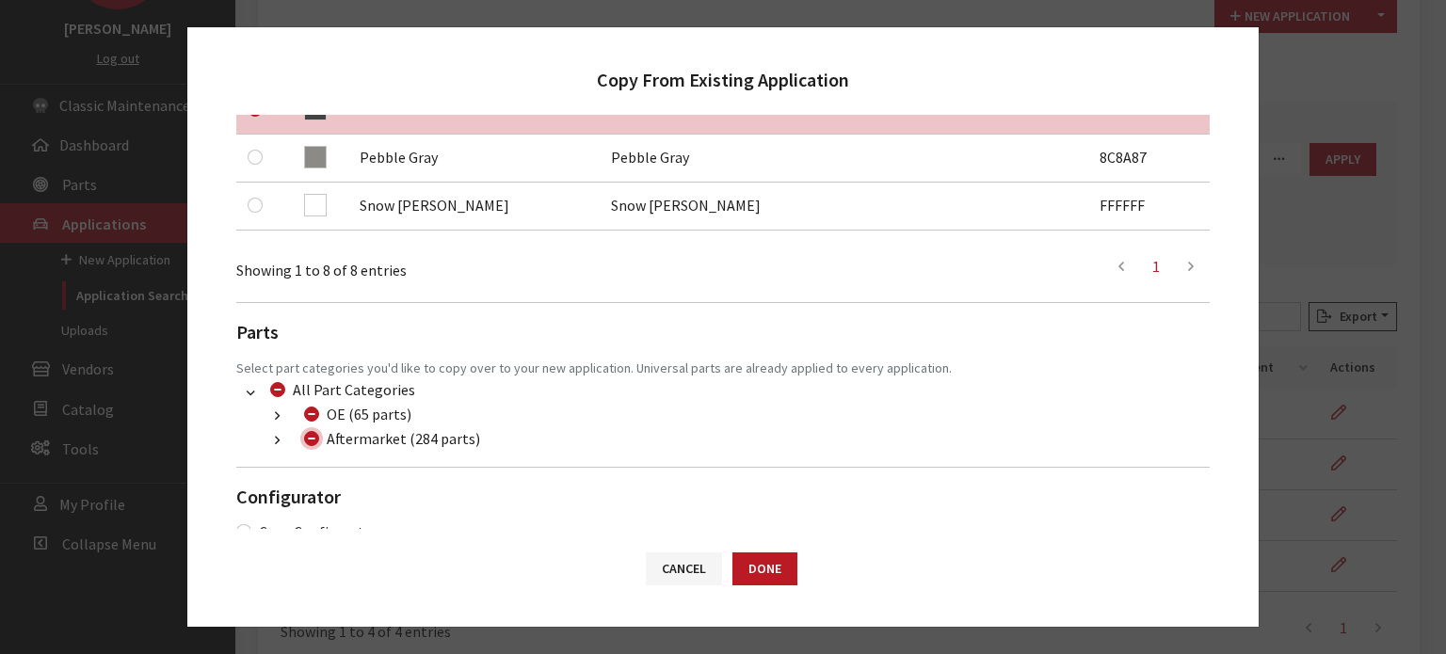
click at [309, 436] on input "Aftermarket (284 parts)" at bounding box center [311, 438] width 15 height 15
checkbox input "false"
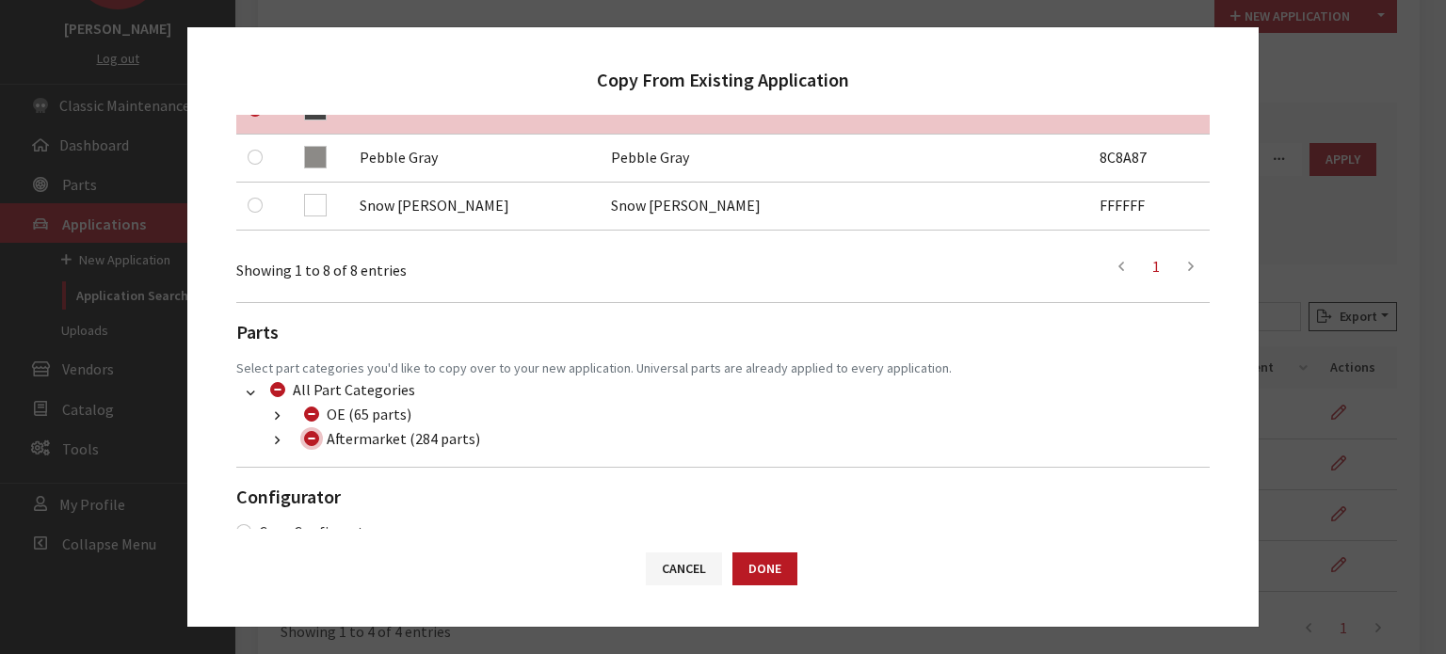
checkbox input "false"
click at [267, 443] on button "button" at bounding box center [277, 441] width 37 height 22
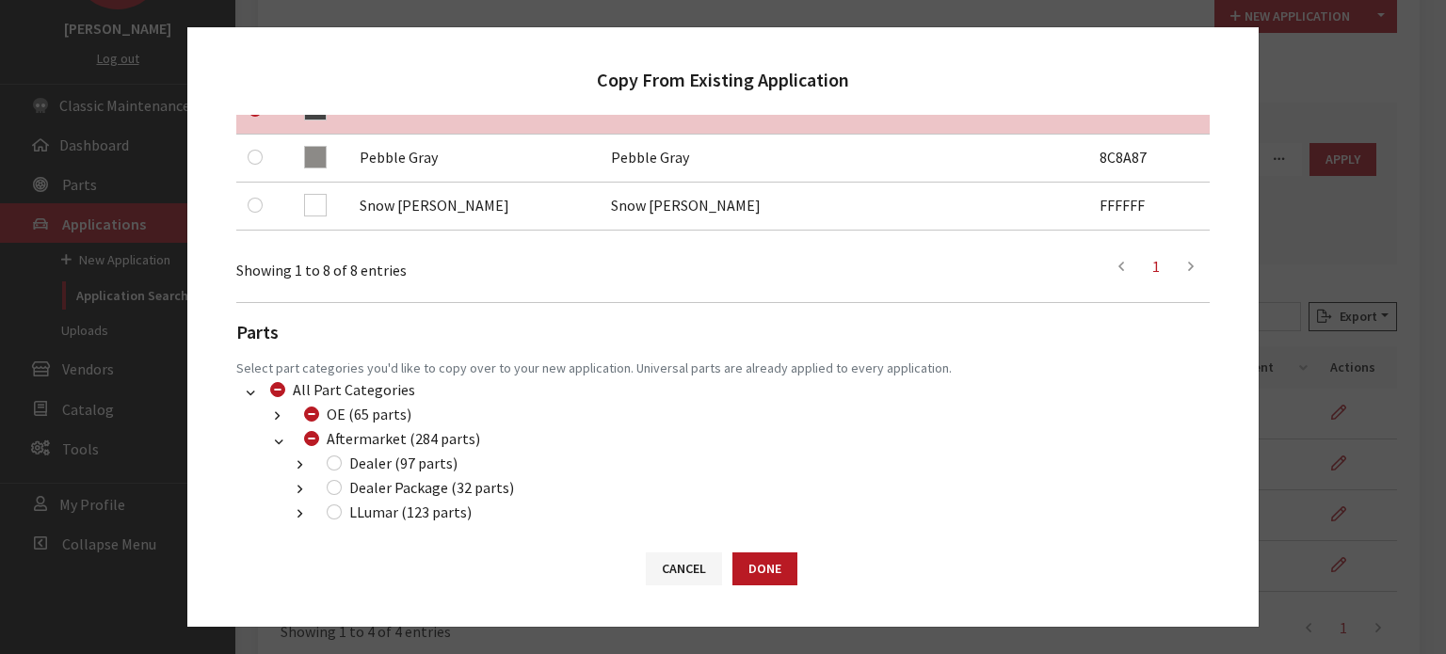
click at [328, 455] on div "Dealer (97 parts)" at bounding box center [389, 463] width 136 height 23
click at [335, 465] on input "Dealer (97 parts)" at bounding box center [334, 463] width 15 height 15
checkbox input "true"
click at [335, 481] on input "Dealer Package (32 parts)" at bounding box center [334, 487] width 15 height 15
checkbox input "true"
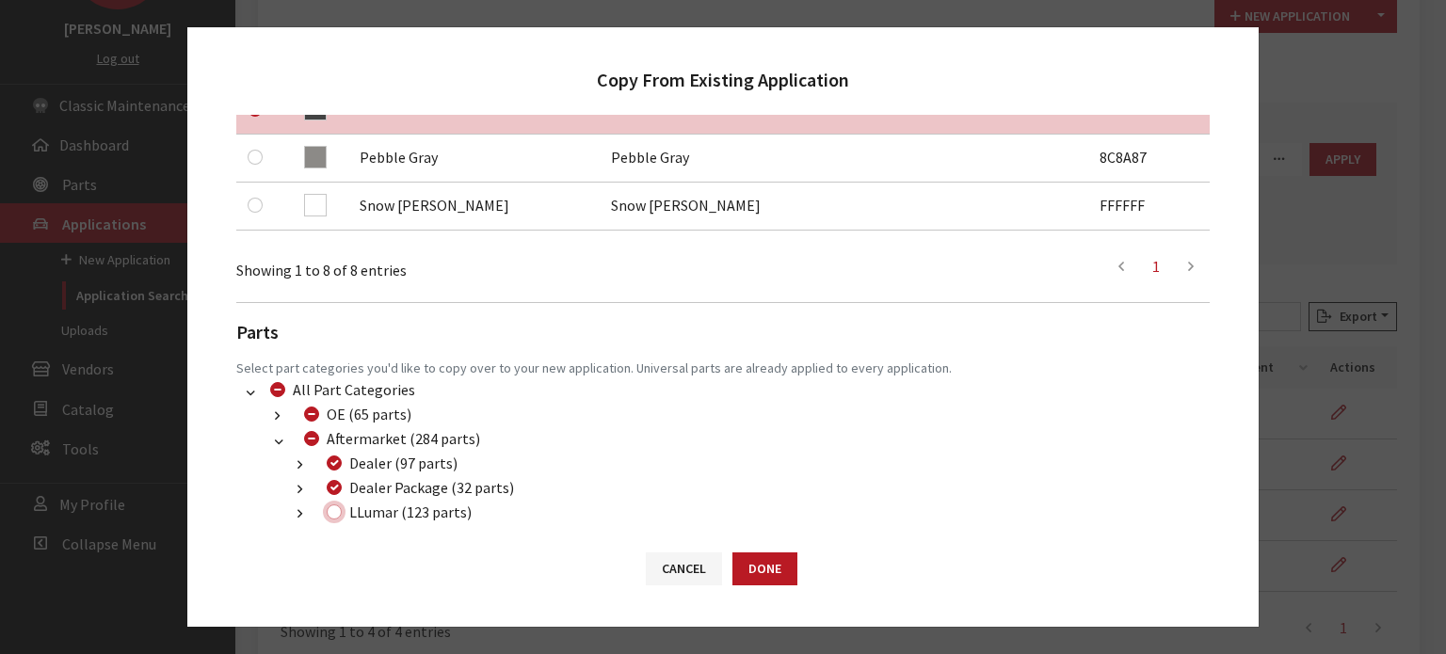
click at [336, 519] on input "LLumar (123 parts)" at bounding box center [334, 512] width 15 height 15
checkbox input "true"
click at [777, 568] on button "Done" at bounding box center [764, 569] width 65 height 33
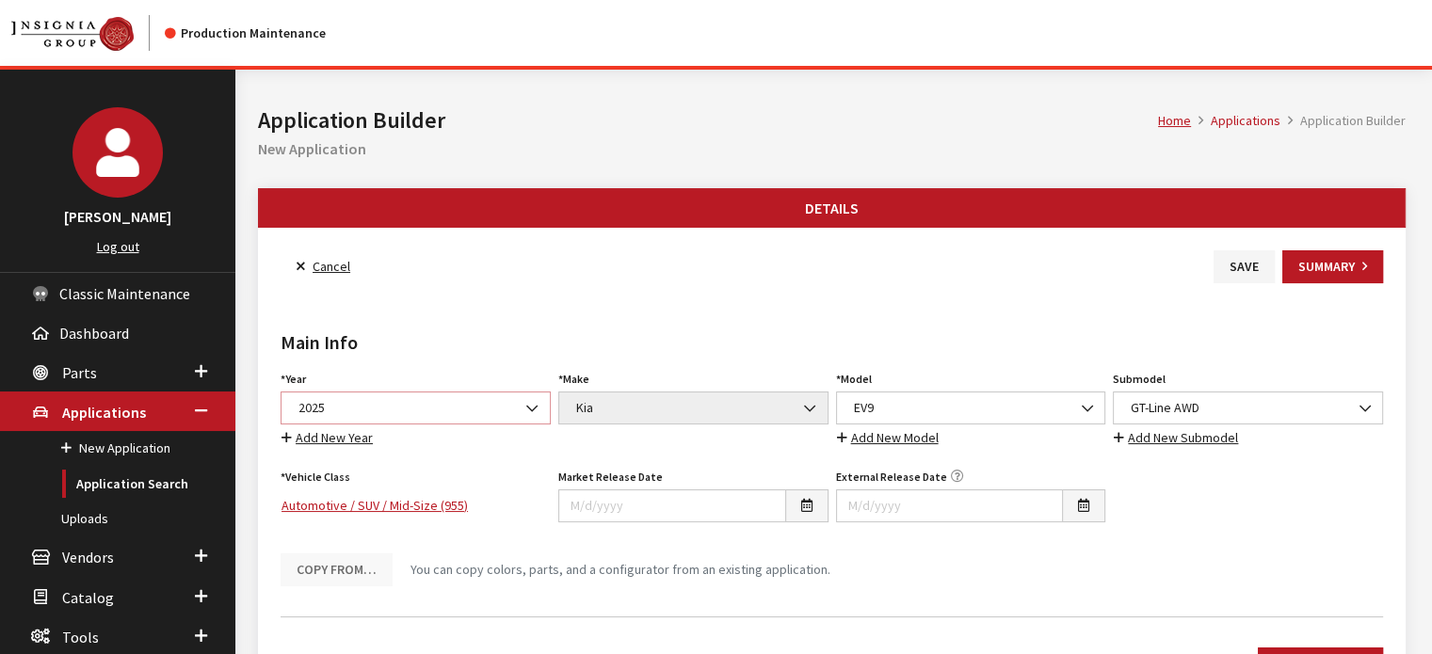
click at [501, 420] on span "2025" at bounding box center [415, 408] width 270 height 33
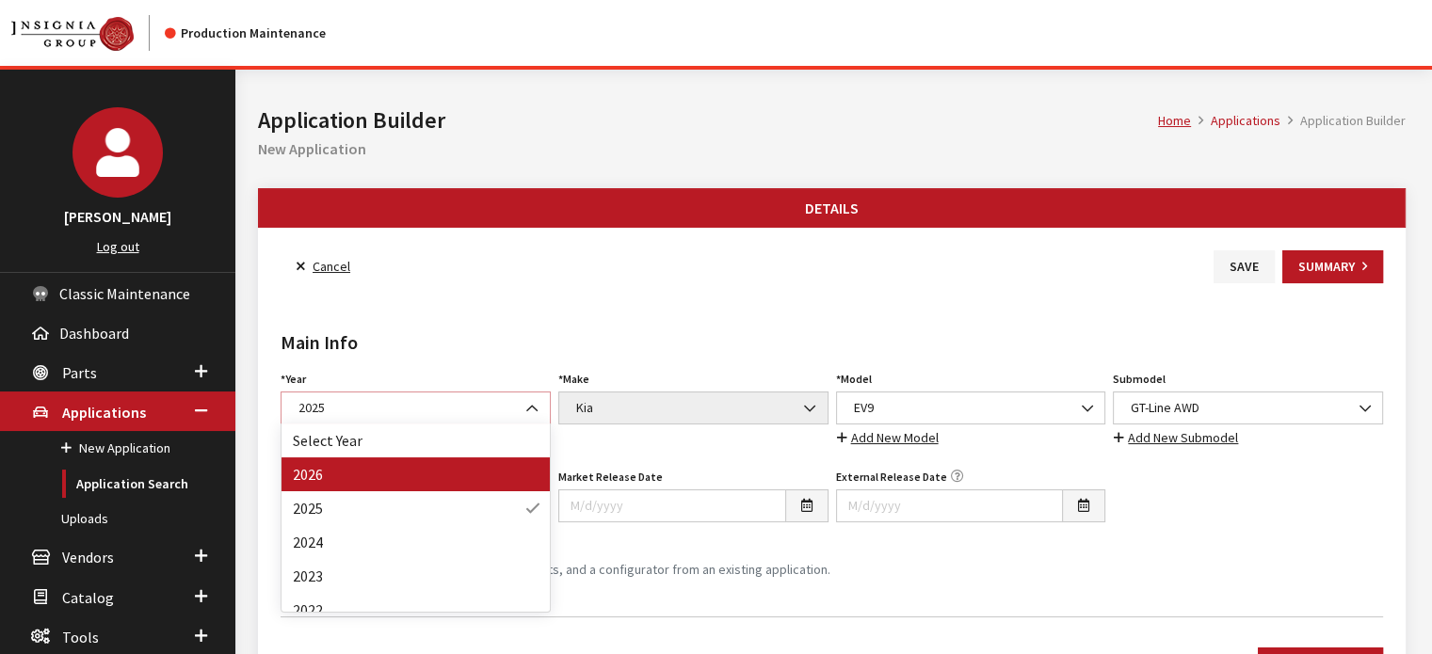
select select "44"
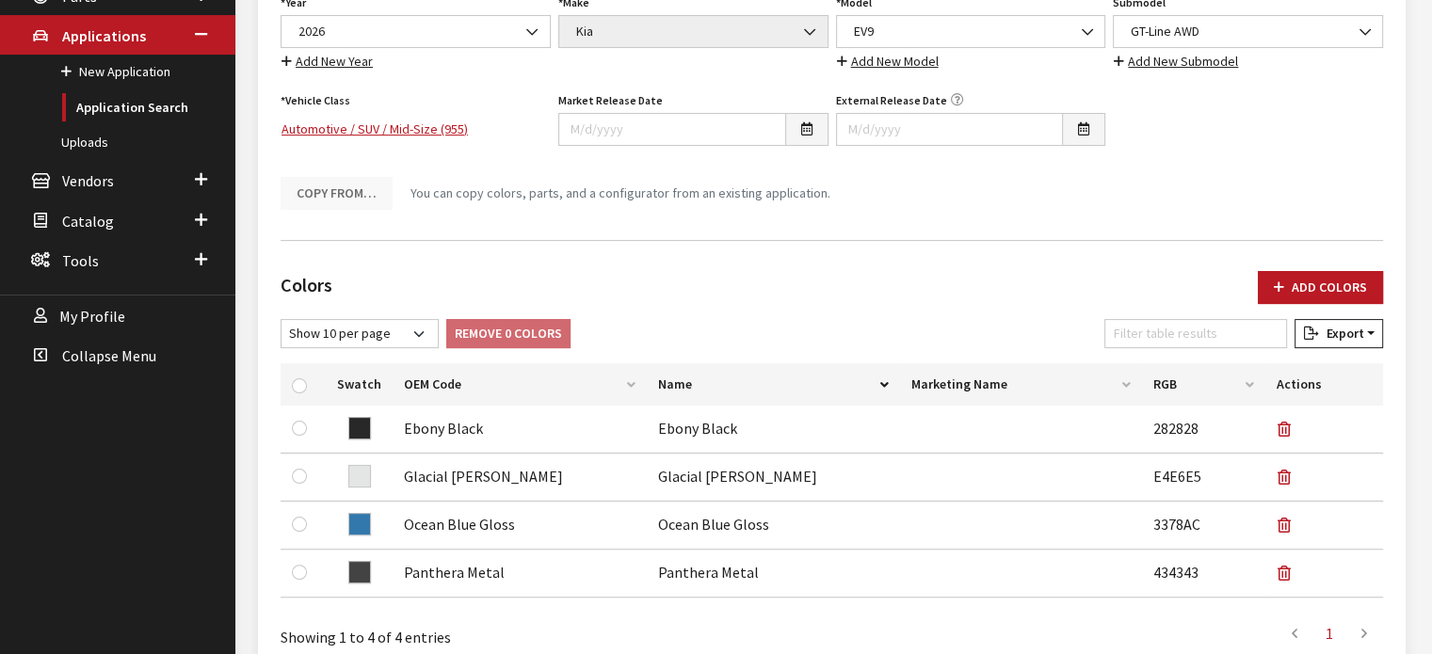
scroll to position [471, 0]
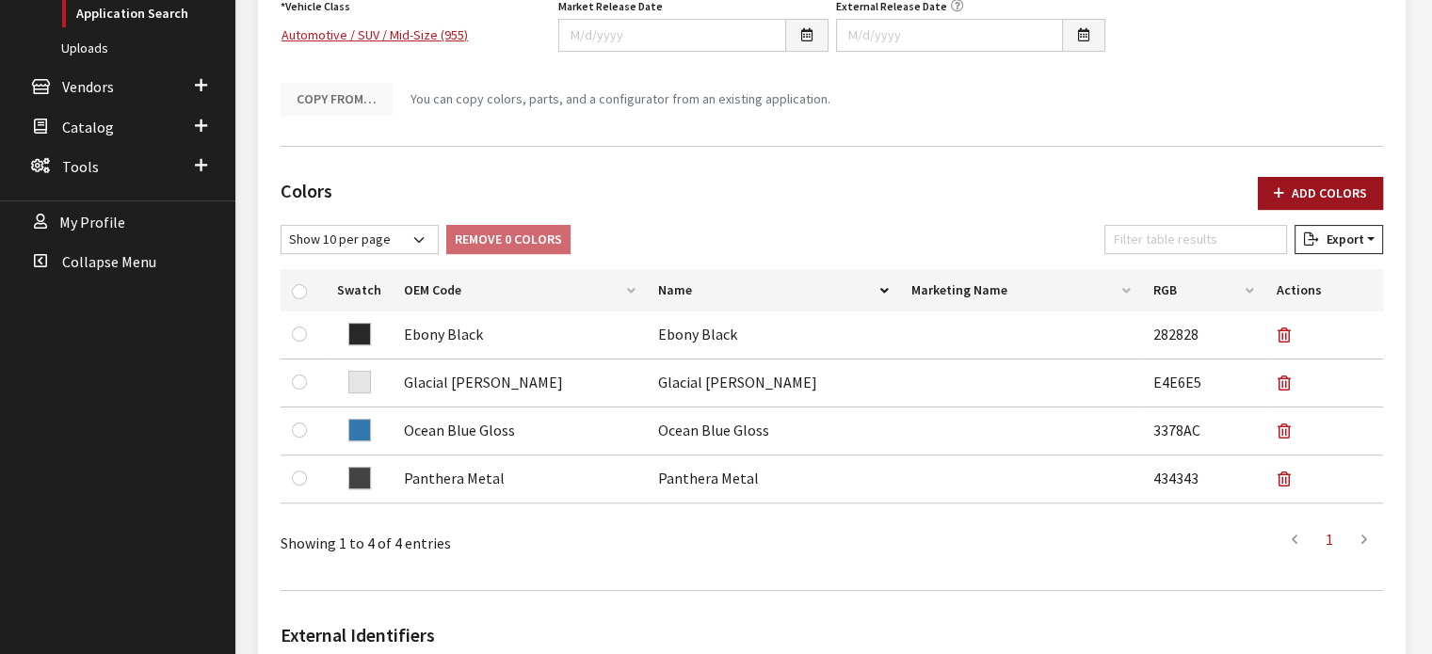
click at [1284, 181] on button "Add Colors" at bounding box center [1320, 193] width 125 height 33
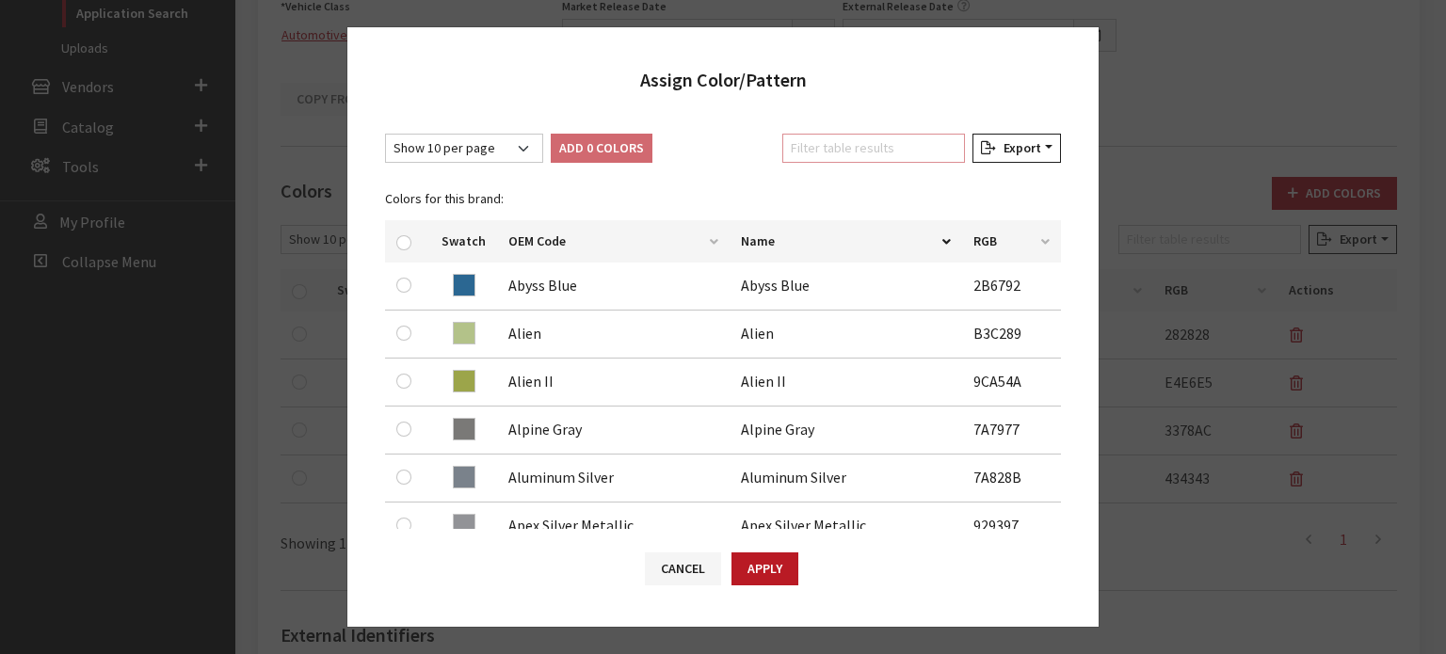
click at [913, 152] on input "Filter table results" at bounding box center [873, 148] width 183 height 29
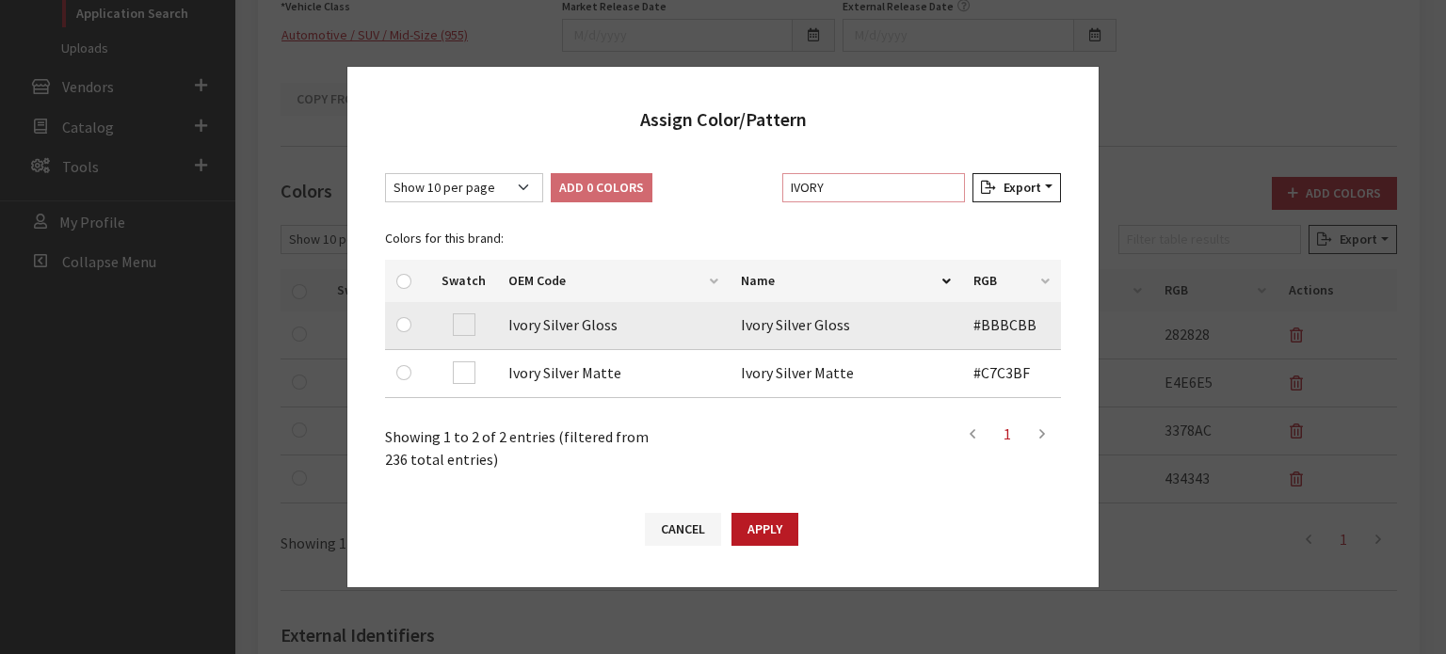
type input "IVORY"
click at [410, 325] on div at bounding box center [407, 324] width 23 height 23
click at [406, 325] on input "checkbox" at bounding box center [403, 324] width 15 height 15
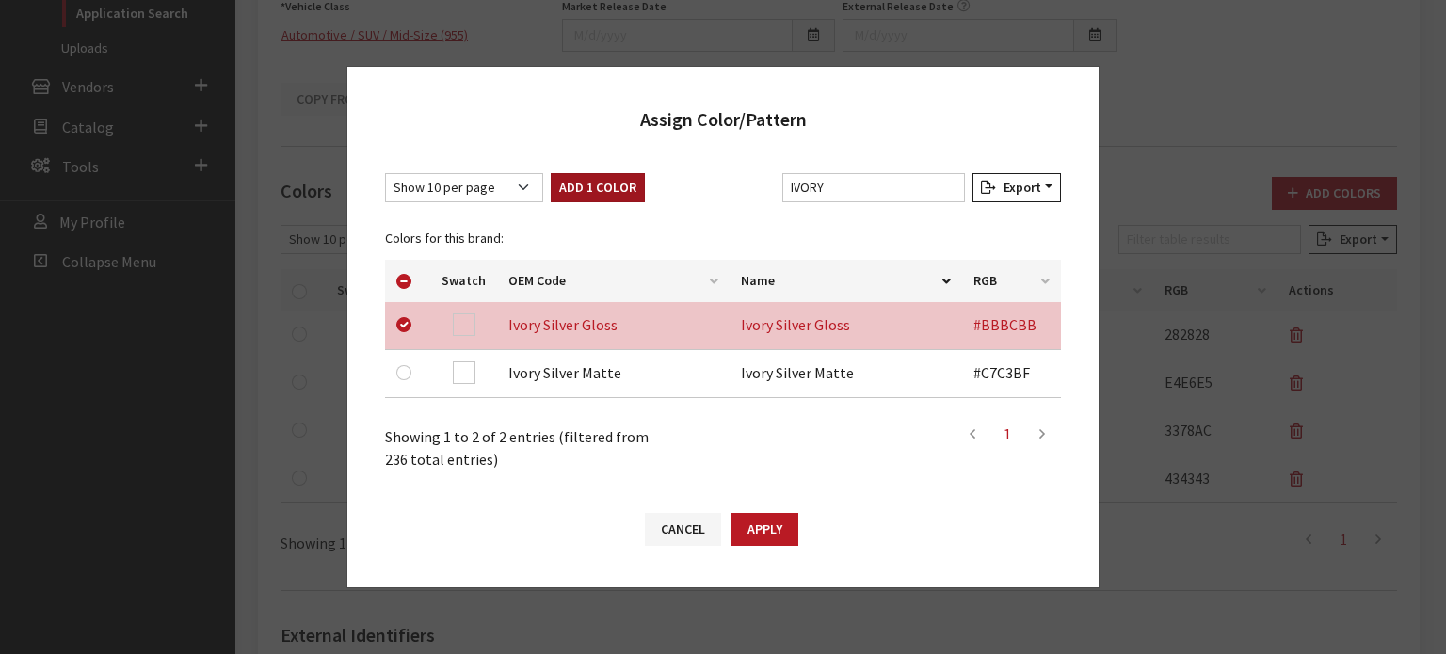
click at [599, 195] on button "Add 1 Color" at bounding box center [598, 187] width 94 height 29
checkbox input "false"
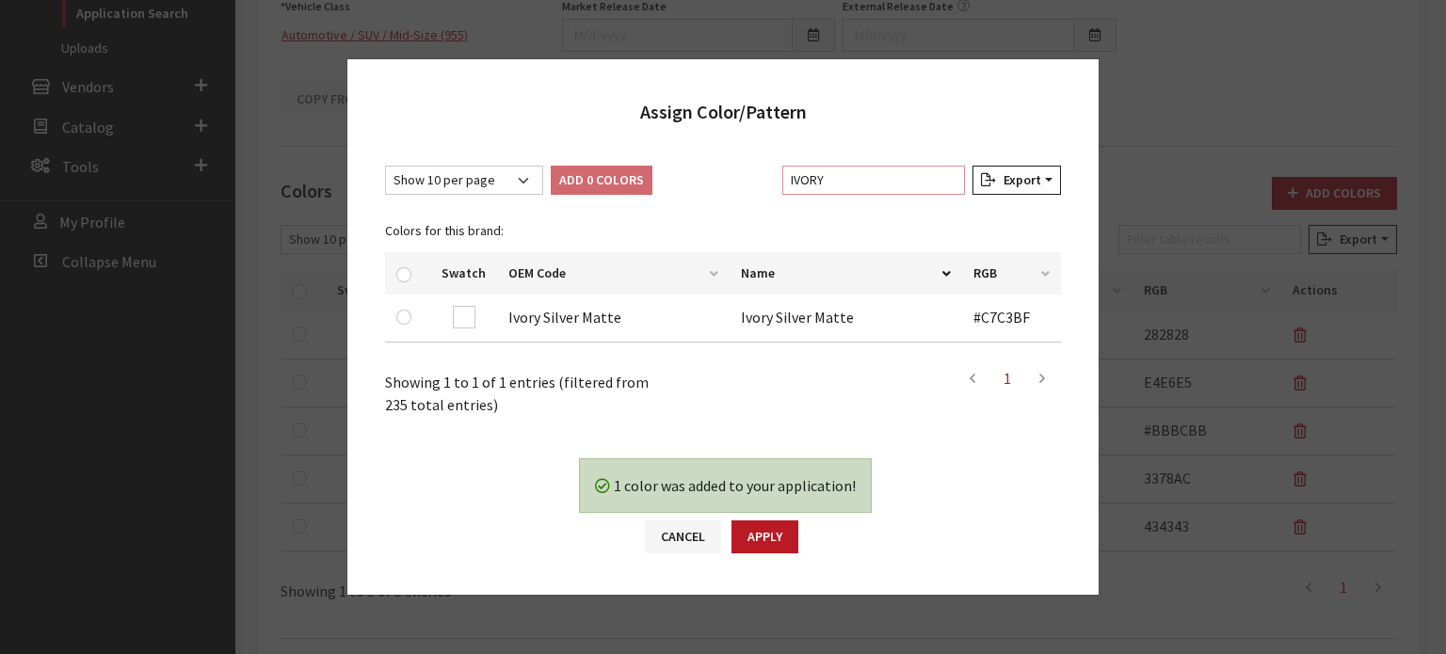
click at [887, 166] on input "IVORY" at bounding box center [873, 180] width 183 height 29
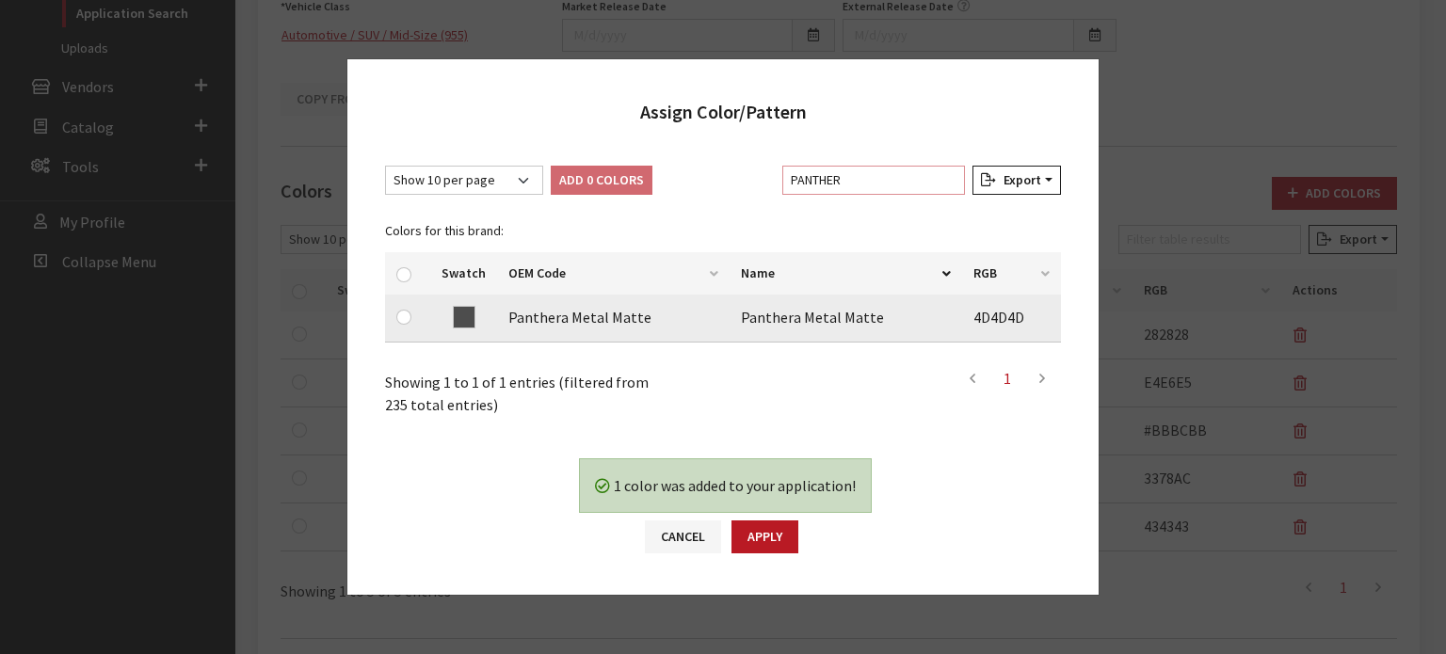
type input "PANTHER"
click at [405, 318] on input "checkbox" at bounding box center [403, 317] width 15 height 15
checkbox input "true"
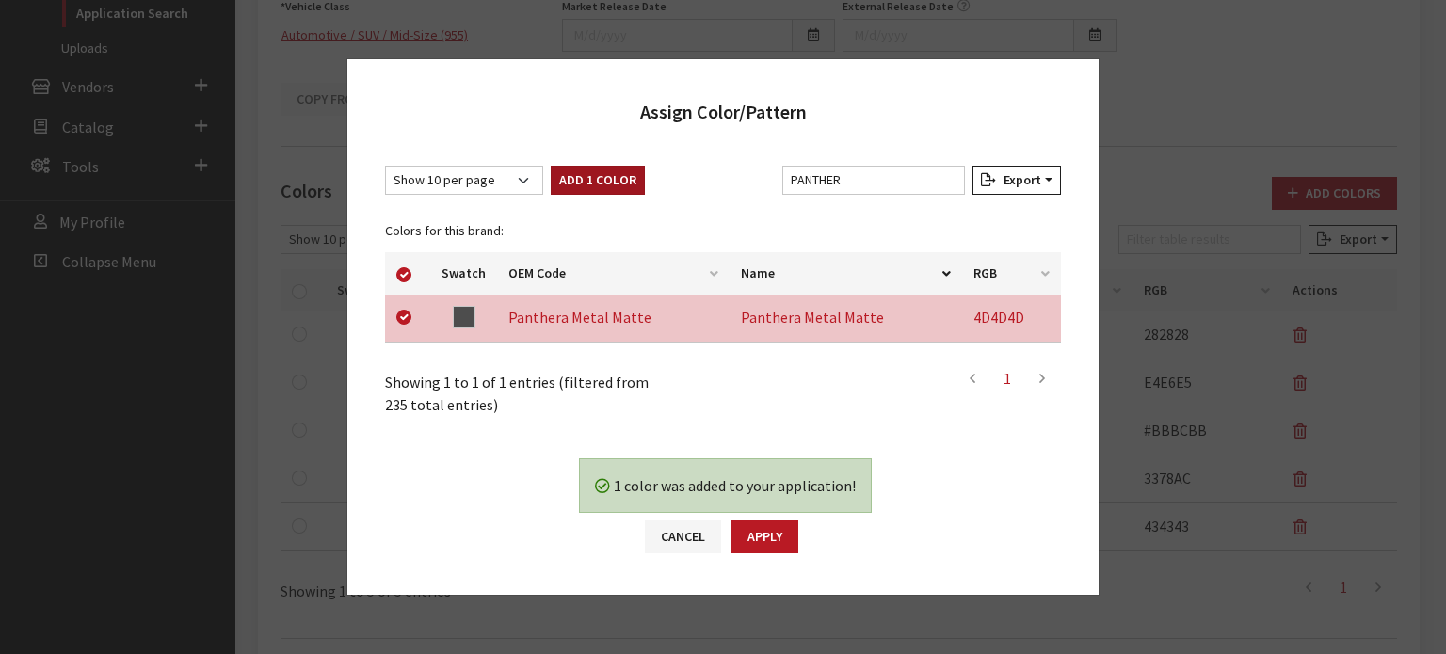
click at [610, 191] on button "Add 1 Color" at bounding box center [598, 180] width 94 height 29
checkbox input "false"
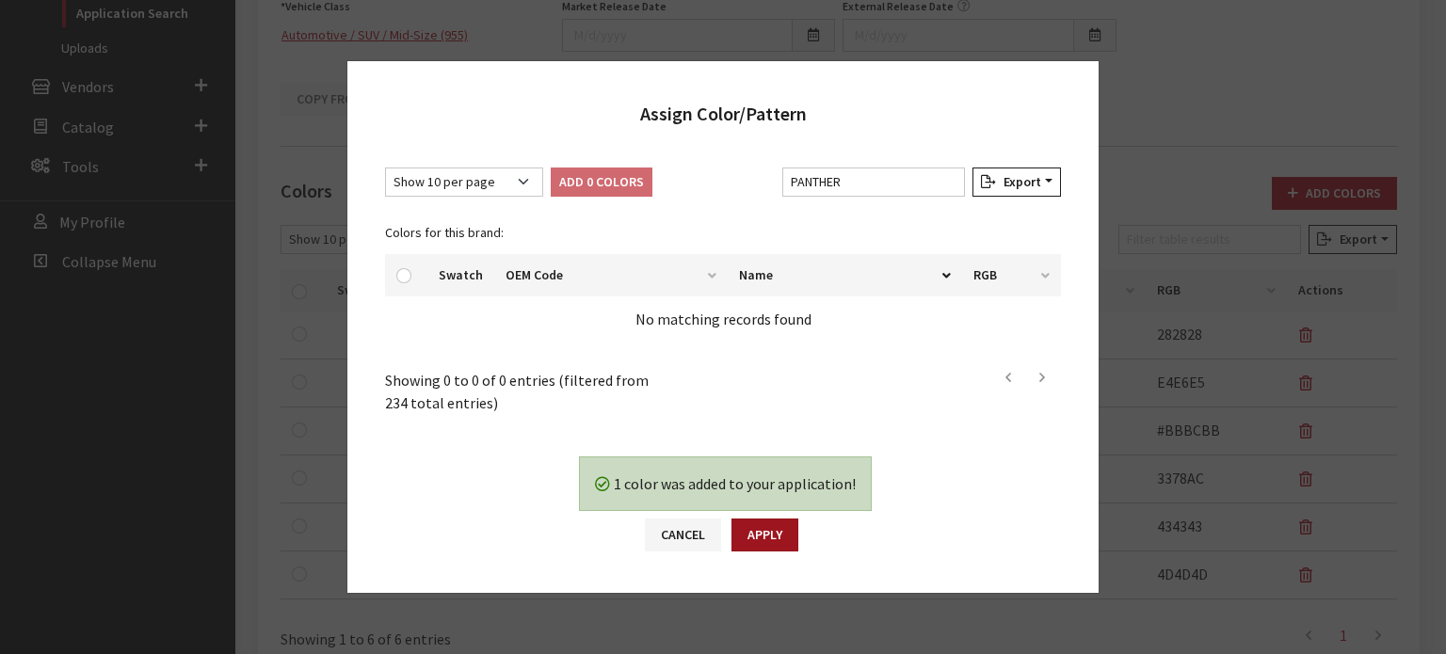
click at [761, 522] on button "Apply" at bounding box center [764, 535] width 67 height 33
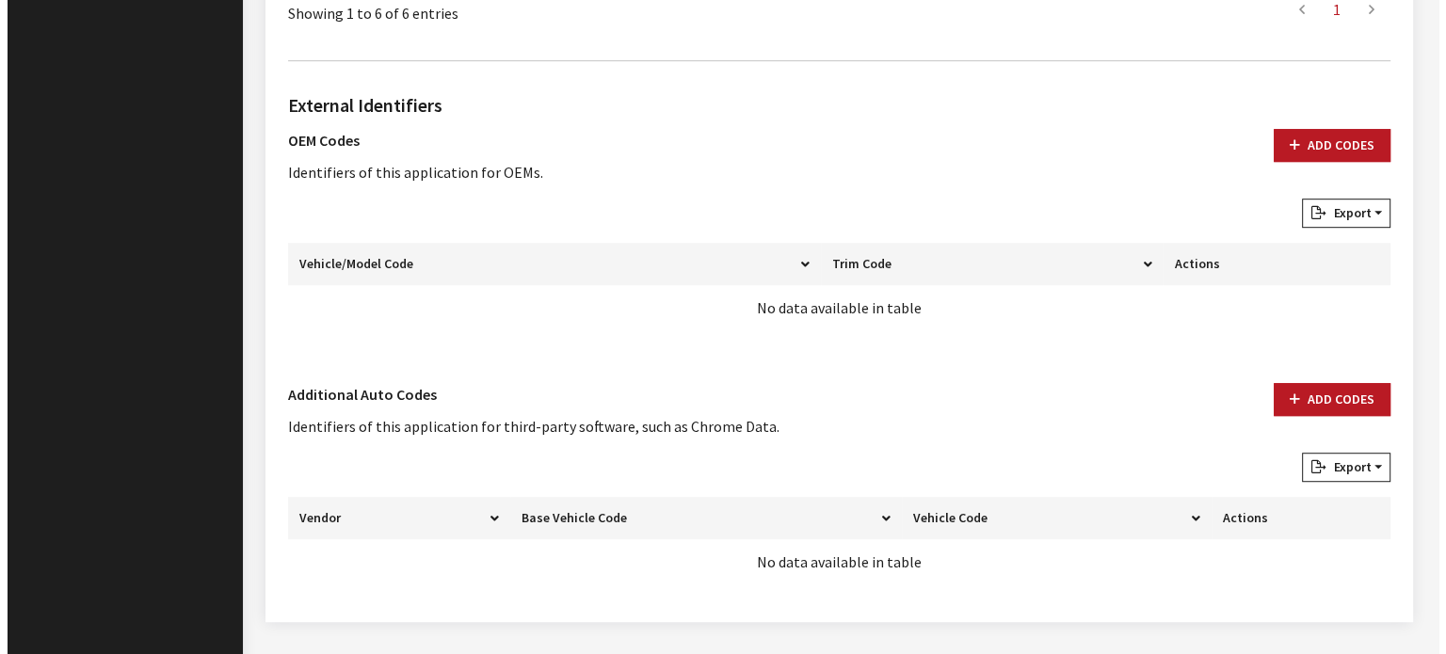
scroll to position [1141, 0]
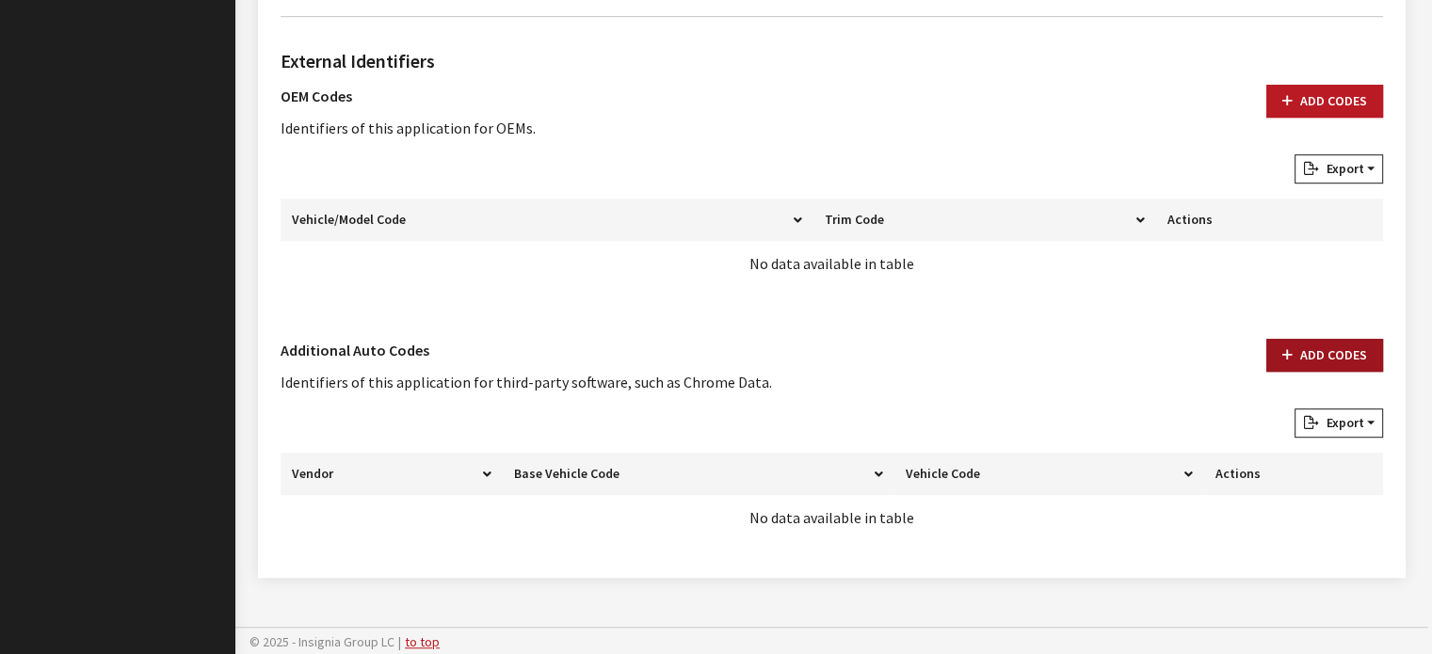
click at [1352, 362] on button "Add Codes" at bounding box center [1324, 355] width 117 height 33
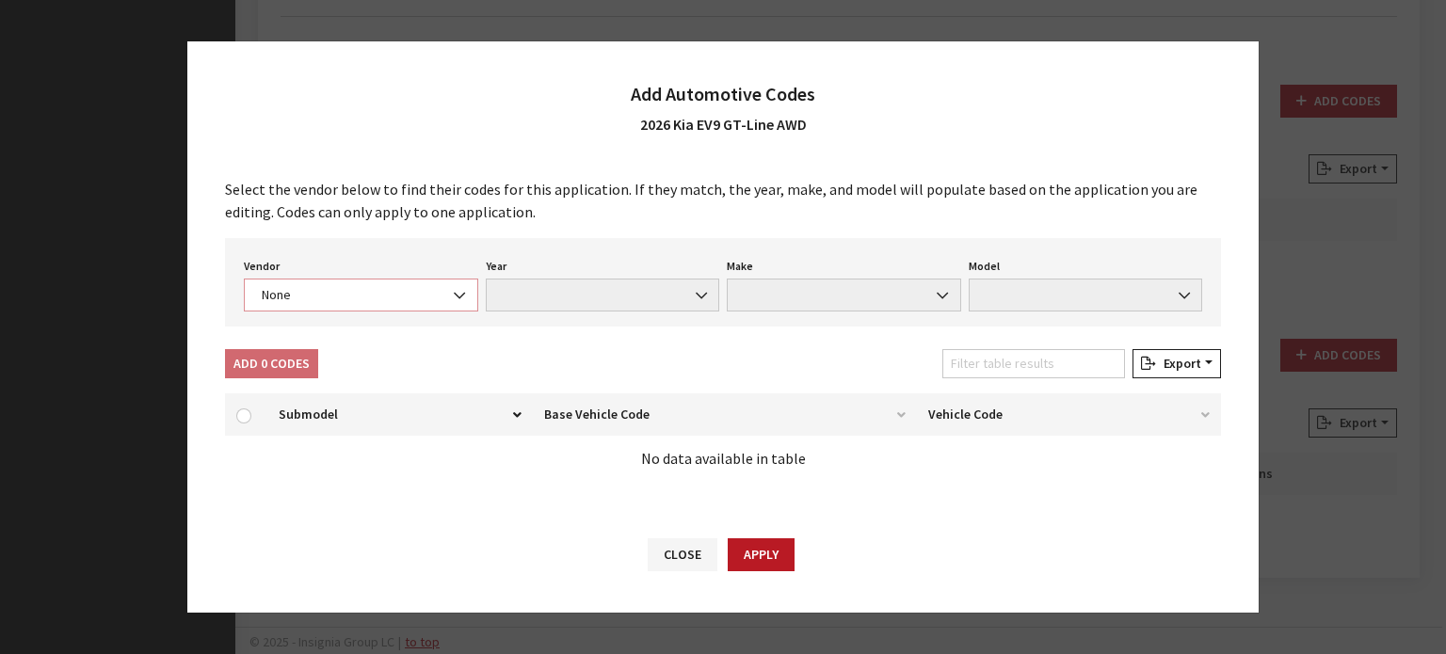
click at [364, 283] on span "None" at bounding box center [361, 295] width 234 height 33
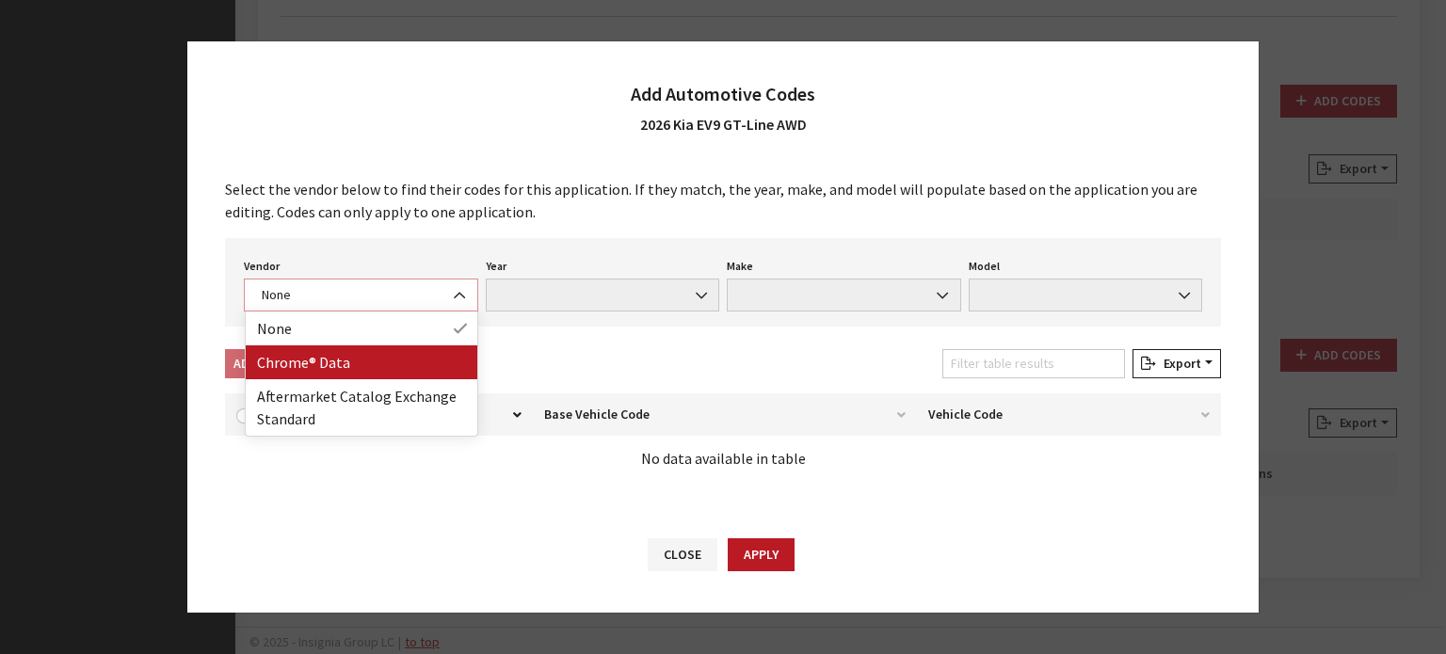
select select "4"
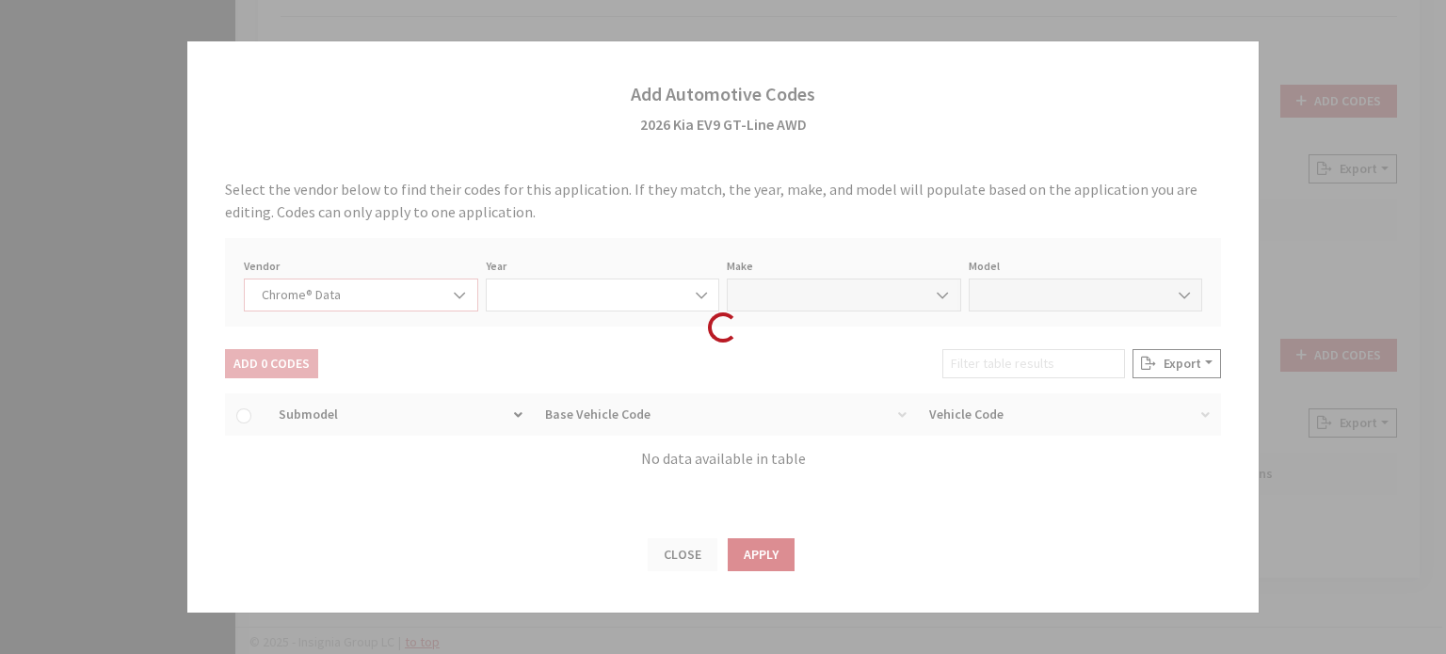
select select "2026"
select select "22"
select select "67598"
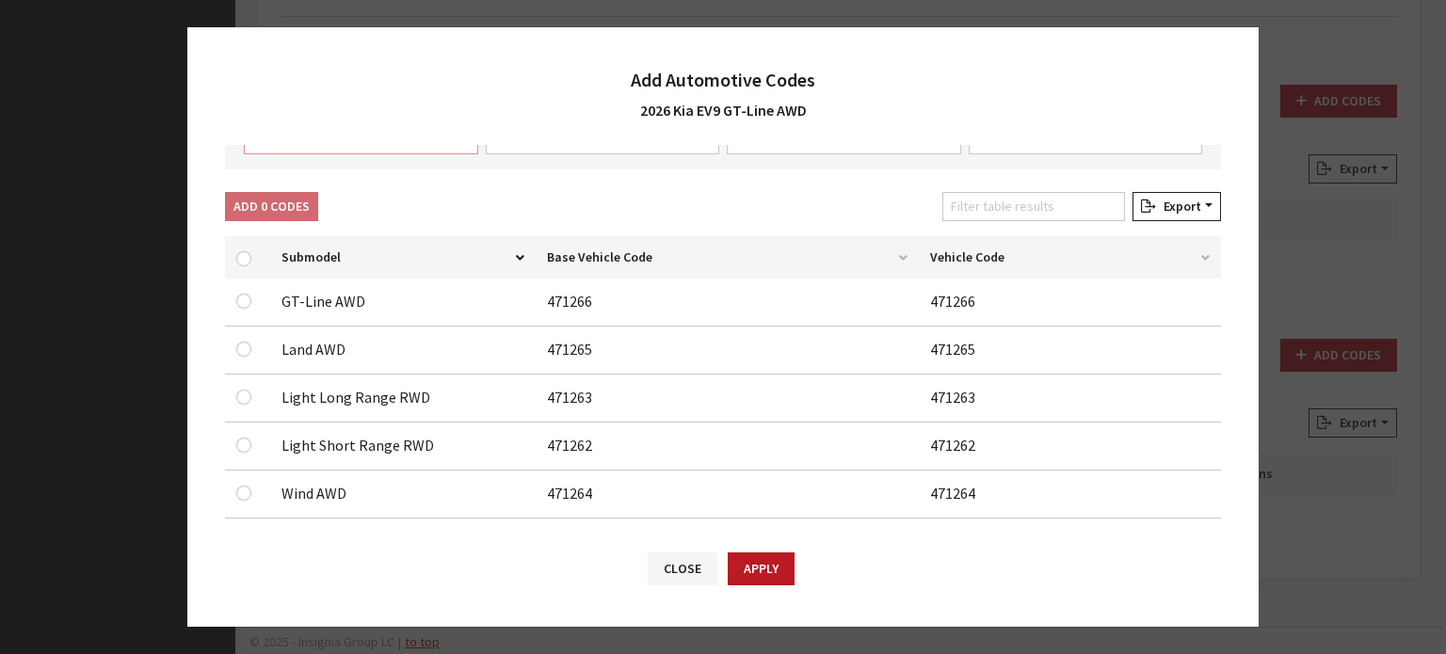
scroll to position [164, 0]
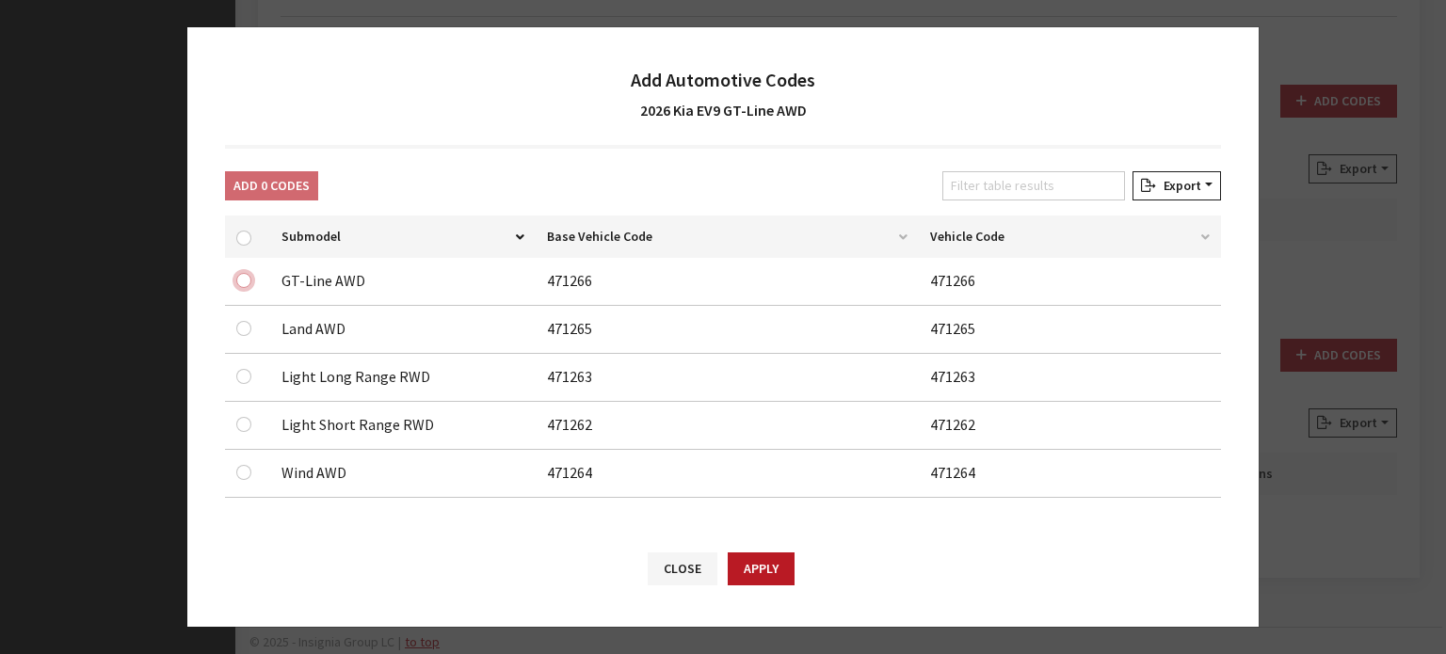
click at [245, 280] on input "checkbox" at bounding box center [243, 280] width 15 height 15
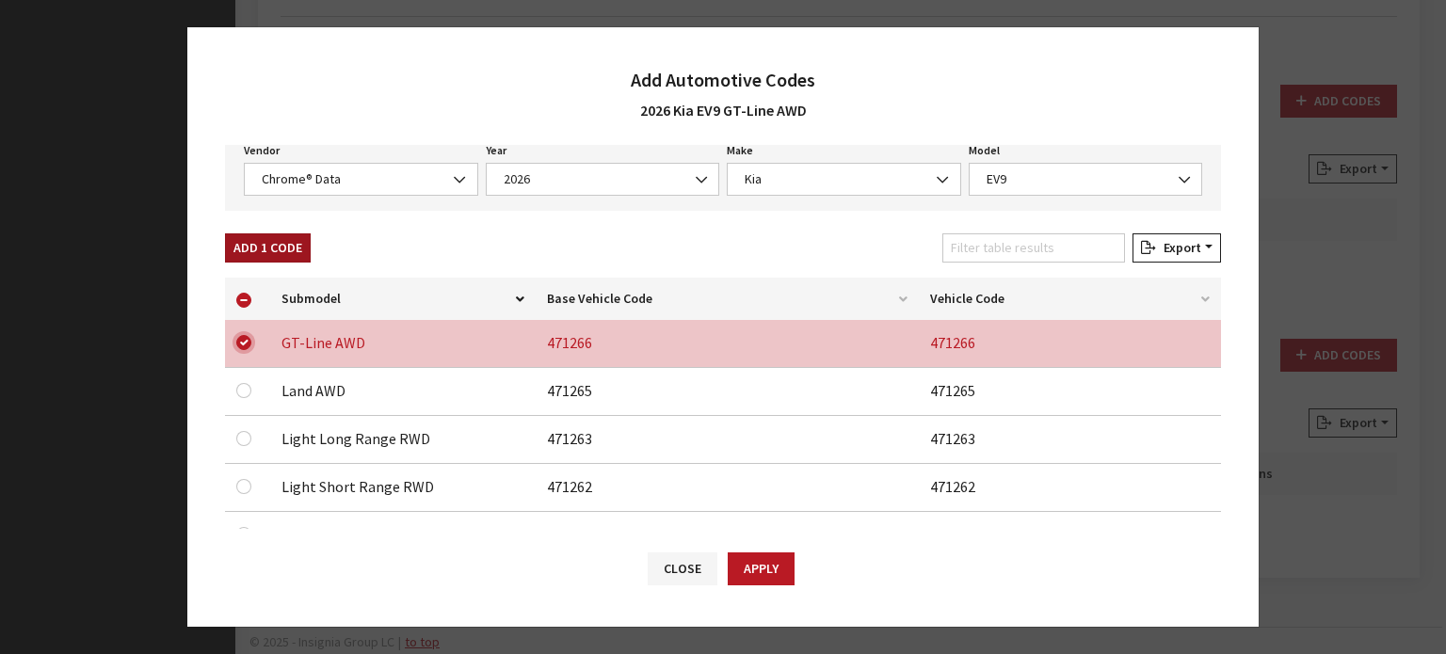
scroll to position [70, 0]
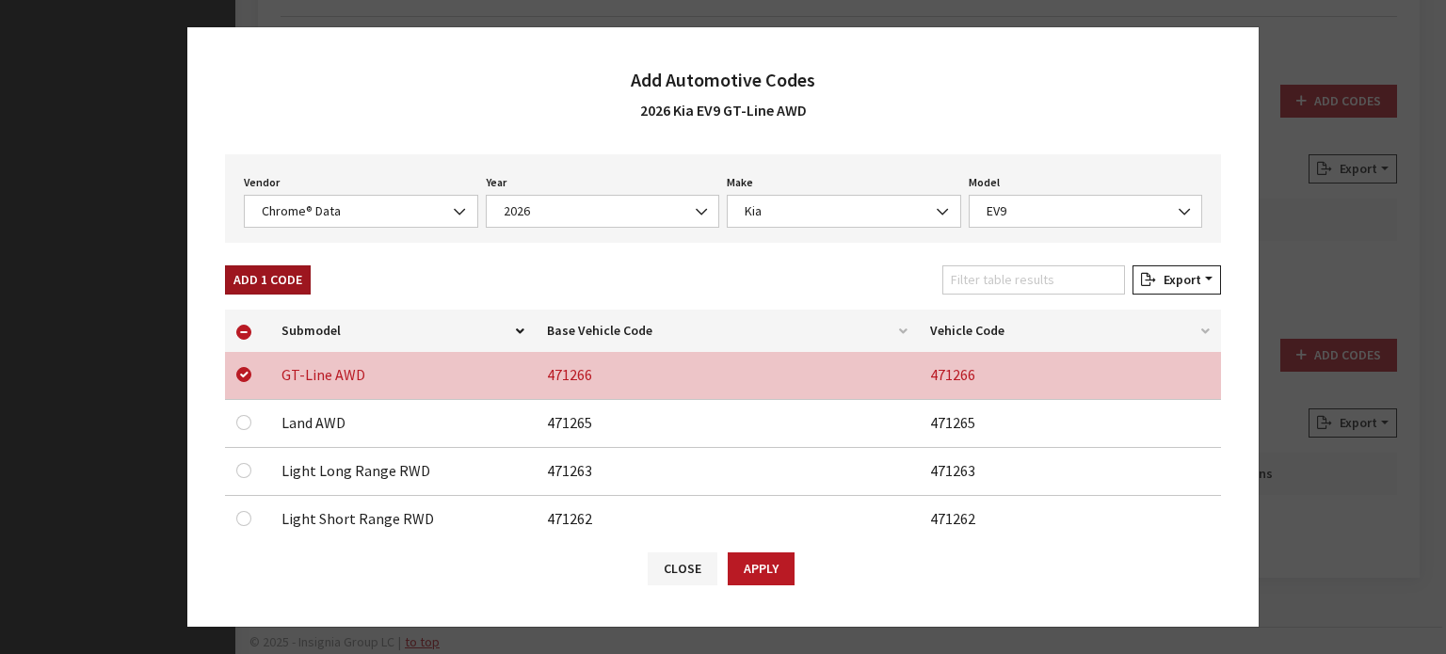
click at [274, 266] on button "Add 1 Code" at bounding box center [268, 279] width 86 height 29
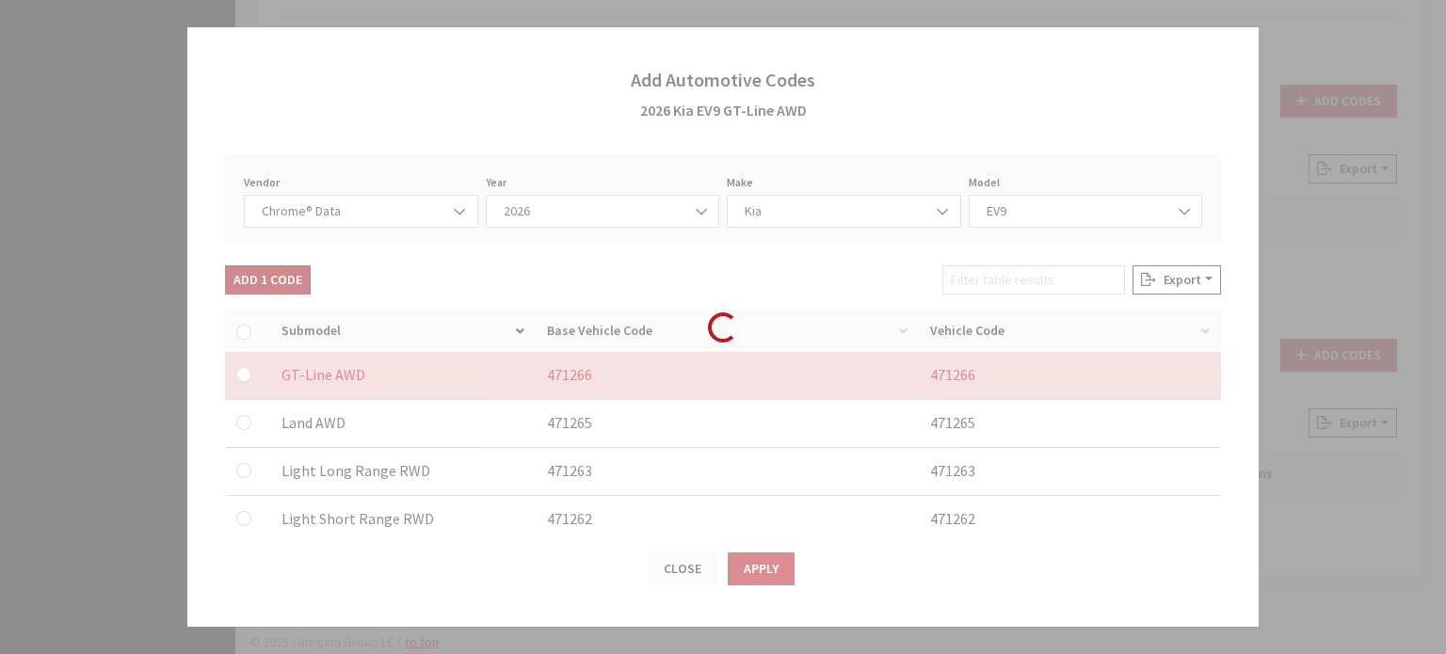
checkbox input "false"
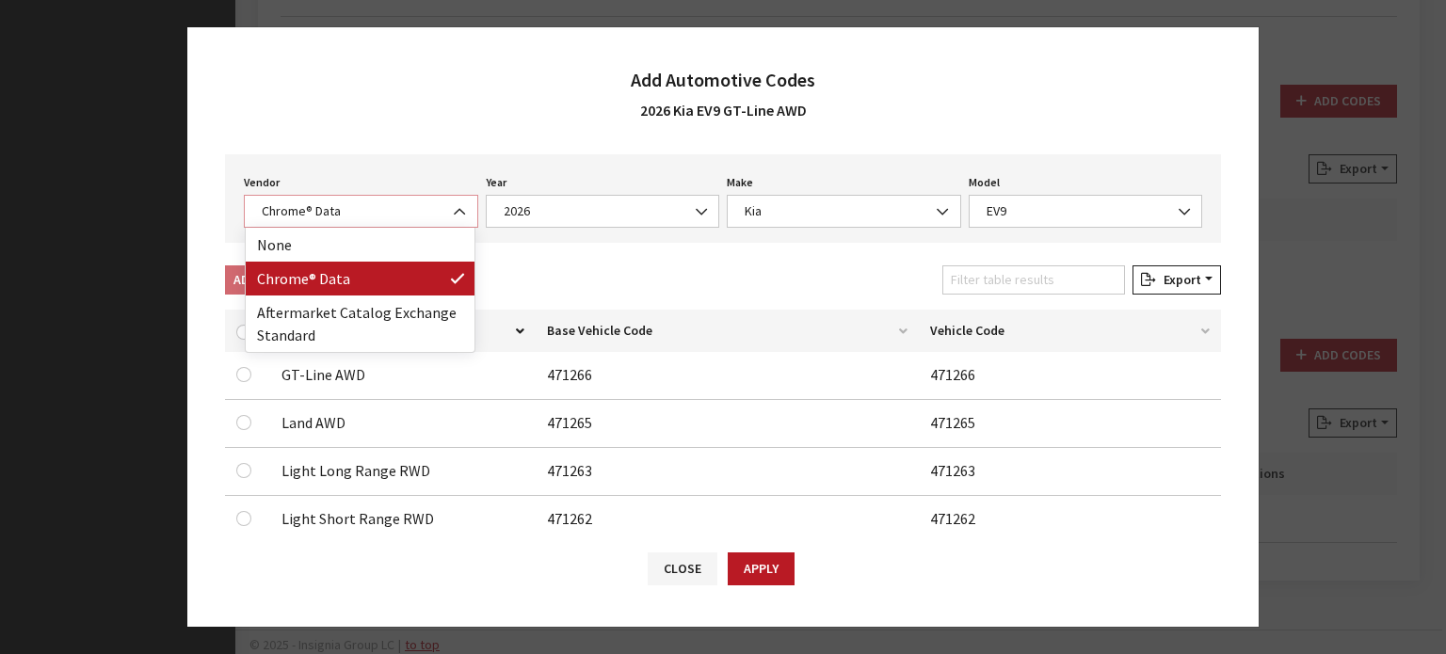
click at [371, 199] on span "Chrome® Data" at bounding box center [361, 211] width 234 height 33
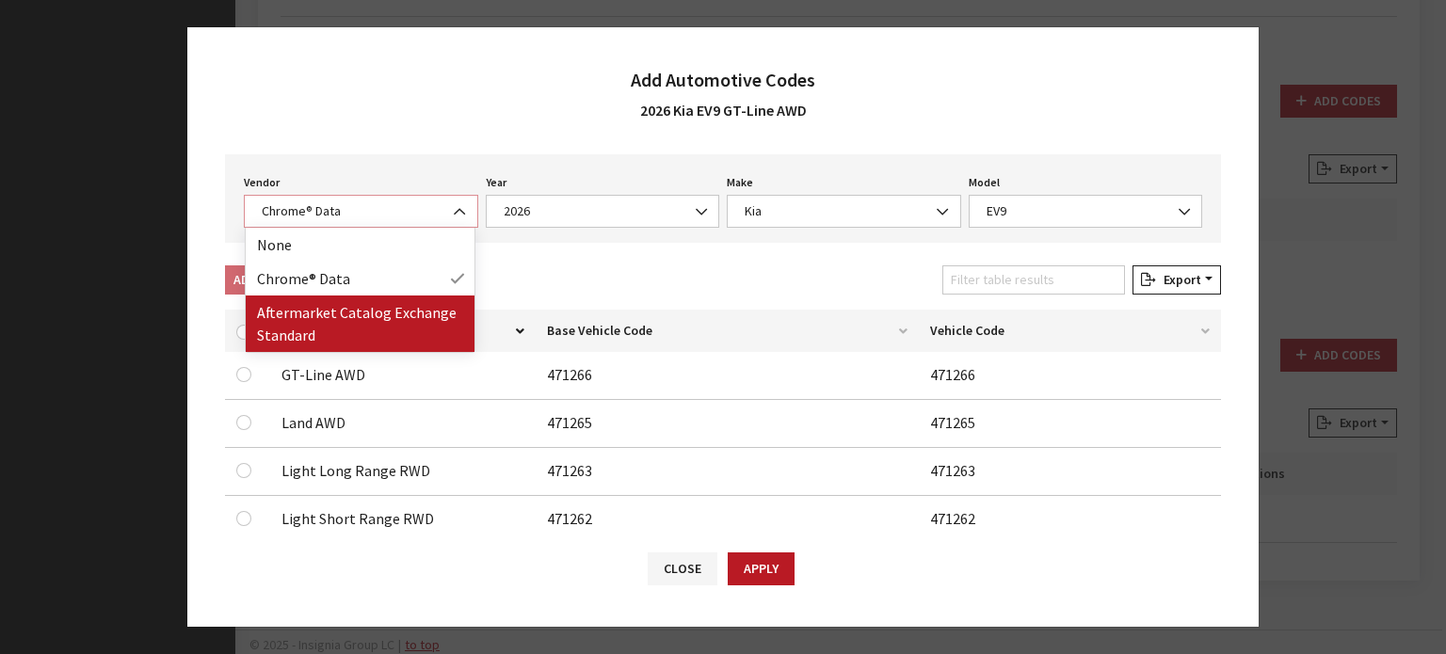
select select "2"
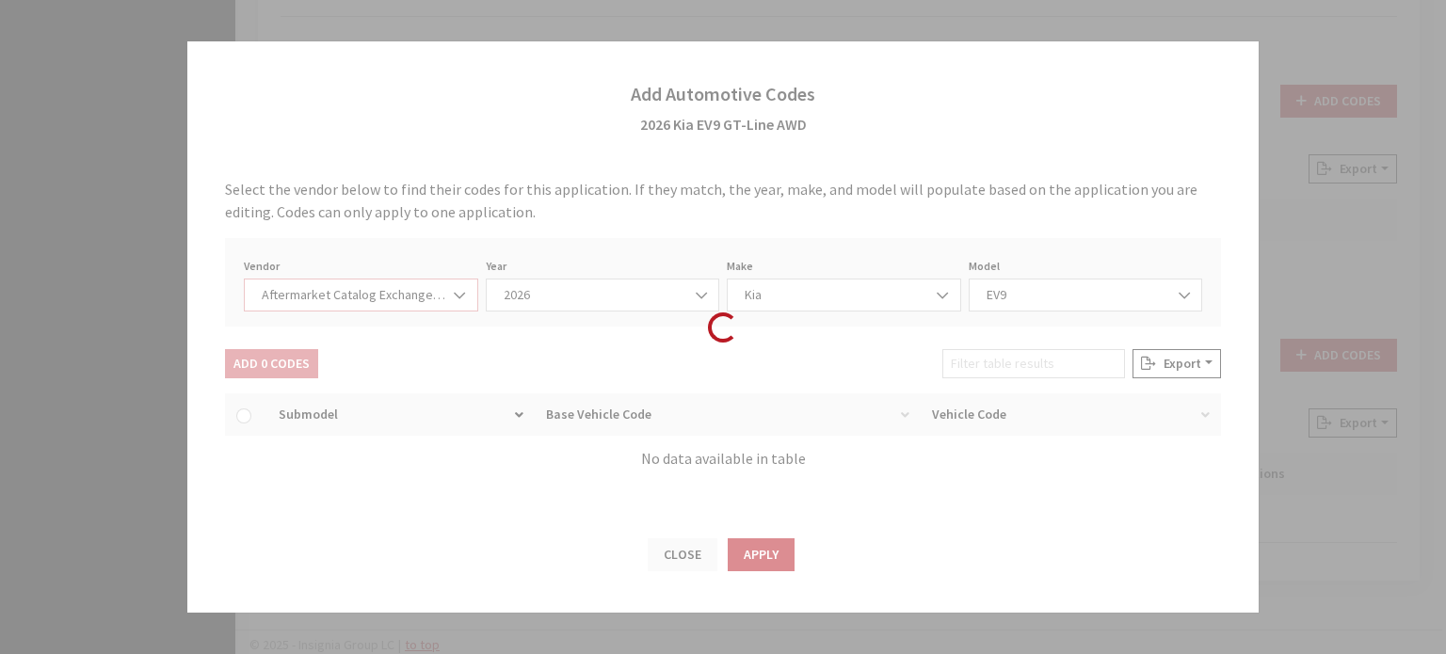
scroll to position [0, 0]
select select "2026"
select select "21"
select select "31568"
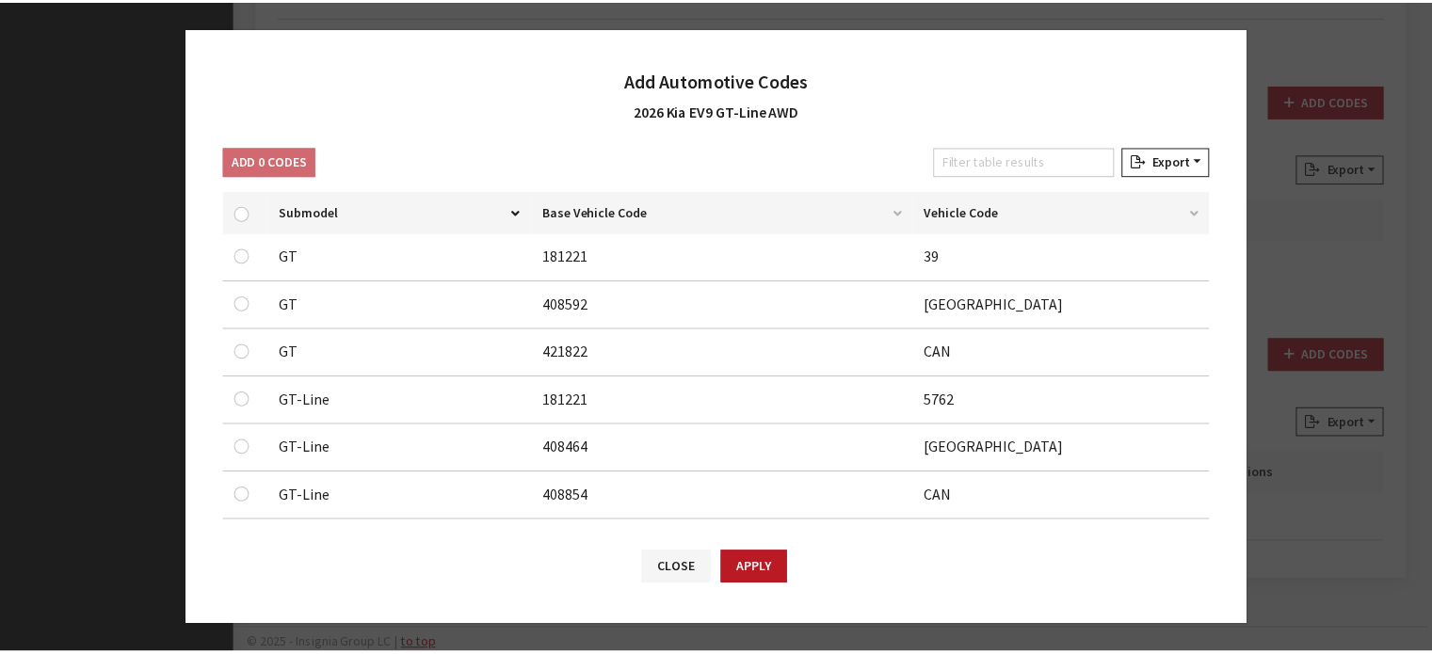
scroll to position [376, 0]
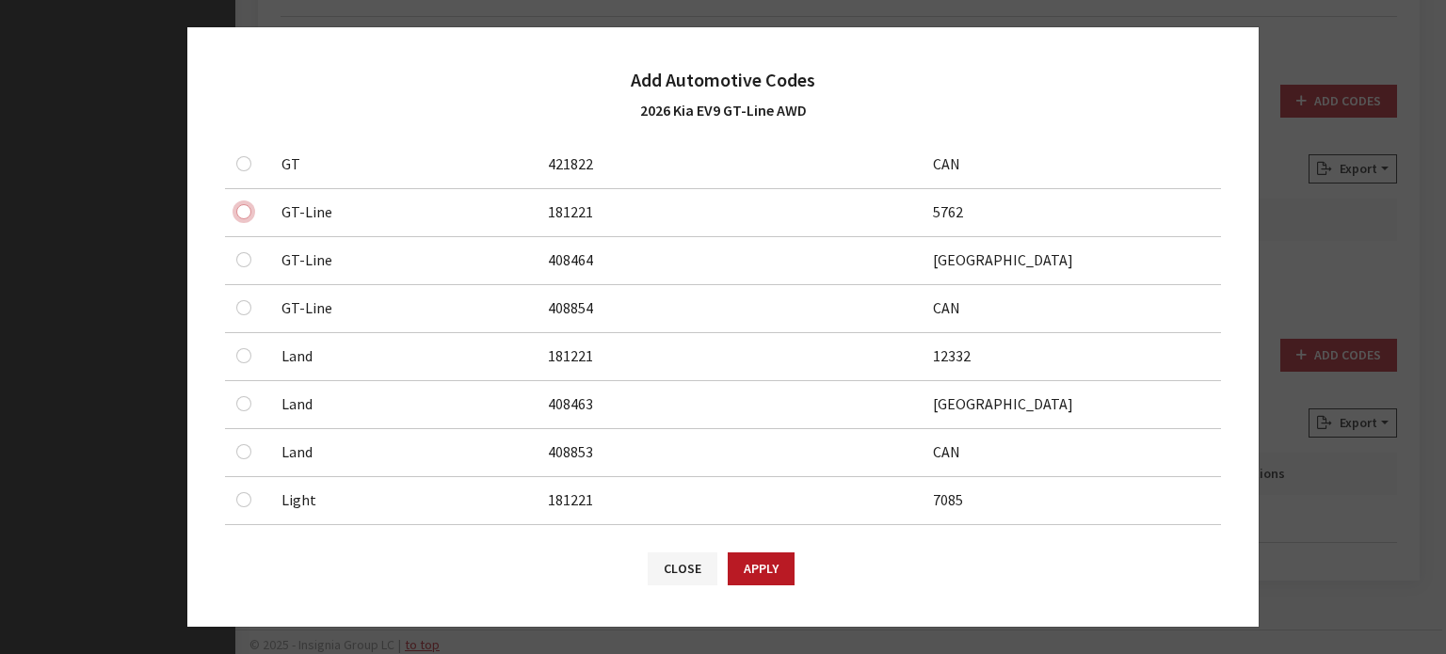
click at [244, 123] on input "checkbox" at bounding box center [243, 115] width 15 height 15
checkbox input "true"
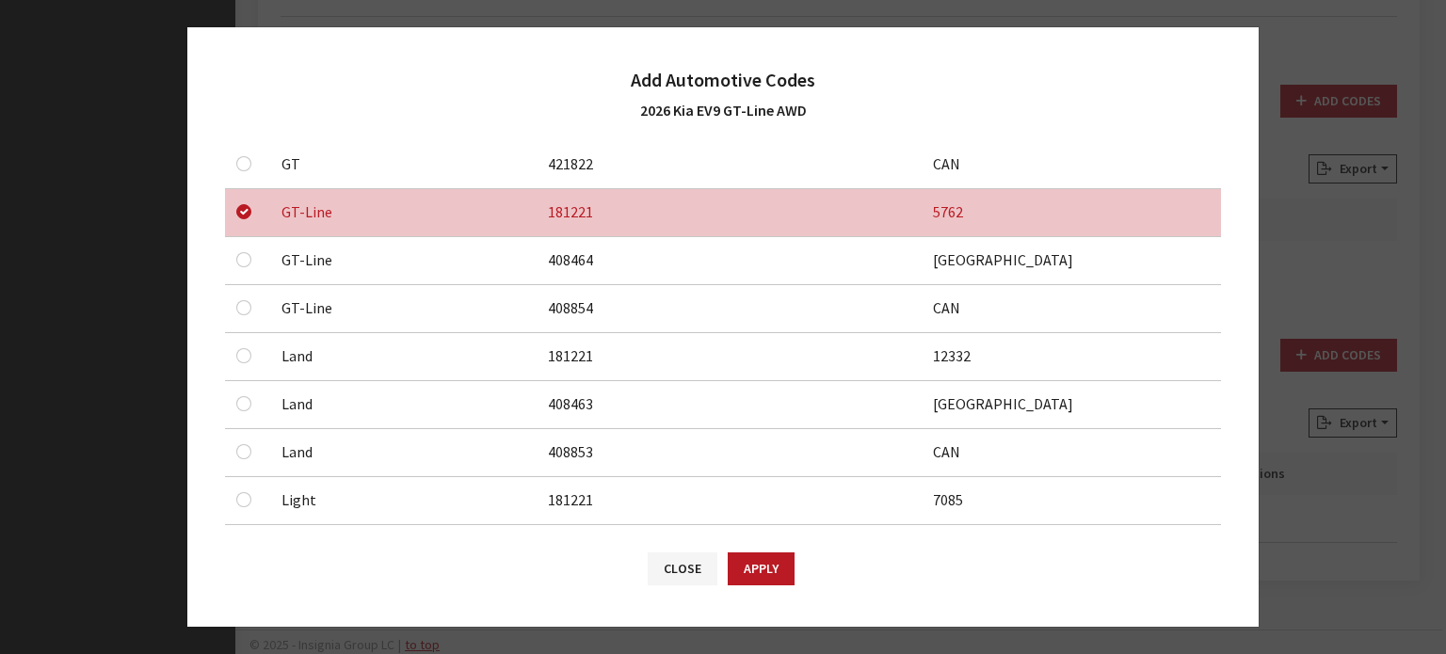
click at [243, 249] on div at bounding box center [247, 259] width 23 height 23
click at [243, 75] on input "checkbox" at bounding box center [243, 67] width 15 height 15
checkbox input "true"
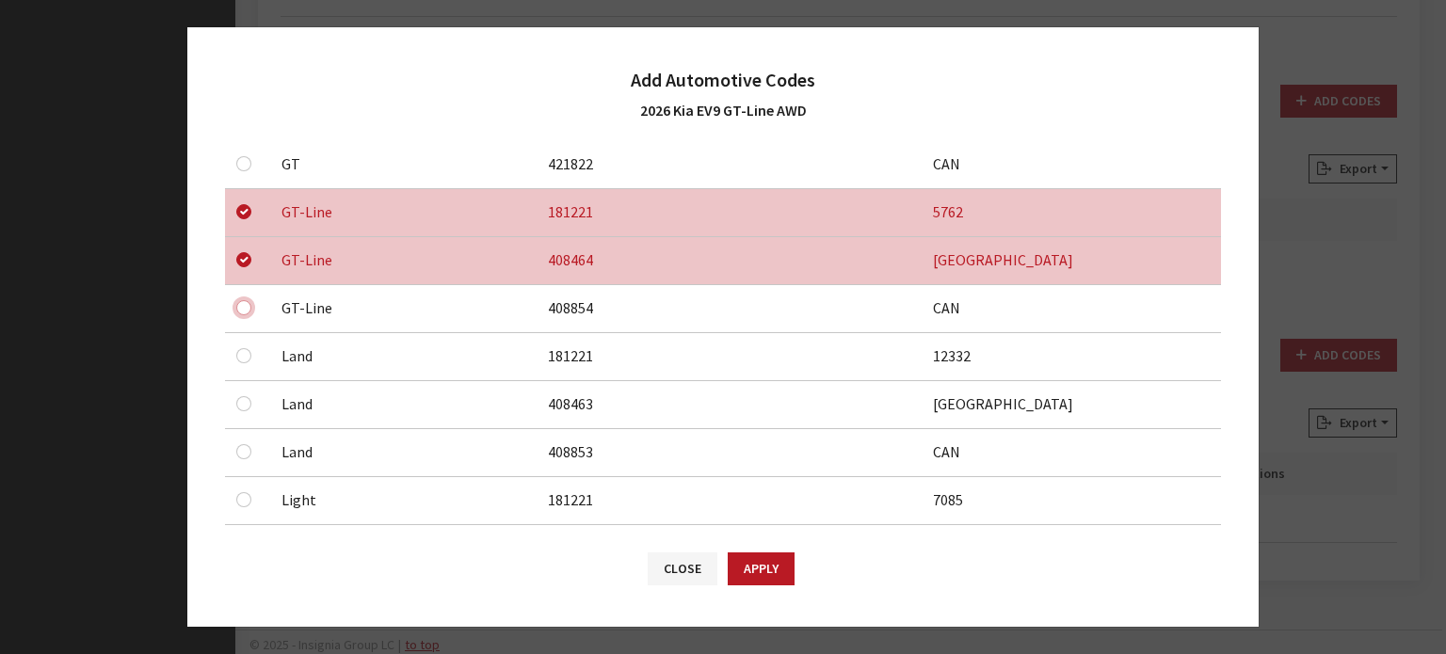
click at [244, 123] on input "checkbox" at bounding box center [243, 115] width 15 height 15
checkbox input "true"
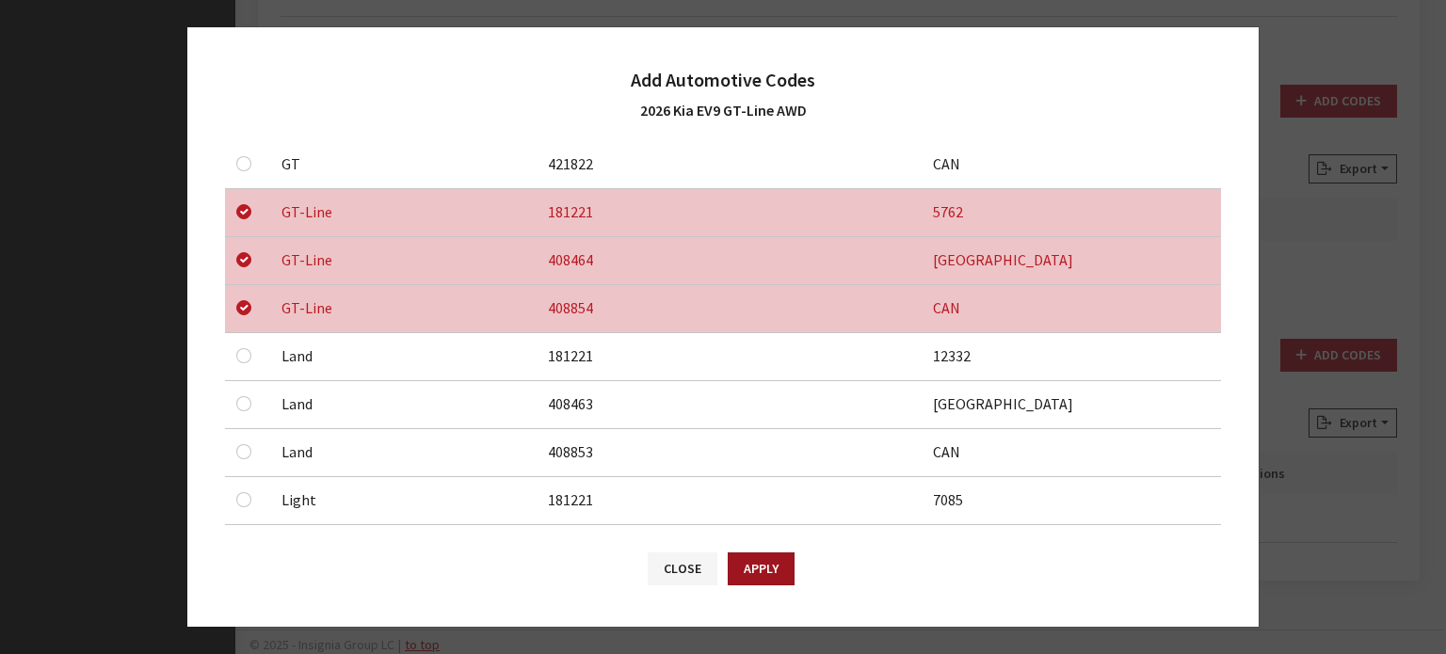
click at [778, 561] on button "Apply" at bounding box center [761, 569] width 67 height 33
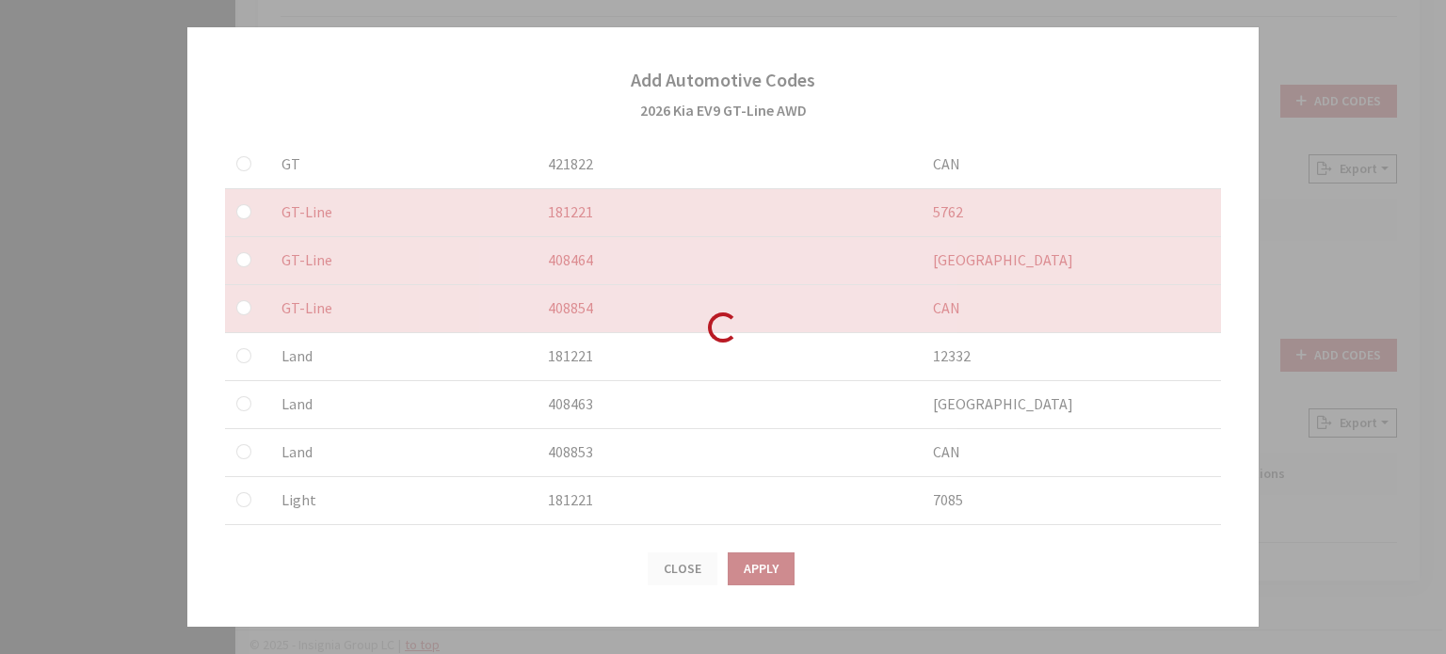
checkbox input "false"
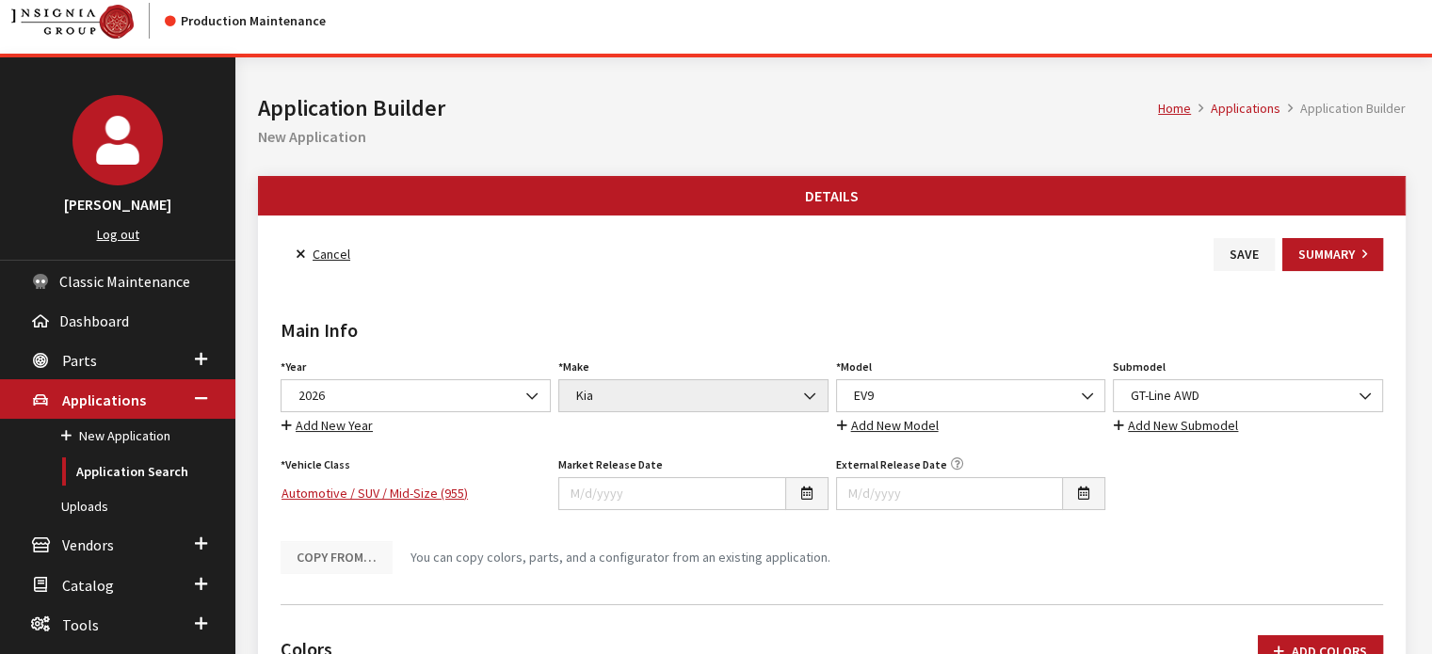
scroll to position [11, 0]
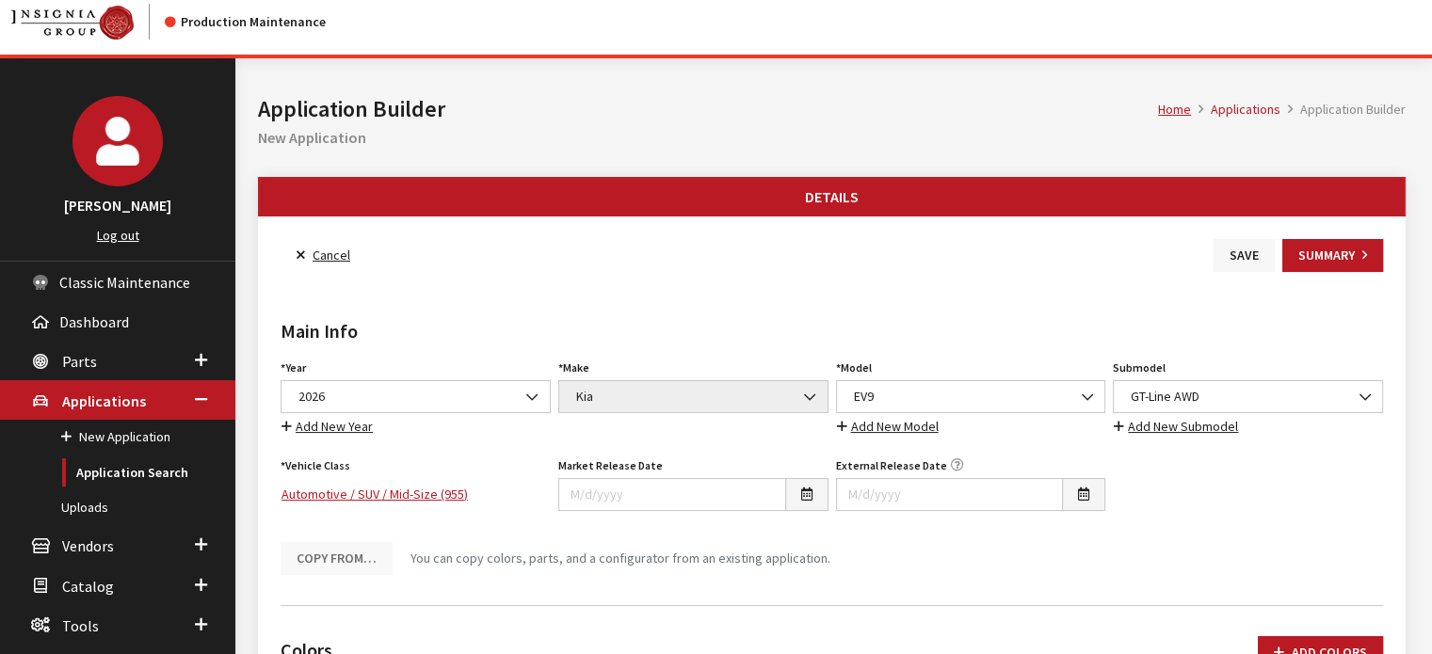
click at [1244, 256] on button "Save" at bounding box center [1243, 255] width 61 height 33
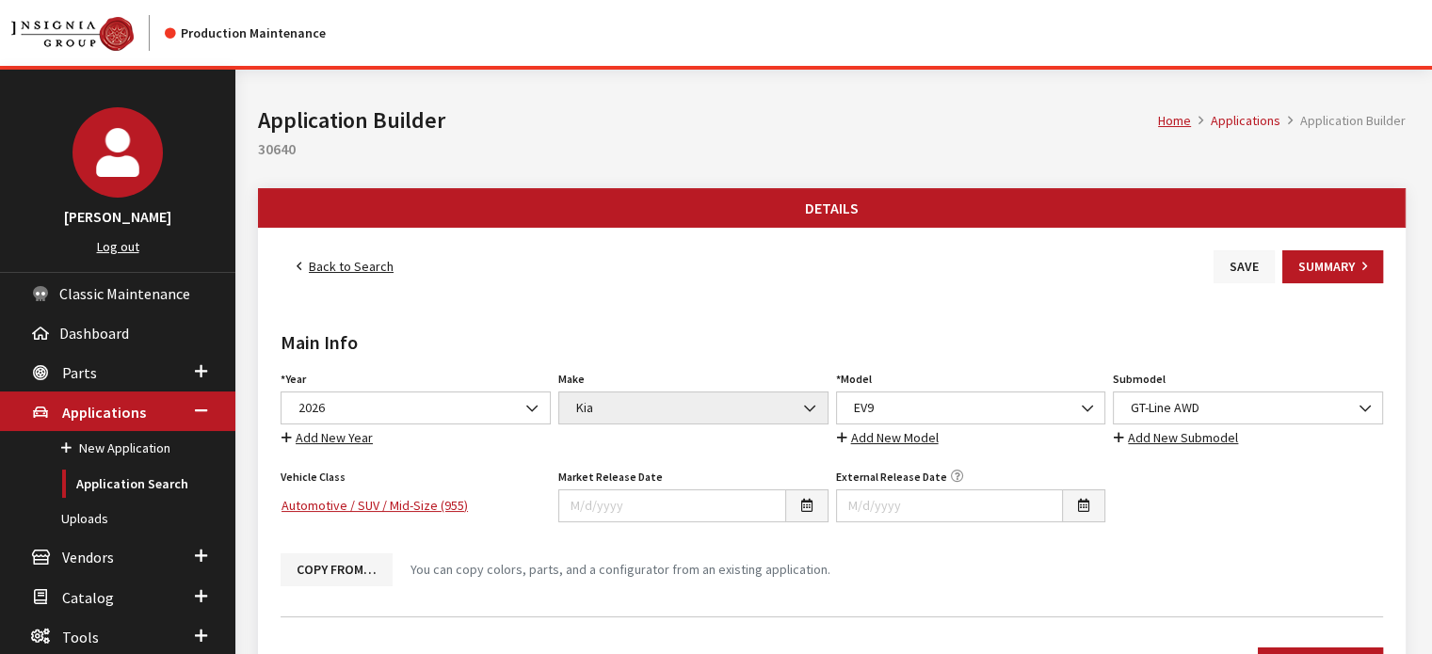
click at [1224, 263] on button "Save" at bounding box center [1243, 266] width 61 height 33
click at [330, 254] on link "Back to Search" at bounding box center [344, 266] width 129 height 33
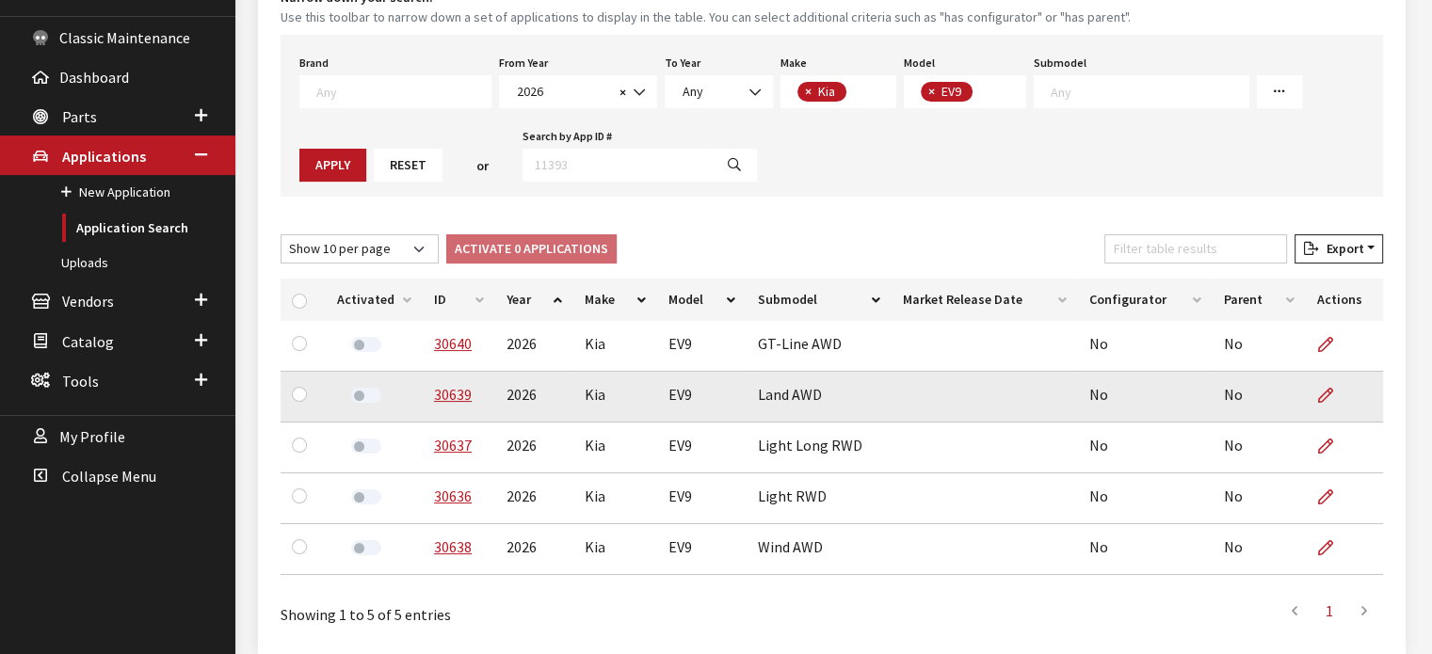
scroll to position [335, 0]
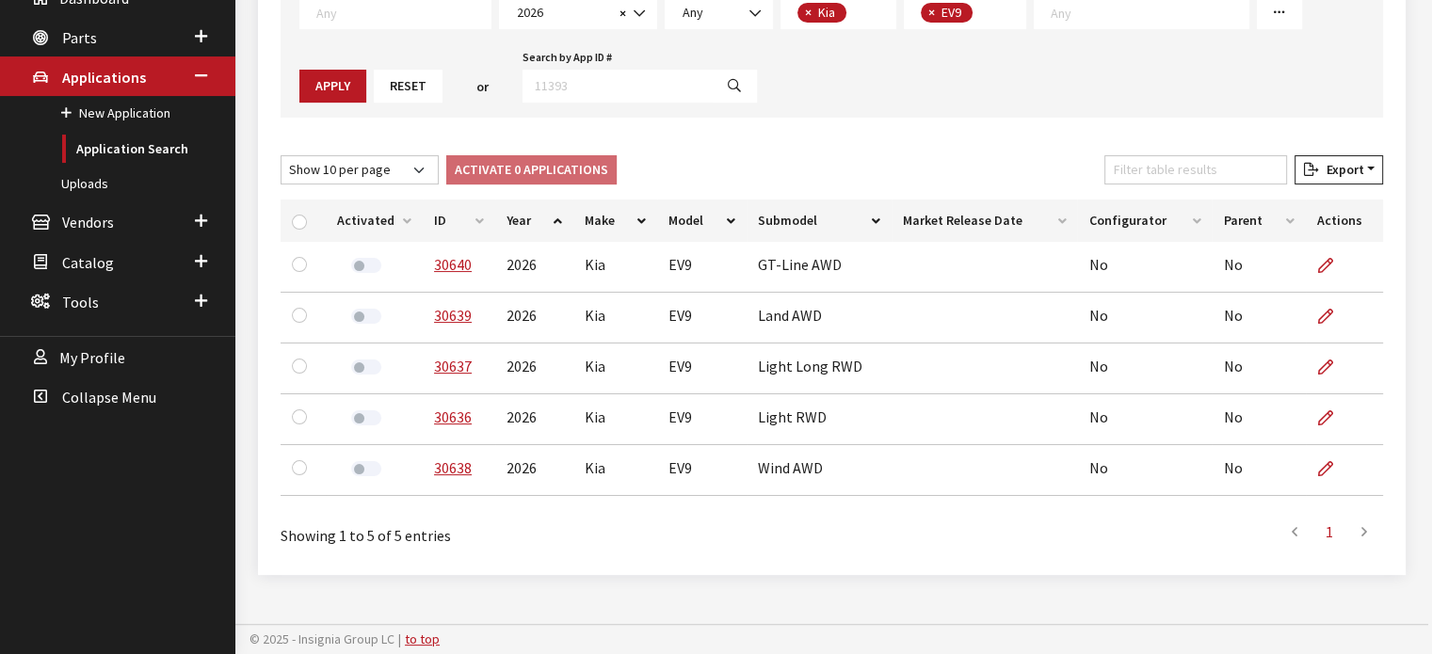
click at [473, 209] on th "ID" at bounding box center [459, 221] width 72 height 42
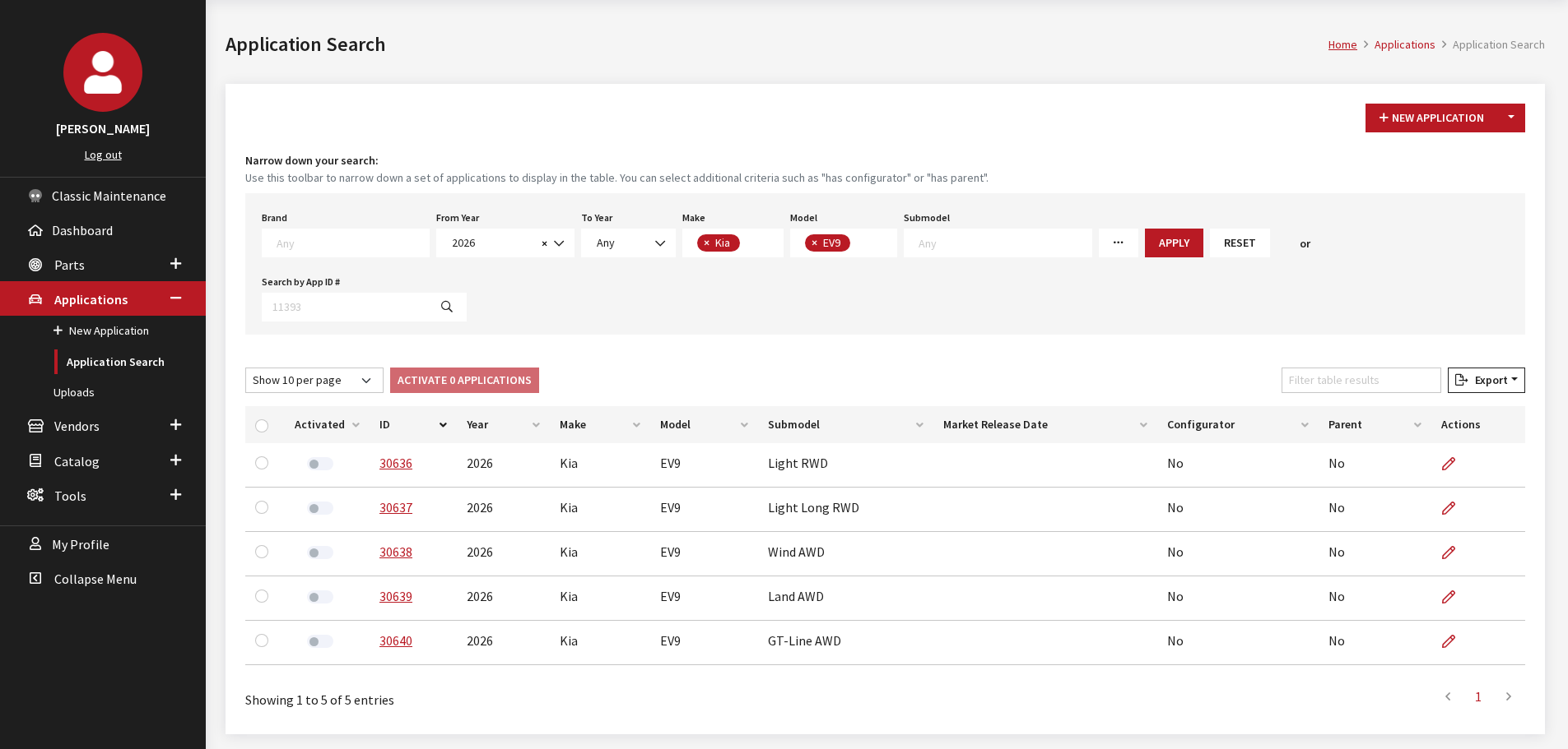
scroll to position [118, 0]
click at [68, 263] on span "Parts" at bounding box center [69, 265] width 31 height 17
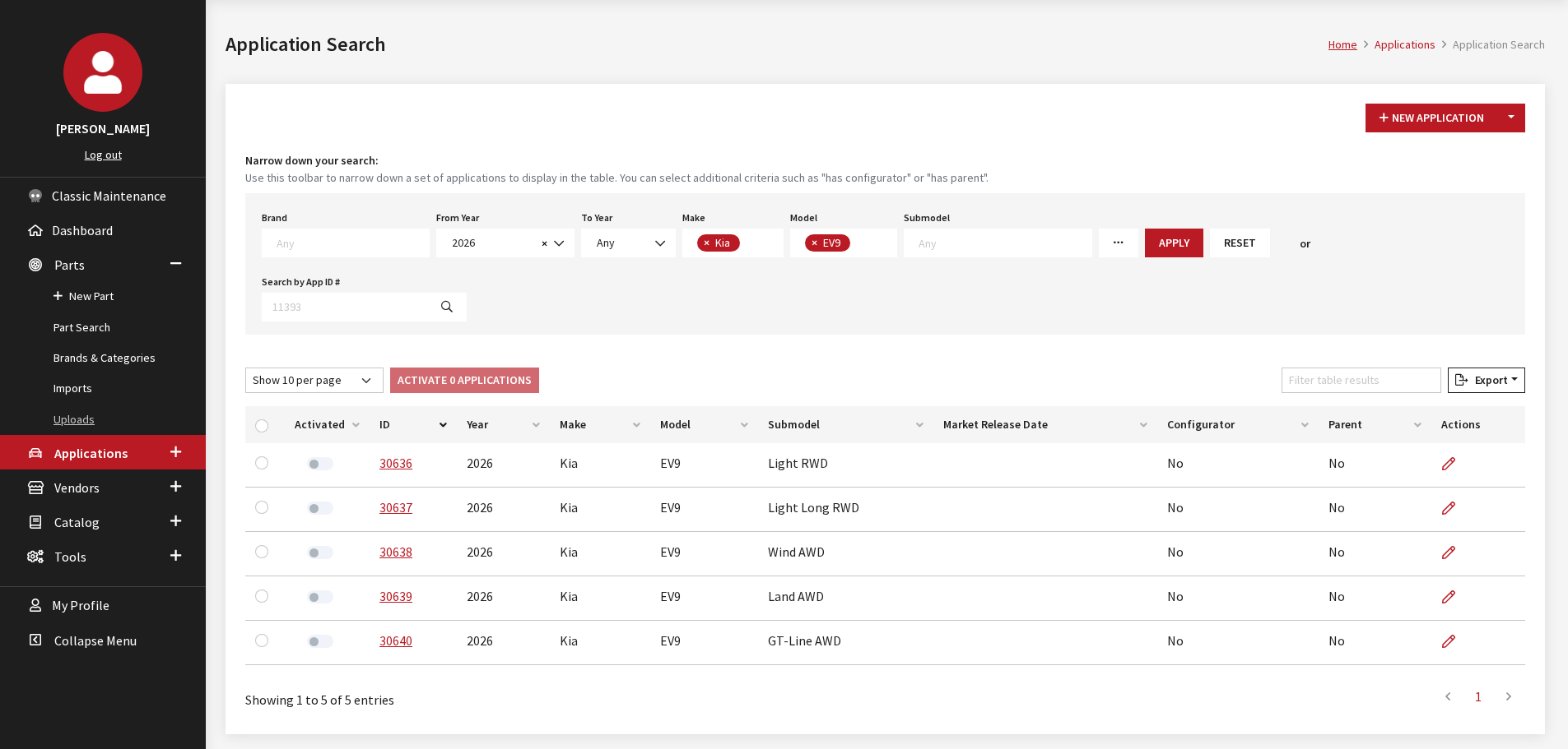
click at [94, 417] on link "Uploads" at bounding box center [102, 420] width 206 height 31
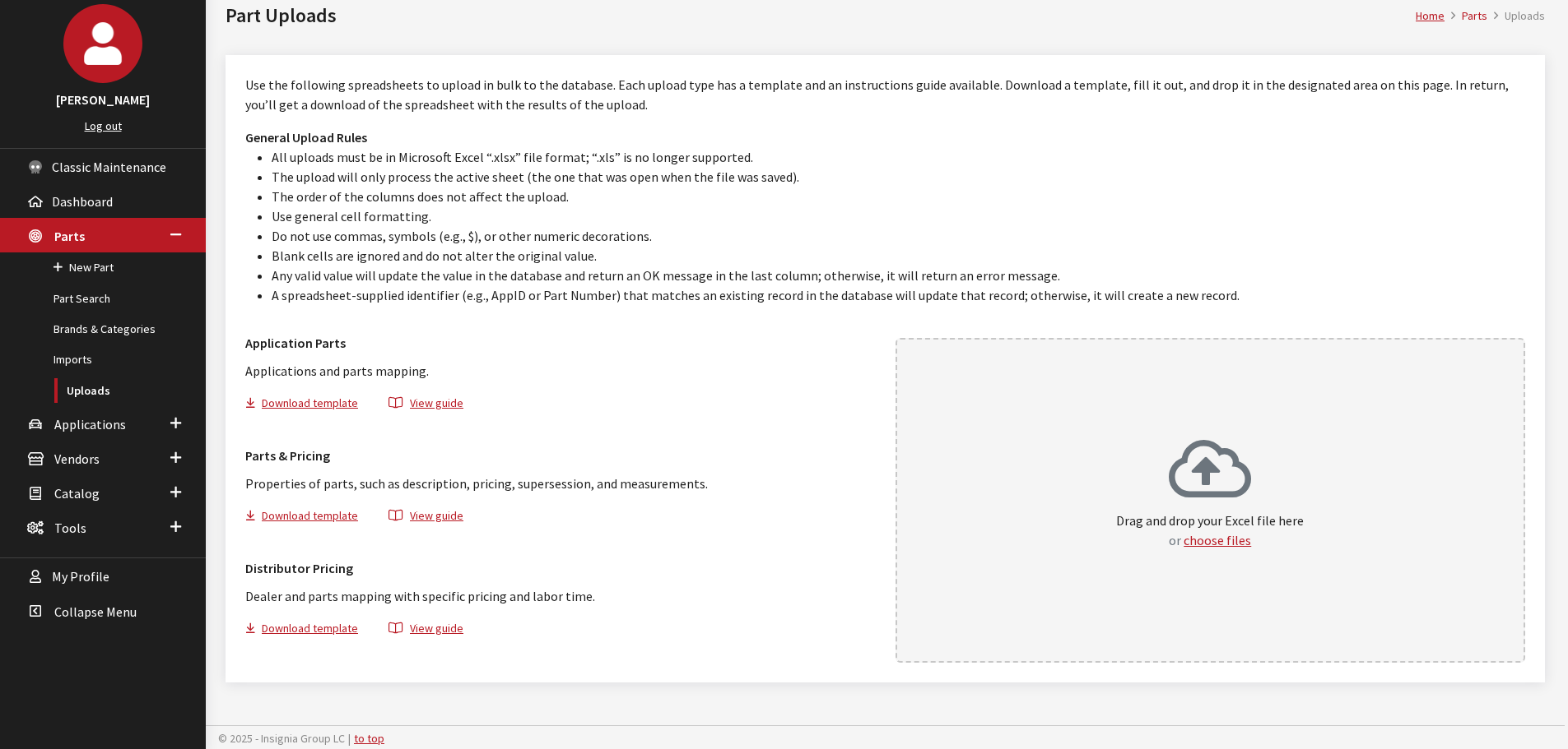
scroll to position [92, 0]
click at [1056, 440] on div "Drag and drop your Excel file here or choose files" at bounding box center [1210, 498] width 631 height 325
